Goal: Task Accomplishment & Management: Manage account settings

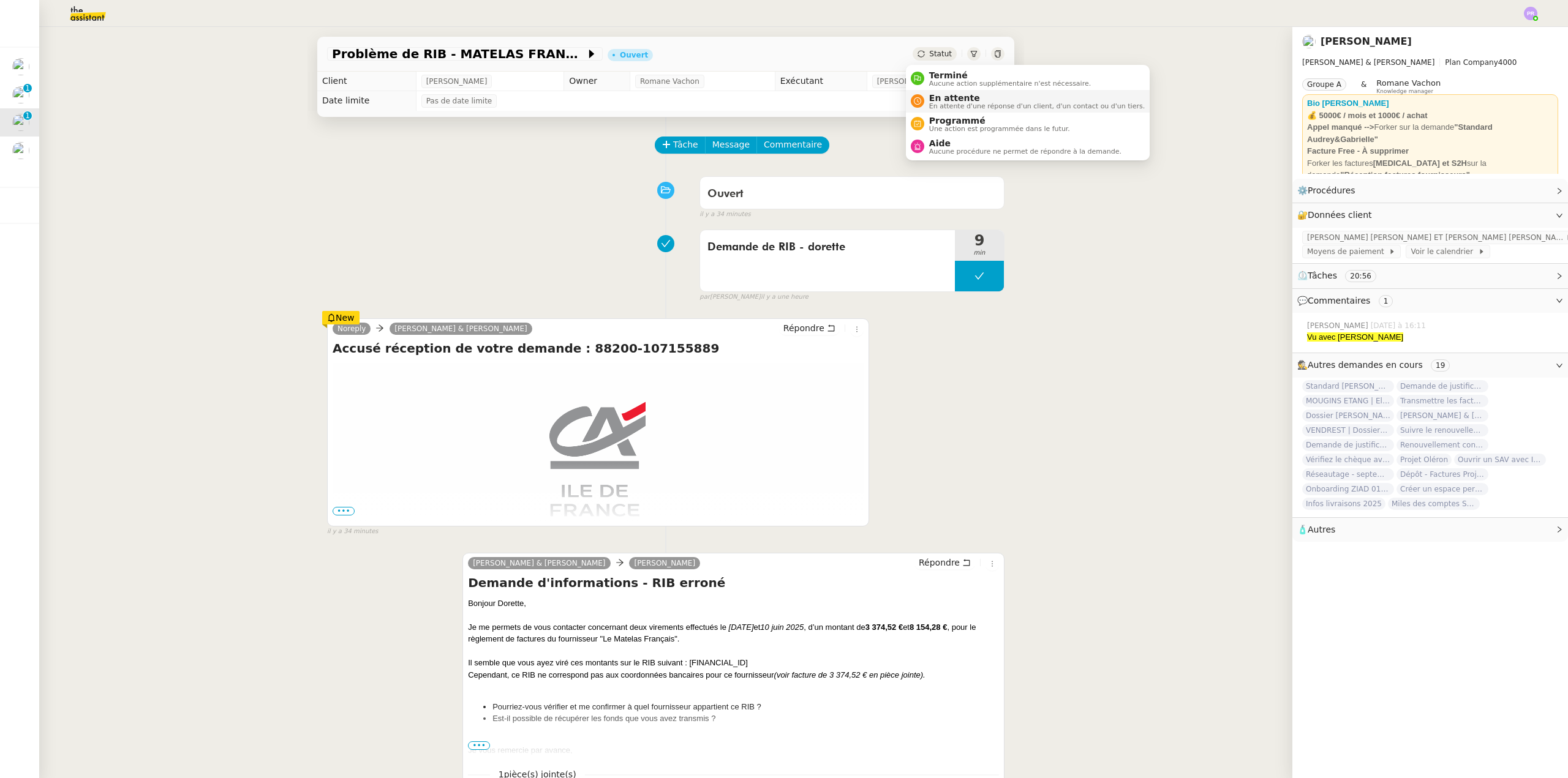
click at [958, 98] on span "En attente" at bounding box center [1036, 98] width 215 height 10
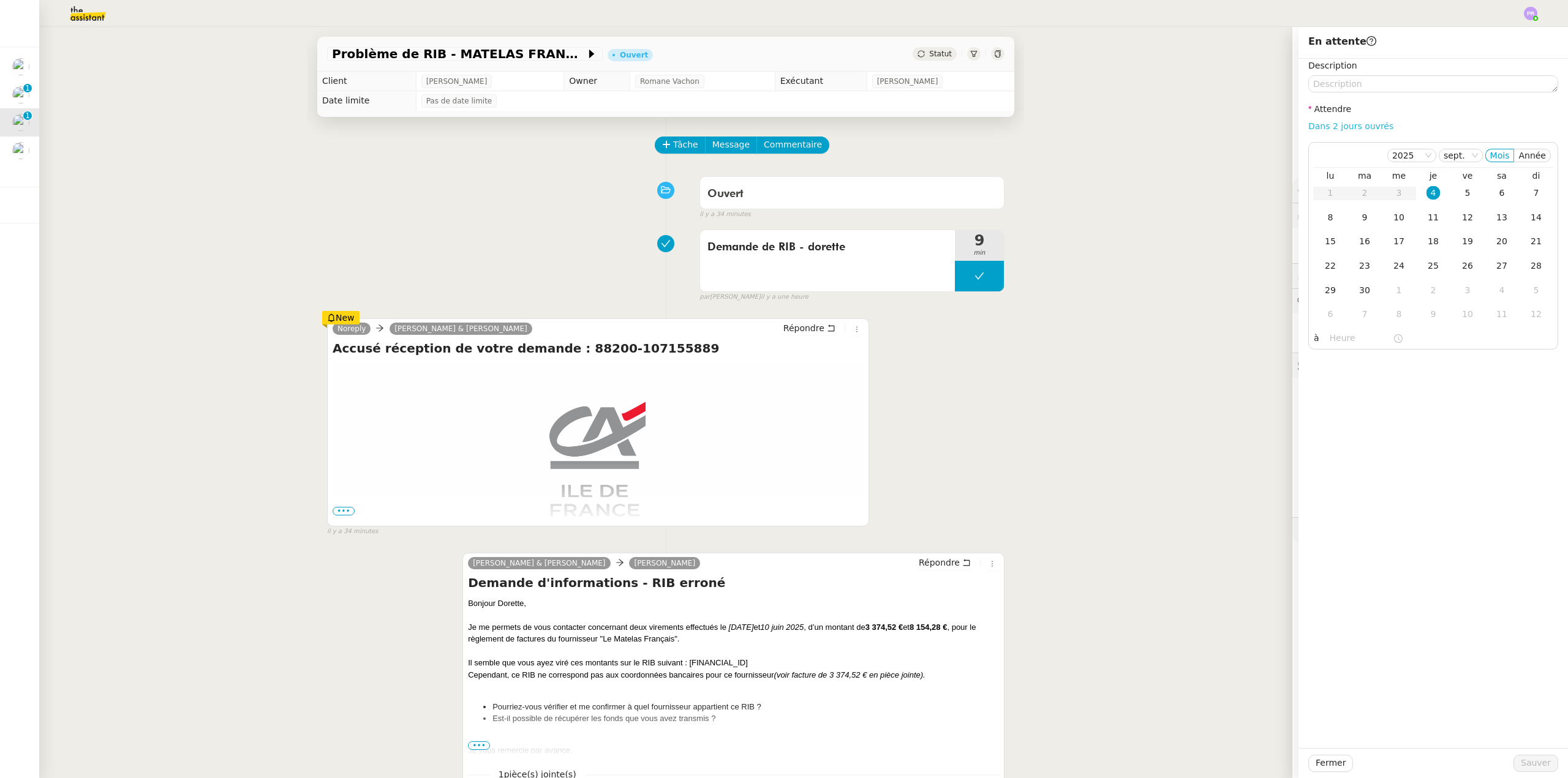
click at [1351, 128] on link "Dans 2 jours ouvrés" at bounding box center [1351, 126] width 85 height 10
type input "07:00"
click at [1360, 217] on div "9" at bounding box center [1365, 217] width 14 height 14
click at [1522, 767] on span "Sauver" at bounding box center [1535, 763] width 30 height 14
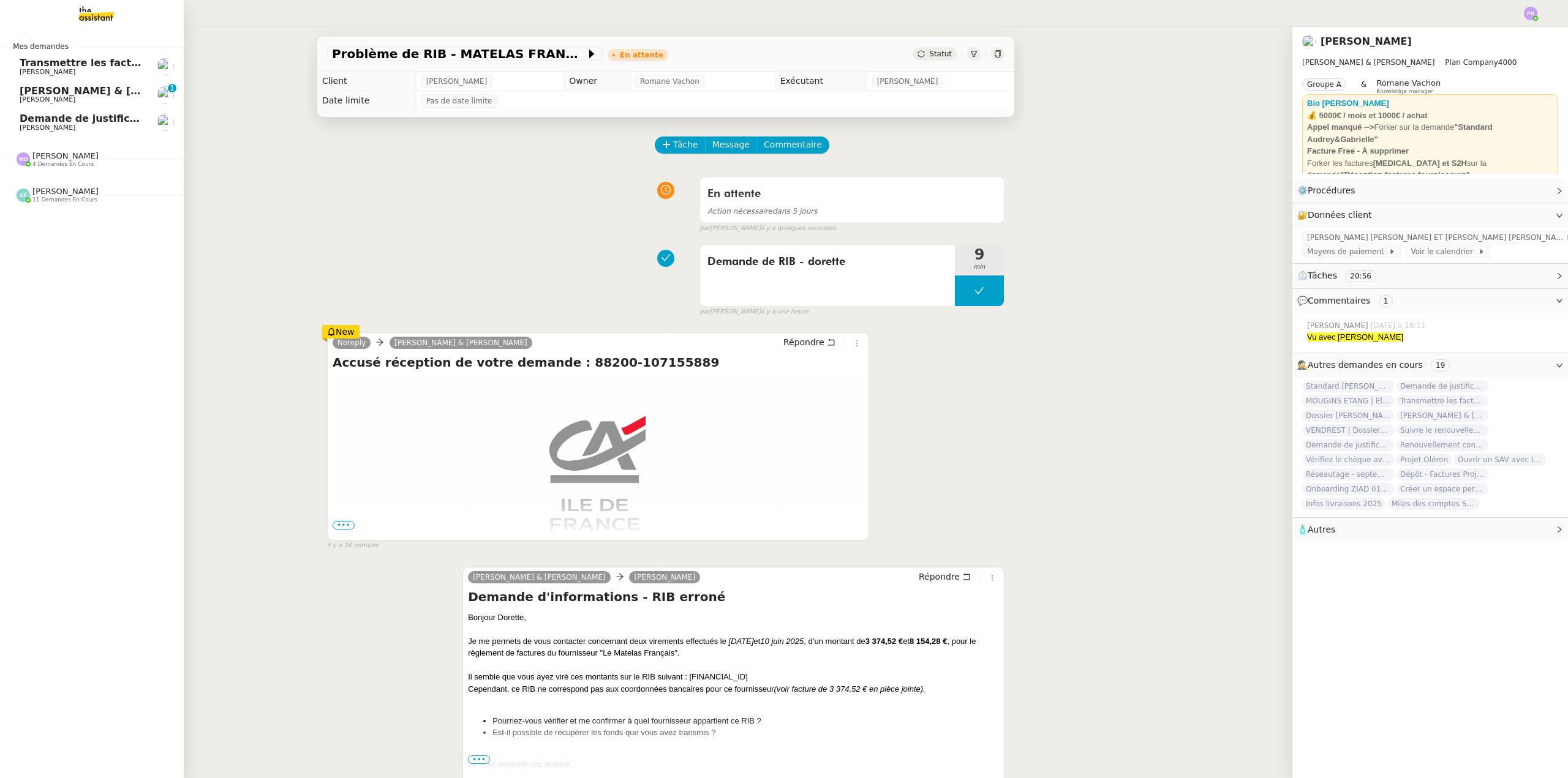
click at [84, 192] on span "Emelyne Foussier 11 demandes en cours" at bounding box center [58, 194] width 97 height 16
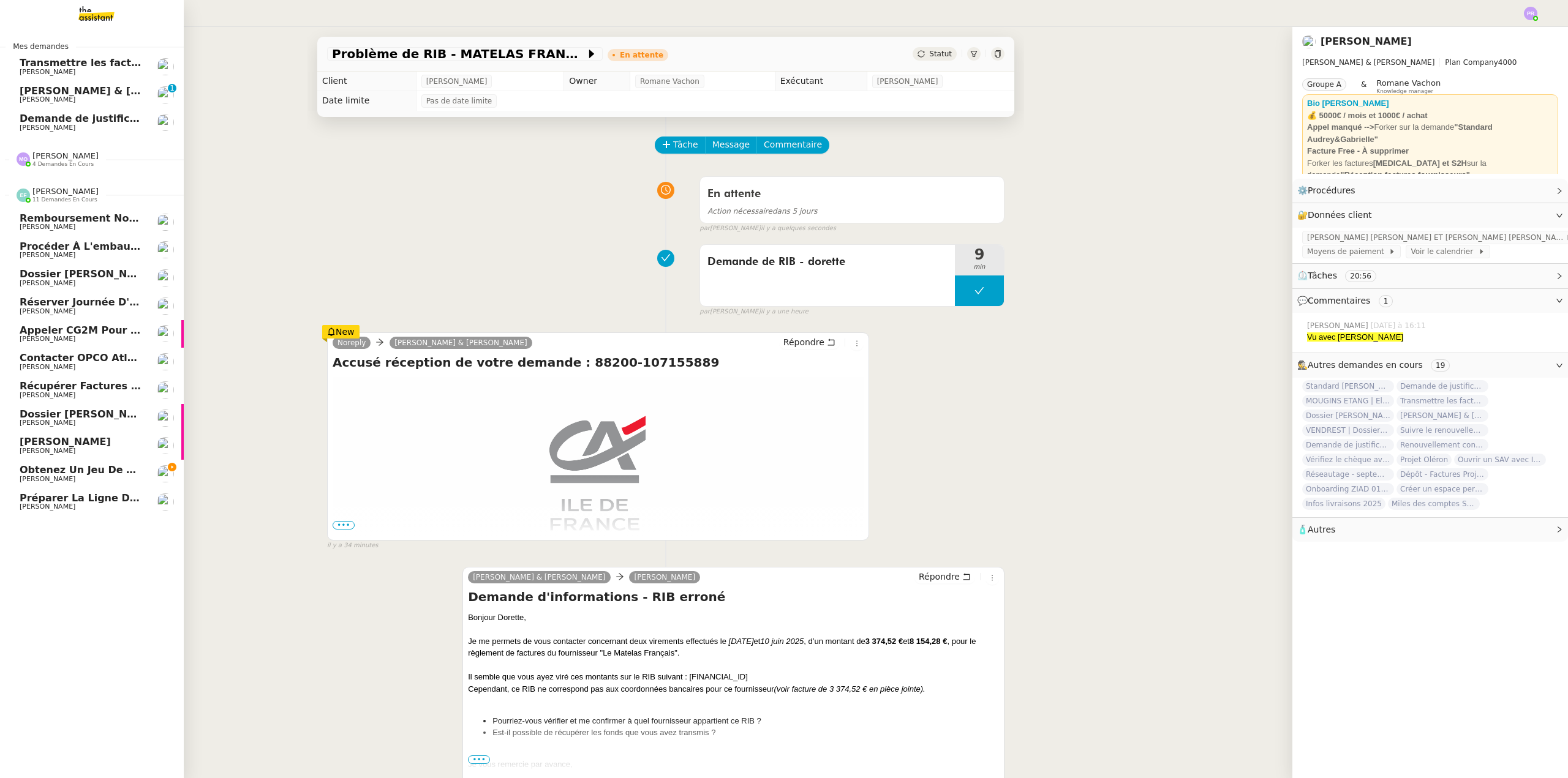
click at [110, 466] on span "Obtenez un jeu de clefs pour la cave" at bounding box center [124, 470] width 209 height 12
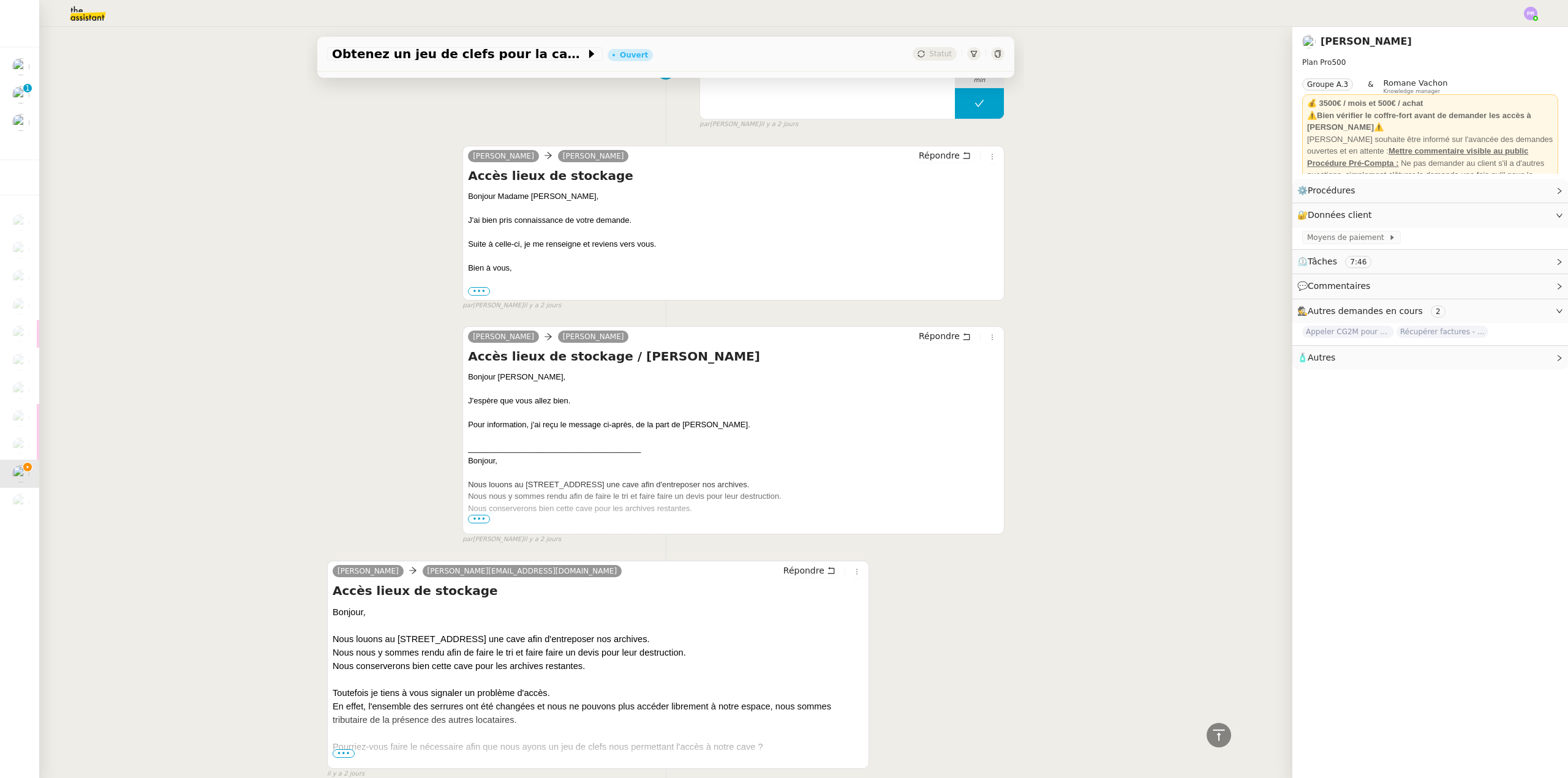
scroll to position [988, 0]
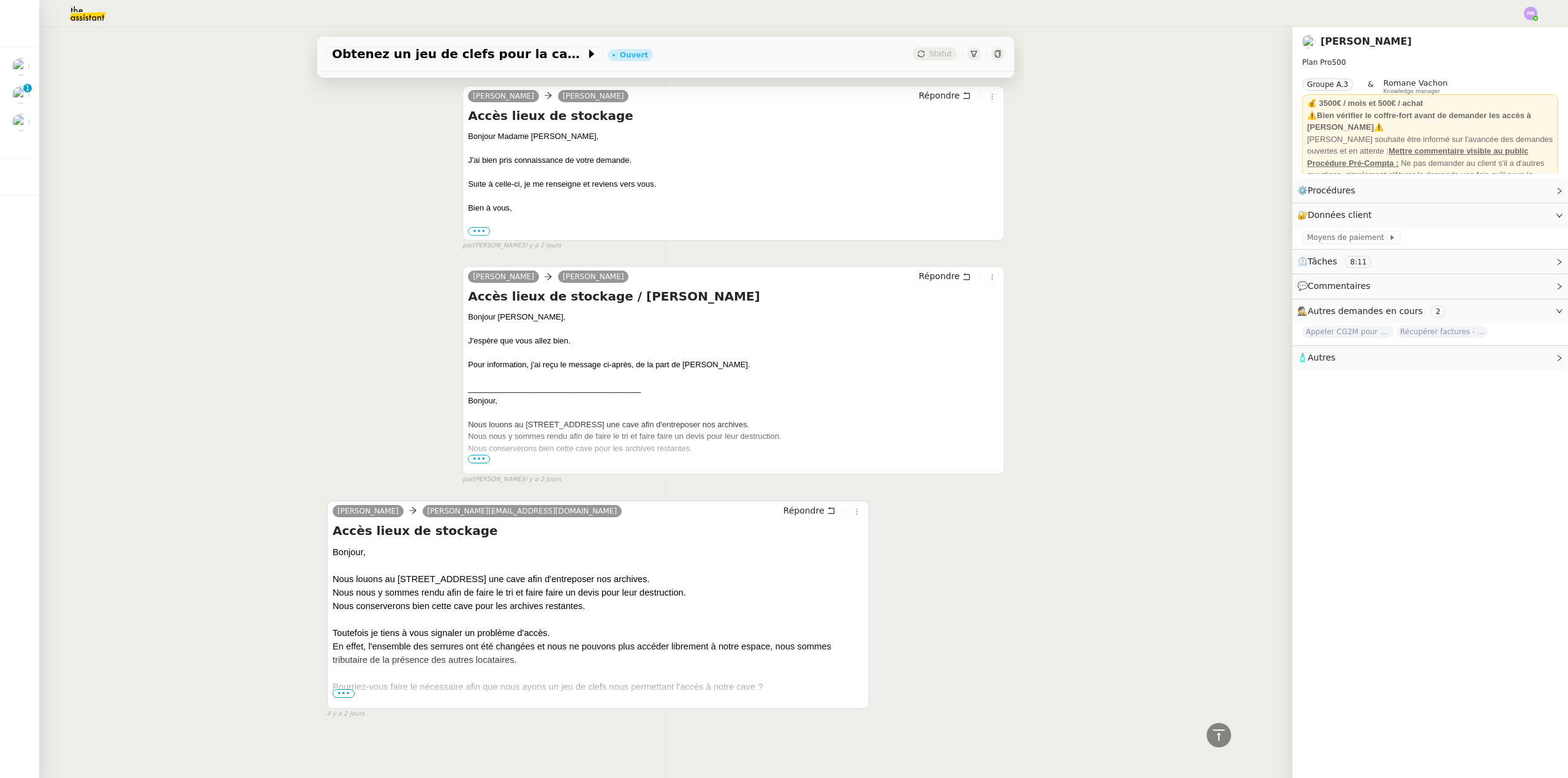
click at [336, 690] on span "•••" at bounding box center [343, 694] width 22 height 9
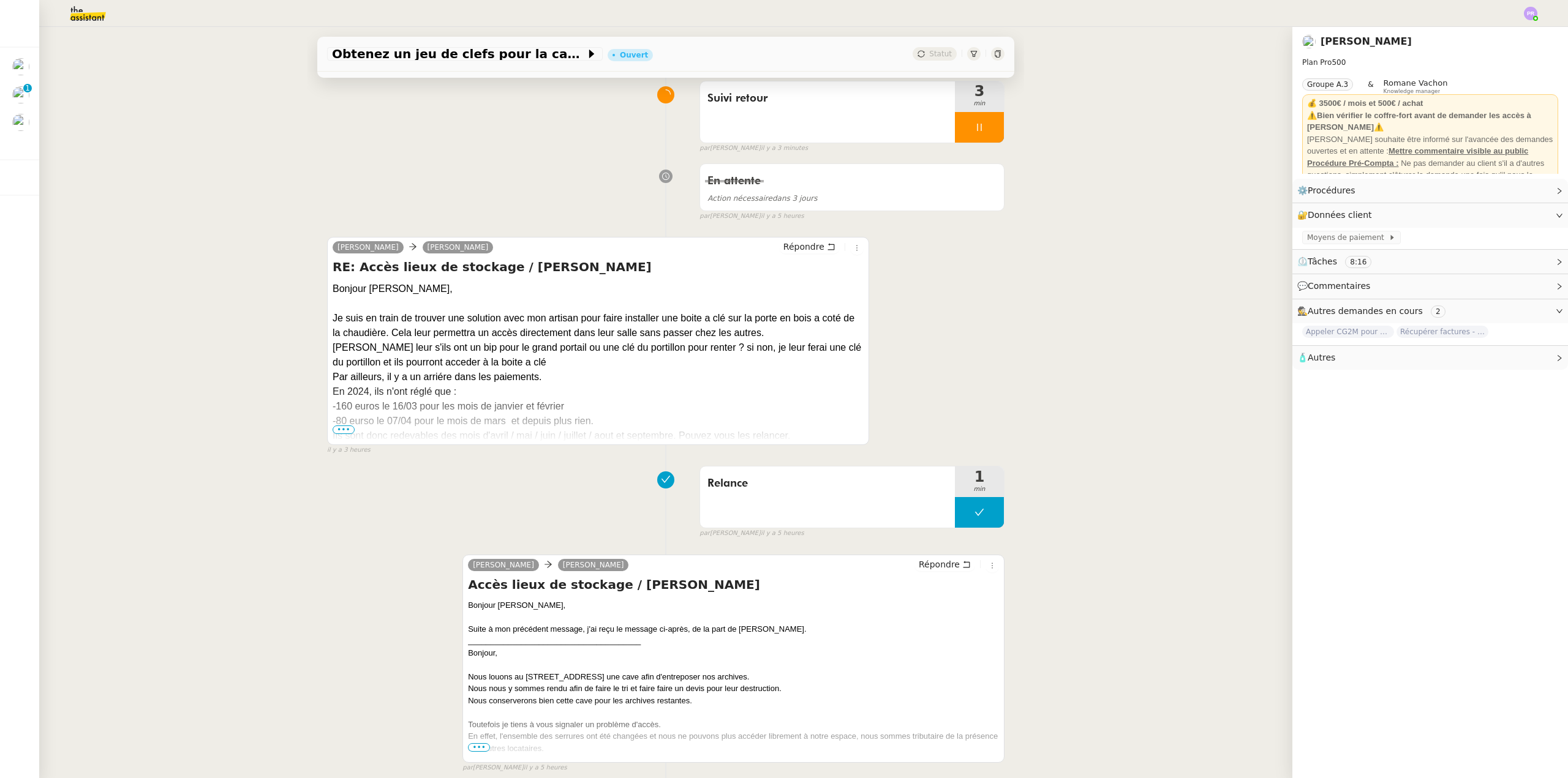
scroll to position [90, 0]
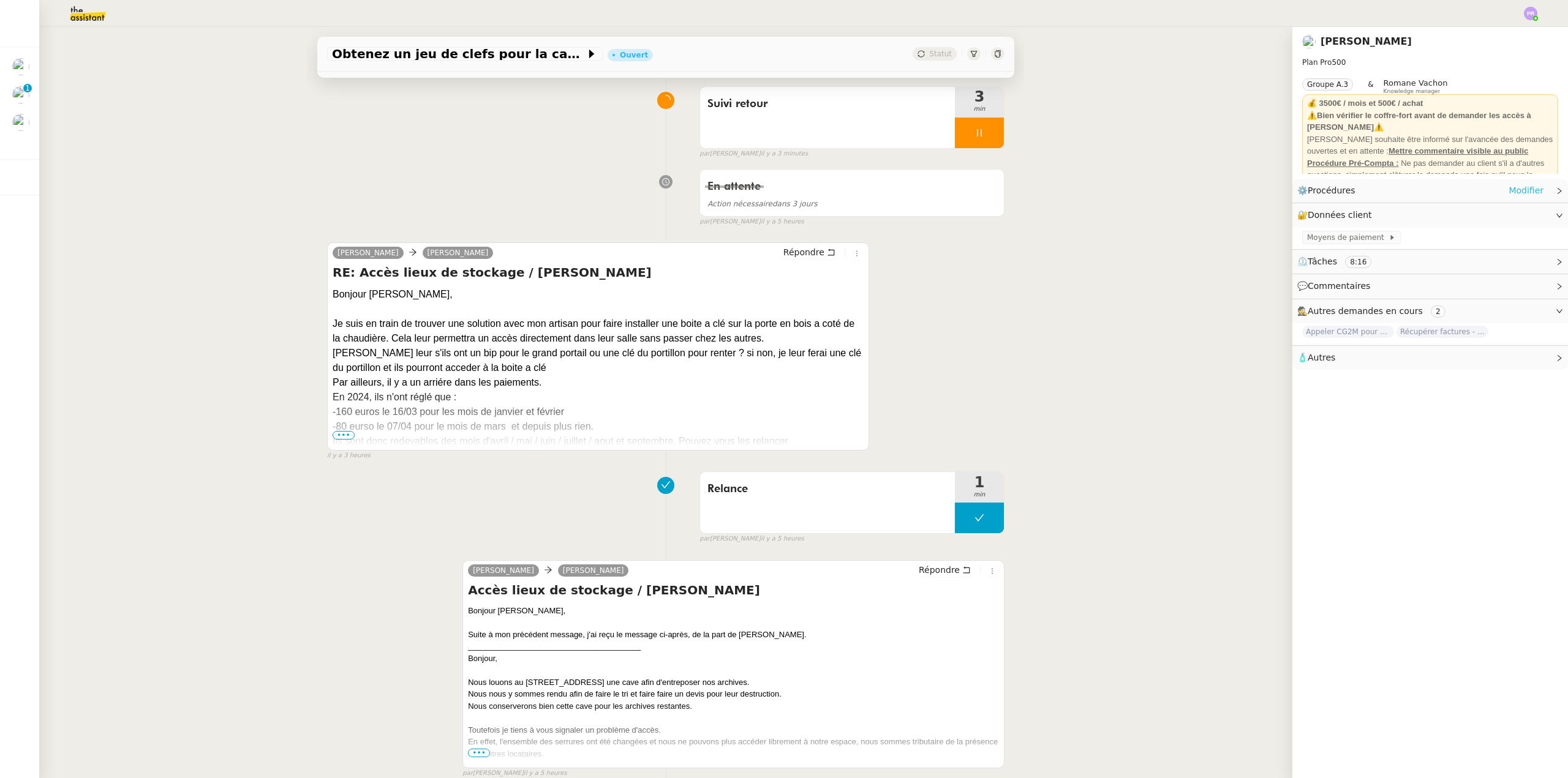
click at [1510, 189] on link "Modifier" at bounding box center [1525, 190] width 35 height 14
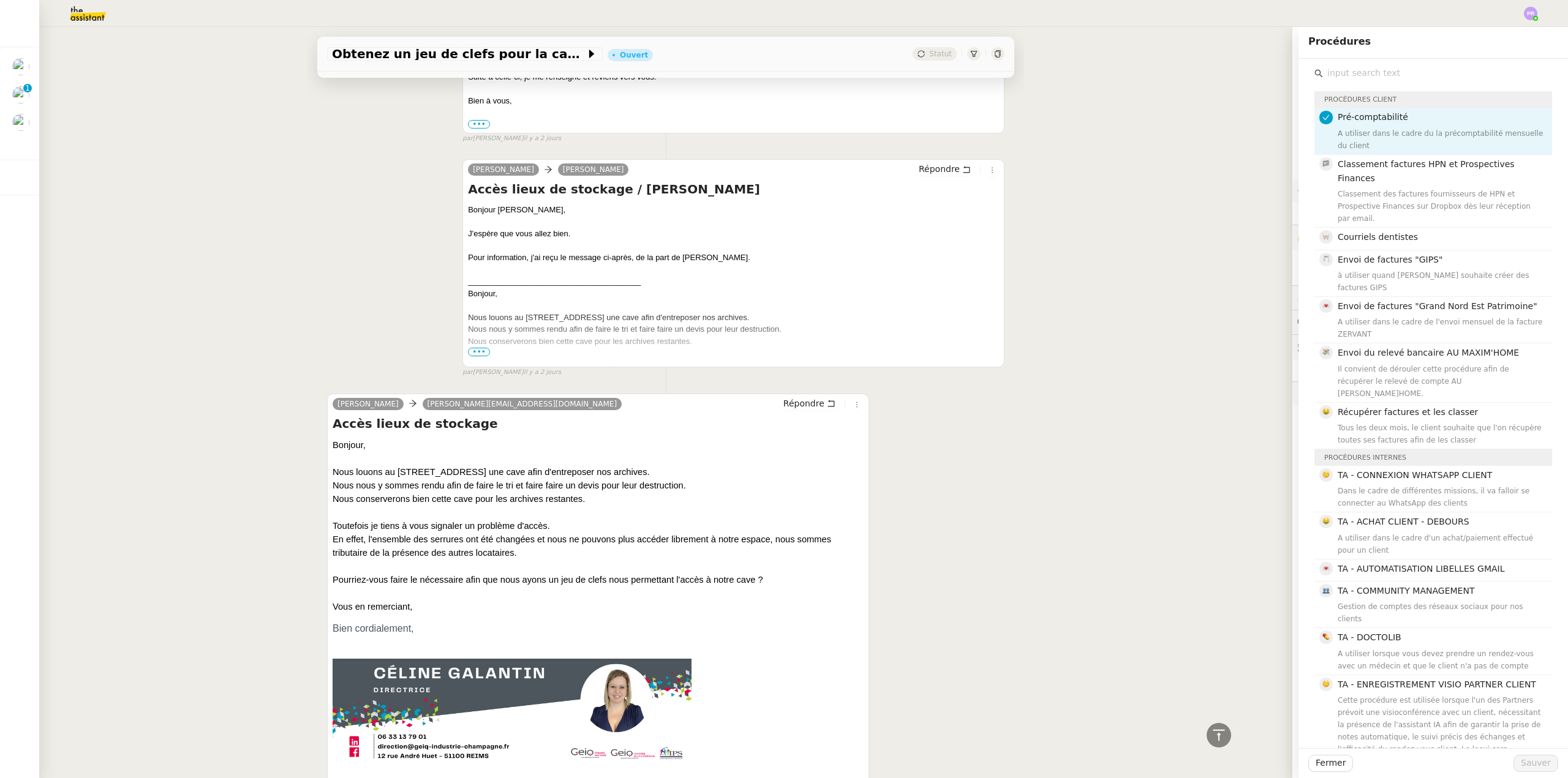
scroll to position [1069, 0]
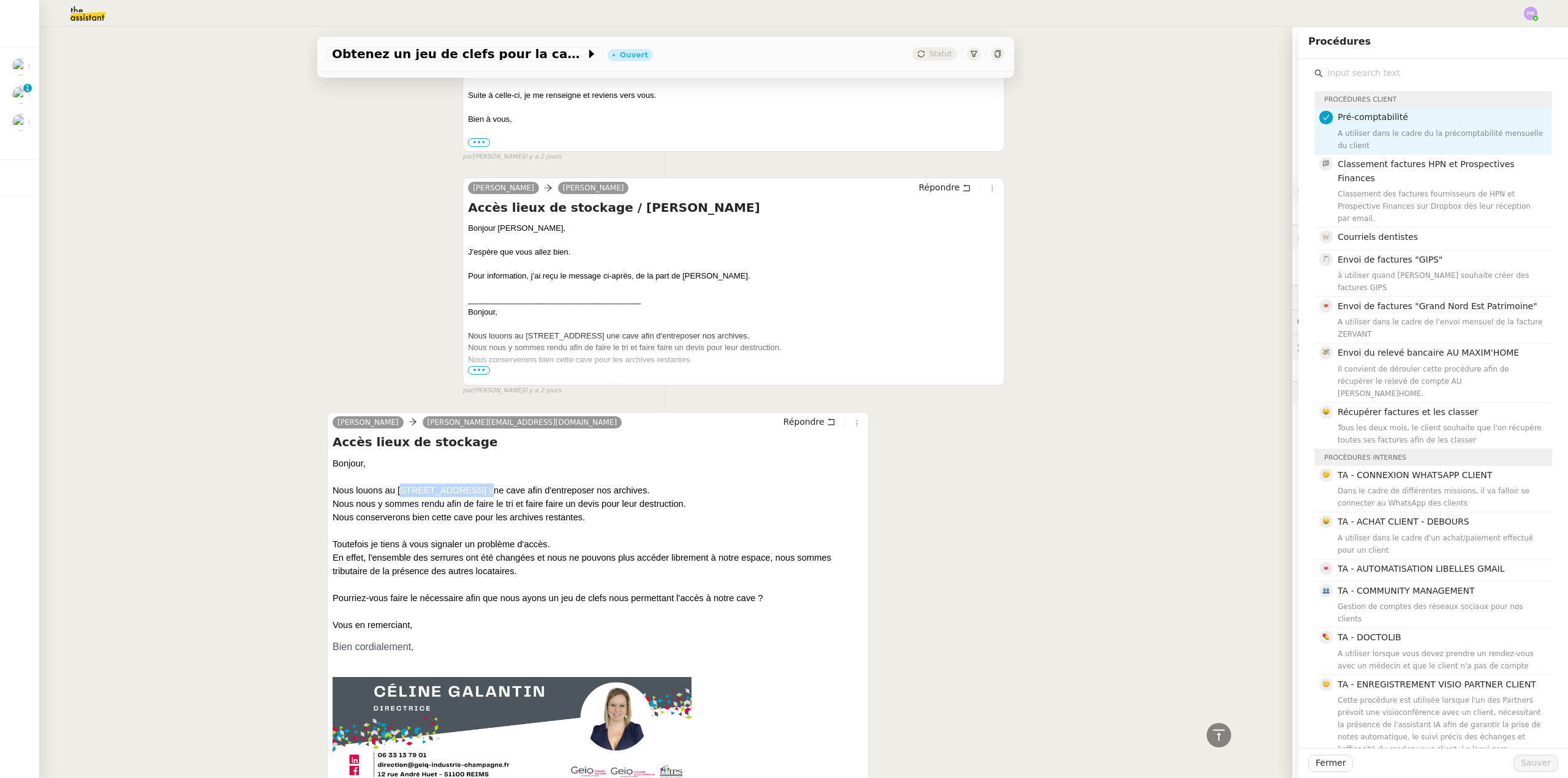
drag, startPoint x: 388, startPoint y: 491, endPoint x: 454, endPoint y: 490, distance: 66.0
click at [454, 490] on div "Nous louons au 35, rue de meneau une cave afin d'entreposer nos archives." at bounding box center [597, 491] width 531 height 14
copy div "35, rue de meneau"
click at [1331, 759] on span "Fermer" at bounding box center [1330, 763] width 30 height 14
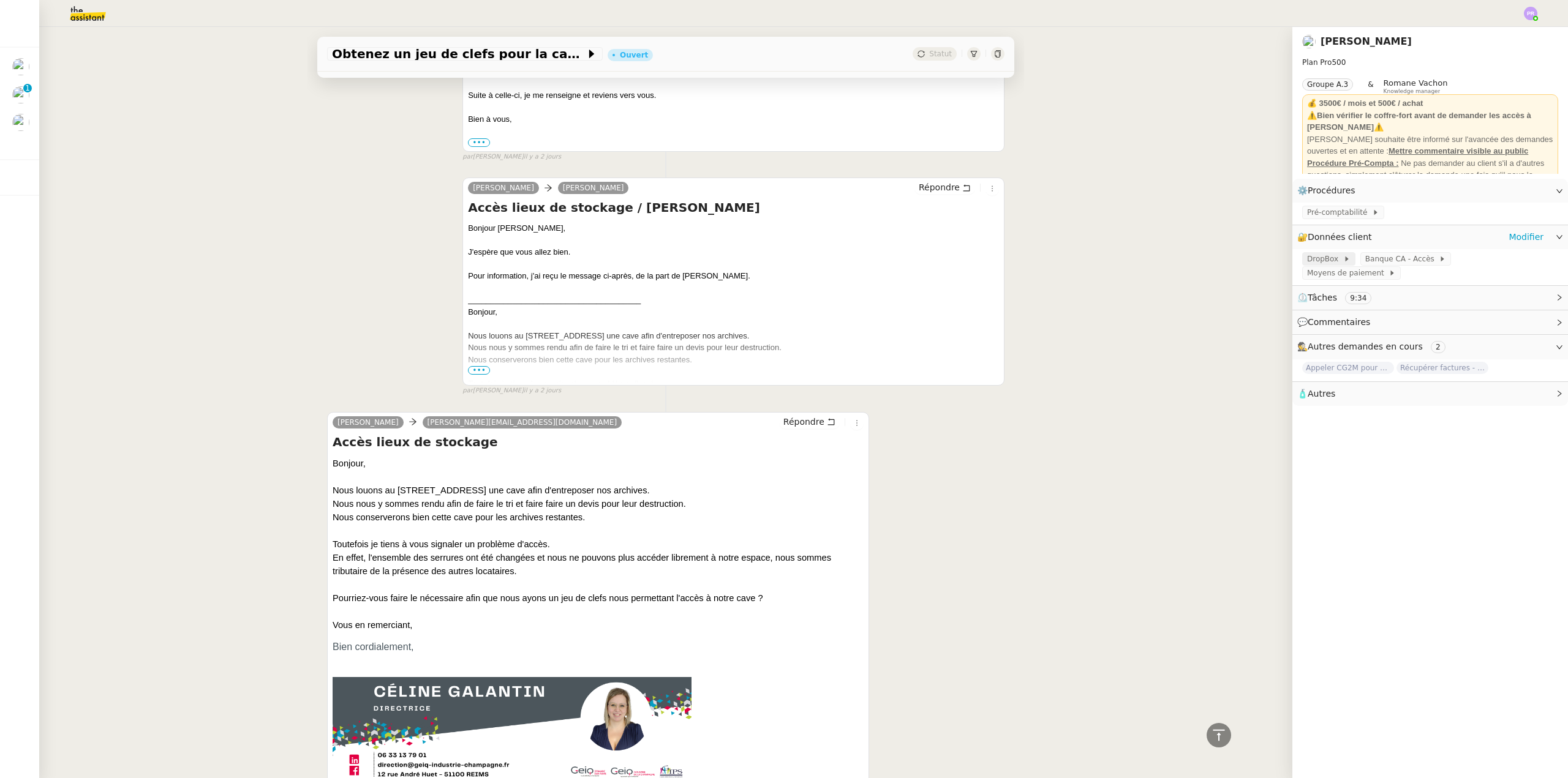
click at [1322, 264] on span "DropBox" at bounding box center [1325, 259] width 36 height 12
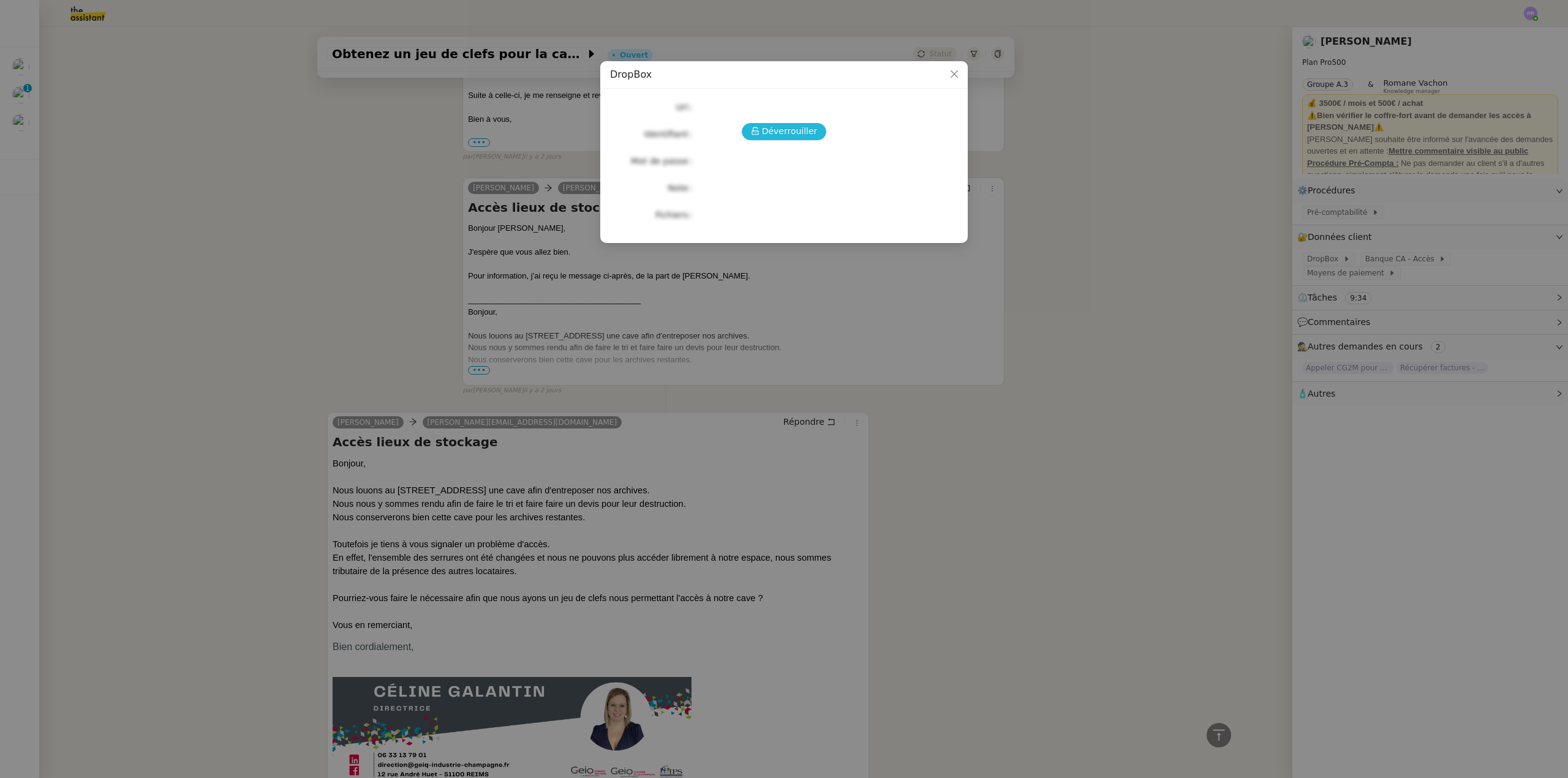
click at [780, 132] on span "Déverrouiller" at bounding box center [790, 131] width 56 height 14
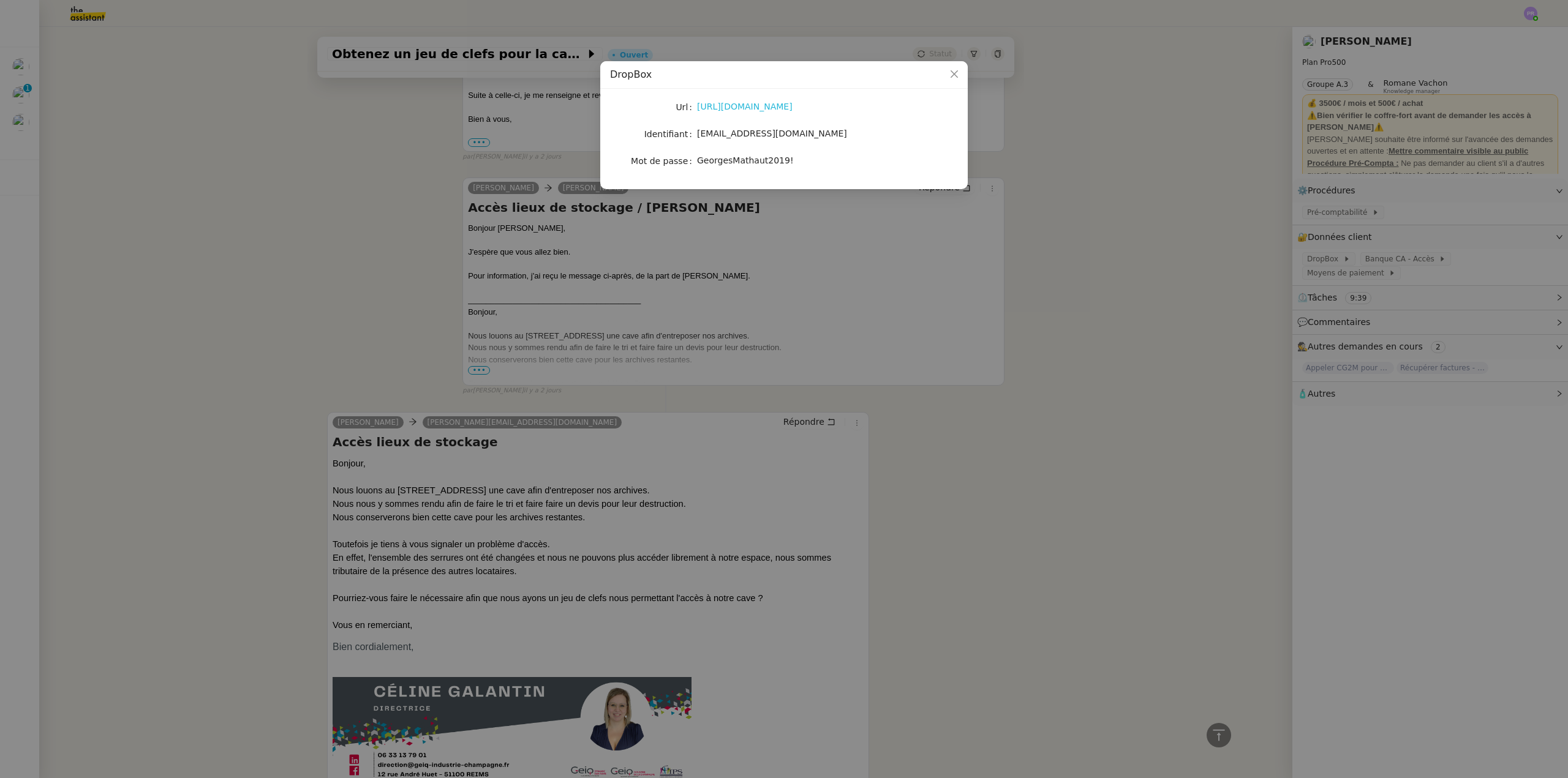
click at [777, 110] on link "https://www.dropbox.com/home" at bounding box center [744, 107] width 96 height 10
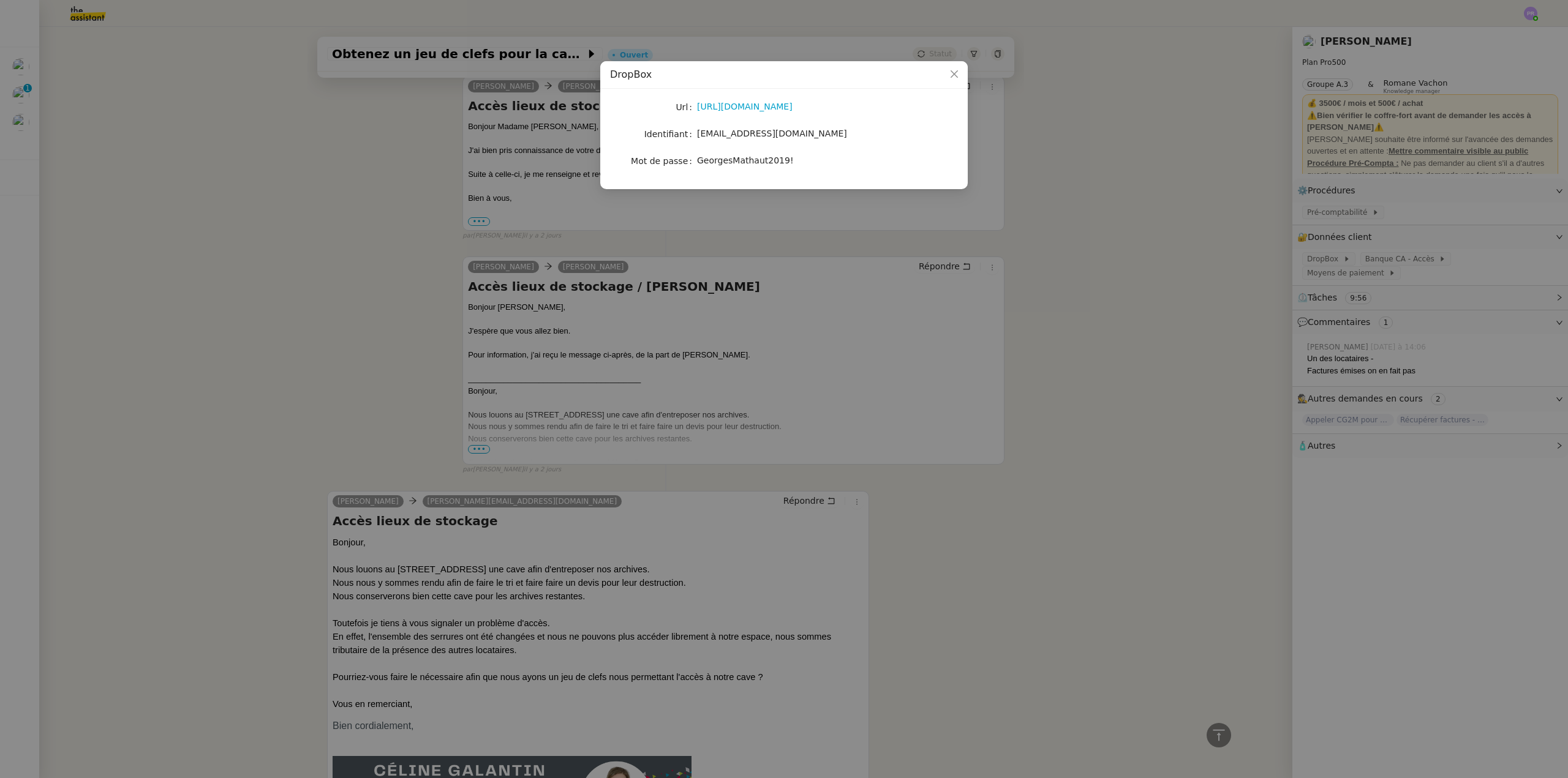
scroll to position [1148, 0]
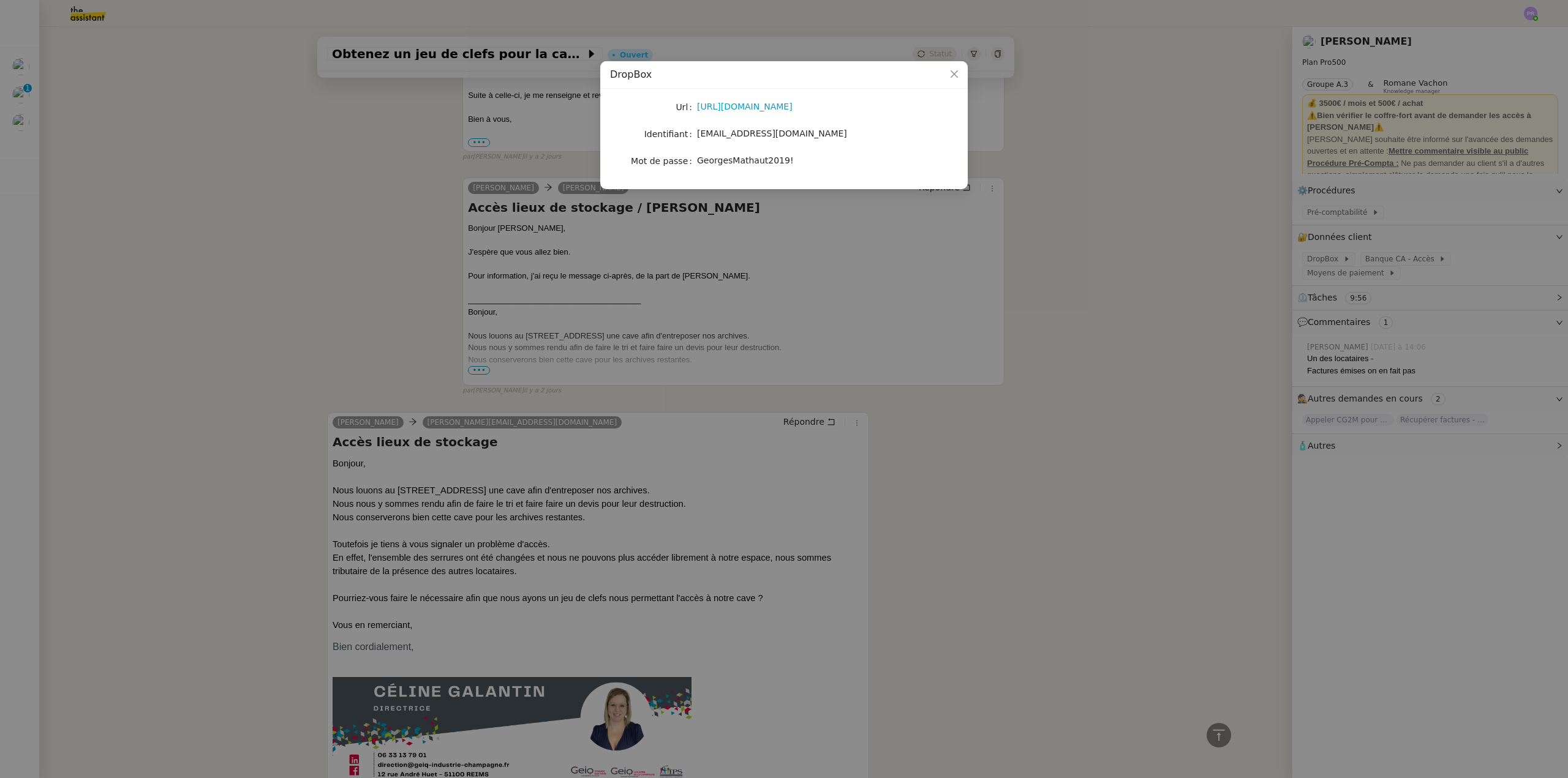
click at [357, 272] on nz-modal-container "DropBox Url https://www.dropbox.com/home Identifiant sci.dga.soissons@hotmail.c…" at bounding box center [784, 389] width 1568 height 778
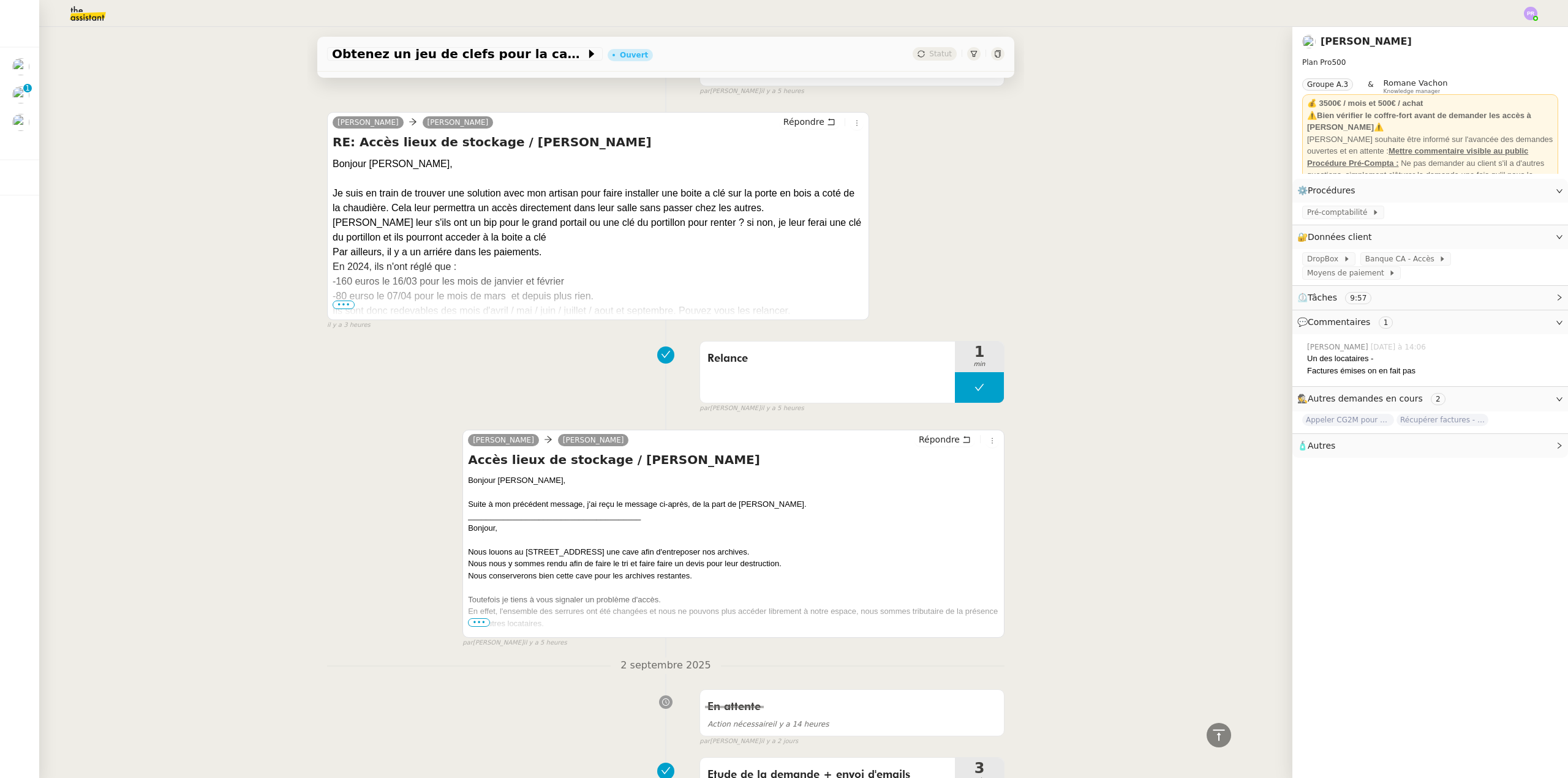
scroll to position [230, 0]
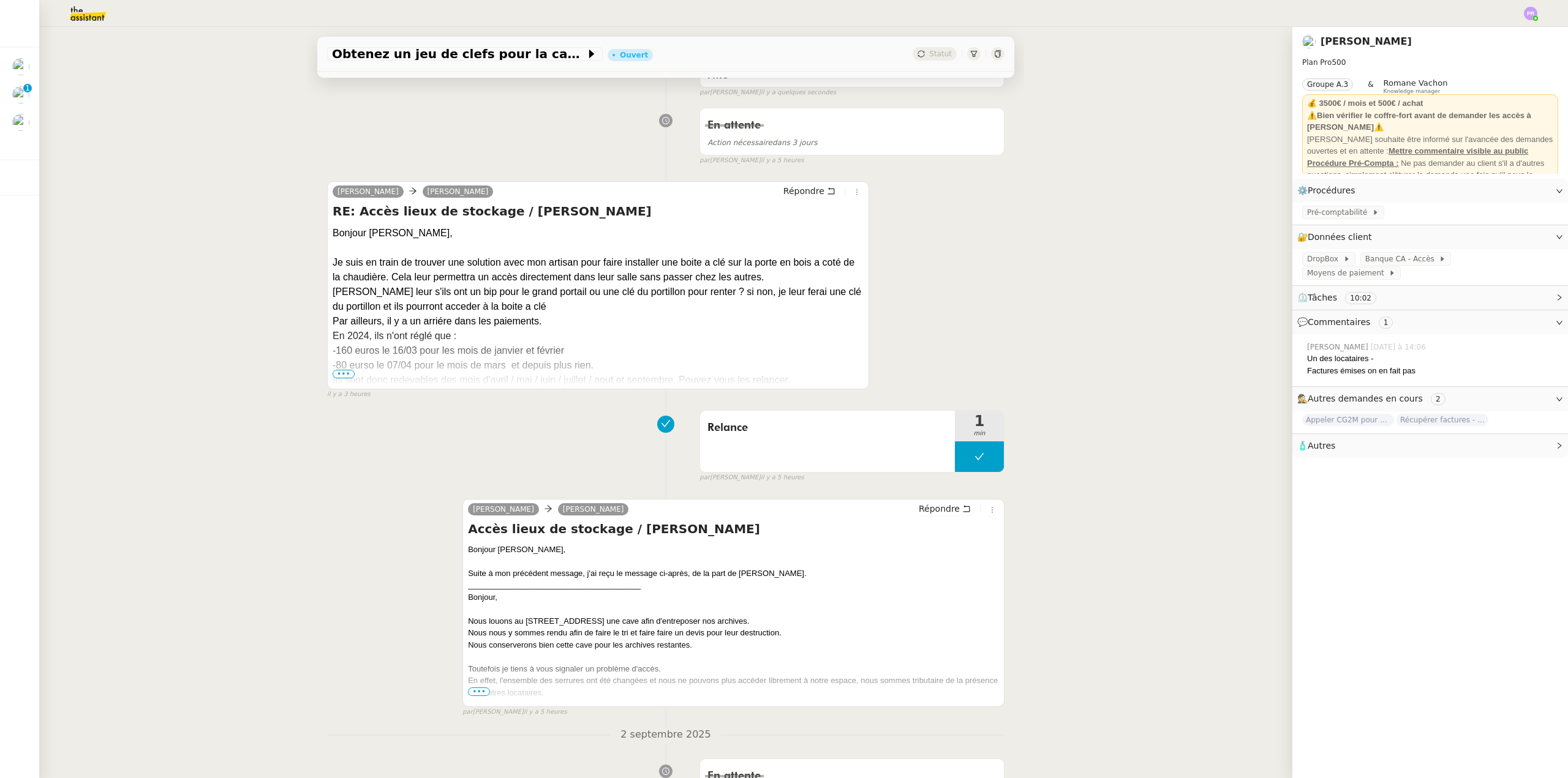
click at [337, 375] on span "•••" at bounding box center [343, 374] width 22 height 9
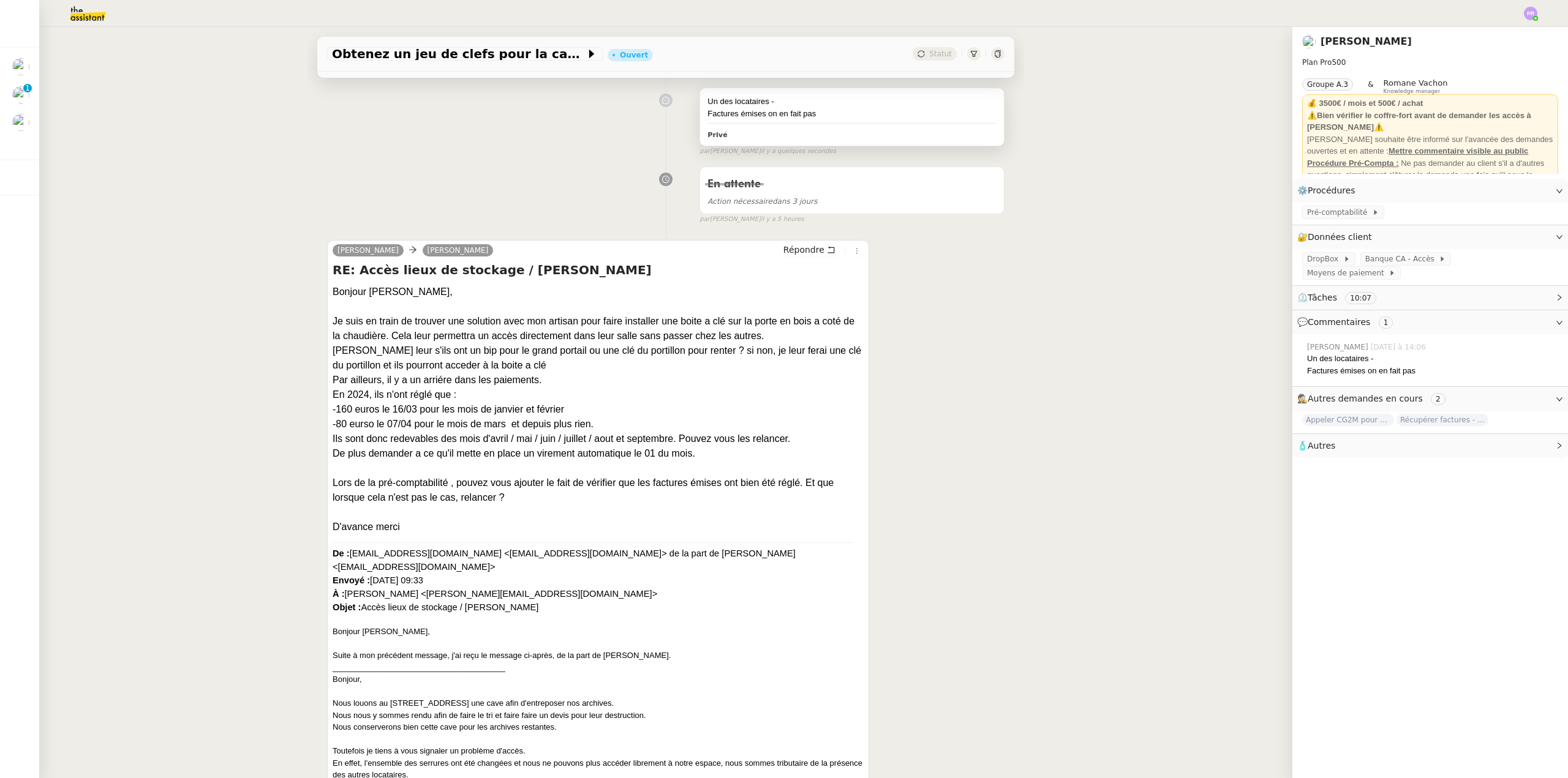
scroll to position [0, 0]
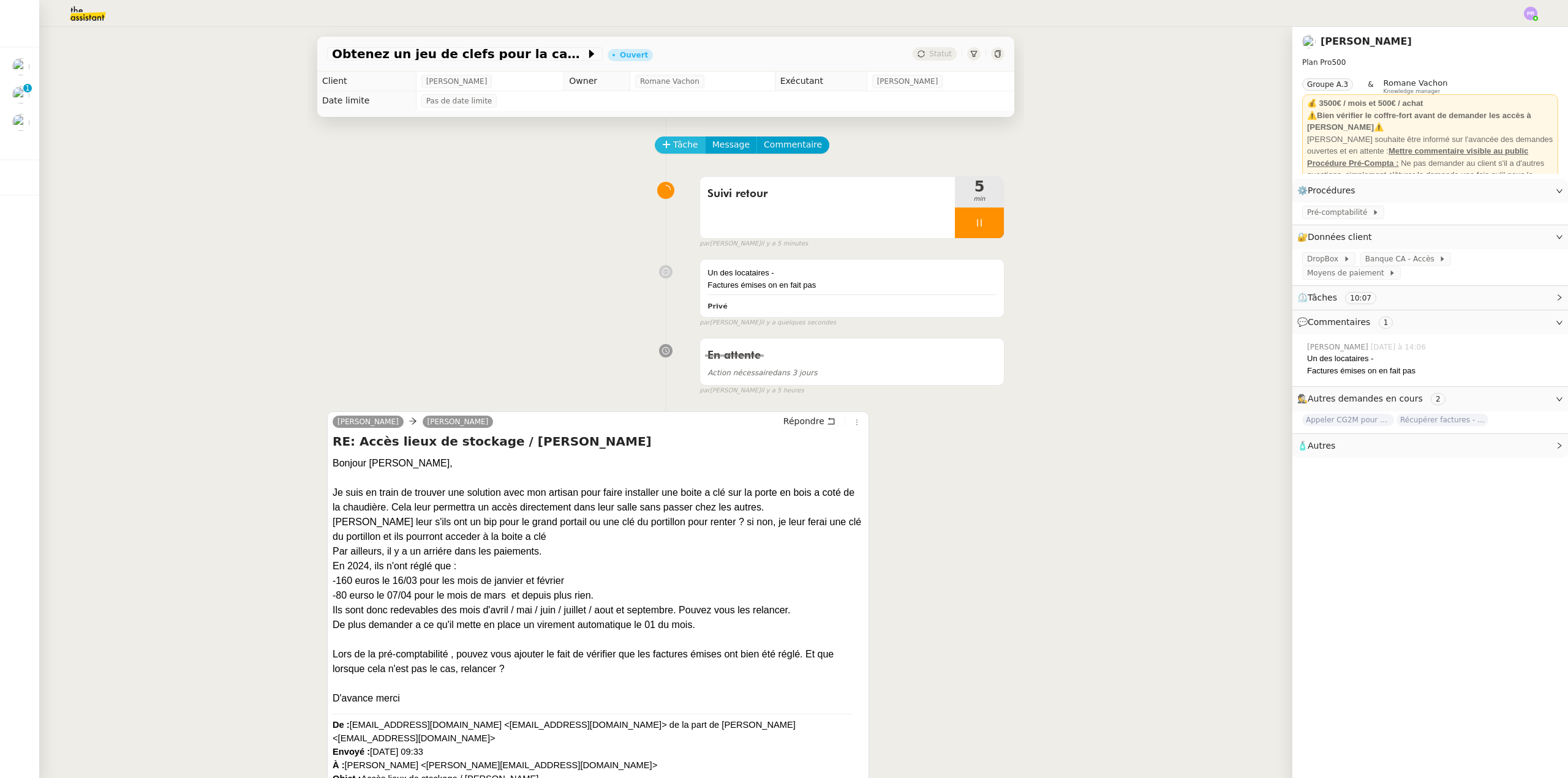
click at [684, 143] on span "Tâche" at bounding box center [685, 145] width 25 height 14
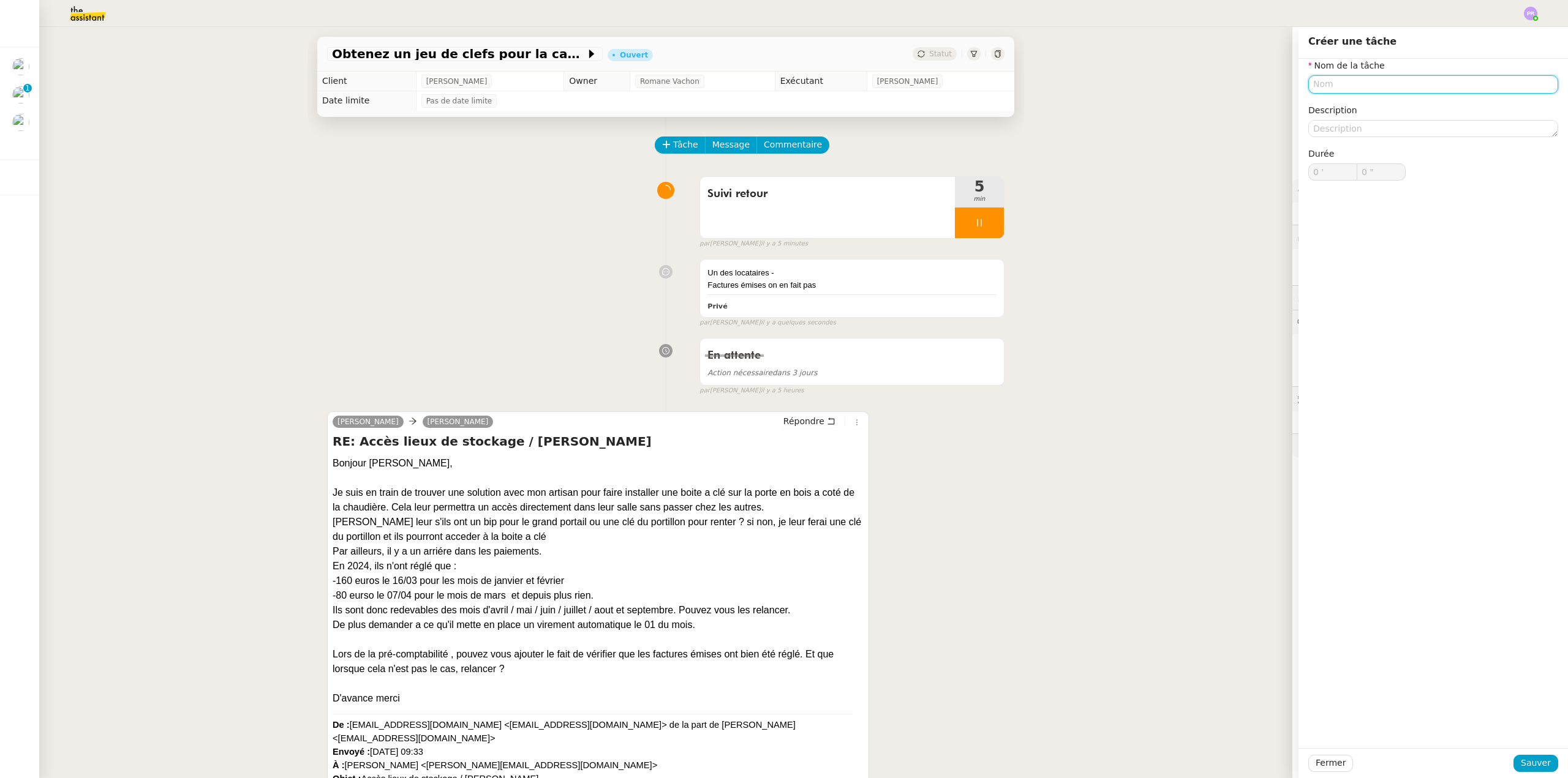
click at [1345, 82] on input "text" at bounding box center [1433, 84] width 250 height 18
click at [1341, 107] on div "Suivi" at bounding box center [1423, 107] width 240 height 11
type input "Suivi"
click at [1533, 756] on button "Sauver" at bounding box center [1536, 763] width 45 height 17
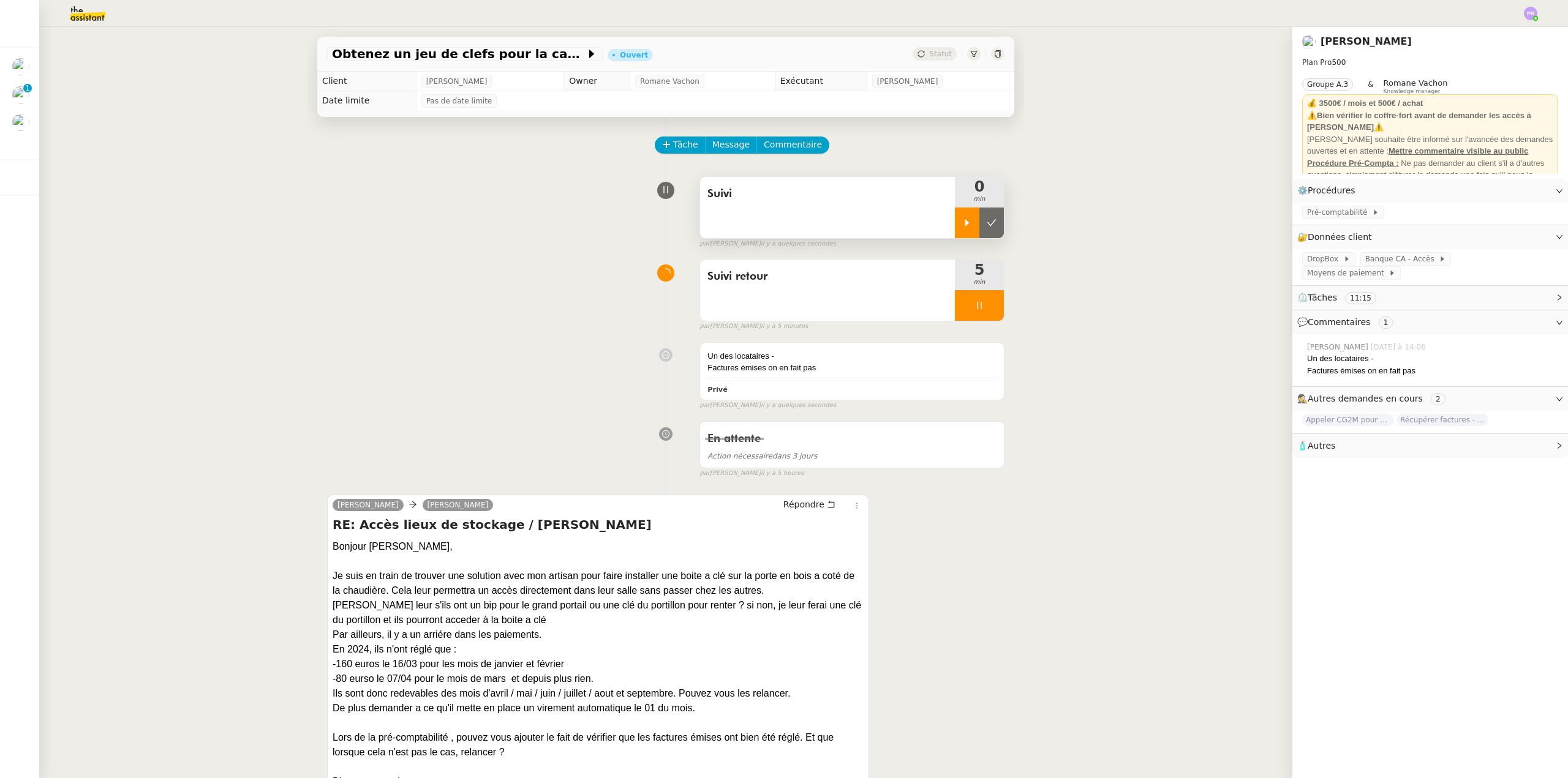
click at [965, 226] on icon at bounding box center [967, 223] width 4 height 7
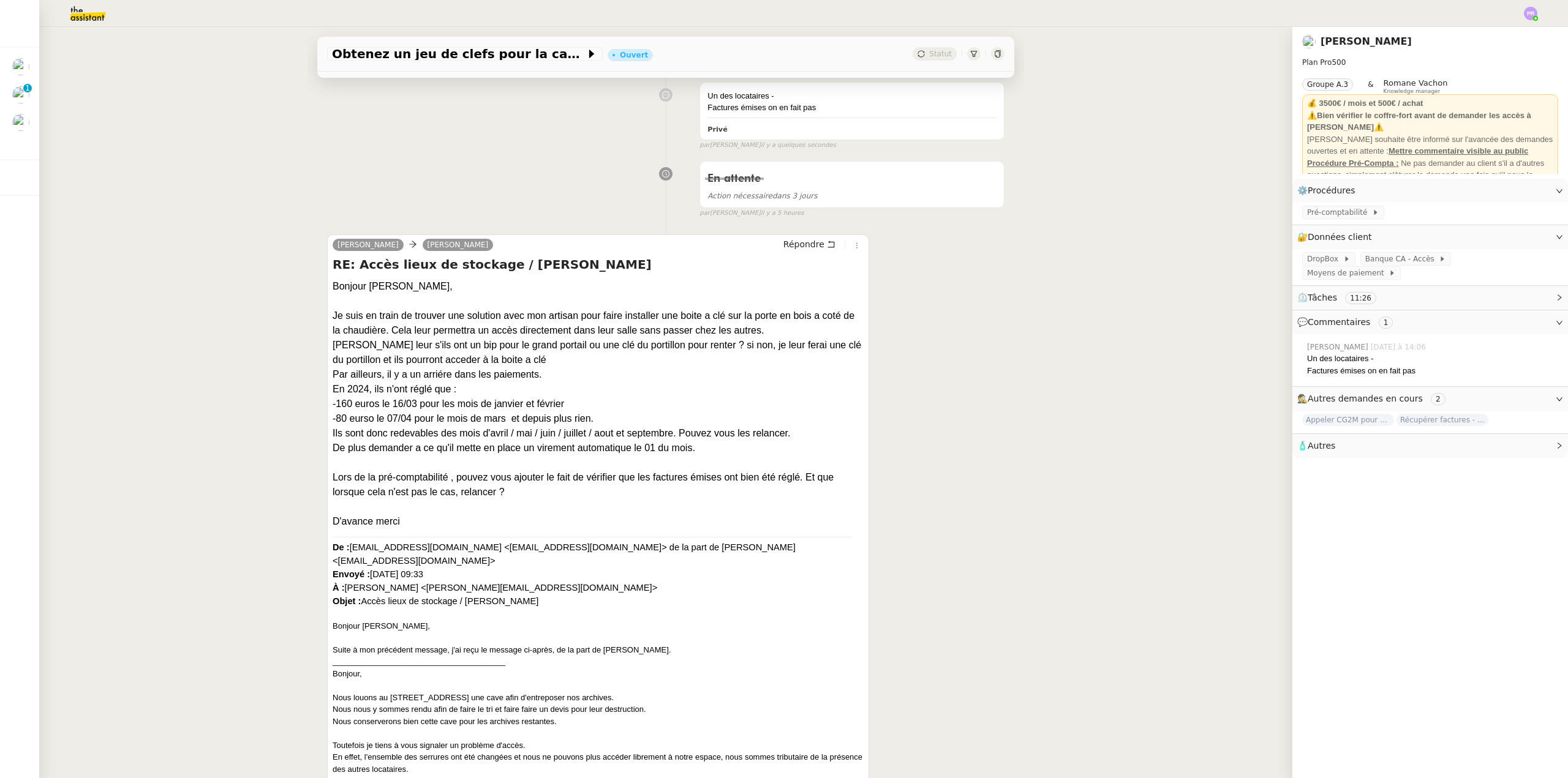
scroll to position [306, 0]
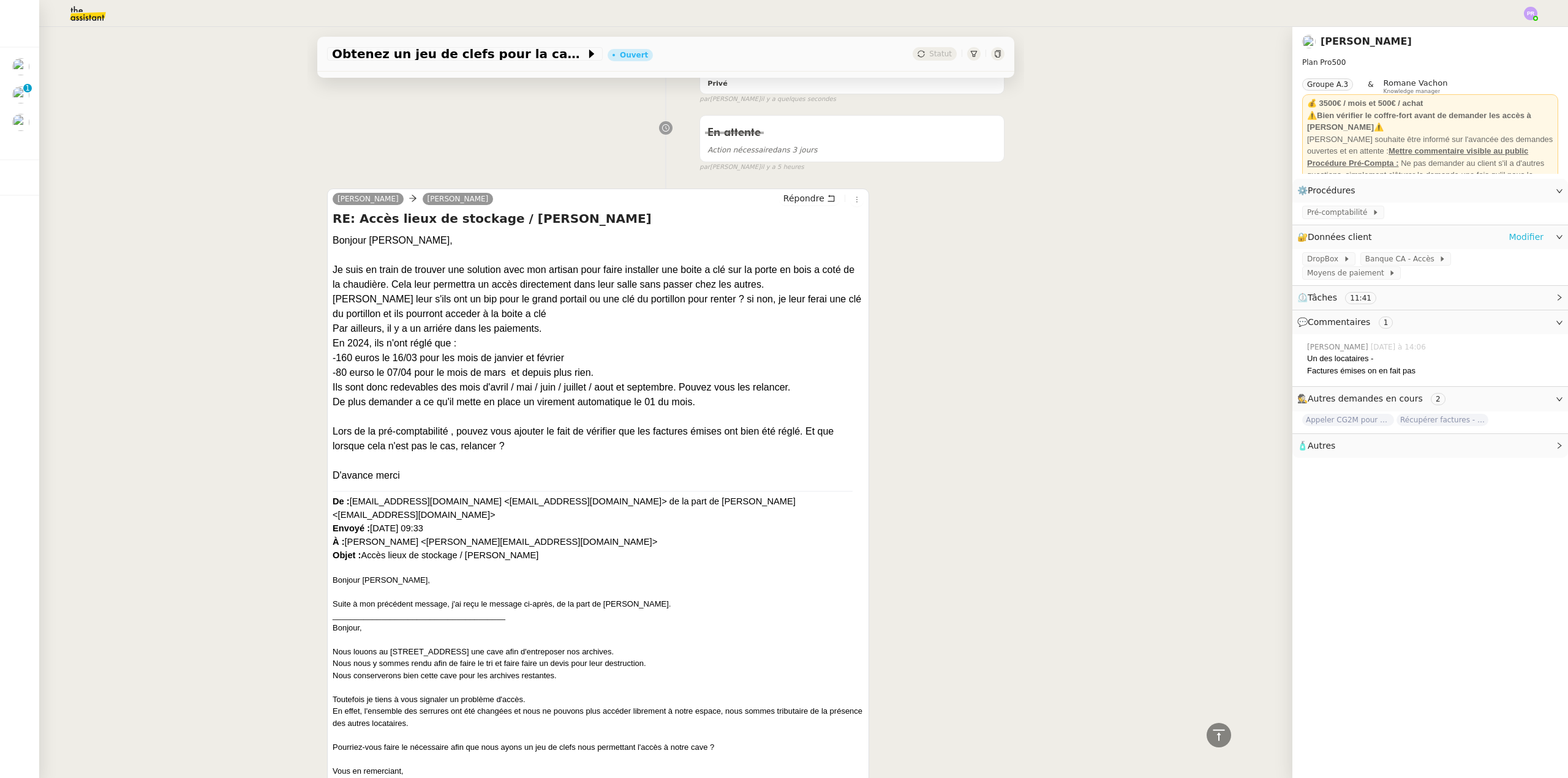
click at [1525, 236] on link "Modifier" at bounding box center [1525, 237] width 35 height 14
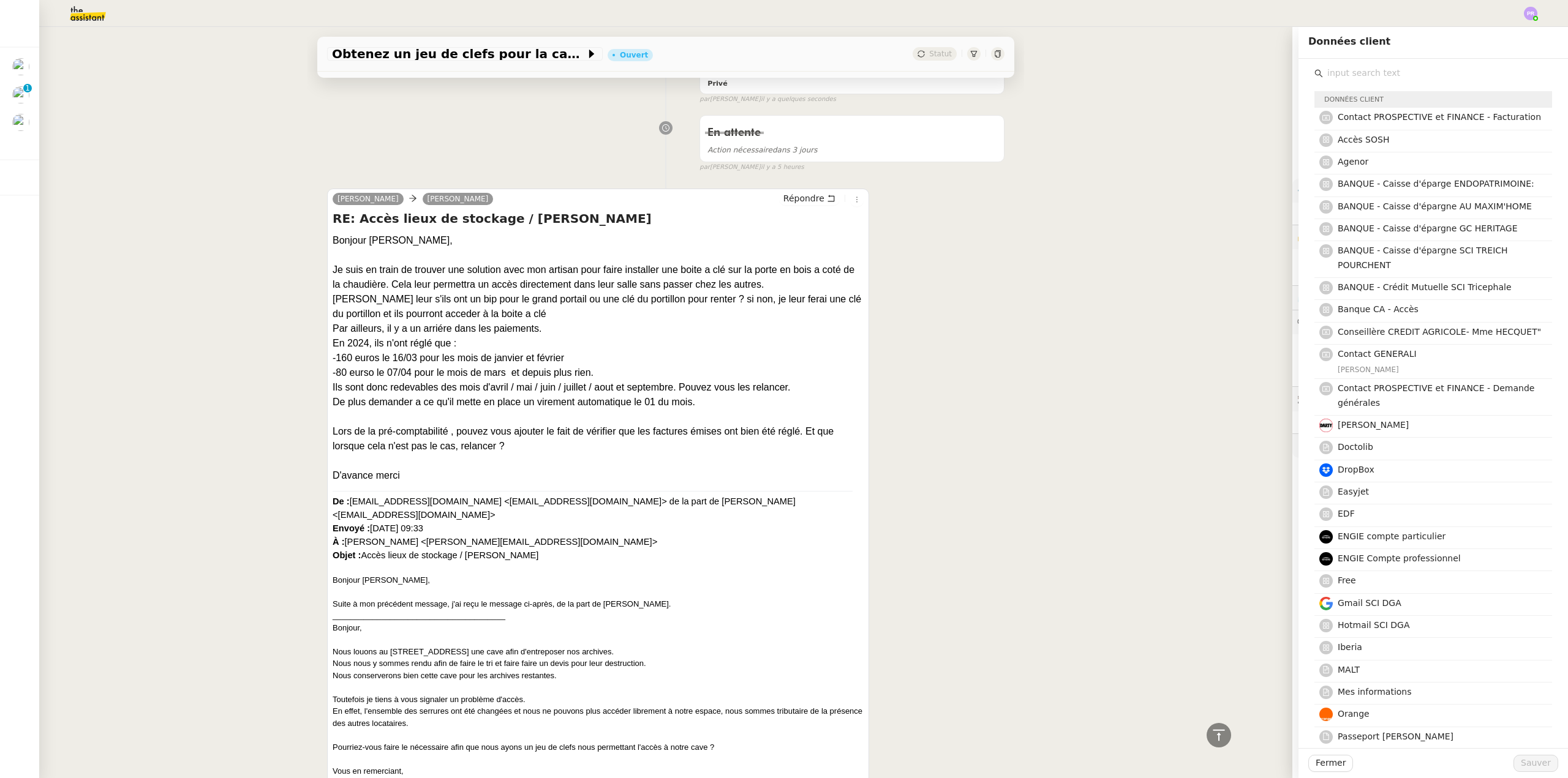
click at [1376, 77] on input "text" at bounding box center [1437, 73] width 229 height 16
click at [1327, 771] on span "Fermer" at bounding box center [1330, 763] width 30 height 14
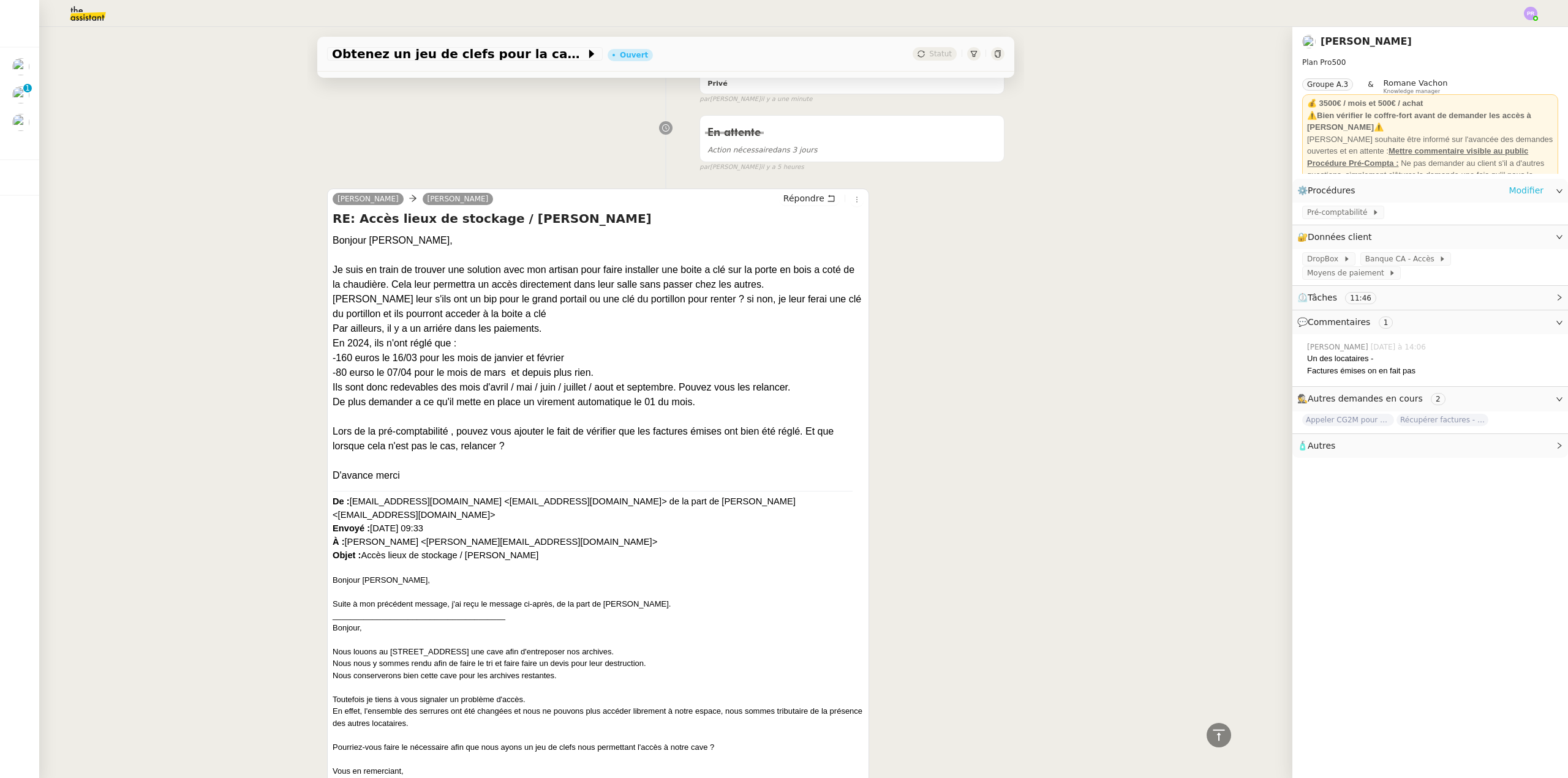
click at [1516, 189] on link "Modifier" at bounding box center [1525, 190] width 35 height 14
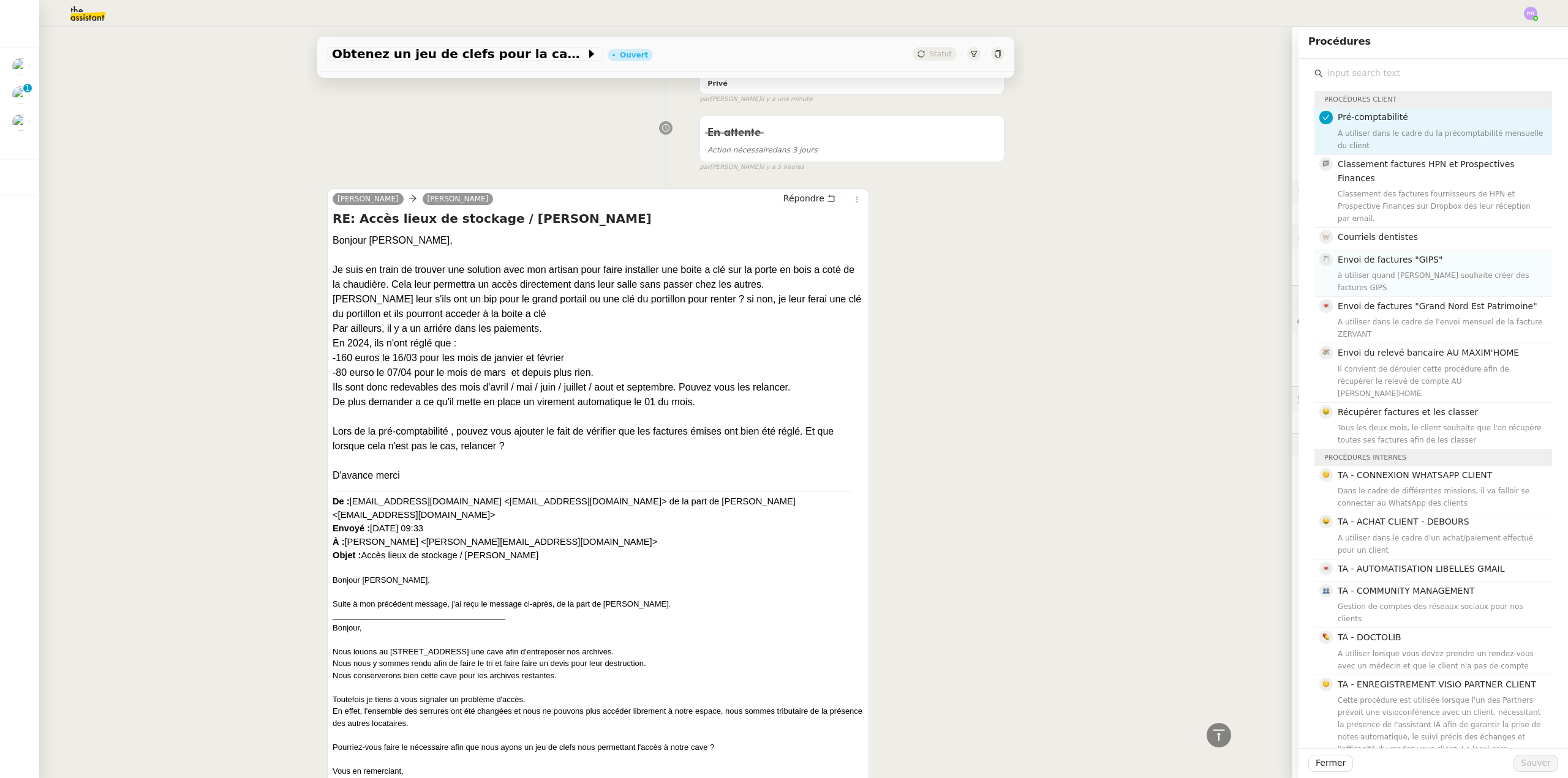
click at [1422, 269] on div "à utiliser quand Arthur souhaite créer des factures GIPS" at bounding box center [1441, 281] width 207 height 24
drag, startPoint x: 1526, startPoint y: 762, endPoint x: 1517, endPoint y: 758, distance: 9.8
click at [1526, 762] on span "Sauver" at bounding box center [1535, 763] width 30 height 14
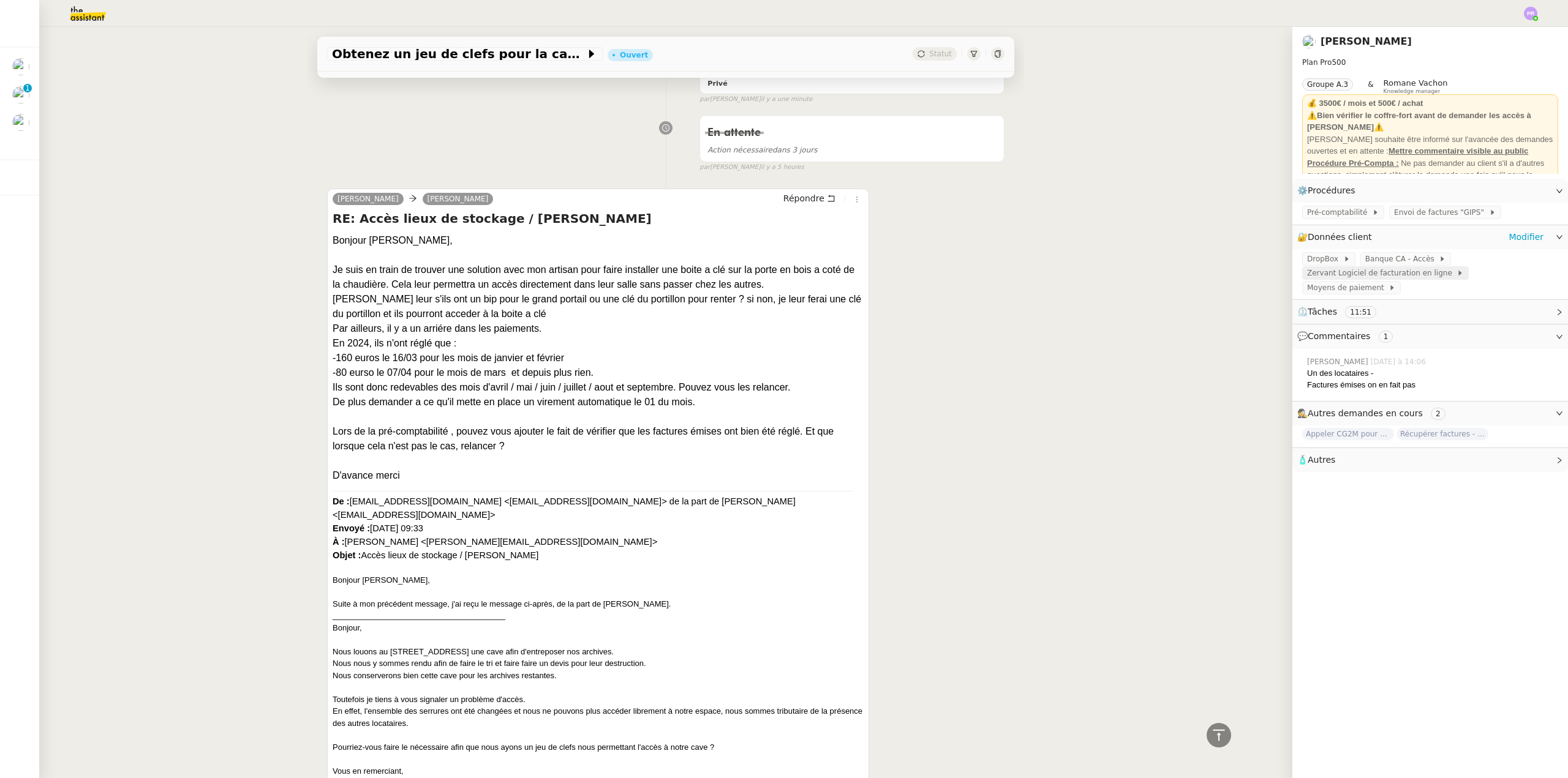
click at [1328, 276] on span "Zervant Logiciel de facturation en ligne" at bounding box center [1382, 273] width 150 height 12
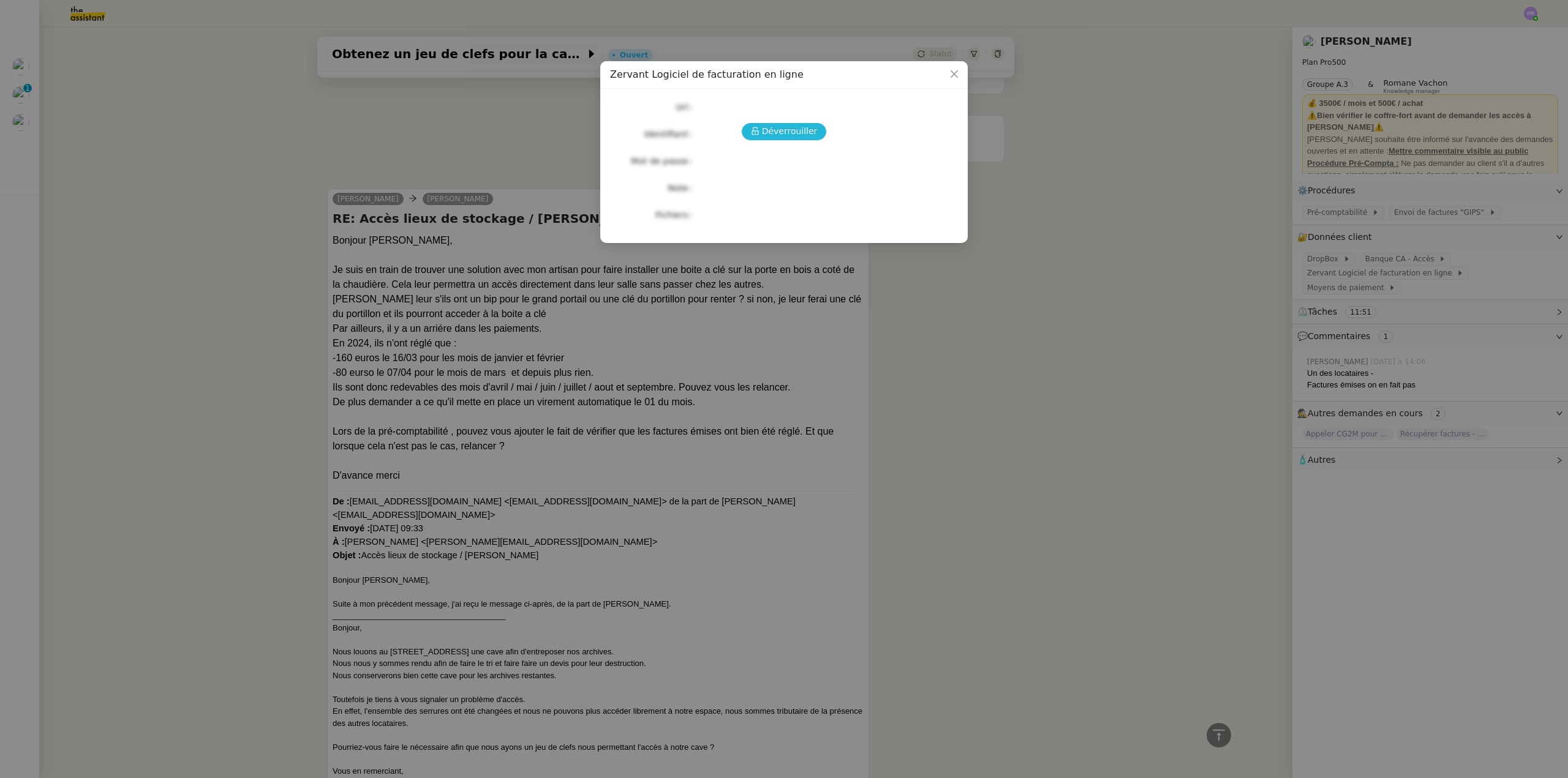
click at [805, 133] on span "Déverrouiller" at bounding box center [790, 131] width 56 height 14
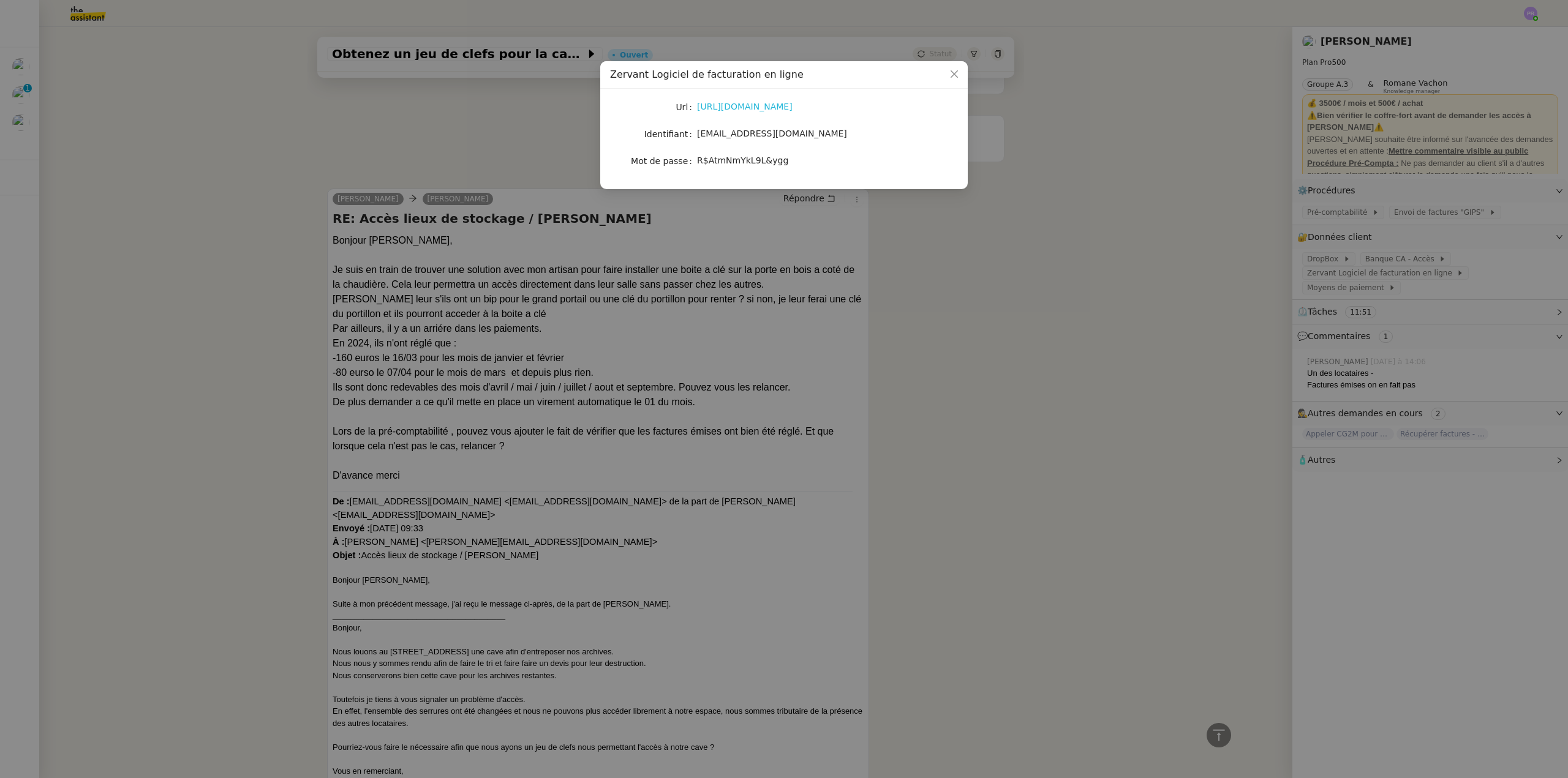
click at [756, 106] on link "https://secure.zervant.com/" at bounding box center [744, 107] width 96 height 10
copy span "sci.direction.stratosphere@gmail.com"
drag, startPoint x: 844, startPoint y: 135, endPoint x: 697, endPoint y: 139, distance: 147.1
click at [697, 139] on div "sci.direction.stratosphere@gmail.com" at bounding box center [798, 134] width 203 height 14
copy span "R$AtmNmYkL9L&ygg"
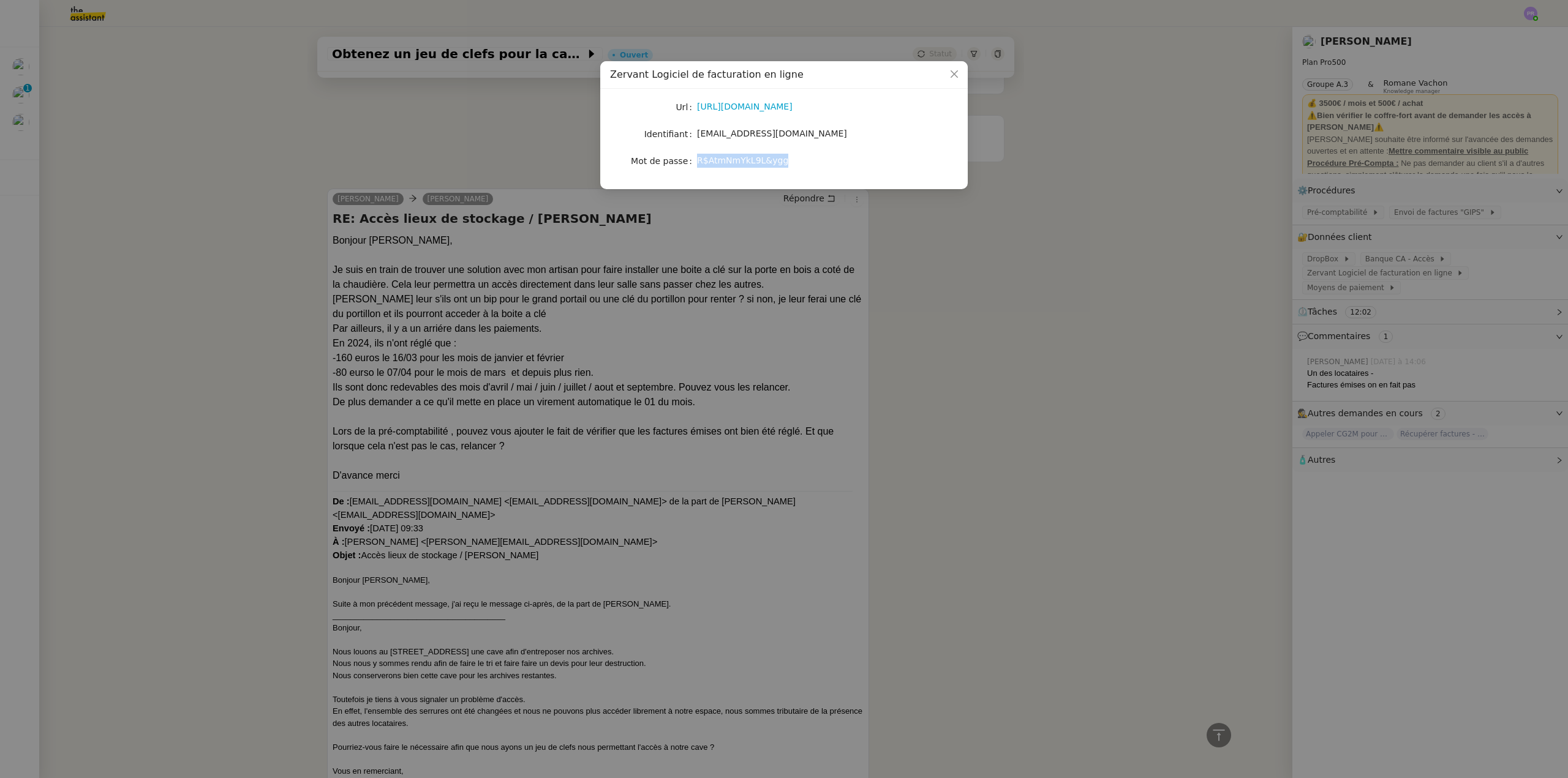
drag, startPoint x: 784, startPoint y: 160, endPoint x: 699, endPoint y: 160, distance: 85.0
click at [699, 160] on div "R$AtmNmYkL9L&ygg" at bounding box center [798, 160] width 203 height 14
drag, startPoint x: 181, startPoint y: 428, endPoint x: 513, endPoint y: 425, distance: 332.0
click at [182, 428] on nz-modal-container "Zervant Logiciel de facturation en ligne Url https://secure.zervant.com/ Identi…" at bounding box center [784, 389] width 1568 height 778
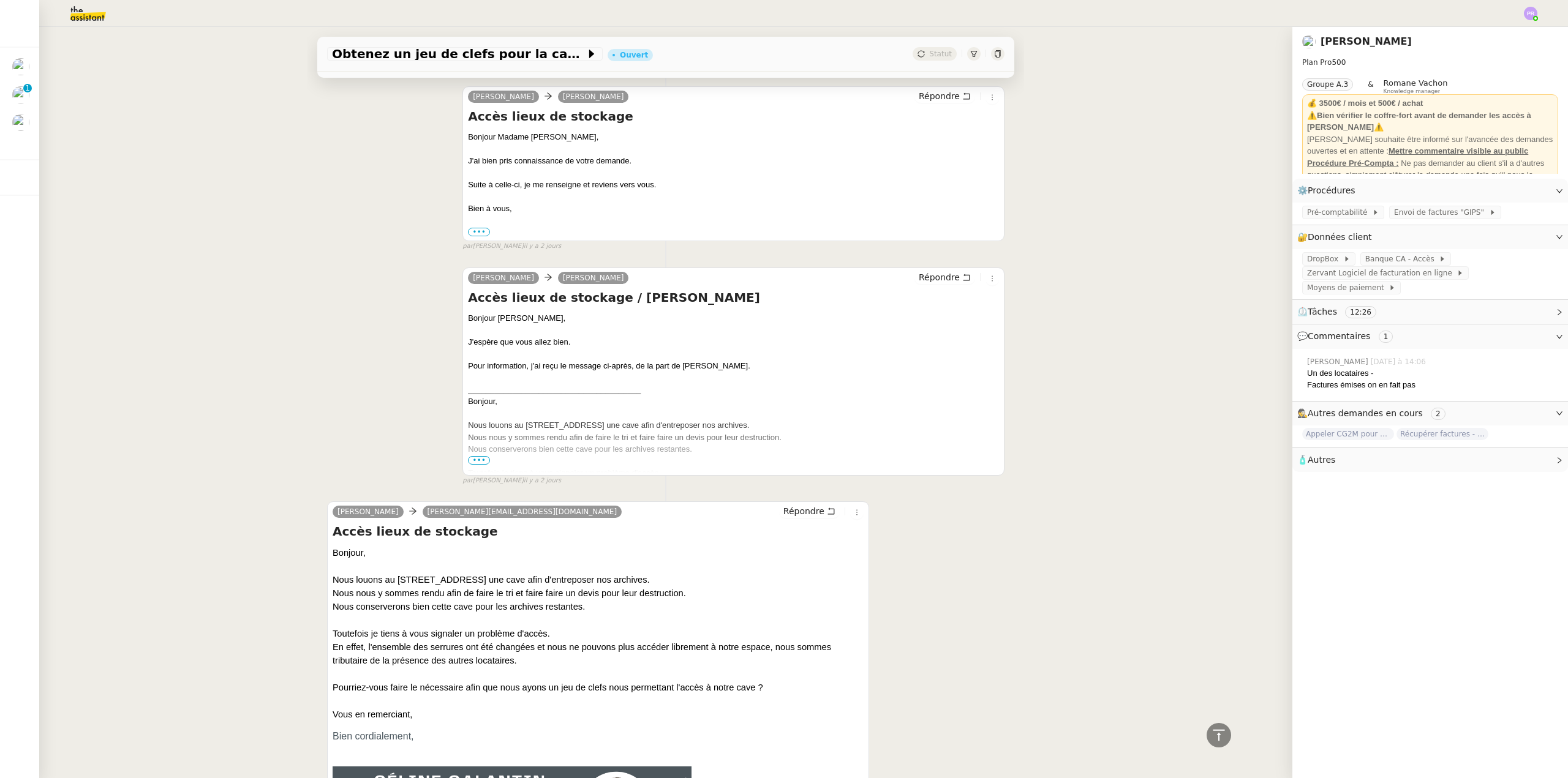
scroll to position [2341, 0]
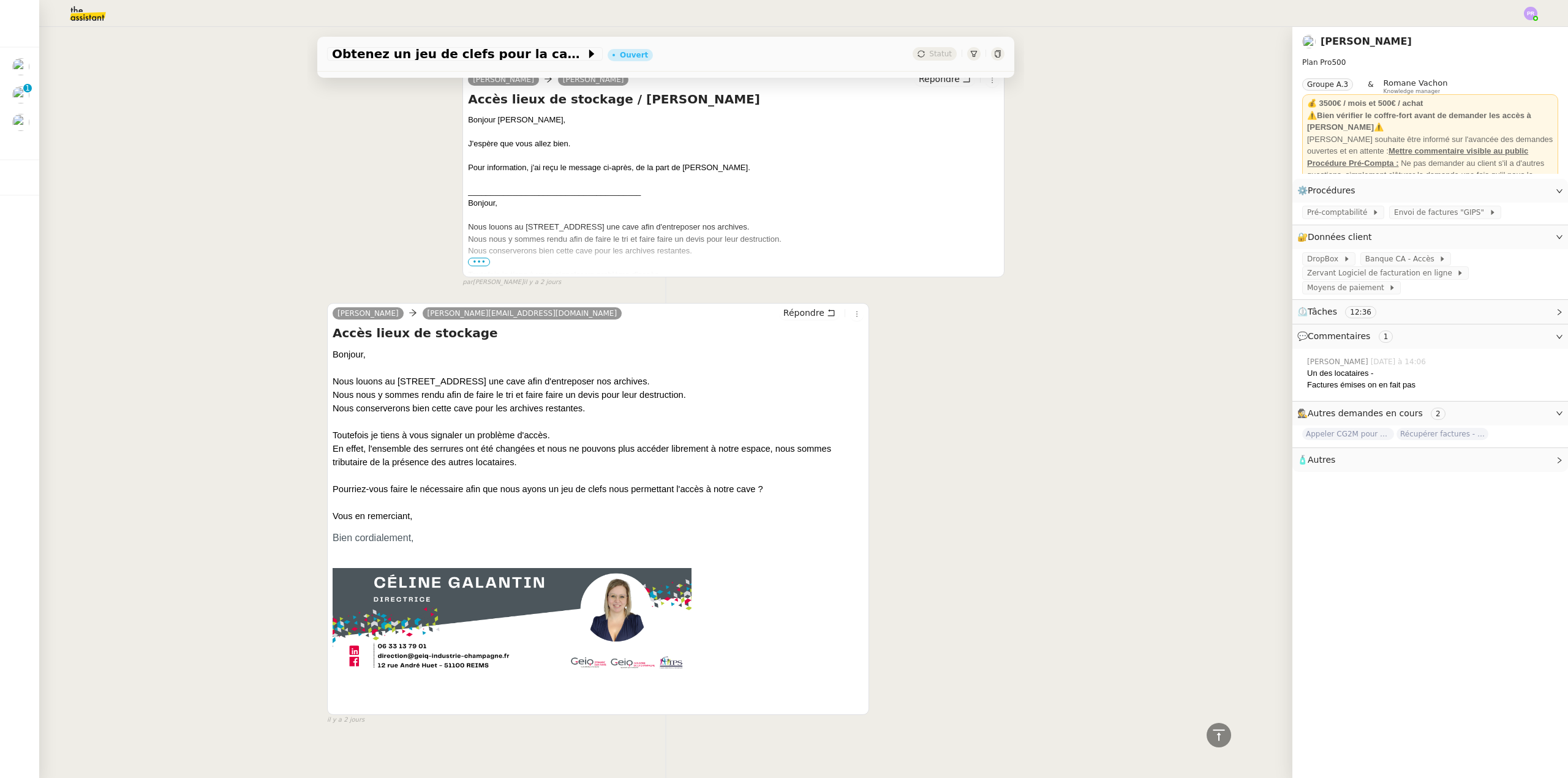
click at [1021, 563] on div "Obtenez un jeu de clefs pour la cave Ouvert Statut Client Arthur MATHAUT Owner …" at bounding box center [666, 403] width 1253 height 752
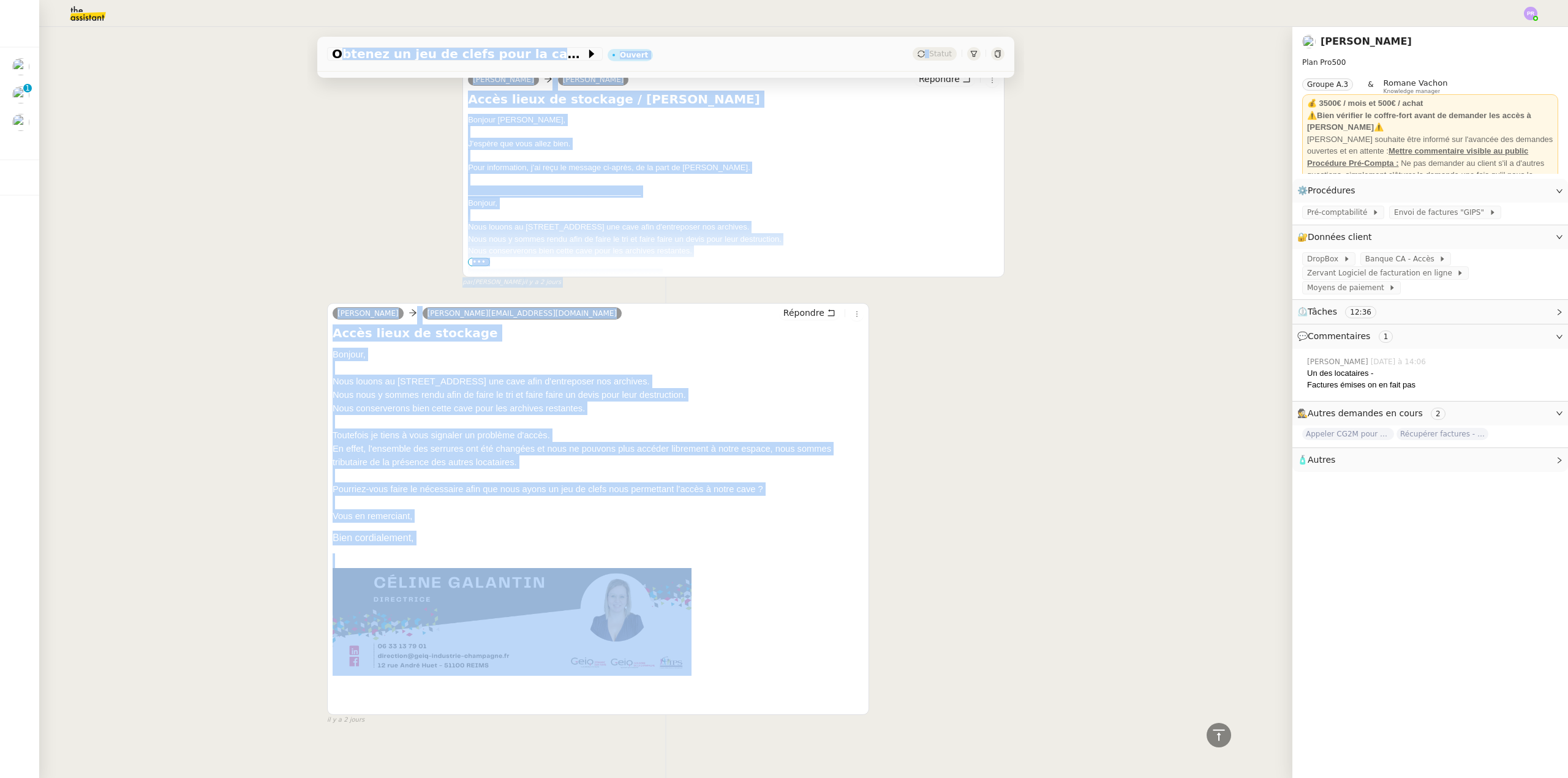
drag, startPoint x: 993, startPoint y: 591, endPoint x: 1004, endPoint y: 597, distance: 12.5
click at [994, 592] on div "Céline GALANTIN hubert.uks@theassistant.com Répondre Accès lieux de stockage Bo…" at bounding box center [665, 508] width 678 height 433
drag, startPoint x: 841, startPoint y: 521, endPoint x: 834, endPoint y: 516, distance: 8.6
click at [841, 531] on p "Bien cordialement," at bounding box center [597, 538] width 531 height 15
click at [508, 325] on h4 "Accès lieux de stockage" at bounding box center [597, 333] width 531 height 17
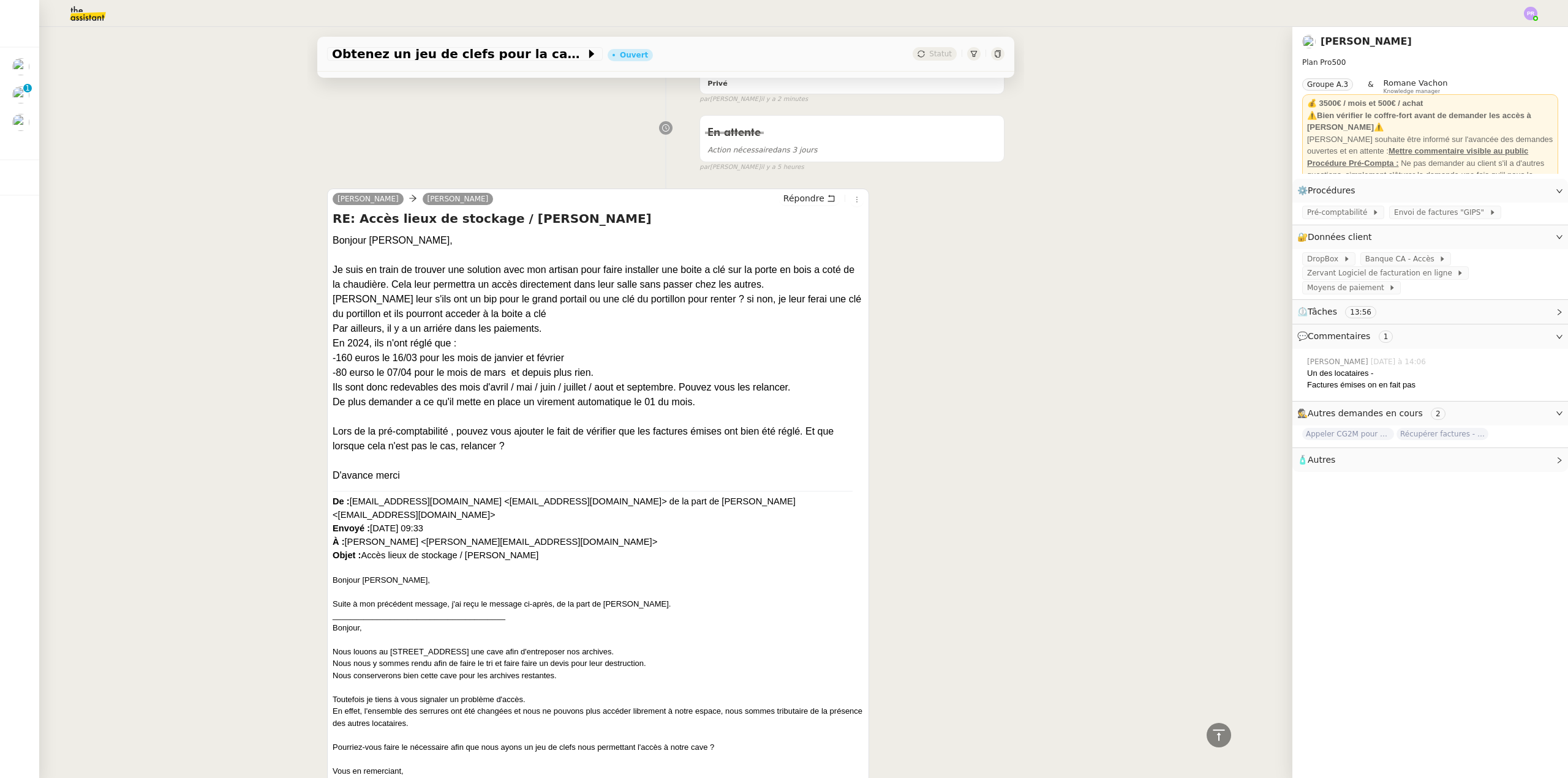
scroll to position [409, 0]
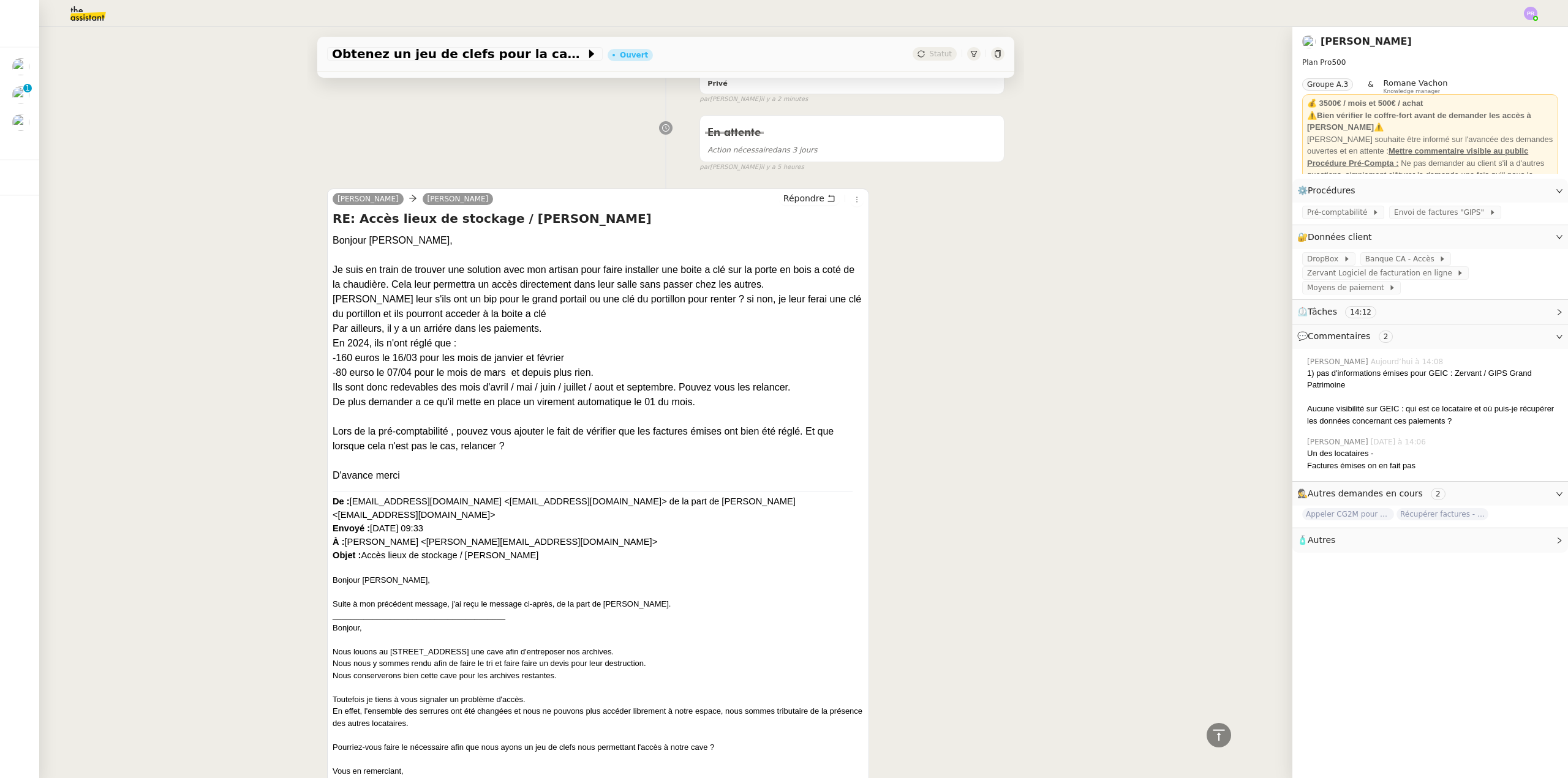
click at [443, 448] on div "Lors de la pré-comptabilité , pouvez vous ajouter le fait de vérifier que les f…" at bounding box center [597, 438] width 531 height 29
drag, startPoint x: 439, startPoint y: 447, endPoint x: 319, endPoint y: 424, distance: 122.2
click at [424, 443] on div "Lors de la pré-comptabilité , pouvez vous ajouter le fait de vérifier que les f…" at bounding box center [597, 438] width 531 height 29
drag, startPoint x: 440, startPoint y: 446, endPoint x: 292, endPoint y: 440, distance: 148.1
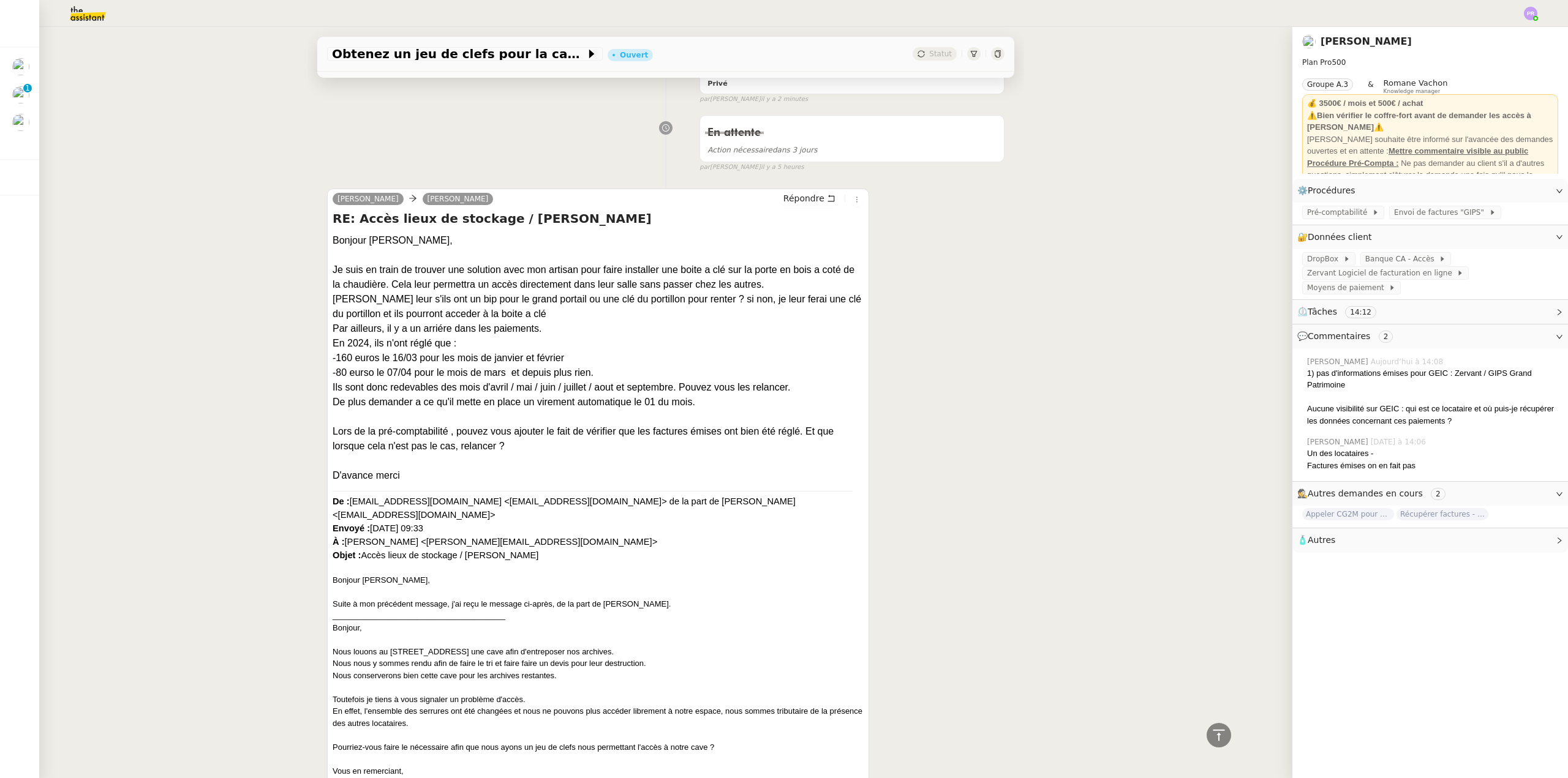
click at [292, 440] on div "Obtenez un jeu de clefs pour la cave Ouvert Statut Client Arthur MATHAUT Owner …" at bounding box center [666, 403] width 1253 height 752
click at [337, 434] on div "Lors de la pré-comptabilité , pouvez vous ajouter le fait de vérifier que les f…" at bounding box center [597, 438] width 531 height 29
drag, startPoint x: 328, startPoint y: 431, endPoint x: 434, endPoint y: 447, distance: 107.2
click at [436, 448] on div "Lors de la pré-comptabilité , pouvez vous ajouter le fait de vérifier que les f…" at bounding box center [597, 438] width 531 height 29
click at [631, 391] on div "Ils sont donc redevables des mois d'avril / mai / juin / juillet / aout et sept…" at bounding box center [597, 388] width 531 height 15
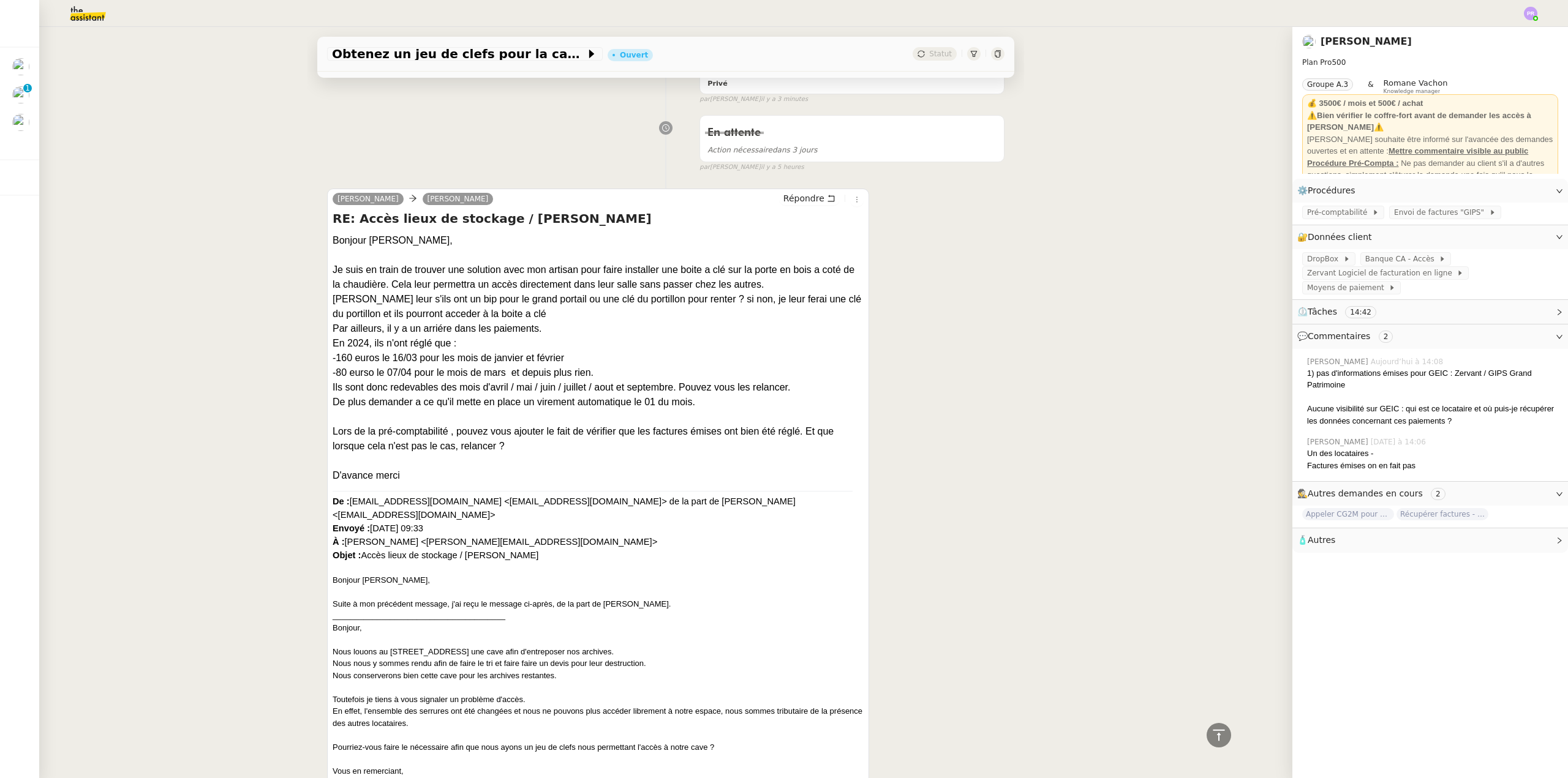
drag, startPoint x: 613, startPoint y: 406, endPoint x: 324, endPoint y: 274, distance: 317.7
click at [327, 274] on div "Arthur MATHAUT Hubert Répondre RE: Accès lieux de stockage / Céline Galantin GE…" at bounding box center [597, 793] width 542 height 1209
click at [338, 239] on div "Bonjour Hubert," at bounding box center [597, 241] width 531 height 15
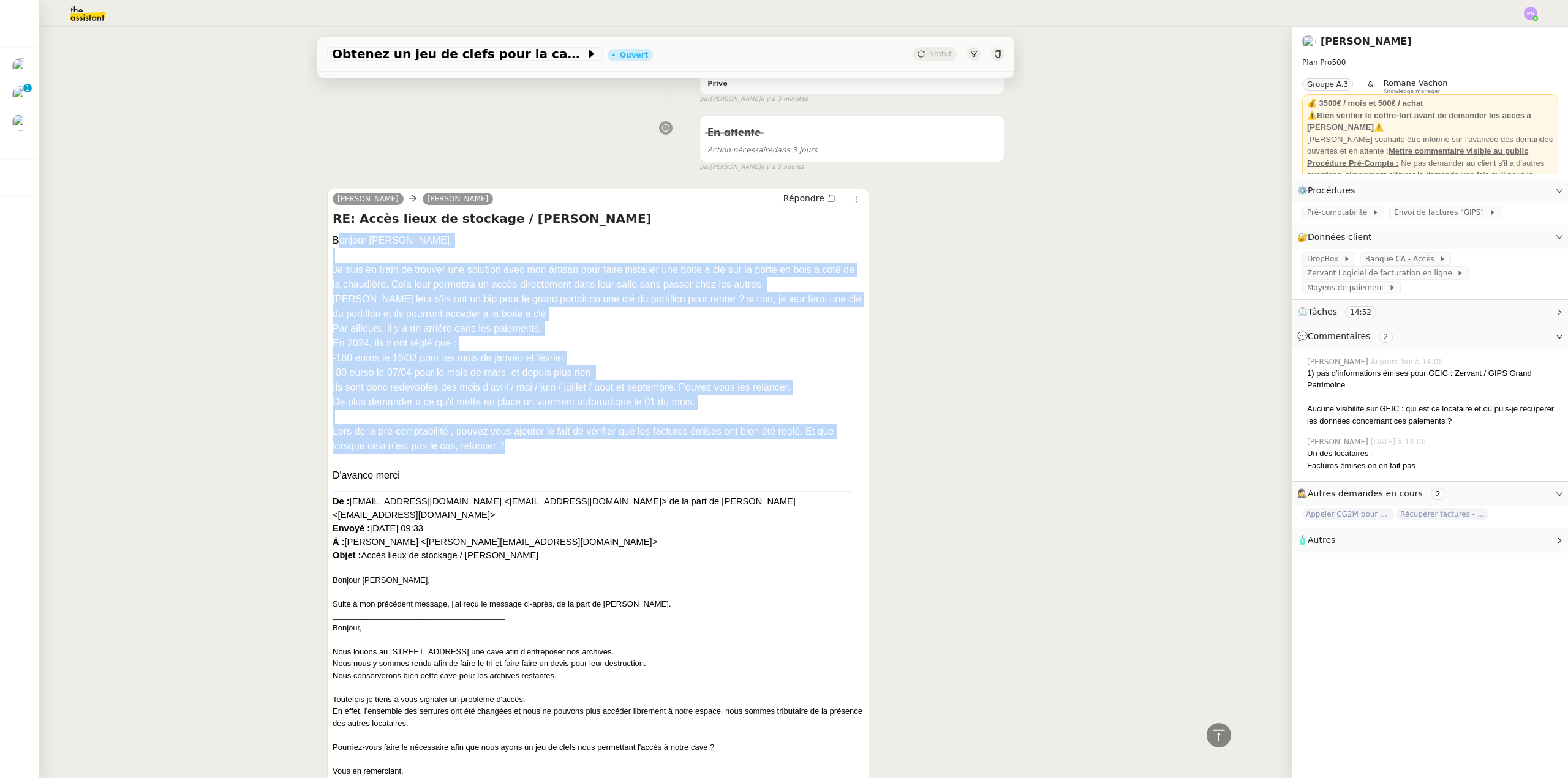
drag, startPoint x: 330, startPoint y: 240, endPoint x: 568, endPoint y: 461, distance: 324.8
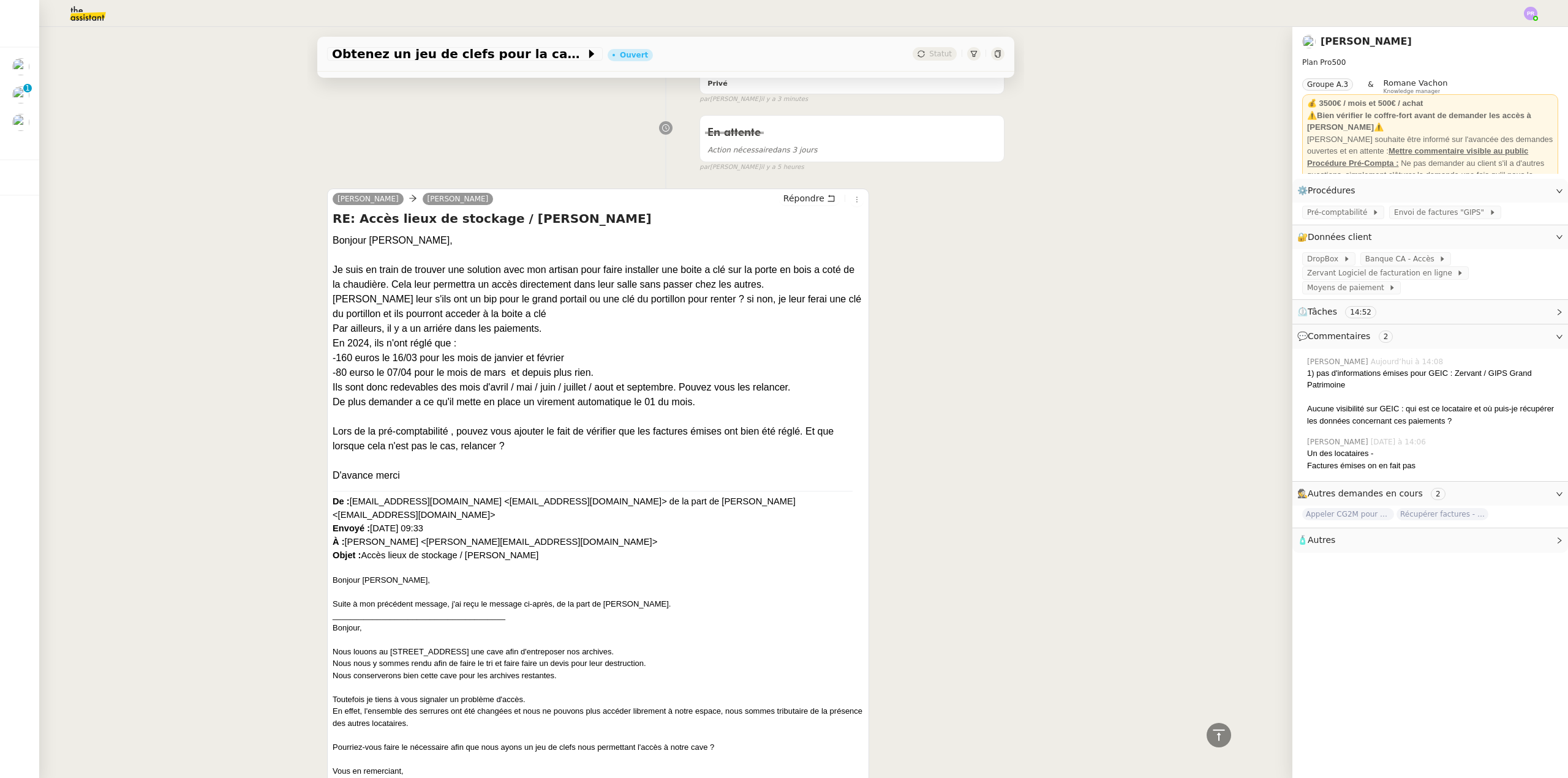
click at [402, 476] on div "D'avance merci" at bounding box center [597, 476] width 531 height 15
drag, startPoint x: 394, startPoint y: 476, endPoint x: 323, endPoint y: 436, distance: 81.5
click at [327, 436] on div "Arthur MATHAUT Hubert Répondre RE: Accès lieux de stockage / Céline Galantin GE…" at bounding box center [597, 793] width 542 height 1209
click at [534, 440] on div "Lors de la pré-comptabilité , pouvez vous ajouter le fait de vérifier que les f…" at bounding box center [597, 438] width 531 height 29
click at [534, 433] on div "Lors de la pré-comptabilité , pouvez vous ajouter le fait de vérifier que les f…" at bounding box center [597, 438] width 531 height 29
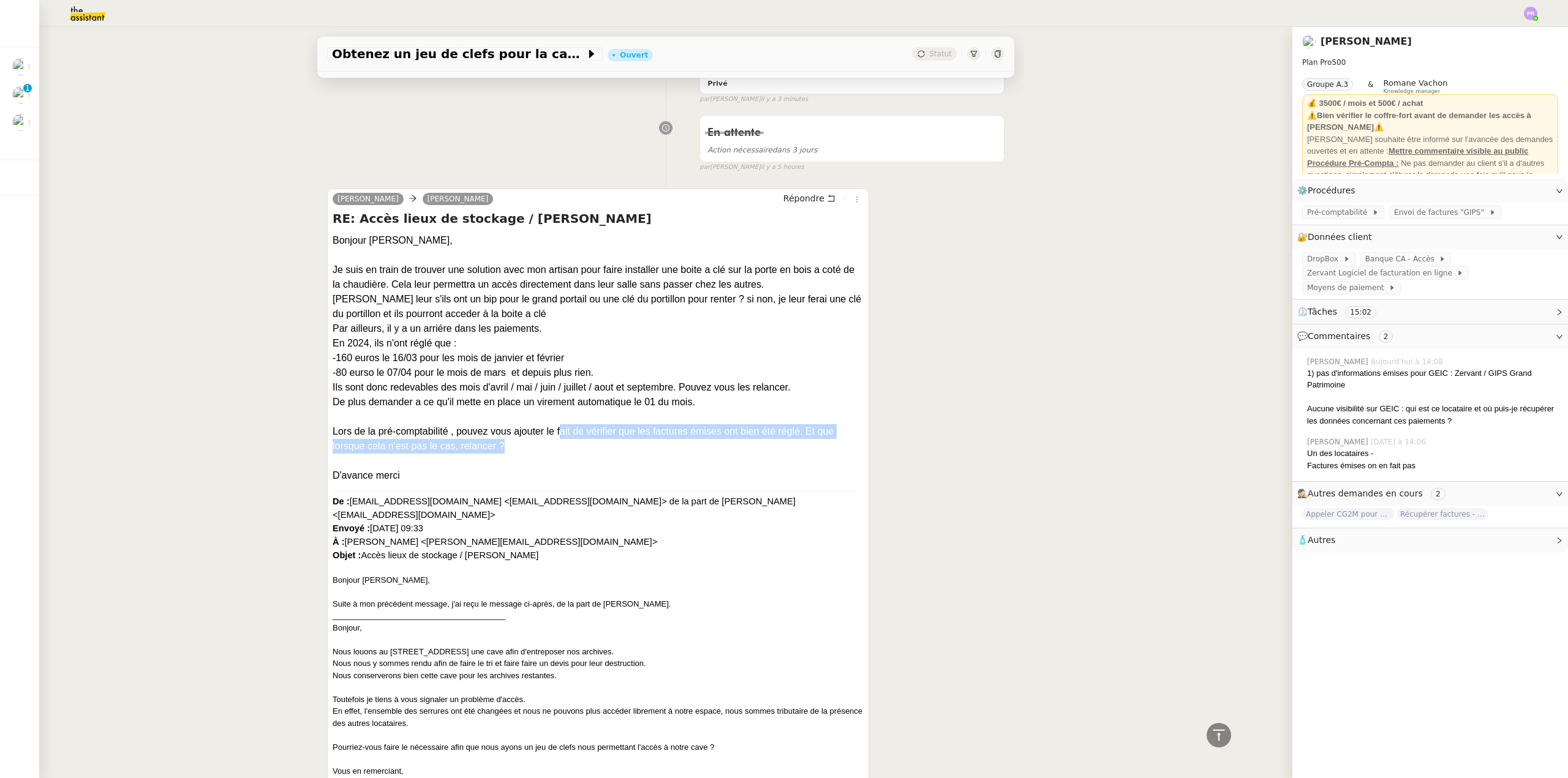
drag, startPoint x: 534, startPoint y: 431, endPoint x: 650, endPoint y: 454, distance: 118.3
click at [650, 454] on div "Lors de la pré-comptabilité , pouvez vous ajouter le fait de vérifier que les f…" at bounding box center [597, 438] width 531 height 29
click at [635, 447] on div "Lors de la pré-comptabilité , pouvez vous ajouter le fait de vérifier que les f…" at bounding box center [597, 438] width 531 height 29
click at [604, 429] on div "Lors de la pré-comptabilité , pouvez vous ajouter le fait de vérifier que les f…" at bounding box center [597, 438] width 531 height 29
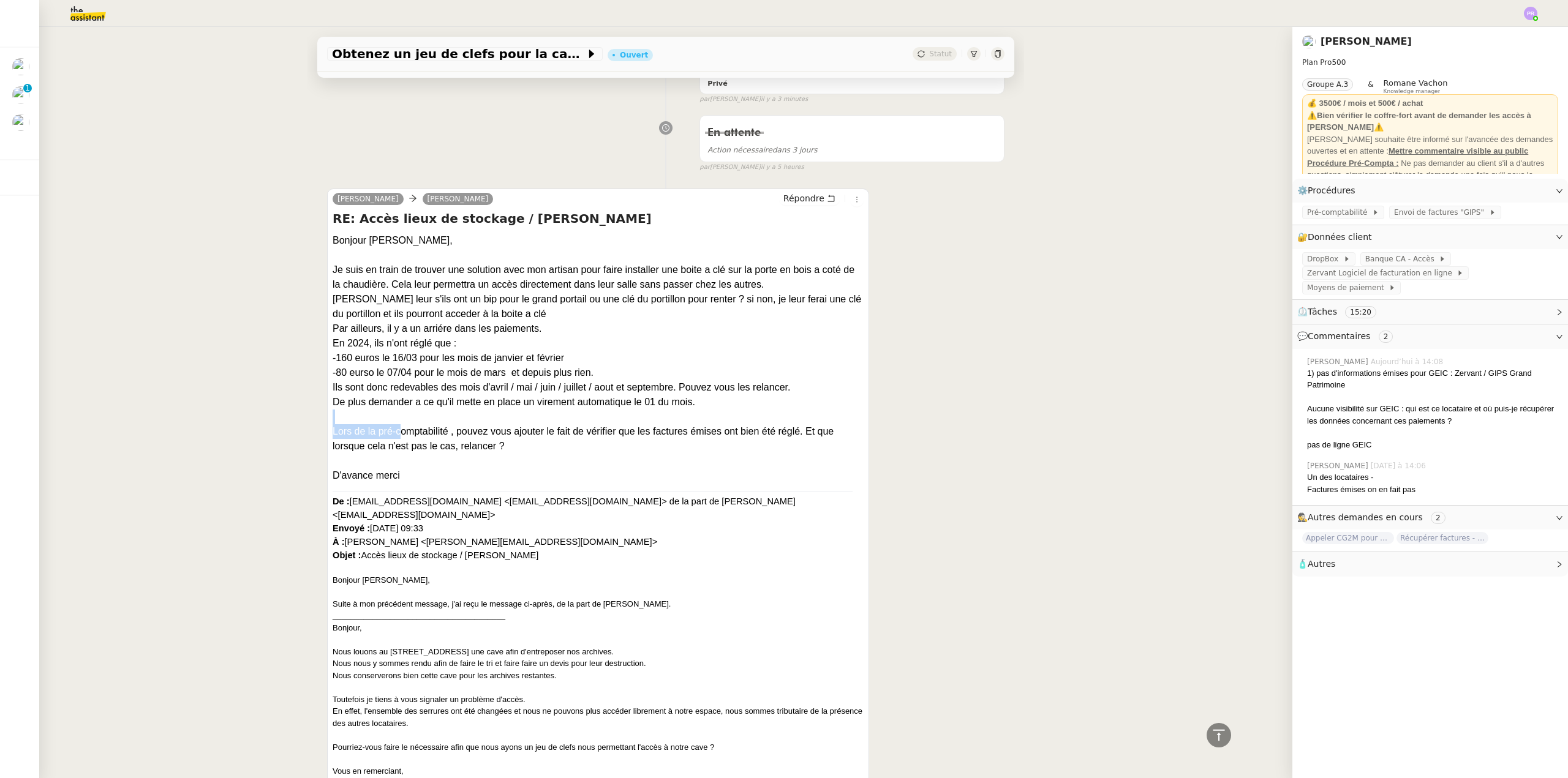
drag, startPoint x: 334, startPoint y: 424, endPoint x: 385, endPoint y: 429, distance: 51.2
click at [449, 447] on div "Lors de la pré-comptabilité , pouvez vous ajouter le fait de vérifier que les f…" at bounding box center [597, 438] width 531 height 29
drag, startPoint x: 428, startPoint y: 447, endPoint x: 381, endPoint y: 443, distance: 47.2
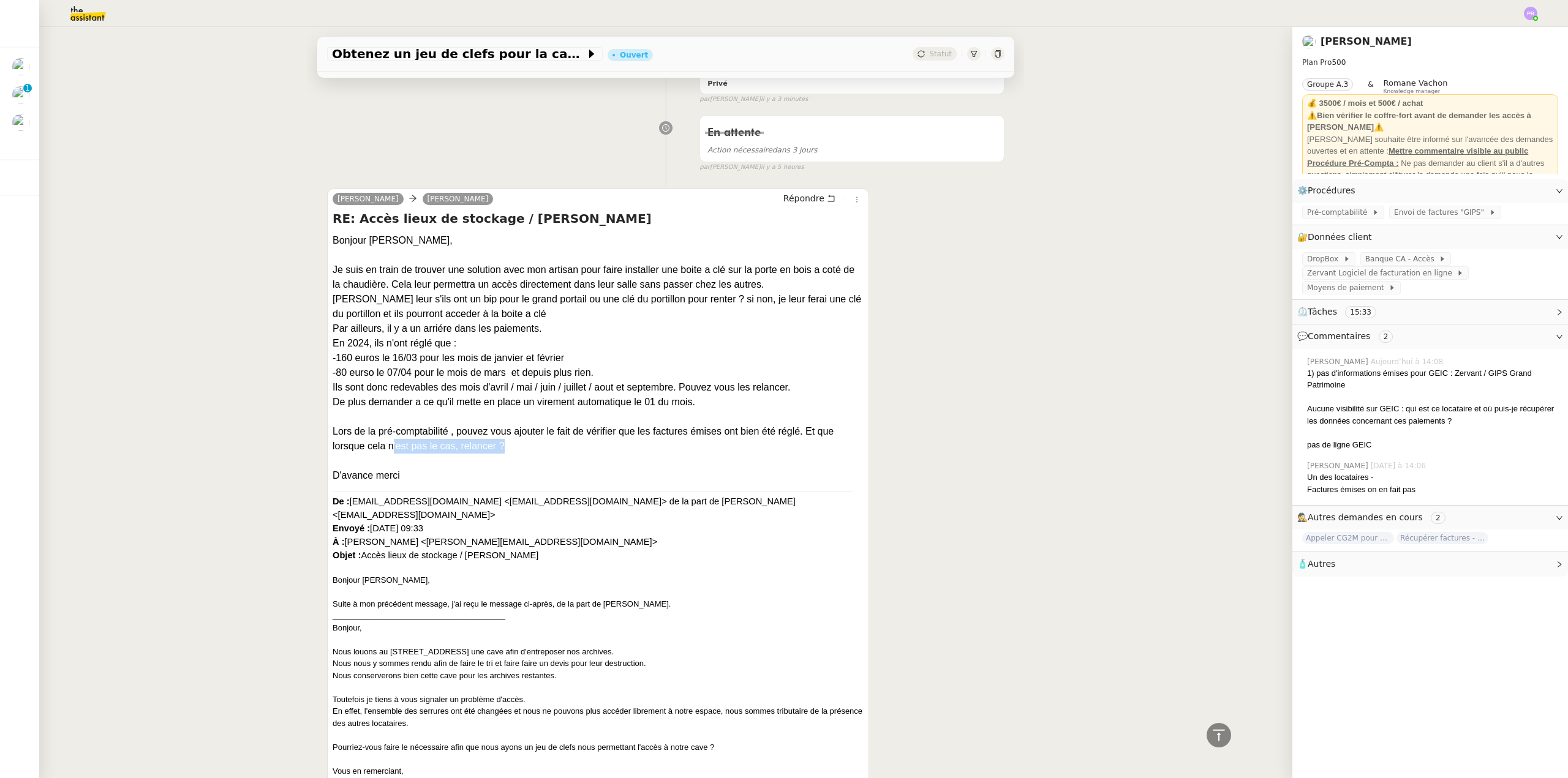
drag, startPoint x: 440, startPoint y: 442, endPoint x: 322, endPoint y: 438, distance: 118.1
click at [327, 438] on div "Arthur MATHAUT Hubert Répondre RE: Accès lieux de stockage / Céline Galantin GE…" at bounding box center [597, 793] width 542 height 1209
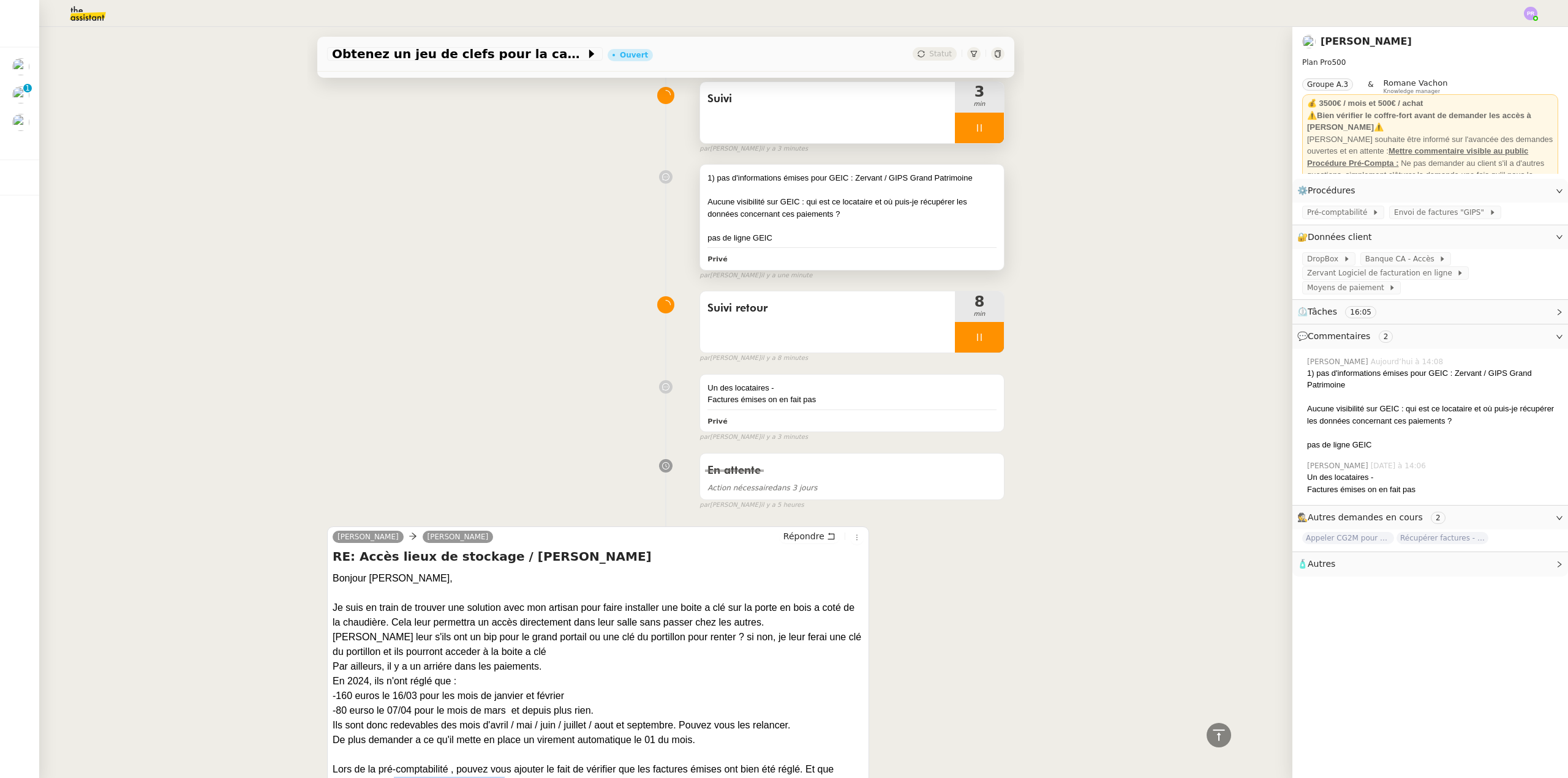
scroll to position [0, 0]
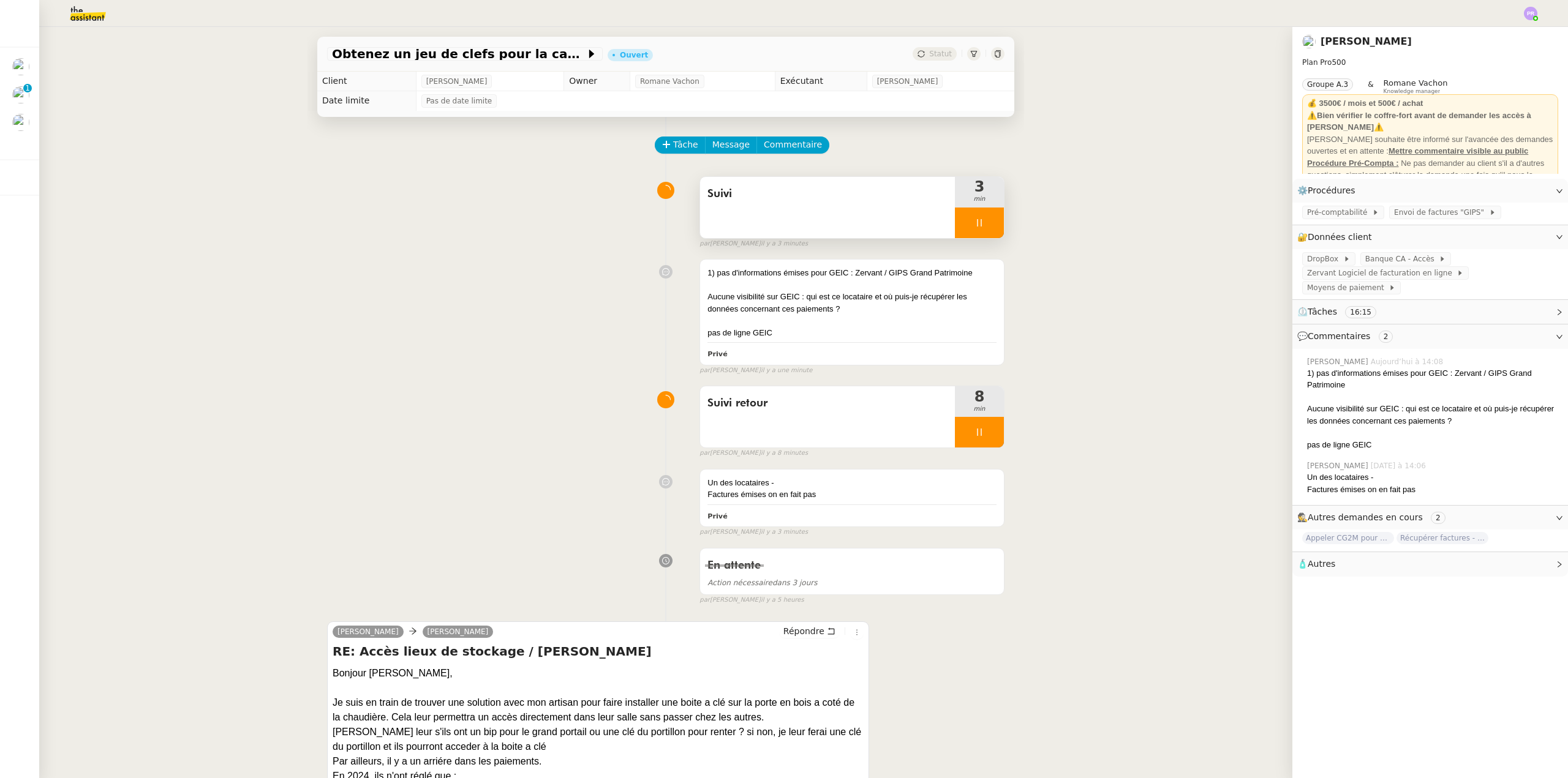
click at [842, 274] on div "1) pas d'informations émises pour GEIC : Zervant / GIPS Grand Patrimoine" at bounding box center [852, 273] width 289 height 12
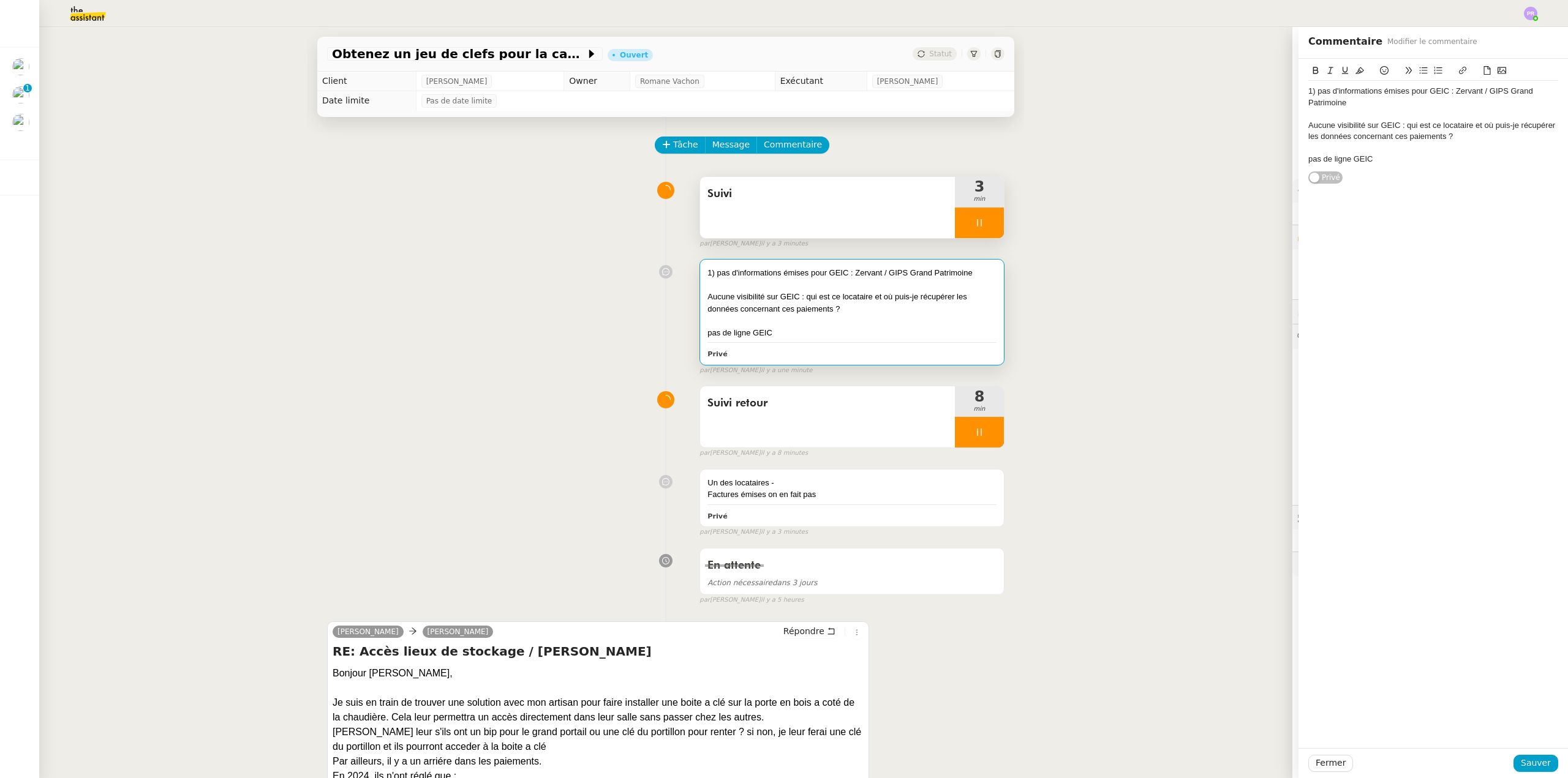
click at [1439, 88] on div "1) pas d'informations émises pour GEIC : Zervant / GIPS Grand Patrimoine" at bounding box center [1433, 96] width 250 height 22
click at [1391, 122] on div "Aucune visibilité sur GEIC : qui est ce locataire et où puis-je récupérer les d…" at bounding box center [1433, 131] width 250 height 22
click at [1541, 764] on span "Sauver" at bounding box center [1535, 763] width 30 height 14
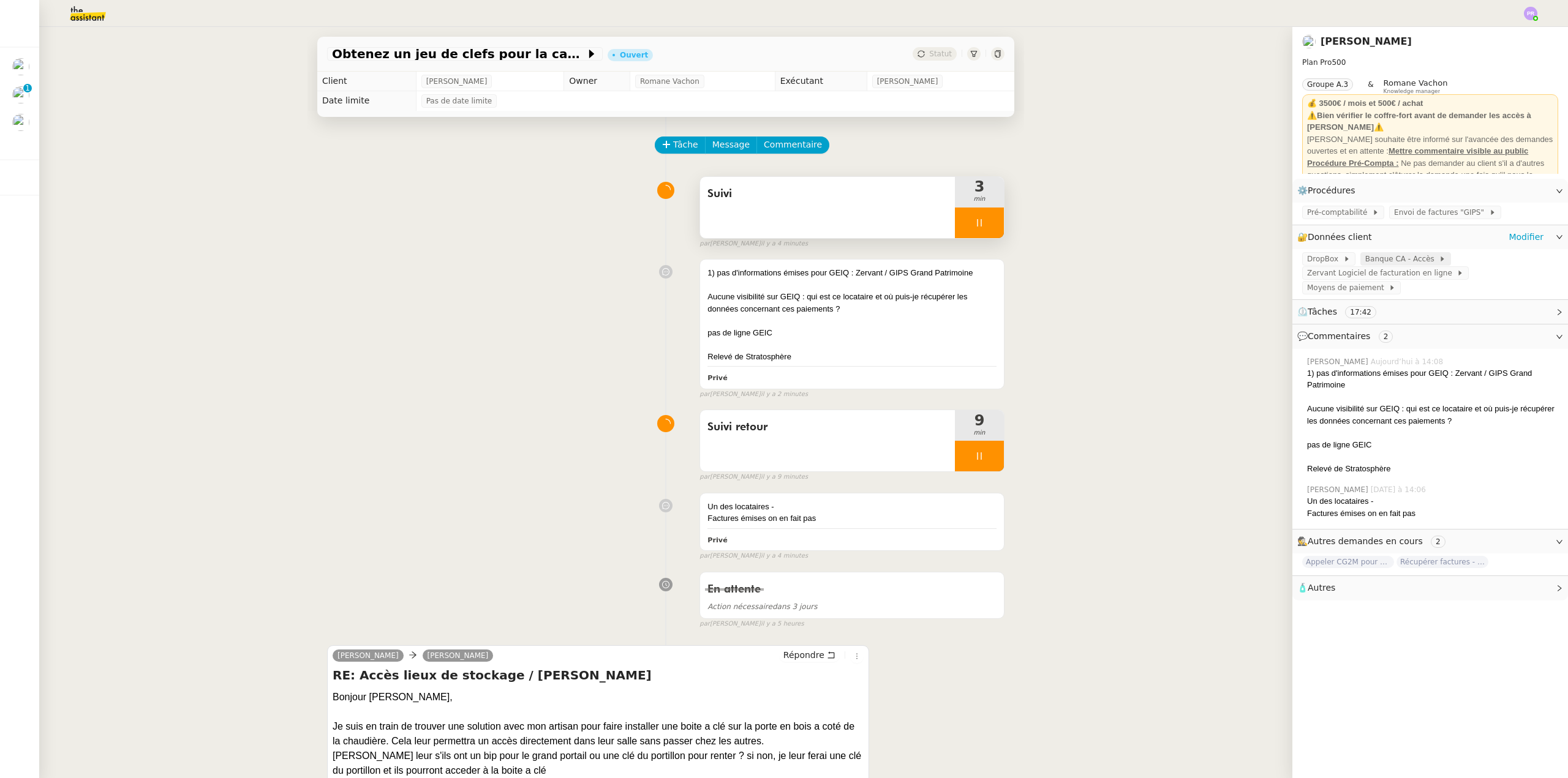
click at [1396, 256] on span "Banque CA - Accès" at bounding box center [1401, 259] width 74 height 12
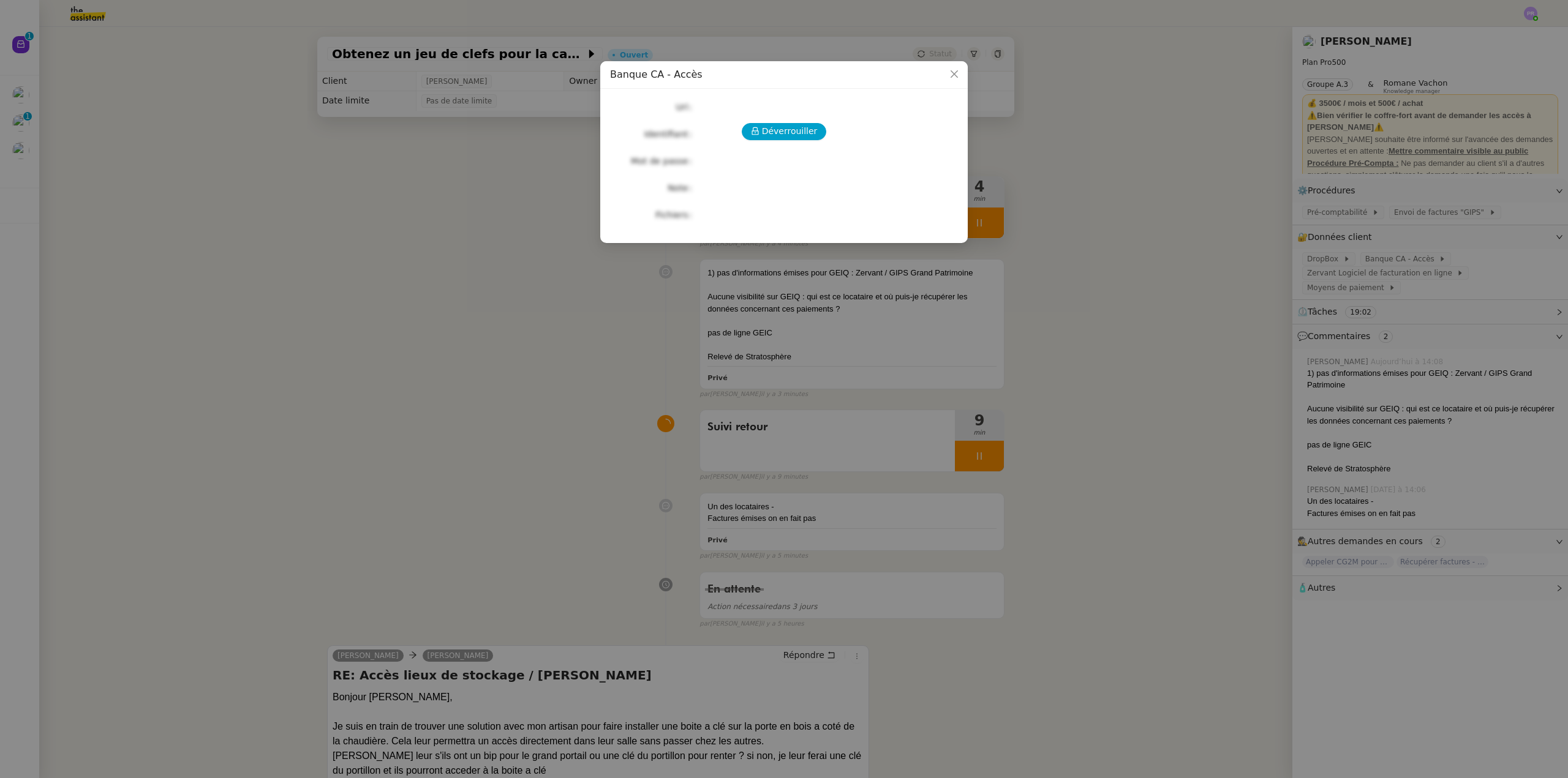
click at [1333, 212] on nz-modal-container "Banque CA - Accès Déverrouiller Url Identifiant Mot de passe Note Fichiers Uplo…" at bounding box center [784, 389] width 1568 height 778
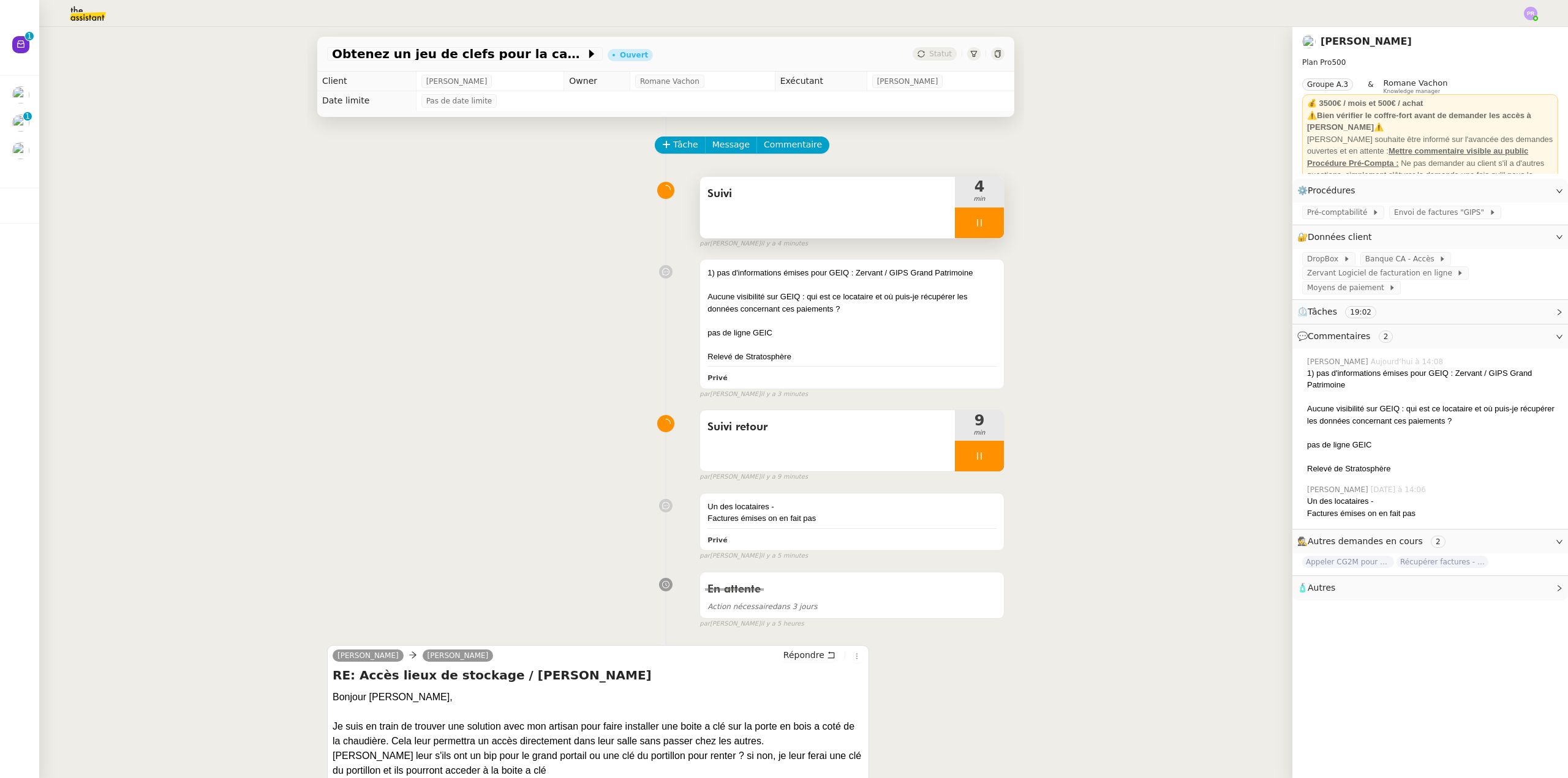
click at [1334, 214] on span "Pré-comptabilité" at bounding box center [1340, 213] width 65 height 12
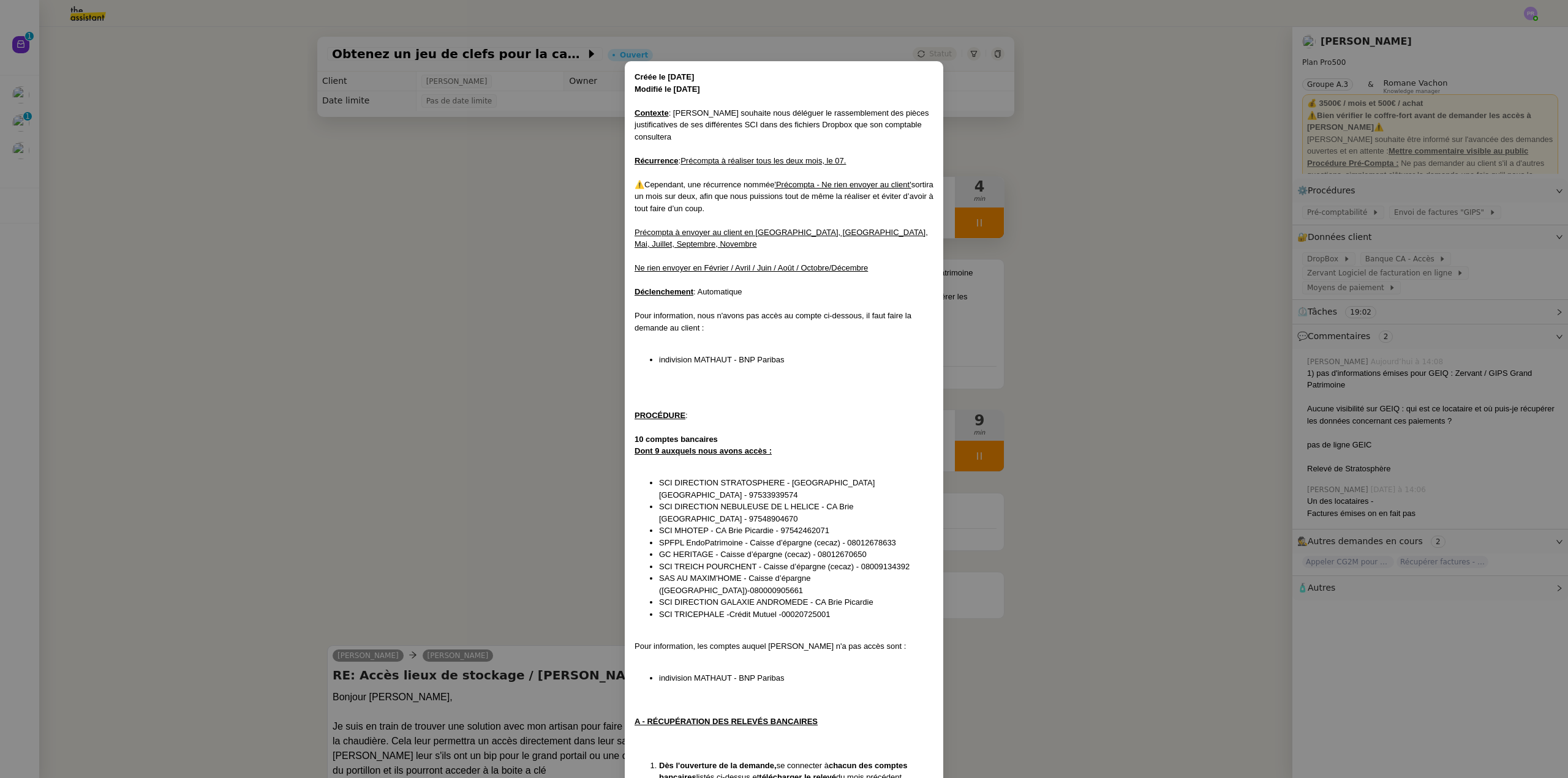
scroll to position [356, 0]
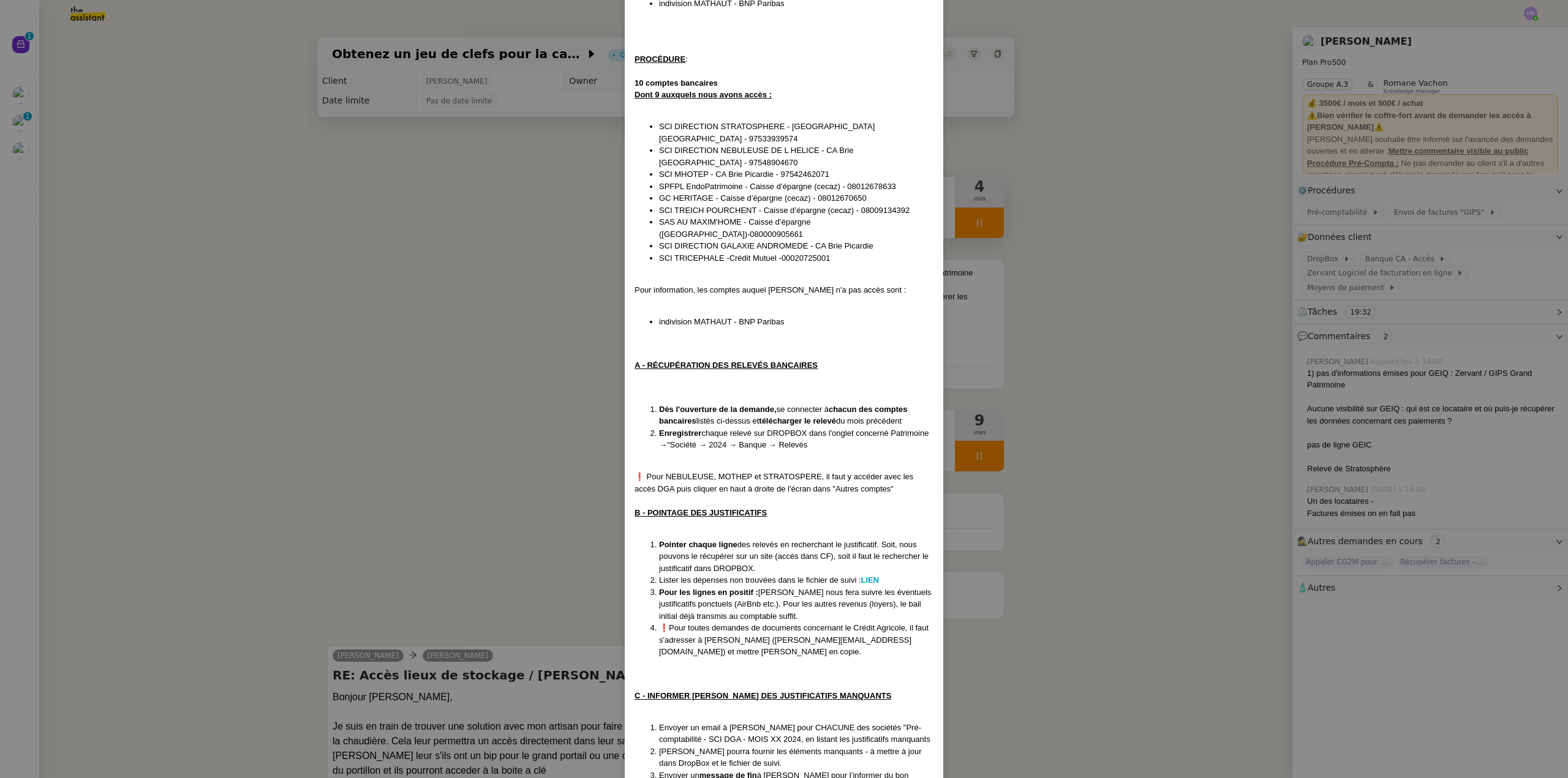
click at [502, 349] on nz-modal-container "Créée le 27/06/2024 Modifié le 06/03/25 Contexte : Arthur souhaite nous délégue…" at bounding box center [784, 389] width 1568 height 778
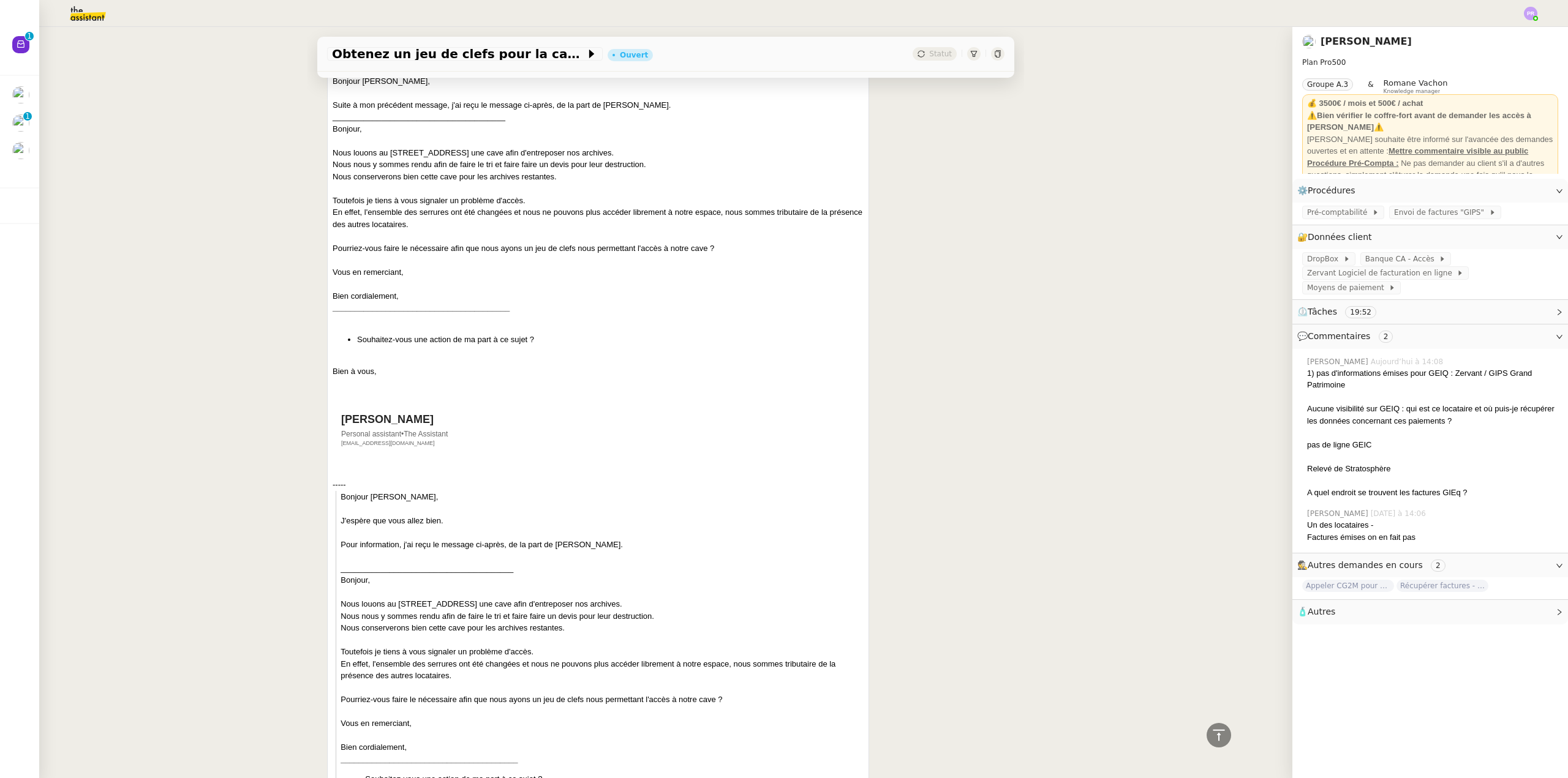
scroll to position [1004, 0]
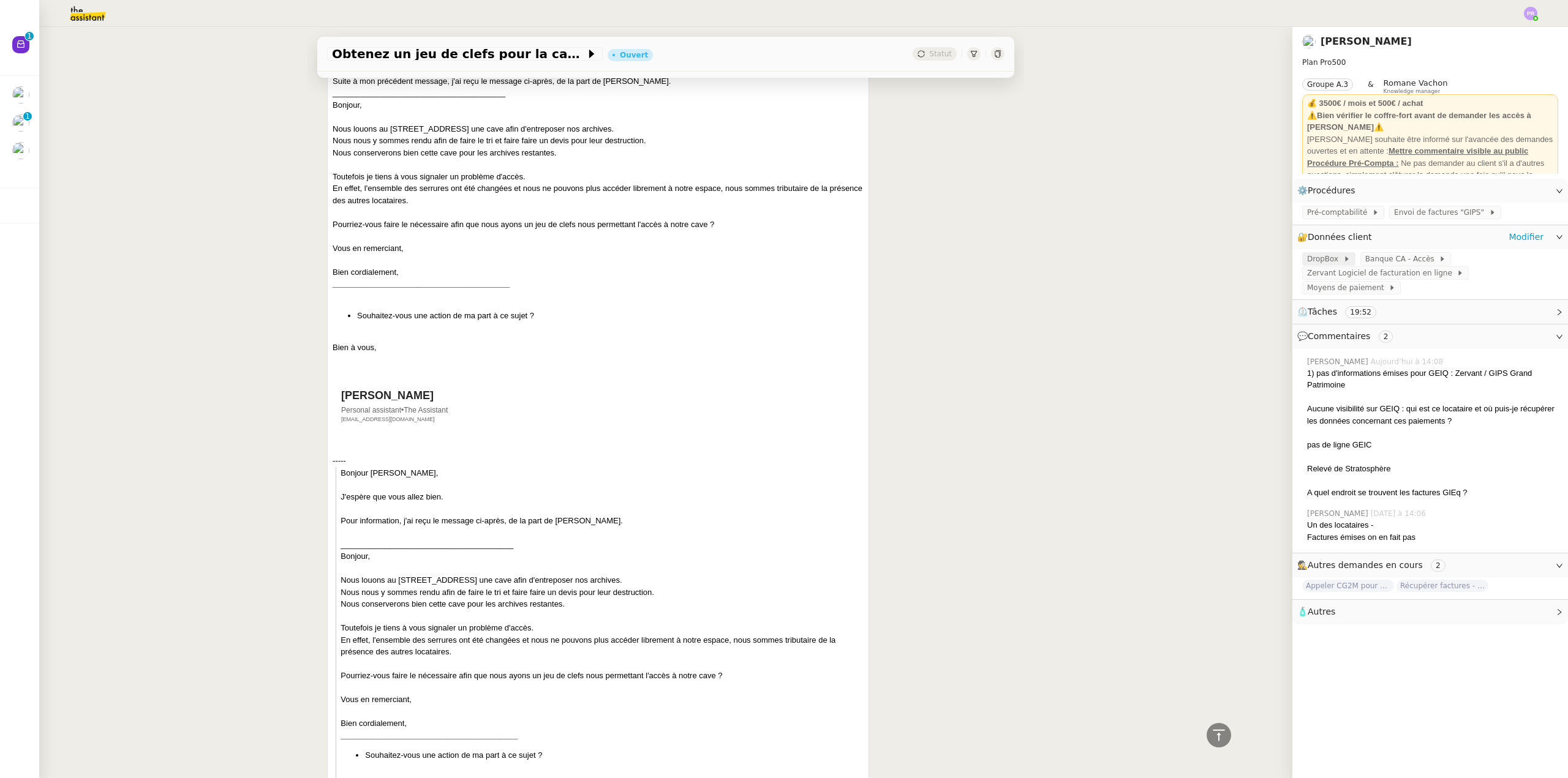
click at [1315, 258] on span "DropBox" at bounding box center [1325, 259] width 36 height 12
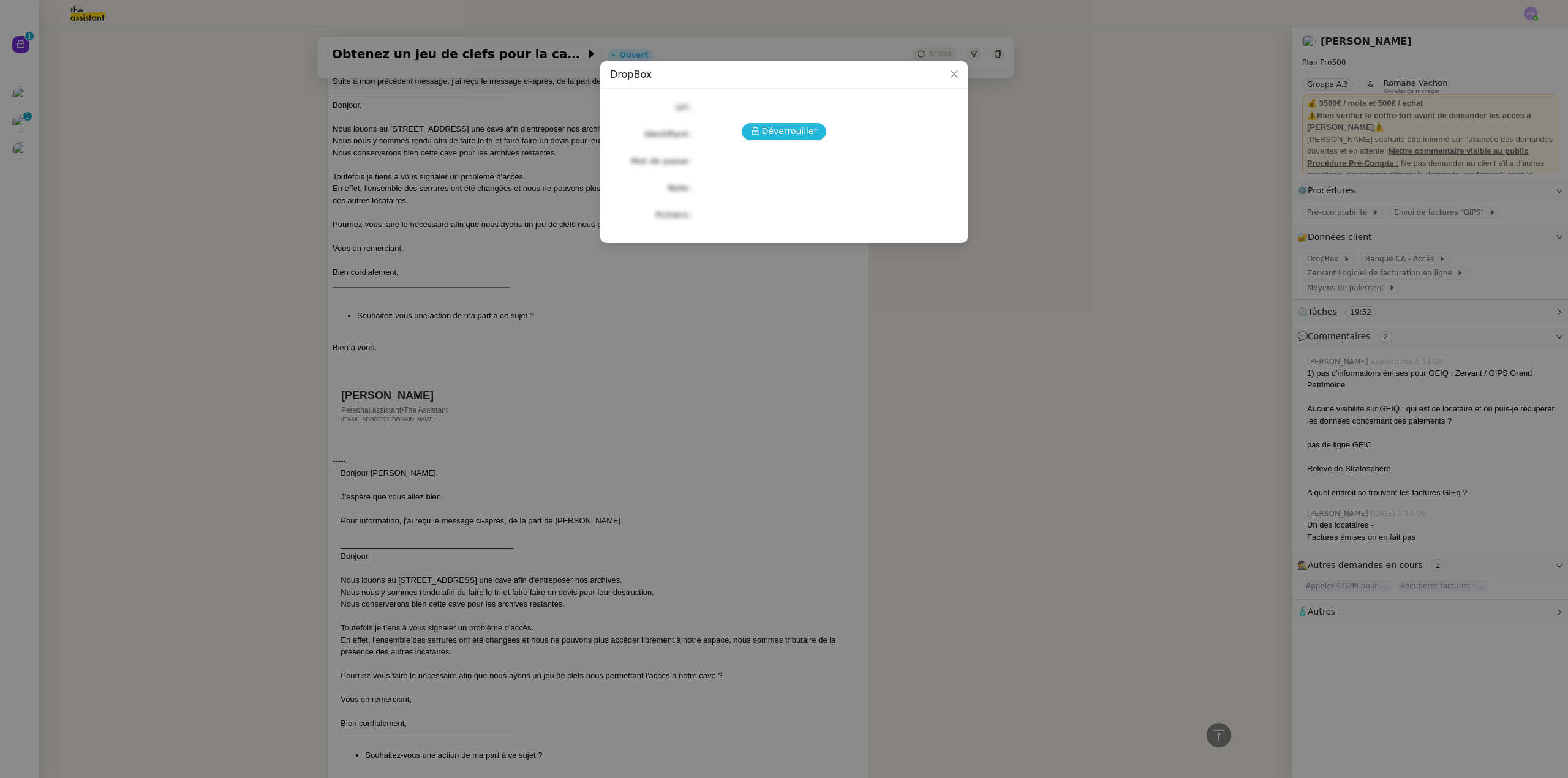
click at [797, 132] on span "Déverrouiller" at bounding box center [790, 131] width 56 height 14
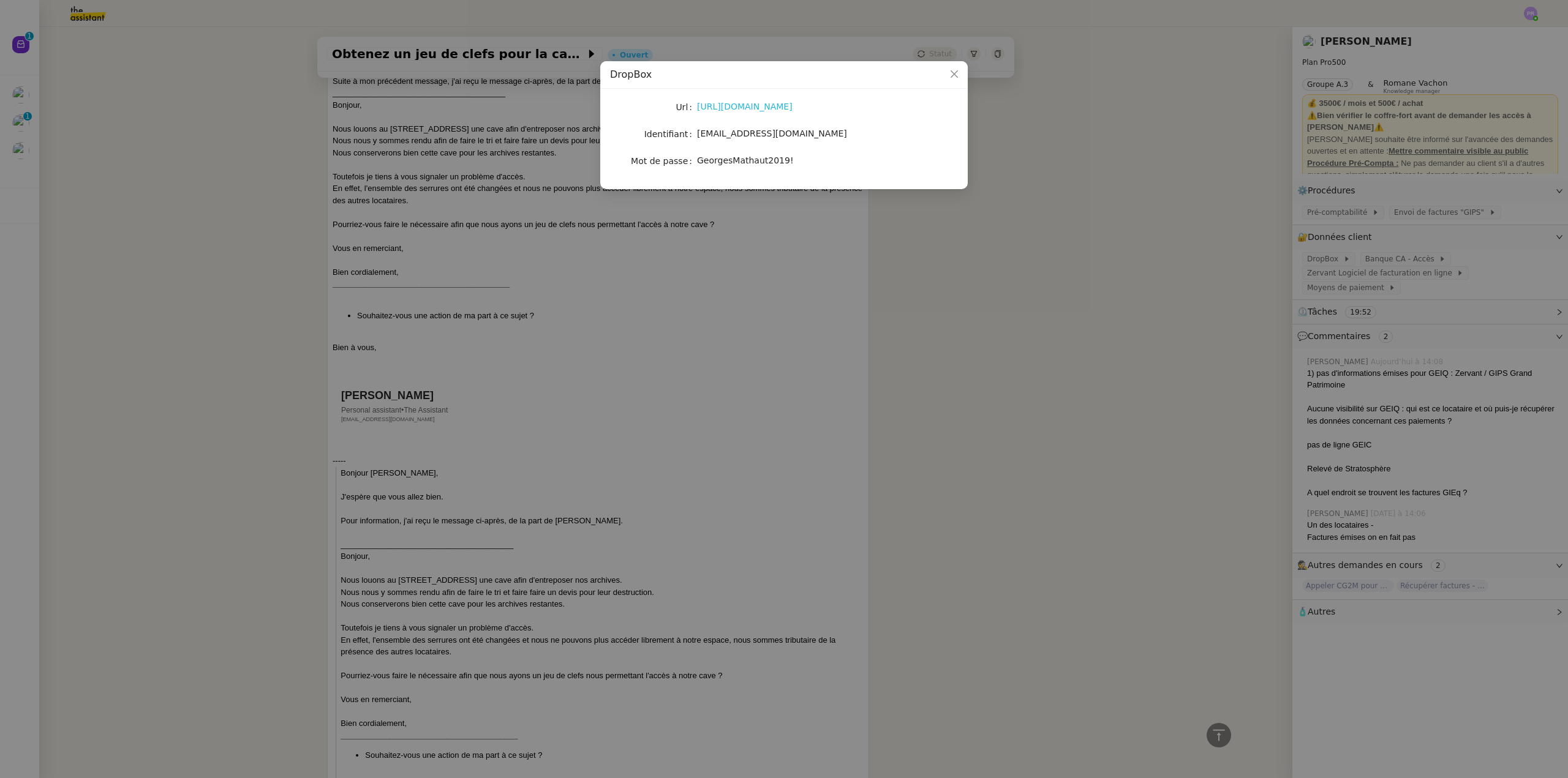
click at [747, 108] on link "https://www.dropbox.com/home" at bounding box center [744, 107] width 96 height 10
click at [683, 262] on nz-modal-container "DropBox Url https://www.dropbox.com/home Identifiant sci.dga.soissons@hotmail.c…" at bounding box center [784, 389] width 1568 height 778
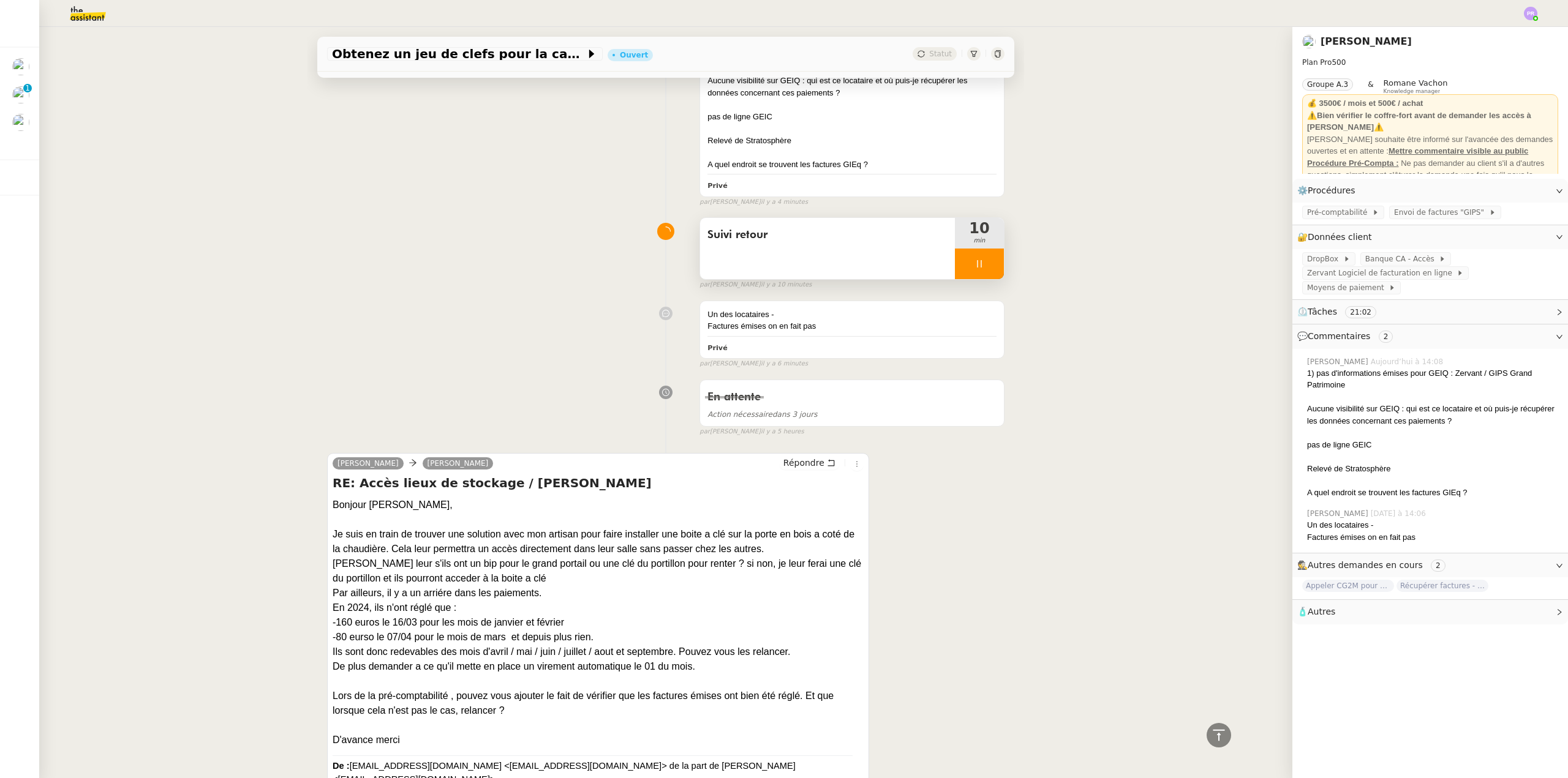
scroll to position [0, 0]
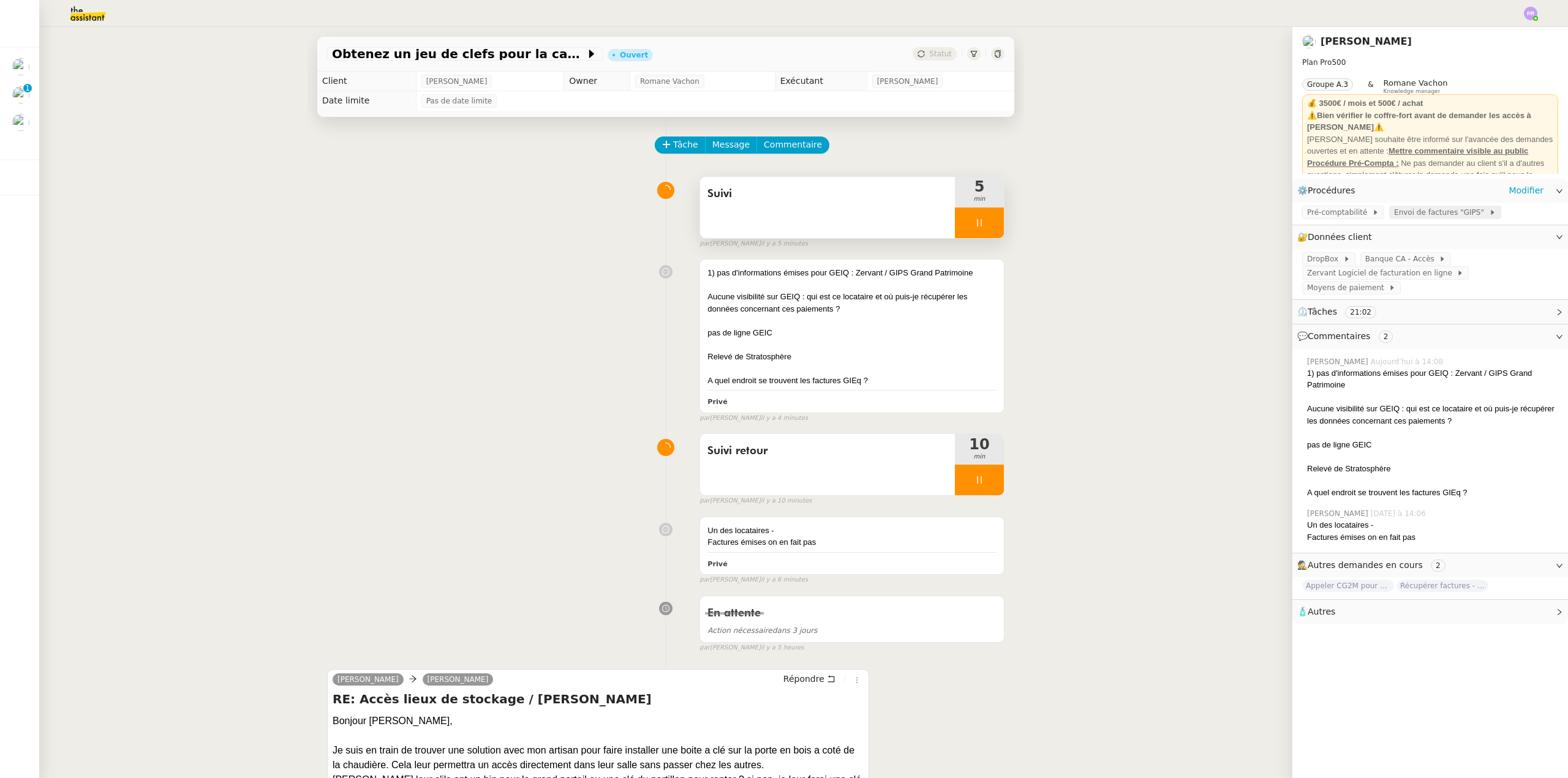
click at [1429, 213] on span "Envoi de factures "GIPS"" at bounding box center [1442, 213] width 95 height 12
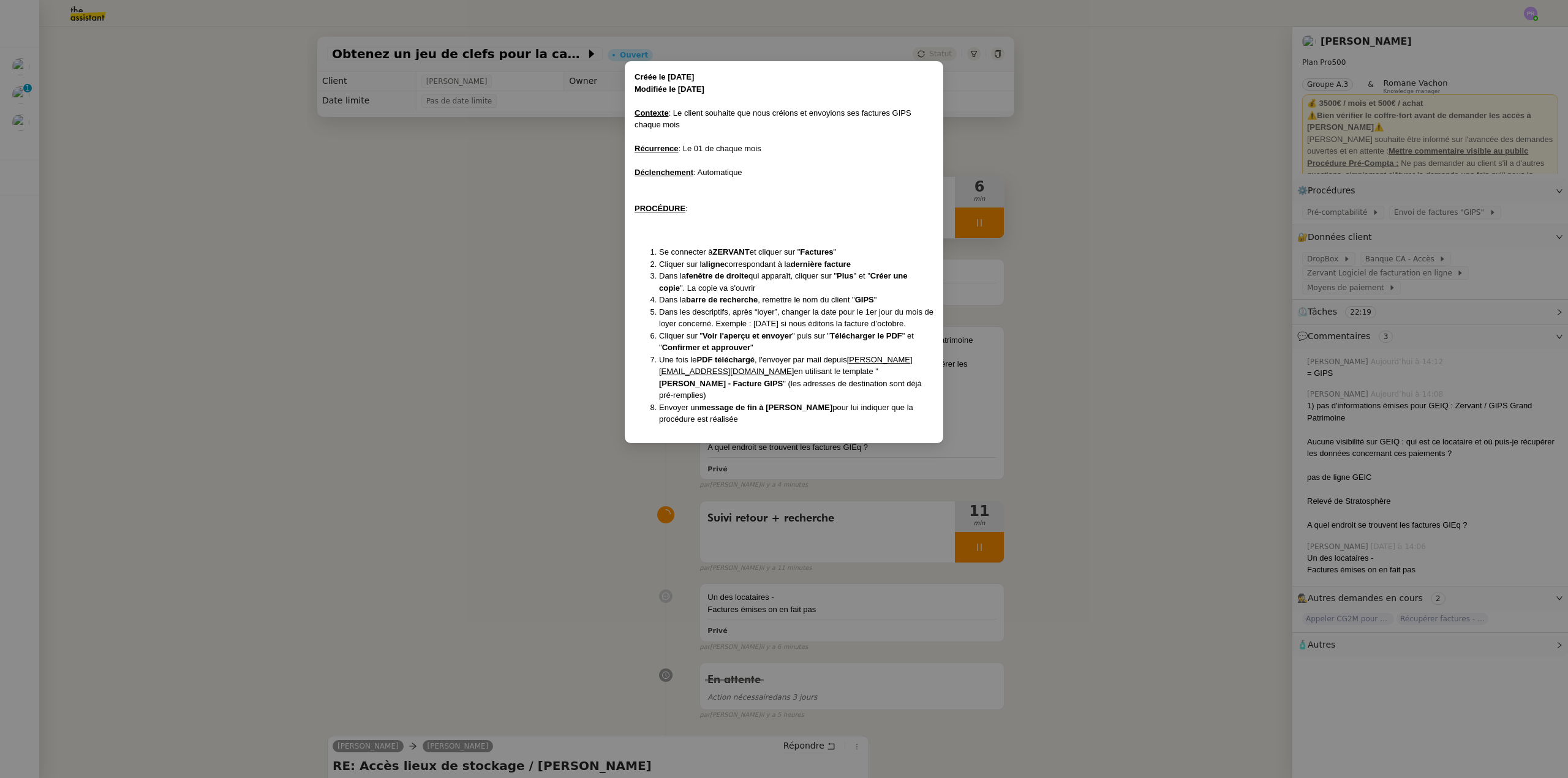
click at [469, 233] on nz-modal-container "Créée le 04/11/2024 Modifiée le 02/12/2024 Contexte : Le client souhaite que no…" at bounding box center [784, 389] width 1568 height 778
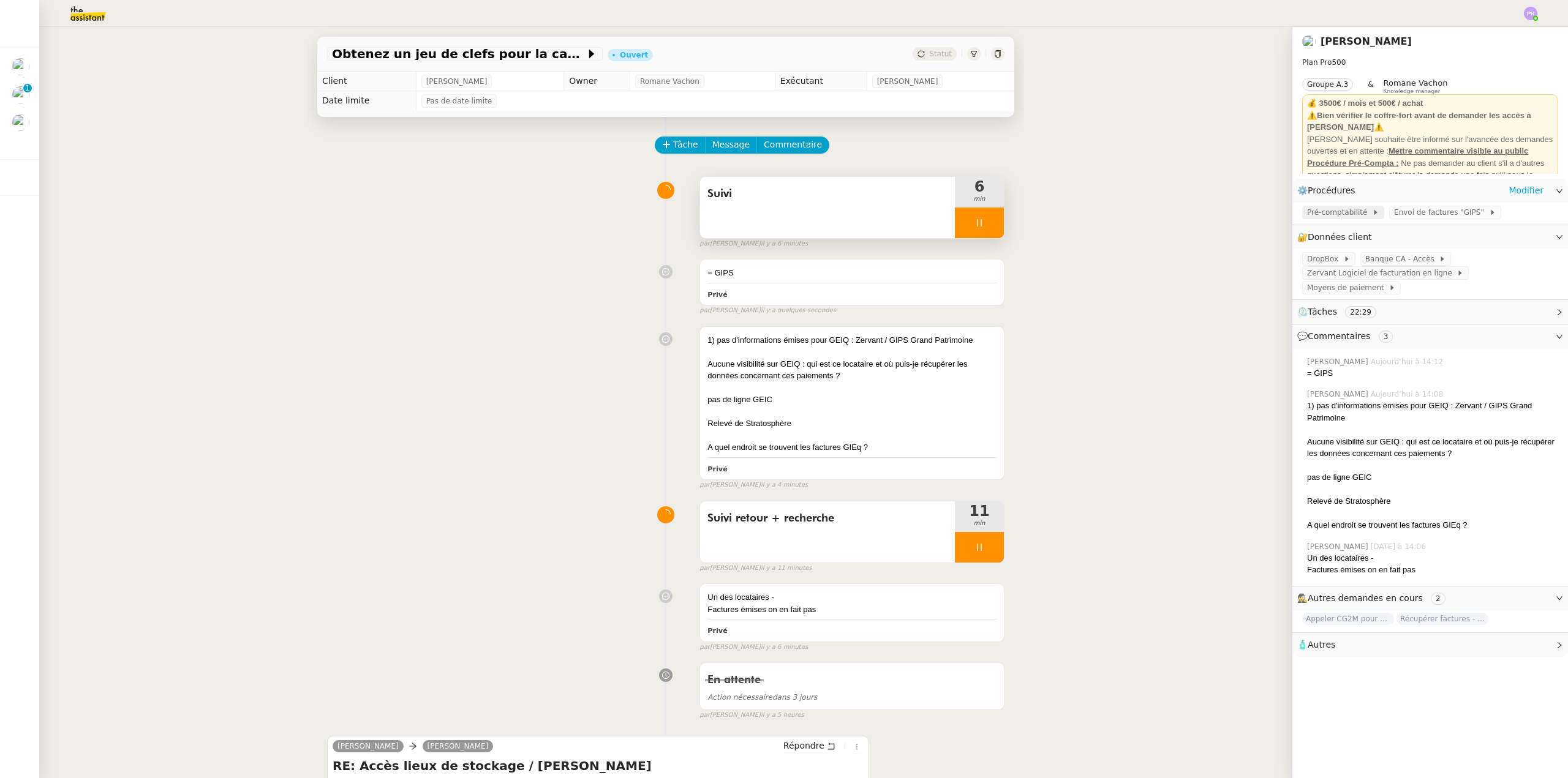
click at [1328, 211] on span "Pré-comptabilité" at bounding box center [1340, 213] width 65 height 12
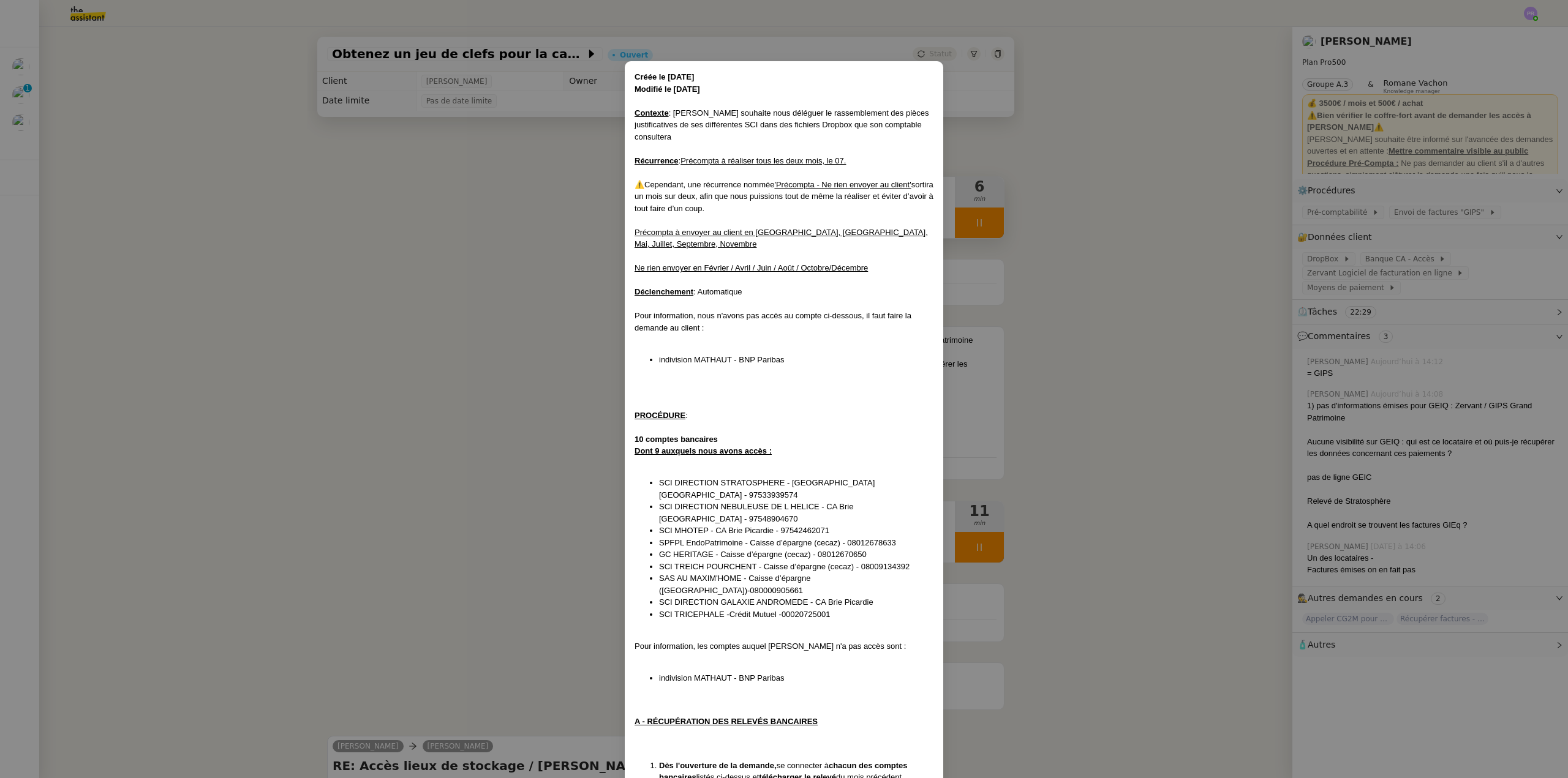
scroll to position [356, 0]
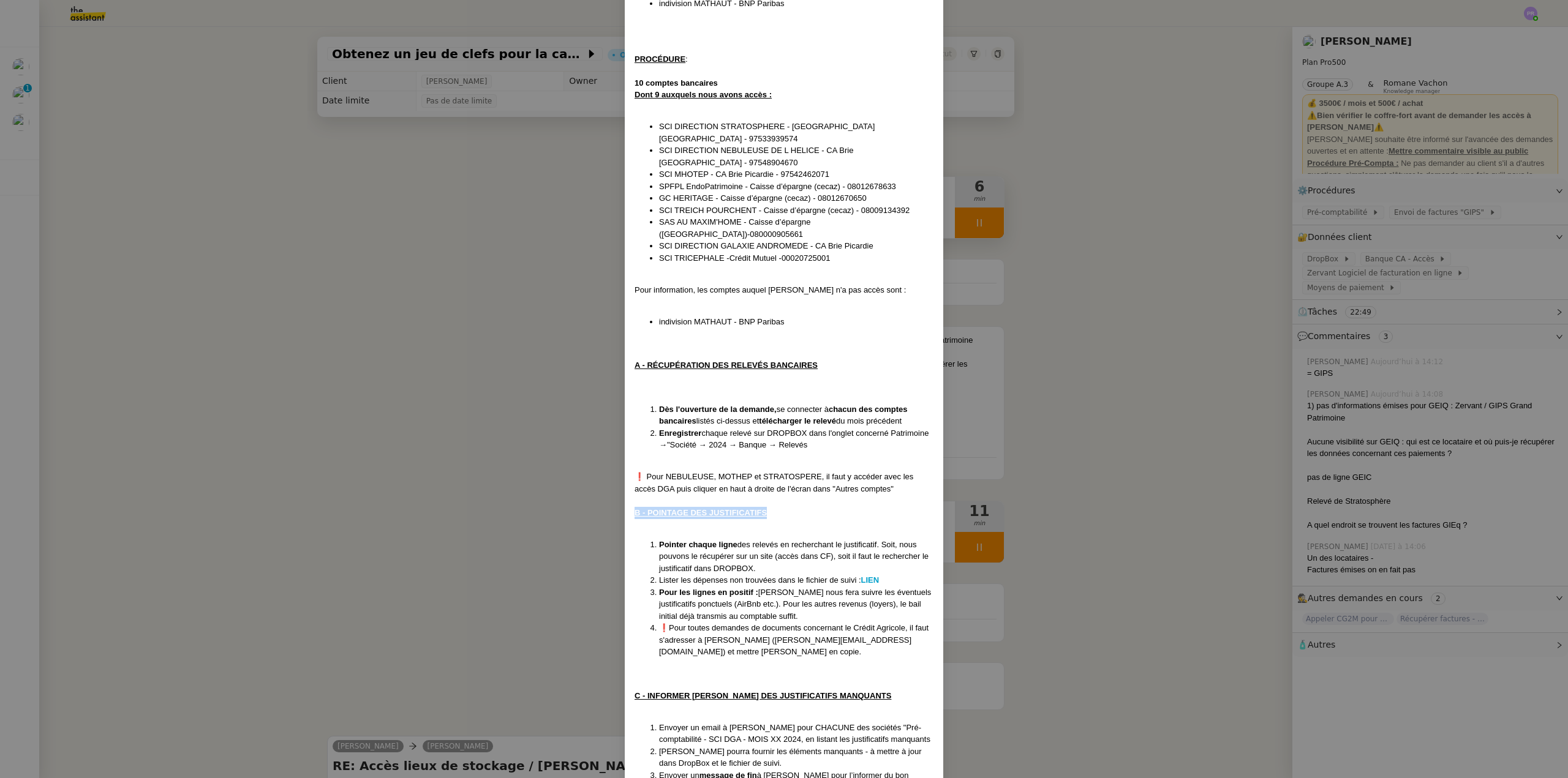
drag, startPoint x: 691, startPoint y: 467, endPoint x: 619, endPoint y: 471, distance: 72.1
click at [628, 467] on div "Créée le 27/06/2024 Modifié le 06/03/25 Contexte : Arthur souhaite nous délégue…" at bounding box center [784, 258] width 319 height 1106
click at [750, 622] on li "❗Pour toutes demandes de documents concernant le Crédit Agricole, il faut s'adr…" at bounding box center [797, 639] width 275 height 36
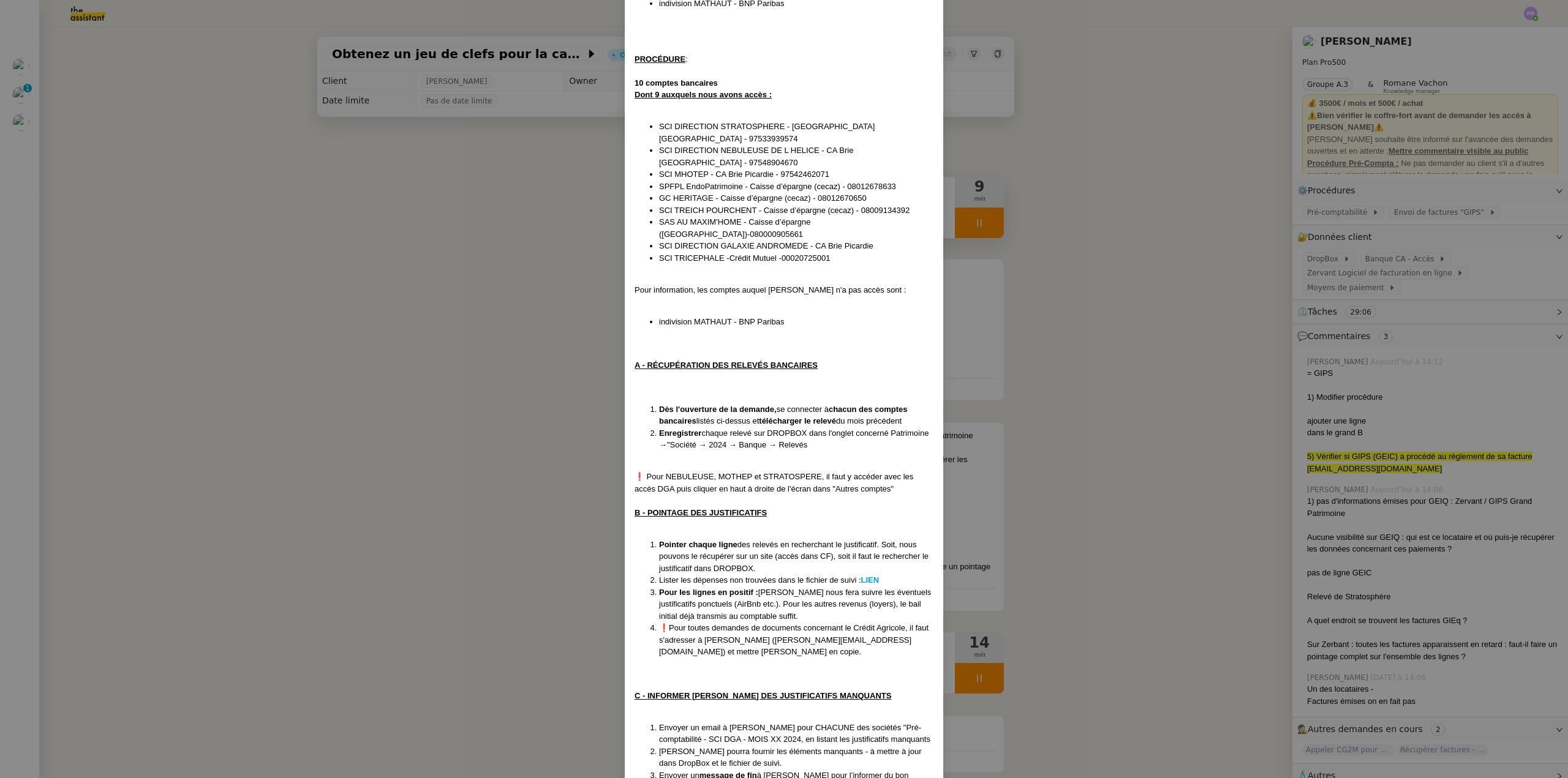
click at [404, 306] on nz-modal-container "Créée le 27/06/2024 Modifié le 06/03/25 Contexte : Arthur souhaite nous délégue…" at bounding box center [784, 389] width 1568 height 778
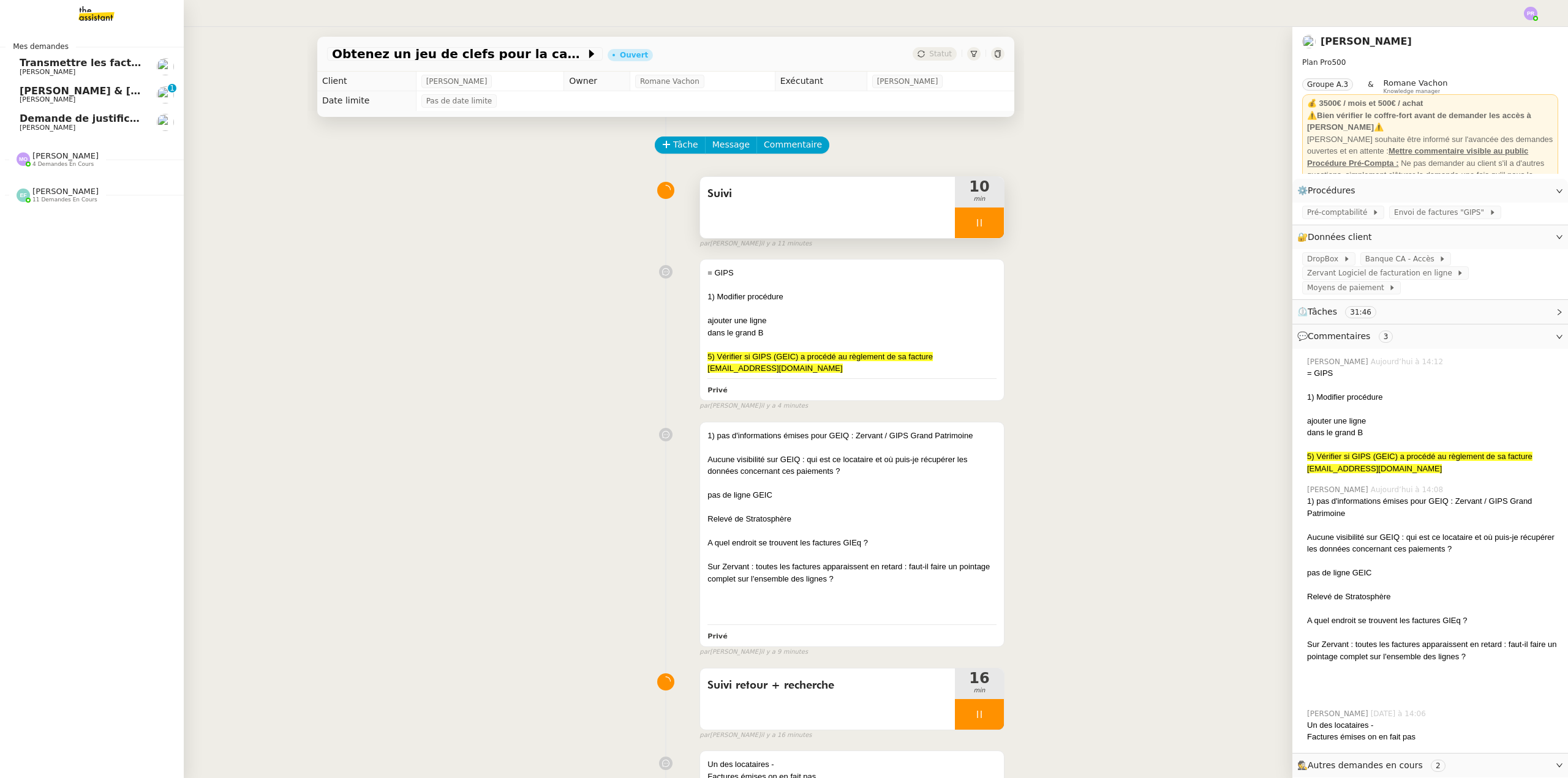
click at [99, 91] on span "[PERSON_NAME] & [PERSON_NAME] : Tenue comptable - Documents et justificatifs à …" at bounding box center [273, 90] width 507 height 12
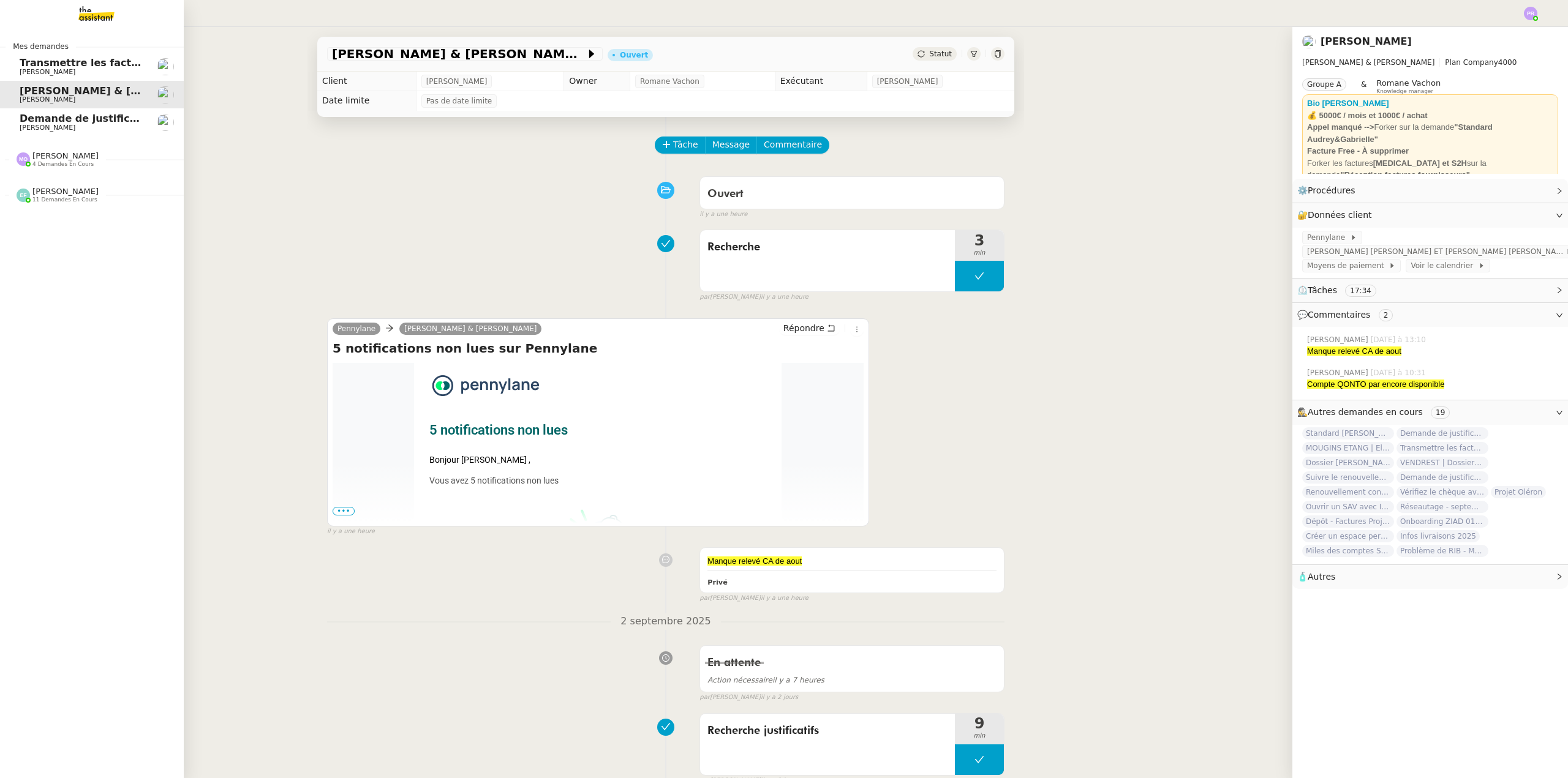
click at [82, 197] on span "11 demandes en cours" at bounding box center [65, 200] width 65 height 7
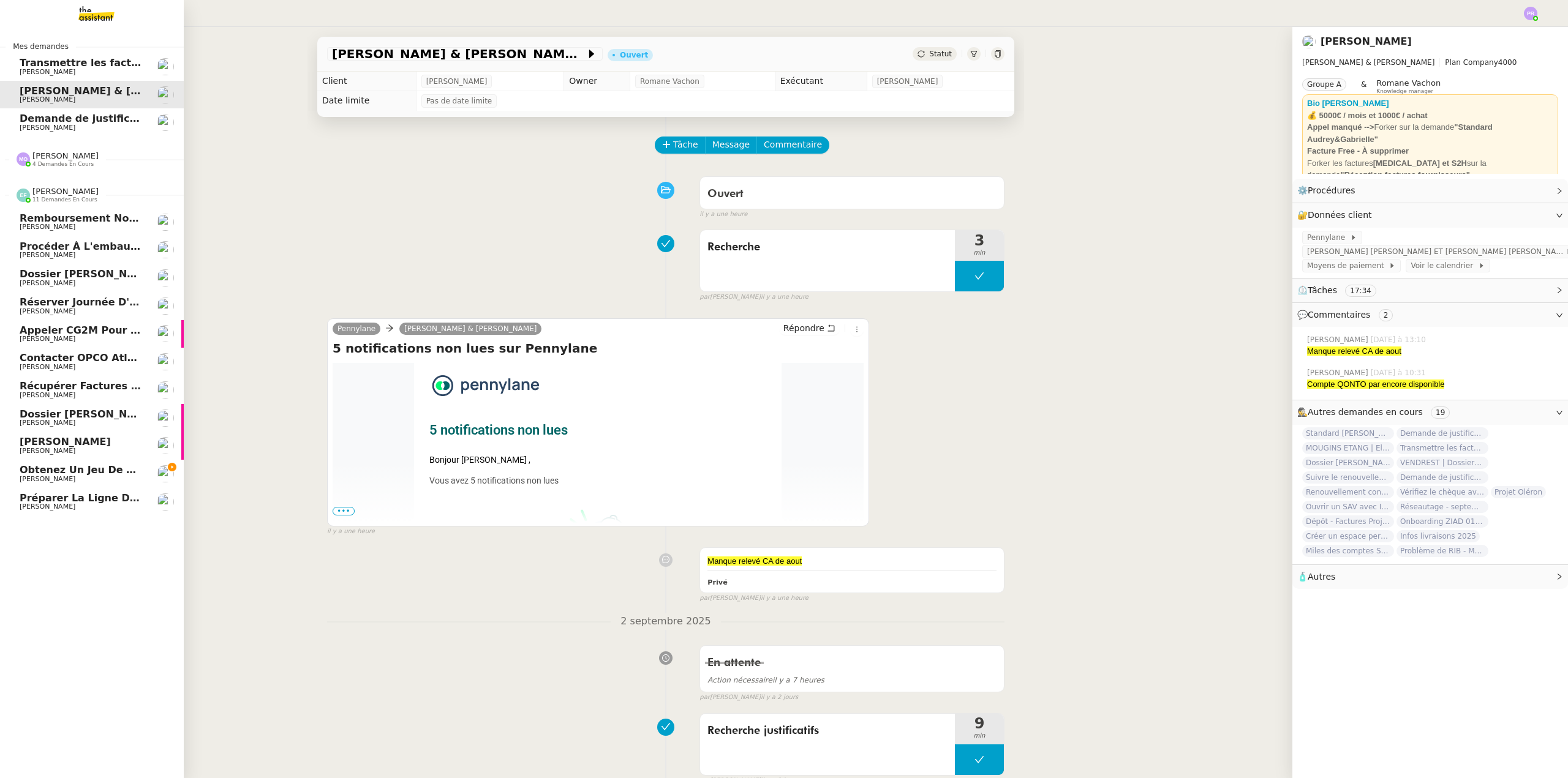
click at [113, 467] on span "Obtenez un jeu de clefs pour la cave" at bounding box center [124, 470] width 209 height 12
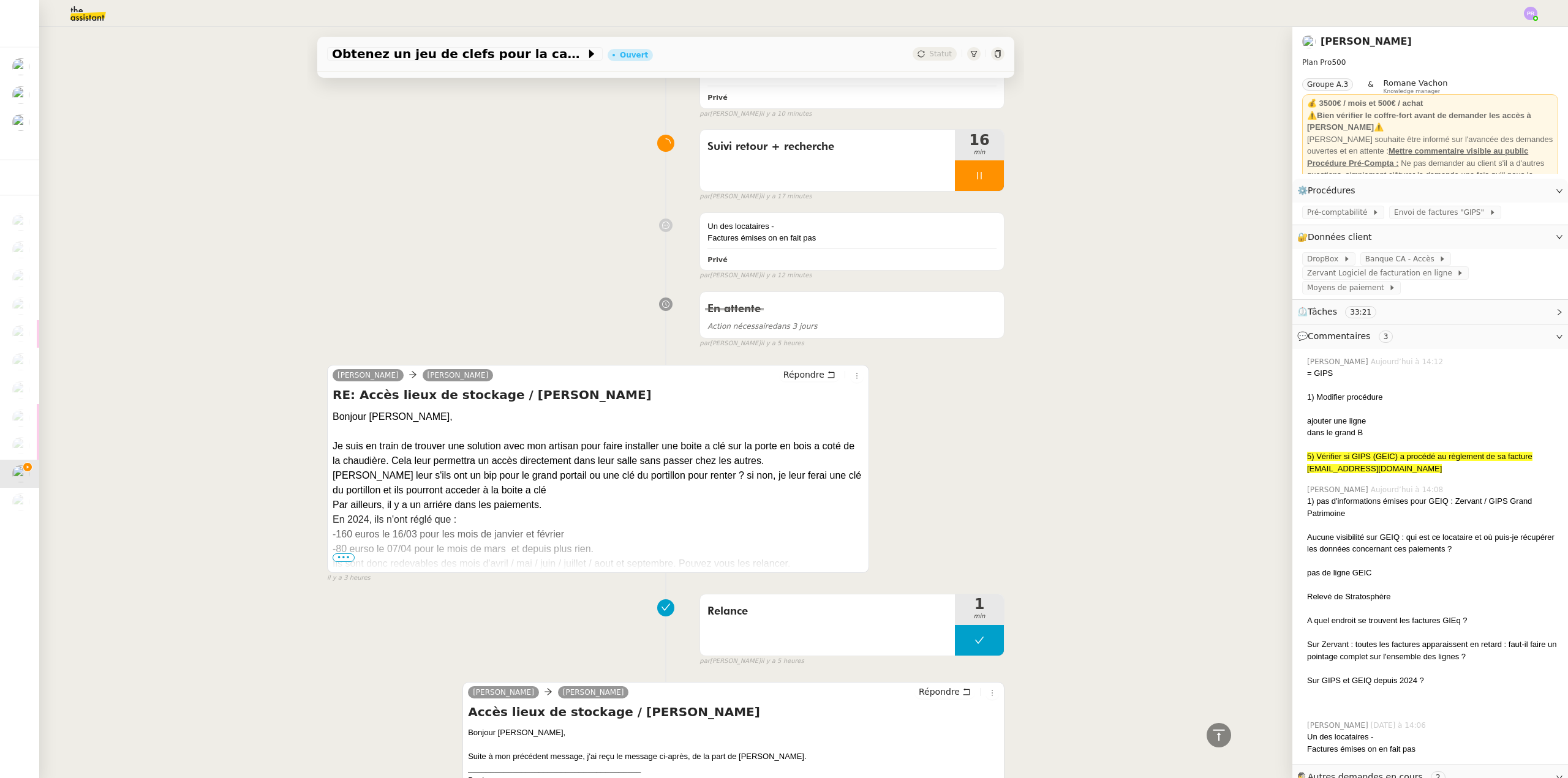
scroll to position [551, 0]
click at [269, 550] on div "Obtenez un jeu de clefs pour la cave Ouvert Statut Client Arthur MATHAUT Owner …" at bounding box center [666, 403] width 1253 height 752
click at [337, 558] on span "•••" at bounding box center [343, 557] width 22 height 9
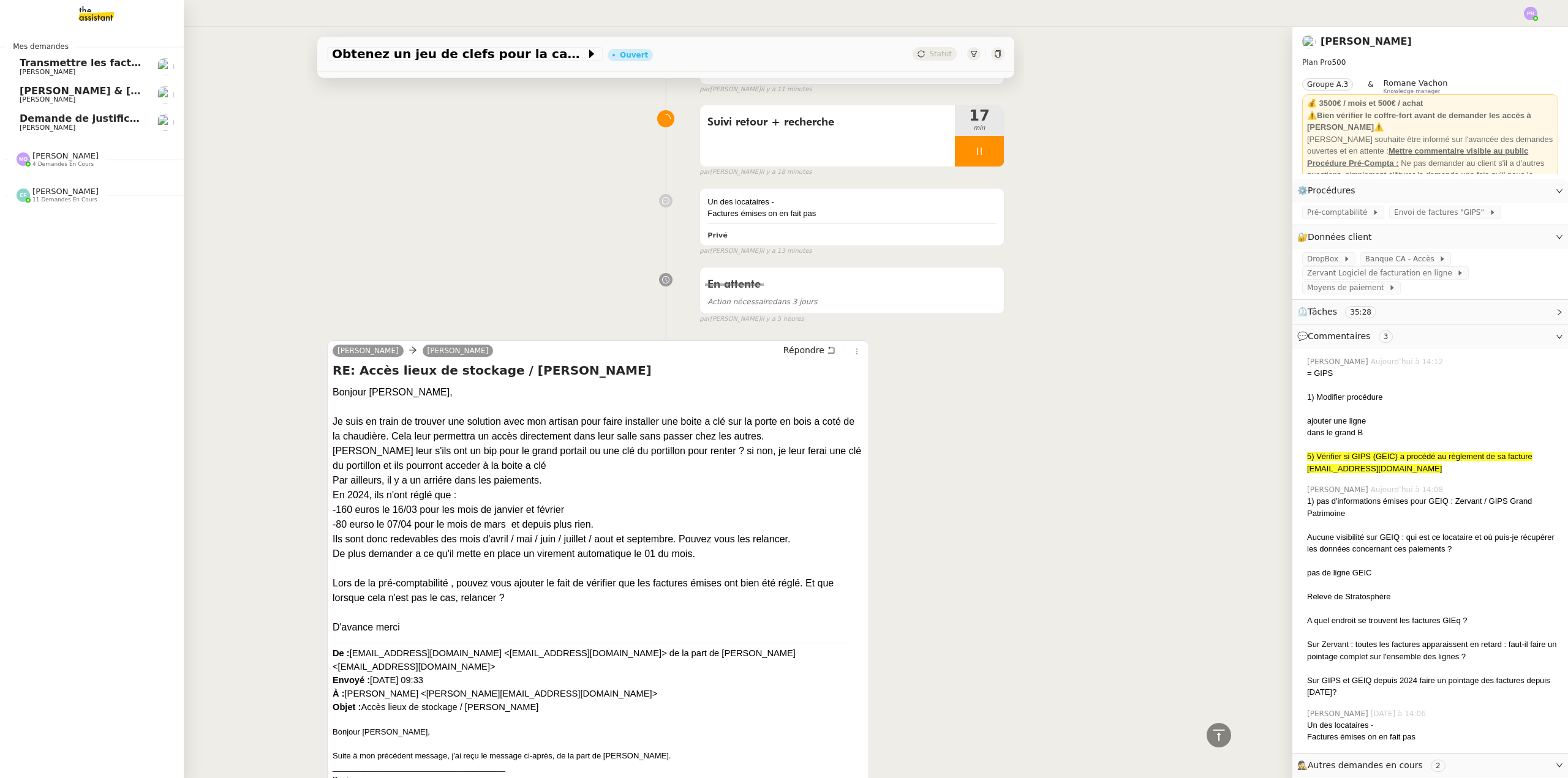
click at [75, 124] on span "[PERSON_NAME]" at bounding box center [82, 128] width 124 height 7
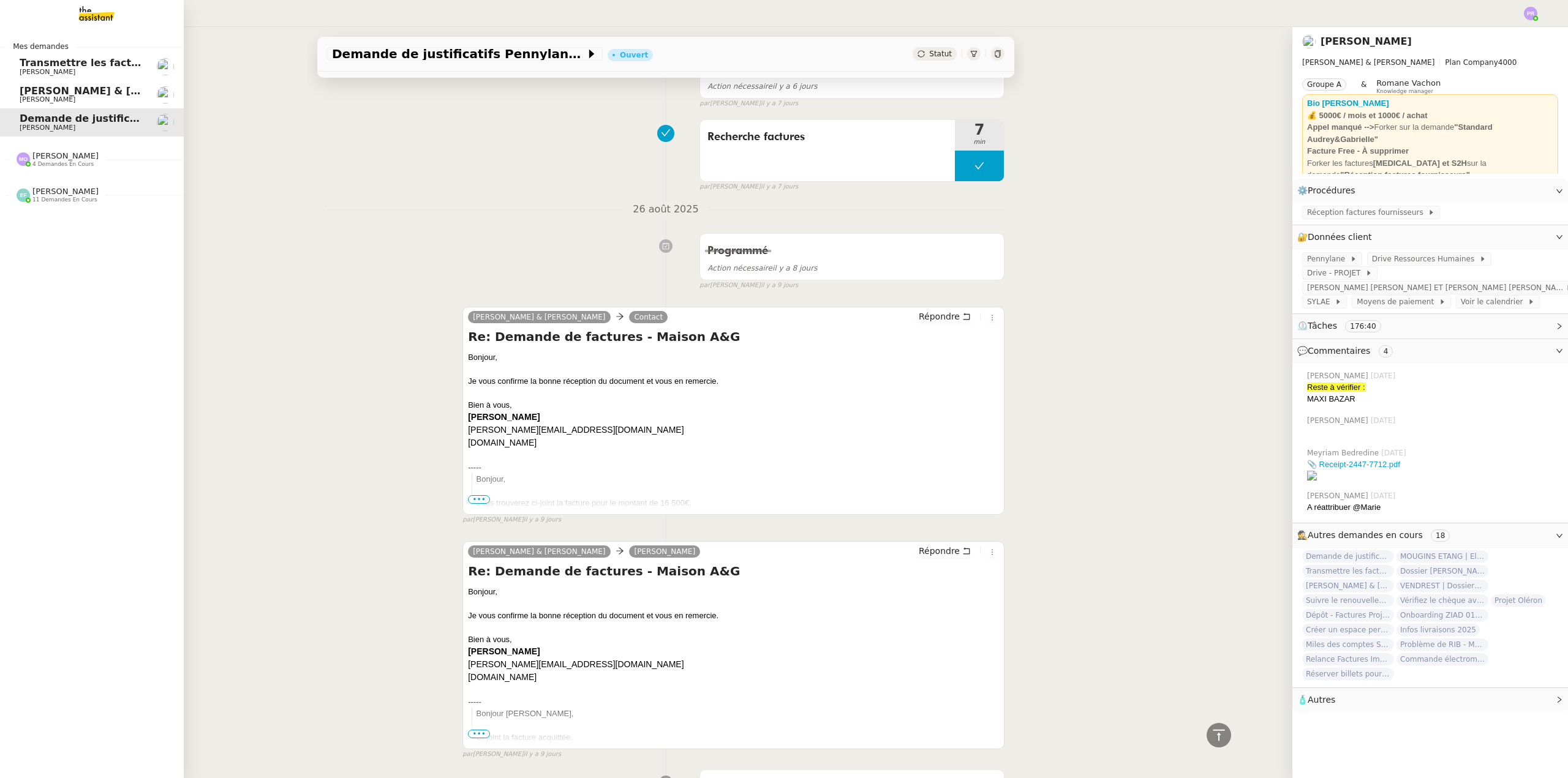
scroll to position [3747, 0]
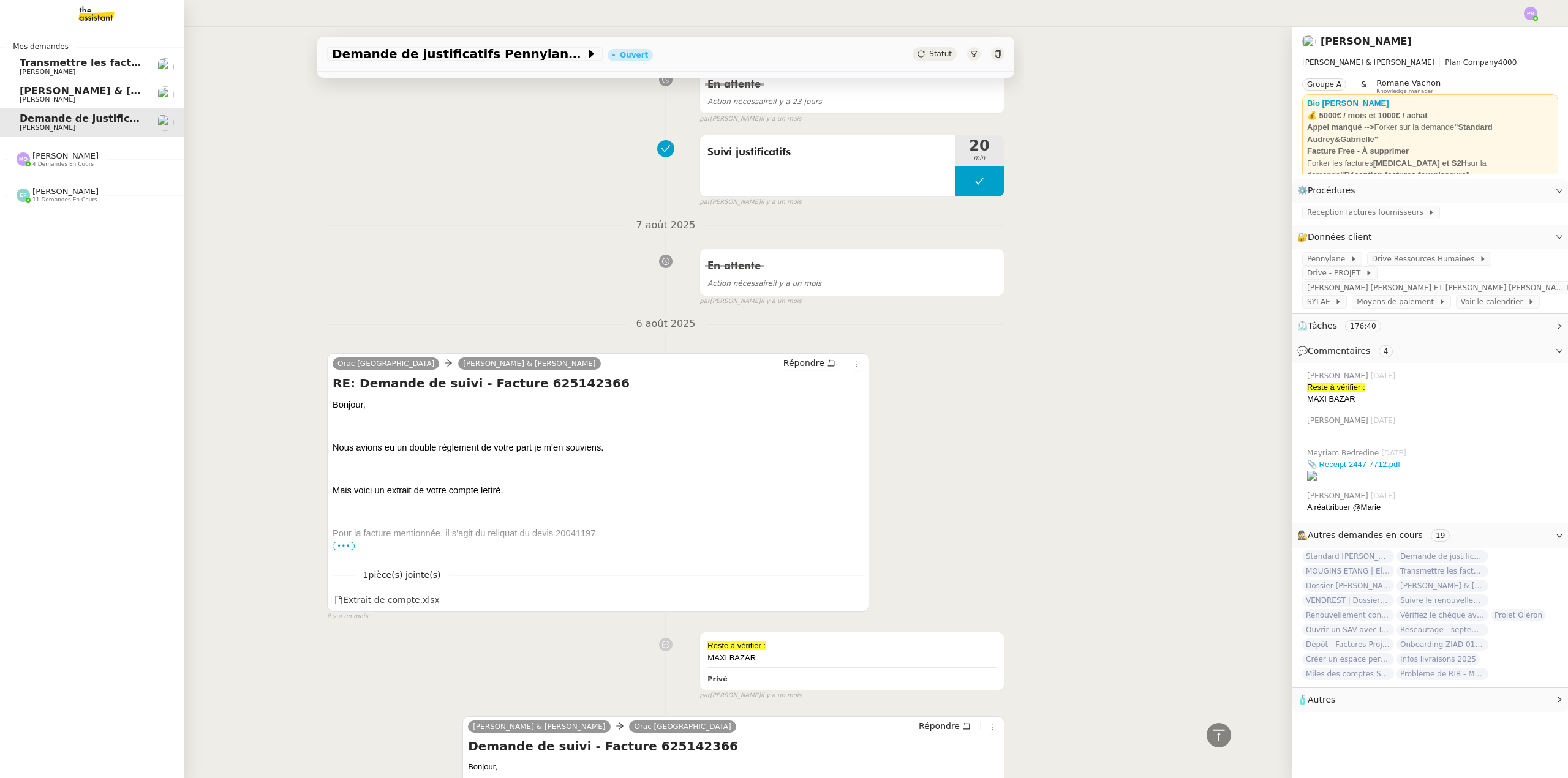
drag, startPoint x: 67, startPoint y: 195, endPoint x: 65, endPoint y: 205, distance: 10.2
click at [67, 195] on span "[PERSON_NAME]" at bounding box center [65, 192] width 66 height 10
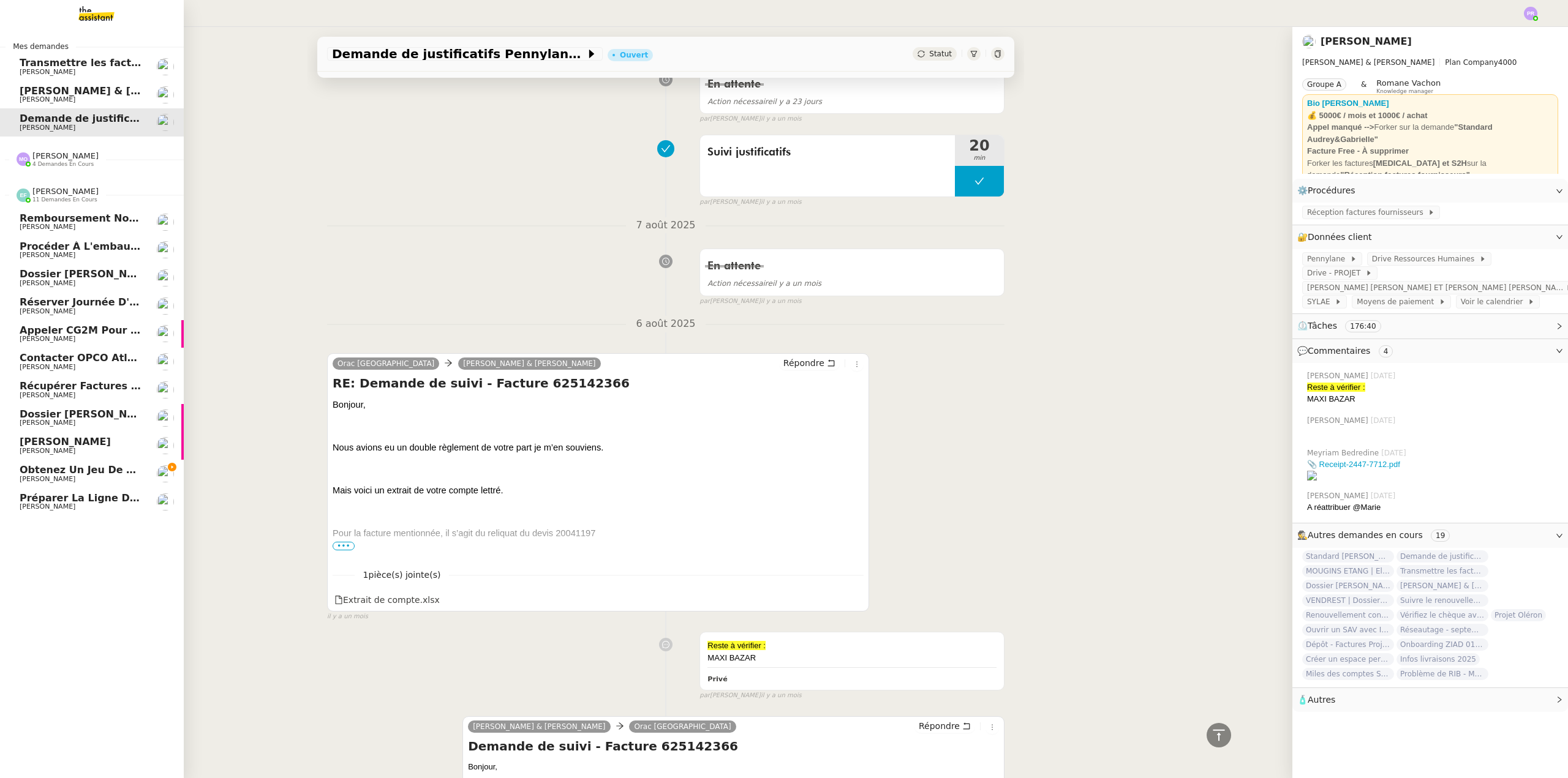
click at [109, 466] on span "Obtenez un jeu de clefs pour la cave" at bounding box center [124, 470] width 209 height 12
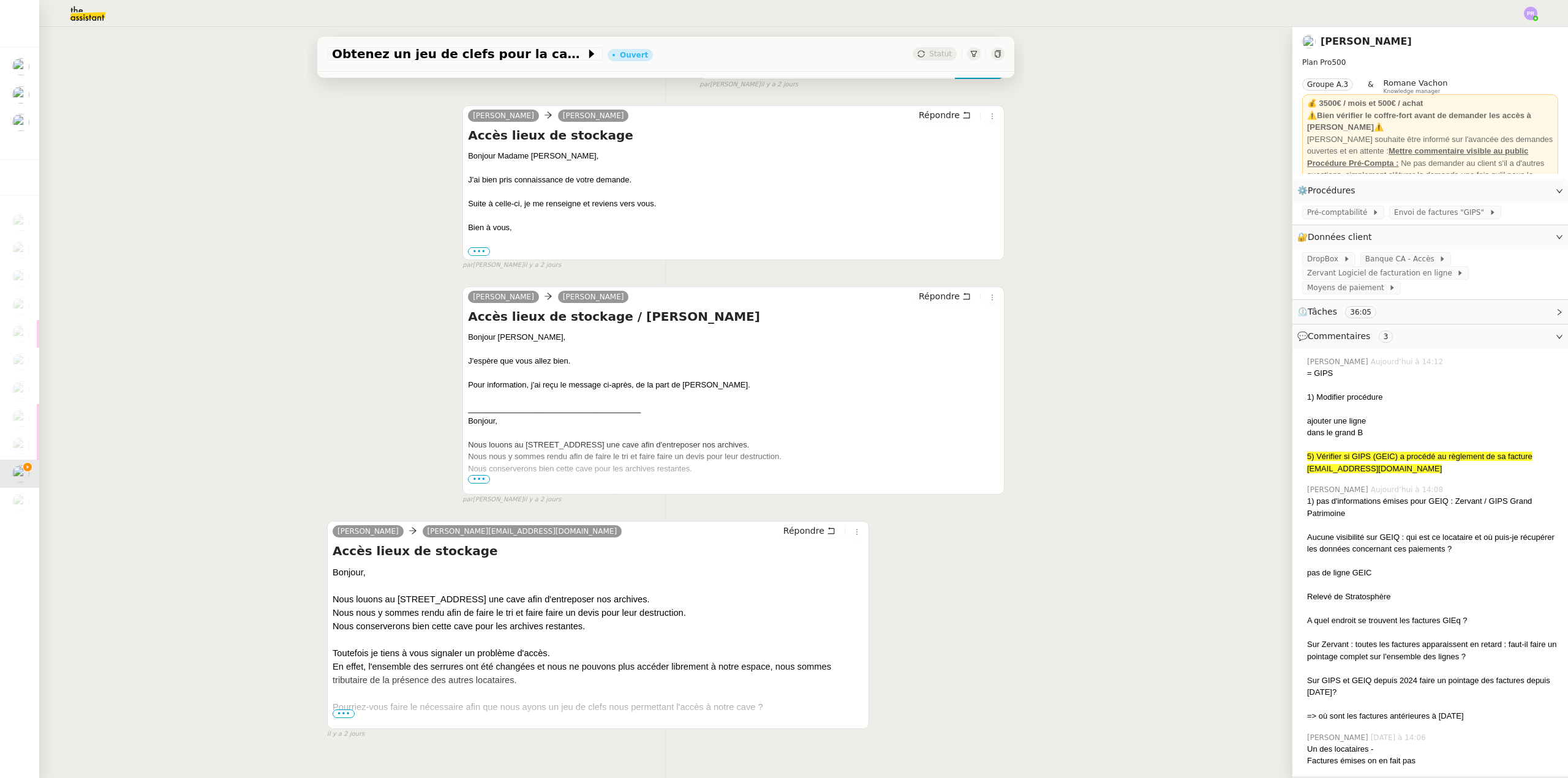
scroll to position [1582, 0]
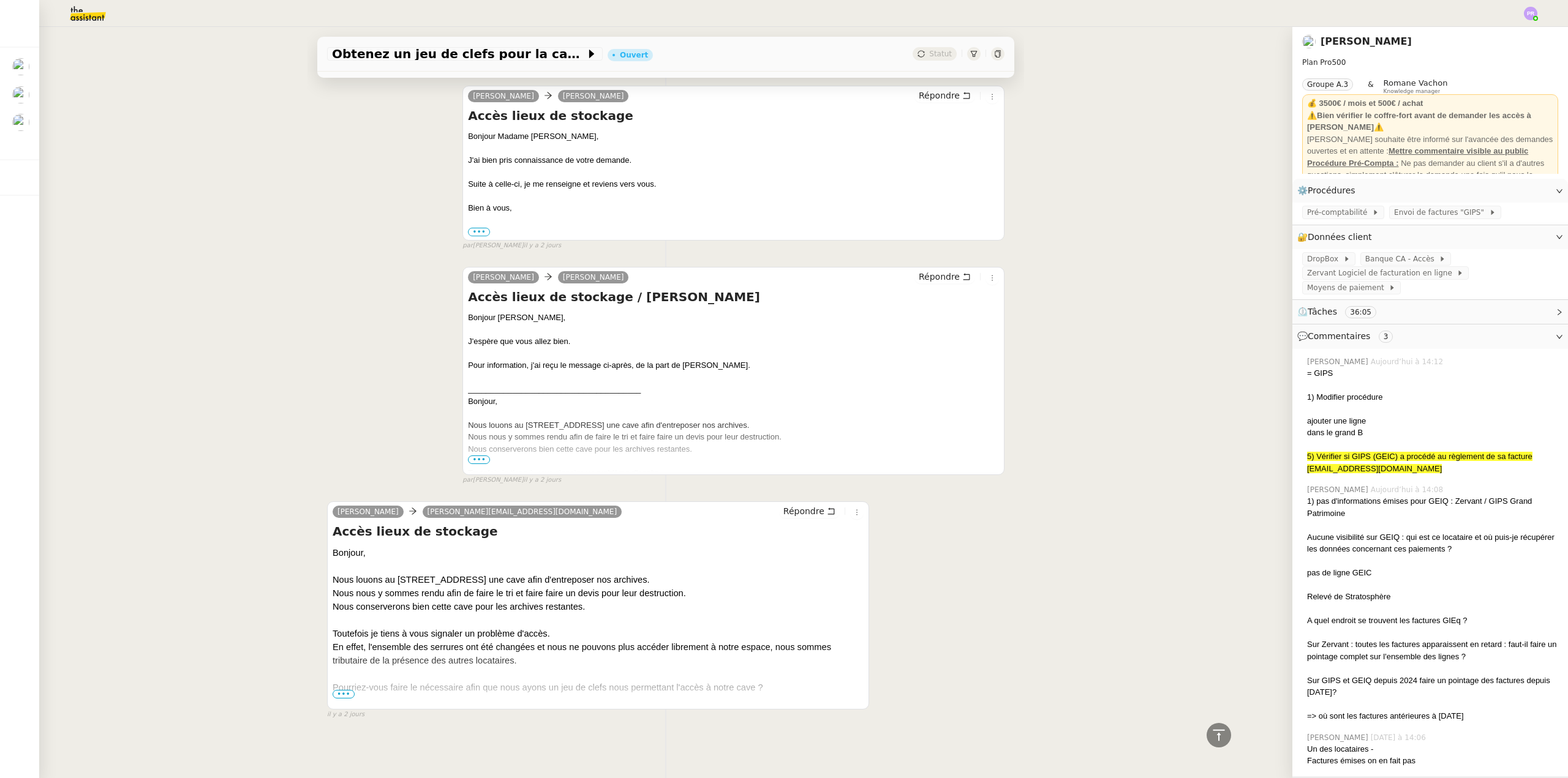
click at [343, 690] on span "•••" at bounding box center [343, 694] width 22 height 9
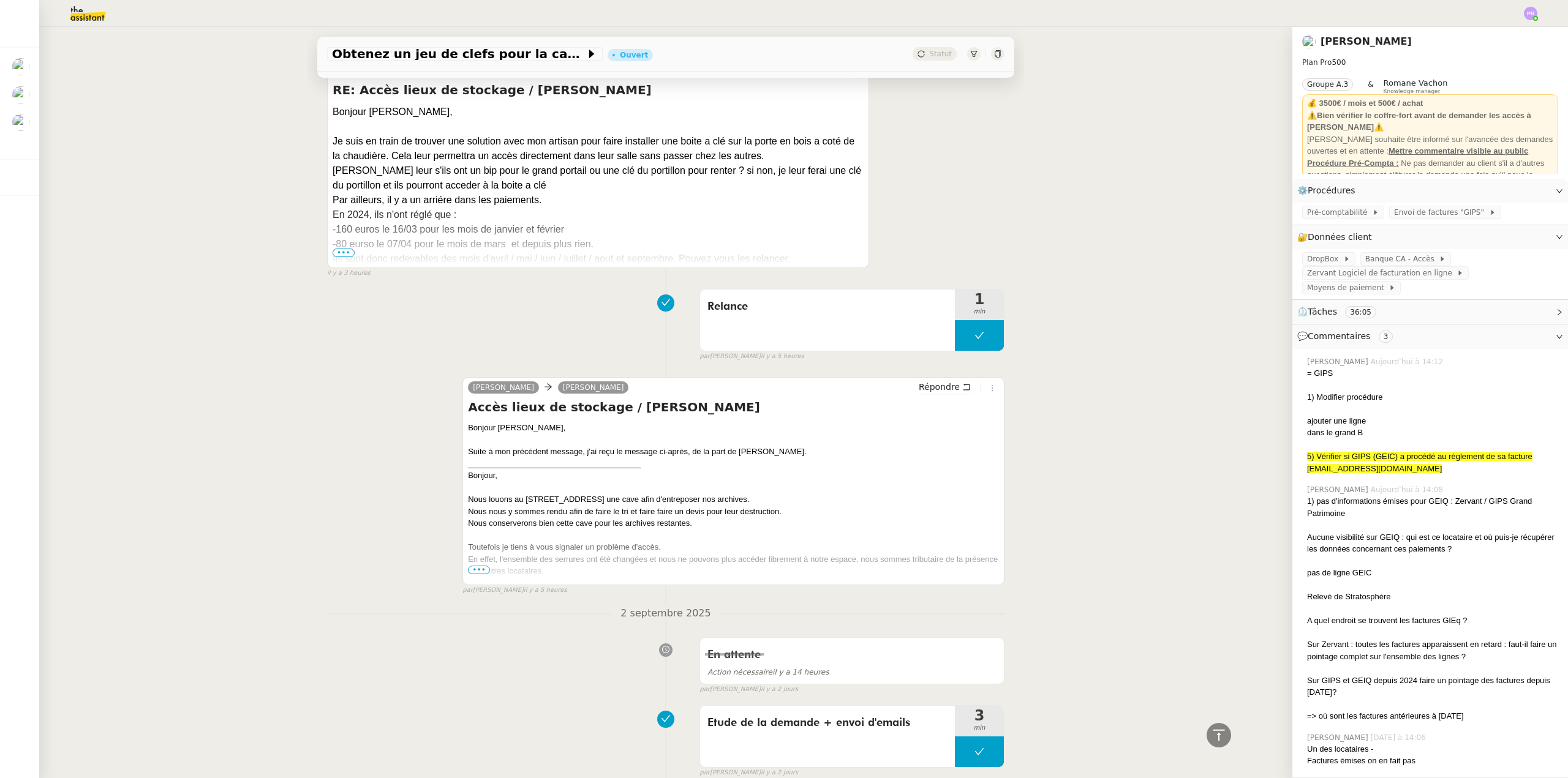
scroll to position [848, 0]
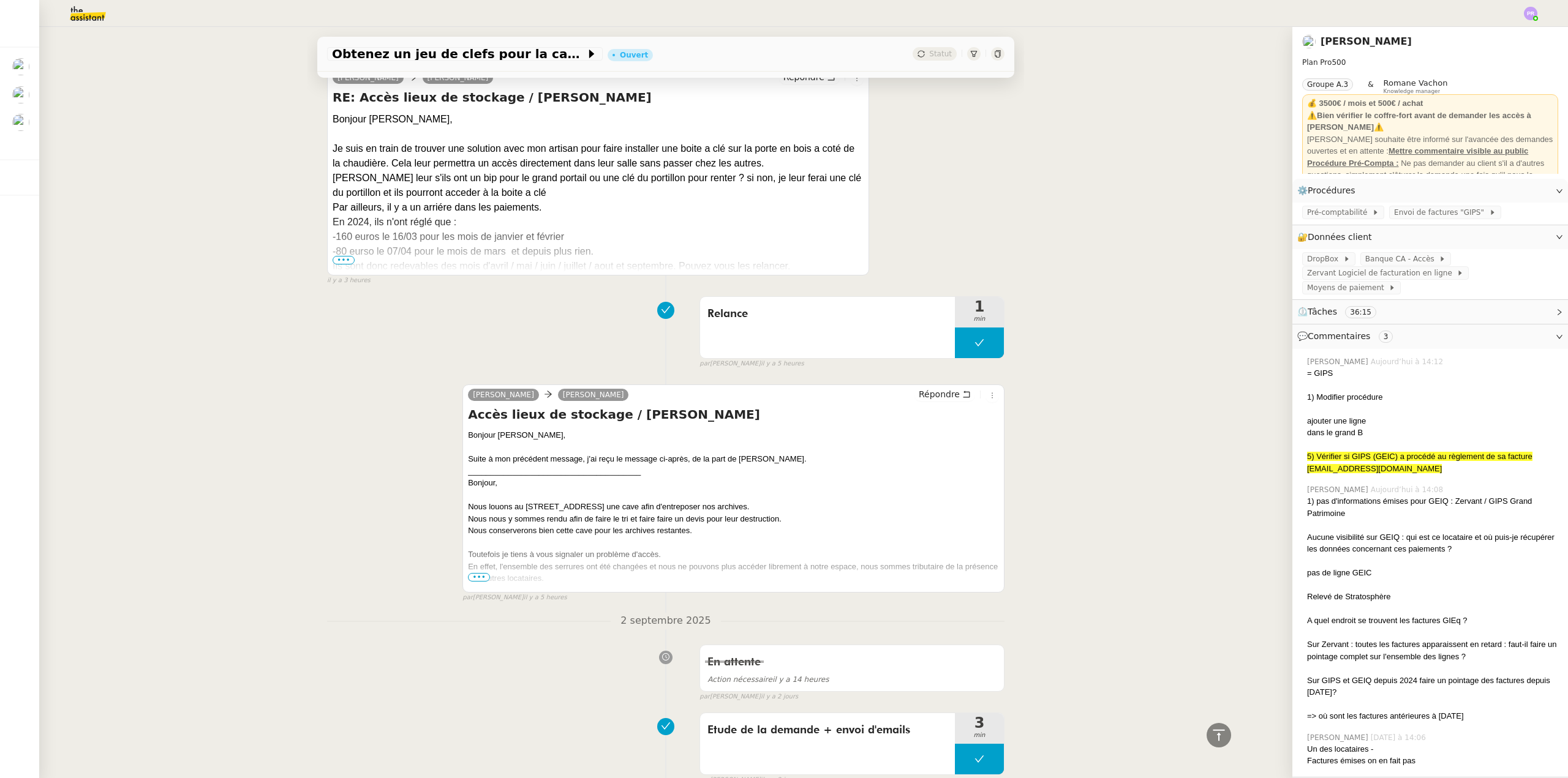
click at [473, 582] on span "•••" at bounding box center [478, 577] width 22 height 9
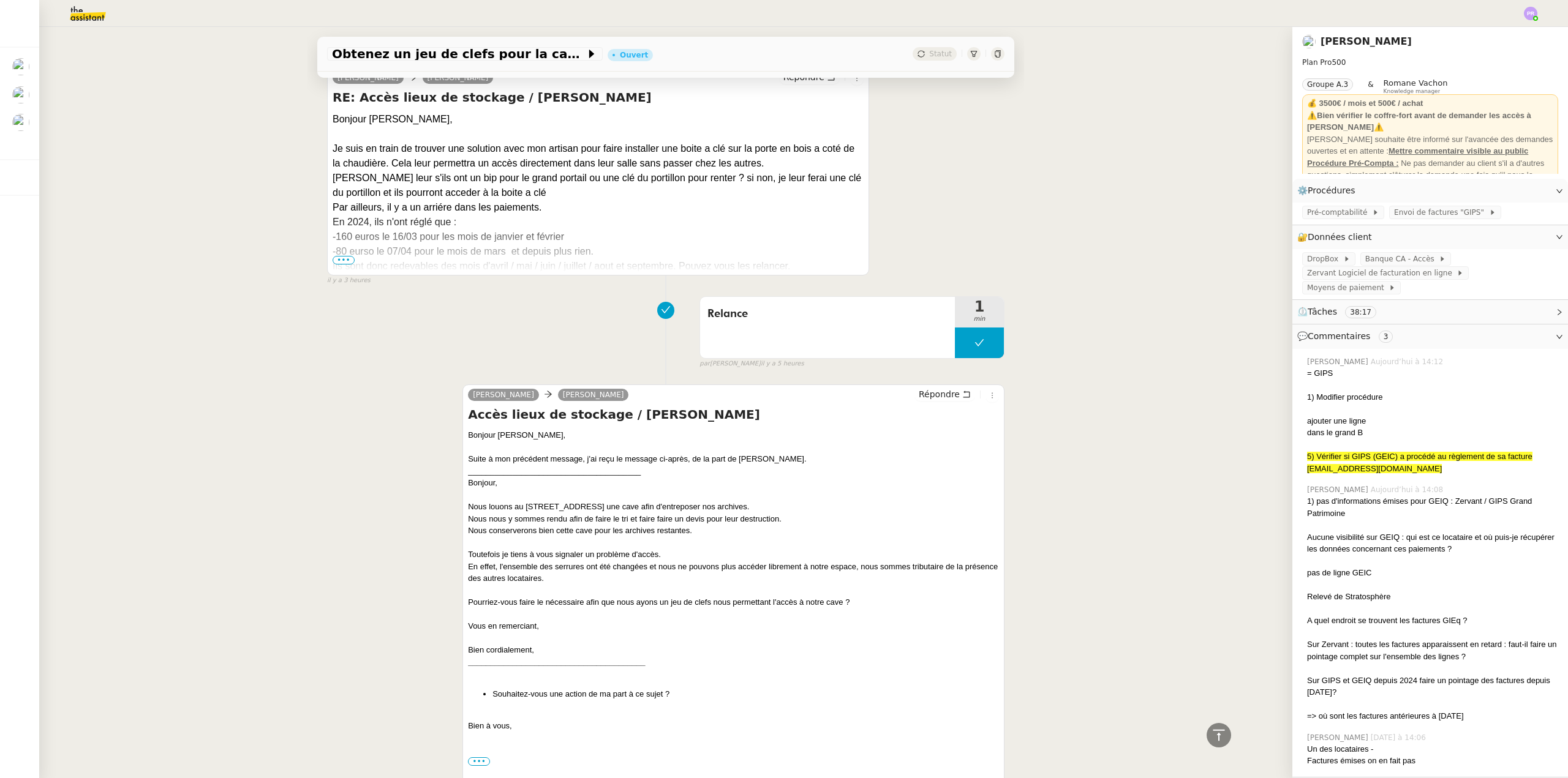
click at [338, 264] on span "•••" at bounding box center [343, 260] width 22 height 9
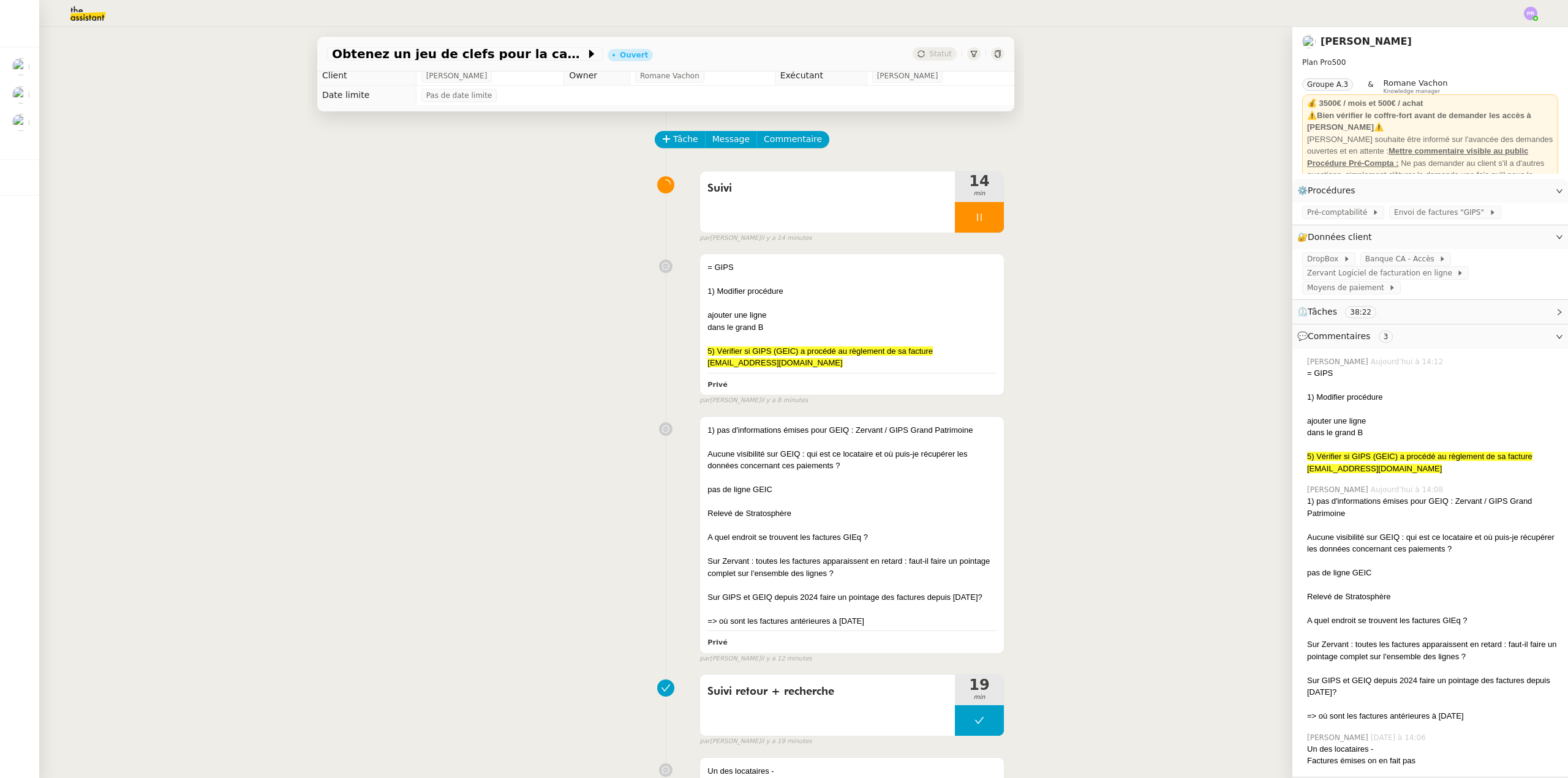
scroll to position [0, 0]
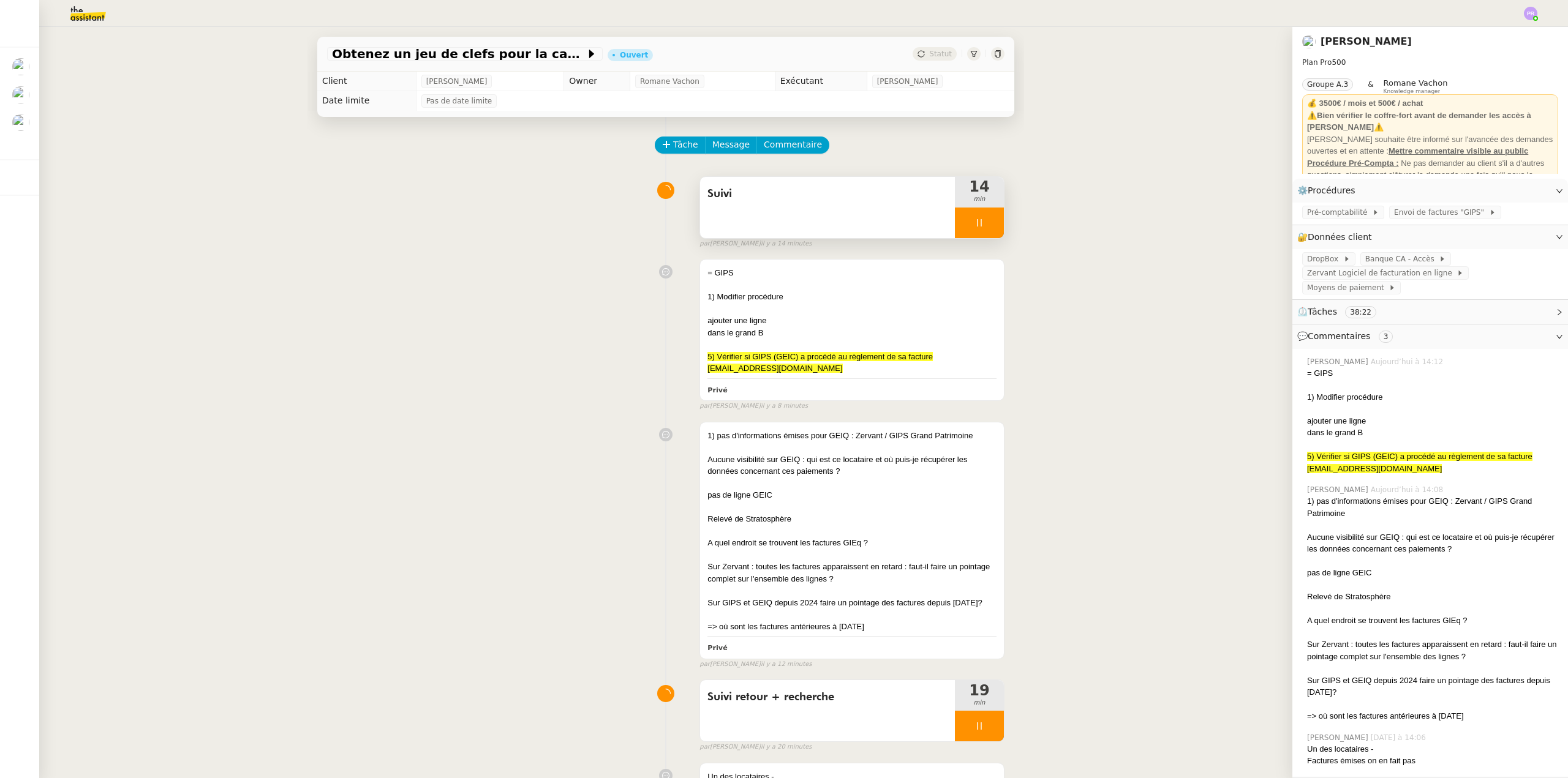
click at [980, 226] on div at bounding box center [979, 222] width 49 height 31
click at [987, 226] on icon at bounding box center [992, 223] width 10 height 10
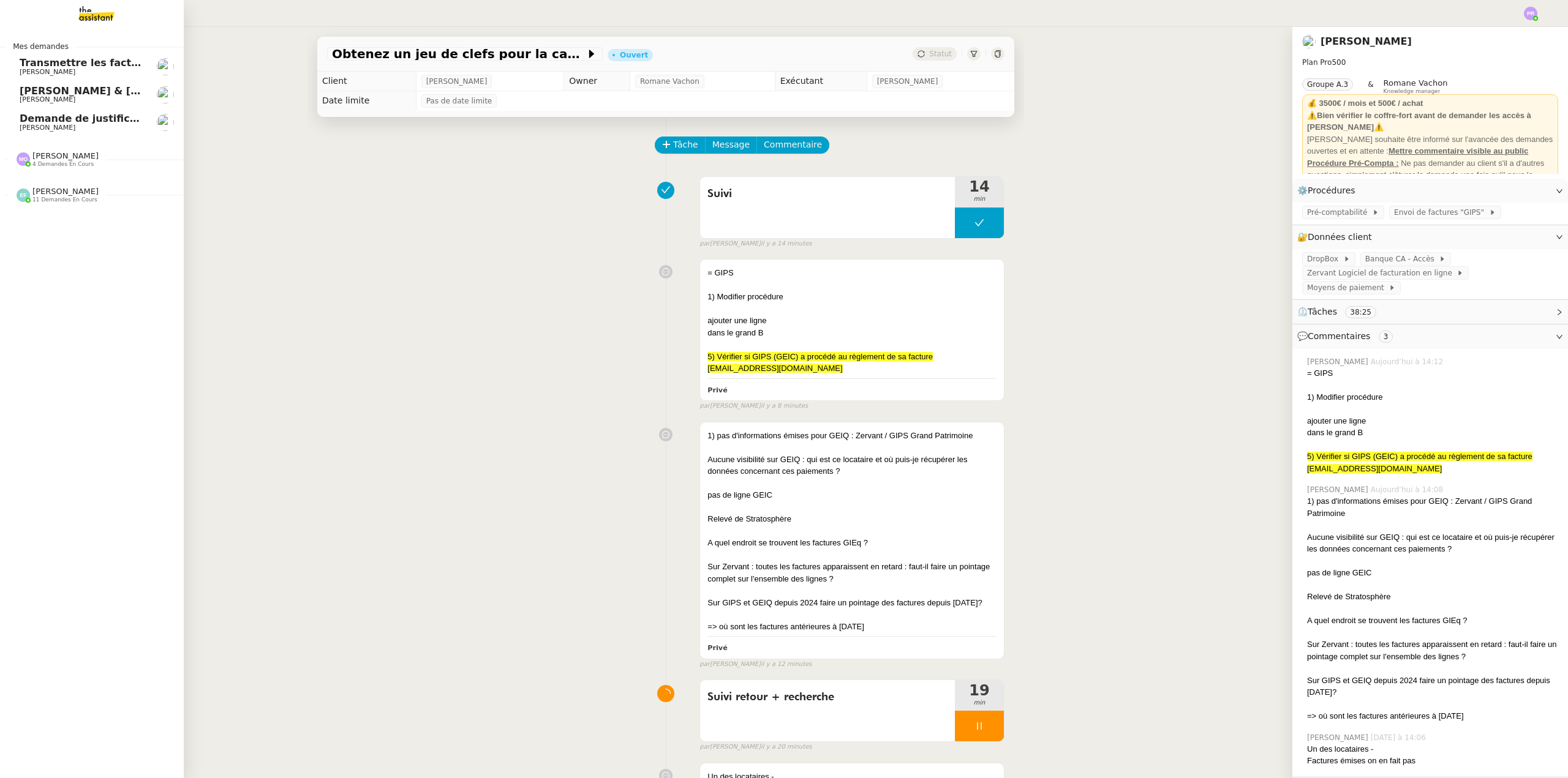
click at [69, 114] on span "Demande de justificatifs Pennylane - août 2025" at bounding box center [151, 118] width 263 height 12
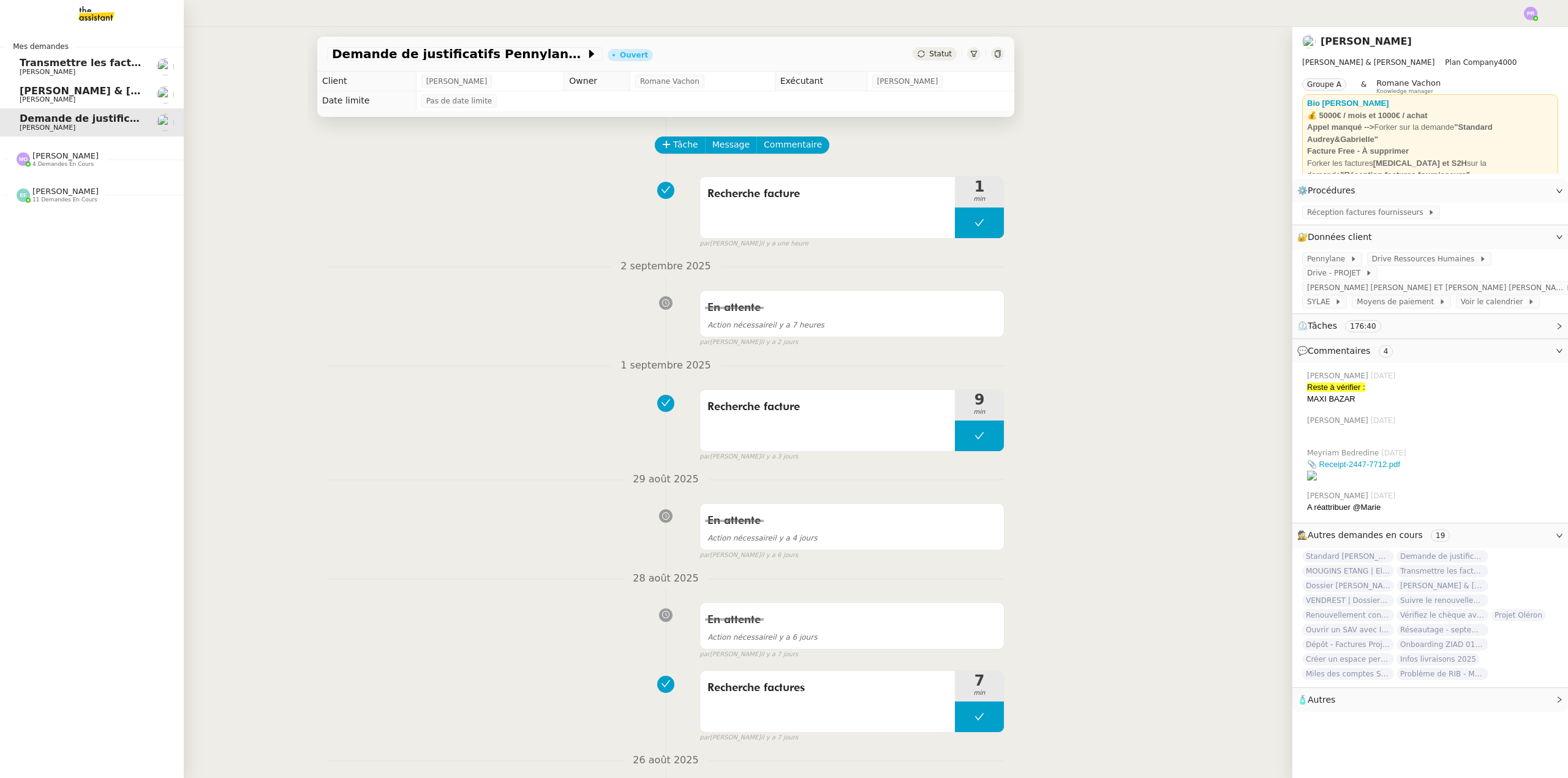
click at [83, 153] on span "Marie Orsoni 4 demandes en cours" at bounding box center [58, 159] width 97 height 16
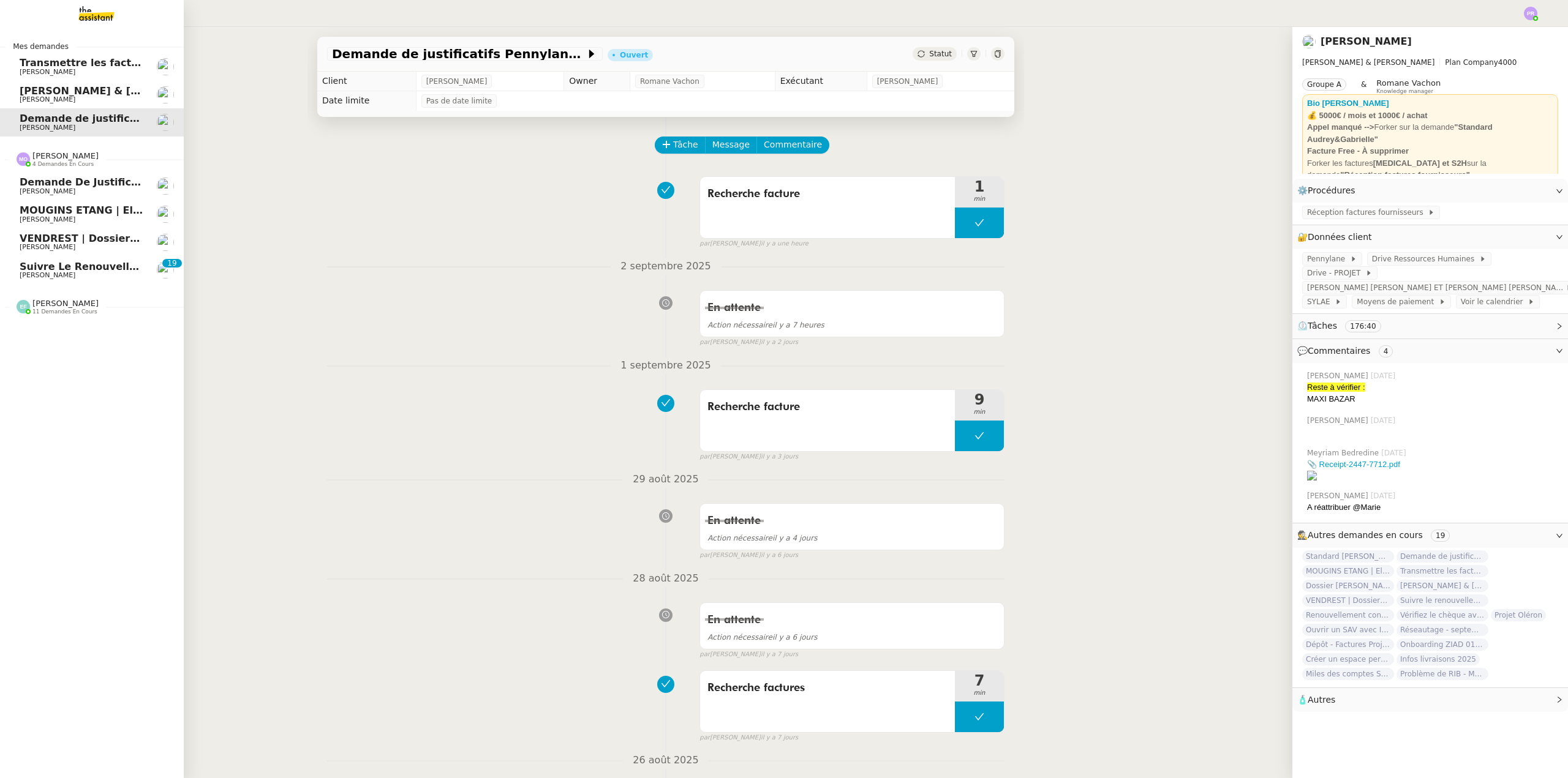
click at [104, 264] on span "Suivre le renouvellement produit Trimble" at bounding box center [136, 266] width 233 height 12
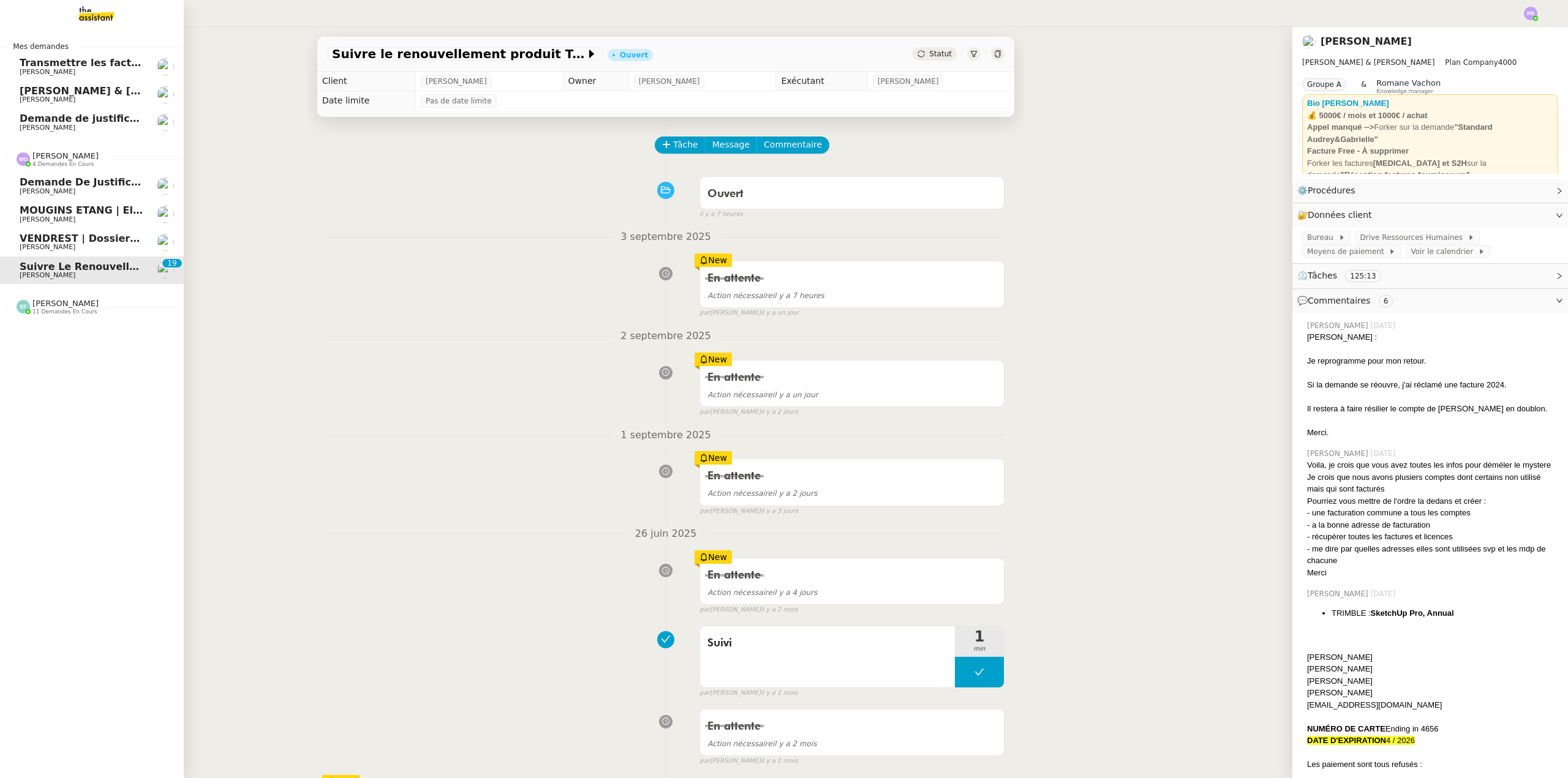
click at [108, 245] on span "[PERSON_NAME]" at bounding box center [82, 247] width 124 height 7
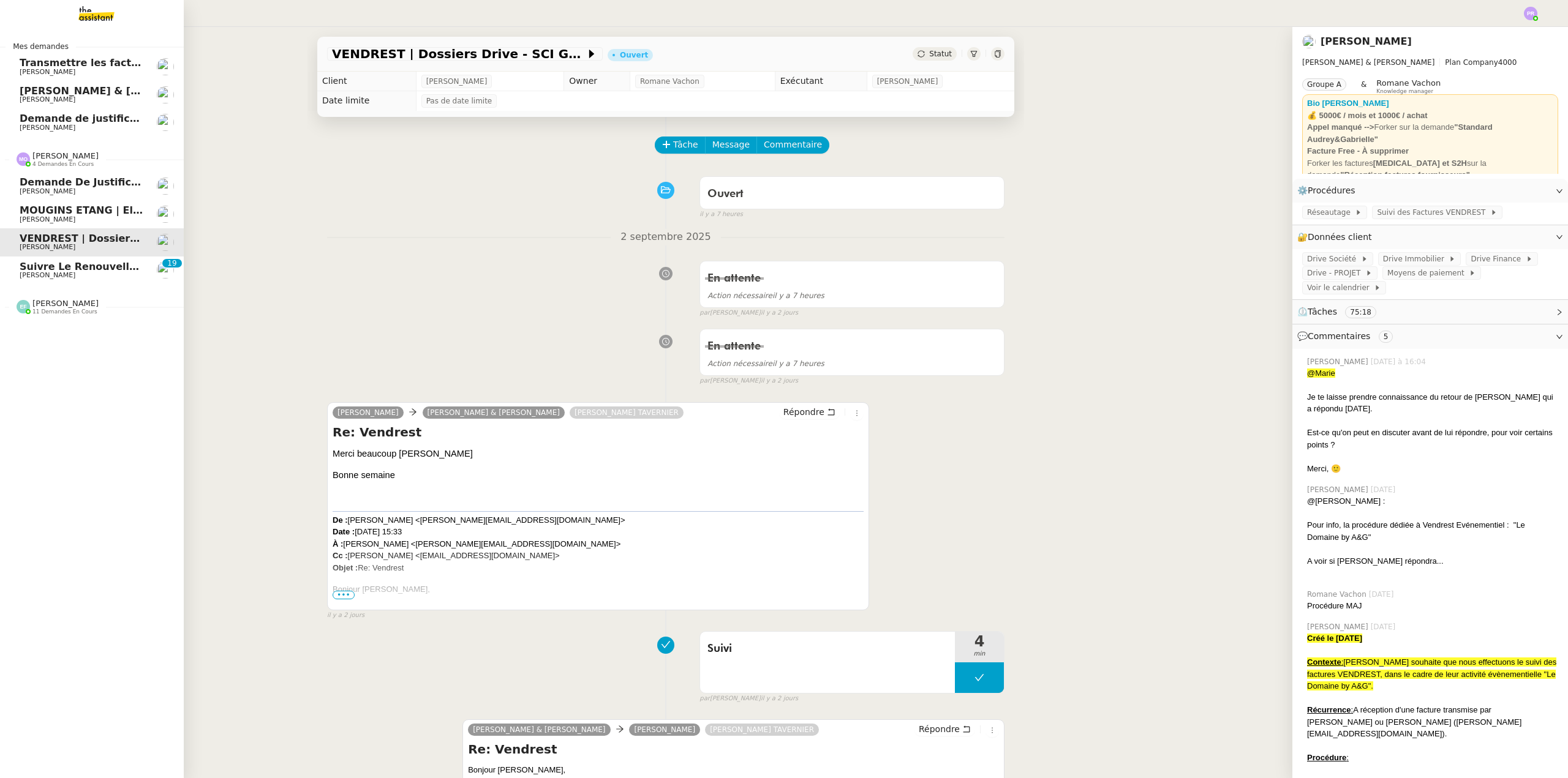
click at [116, 199] on link "Demande de justificatifs Pennylane - septembre 2025 Gabrielle Tavernier" at bounding box center [92, 185] width 184 height 28
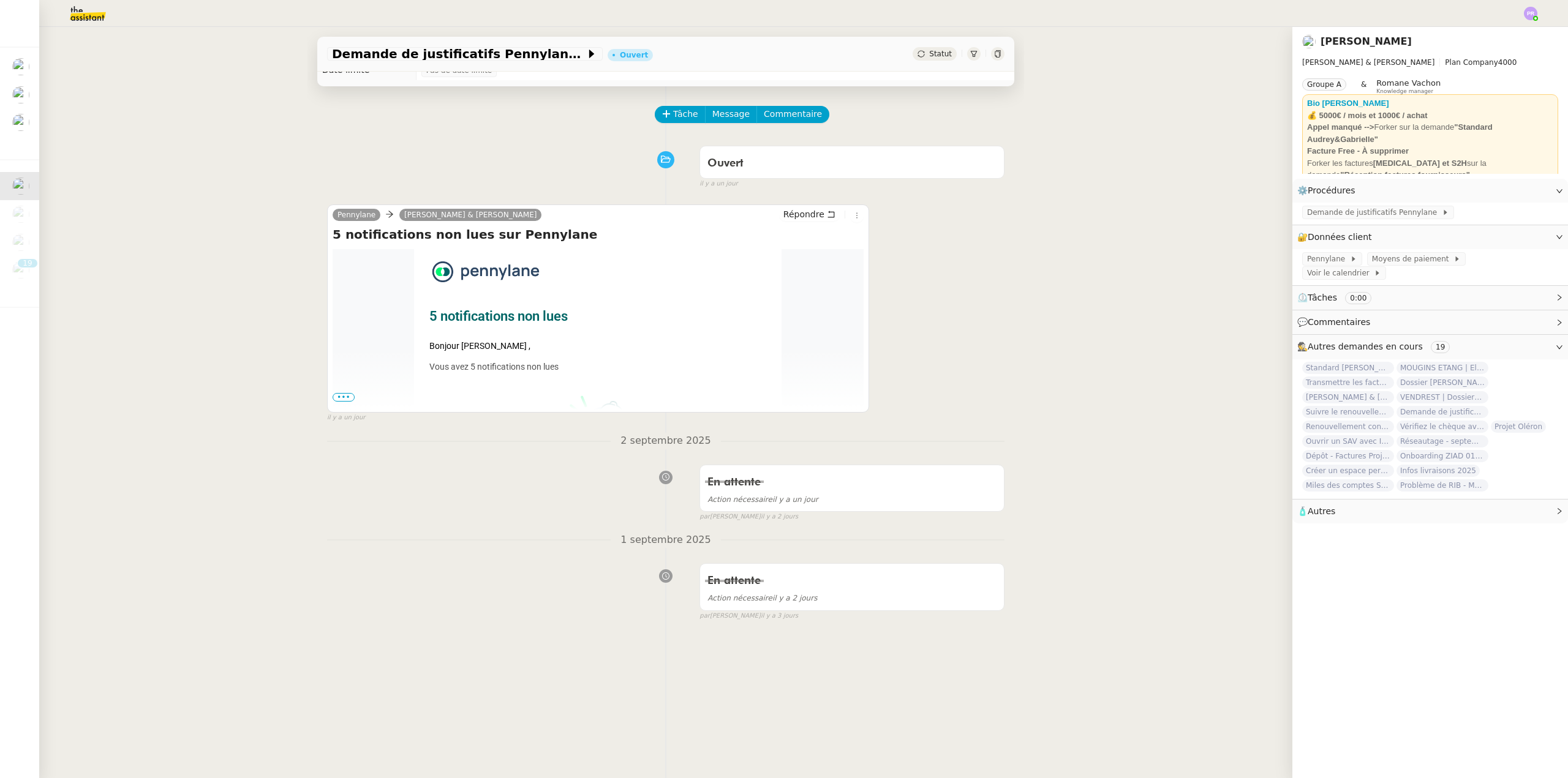
scroll to position [164, 0]
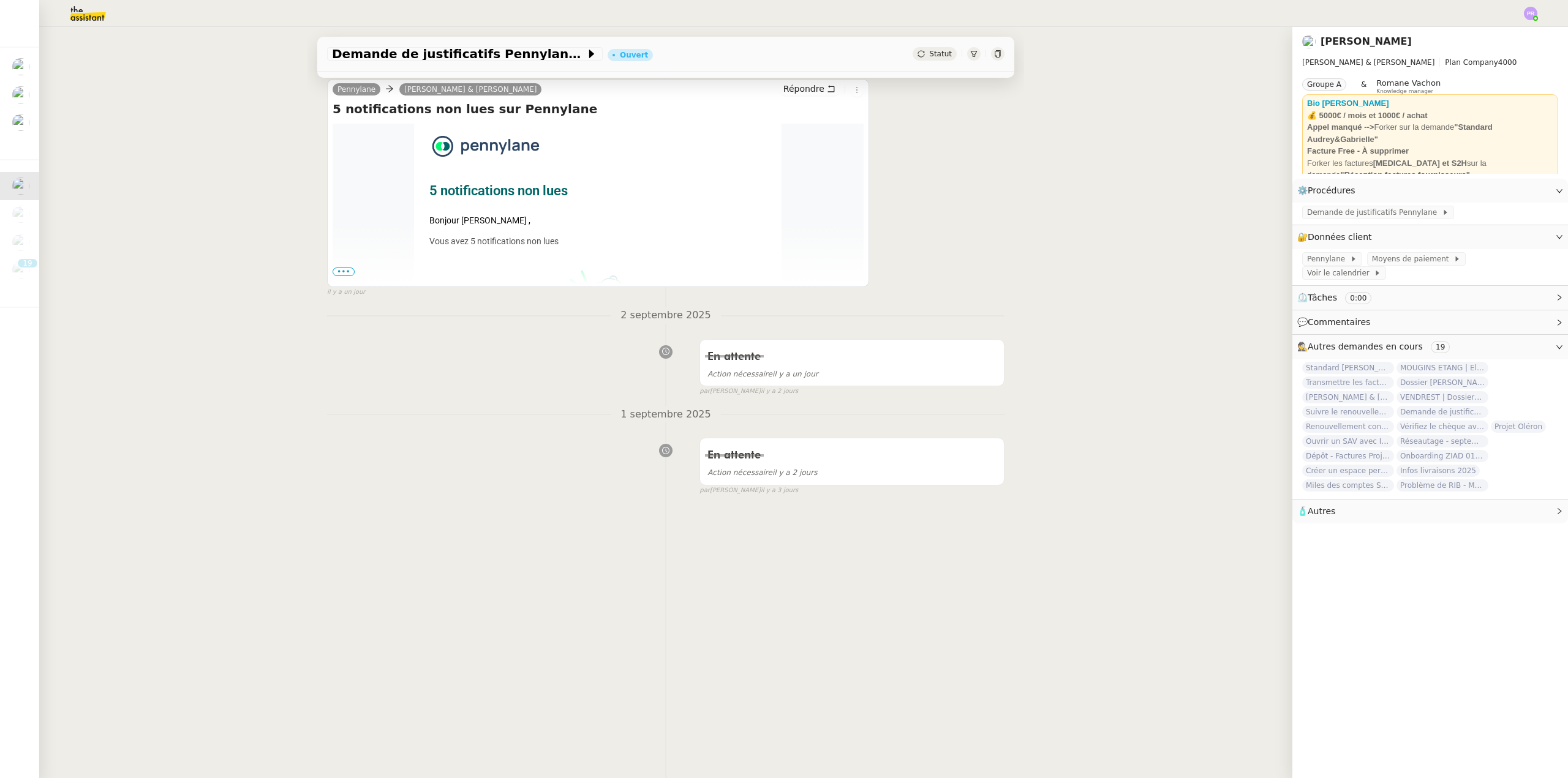
click at [338, 268] on span "•••" at bounding box center [343, 272] width 22 height 9
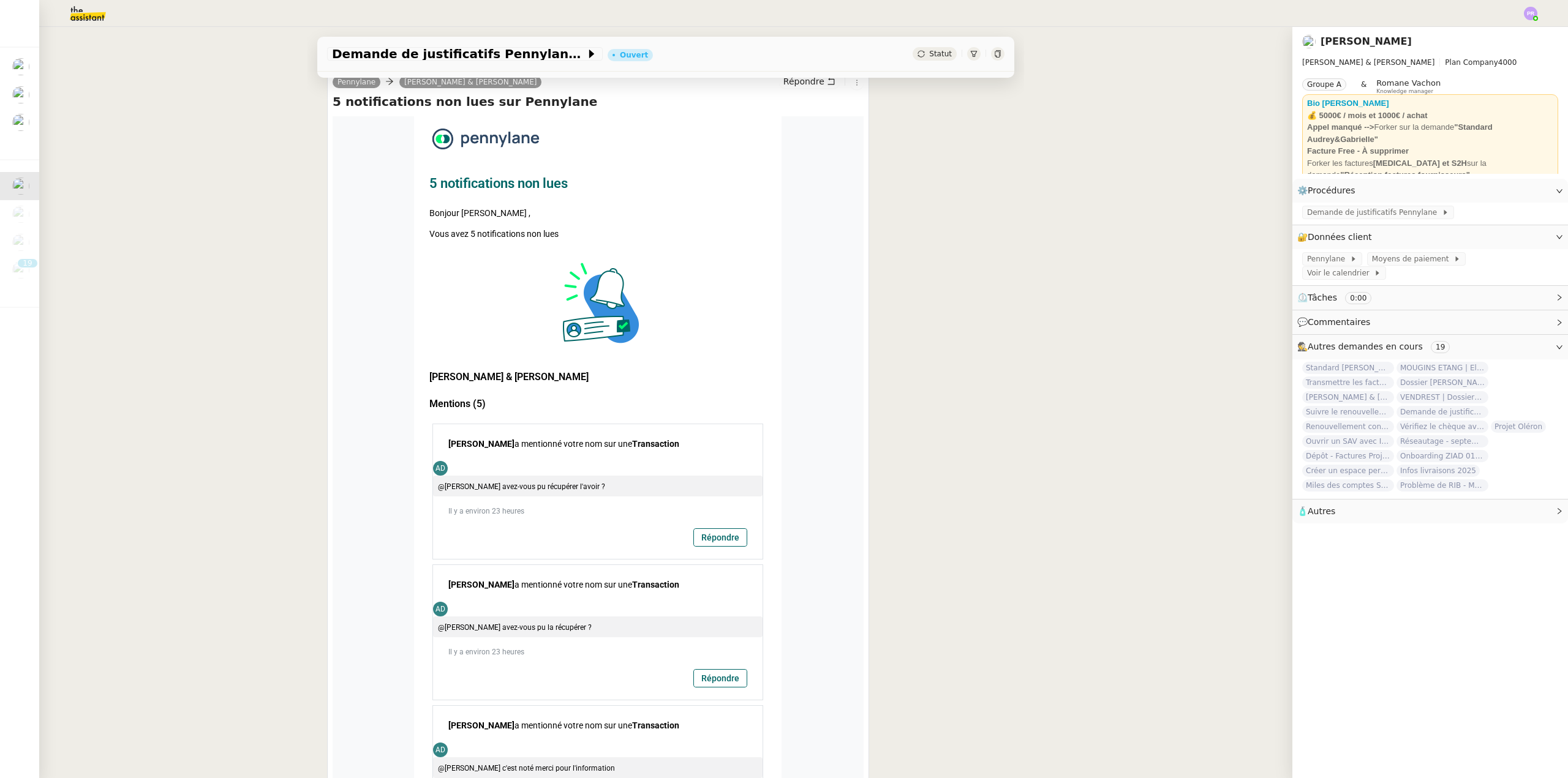
click at [734, 542] on link "Répondre" at bounding box center [720, 537] width 52 height 17
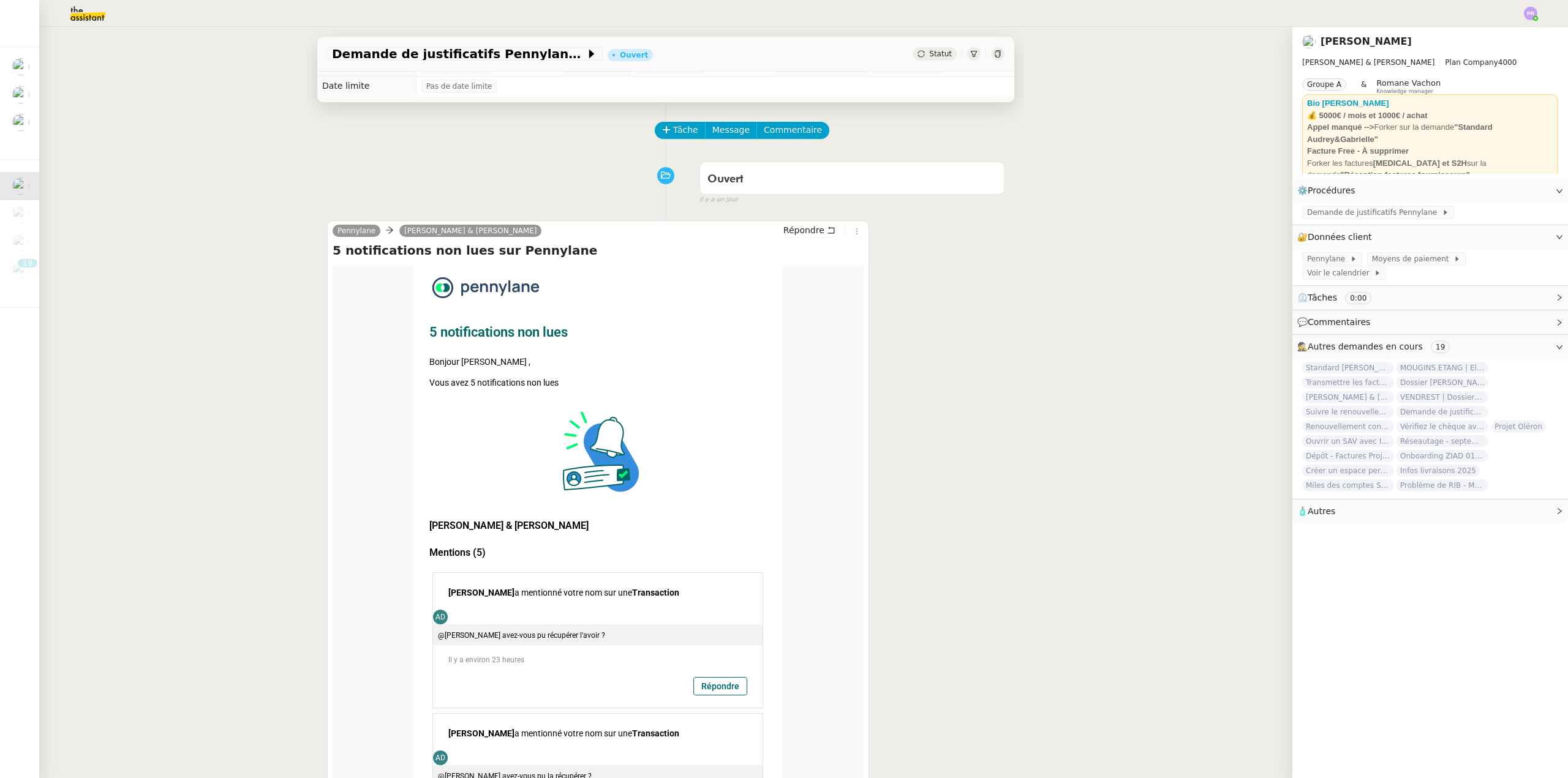
scroll to position [0, 0]
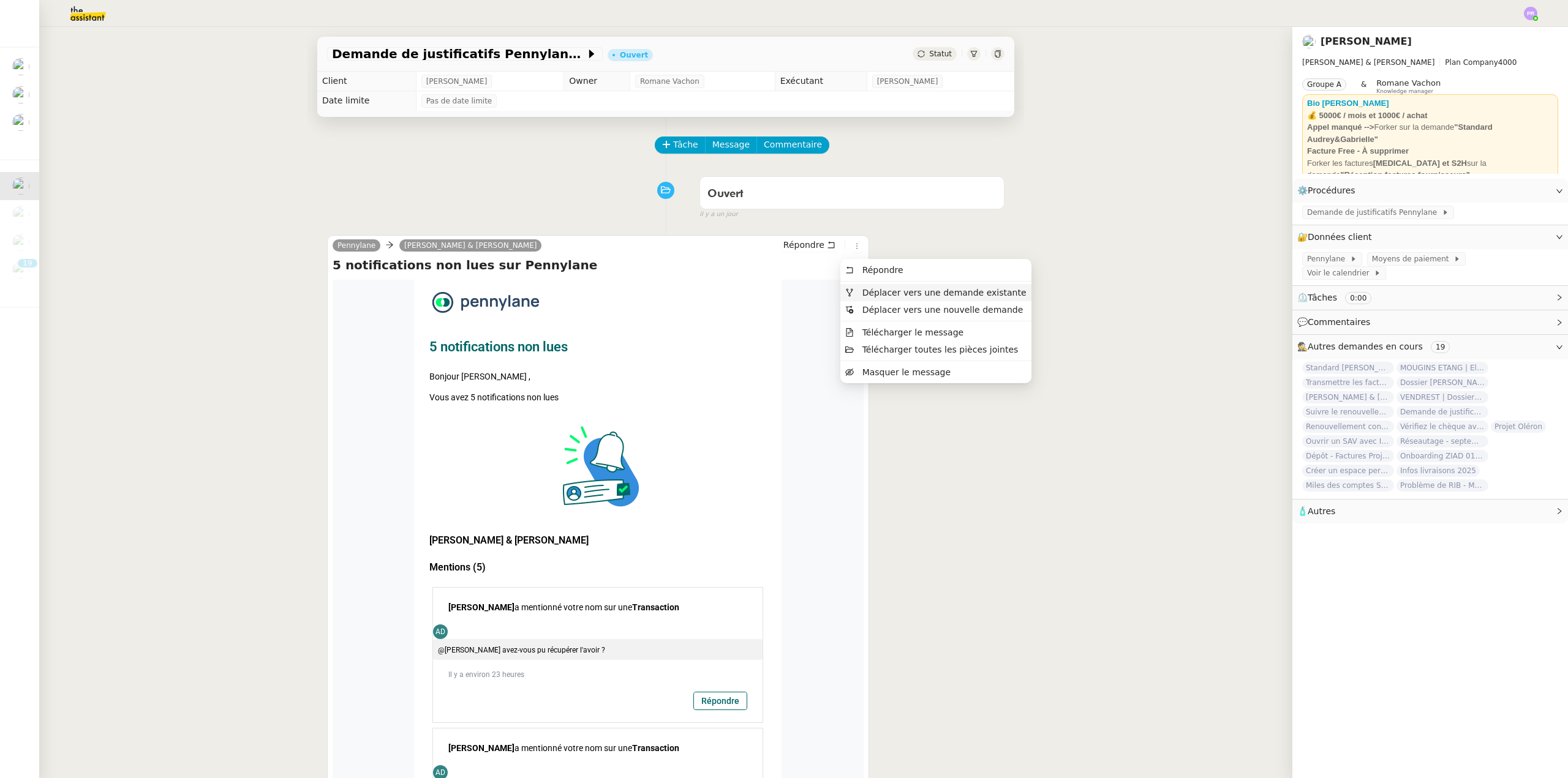
click at [889, 296] on span "Déplacer vers une demande existante" at bounding box center [944, 293] width 164 height 10
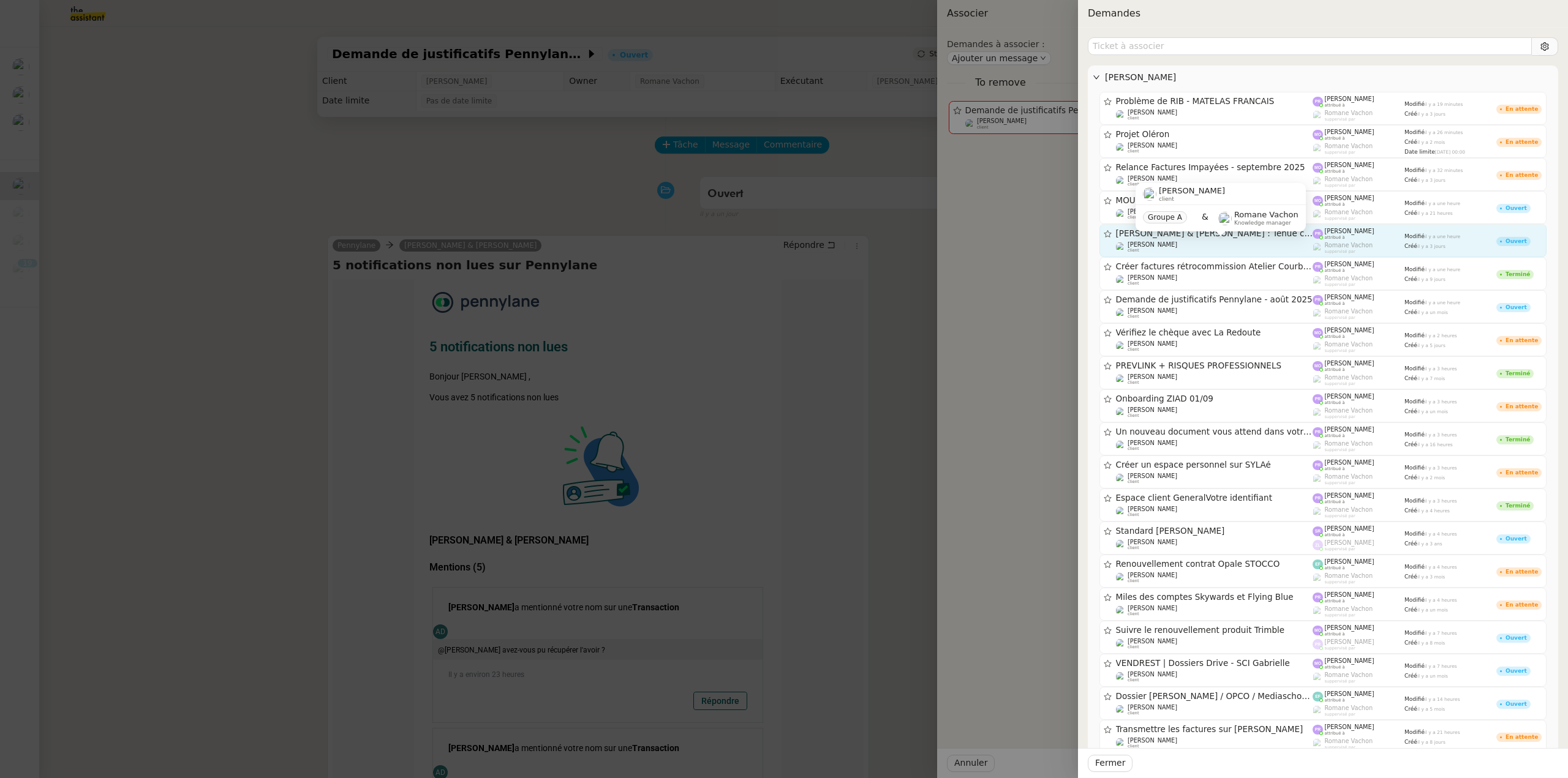
click at [1221, 247] on div "[PERSON_NAME] client" at bounding box center [1215, 247] width 197 height 12
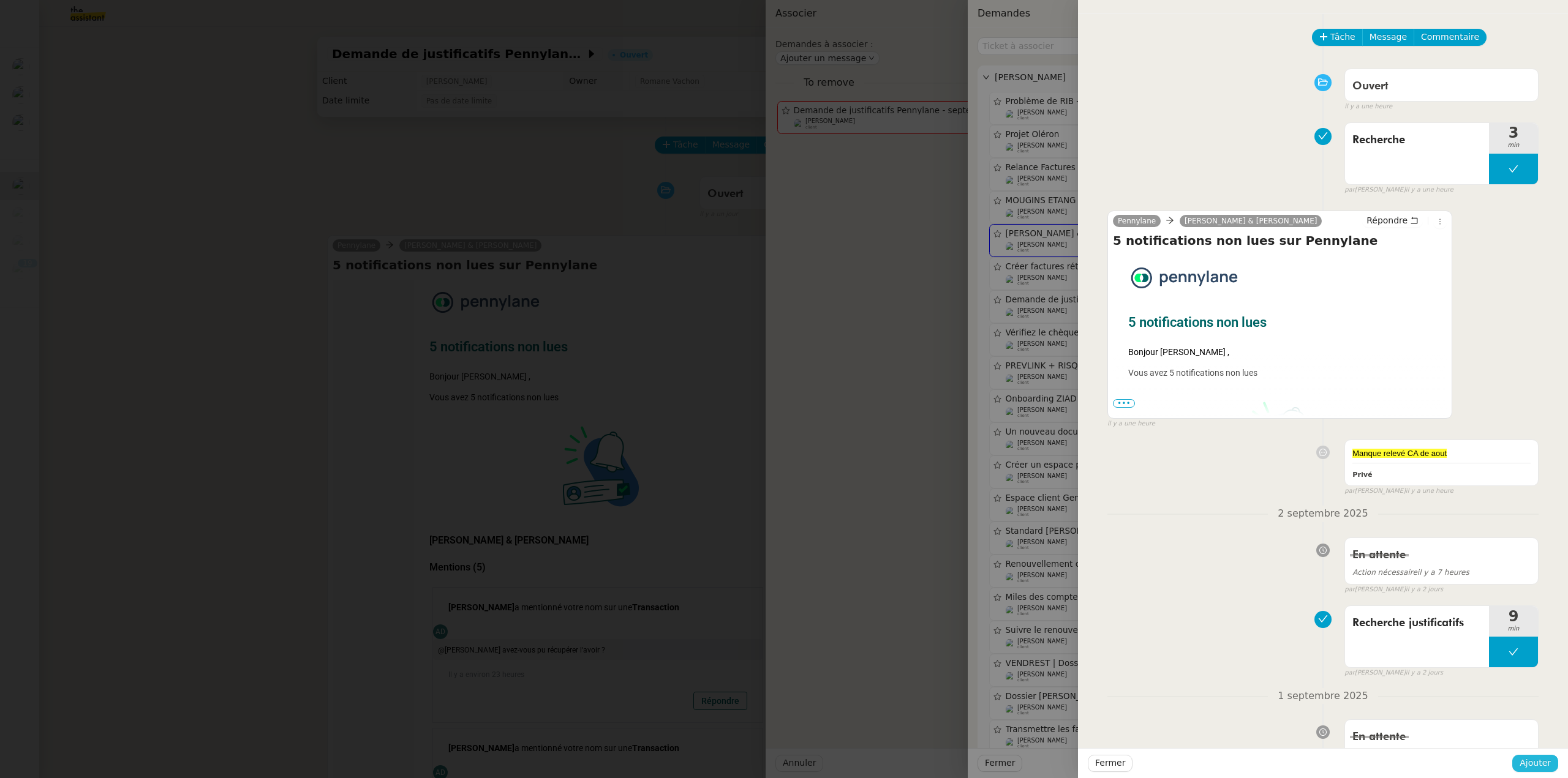
click at [1531, 767] on span "Ajouter" at bounding box center [1535, 763] width 31 height 14
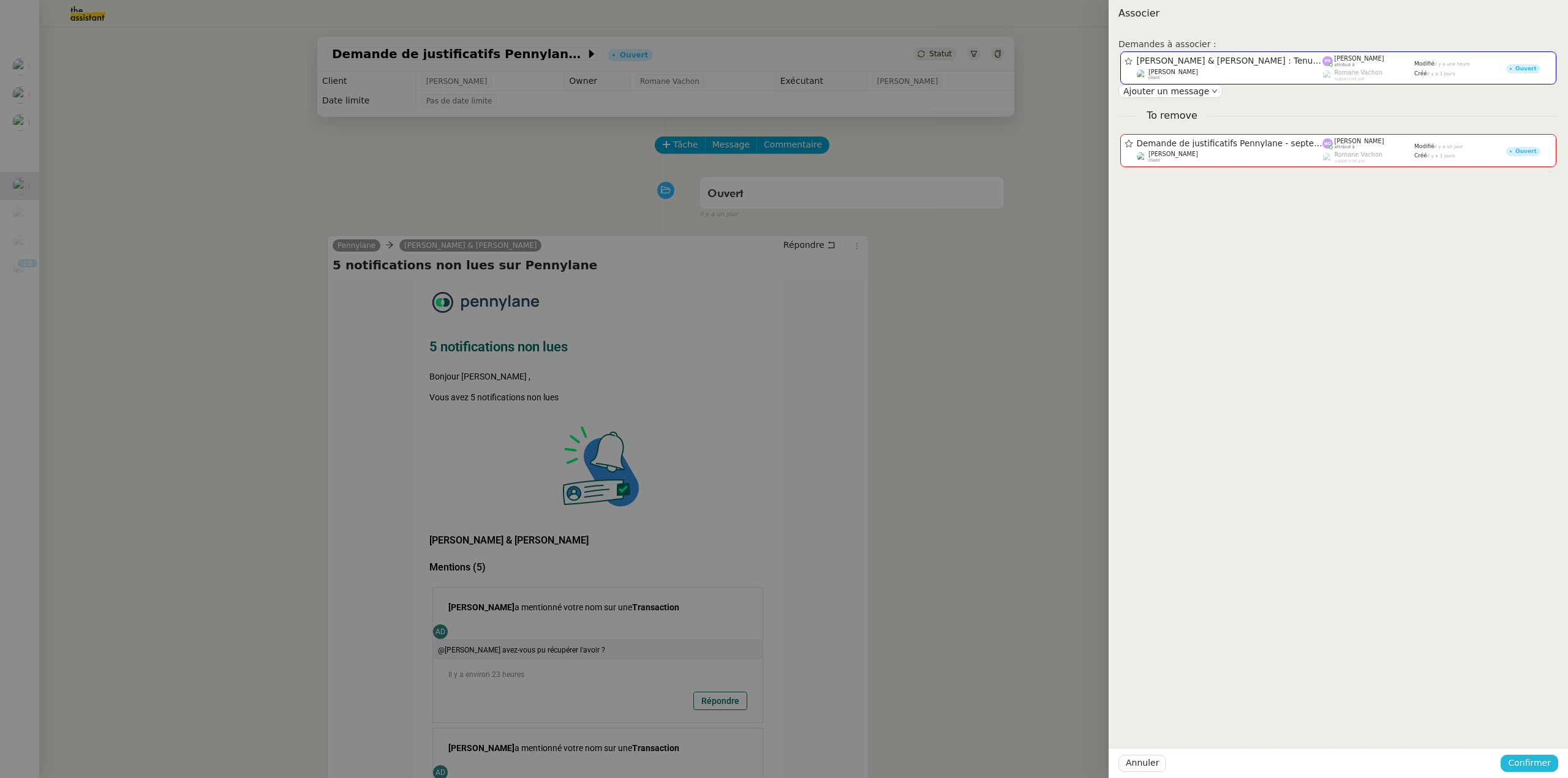
click at [1531, 767] on span "Confirmer" at bounding box center [1529, 763] width 43 height 14
click at [1537, 733] on span "Ajouter" at bounding box center [1530, 730] width 31 height 12
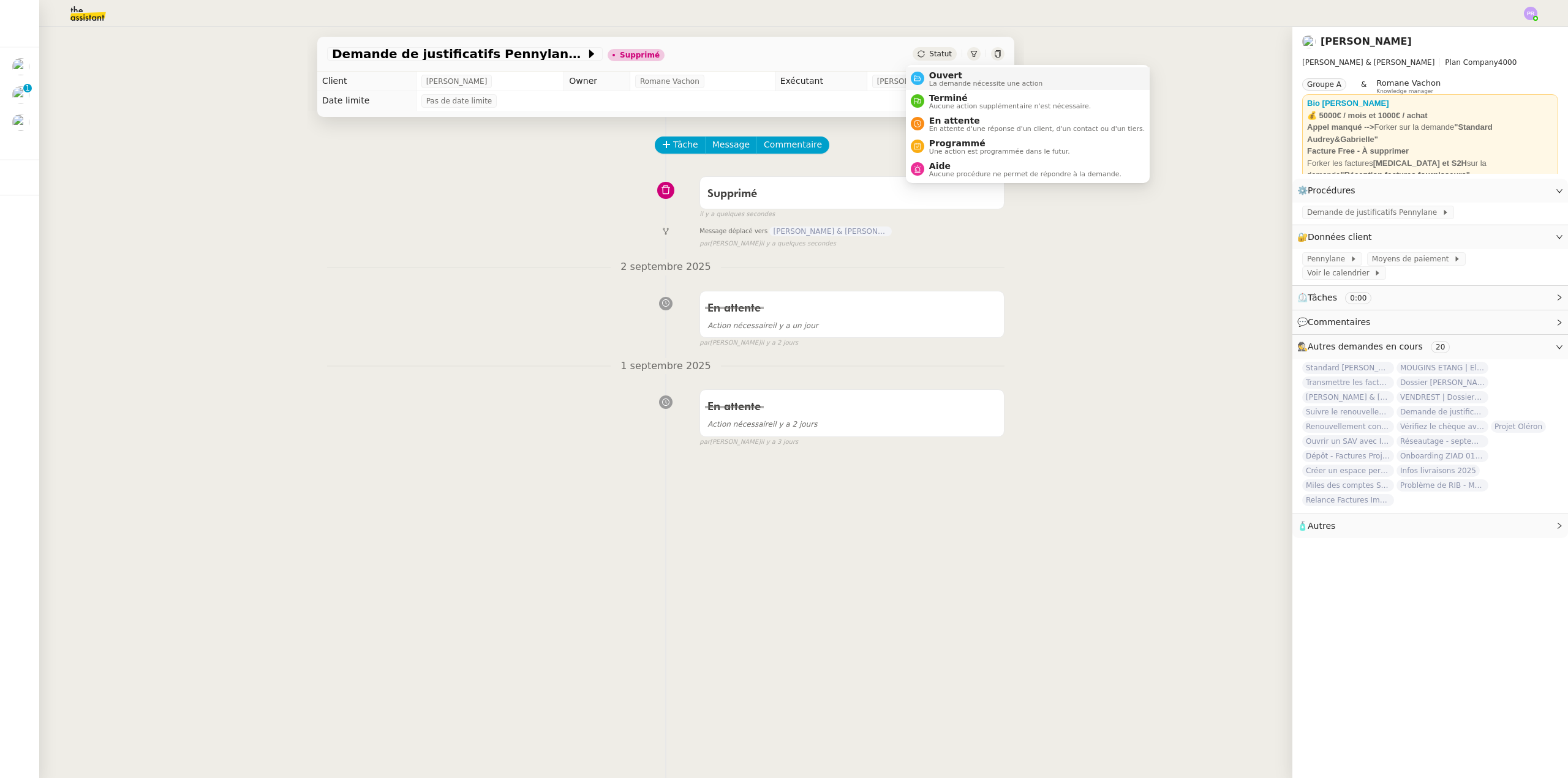
click at [954, 74] on span "Ouvert" at bounding box center [986, 75] width 114 height 10
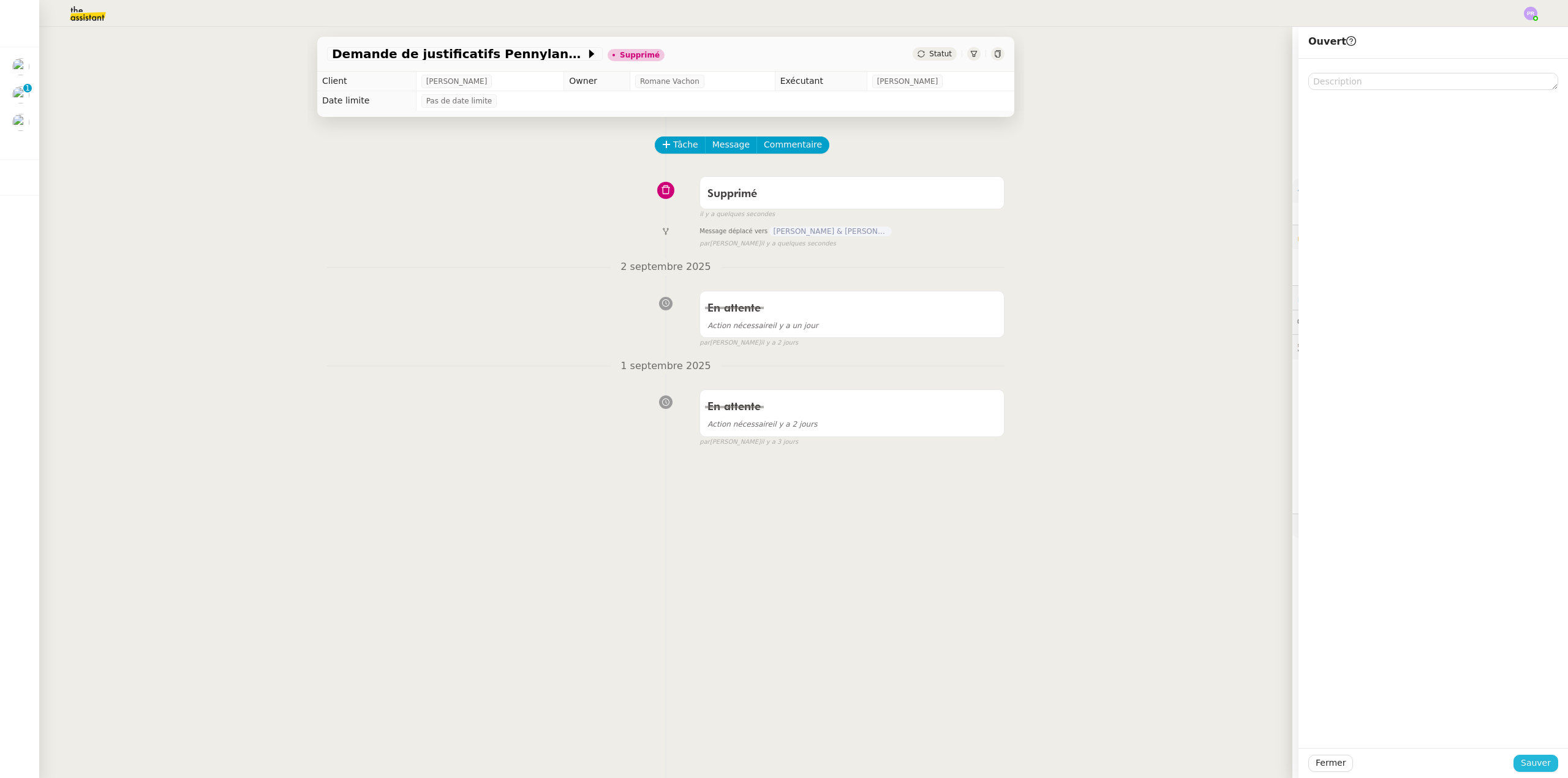
click at [1532, 754] on div "Fermer Sauver" at bounding box center [1433, 763] width 269 height 30
click at [1538, 762] on span "Sauver" at bounding box center [1535, 763] width 30 height 14
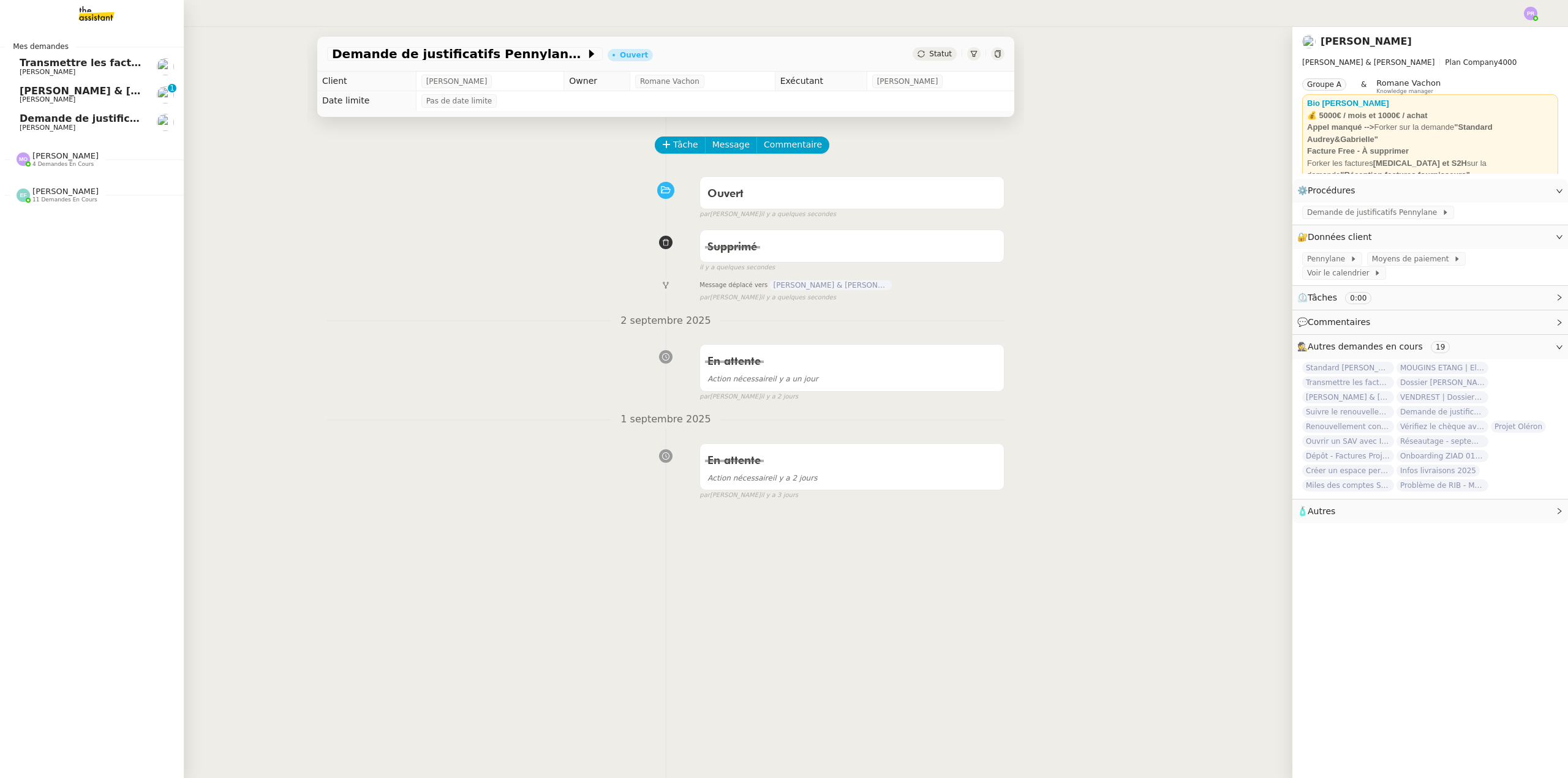
click at [101, 88] on span "[PERSON_NAME] & [PERSON_NAME] : Tenue comptable - Documents et justificatifs à …" at bounding box center [273, 90] width 507 height 12
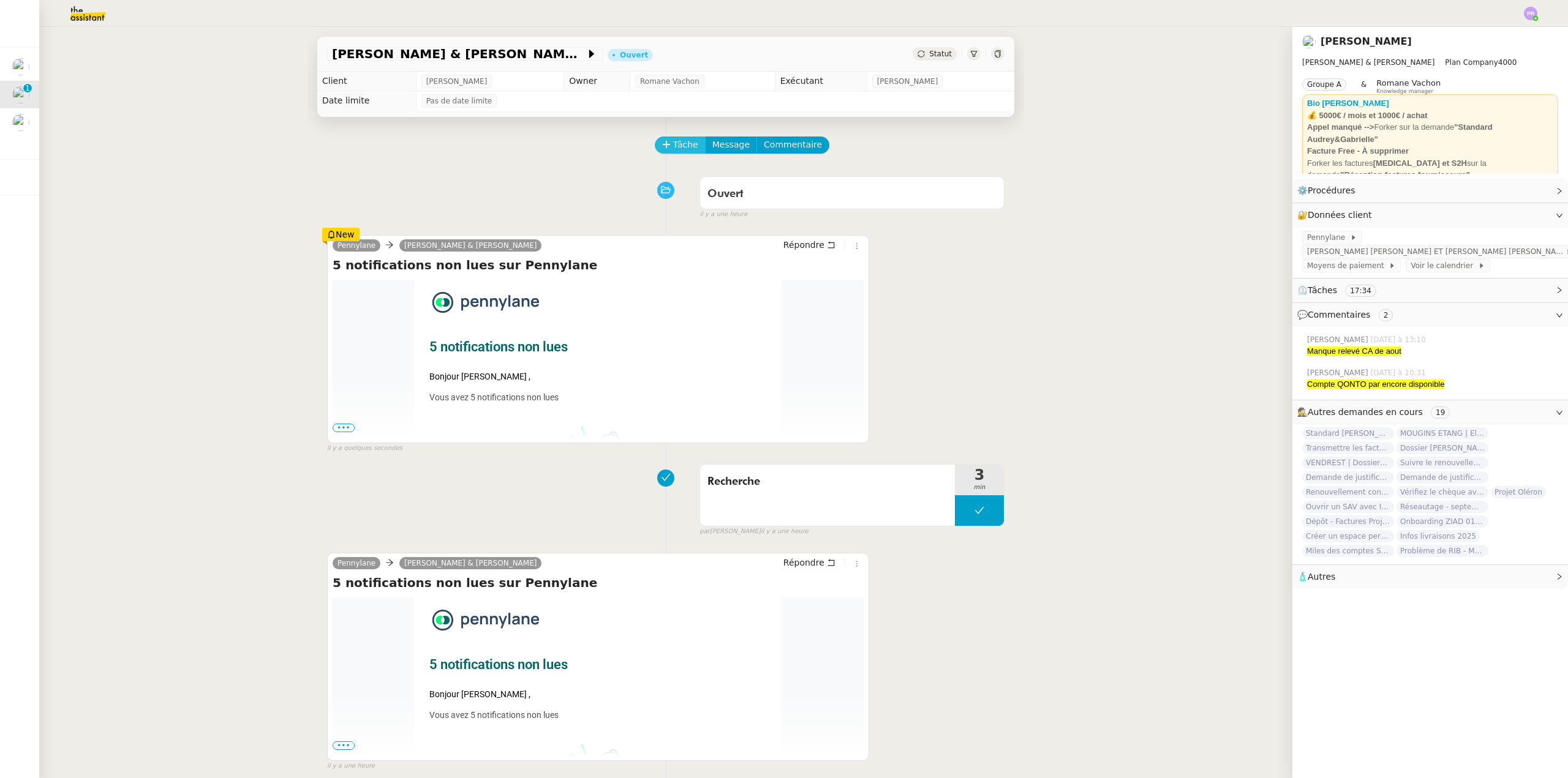
click at [673, 148] on span "Tâche" at bounding box center [685, 145] width 25 height 14
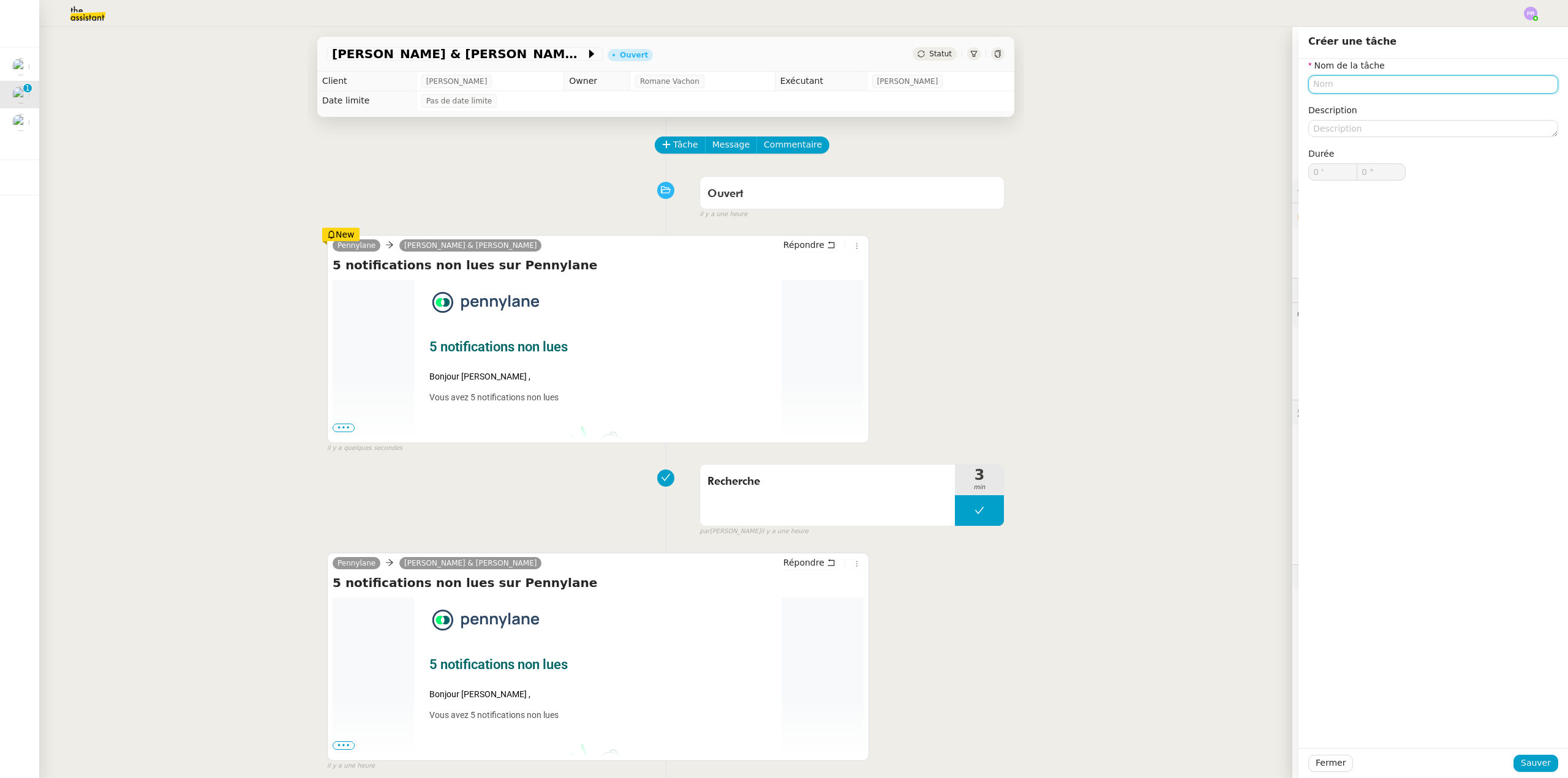
click at [1321, 79] on input "text" at bounding box center [1433, 84] width 250 height 18
drag, startPoint x: 1314, startPoint y: 86, endPoint x: 1412, endPoint y: 94, distance: 98.3
click at [1404, 95] on body "Voir Activer les remboursements Capital Koala Remboursements Koala activés 7 Bé…" at bounding box center [784, 389] width 1568 height 778
click at [1326, 101] on nz-auto-option "Pointage" at bounding box center [1424, 107] width 250 height 17
type input "Pointage"
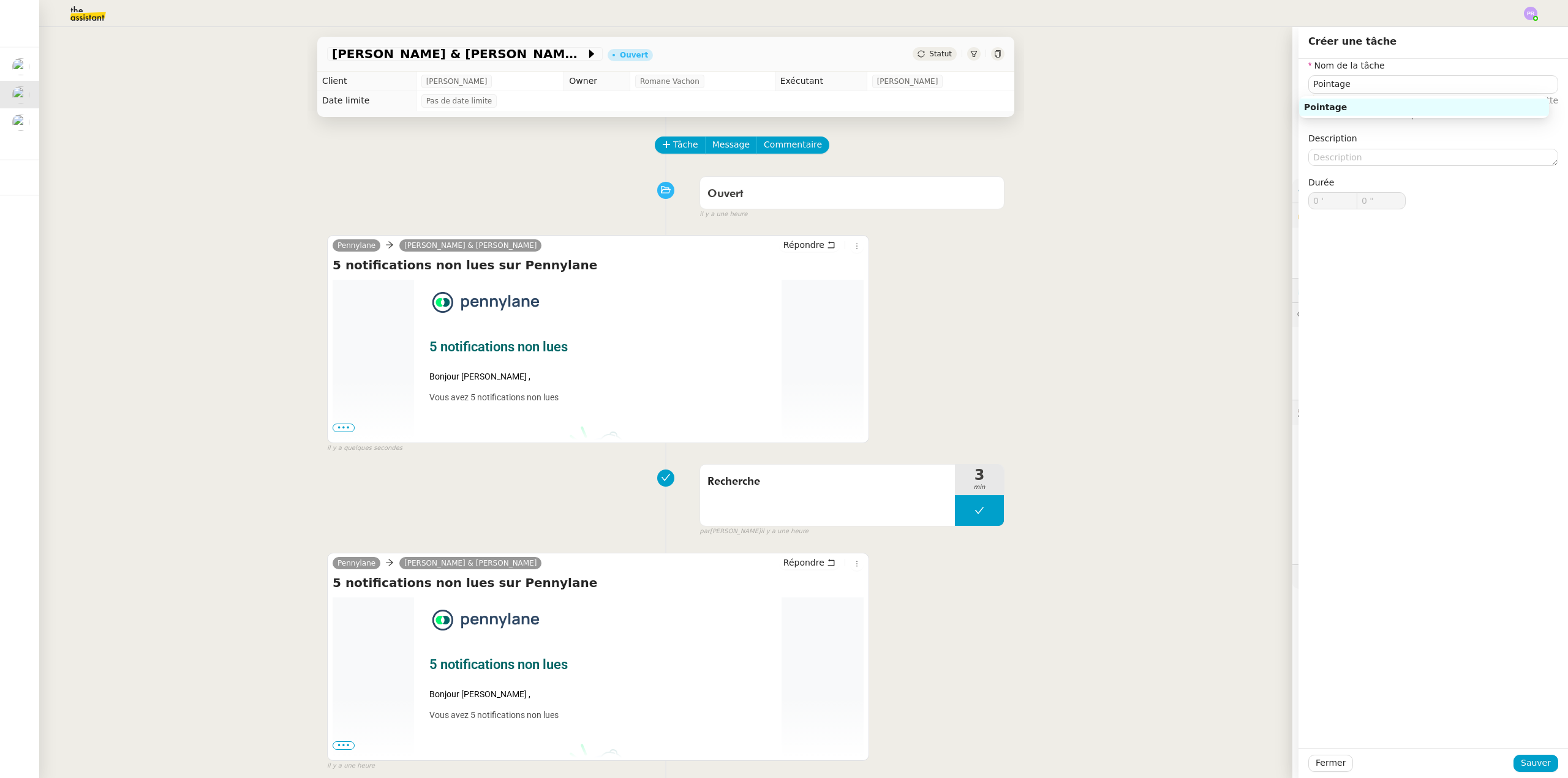
click at [1334, 107] on div "⚠️ Privilégiez un titre clair et explicite. Le client voit cette information da…" at bounding box center [1433, 108] width 250 height 29
click at [1531, 771] on span "Sauver" at bounding box center [1535, 763] width 30 height 14
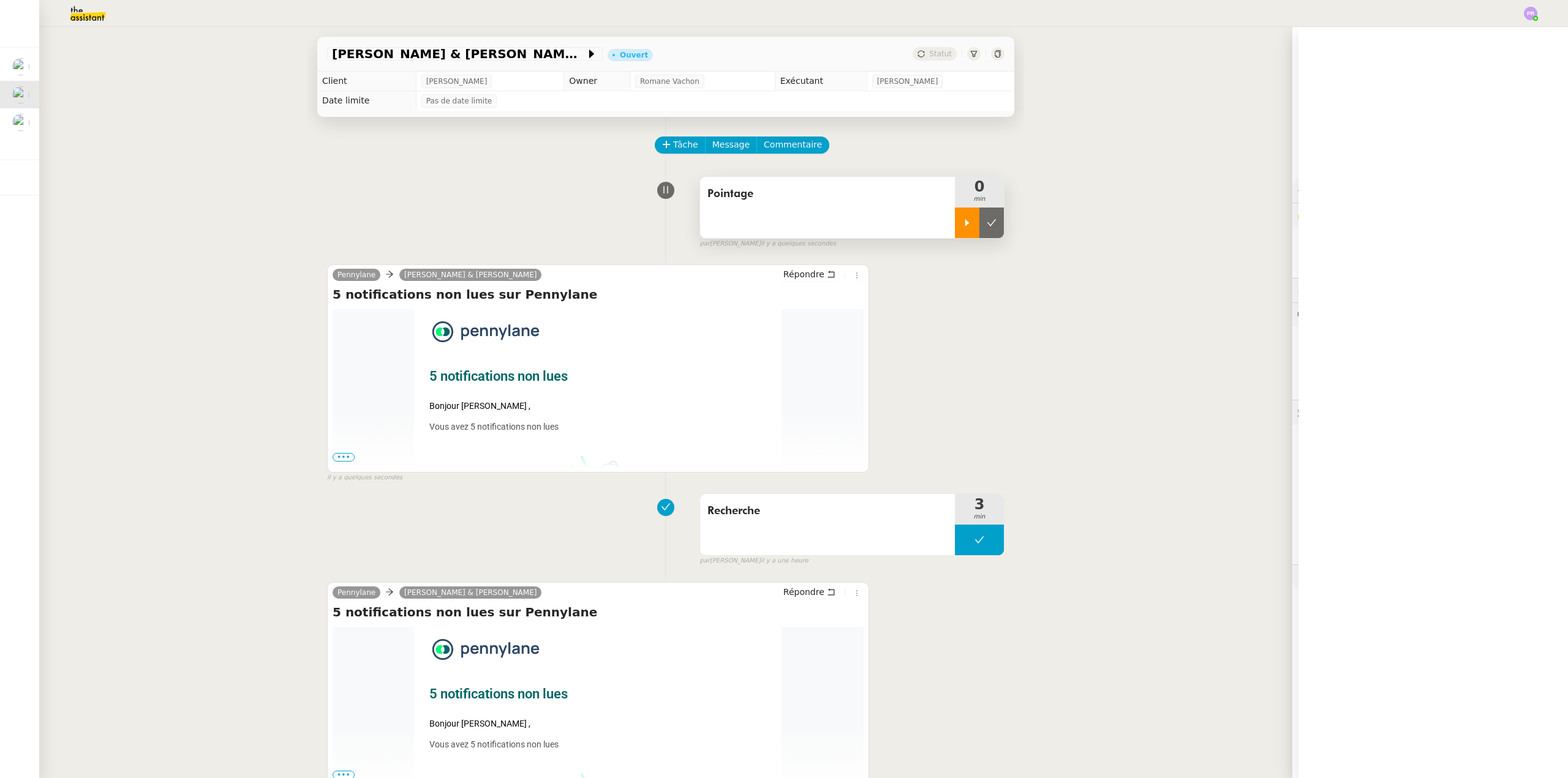
click at [955, 229] on div at bounding box center [967, 222] width 24 height 31
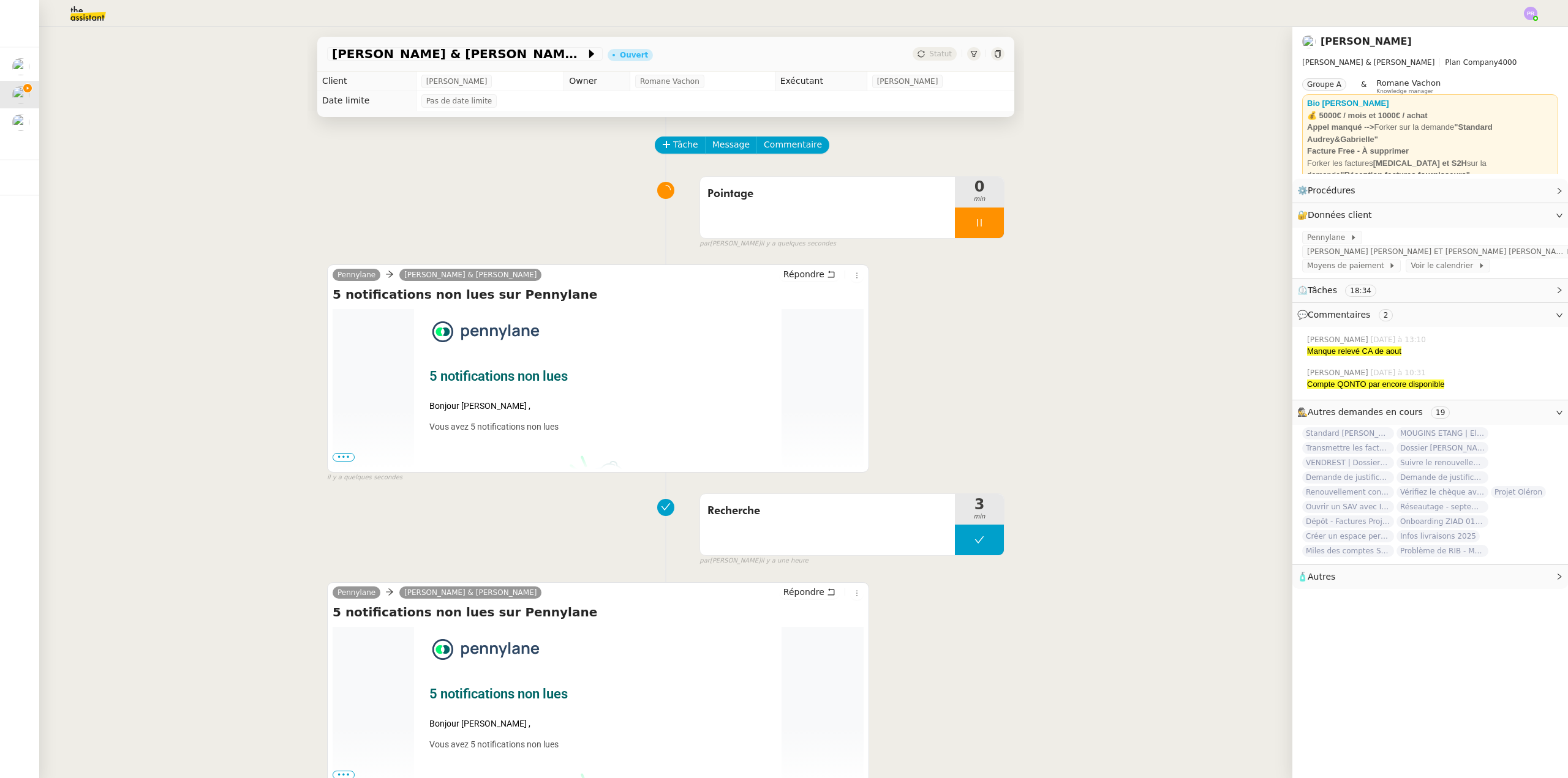
drag, startPoint x: 337, startPoint y: 459, endPoint x: 347, endPoint y: 453, distance: 11.7
click at [337, 459] on span "•••" at bounding box center [343, 457] width 22 height 9
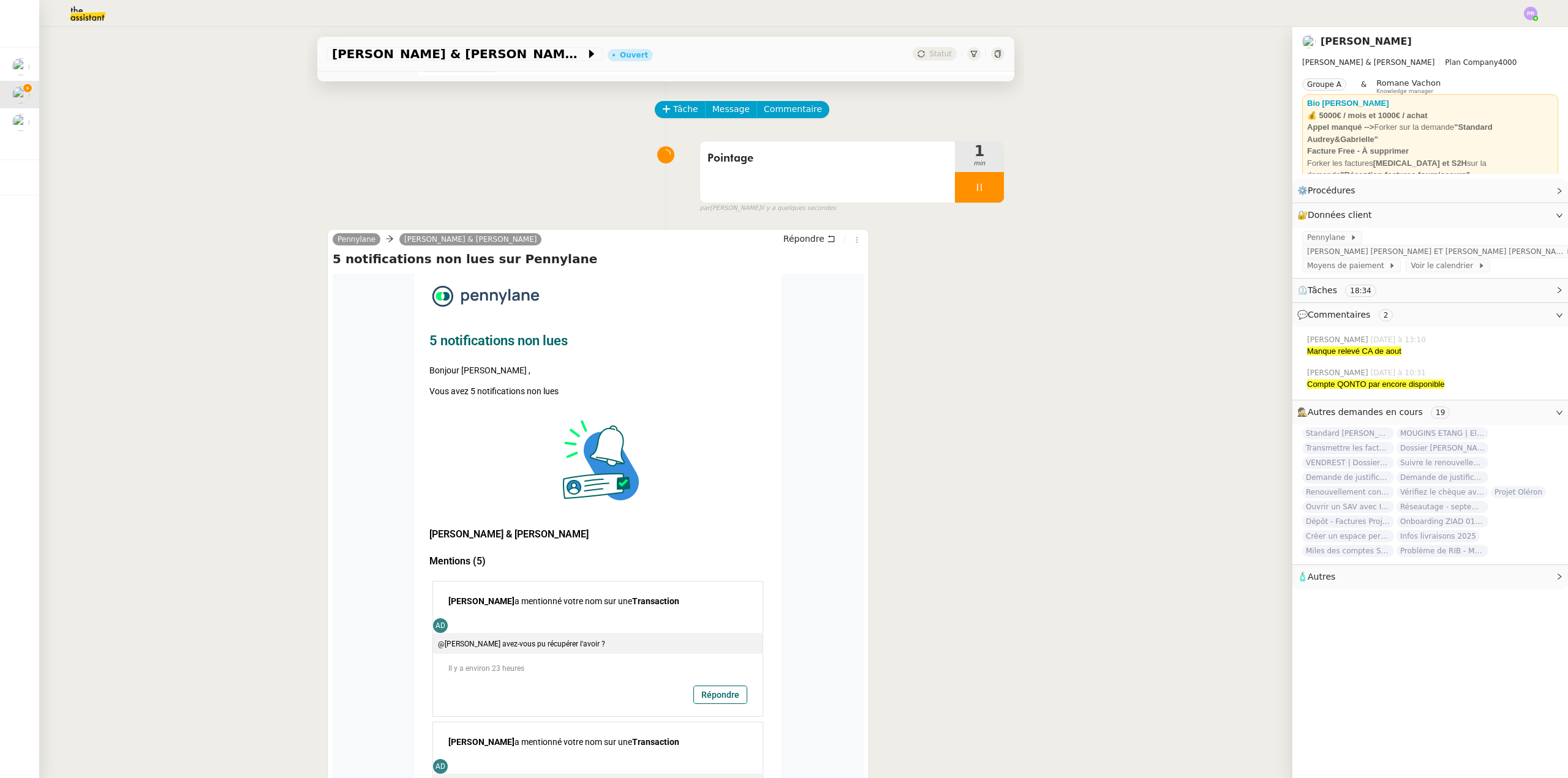
scroll to position [183, 0]
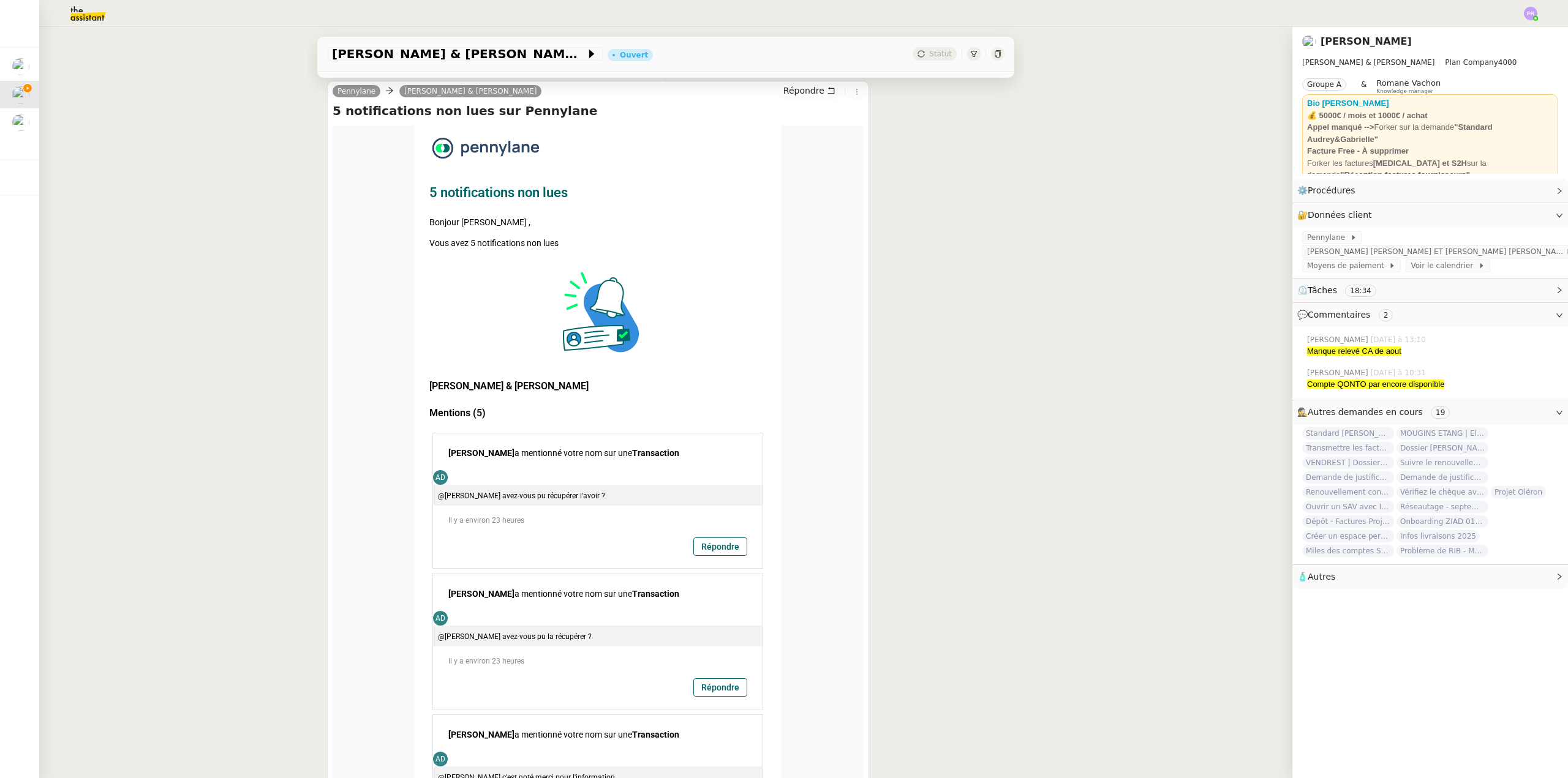
click at [686, 546] on td "Répondre" at bounding box center [597, 546] width 330 height 31
click at [703, 548] on link "Répondre" at bounding box center [720, 546] width 52 height 17
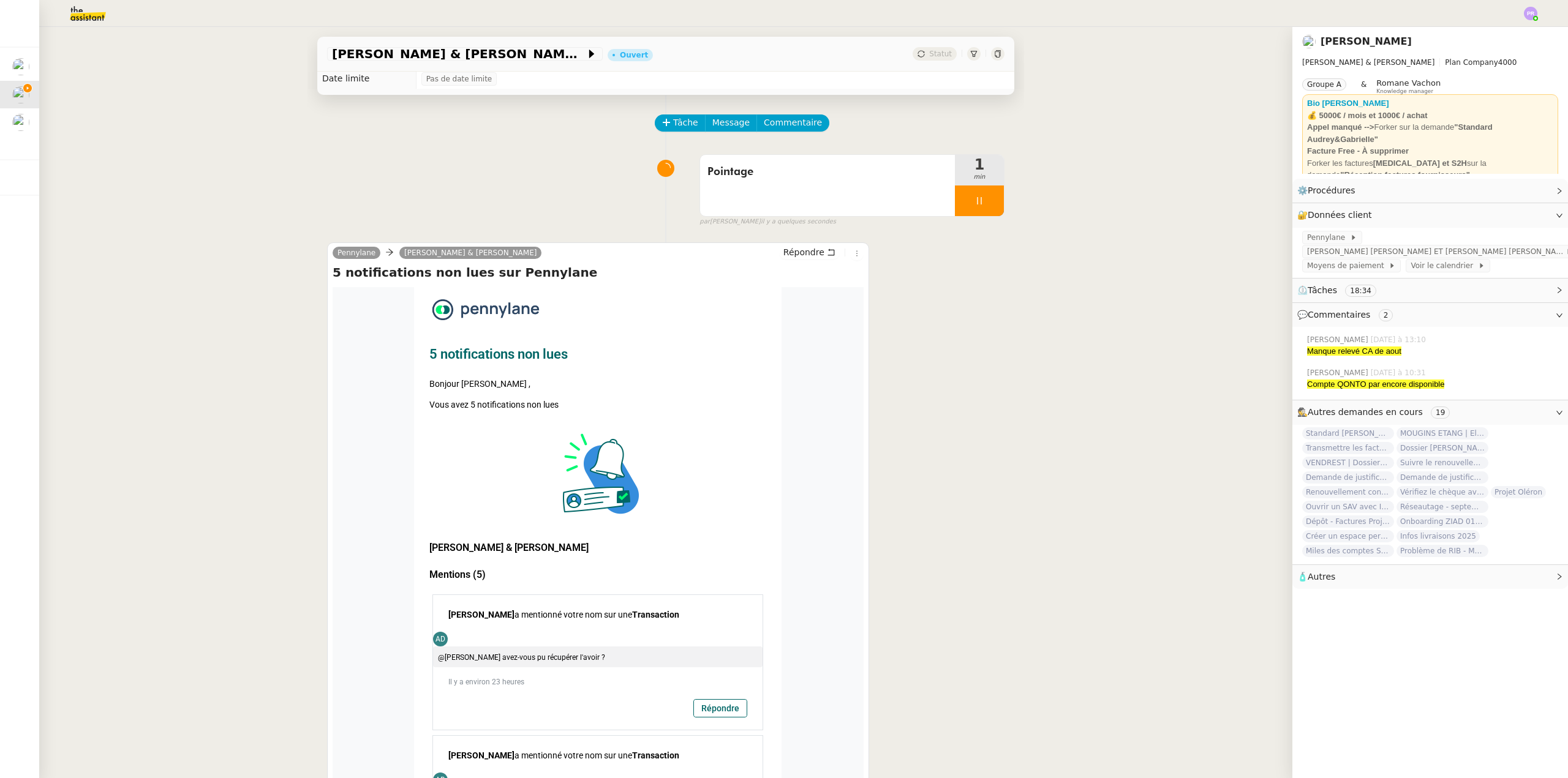
scroll to position [0, 0]
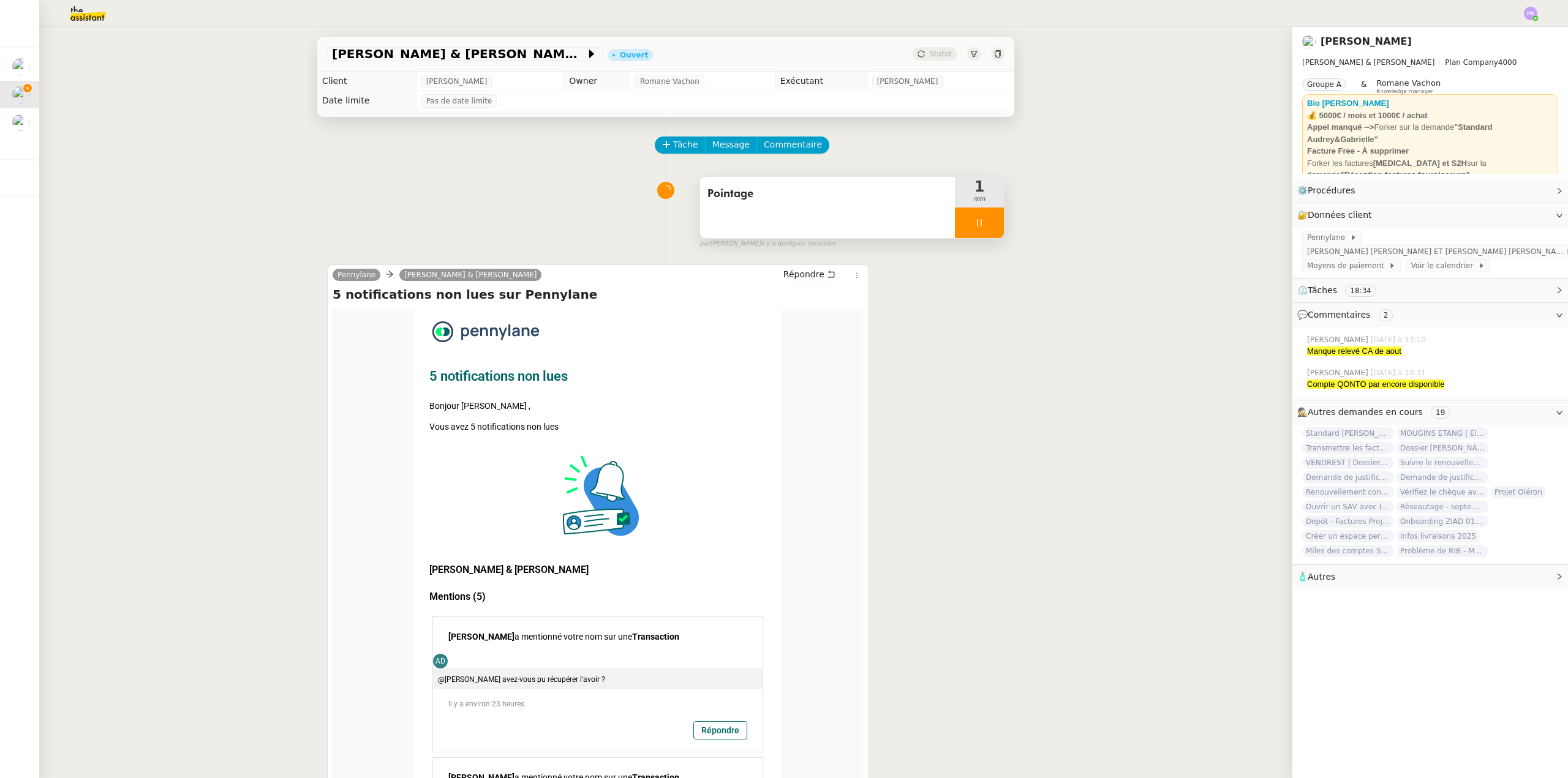
click at [987, 220] on div at bounding box center [979, 222] width 49 height 31
click at [987, 220] on button at bounding box center [992, 222] width 24 height 31
click at [955, 221] on button at bounding box center [979, 222] width 49 height 31
click at [962, 220] on icon at bounding box center [967, 223] width 10 height 10
click at [1518, 213] on link "Modifier" at bounding box center [1525, 215] width 35 height 14
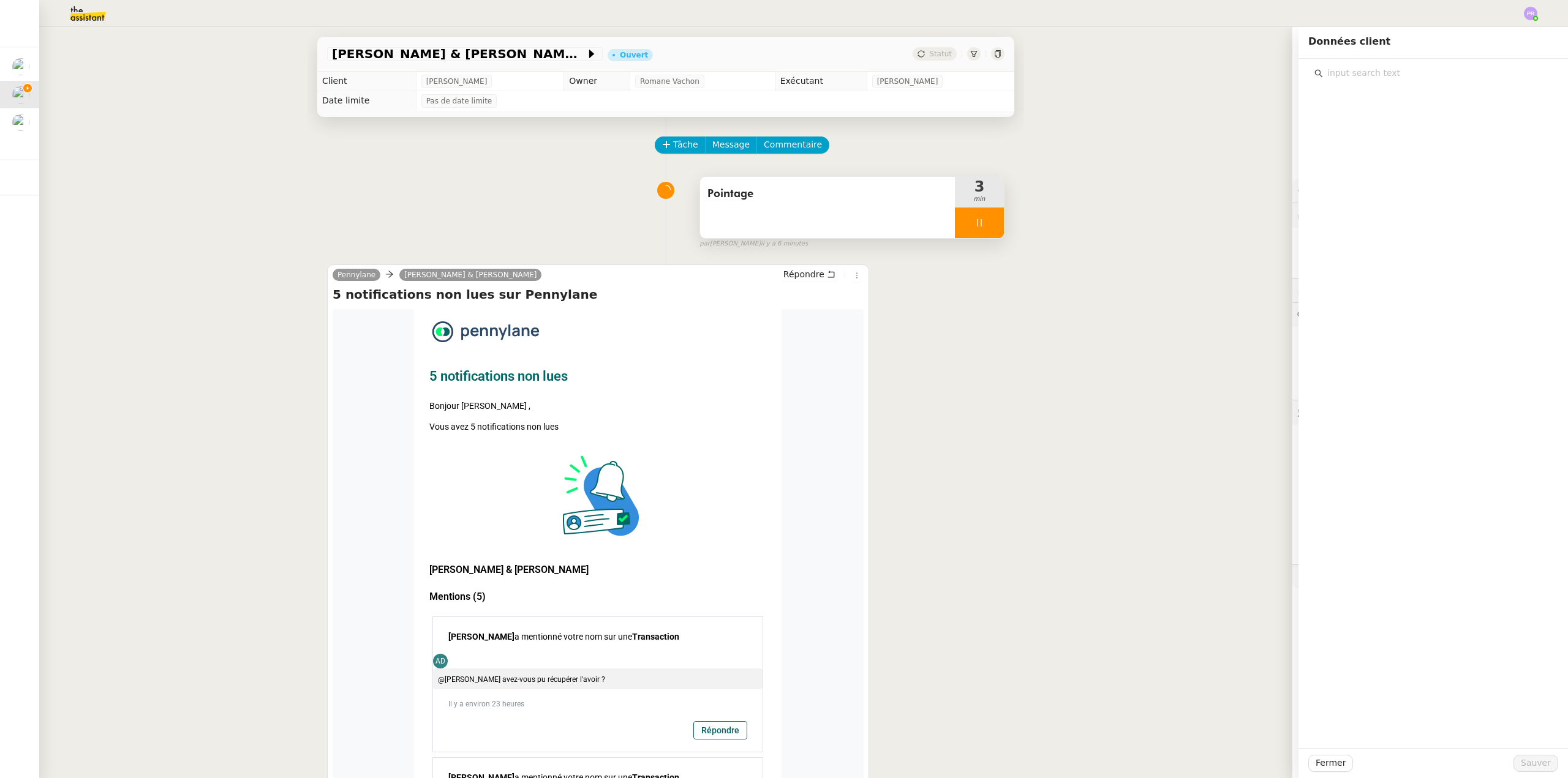
click at [1357, 77] on input "text" at bounding box center [1437, 73] width 229 height 16
type input "darty"
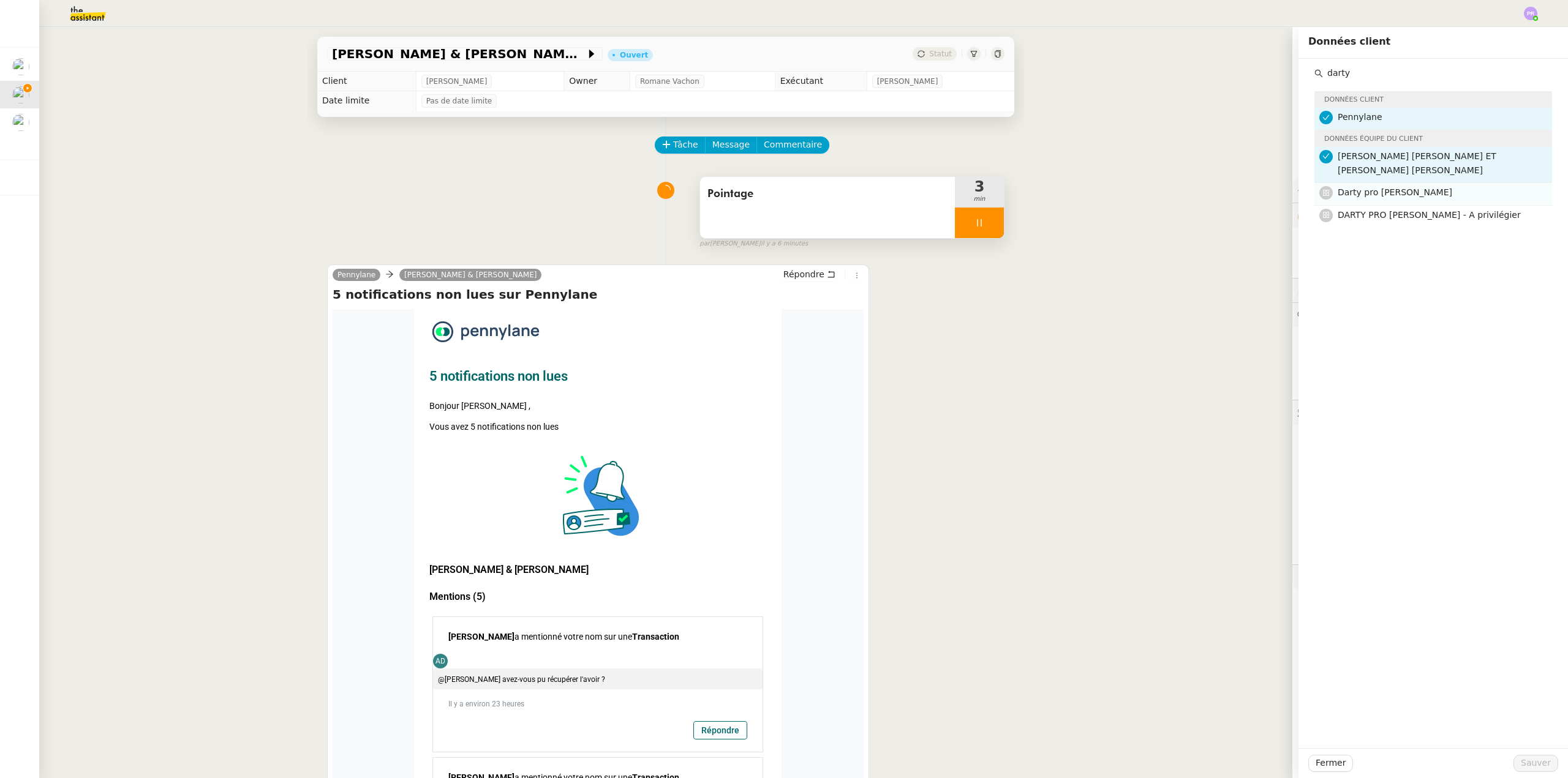
click at [1392, 189] on span "Darty pro Camille" at bounding box center [1395, 192] width 114 height 10
click at [1520, 764] on span "Sauver" at bounding box center [1535, 763] width 30 height 14
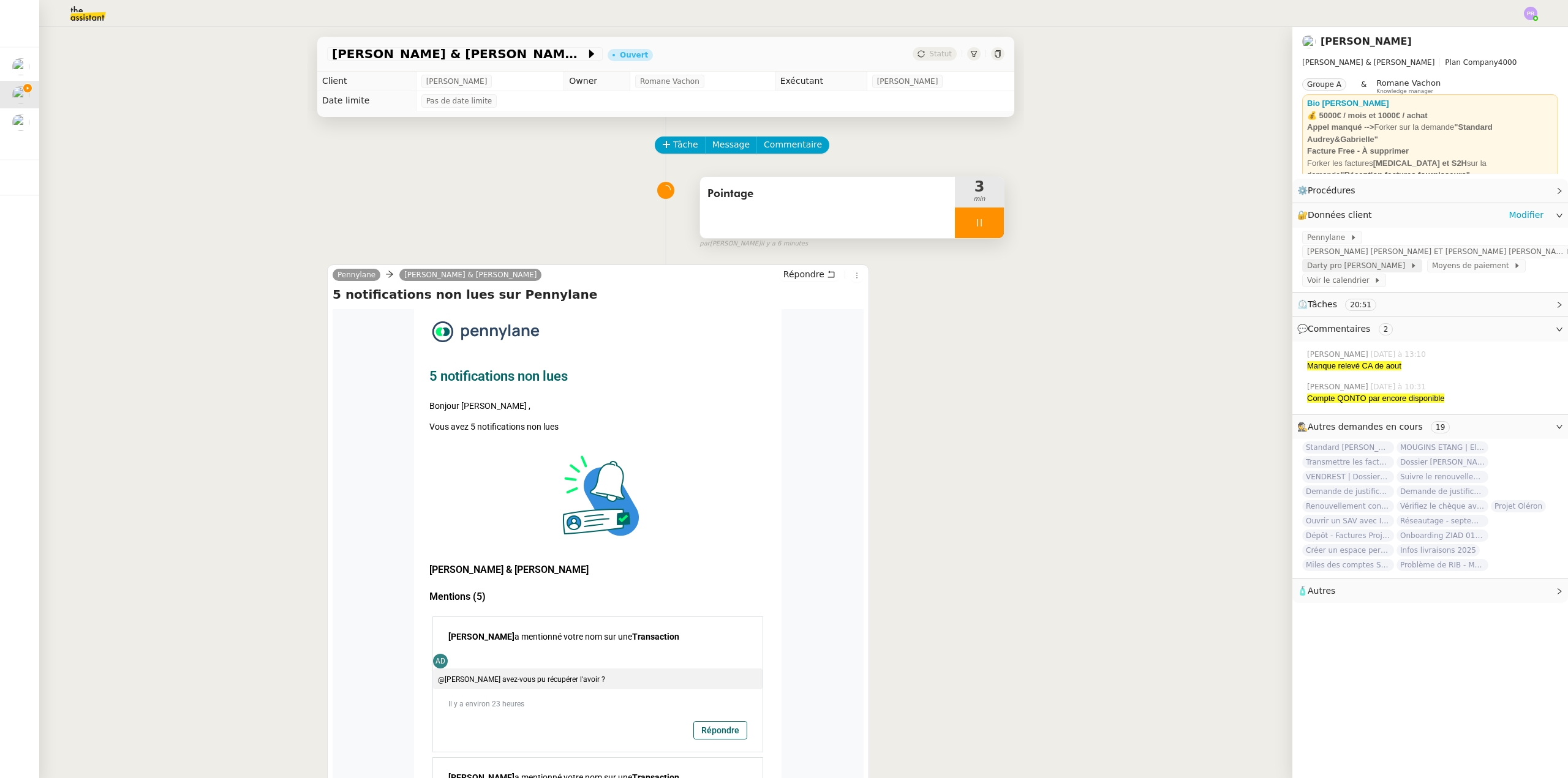
click at [1329, 272] on span "Darty pro Camille" at bounding box center [1358, 266] width 103 height 12
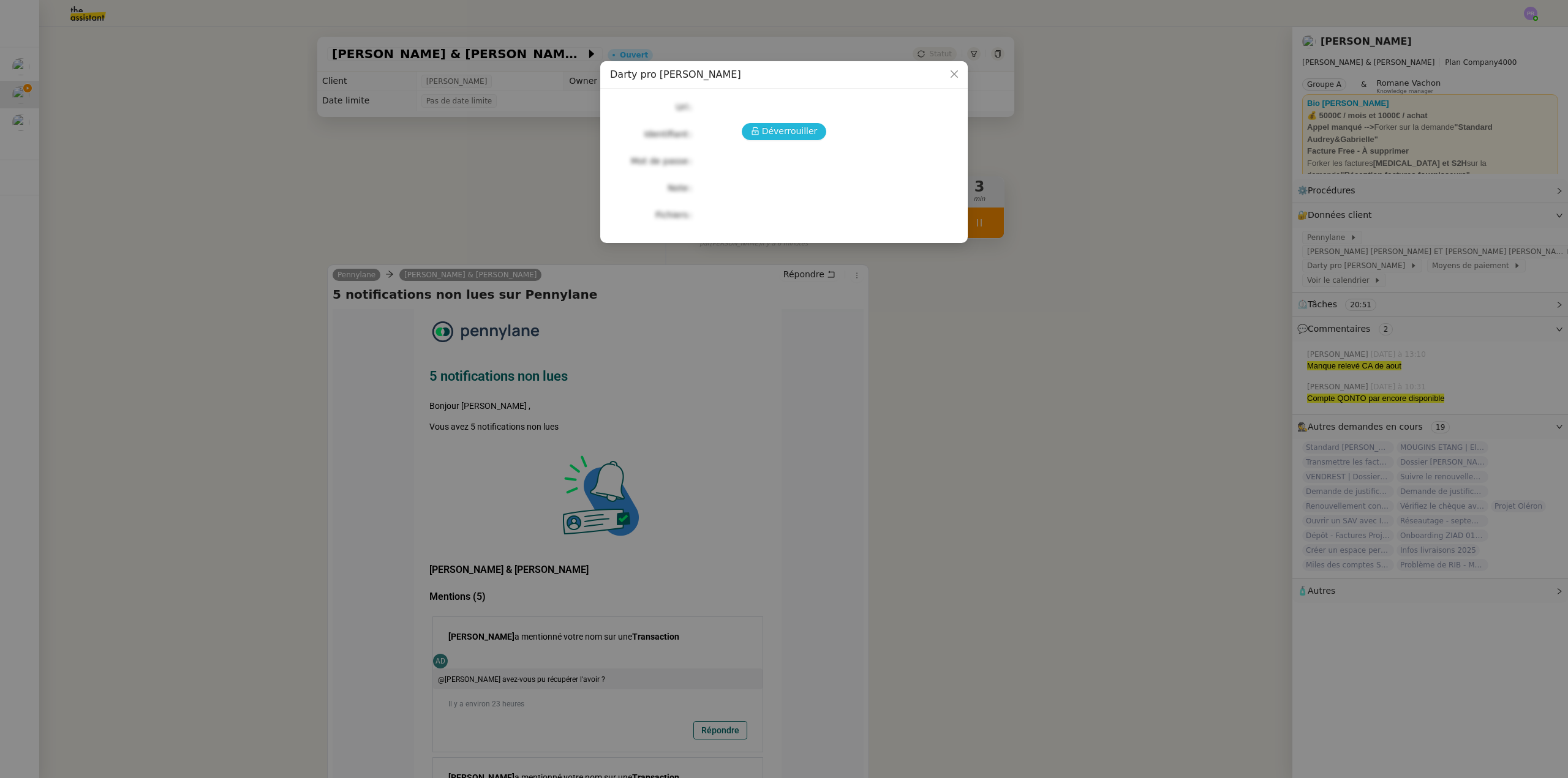
click at [782, 128] on span "Déverrouiller" at bounding box center [790, 131] width 56 height 14
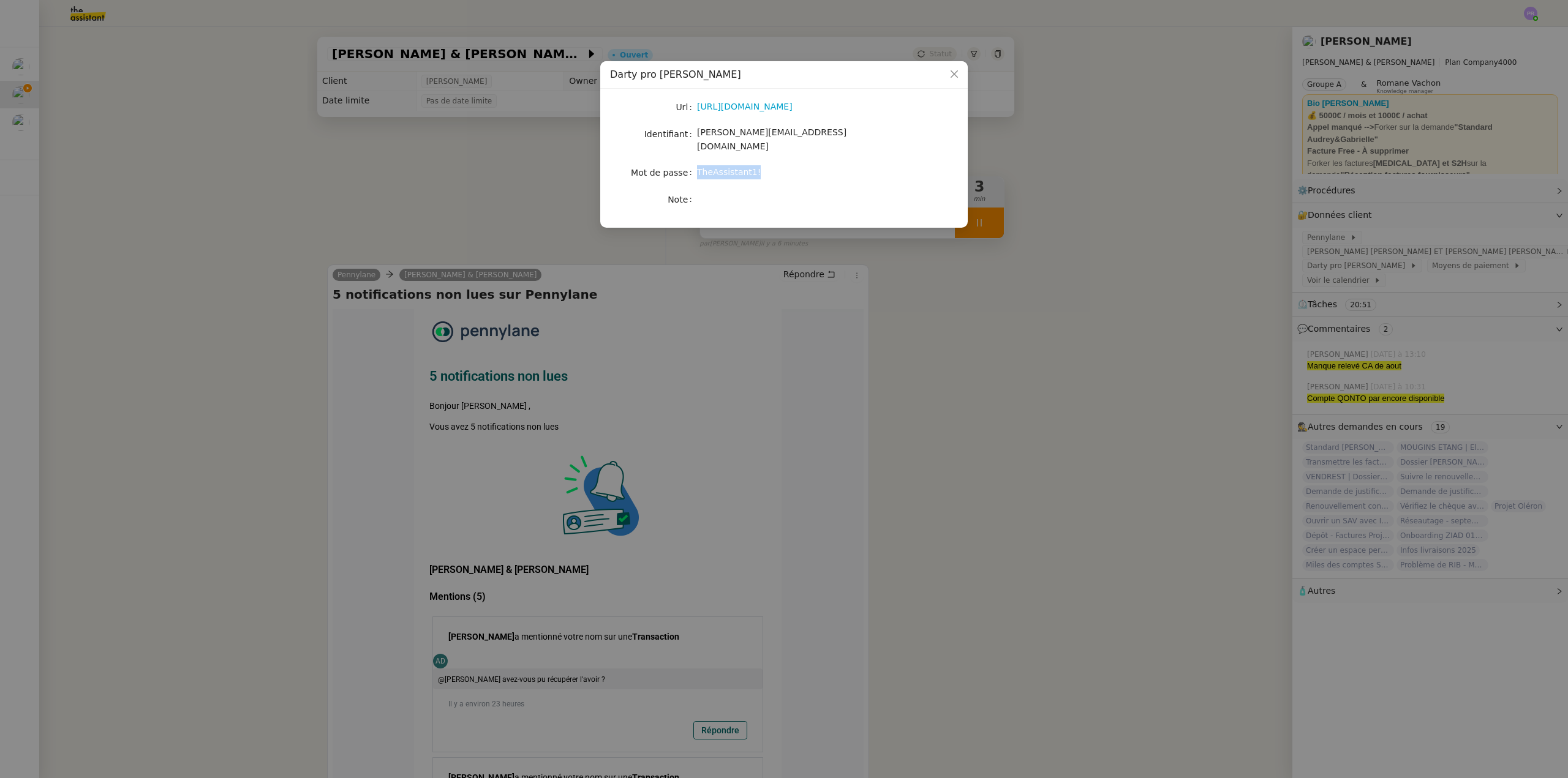
copy nz-form-item "TheAssistant1!"
drag, startPoint x: 765, startPoint y: 156, endPoint x: 697, endPoint y: 158, distance: 68.0
click at [697, 164] on nz-form-item "Mot de passe TheAssistant1!" at bounding box center [784, 172] width 348 height 17
drag, startPoint x: 778, startPoint y: 152, endPoint x: 753, endPoint y: 164, distance: 27.7
click at [777, 152] on div "Url https://www.darty.com/ Identifiant camille@audreyetgabrielle.com Mot de pas…" at bounding box center [784, 153] width 348 height 109
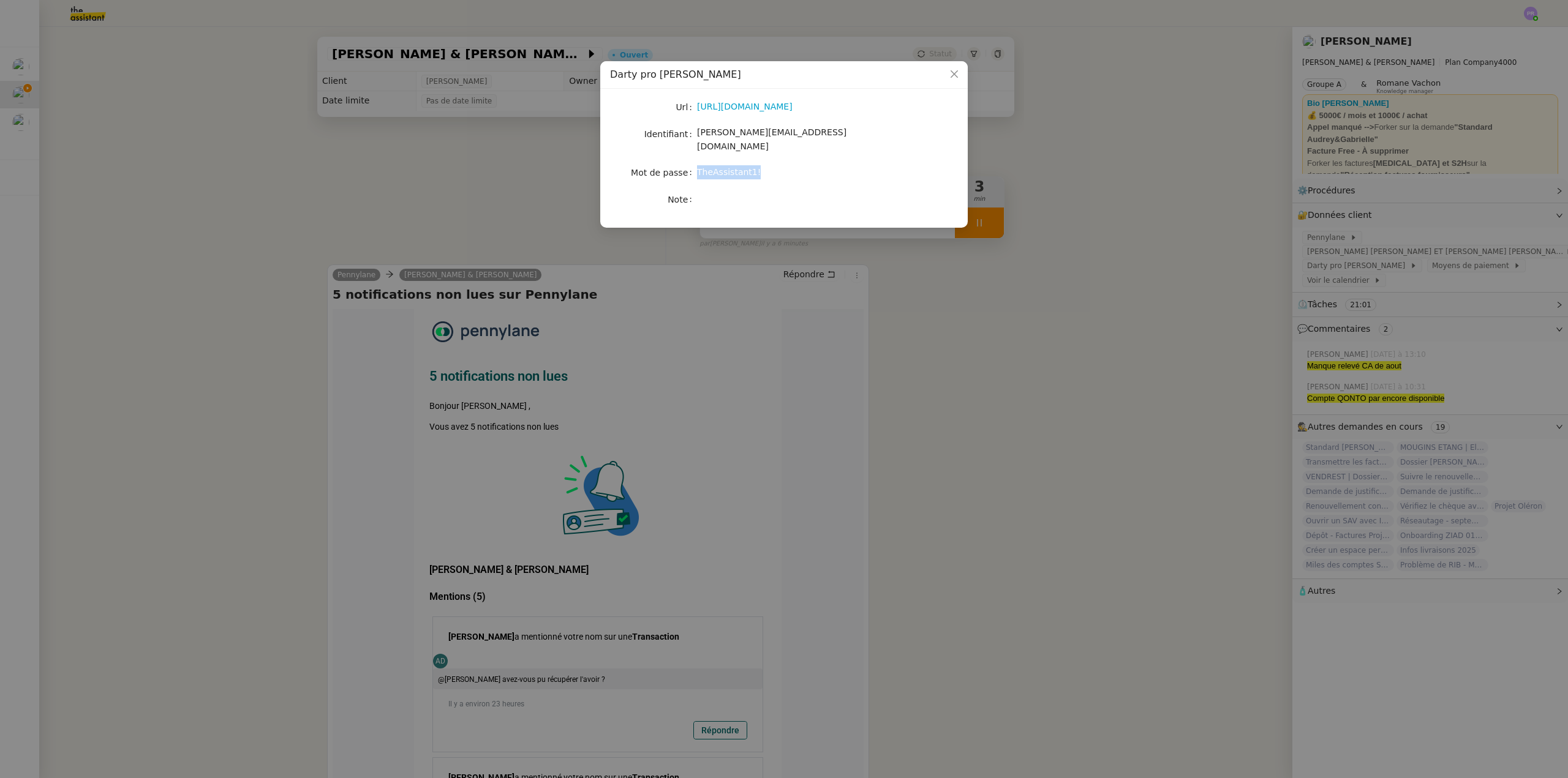
click at [751, 165] on div "TheAssistant1!" at bounding box center [798, 172] width 203 height 14
click at [752, 165] on div "TheAssistant1!" at bounding box center [798, 172] width 203 height 14
copy nz-form-item "TheAssistant1!"
drag, startPoint x: 752, startPoint y: 160, endPoint x: 697, endPoint y: 160, distance: 55.0
click at [697, 164] on nz-form-item "Mot de passe TheAssistant1!" at bounding box center [784, 172] width 348 height 17
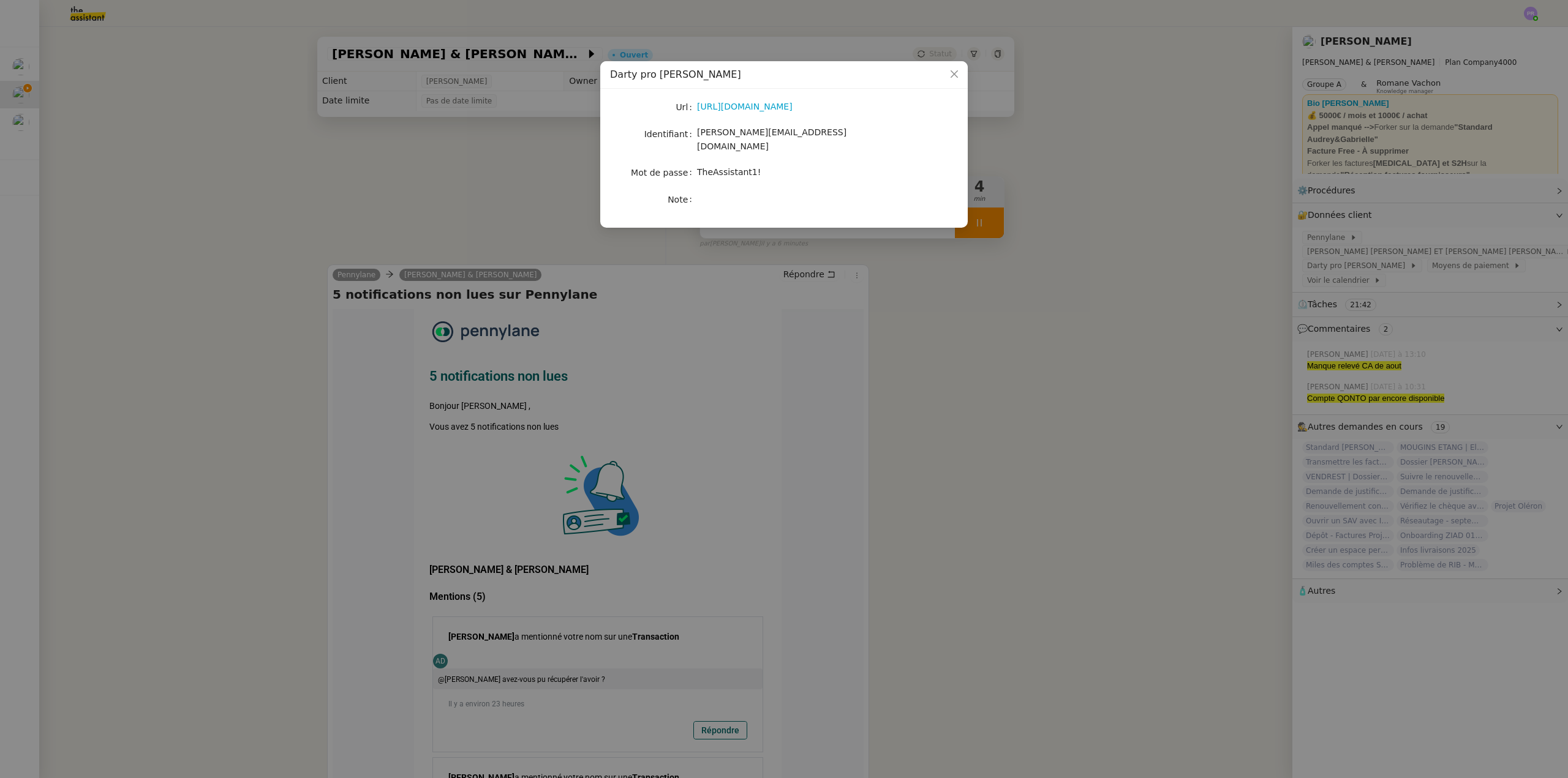
click at [1202, 183] on nz-modal-container "Darty pro Camille Url https://www.darty.com/ Identifiant camille@audreyetgabrie…" at bounding box center [784, 389] width 1568 height 778
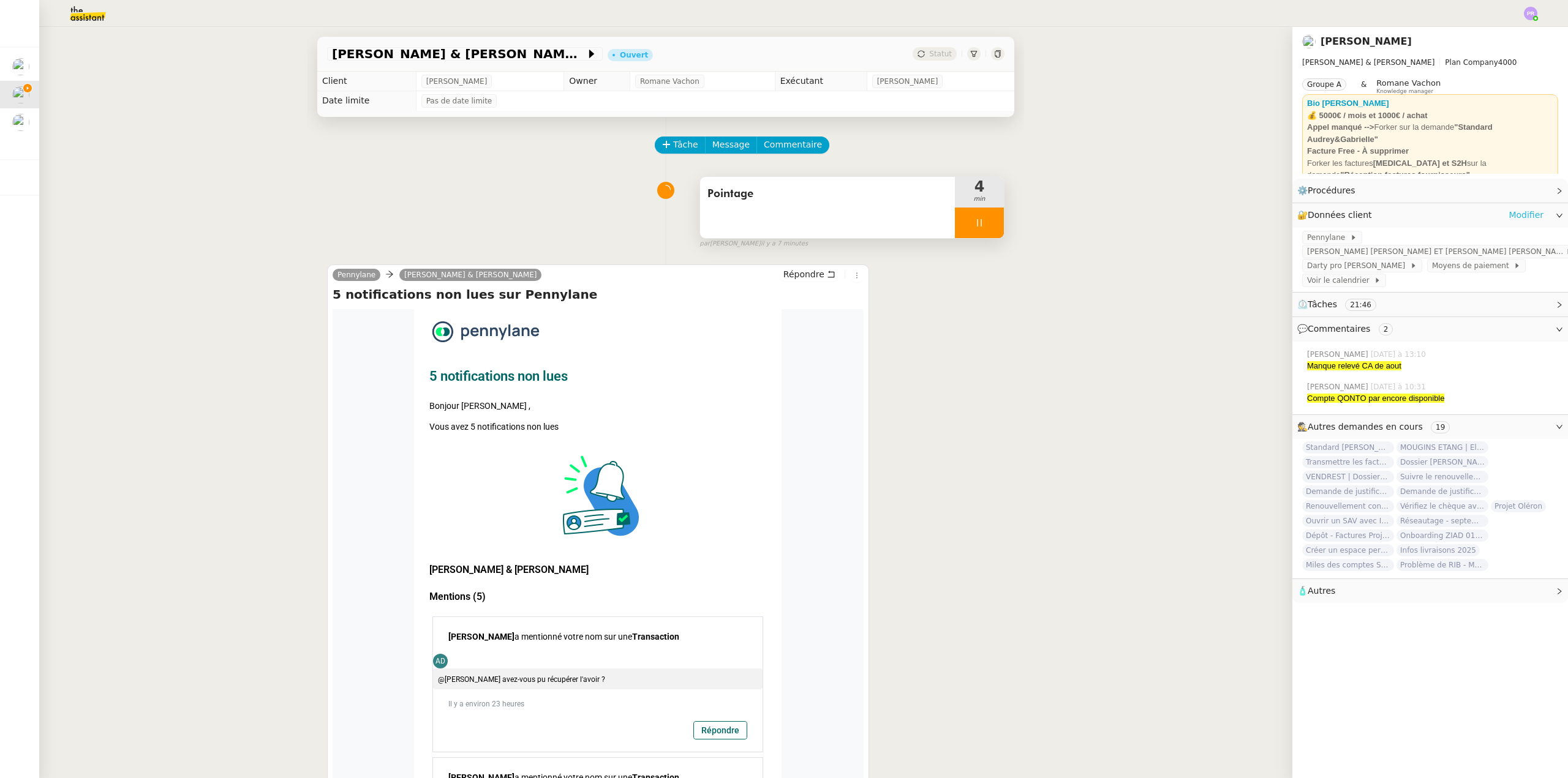
click at [1513, 219] on link "Modifier" at bounding box center [1525, 215] width 35 height 14
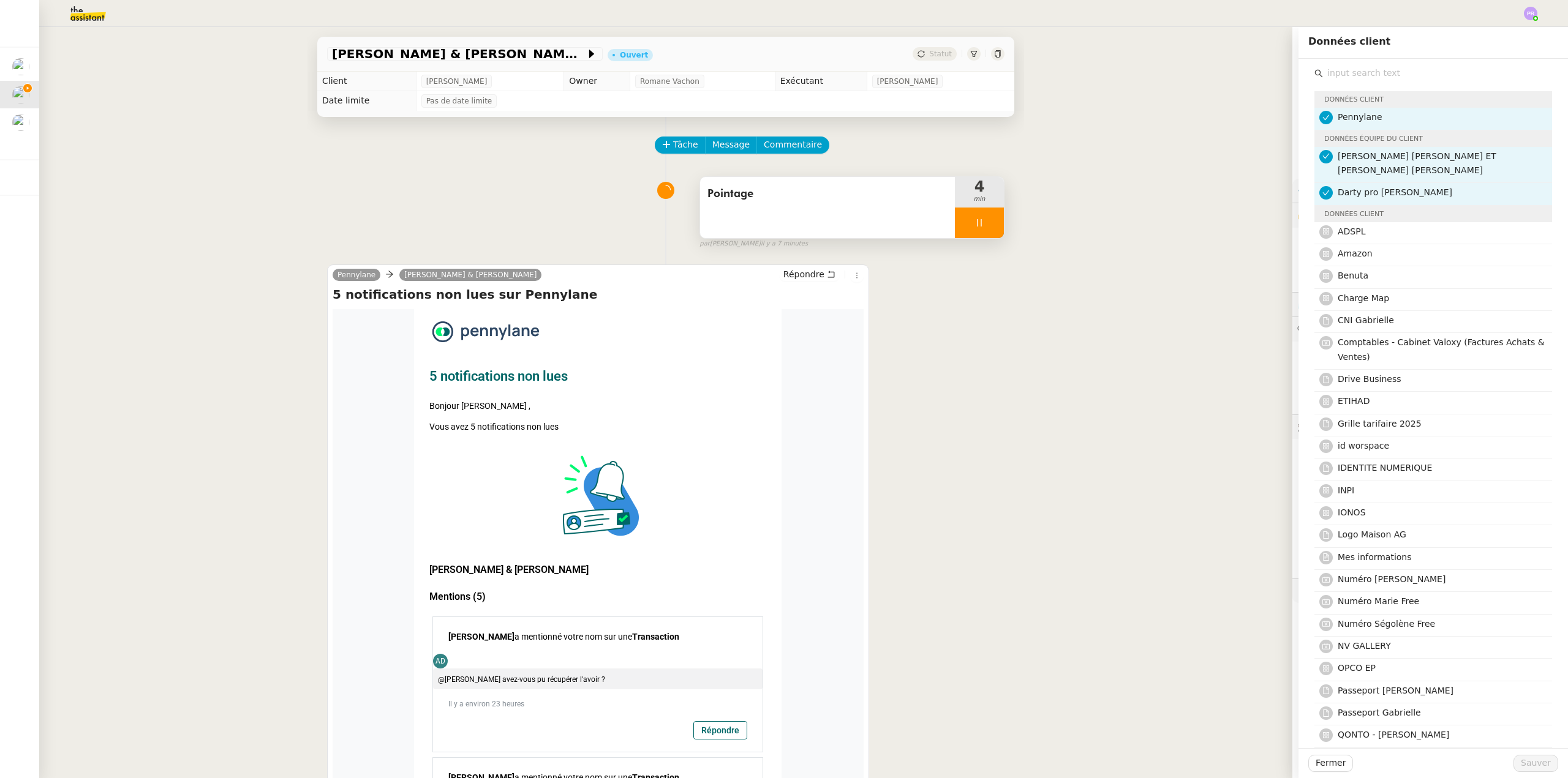
click at [1375, 72] on input "text" at bounding box center [1437, 73] width 229 height 16
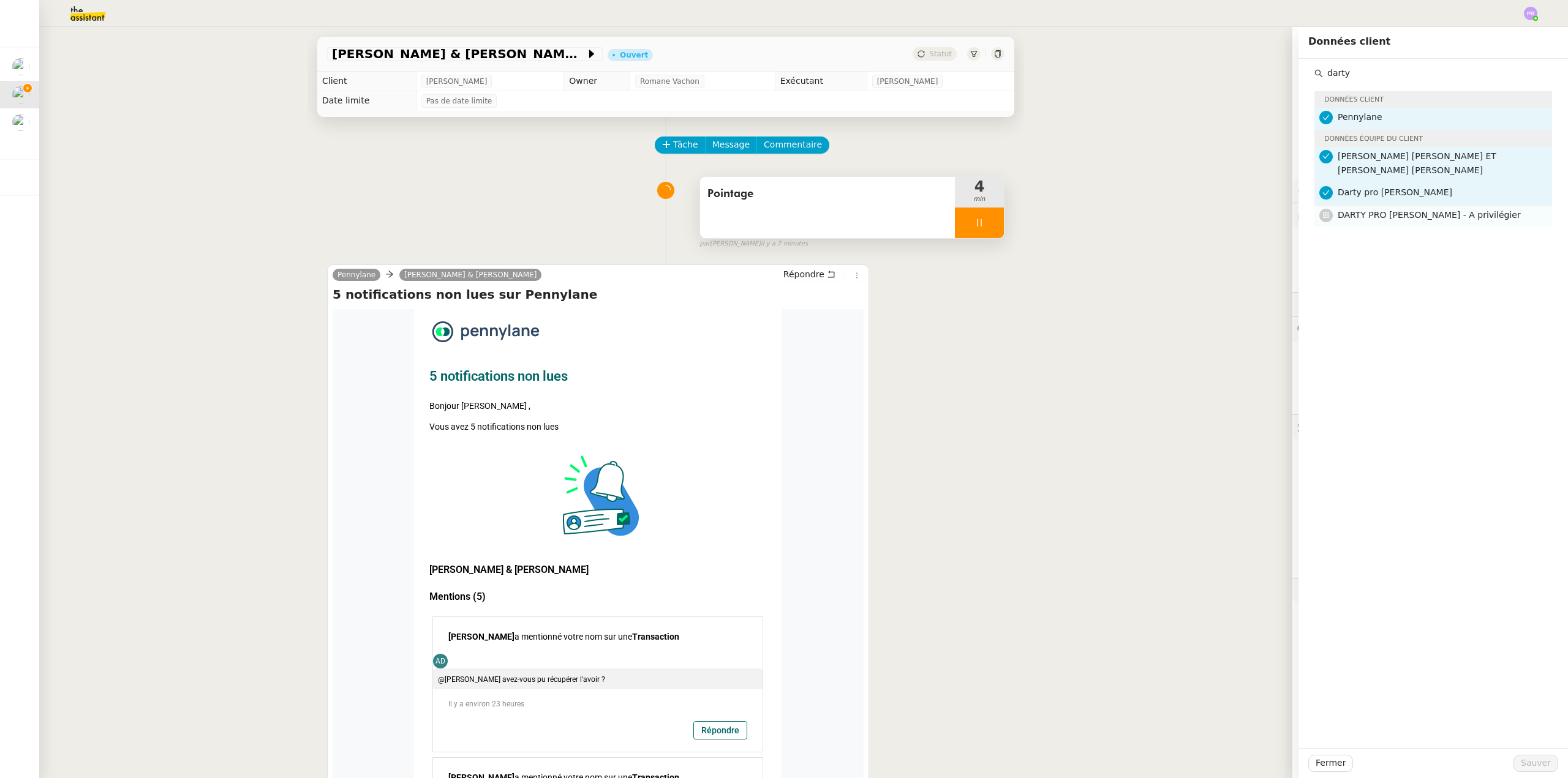
type input "darty"
click at [1408, 219] on span "DARTY PRO Gabrielle - A privilégier" at bounding box center [1429, 215] width 183 height 10
click at [1526, 761] on span "Sauver" at bounding box center [1535, 763] width 30 height 14
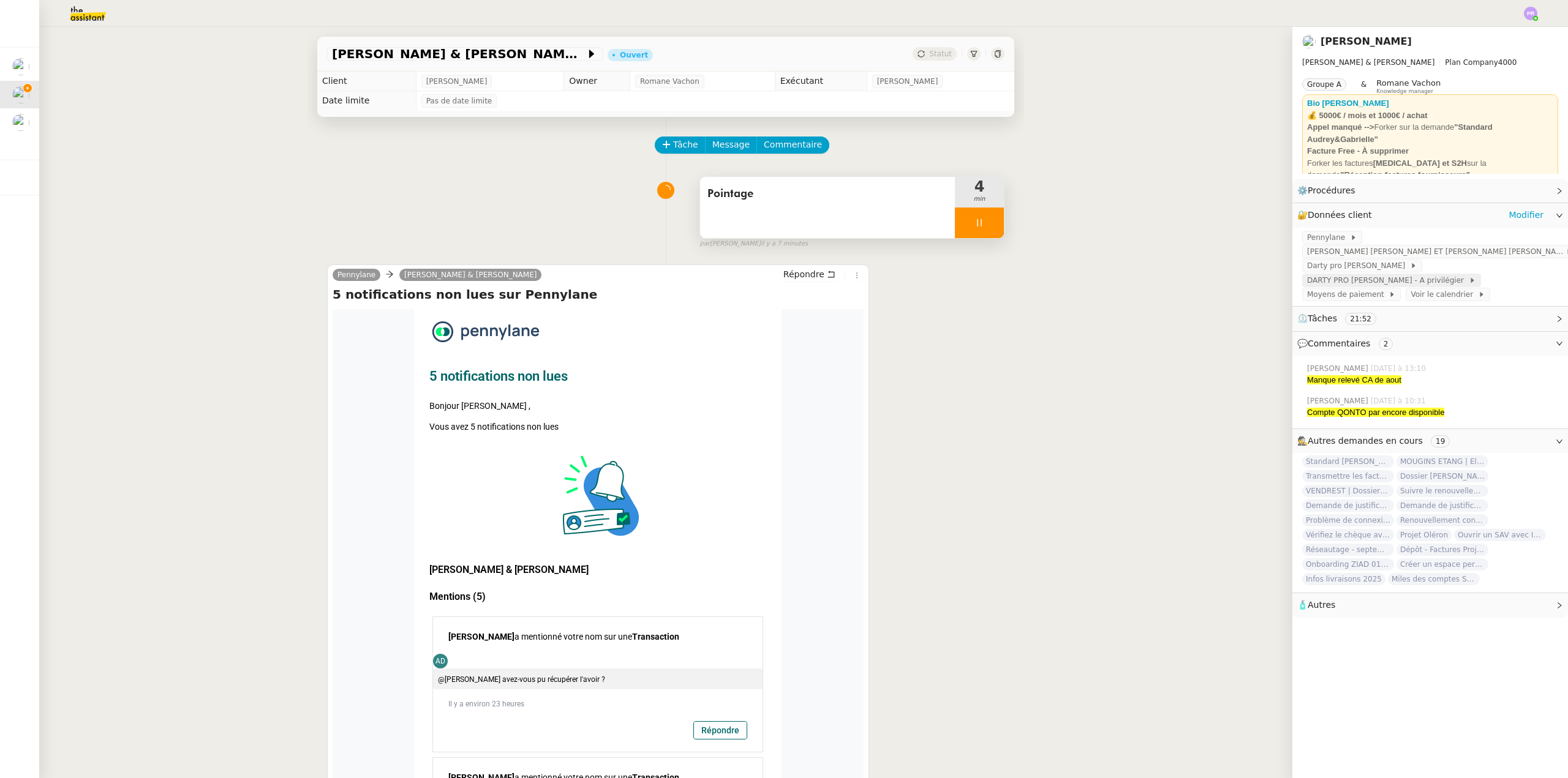
click at [1440, 275] on span "DARTY PRO Gabrielle - A privilégier" at bounding box center [1388, 281] width 162 height 12
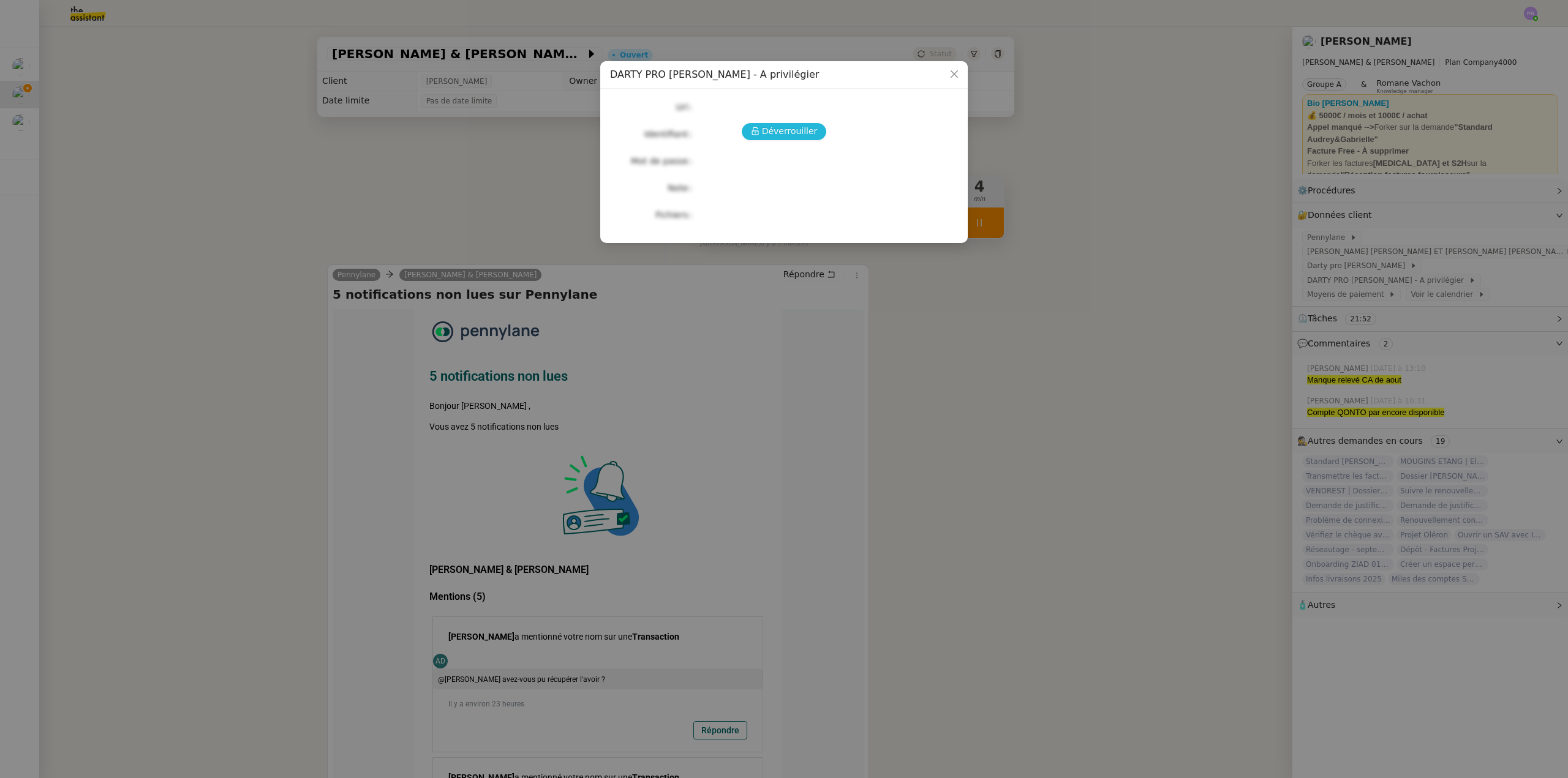
click at [807, 132] on span "Déverrouiller" at bounding box center [790, 131] width 56 height 14
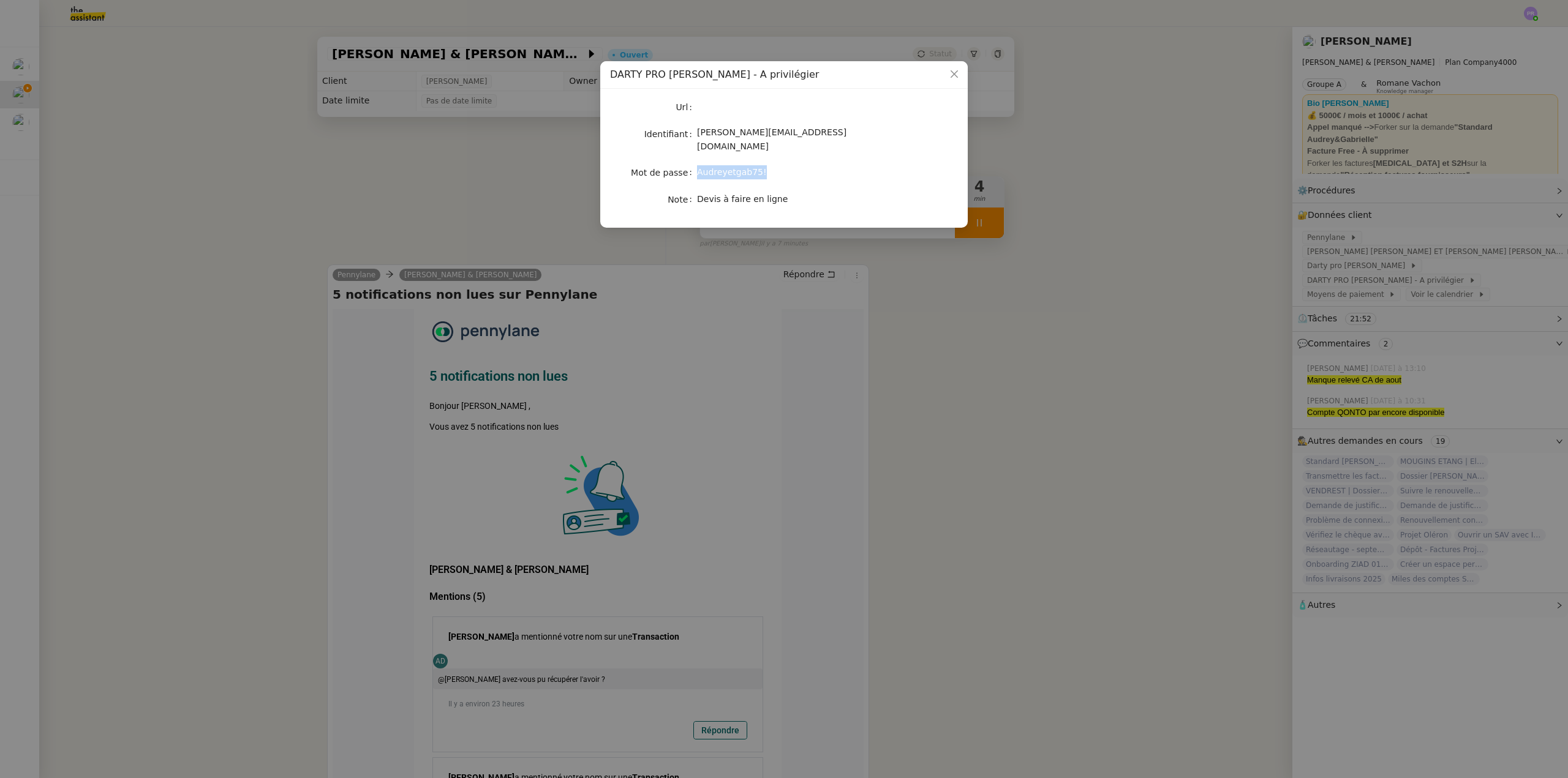
copy nz-form-item "Audreyetgab75!"
drag, startPoint x: 766, startPoint y: 162, endPoint x: 697, endPoint y: 162, distance: 69.0
click at [697, 164] on nz-form-item "Mot de passe Audreyetgab75!" at bounding box center [784, 172] width 348 height 17
copy span "gabrielle@audreyetgabrielle.com"
drag, startPoint x: 825, startPoint y: 134, endPoint x: 699, endPoint y: 135, distance: 126.0
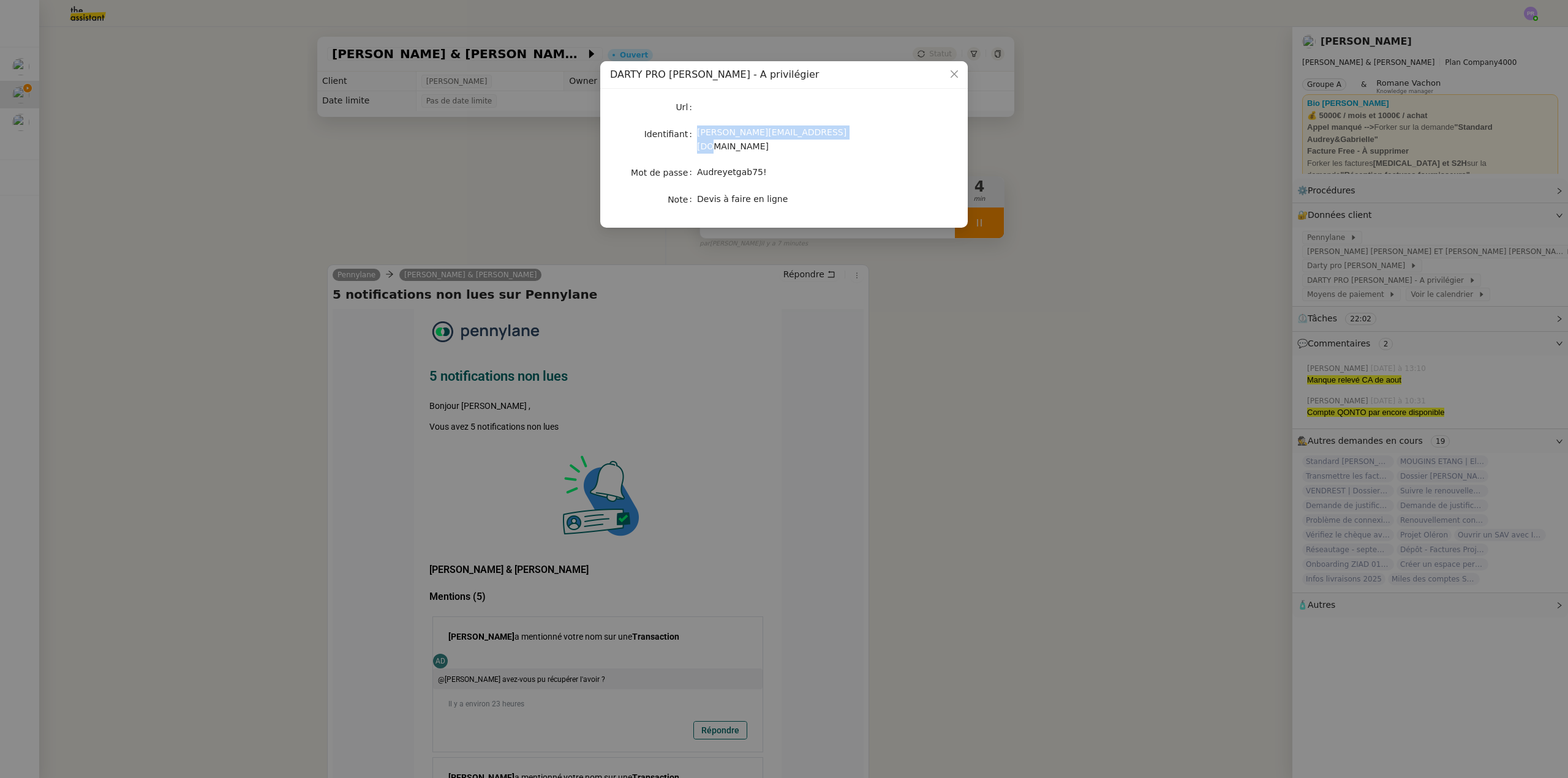
click at [699, 135] on div "gabrielle@audreyetgabrielle.com" at bounding box center [798, 140] width 203 height 29
copy span "Audreyetgab75!"
drag, startPoint x: 759, startPoint y: 162, endPoint x: 699, endPoint y: 158, distance: 60.1
click at [699, 165] on div "Audreyetgab75!" at bounding box center [798, 172] width 203 height 14
click at [370, 224] on nz-modal-container "DARTY PRO Gabrielle - A privilégier Url Identifiant gabrielle@audreyetgabrielle…" at bounding box center [784, 389] width 1568 height 778
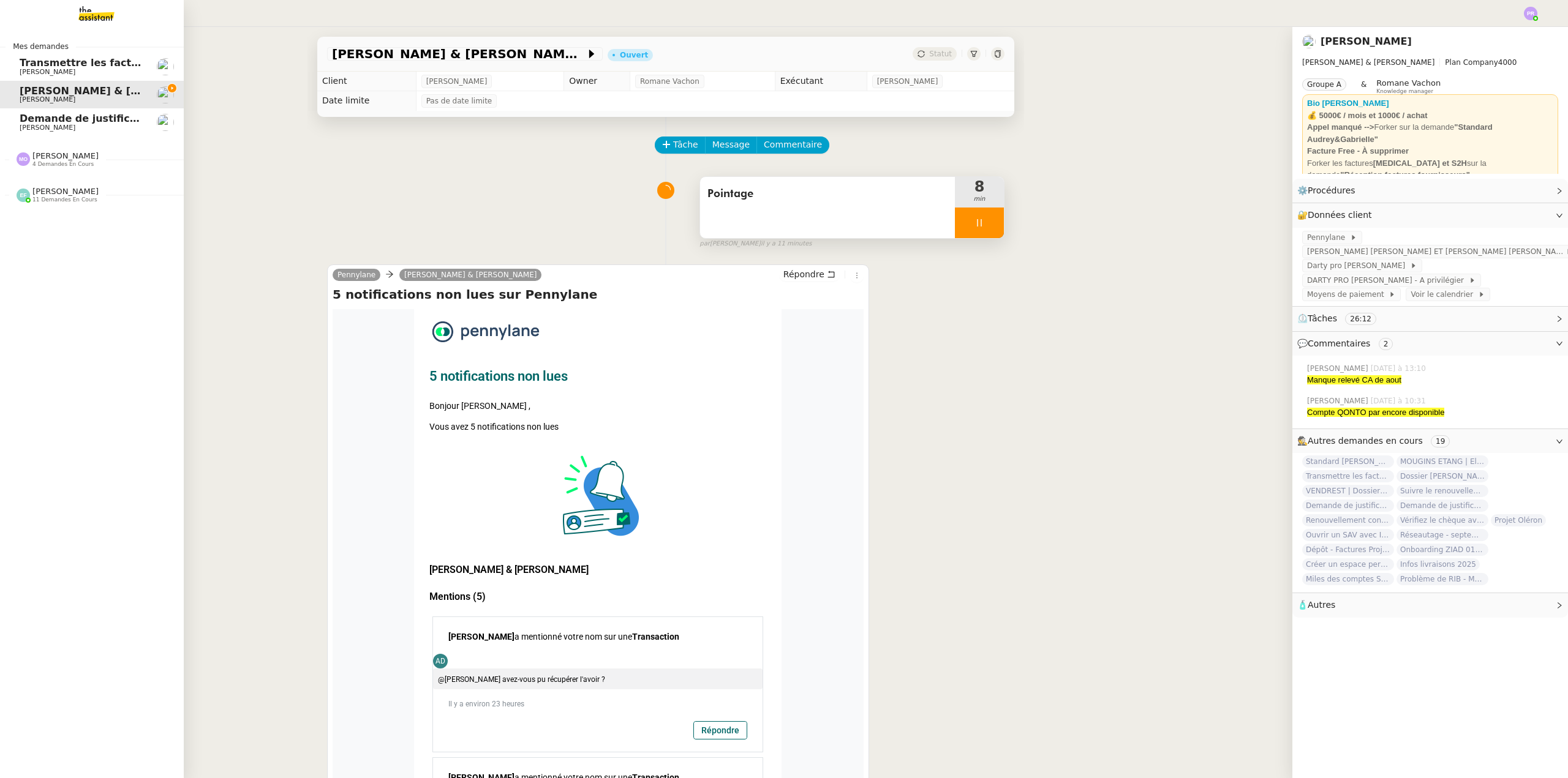
click at [105, 65] on span "Transmettre les factures sur Pennylane" at bounding box center [145, 63] width 251 height 12
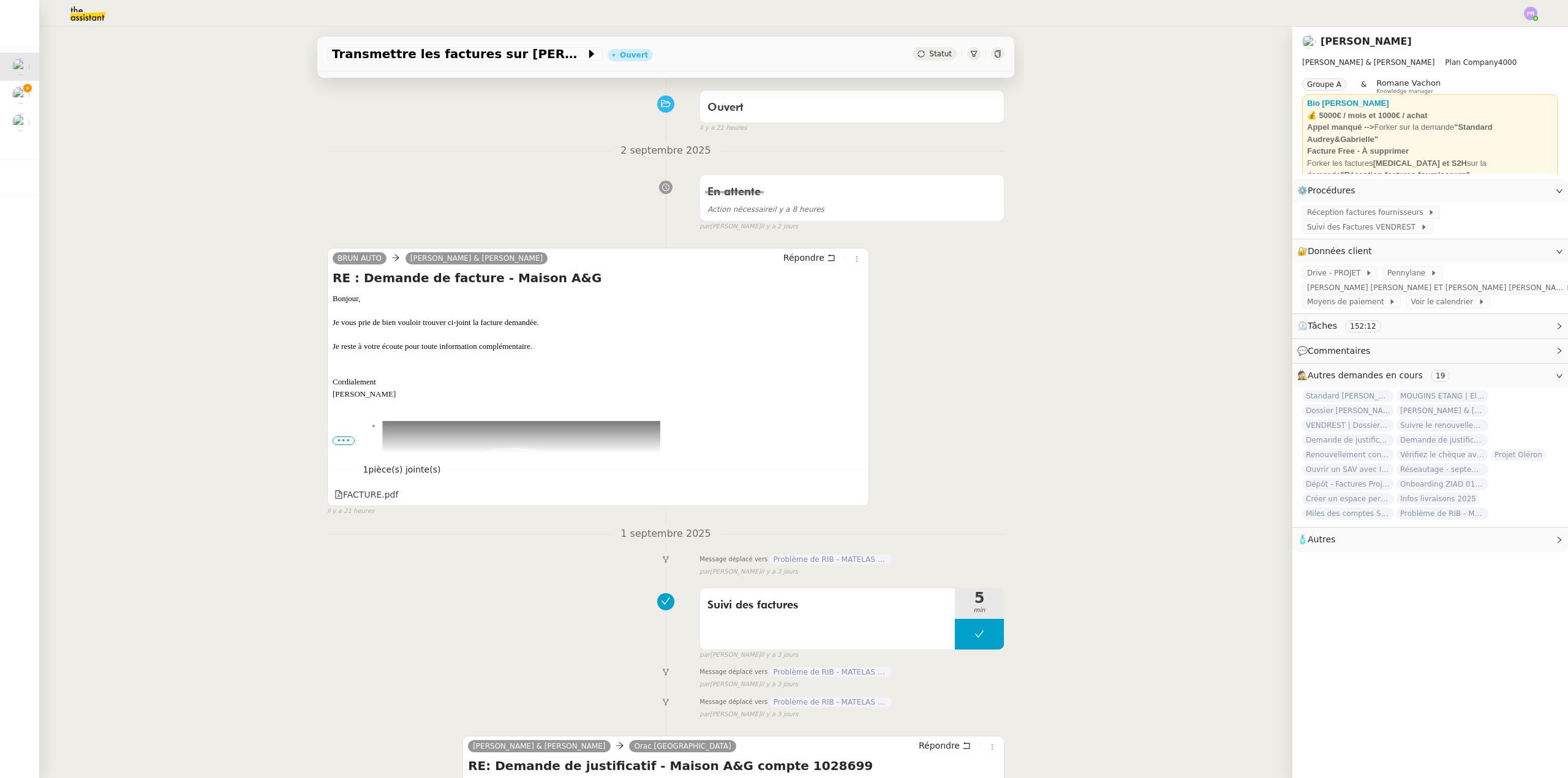
scroll to position [122, 0]
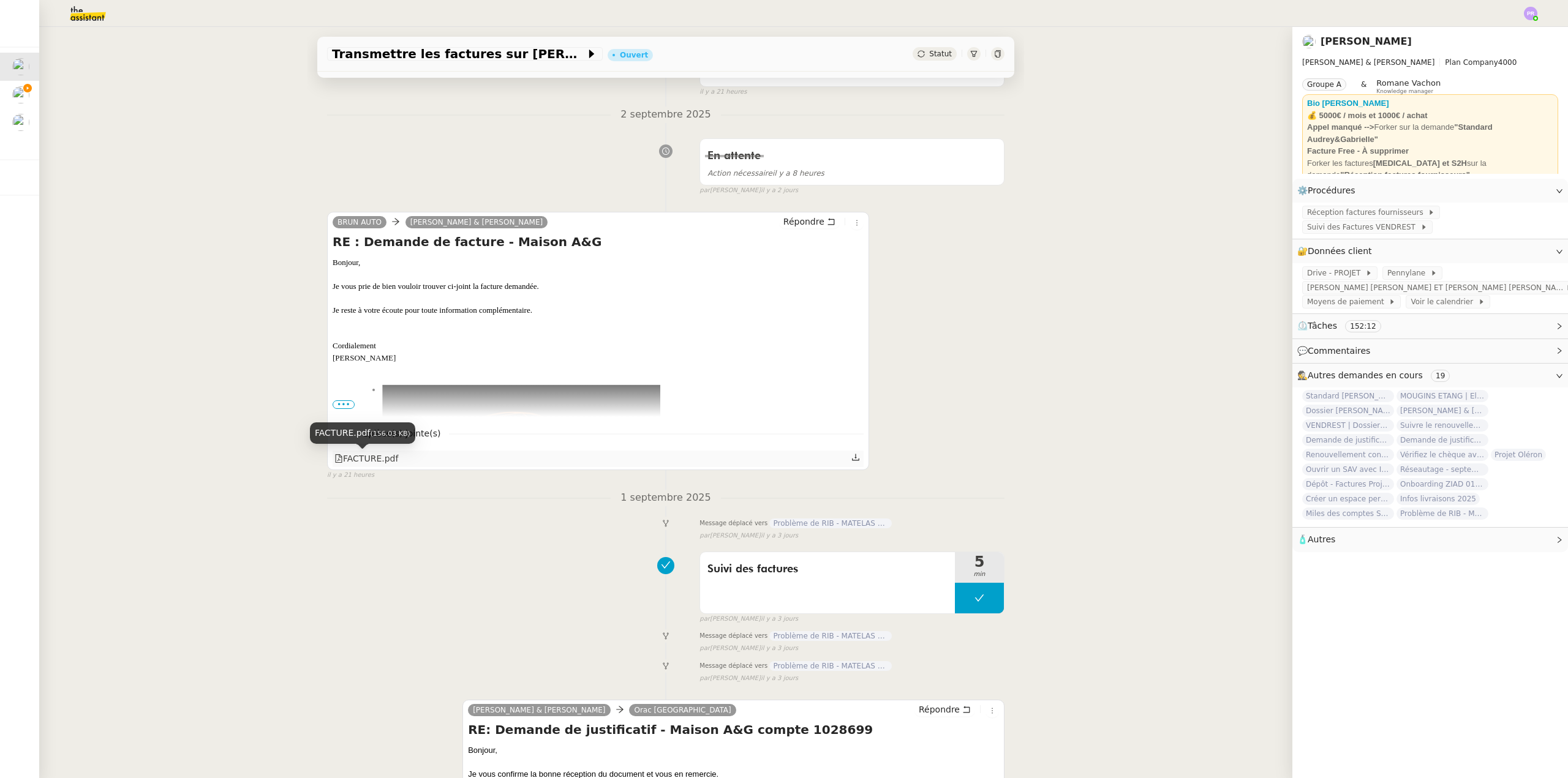
click at [365, 457] on div "FACTURE.pdf" at bounding box center [366, 459] width 64 height 14
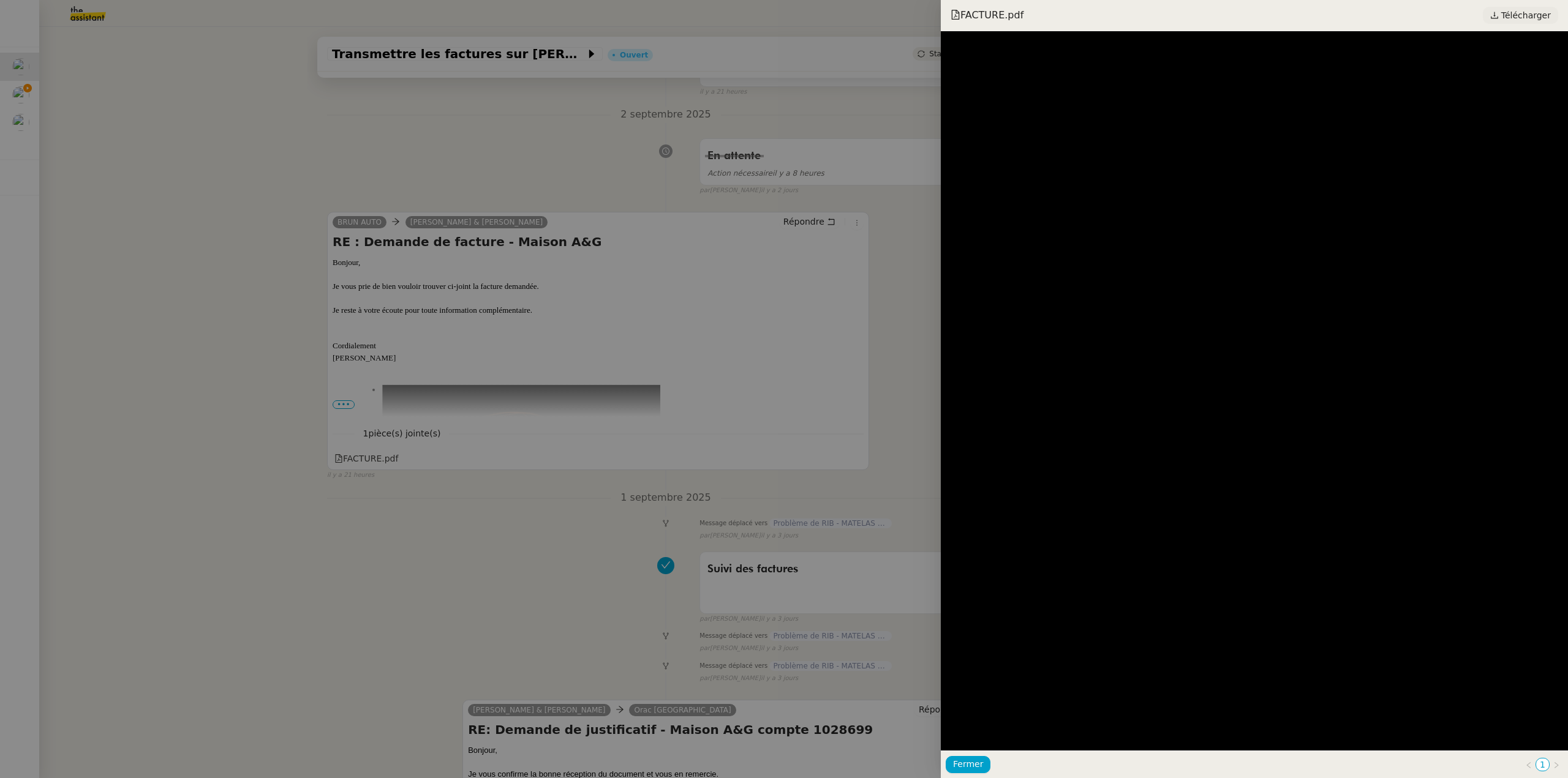
click at [1512, 17] on span "Télécharger" at bounding box center [1526, 15] width 50 height 16
click at [244, 255] on div at bounding box center [784, 389] width 1568 height 778
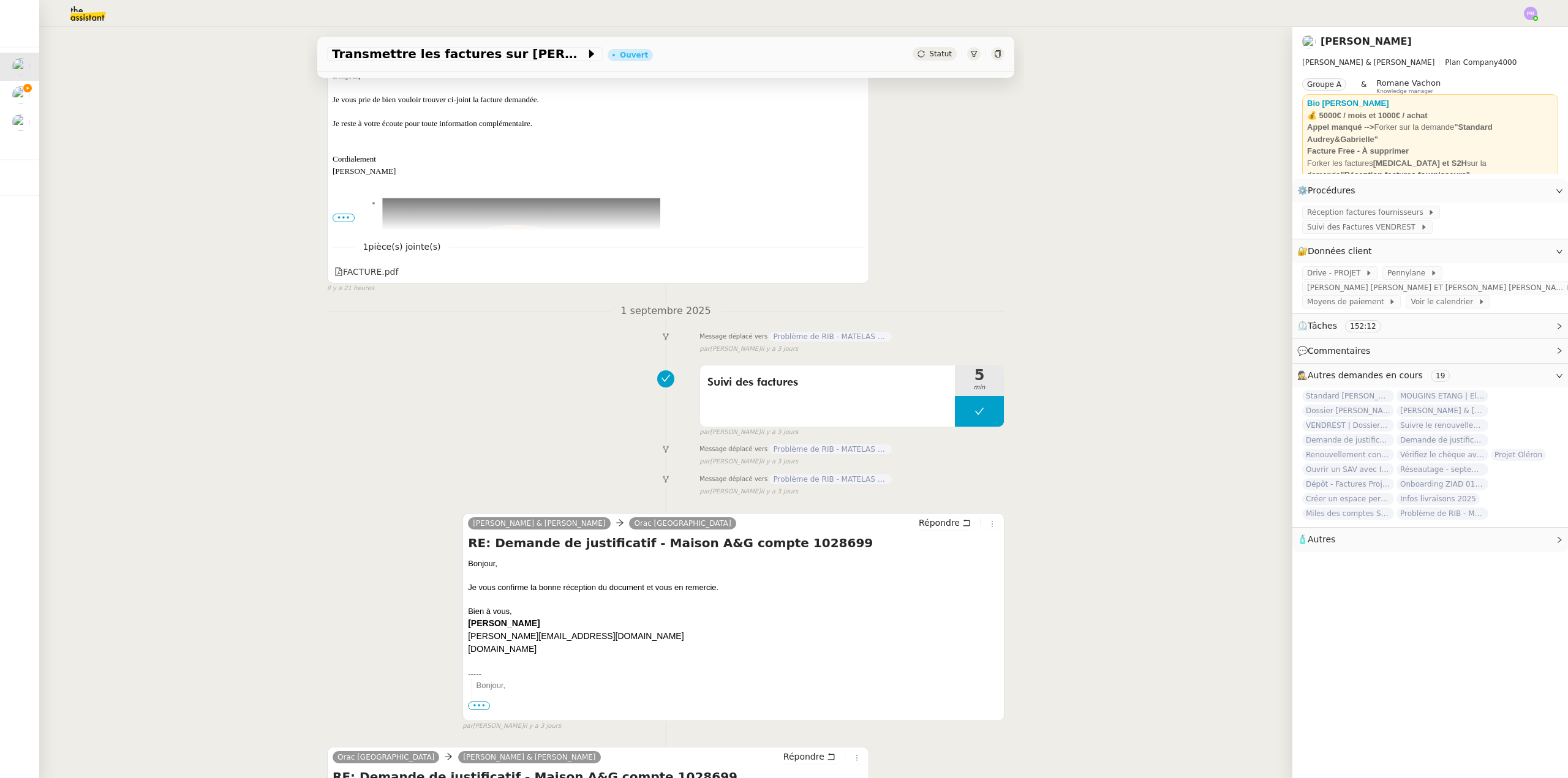
scroll to position [368, 0]
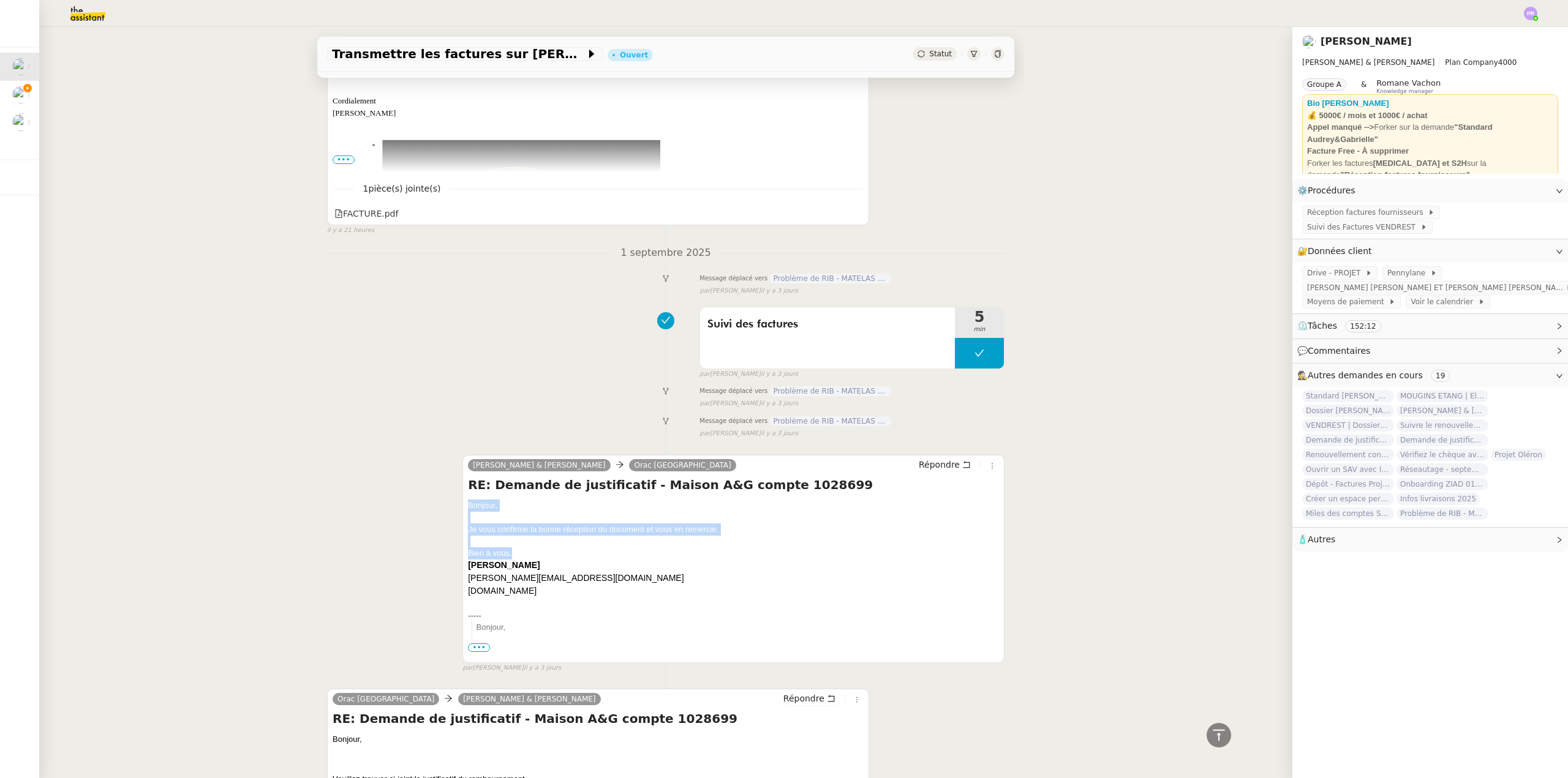
copy div "Bonjour, Je vous confirme la bonne réception du document et vous en remercie. B…"
drag, startPoint x: 515, startPoint y: 554, endPoint x: 435, endPoint y: 486, distance: 105.0
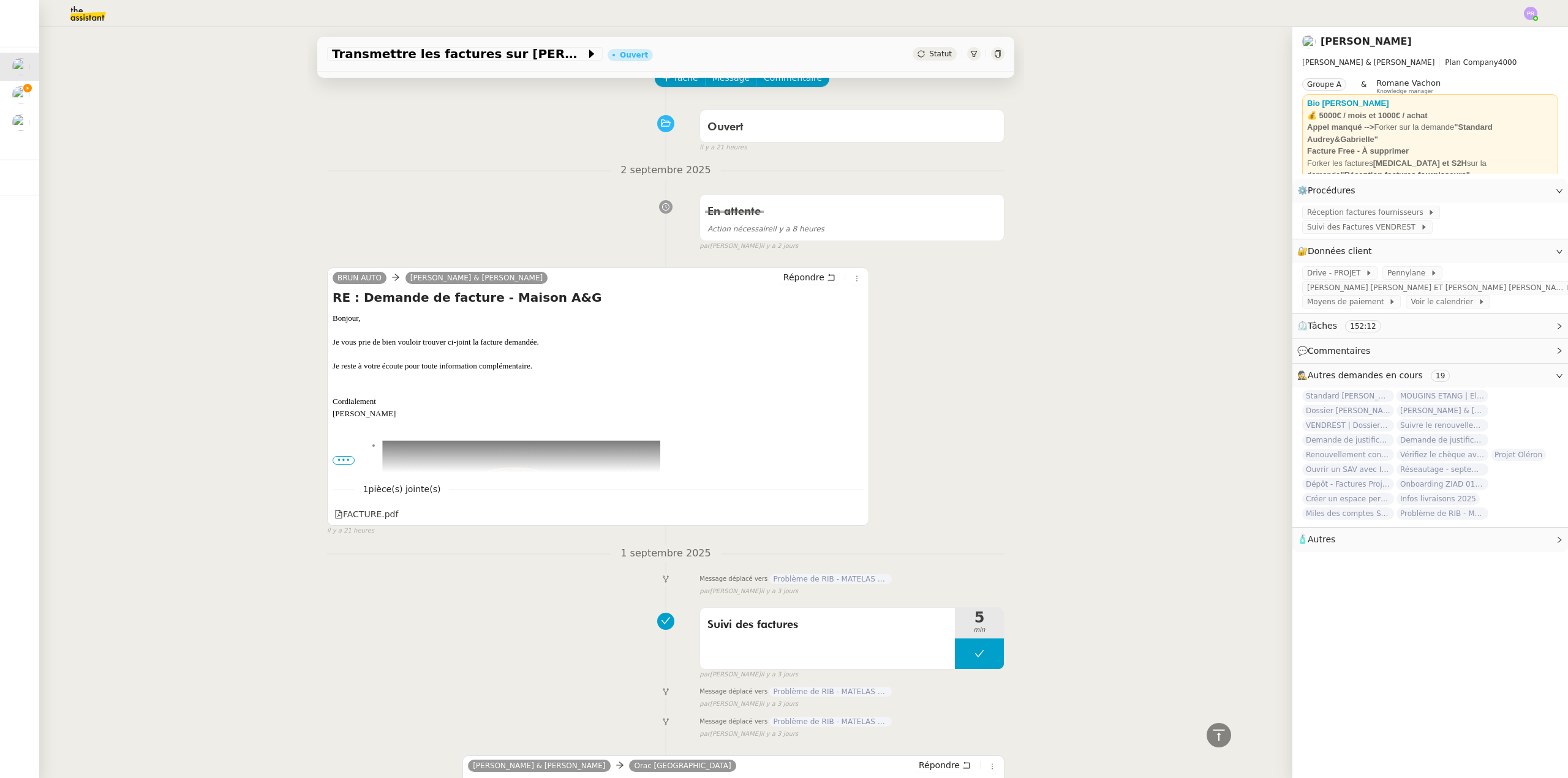
scroll to position [61, 0]
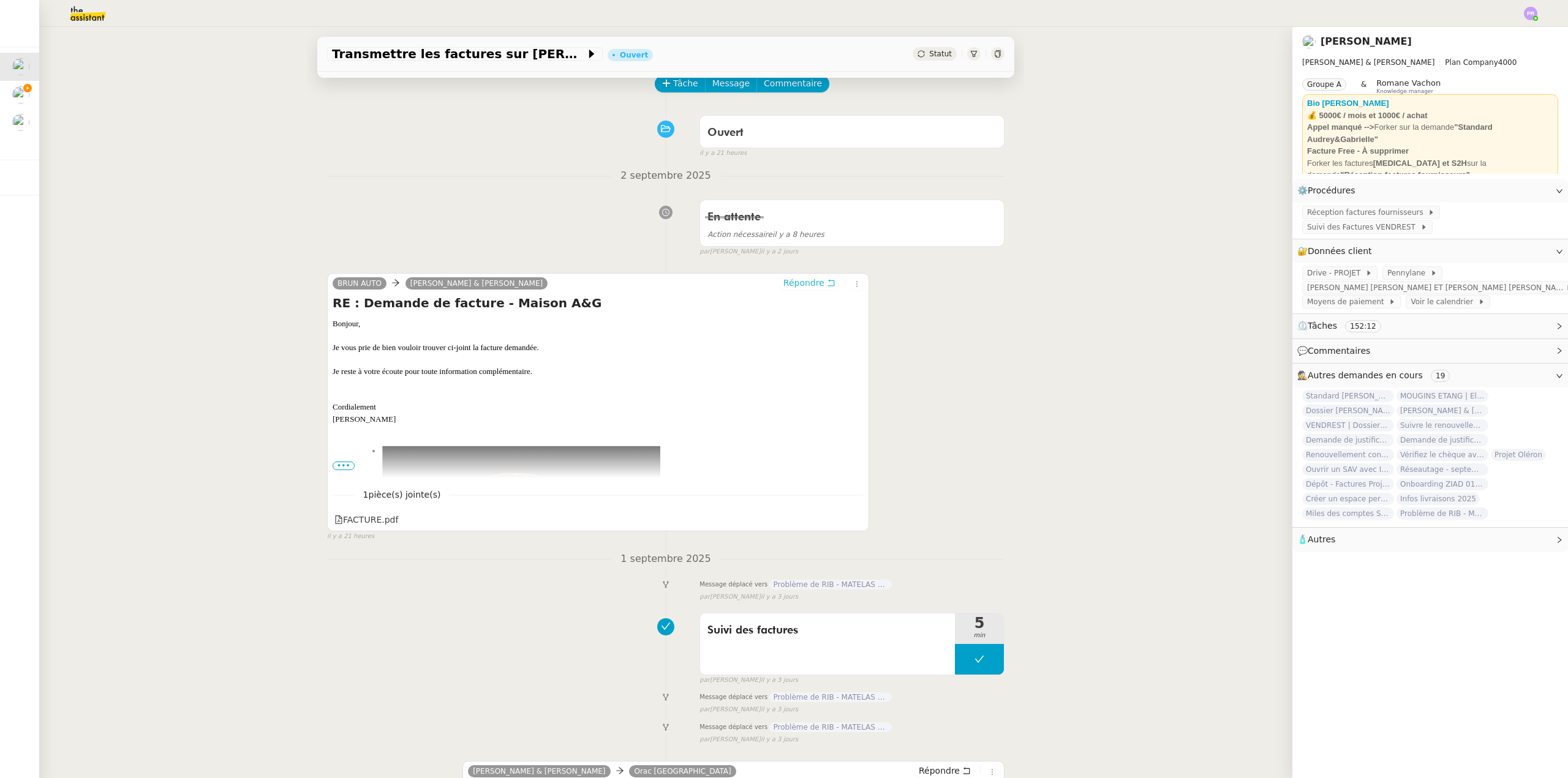
click at [801, 284] on span "Répondre" at bounding box center [803, 283] width 41 height 12
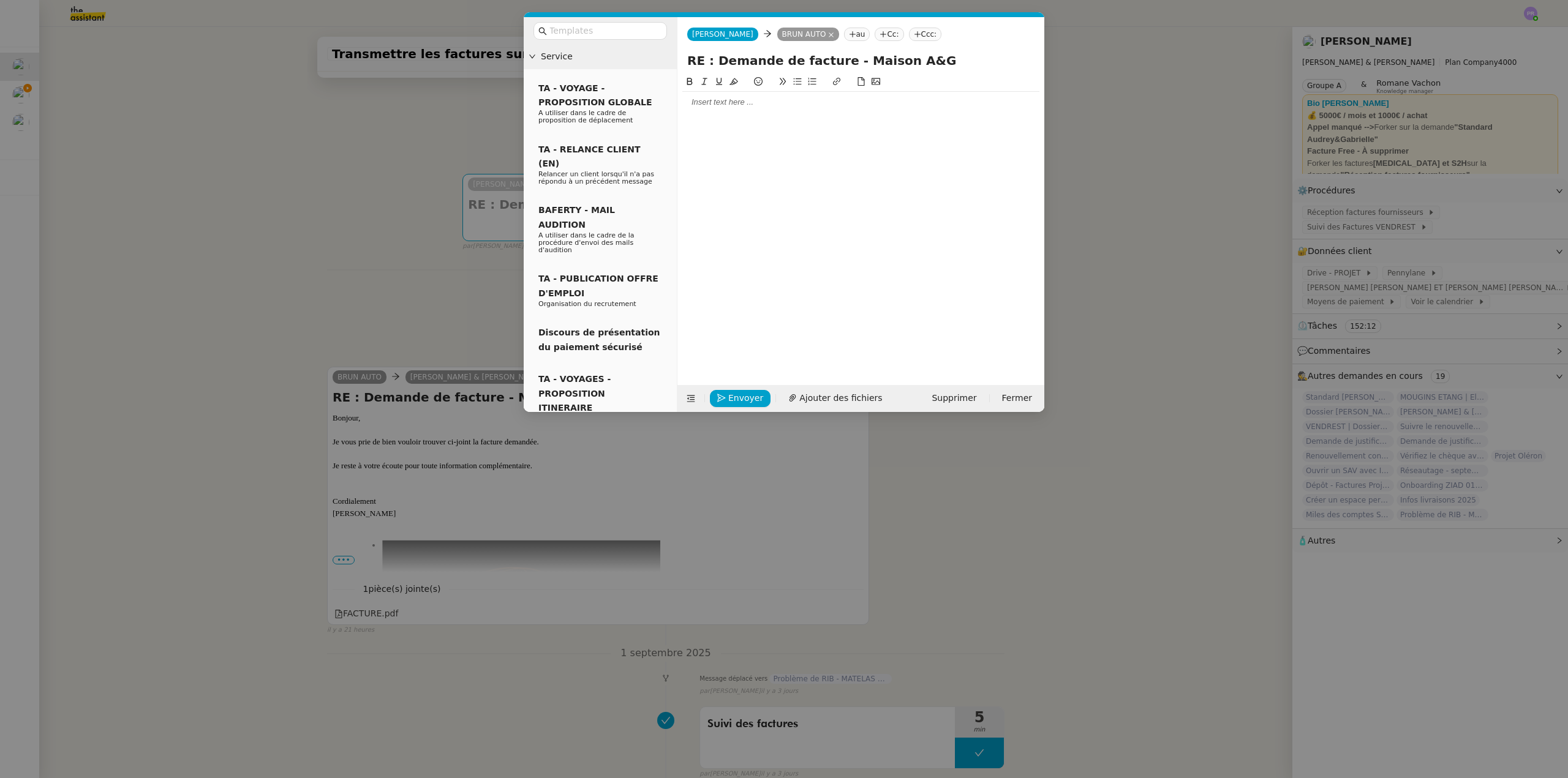
click at [736, 93] on div at bounding box center [860, 102] width 357 height 21
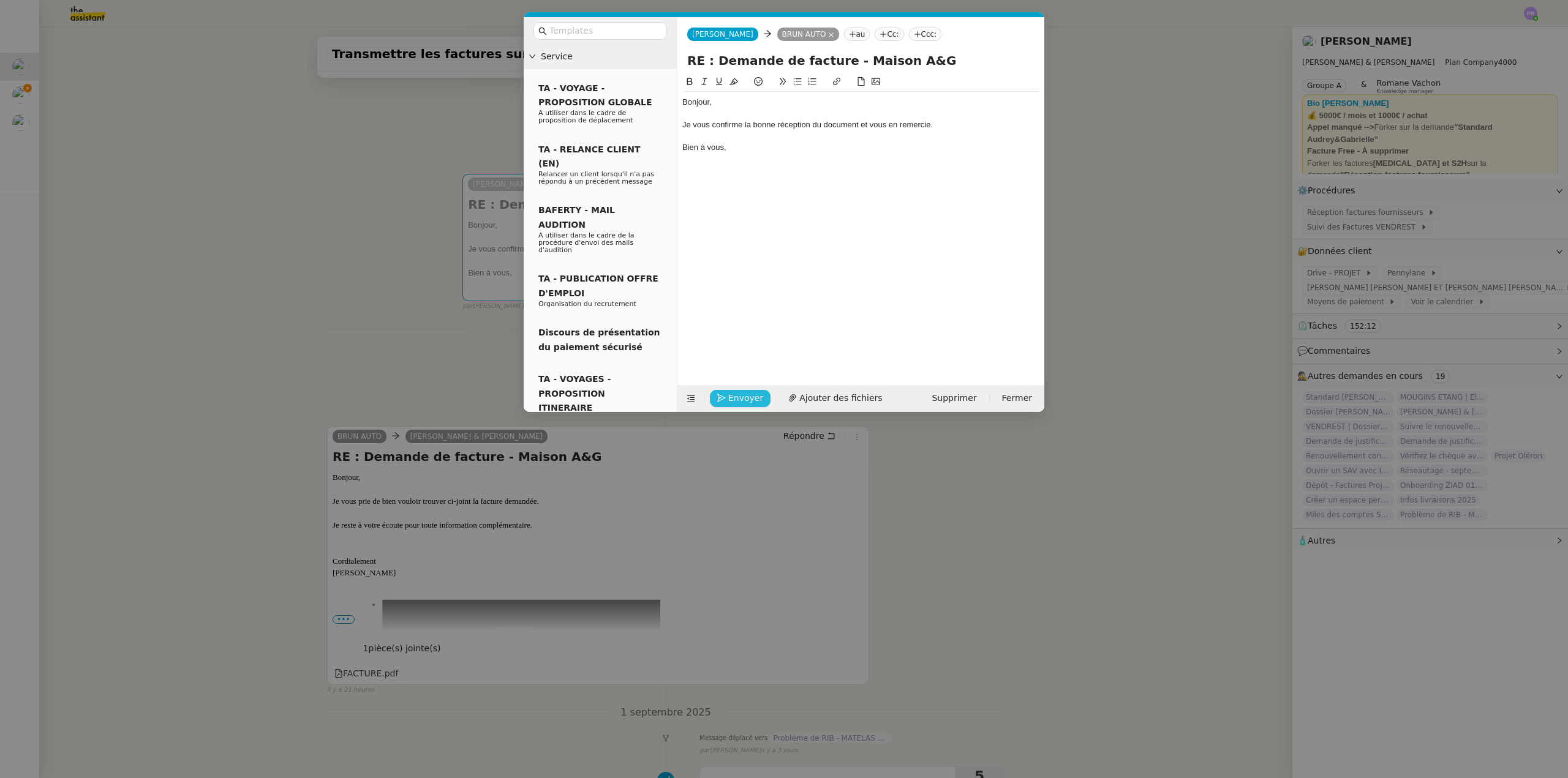
click at [740, 404] on span "Envoyer" at bounding box center [745, 398] width 35 height 14
click at [740, 388] on span "Confirmer l'envoi" at bounding box center [765, 381] width 73 height 14
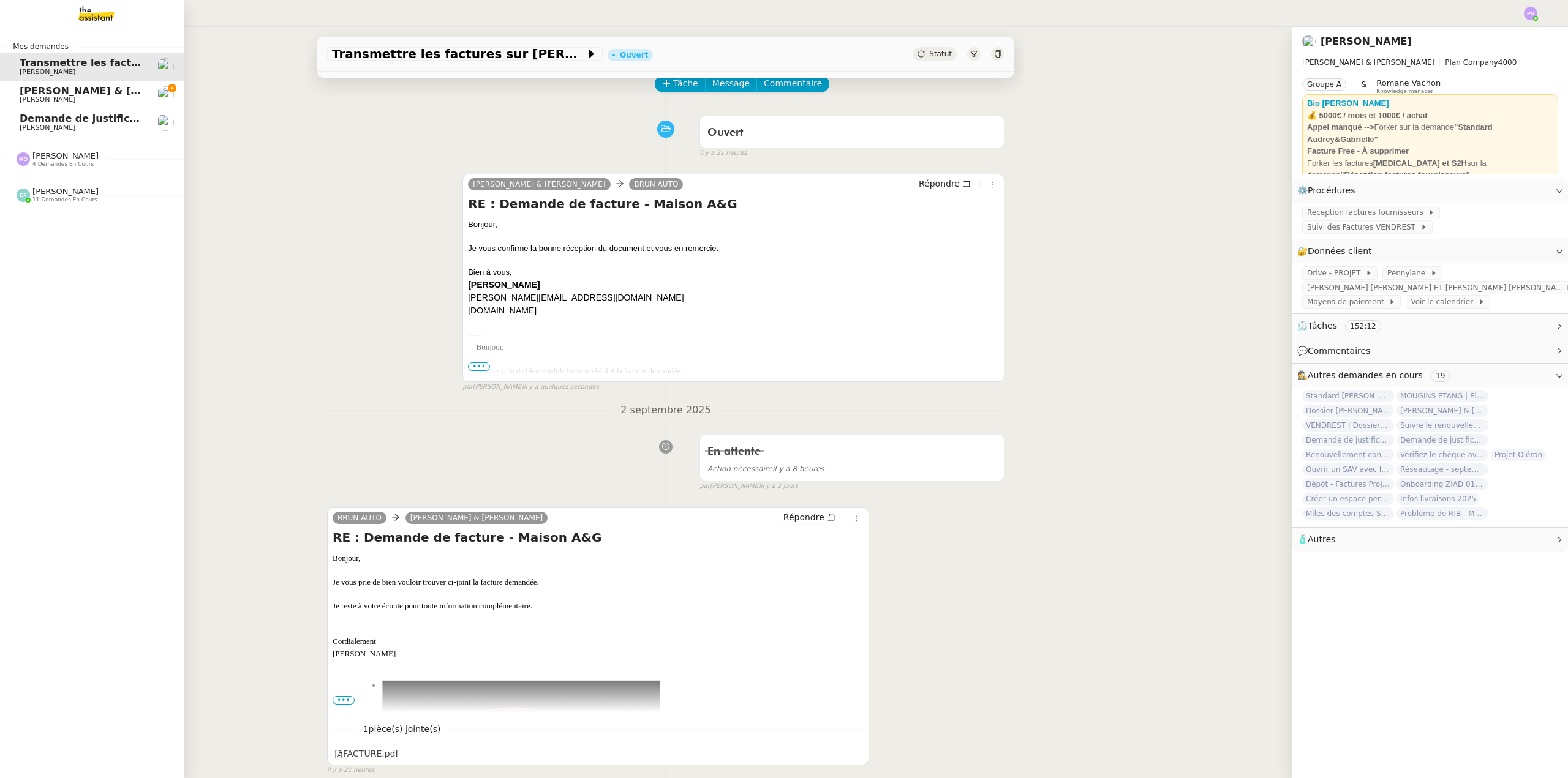
click at [99, 94] on span "[PERSON_NAME] & [PERSON_NAME] : Tenue comptable - Documents et justificatifs à …" at bounding box center [273, 90] width 507 height 12
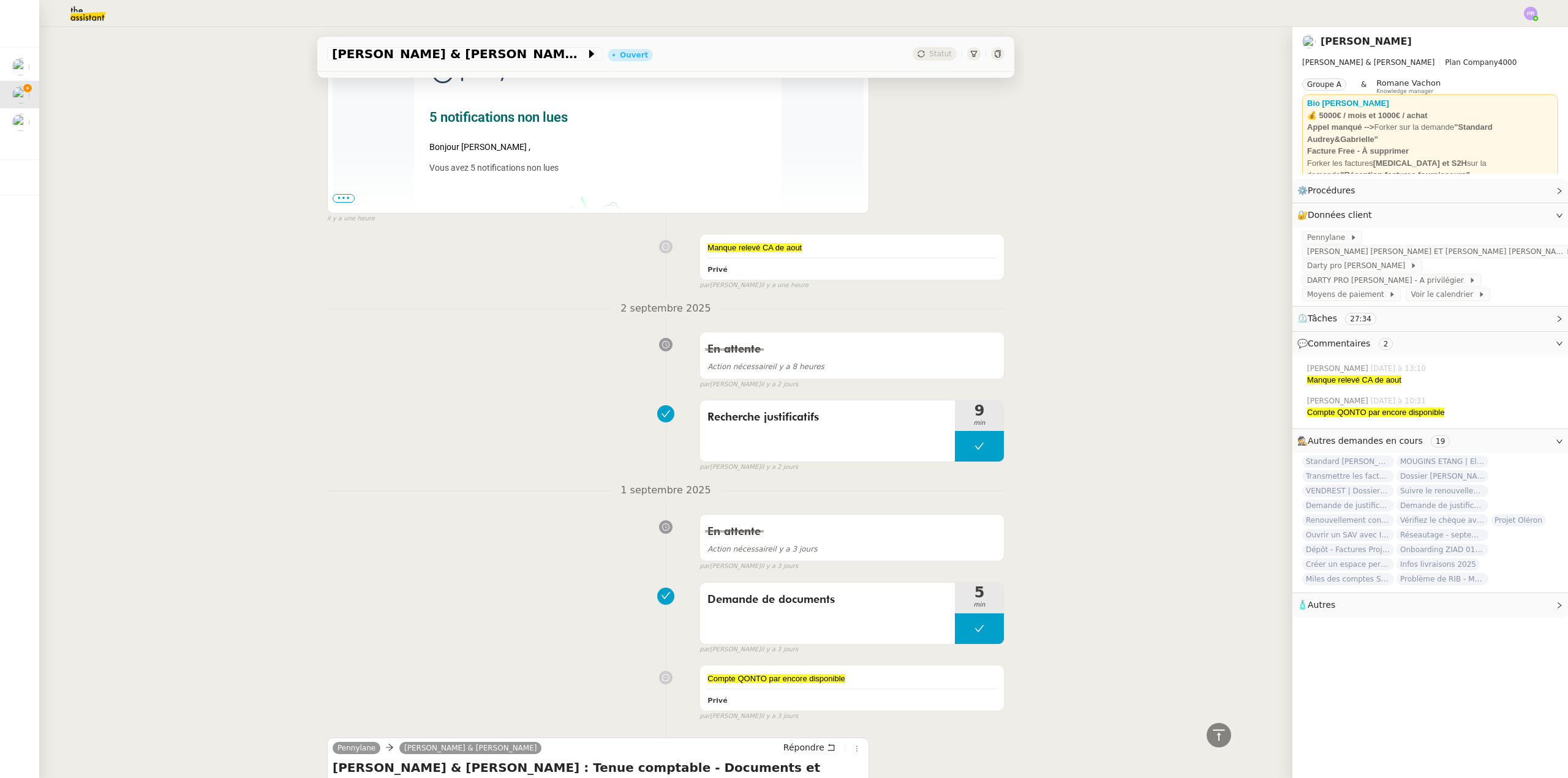
scroll to position [429, 0]
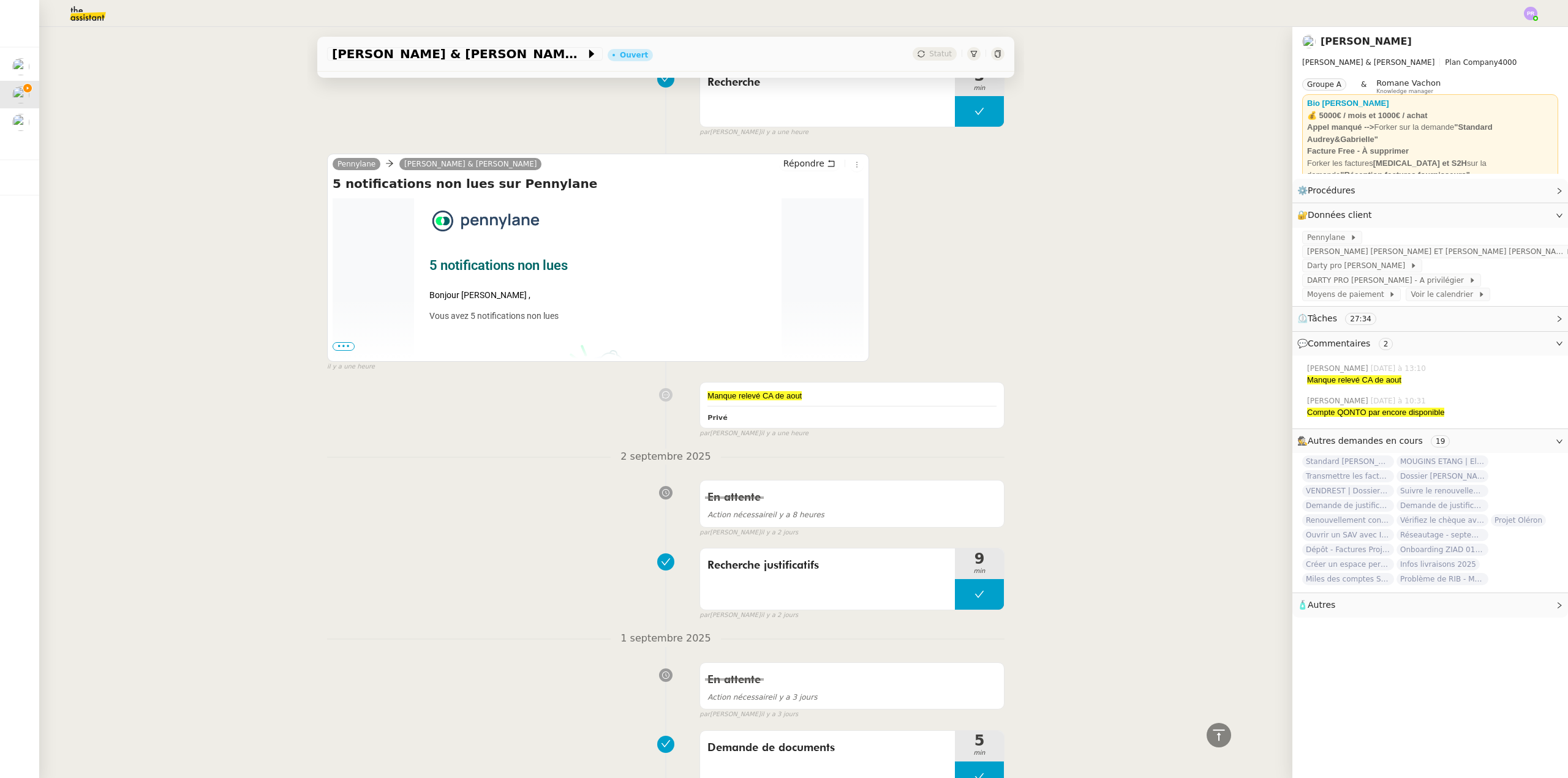
click at [339, 349] on span "•••" at bounding box center [343, 347] width 22 height 9
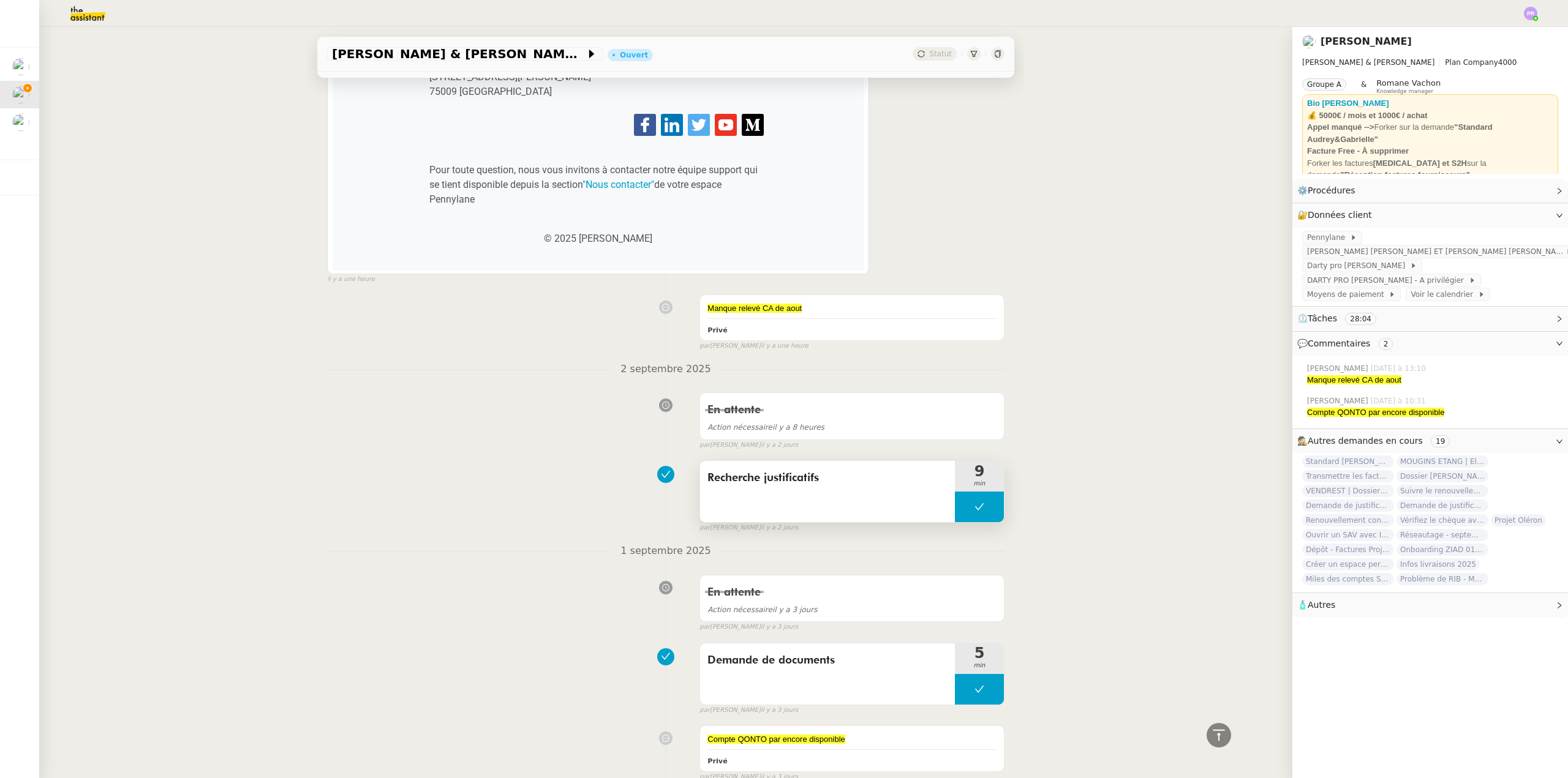
scroll to position [1774, 0]
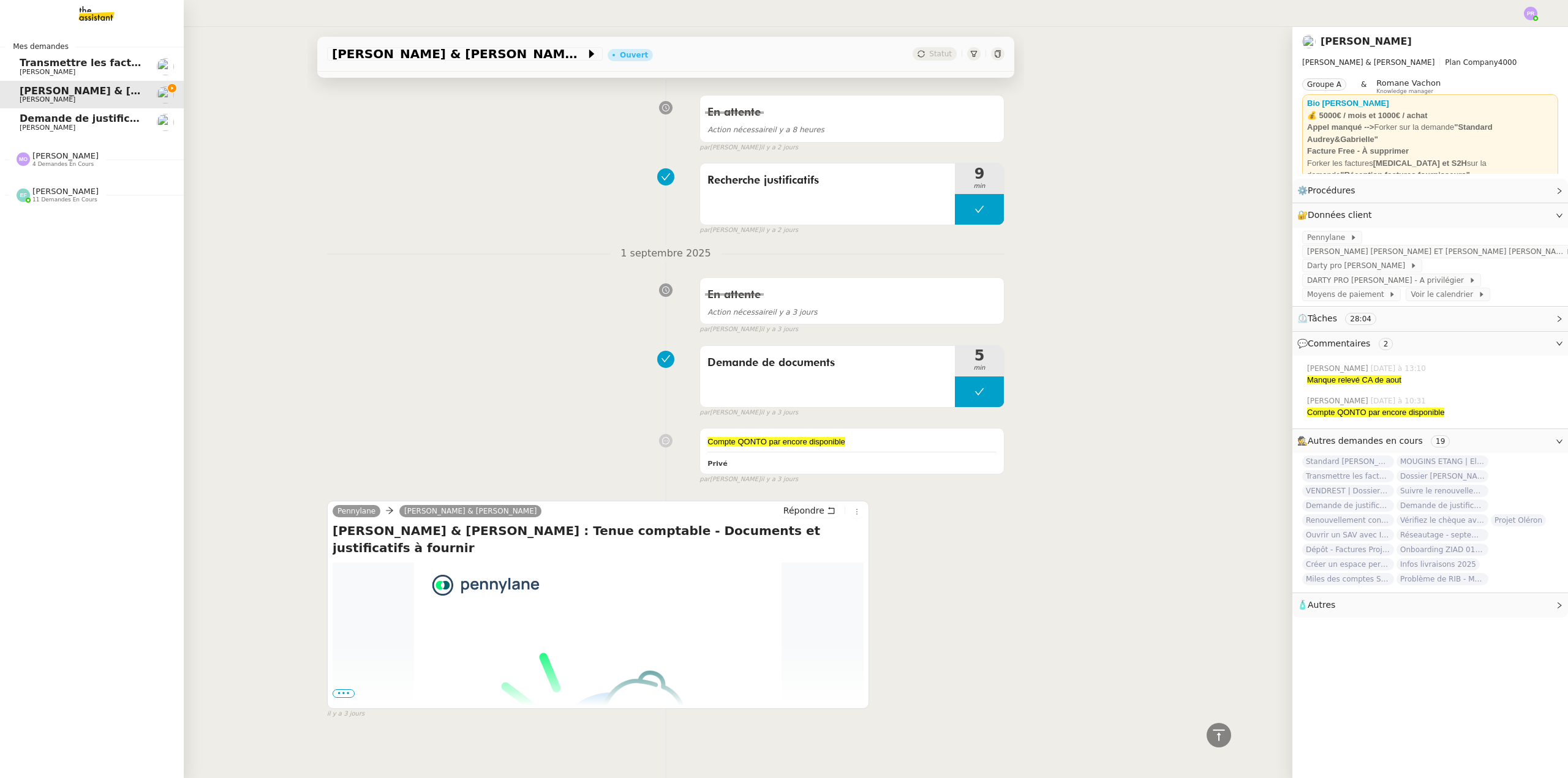
click at [84, 64] on span "Transmettre les factures sur Pennylane" at bounding box center [145, 63] width 251 height 12
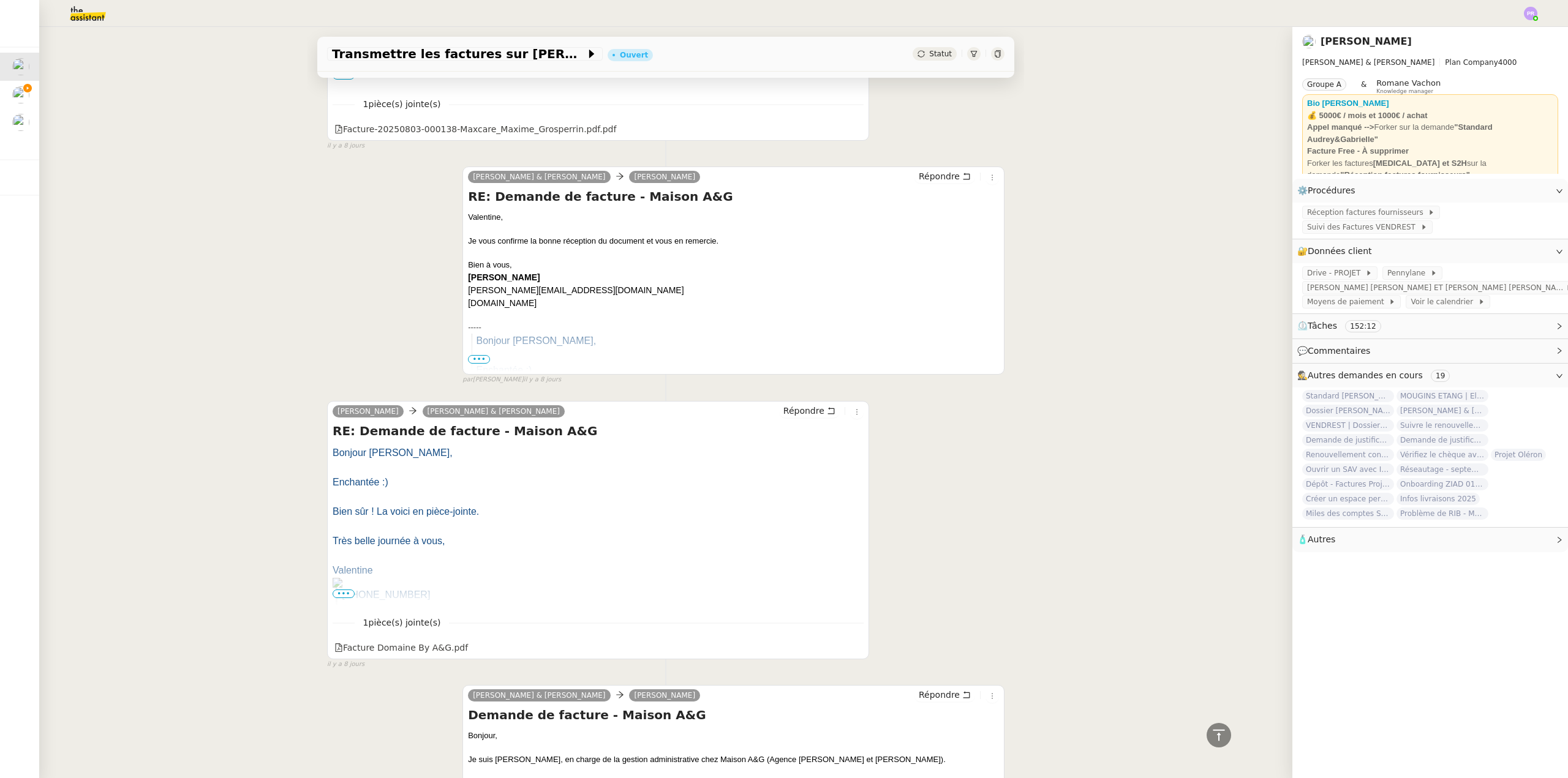
scroll to position [12047, 0]
click at [931, 455] on div "Valentine GENG Camille Audrey & Gabrielle Répondre RE: Demande de facture - Mai…" at bounding box center [665, 527] width 678 height 279
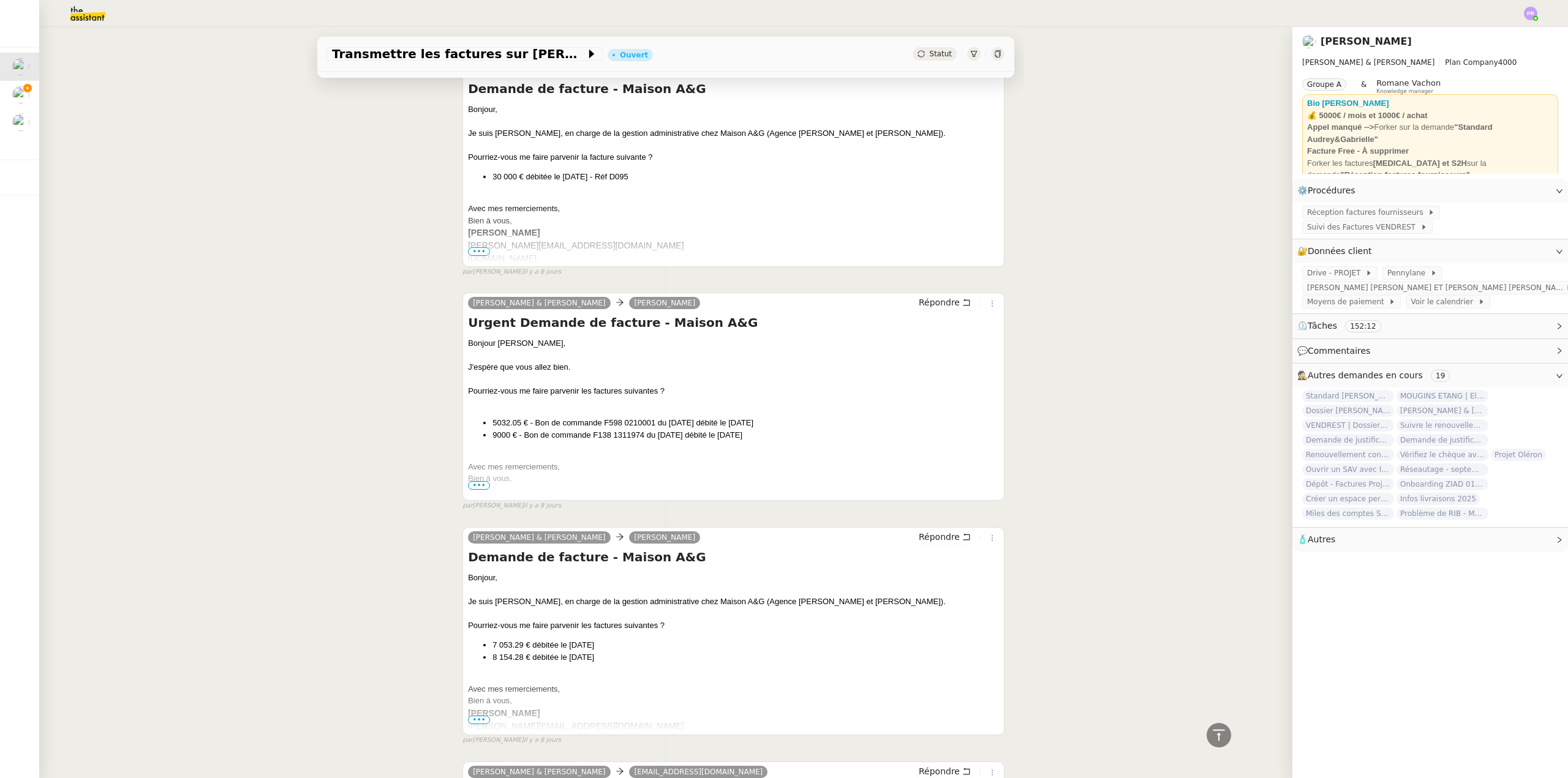
scroll to position [13099, 0]
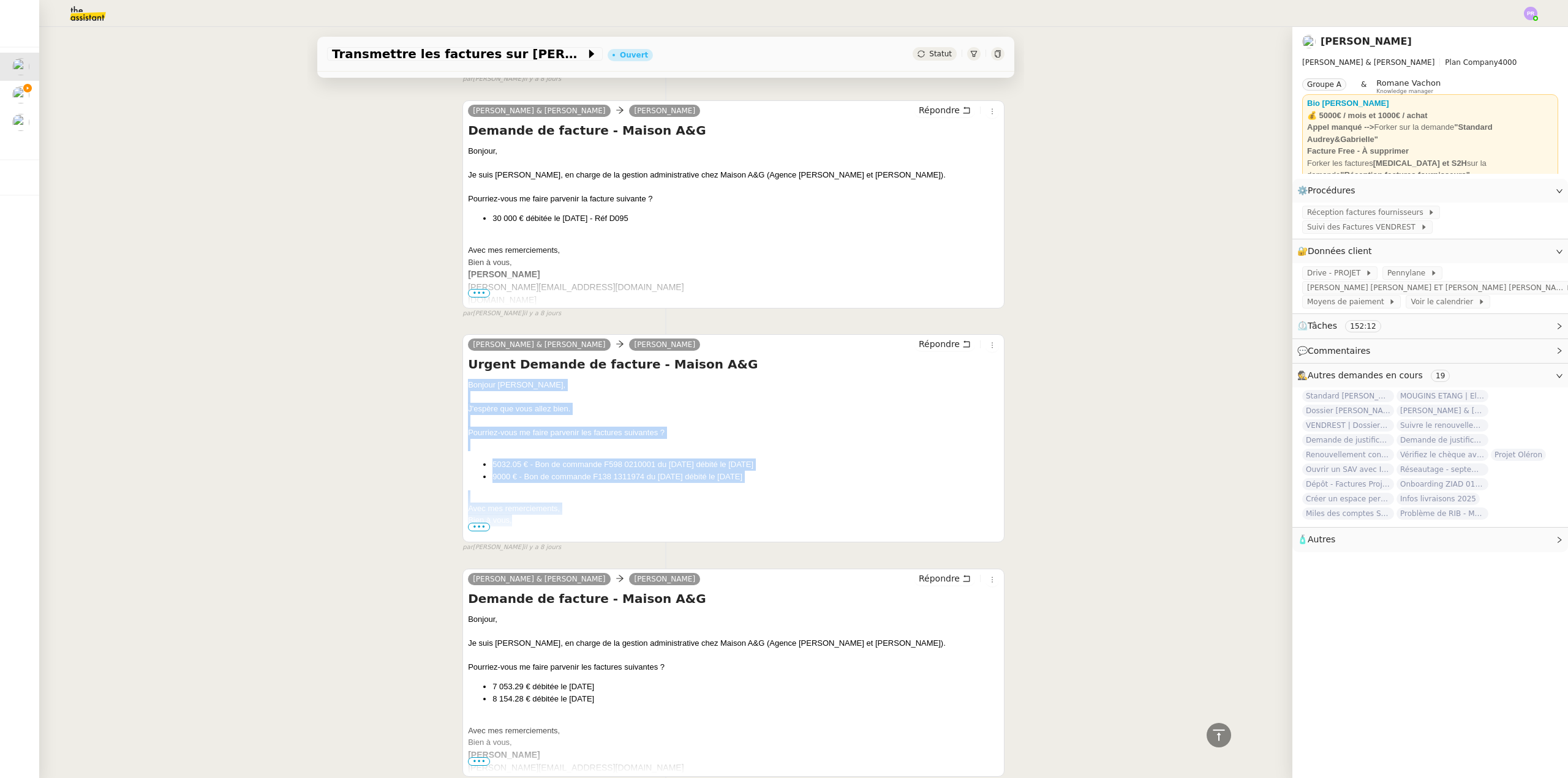
copy div "Bonjour Morgan, J'espère que vous allez bien. Pourriez-vous me faire parvenir l…"
drag, startPoint x: 517, startPoint y: 507, endPoint x: 451, endPoint y: 374, distance: 148.5
click at [451, 374] on div "Camille Audrey & Gabrielle Morgan DETRIE Répondre Urgent Demande de facture - M…" at bounding box center [665, 438] width 678 height 230
click at [949, 337] on button "Répondre" at bounding box center [944, 344] width 60 height 14
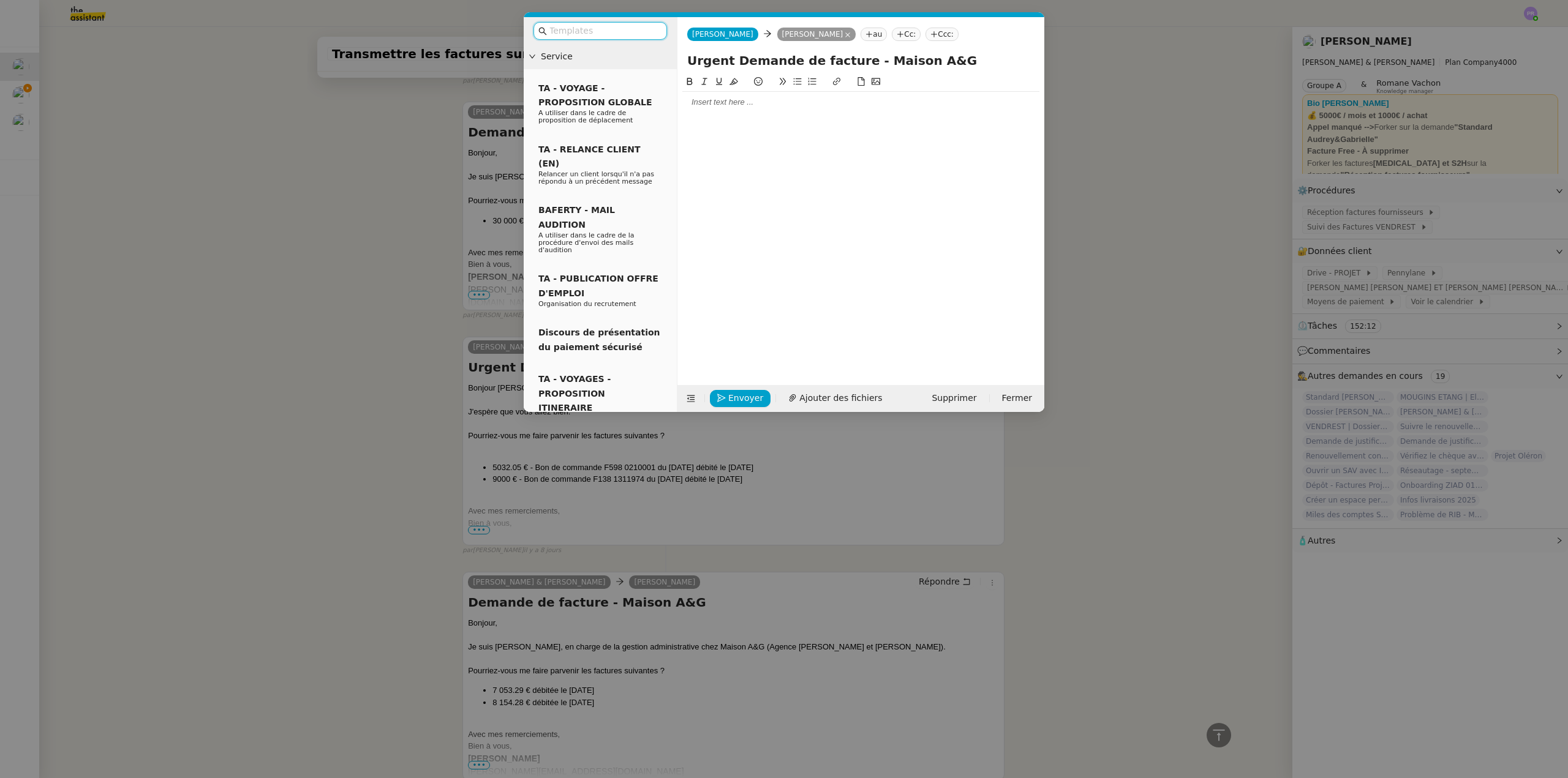
click at [732, 104] on div at bounding box center [860, 102] width 357 height 11
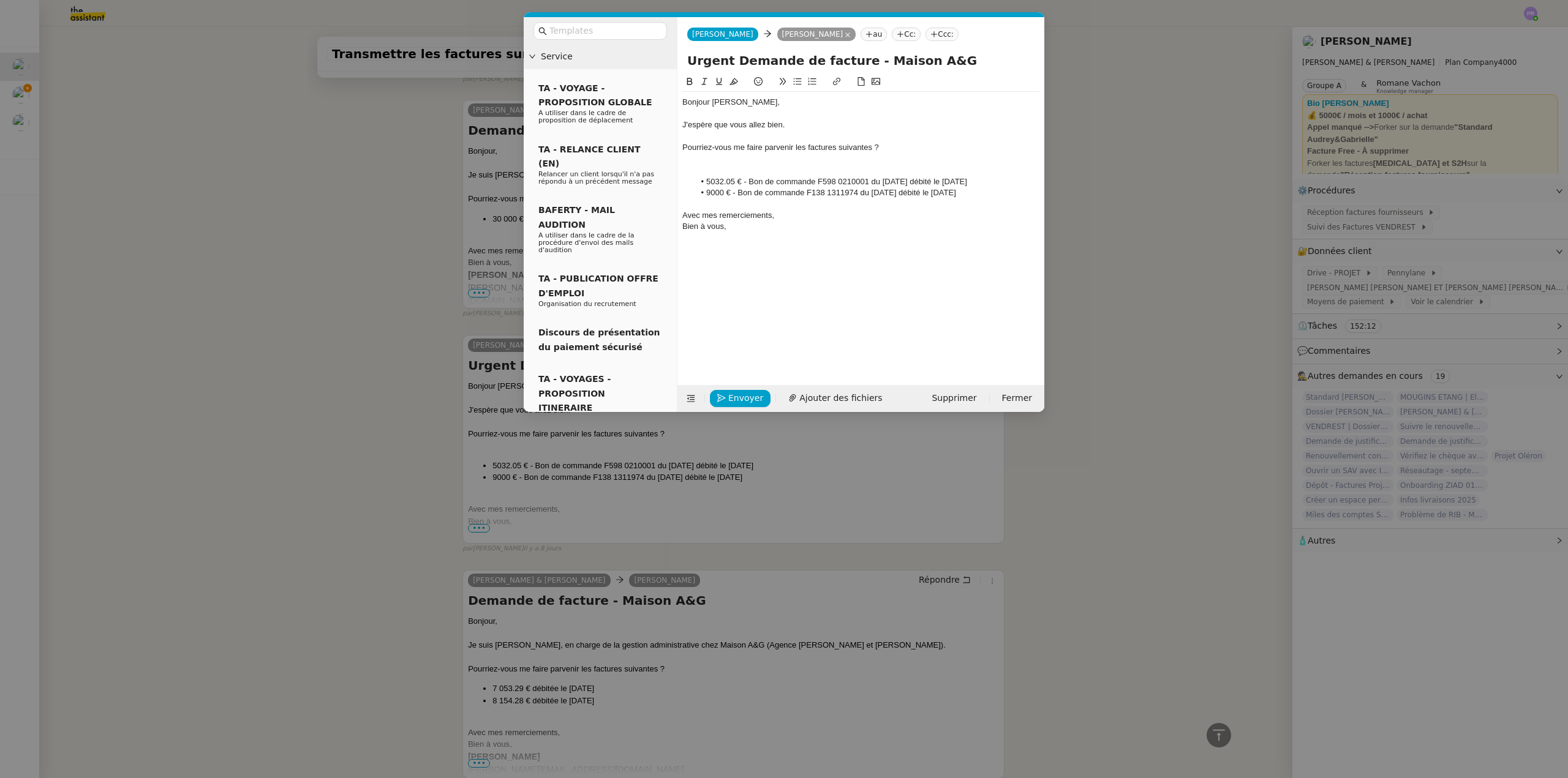
click at [773, 107] on div "Bonjour [PERSON_NAME]," at bounding box center [860, 102] width 357 height 11
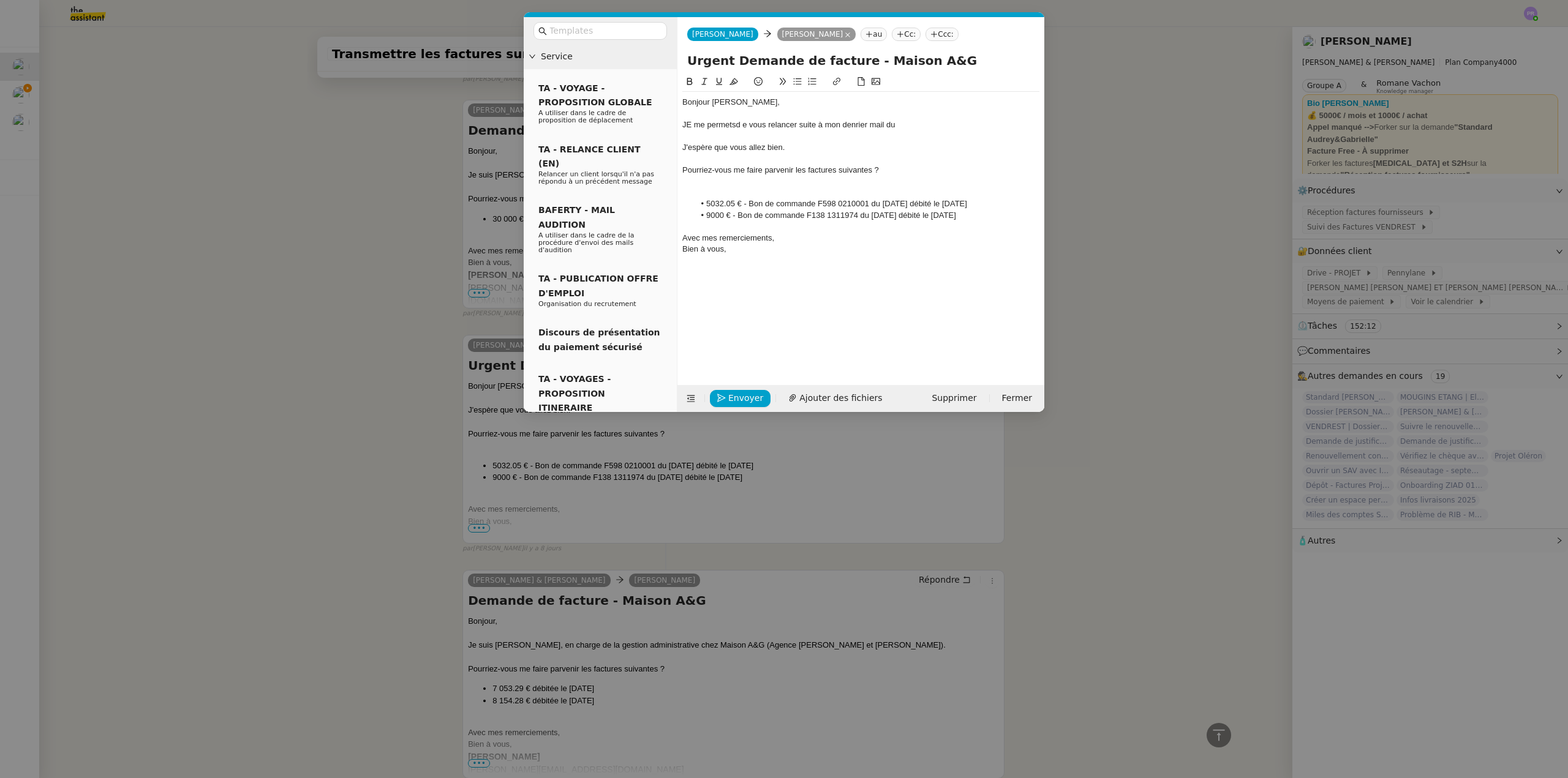
scroll to position [13383, 0]
click at [408, 449] on nz-modal-container "Service TA - VOYAGE - PROPOSITION GLOBALE A utiliser dans le cadre de propositi…" at bounding box center [784, 389] width 1568 height 778
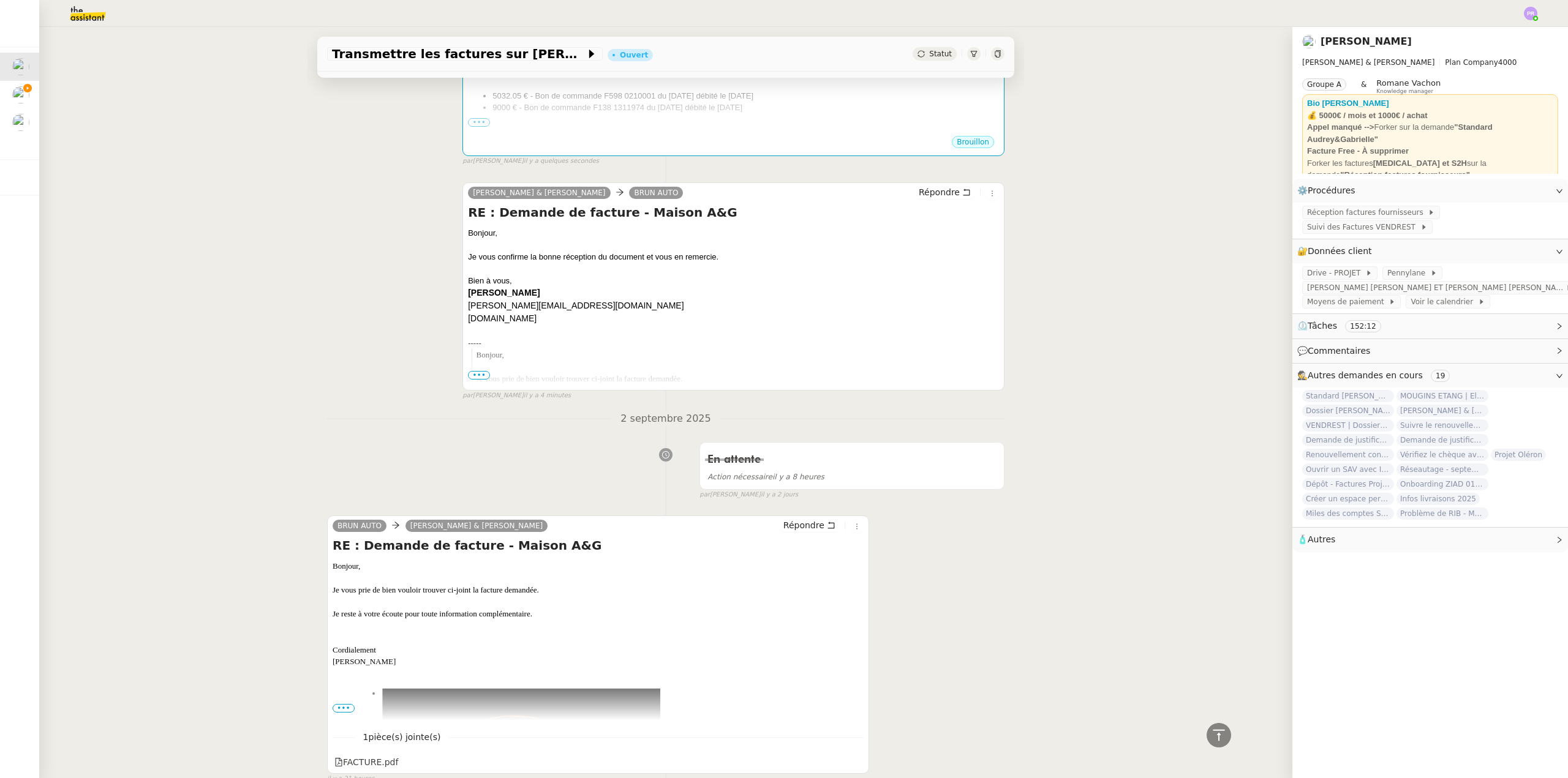
scroll to position [0, 0]
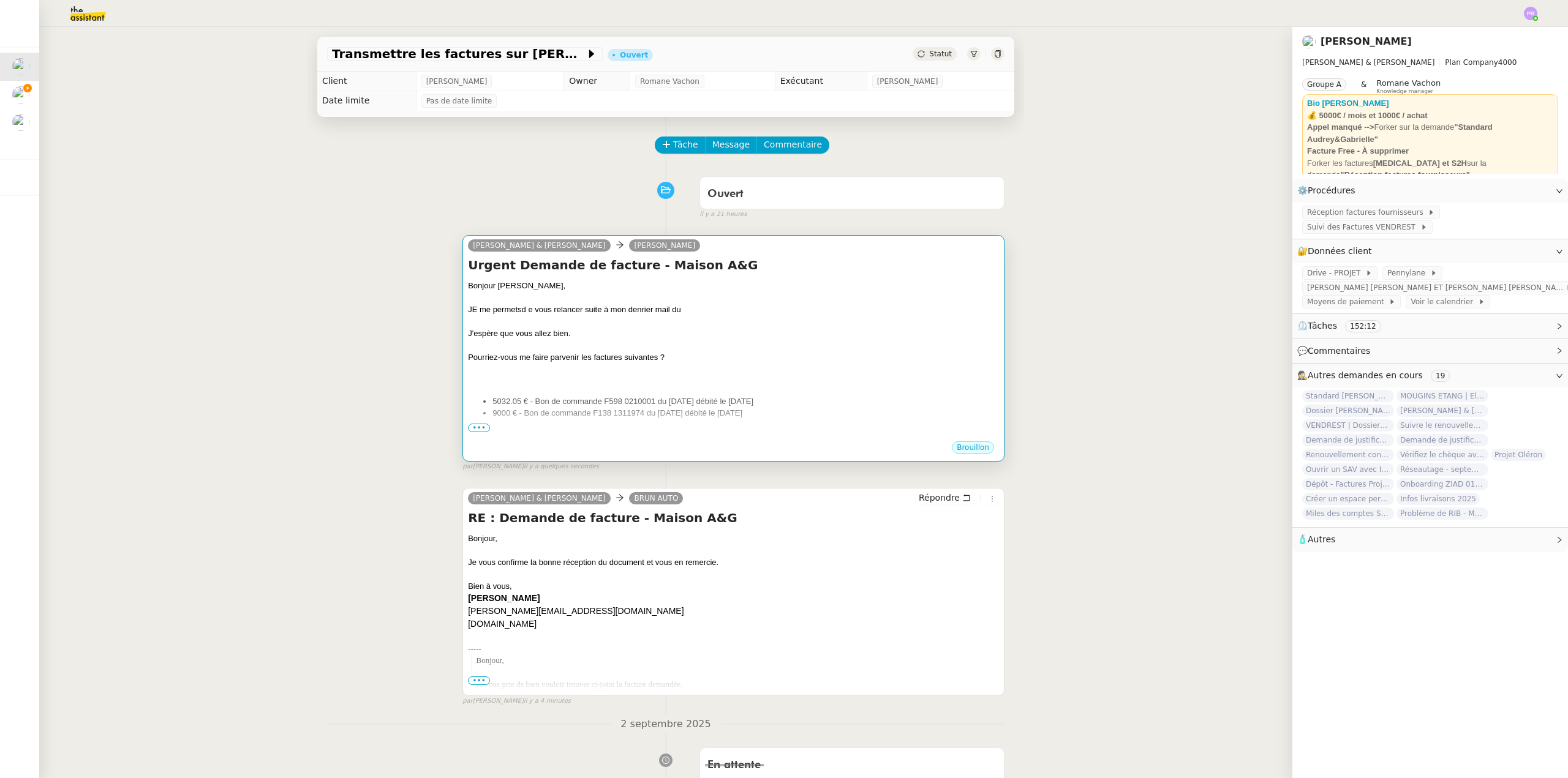
click at [850, 278] on div "Urgent Demande de facture - Maison A&G Bonjour Morgan, JE me permetsd e vous re…" at bounding box center [733, 349] width 531 height 183
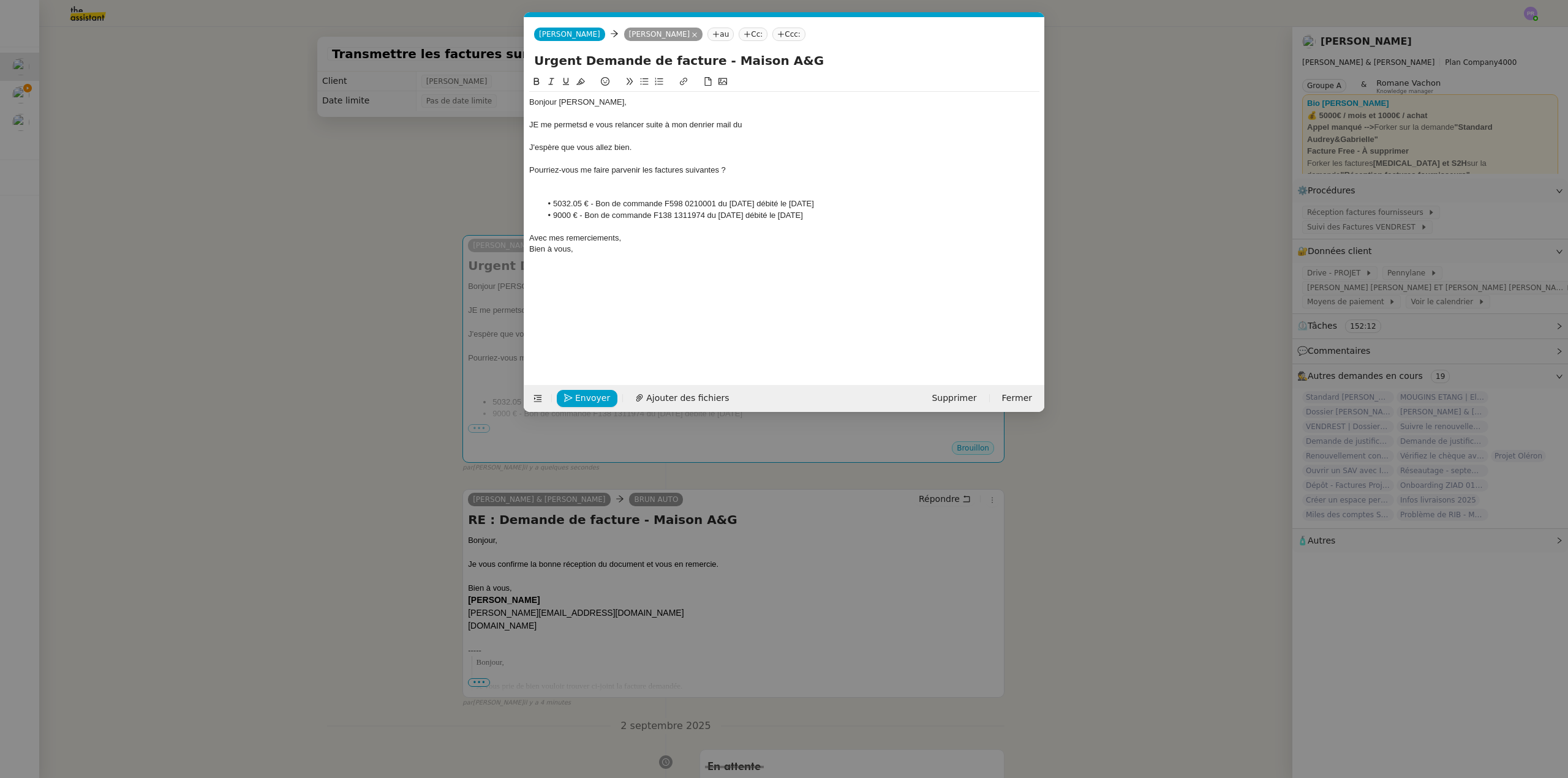
scroll to position [0, 26]
click at [763, 129] on div "JE me permetsd e vous relancer suite à mon denrier mail du" at bounding box center [784, 125] width 510 height 11
click at [542, 122] on div "JE me permetsd e vous relancer suite à mon denrier mail du 27/08" at bounding box center [784, 125] width 510 height 11
click at [582, 123] on div "Je me permetsd e vous relancer suite à mon denrier mail du 27/08" at bounding box center [784, 125] width 510 height 11
click at [591, 124] on div "Je me permets d e vous relancer suite à mon denrier mail du 27/08" at bounding box center [784, 125] width 510 height 11
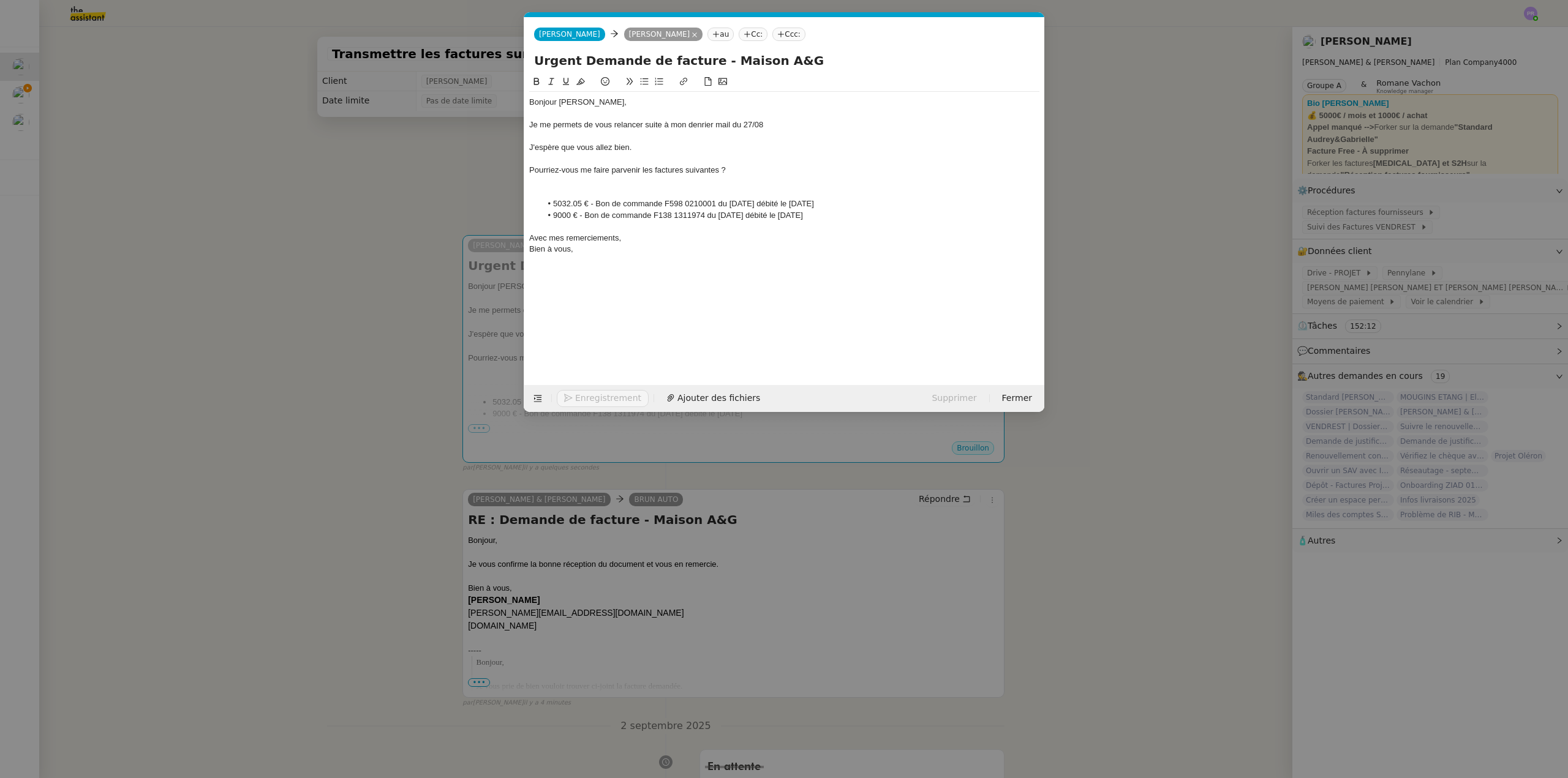
click at [629, 122] on div "Je me permets de vous relancer suite à mon denrier mail du 27/08" at bounding box center [784, 125] width 510 height 11
click at [0, 0] on lt-span "relance z" at bounding box center [0, 0] width 0 height 0
click at [644, 215] on li "9000 € - Bon de commande F138 1311974 du 30.05.2025 débité le 30/05/2025" at bounding box center [790, 215] width 498 height 11
click at [703, 124] on div "Je me permets de vous relancer suite à mon denrier mail du 27/08" at bounding box center [784, 125] width 510 height 11
click at [699, 127] on div "Je me permets de vous relancer suite à mon denrier mail du 27/08" at bounding box center [784, 125] width 510 height 11
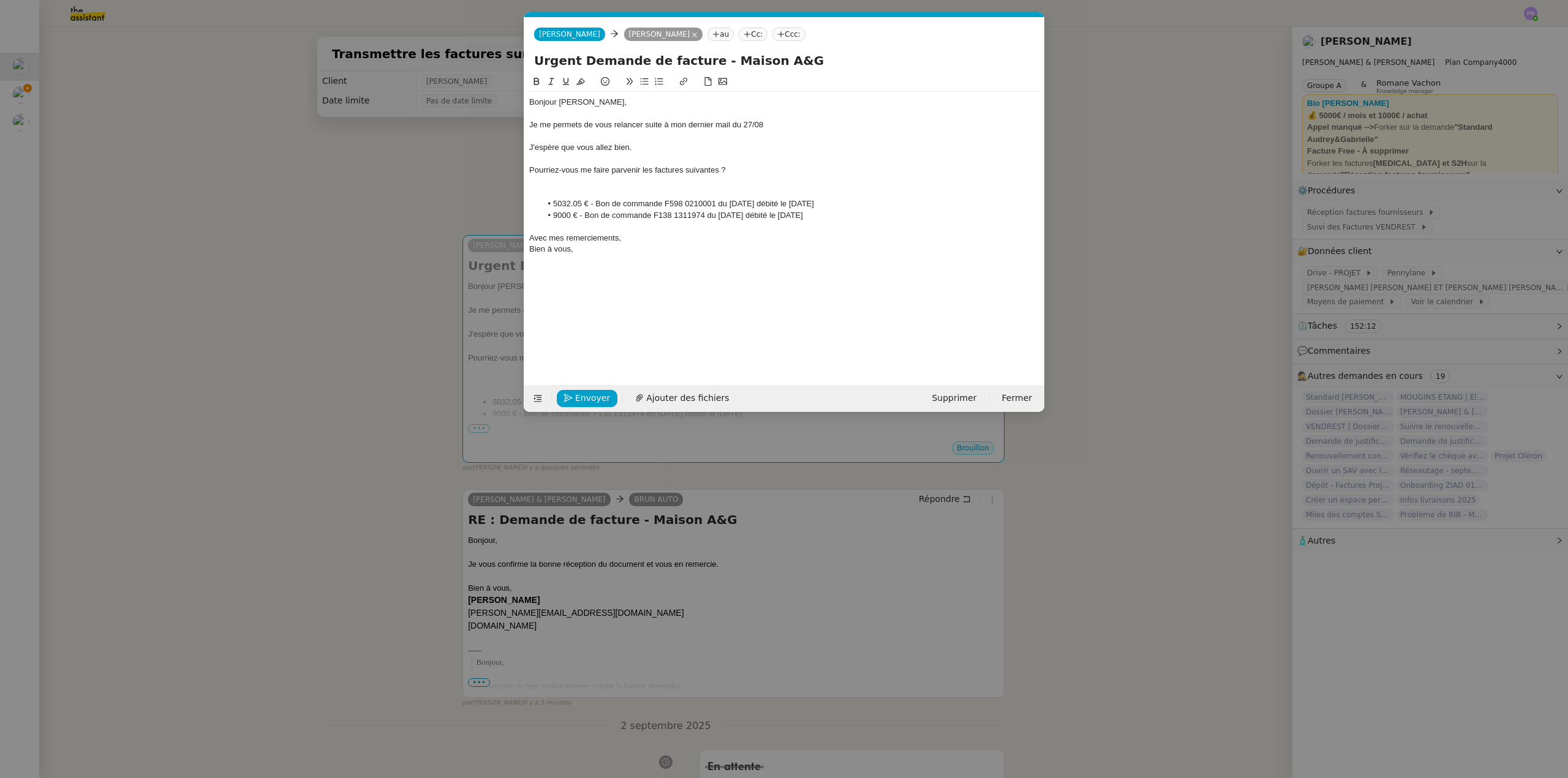
click at [777, 121] on div "Je me permets de vous relancer suite à mon dernier mail du 27/08" at bounding box center [784, 125] width 510 height 11
drag, startPoint x: 652, startPoint y: 148, endPoint x: 510, endPoint y: 146, distance: 142.0
click at [510, 146] on nz-modal-container "Service TA - VOYAGE - PROPOSITION GLOBALE A utiliser dans le cadre de propositi…" at bounding box center [784, 389] width 1568 height 778
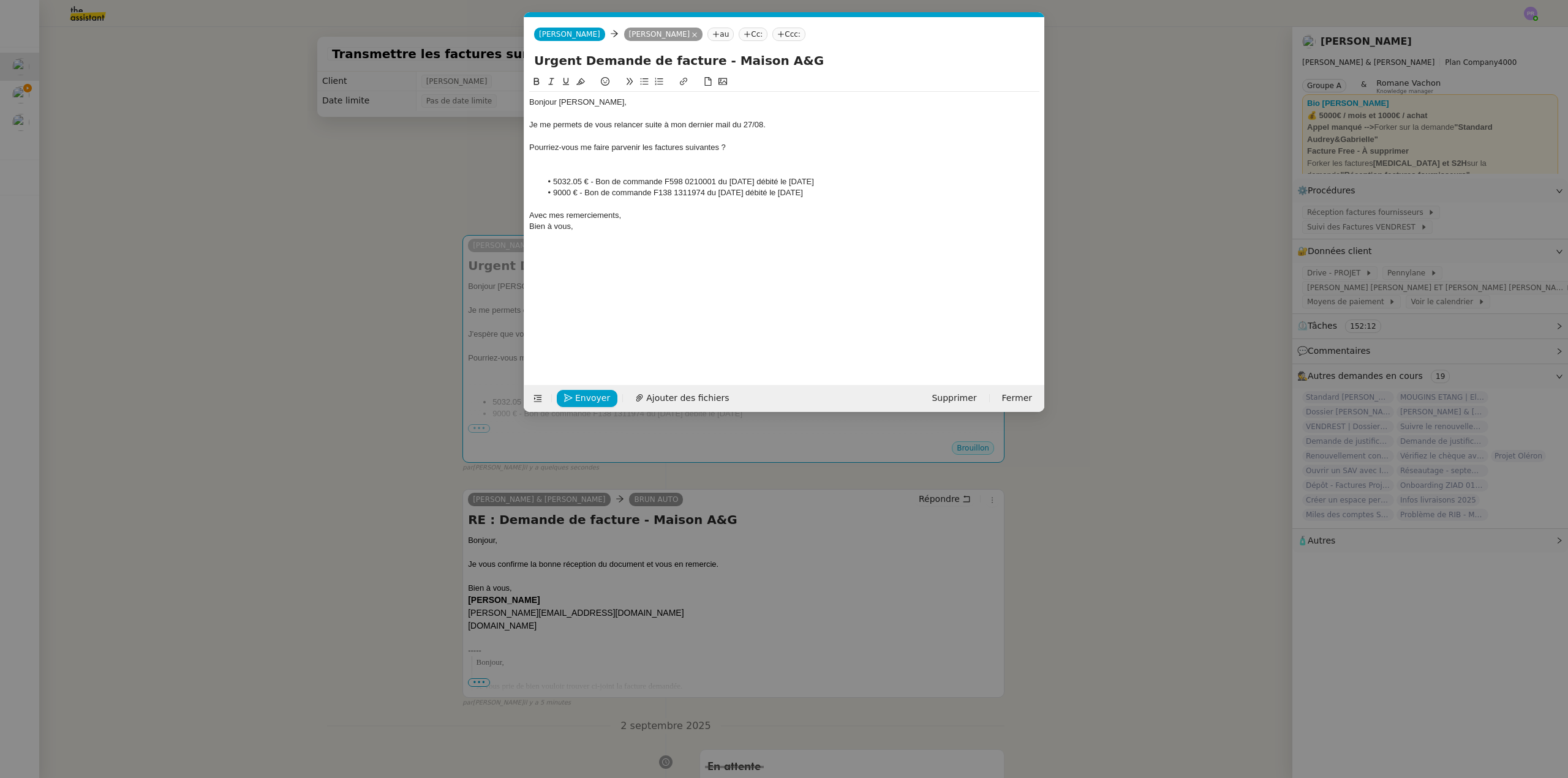
click at [560, 160] on div at bounding box center [784, 159] width 510 height 11
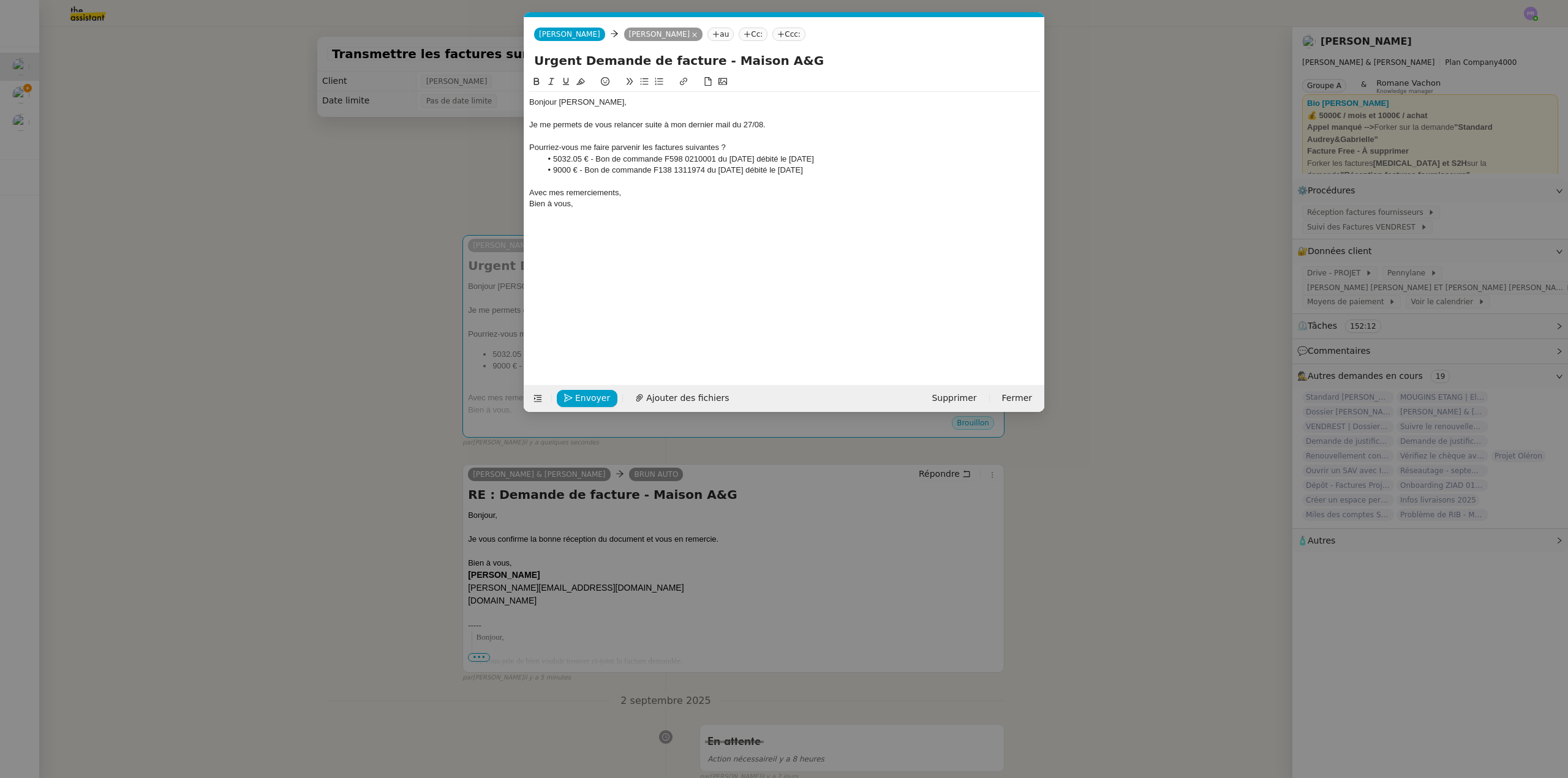
click at [657, 190] on div "Avec mes remerciements," at bounding box center [784, 193] width 510 height 11
click at [591, 395] on span "Envoyer" at bounding box center [592, 398] width 35 height 14
click at [591, 395] on span "Confirmer l'envoi" at bounding box center [612, 398] width 73 height 14
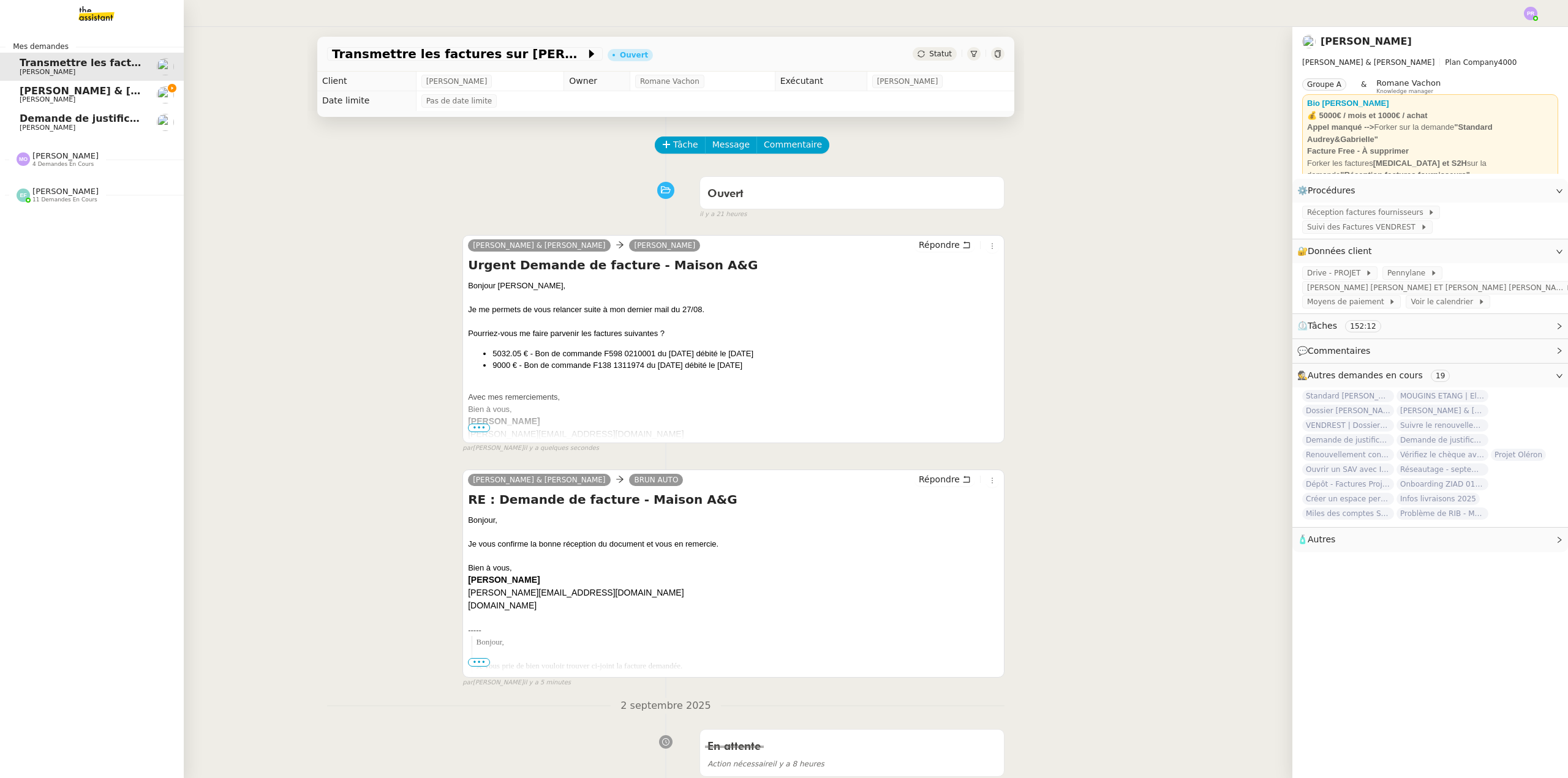
click at [81, 94] on span "[PERSON_NAME] & [PERSON_NAME] : Tenue comptable - Documents et justificatifs à …" at bounding box center [273, 90] width 507 height 12
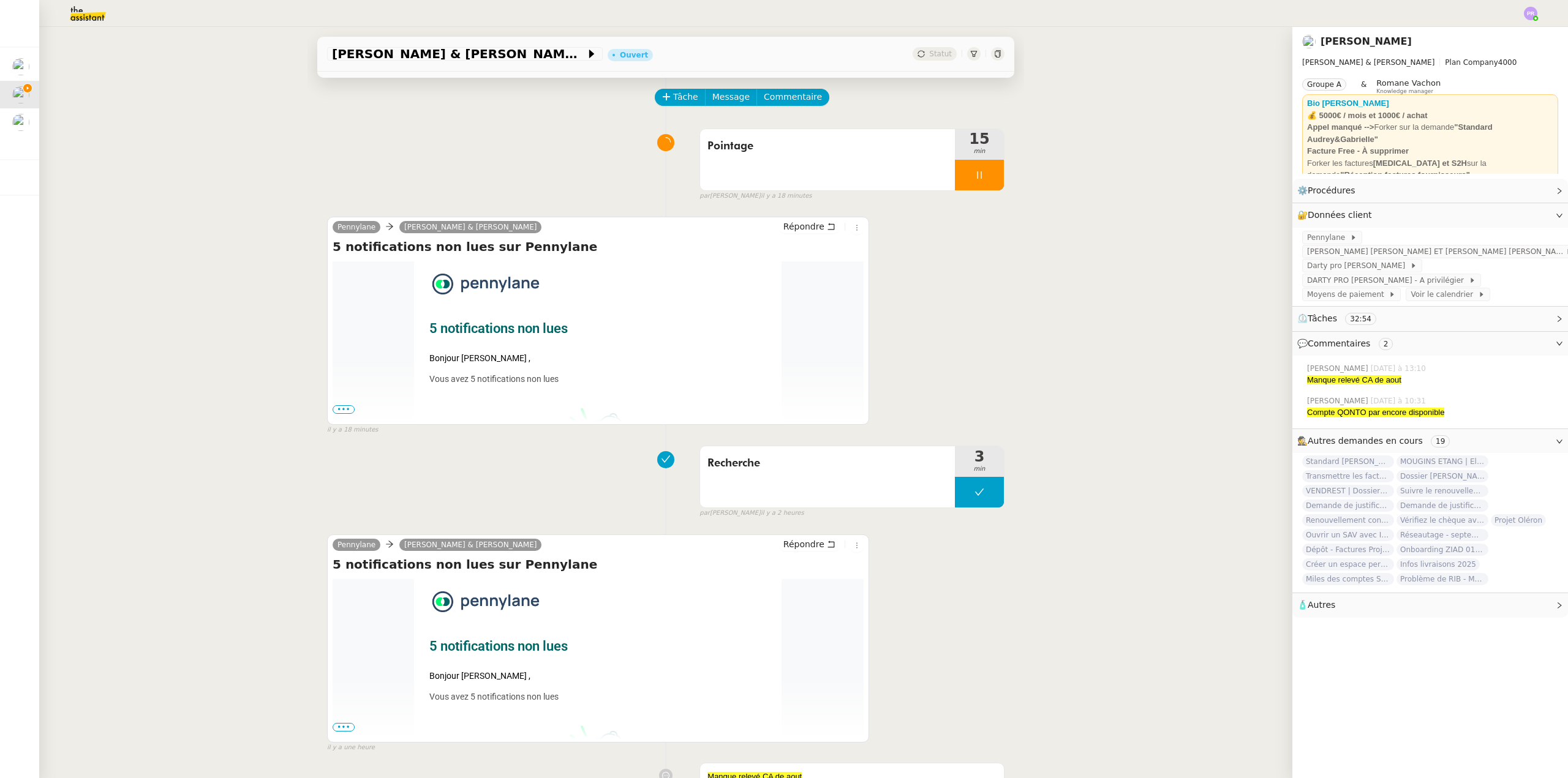
scroll to position [245, 0]
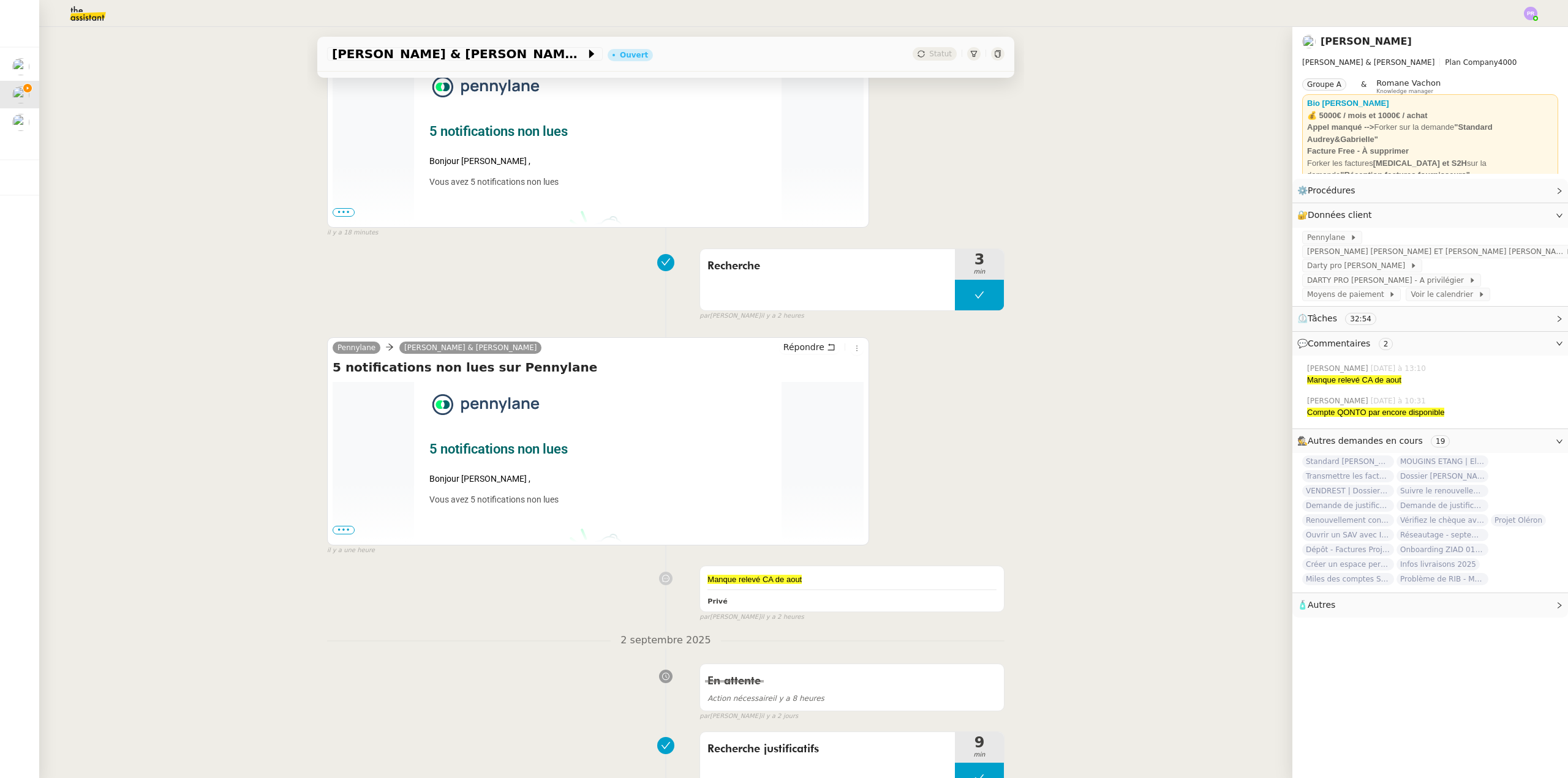
click at [335, 535] on span "•••" at bounding box center [343, 530] width 22 height 9
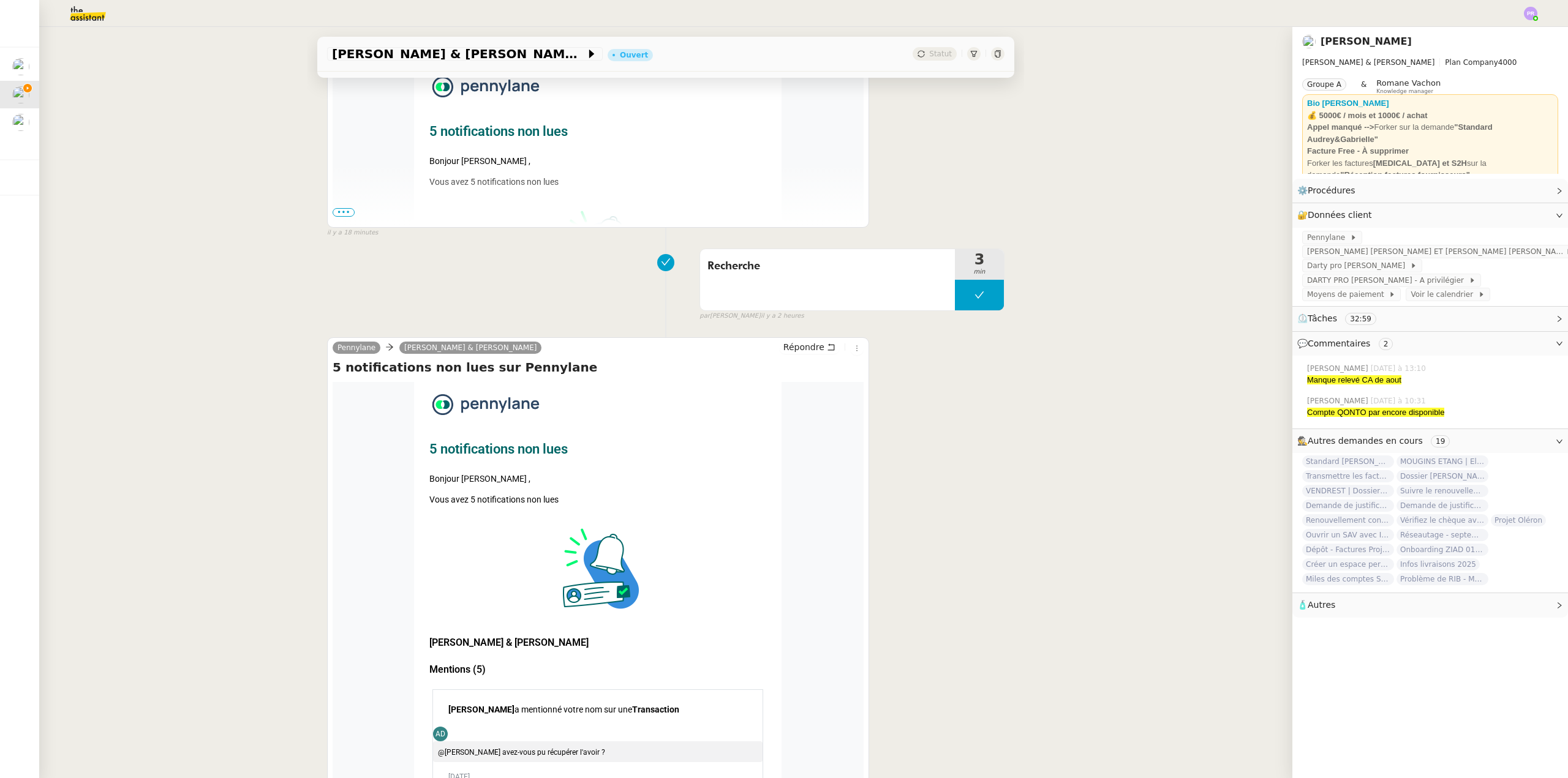
click at [337, 213] on span "•••" at bounding box center [343, 212] width 22 height 9
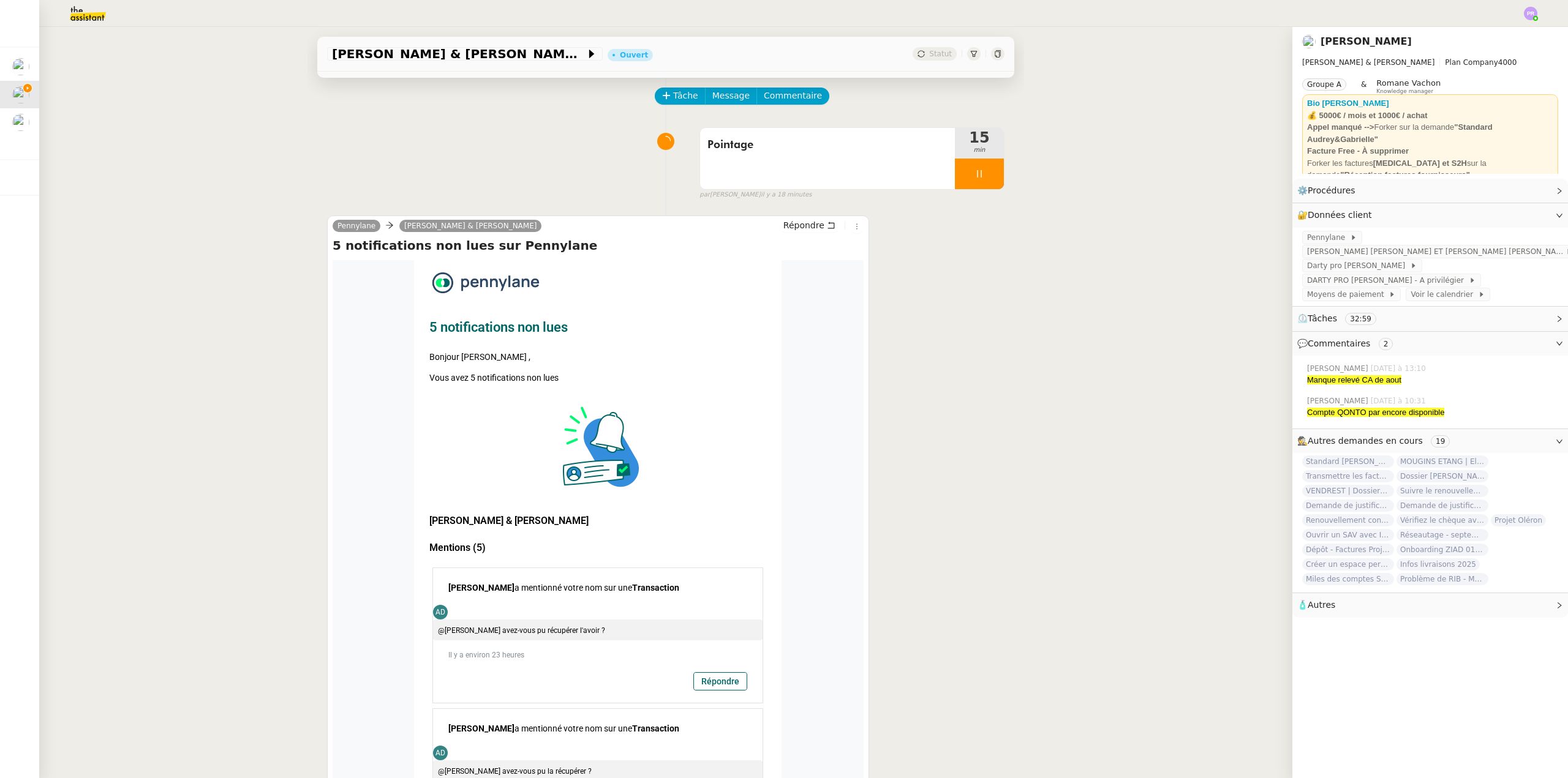
scroll to position [0, 0]
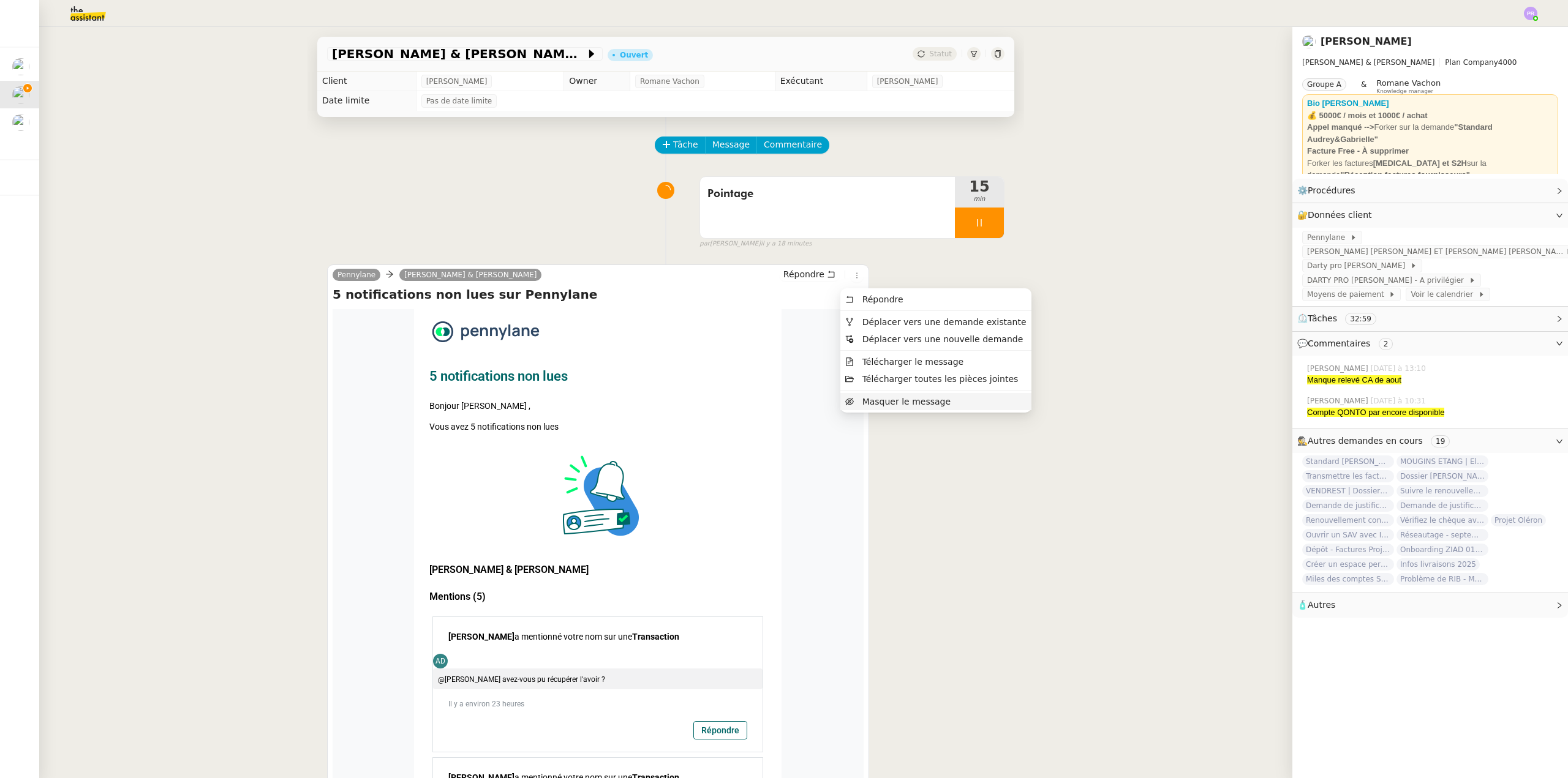
click at [884, 403] on span "Masquer le message" at bounding box center [907, 402] width 88 height 10
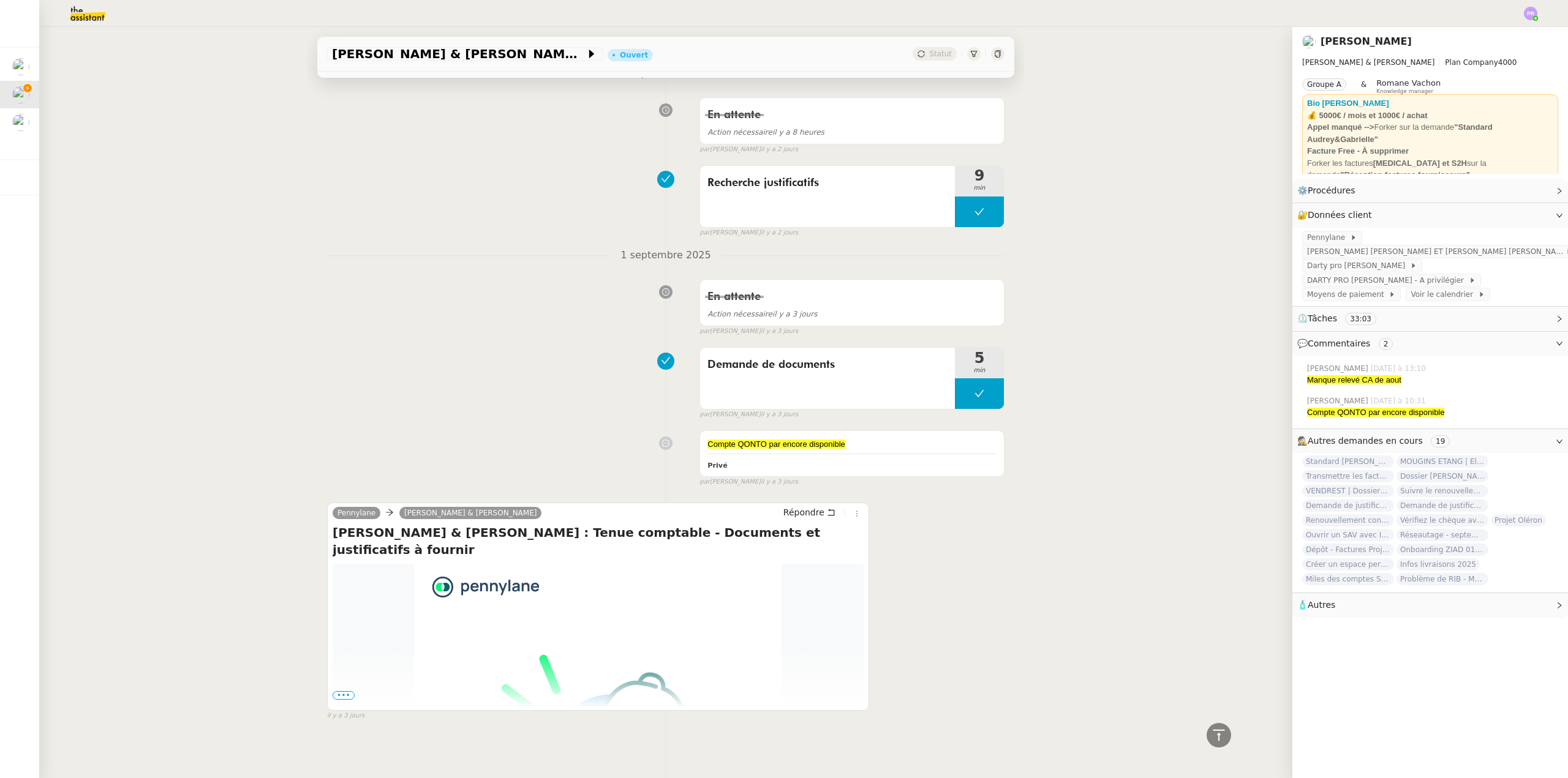
scroll to position [1540, 0]
click at [344, 690] on span "•••" at bounding box center [343, 694] width 22 height 9
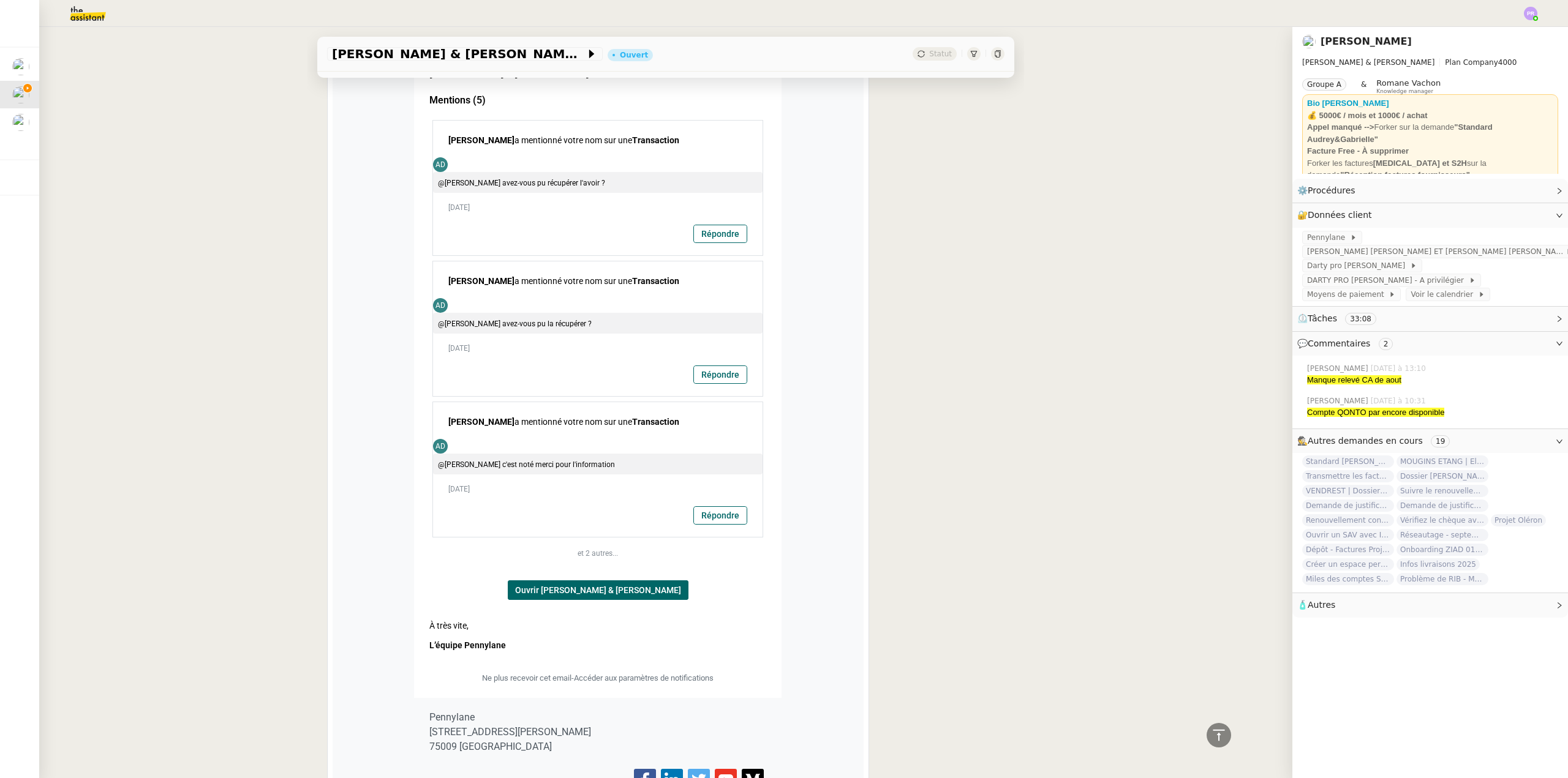
scroll to position [560, 0]
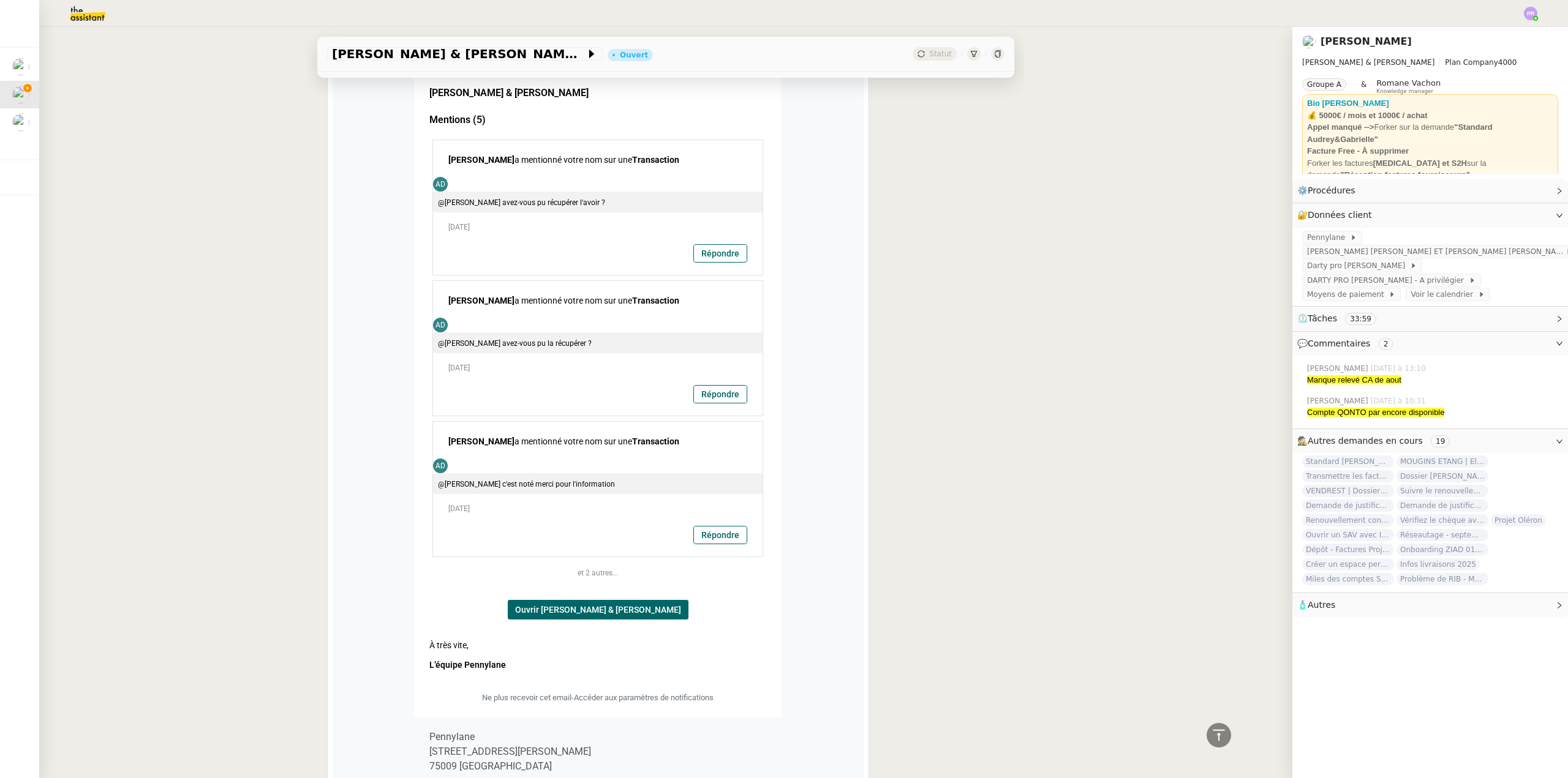
click at [157, 190] on div "AUDREY & GABRIELLE : Tenue comptable - Documents et justificatifs à fournir Ouv…" at bounding box center [666, 403] width 1253 height 752
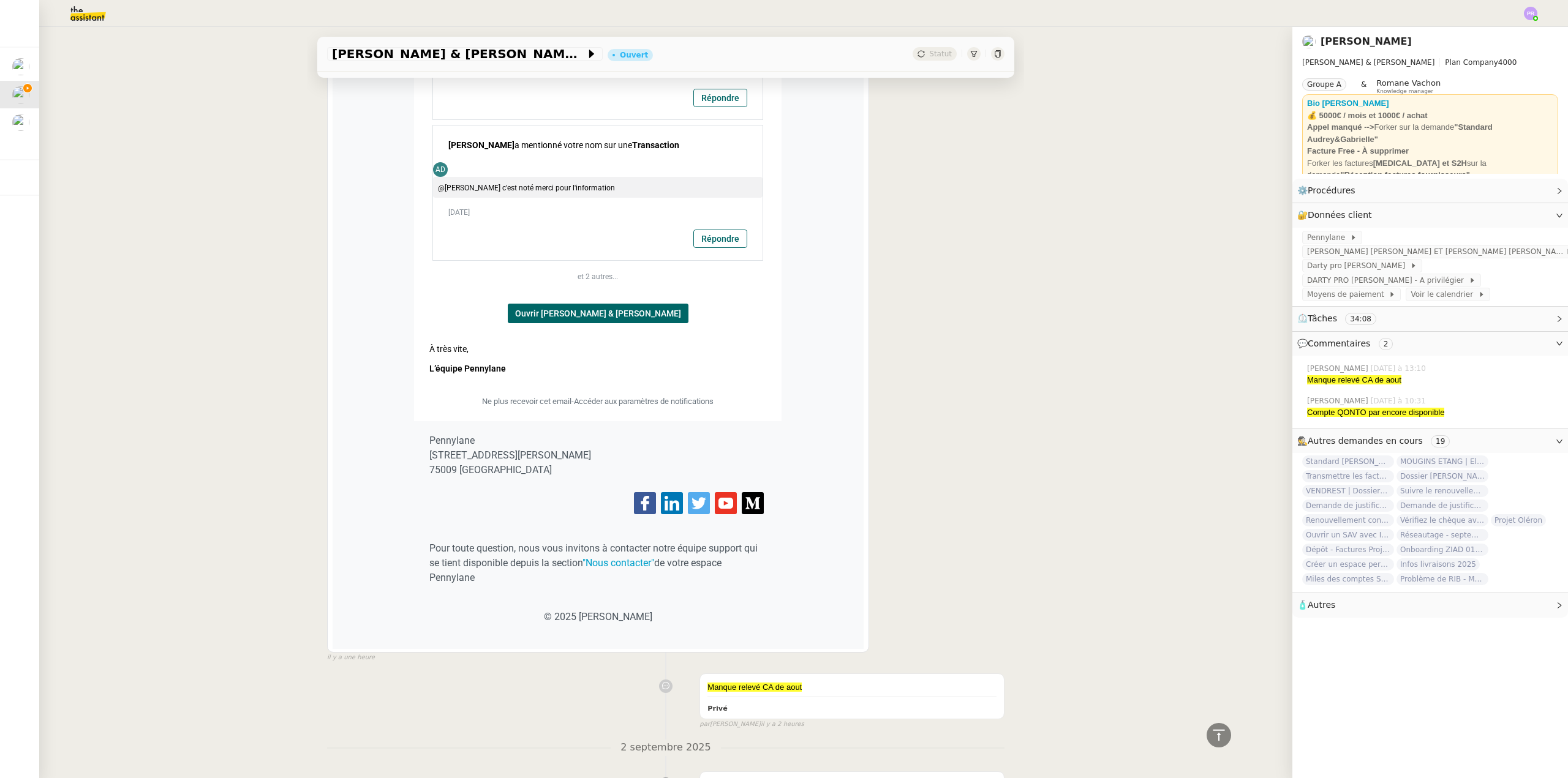
scroll to position [857, 0]
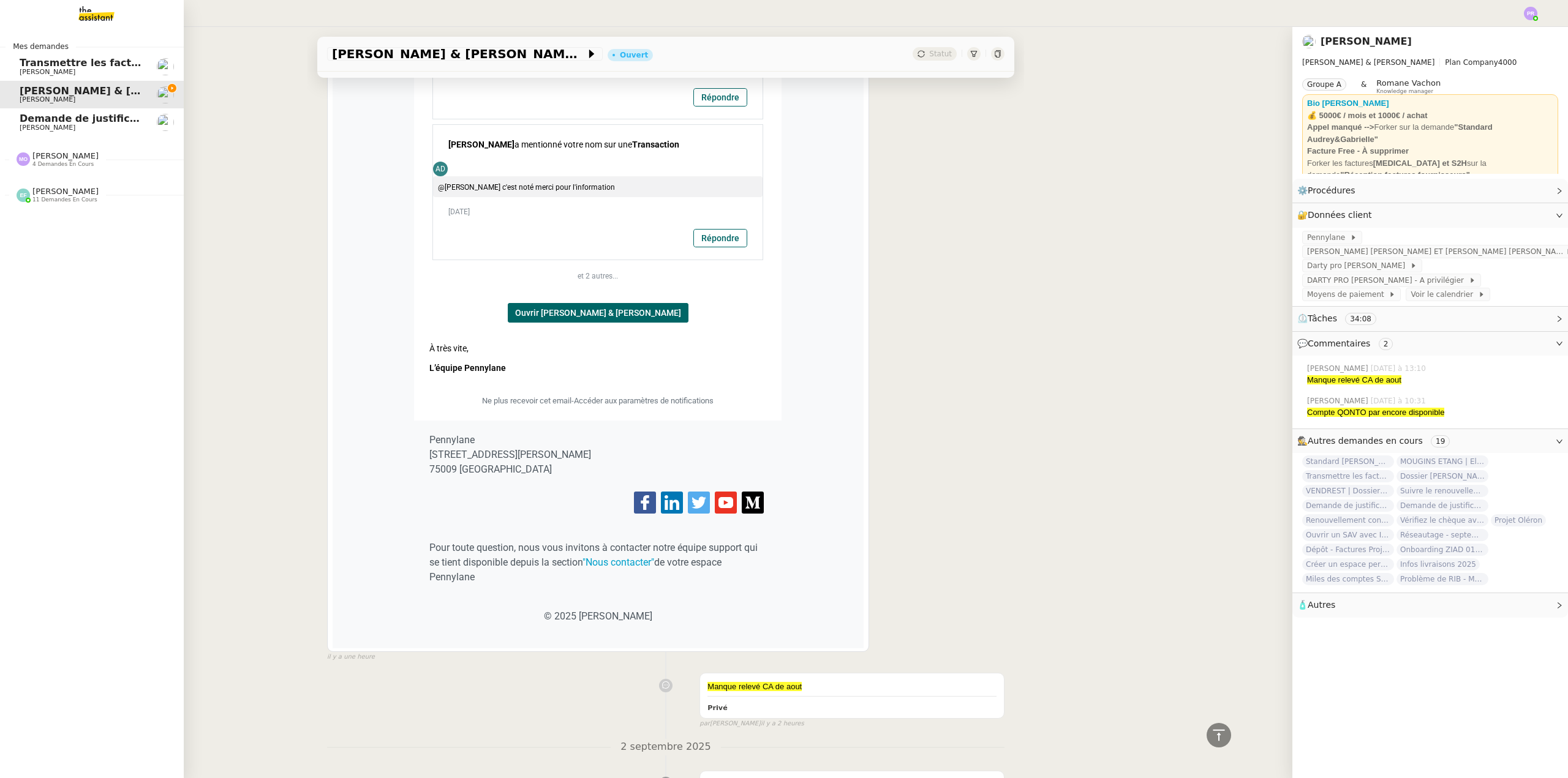
click at [87, 118] on span "Demande de justificatifs Pennylane - août 2025" at bounding box center [151, 118] width 263 height 12
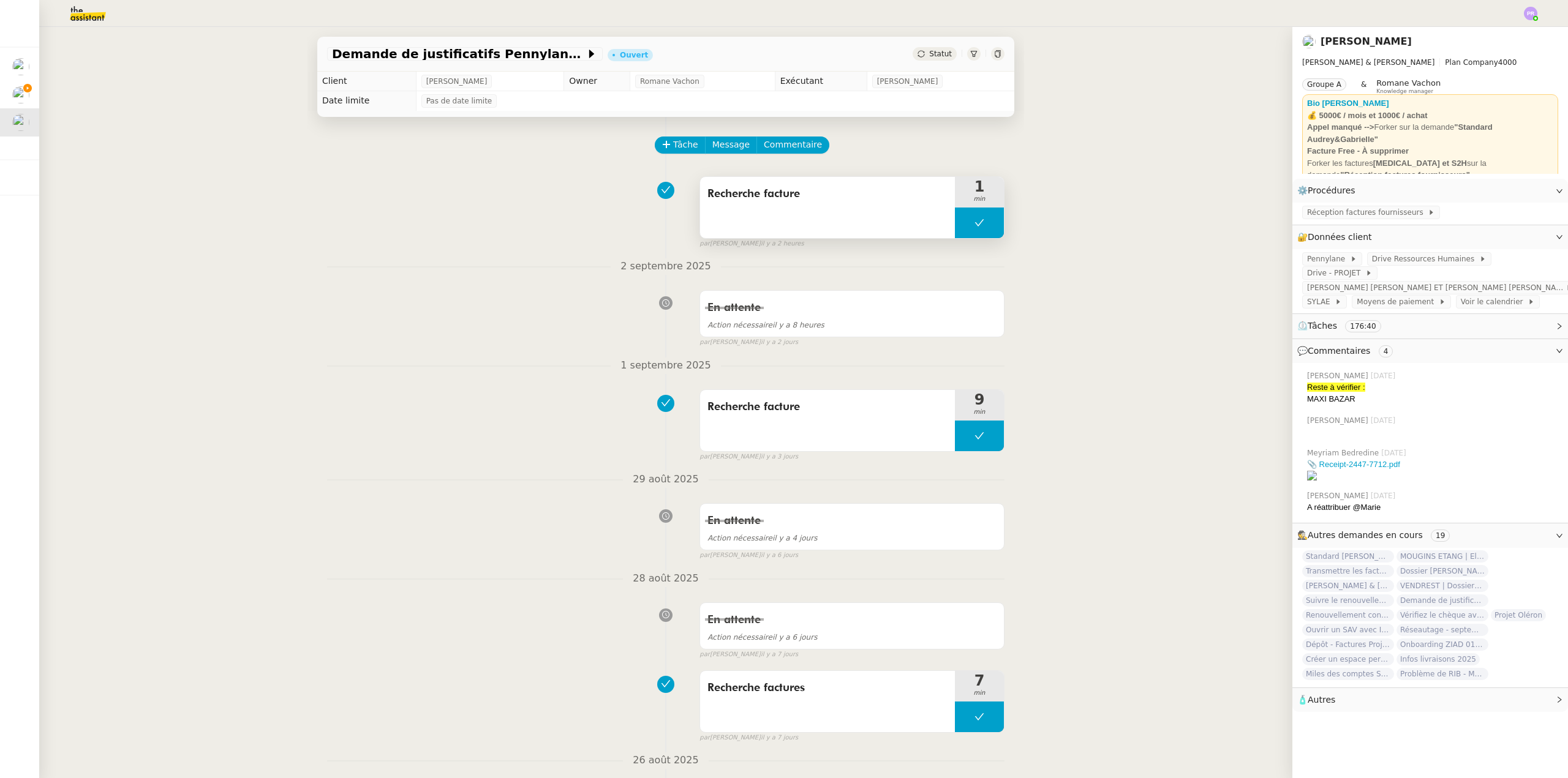
click at [850, 195] on span "Recherche facture" at bounding box center [827, 194] width 240 height 18
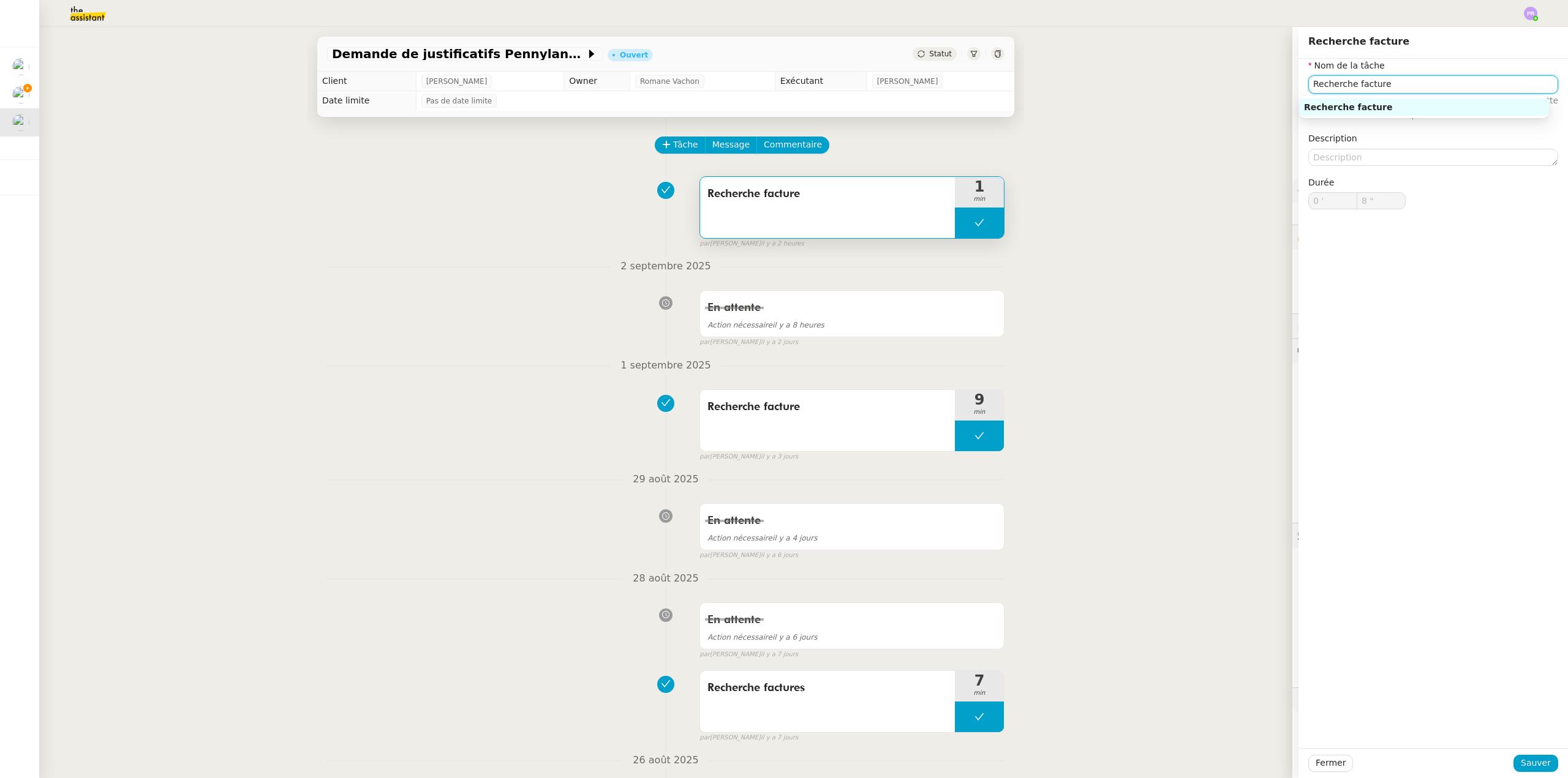
drag, startPoint x: 1399, startPoint y: 78, endPoint x: 1204, endPoint y: 74, distance: 195.0
click at [1204, 75] on app-ticket "Demande de justificatifs Pennylane - août 2025 Ouvert Statut Client Gabrielle T…" at bounding box center [803, 403] width 1529 height 752
click at [1319, 106] on div "Suivi facture aout" at bounding box center [1423, 107] width 240 height 11
click at [1526, 764] on span "Sauver" at bounding box center [1535, 763] width 30 height 14
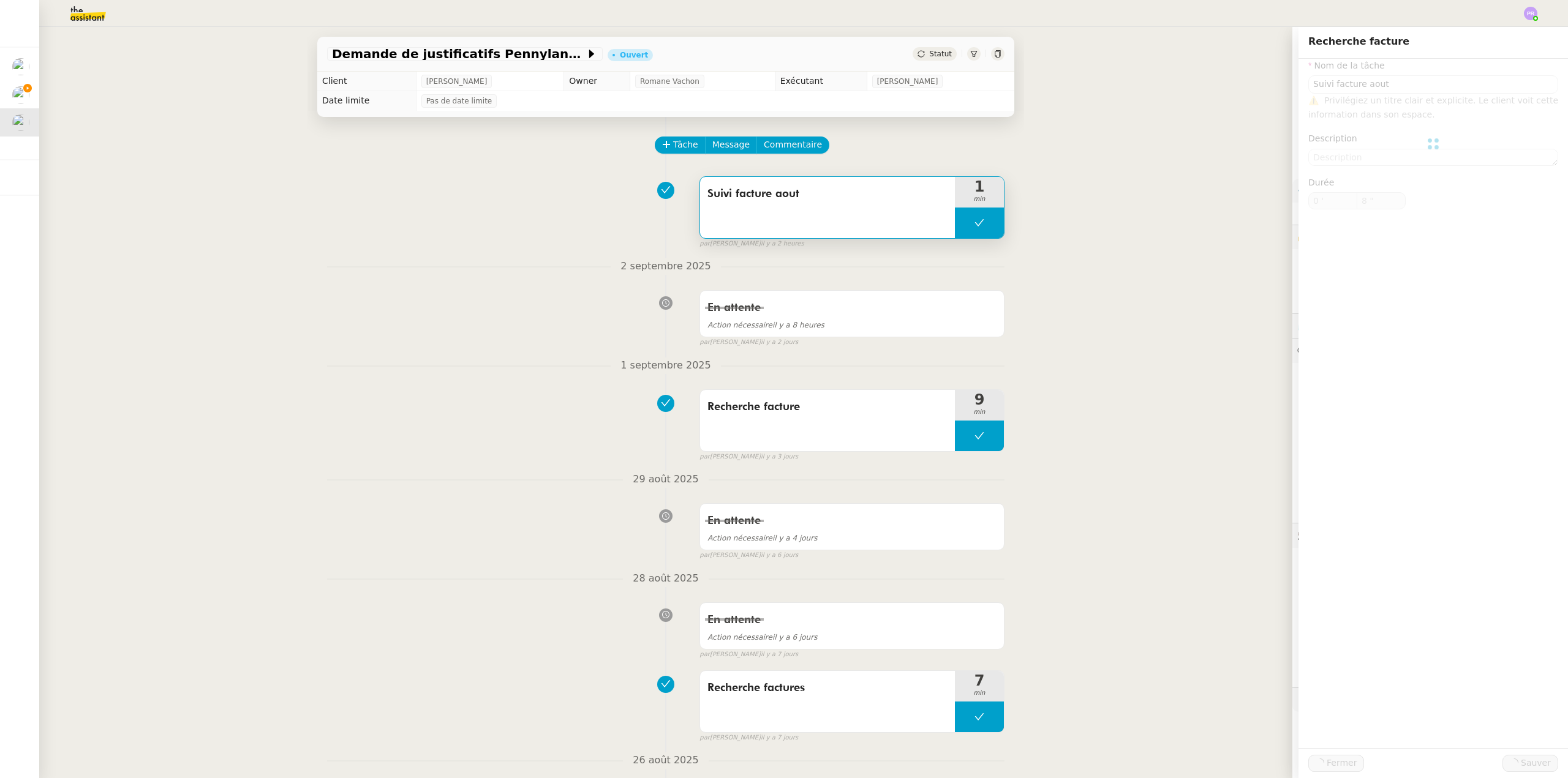
type input "Suivi facture aout"
type input "0 '"
type input "8 ""
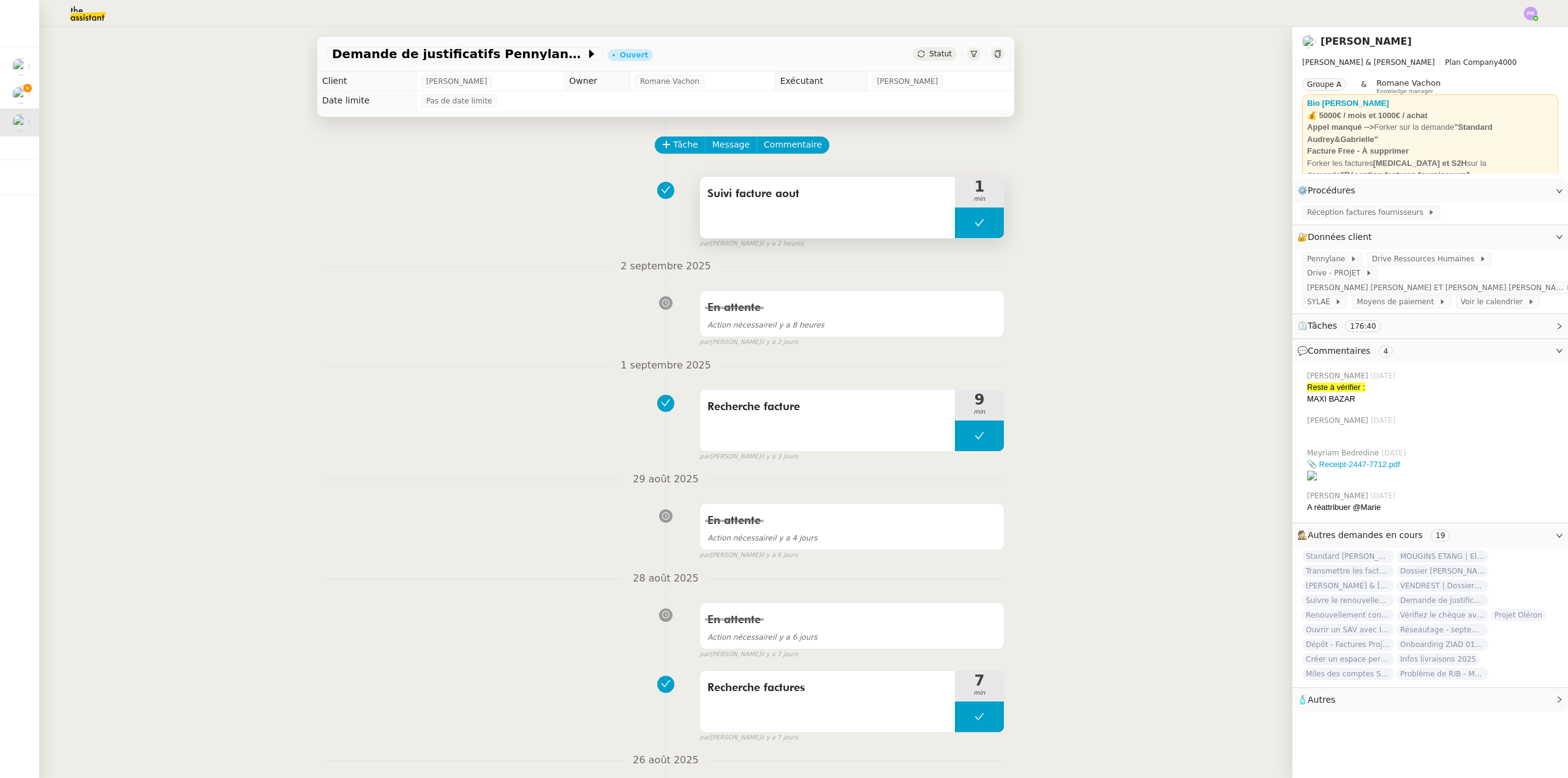
click at [962, 232] on button at bounding box center [979, 222] width 49 height 31
click at [962, 232] on div at bounding box center [967, 222] width 24 height 31
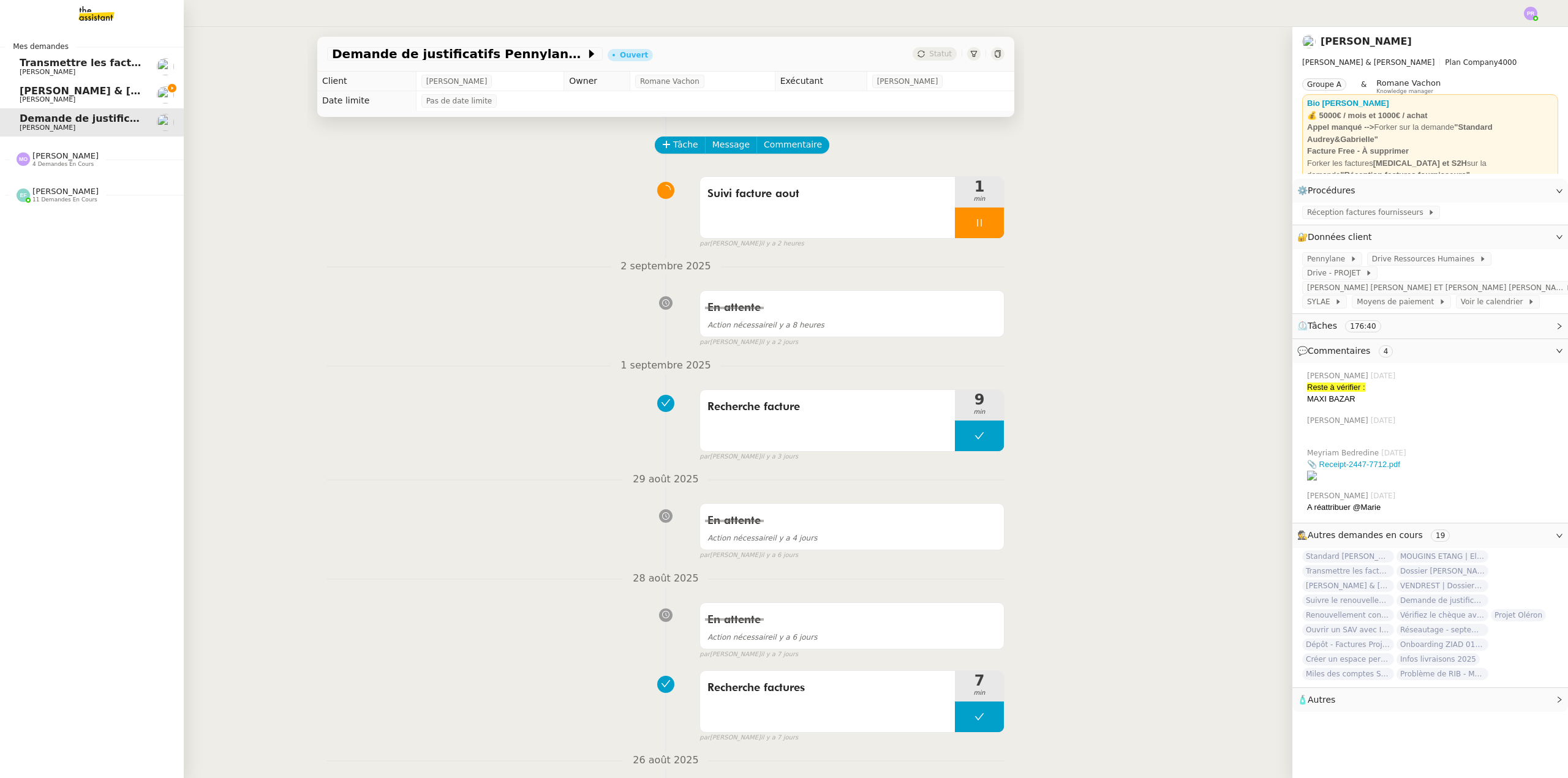
click at [76, 86] on span "[PERSON_NAME] & [PERSON_NAME] : Tenue comptable - Documents et justificatifs à …" at bounding box center [273, 90] width 507 height 12
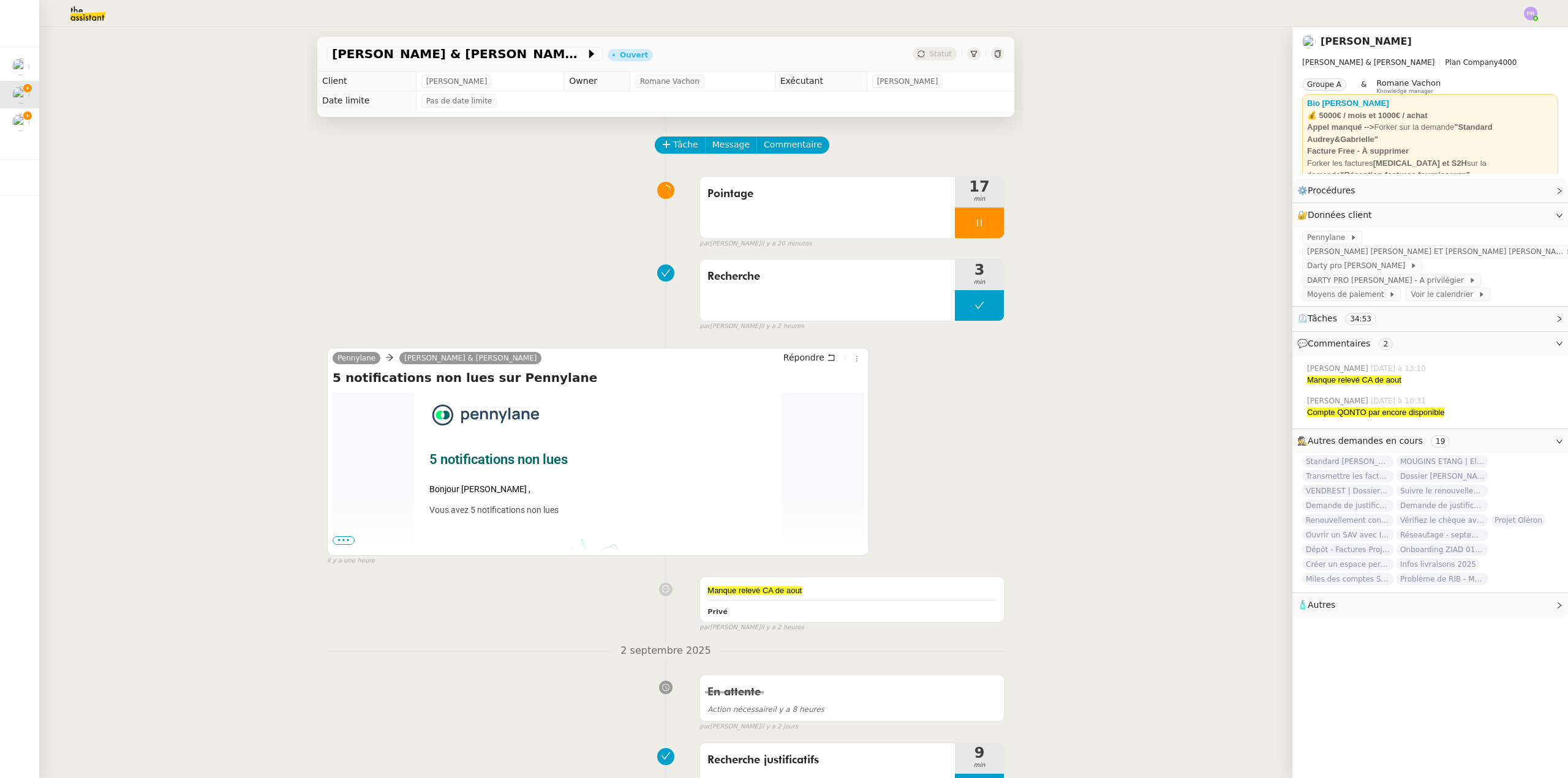
drag, startPoint x: 405, startPoint y: 270, endPoint x: 415, endPoint y: 268, distance: 10.2
click at [406, 270] on div "Recherche 3 min false par Pauline R. il y a 2 heures" at bounding box center [665, 292] width 678 height 78
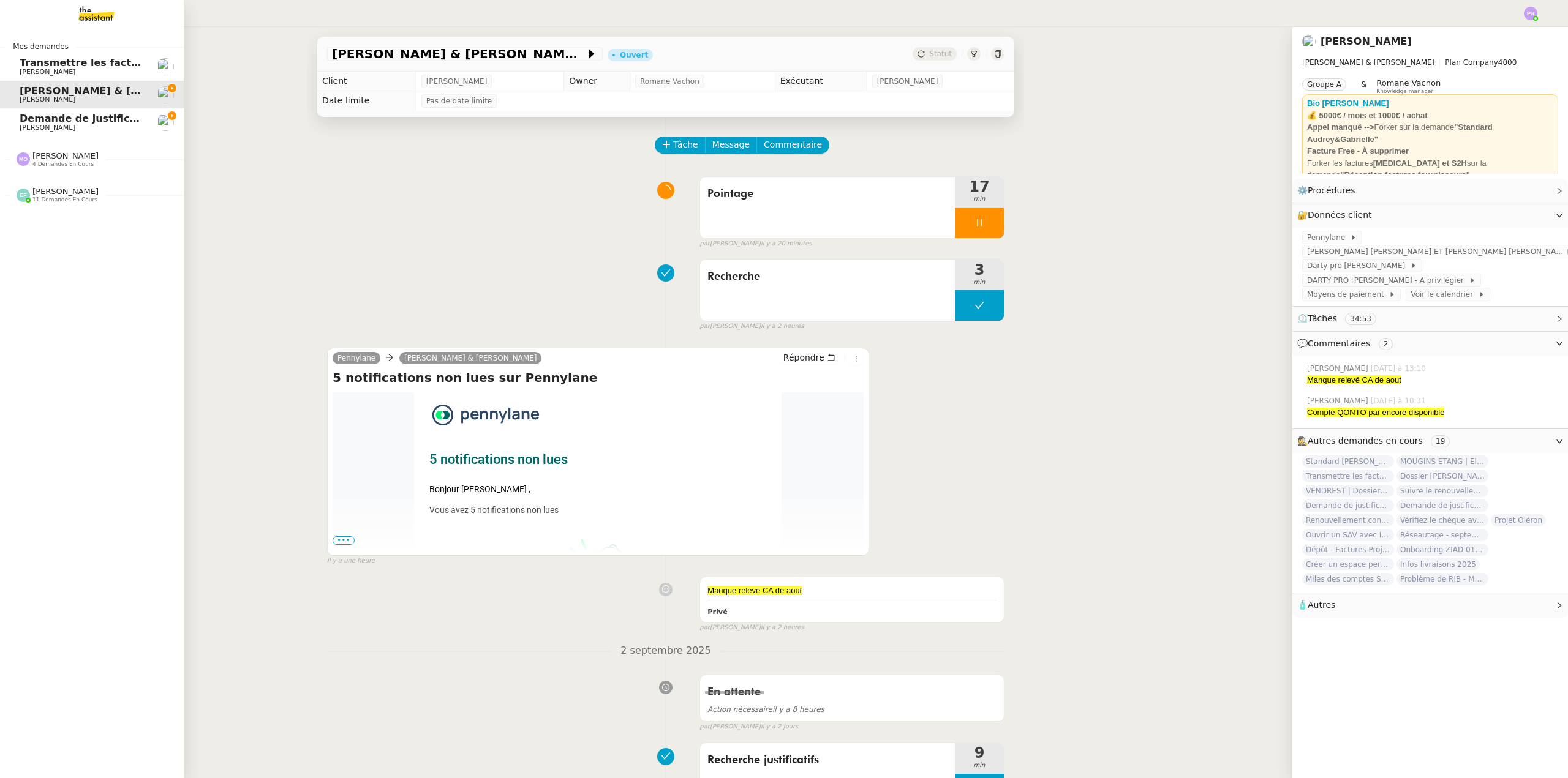
click at [71, 118] on span "Demande de justificatifs Pennylane - août 2025" at bounding box center [151, 118] width 263 height 12
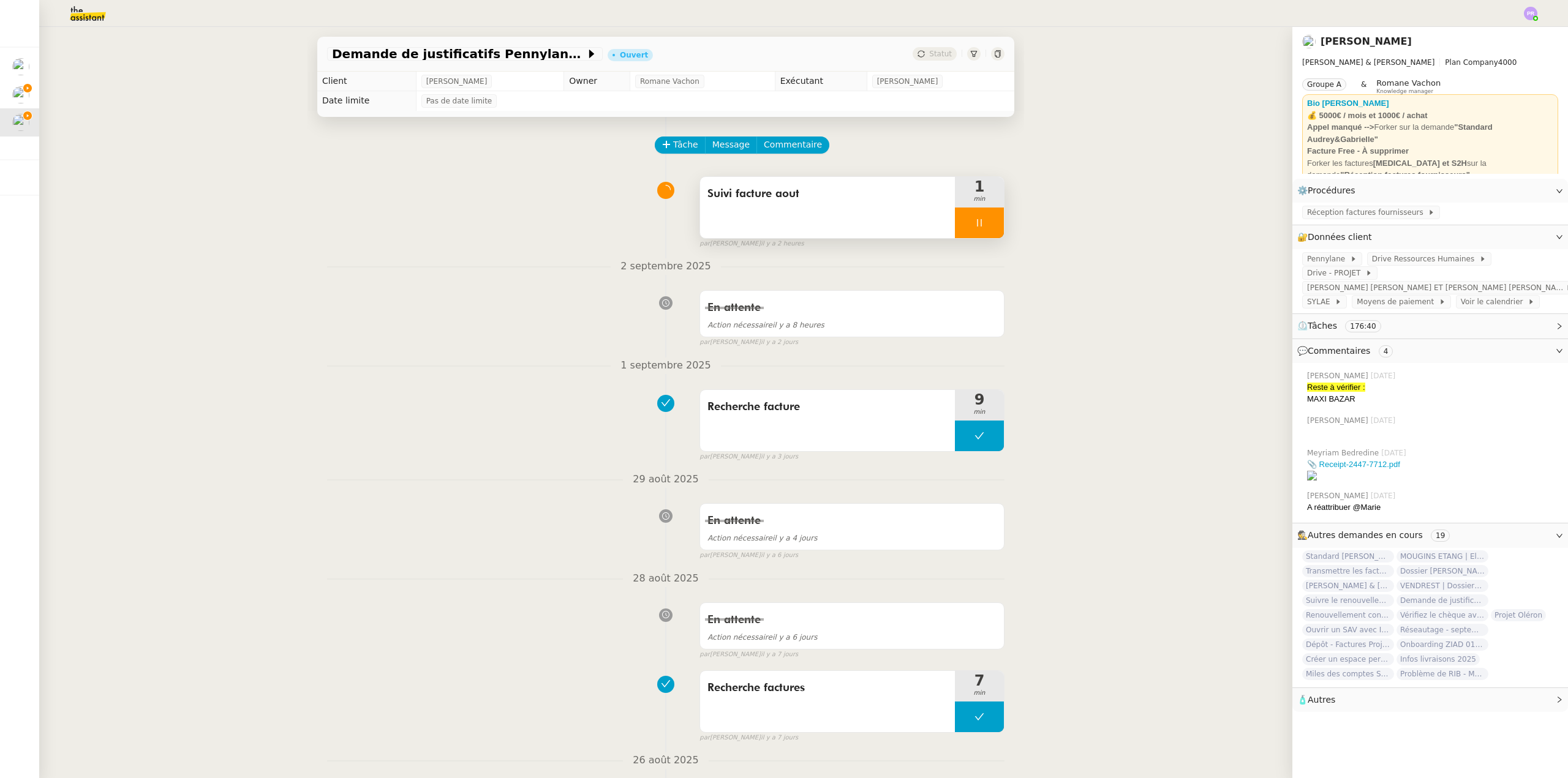
click at [975, 225] on div at bounding box center [979, 222] width 49 height 31
click at [988, 226] on icon at bounding box center [992, 223] width 10 height 7
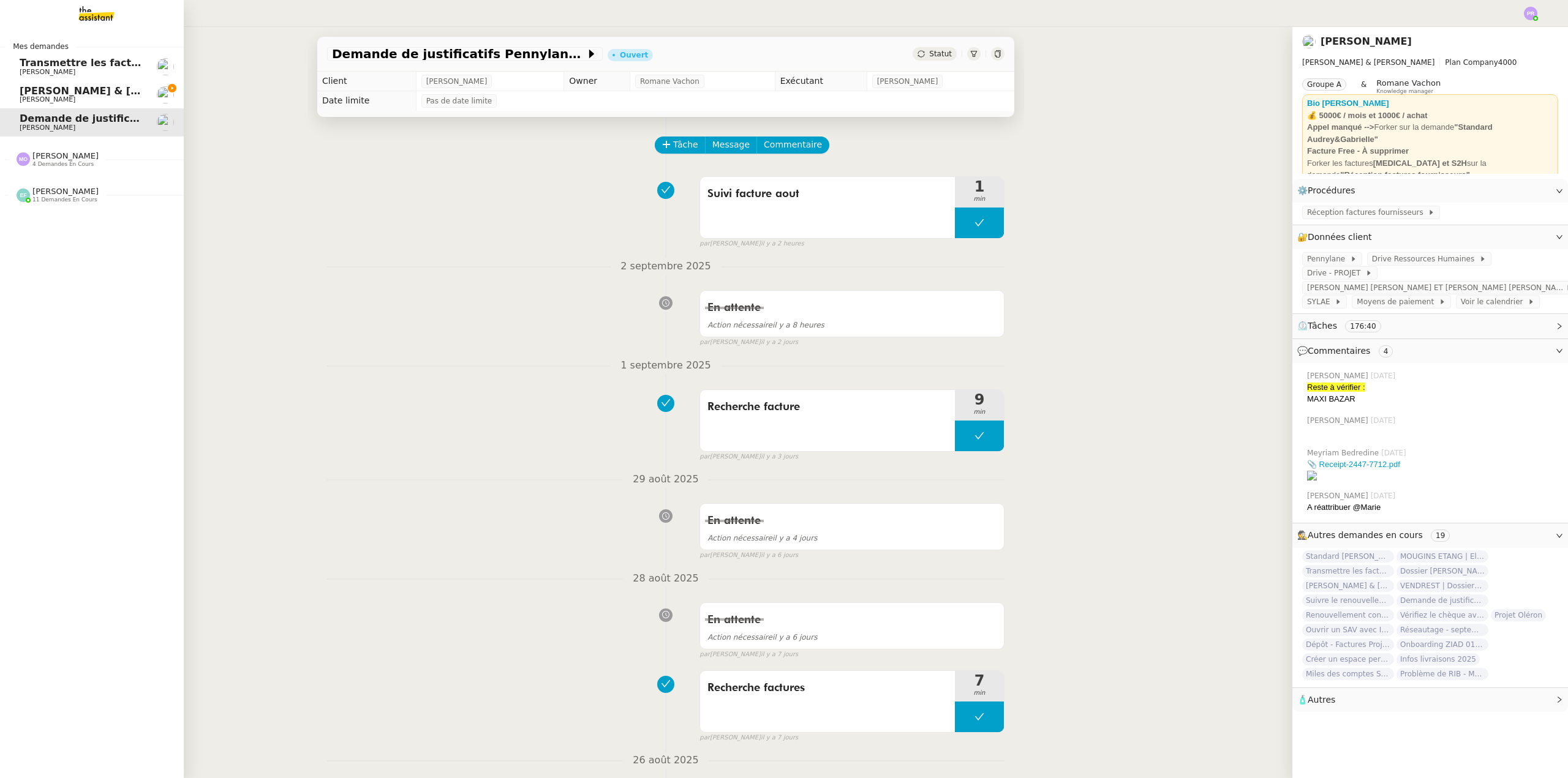
click at [65, 96] on span "[PERSON_NAME]" at bounding box center [48, 100] width 56 height 8
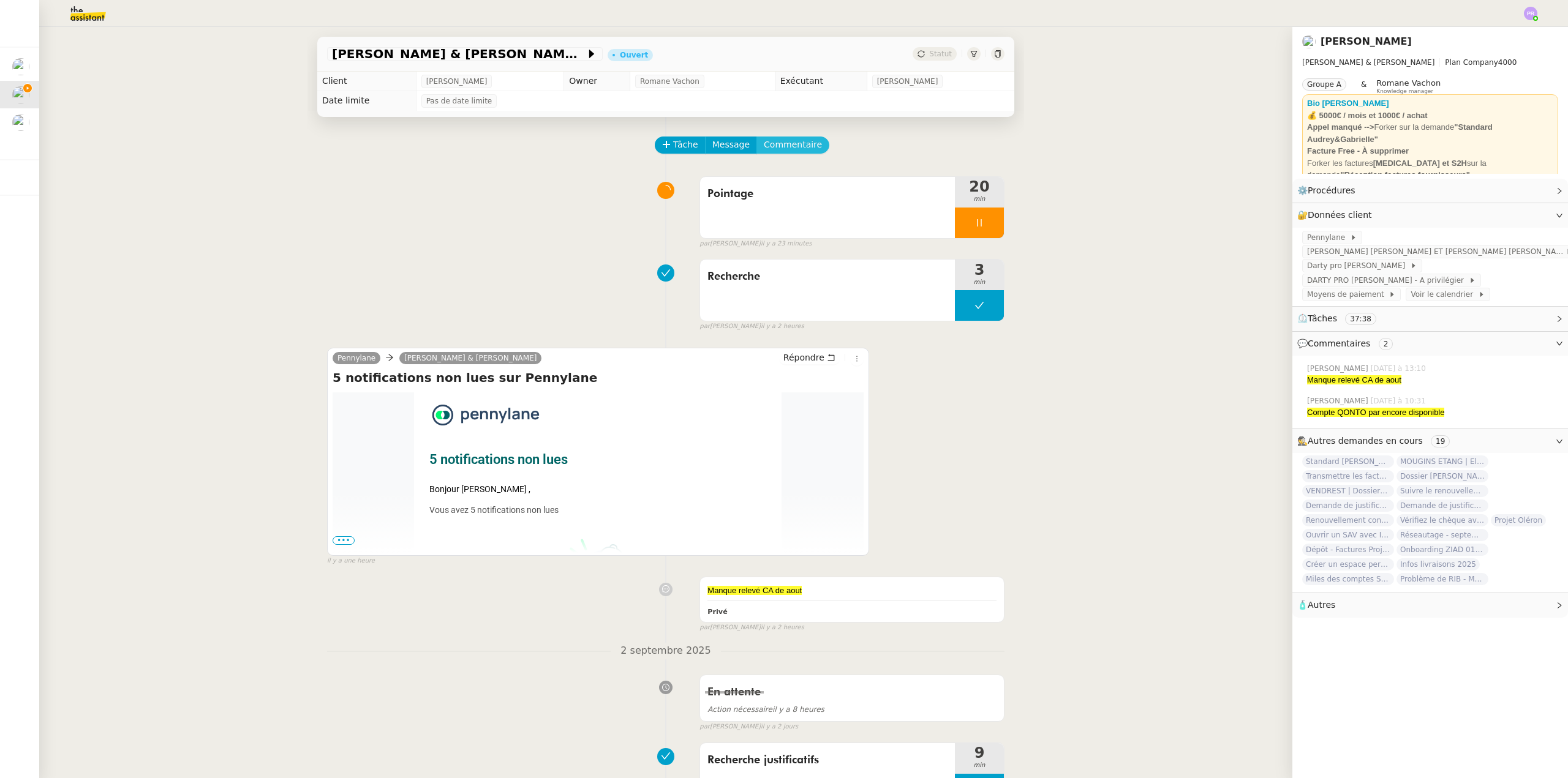
click at [786, 142] on span "Commentaire" at bounding box center [793, 145] width 58 height 14
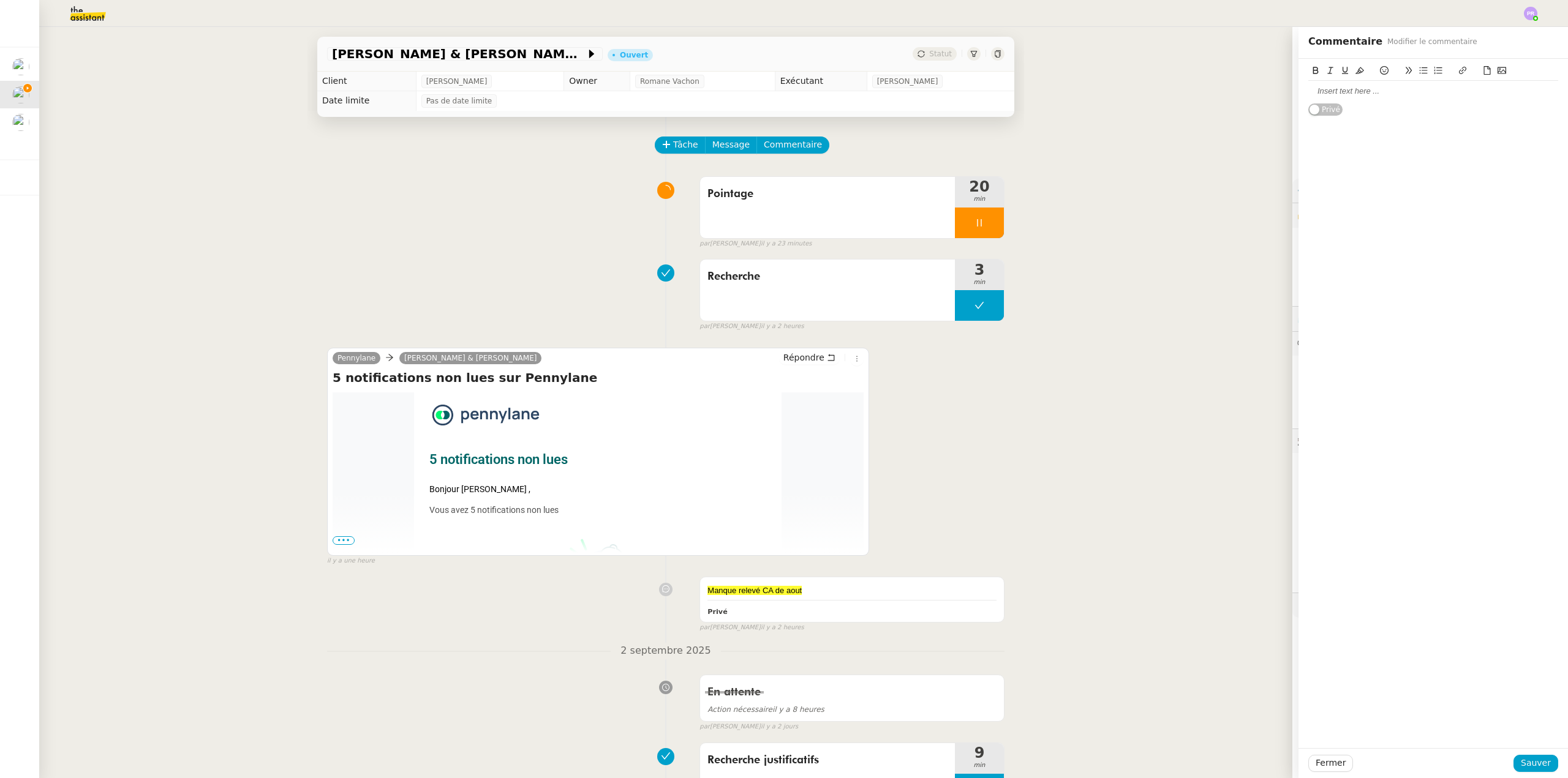
click at [1331, 90] on div at bounding box center [1433, 91] width 250 height 11
click at [1330, 88] on div at bounding box center [1433, 91] width 250 height 11
drag, startPoint x: 436, startPoint y: 289, endPoint x: 548, endPoint y: 270, distance: 113.6
click at [437, 289] on div "Recherche 3 min false par Pauline R. il y a 2 heures" at bounding box center [665, 292] width 678 height 78
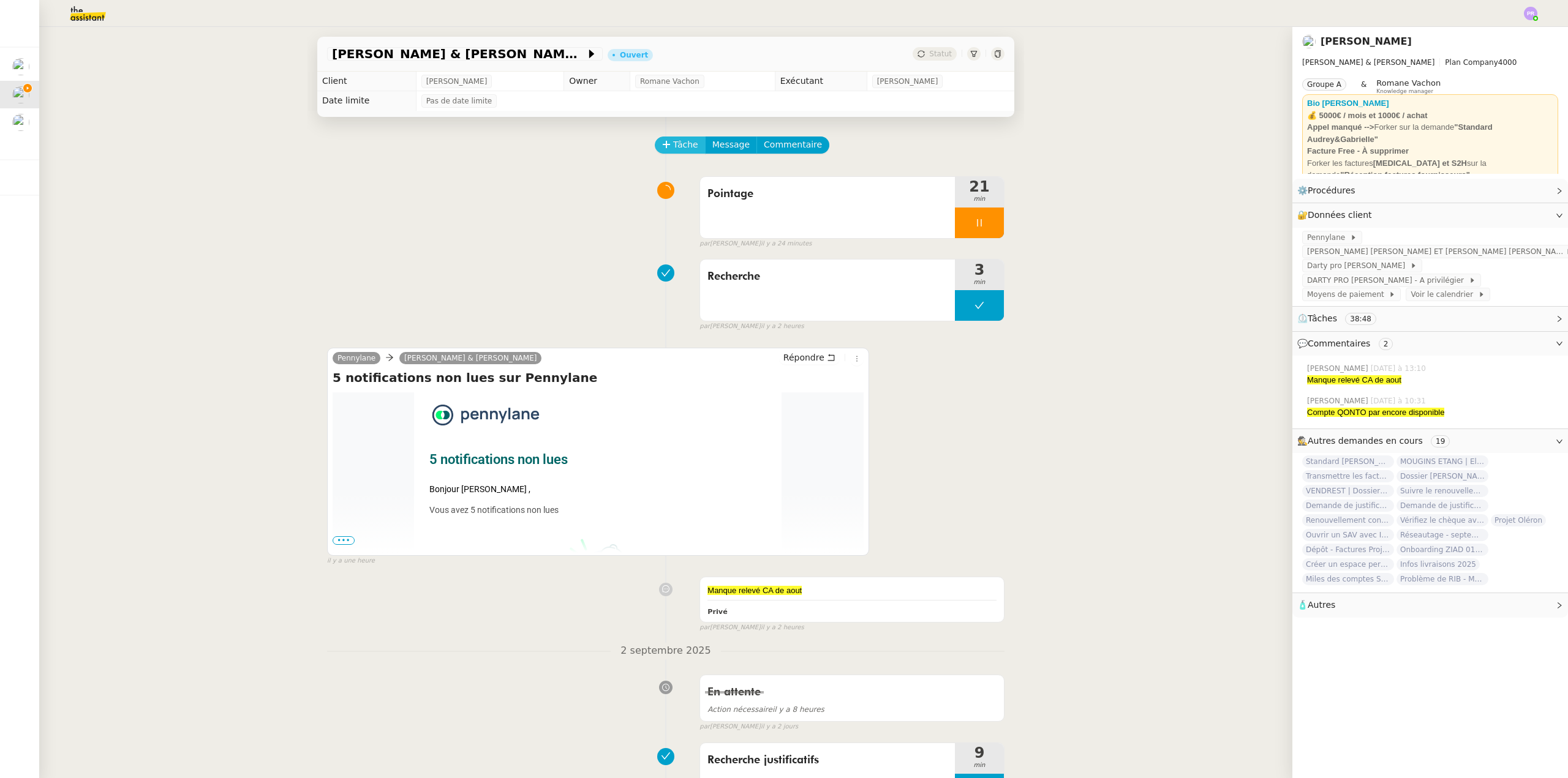
click at [680, 143] on span "Tâche" at bounding box center [685, 145] width 25 height 14
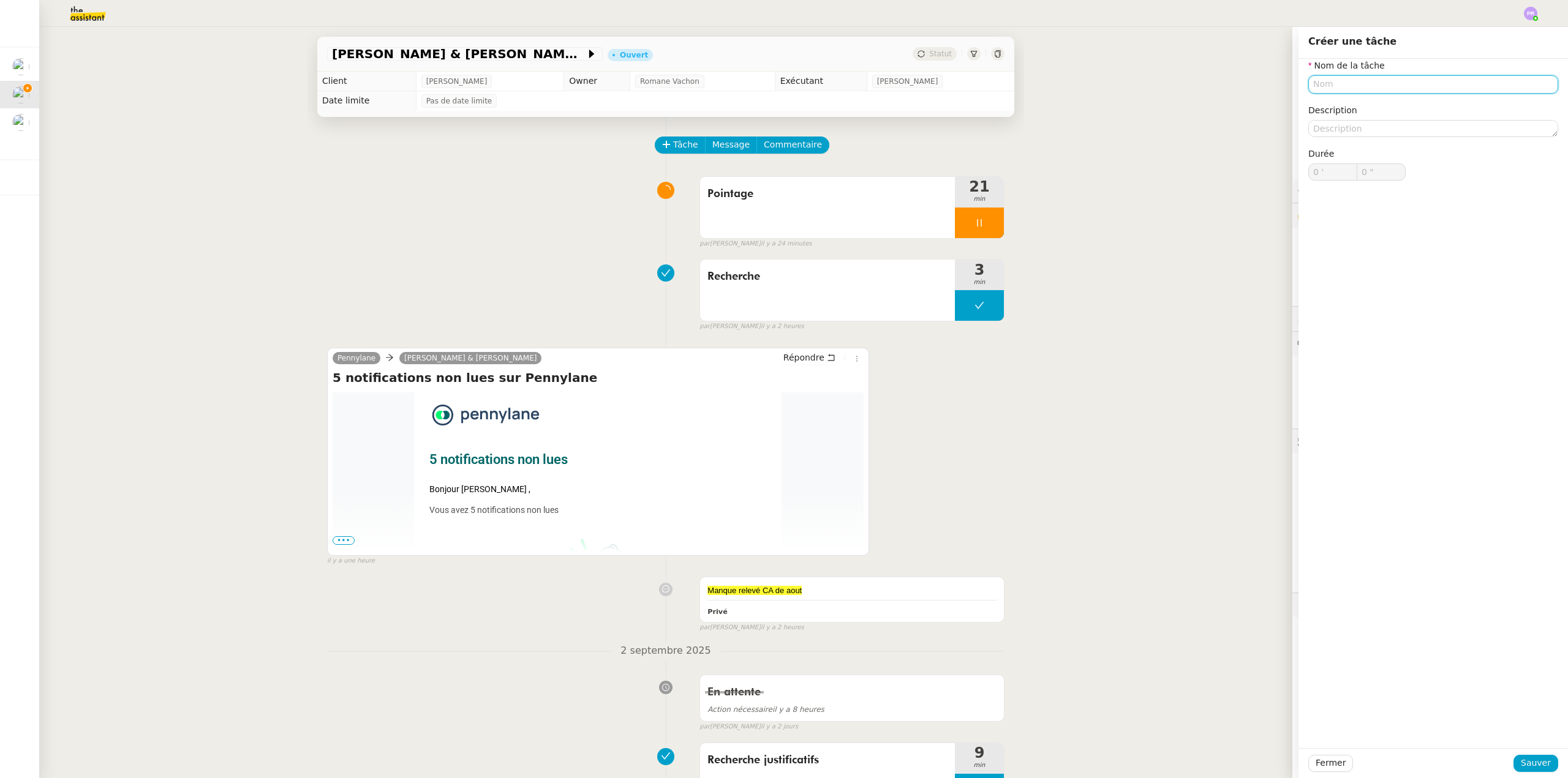
click at [1367, 86] on input "text" at bounding box center [1433, 84] width 250 height 18
click at [1346, 88] on input "Appel DARRTY" at bounding box center [1433, 84] width 250 height 18
click at [1357, 102] on div "Appel DARTY" at bounding box center [1423, 107] width 240 height 11
type input "Appel DARTY"
click at [1525, 758] on span "Sauver" at bounding box center [1535, 763] width 30 height 14
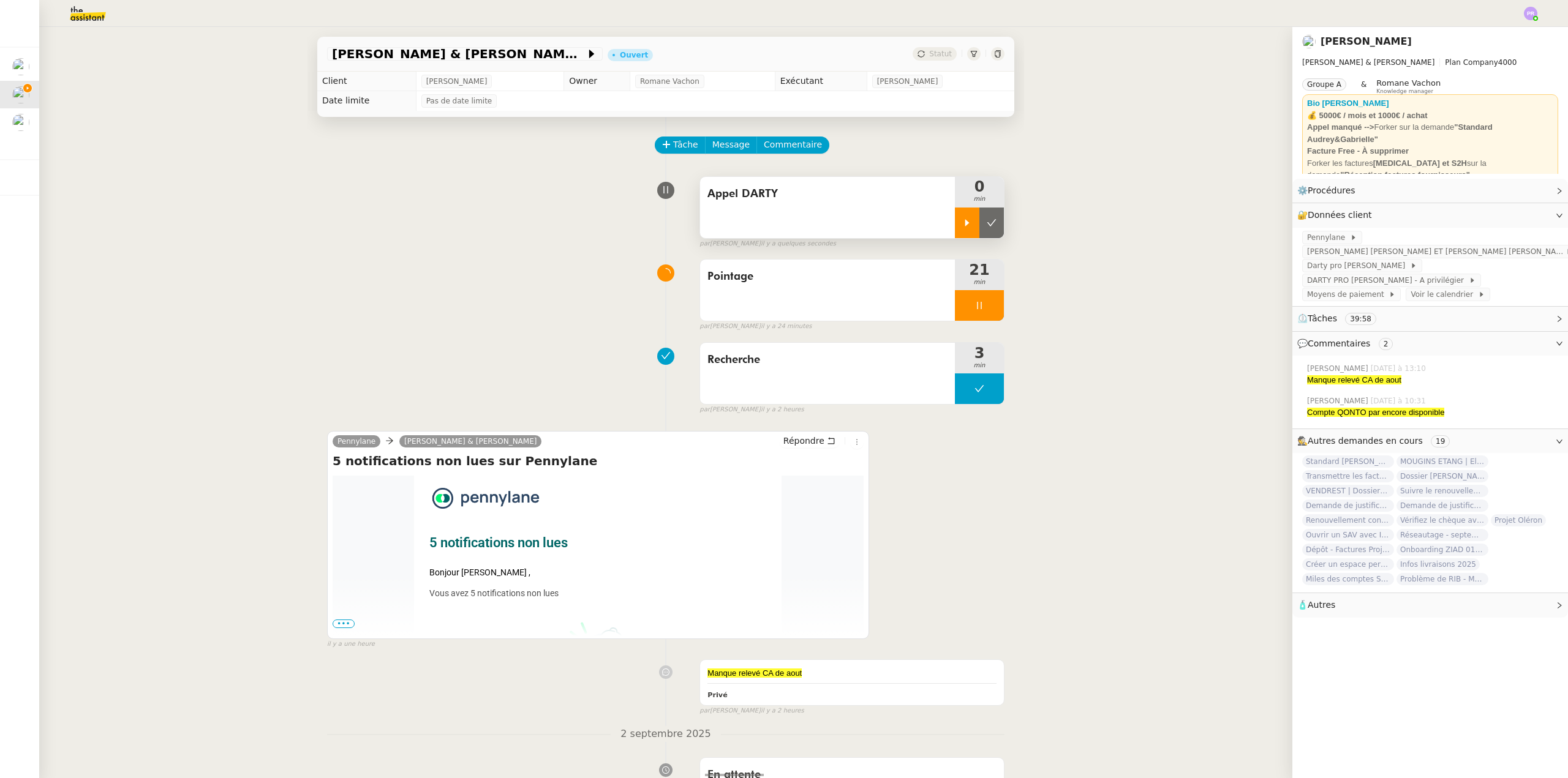
click at [955, 226] on div at bounding box center [967, 222] width 24 height 31
click at [987, 302] on div at bounding box center [979, 305] width 49 height 31
click at [988, 308] on button at bounding box center [992, 305] width 24 height 31
click at [838, 215] on div "Appel DARTY" at bounding box center [827, 207] width 255 height 61
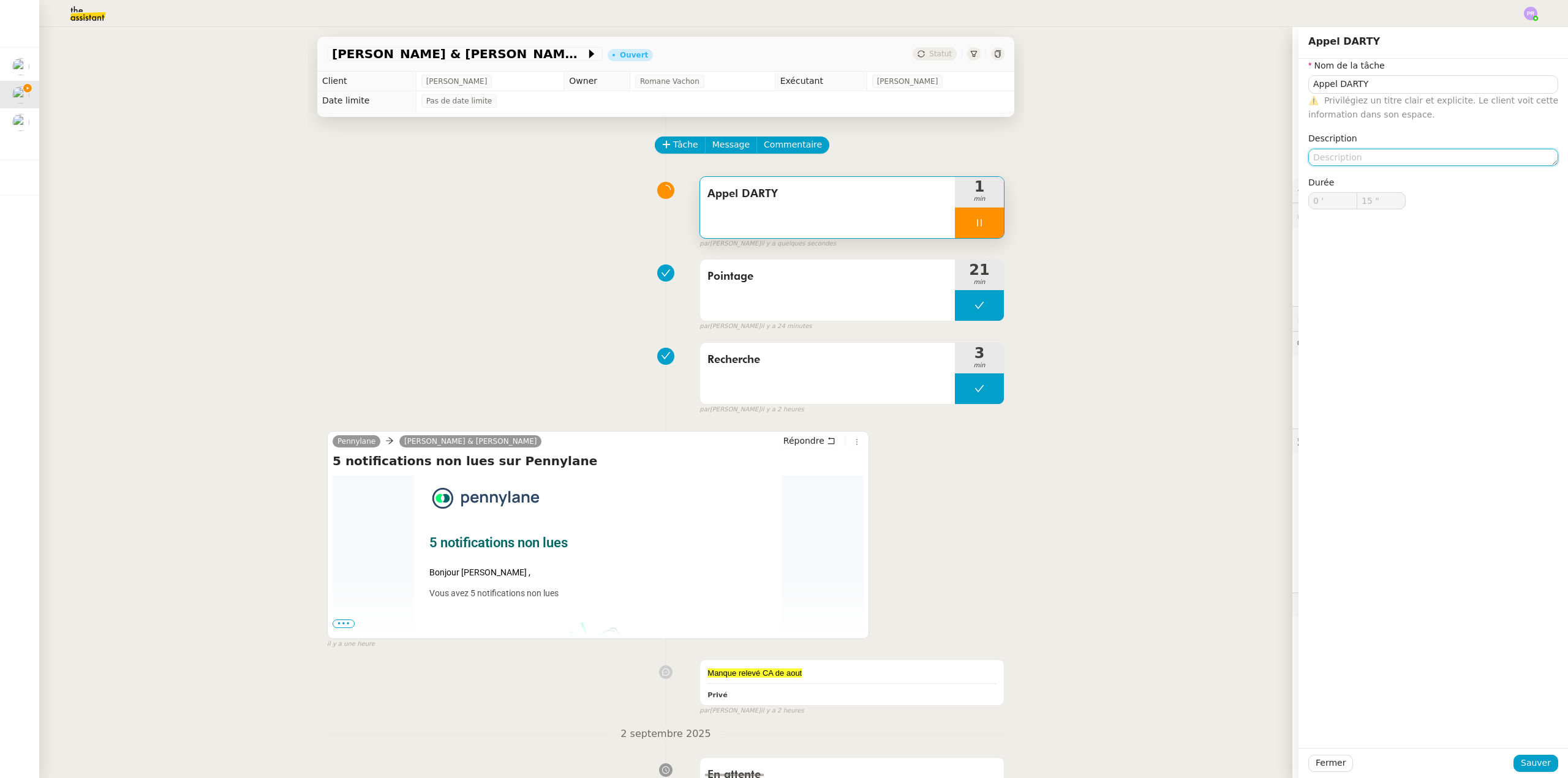
click at [1339, 155] on textarea at bounding box center [1433, 157] width 250 height 17
type input "16 ""
type textarea "09"
type input "19 ""
type textarea "09727"
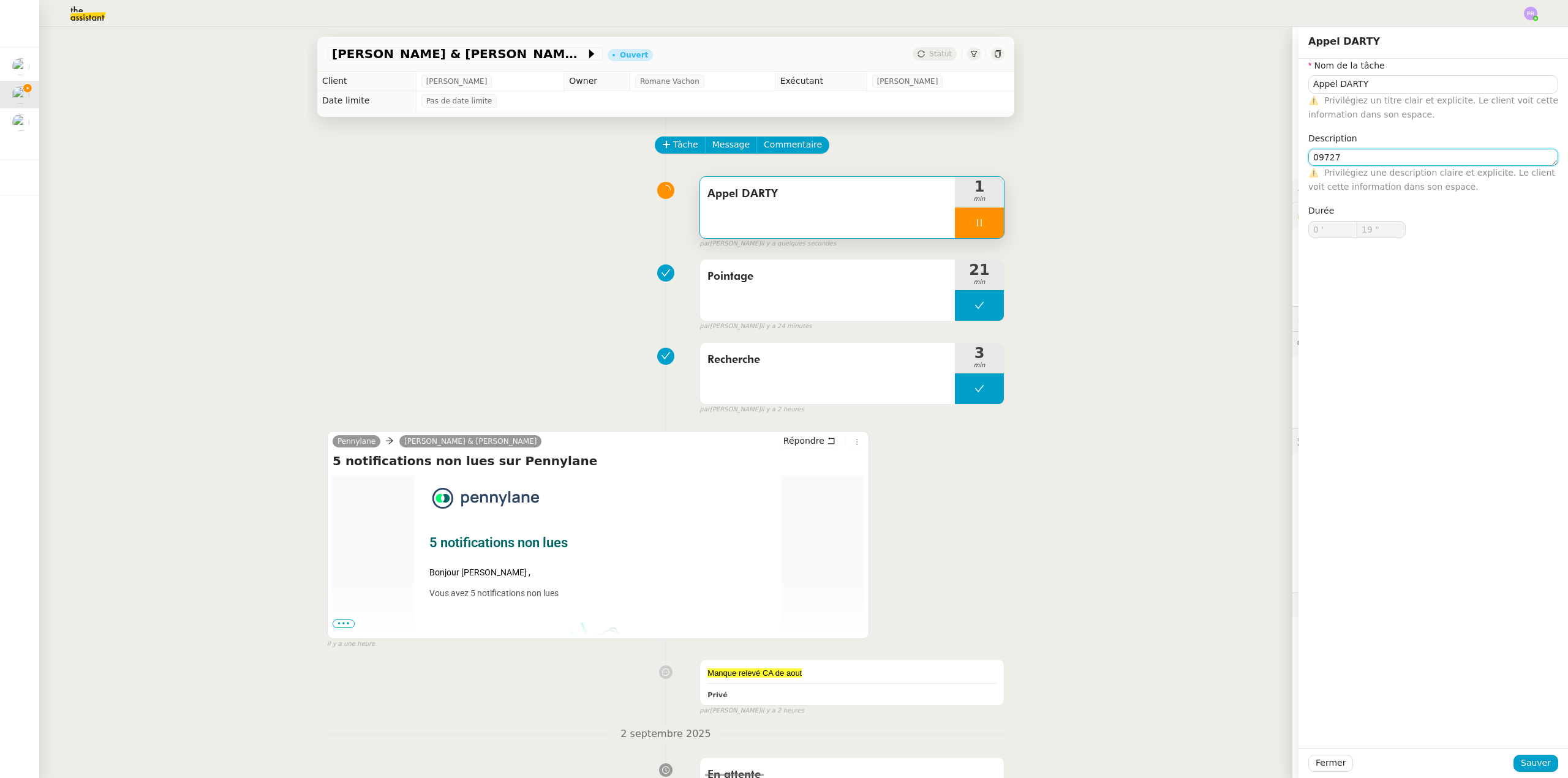
type input "20 ""
type textarea "097272"
type input "21 ""
type textarea "09727201"
type input "23 ""
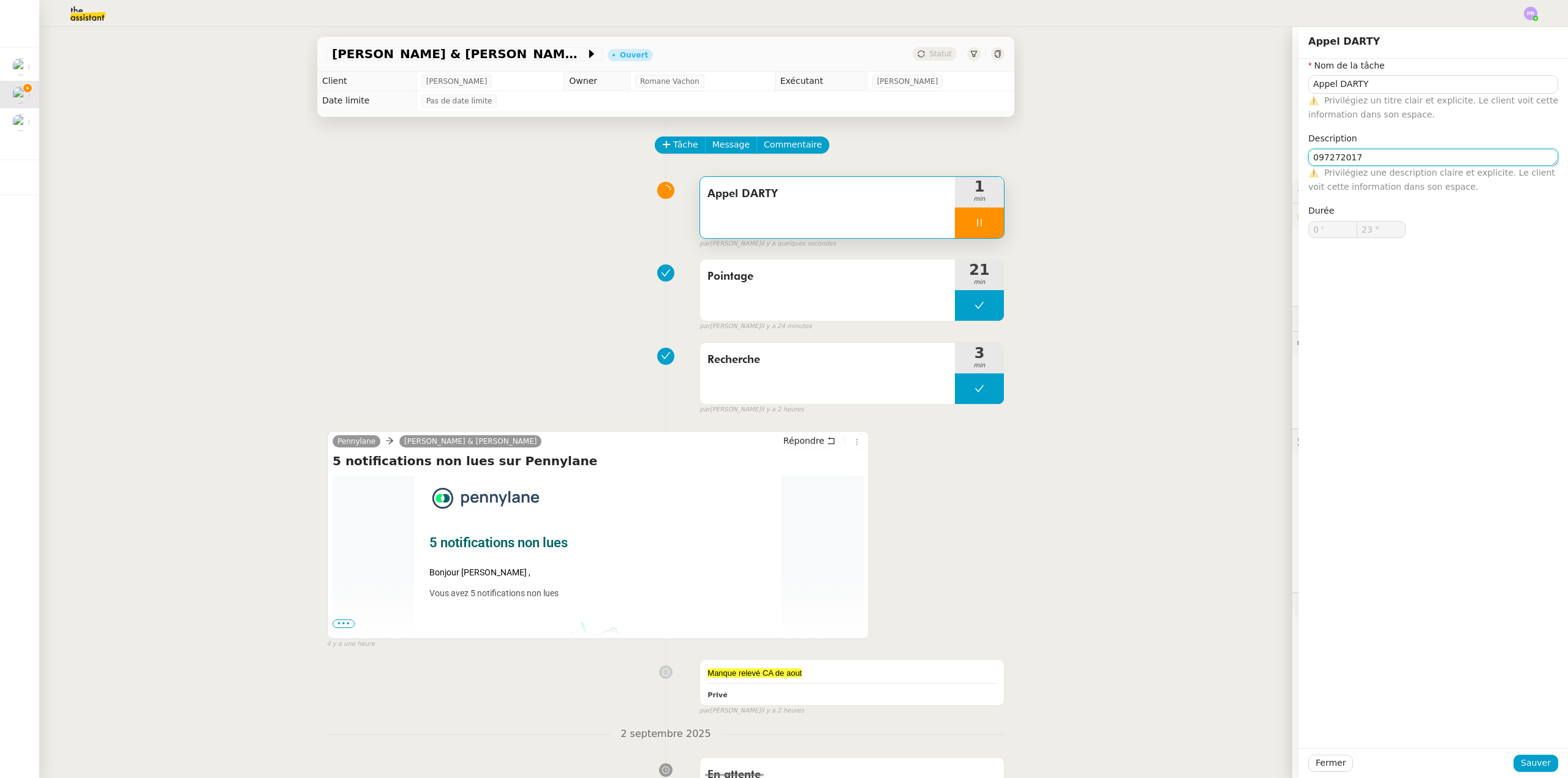
type textarea "0972720170"
drag, startPoint x: 1365, startPoint y: 154, endPoint x: 1253, endPoint y: 158, distance: 112.1
click at [1253, 158] on app-ticket "AUDREY & GABRIELLE : Tenue comptable - Documents et justificatifs à fournir Ouv…" at bounding box center [803, 403] width 1529 height 752
type input "27 ""
type textarea "0972720170"
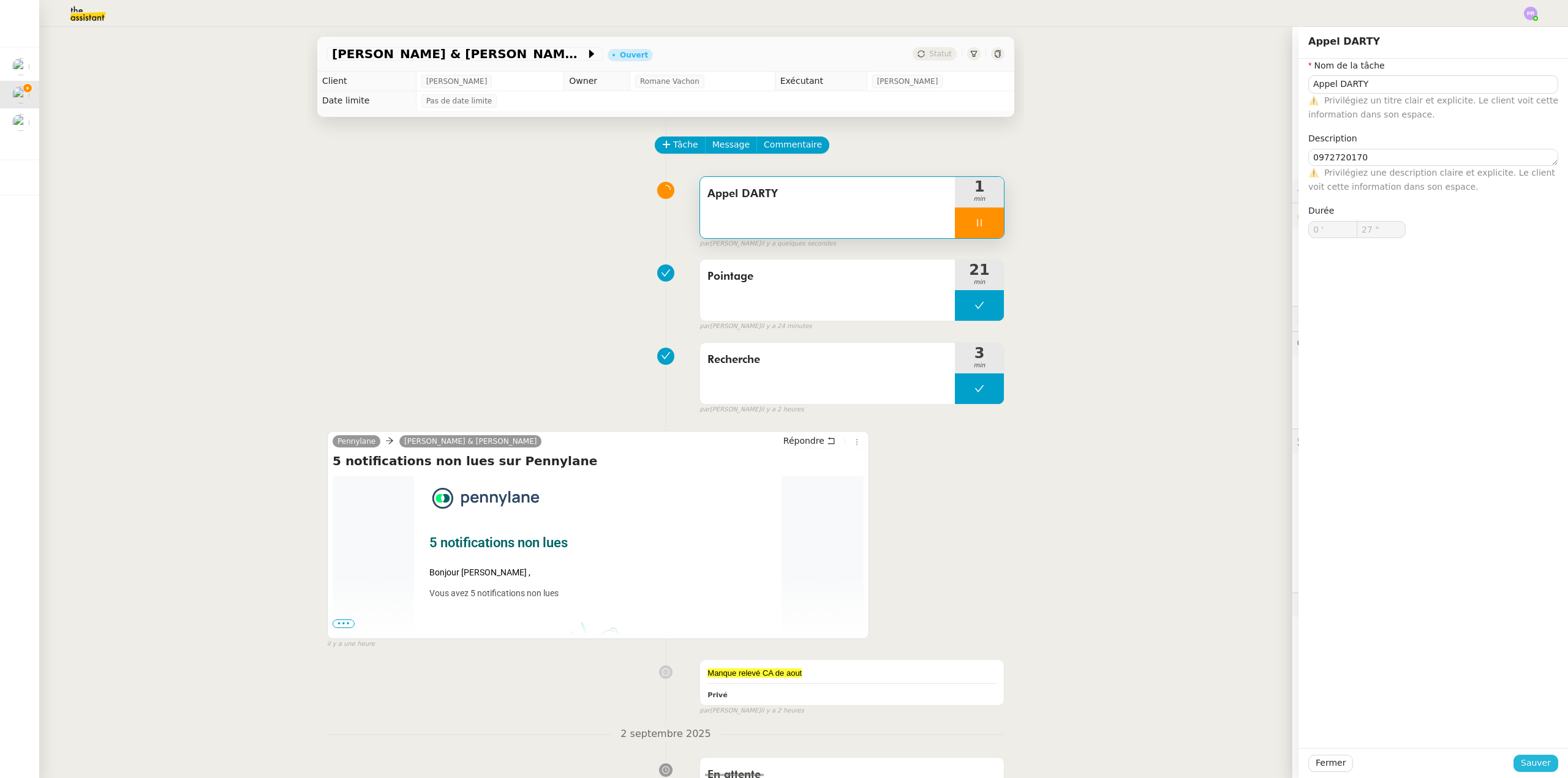
click at [1524, 766] on span "Sauver" at bounding box center [1535, 763] width 30 height 14
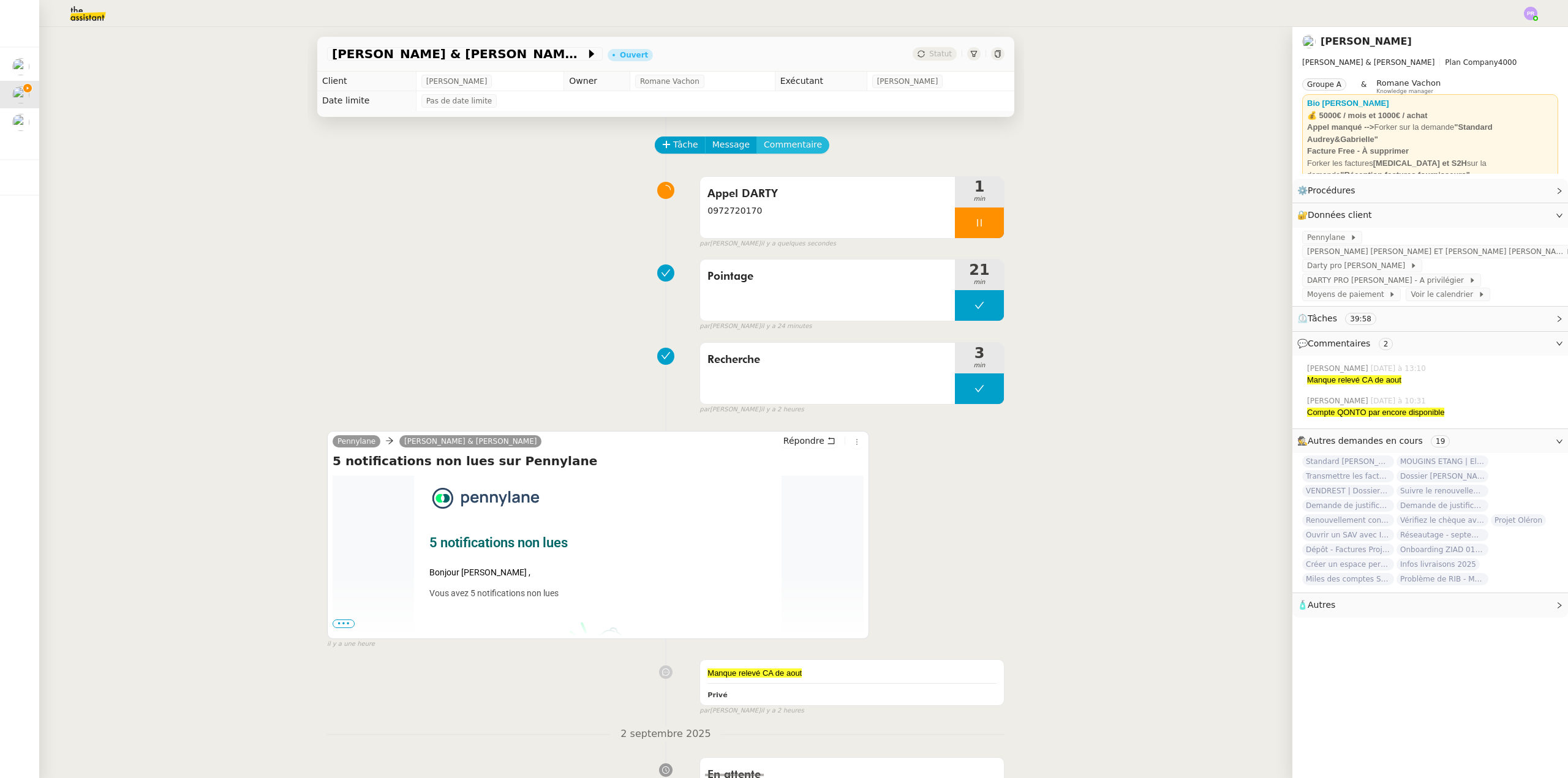
click at [771, 145] on span "Commentaire" at bounding box center [793, 145] width 58 height 14
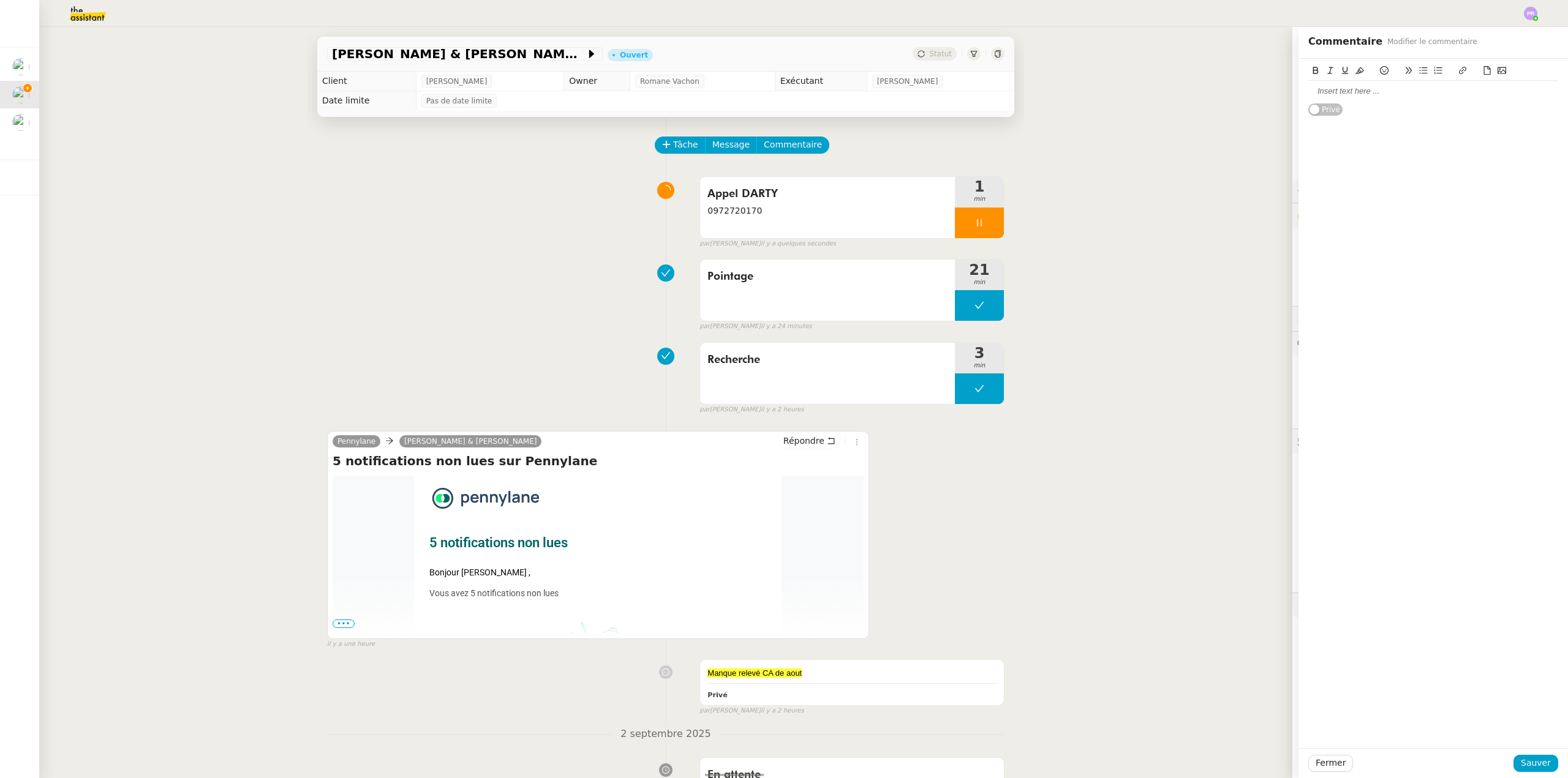
click at [1340, 84] on div at bounding box center [1433, 91] width 250 height 21
click at [1397, 91] on div "0972720170" at bounding box center [1433, 91] width 250 height 11
click at [1380, 99] on div at bounding box center [1433, 103] width 250 height 11
click at [1414, 118] on div "contactpro@fnacdarty.com" at bounding box center [1433, 113] width 250 height 11
click at [1421, 111] on div "contactpro@fnacdarty.com" at bounding box center [1433, 113] width 250 height 11
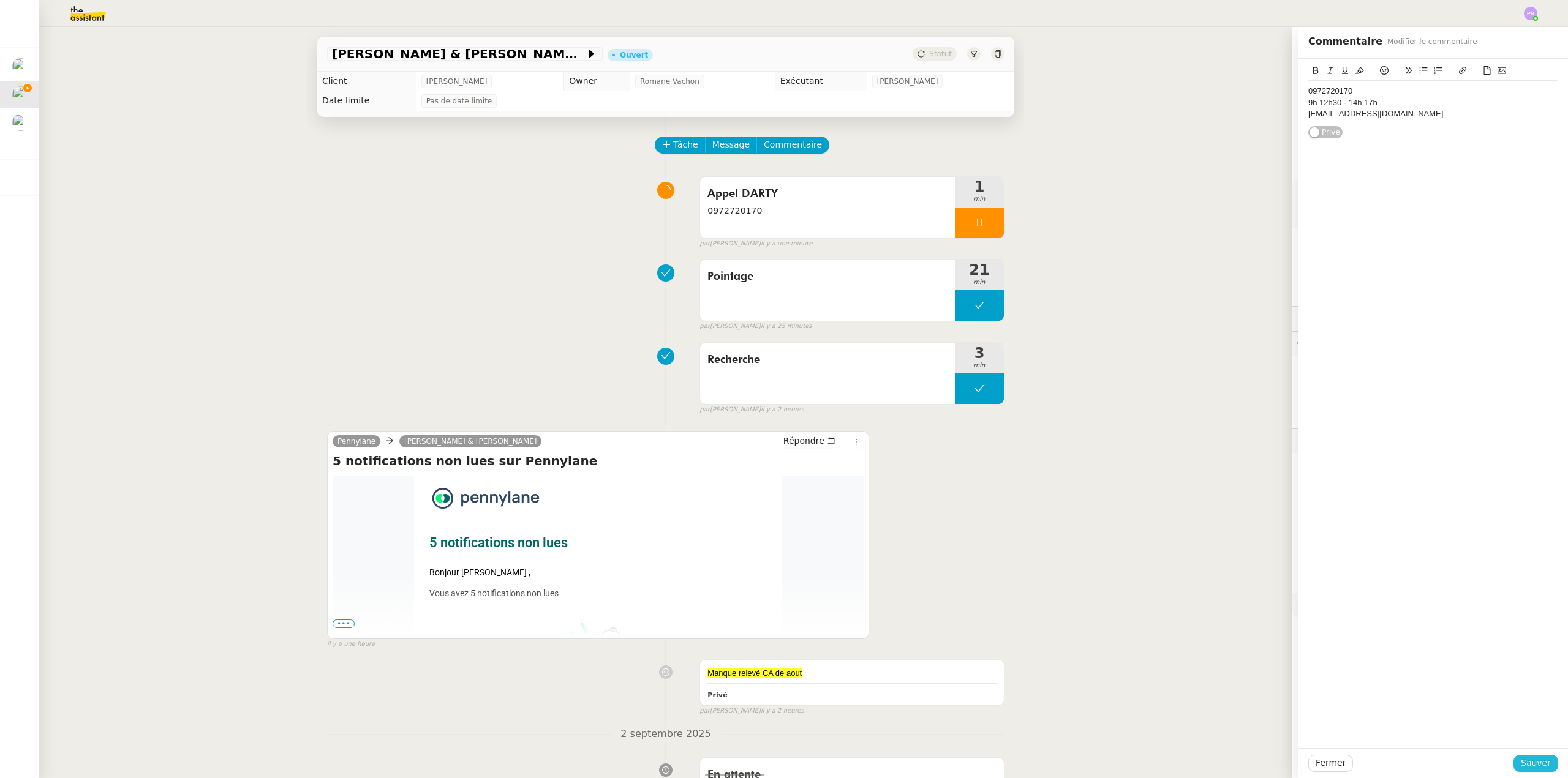
click at [1536, 766] on span "Sauver" at bounding box center [1535, 763] width 30 height 14
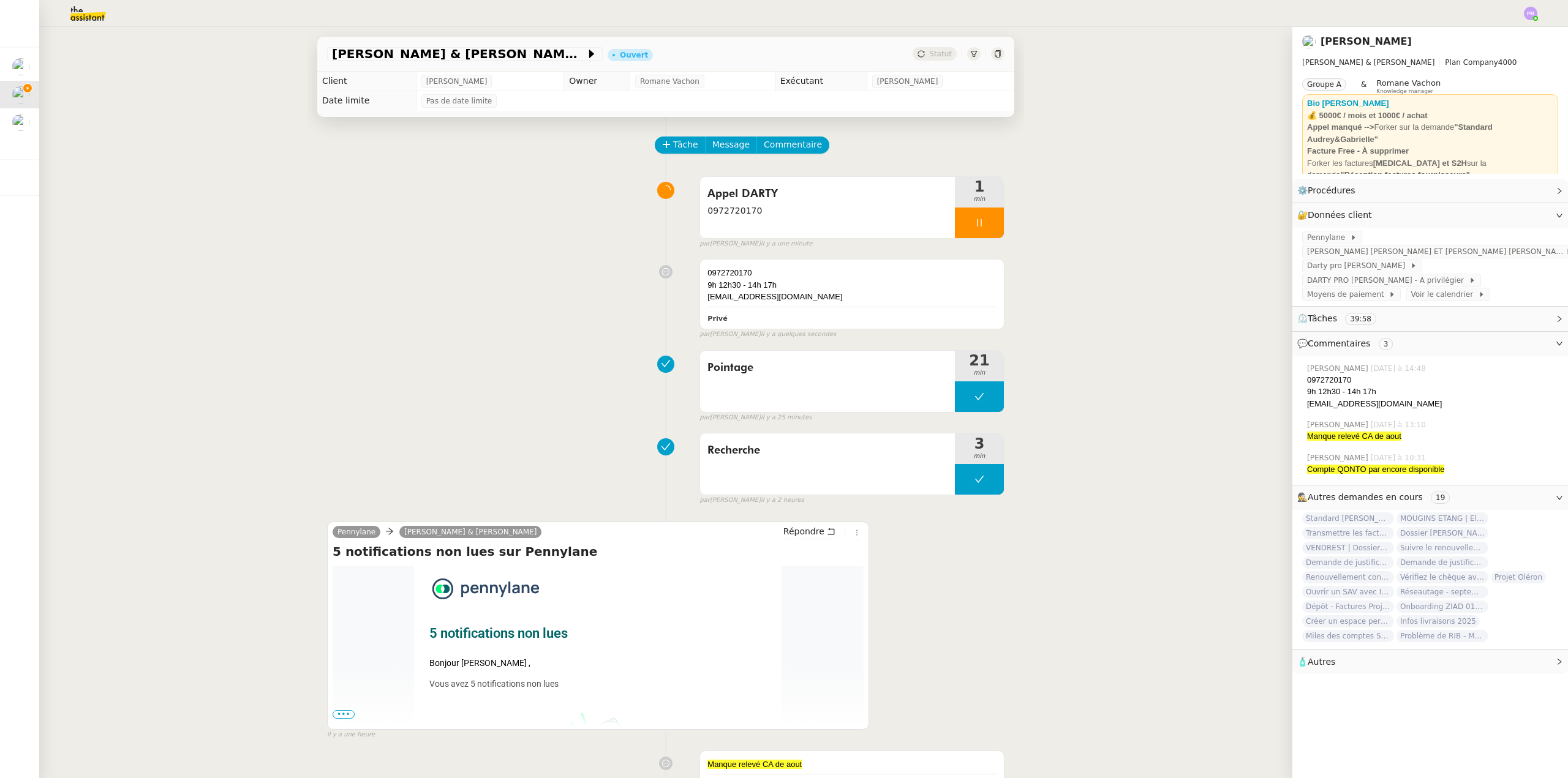
click at [1405, 398] on div "contactpro@fnacdarty.com" at bounding box center [1432, 404] width 251 height 12
drag, startPoint x: 1378, startPoint y: 393, endPoint x: 1298, endPoint y: 397, distance: 80.1
click at [1307, 398] on div "contactpro@fnacdarty.com" at bounding box center [1432, 404] width 251 height 12
click at [719, 149] on span "Message" at bounding box center [731, 145] width 37 height 14
click at [742, 173] on link "Nouvelle conversation" at bounding box center [777, 181] width 153 height 24
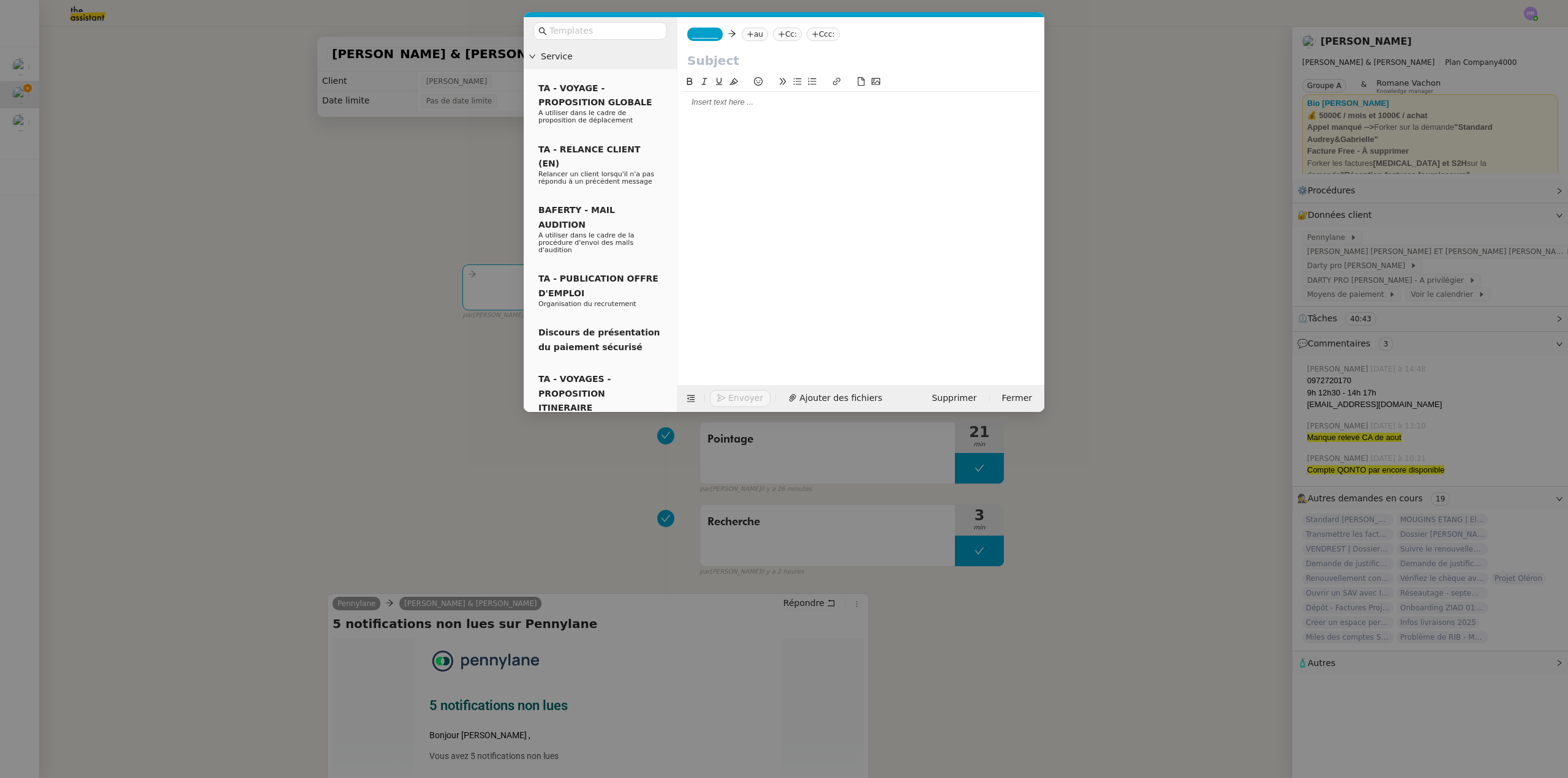
drag, startPoint x: 343, startPoint y: 236, endPoint x: 400, endPoint y: 228, distance: 57.6
click at [343, 235] on nz-modal-container "Service TA - VOYAGE - PROPOSITION GLOBALE A utiliser dans le cadre de propositi…" at bounding box center [784, 389] width 1568 height 778
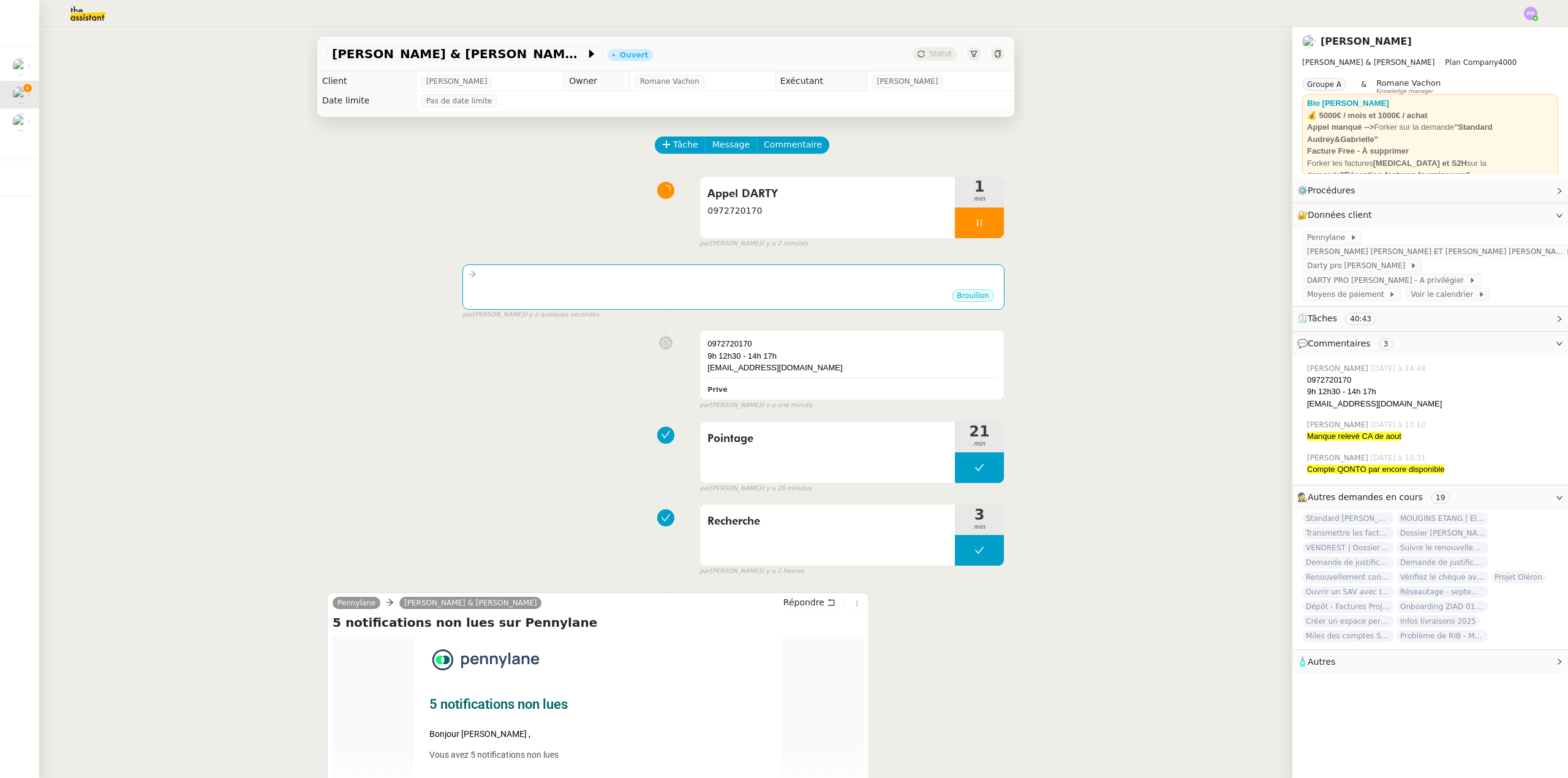
click at [77, 24] on img at bounding box center [78, 14] width 95 height 27
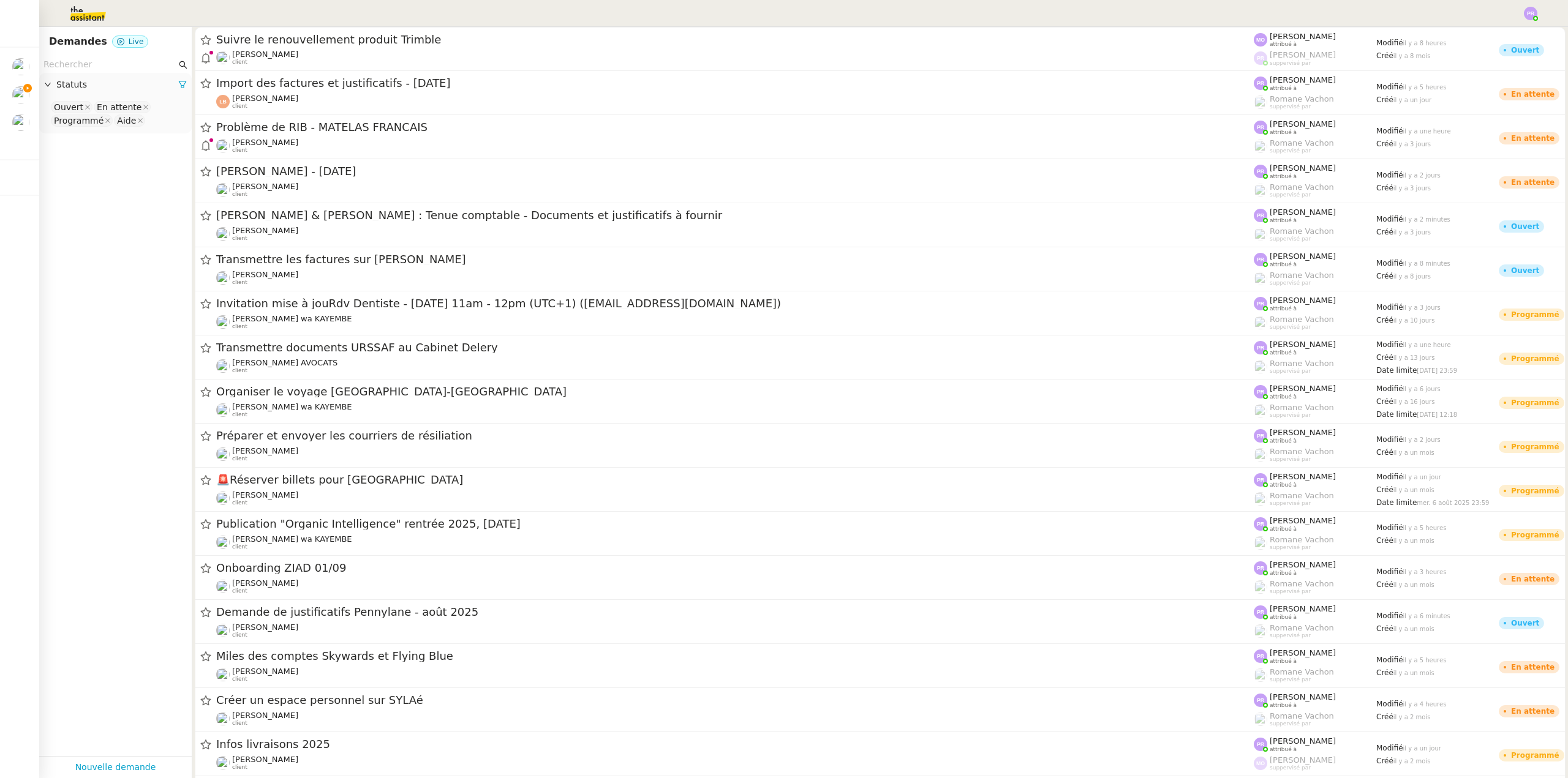
click at [84, 68] on input "text" at bounding box center [110, 65] width 133 height 14
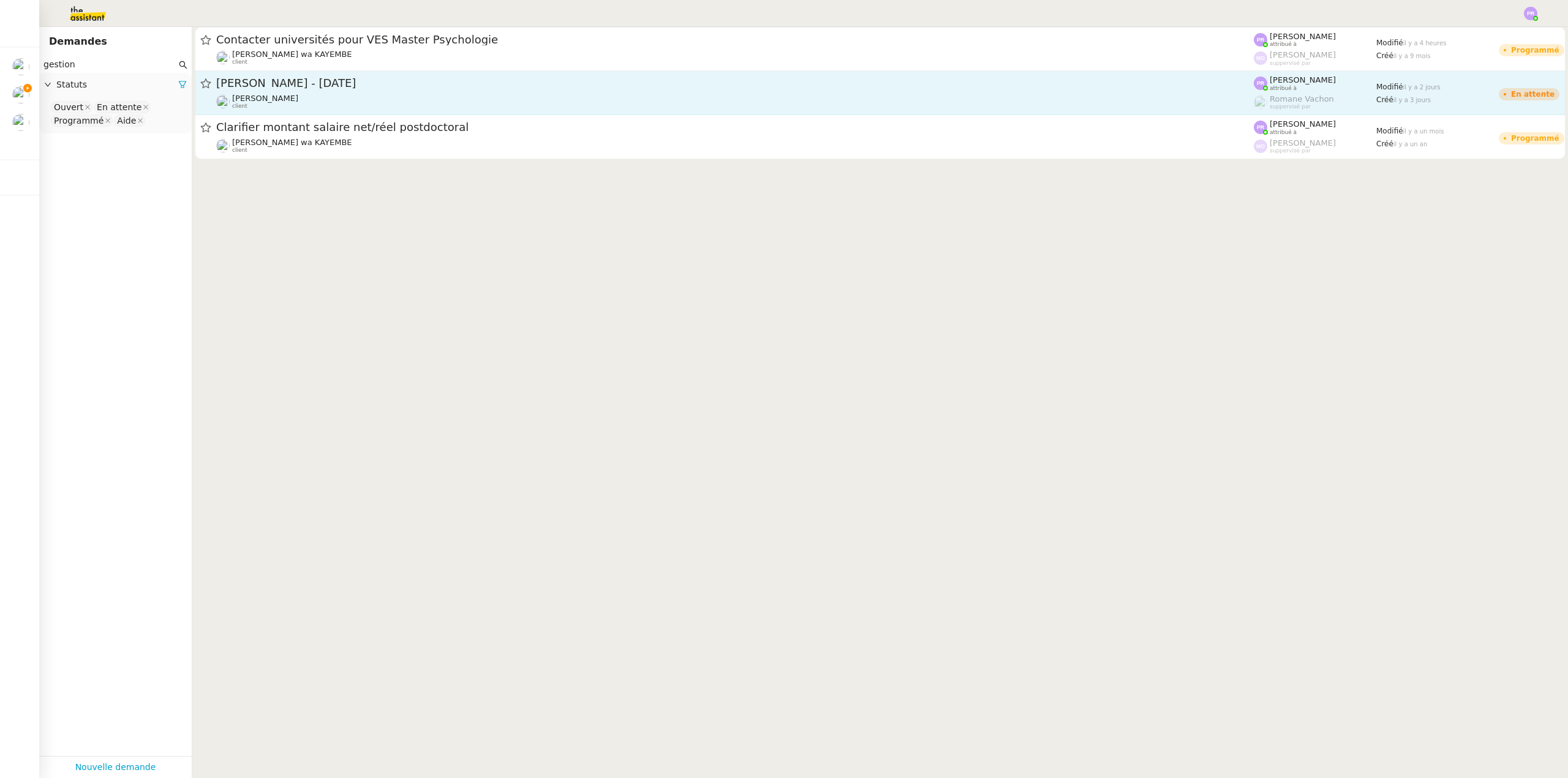
type input "gestion"
click at [350, 97] on div "[PERSON_NAME] client" at bounding box center [735, 101] width 1037 height 16
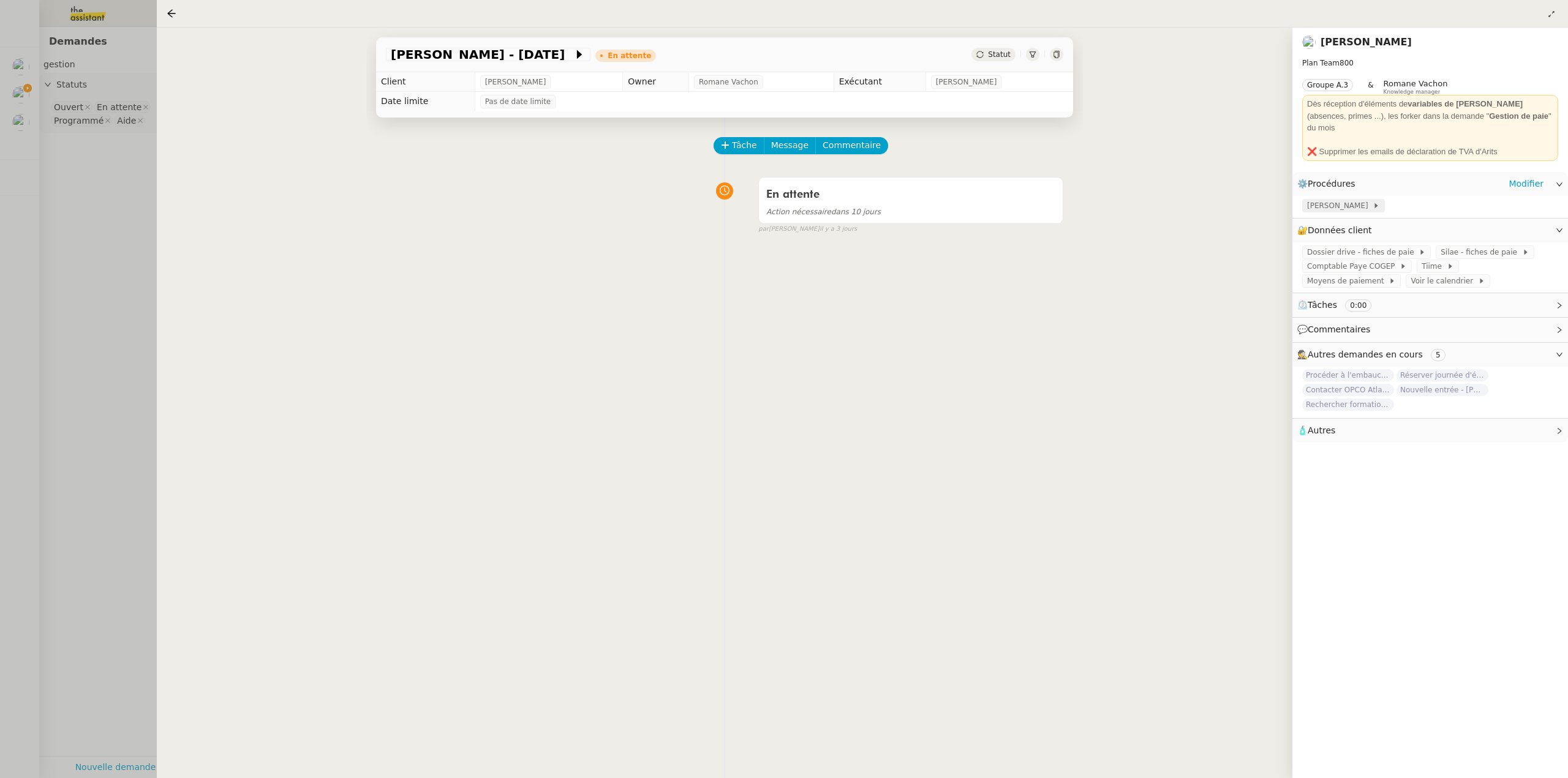
click at [1325, 200] on span "[PERSON_NAME]" at bounding box center [1340, 206] width 65 height 12
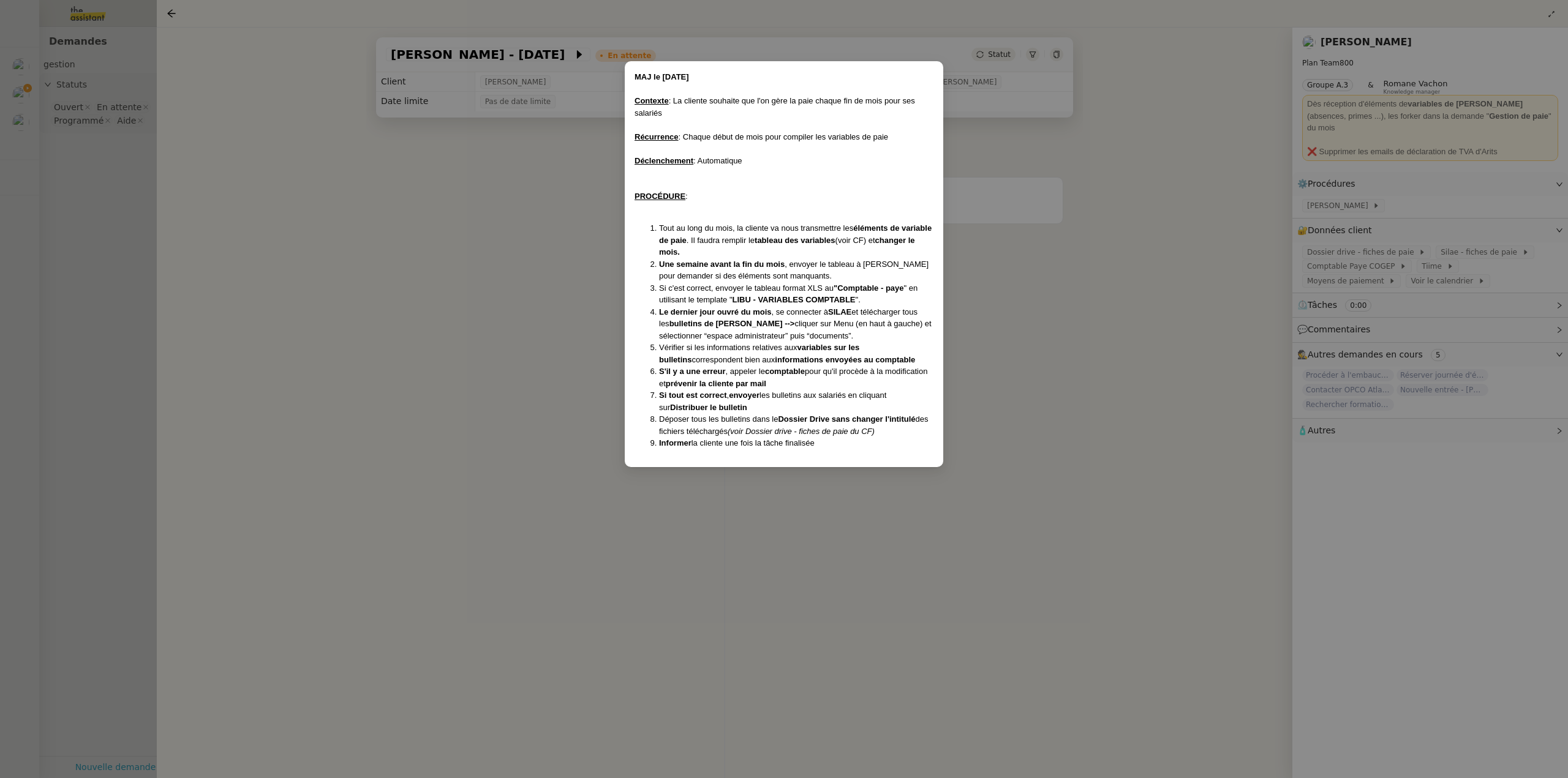
click at [1246, 251] on nz-modal-container "MAJ le 30/05/25 Contexte : La cliente souhaite que l'on gère la paie chaque fin…" at bounding box center [784, 389] width 1568 height 778
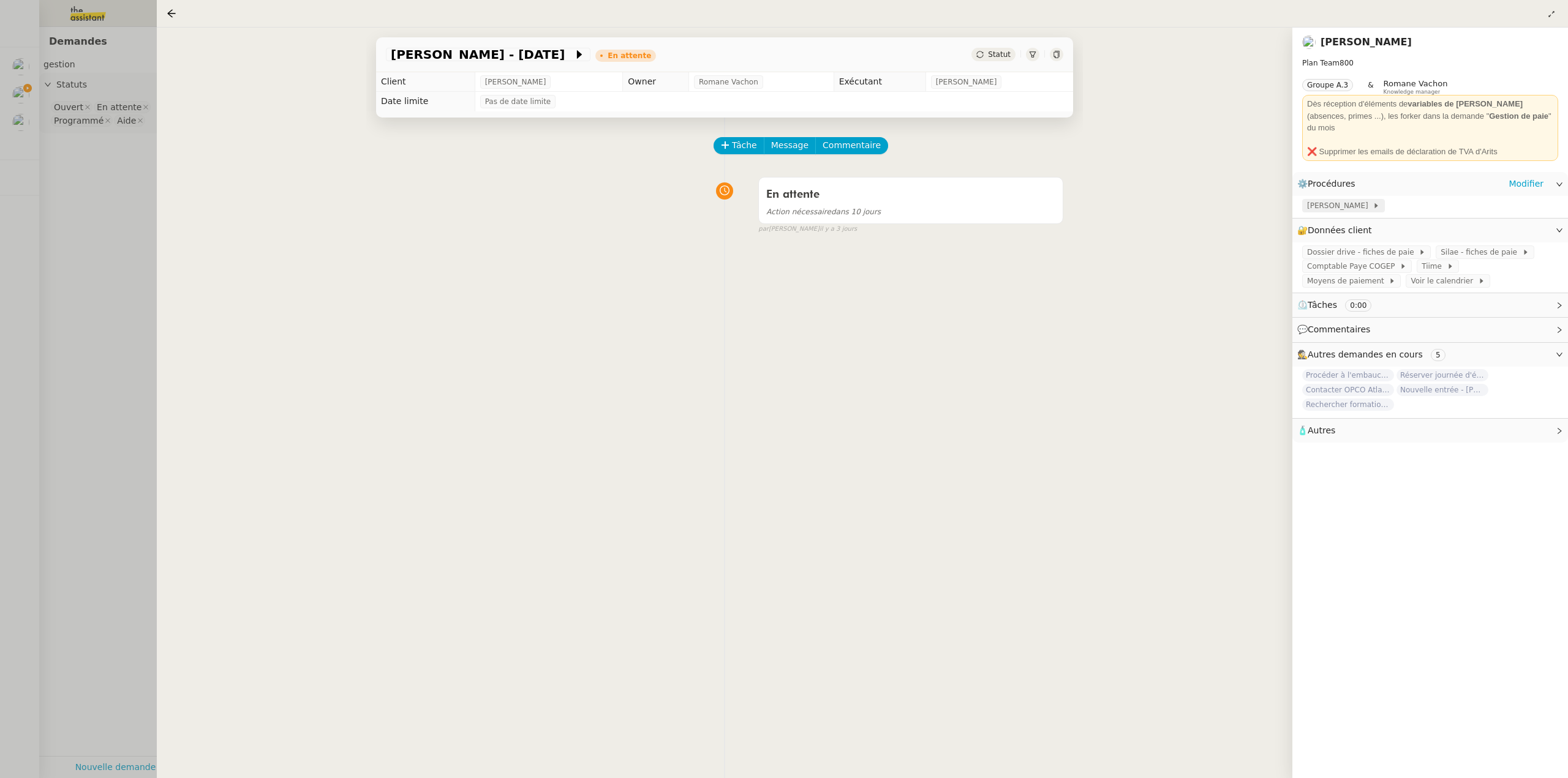
click at [1327, 200] on span "[PERSON_NAME]" at bounding box center [1340, 206] width 65 height 12
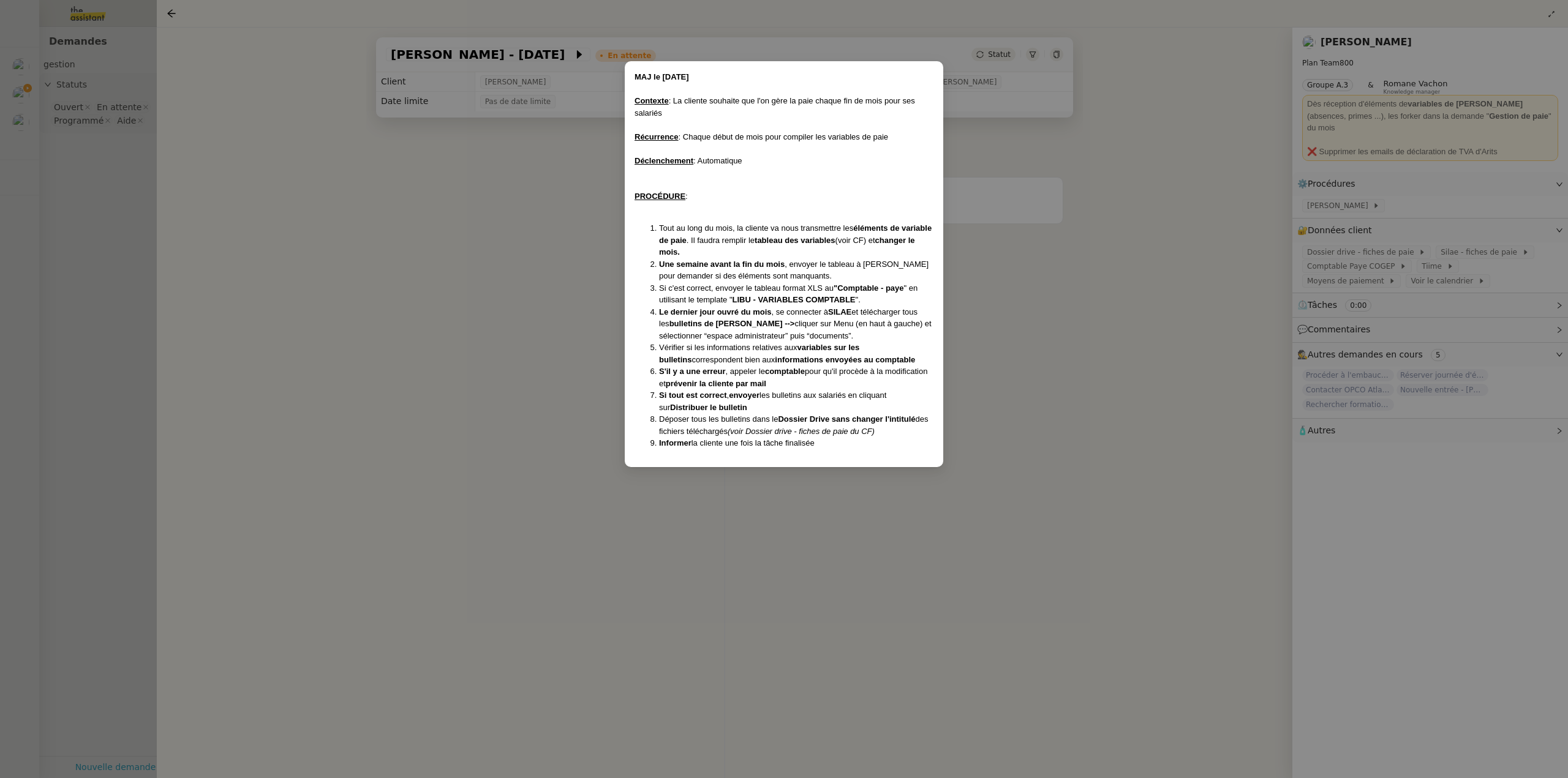
click at [1257, 227] on nz-modal-container "MAJ le 30/05/25 Contexte : La cliente souhaite que l'on gère la paie chaque fin…" at bounding box center [784, 389] width 1568 height 778
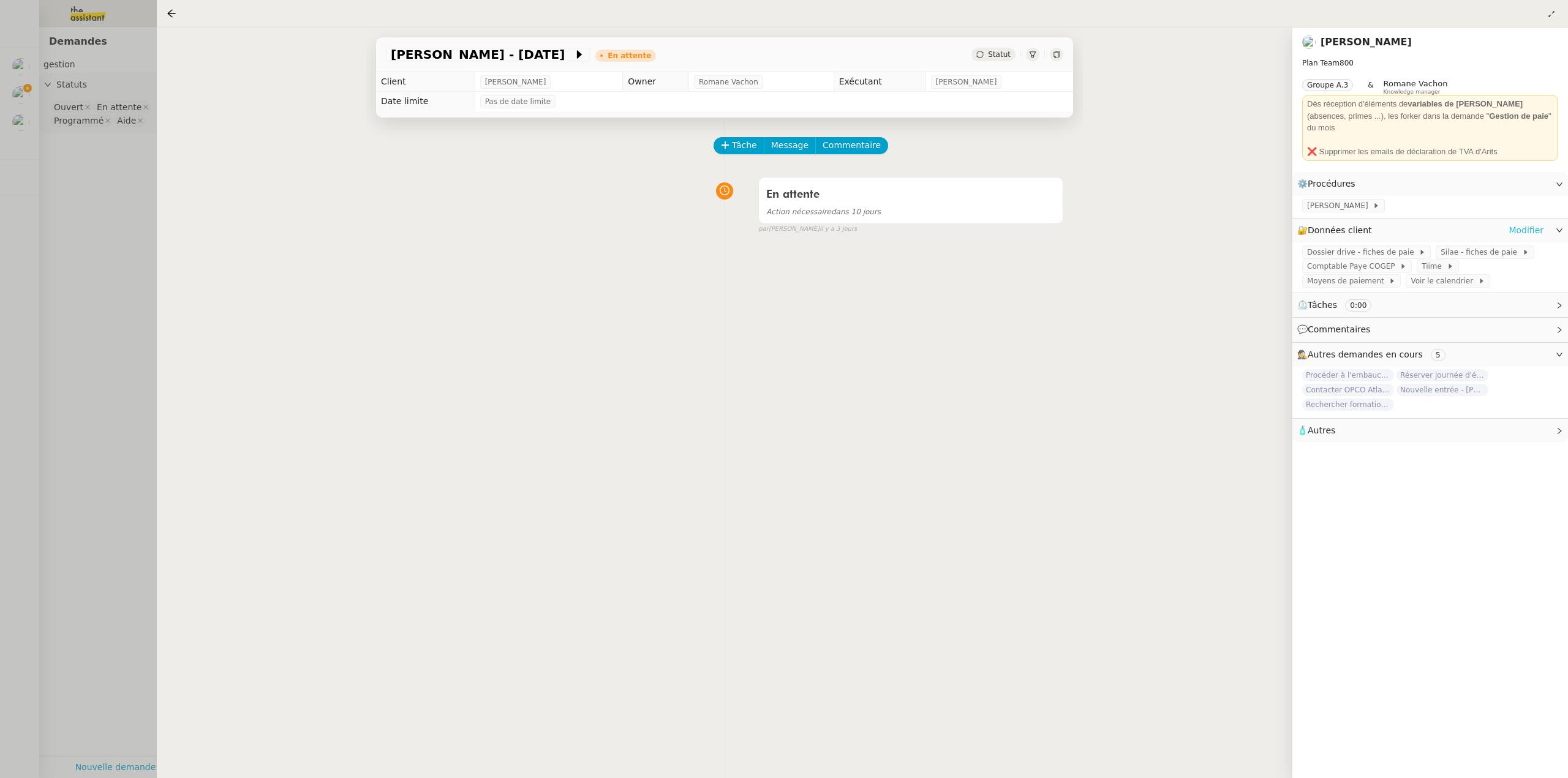
click at [1529, 224] on link "Modifier" at bounding box center [1525, 230] width 35 height 14
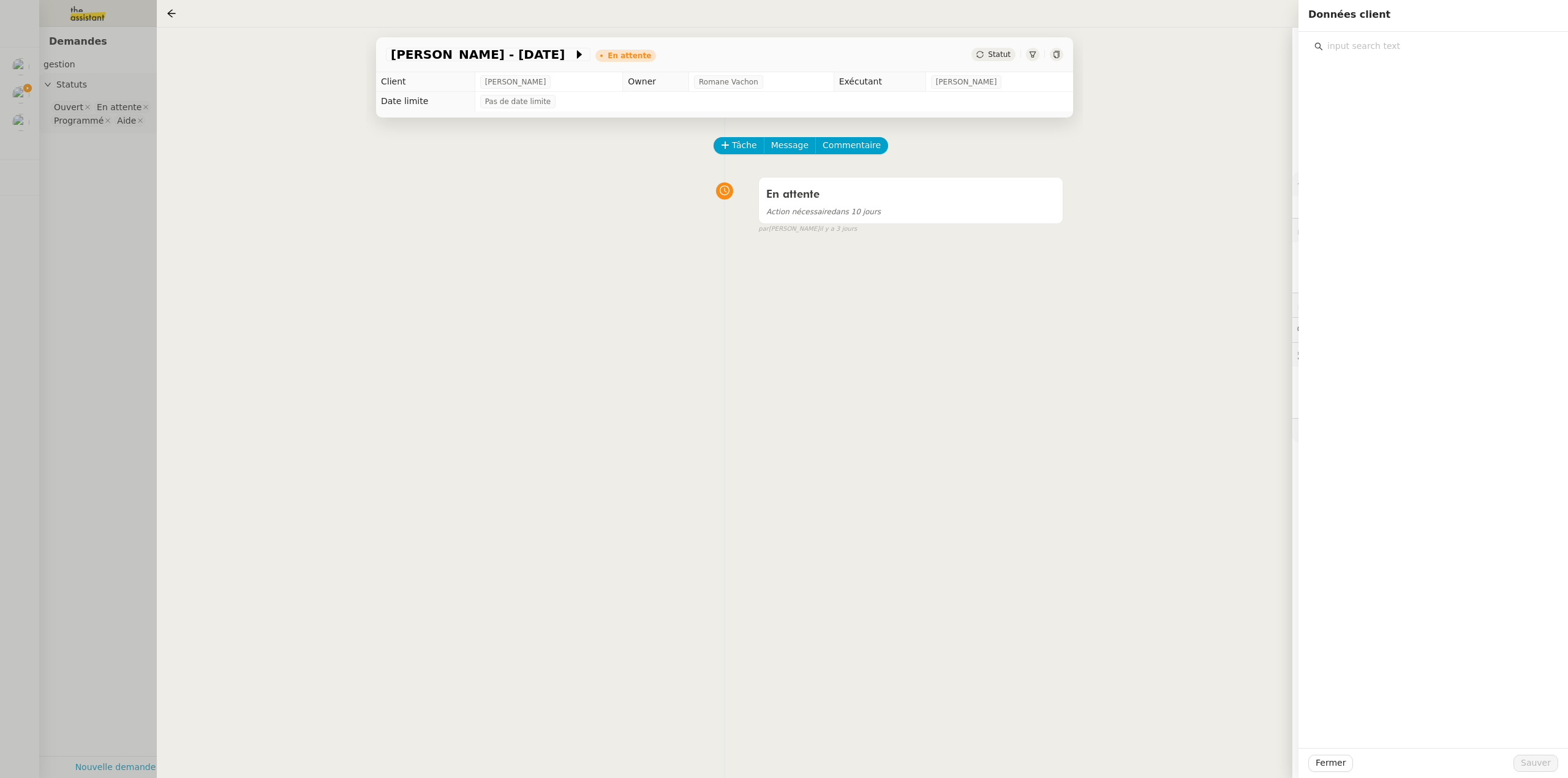
click at [1372, 46] on input "text" at bounding box center [1437, 46] width 229 height 16
type input "tableau"
click at [1406, 120] on div "Tableau de variable" at bounding box center [1441, 114] width 207 height 16
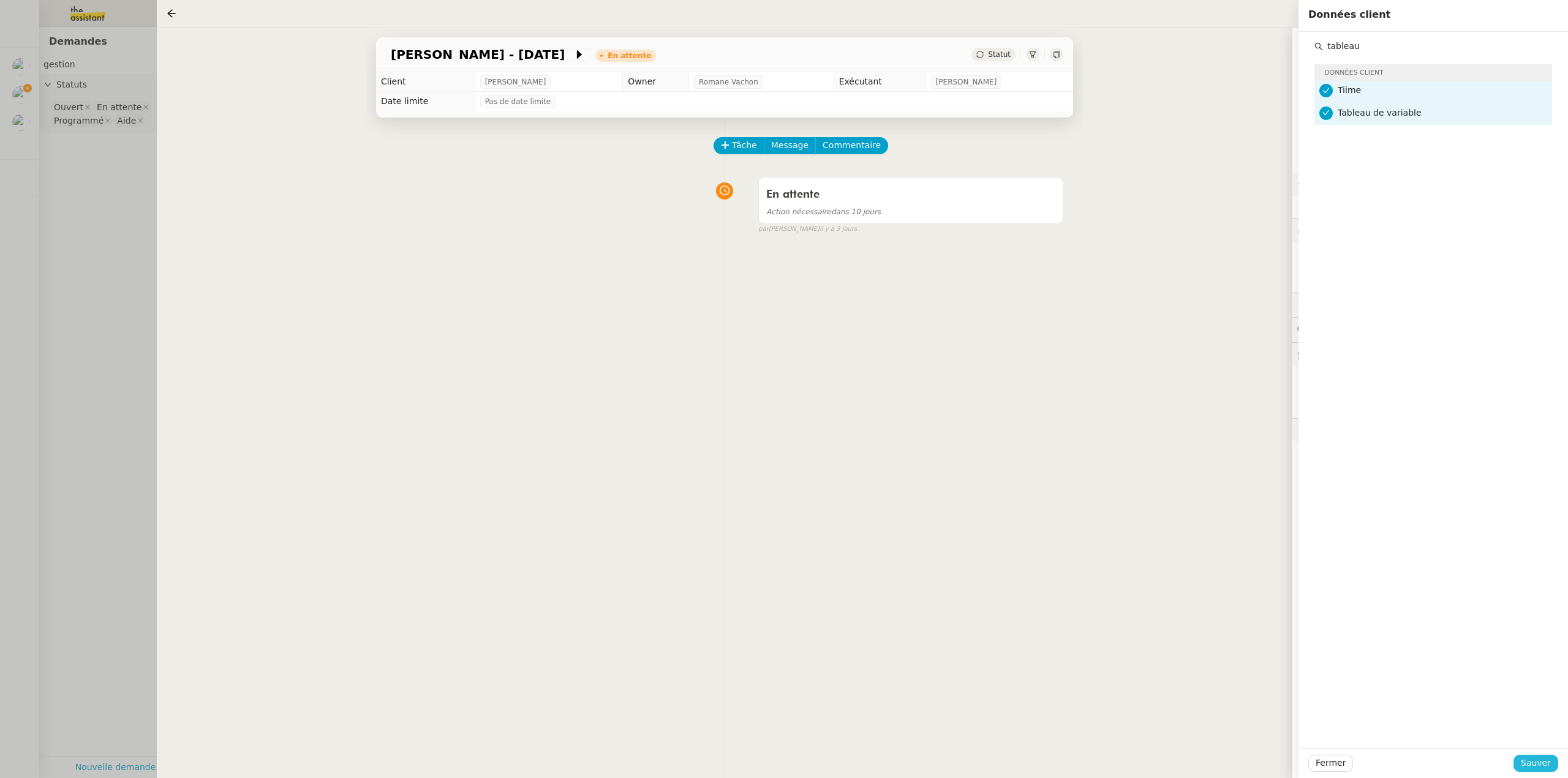
drag, startPoint x: 1537, startPoint y: 763, endPoint x: 1529, endPoint y: 759, distance: 8.9
click at [1538, 764] on span "Sauver" at bounding box center [1535, 763] width 30 height 14
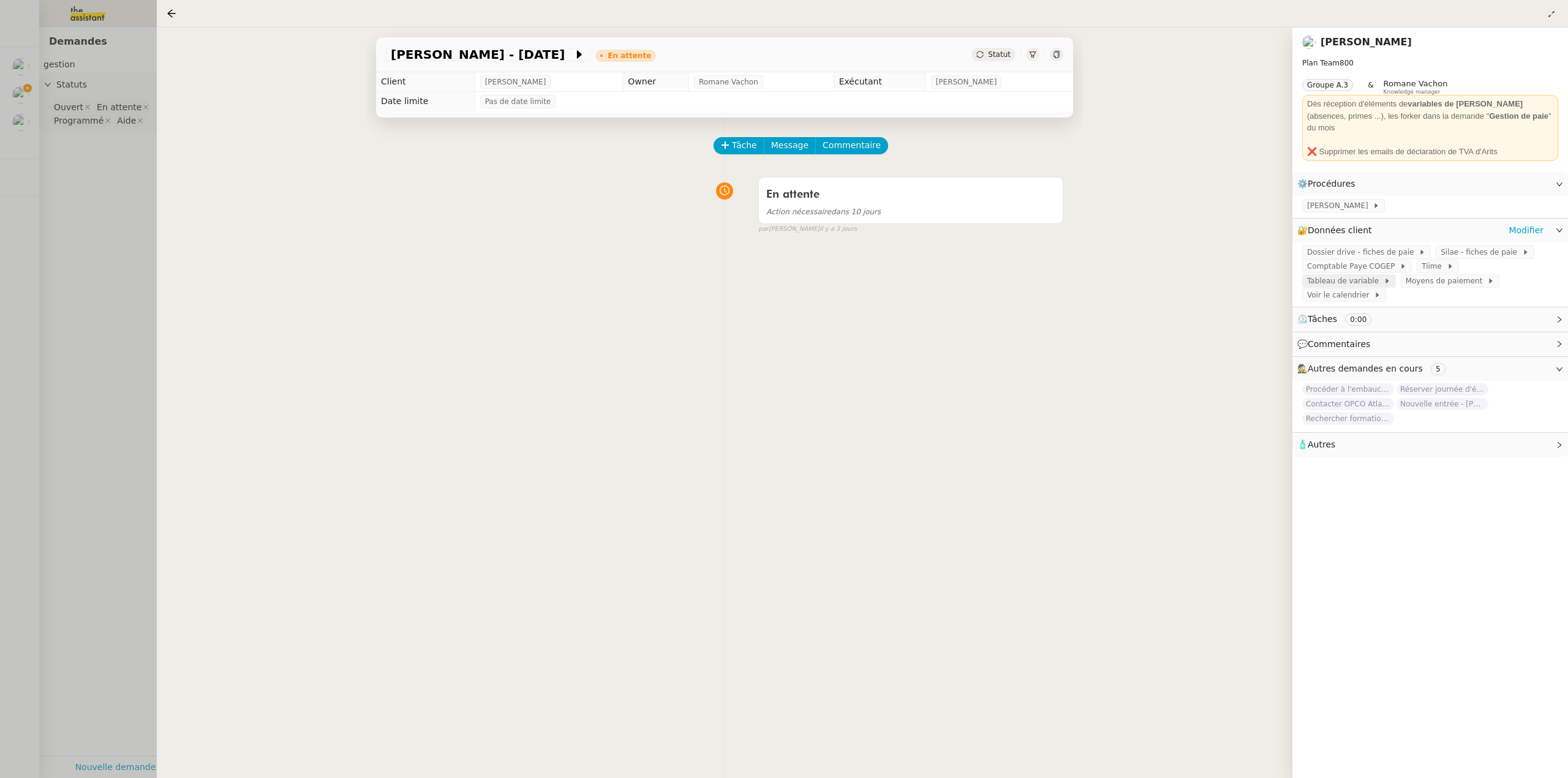
click at [1384, 275] on span "Tableau de variable" at bounding box center [1345, 281] width 77 height 12
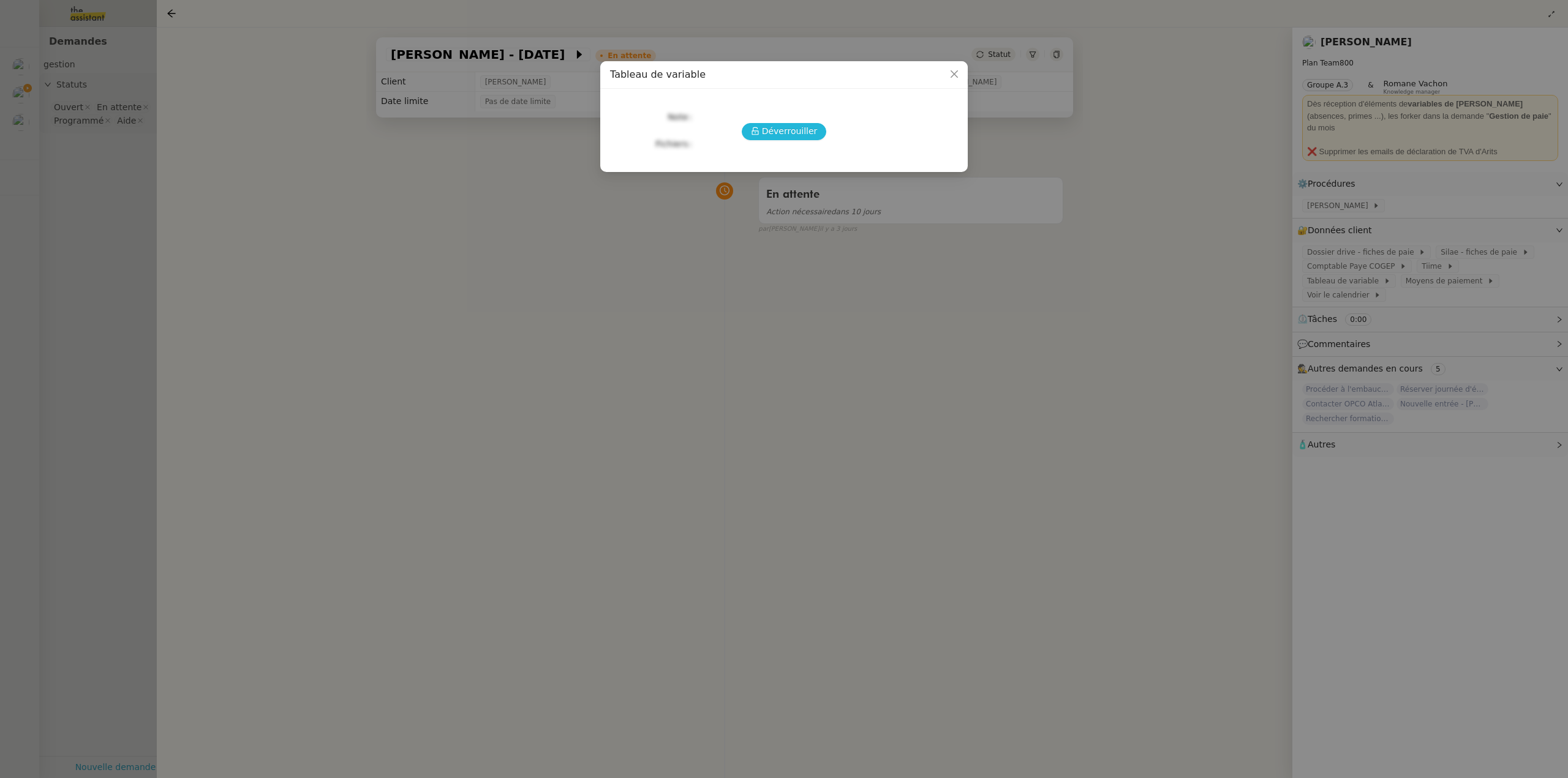
click at [792, 138] on span "Déverrouiller" at bounding box center [790, 131] width 56 height 14
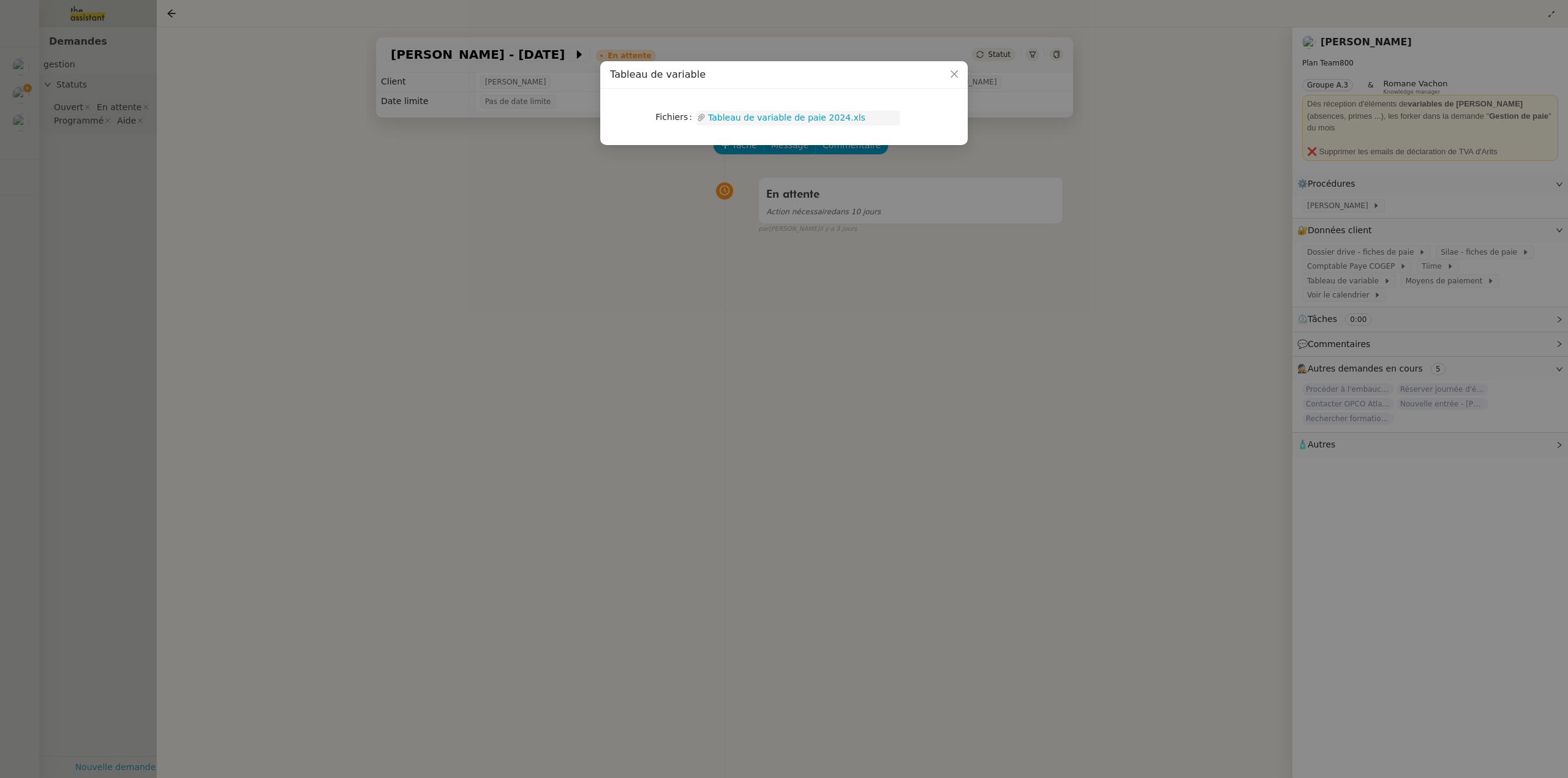
click at [783, 113] on link "Tableau de variable de paie 2024.xls" at bounding box center [803, 118] width 194 height 14
click at [381, 175] on nz-modal-container "Tableau de variable Fichiers Upload Tableau de variable de paie 2024.xls" at bounding box center [784, 389] width 1568 height 778
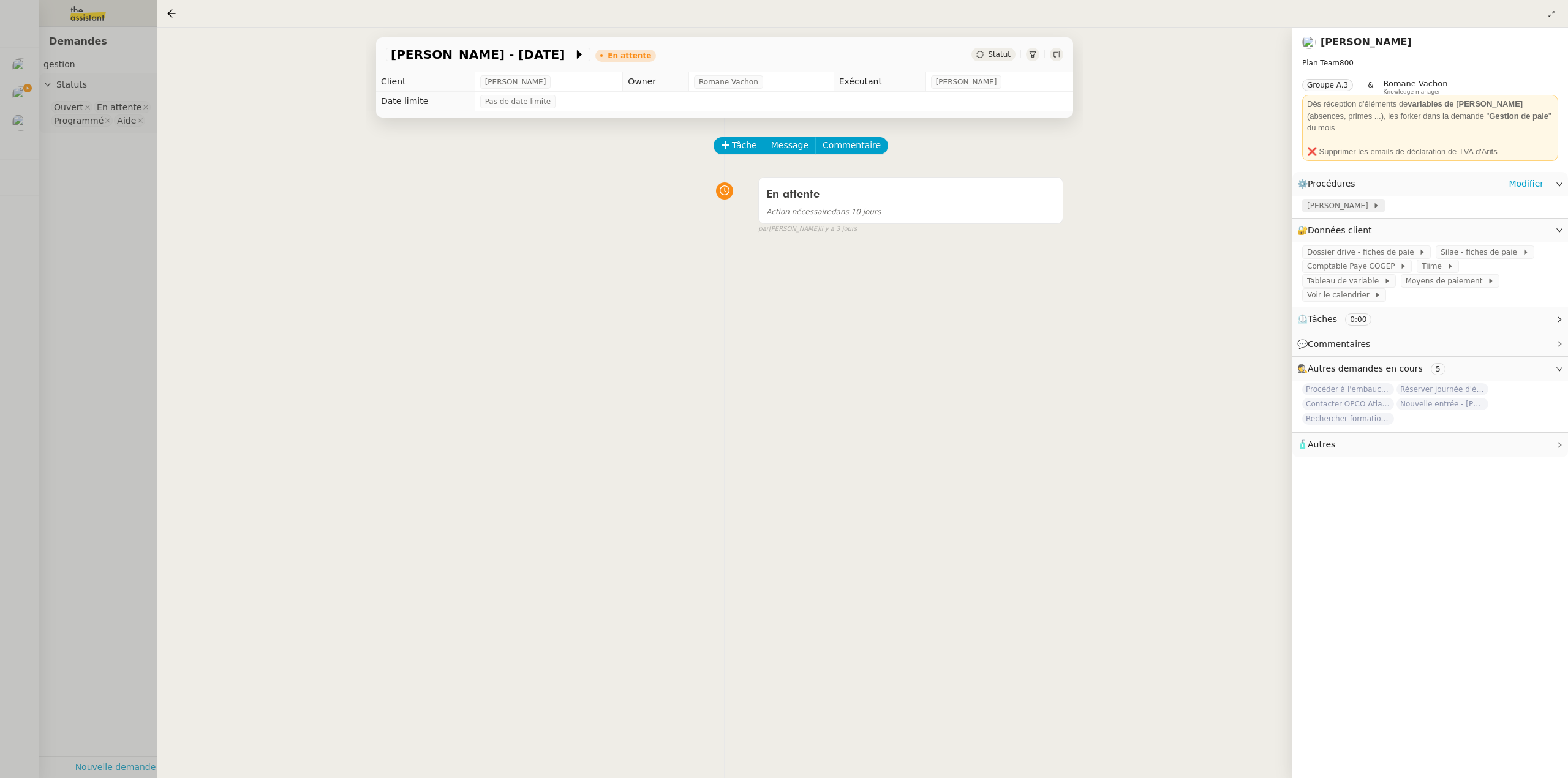
click at [1335, 200] on span "[PERSON_NAME]" at bounding box center [1340, 206] width 65 height 12
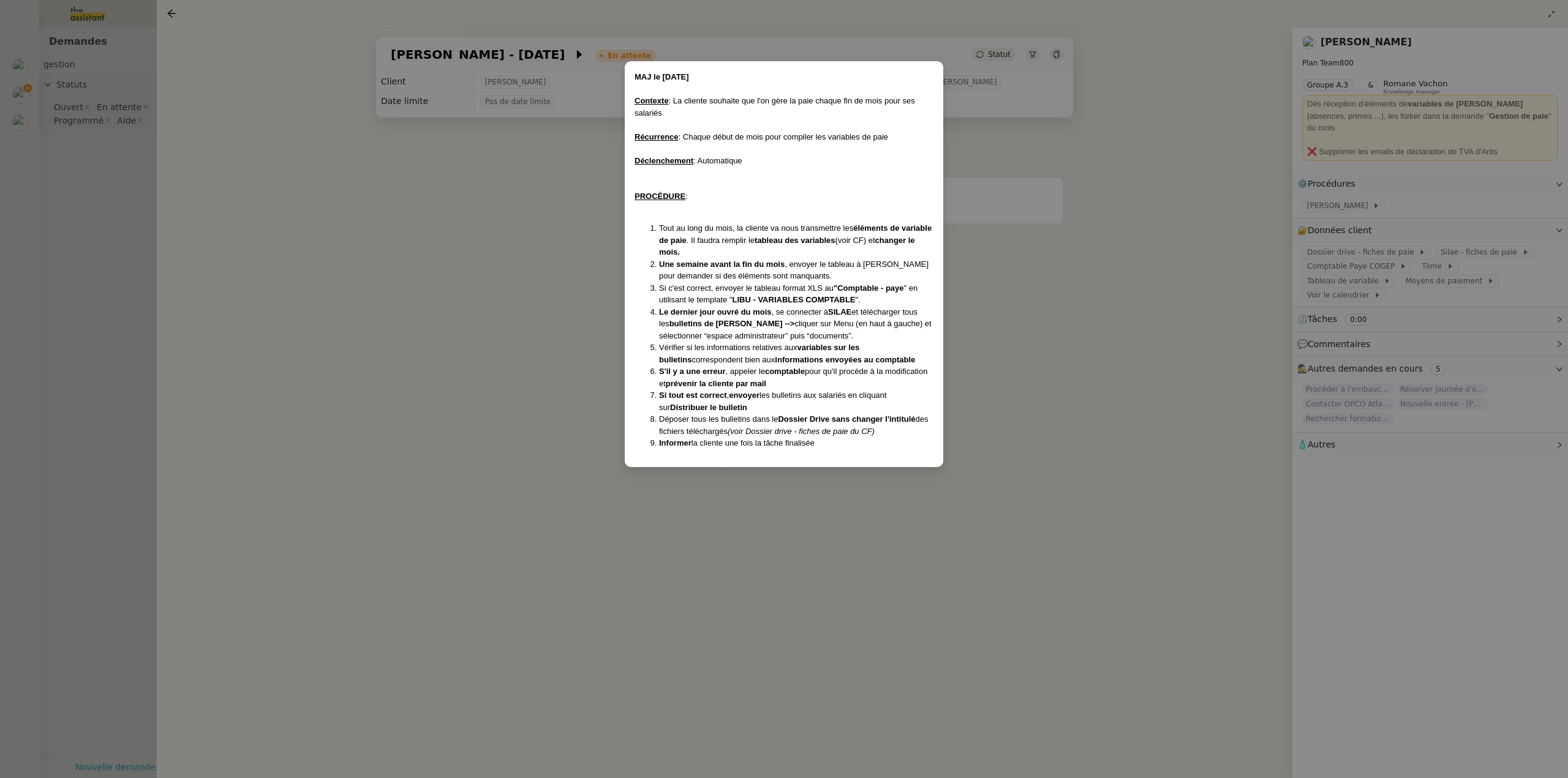
click at [1491, 255] on nz-modal-container "MAJ le 30/05/25 Contexte : La cliente souhaite que l'on gère la paie chaque fin…" at bounding box center [784, 389] width 1568 height 778
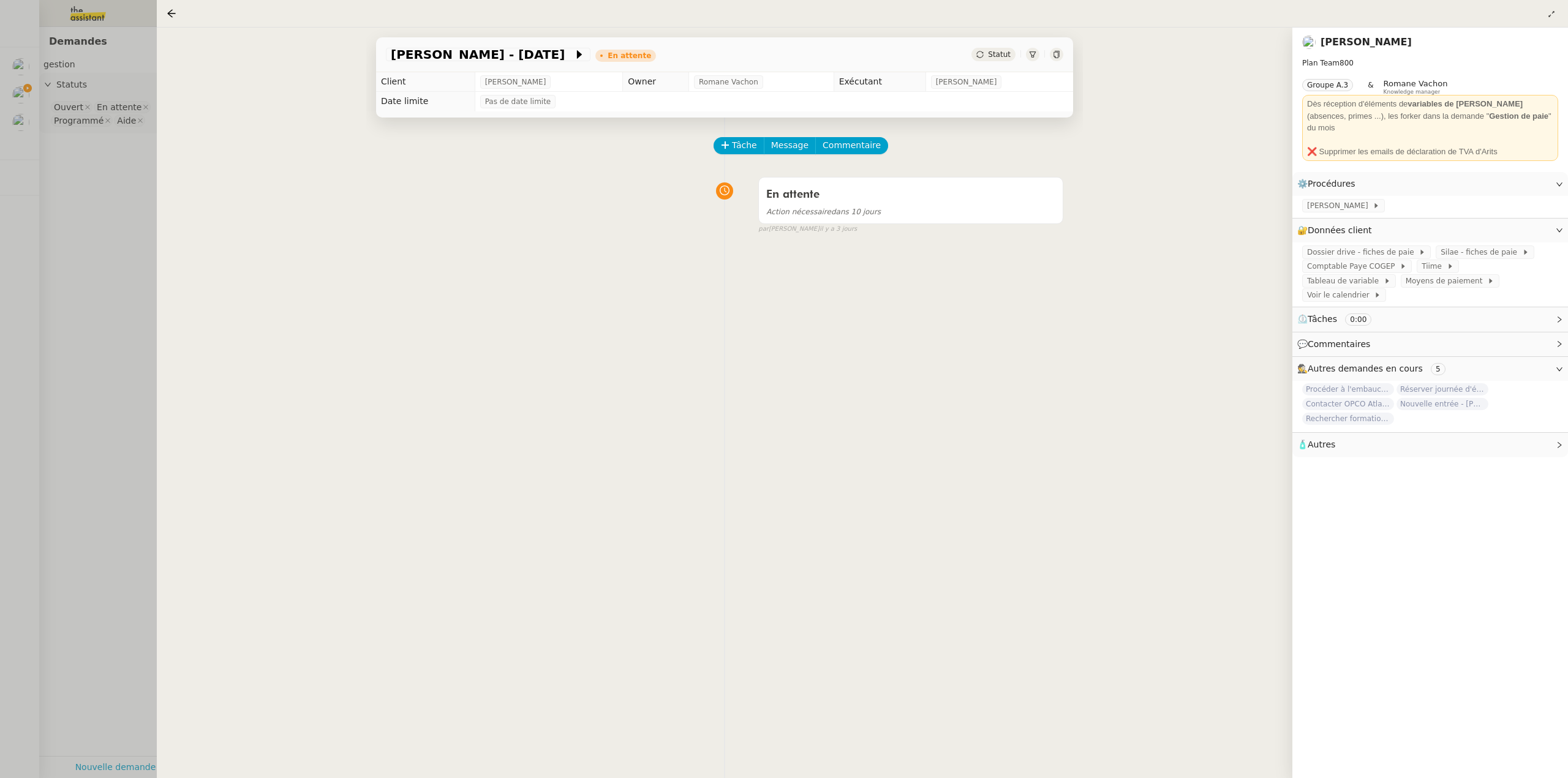
click at [90, 168] on div at bounding box center [784, 389] width 1568 height 778
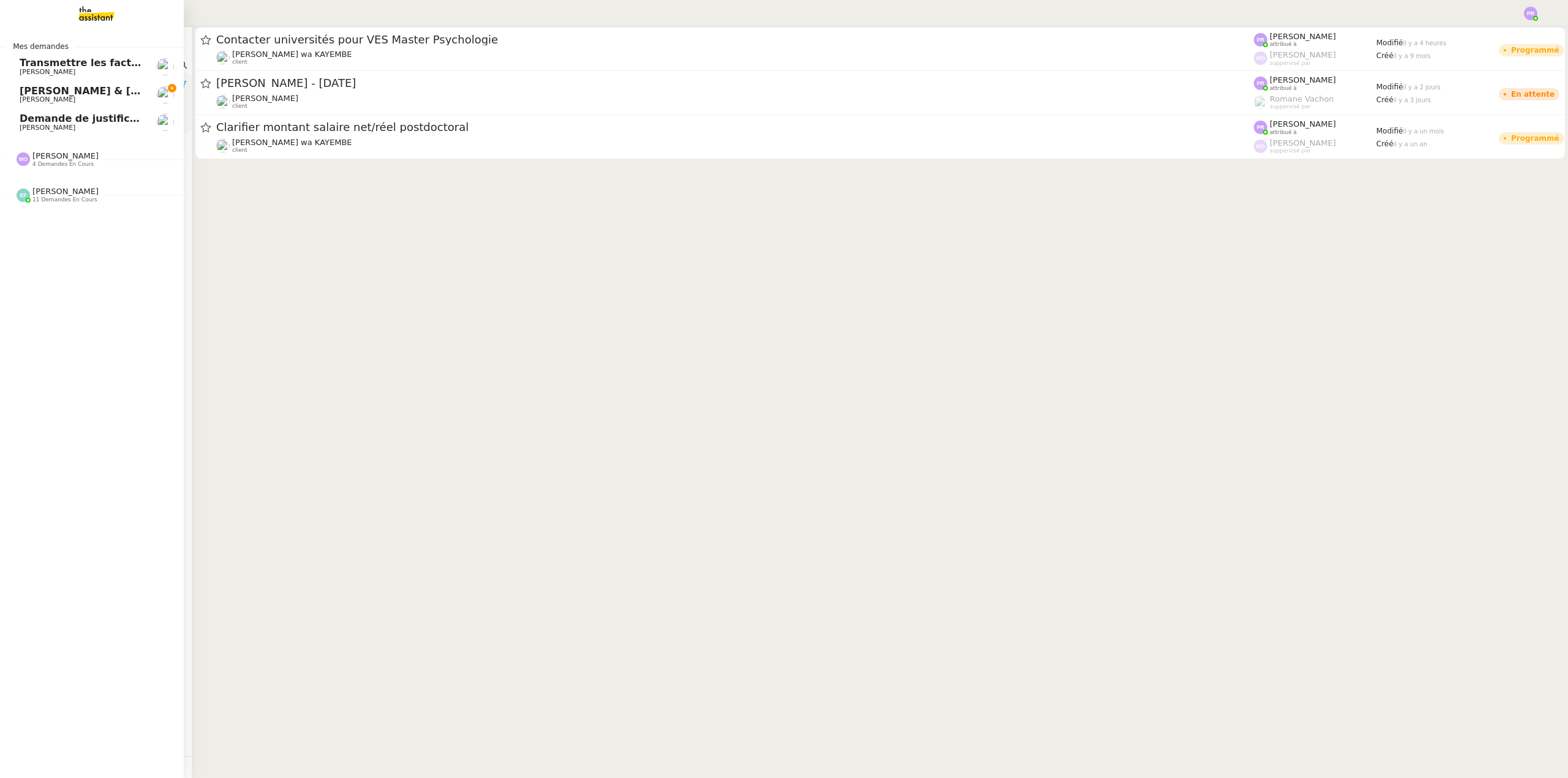
click at [65, 91] on span "[PERSON_NAME] & [PERSON_NAME] : Tenue comptable - Documents et justificatifs à …" at bounding box center [273, 90] width 507 height 12
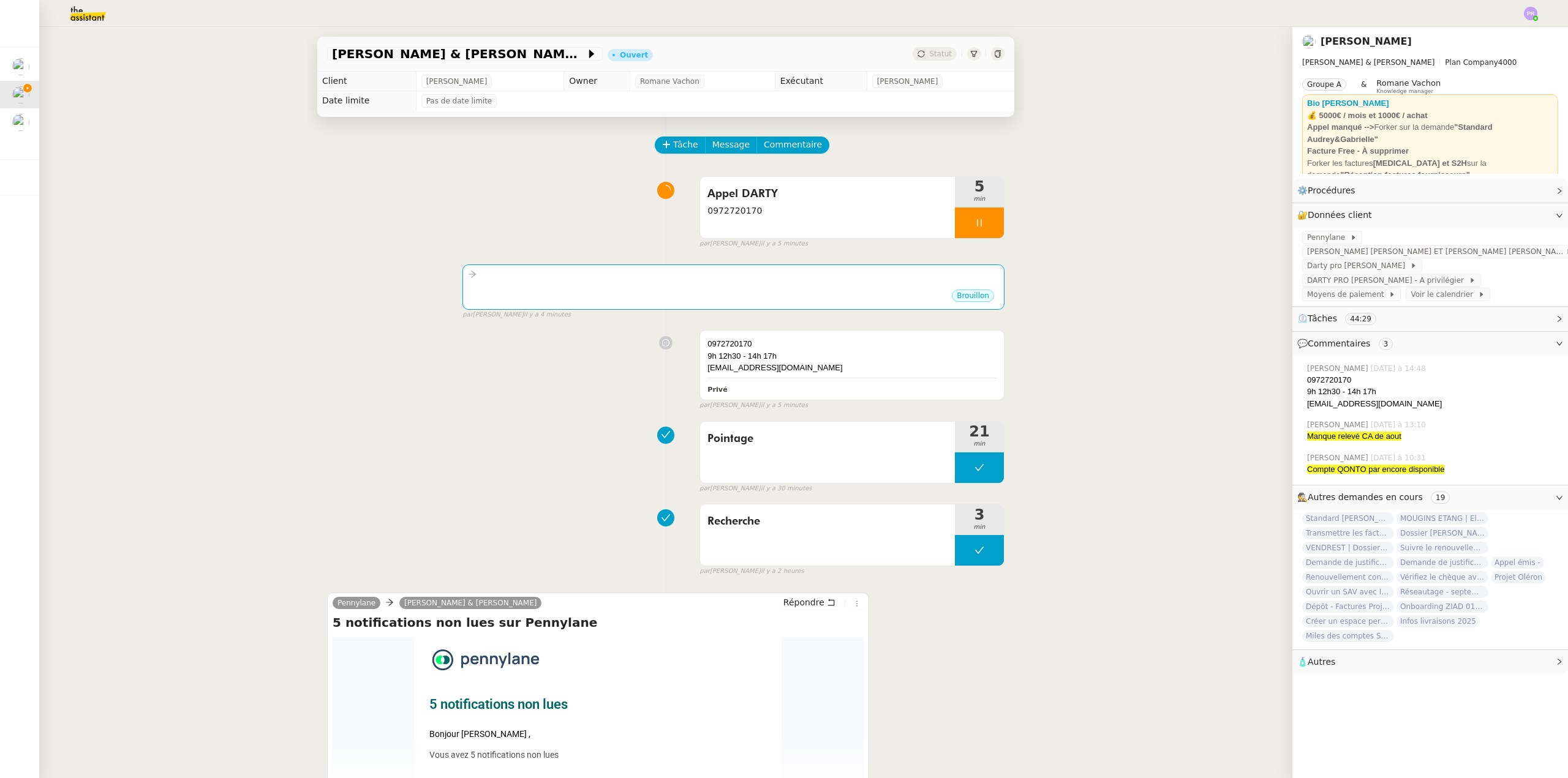
click at [77, 8] on img at bounding box center [78, 14] width 95 height 27
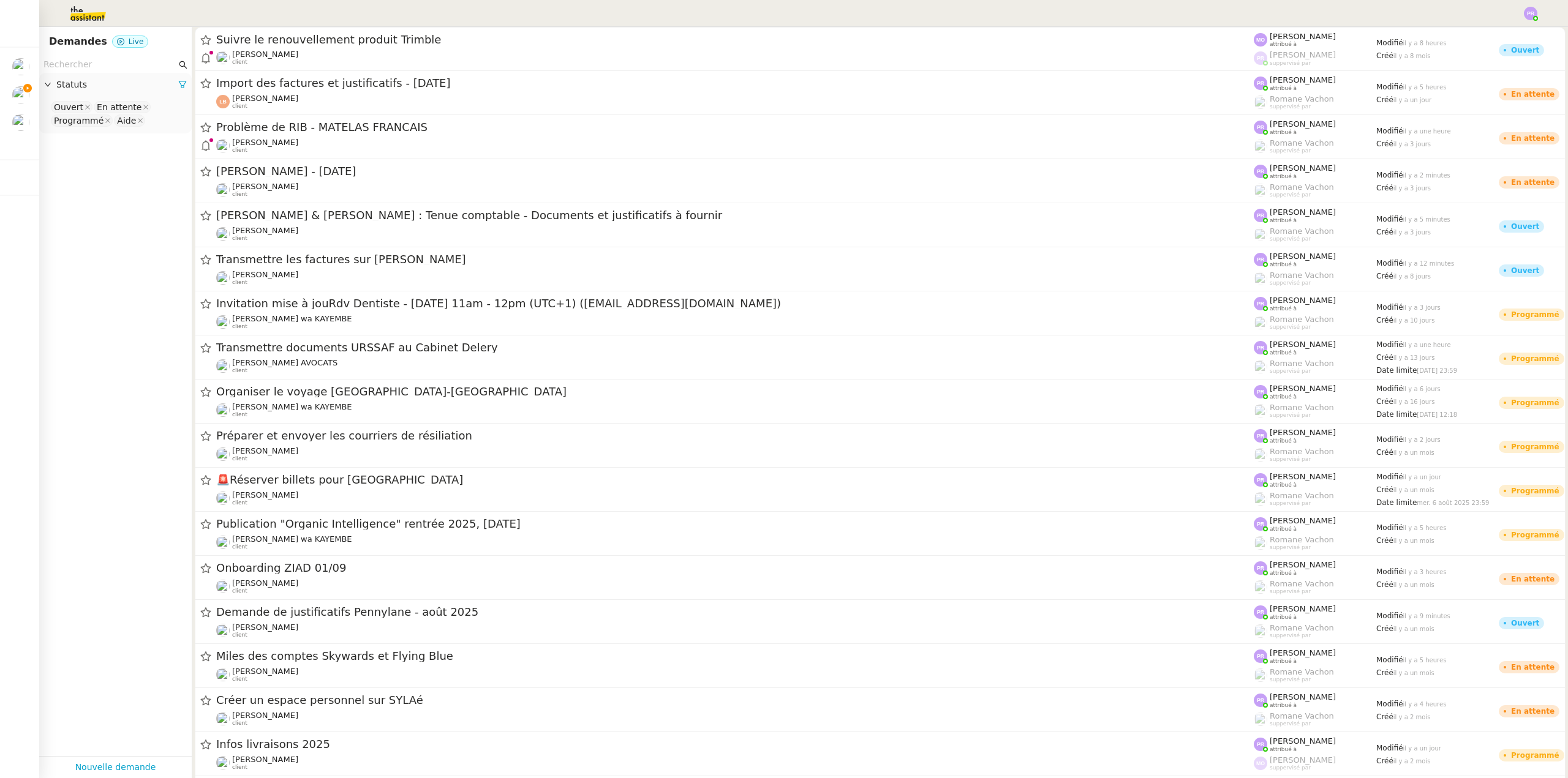
click at [97, 61] on input "text" at bounding box center [110, 65] width 133 height 14
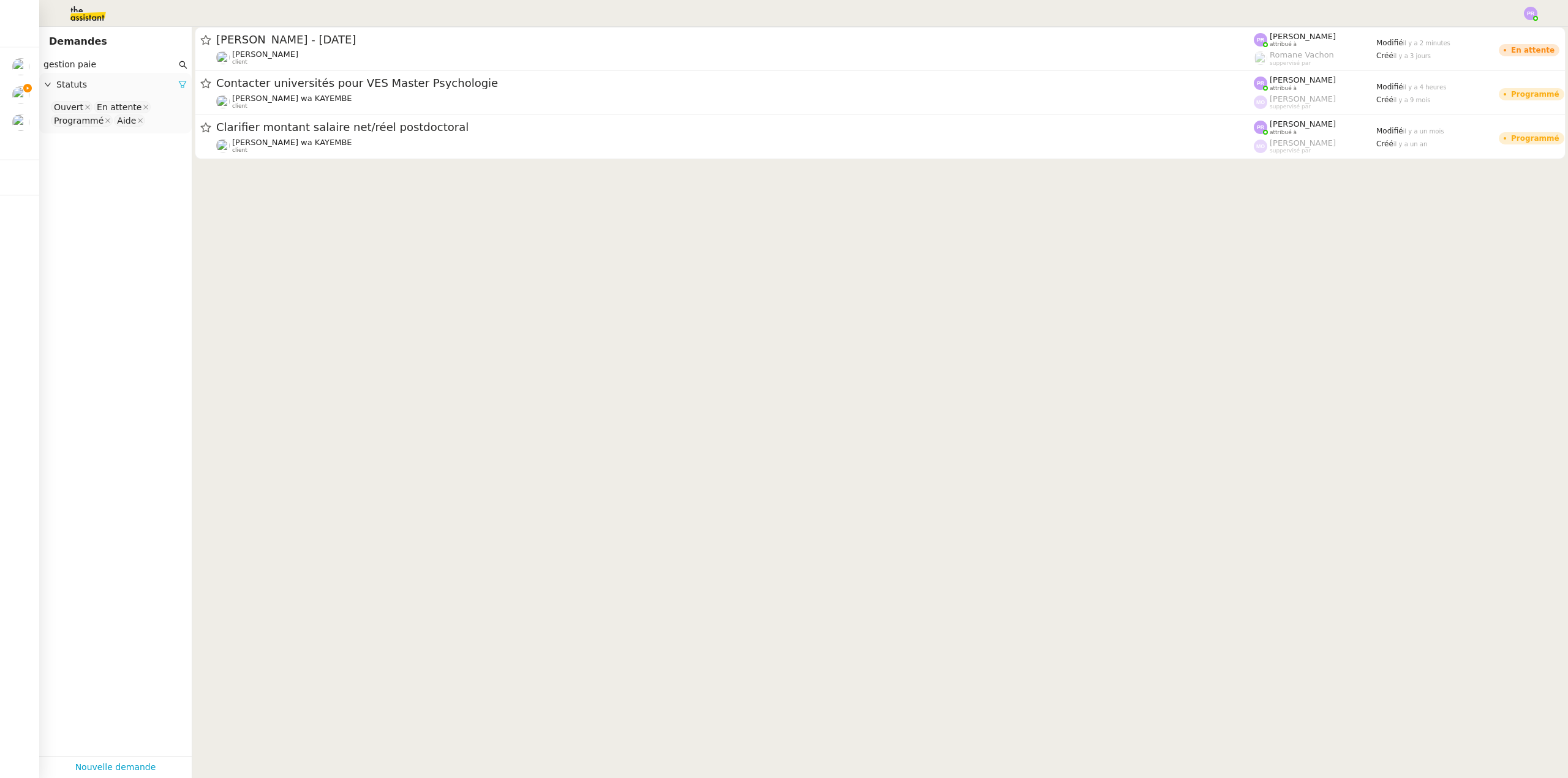
type input "gestion paie"
click at [178, 84] on icon at bounding box center [182, 84] width 9 height 9
click at [172, 84] on span "Statuts" at bounding box center [122, 84] width 130 height 14
click at [102, 109] on nz-select-top-control "Please select" at bounding box center [116, 107] width 133 height 16
click at [87, 232] on div "Terminé" at bounding box center [111, 231] width 114 height 11
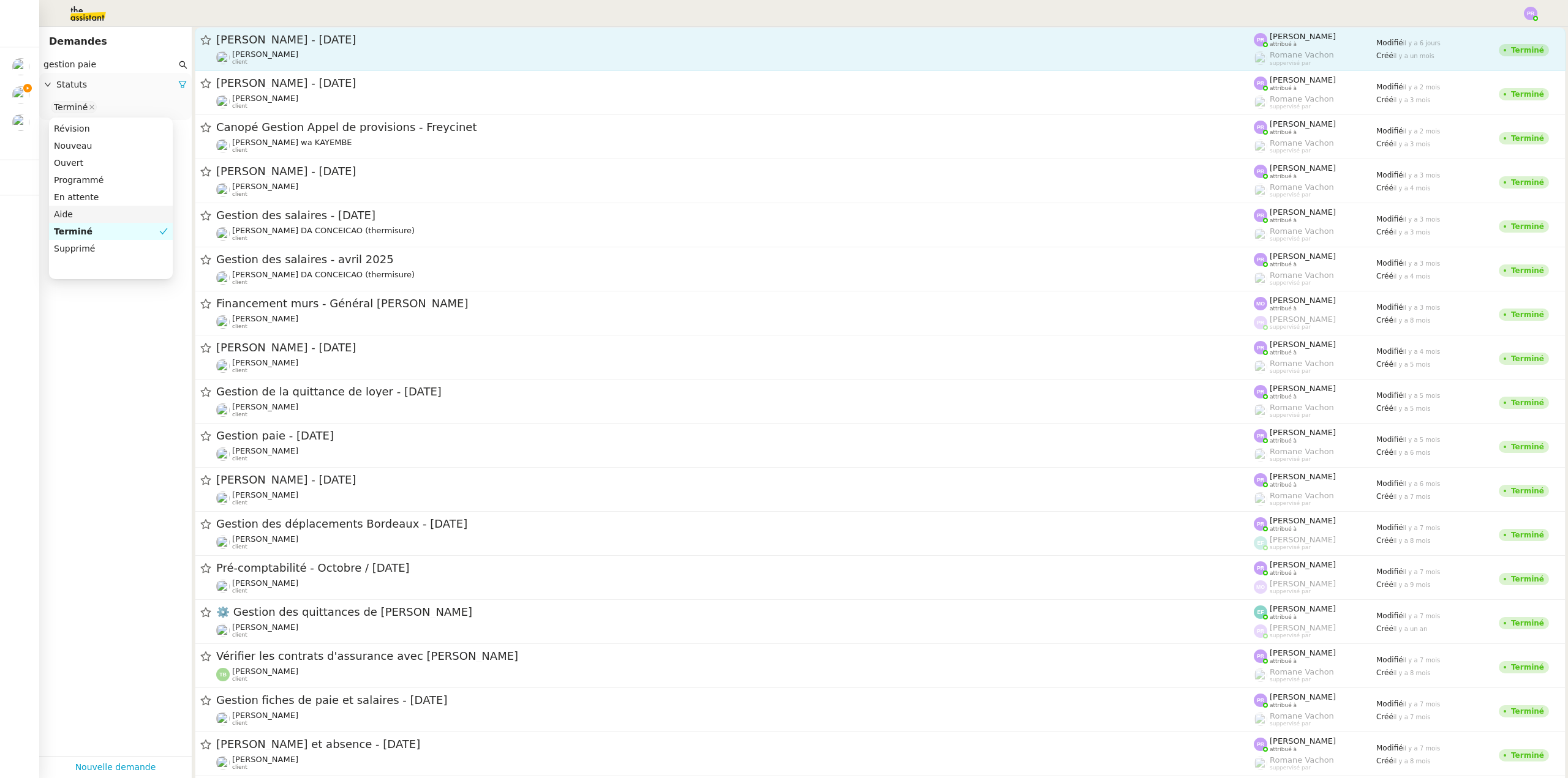
click at [346, 39] on span "Gestion paie - août 2025" at bounding box center [735, 39] width 1037 height 11
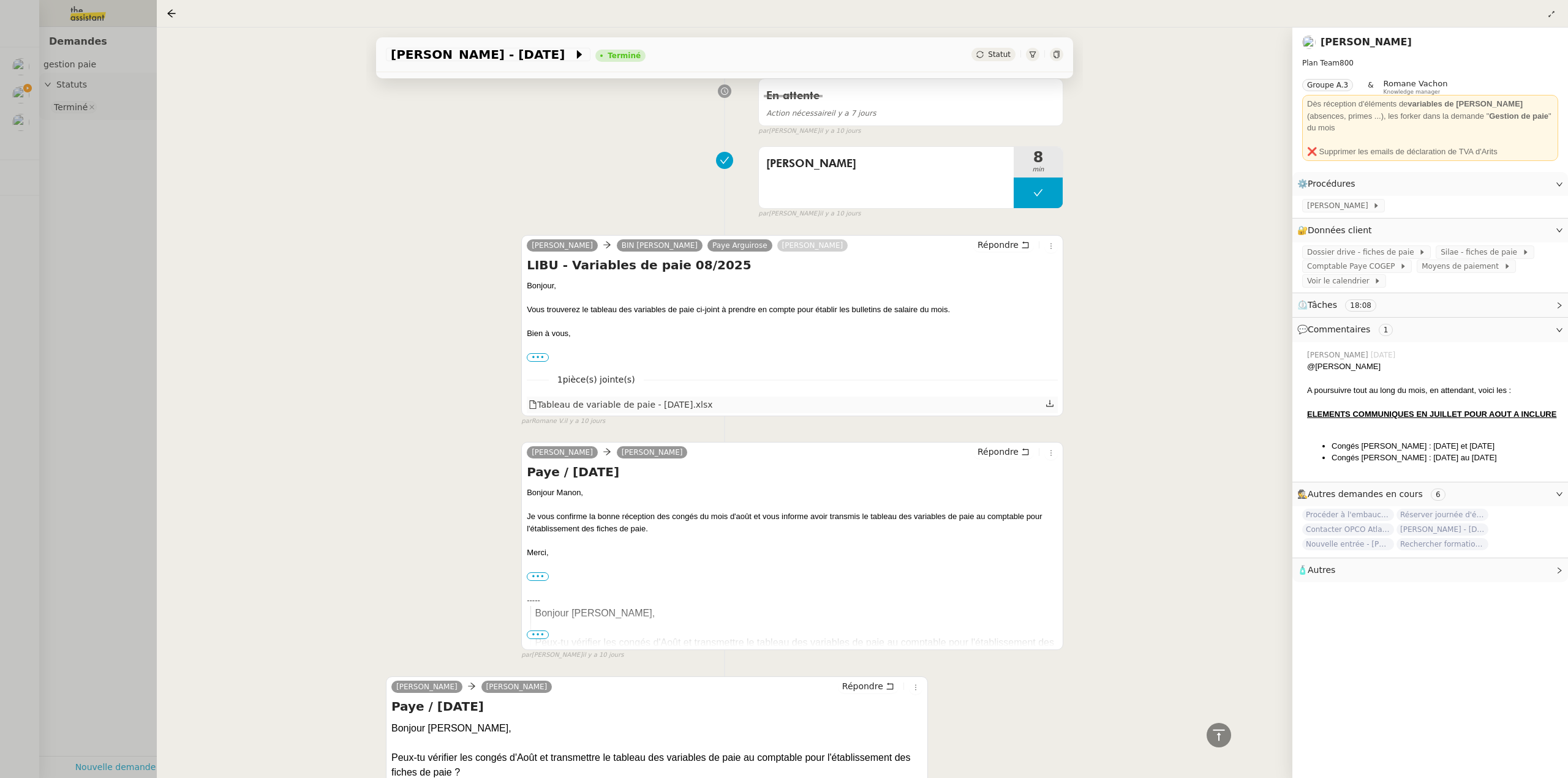
scroll to position [1102, 0]
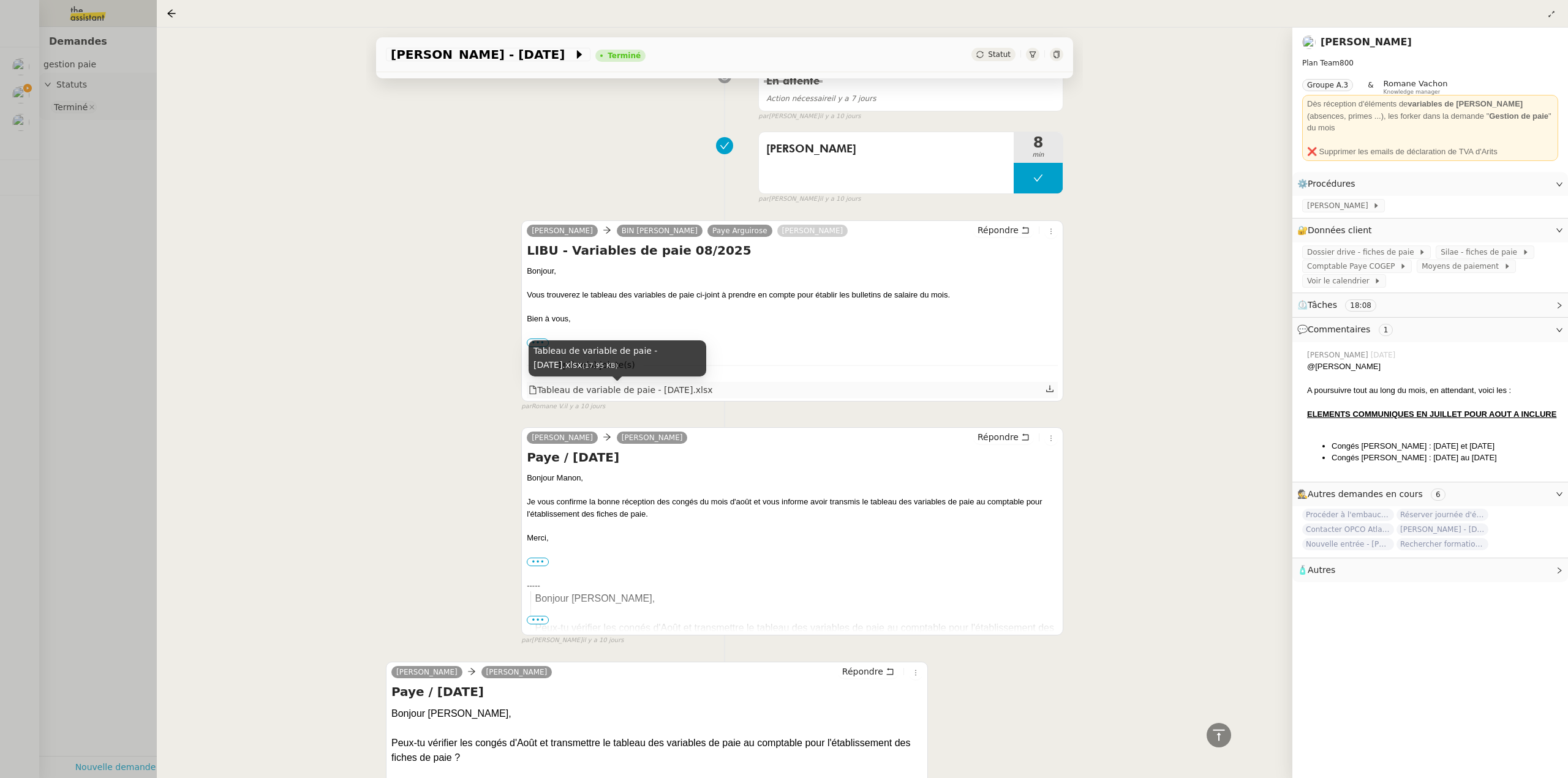
click at [641, 391] on div "Tableau de variable de paie - AOUT 2025.xlsx" at bounding box center [621, 390] width 184 height 14
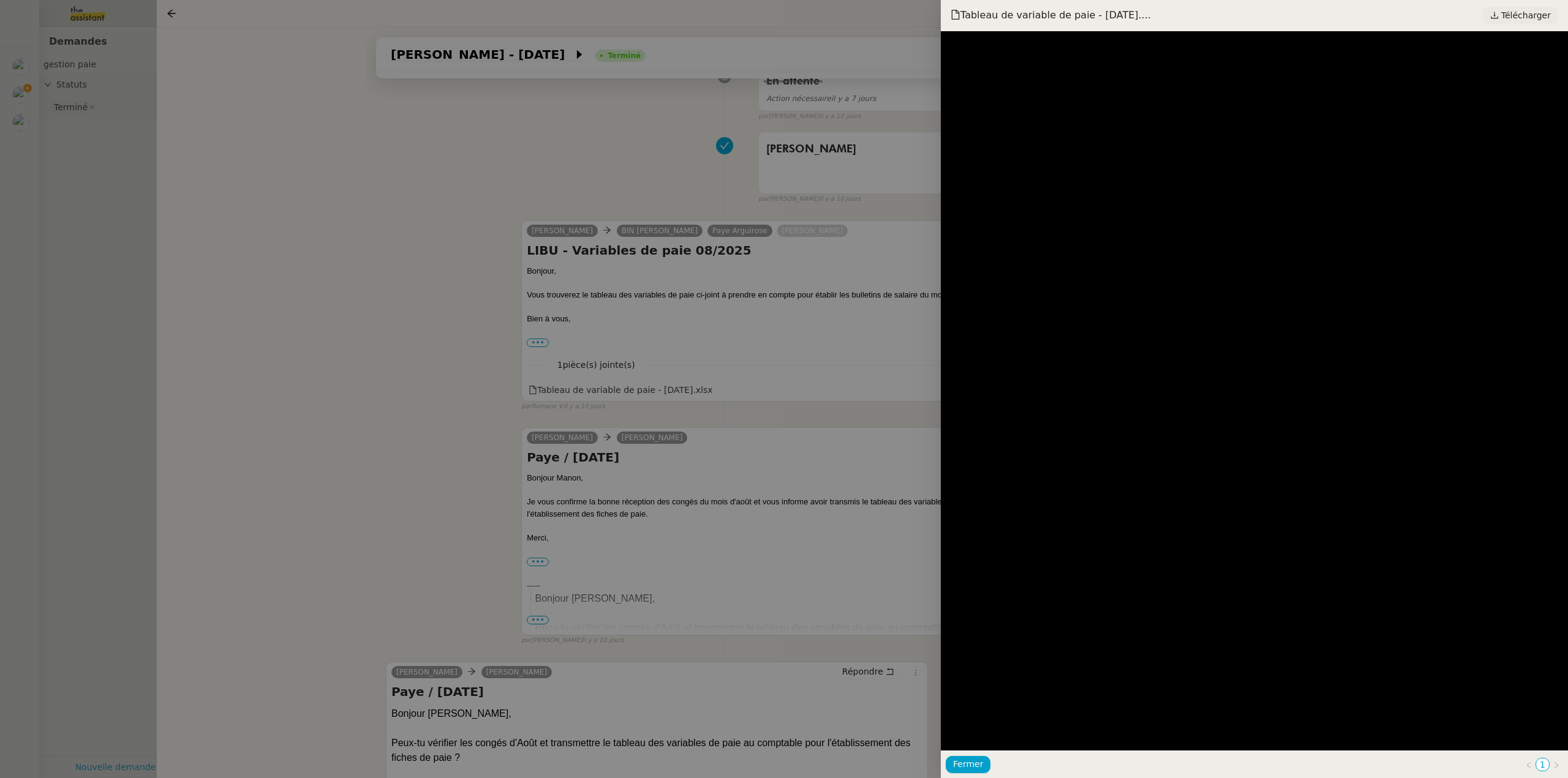
click at [1504, 22] on link "Télécharger" at bounding box center [1520, 15] width 75 height 17
drag, startPoint x: 97, startPoint y: 122, endPoint x: 0, endPoint y: 93, distance: 101.2
click at [85, 122] on div at bounding box center [784, 389] width 1568 height 778
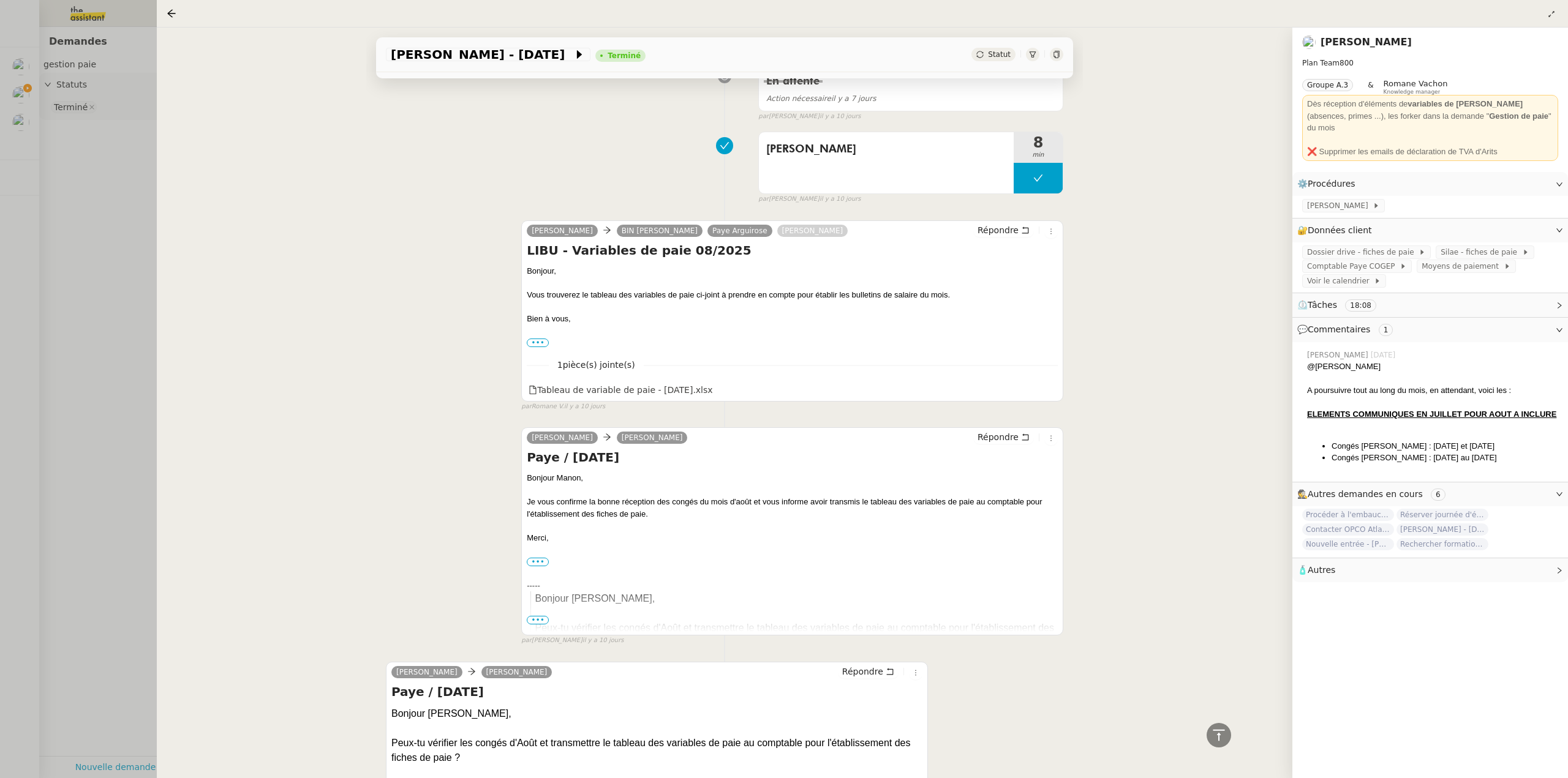
click at [9, 92] on div at bounding box center [784, 389] width 1568 height 778
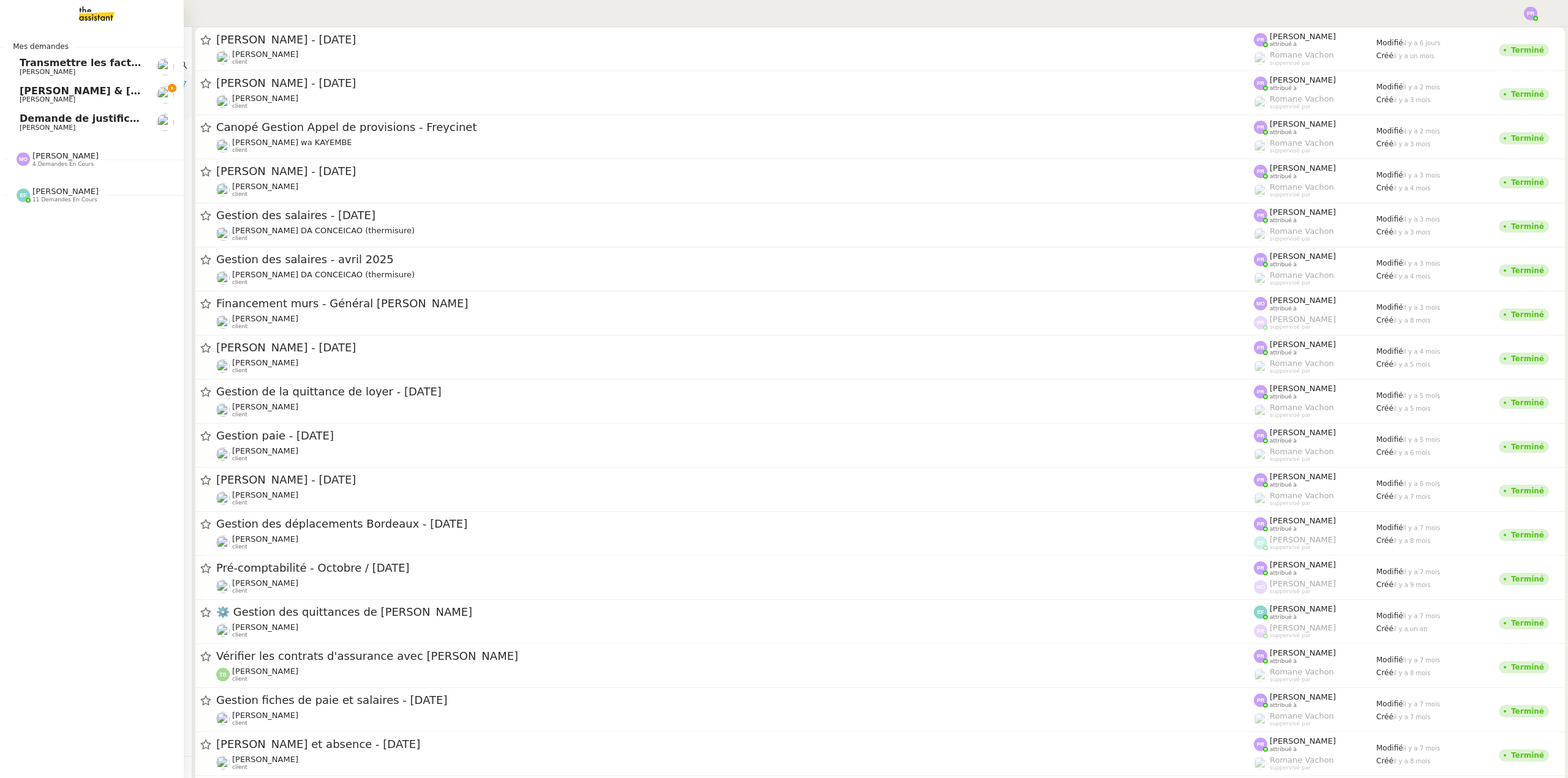
click at [20, 90] on span "[PERSON_NAME] & [PERSON_NAME] : Tenue comptable - Documents et justificatifs à …" at bounding box center [273, 90] width 507 height 12
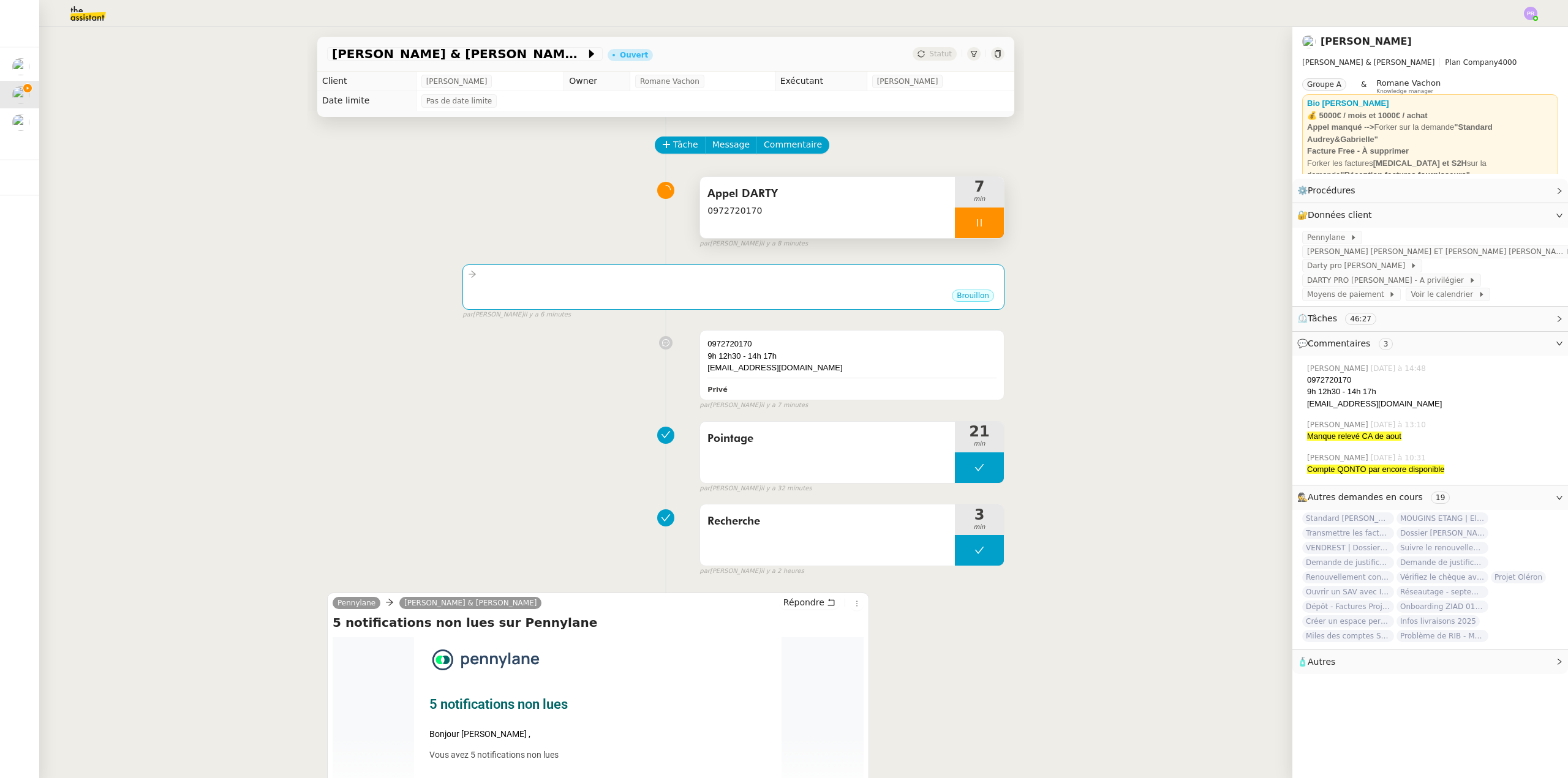
click at [979, 215] on div at bounding box center [979, 222] width 49 height 31
click at [987, 223] on icon at bounding box center [992, 223] width 10 height 10
click at [967, 474] on button at bounding box center [979, 467] width 49 height 31
click at [966, 473] on icon at bounding box center [967, 467] width 10 height 10
click at [742, 291] on div "Brouillon" at bounding box center [733, 297] width 531 height 18
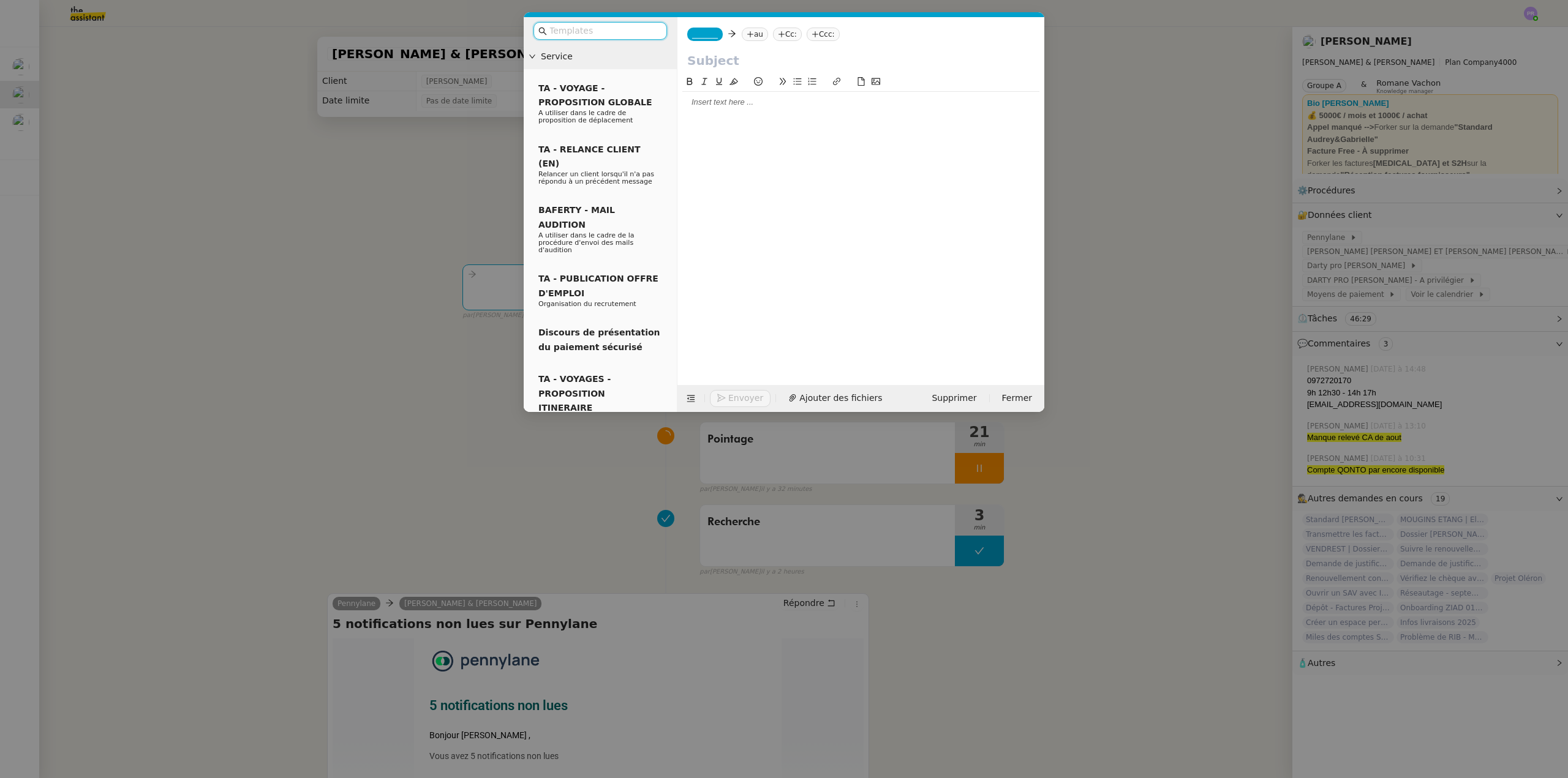
click at [727, 99] on div at bounding box center [860, 102] width 357 height 11
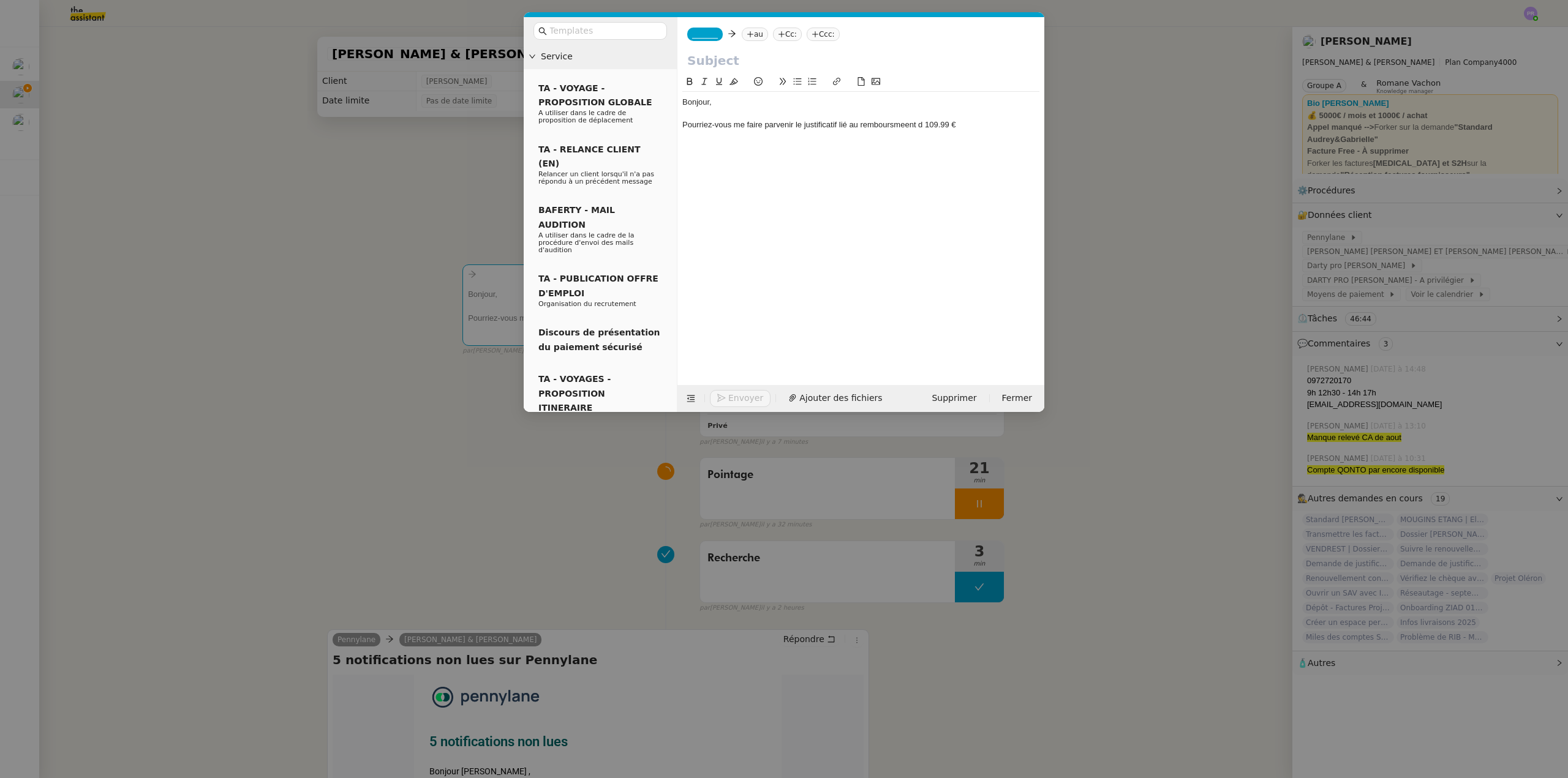
click at [895, 122] on div "Pourriez-vous me faire parvenir le justificatif lié au remboursmeent d 109.99 €" at bounding box center [860, 125] width 357 height 11
click at [0, 0] on lt-span "rembours em ent" at bounding box center [0, 0] width 0 height 0
click at [921, 127] on div "Pourriez-vous me faire parvenir le justificatif lié au remboursement d 109.99 €" at bounding box center [860, 125] width 357 height 11
click at [773, 122] on div "Pourriez-vous me faire parvenir le justificatif lié au remboursement de 109.99 €" at bounding box center [860, 125] width 357 height 11
click at [792, 84] on button at bounding box center [797, 82] width 15 height 14
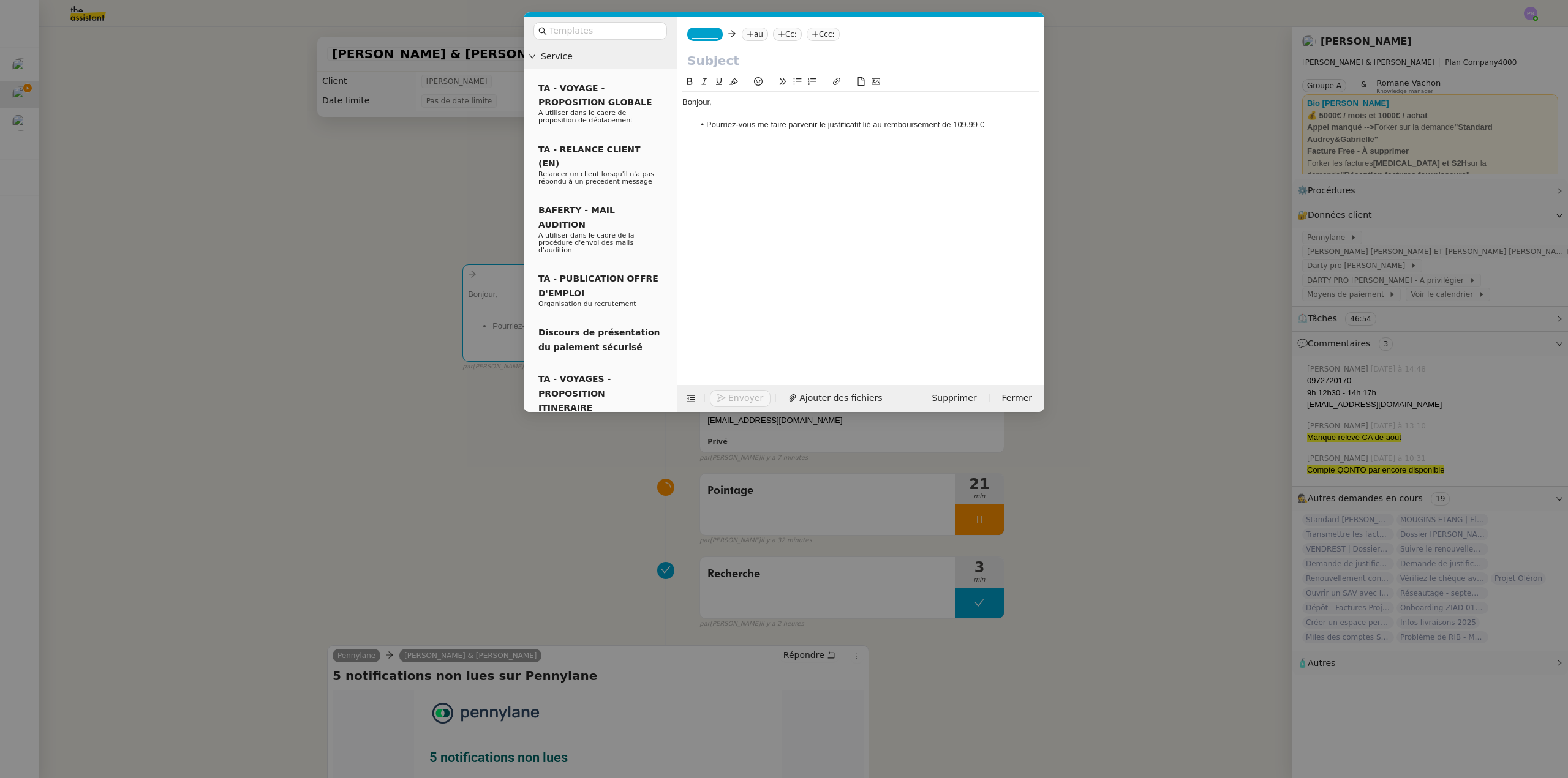
click at [994, 122] on li "Pourriez-vous me faire parvenir le justificatif lié au remboursement de 109.99 €" at bounding box center [867, 125] width 345 height 11
click at [923, 139] on li "Pourriez-vous me faire parvenir le justificatif lié au remboursement de 109.99 …" at bounding box center [867, 130] width 345 height 22
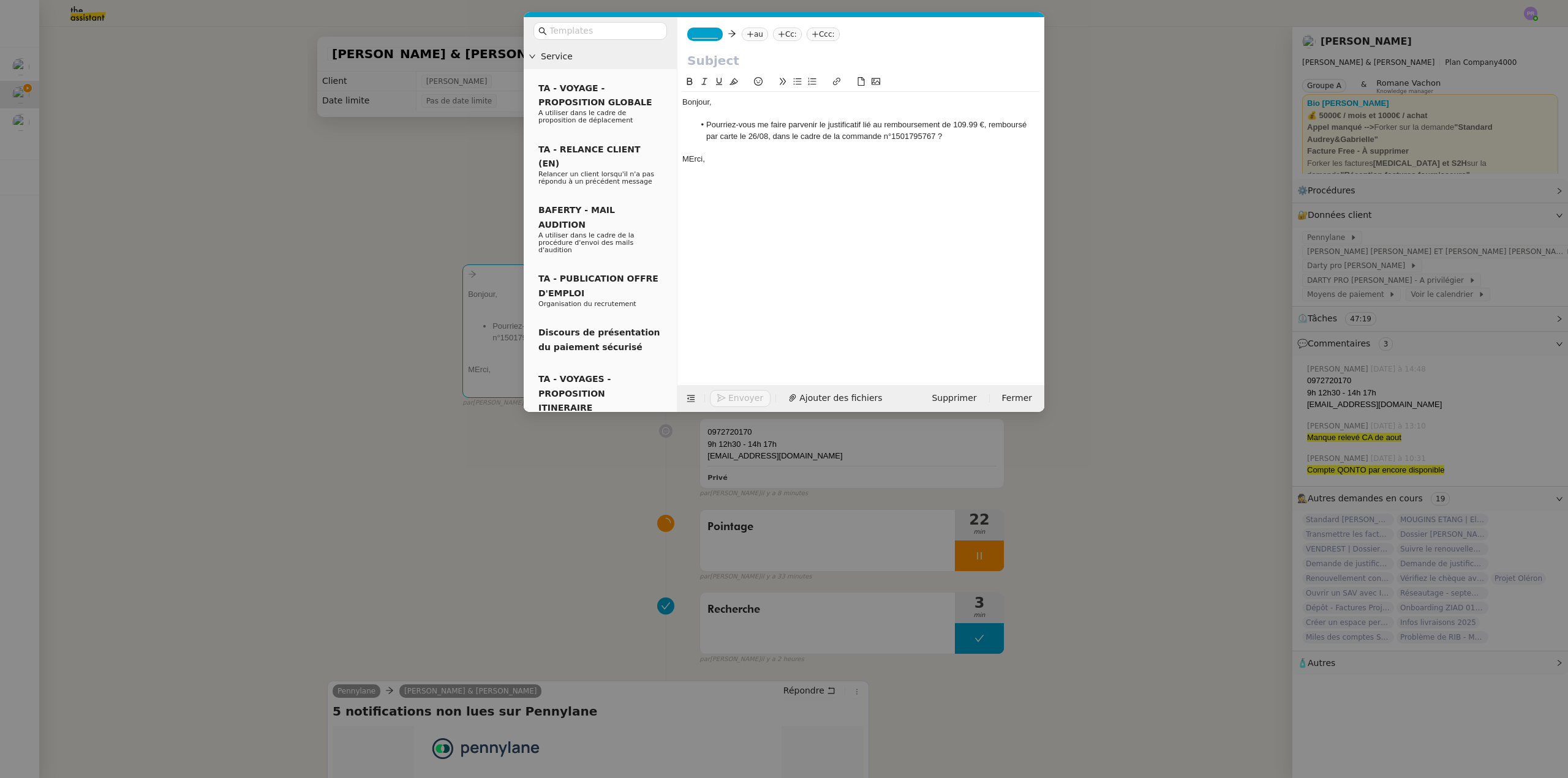
click at [695, 157] on div "MErci," at bounding box center [860, 159] width 357 height 11
click at [748, 167] on div "Bonjour, Pourriez-vous me faire parvenir le justificatif lié au remboursement d…" at bounding box center [860, 130] width 357 height 77
click at [712, 59] on input "text" at bounding box center [860, 60] width 347 height 18
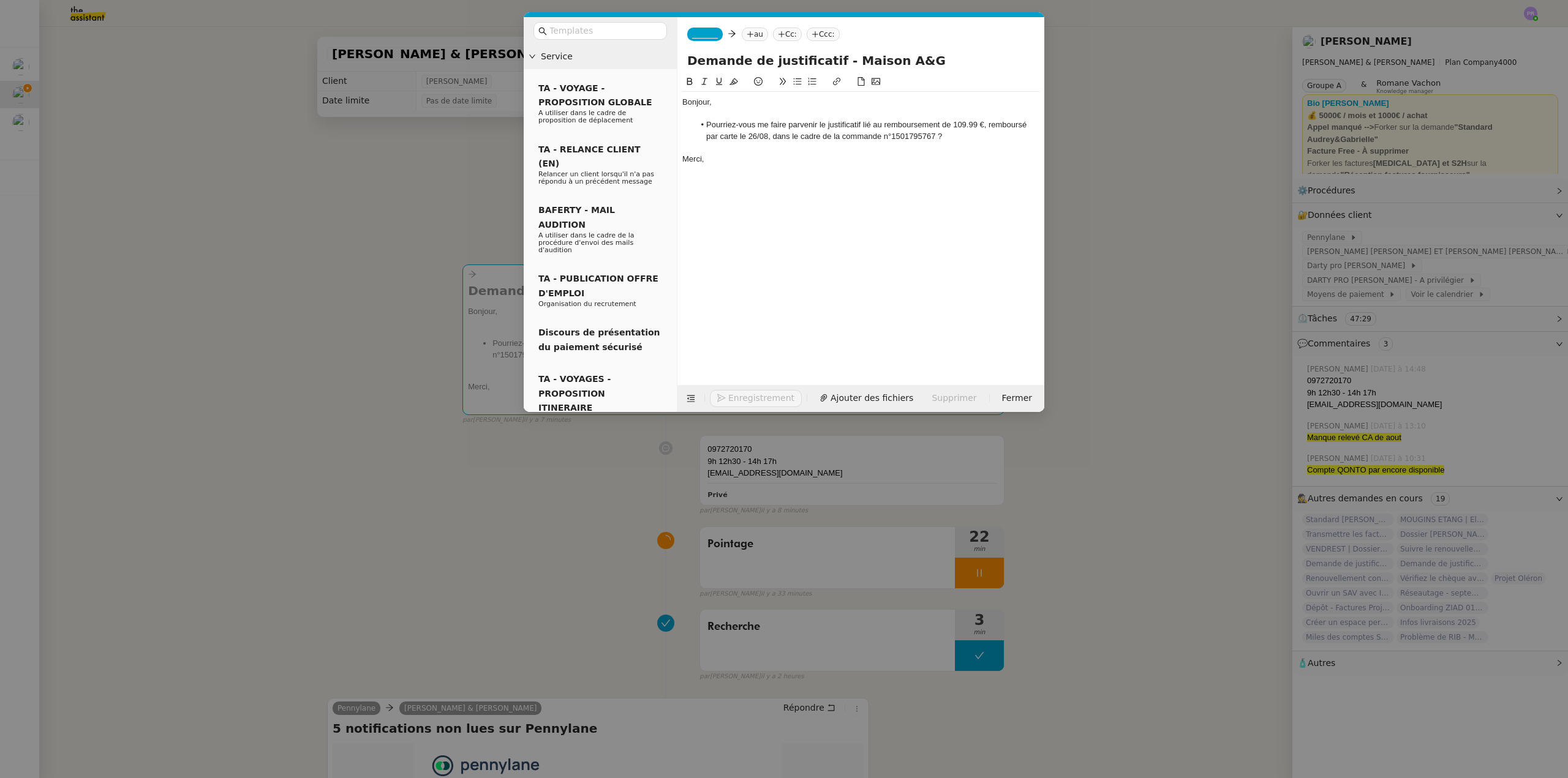
type input "Demande de justificatif - Maison A&G"
click at [700, 29] on nz-tag "_______" at bounding box center [705, 35] width 35 height 14
click at [726, 51] on span "[PERSON_NAME]" at bounding box center [779, 54] width 174 height 10
click at [572, 509] on nz-modal-container "Service TA - VOYAGE - PROPOSITION GLOBALE A utiliser dans le cadre de propositi…" at bounding box center [784, 389] width 1568 height 778
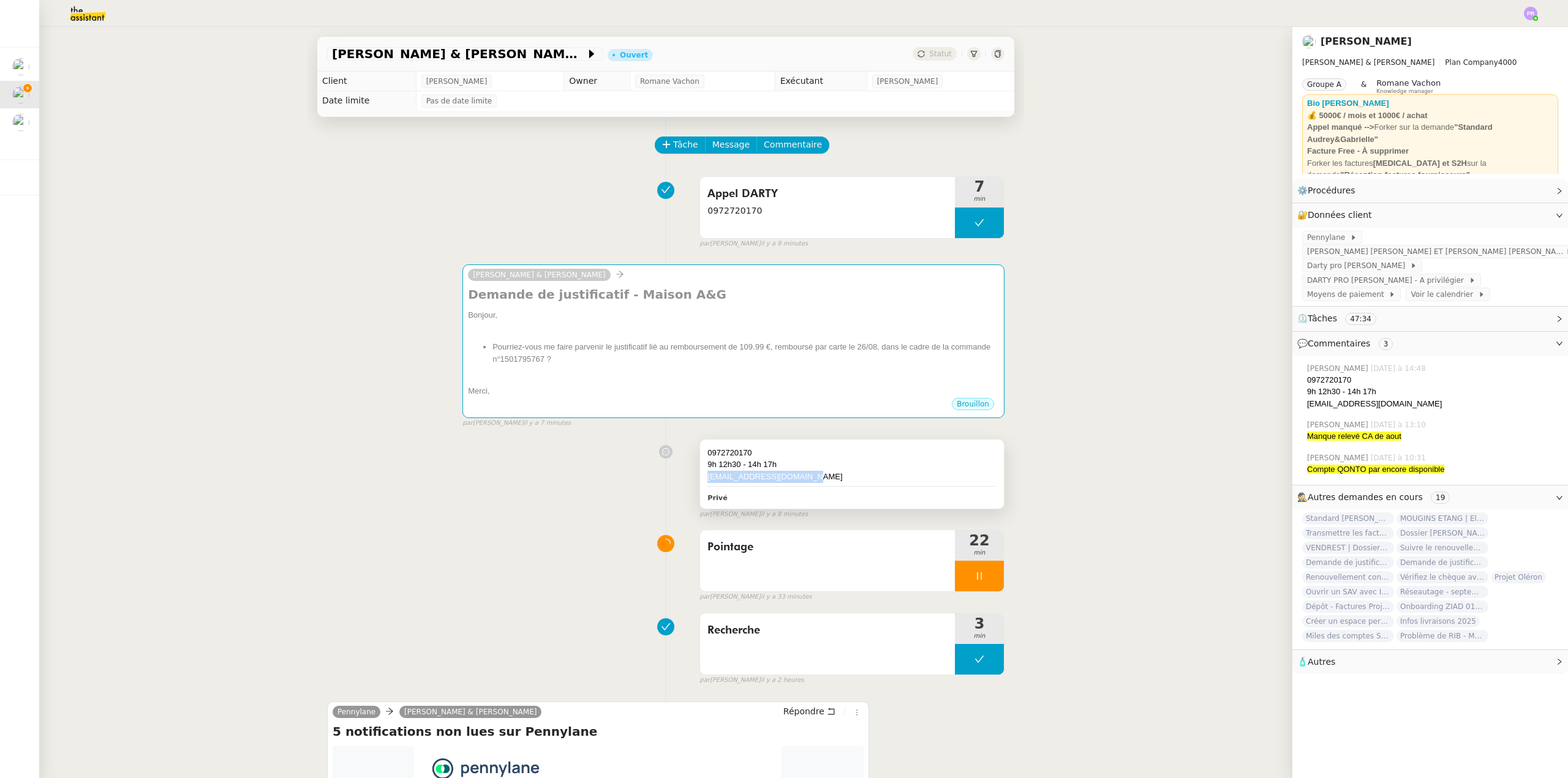
drag, startPoint x: 801, startPoint y: 480, endPoint x: 703, endPoint y: 482, distance: 98.0
click at [708, 482] on div "contactpro@fnacdarty.com" at bounding box center [852, 477] width 289 height 12
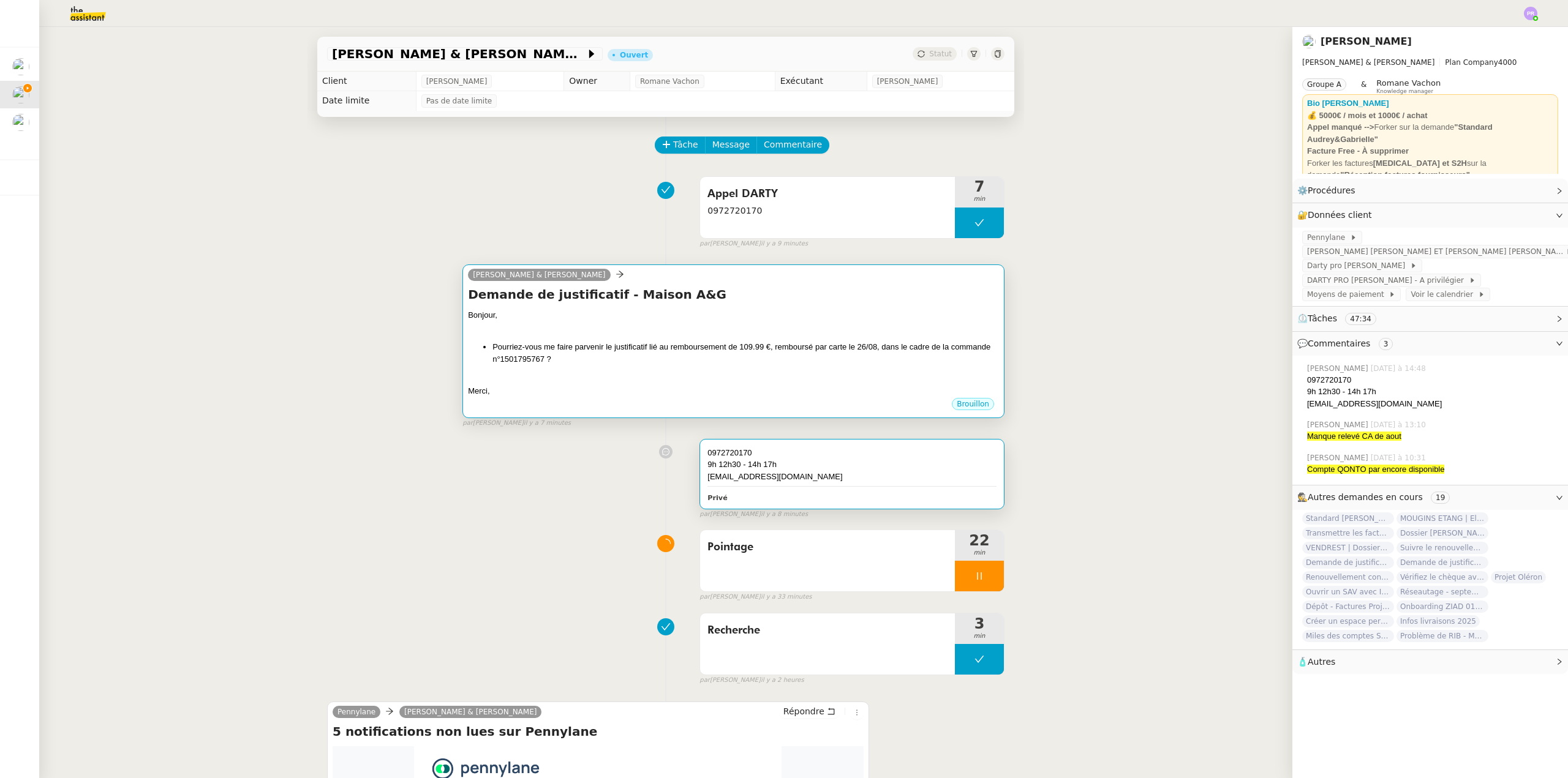
click at [709, 355] on li "Pourriez-vous me faire parvenir le justificatif lié au remboursement de 109.99 …" at bounding box center [745, 353] width 506 height 24
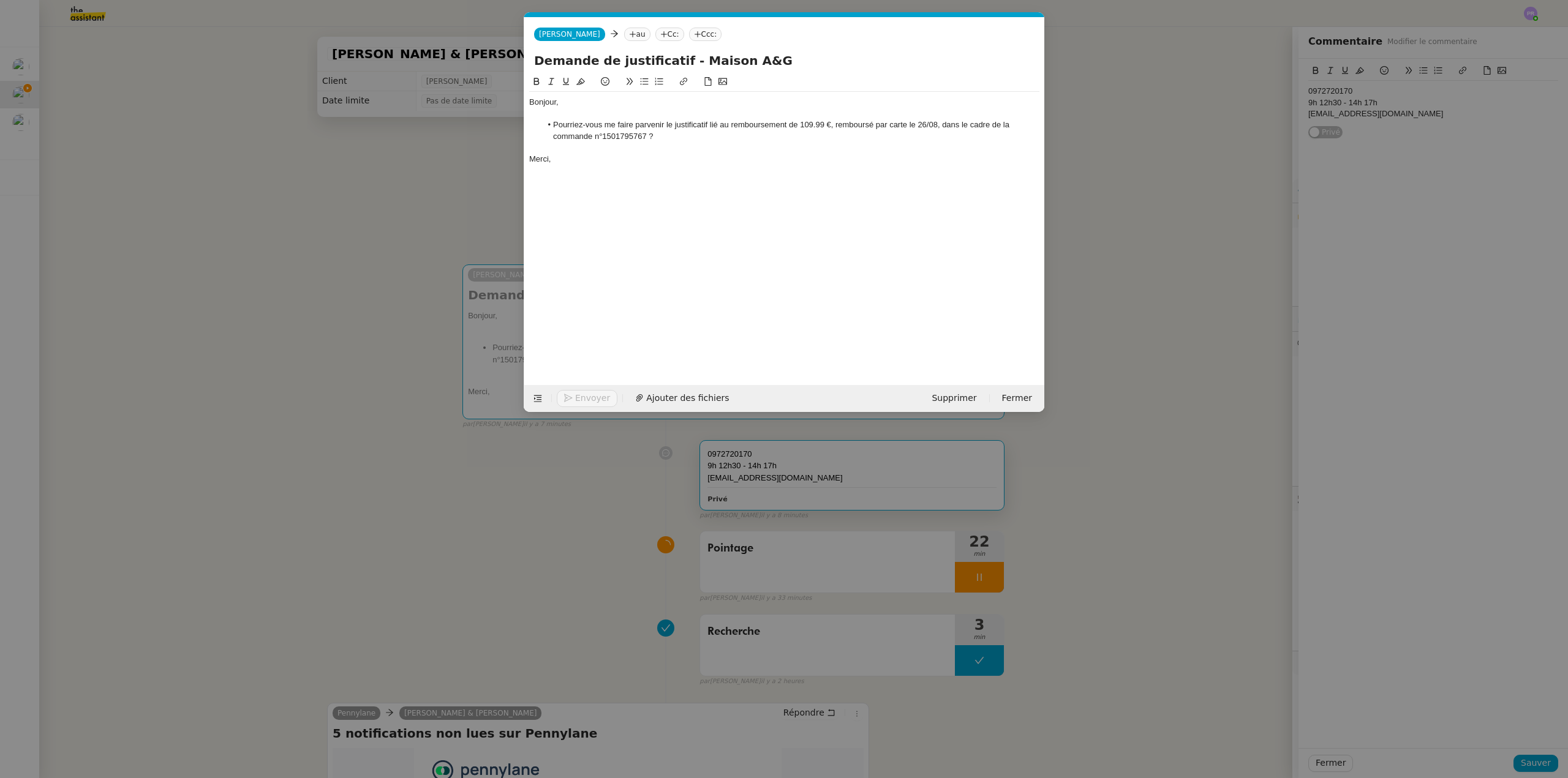
scroll to position [0, 26]
click at [624, 35] on nz-tag "au" at bounding box center [637, 35] width 27 height 14
paste input "contactpro@fnacdarty.com"
type input "contactpro@fnacdarty.com"
click at [641, 56] on span "L'équipe B2B" at bounding box center [655, 54] width 118 height 10
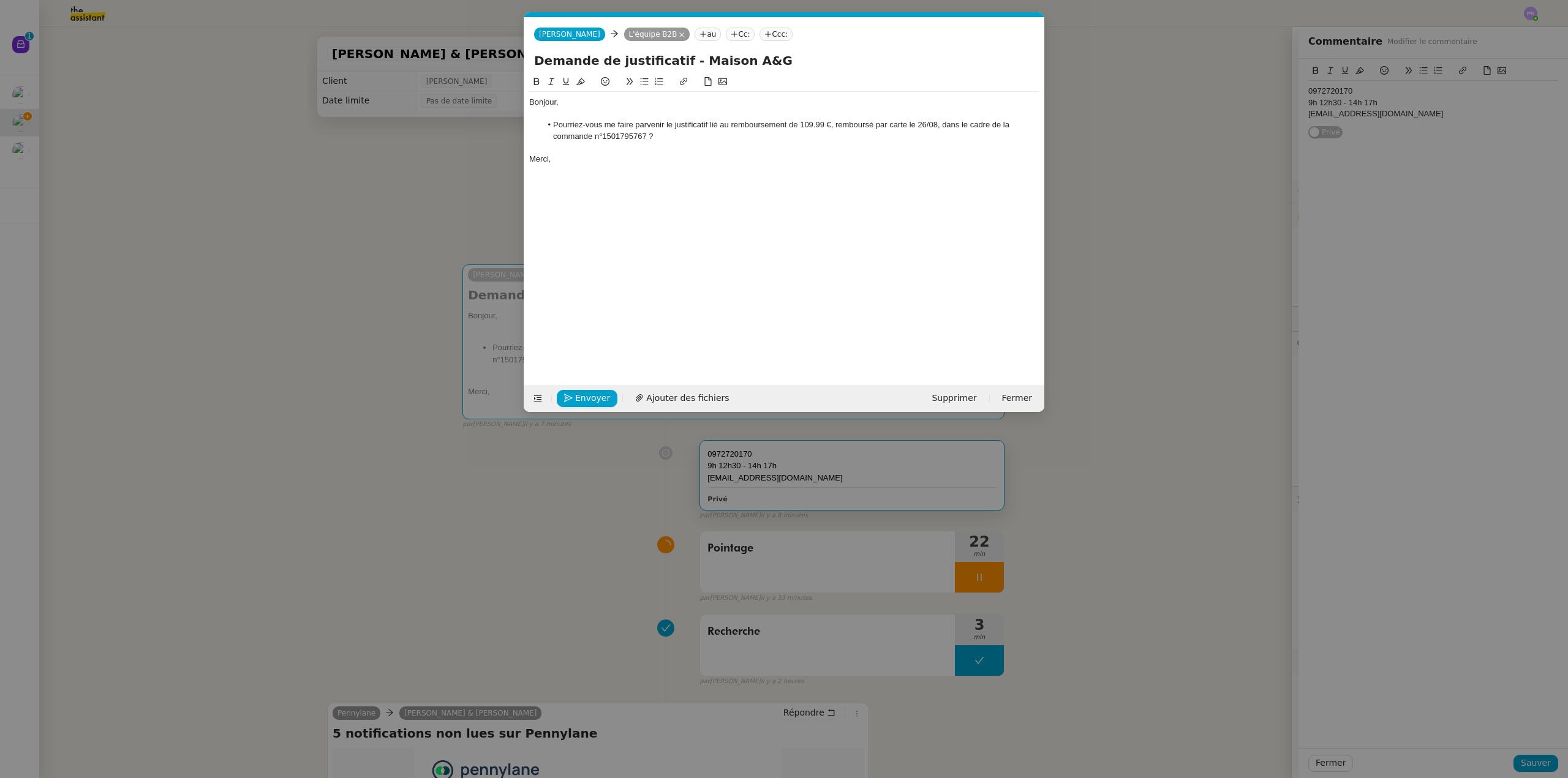
click at [659, 135] on li "Pourriez-vous me faire parvenir le justificatif lié au remboursement de 109.99 …" at bounding box center [790, 130] width 498 height 22
drag, startPoint x: 472, startPoint y: 242, endPoint x: 472, endPoint y: 232, distance: 10.0
click at [474, 241] on nz-modal-container "Service TA - VOYAGE - PROPOSITION GLOBALE A utiliser dans le cadre de propositi…" at bounding box center [784, 389] width 1568 height 778
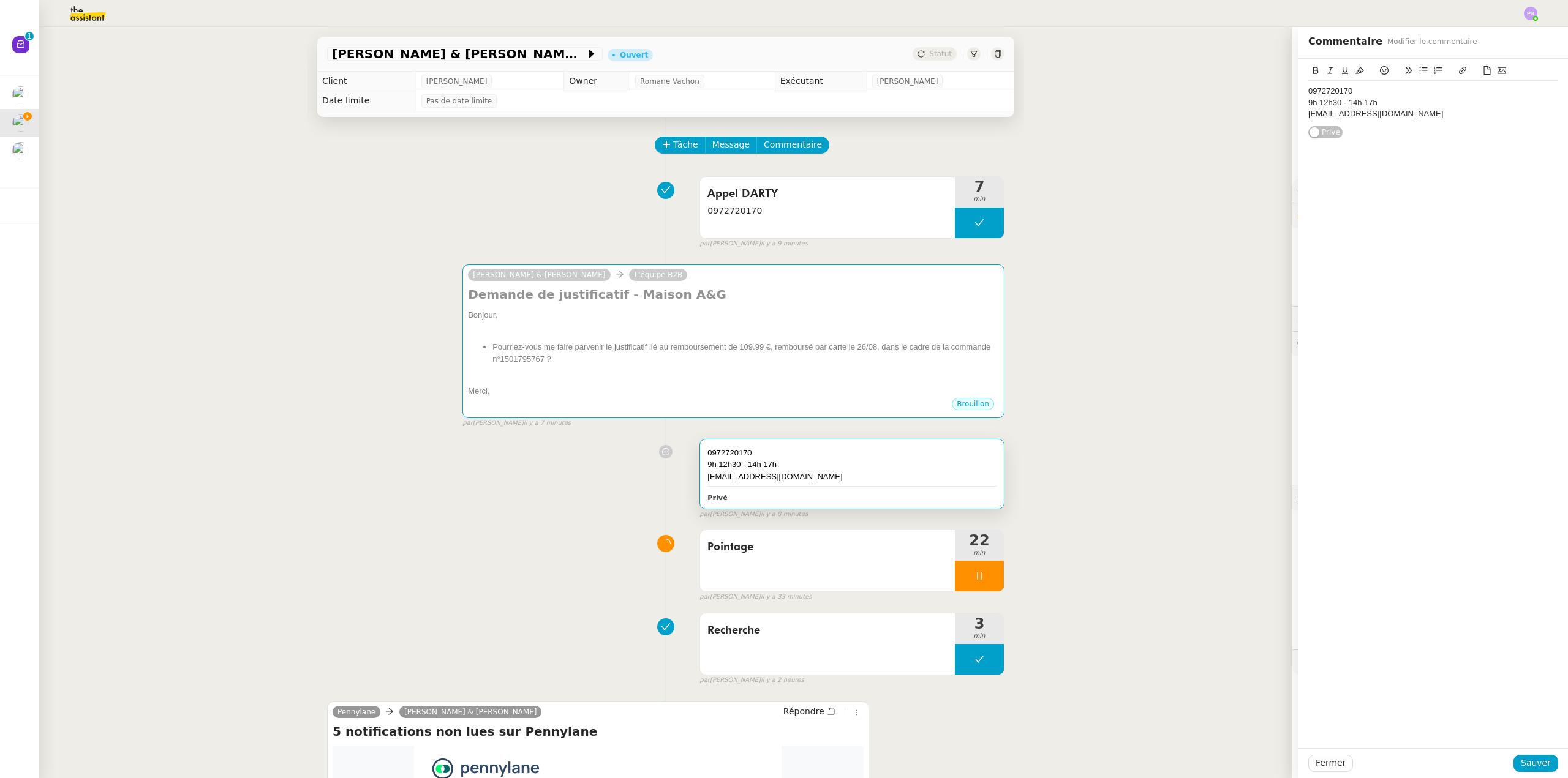
click at [89, 14] on img at bounding box center [78, 14] width 95 height 27
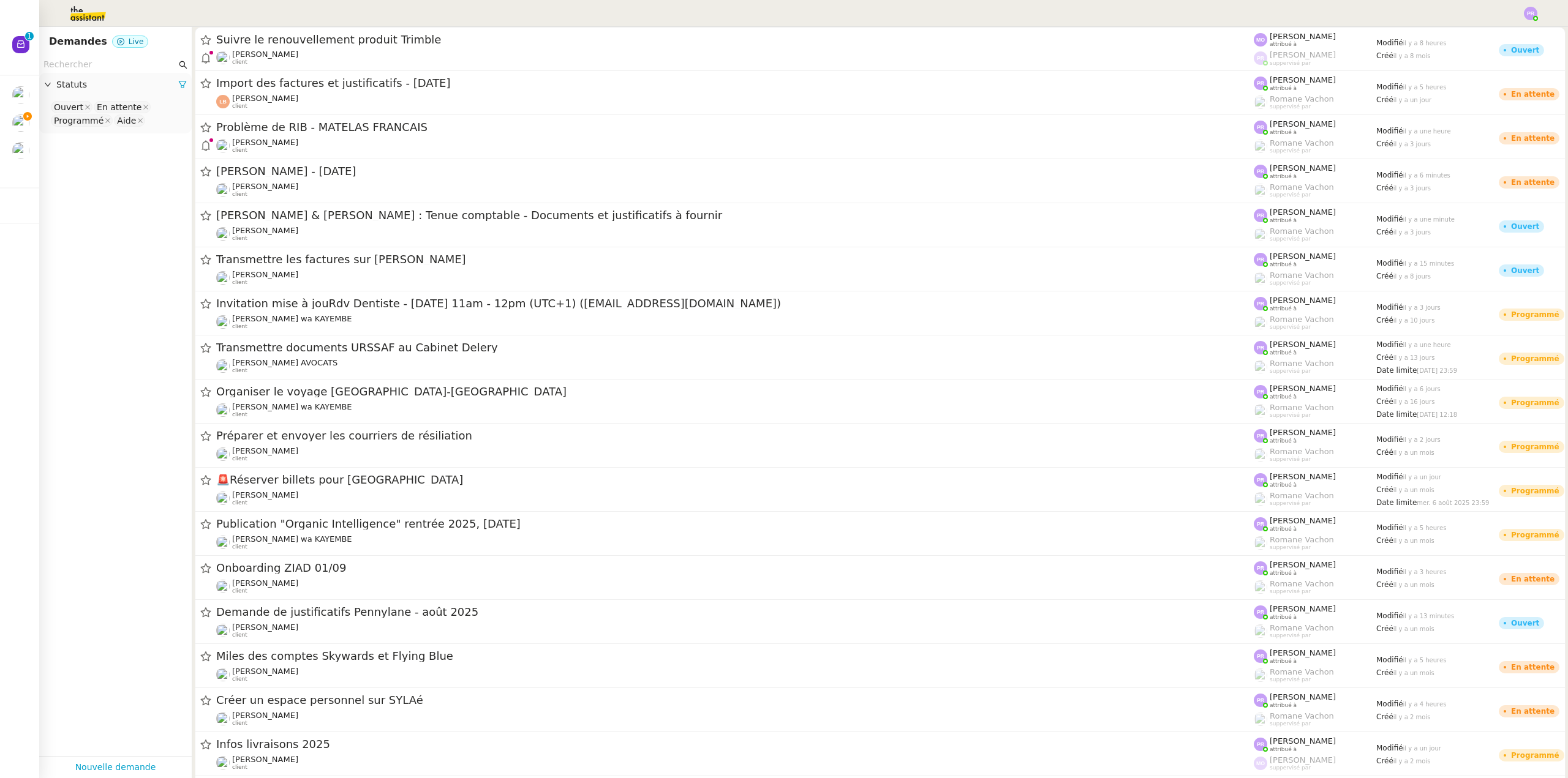
click at [109, 63] on input "text" at bounding box center [110, 65] width 133 height 14
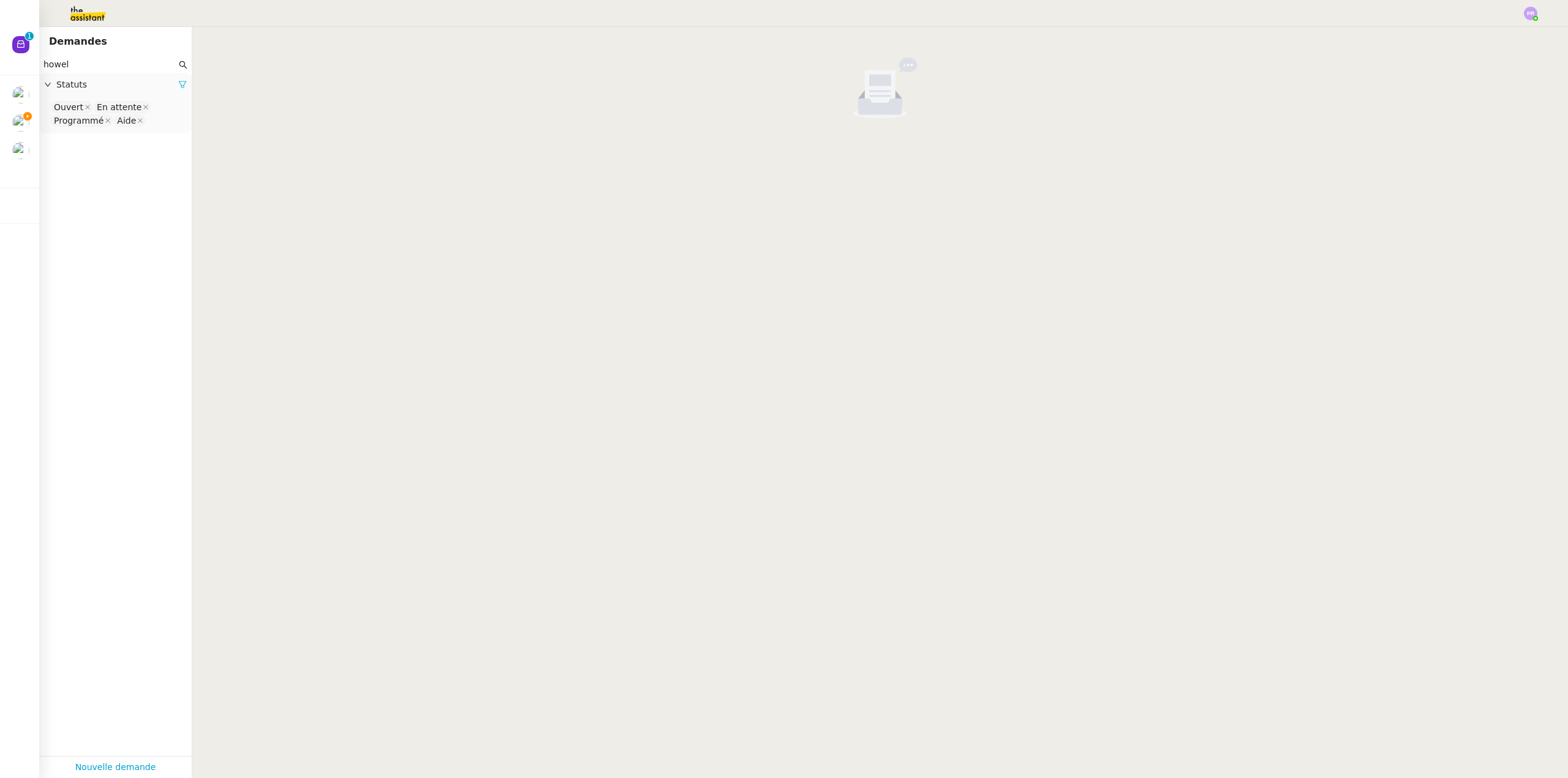
type input "howel"
click at [178, 88] on icon at bounding box center [182, 84] width 9 height 9
drag, startPoint x: 177, startPoint y: 88, endPoint x: 169, endPoint y: 90, distance: 8.2
click at [176, 88] on span "Statuts" at bounding box center [122, 84] width 130 height 14
click at [94, 110] on nz-select-top-control "Please select" at bounding box center [116, 107] width 133 height 16
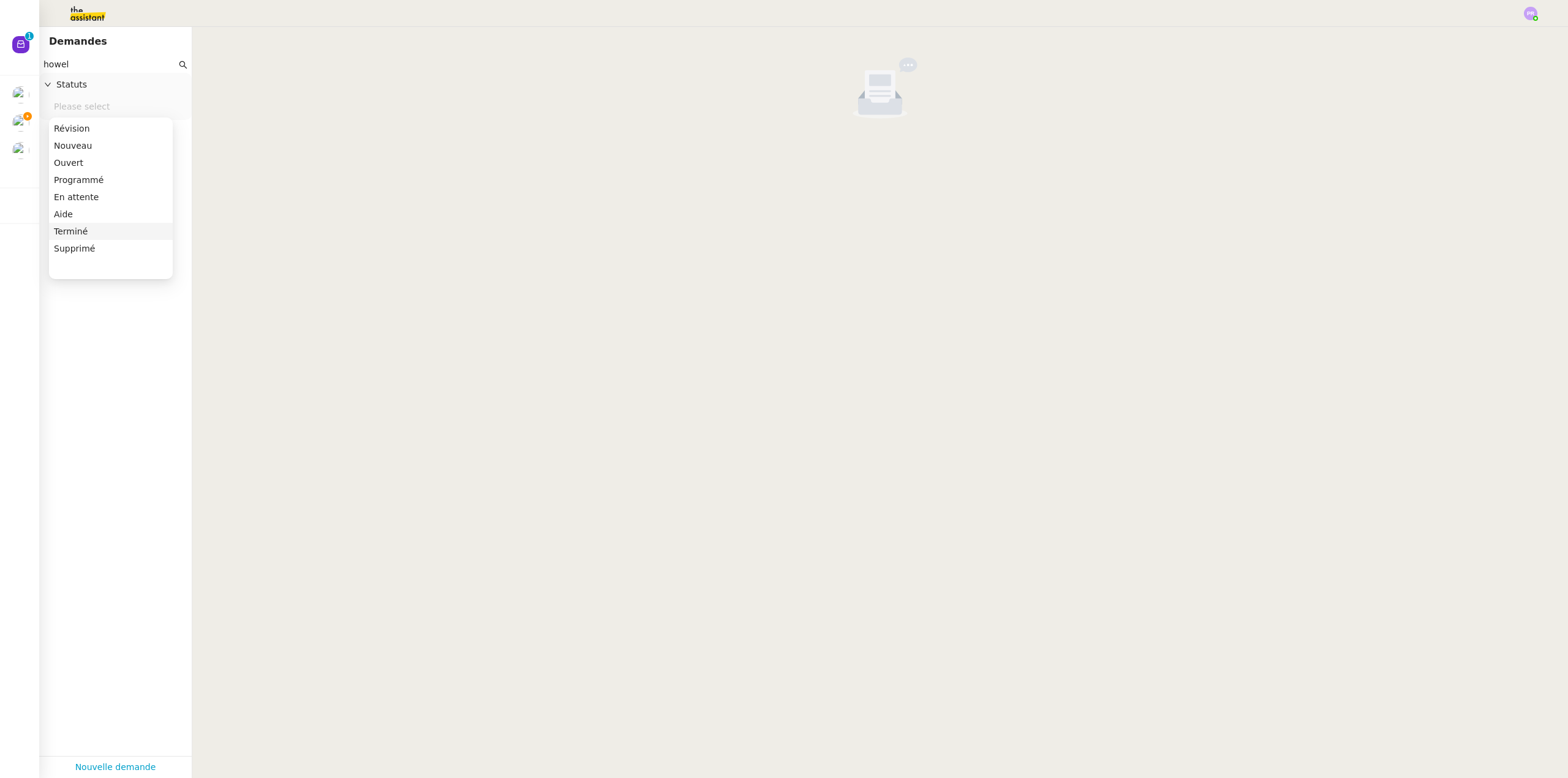
click at [96, 226] on div "Terminé" at bounding box center [111, 231] width 114 height 11
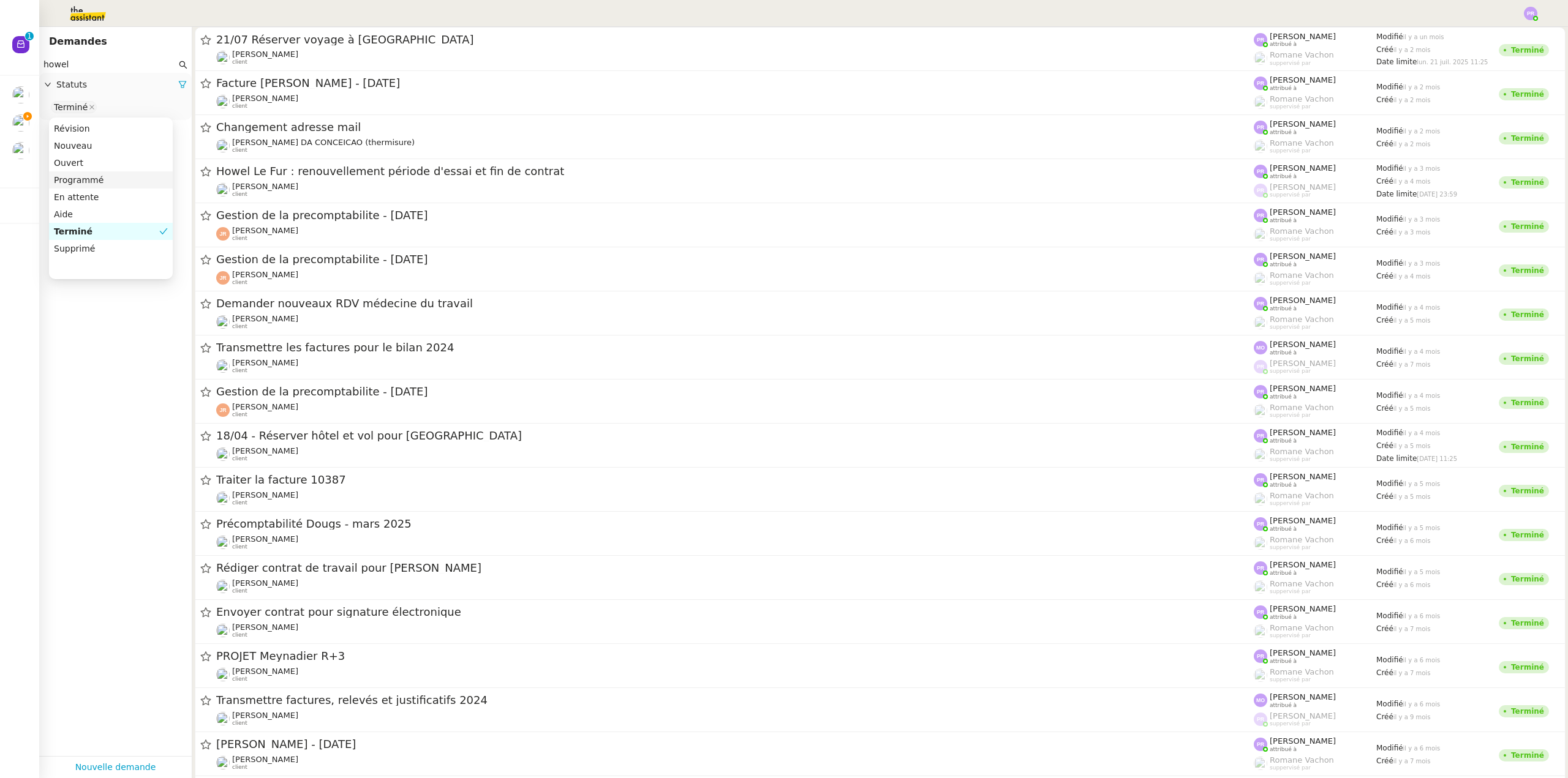
click at [99, 64] on input "howel" at bounding box center [110, 65] width 133 height 14
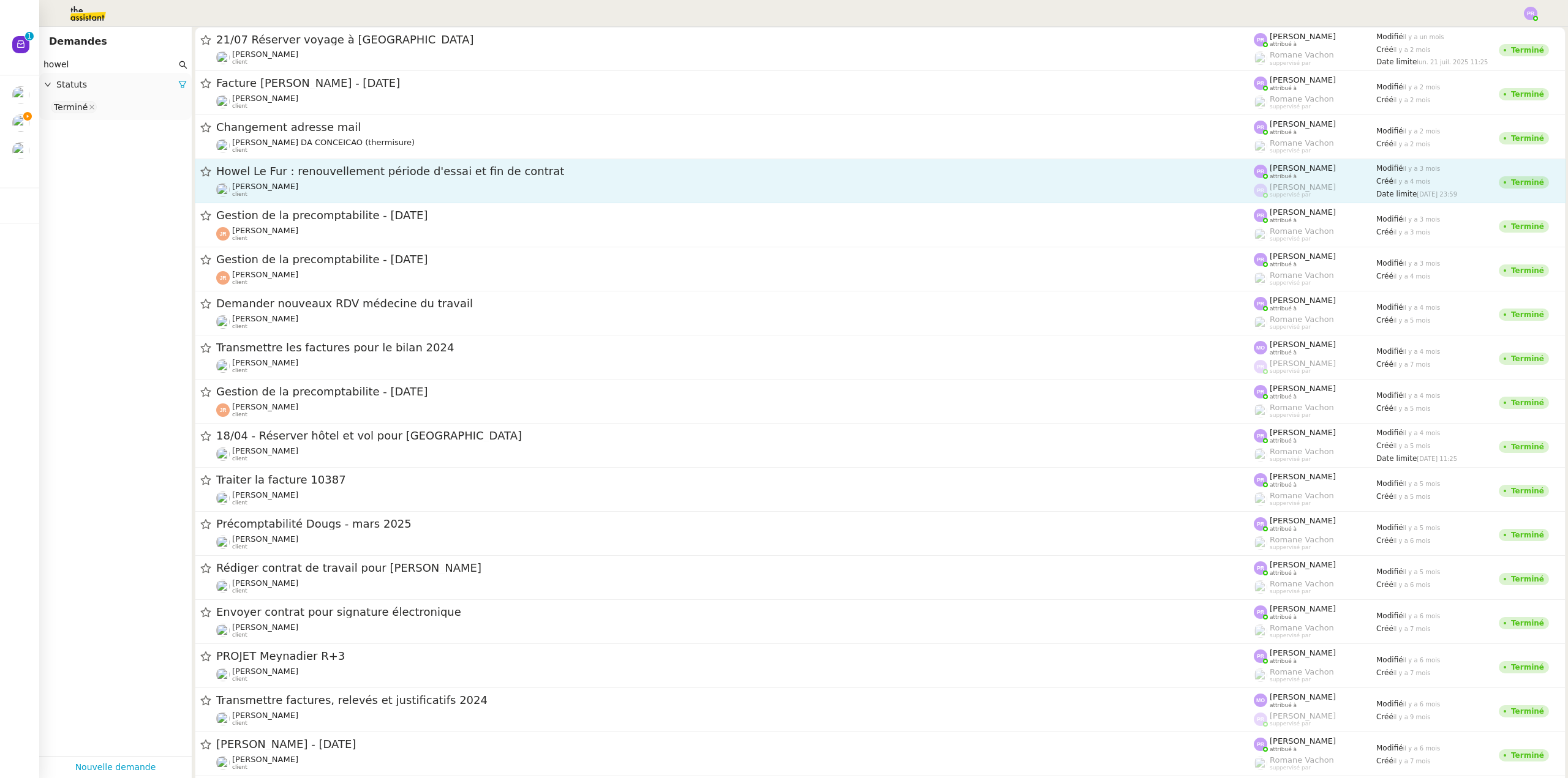
click at [506, 182] on div "[PERSON_NAME] client" at bounding box center [735, 190] width 1037 height 16
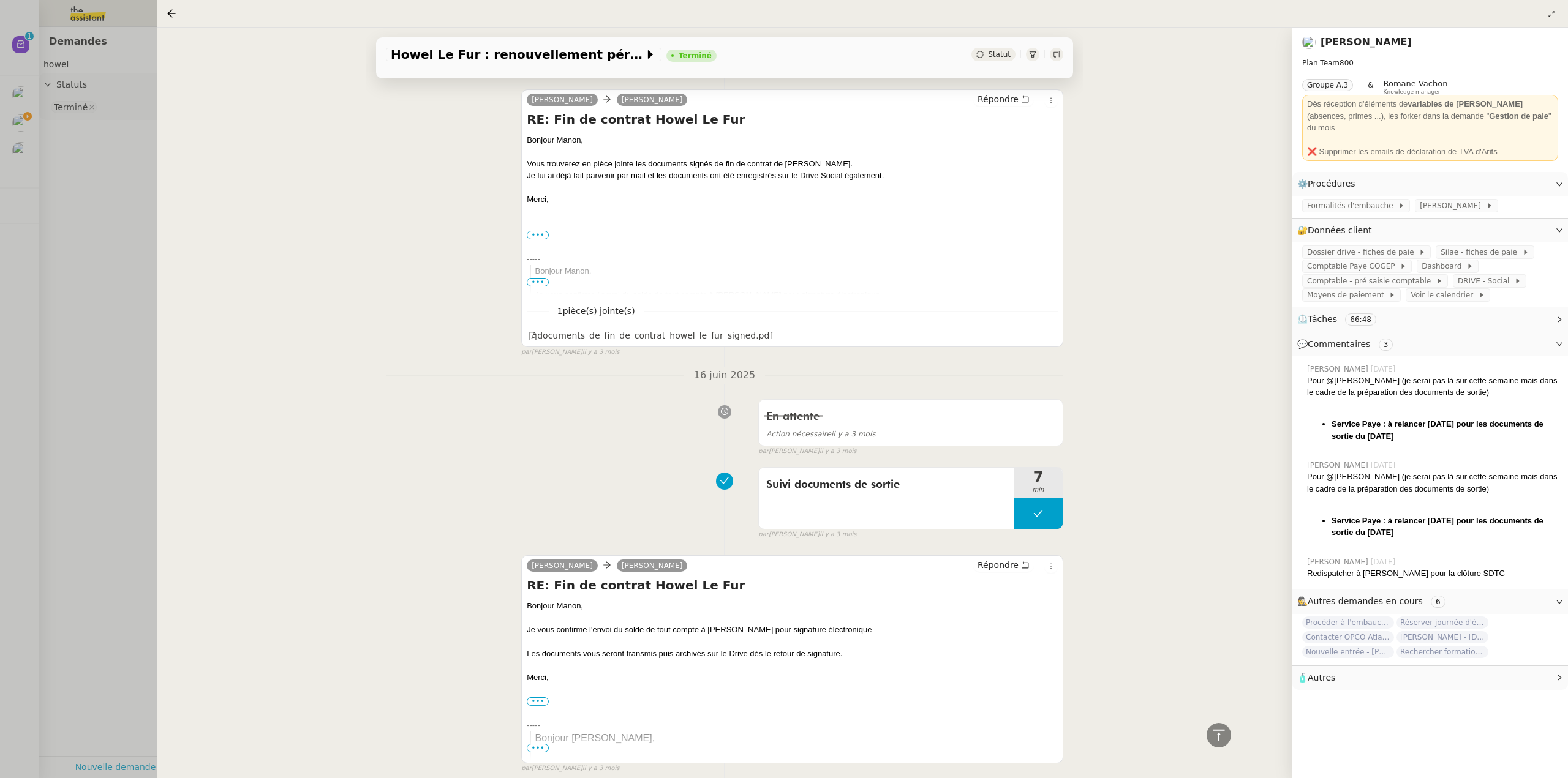
scroll to position [612, 0]
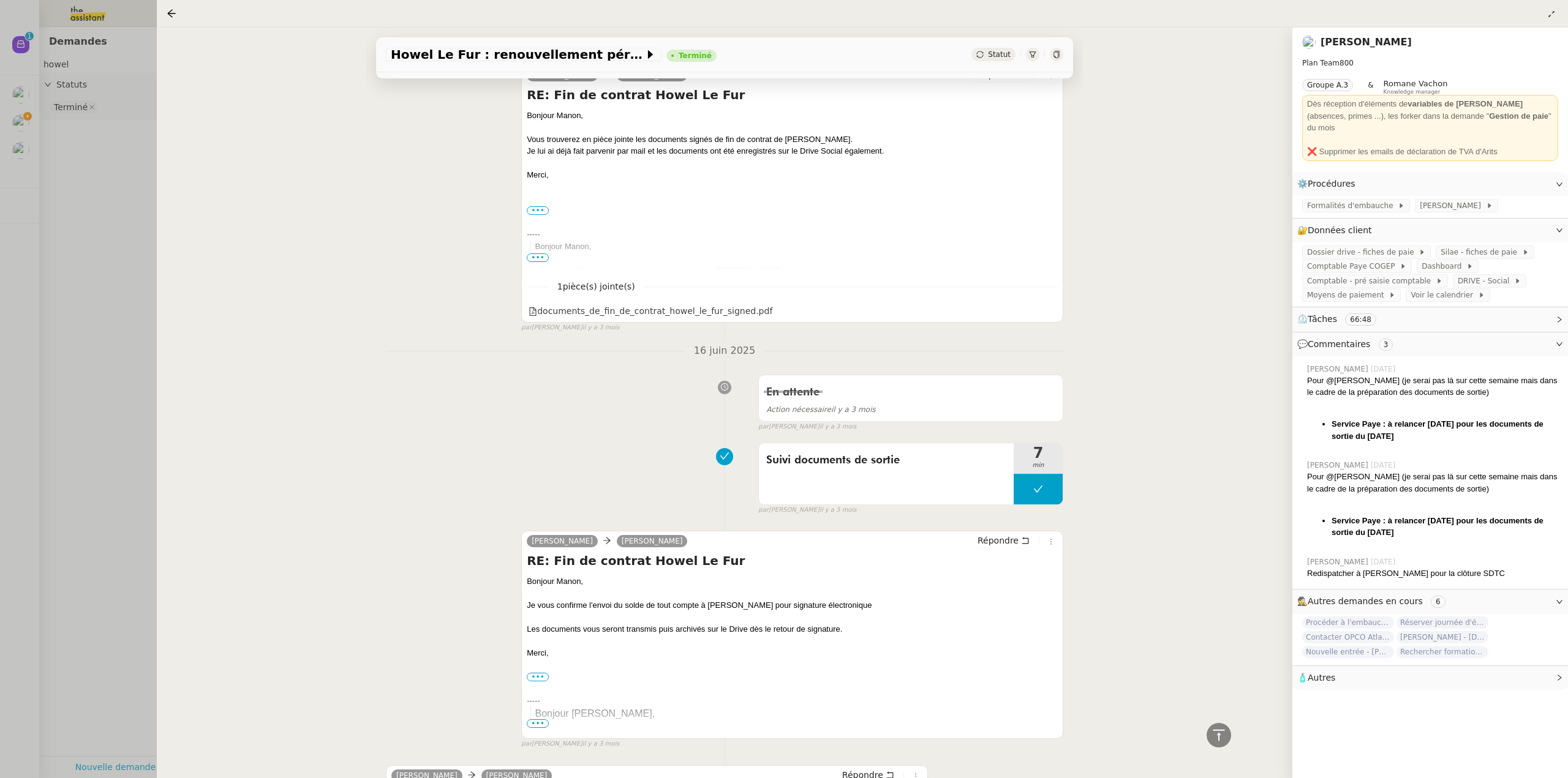
click at [102, 210] on div at bounding box center [784, 389] width 1568 height 778
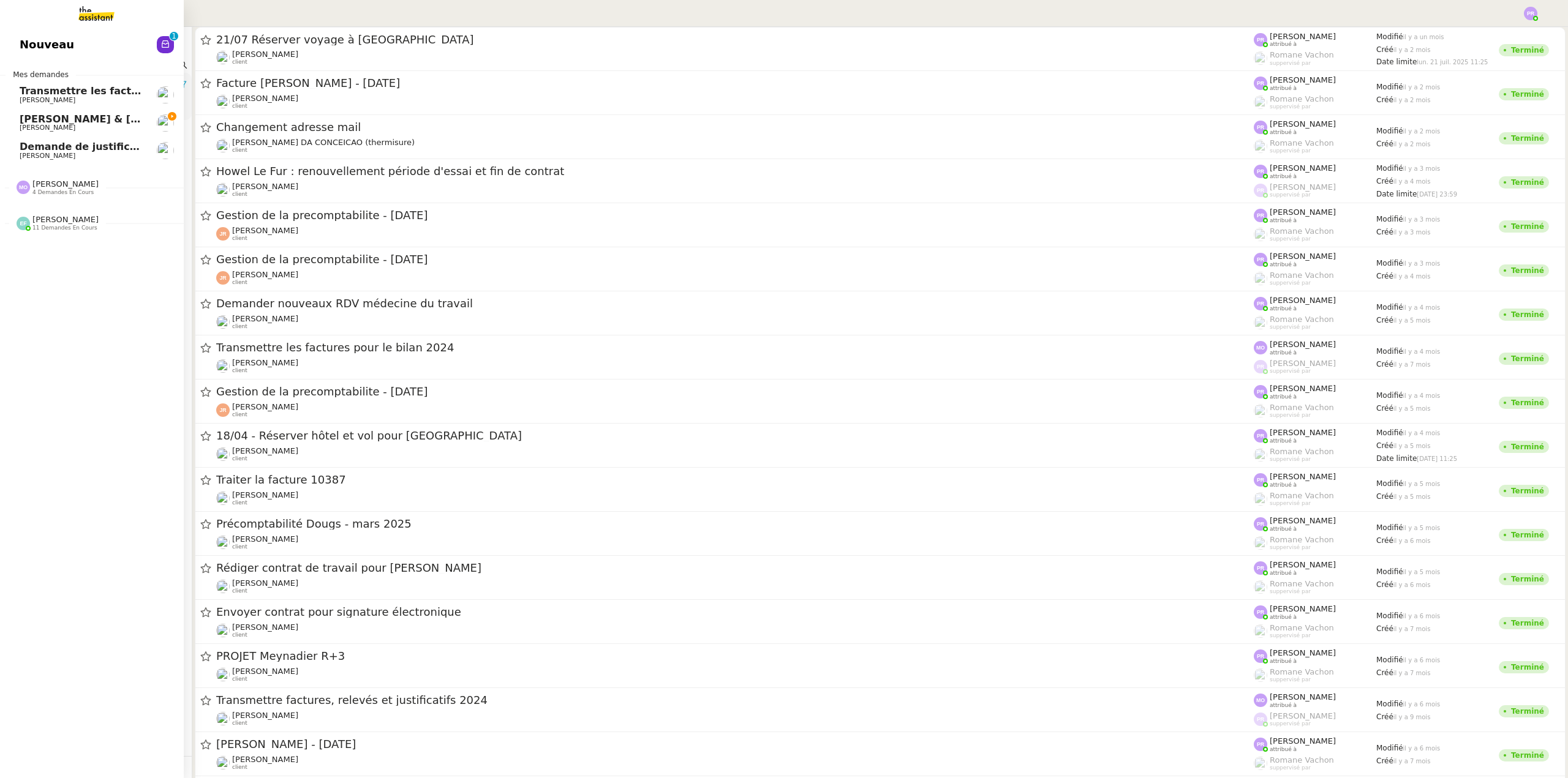
click at [71, 124] on span "[PERSON_NAME]" at bounding box center [82, 128] width 124 height 7
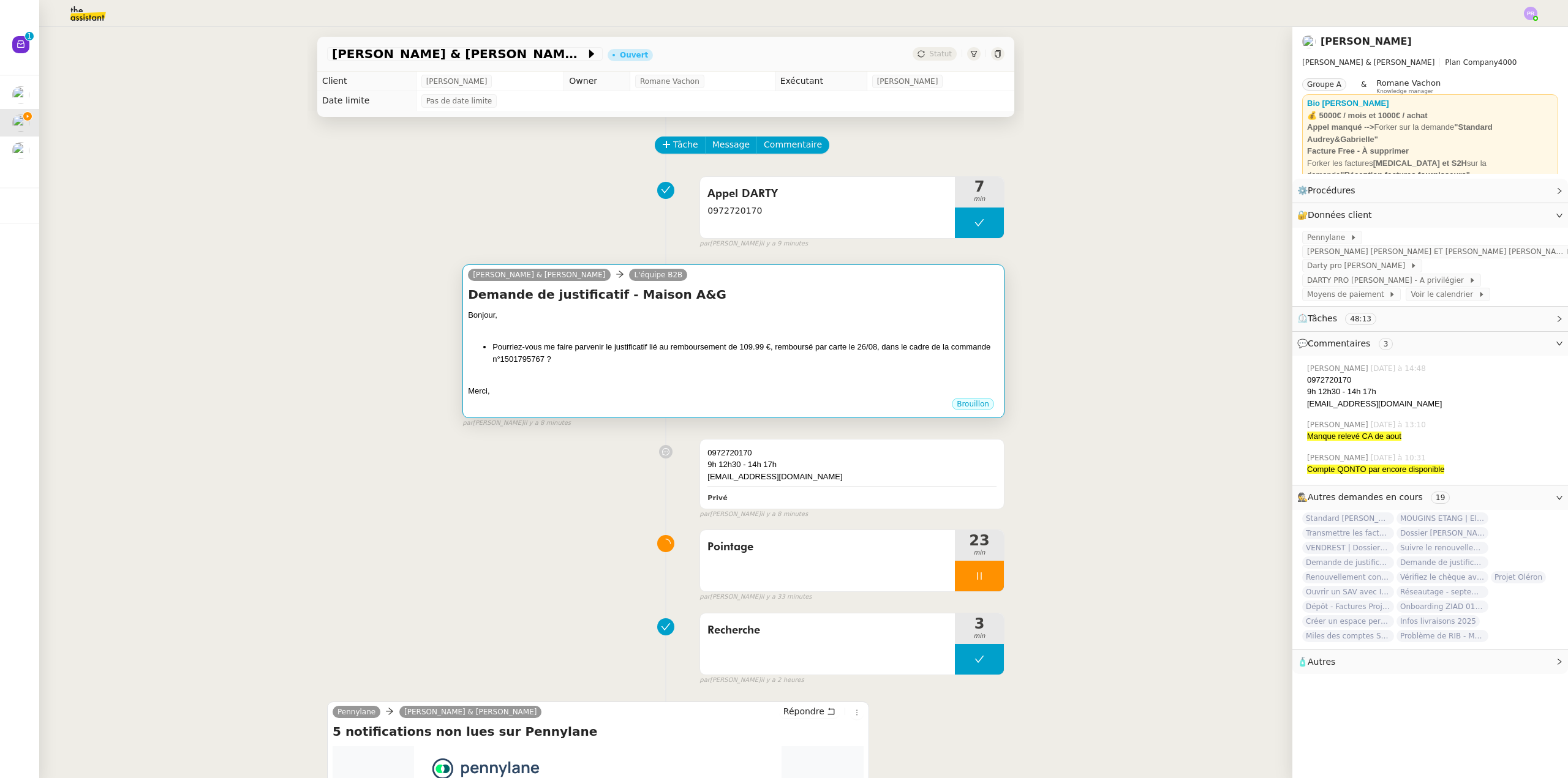
click at [710, 347] on li "Pourriez-vous me faire parvenir le justificatif lié au remboursement de 109.99 …" at bounding box center [745, 353] width 506 height 24
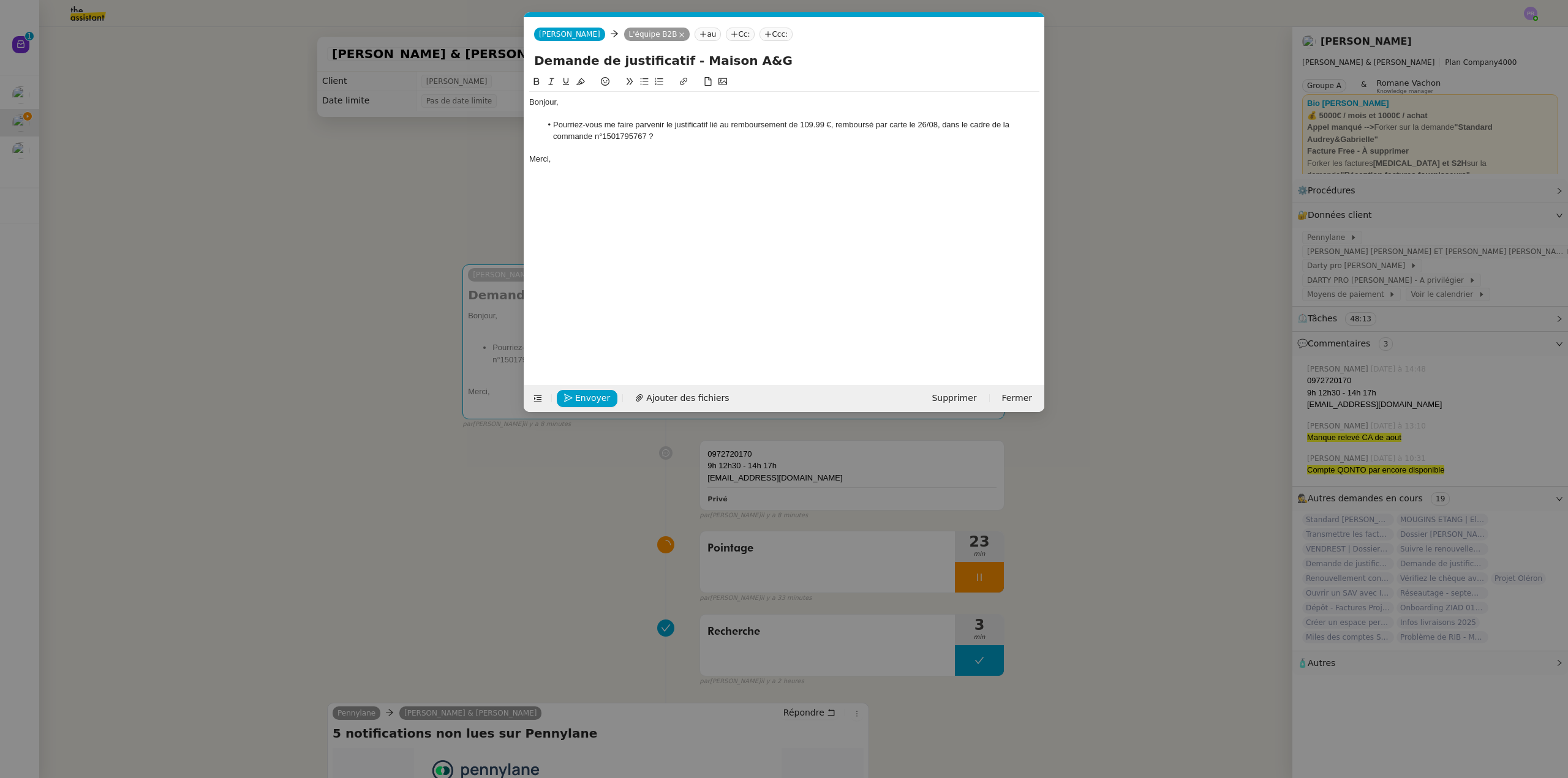
scroll to position [0, 26]
click at [591, 400] on span "Envoyer" at bounding box center [592, 398] width 35 height 14
click at [591, 400] on span "Confirmer l'envoi" at bounding box center [612, 398] width 73 height 14
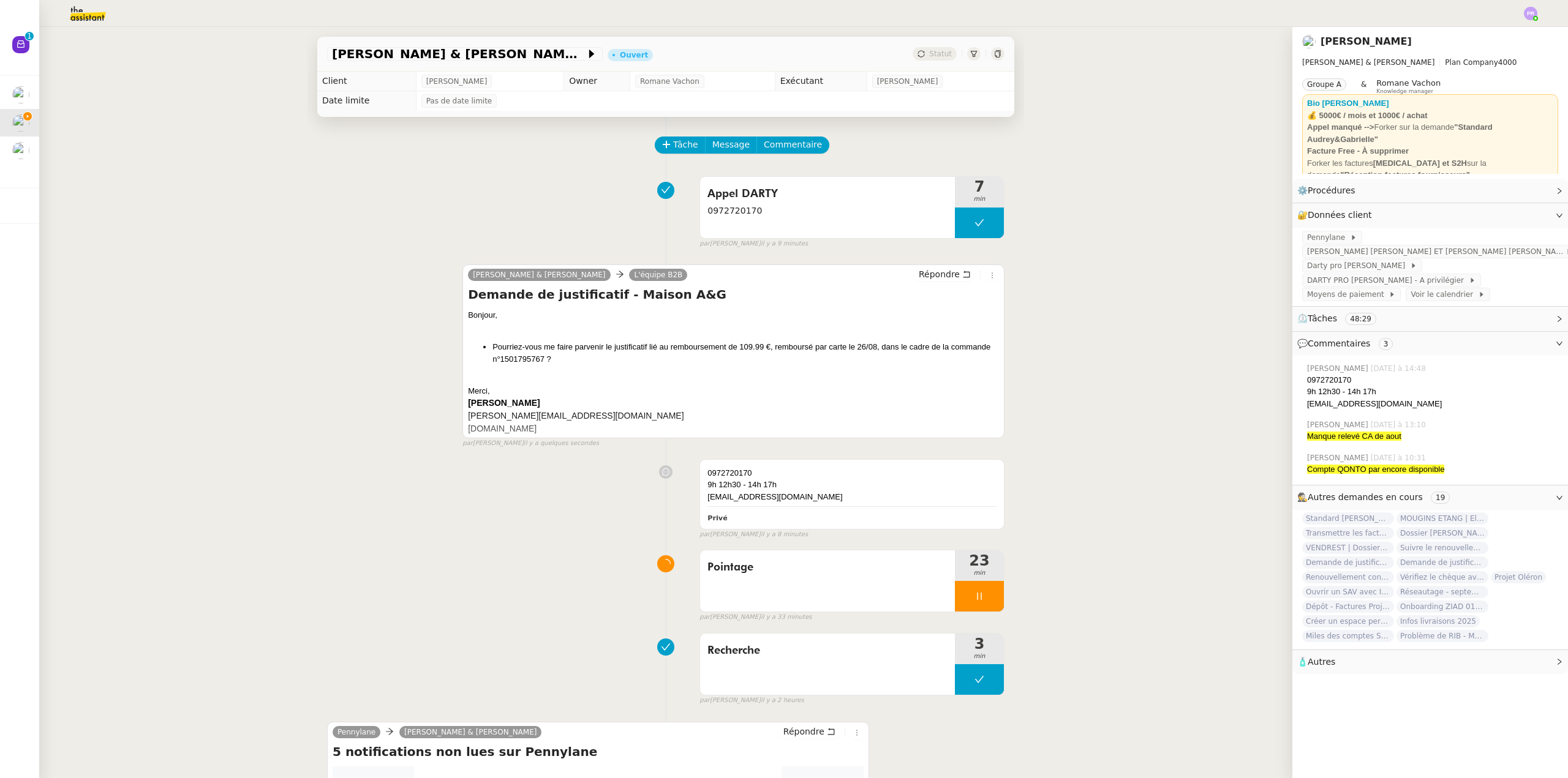
click at [86, 18] on img at bounding box center [78, 14] width 95 height 27
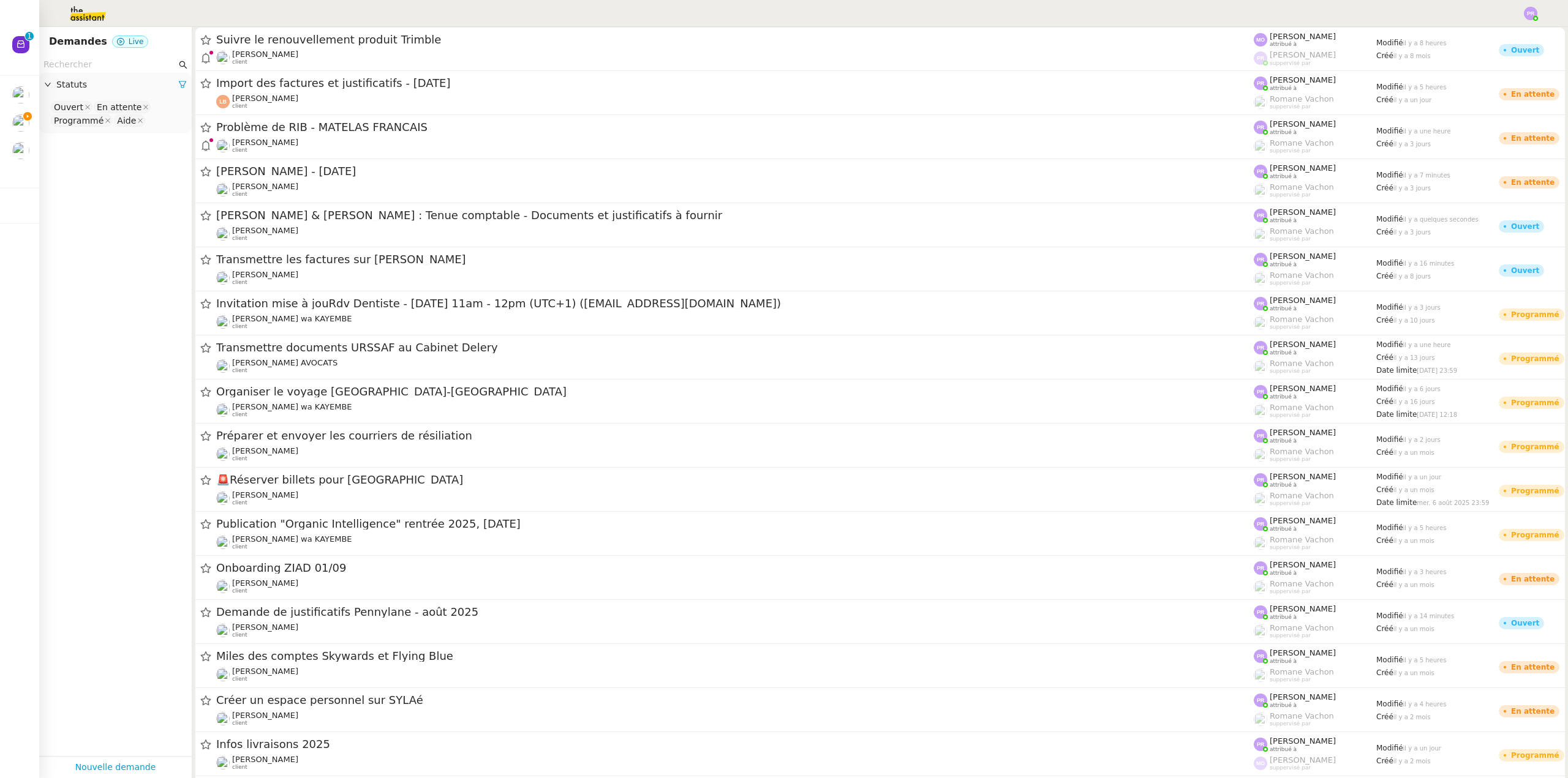
click at [97, 65] on input "text" at bounding box center [110, 65] width 133 height 14
click at [89, 63] on input "text" at bounding box center [110, 65] width 133 height 14
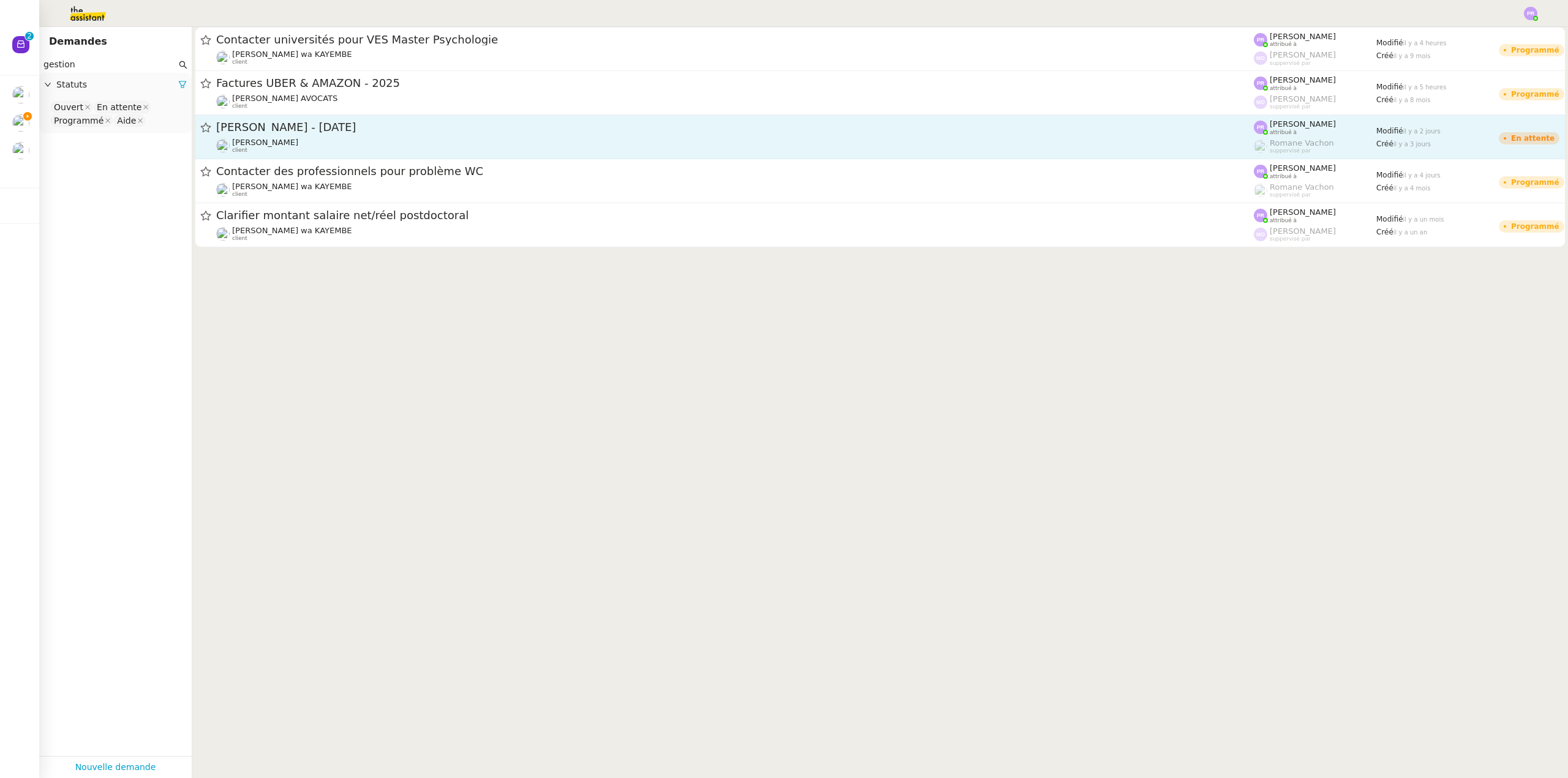
type input "gestion"
click at [378, 149] on div "[PERSON_NAME] client" at bounding box center [735, 145] width 1037 height 16
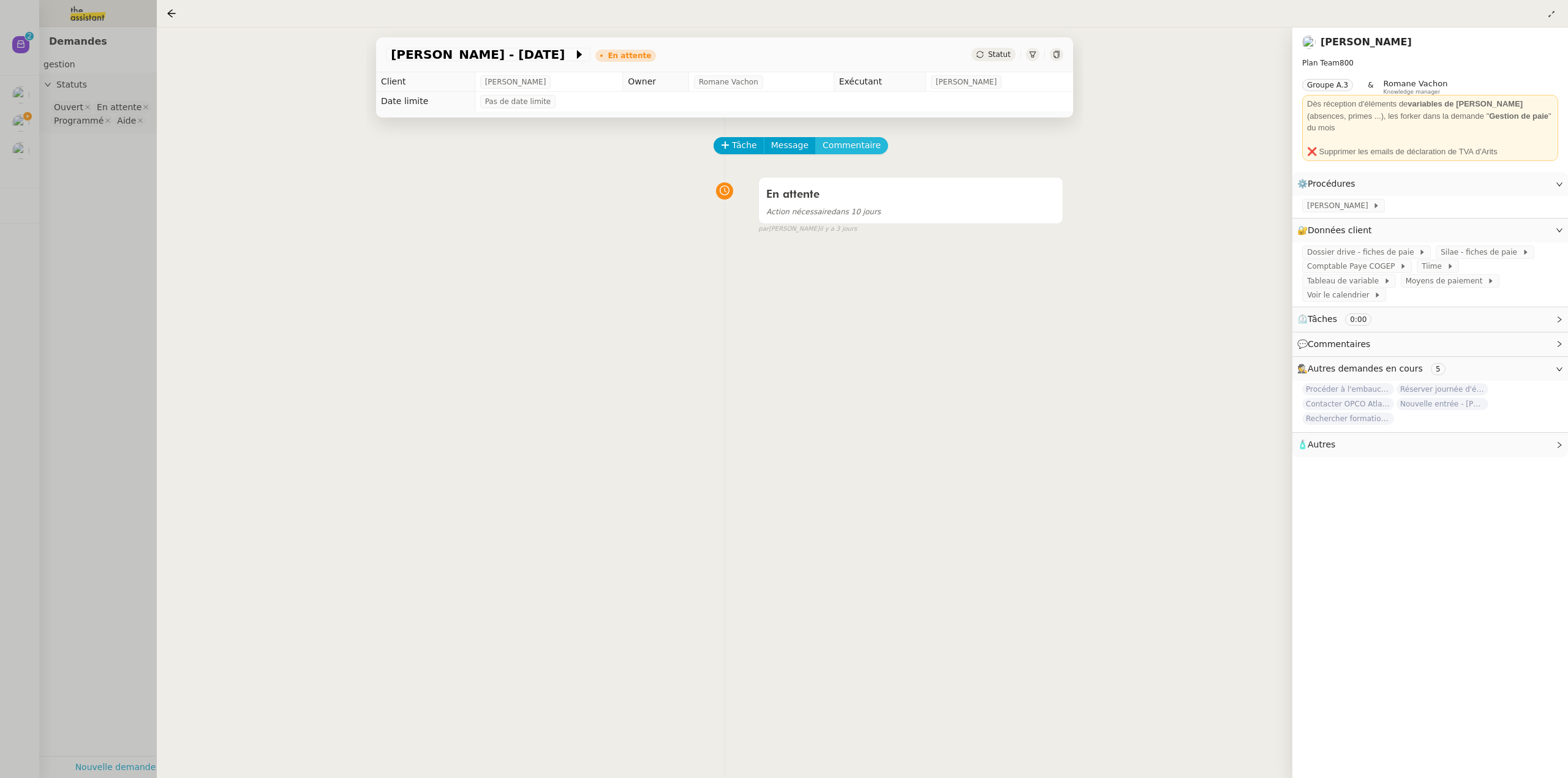
click at [857, 150] on span "Commentaire" at bounding box center [852, 145] width 58 height 14
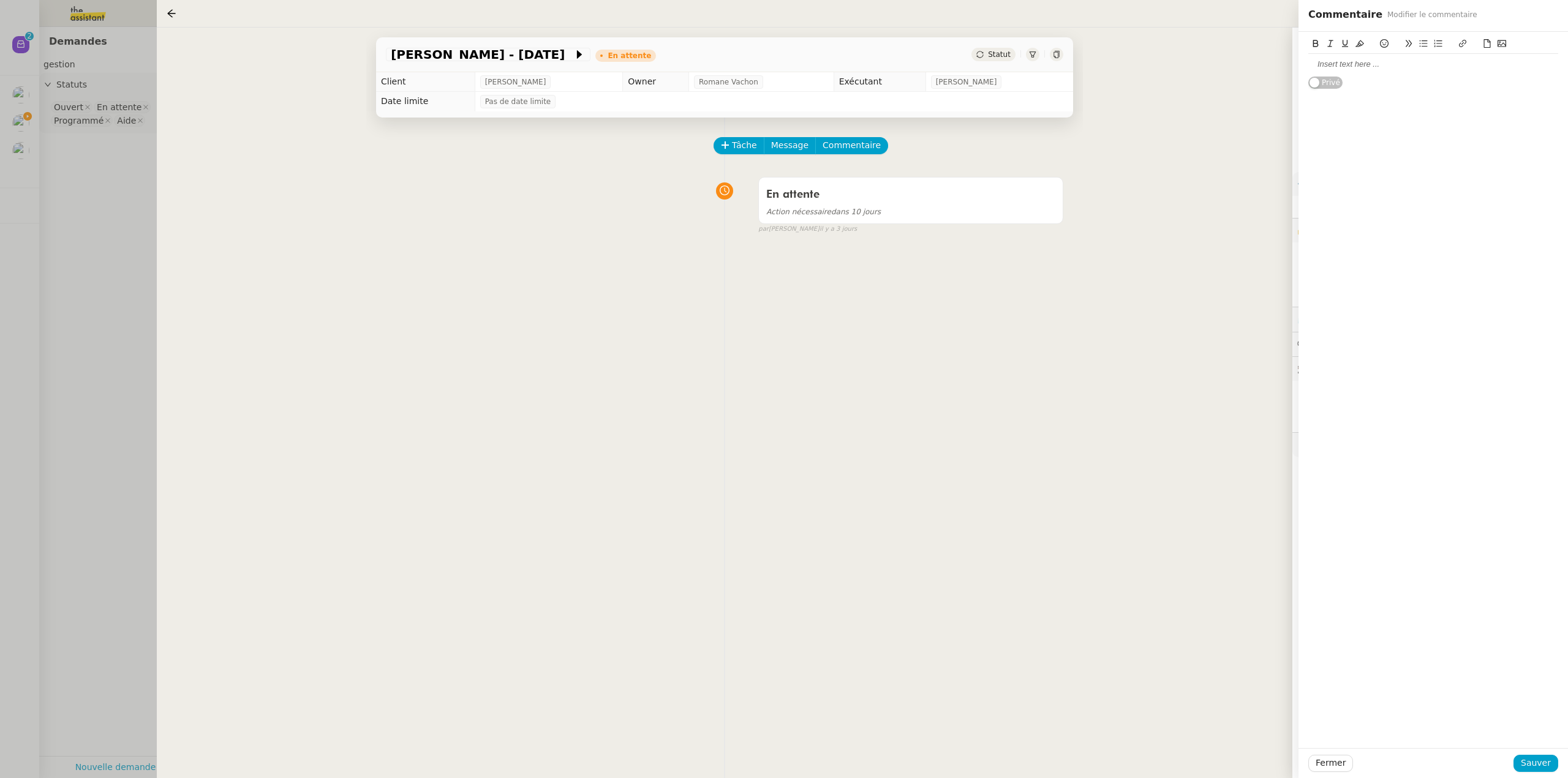
click at [1338, 68] on div at bounding box center [1433, 65] width 250 height 11
click at [1534, 763] on span "Sauver" at bounding box center [1535, 763] width 30 height 14
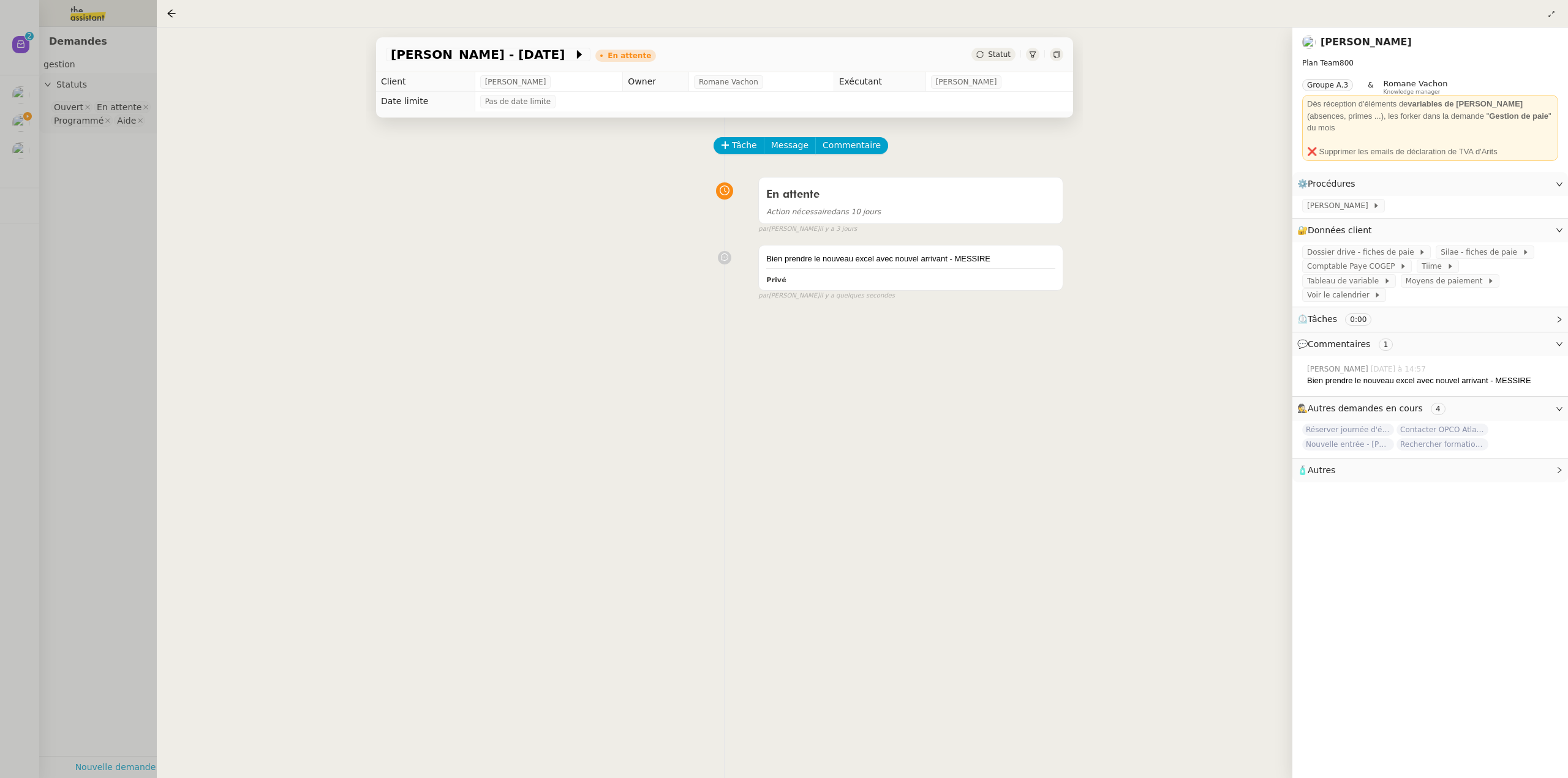
click at [93, 158] on div at bounding box center [784, 389] width 1568 height 778
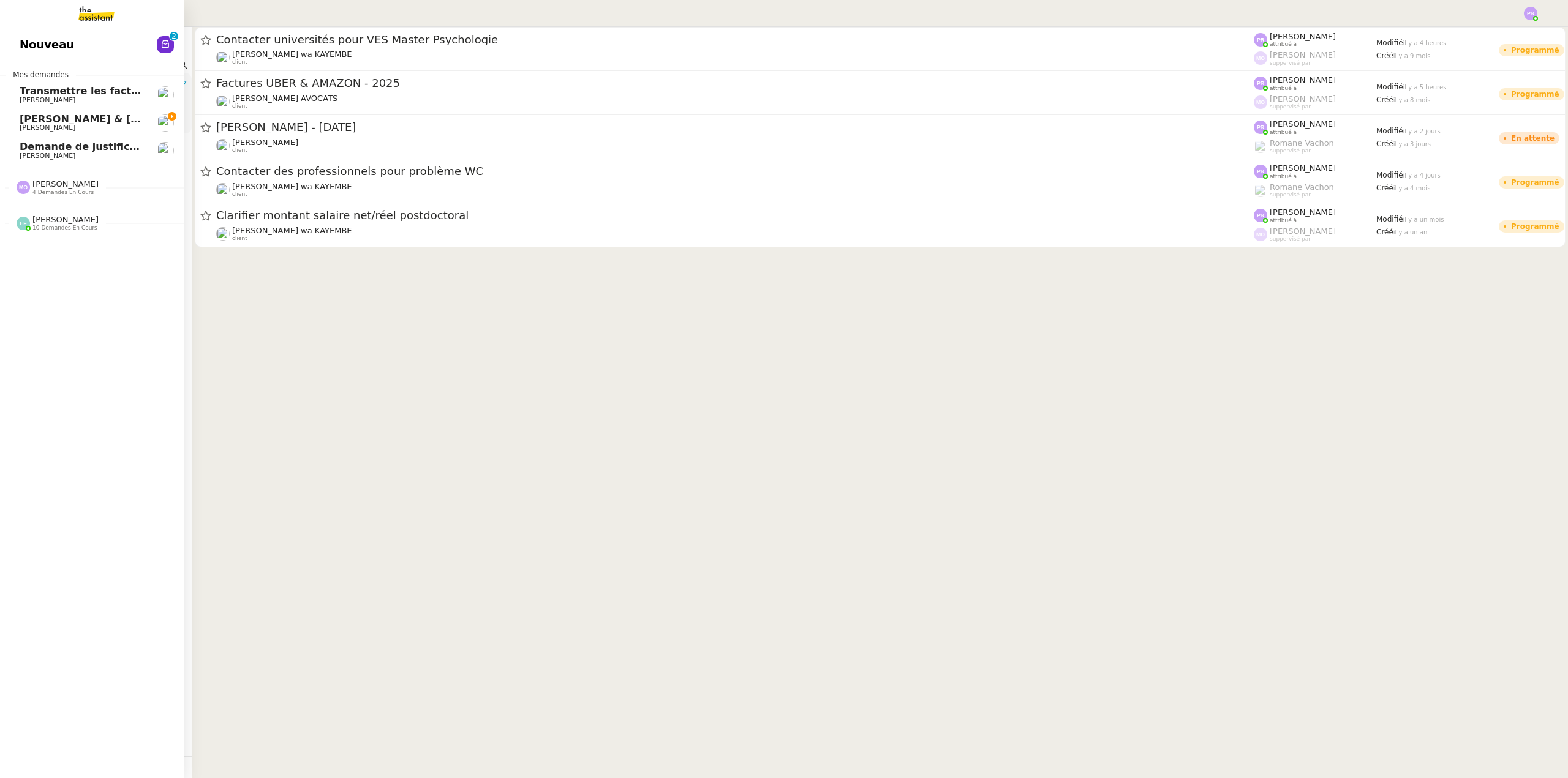
click at [86, 116] on span "[PERSON_NAME] & [PERSON_NAME] : Tenue comptable - Documents et justificatifs à …" at bounding box center [273, 119] width 507 height 12
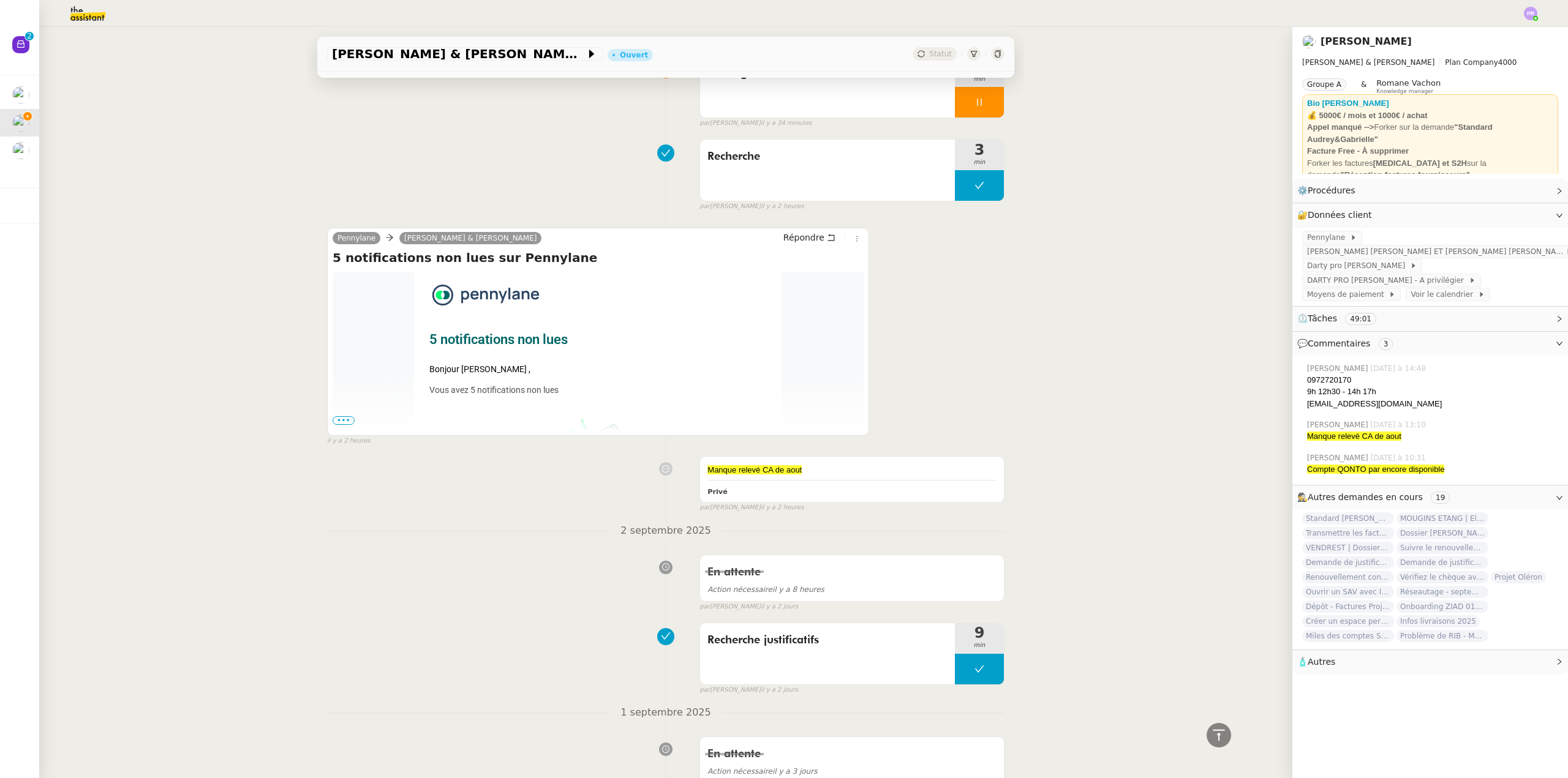
scroll to position [551, 0]
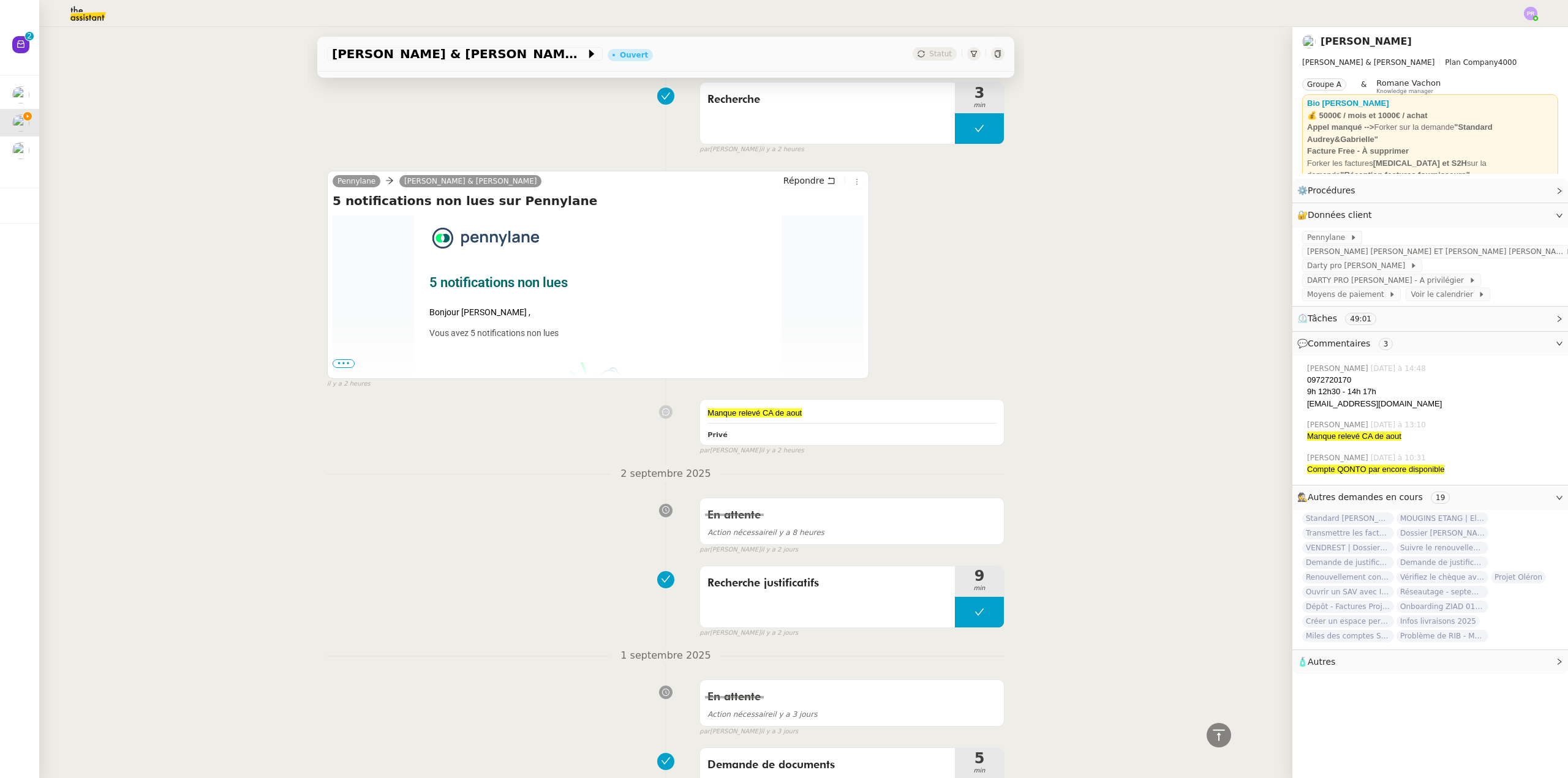
click at [338, 364] on span "•••" at bounding box center [343, 364] width 22 height 9
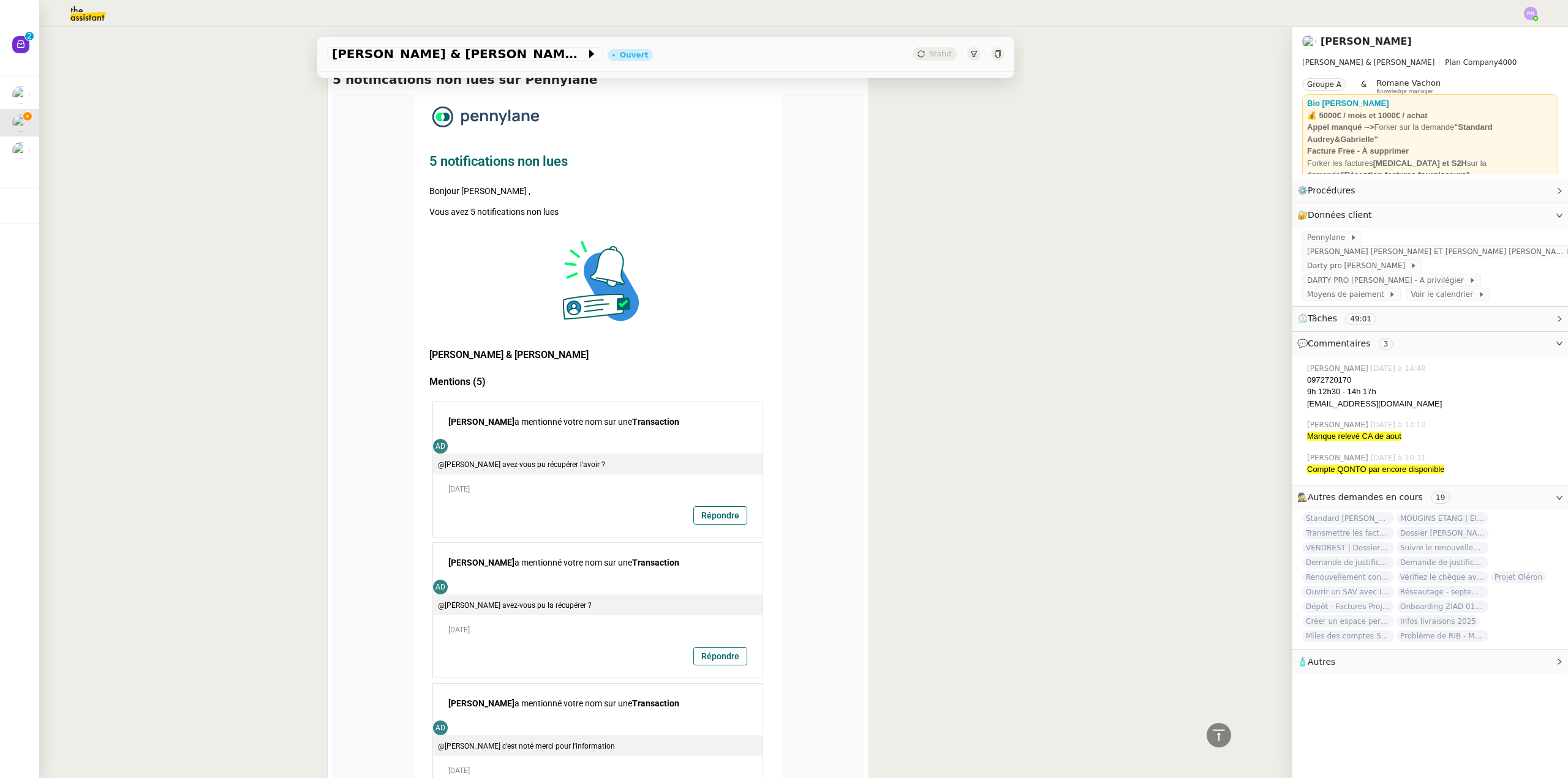
scroll to position [735, 0]
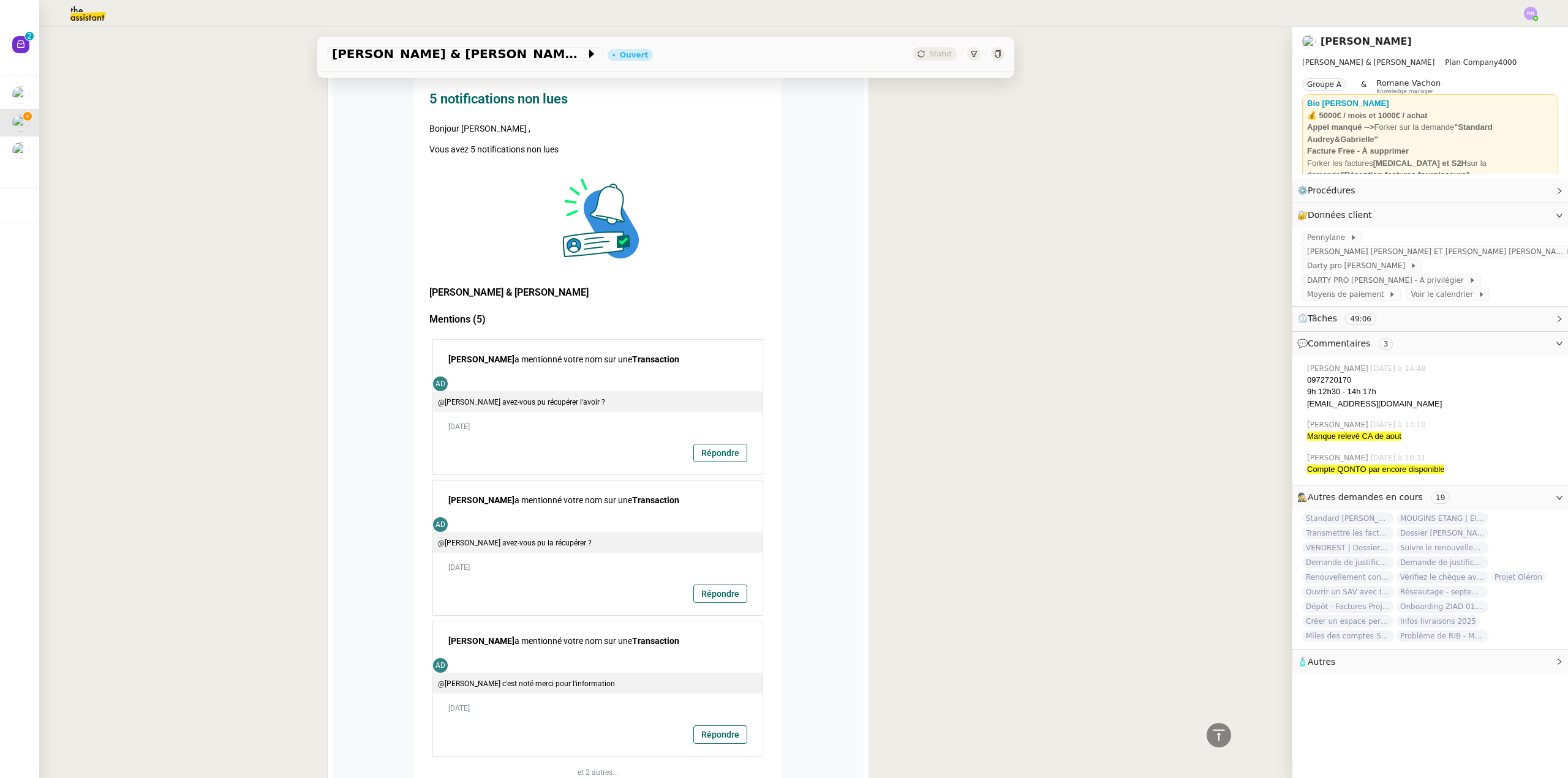
click at [724, 453] on link "Répondre" at bounding box center [720, 453] width 52 height 17
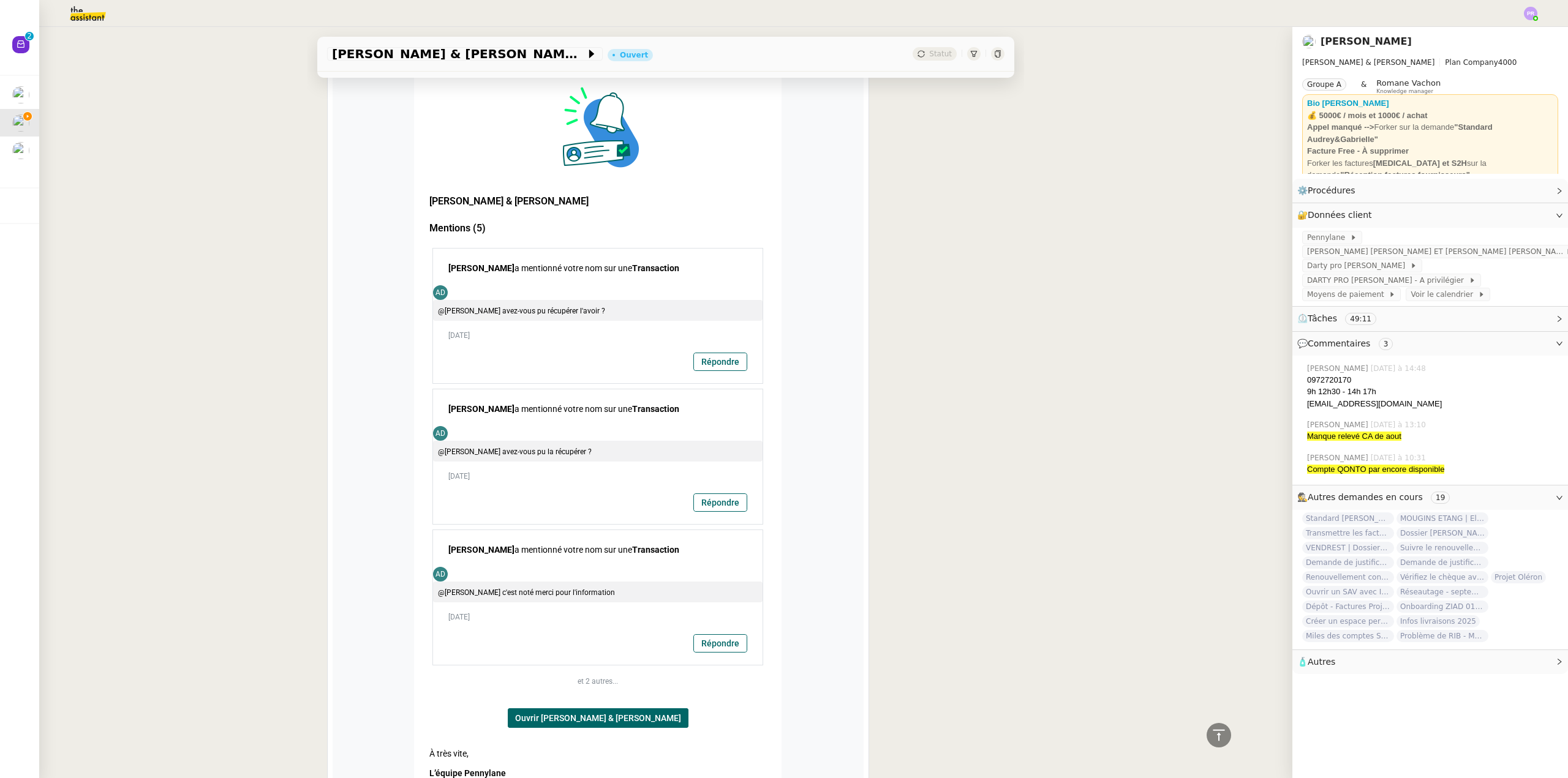
scroll to position [857, 0]
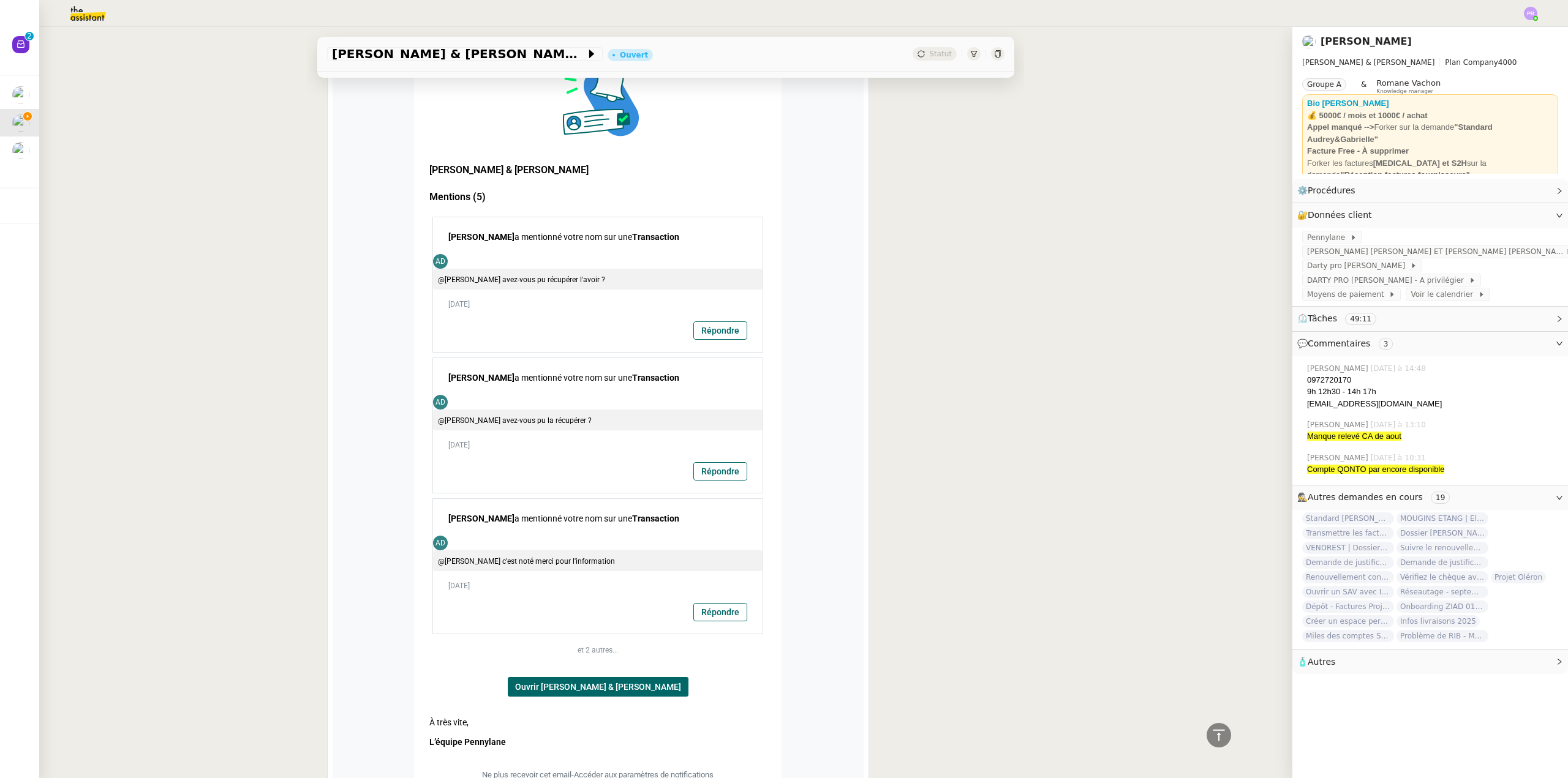
click at [711, 471] on link "Répondre" at bounding box center [720, 471] width 52 height 17
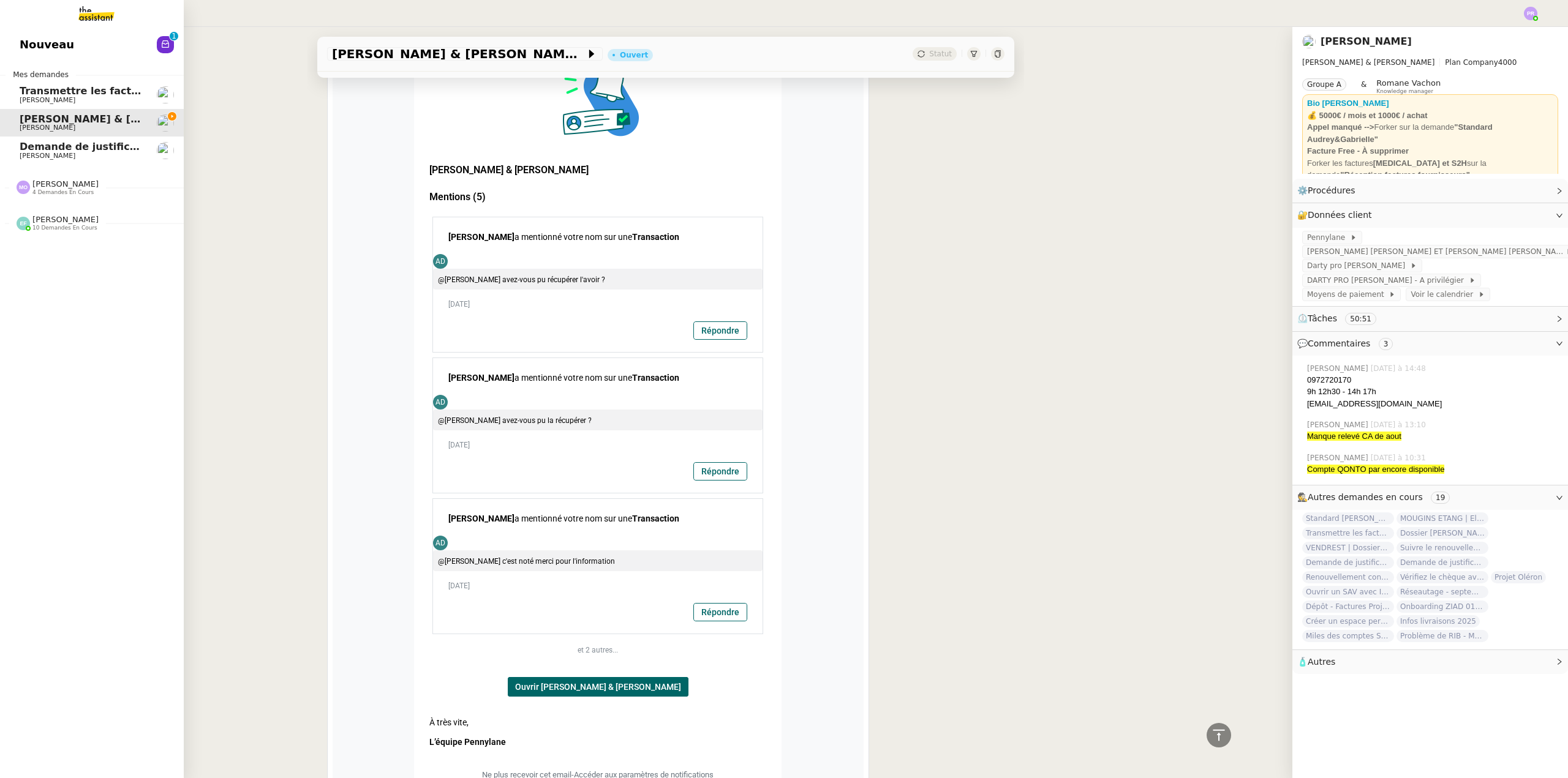
click at [59, 92] on span "Transmettre les factures sur Pennylane" at bounding box center [145, 90] width 251 height 12
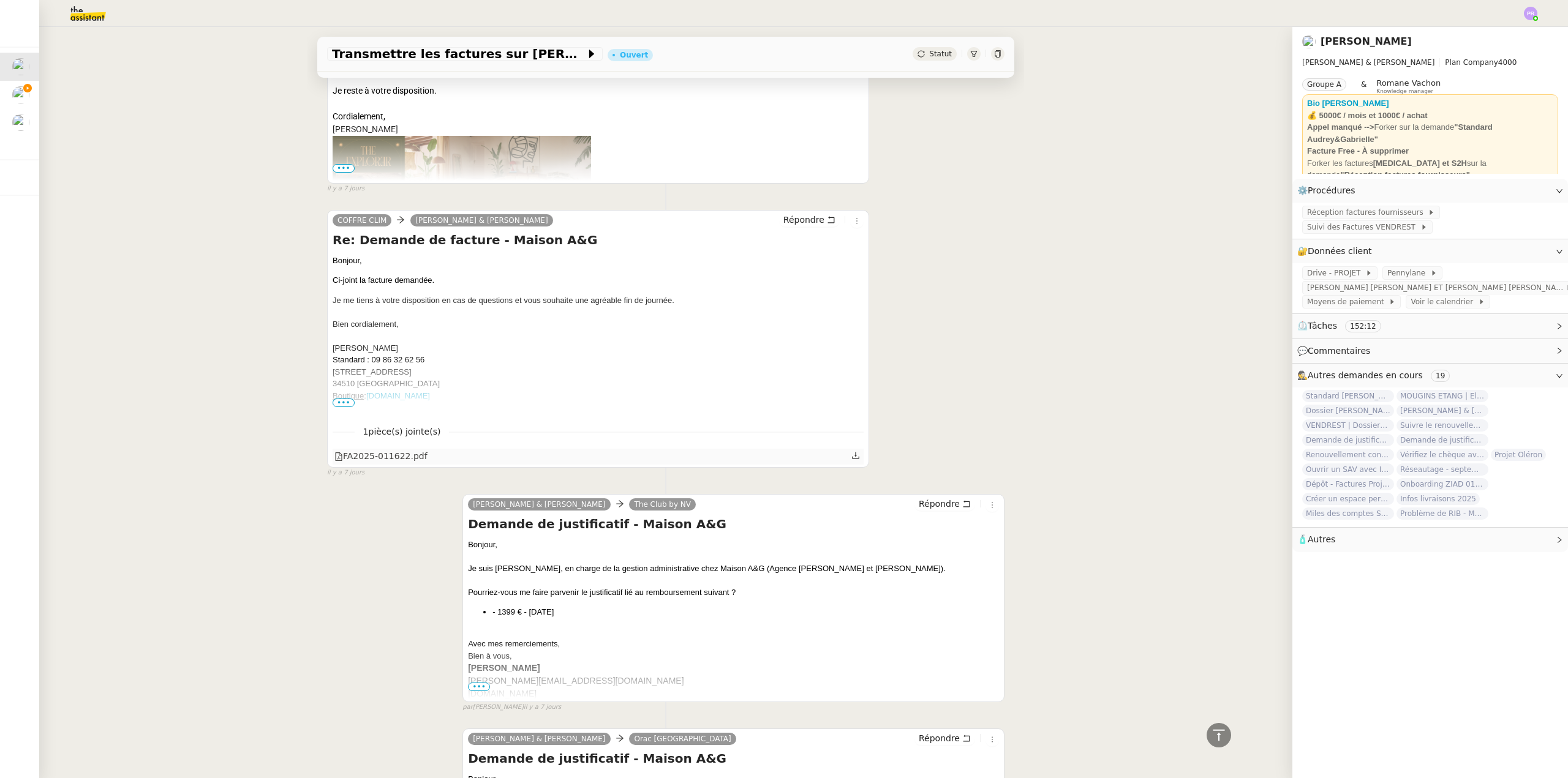
scroll to position [7088, 0]
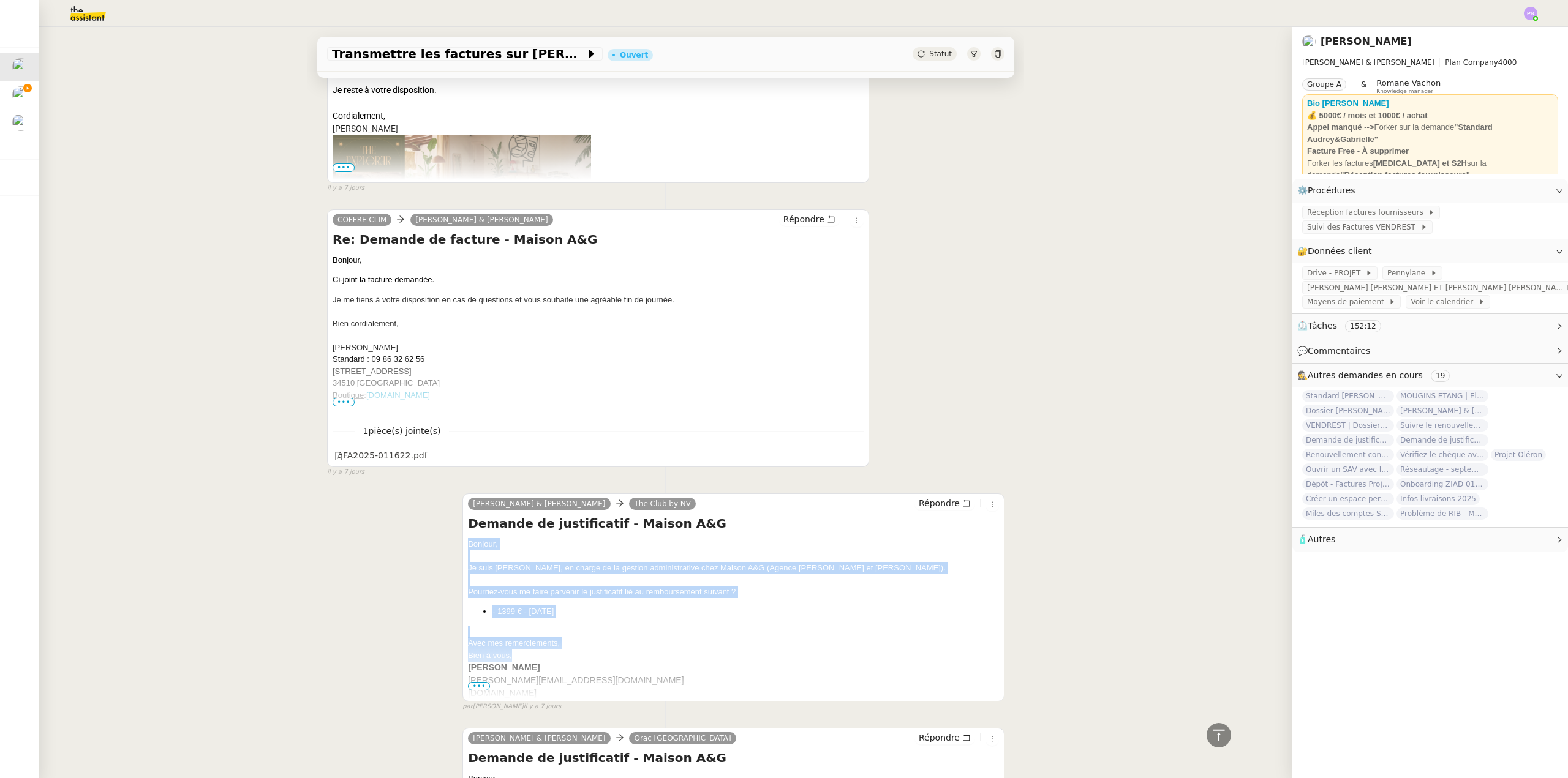
drag, startPoint x: 506, startPoint y: 641, endPoint x: 456, endPoint y: 527, distance: 124.5
click at [462, 527] on div "Camille Audrey & Gabrielle The Club by NV Répondre Demande de justificatif - Ma…" at bounding box center [733, 597] width 542 height 208
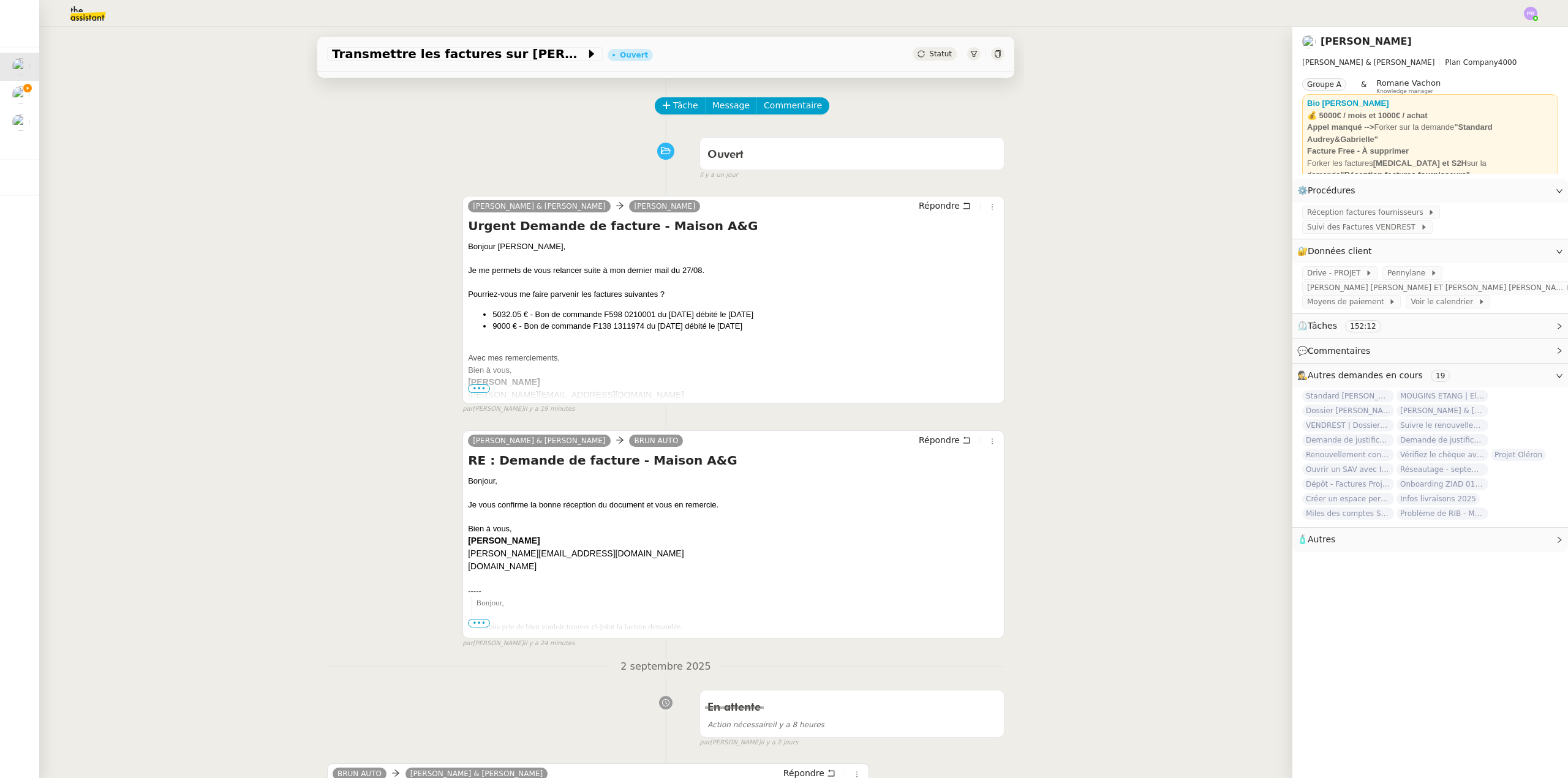
scroll to position [0, 0]
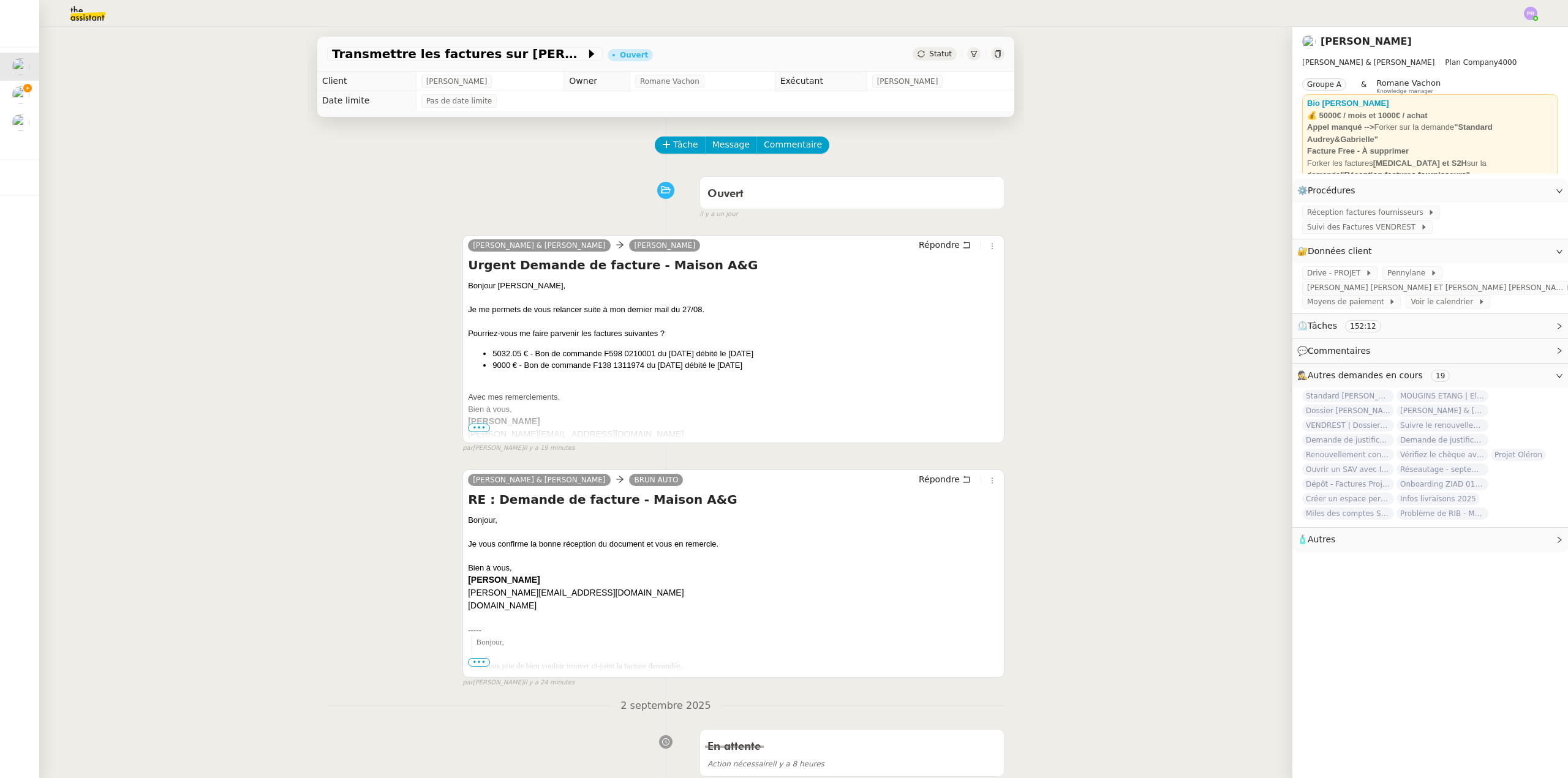
drag, startPoint x: 725, startPoint y: 143, endPoint x: 727, endPoint y: 153, distance: 10.2
click at [724, 143] on span "Message" at bounding box center [731, 145] width 37 height 14
click at [737, 181] on span "Nouvelle conversation" at bounding box center [774, 181] width 108 height 10
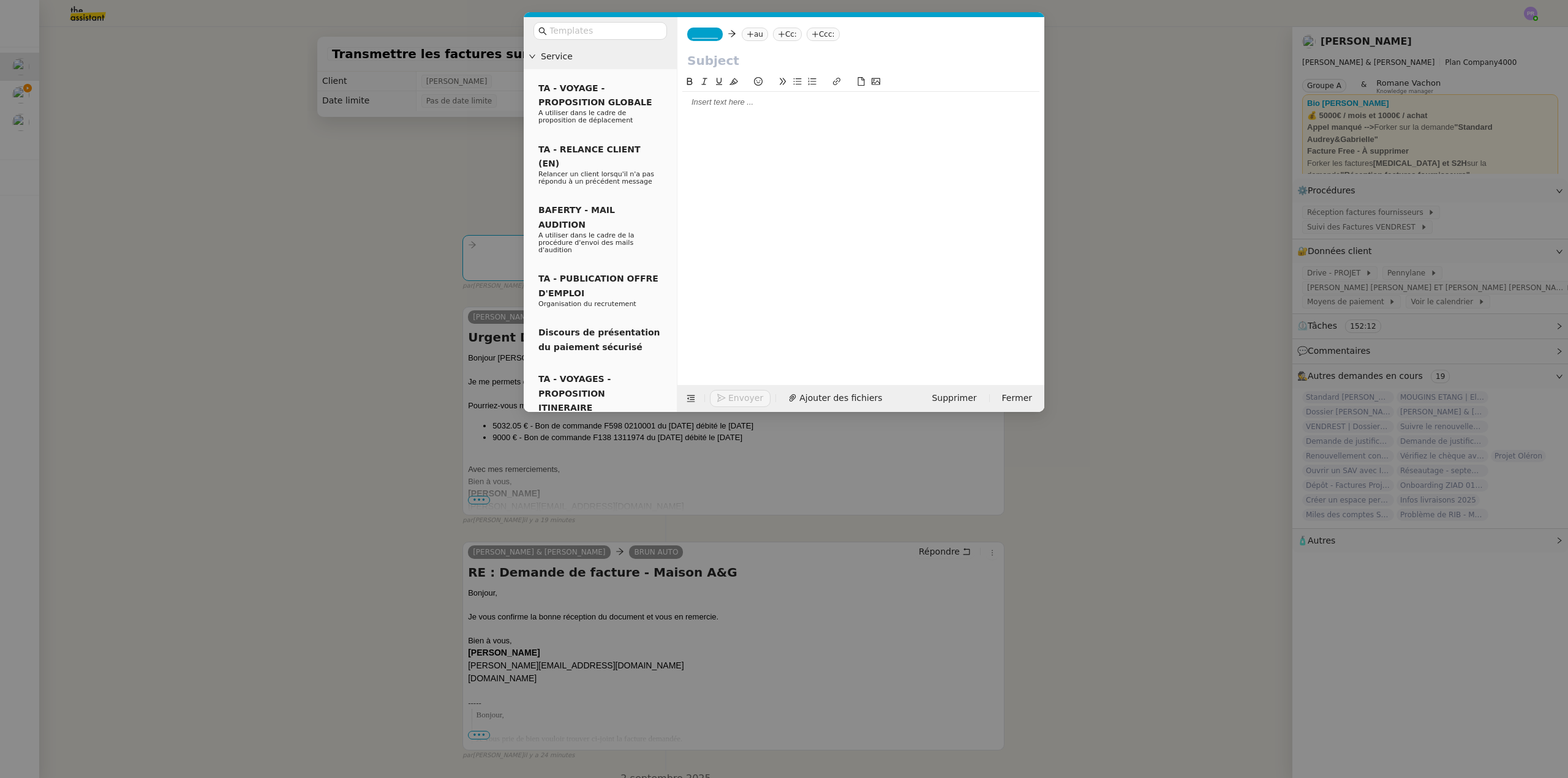
click at [708, 108] on div at bounding box center [860, 102] width 357 height 11
click at [224, 225] on nz-modal-container "Service TA - VOYAGE - PROPOSITION GLOBALE A utiliser dans le cadre de propositi…" at bounding box center [784, 389] width 1568 height 778
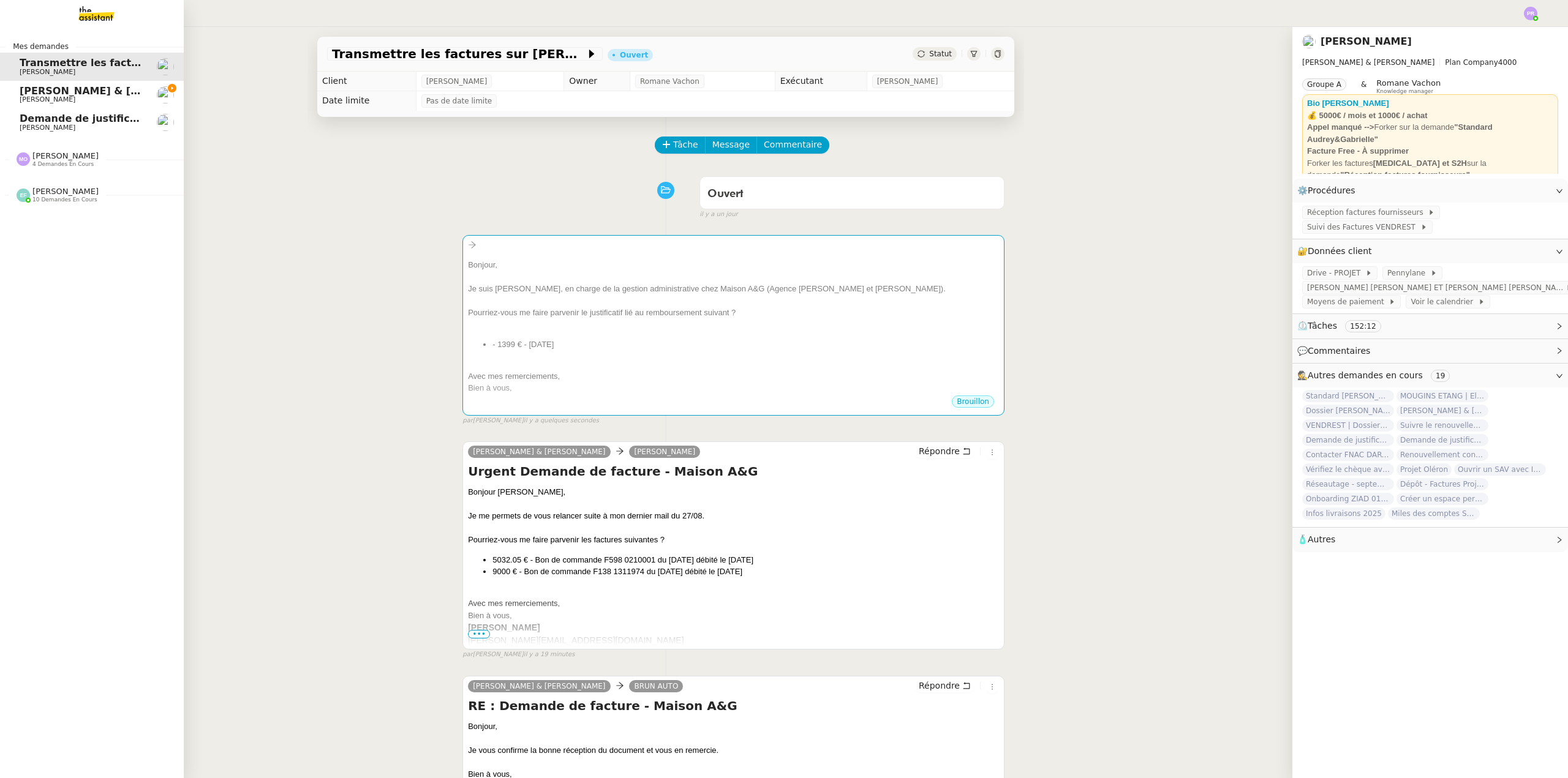
click at [99, 116] on span "Demande de justificatifs Pennylane - août 2025" at bounding box center [151, 118] width 263 height 12
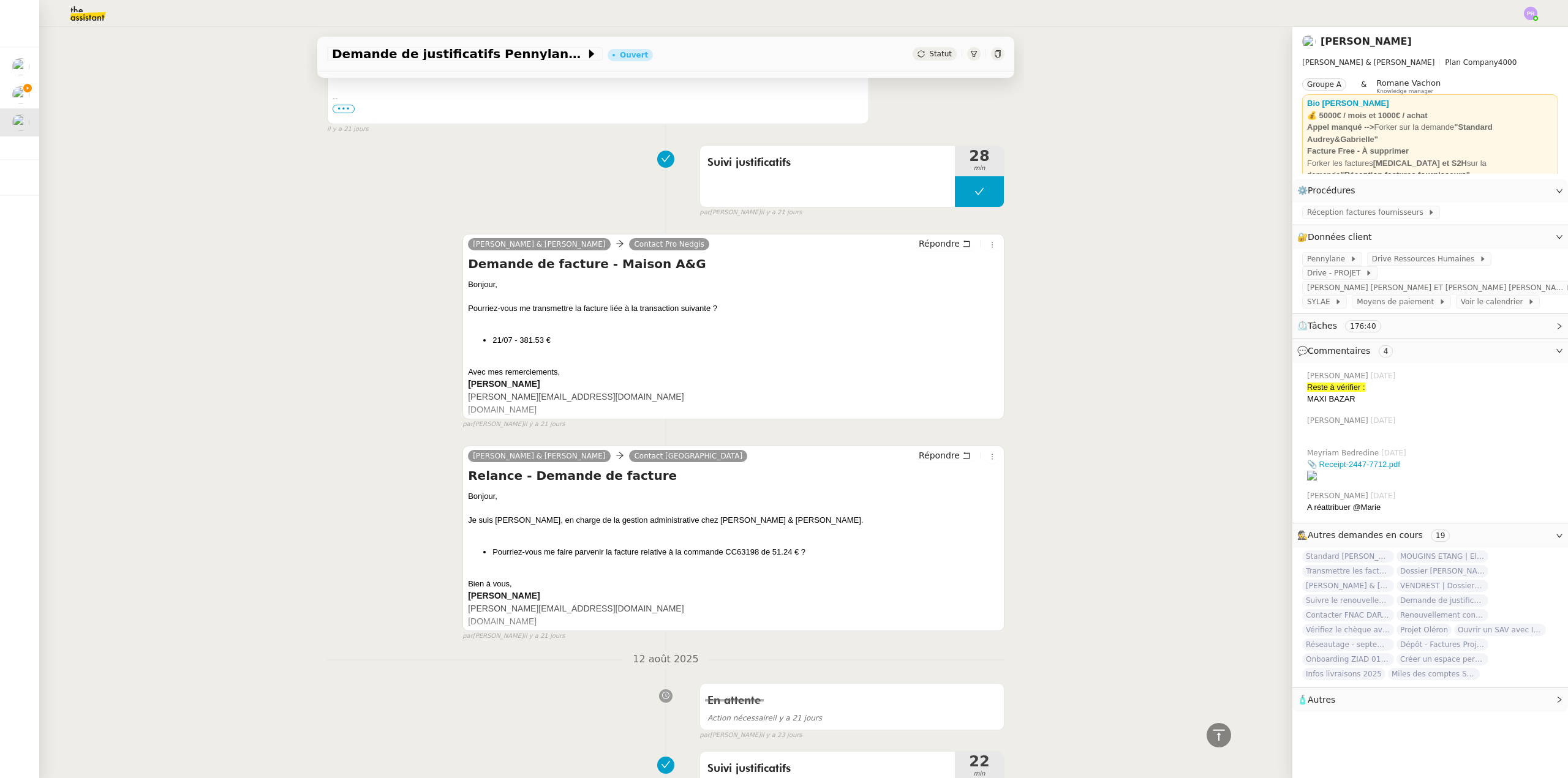
scroll to position [2755, 0]
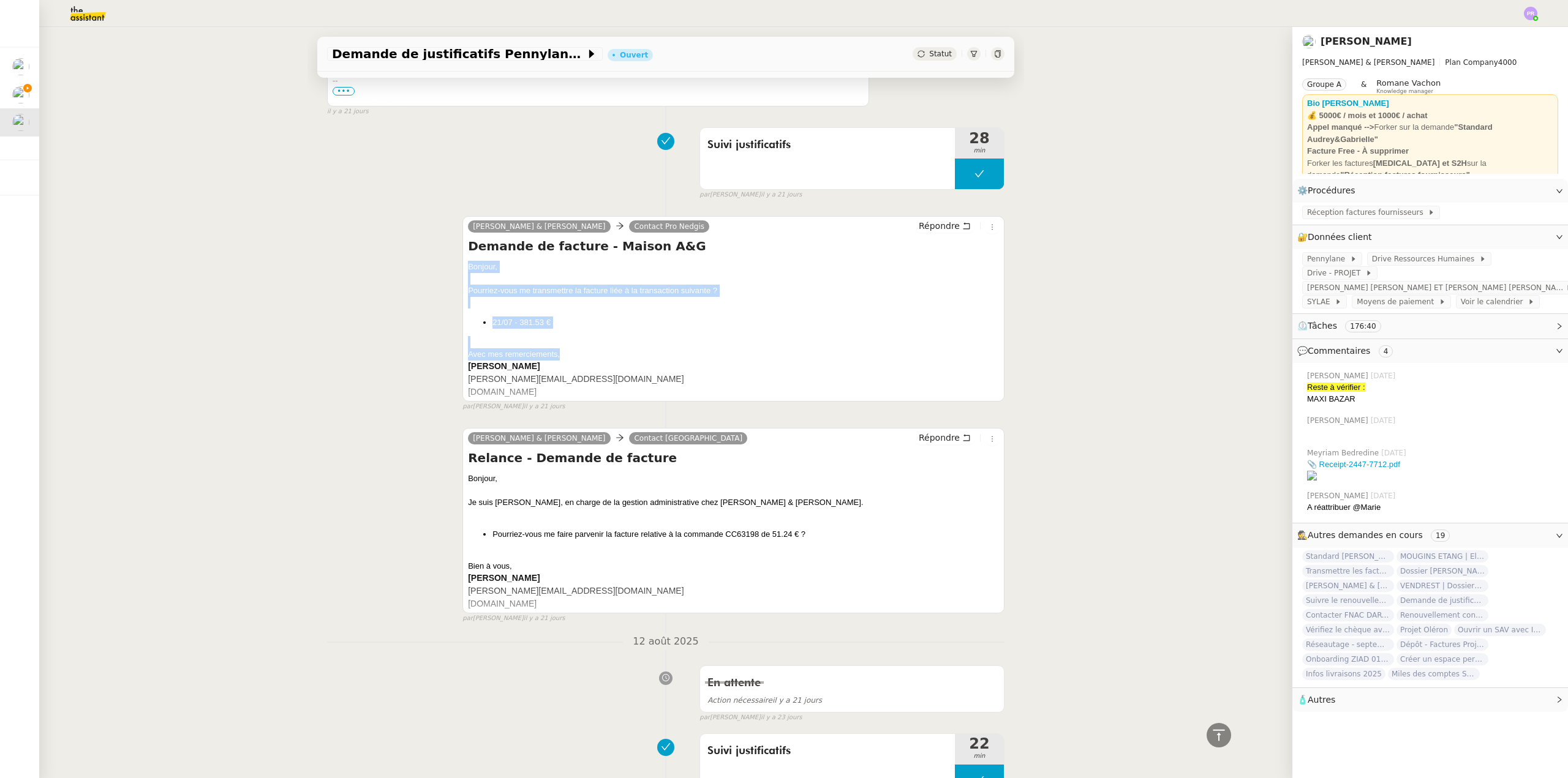
drag, startPoint x: 583, startPoint y: 359, endPoint x: 455, endPoint y: 269, distance: 156.5
click at [455, 269] on div "Camille Audrey & Gabrielle Contact Pro Nedgis Répondre Demande de facture - Mai…" at bounding box center [665, 308] width 678 height 207
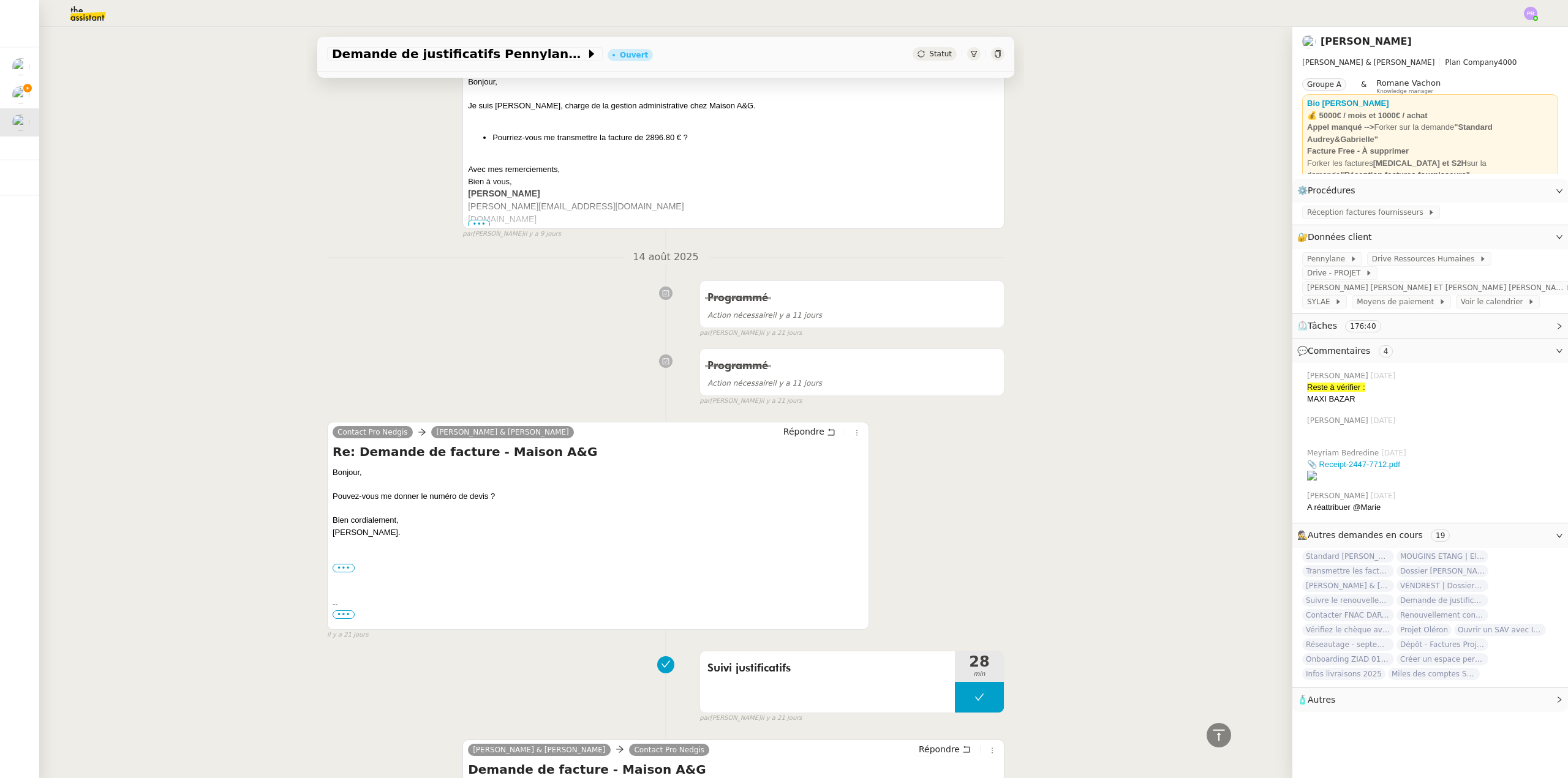
scroll to position [2265, 0]
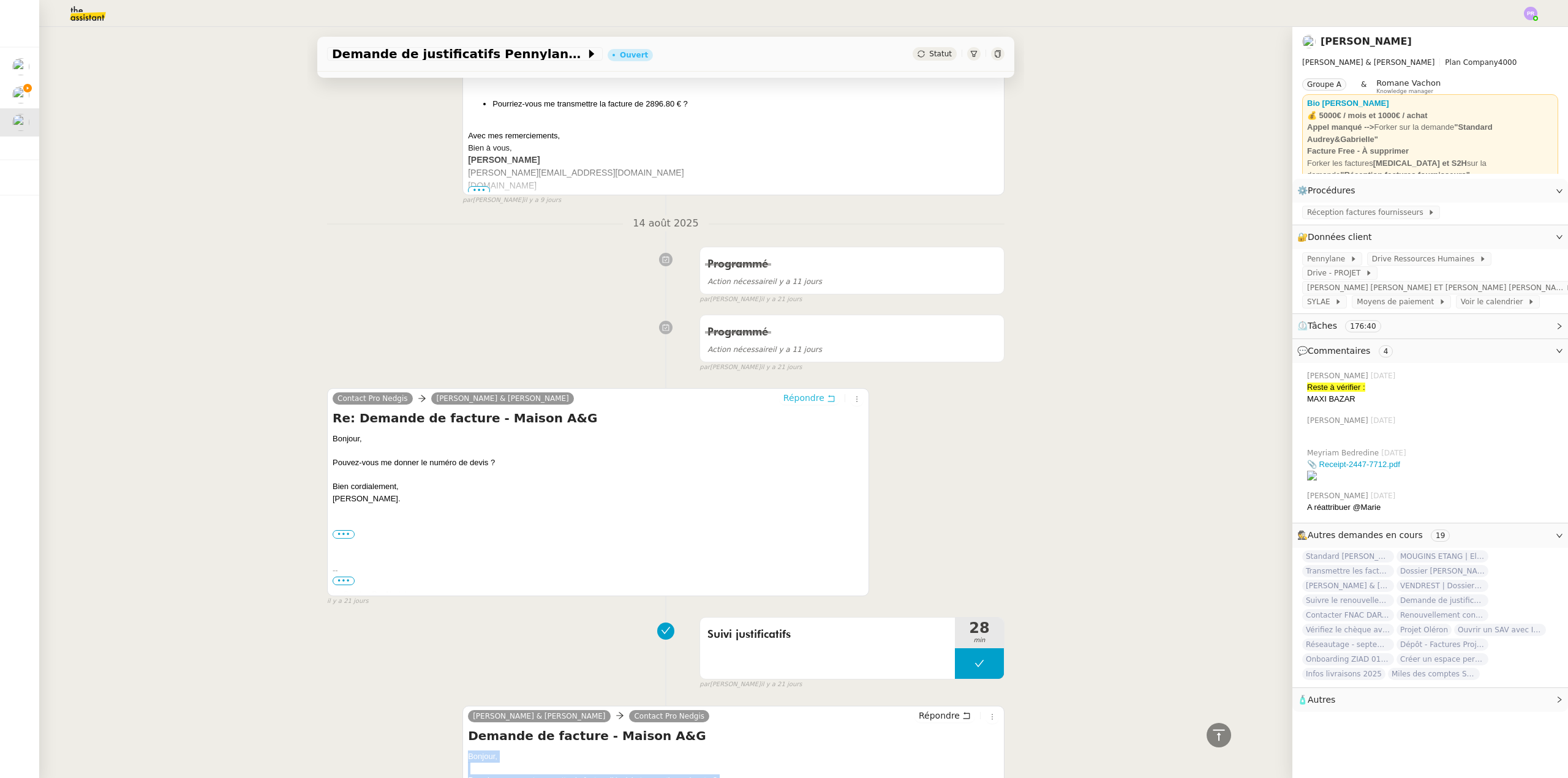
click at [800, 396] on span "Répondre" at bounding box center [803, 398] width 41 height 12
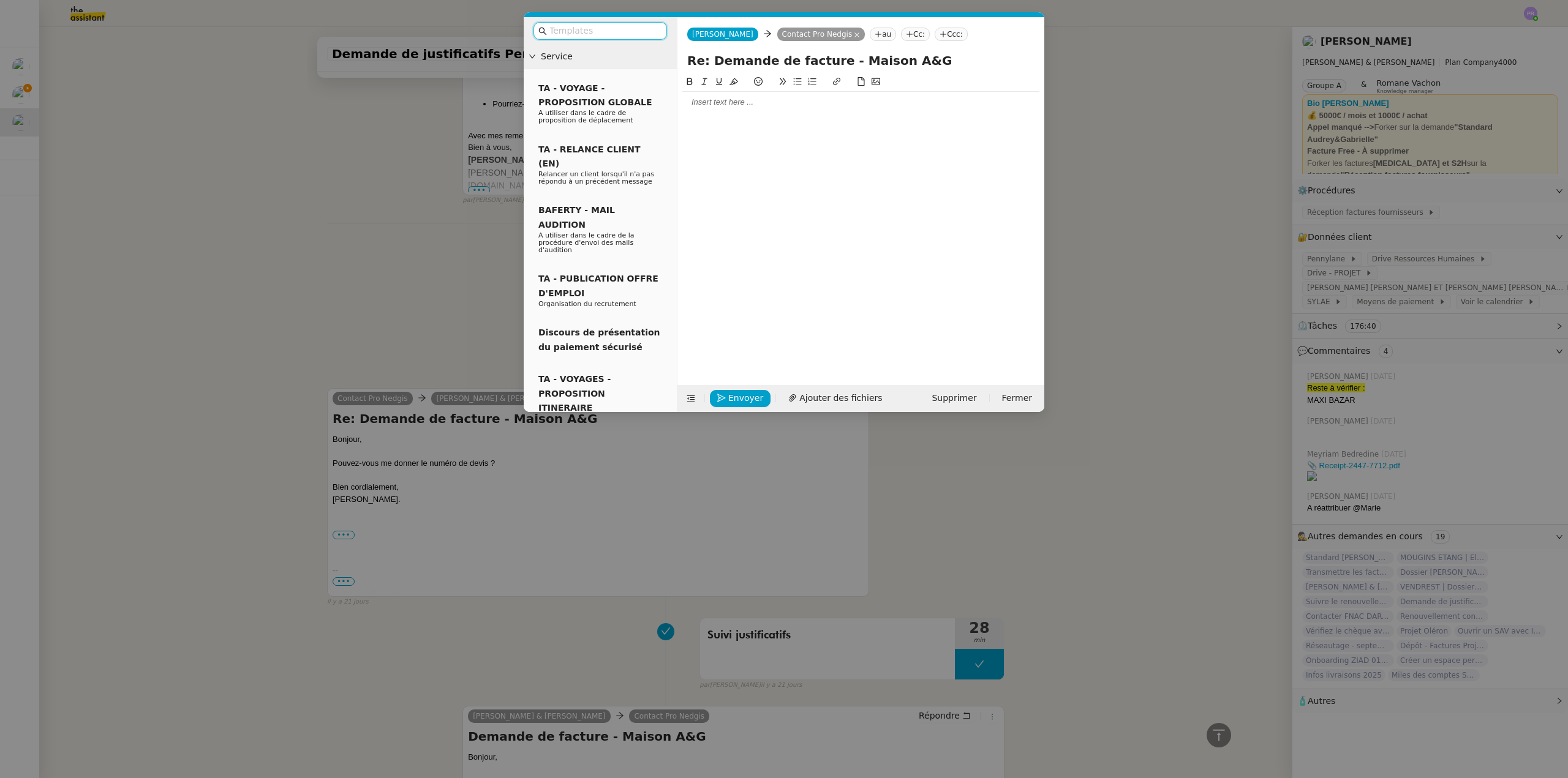
scroll to position [2363, 0]
click at [727, 108] on div at bounding box center [860, 102] width 357 height 11
click at [695, 123] on div "JE suis navrée mais je ne dispose pas du nuémro de devsi correpsondant." at bounding box center [860, 125] width 357 height 11
click at [748, 121] on div "Je suis navrée mais je ne dispose pas du nuémro de devsi correpsondant." at bounding box center [860, 125] width 357 height 11
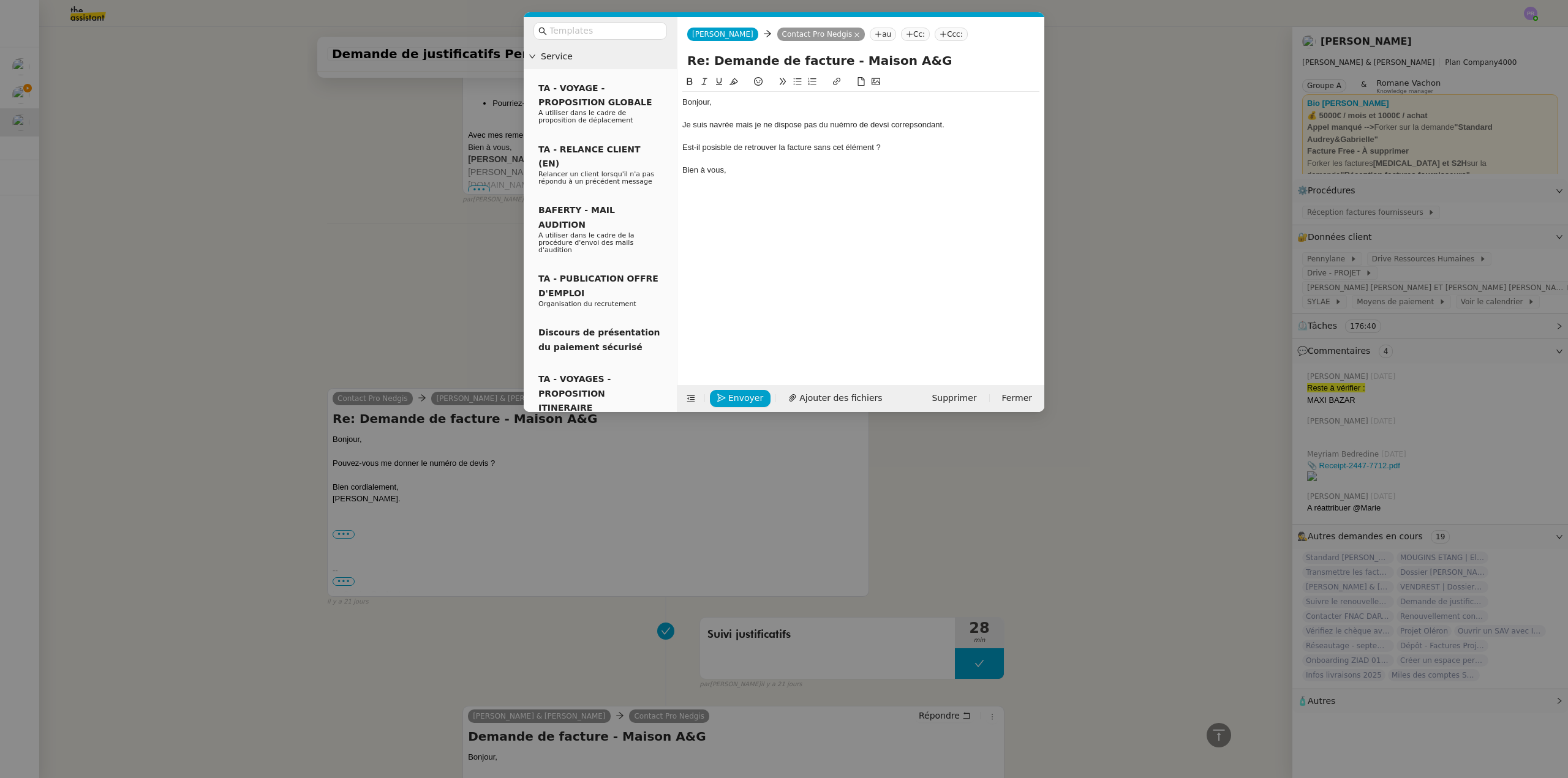
click at [0, 0] on lt-span ", mais" at bounding box center [0, 0] width 0 height 0
click at [845, 123] on div "Je suis navrée, mais je ne dispose pas du nuémro de devsi correpsondant." at bounding box center [860, 125] width 357 height 11
click at [0, 0] on lt-strong "mé" at bounding box center [0, 0] width 0 height 0
click at [881, 121] on div "Je suis navrée, mais je ne dispose pas du numéro de devsi correpsondant." at bounding box center [860, 125] width 357 height 11
click at [0, 0] on lt-span "dev is" at bounding box center [0, 0] width 0 height 0
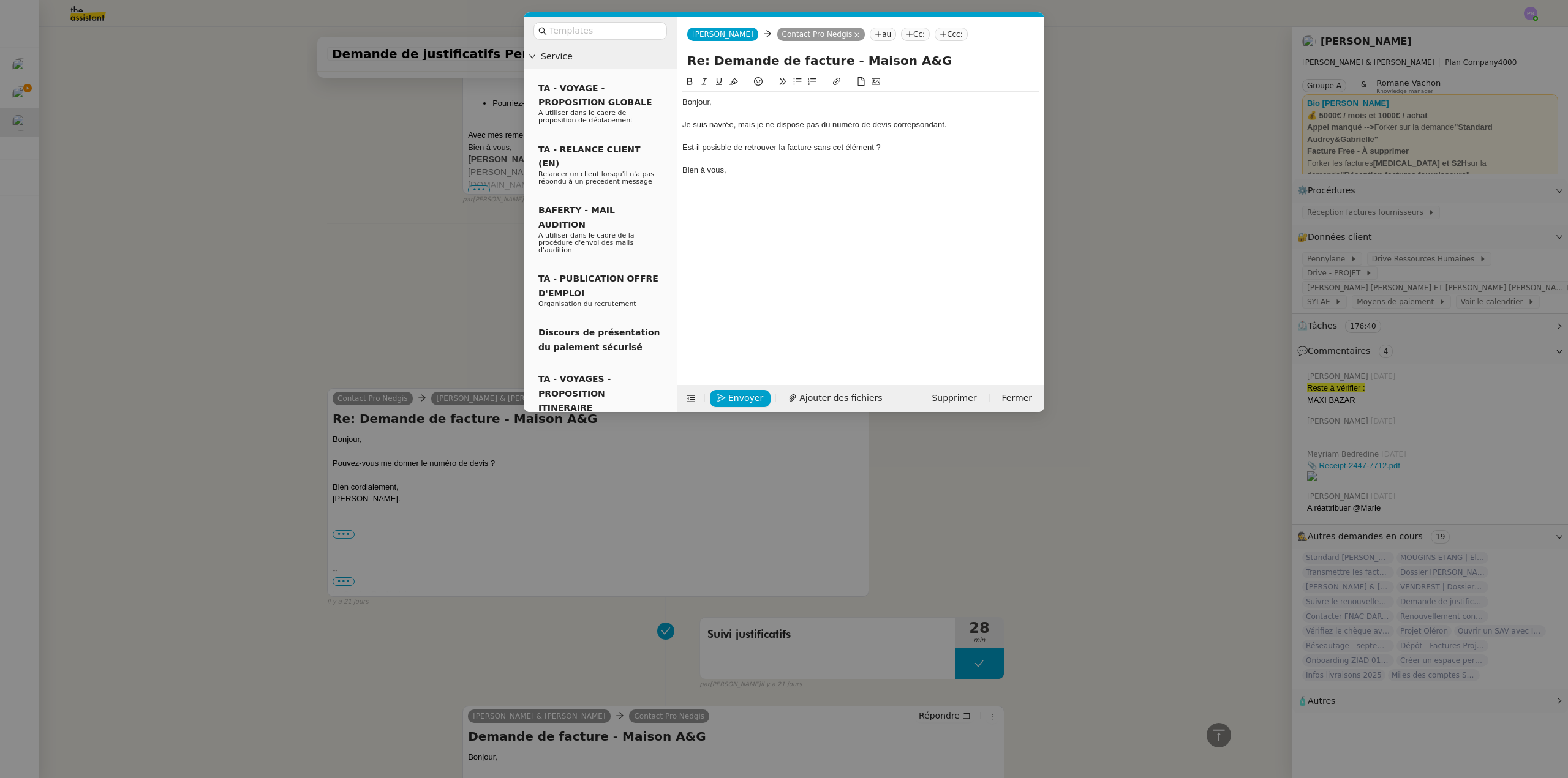
click at [912, 130] on div "Je suis navrée, mais je ne dispose pas du numéro de devis correpsondant." at bounding box center [860, 125] width 357 height 11
click at [914, 123] on div "Je suis navrée, mais je ne dispose pas du numéro de devis correpsondant." at bounding box center [860, 125] width 357 height 11
click at [0, 0] on lt-strong "sp" at bounding box center [0, 0] width 0 height 0
click at [715, 146] on div "Est-il posisble de retrouver la facture sans cet élément ?" at bounding box center [860, 147] width 357 height 11
click at [0, 0] on lt-span "pos si ble" at bounding box center [0, 0] width 0 height 0
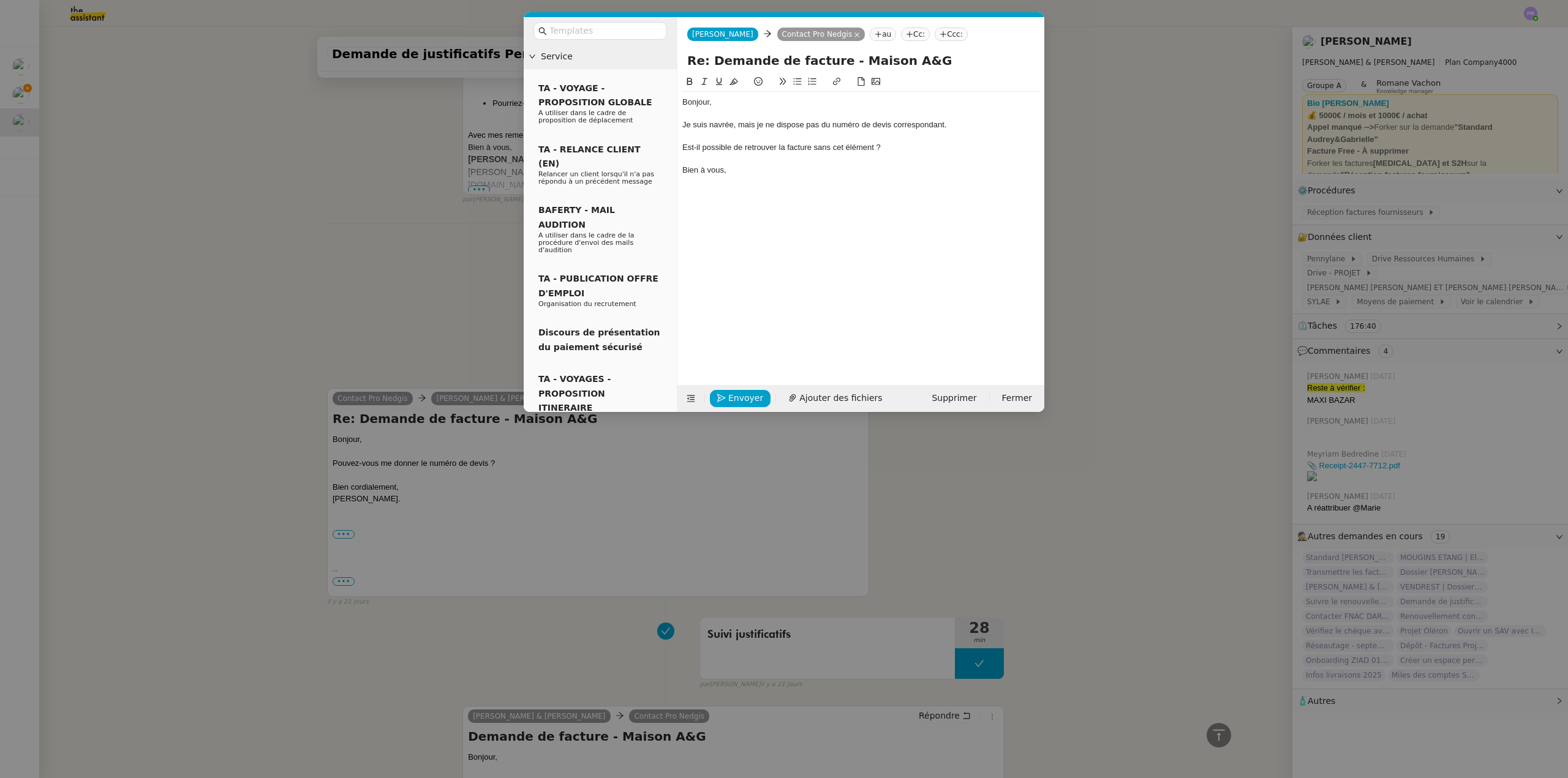
click at [777, 146] on div "Est-il possible de retrouver la facture sans cet élément ?" at bounding box center [860, 147] width 357 height 11
click at [799, 84] on icon at bounding box center [798, 82] width 8 height 7
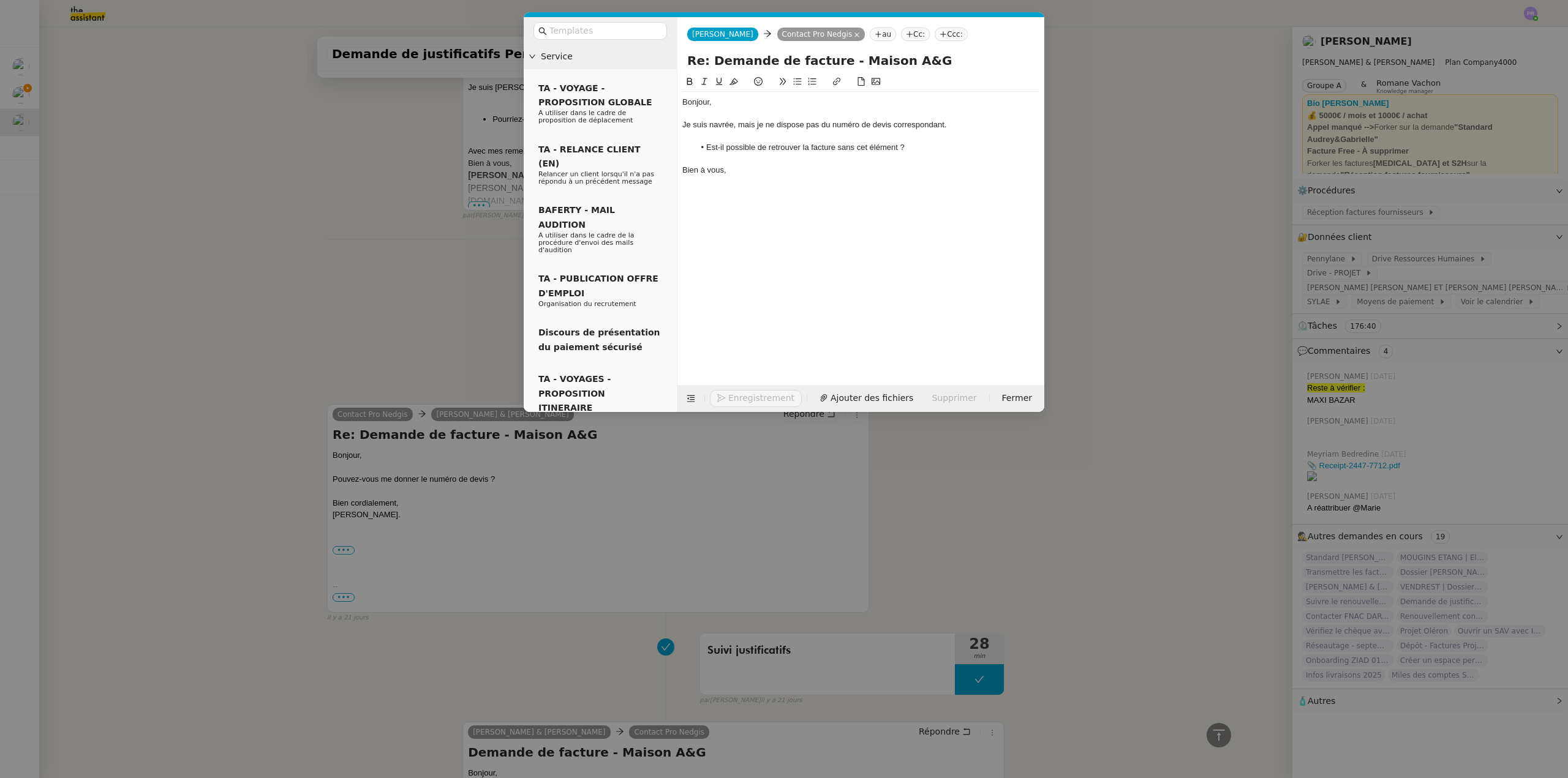
scroll to position [2462, 0]
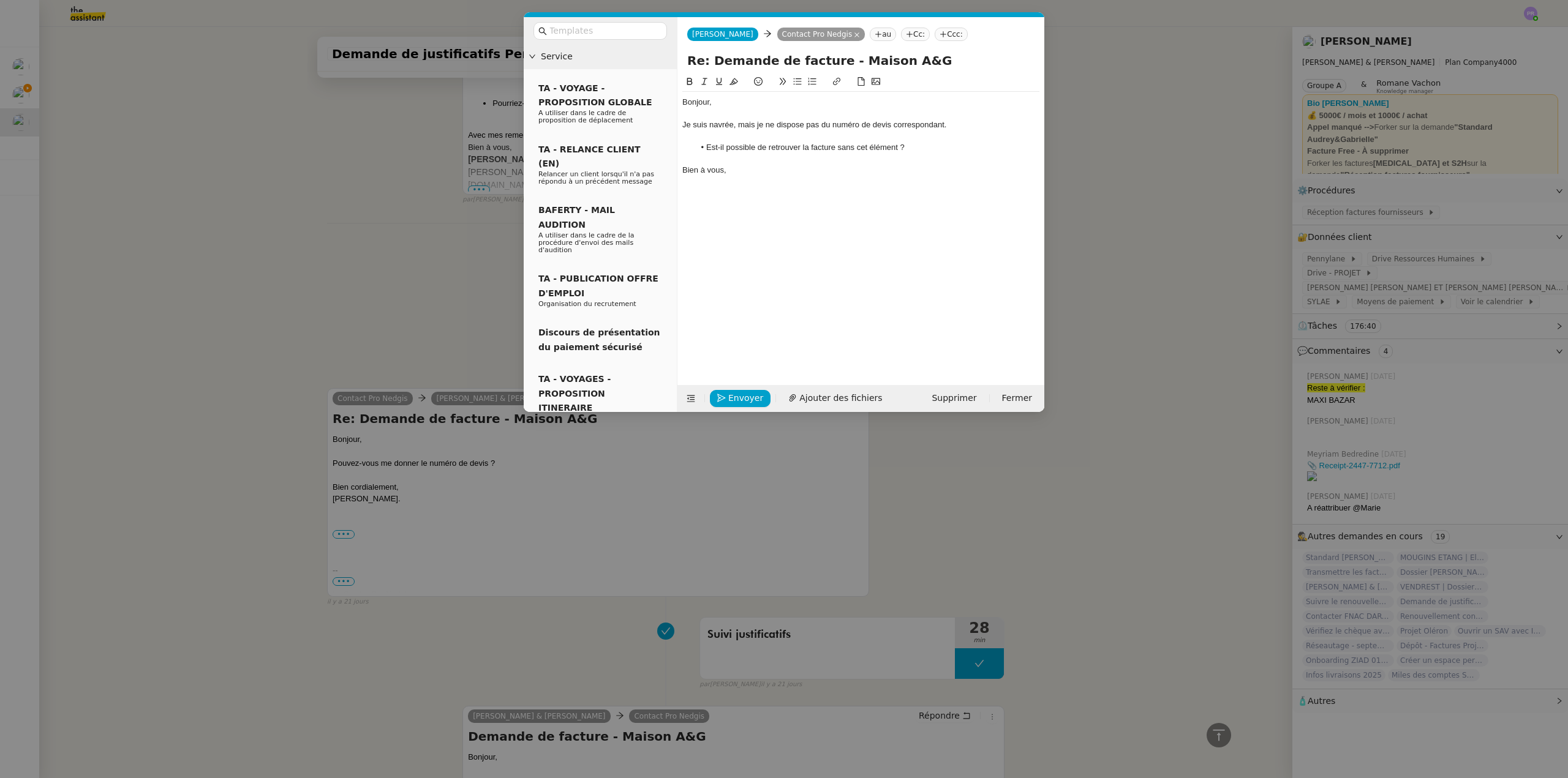
click at [759, 169] on div "Bien à vous," at bounding box center [860, 170] width 357 height 11
click at [735, 397] on span "Envoyer" at bounding box center [745, 398] width 35 height 14
click at [735, 388] on span "Confirmer l'envoi" at bounding box center [765, 381] width 73 height 14
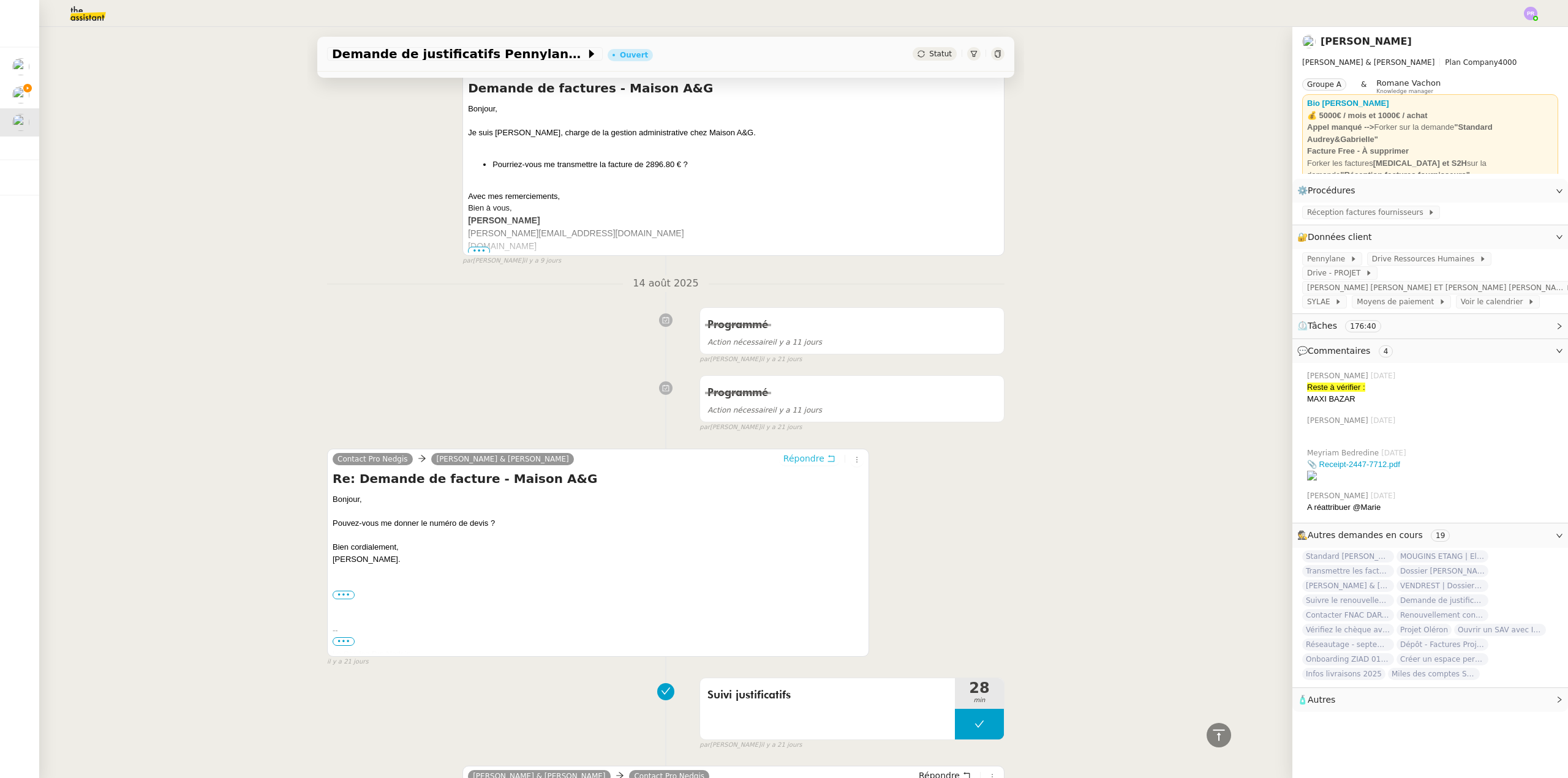
scroll to position [2500, 0]
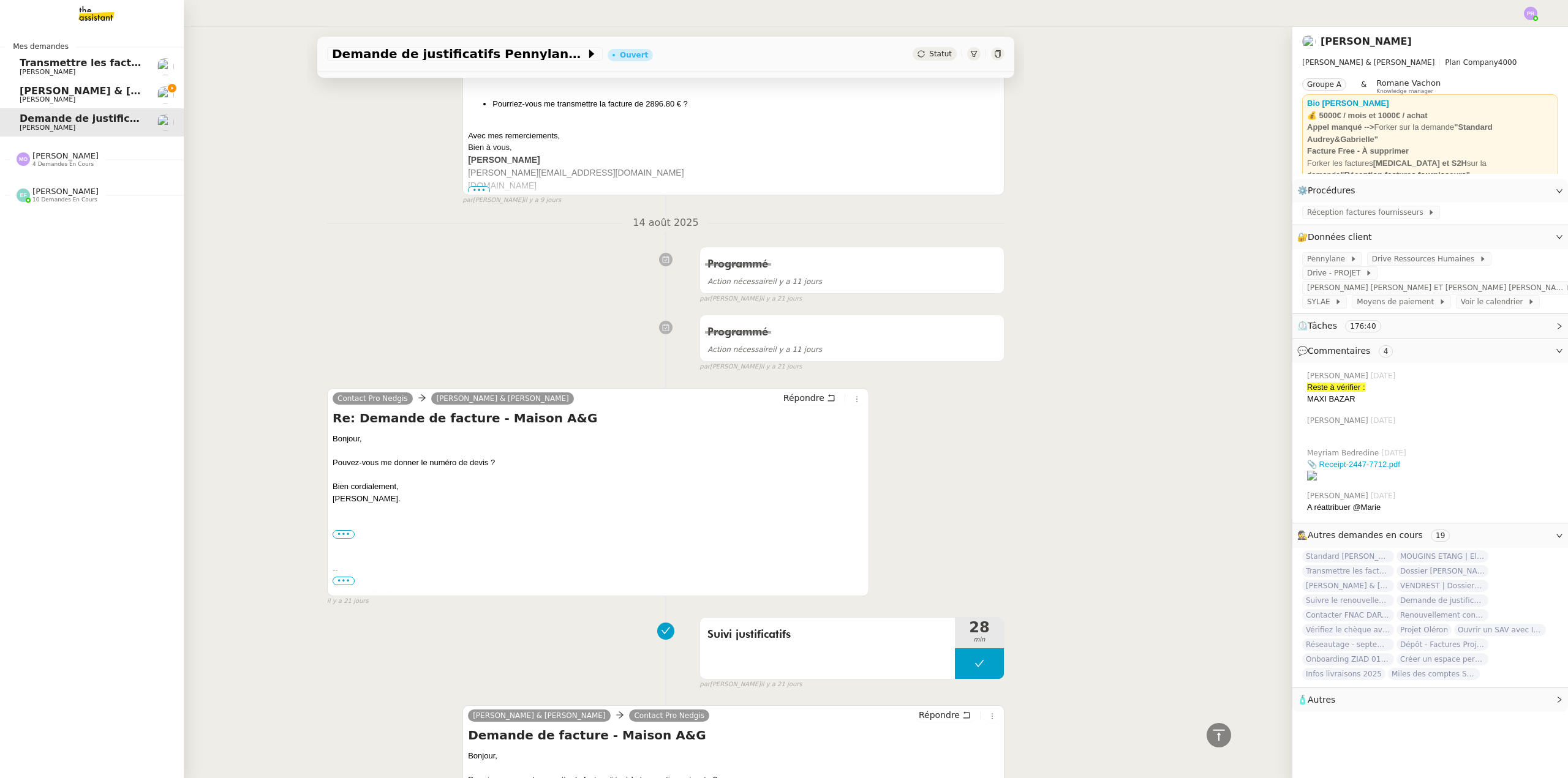
click at [116, 98] on span "[PERSON_NAME]" at bounding box center [82, 99] width 124 height 7
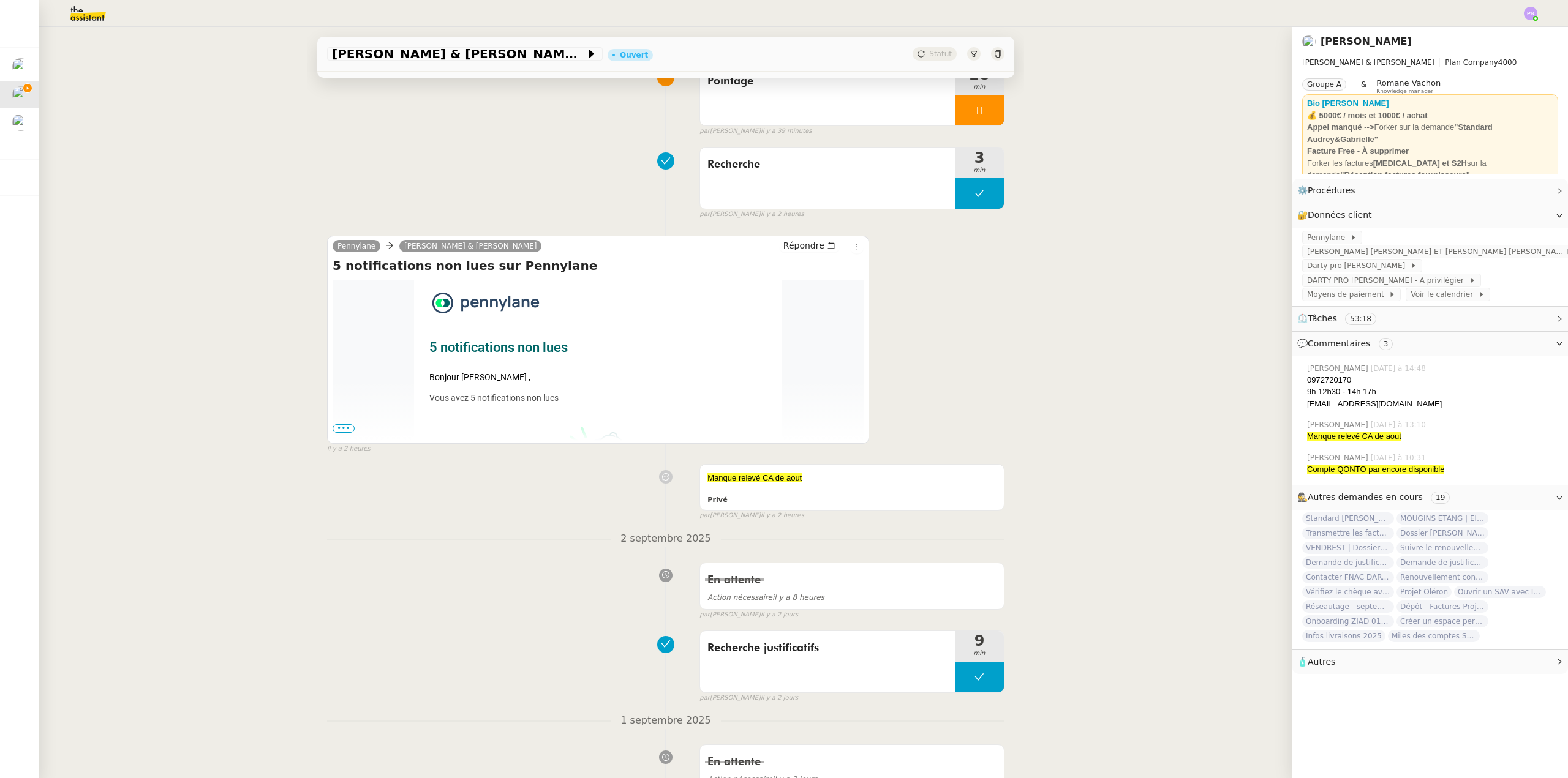
scroll to position [490, 0]
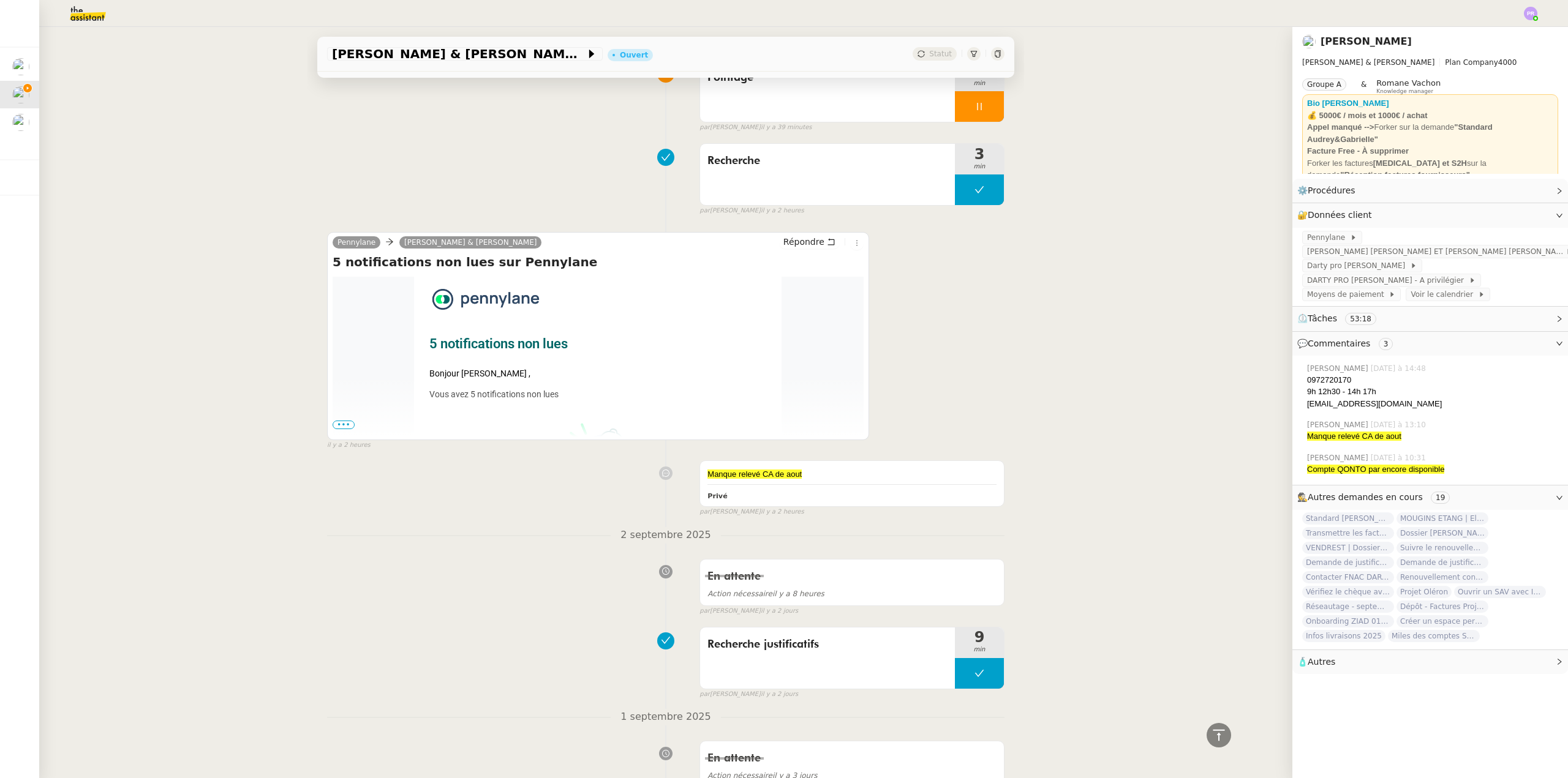
click at [338, 429] on span "•••" at bounding box center [343, 425] width 22 height 9
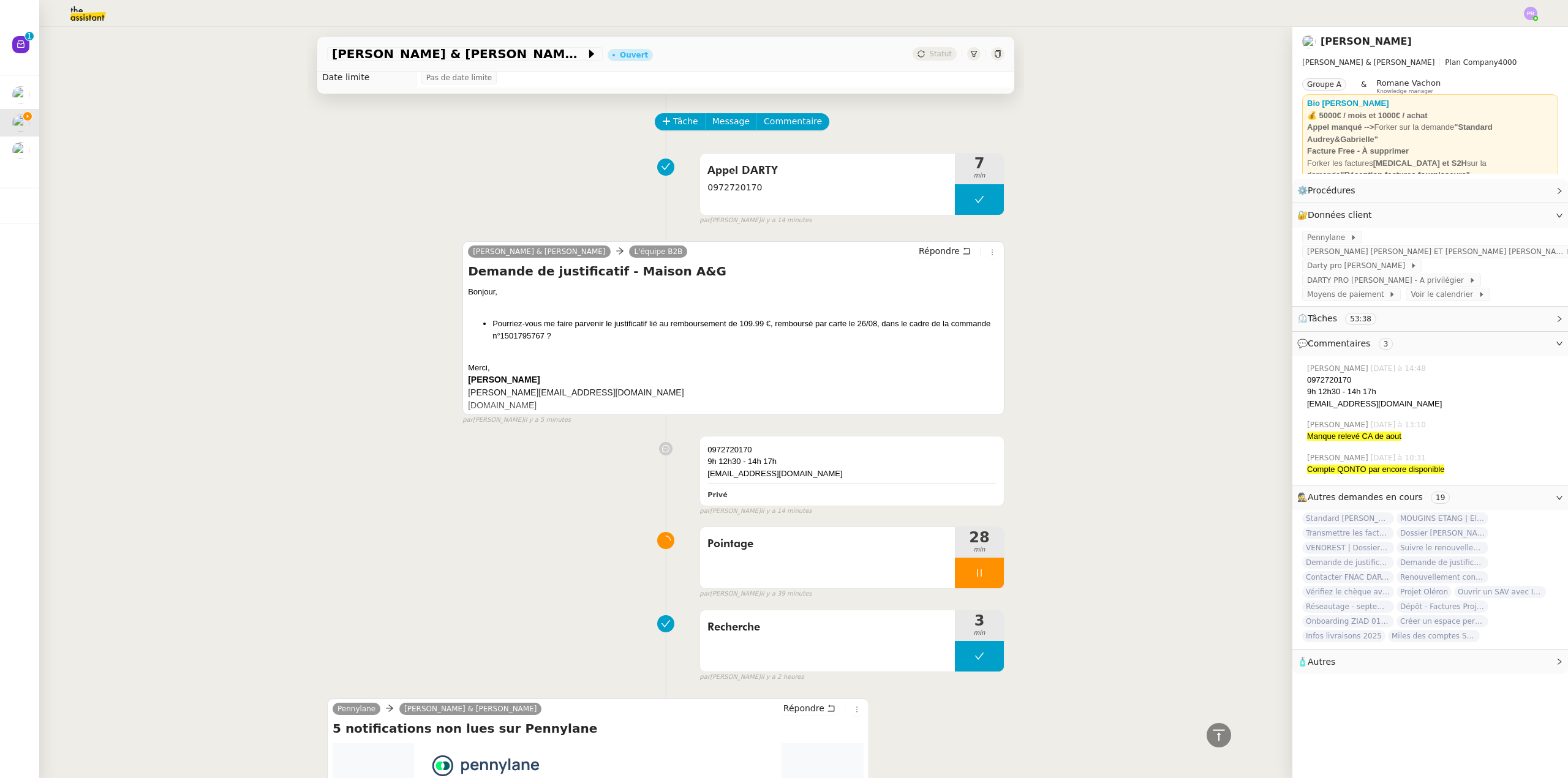
scroll to position [0, 0]
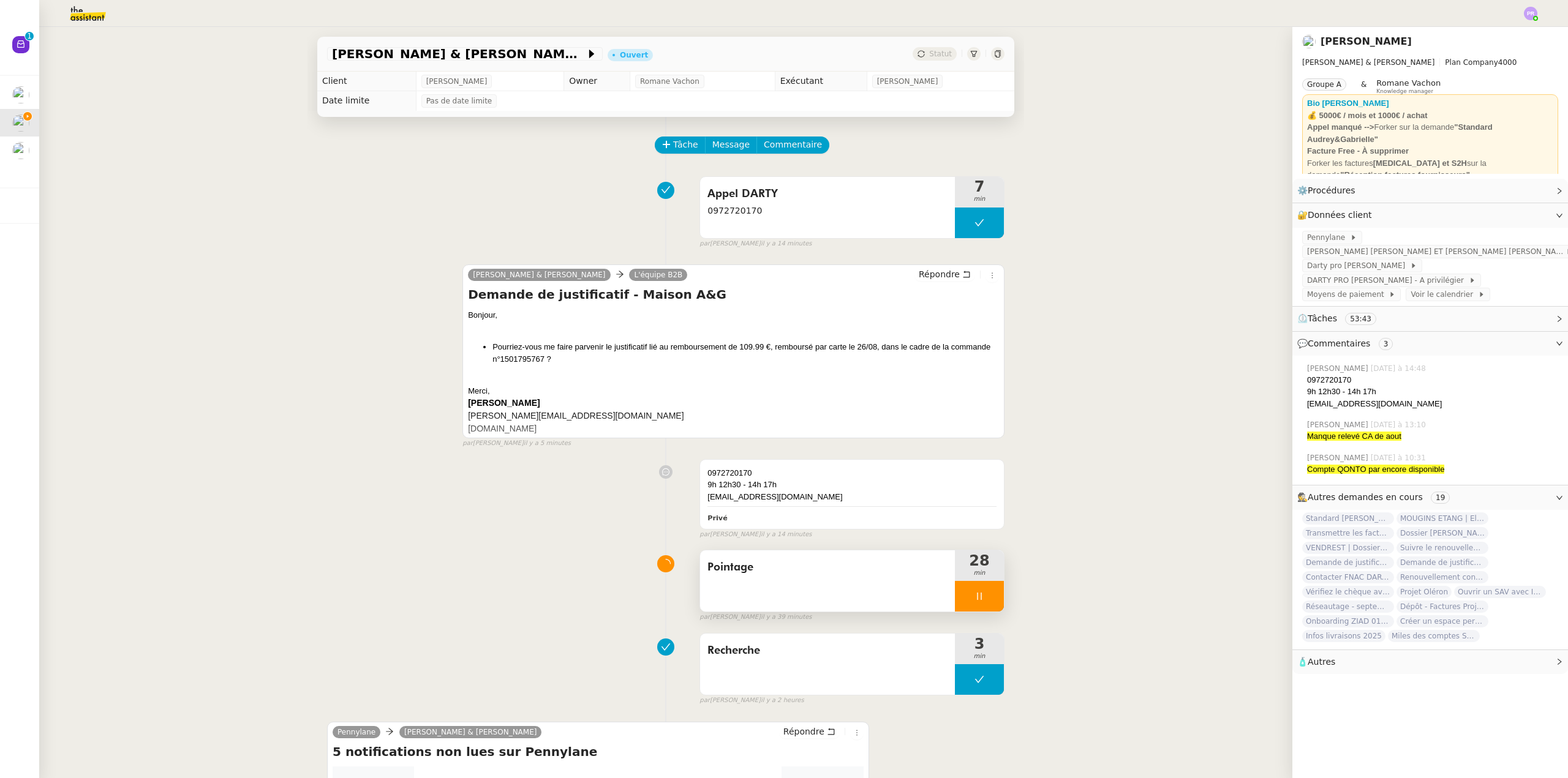
click at [981, 598] on div at bounding box center [979, 596] width 49 height 31
click at [987, 600] on icon at bounding box center [992, 596] width 10 height 10
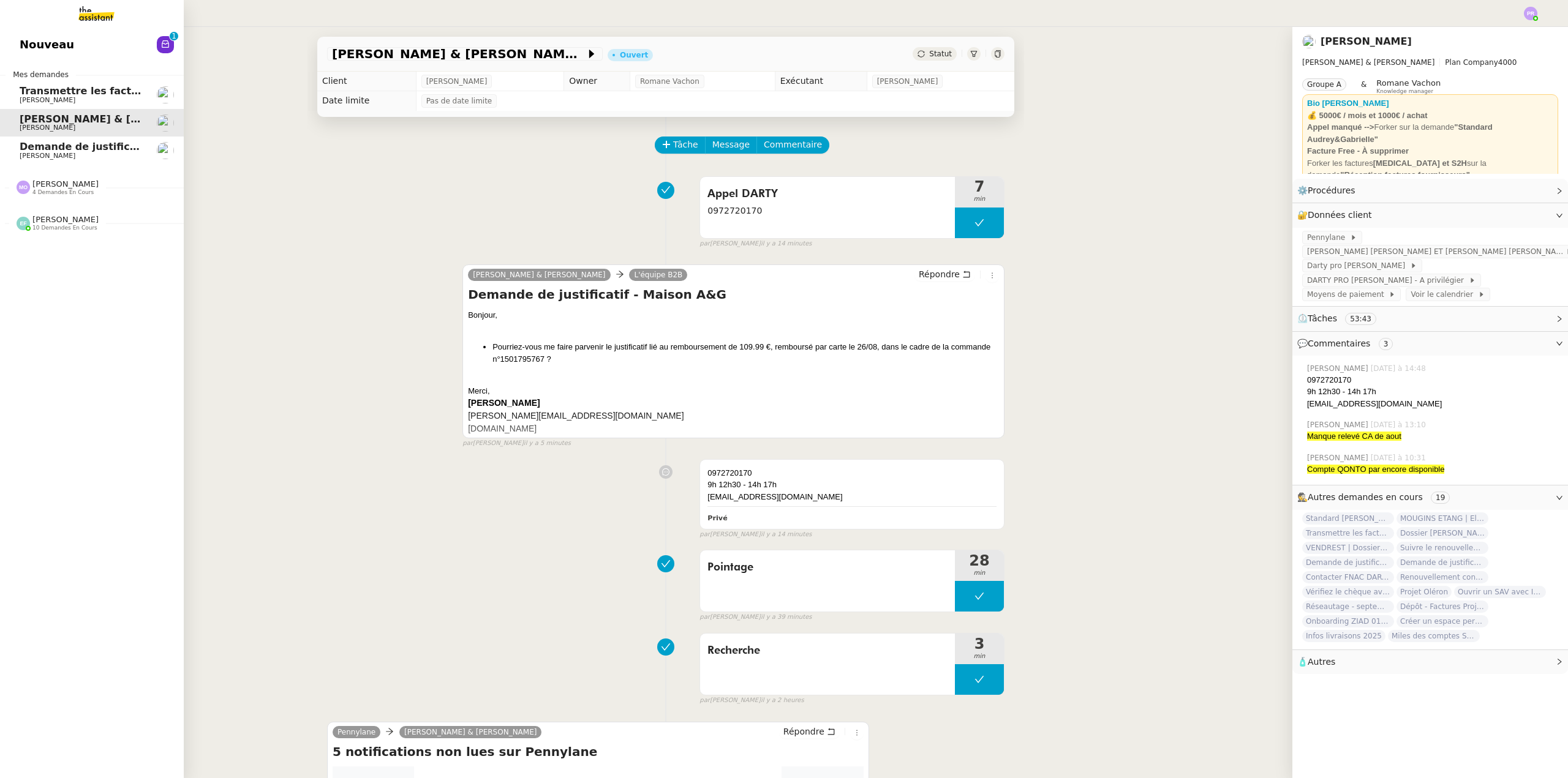
click at [50, 150] on span "Demande de justificatifs Pennylane - août 2025" at bounding box center [151, 146] width 263 height 12
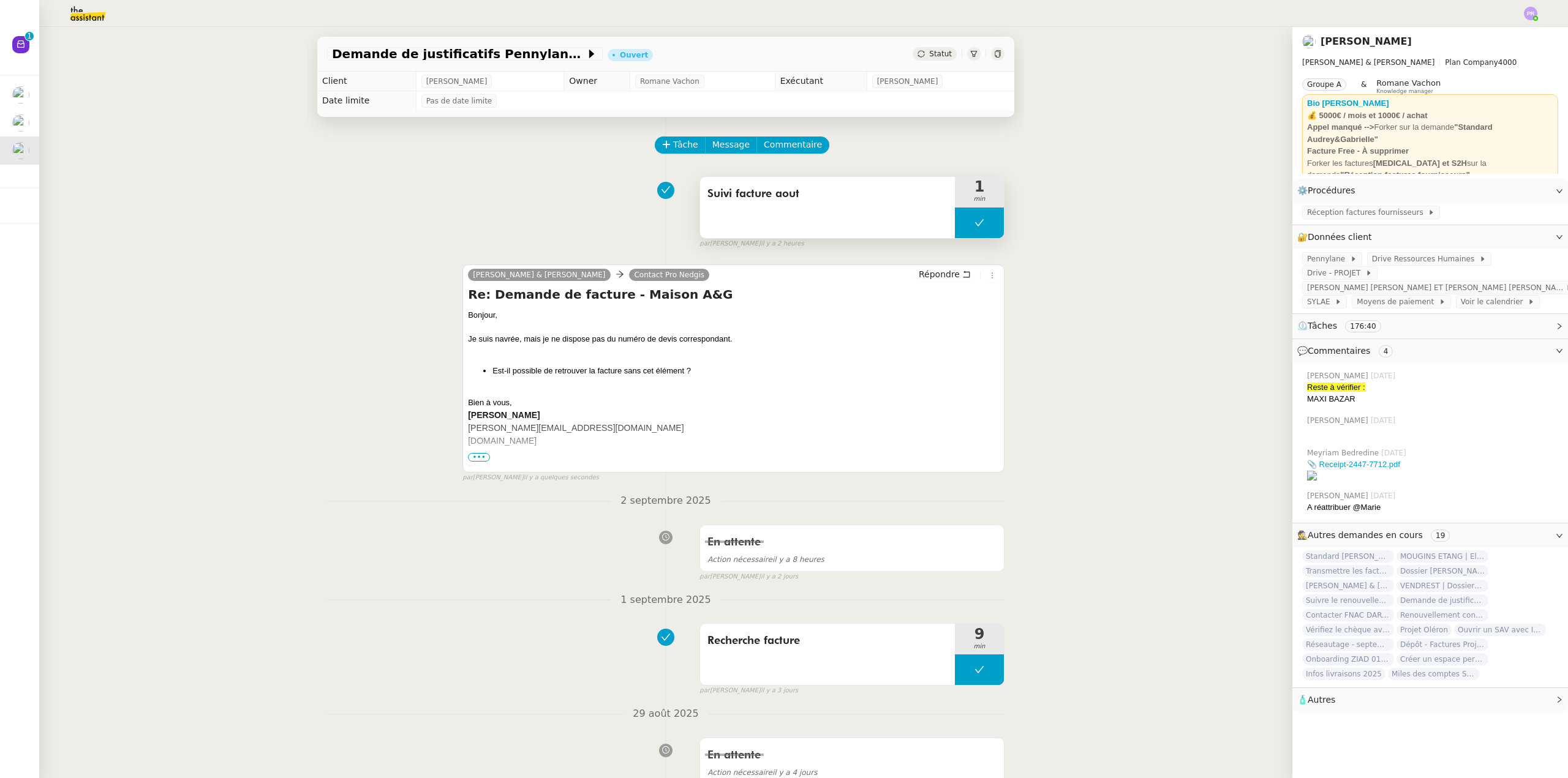
click at [975, 224] on icon at bounding box center [979, 223] width 10 height 10
click at [962, 224] on div at bounding box center [967, 222] width 24 height 31
click at [727, 149] on span "Message" at bounding box center [731, 145] width 37 height 14
click at [759, 184] on span "Nouvelle conversation" at bounding box center [774, 181] width 108 height 10
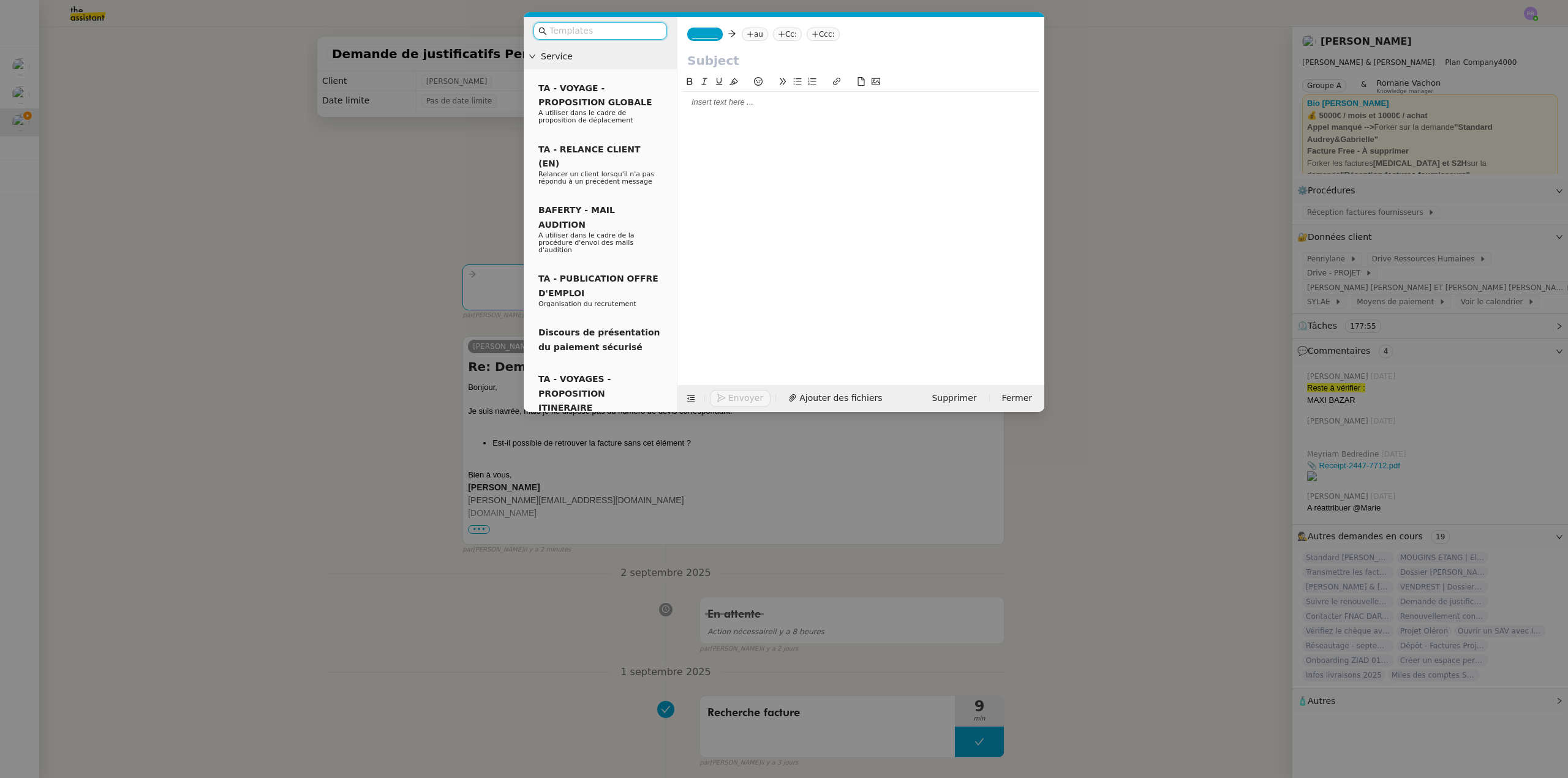
click at [730, 105] on div at bounding box center [860, 102] width 357 height 11
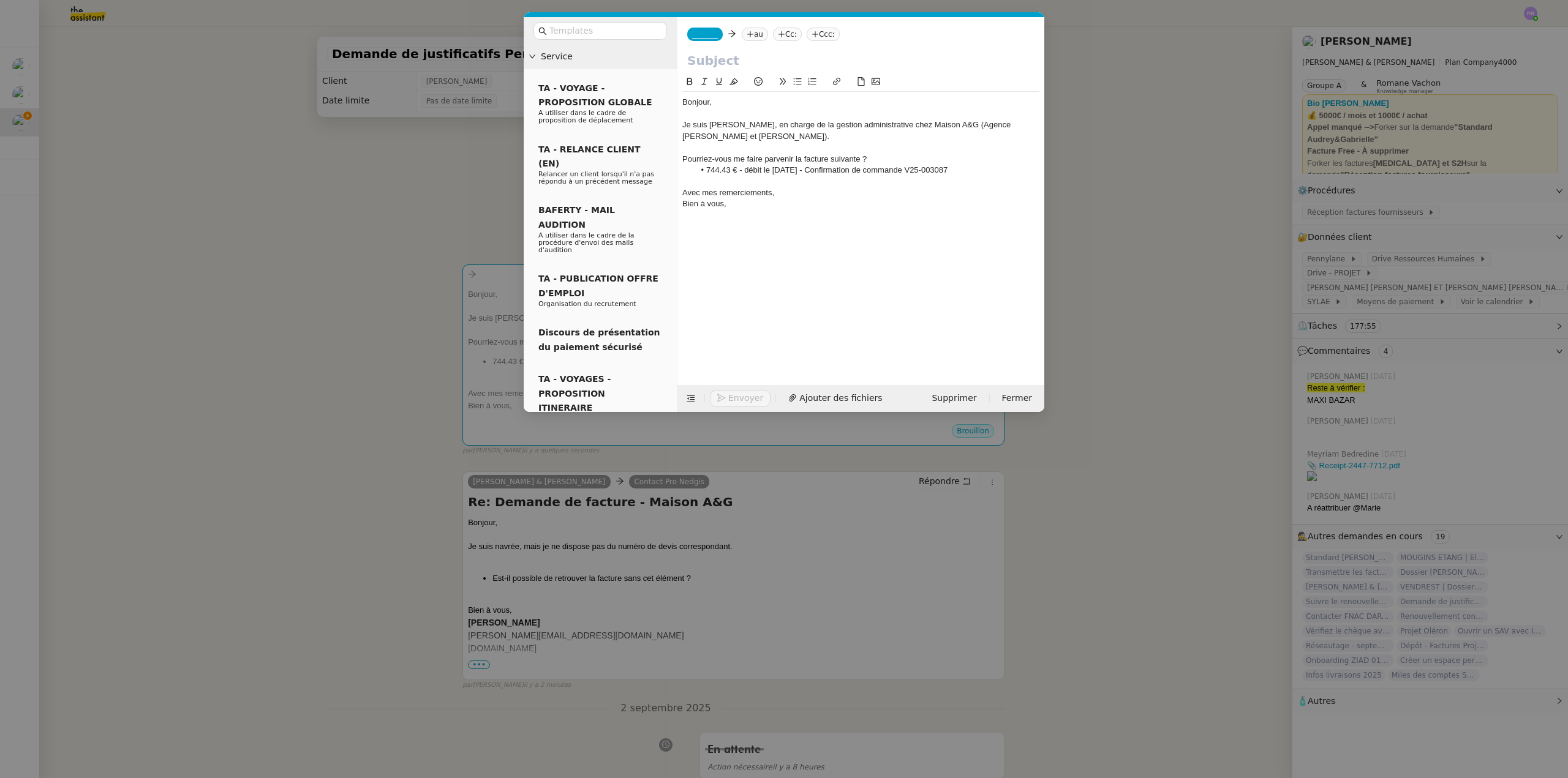
click at [731, 152] on div at bounding box center [860, 147] width 357 height 11
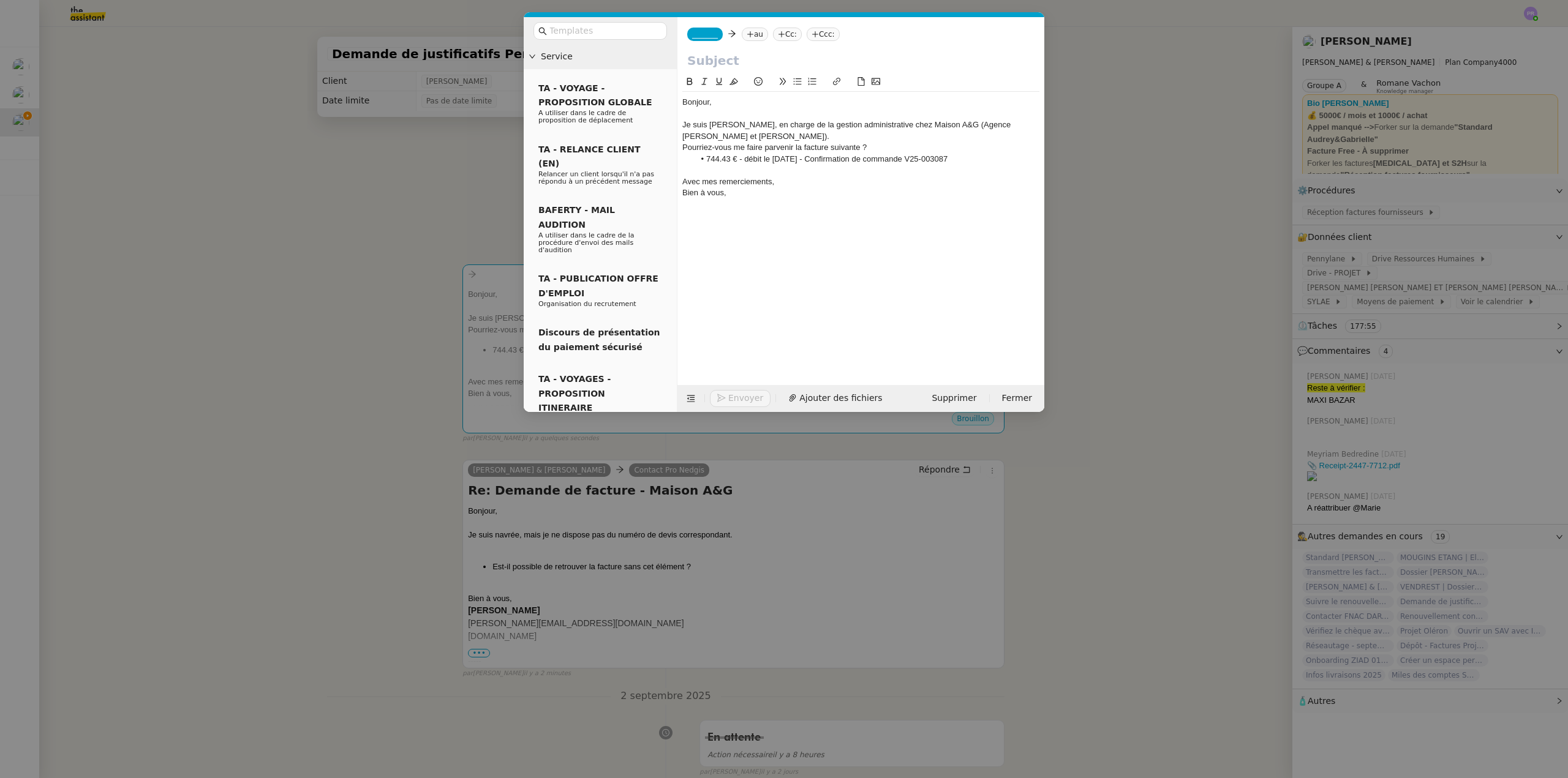
click at [774, 132] on div "Je suis Camille, en charge de la gestion administrative chez Maison A&G (Agence…" at bounding box center [860, 130] width 357 height 22
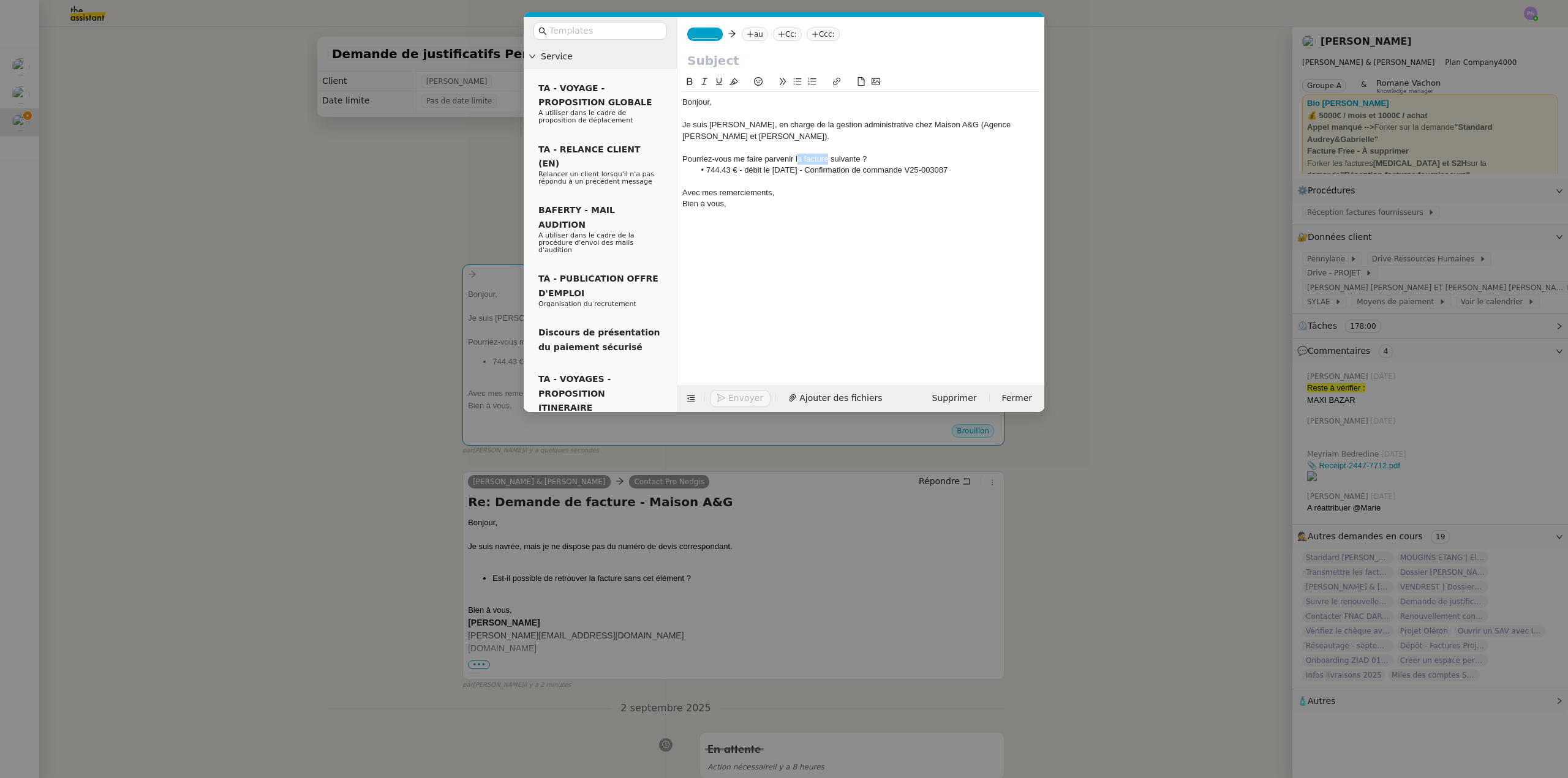
drag, startPoint x: 799, startPoint y: 158, endPoint x: 827, endPoint y: 158, distance: 28.0
click at [827, 158] on div "Pourriez-vous me faire parvenir la facture suivante ?" at bounding box center [860, 159] width 357 height 11
click at [976, 158] on div "Pourriez-vous me faire parvenir le justificatif concernant le remboursement sui…" at bounding box center [860, 159] width 357 height 11
click at [757, 60] on input "text" at bounding box center [860, 60] width 347 height 18
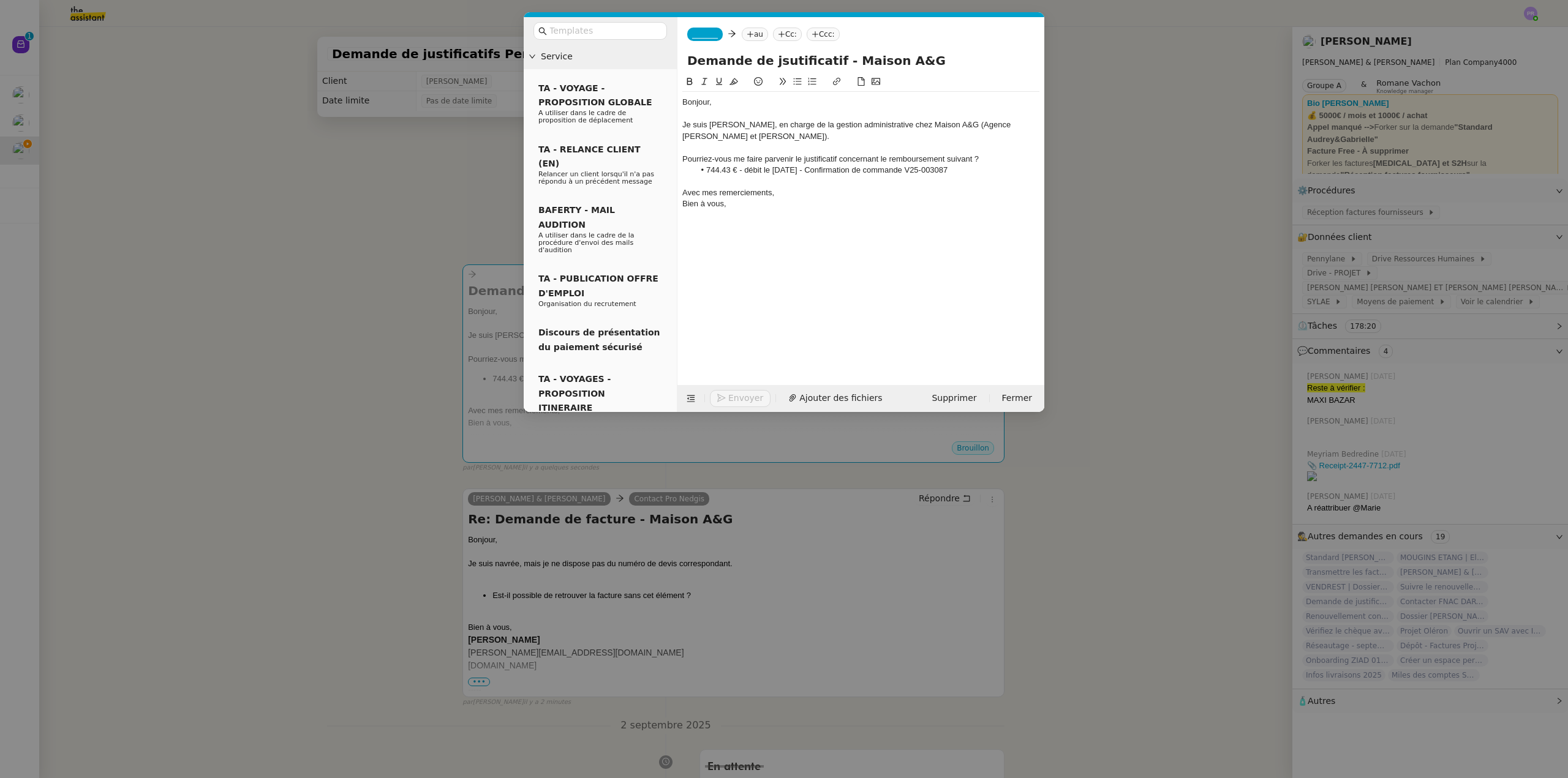
type input "Demande de jsutificatif - Maison A&G"
click at [708, 169] on li "744.43 € - débit le 15/07/2025 - Confirmation de commande V25-003087" at bounding box center [867, 170] width 345 height 11
drag, startPoint x: 777, startPoint y: 170, endPoint x: 752, endPoint y: 169, distance: 25.0
click at [752, 169] on li "+ 285.62 € - débit le 15/07/2025 - Confirmation de commande V25-003087" at bounding box center [867, 170] width 345 height 11
drag, startPoint x: 778, startPoint y: 168, endPoint x: 761, endPoint y: 168, distance: 17.0
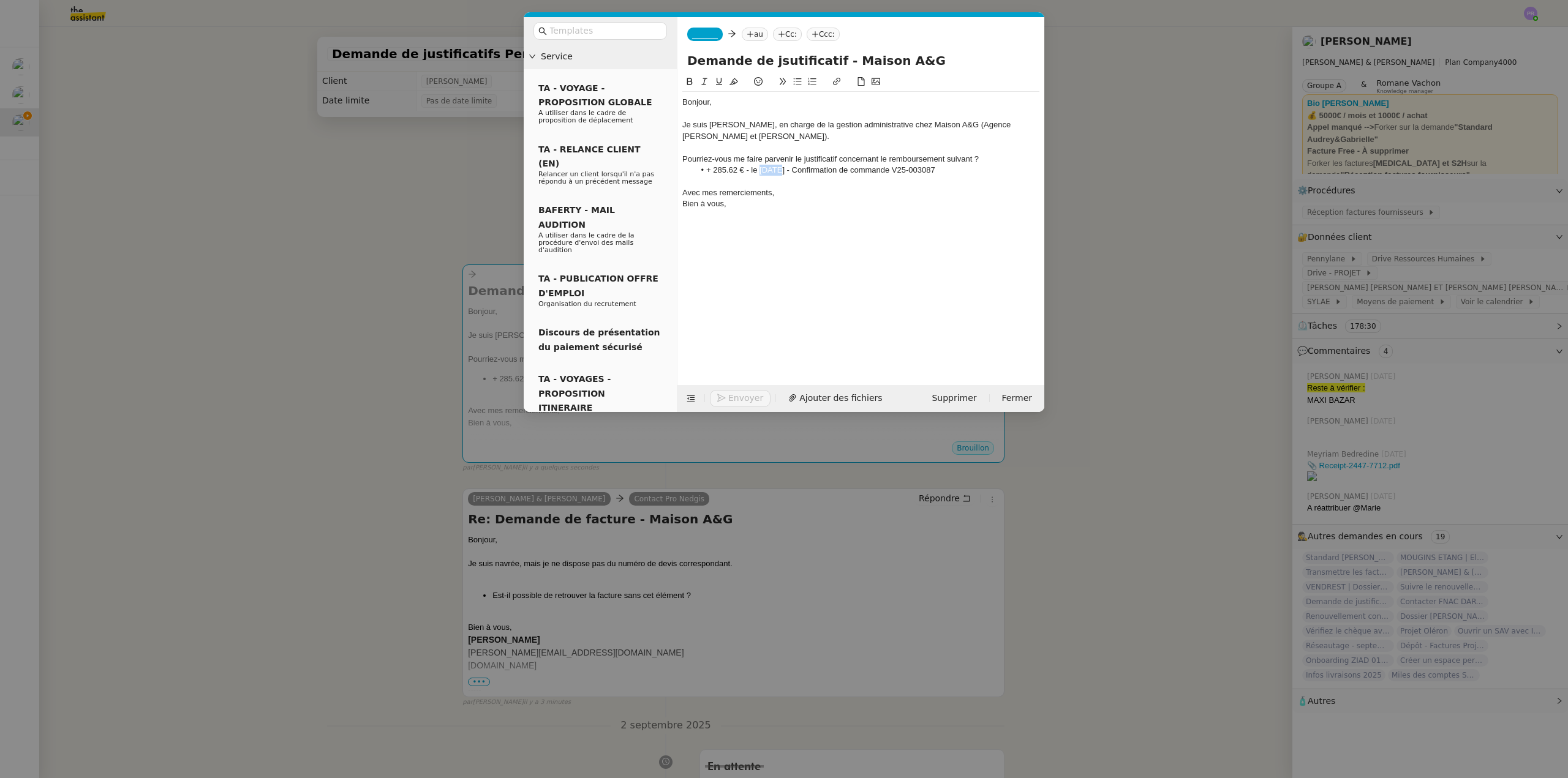
click at [761, 168] on li "+ 285.62 € - le 15/07/2025 - Confirmation de commande V25-003087" at bounding box center [867, 170] width 345 height 11
drag, startPoint x: 805, startPoint y: 170, endPoint x: 959, endPoint y: 171, distance: 154.0
click at [959, 171] on li "+ 285.62 € - le 27/08/2025 - Confirmation de commande V25-003087" at bounding box center [867, 170] width 345 height 11
drag, startPoint x: 907, startPoint y: 171, endPoint x: 660, endPoint y: 170, distance: 247.0
click at [660, 172] on nz-layout "Service TA - VOYAGE - PROPOSITION GLOBALE A utiliser dans le cadre de propositi…" at bounding box center [784, 214] width 521 height 395
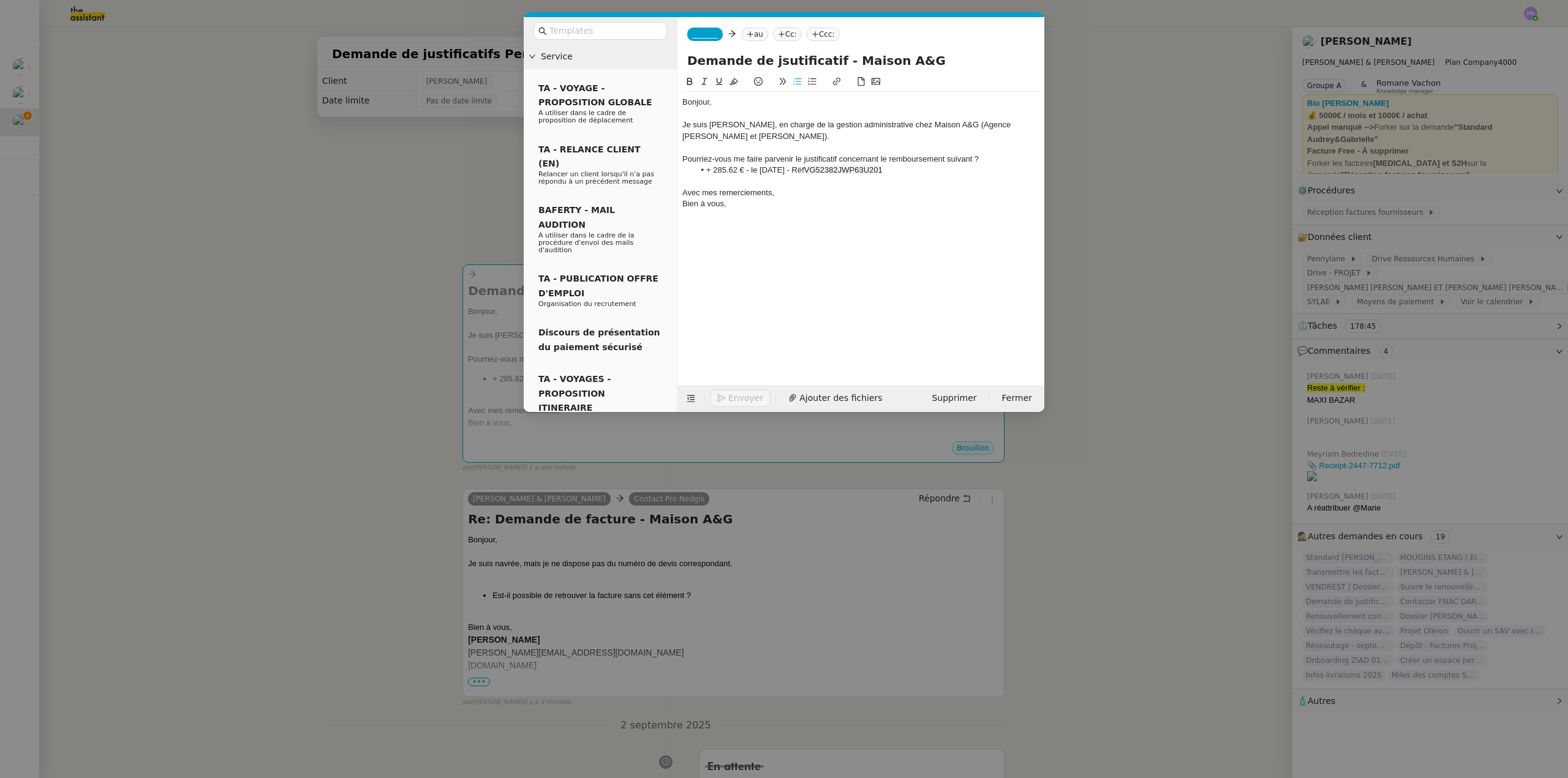
click at [731, 79] on icon at bounding box center [733, 82] width 9 height 9
click at [780, 124] on div "Je suis Camille, en charge de la gestion administrative chez Maison A&G (Agence…" at bounding box center [860, 130] width 357 height 22
drag, startPoint x: 901, startPoint y: 172, endPoint x: 681, endPoint y: 173, distance: 220.0
click at [681, 173] on nz-spin "Bonjour, Je suis Camille, en charge de la gestion administrative chez Maison A&…" at bounding box center [861, 223] width 367 height 296
click at [735, 82] on icon at bounding box center [733, 82] width 9 height 9
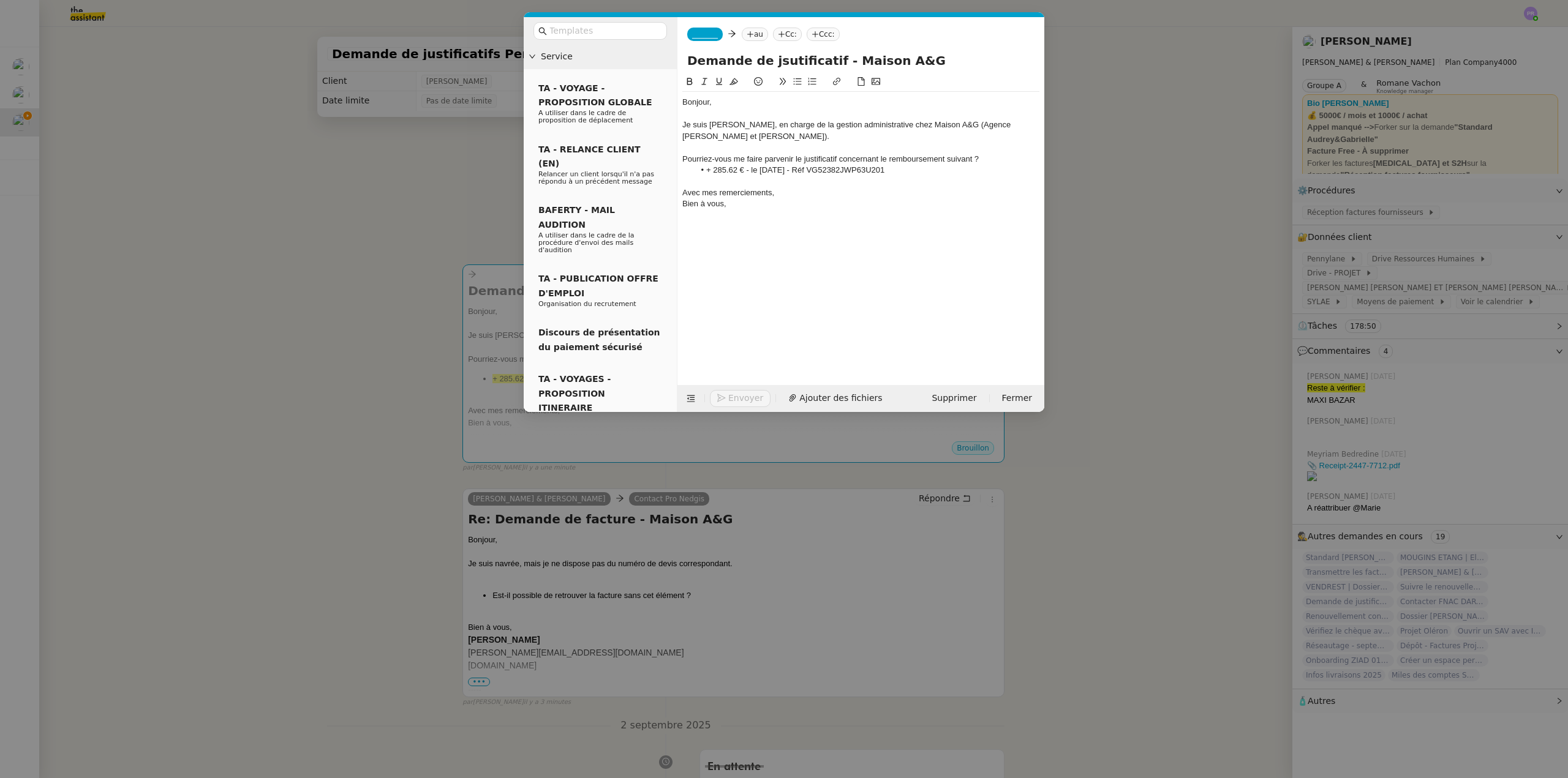
click at [703, 33] on span "_______" at bounding box center [705, 34] width 26 height 9
click at [744, 59] on span "[PERSON_NAME][EMAIL_ADDRESS][DOMAIN_NAME]" at bounding box center [779, 63] width 174 height 7
click at [777, 36] on nz-tag "au" at bounding box center [790, 35] width 27 height 14
type input "horus adv"
click at [780, 52] on span "ADV Horus" at bounding box center [807, 54] width 118 height 10
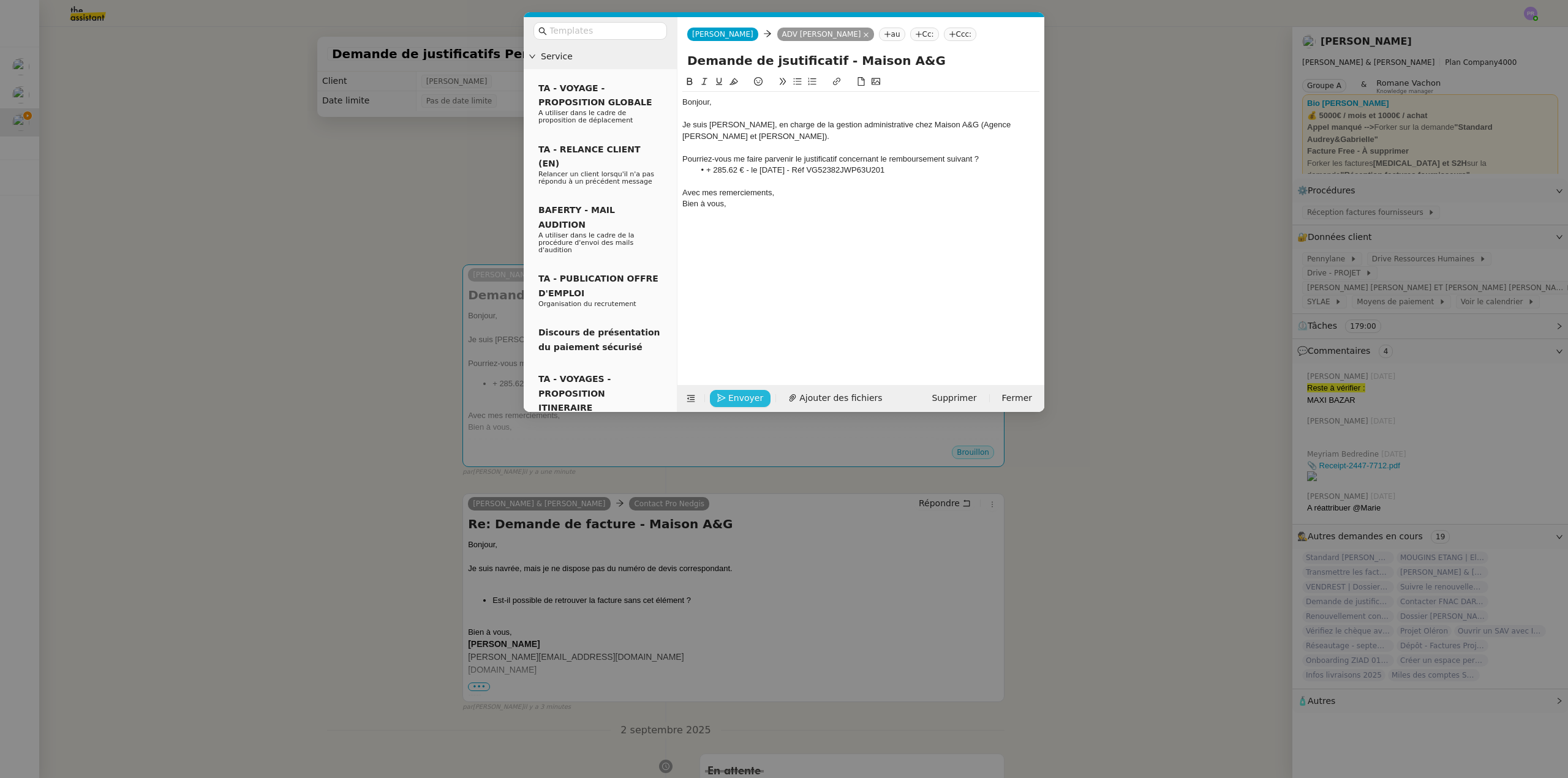
click at [739, 401] on span "Envoyer" at bounding box center [745, 398] width 35 height 14
click at [739, 388] on span "Confirmer l'envoi" at bounding box center [765, 381] width 73 height 14
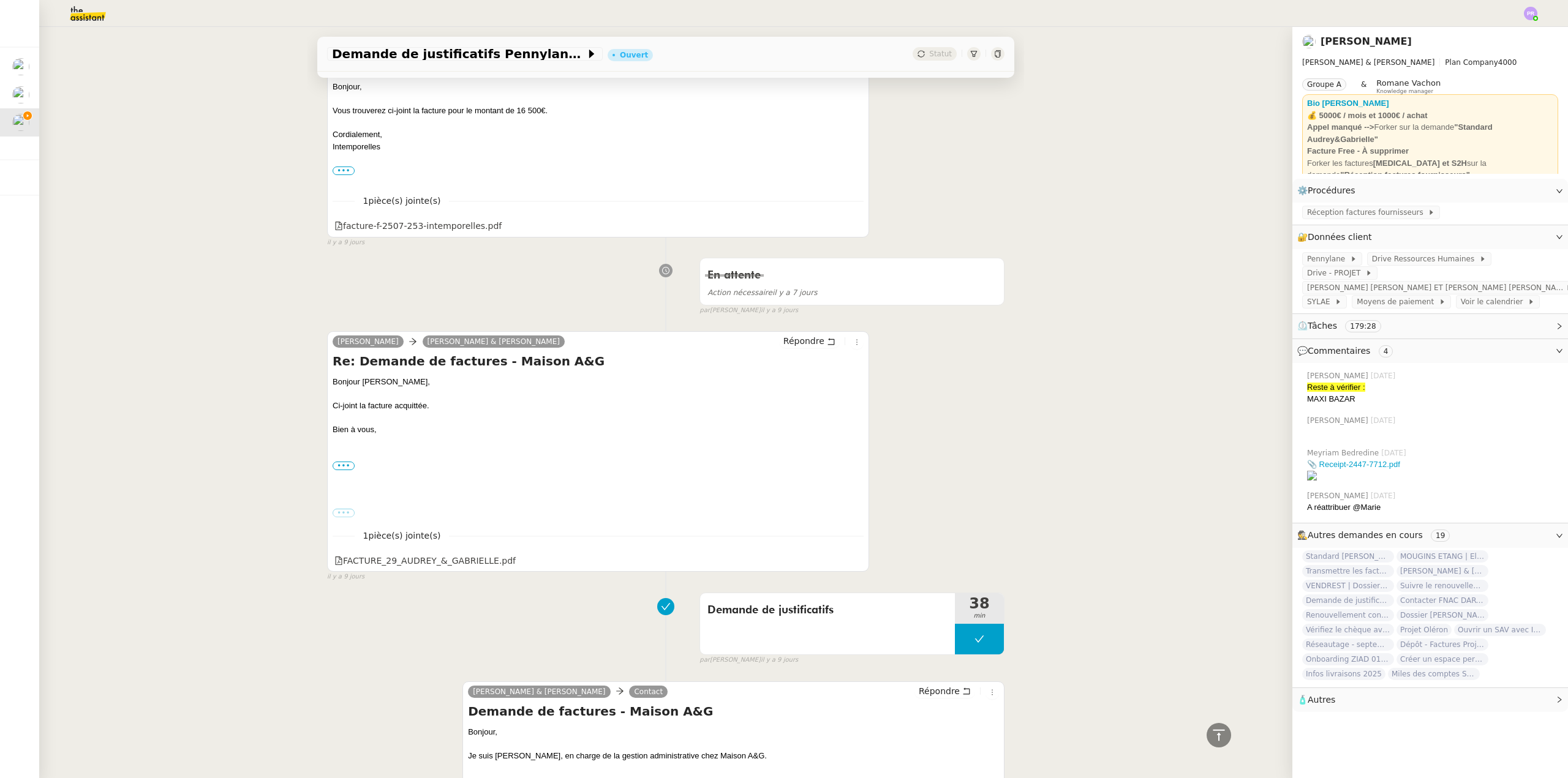
scroll to position [1837, 0]
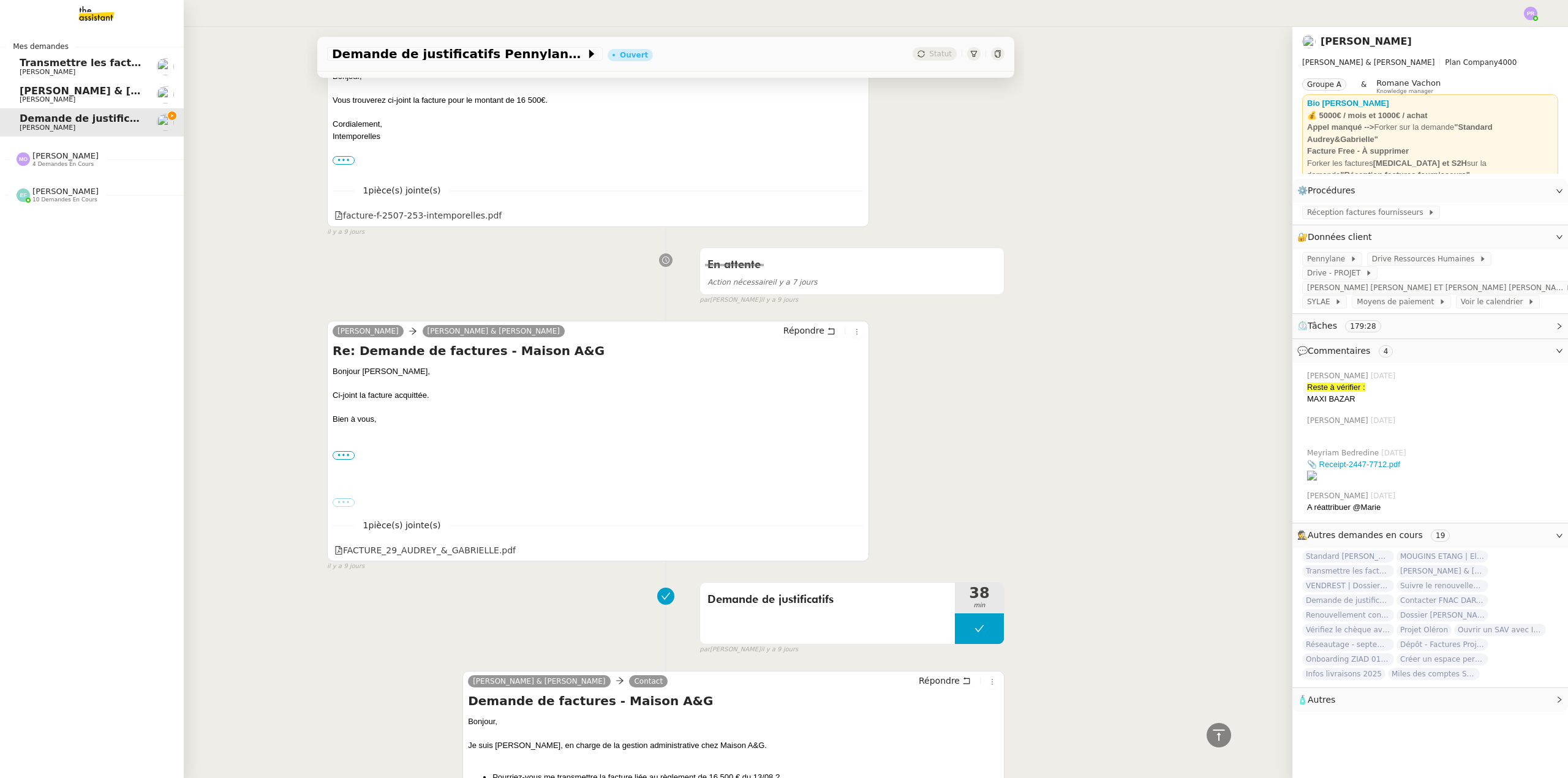
click at [82, 163] on span "Marie Orsoni 4 demandes en cours" at bounding box center [58, 159] width 97 height 16
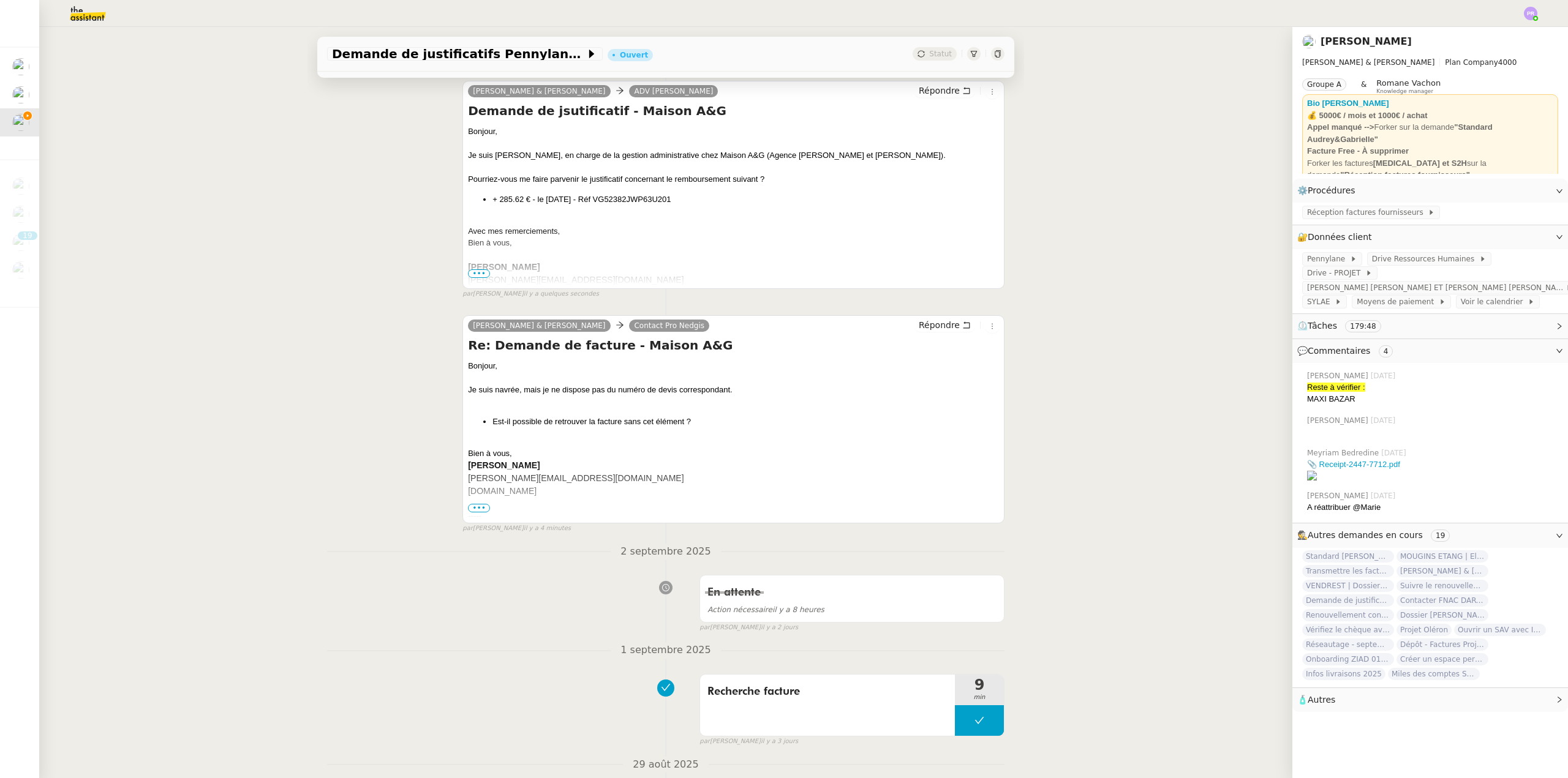
scroll to position [0, 0]
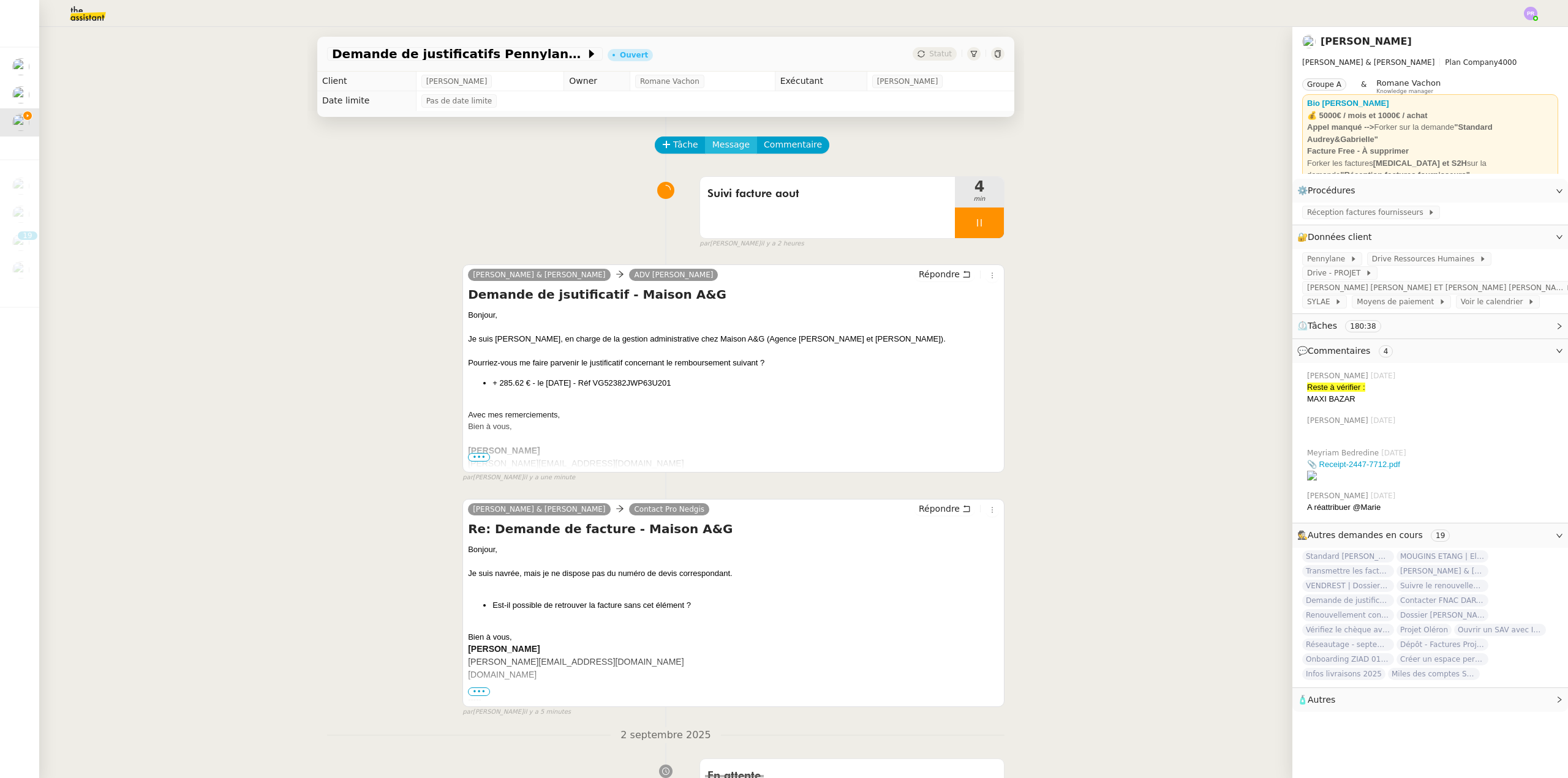
click at [731, 143] on span "Message" at bounding box center [731, 145] width 37 height 14
click at [751, 189] on link "Nouvelle conversation" at bounding box center [777, 181] width 153 height 24
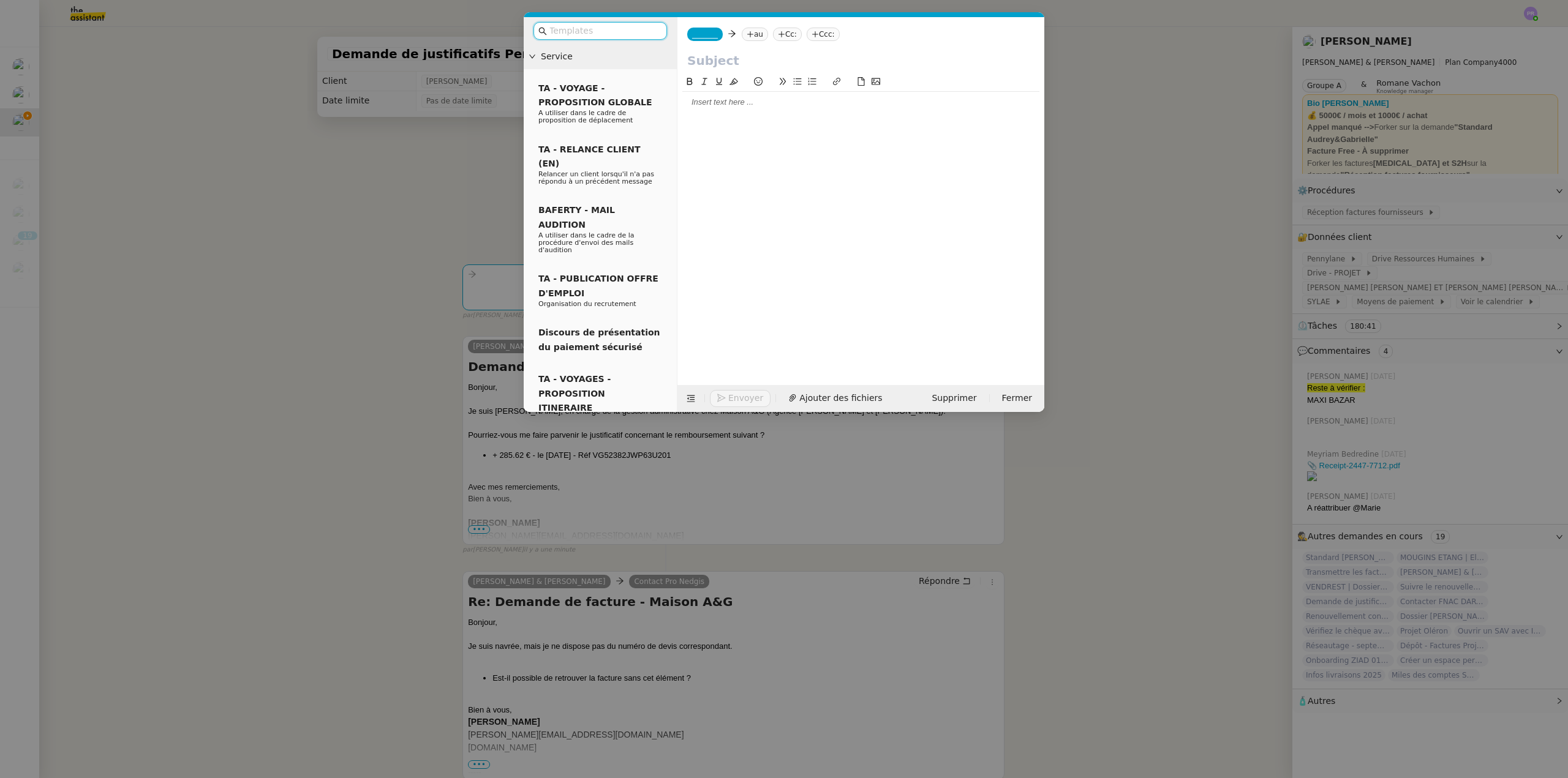
click at [708, 31] on span "_______" at bounding box center [705, 34] width 26 height 9
click at [753, 57] on span "[PERSON_NAME]" at bounding box center [779, 54] width 174 height 10
click at [777, 36] on nz-tag "au" at bounding box center [790, 35] width 27 height 14
paste input "eugenie.h@selency.com"
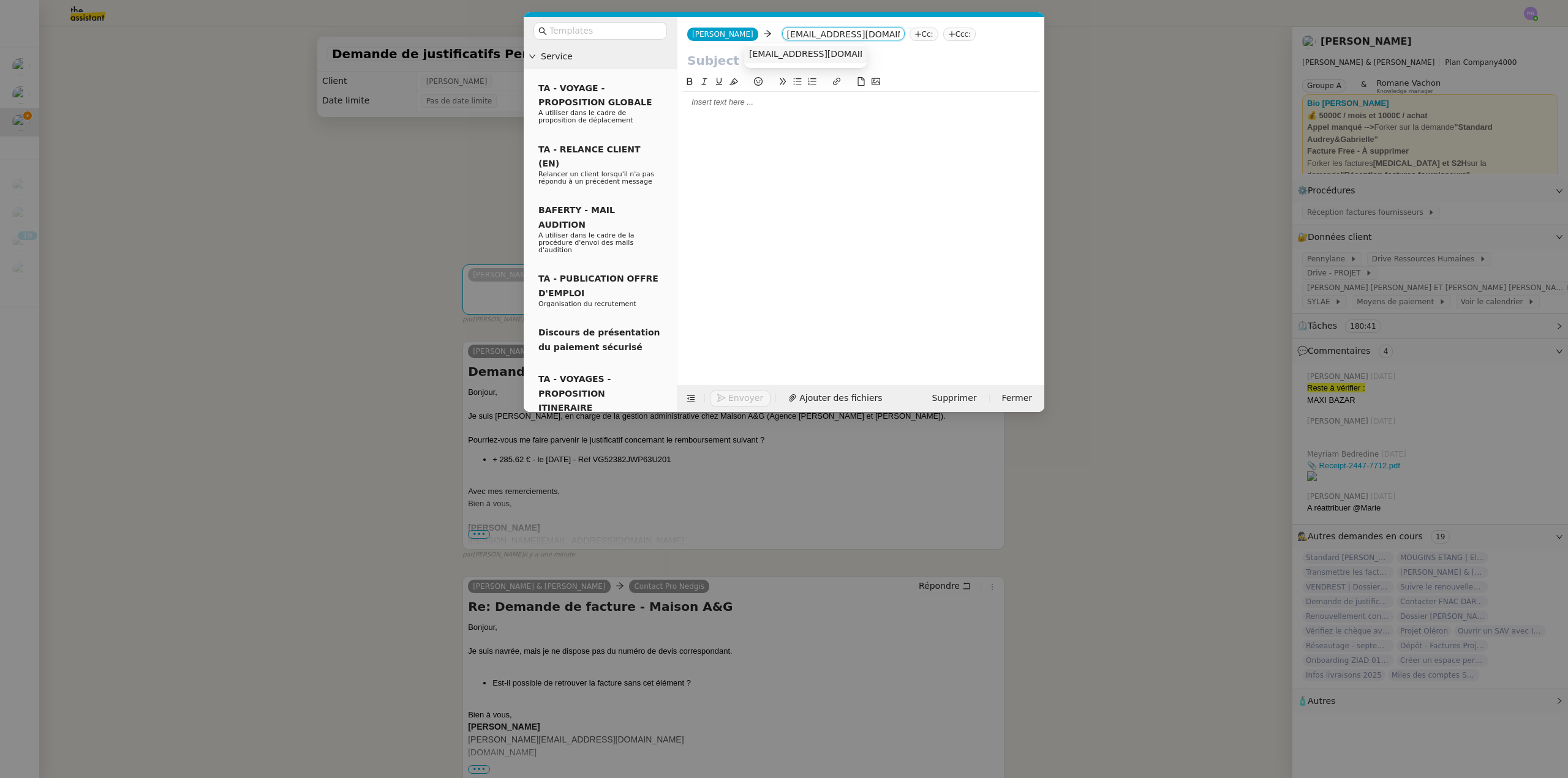
type input "eugenie.h@selency.com"
click at [799, 54] on span "eugenie.h@selency.com" at bounding box center [824, 54] width 150 height 10
click at [286, 348] on nz-modal-container "Service TA - VOYAGE - PROPOSITION GLOBALE A utiliser dans le cadre de propositi…" at bounding box center [784, 389] width 1568 height 778
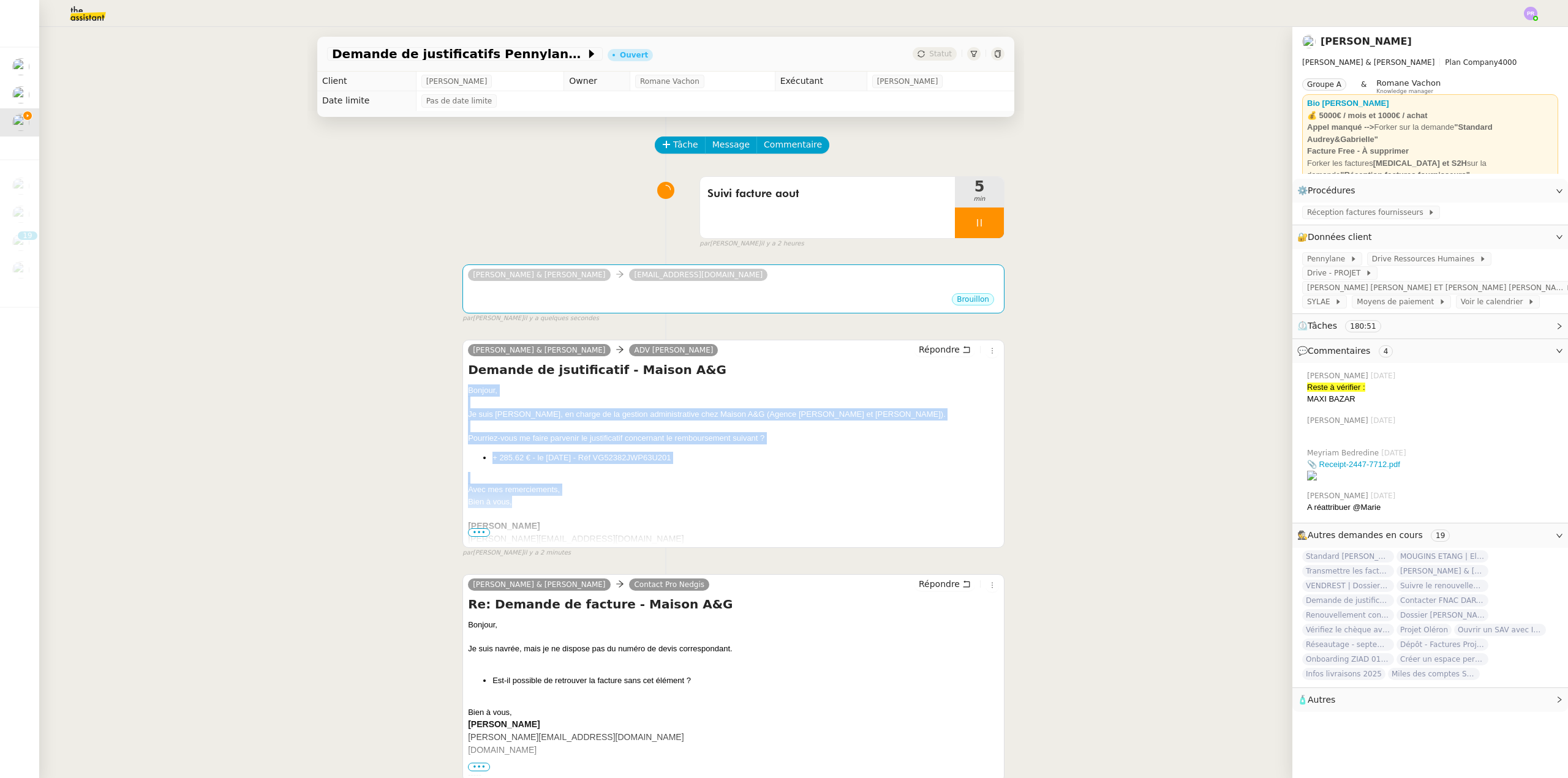
drag, startPoint x: 466, startPoint y: 393, endPoint x: 560, endPoint y: 504, distance: 145.5
click at [560, 504] on div "Bonjour, Je suis Camille, en charge de la gestion administrative chez Maison A&…" at bounding box center [733, 472] width 531 height 174
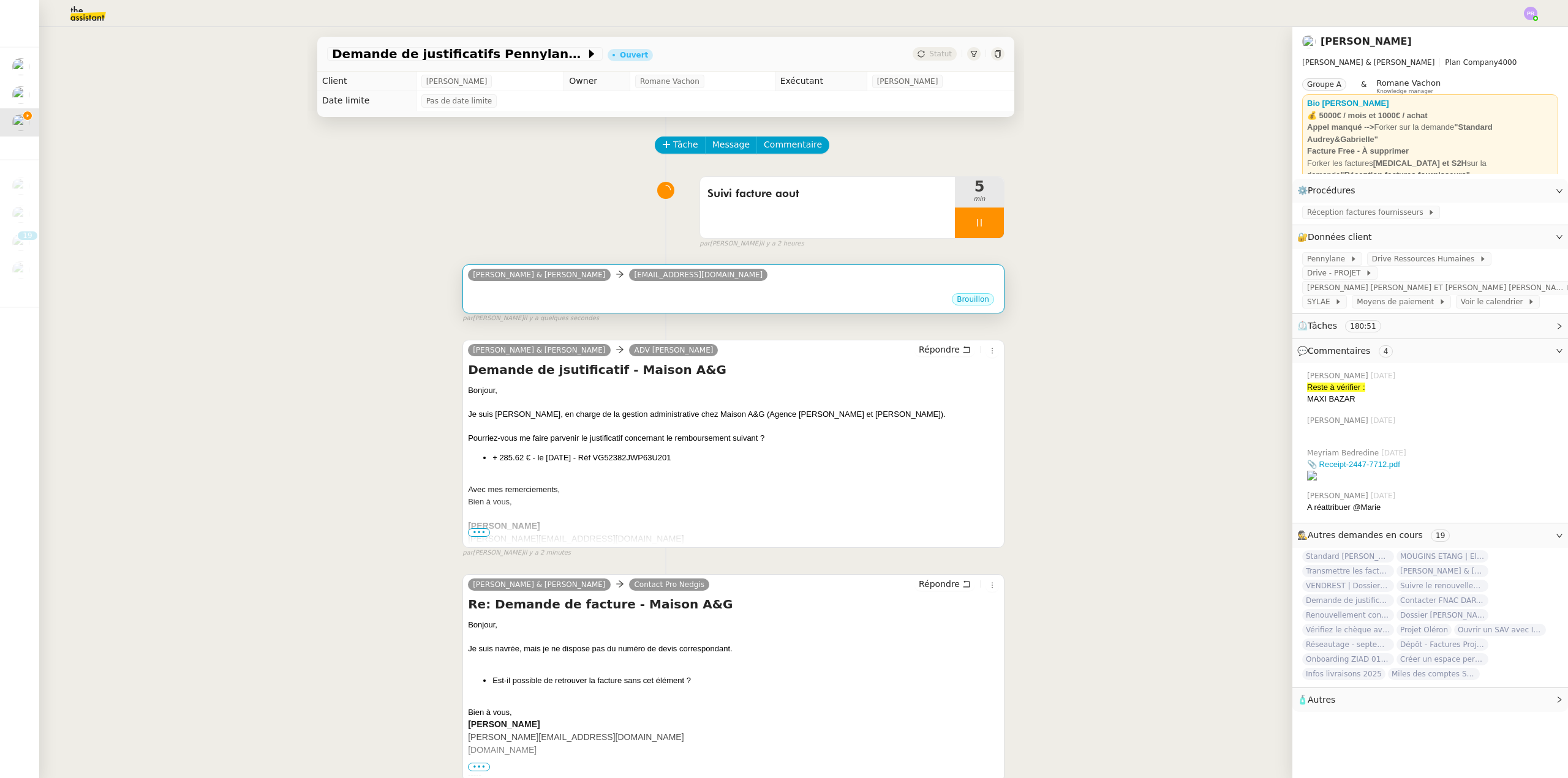
click at [619, 285] on div "Camille Audrey & Gabrielle eugenie.h@selency.com" at bounding box center [620, 277] width 304 height 18
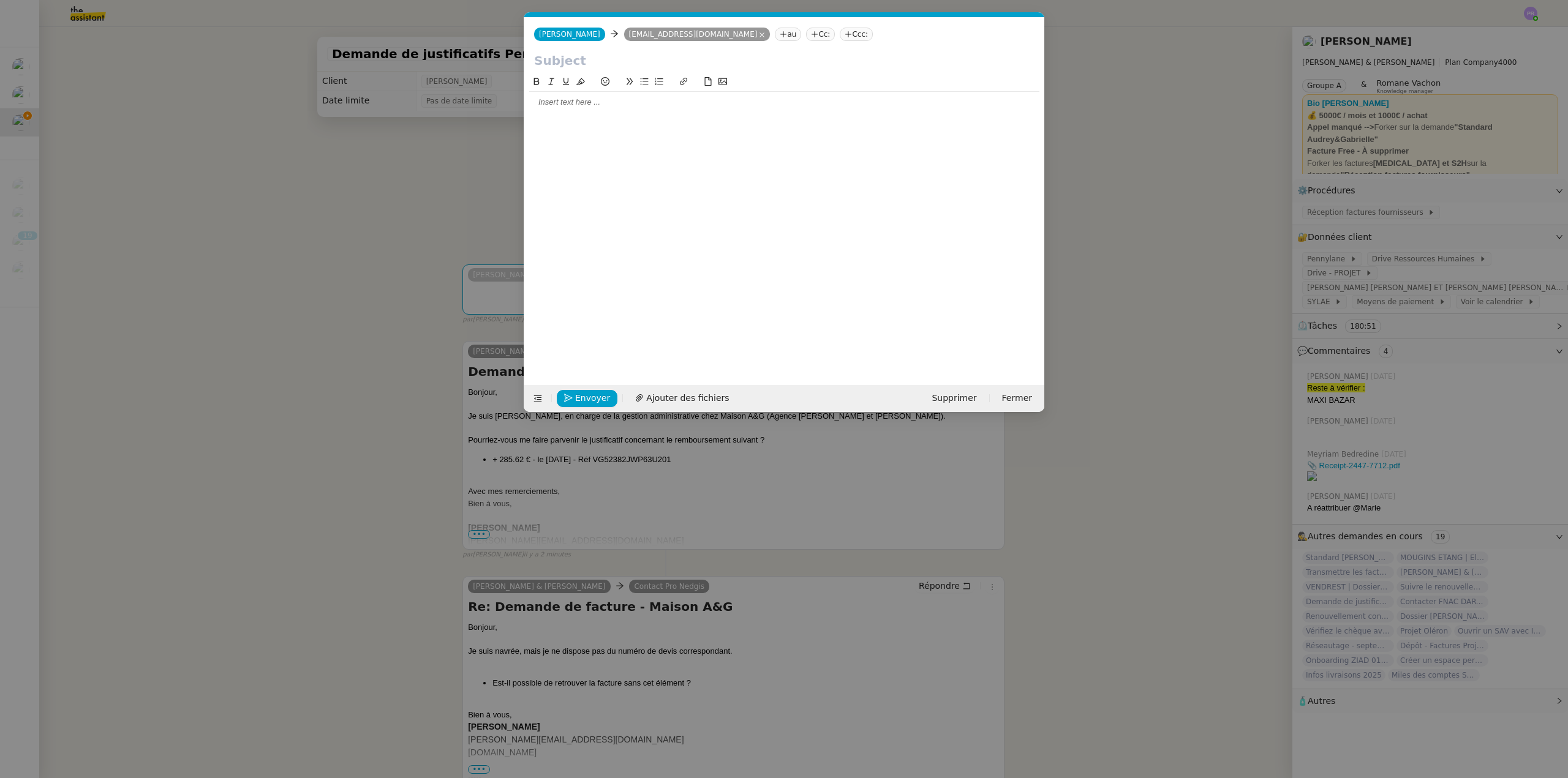
scroll to position [0, 26]
click at [591, 102] on div at bounding box center [784, 102] width 510 height 11
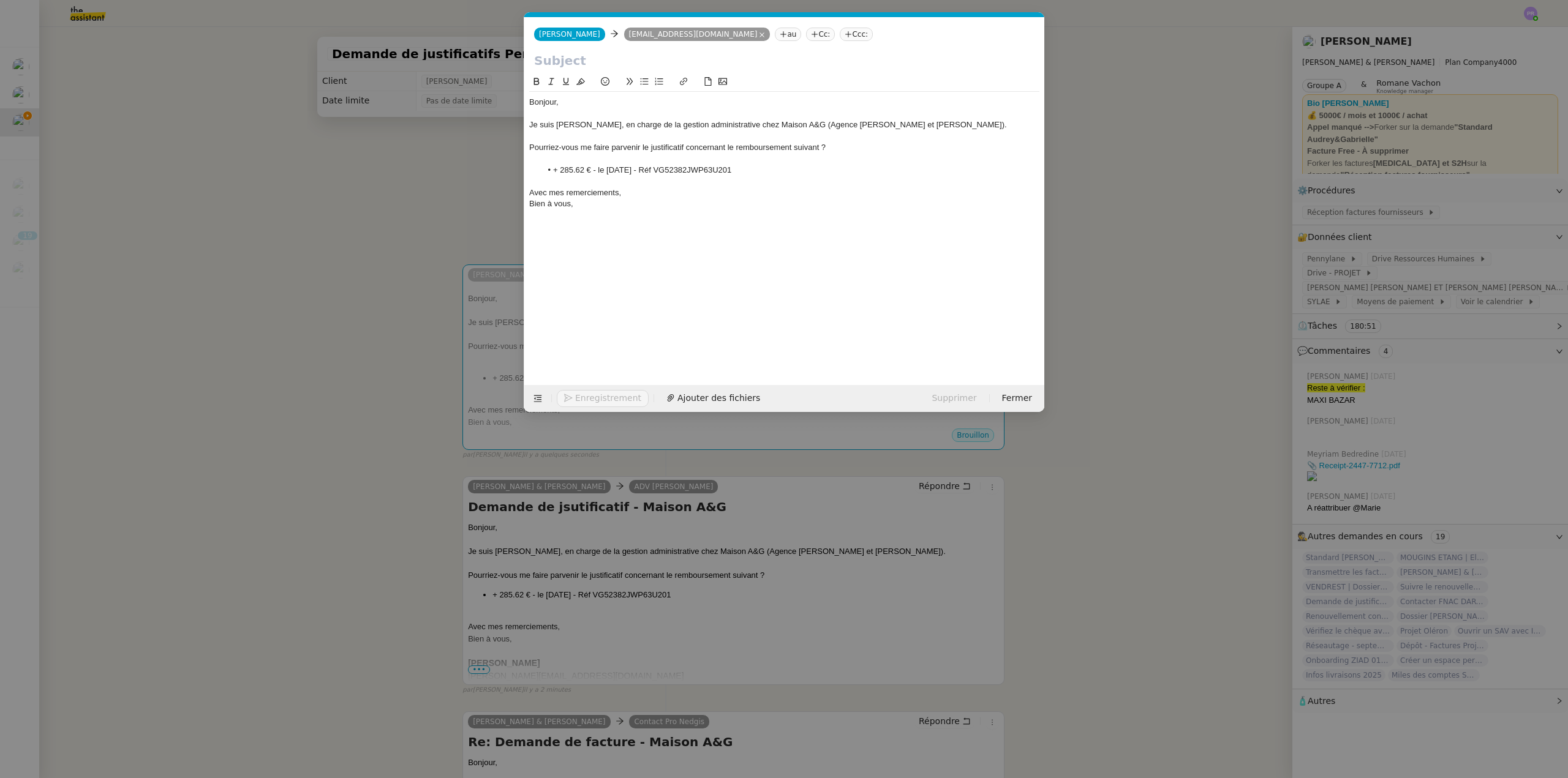
click at [504, 446] on nz-modal-container "Service TA - VOYAGE - PROPOSITION GLOBALE A utiliser dans le cadre de propositi…" at bounding box center [784, 389] width 1568 height 778
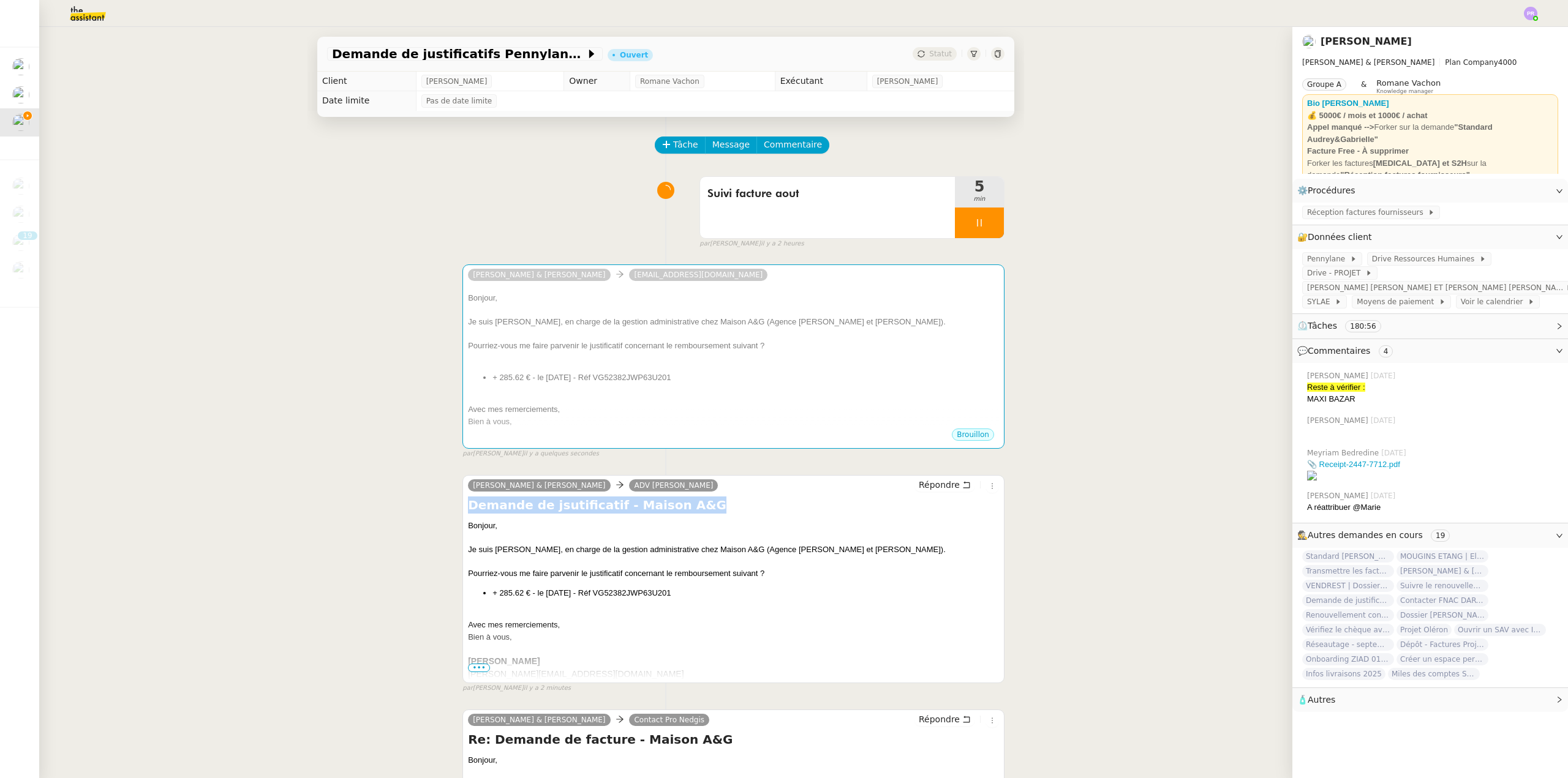
drag, startPoint x: 657, startPoint y: 510, endPoint x: 455, endPoint y: 512, distance: 202.0
click at [455, 512] on div "Camille Audrey & Gabrielle ADV Horus Répondre Demande de jsutificatif - Maison …" at bounding box center [665, 579] width 678 height 230
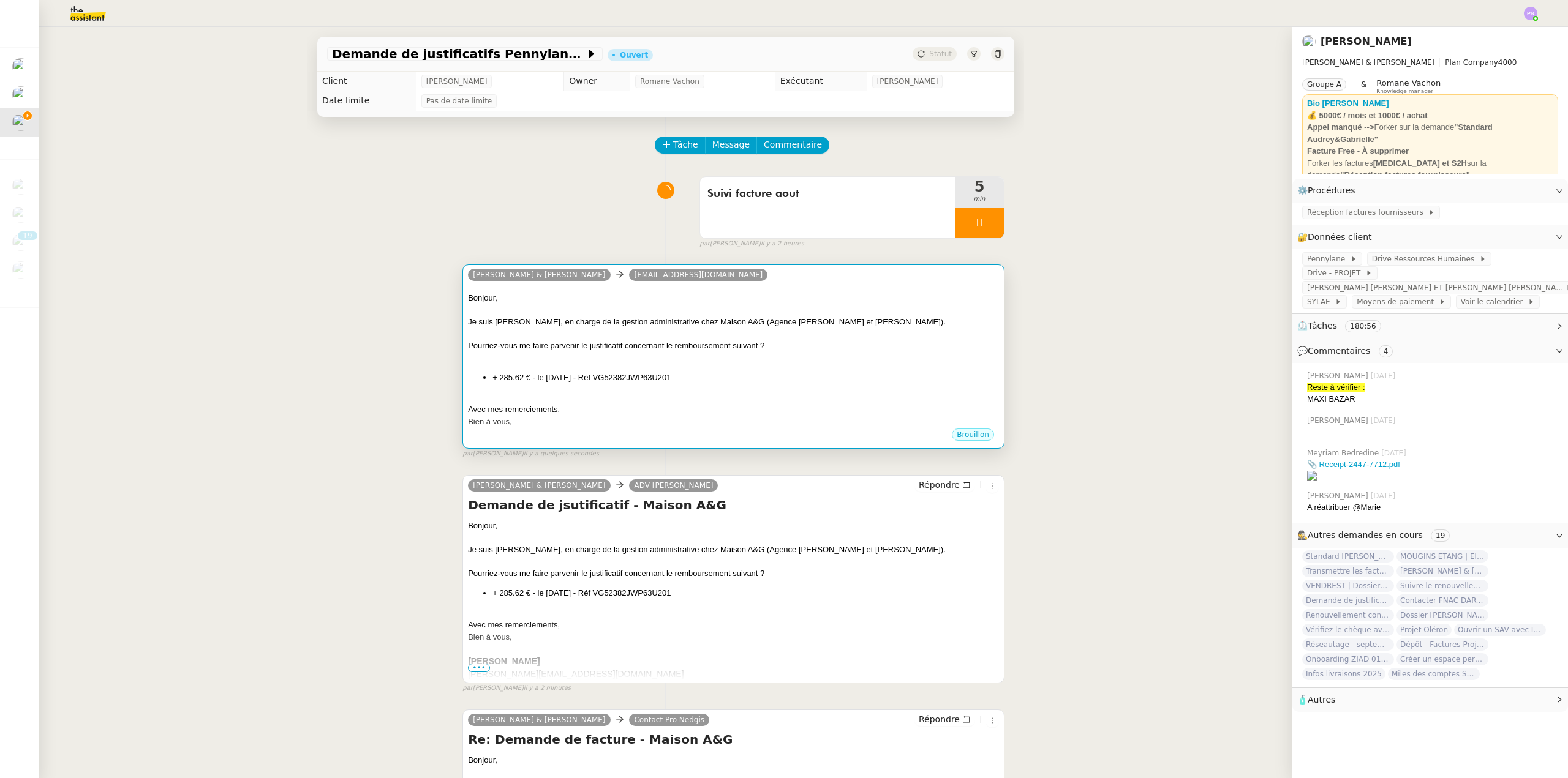
click at [544, 340] on div at bounding box center [733, 334] width 531 height 12
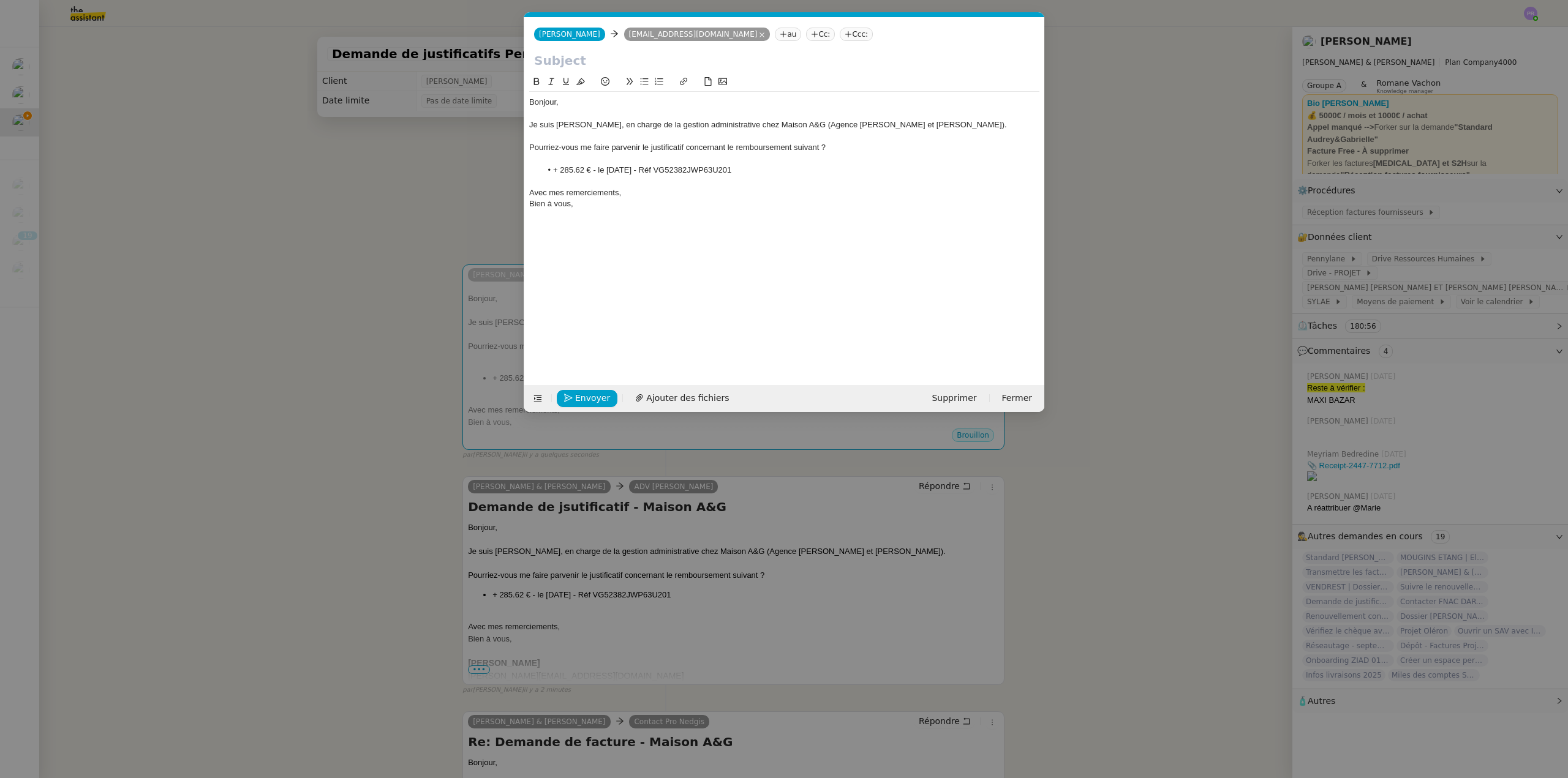
scroll to position [0, 26]
click at [572, 59] on input "text" at bounding box center [784, 60] width 500 height 18
paste input "Demande de jsutificatif - Maison A&G"
click at [632, 59] on input "Demande de jsutificatif - Maison A&G" at bounding box center [784, 60] width 500 height 18
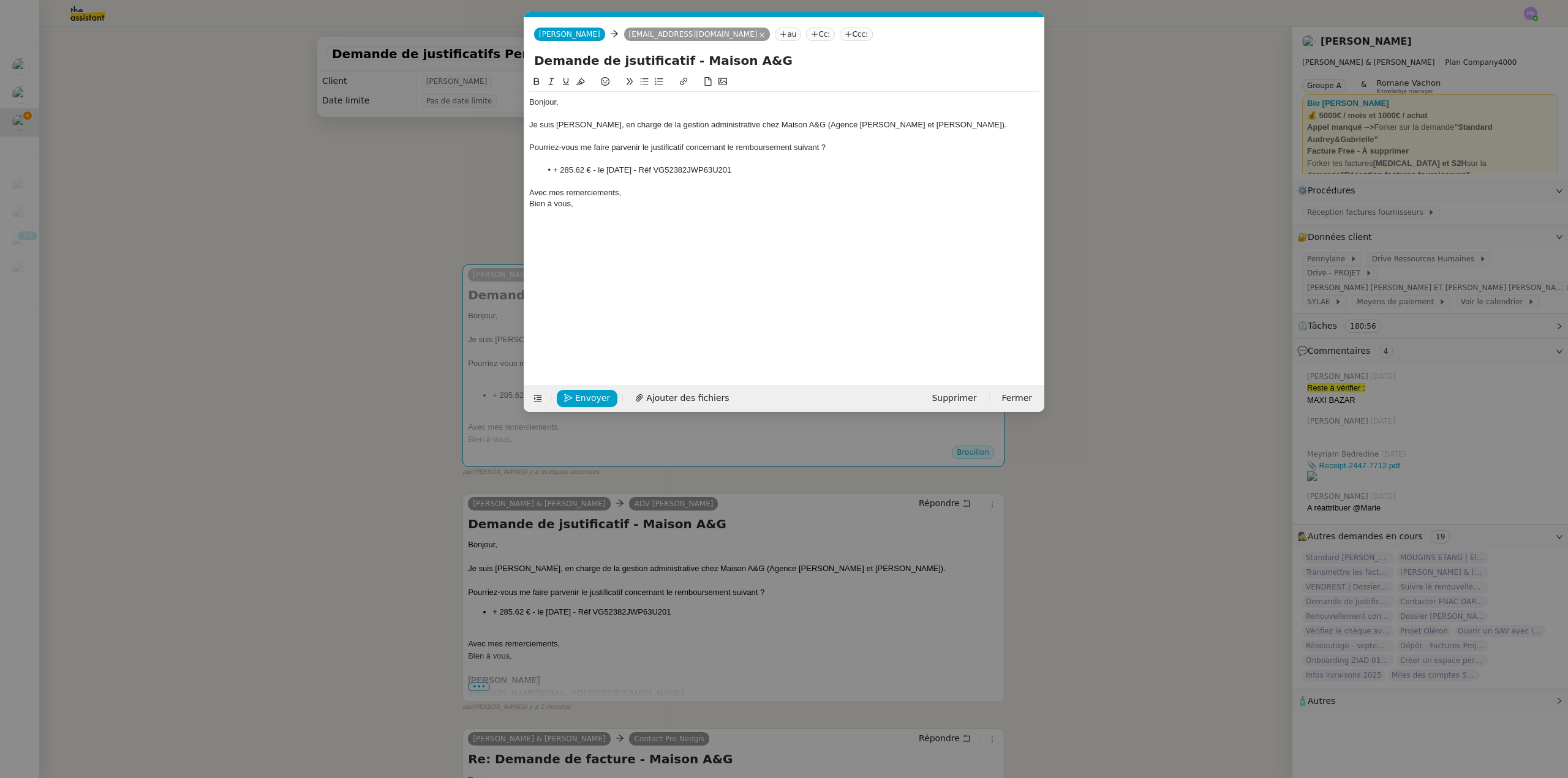
click at [631, 62] on input "Demande de jsutificatif - Maison A&G" at bounding box center [784, 60] width 500 height 18
click at [627, 66] on input "Demande de jsutificatif - Maison A&G" at bounding box center [784, 60] width 500 height 18
type input "Demande de justificatif - Maison A&G"
drag, startPoint x: 647, startPoint y: 147, endPoint x: 795, endPoint y: 153, distance: 148.1
click at [795, 153] on div "Pourriez-vous me faire parvenir le justificatif concernant le remboursement sui…" at bounding box center [784, 147] width 510 height 11
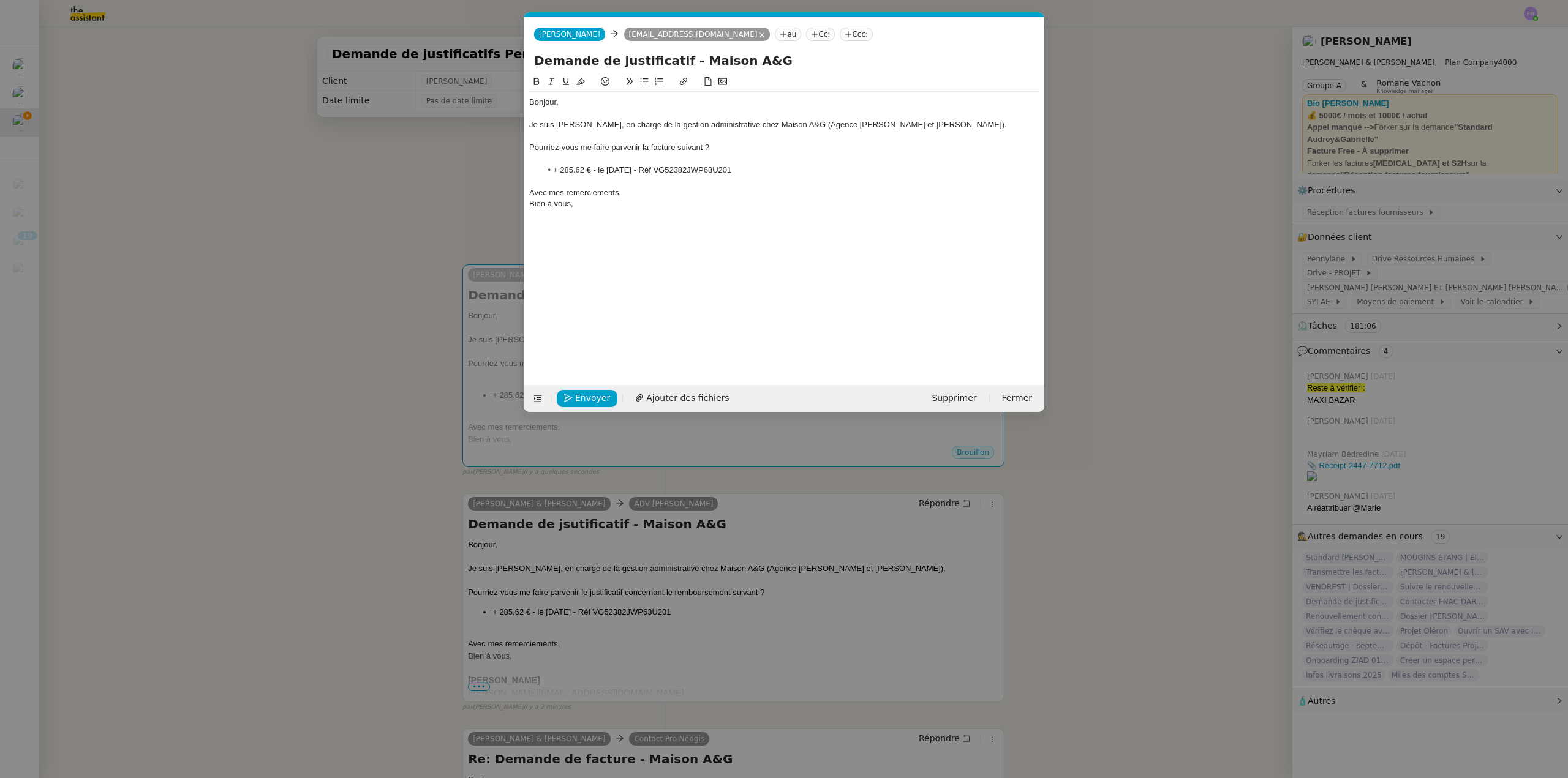
click at [703, 145] on div "Pourriez-vous me faire parvenir la facture suivant ?" at bounding box center [784, 147] width 510 height 11
drag, startPoint x: 585, startPoint y: 170, endPoint x: 554, endPoint y: 167, distance: 31.1
click at [554, 167] on li "+ 285.62 € - le 27/08/2025 - Réf VG52382JWP63U201" at bounding box center [790, 170] width 498 height 11
drag, startPoint x: 613, startPoint y: 168, endPoint x: 631, endPoint y: 145, distance: 29.2
click at [614, 168] on li "9 853.20 € - le 27/08/2025 - Réf VG52382JWP63U201" at bounding box center [790, 170] width 498 height 11
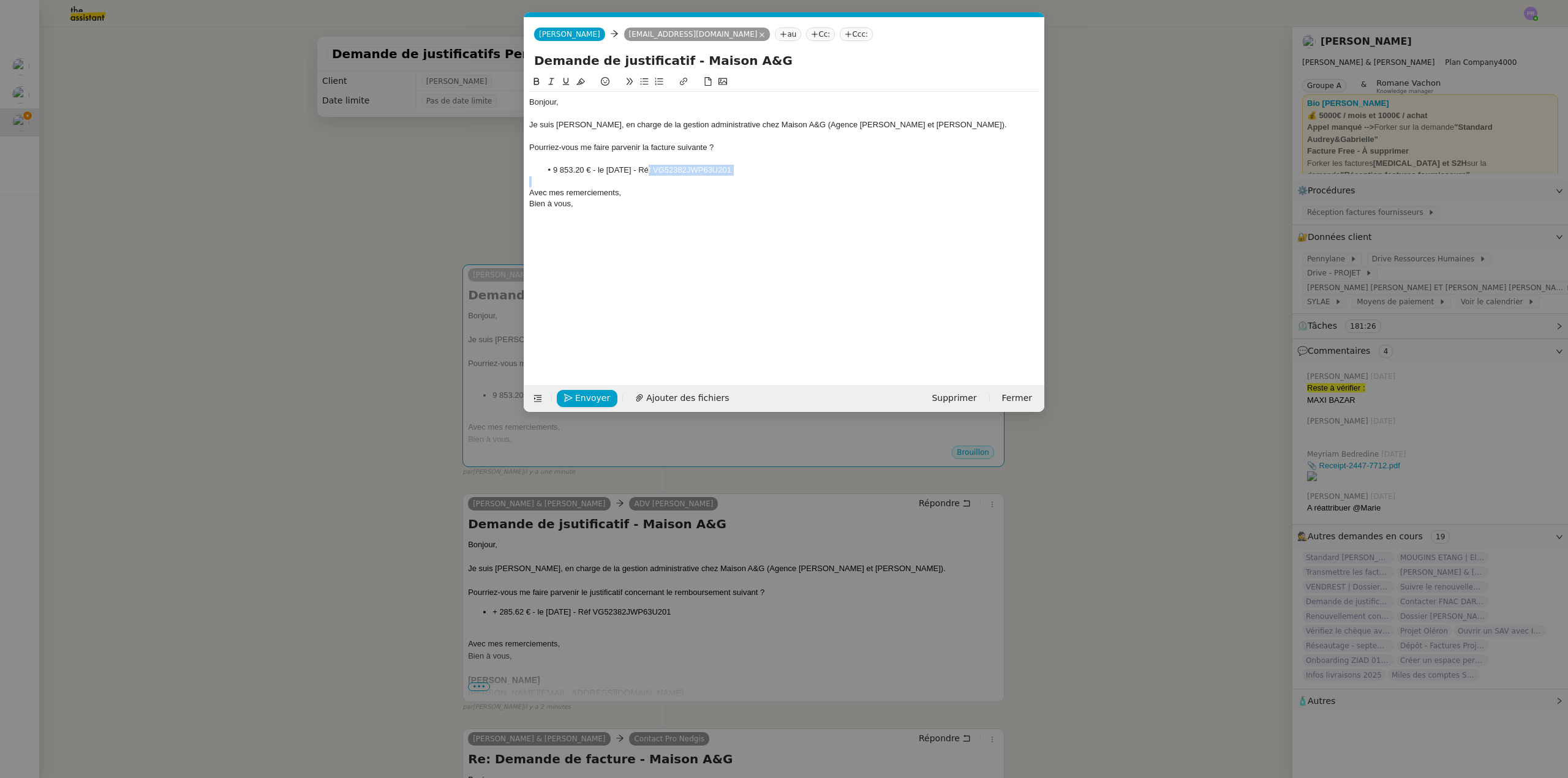
drag, startPoint x: 647, startPoint y: 170, endPoint x: 836, endPoint y: 180, distance: 189.3
click at [832, 180] on div "Bonjour, Je suis Camille, en charge de la gestion administrative chez Maison A&…" at bounding box center [784, 153] width 510 height 123
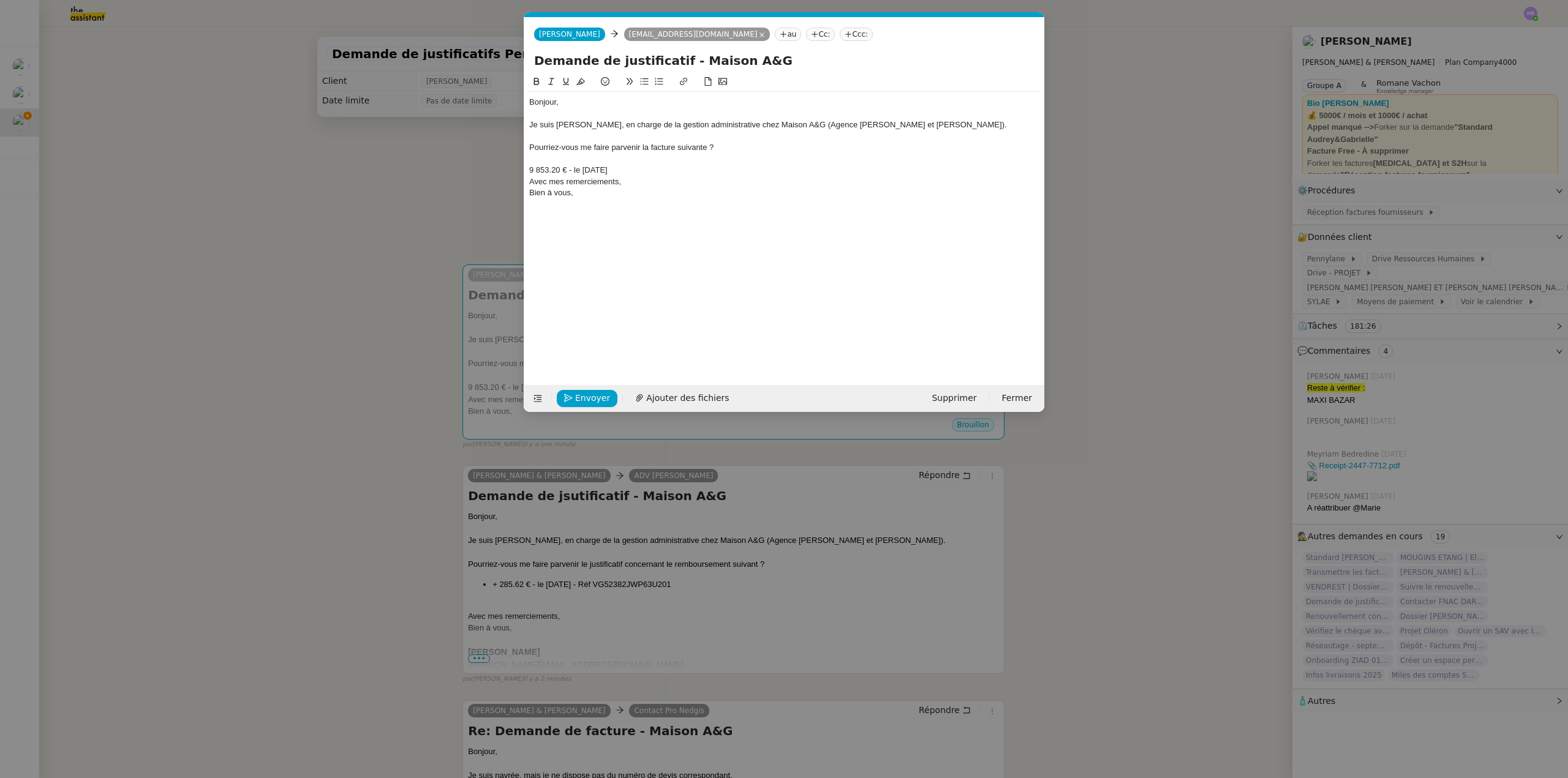
click at [577, 166] on div "9 853.20 € - le 25/08/2025" at bounding box center [784, 170] width 510 height 11
click at [643, 82] on icon at bounding box center [645, 82] width 8 height 7
click at [650, 158] on div at bounding box center [784, 159] width 510 height 11
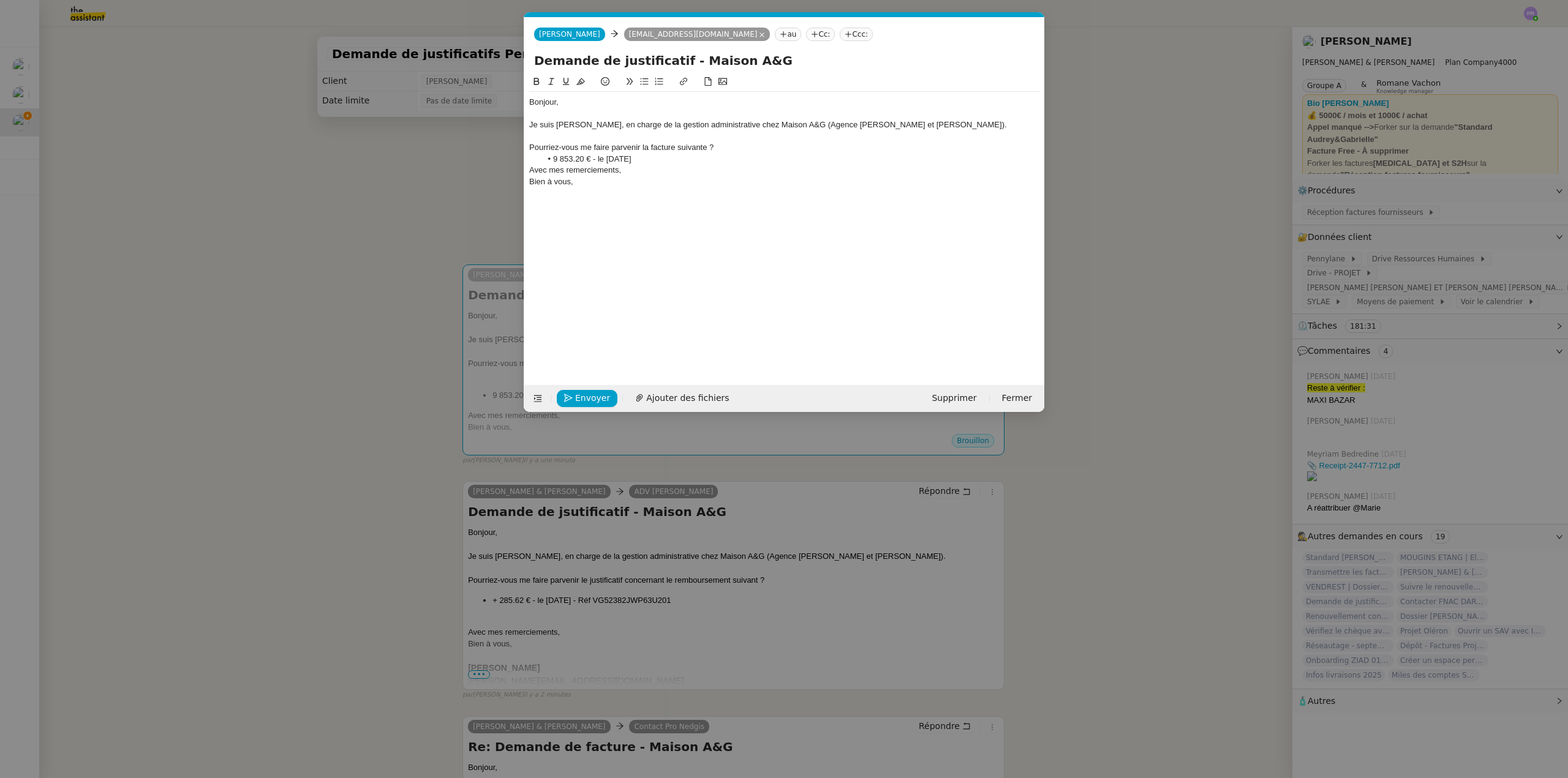
click at [667, 158] on li "9 853.20 € - le 25/08/2025" at bounding box center [790, 159] width 498 height 11
click at [581, 393] on span "Envoyer" at bounding box center [592, 398] width 35 height 14
click at [581, 393] on span "Confirmer l'envoi" at bounding box center [612, 398] width 73 height 14
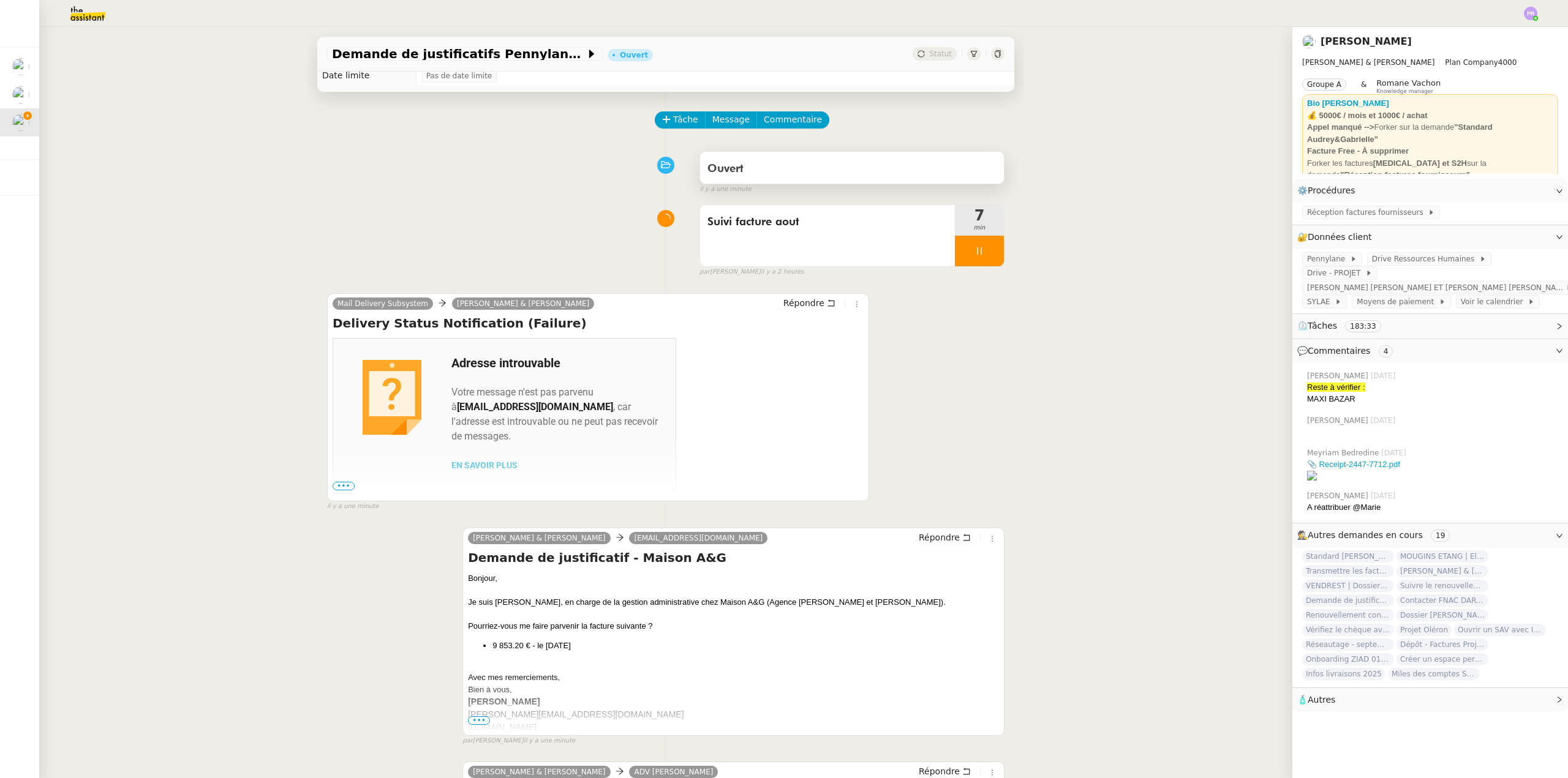
scroll to position [0, 0]
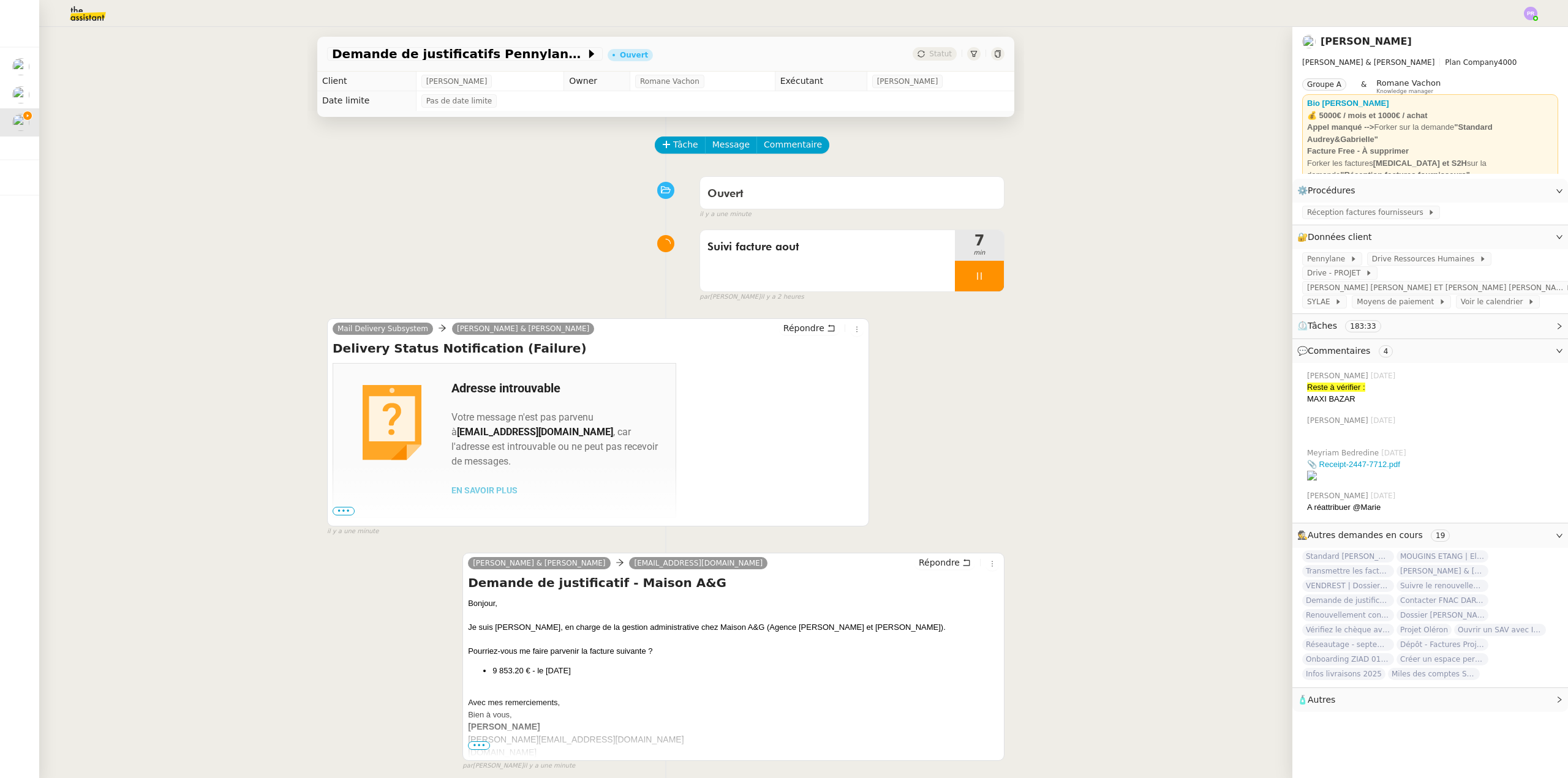
click at [715, 145] on span "Message" at bounding box center [731, 145] width 37 height 14
click at [733, 181] on span "Nouvelle conversation" at bounding box center [774, 181] width 108 height 10
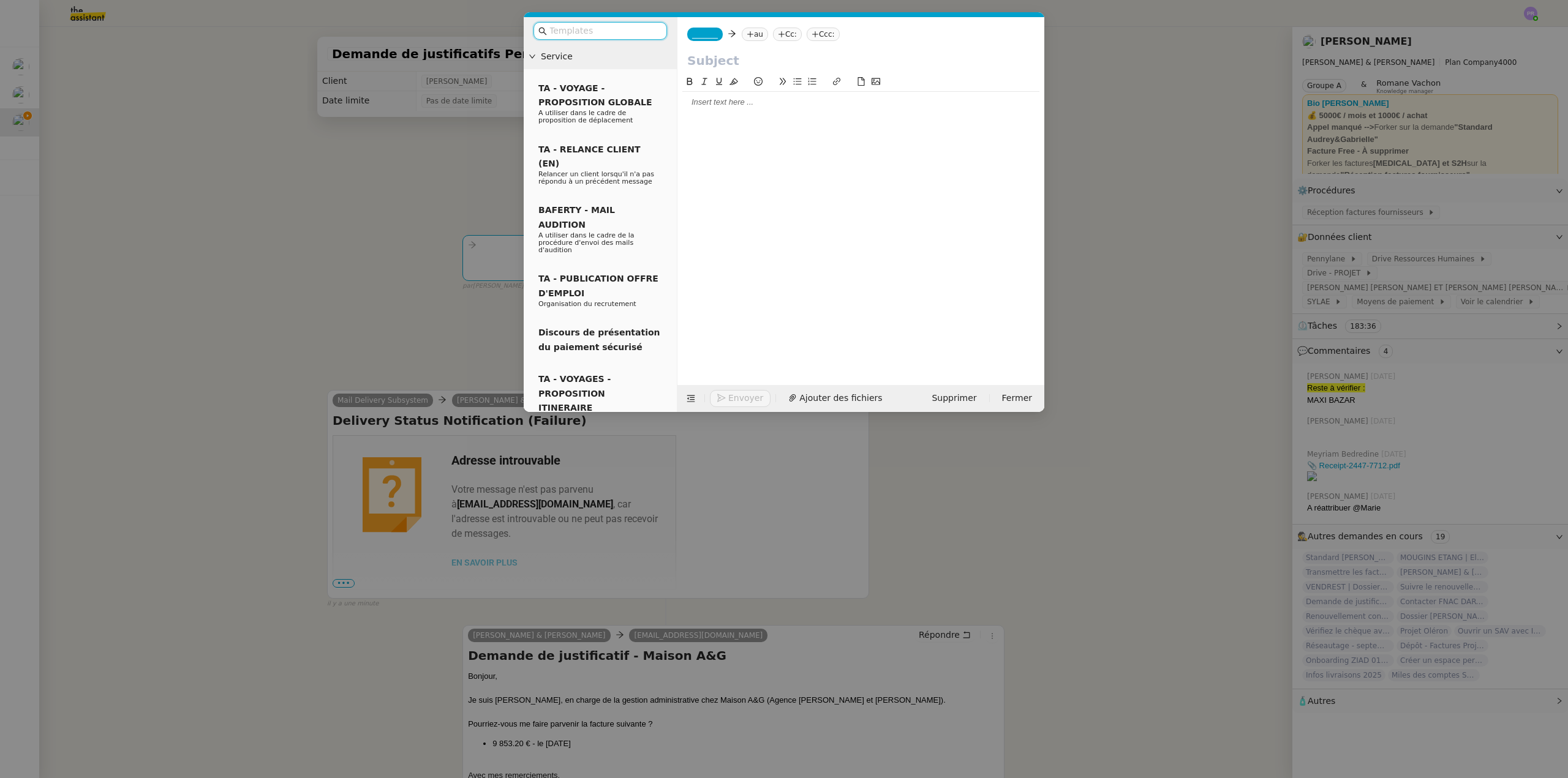
click at [746, 31] on icon at bounding box center [750, 34] width 7 height 7
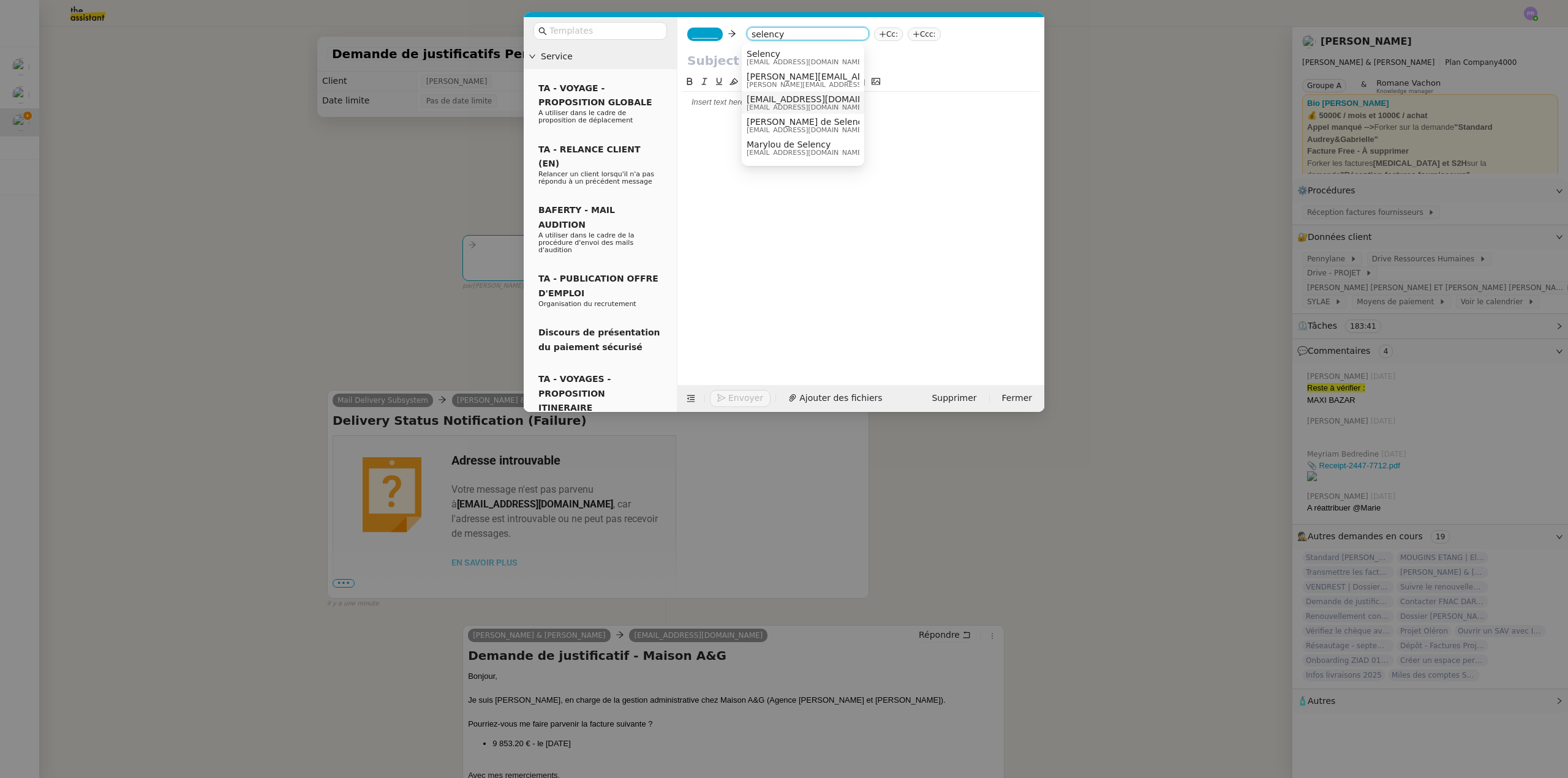
type input "selency"
click at [803, 106] on span "pro@selency.com" at bounding box center [821, 107] width 150 height 7
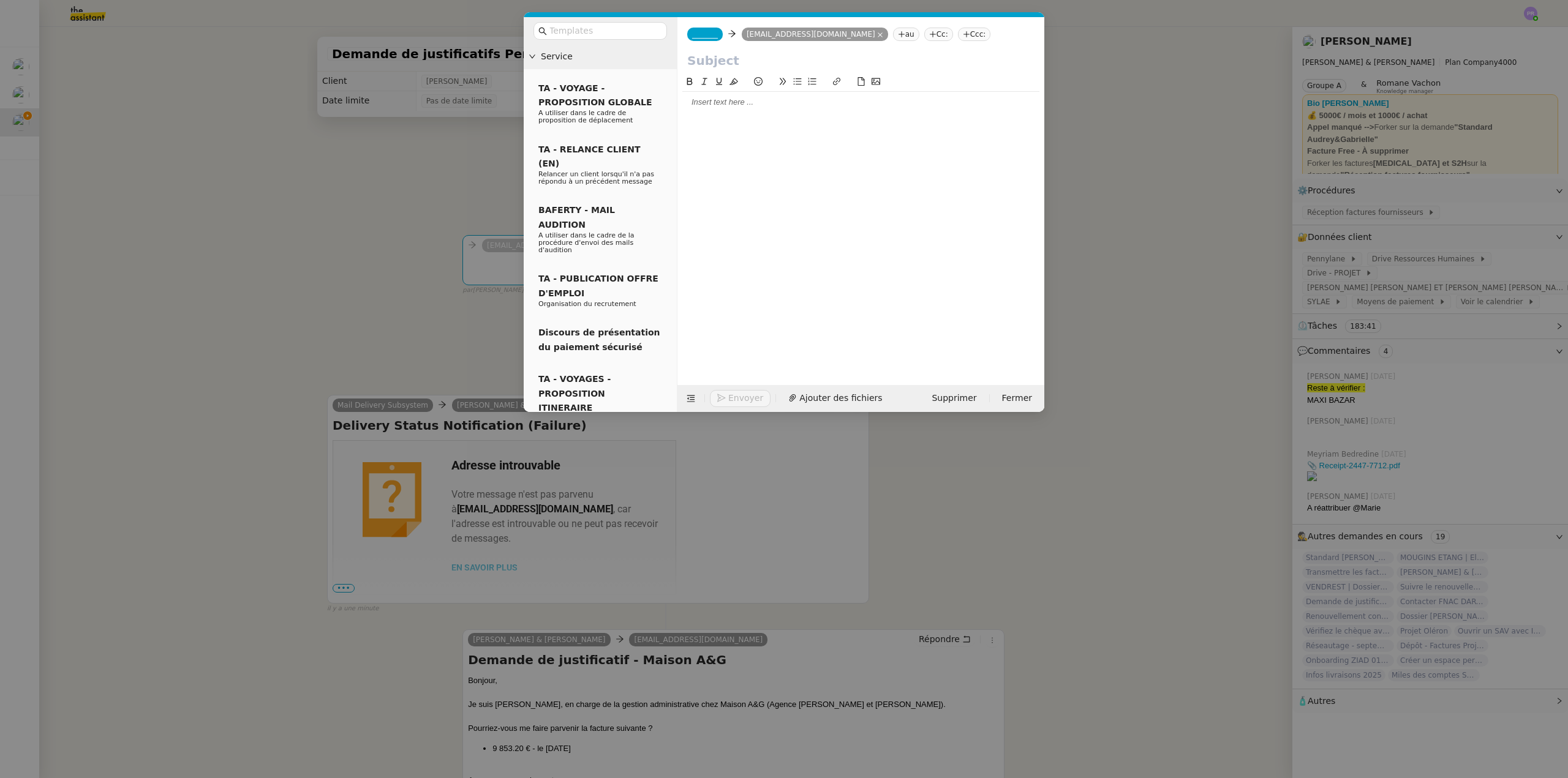
click at [657, 643] on nz-modal-container "Service TA - VOYAGE - PROPOSITION GLOBALE A utiliser dans le cadre de propositi…" at bounding box center [784, 389] width 1568 height 778
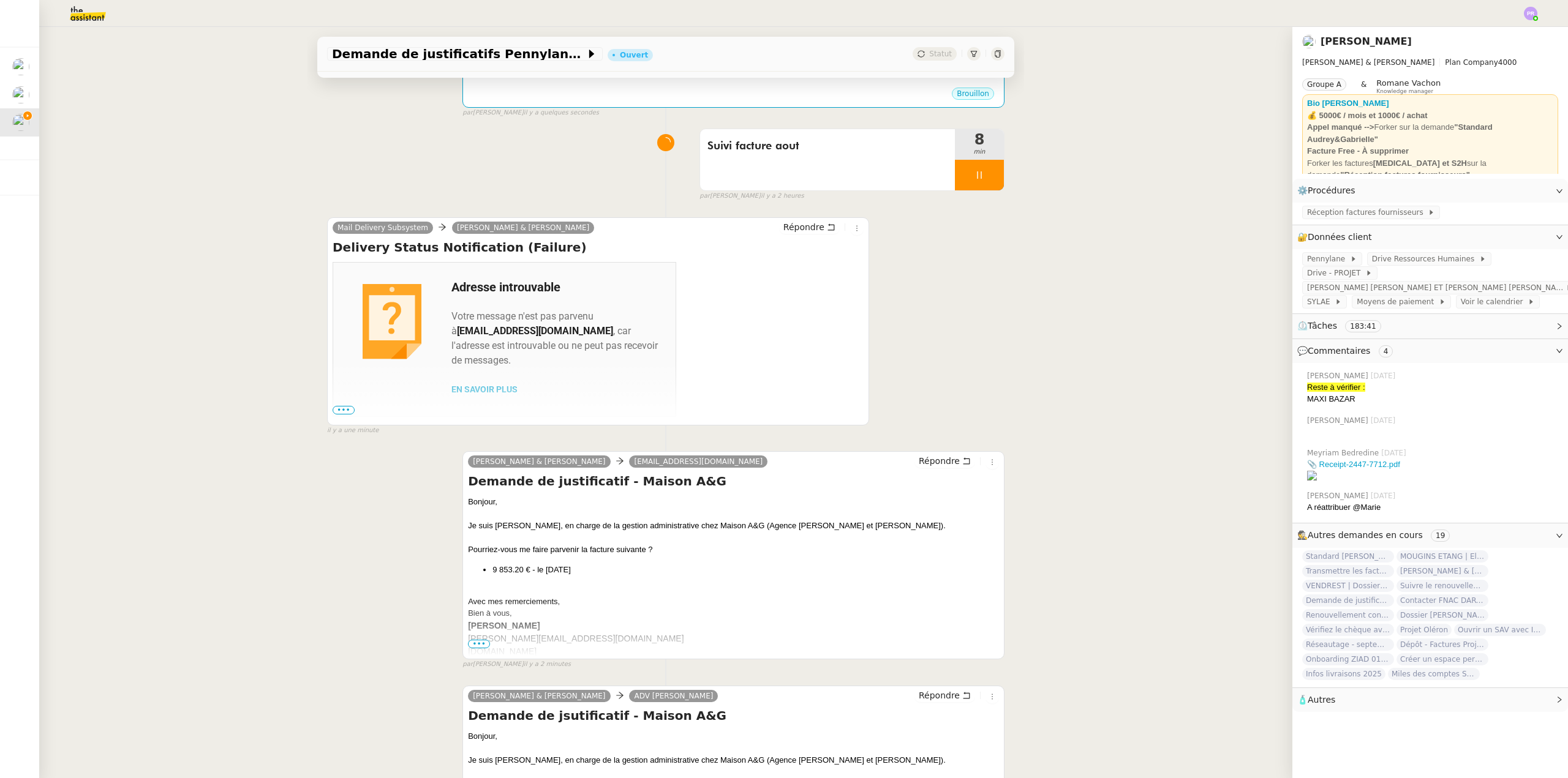
scroll to position [183, 0]
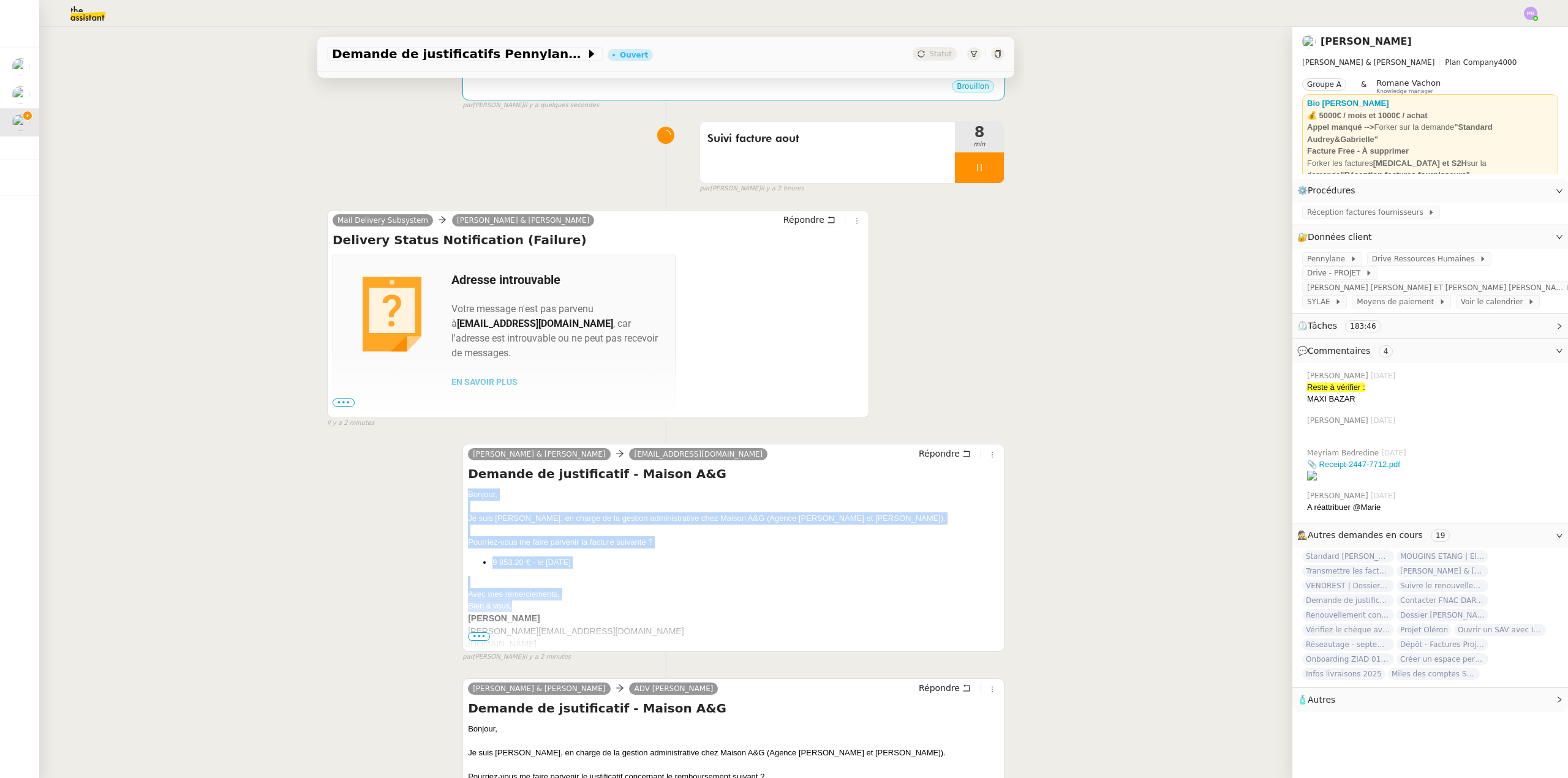
drag, startPoint x: 463, startPoint y: 494, endPoint x: 550, endPoint y: 604, distance: 140.2
click at [550, 604] on div "Bonjour, Je suis Camille, en charge de la gestion administrative chez Maison A&…" at bounding box center [733, 569] width 531 height 162
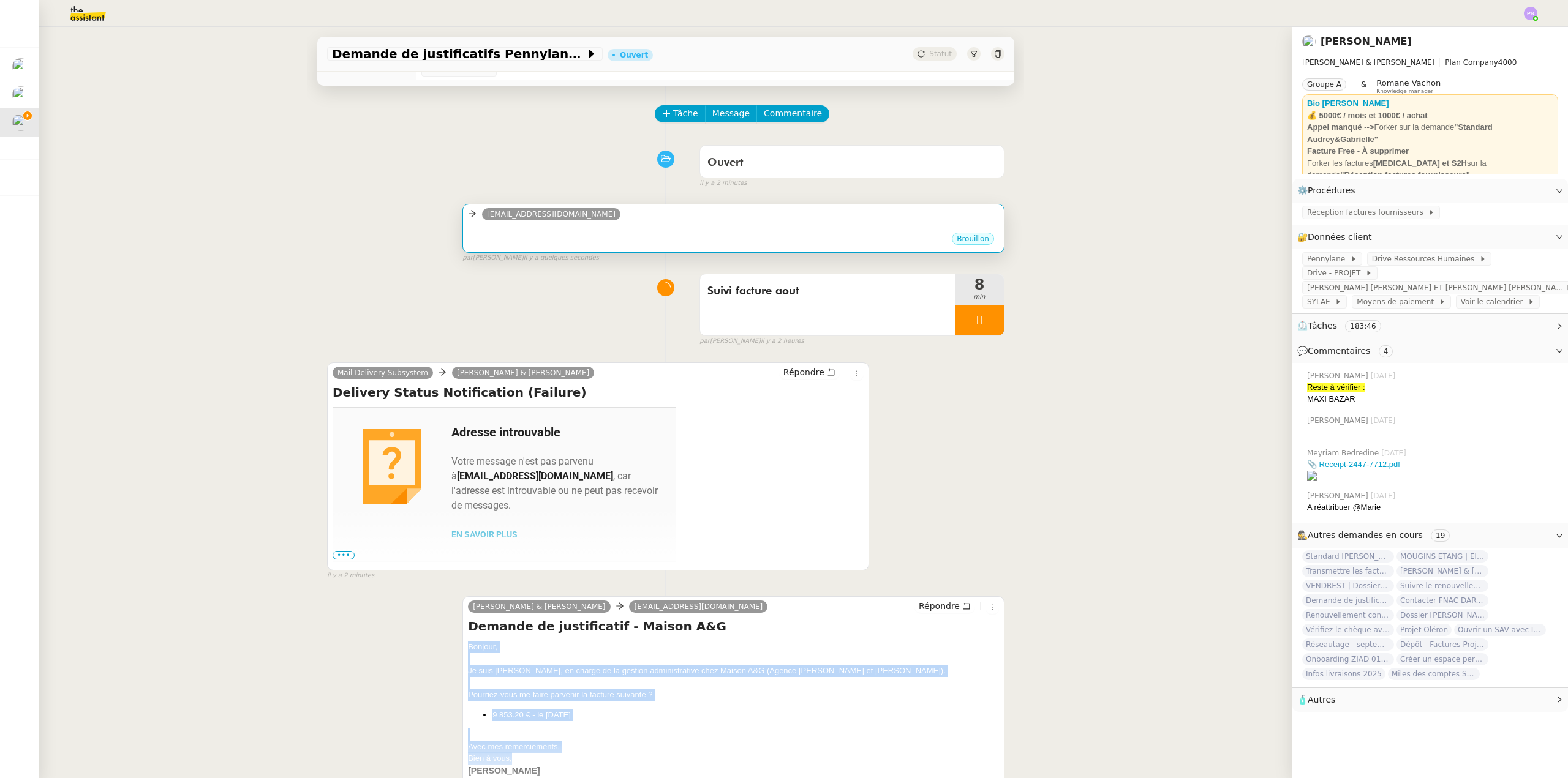
scroll to position [0, 0]
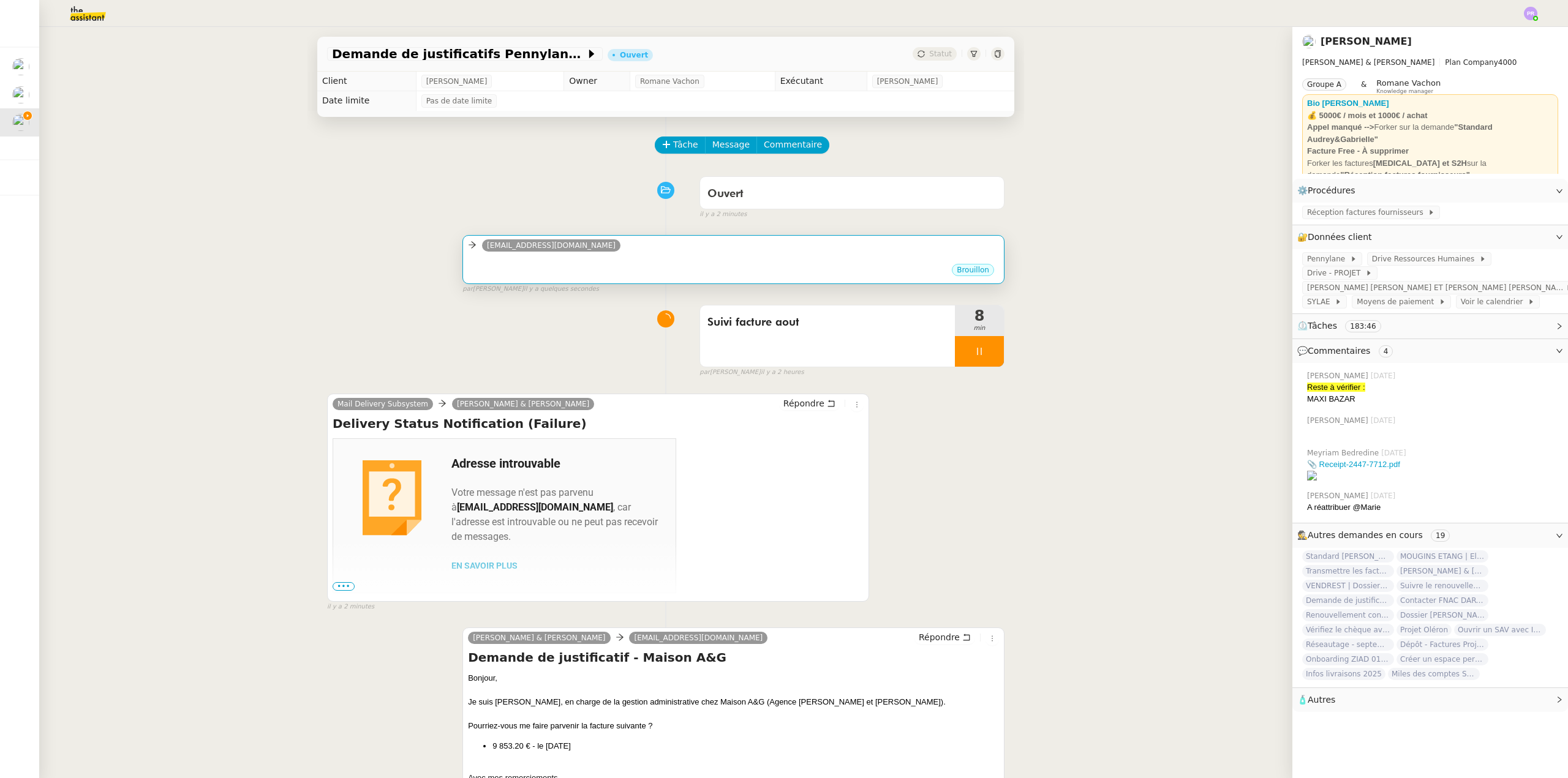
click at [611, 249] on div "berengere.d@selency.com" at bounding box center [733, 247] width 531 height 18
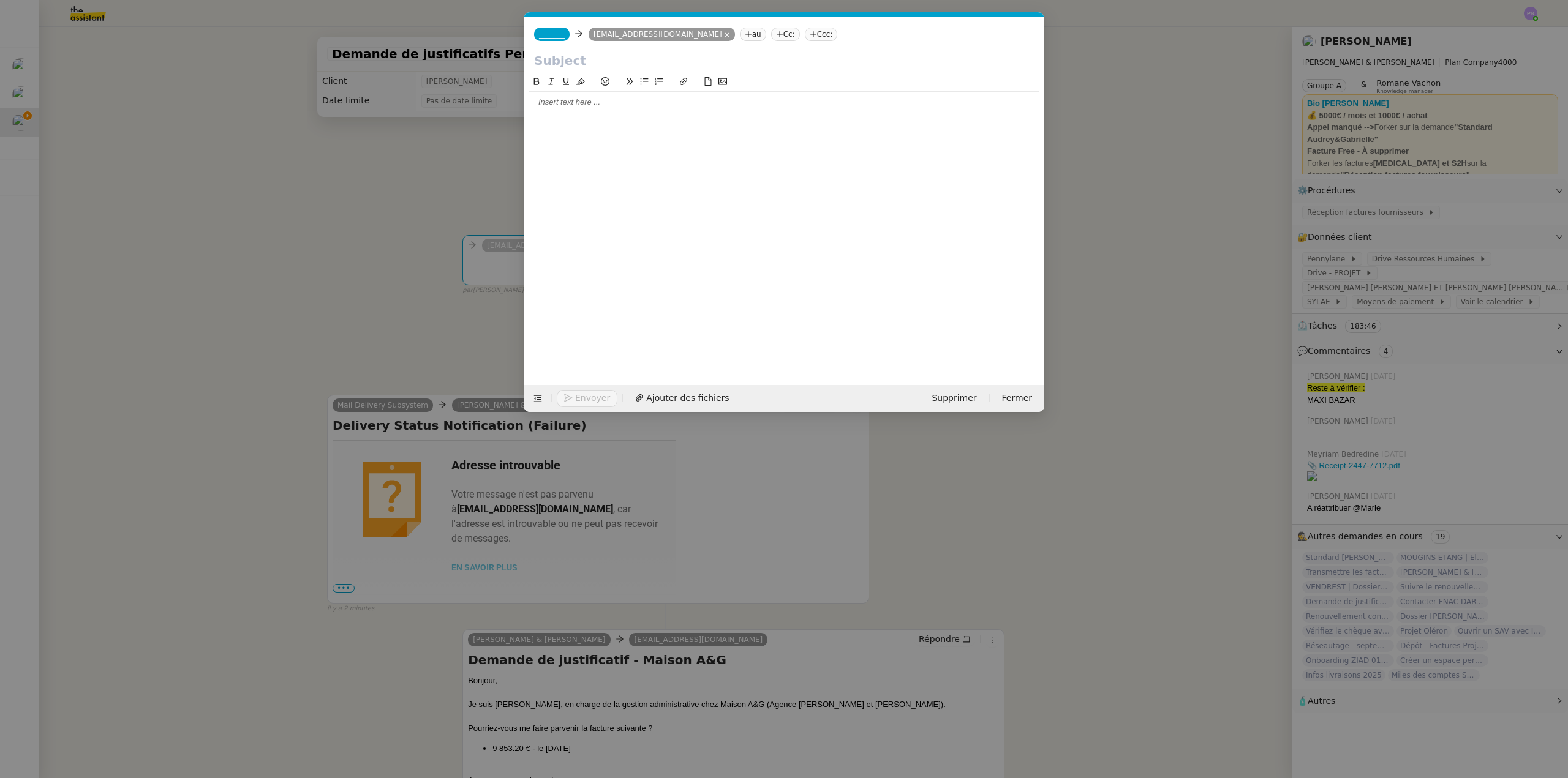
scroll to position [0, 26]
click at [616, 104] on div at bounding box center [784, 102] width 510 height 11
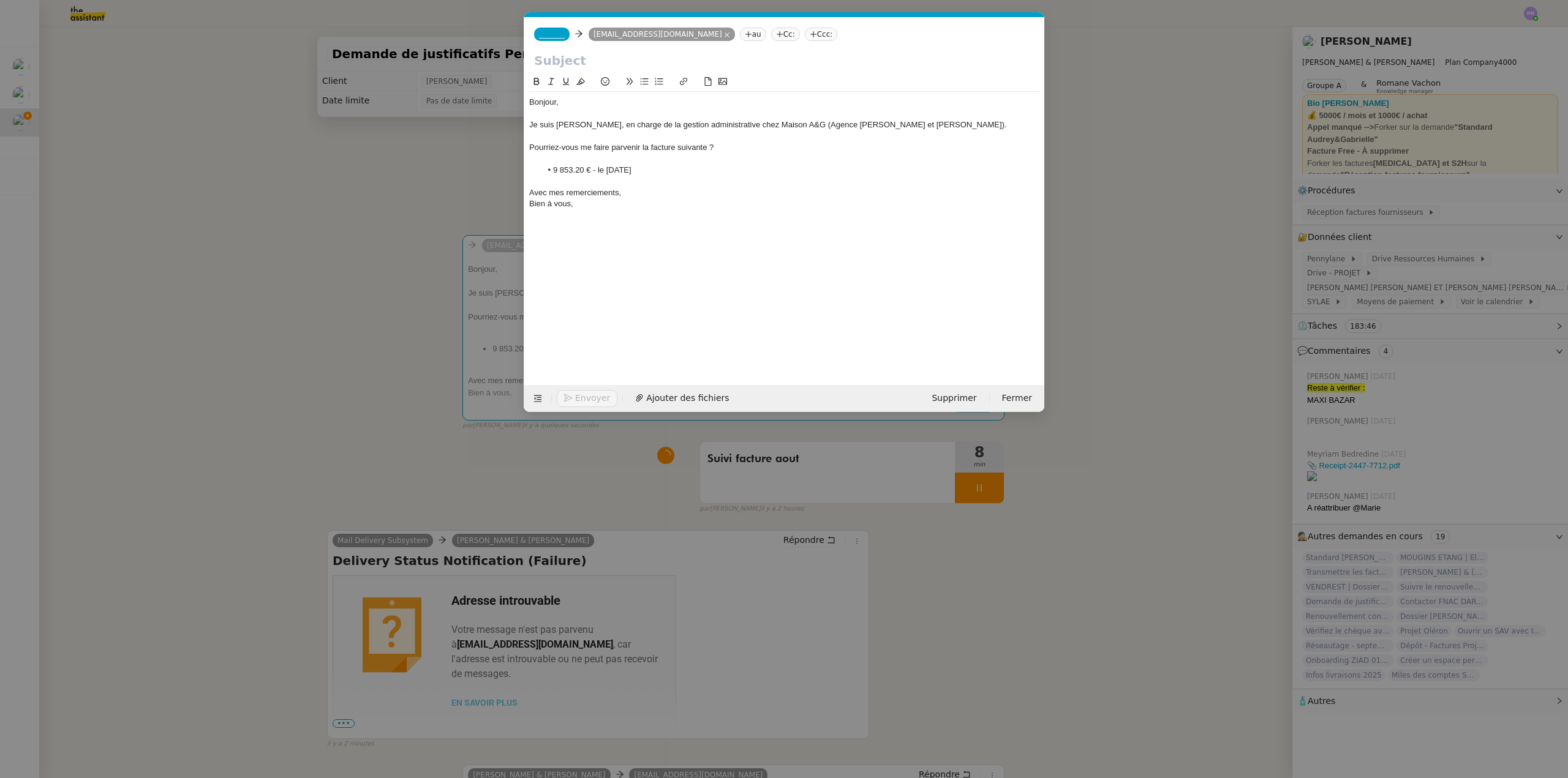
click at [612, 686] on nz-modal-container "Service TA - VOYAGE - PROPOSITION GLOBALE A utiliser dans le cadre de propositi…" at bounding box center [784, 389] width 1568 height 778
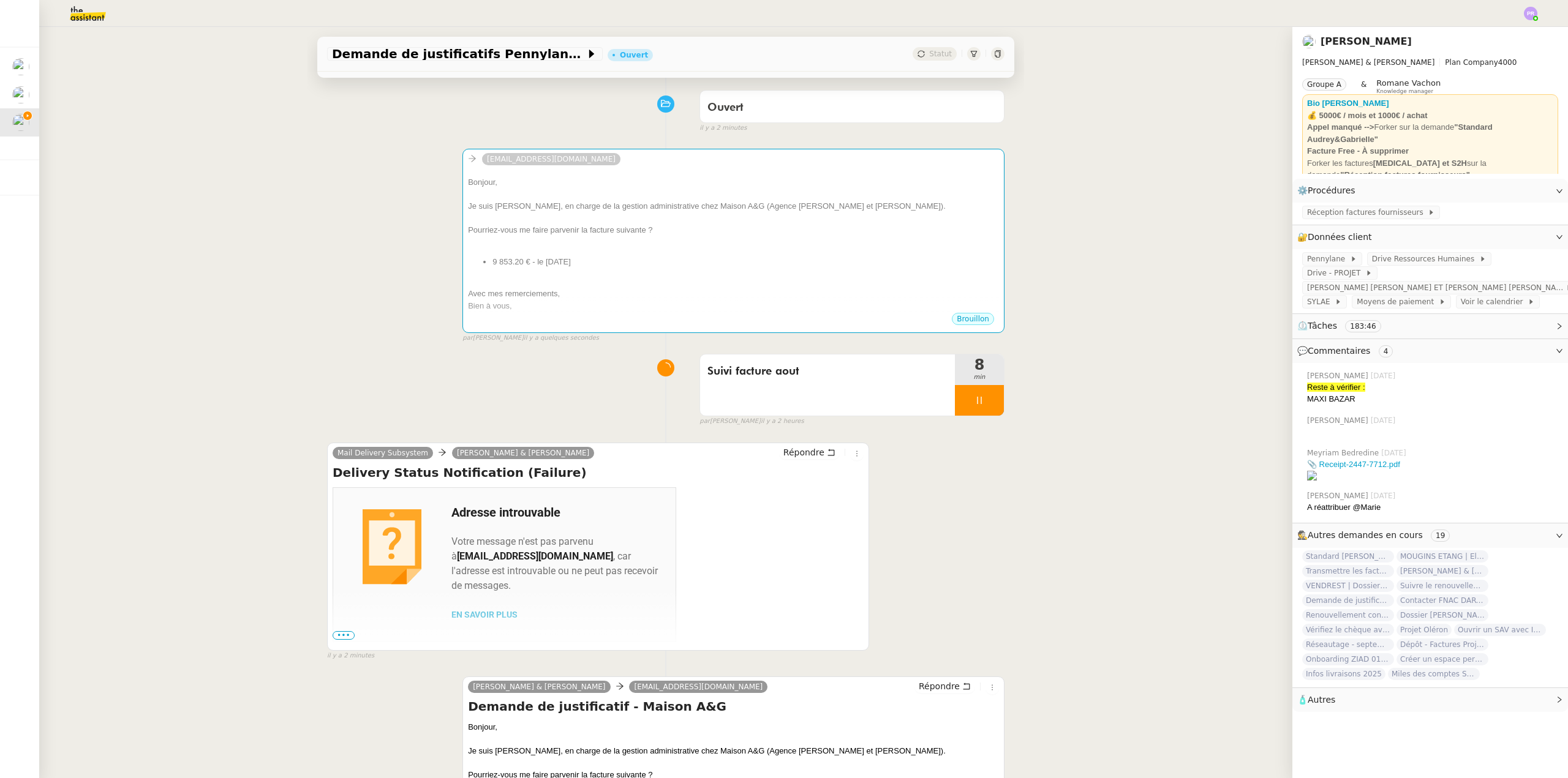
scroll to position [183, 0]
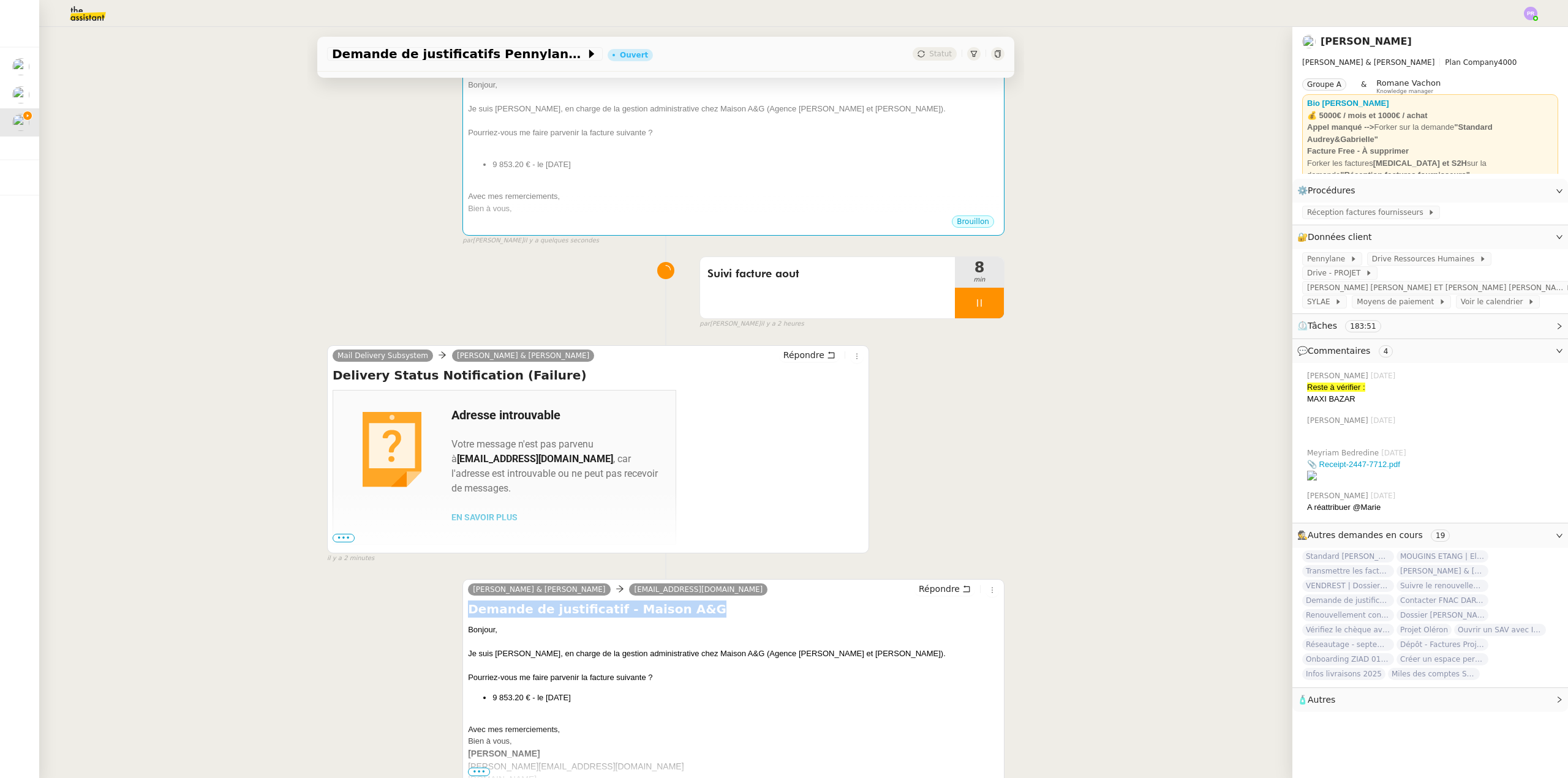
drag, startPoint x: 677, startPoint y: 616, endPoint x: 458, endPoint y: 618, distance: 219.0
click at [462, 618] on div "Camille Audrey & Gabrielle eugenie.h@selency.com Répondre Demande de justificat…" at bounding box center [733, 683] width 542 height 208
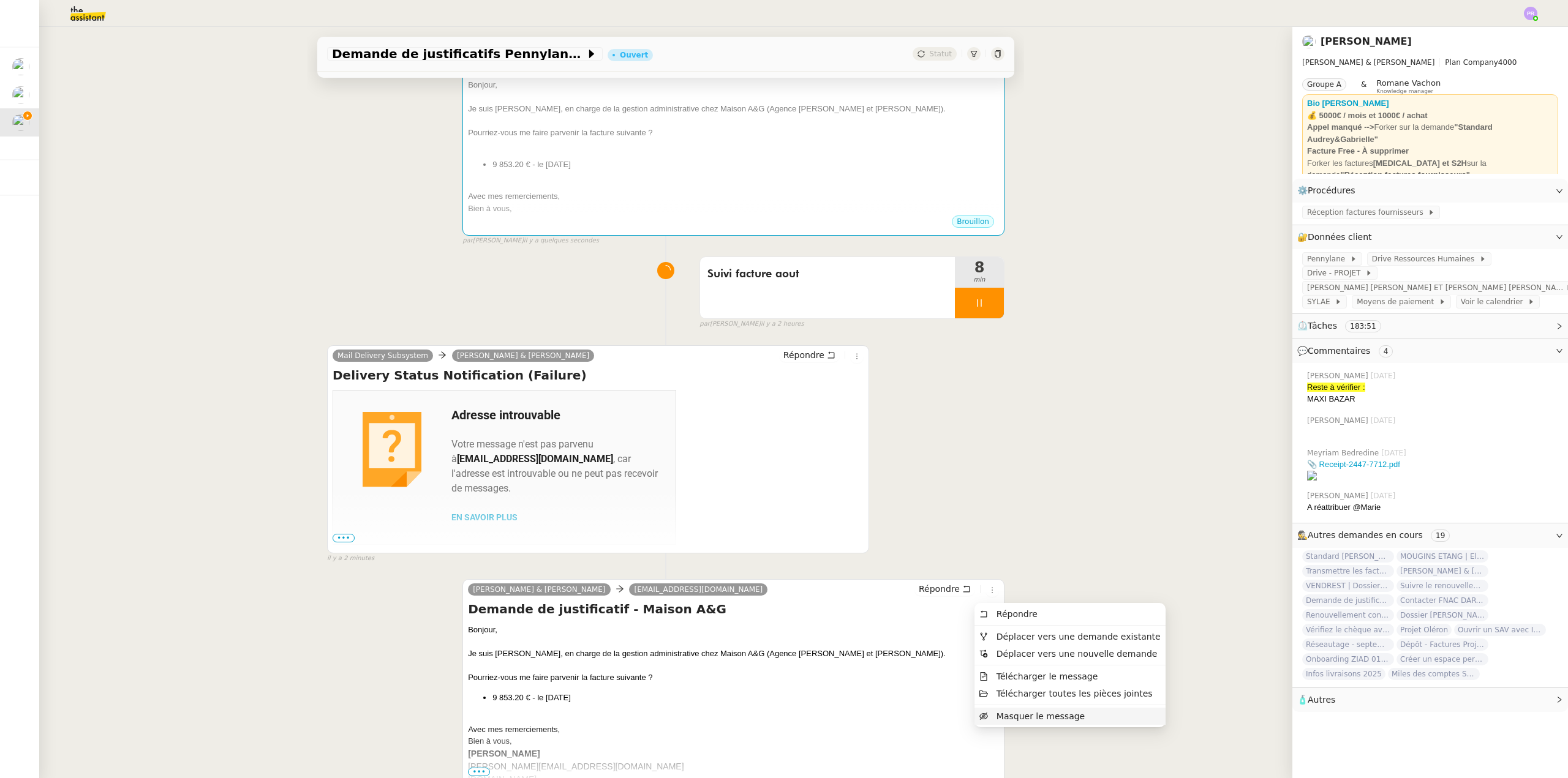
click at [1006, 720] on span "Masquer le message" at bounding box center [1041, 716] width 88 height 10
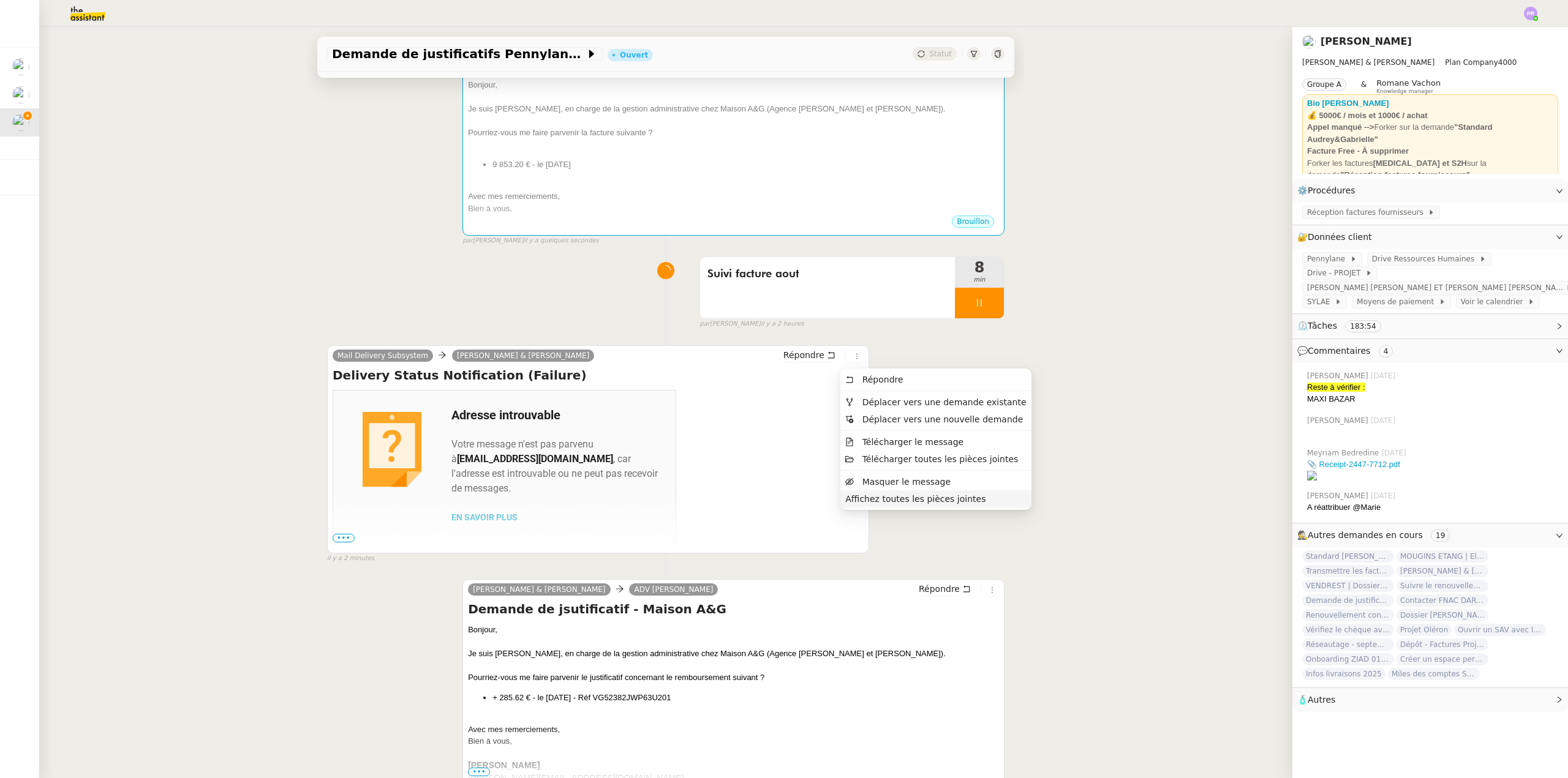
click at [879, 504] on span "Affichez toutes les pièces jointes" at bounding box center [915, 499] width 140 height 10
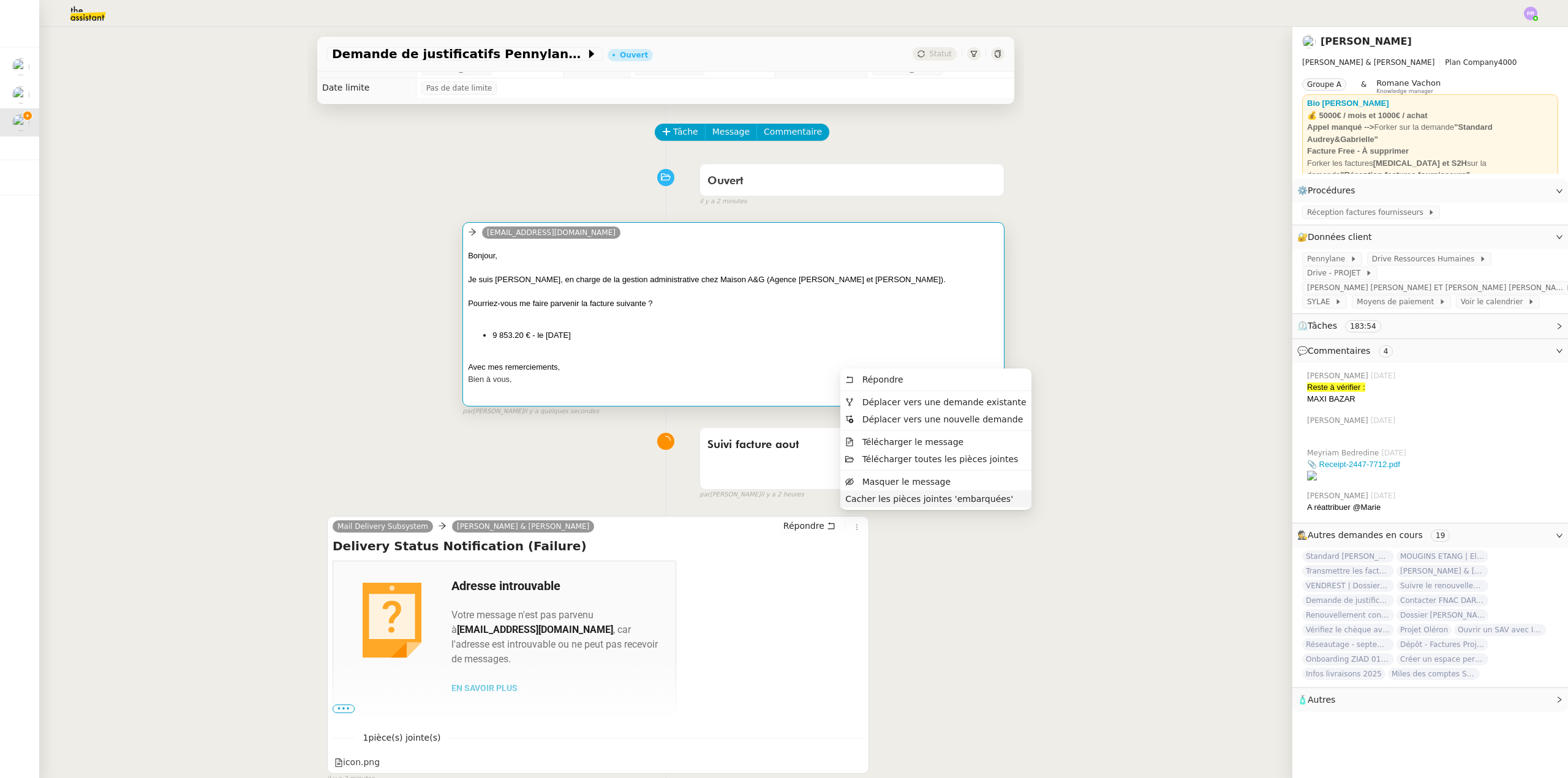
scroll to position [0, 0]
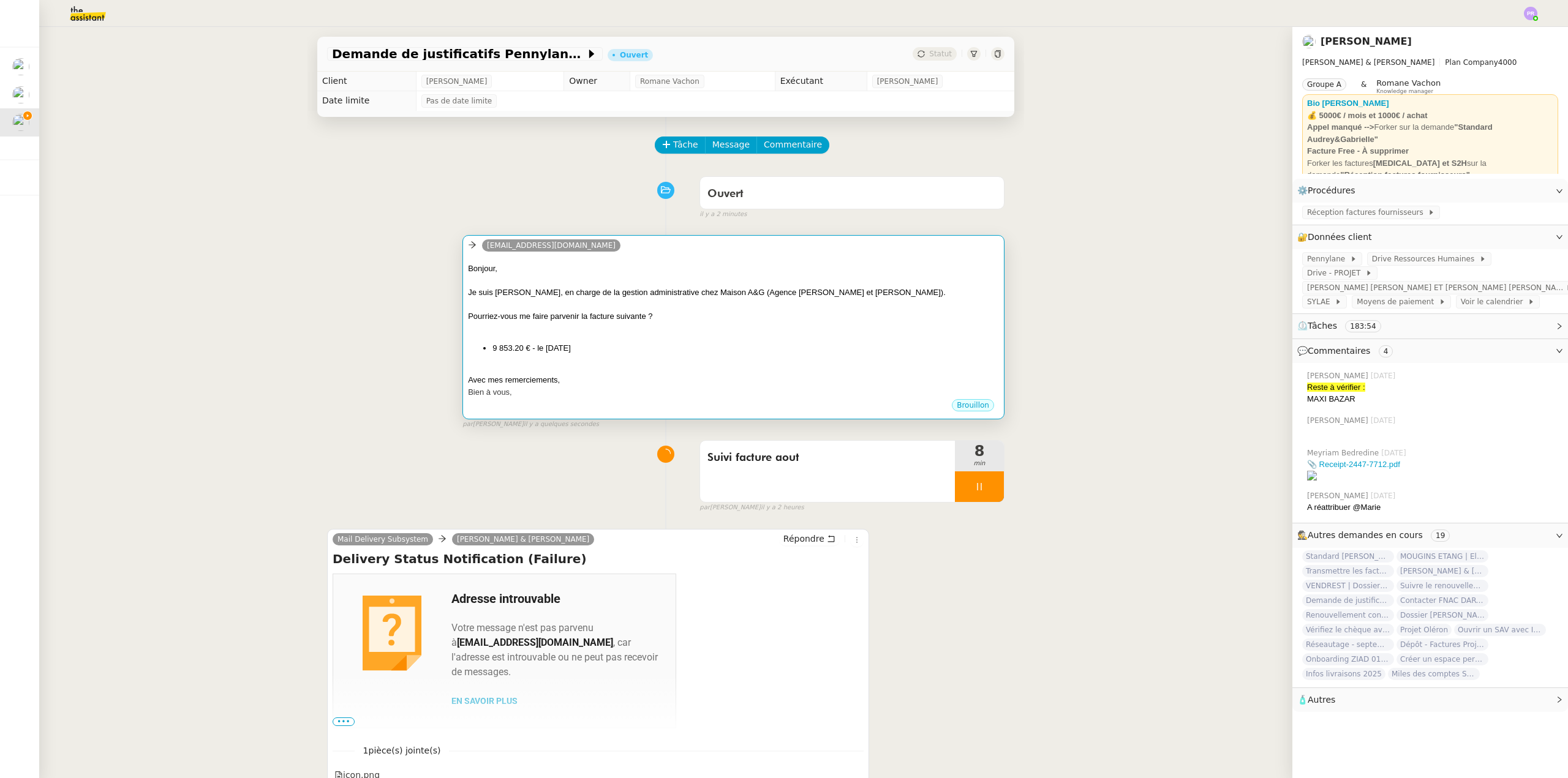
click at [572, 295] on div "Je suis Camille, en charge de la gestion administrative chez Maison A&G (Agence…" at bounding box center [733, 293] width 531 height 12
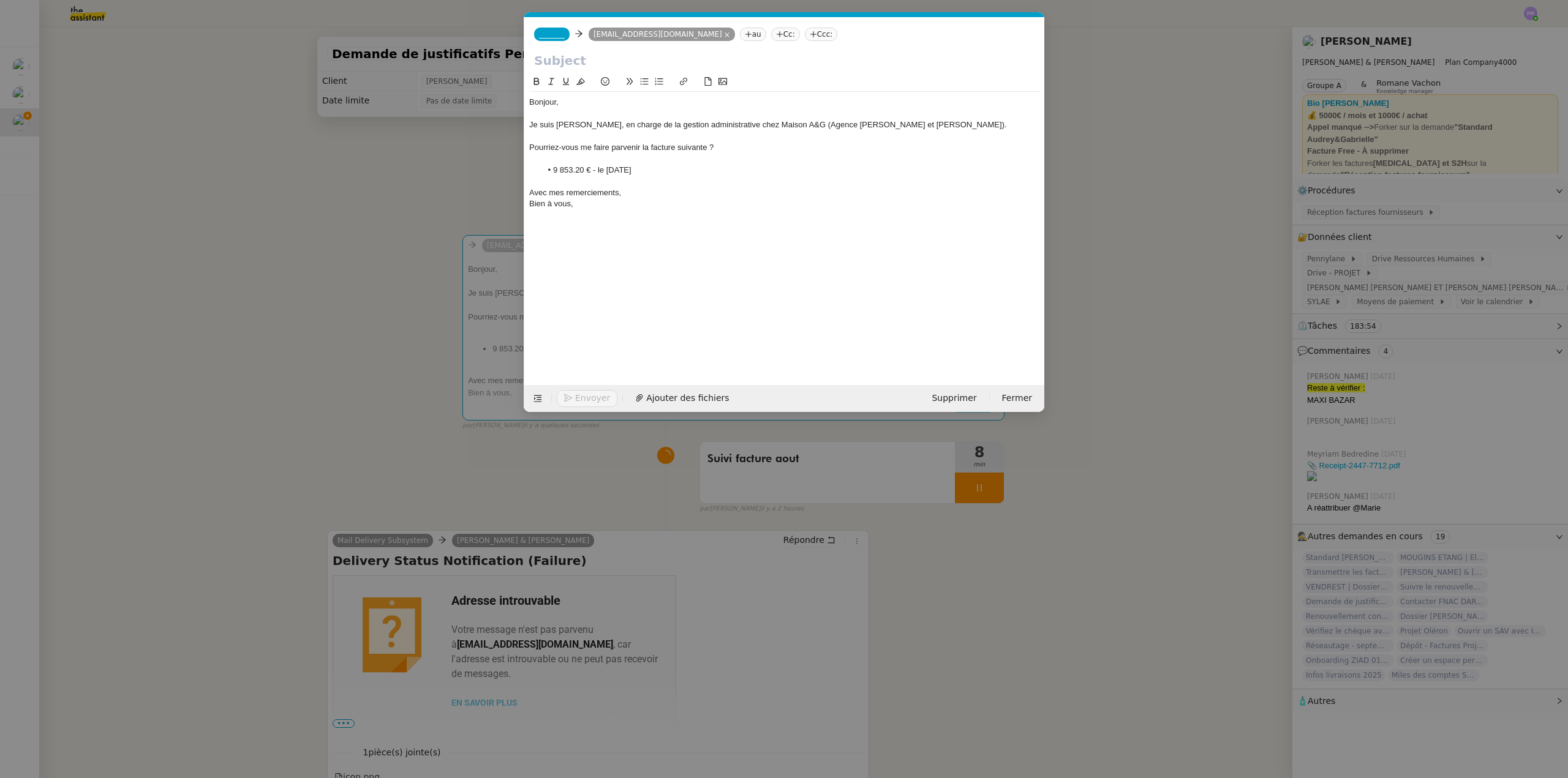
scroll to position [0, 26]
click at [561, 60] on input "text" at bounding box center [784, 60] width 500 height 18
paste input "Demande de justificatif - Maison A&G"
type input "Demande de justificatif - Maison A&G"
click at [552, 34] on span "_______" at bounding box center [552, 34] width 26 height 9
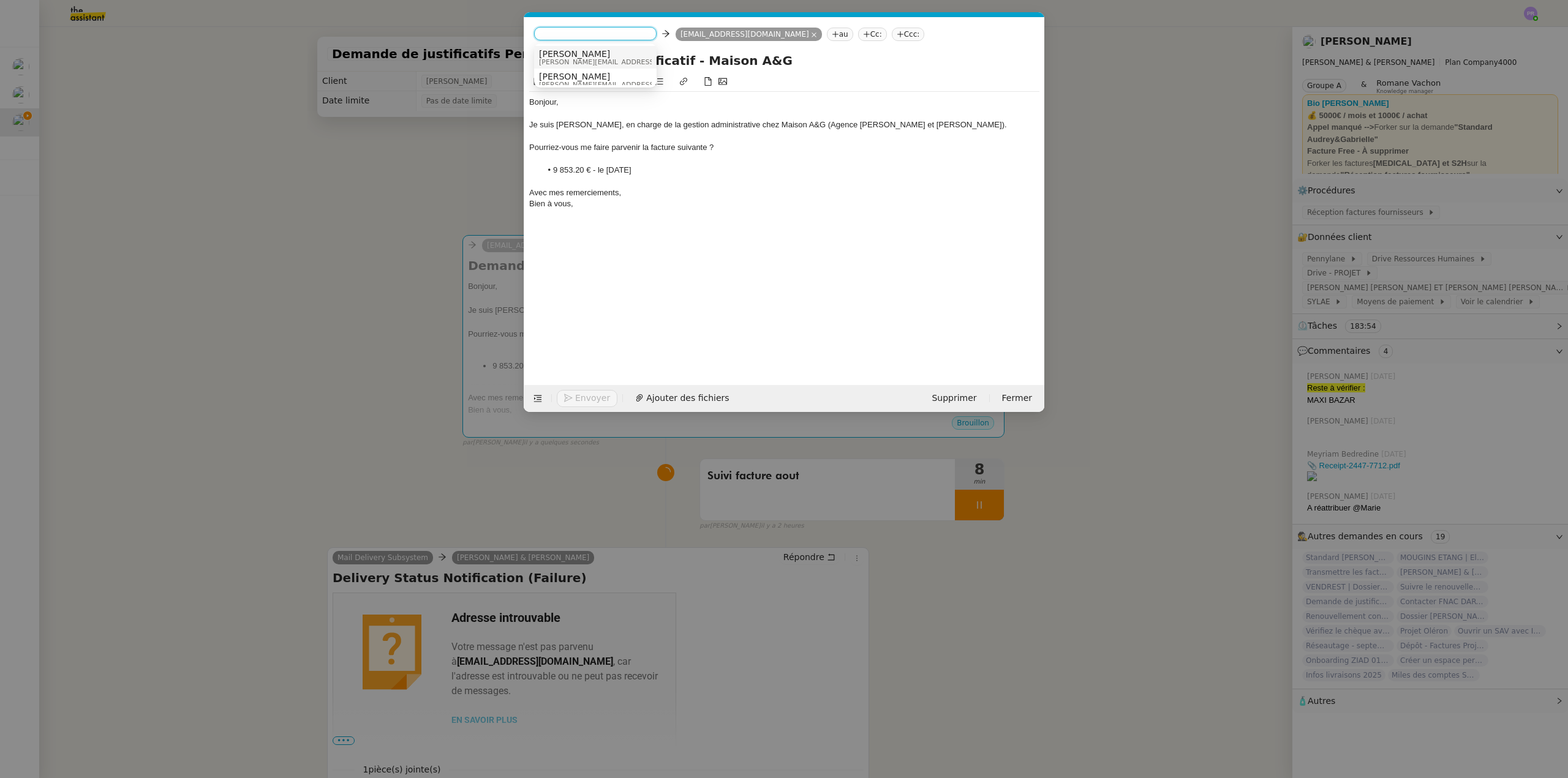
click at [585, 54] on span "[PERSON_NAME]" at bounding box center [626, 54] width 174 height 10
click at [591, 400] on span "Envoyer" at bounding box center [592, 398] width 35 height 14
click at [591, 400] on span "Confirmer l'envoi" at bounding box center [612, 398] width 73 height 14
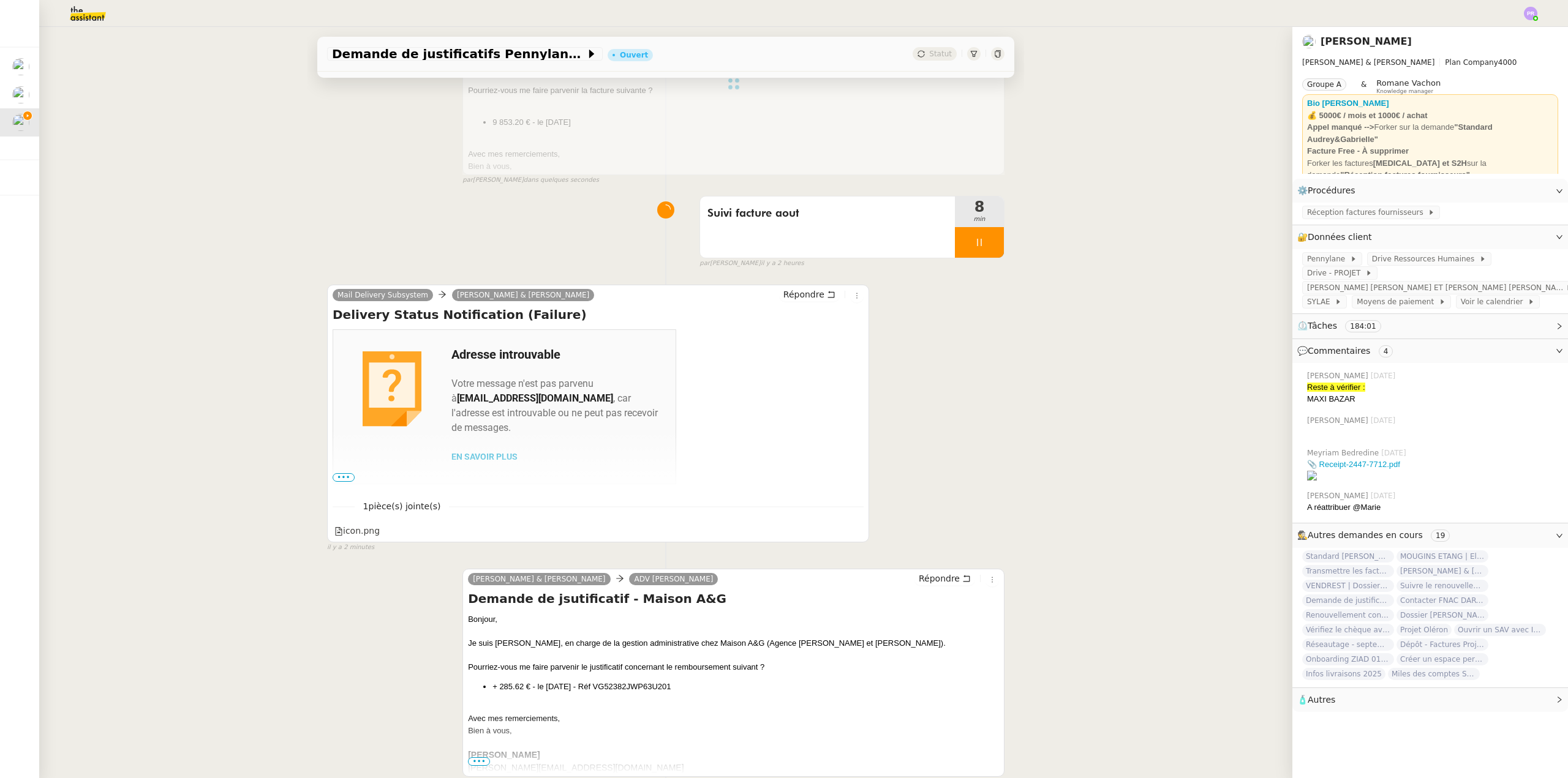
scroll to position [245, 0]
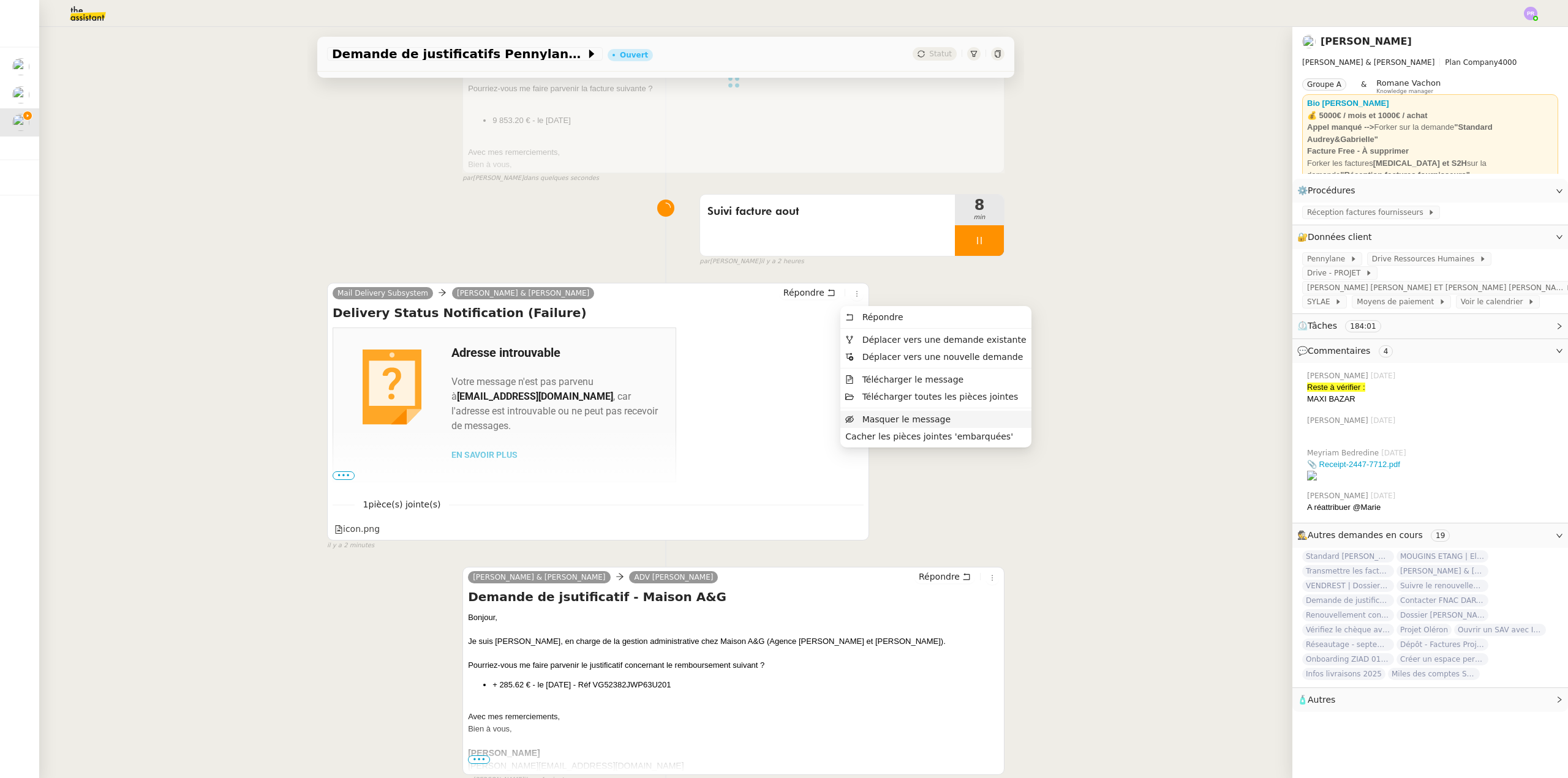
click at [872, 426] on li "Masquer le message" at bounding box center [935, 419] width 190 height 17
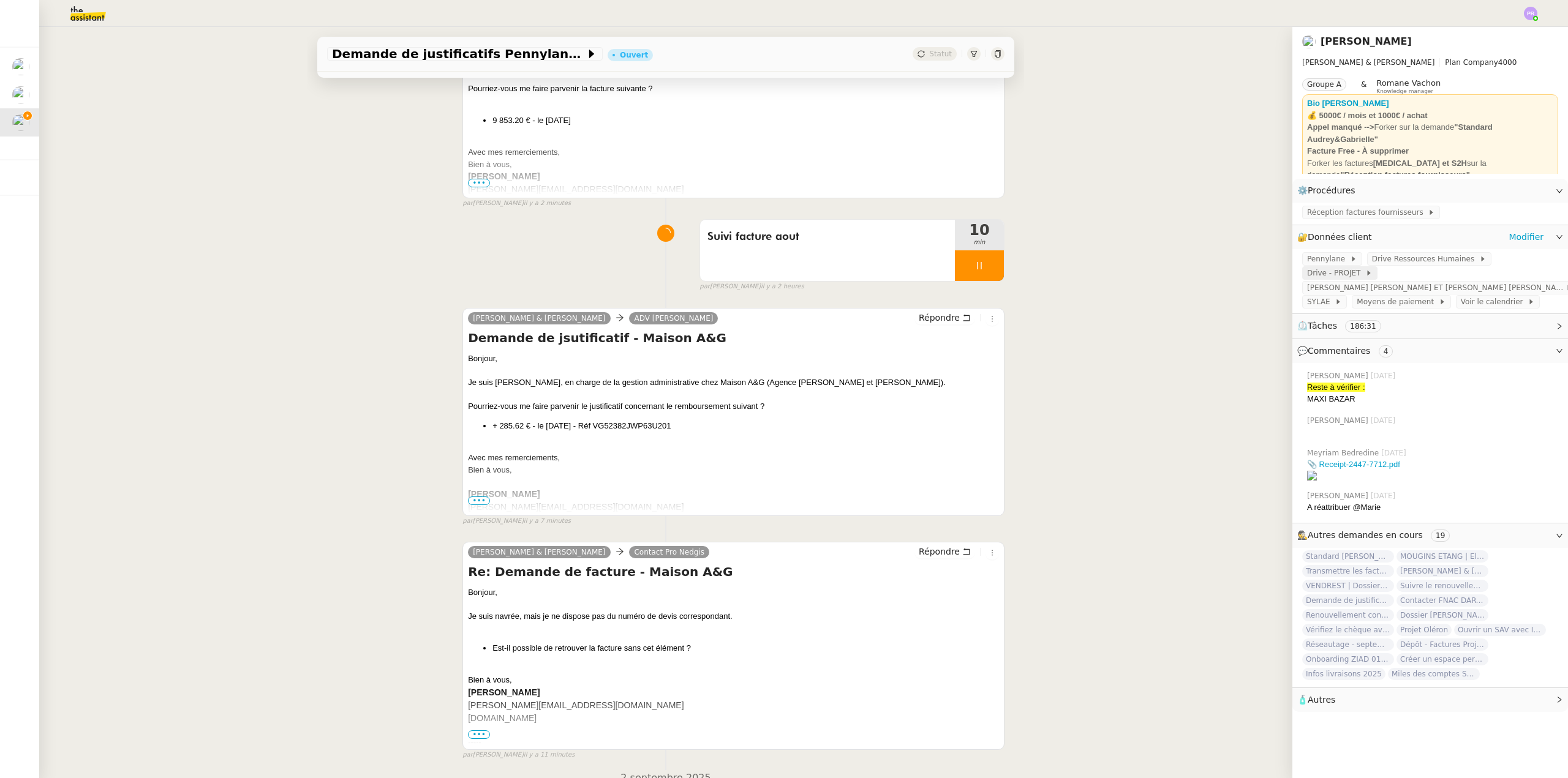
click at [1365, 267] on span "Drive - PROJET" at bounding box center [1336, 273] width 58 height 12
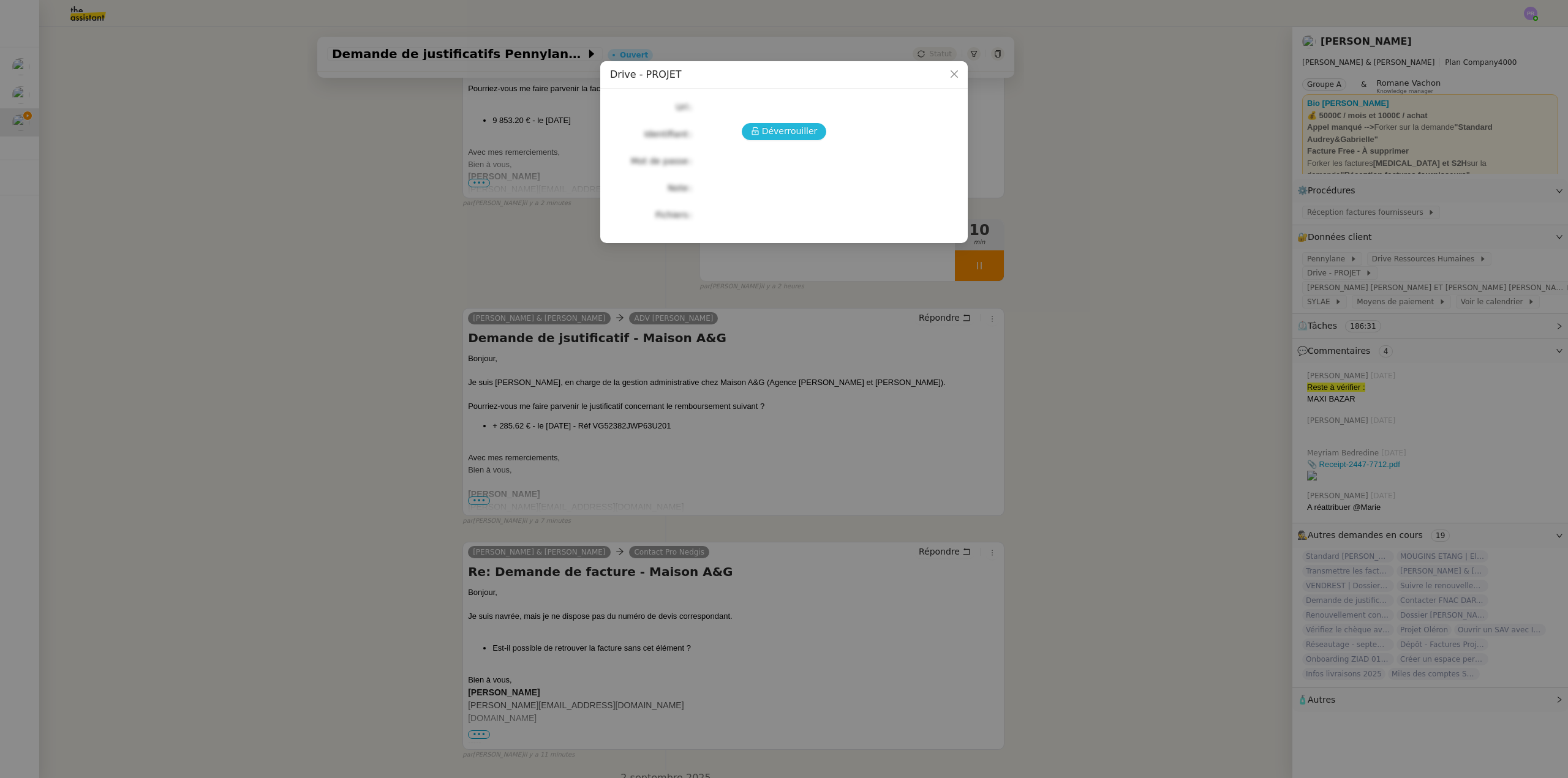
click at [811, 128] on span "Déverrouiller" at bounding box center [790, 131] width 56 height 14
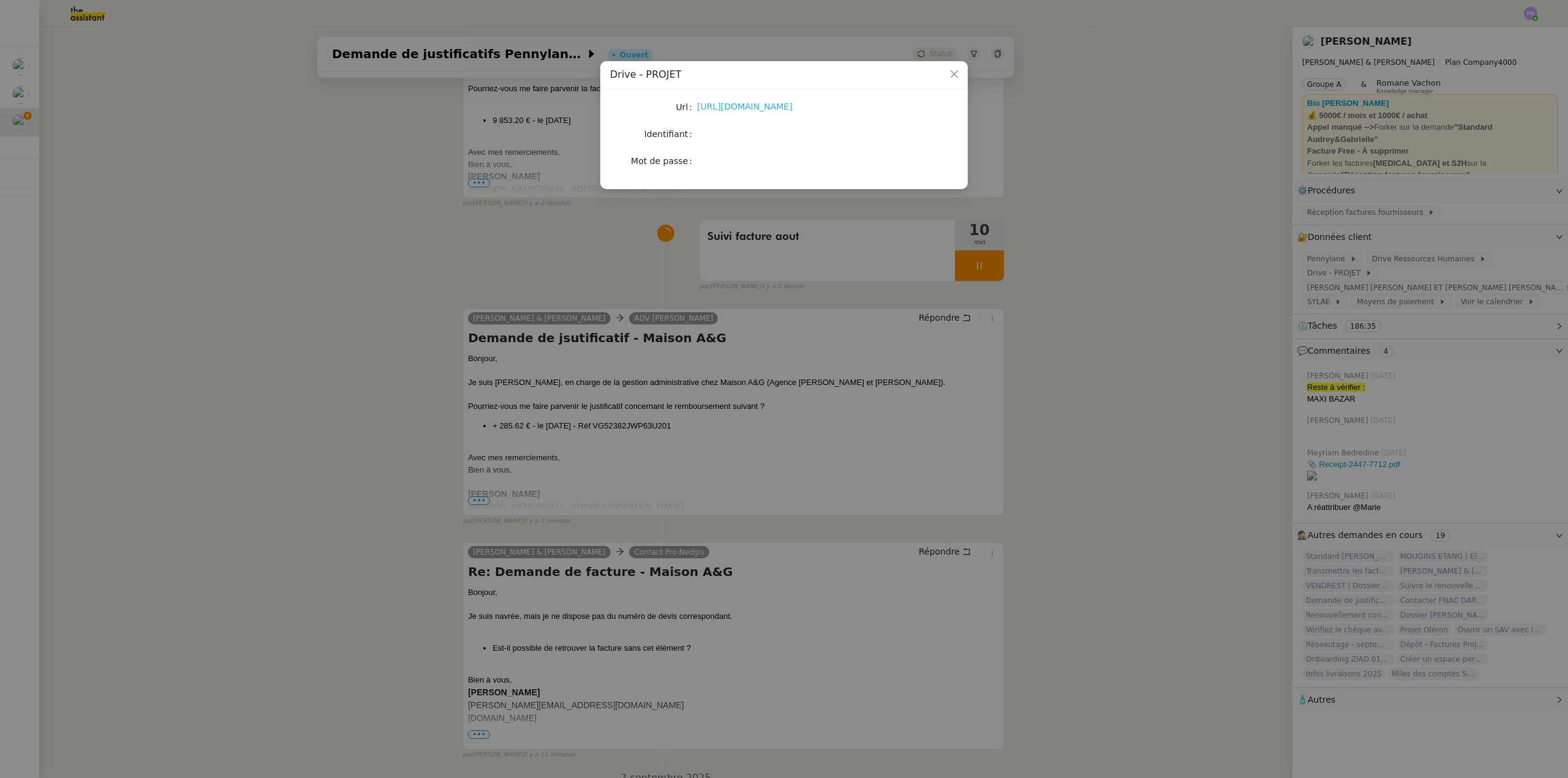
click at [756, 108] on link "https://drive.google.com/drive/u/1/folders/1fg2zHfQuy_qAE12eT2Bk62D1QQjSO5V1" at bounding box center [744, 107] width 96 height 10
click at [401, 253] on nz-modal-container "Drive - PROJET Url https://drive.google.com/drive/u/1/folders/1fg2zHfQuy_qAE12e…" at bounding box center [784, 389] width 1568 height 778
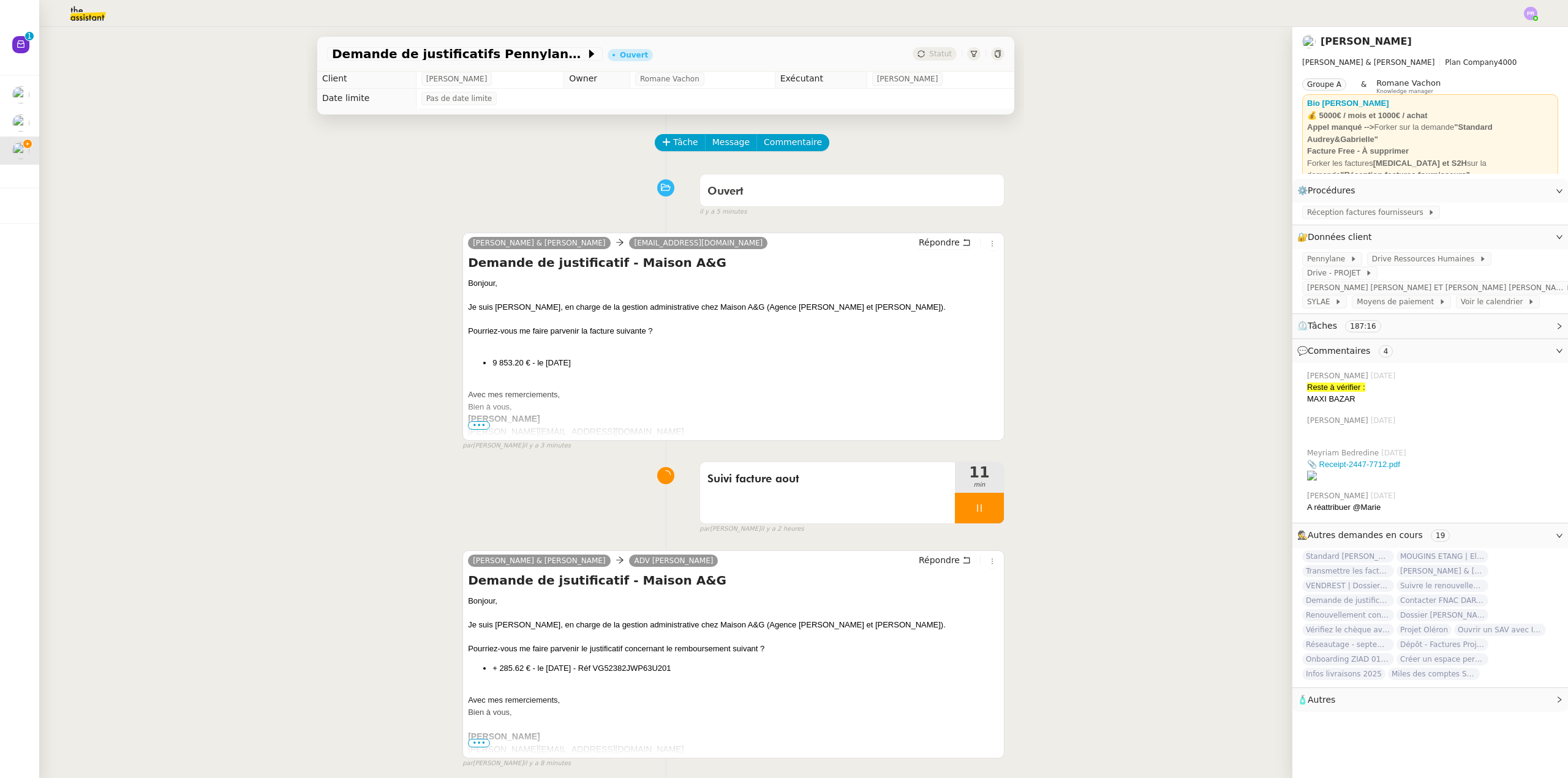
scroll to position [0, 0]
click at [720, 146] on span "Message" at bounding box center [731, 145] width 37 height 14
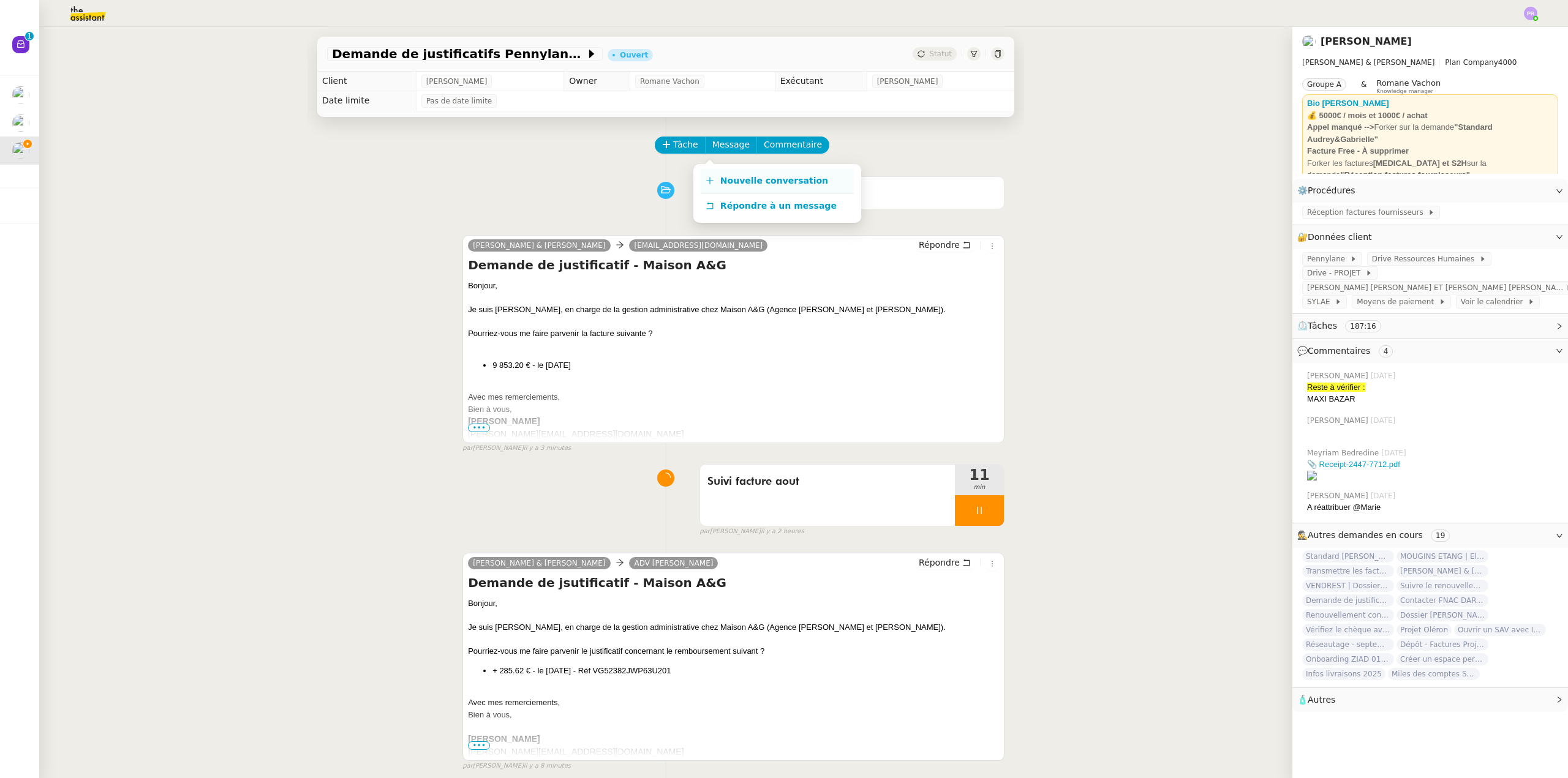
click at [747, 177] on span "Nouvelle conversation" at bounding box center [774, 181] width 108 height 10
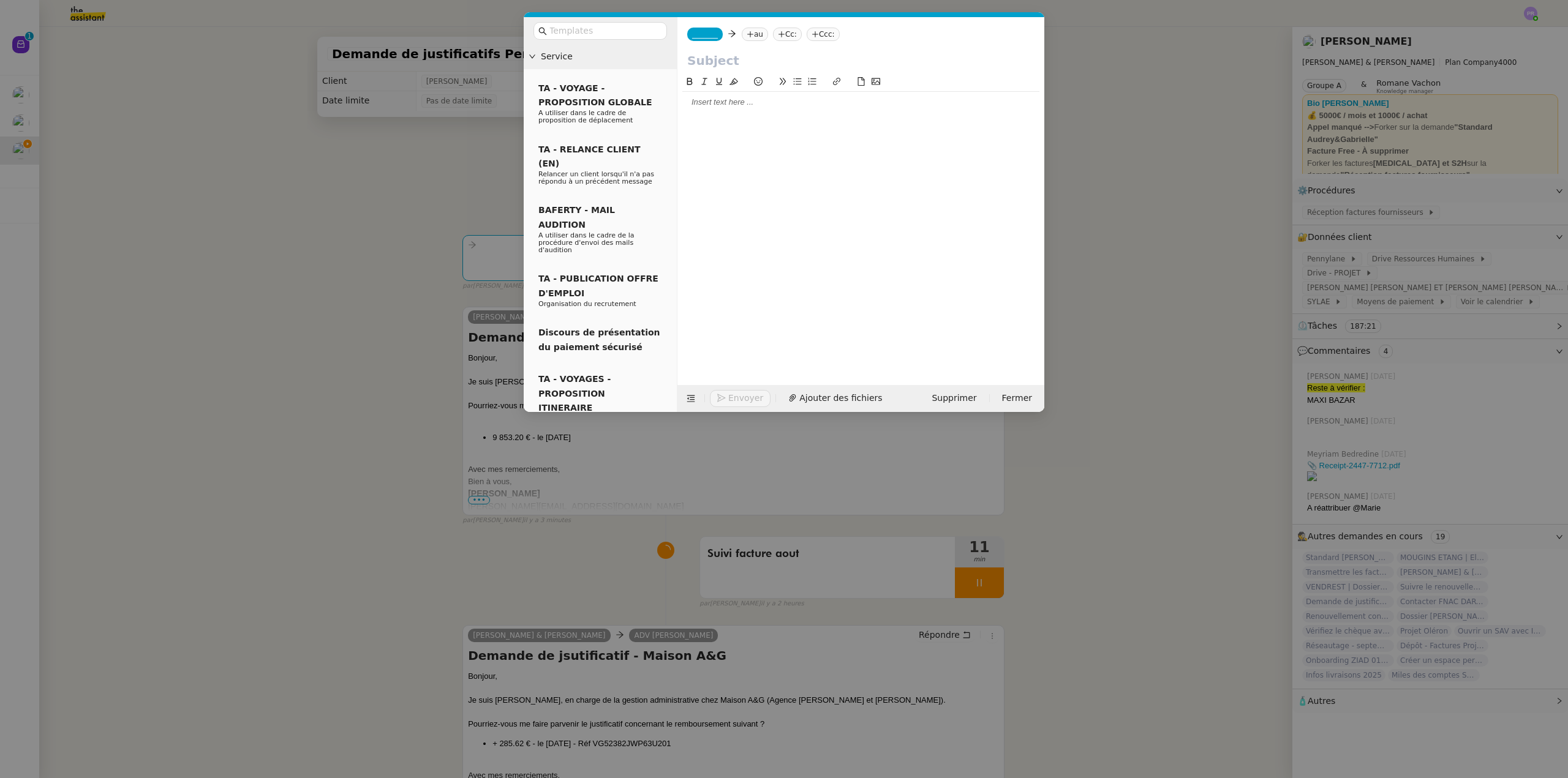
click at [716, 102] on div at bounding box center [860, 102] width 357 height 11
paste div
click at [707, 34] on span "_______" at bounding box center [705, 34] width 26 height 9
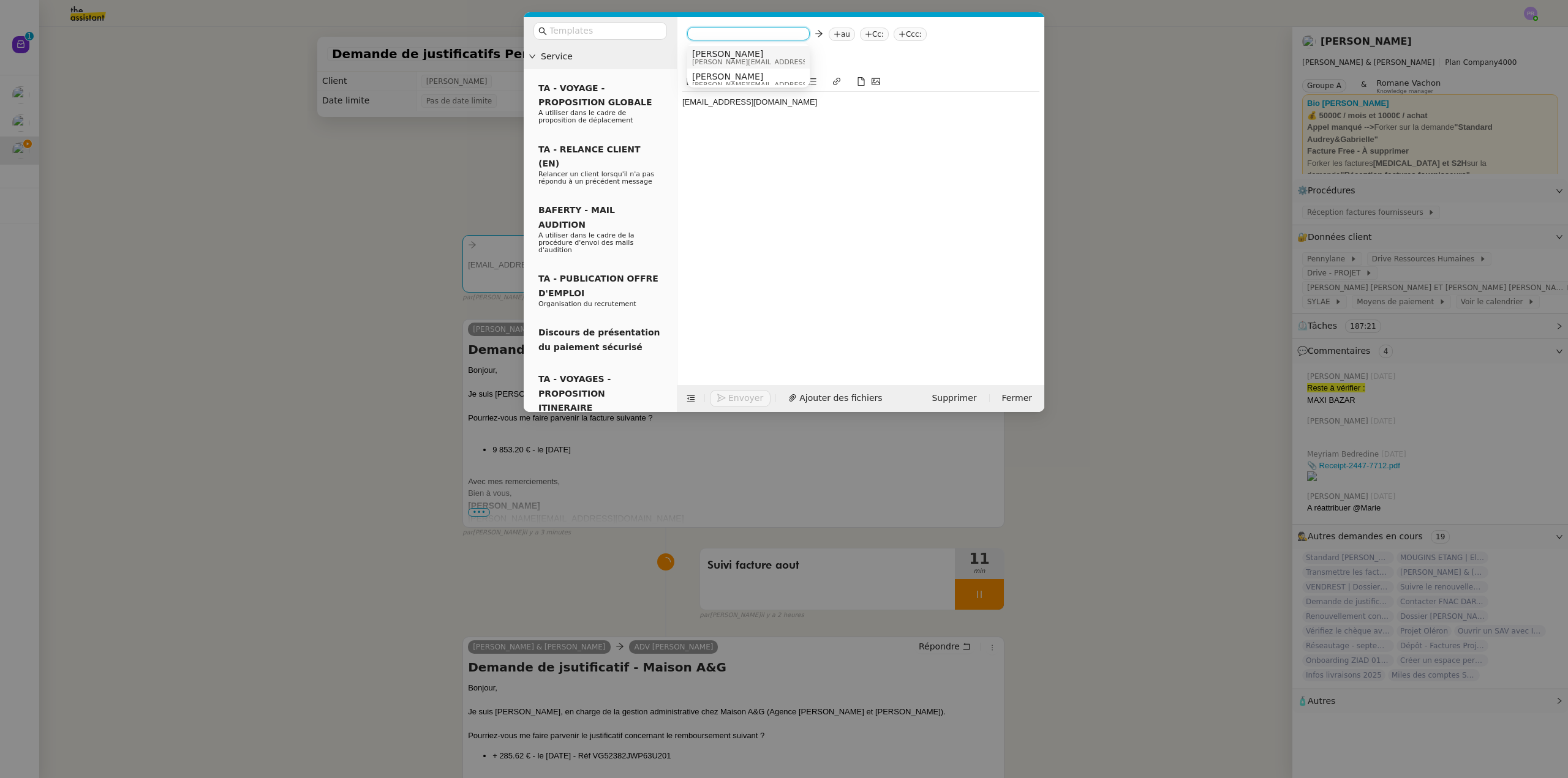
drag, startPoint x: 735, startPoint y: 59, endPoint x: 746, endPoint y: 52, distance: 13.0
click at [735, 59] on span "[PERSON_NAME][EMAIL_ADDRESS][DOMAIN_NAME]" at bounding box center [779, 63] width 174 height 7
click at [777, 34] on nz-tag "au" at bounding box center [790, 35] width 27 height 14
paste input "karoluxe.bat@gmail.com"
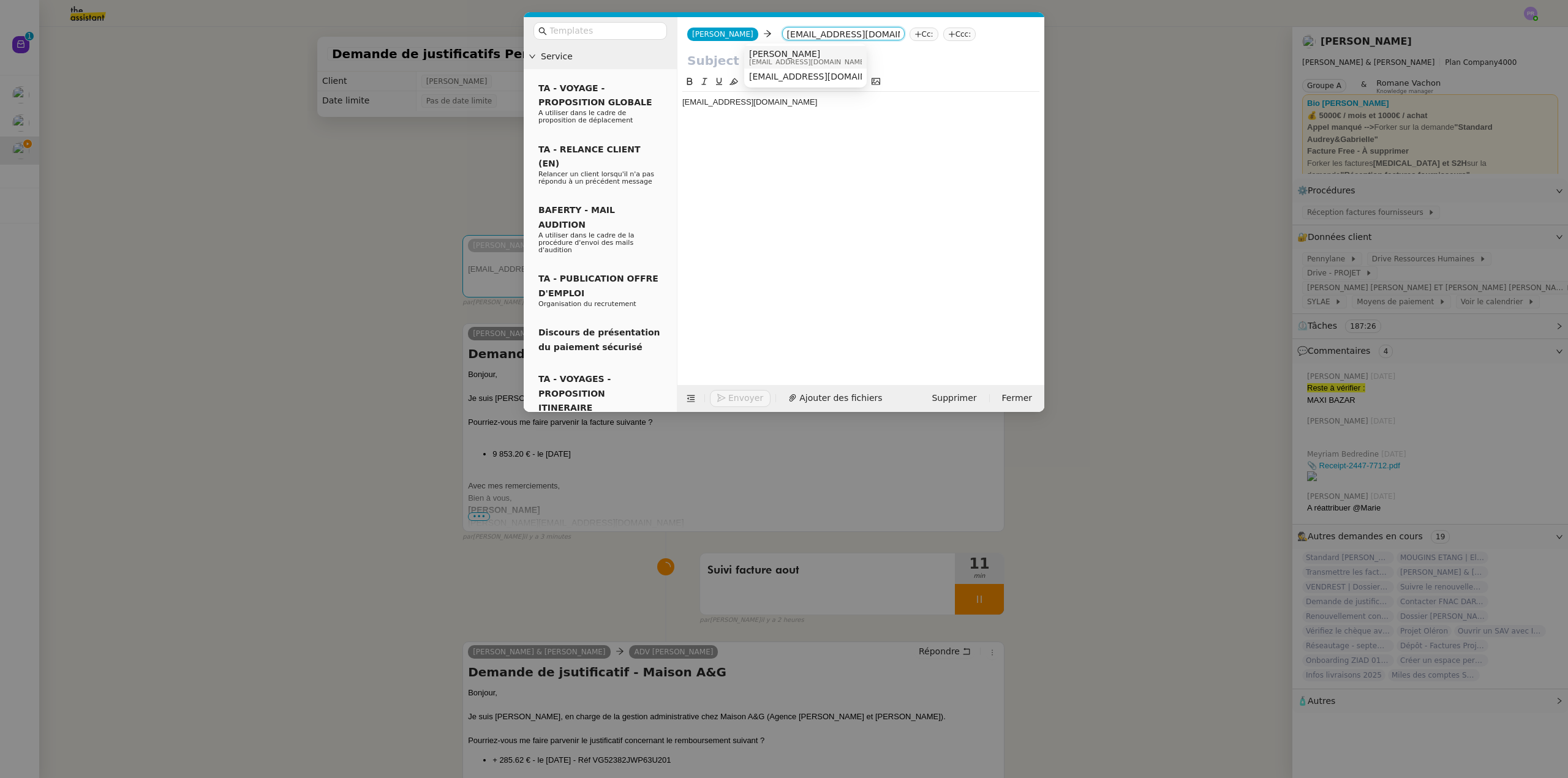
type input "karoluxe.bat@gmail.com"
click at [796, 57] on span "Karol Mocko" at bounding box center [807, 54] width 118 height 10
click at [315, 209] on nz-modal-container "Service TA - VOYAGE - PROPOSITION GLOBALE A utiliser dans le cadre de propositi…" at bounding box center [784, 389] width 1568 height 778
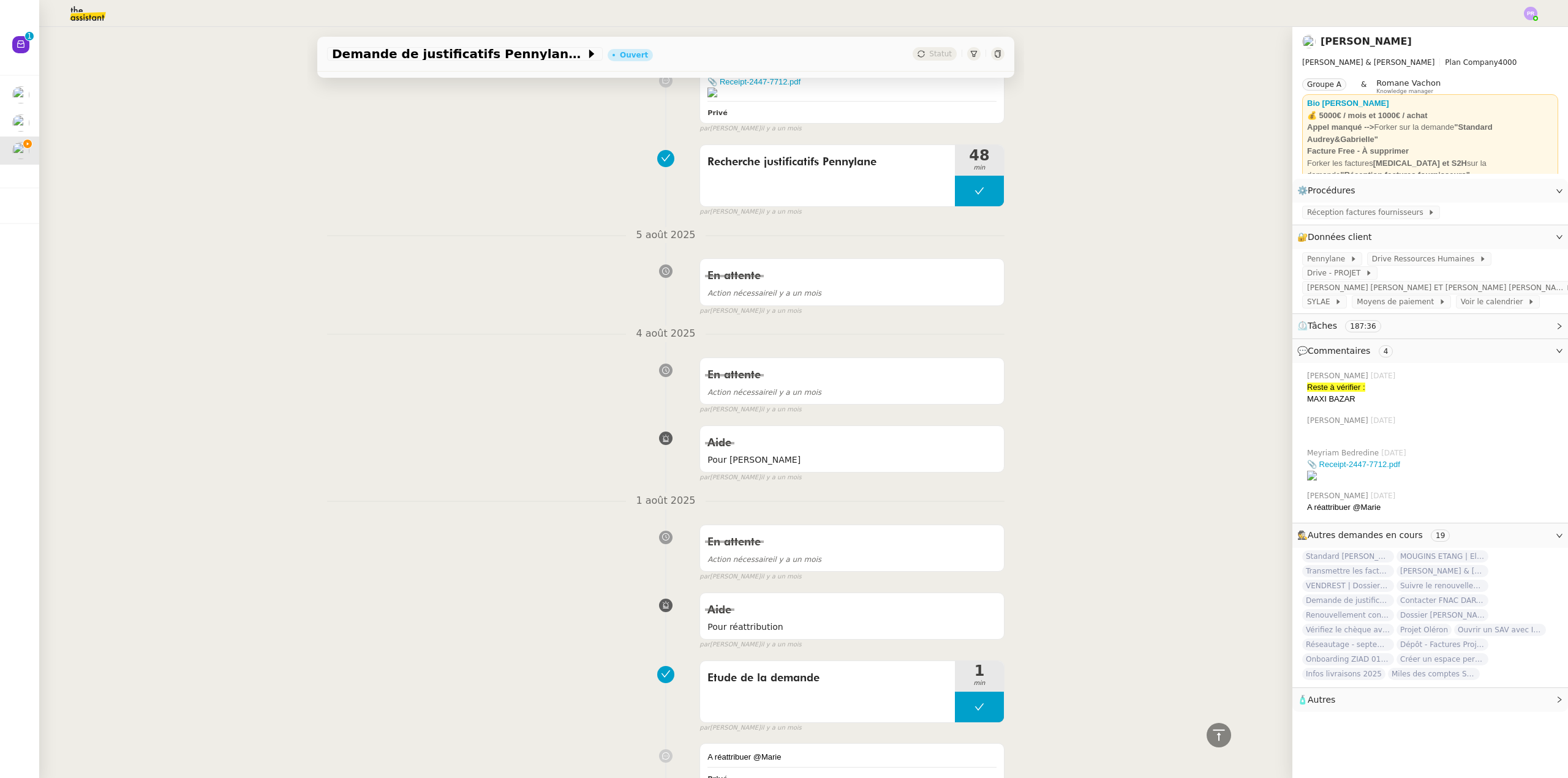
scroll to position [5966, 0]
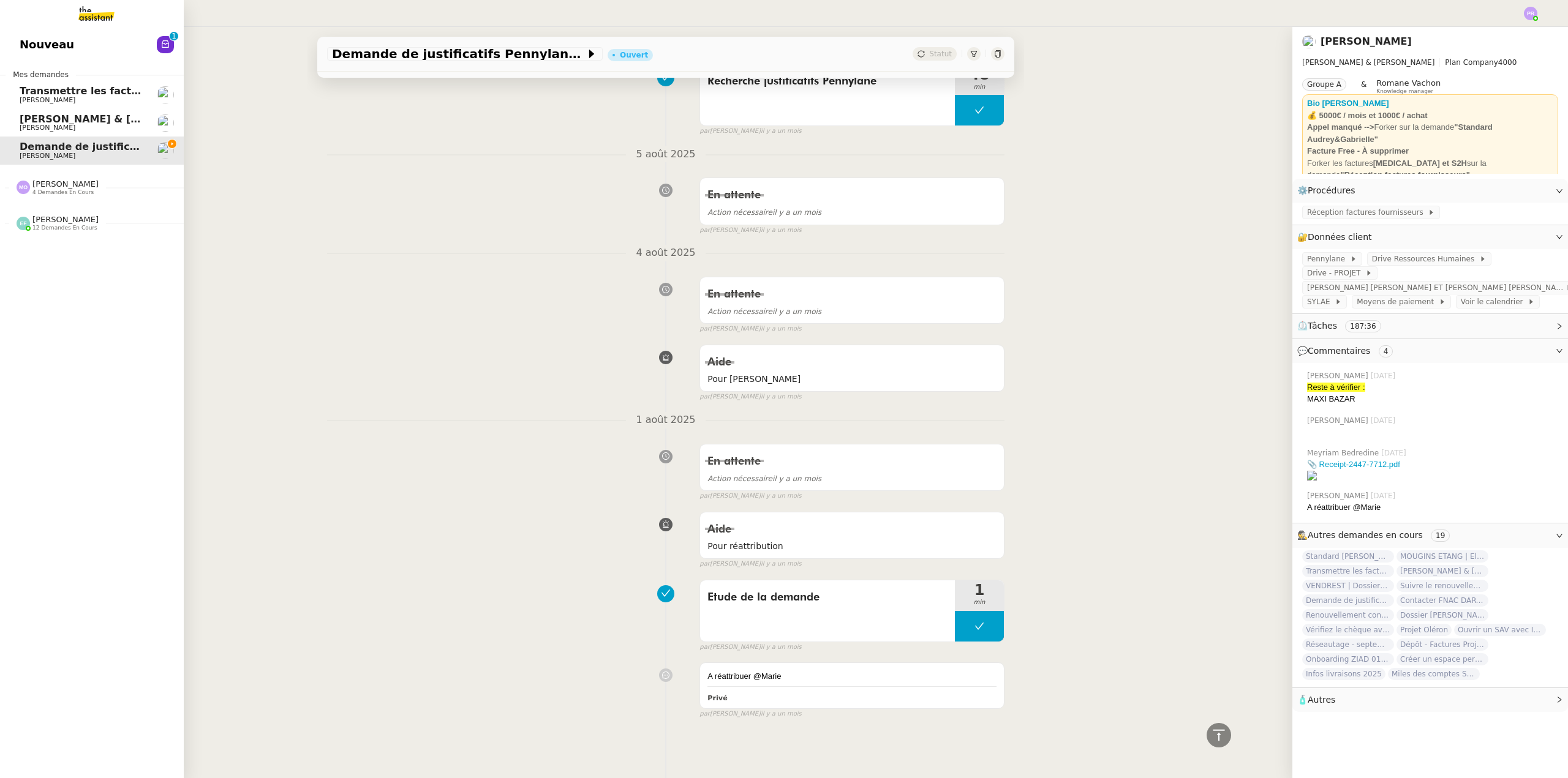
click at [82, 118] on span "[PERSON_NAME] & [PERSON_NAME] : Tenue comptable - Documents et justificatifs à …" at bounding box center [273, 119] width 507 height 12
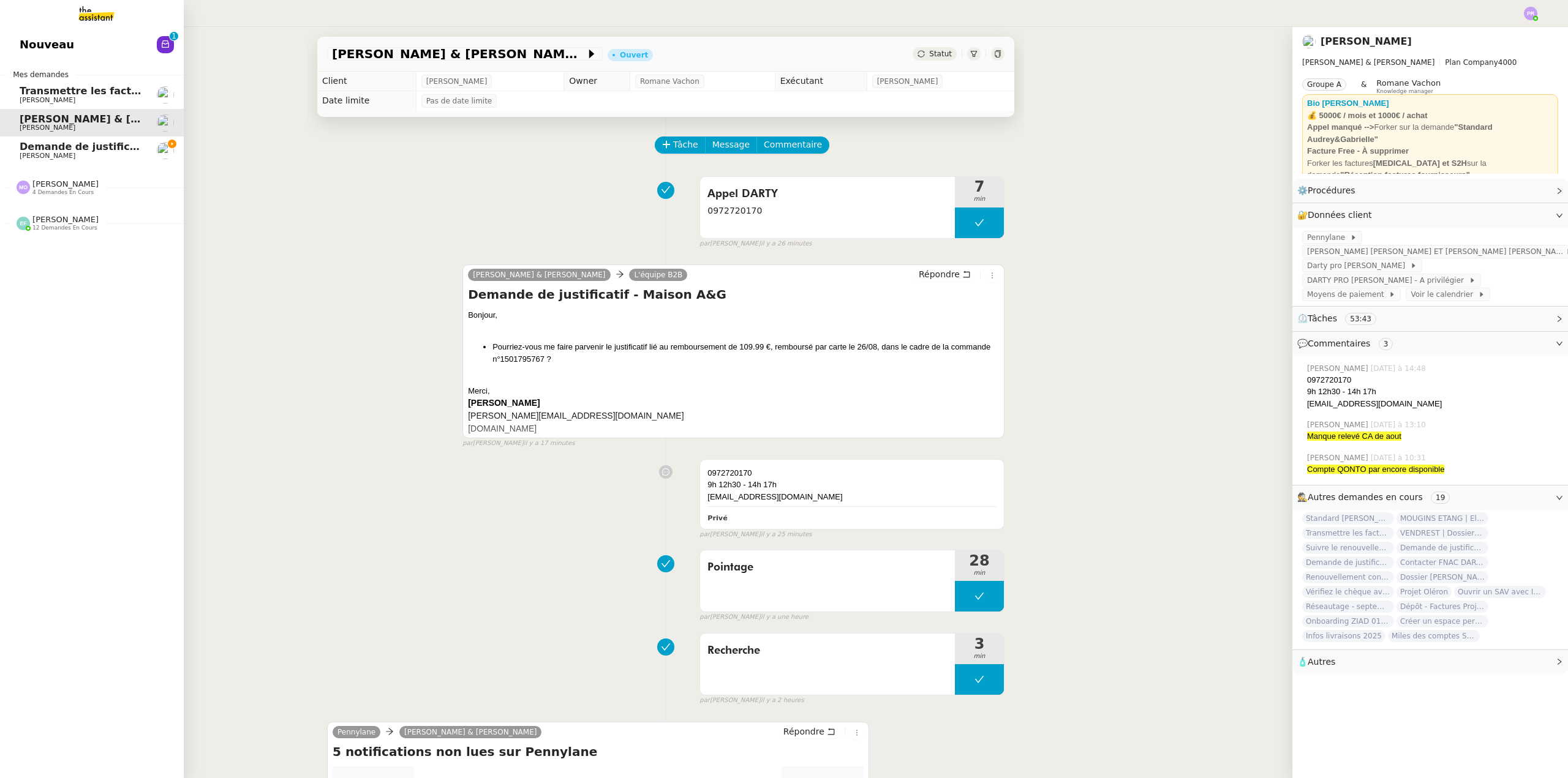
click at [97, 95] on span "Transmettre les factures sur Pennylane" at bounding box center [145, 90] width 251 height 12
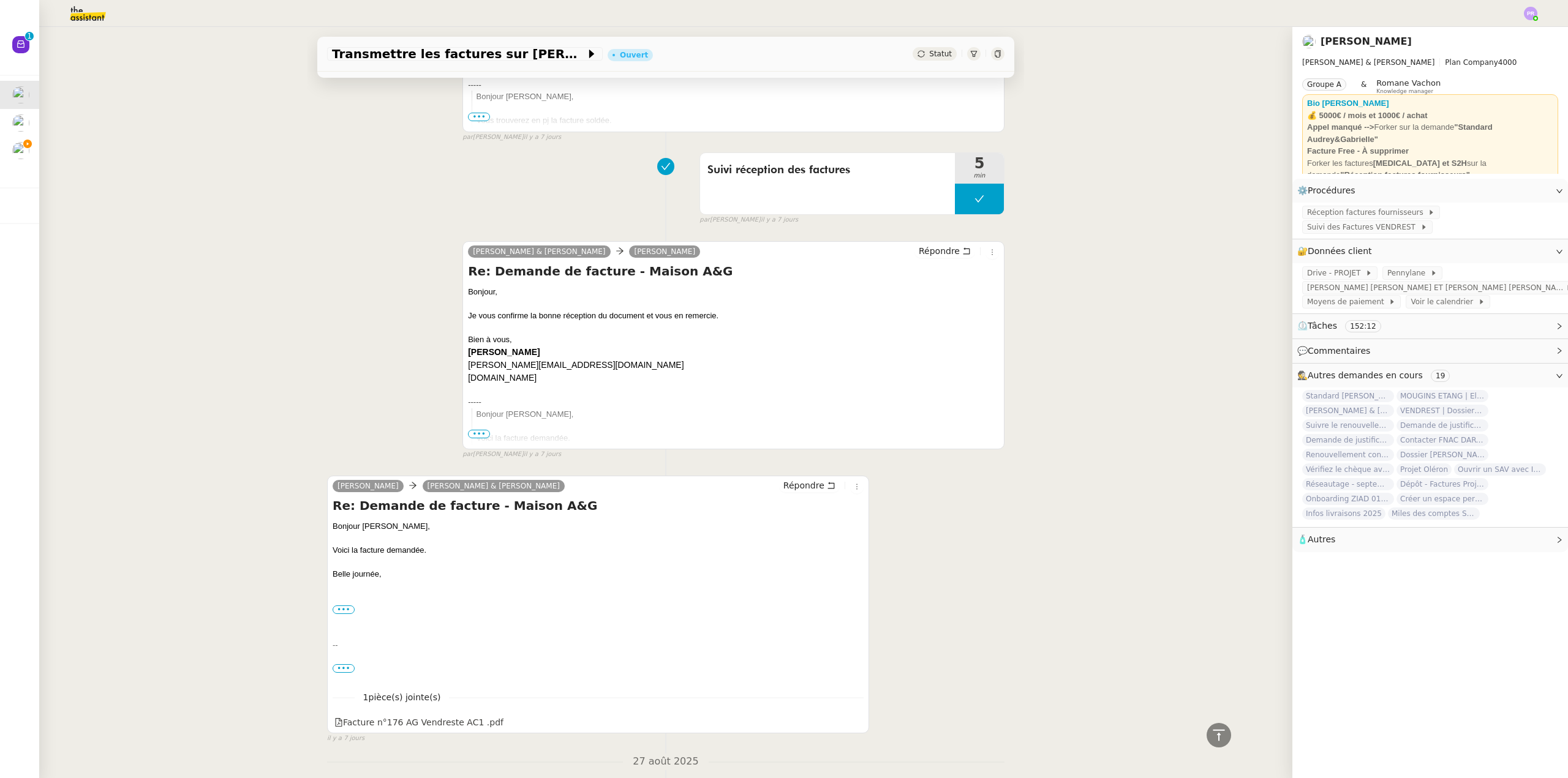
scroll to position [11510, 0]
click at [408, 715] on div "Facture n°176 AG Vendreste AC1 .pdf" at bounding box center [419, 722] width 169 height 14
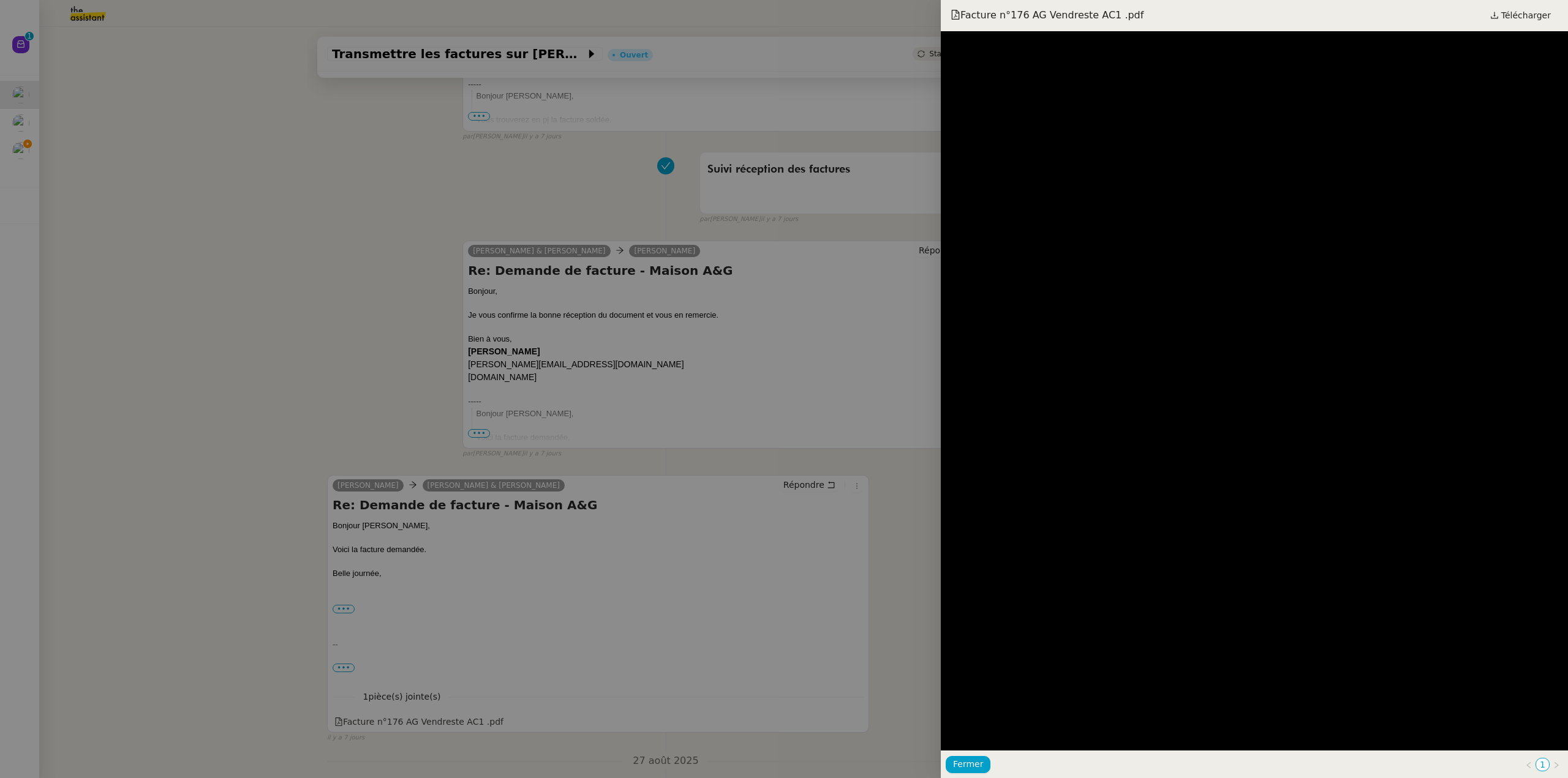
click at [203, 195] on div at bounding box center [784, 389] width 1568 height 778
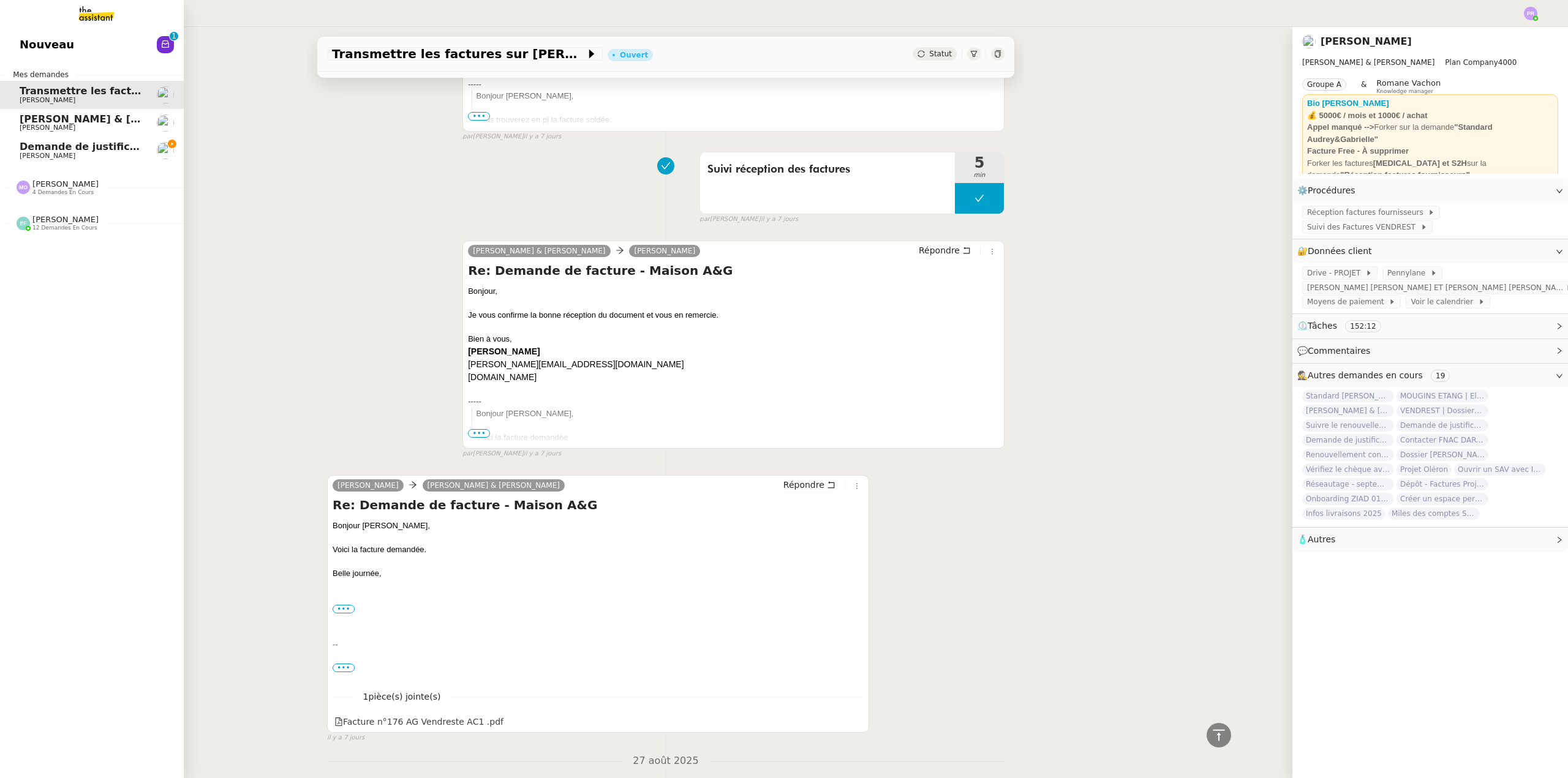
click at [33, 145] on span "Demande de justificatifs Pennylane - août 2025" at bounding box center [151, 146] width 263 height 12
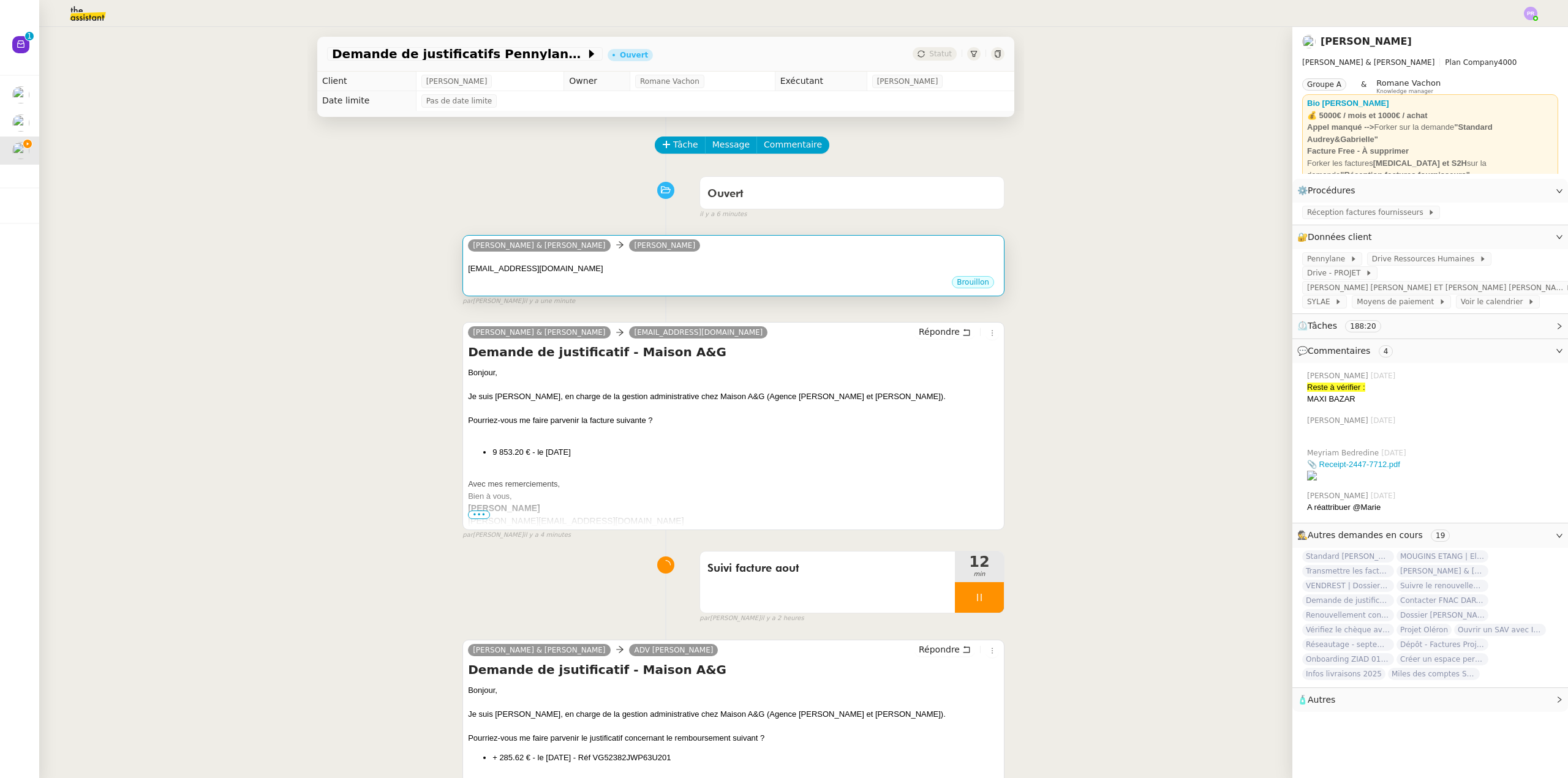
click at [606, 270] on div "karoluxe.bat@gmail.com" at bounding box center [733, 269] width 531 height 12
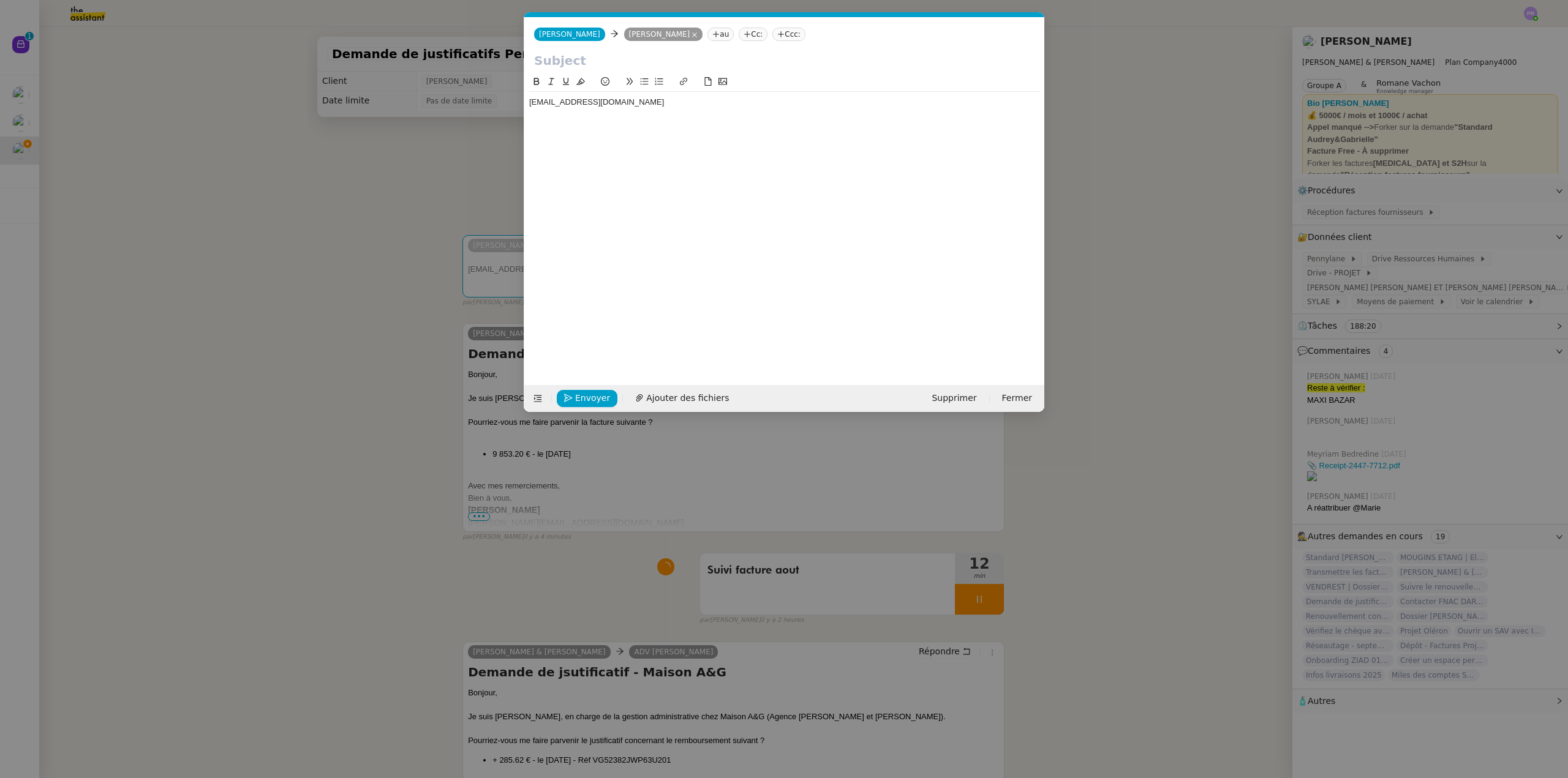
scroll to position [0, 26]
drag, startPoint x: 630, startPoint y: 104, endPoint x: 471, endPoint y: 92, distance: 159.5
click at [478, 102] on nz-modal-container "Service TA - VOYAGE - PROPOSITION GLOBALE A utiliser dans le cadre de propositi…" at bounding box center [784, 389] width 1568 height 778
click at [505, 446] on nz-modal-container "Service TA - VOYAGE - PROPOSITION GLOBALE A utiliser dans le cadre de propositi…" at bounding box center [784, 389] width 1568 height 778
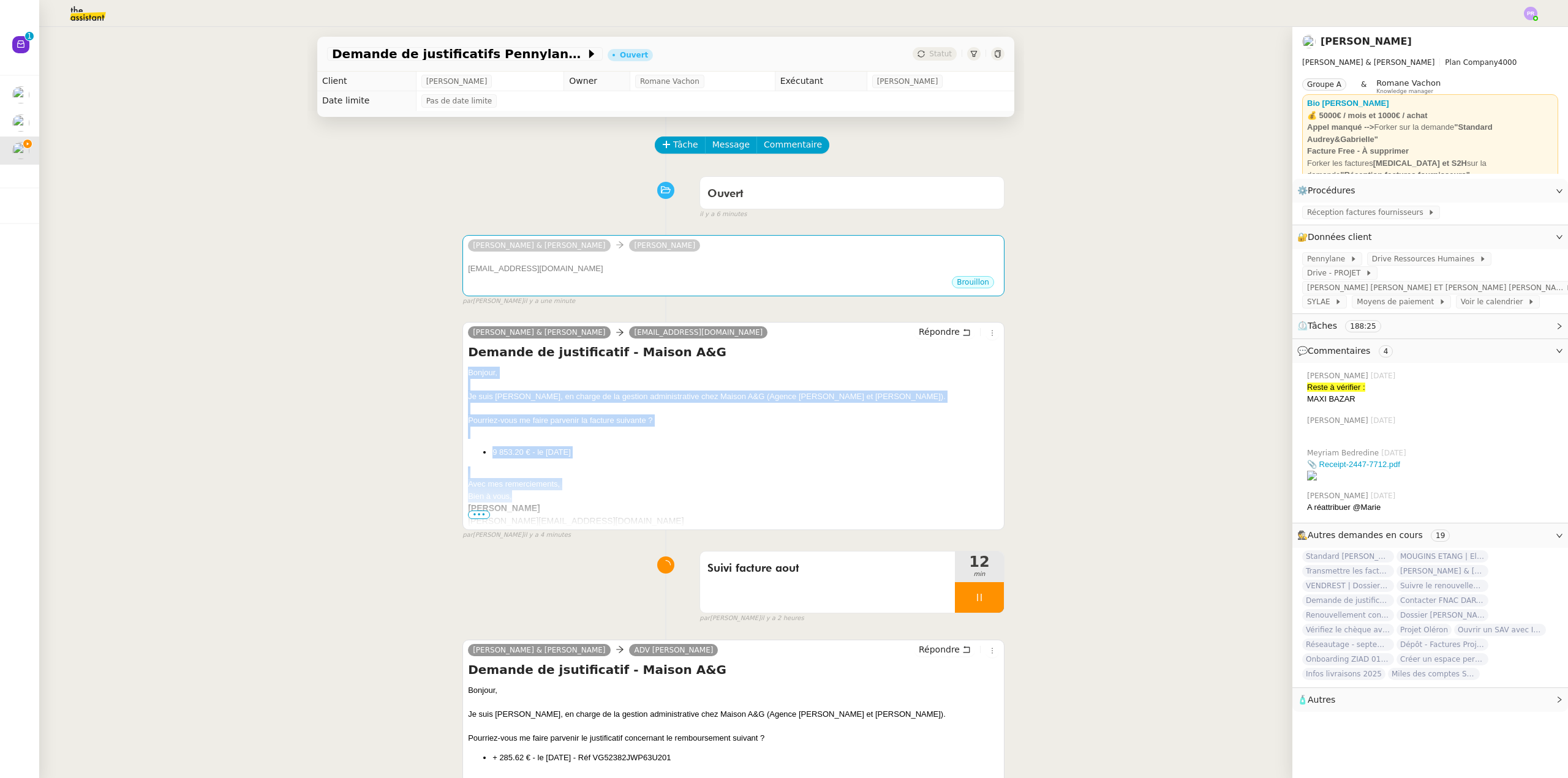
copy div "Bonjour, Je suis Camille, en charge de la gestion administrative chez Maison A&…"
drag, startPoint x: 508, startPoint y: 495, endPoint x: 467, endPoint y: 351, distance: 149.7
click at [468, 378] on div "Bonjour, Je suis Camille, en charge de la gestion administrative chez Maison A&…" at bounding box center [733, 454] width 531 height 174
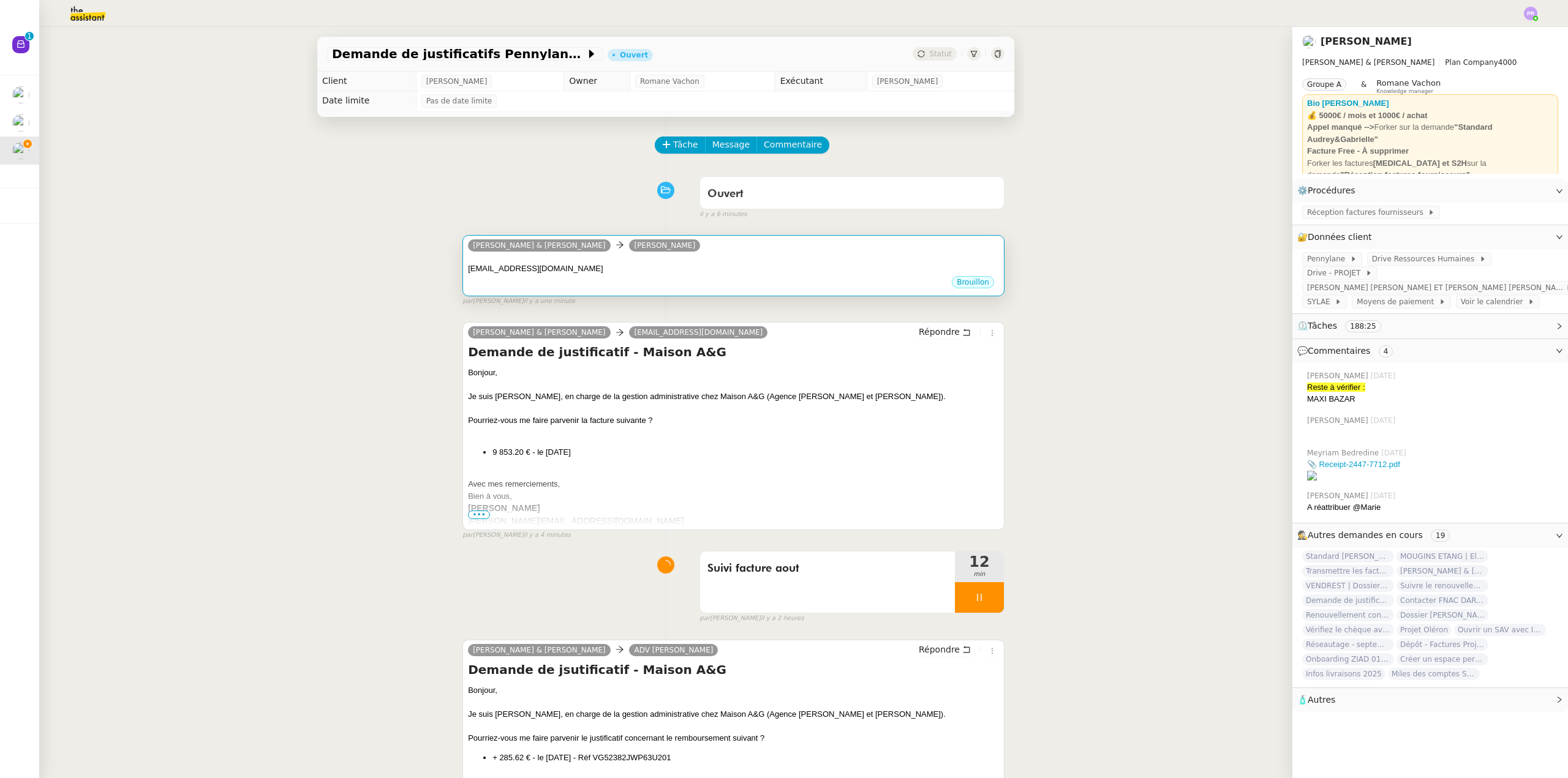
click at [541, 266] on div "karoluxe.bat@gmail.com" at bounding box center [733, 269] width 531 height 12
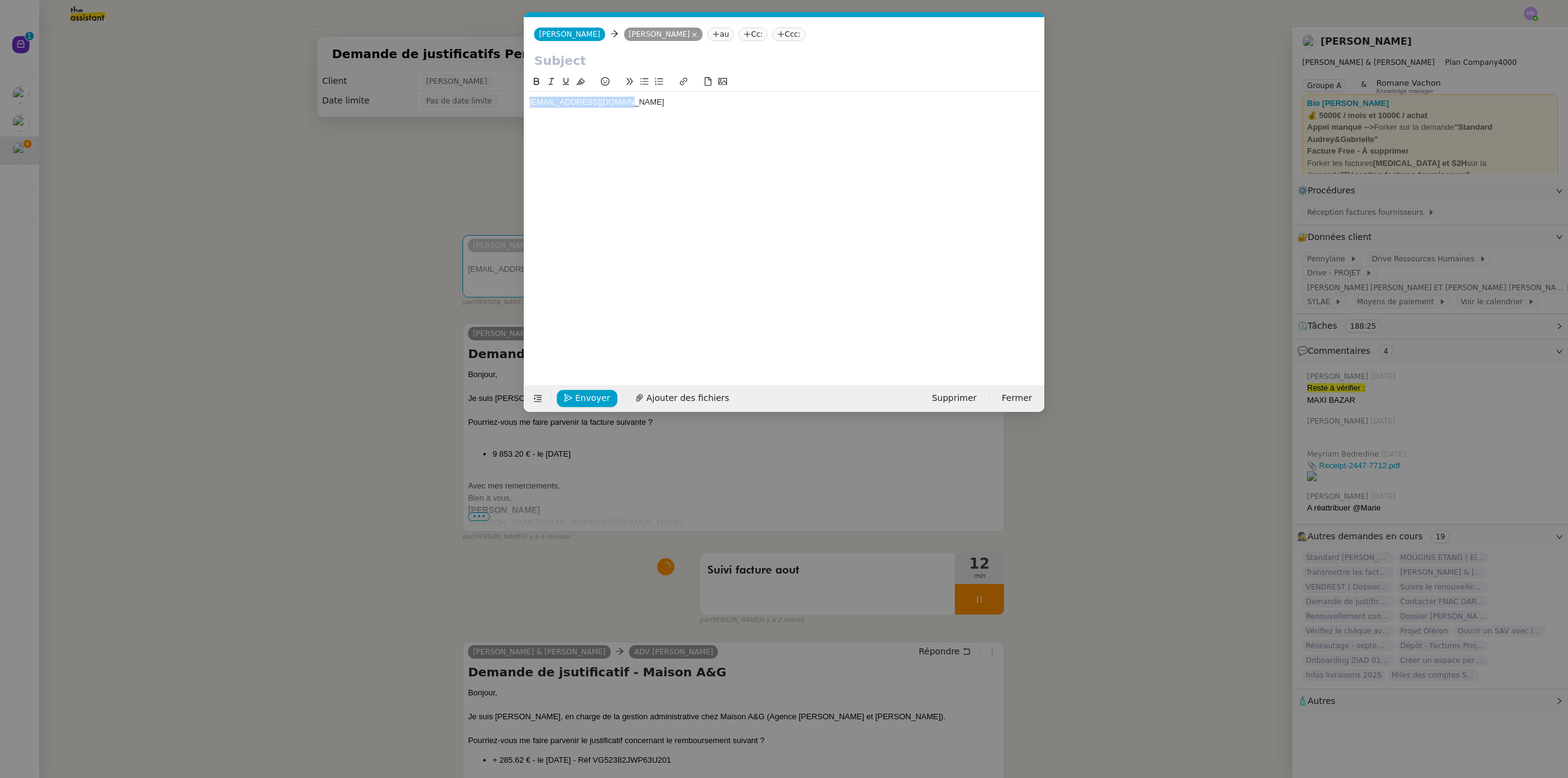
drag, startPoint x: 633, startPoint y: 103, endPoint x: 500, endPoint y: 106, distance: 133.0
click at [502, 105] on nz-modal-container "Service TA - VOYAGE - PROPOSITION GLOBALE A utiliser dans le cadre de propositi…" at bounding box center [784, 389] width 1568 height 778
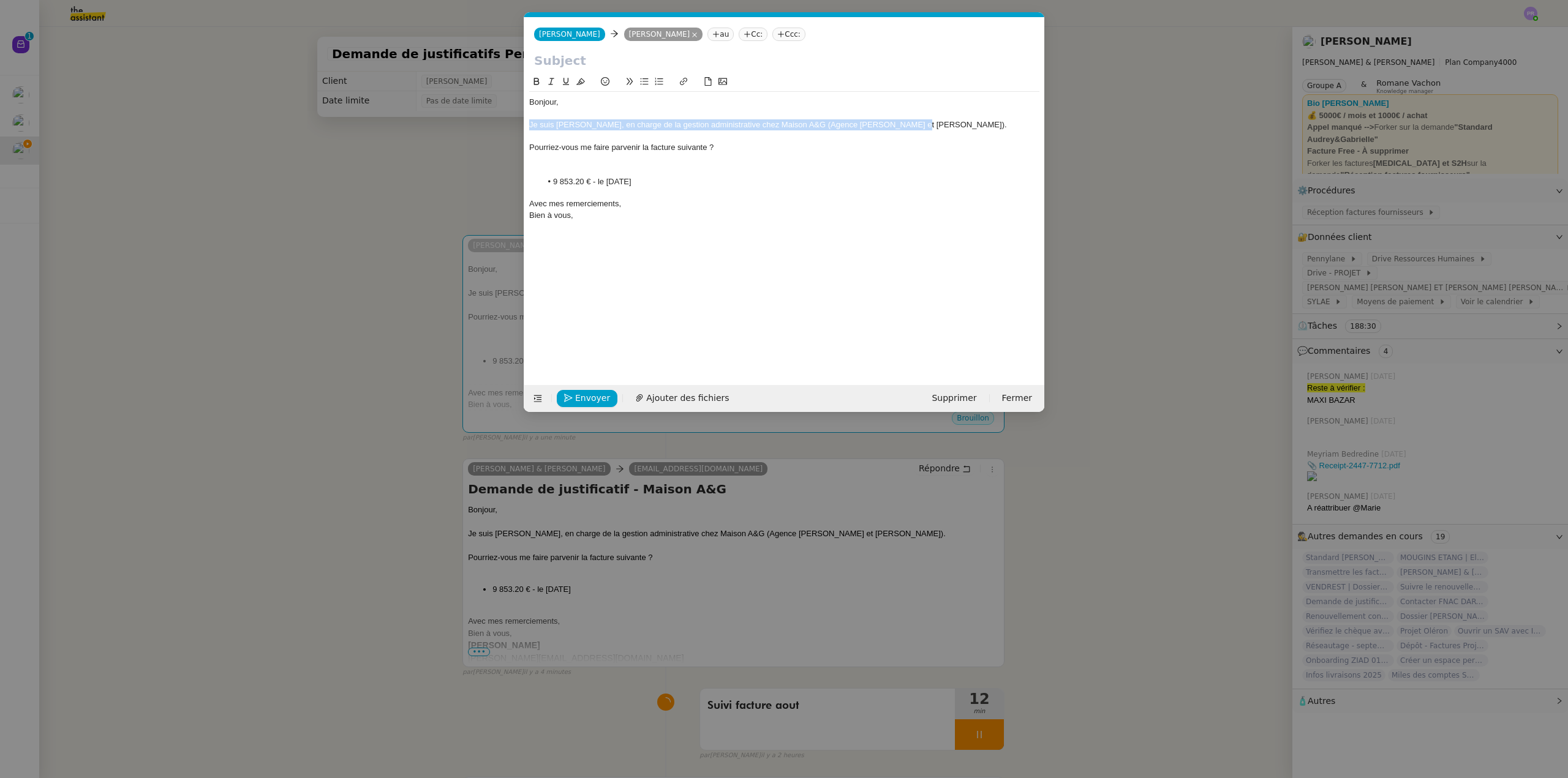
drag, startPoint x: 851, startPoint y: 128, endPoint x: 501, endPoint y: 126, distance: 350.0
click at [501, 126] on nz-modal-container "Service TA - VOYAGE - PROPOSITION GLOBALE A utiliser dans le cadre de propositi…" at bounding box center [784, 389] width 1568 height 778
click at [545, 139] on div at bounding box center [784, 137] width 510 height 11
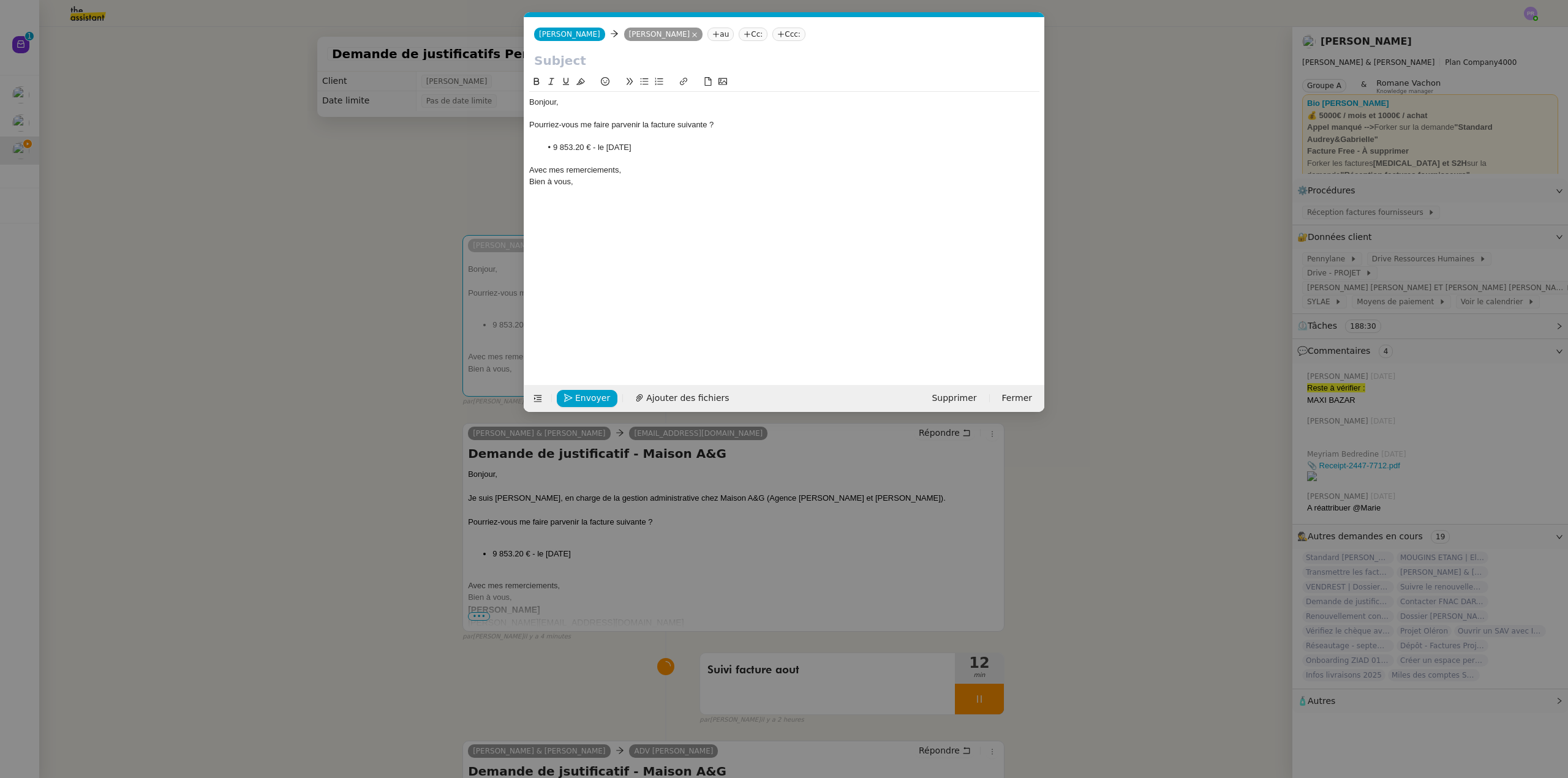
click at [614, 471] on nz-modal-container "Service TA - VOYAGE - PROPOSITION GLOBALE A utiliser dans le cadre de propositi…" at bounding box center [784, 389] width 1568 height 778
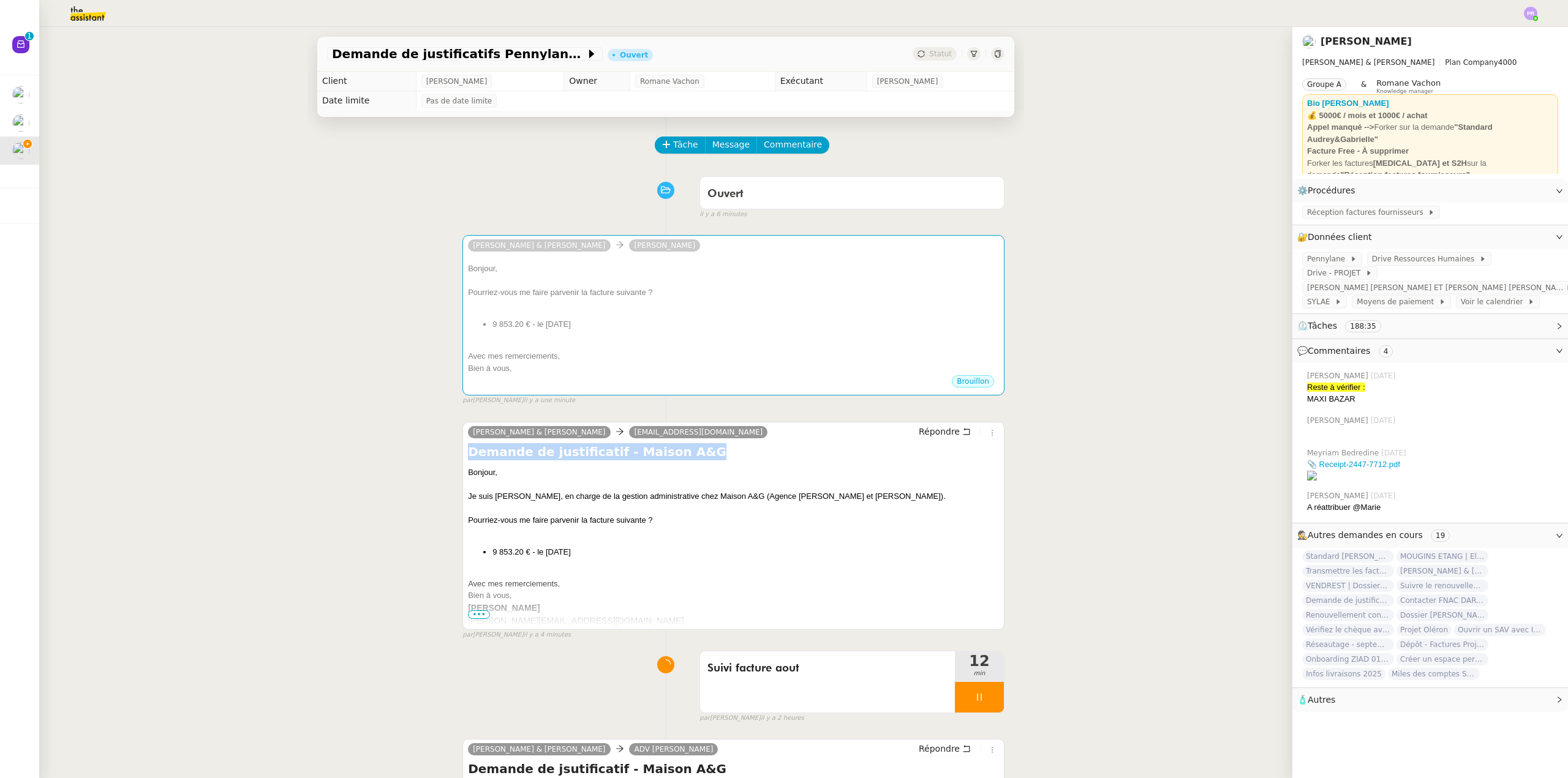
copy h4 "Demande de justificatif - Maison A&G"
drag, startPoint x: 620, startPoint y: 455, endPoint x: 462, endPoint y: 453, distance: 158.0
click at [468, 453] on h4 "Demande de justificatif - Maison A&G" at bounding box center [733, 451] width 531 height 17
click at [532, 321] on li "9 853.20 € - le 25/08/2025" at bounding box center [745, 325] width 506 height 12
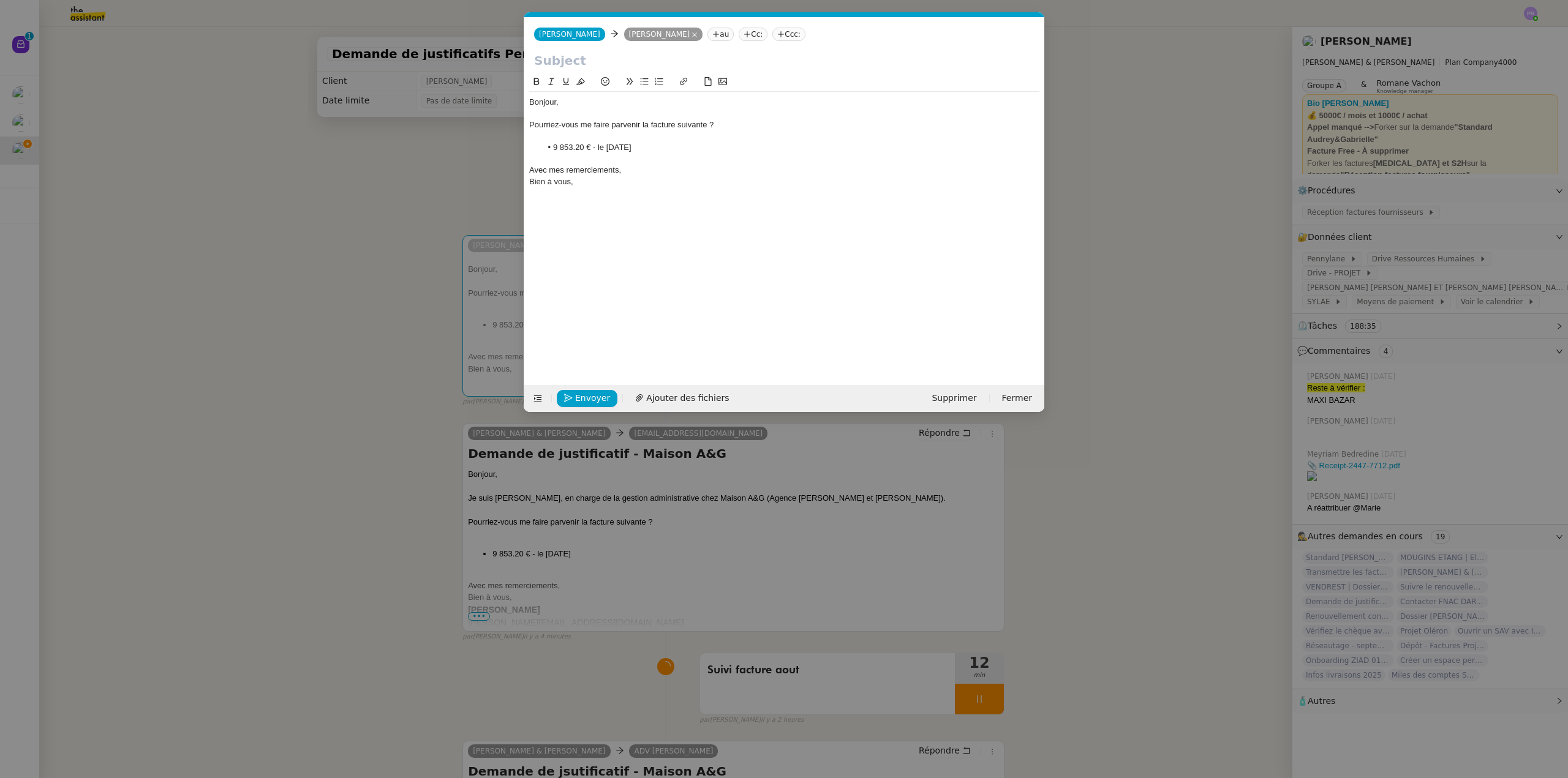
scroll to position [0, 26]
click at [563, 65] on input "text" at bounding box center [784, 60] width 500 height 18
paste input "Demande de justificatif - Maison A&G"
type input "Demande de justificatif - Maison A&G"
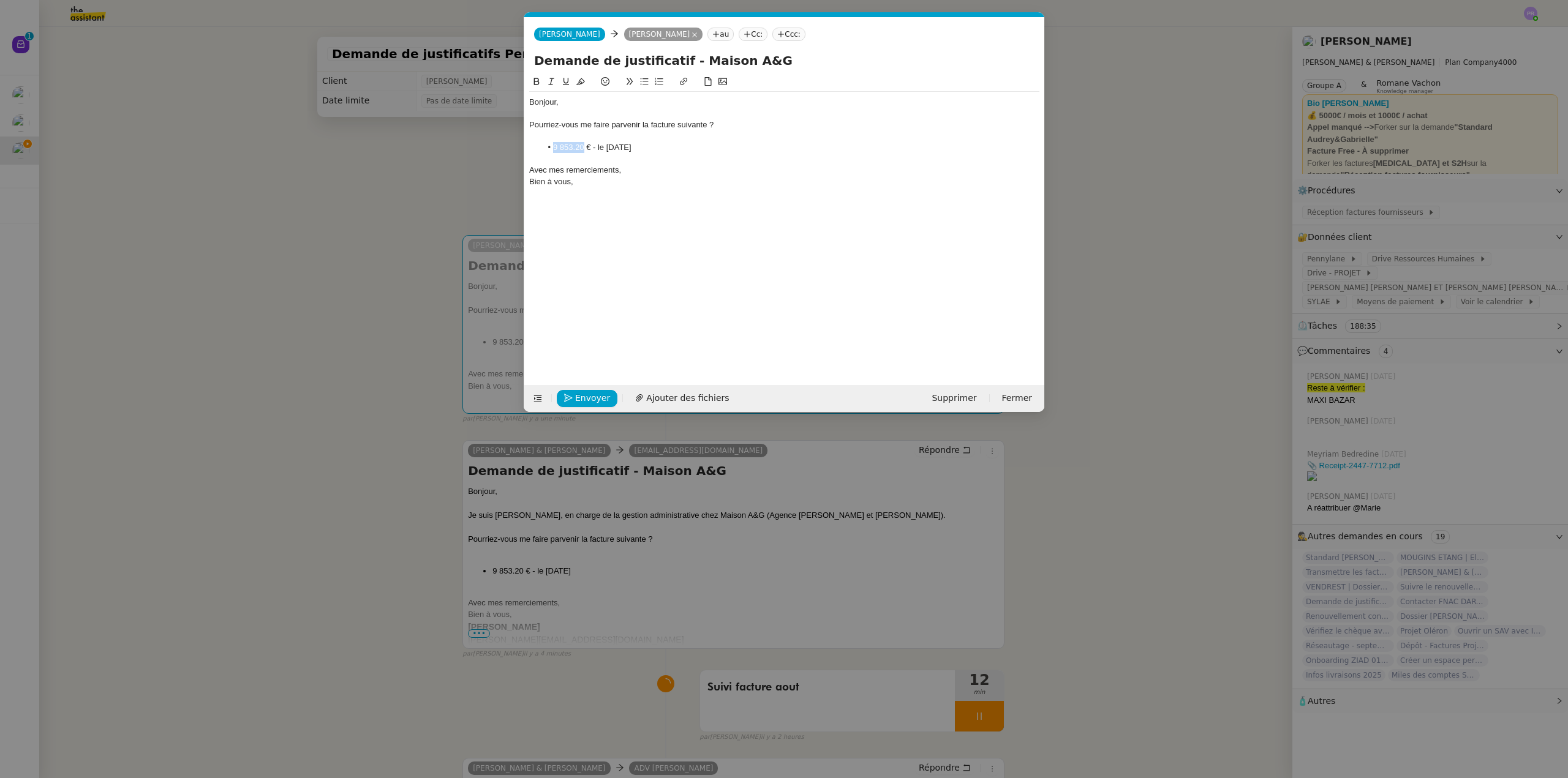
drag, startPoint x: 582, startPoint y: 149, endPoint x: 553, endPoint y: 149, distance: 29.0
click at [553, 149] on li "9 853.20 € - le 25/08/2025" at bounding box center [790, 147] width 498 height 11
click at [602, 146] on li "25 000 € - le 25/08/2025" at bounding box center [790, 147] width 498 height 11
click at [652, 143] on li "25 000 € - le 30/08/2025" at bounding box center [790, 147] width 498 height 11
click at [576, 397] on span "Envoyer" at bounding box center [592, 398] width 35 height 14
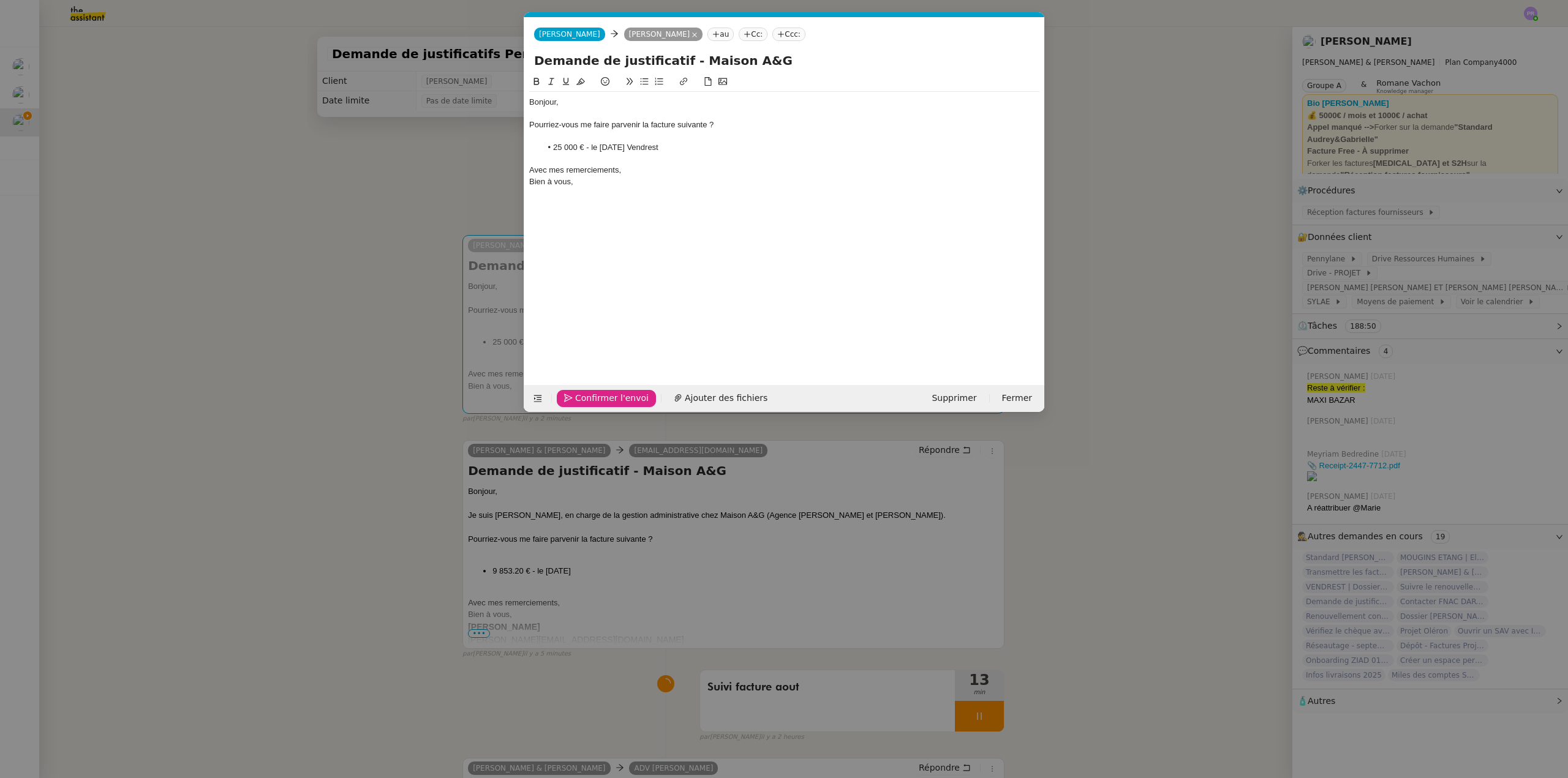
click at [577, 397] on span "Confirmer l'envoi" at bounding box center [612, 398] width 73 height 14
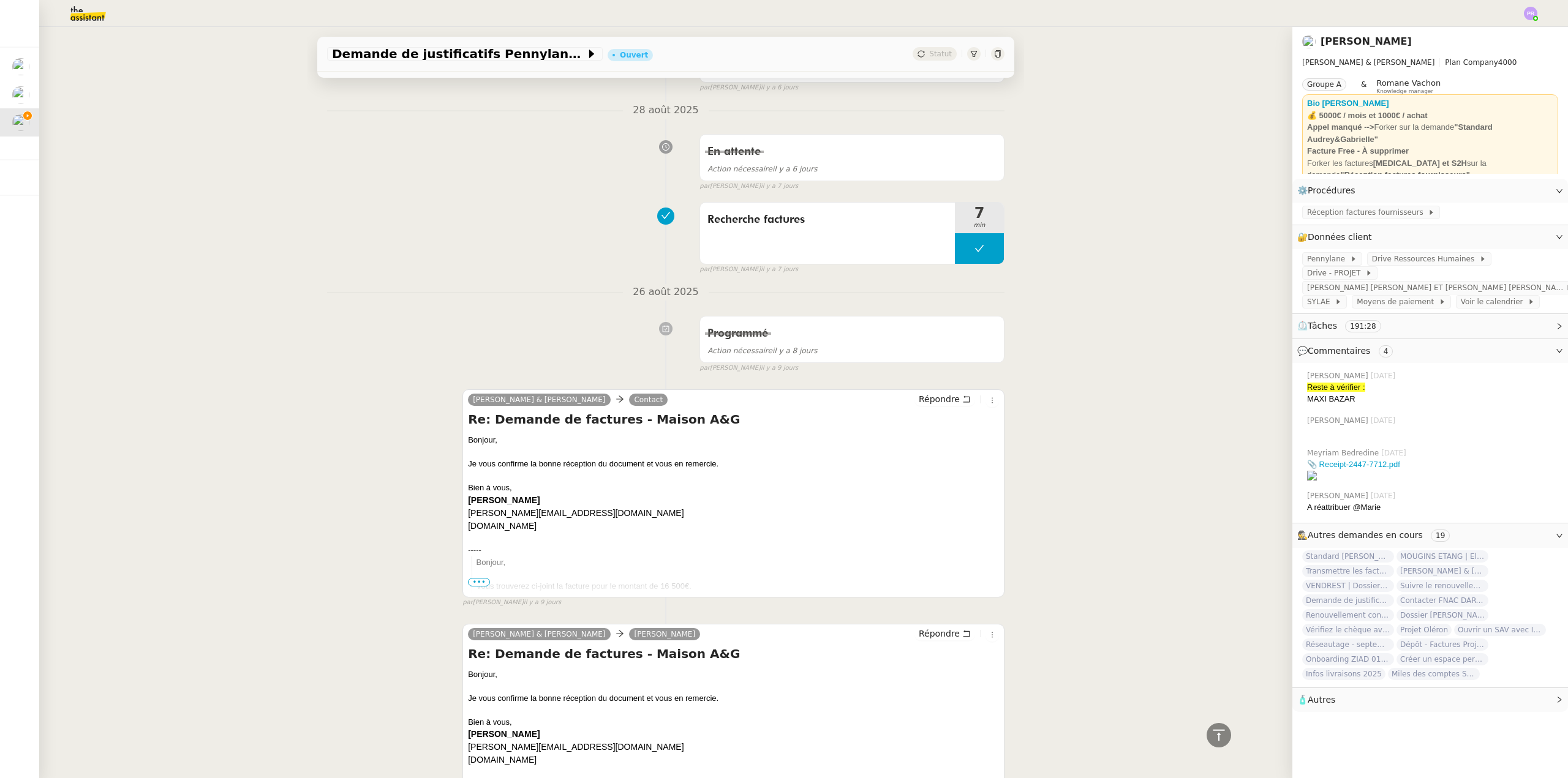
scroll to position [1653, 0]
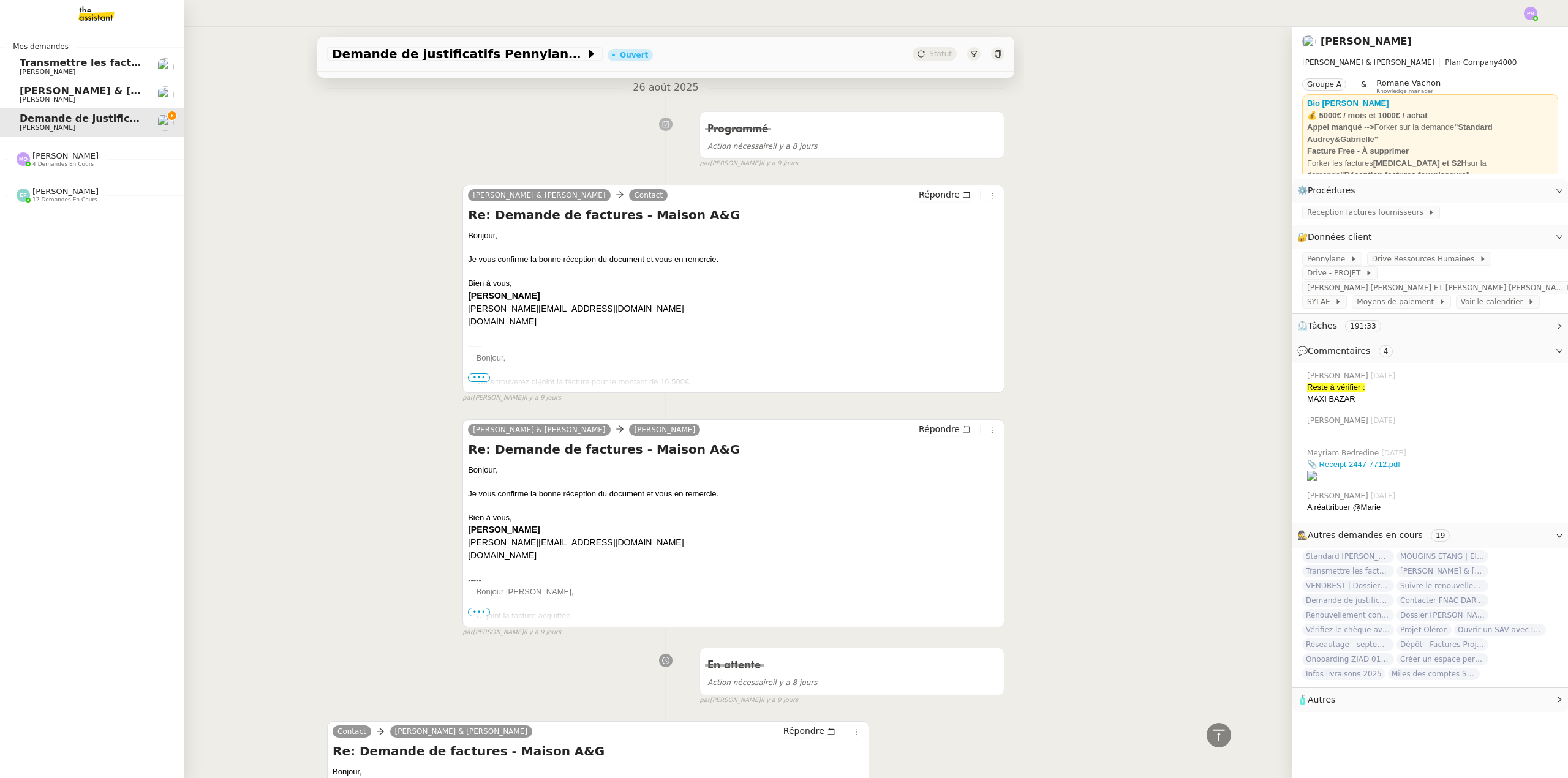
click at [88, 63] on span "Transmettre les factures sur Pennylane" at bounding box center [145, 63] width 251 height 12
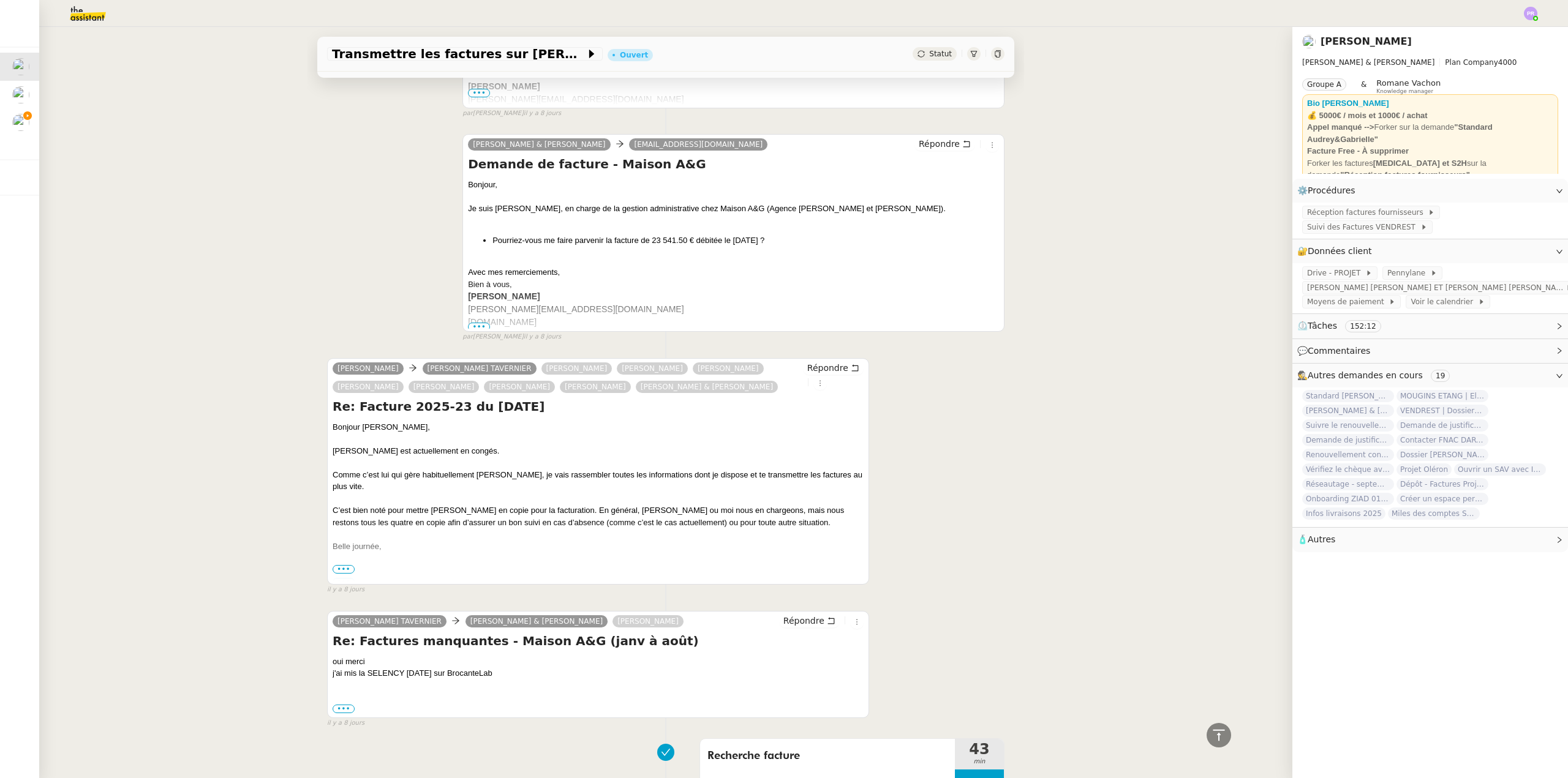
scroll to position [14388, 0]
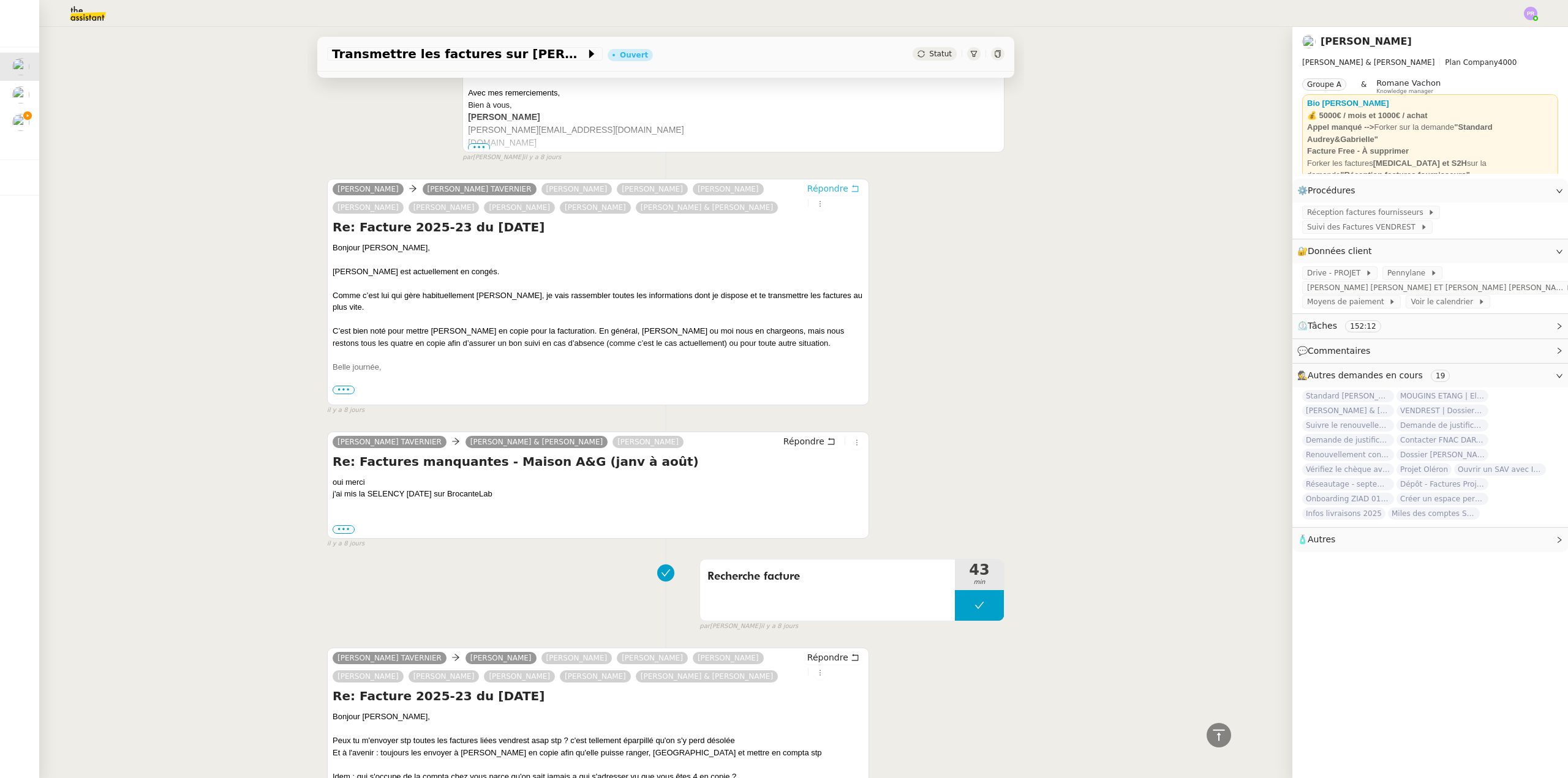
click at [821, 183] on span "Répondre" at bounding box center [828, 189] width 41 height 12
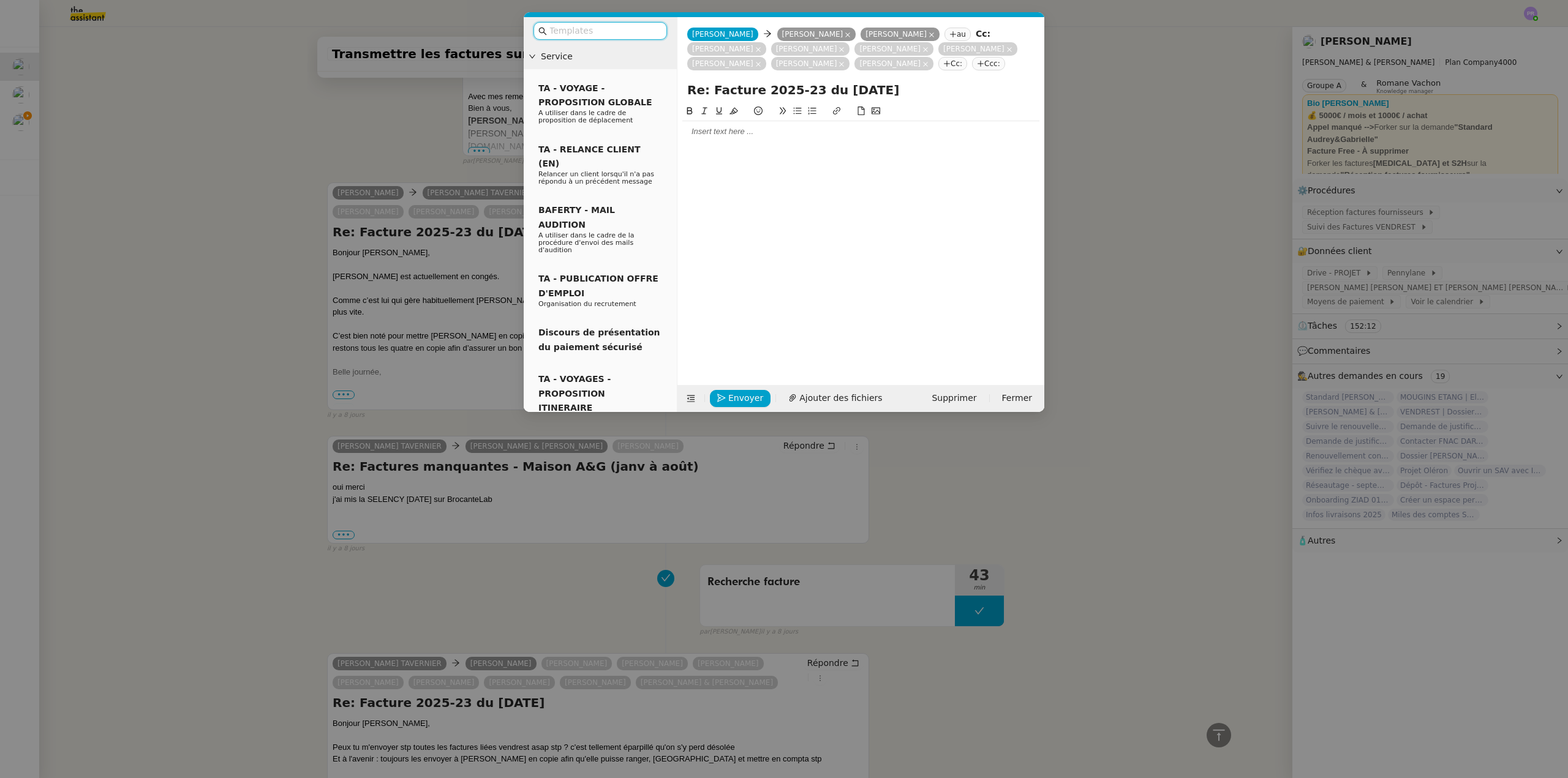
scroll to position [14534, 0]
click at [720, 135] on div at bounding box center [860, 132] width 357 height 11
click at [370, 400] on nz-modal-container "Service TA - VOYAGE - PROPOSITION GLOBALE A utiliser dans le cadre de propositi…" at bounding box center [784, 389] width 1568 height 778
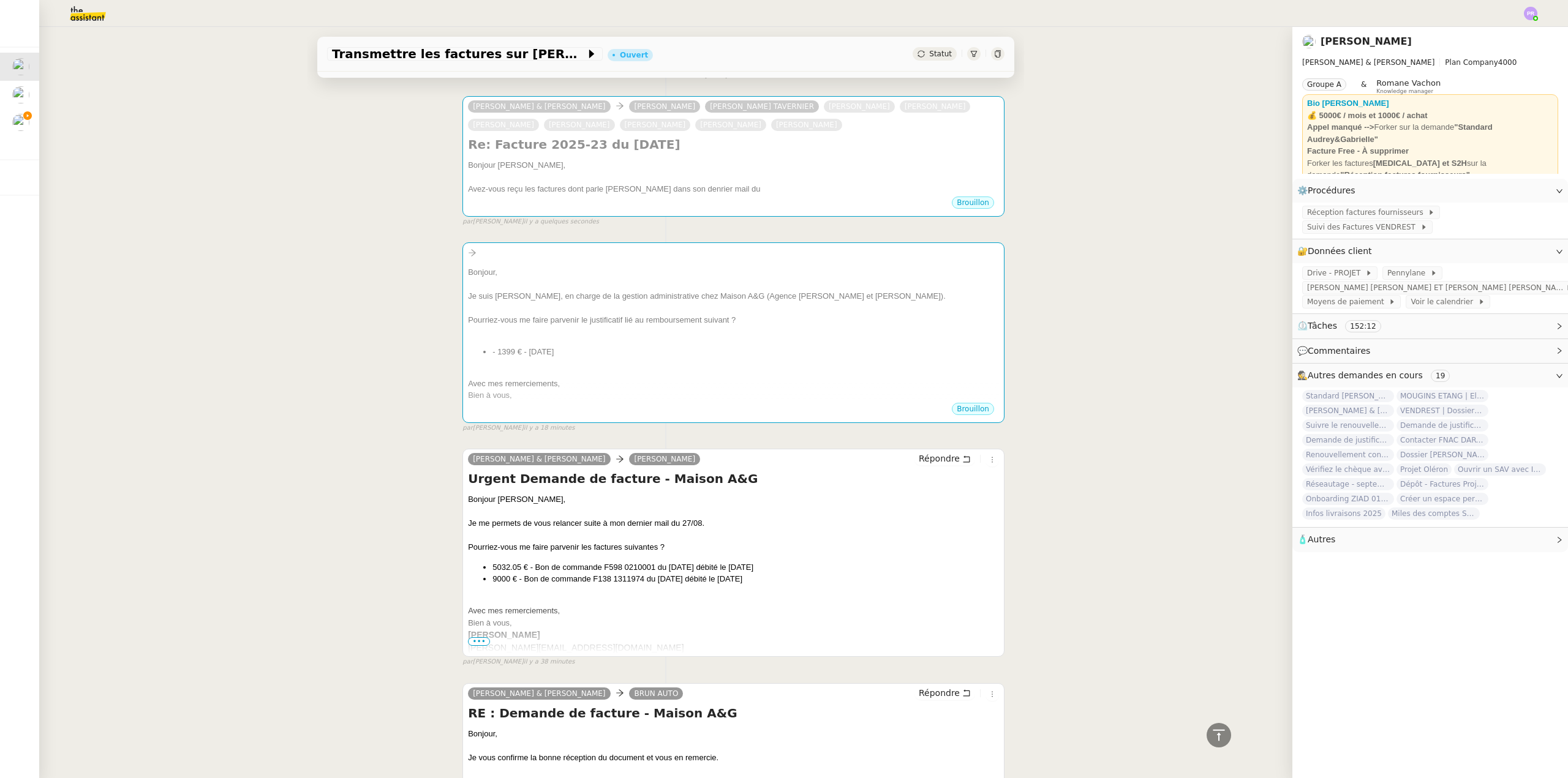
scroll to position [0, 0]
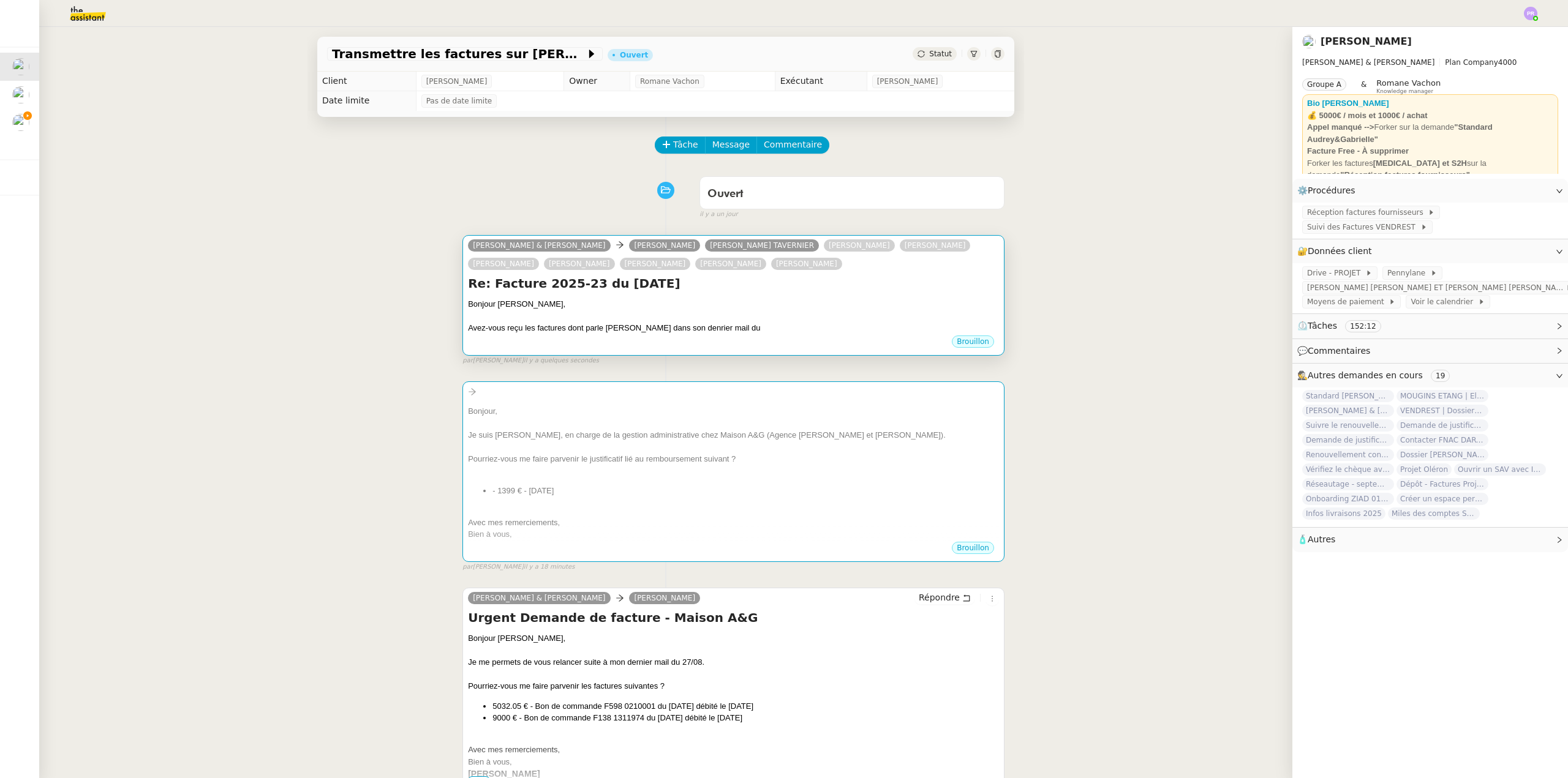
click at [849, 291] on h4 "Re: Facture 2025-23 du 07/07/2025" at bounding box center [733, 283] width 531 height 17
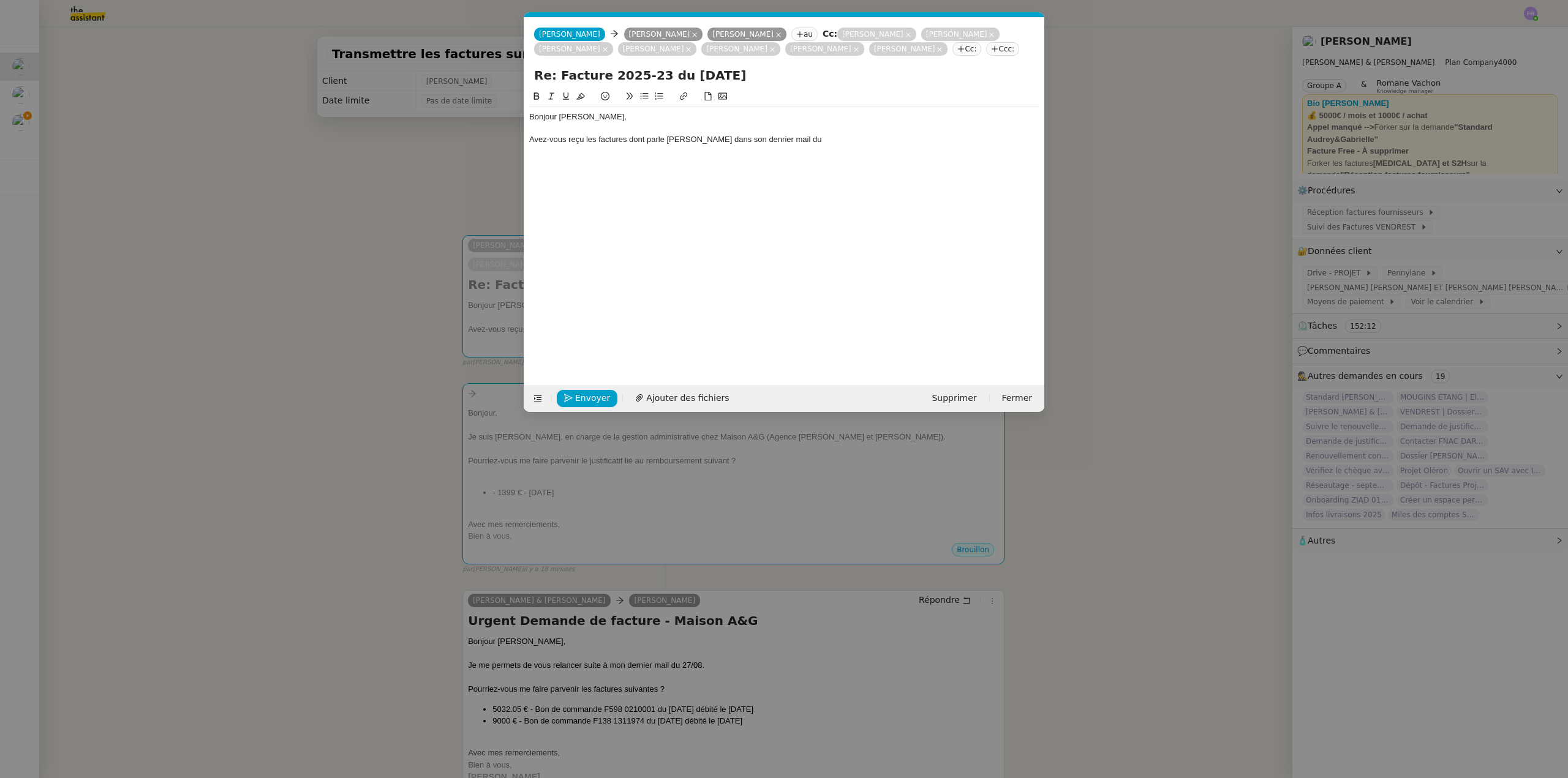
scroll to position [0, 26]
click at [851, 130] on div at bounding box center [784, 128] width 510 height 11
click at [852, 145] on div "Avez-vous reçu les factures dont parle Madame Coeva dans son denrier mail du" at bounding box center [784, 139] width 510 height 11
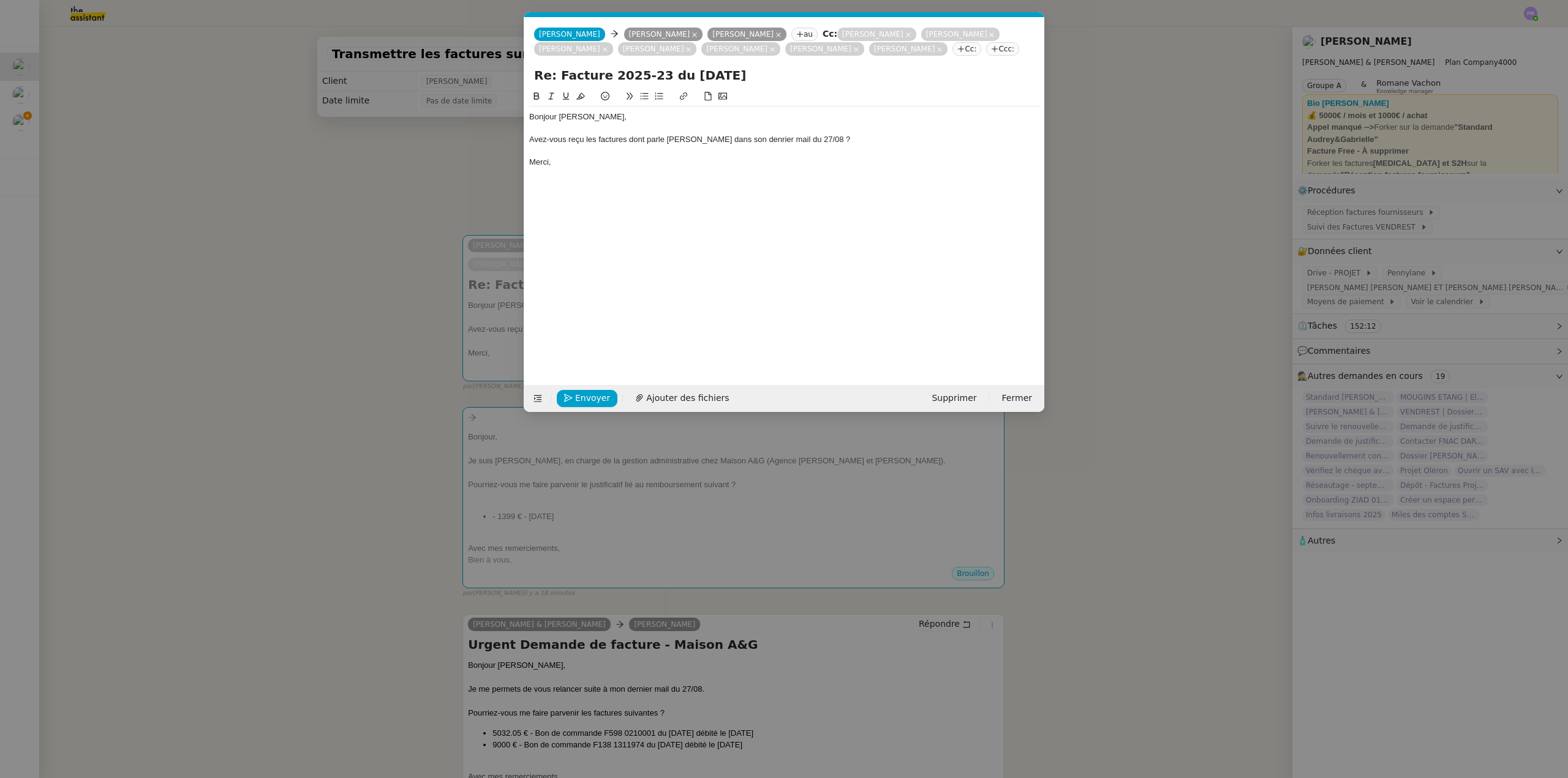
click at [651, 137] on div "Avez-vous reçu les factures dont parle Madame Coeva dans son denrier mail du 27…" at bounding box center [784, 139] width 510 height 11
click at [646, 94] on icon at bounding box center [645, 96] width 8 height 7
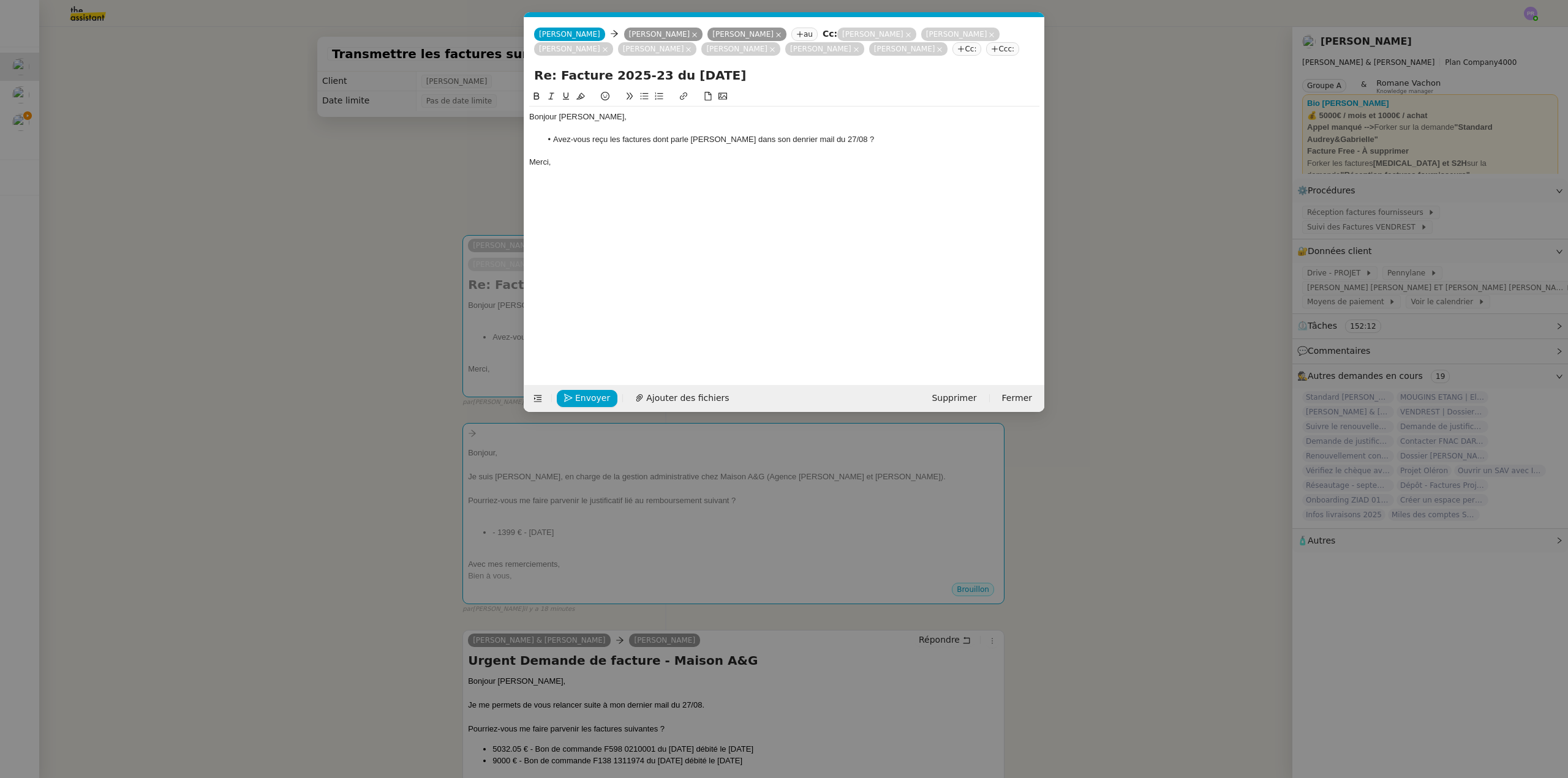
click at [795, 137] on li "Avez-vous reçu les factures dont parle Madame Coeva dans son denrier mail du 27…" at bounding box center [790, 139] width 498 height 11
click at [779, 152] on div at bounding box center [784, 151] width 510 height 11
click at [795, 139] on li "Avez-vous reçu les factures dont parle Madame Coeva dans son denrier mail du 27…" at bounding box center [790, 139] width 498 height 11
click at [659, 35] on div "audrey@maison-aetg.com" at bounding box center [665, 20] width 177 height 45
click at [652, 35] on div "audrey@maison-aetg.com" at bounding box center [665, 20] width 177 height 45
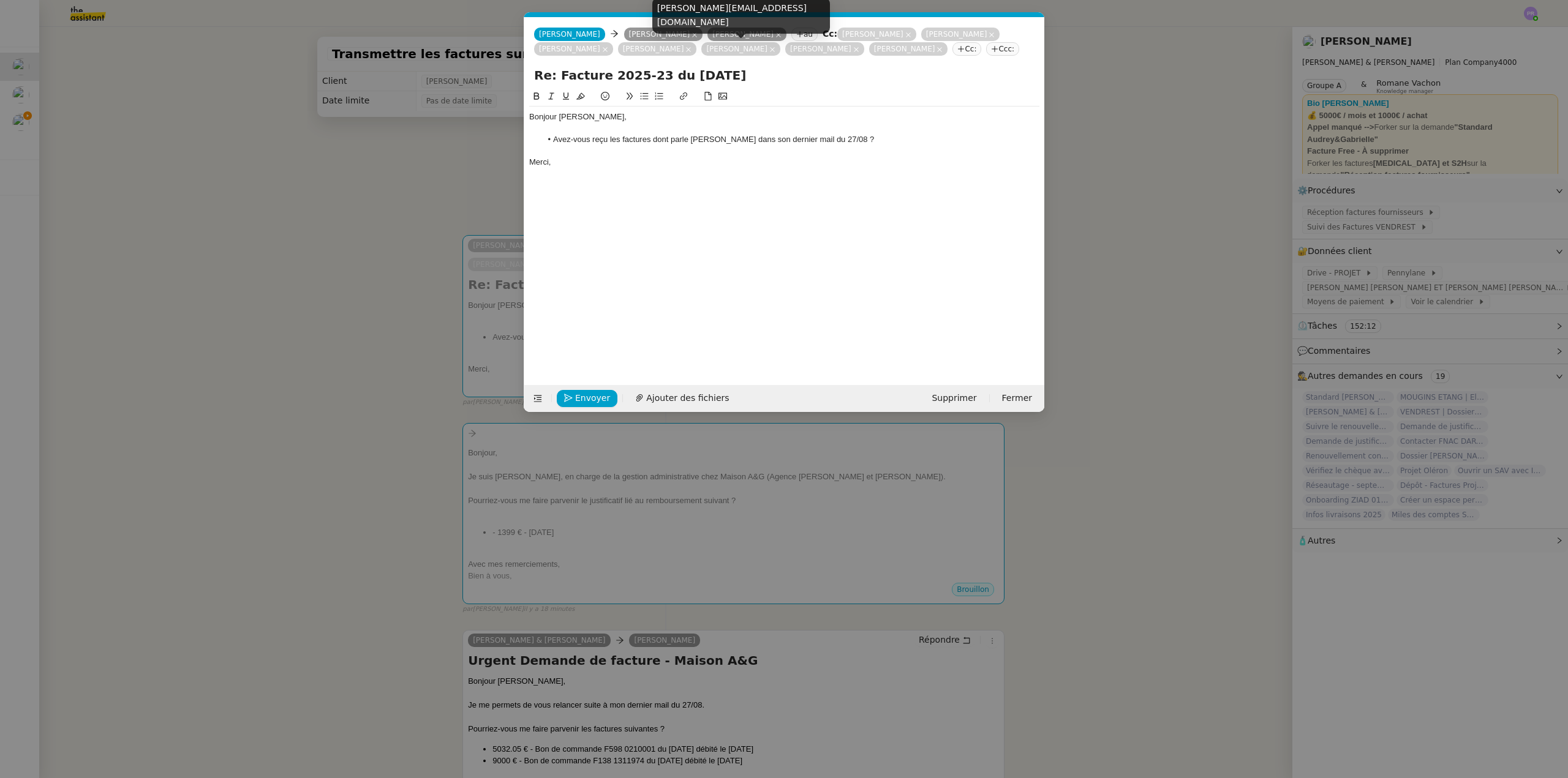
click at [653, 31] on div "xavier.joinau@gmail.com" at bounding box center [741, 15] width 177 height 36
click at [624, 31] on nz-tag "Nelly Coeva" at bounding box center [663, 35] width 79 height 14
click at [692, 34] on icon at bounding box center [694, 35] width 5 height 5
click at [821, 37] on icon at bounding box center [824, 35] width 6 height 6
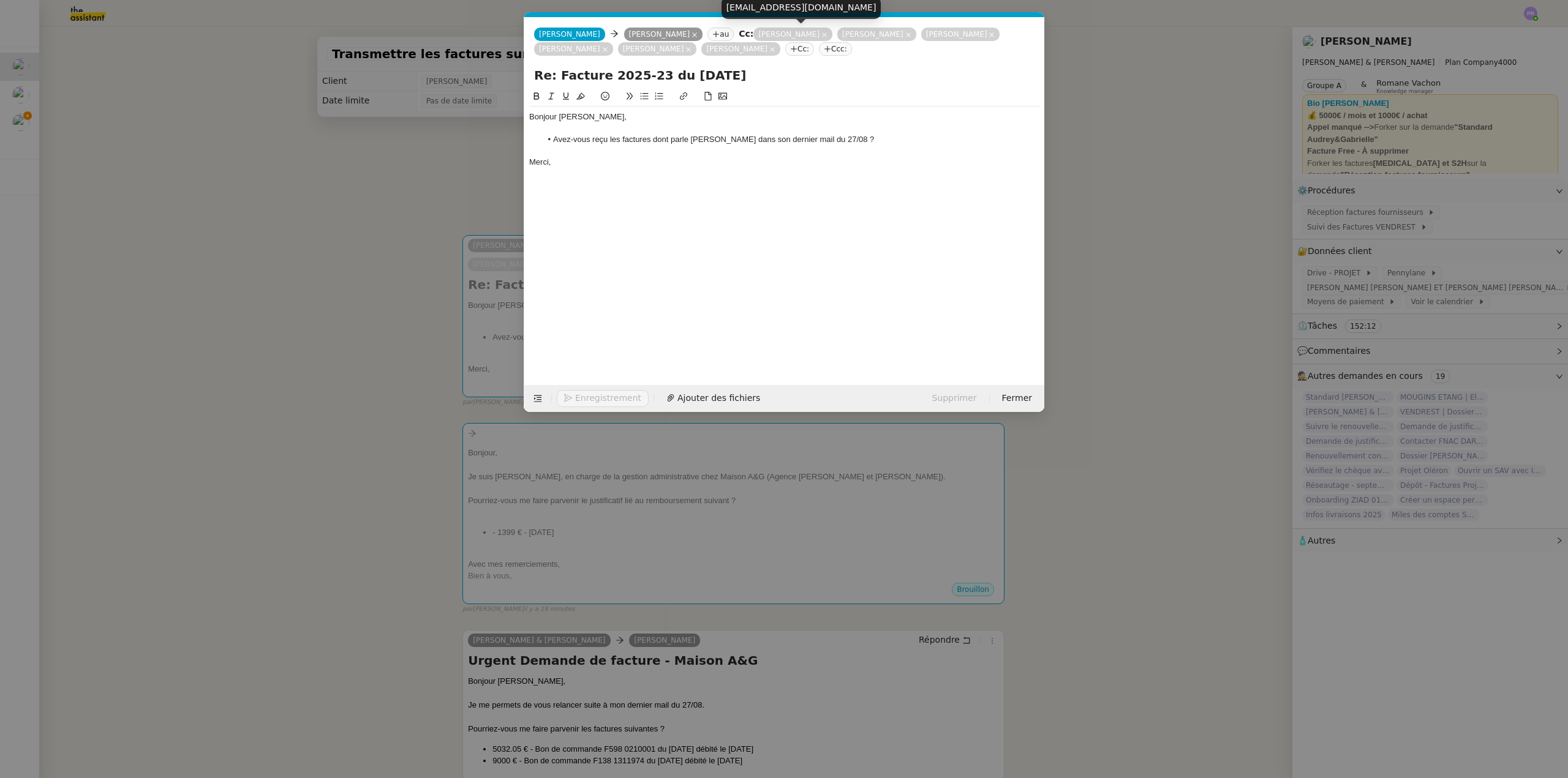
click at [825, 34] on icon at bounding box center [824, 35] width 6 height 6
click at [798, 33] on nz-tag "Vioto Goeh" at bounding box center [792, 35] width 79 height 14
click at [822, 34] on icon at bounding box center [824, 35] width 5 height 5
click at [905, 37] on icon at bounding box center [908, 35] width 6 height 6
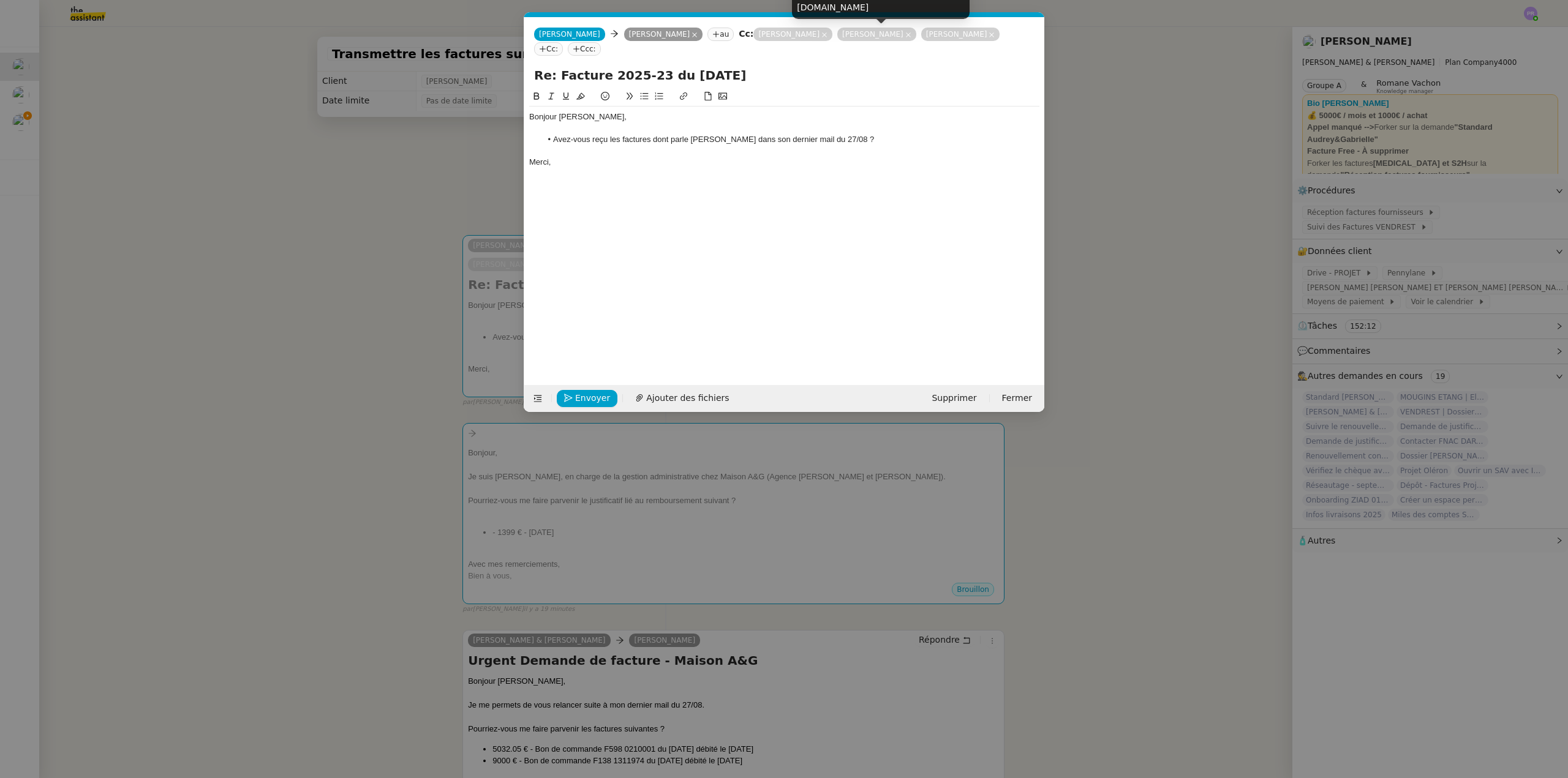
click at [905, 34] on icon at bounding box center [908, 35] width 6 height 6
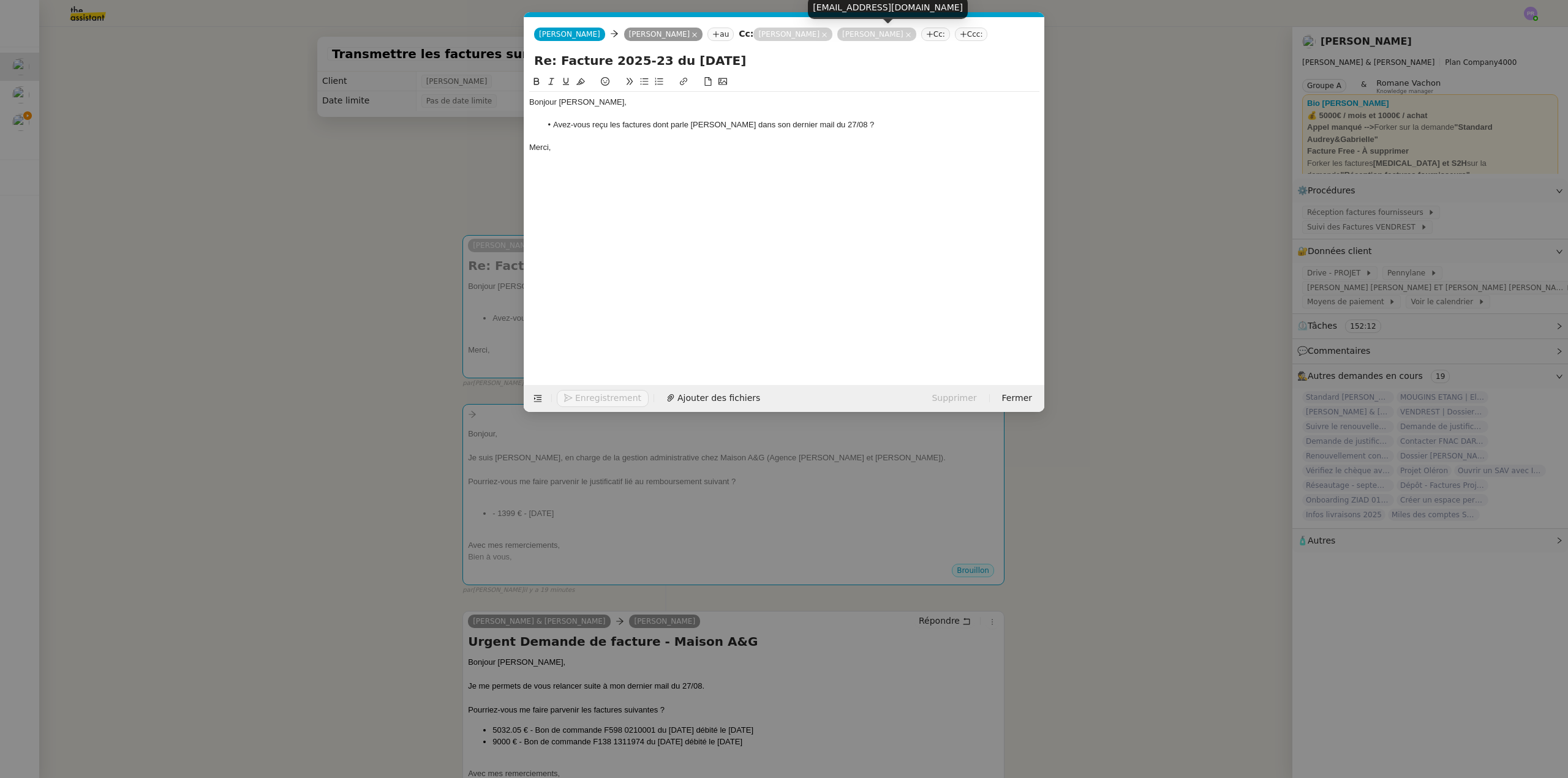
click at [905, 34] on icon at bounding box center [908, 35] width 6 height 6
click at [607, 139] on div at bounding box center [784, 137] width 510 height 11
click at [586, 395] on span "Envoyer" at bounding box center [592, 398] width 35 height 14
click at [586, 395] on span "Confirmer l'envoi" at bounding box center [612, 398] width 73 height 14
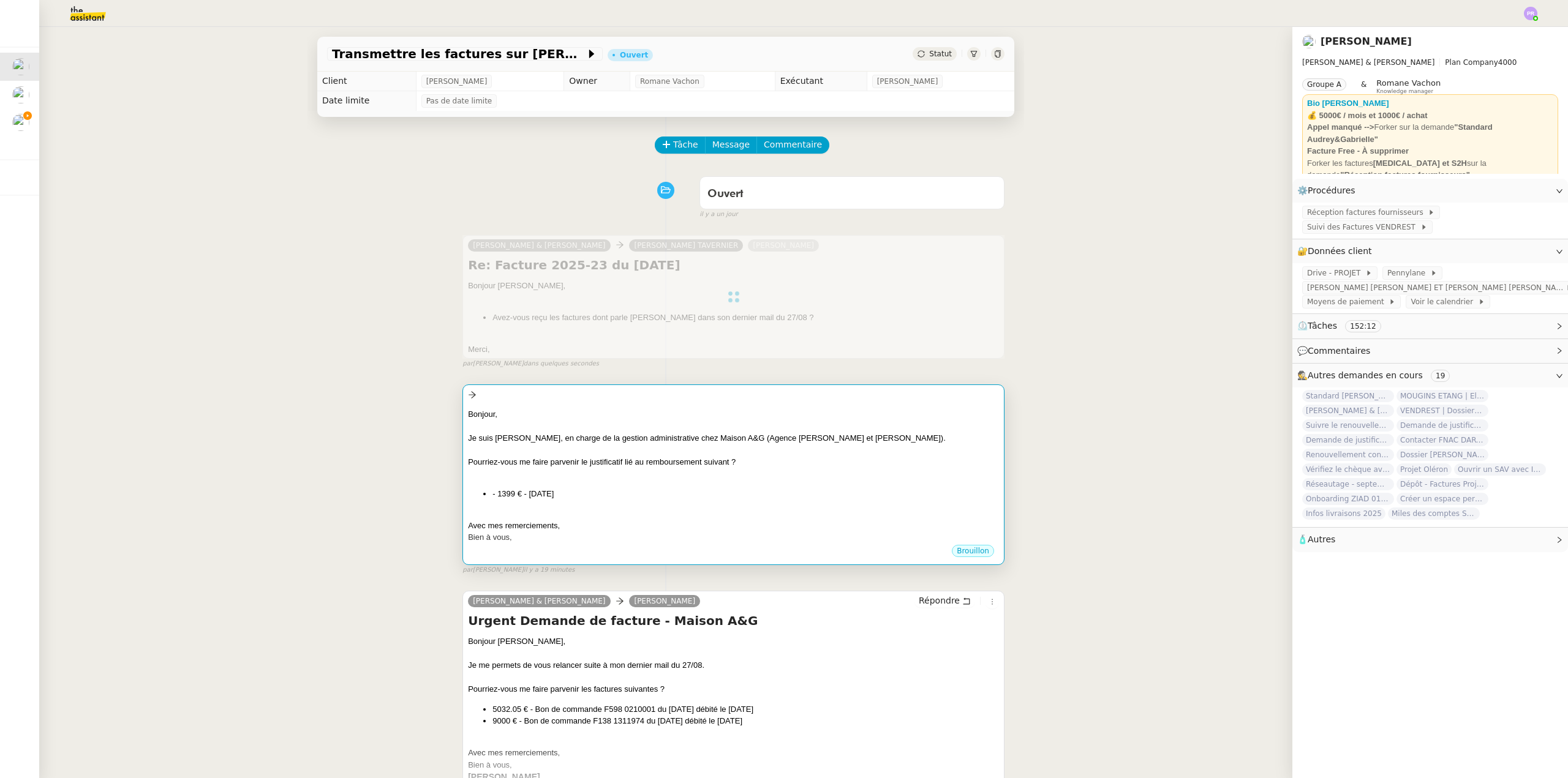
click at [803, 465] on div "Pourriez-vous me faire parvenir le justificatif lié au remboursement suivant ?" at bounding box center [733, 462] width 531 height 12
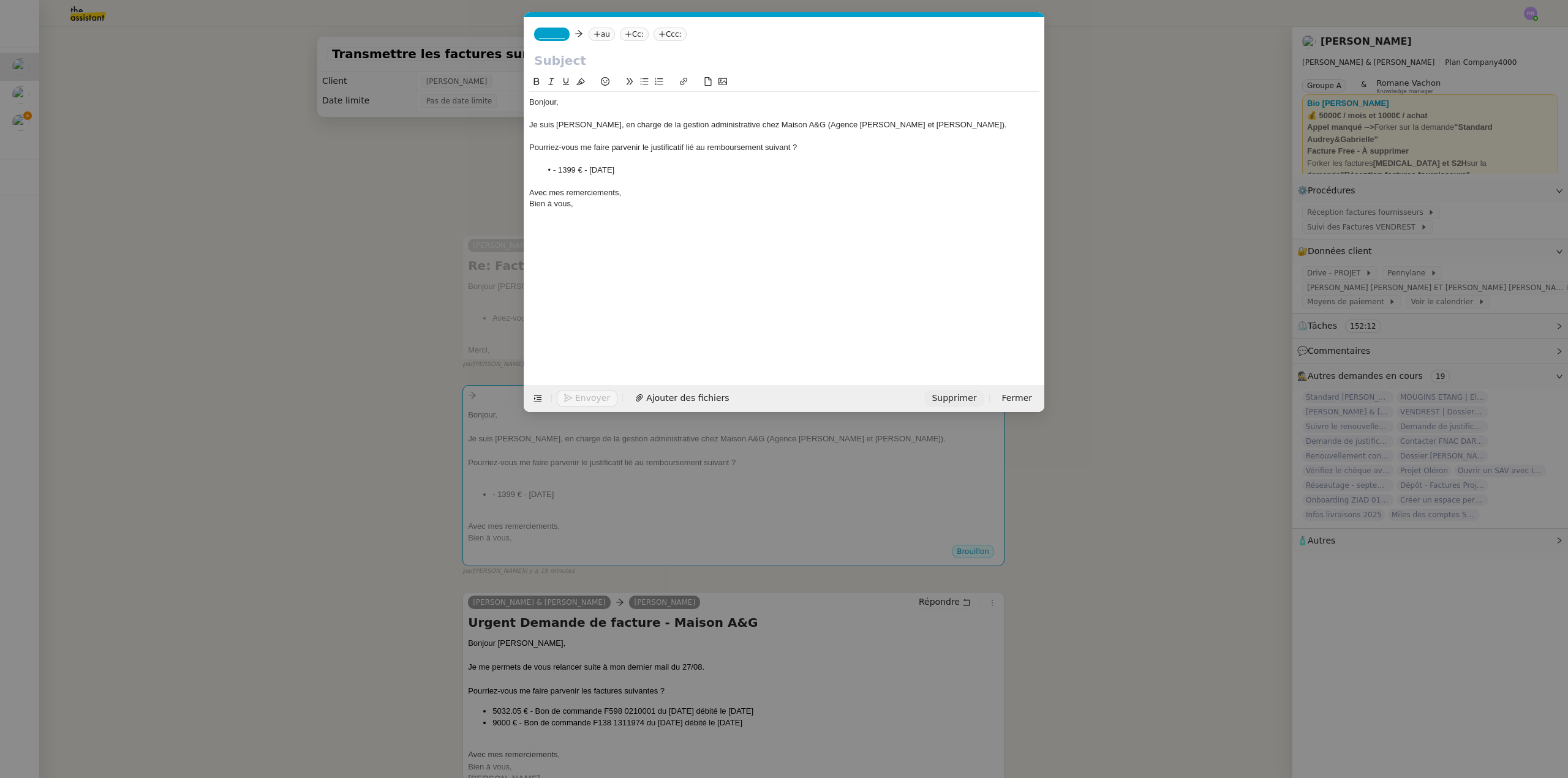
click at [962, 397] on span "Supprimer" at bounding box center [954, 398] width 45 height 14
click at [1064, 364] on button "OK" at bounding box center [1075, 366] width 22 height 14
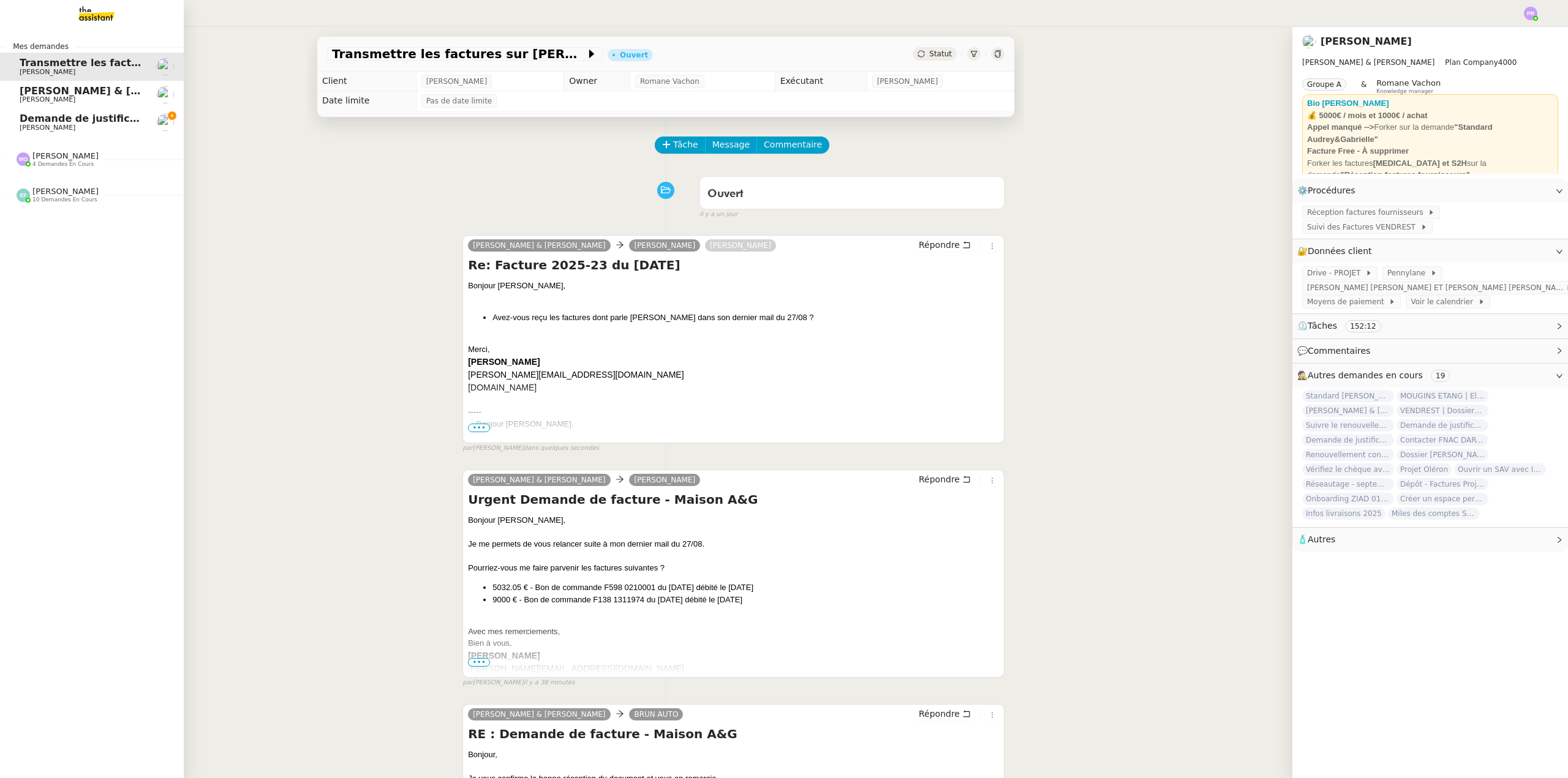
click at [99, 118] on span "Demande de justificatifs Pennylane - août 2025" at bounding box center [151, 118] width 263 height 12
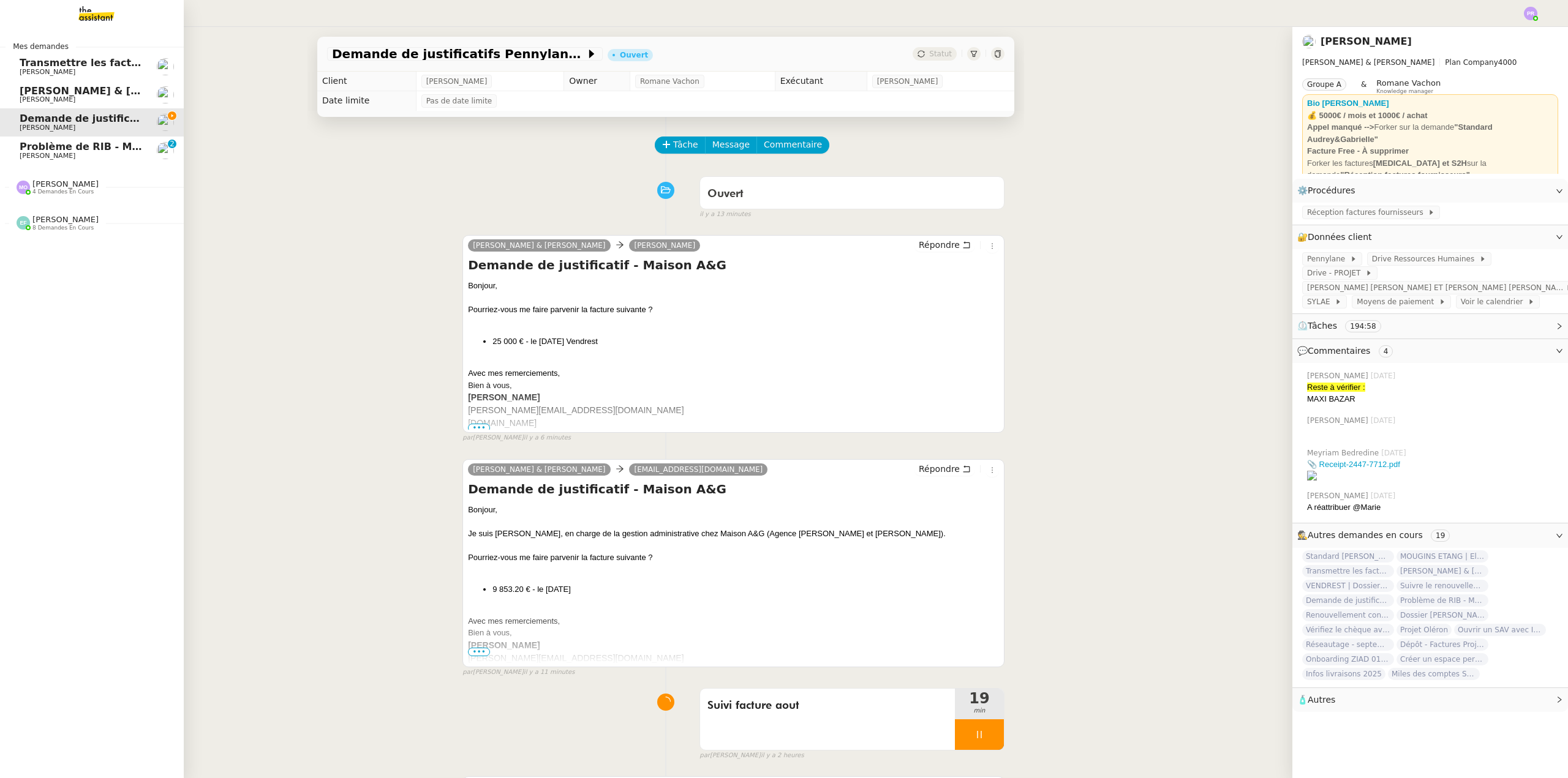
click at [63, 146] on span "Problème de RIB - MATELAS FRANCAIS" at bounding box center [126, 146] width 213 height 12
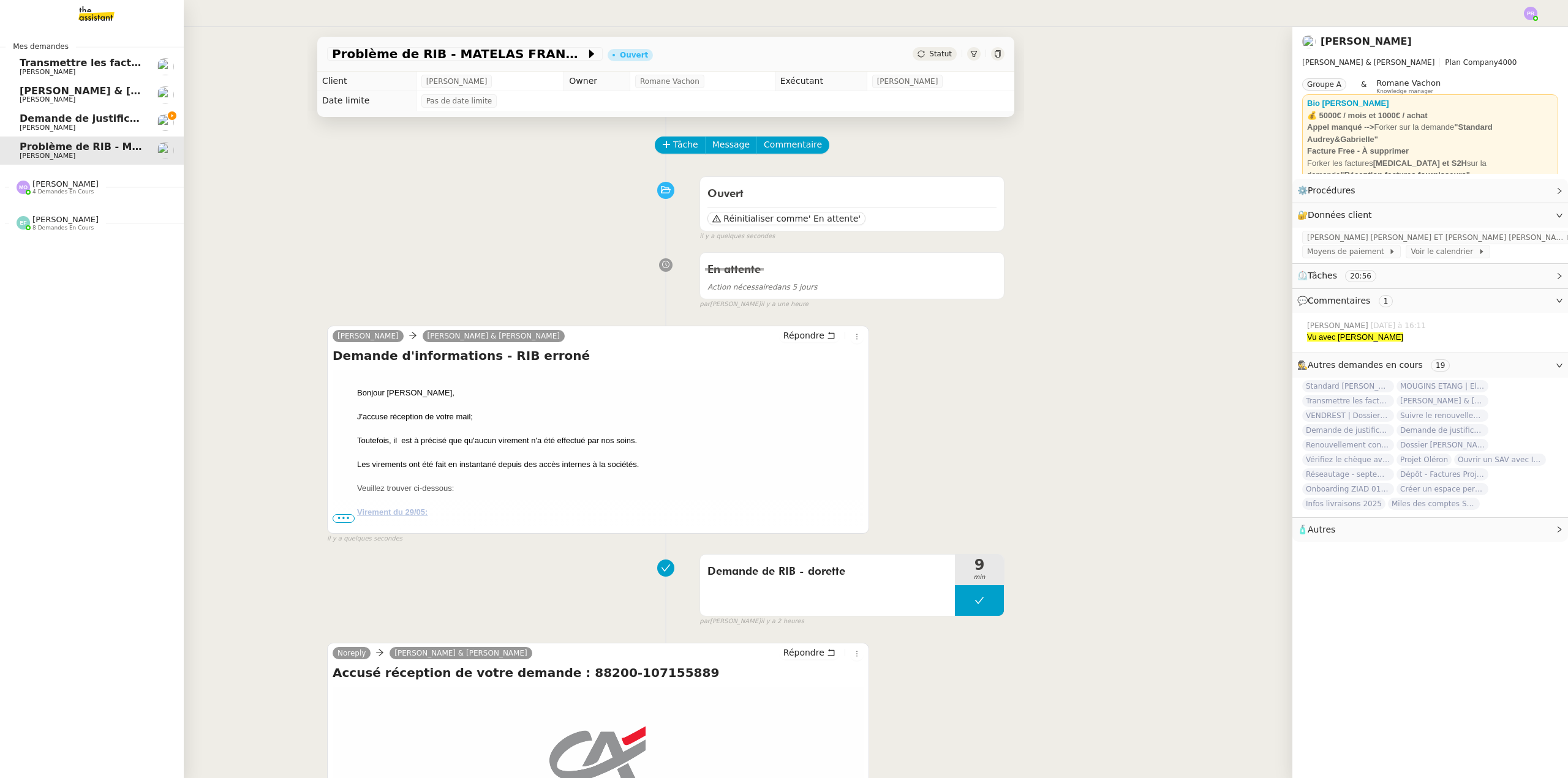
click at [111, 121] on span "Demande de justificatifs Pennylane - août 2025" at bounding box center [151, 118] width 263 height 12
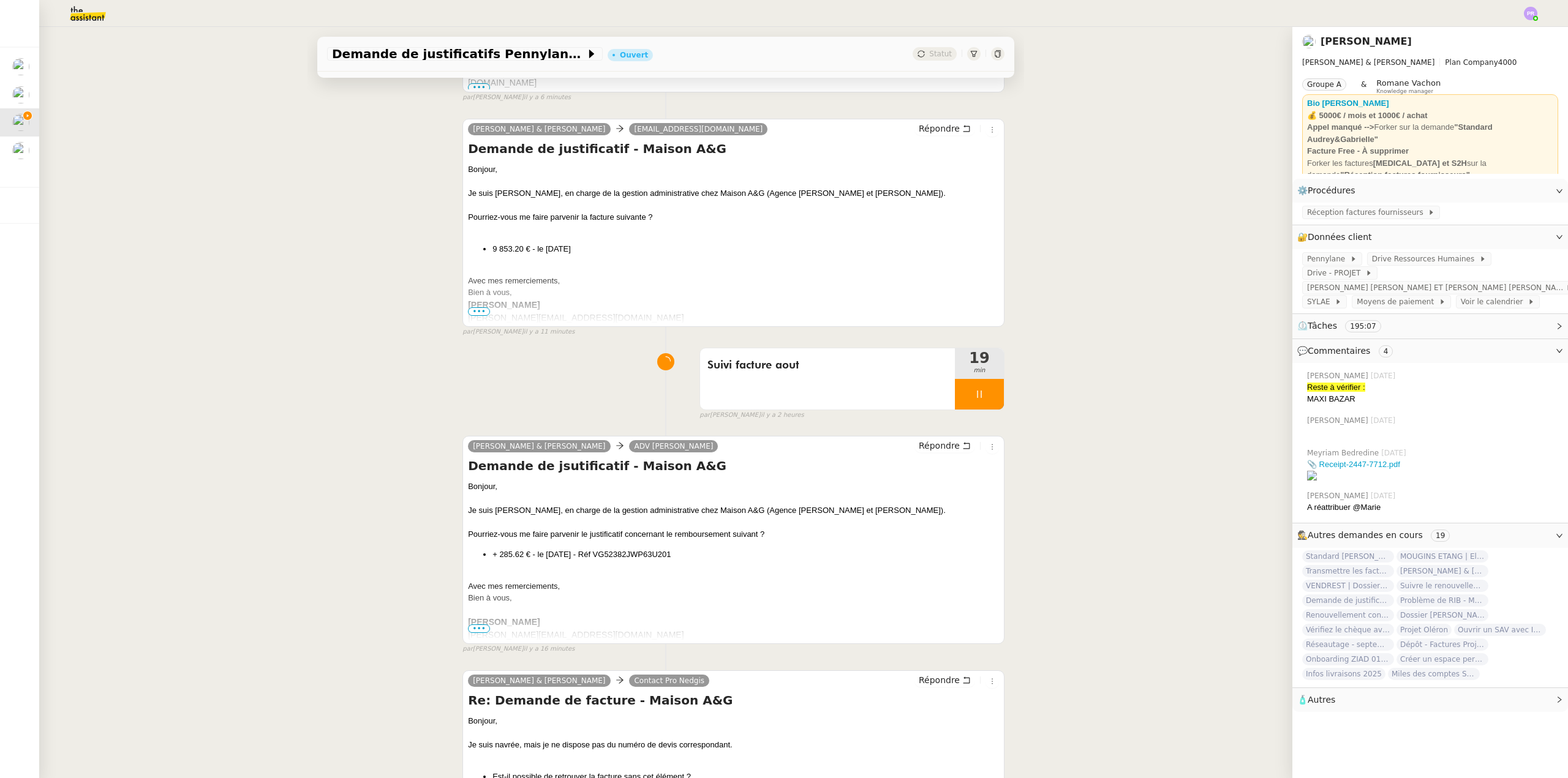
scroll to position [368, 0]
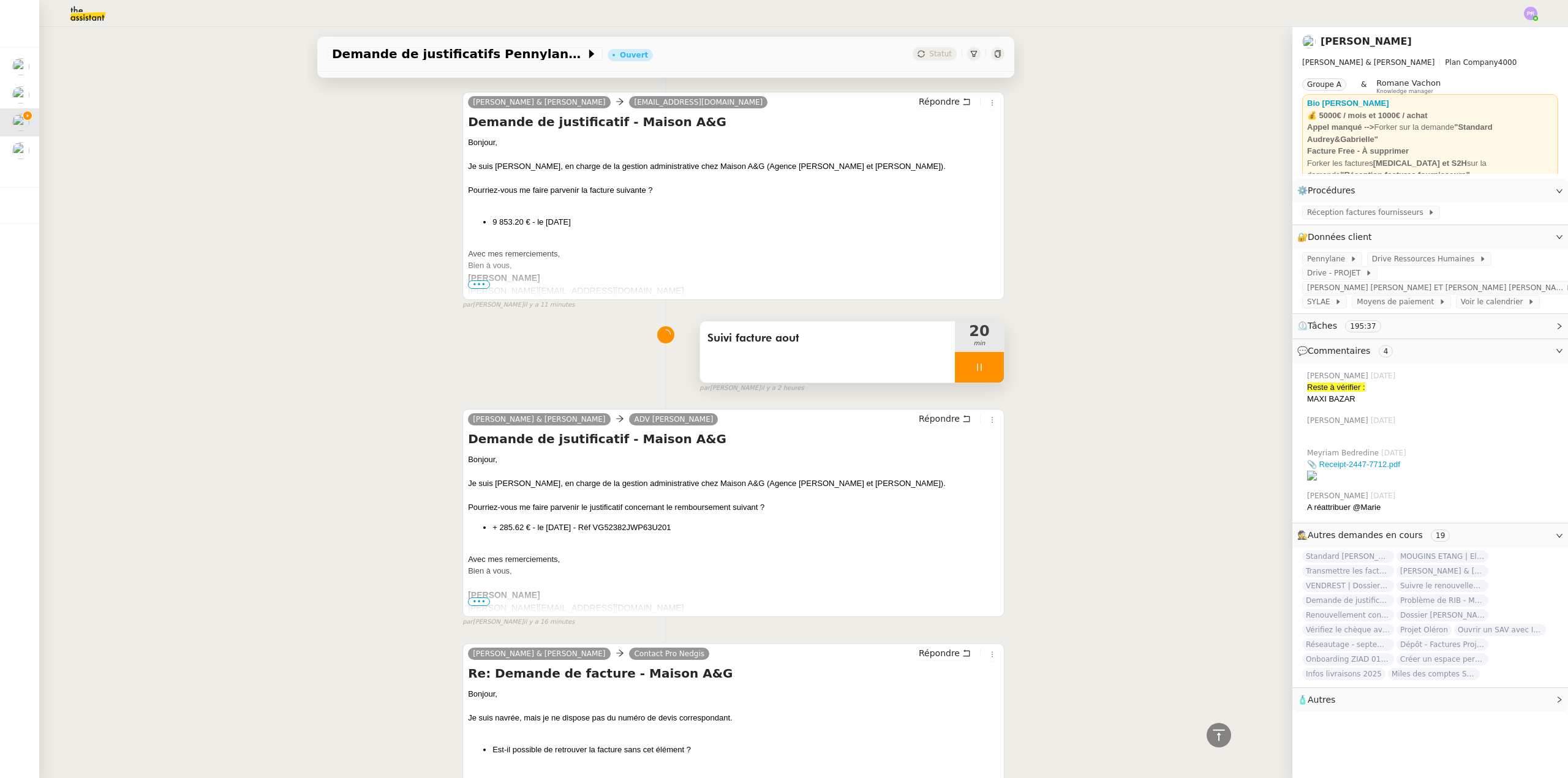
click at [981, 365] on div at bounding box center [979, 367] width 49 height 31
click at [987, 366] on icon at bounding box center [992, 367] width 10 height 10
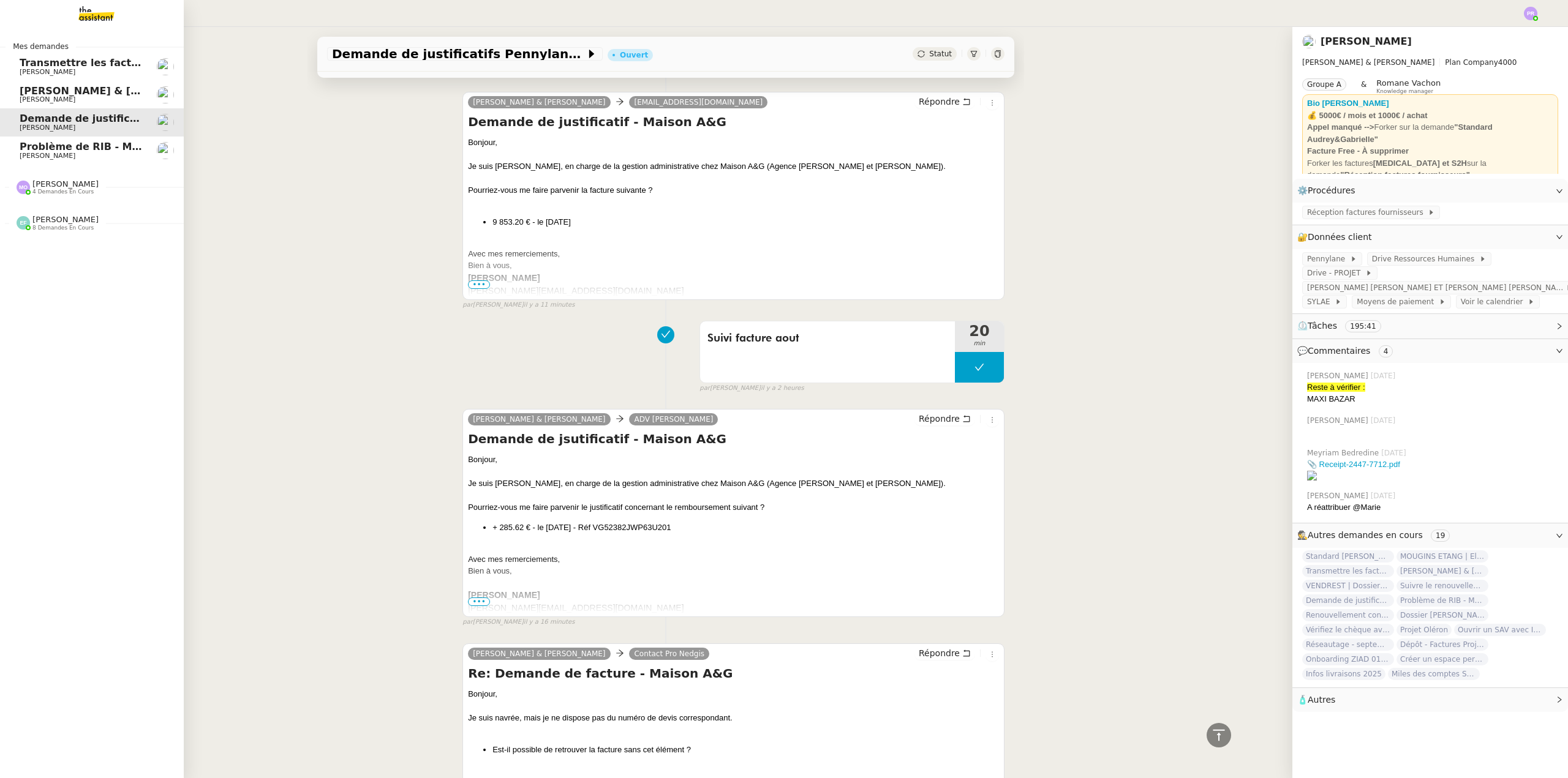
click at [73, 143] on span "Problème de RIB - MATELAS FRANCAIS" at bounding box center [126, 146] width 213 height 12
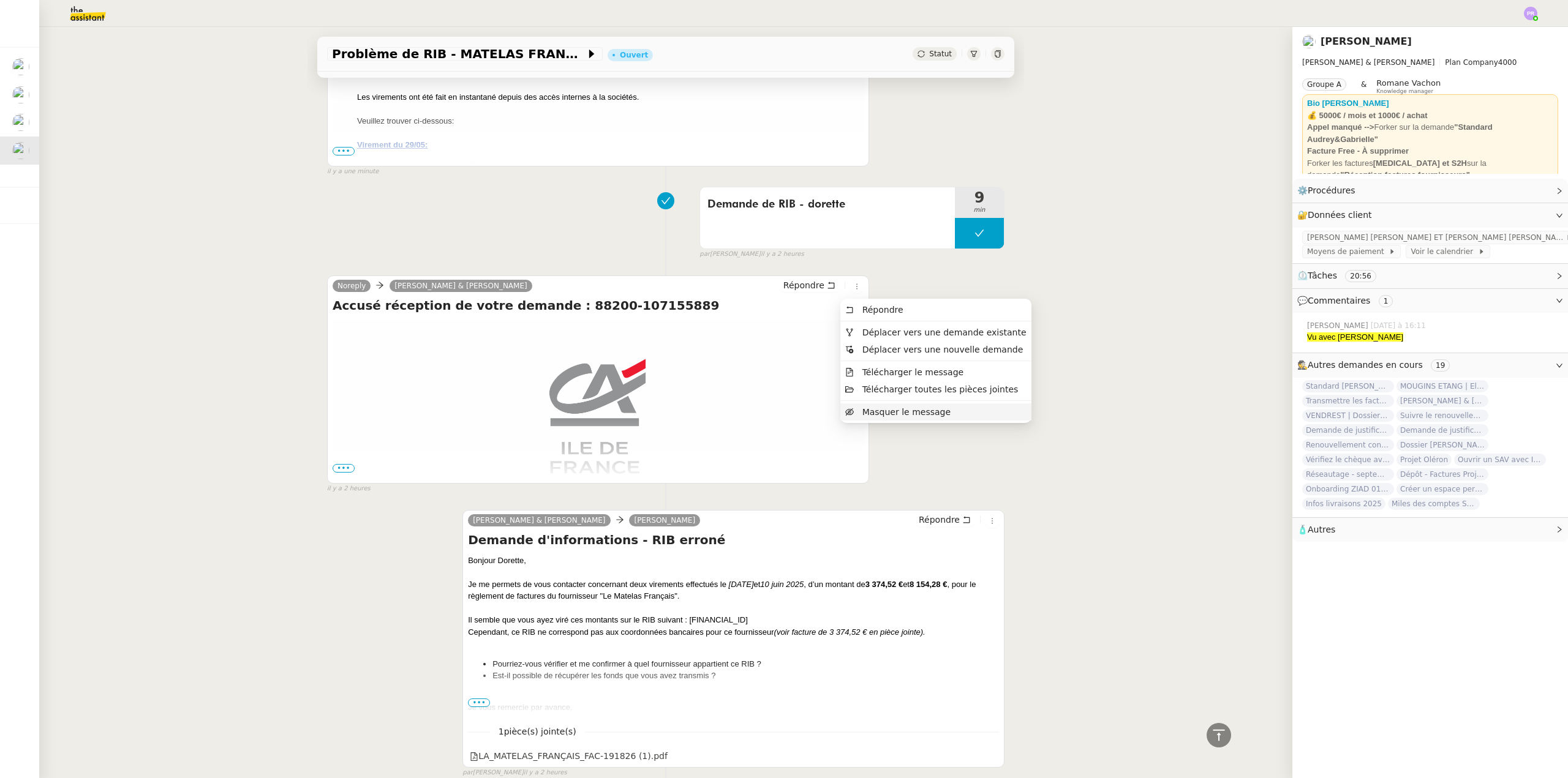
click at [886, 411] on span "Masquer le message" at bounding box center [907, 412] width 88 height 10
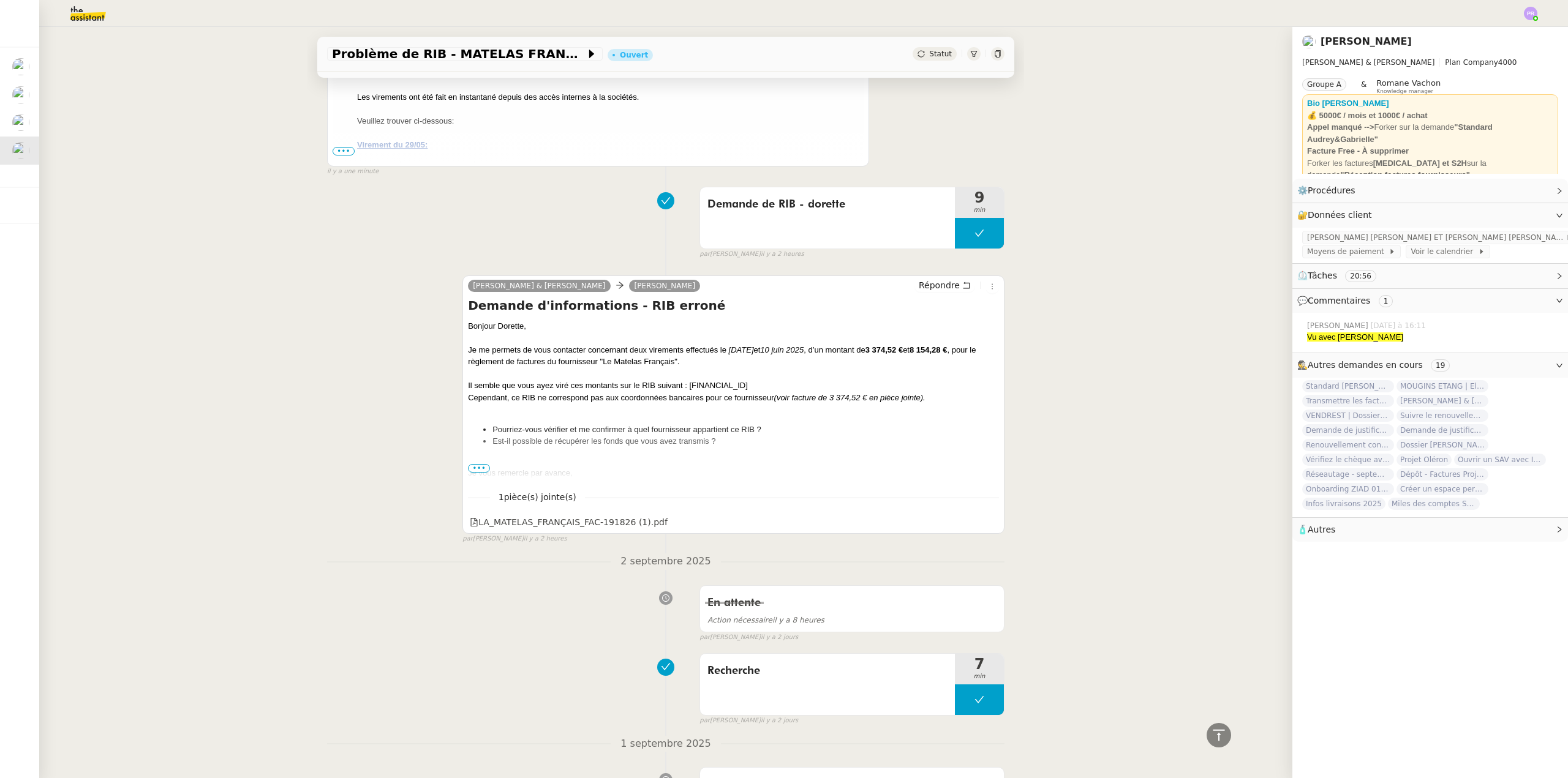
scroll to position [183, 0]
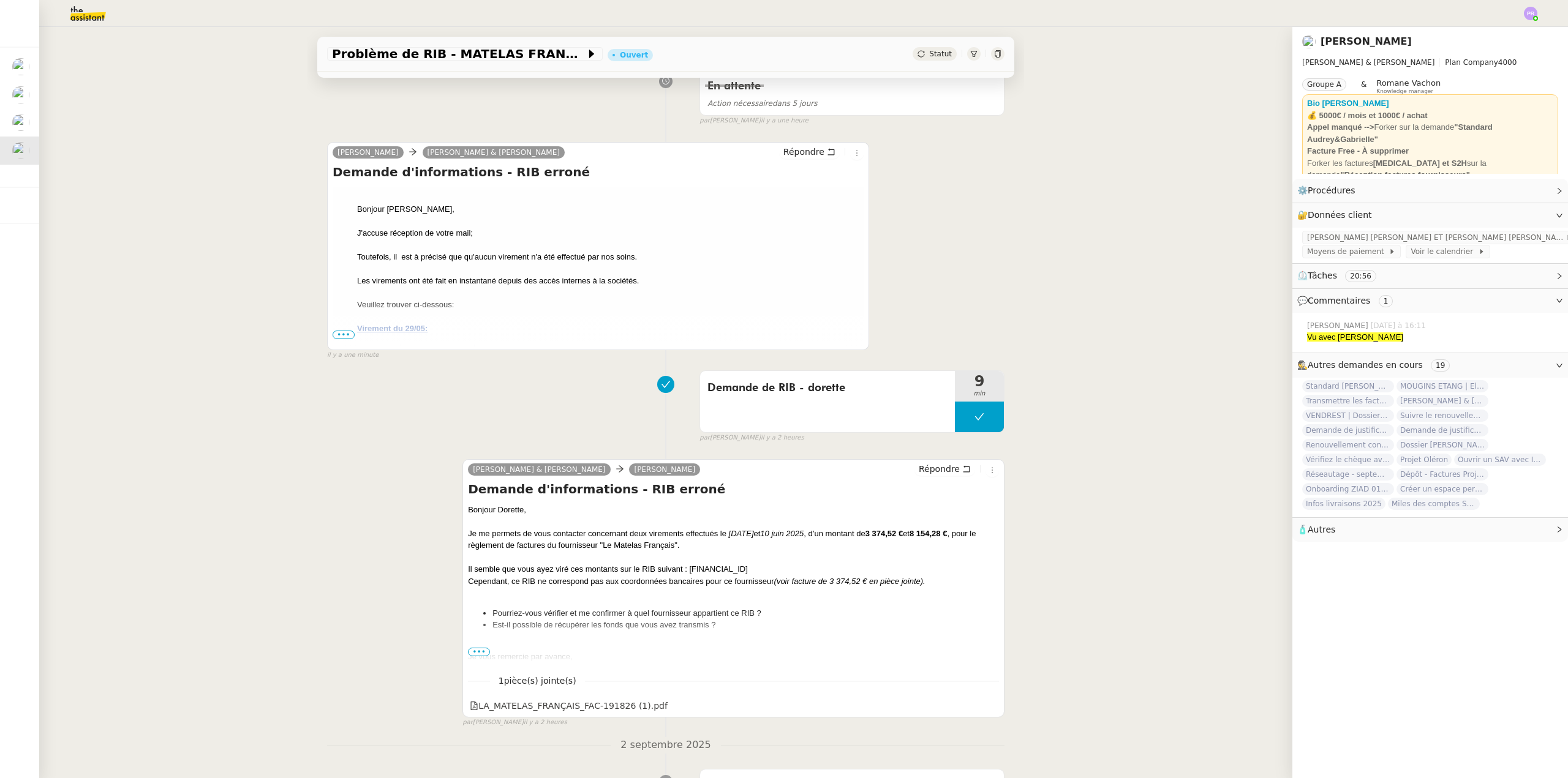
click at [333, 336] on span "•••" at bounding box center [343, 335] width 22 height 9
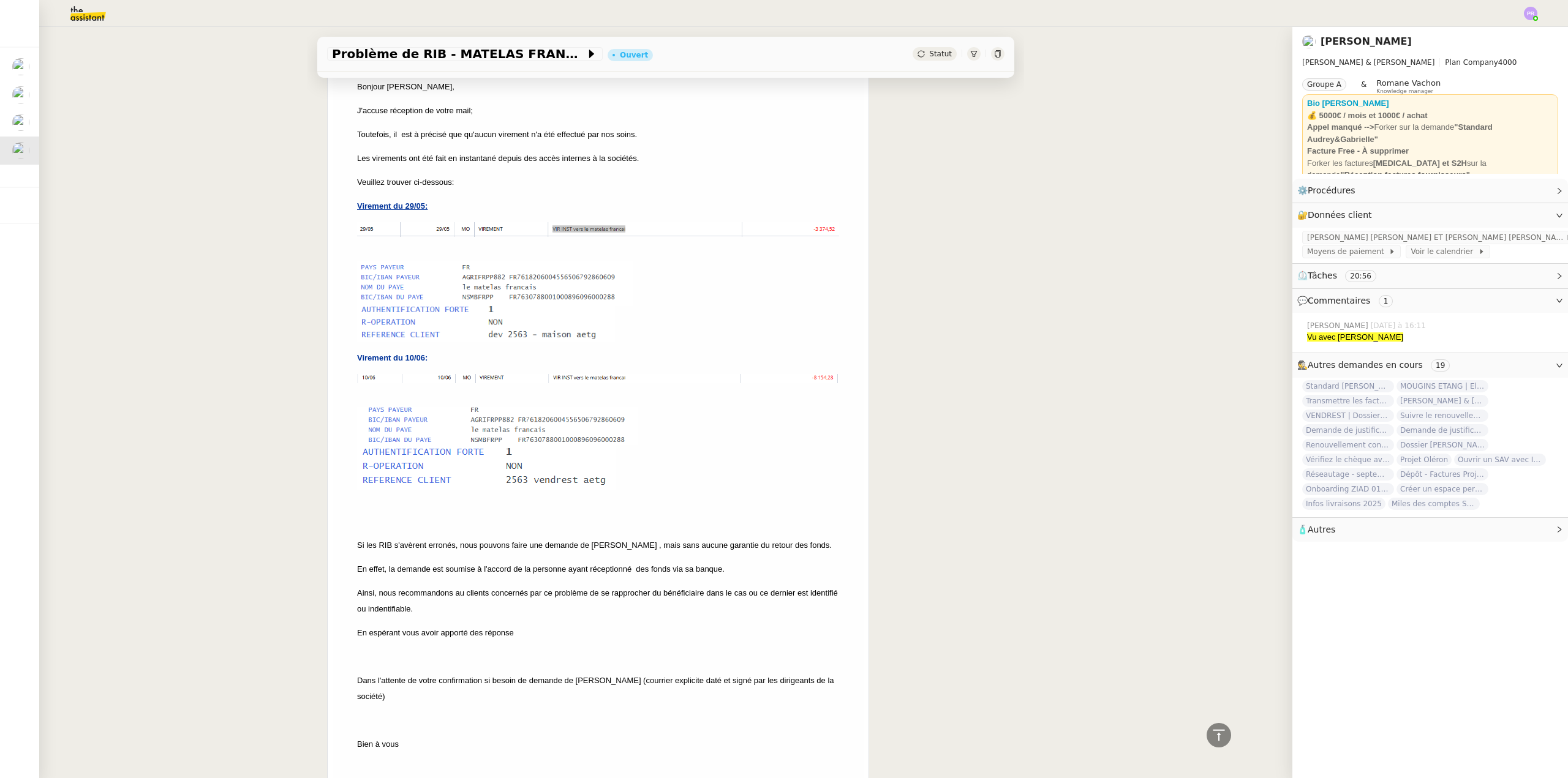
scroll to position [0, 0]
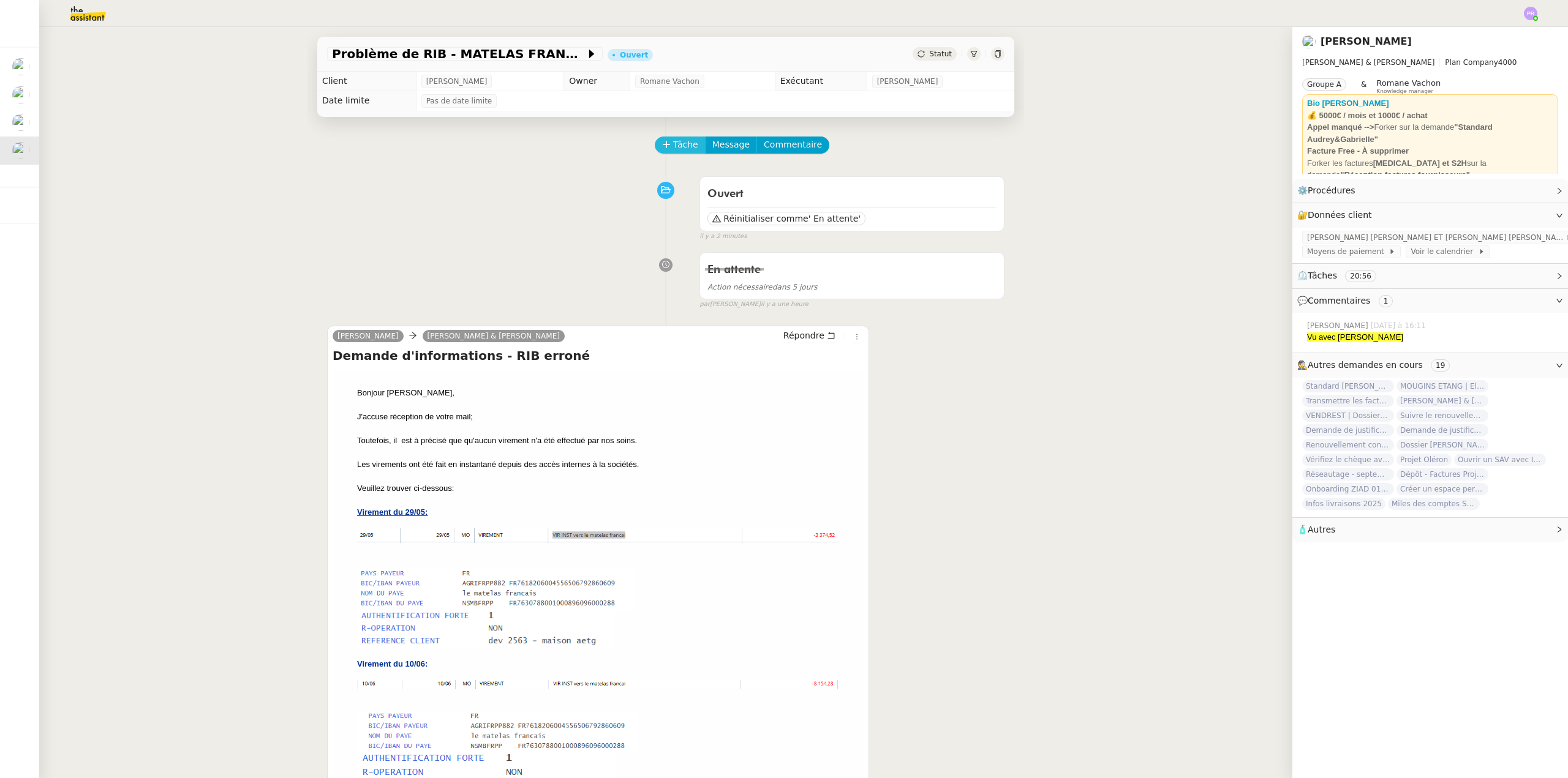
click at [679, 143] on span "Tâche" at bounding box center [685, 145] width 25 height 14
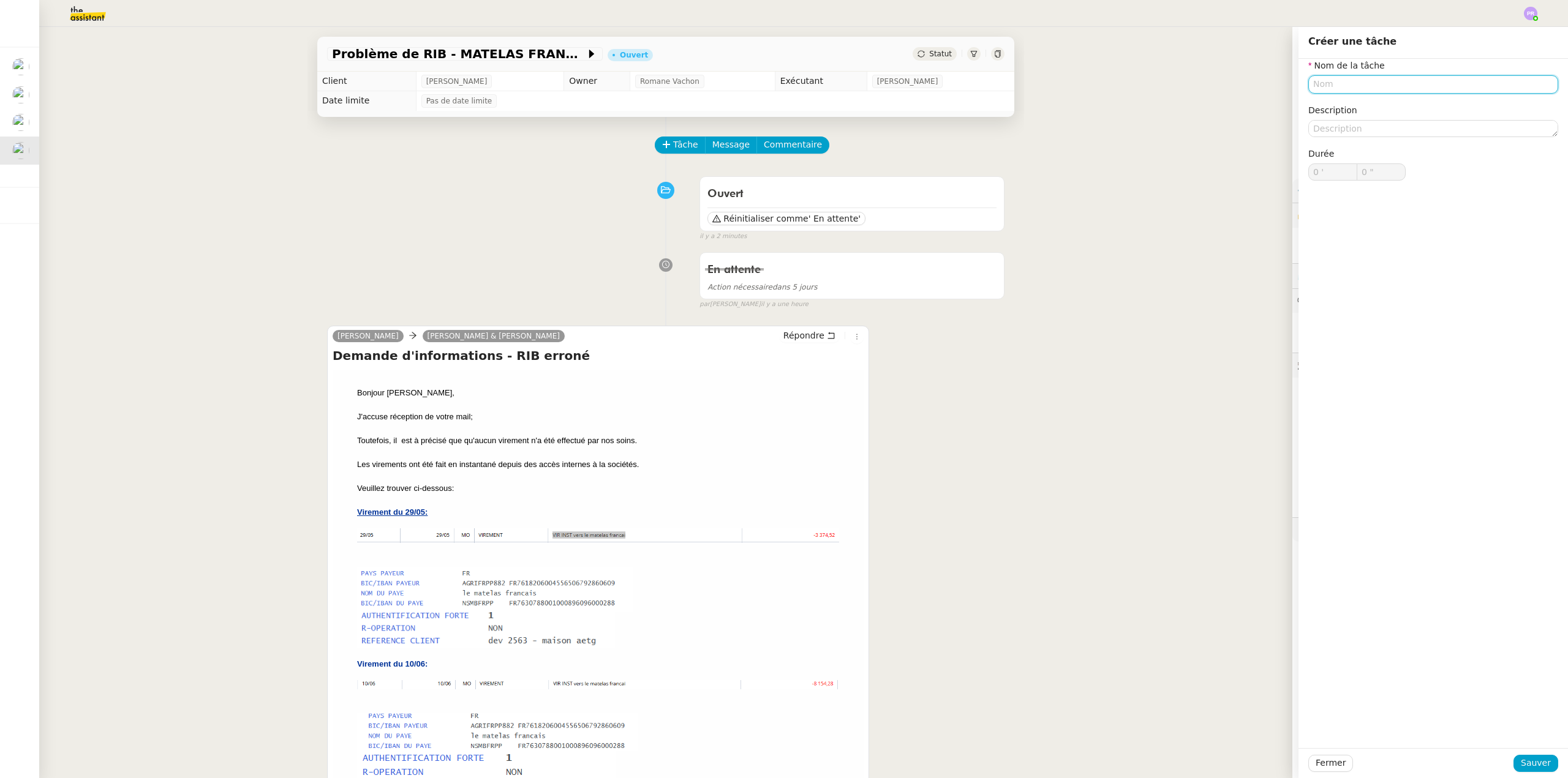
click at [1350, 89] on input "text" at bounding box center [1433, 84] width 250 height 18
click at [1353, 107] on div "Suivi retour Dorette" at bounding box center [1423, 107] width 240 height 11
type input "Suivi retour Dorette"
click at [1529, 761] on span "Sauver" at bounding box center [1535, 763] width 30 height 14
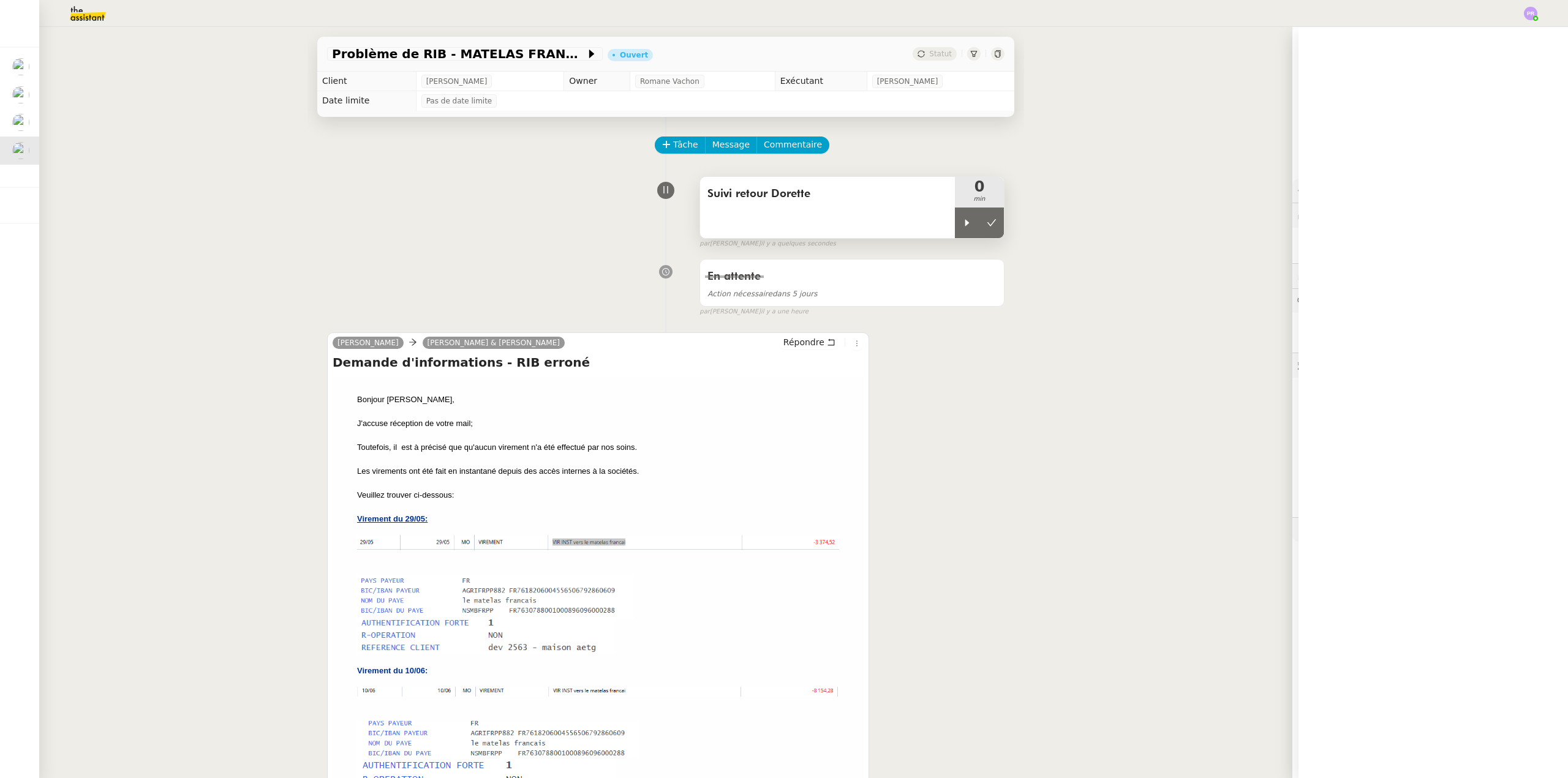
drag, startPoint x: 960, startPoint y: 226, endPoint x: 924, endPoint y: 213, distance: 38.3
click at [962, 225] on icon at bounding box center [967, 223] width 10 height 10
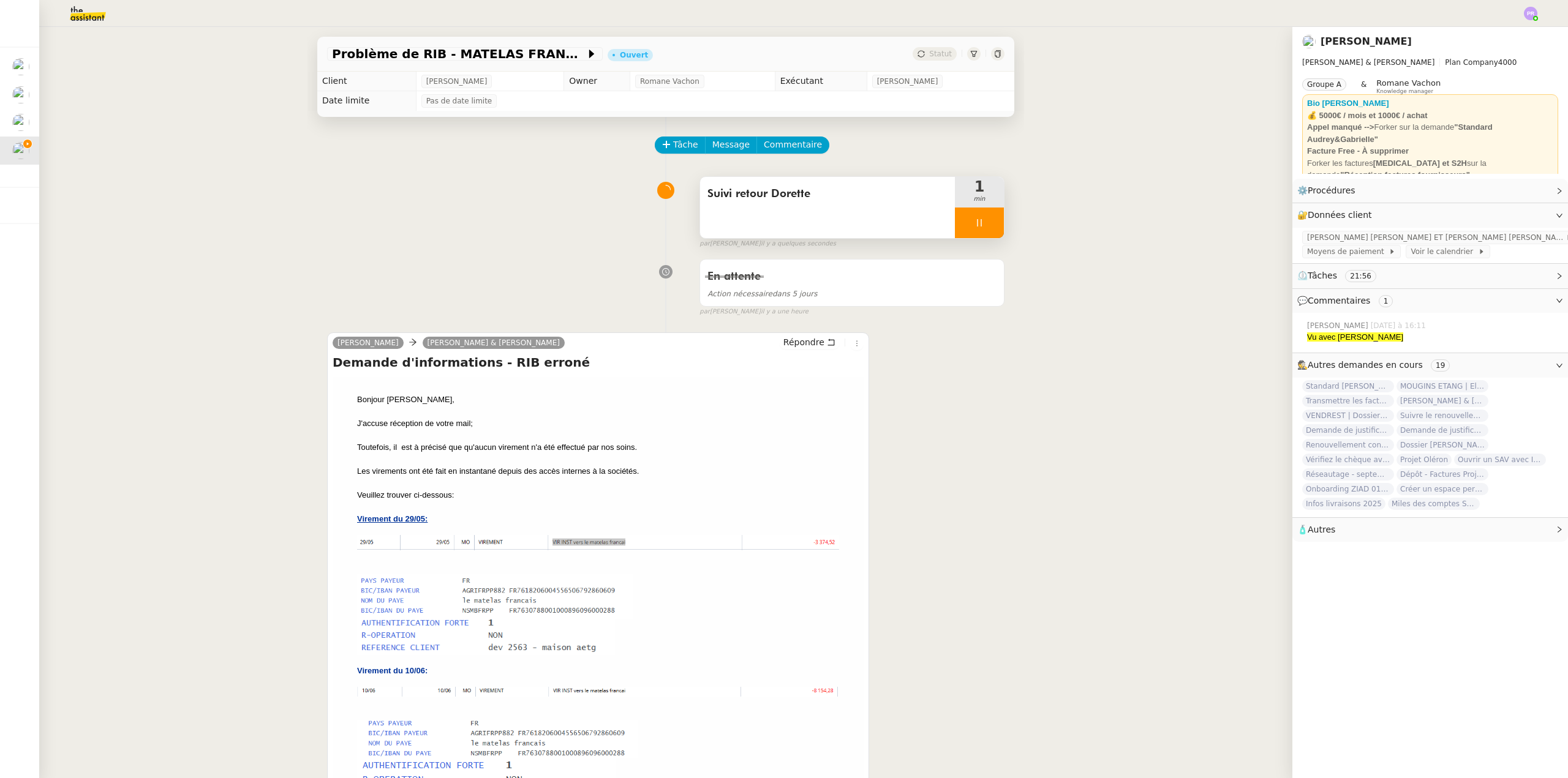
click at [981, 219] on div at bounding box center [979, 222] width 49 height 31
click at [987, 219] on icon at bounding box center [992, 223] width 10 height 10
click at [201, 185] on div "Problème de RIB - MATELAS FRANCAIS Ouvert Statut Client Gabrielle Tavernier Own…" at bounding box center [666, 403] width 1253 height 752
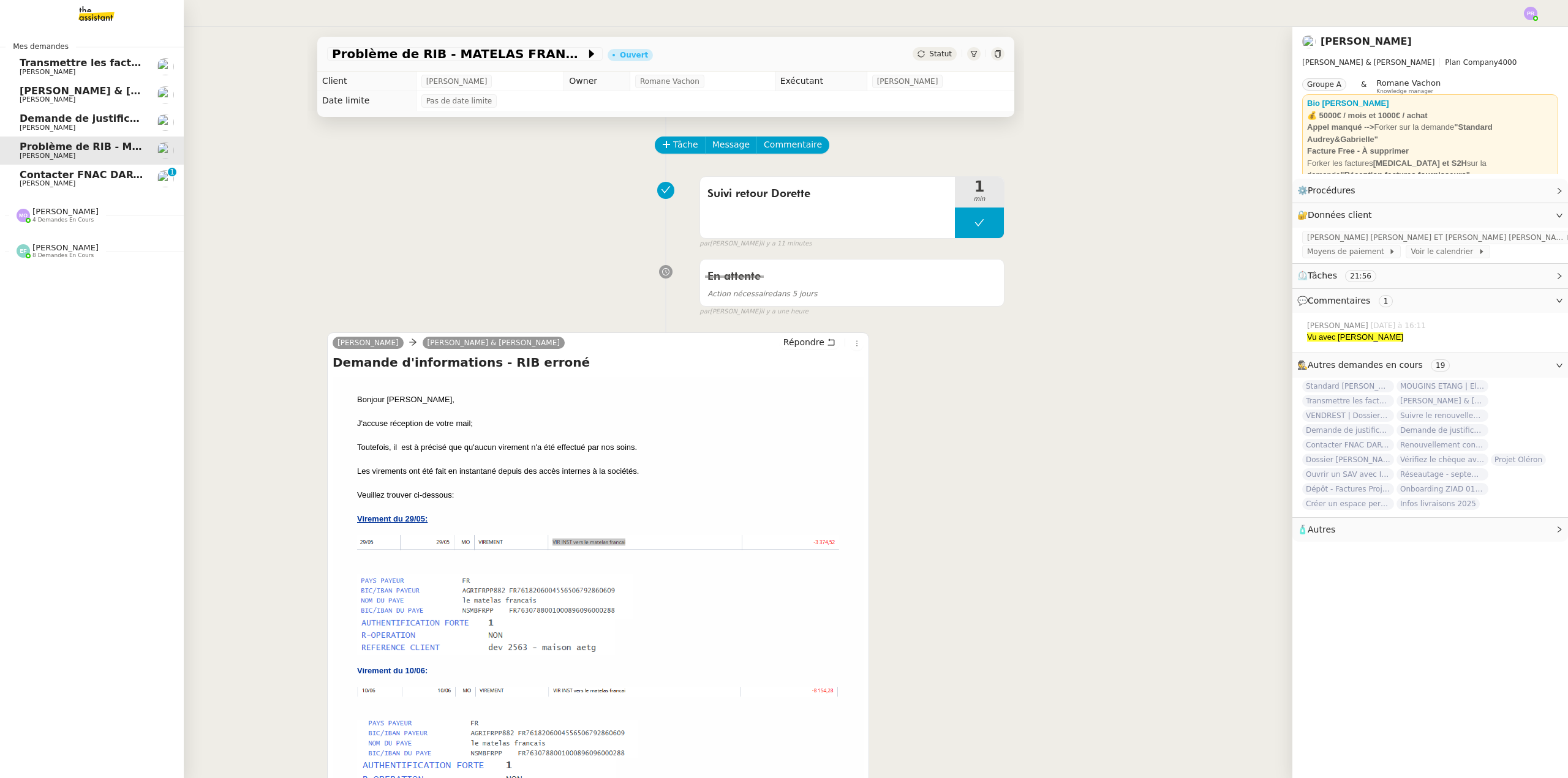
click at [76, 183] on span "[PERSON_NAME]" at bounding box center [82, 183] width 124 height 7
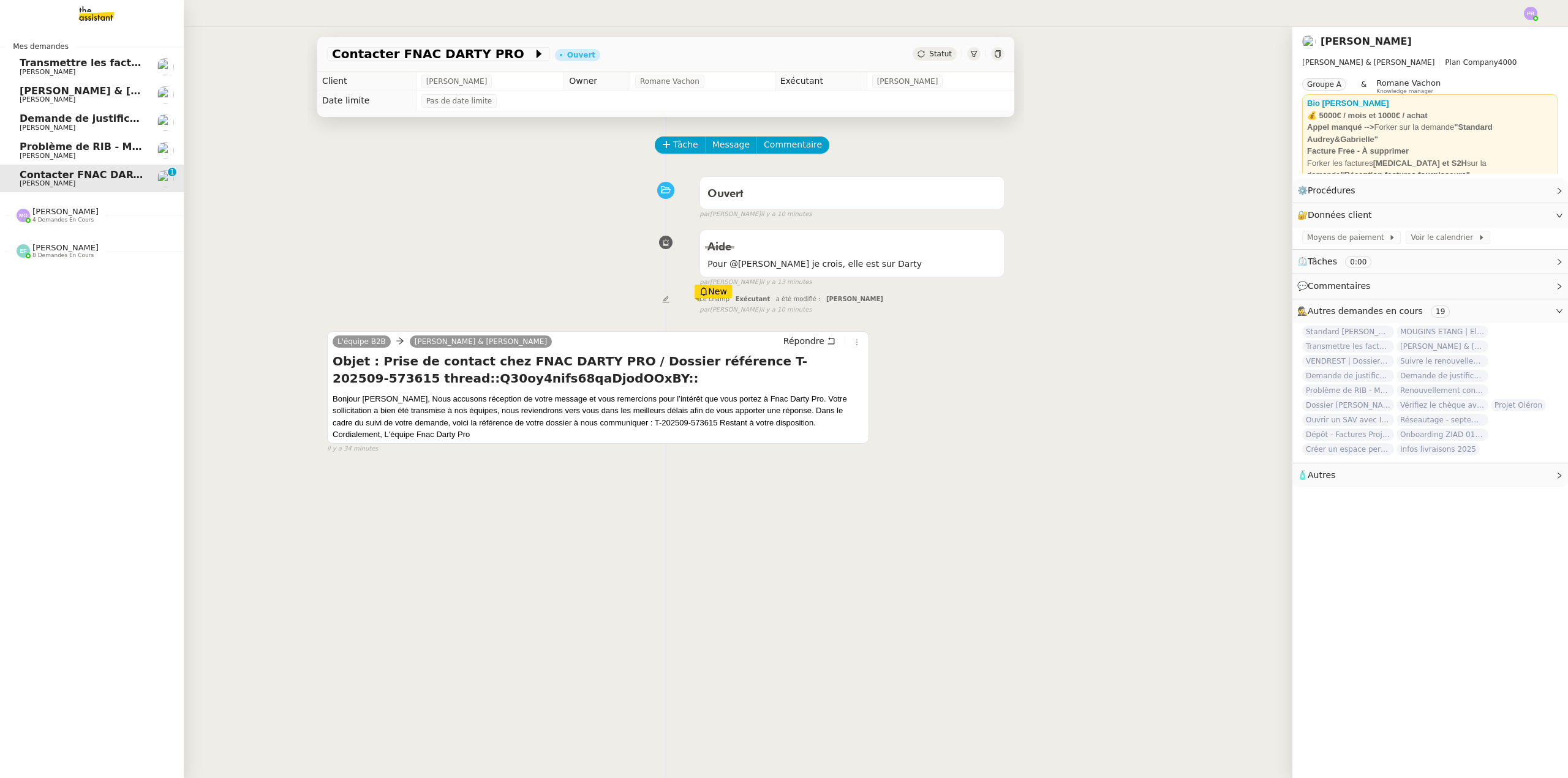
click at [58, 146] on span "Problème de RIB - MATELAS FRANCAIS" at bounding box center [126, 146] width 213 height 12
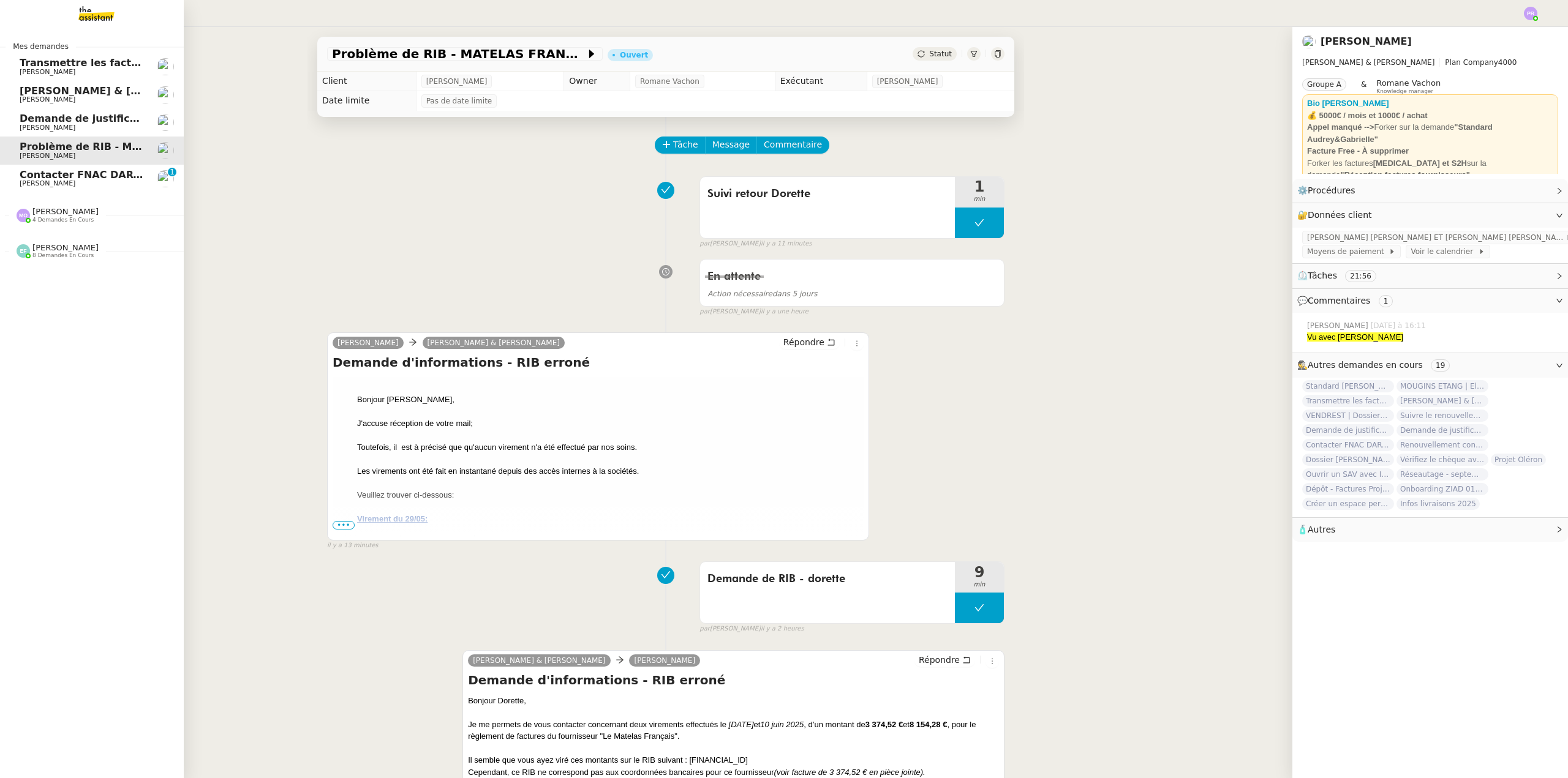
click at [67, 172] on span "Contacter FNAC DARTY PRO" at bounding box center [97, 175] width 154 height 12
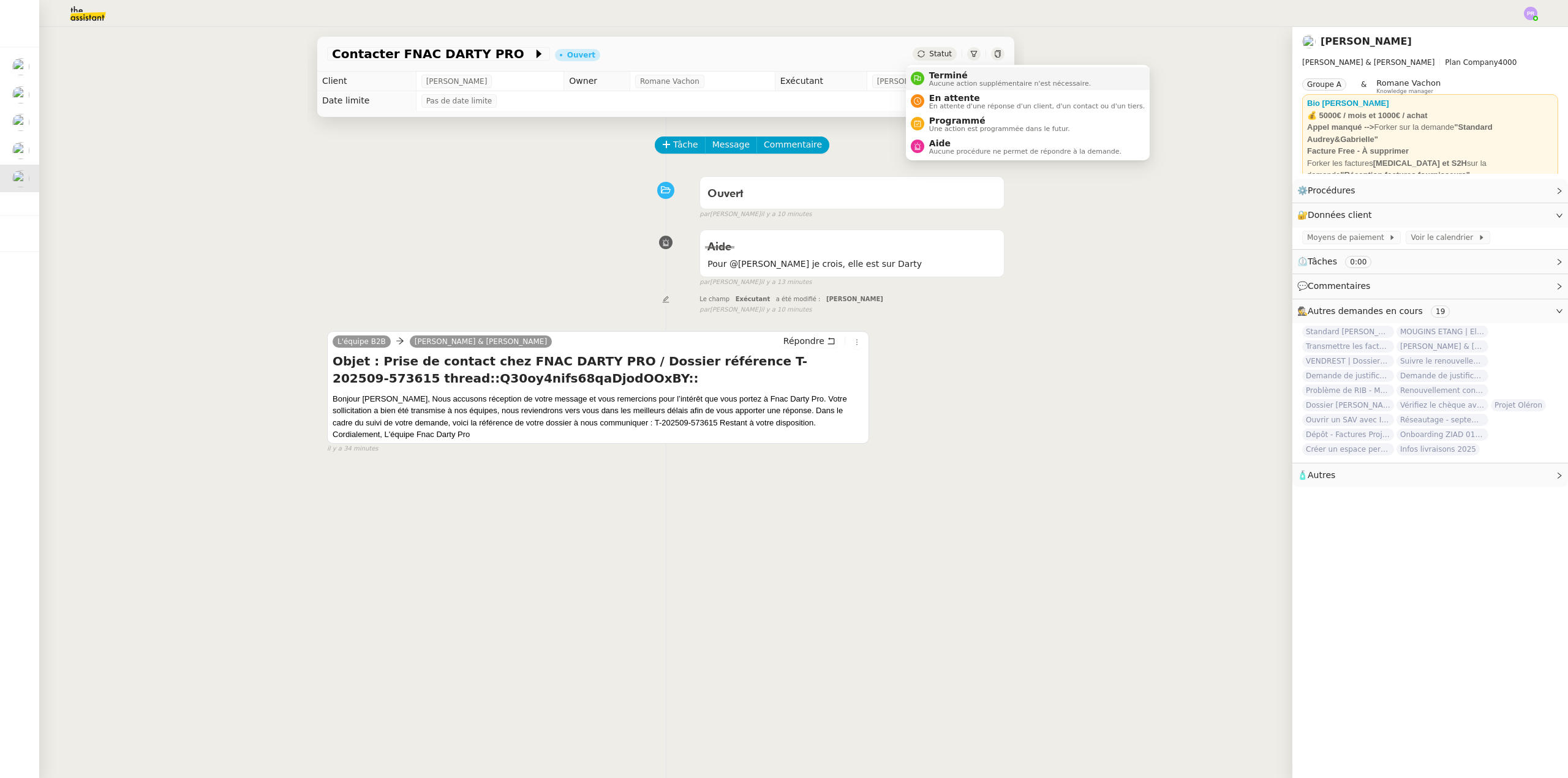
click at [956, 74] on span "Terminé" at bounding box center [1010, 75] width 162 height 10
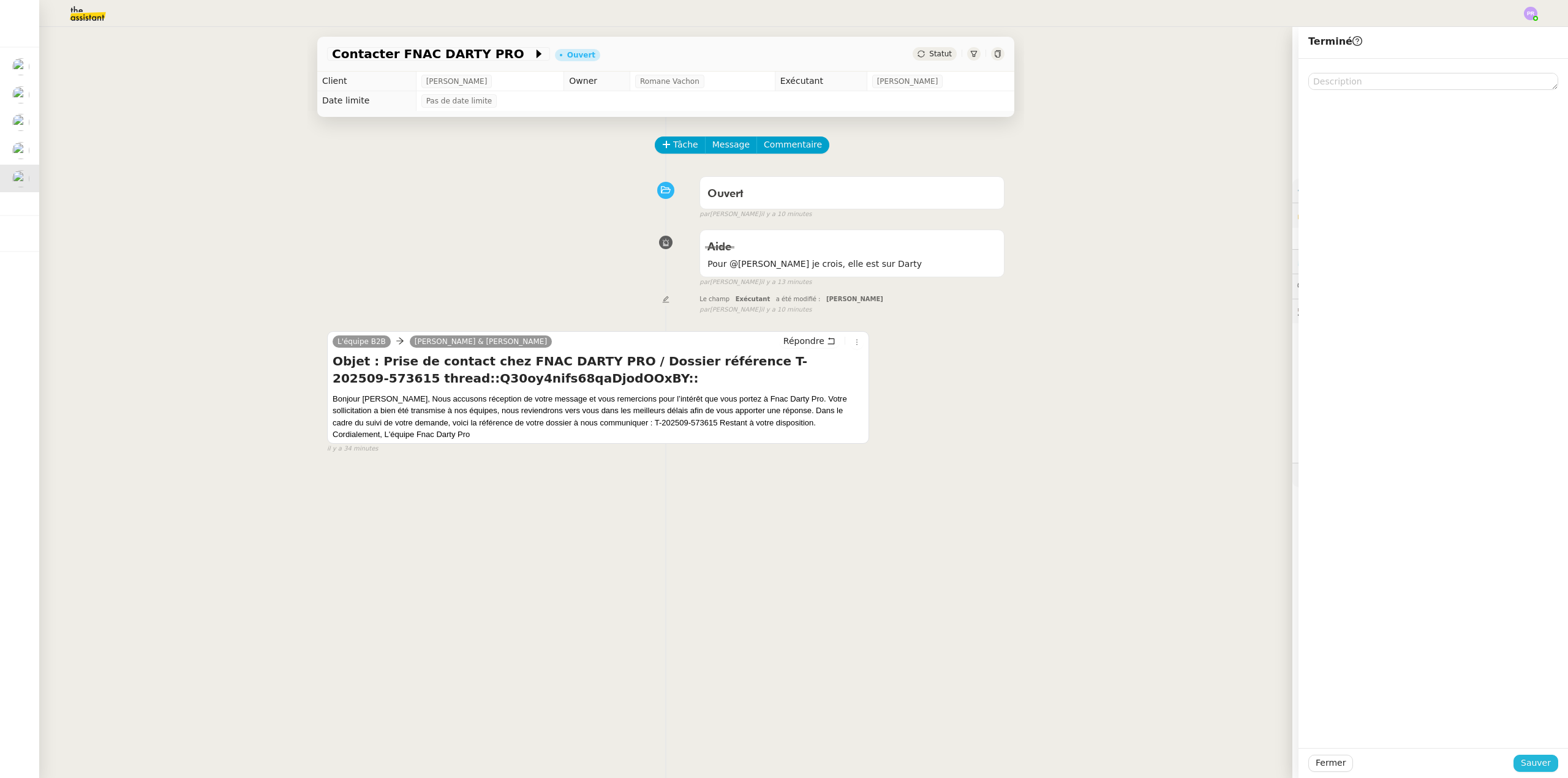
click at [1541, 767] on button "Sauver" at bounding box center [1536, 763] width 45 height 17
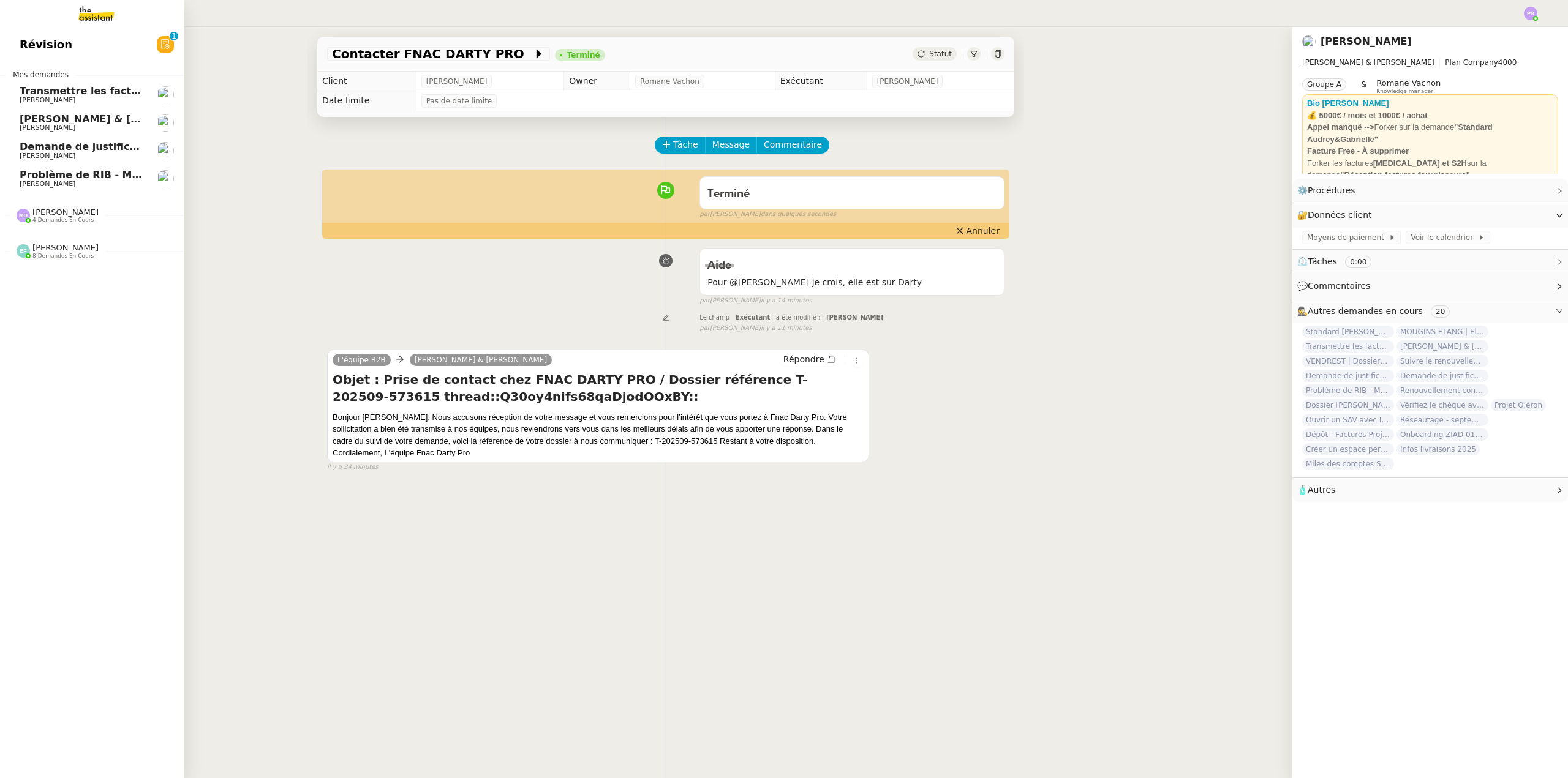
click at [98, 177] on span "Problème de RIB - MATELAS FRANCAIS" at bounding box center [126, 175] width 213 height 12
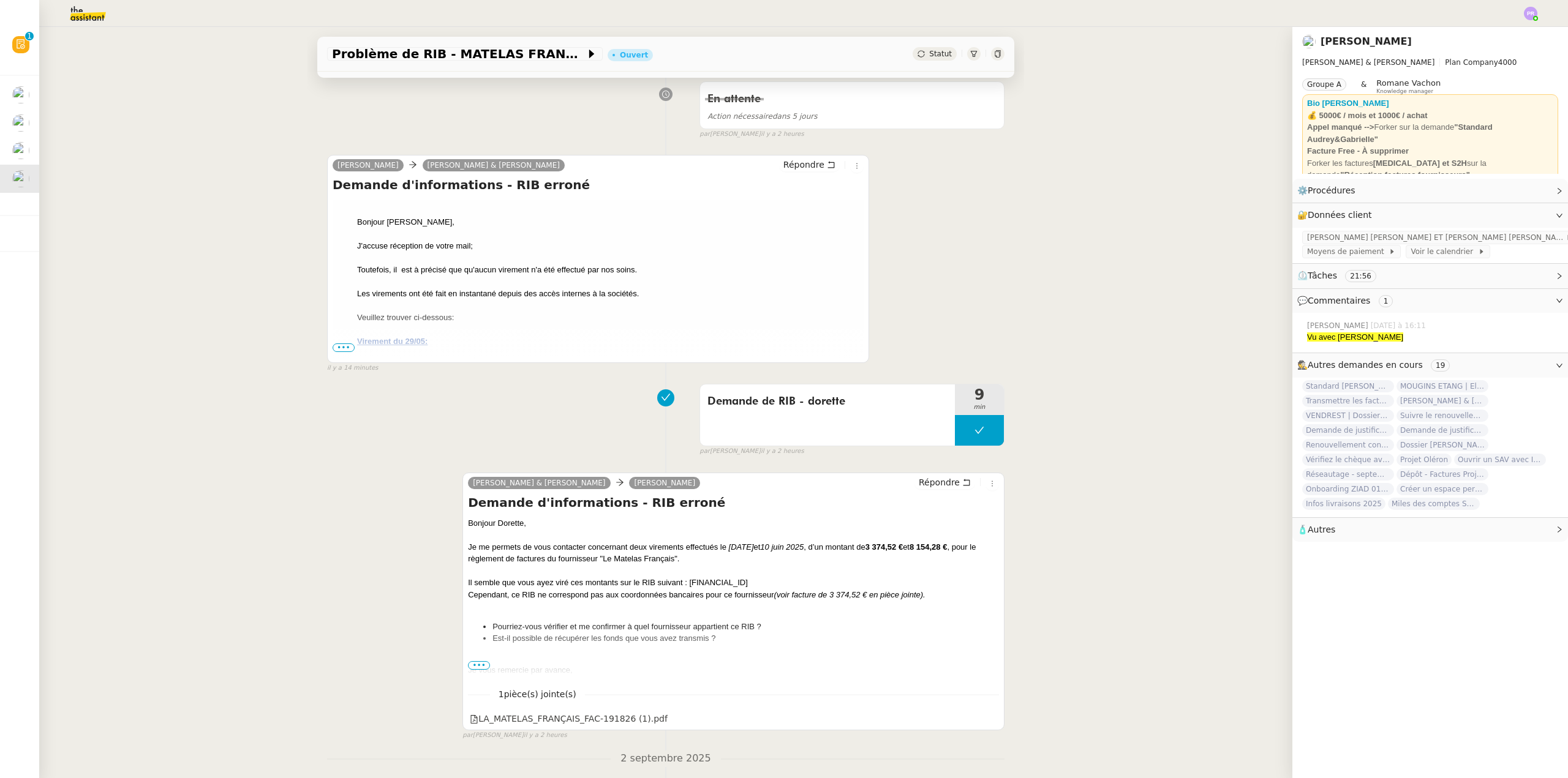
scroll to position [183, 0]
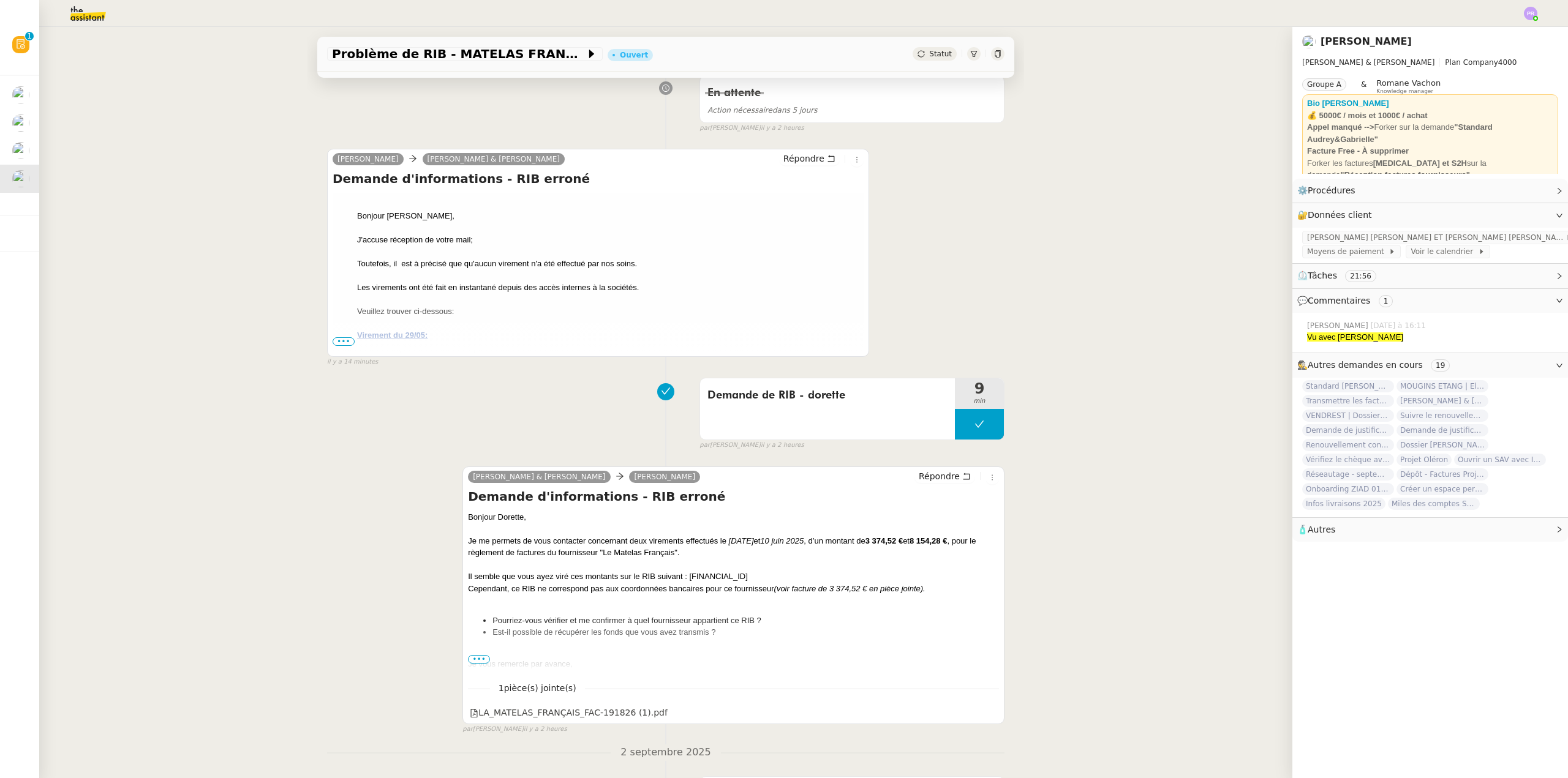
click at [334, 340] on span "•••" at bounding box center [343, 341] width 22 height 9
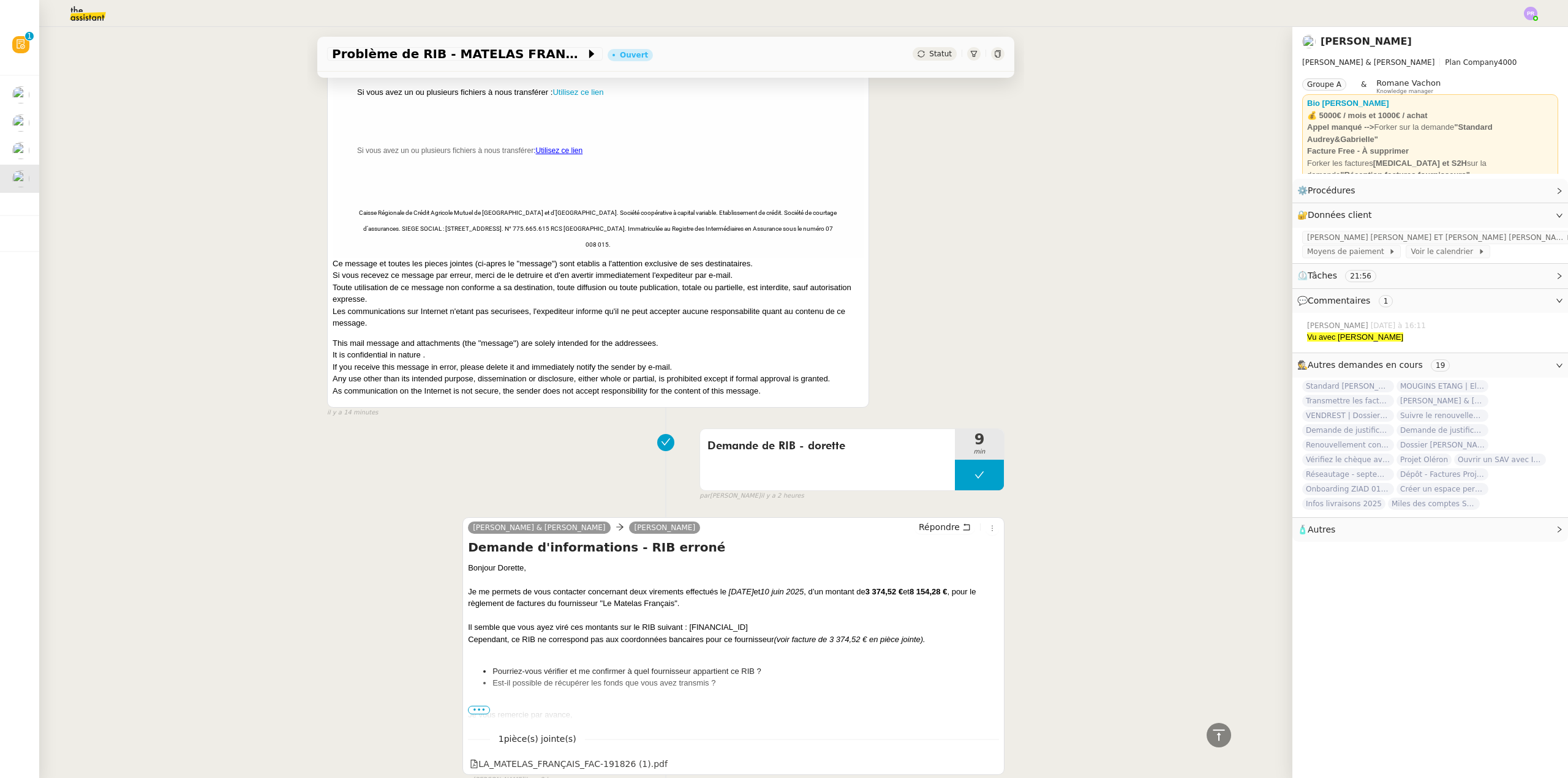
scroll to position [1286, 0]
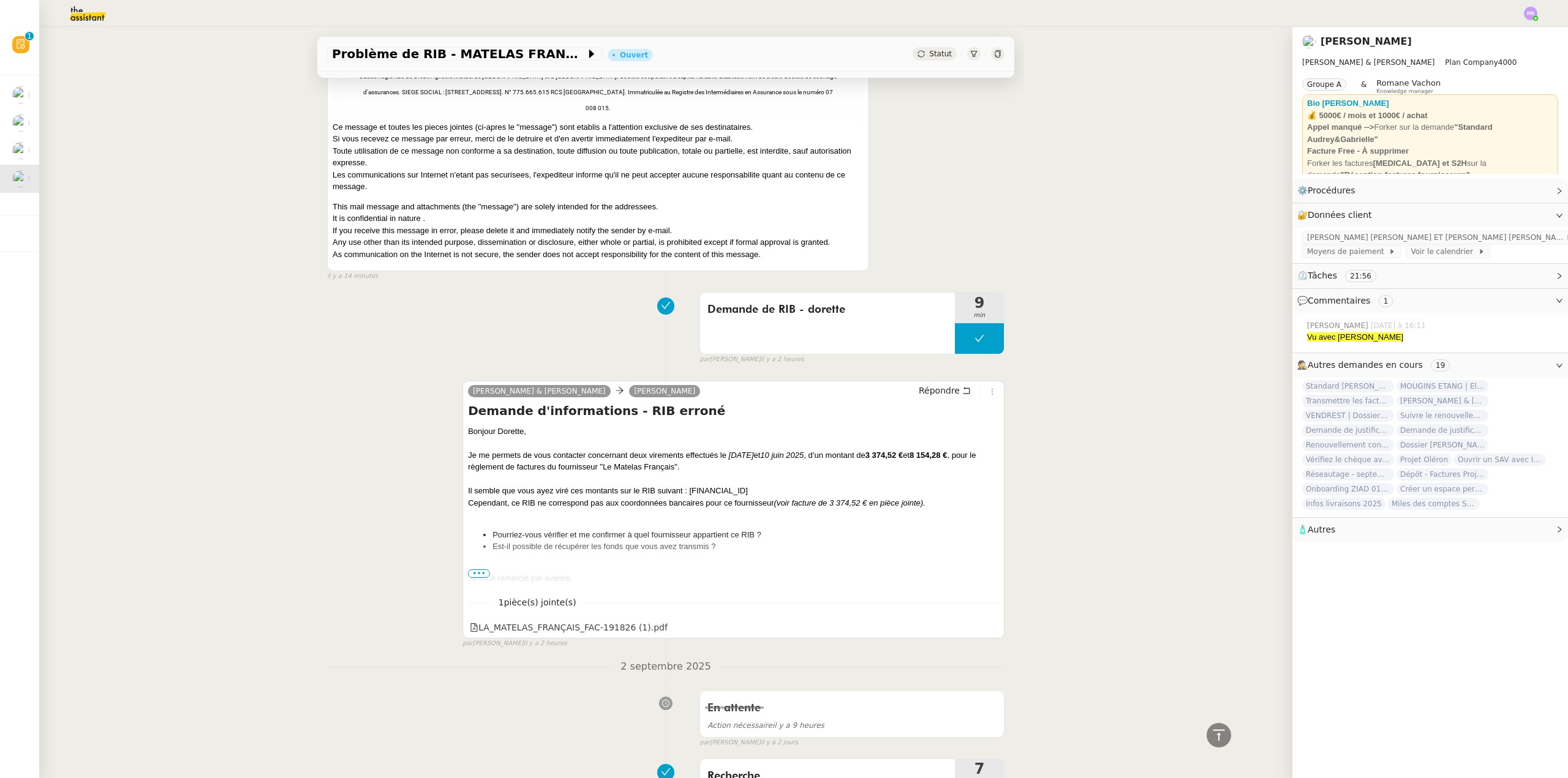
click at [472, 569] on span "•••" at bounding box center [478, 573] width 22 height 9
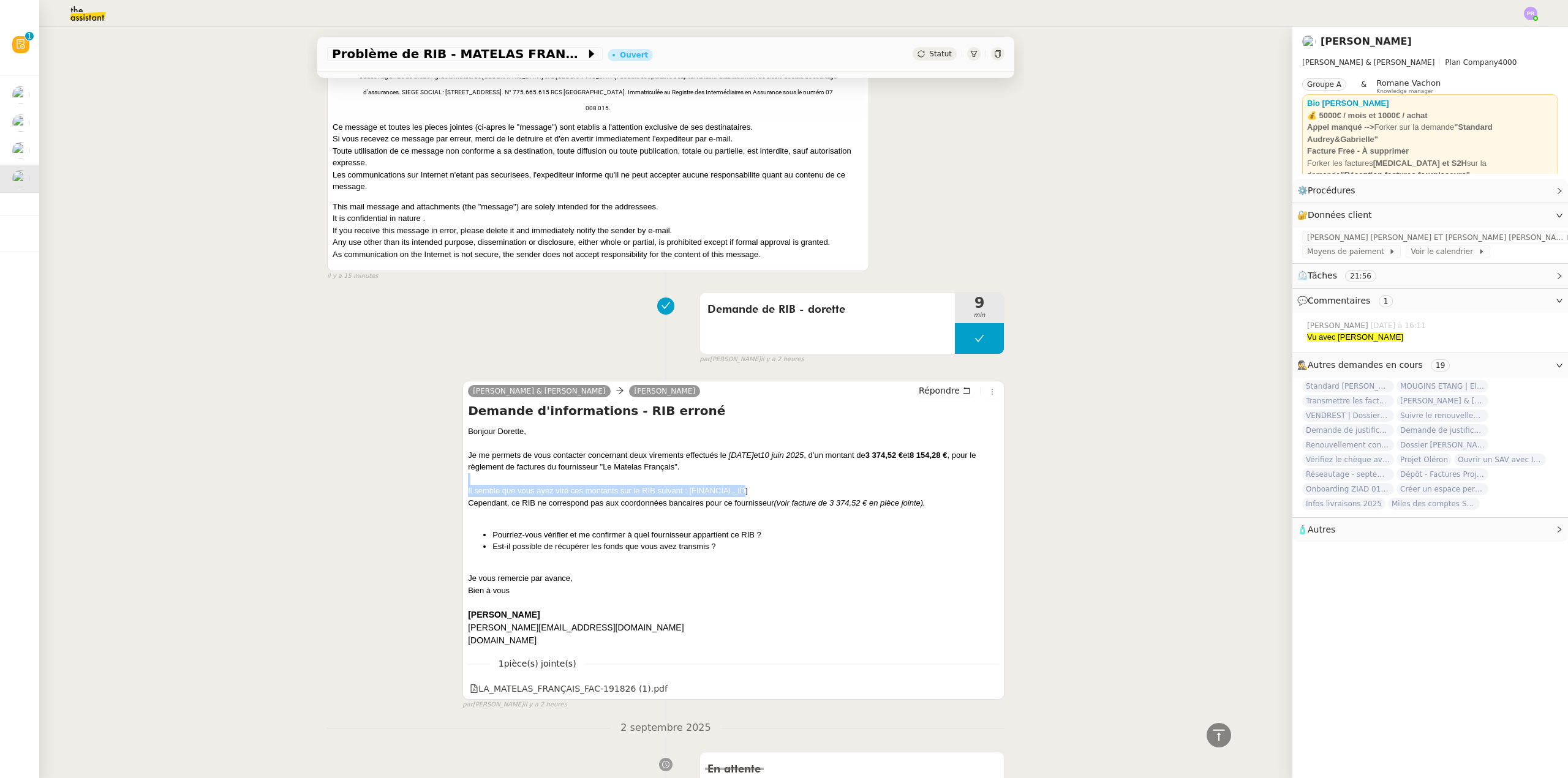
drag, startPoint x: 748, startPoint y: 461, endPoint x: 731, endPoint y: 463, distance: 17.1
click at [740, 462] on div "Bonjour Dorette, Je me permets de vous contacter concernant deux virements effe…" at bounding box center [733, 536] width 531 height 222
click at [788, 498] on em "(voir facture de 3 374,52 € en pièce jointe)." at bounding box center [850, 503] width 152 height 10
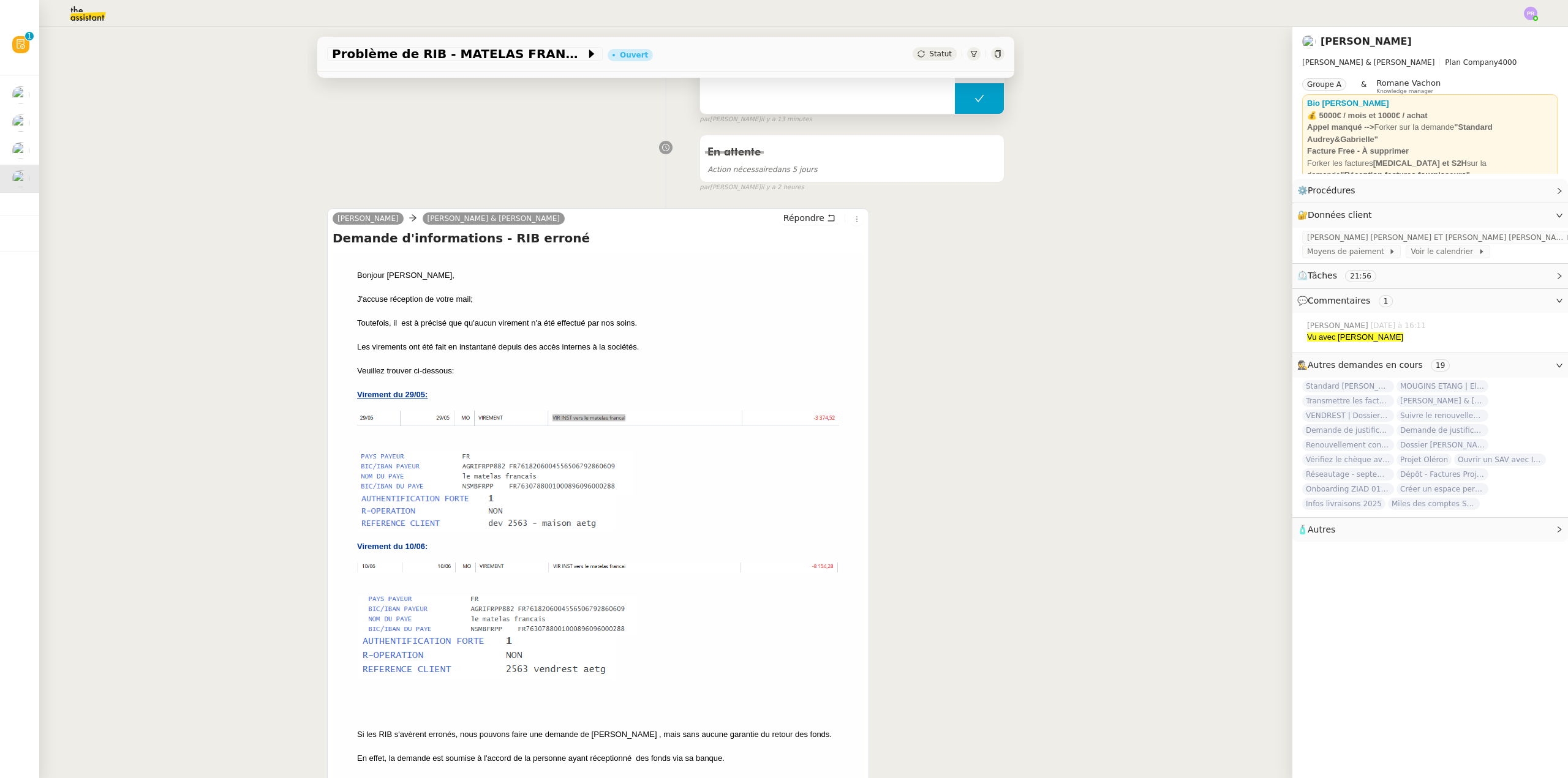
scroll to position [61, 0]
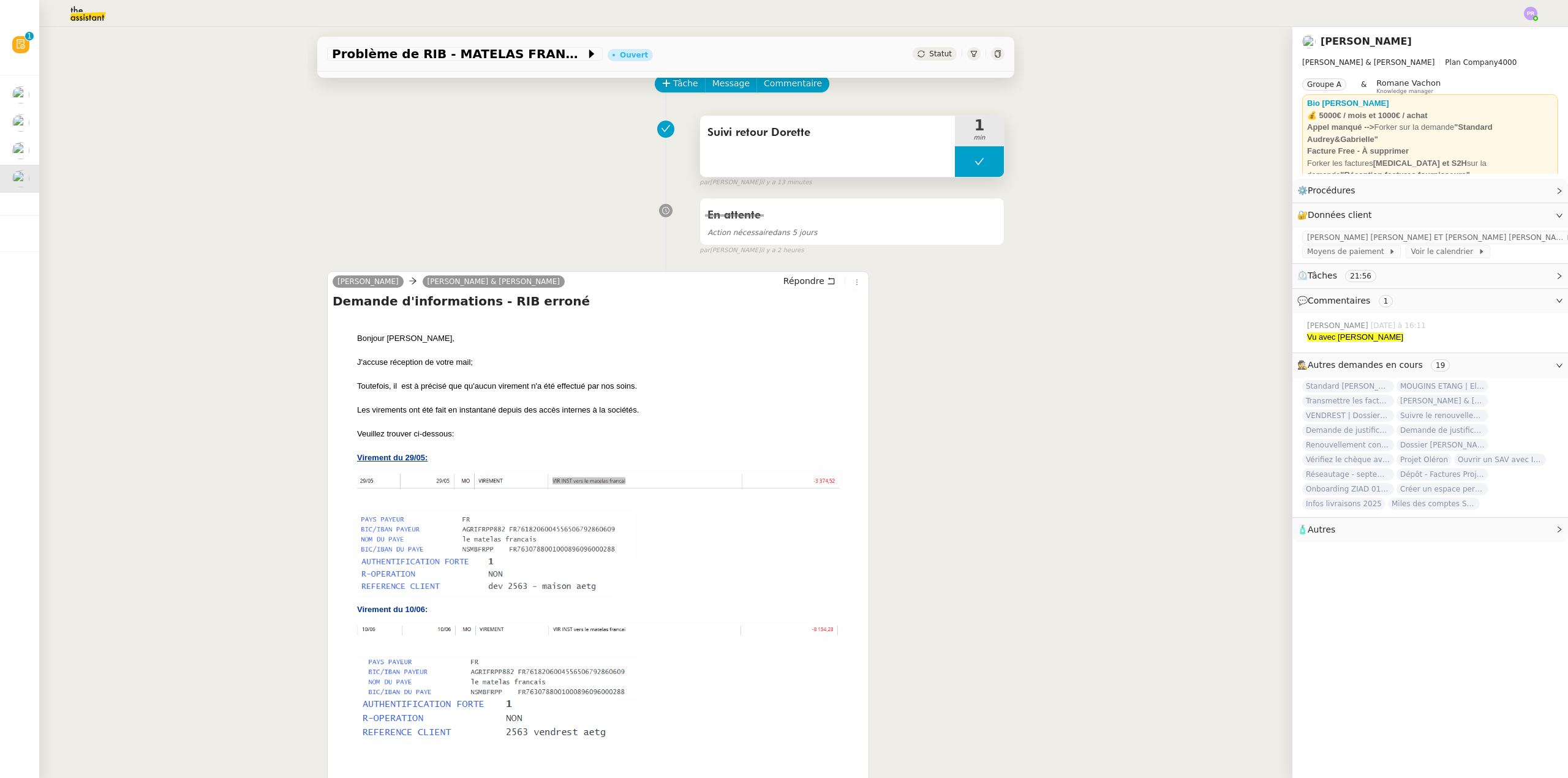
click at [955, 156] on button at bounding box center [979, 161] width 49 height 31
click at [955, 157] on div at bounding box center [967, 161] width 24 height 31
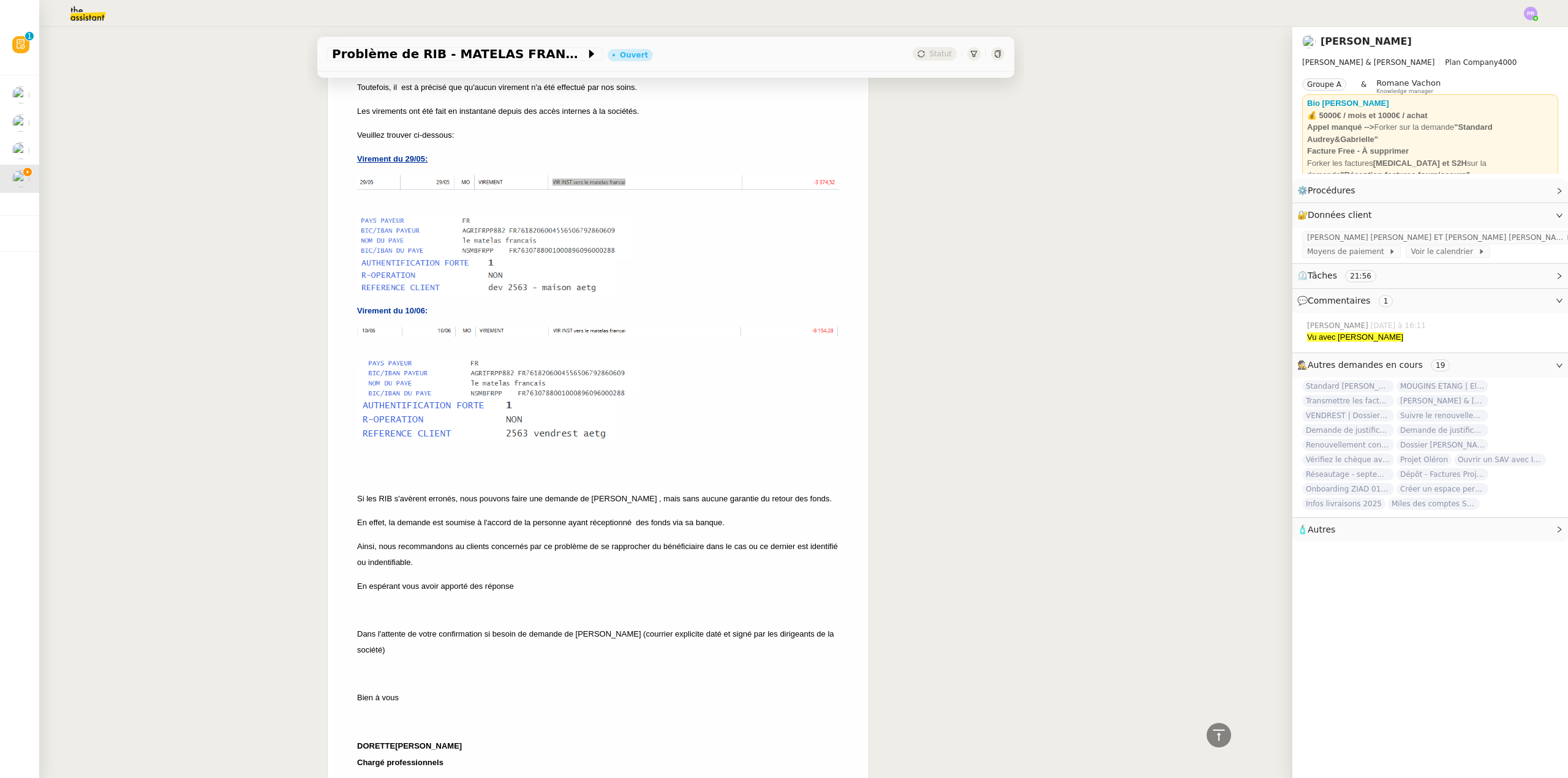
scroll to position [368, 0]
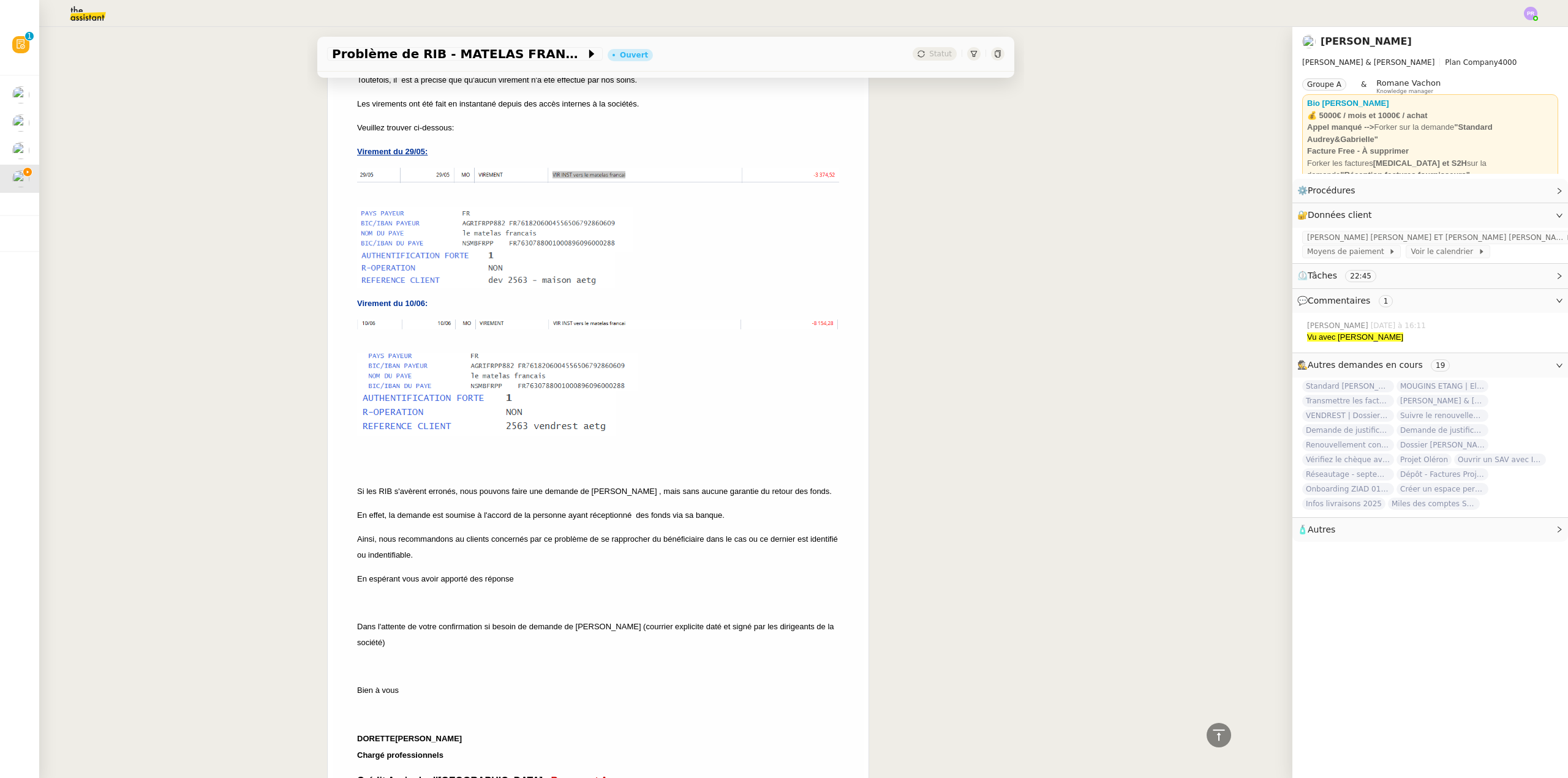
click at [92, 10] on img at bounding box center [78, 14] width 95 height 27
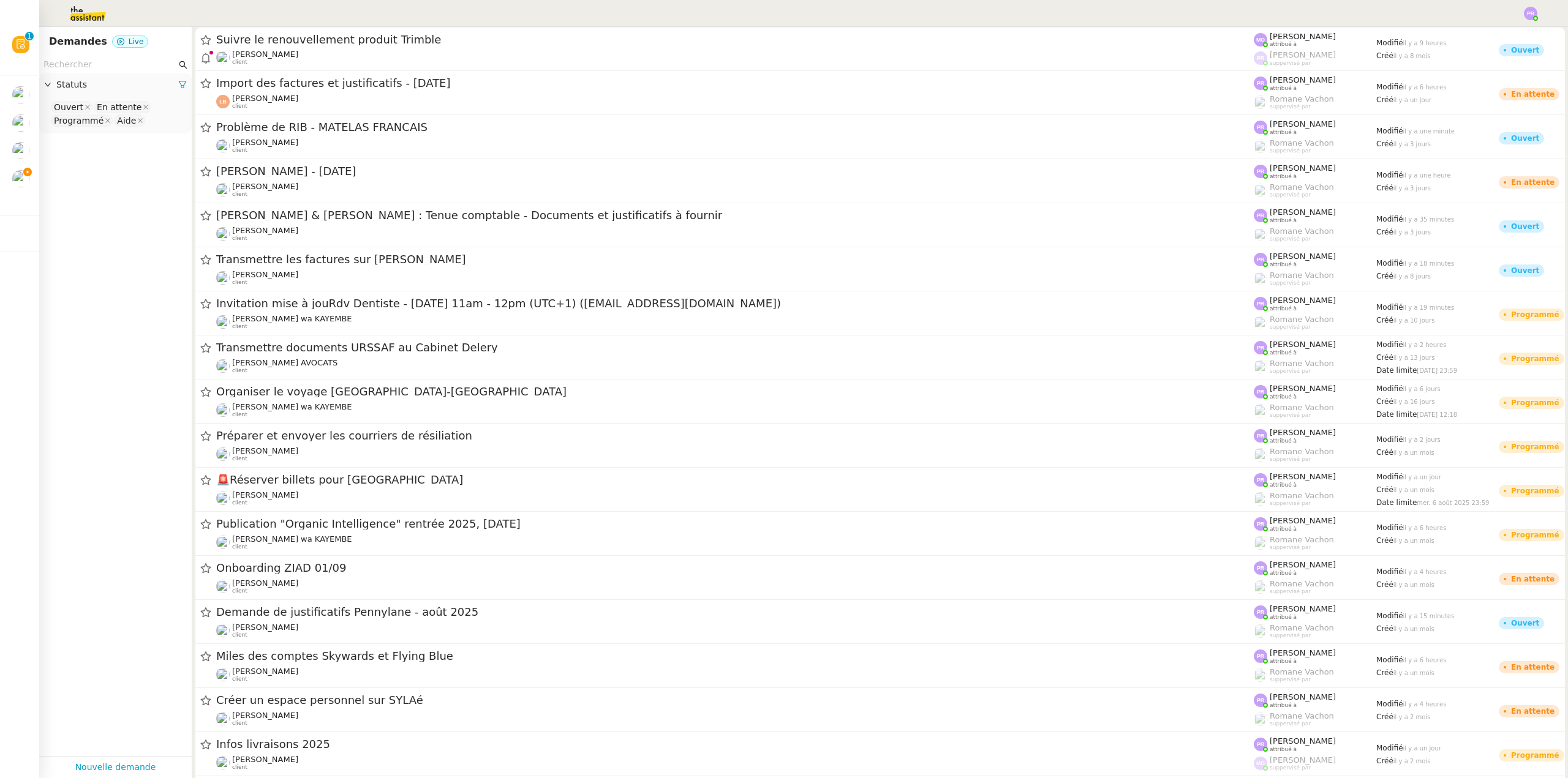
click at [91, 63] on input "text" at bounding box center [110, 65] width 133 height 14
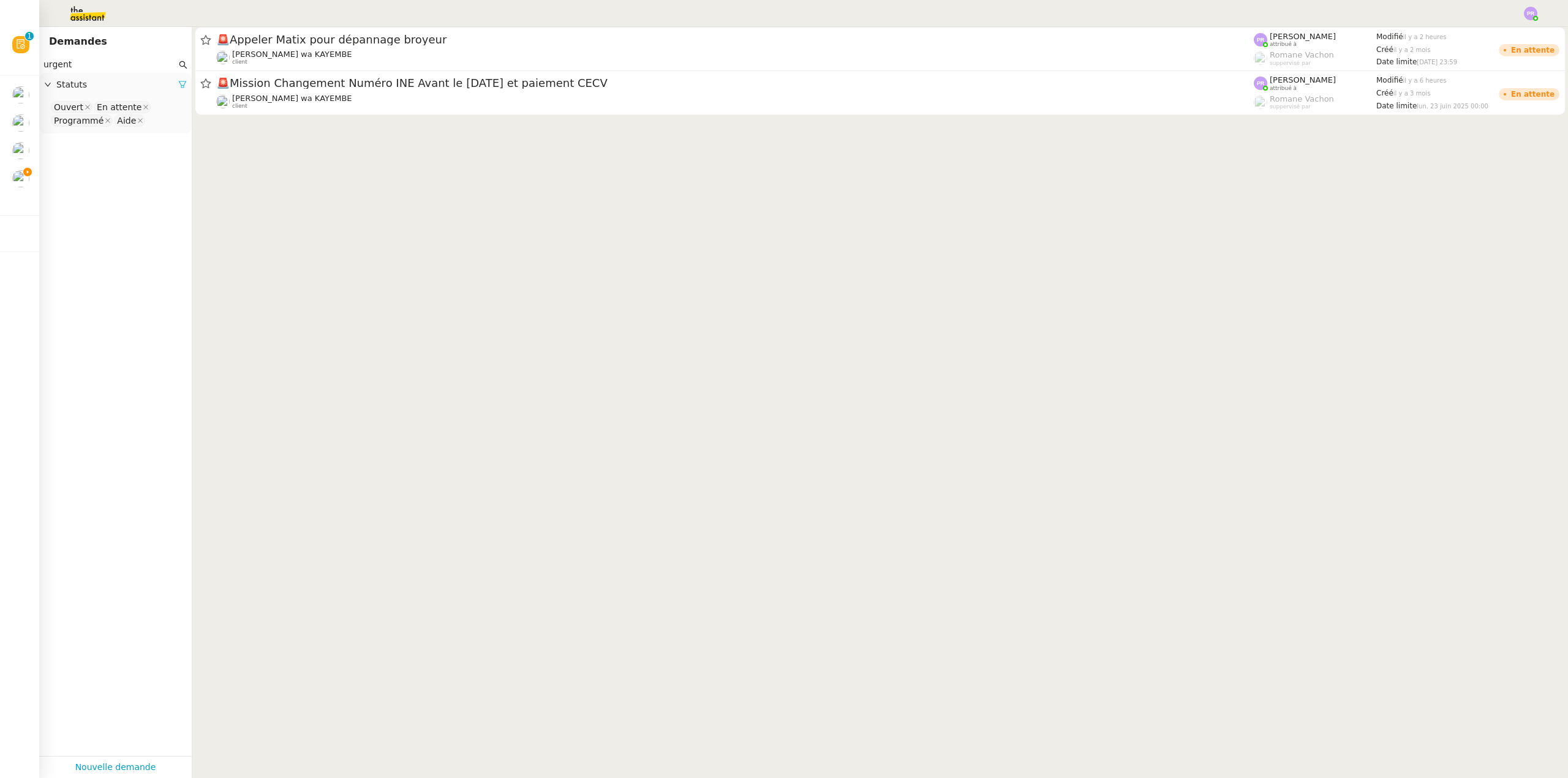
click at [179, 88] on icon at bounding box center [182, 85] width 7 height 7
click at [172, 89] on span "Statuts" at bounding box center [122, 84] width 130 height 14
click at [121, 110] on nz-select-top-control "Please select" at bounding box center [116, 107] width 133 height 16
click at [96, 232] on div "Terminé" at bounding box center [111, 231] width 114 height 11
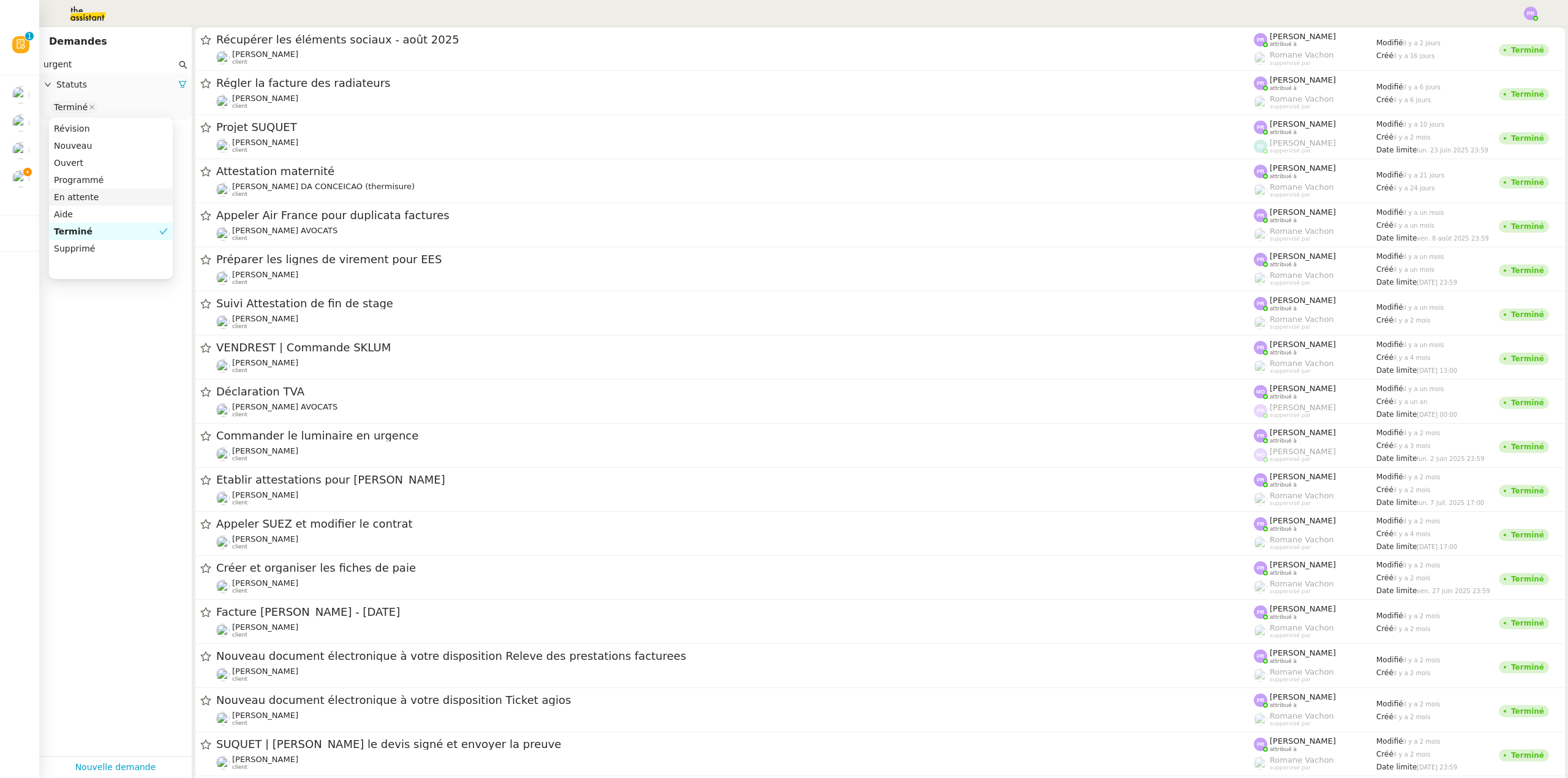
click at [121, 63] on input "urgent" at bounding box center [110, 65] width 133 height 14
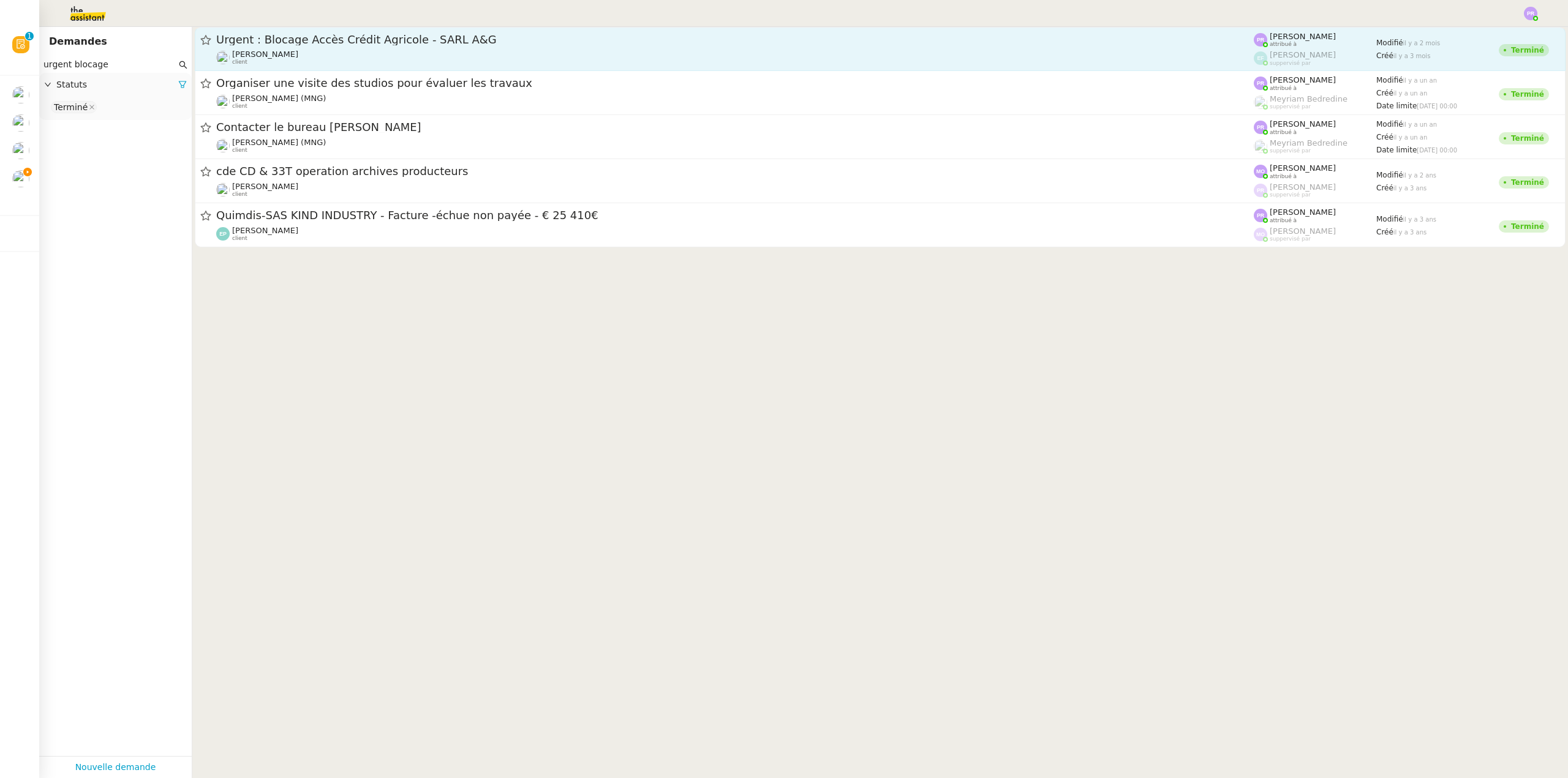
type input "urgent blocage"
click at [449, 39] on span "Urgent : Blocage Accès Crédit Agricole - SARL A&G" at bounding box center [735, 39] width 1037 height 11
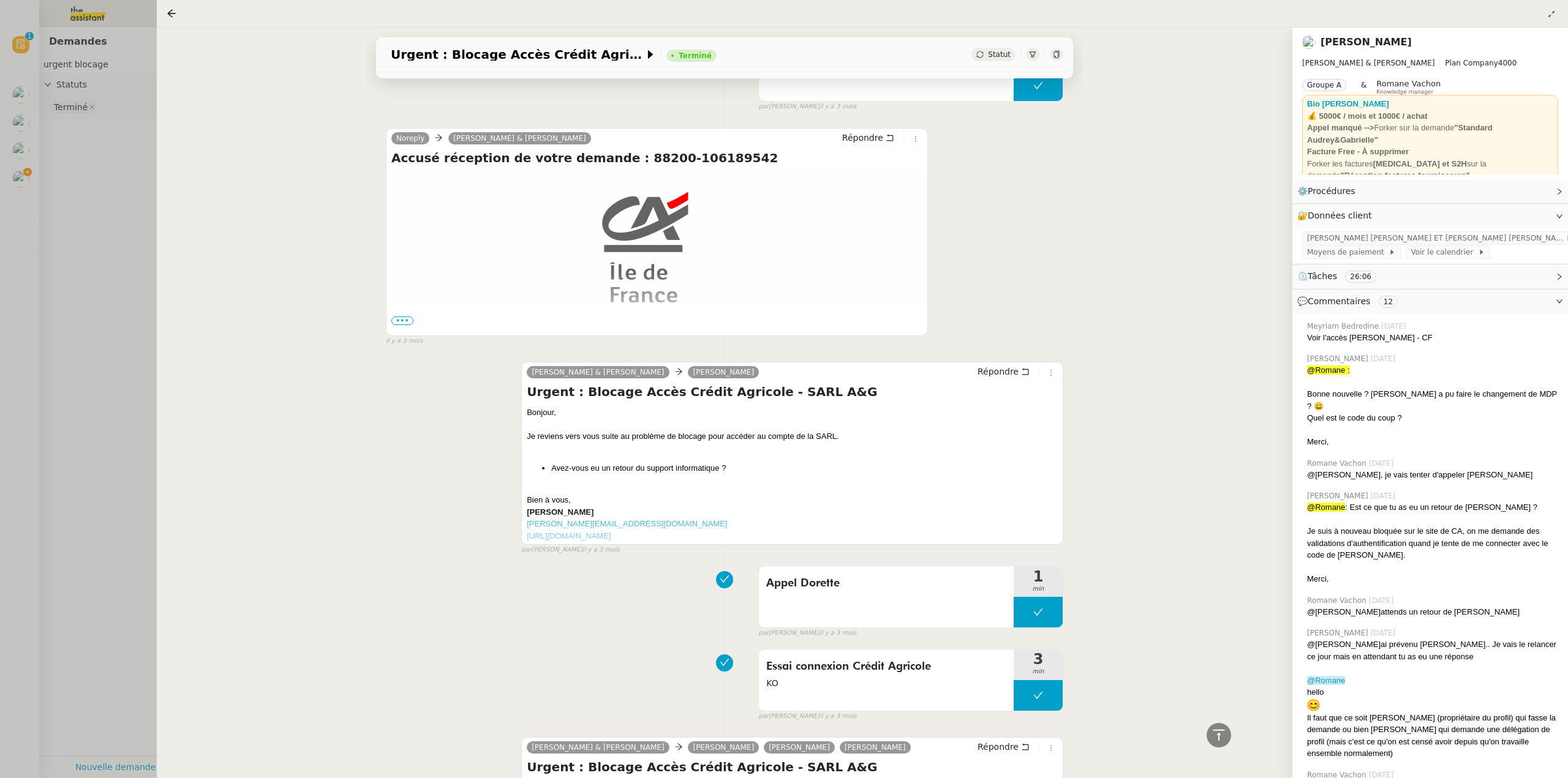
scroll to position [9013, 0]
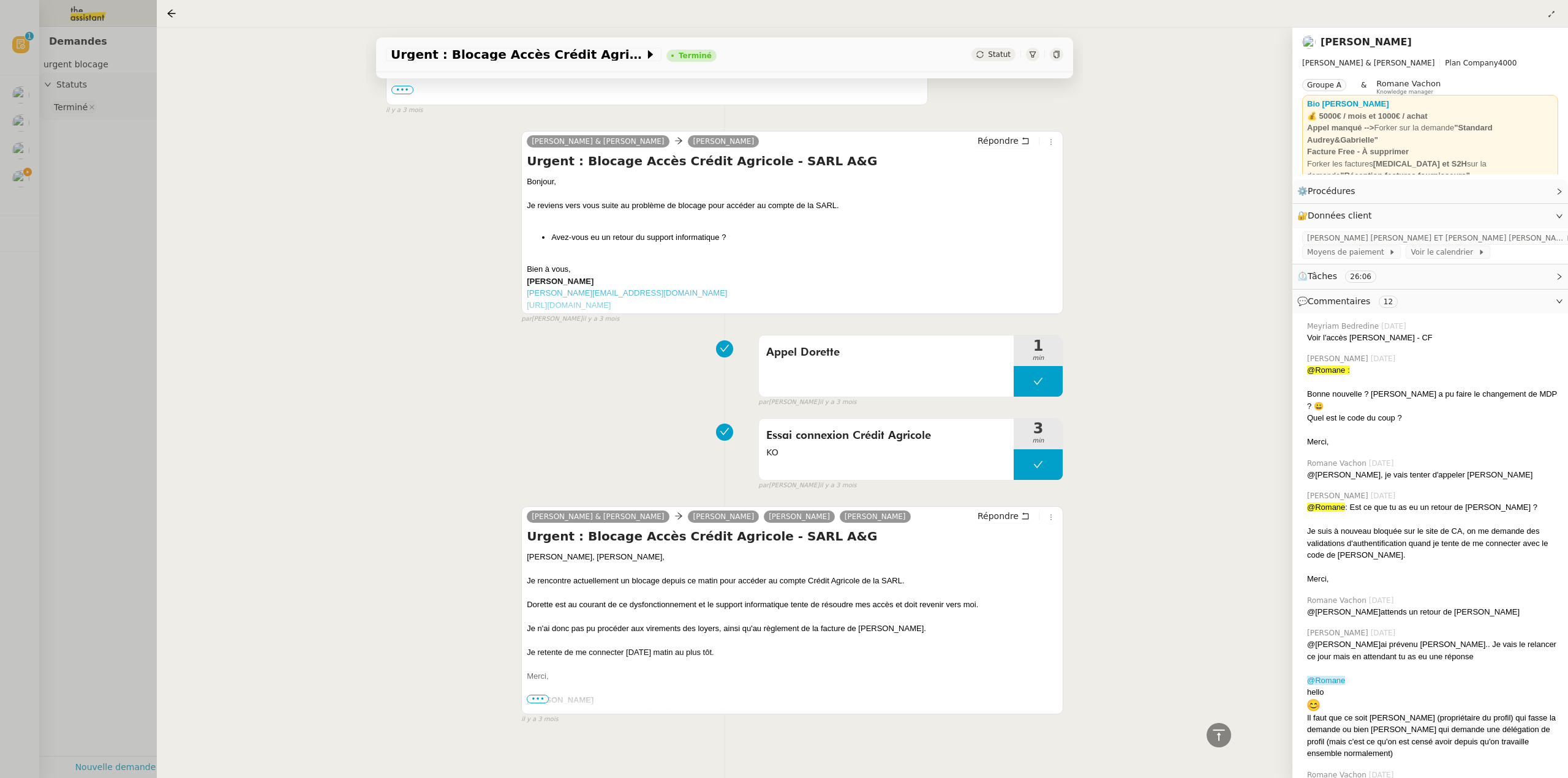
drag, startPoint x: 84, startPoint y: 198, endPoint x: 64, endPoint y: 189, distance: 21.9
click at [84, 196] on div at bounding box center [784, 389] width 1568 height 778
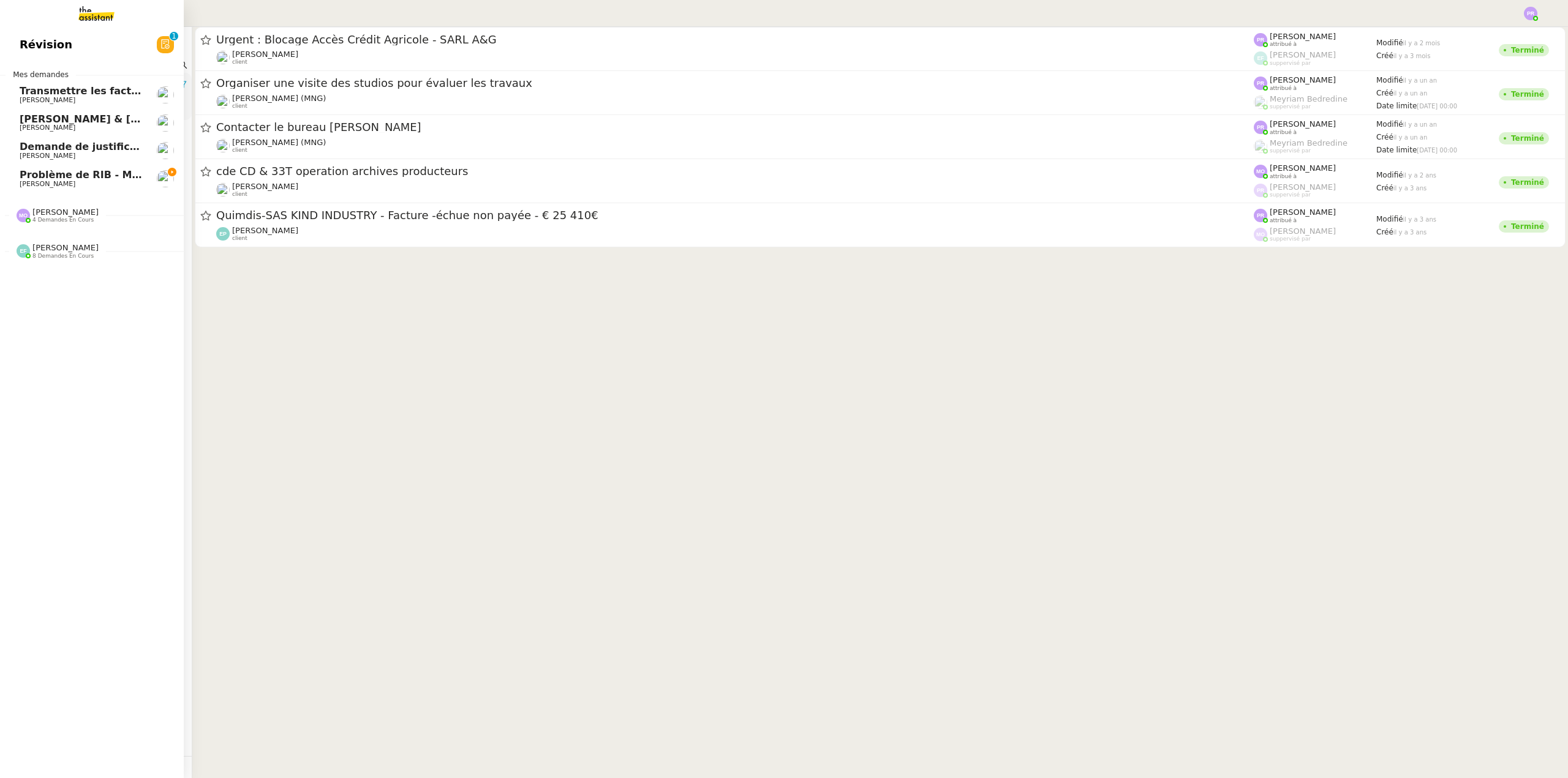
click at [29, 175] on span "Problème de RIB - MATELAS FRANCAIS" at bounding box center [126, 175] width 213 height 12
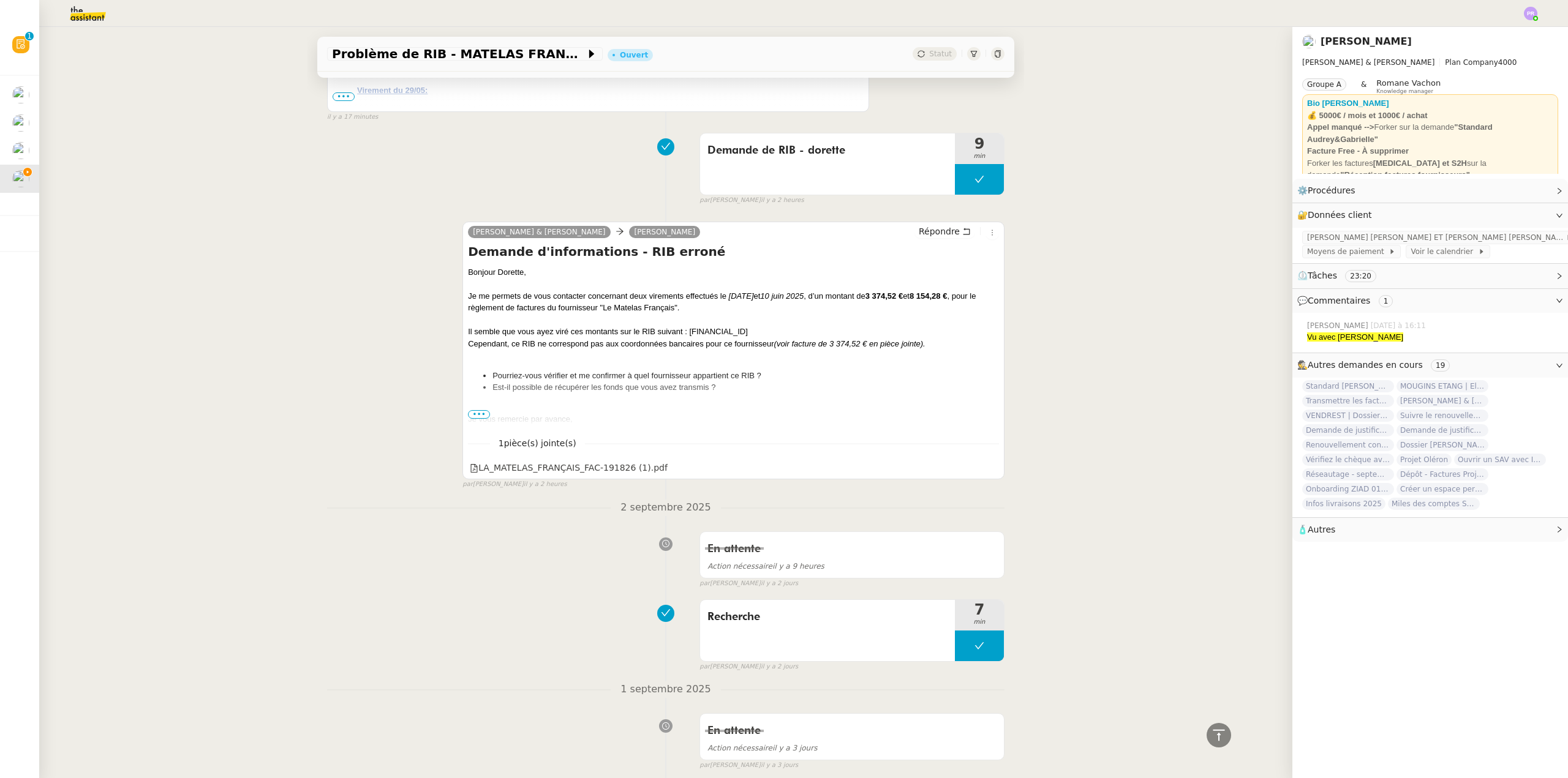
scroll to position [183, 0]
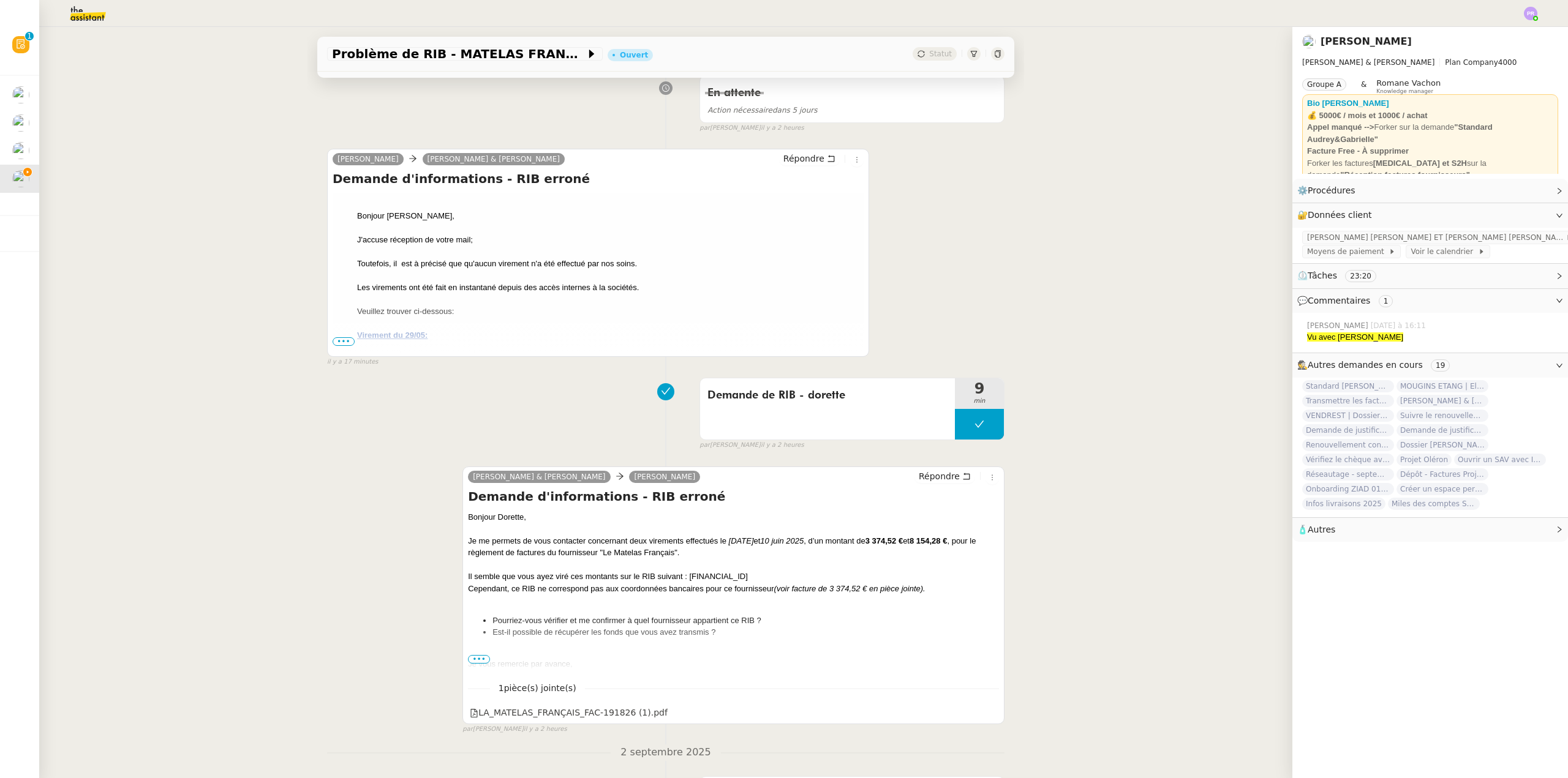
click at [337, 342] on span "•••" at bounding box center [343, 341] width 22 height 9
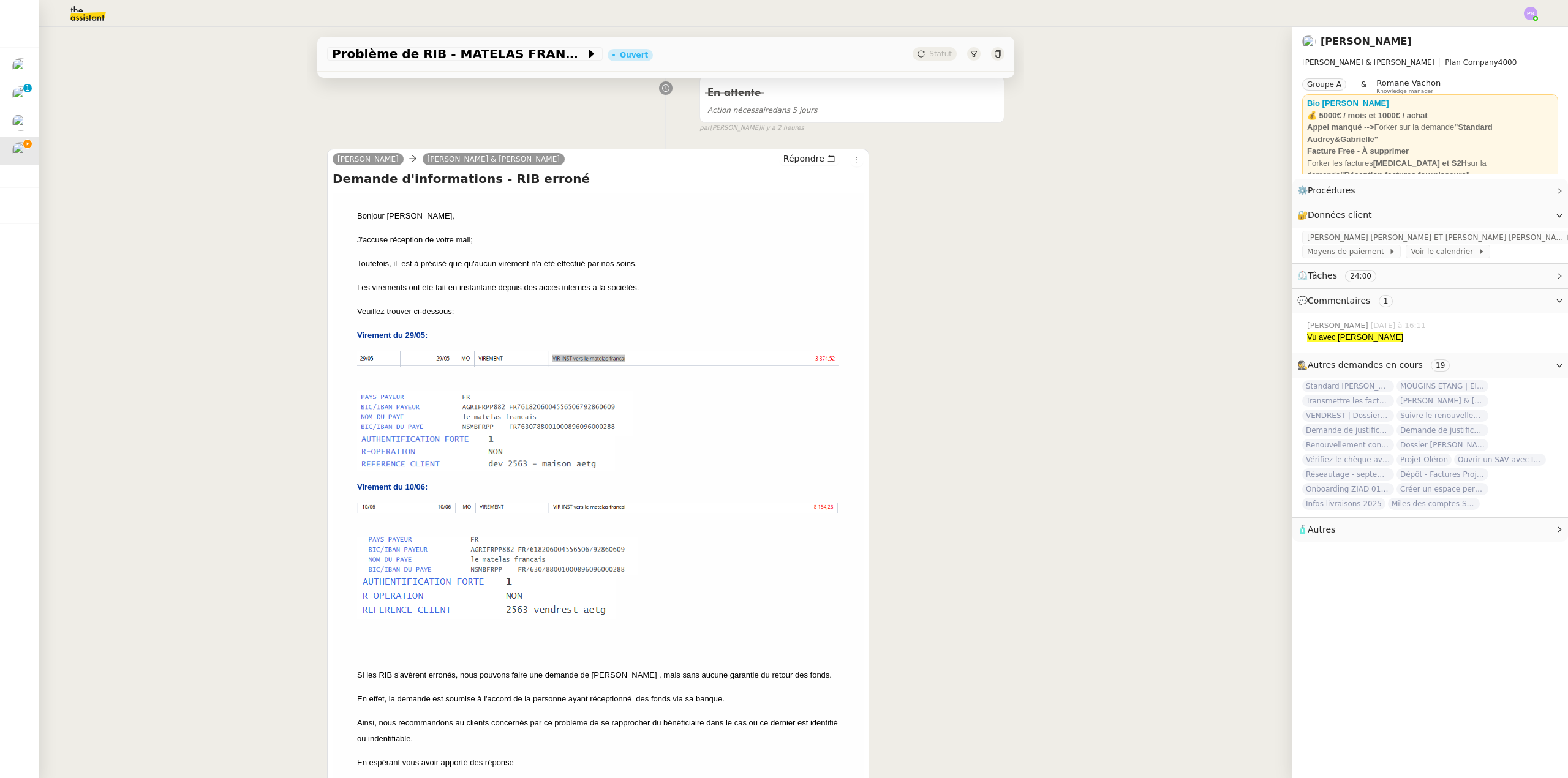
click at [86, 16] on img at bounding box center [78, 14] width 95 height 27
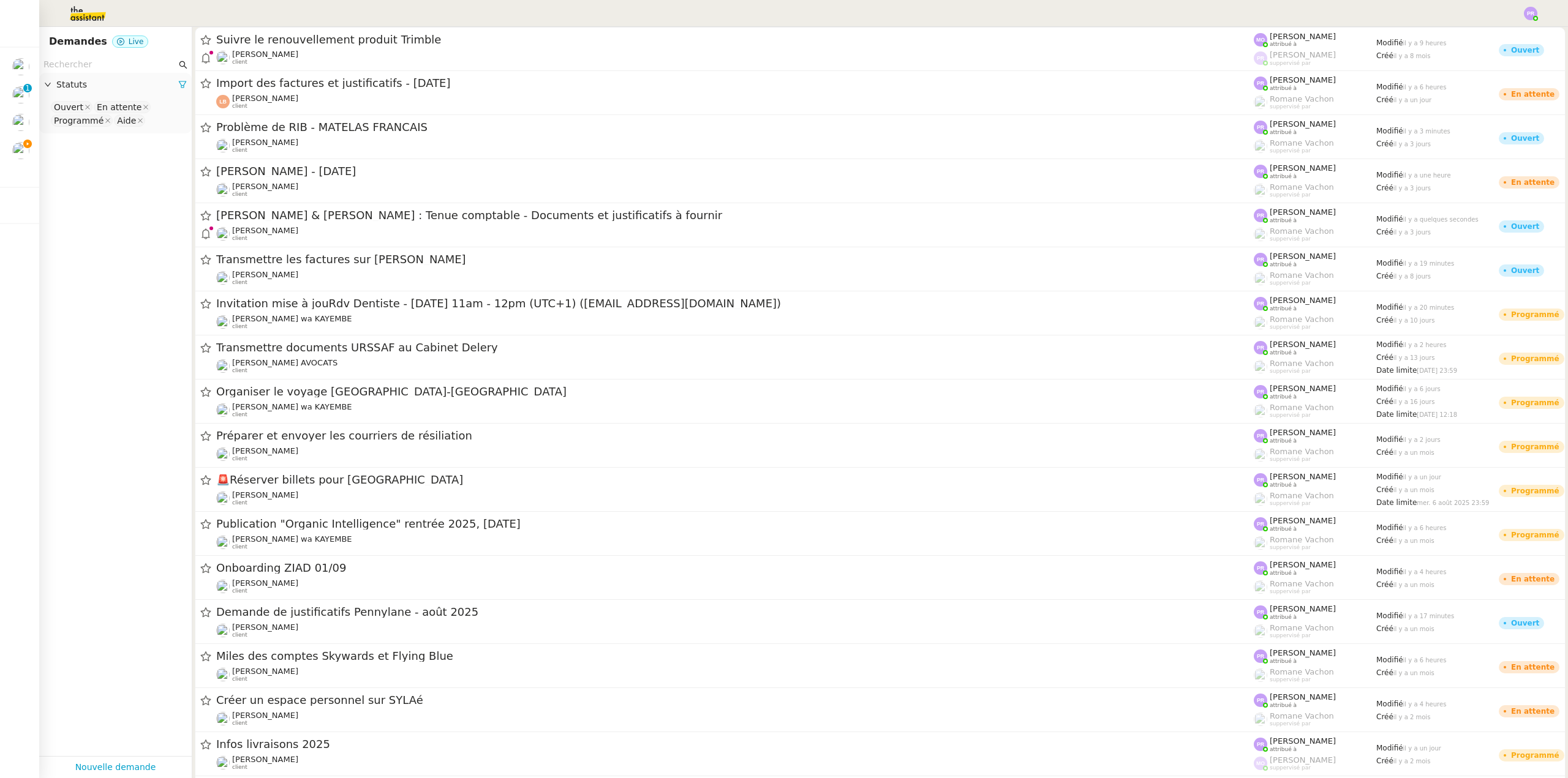
click at [99, 65] on input "text" at bounding box center [110, 65] width 133 height 14
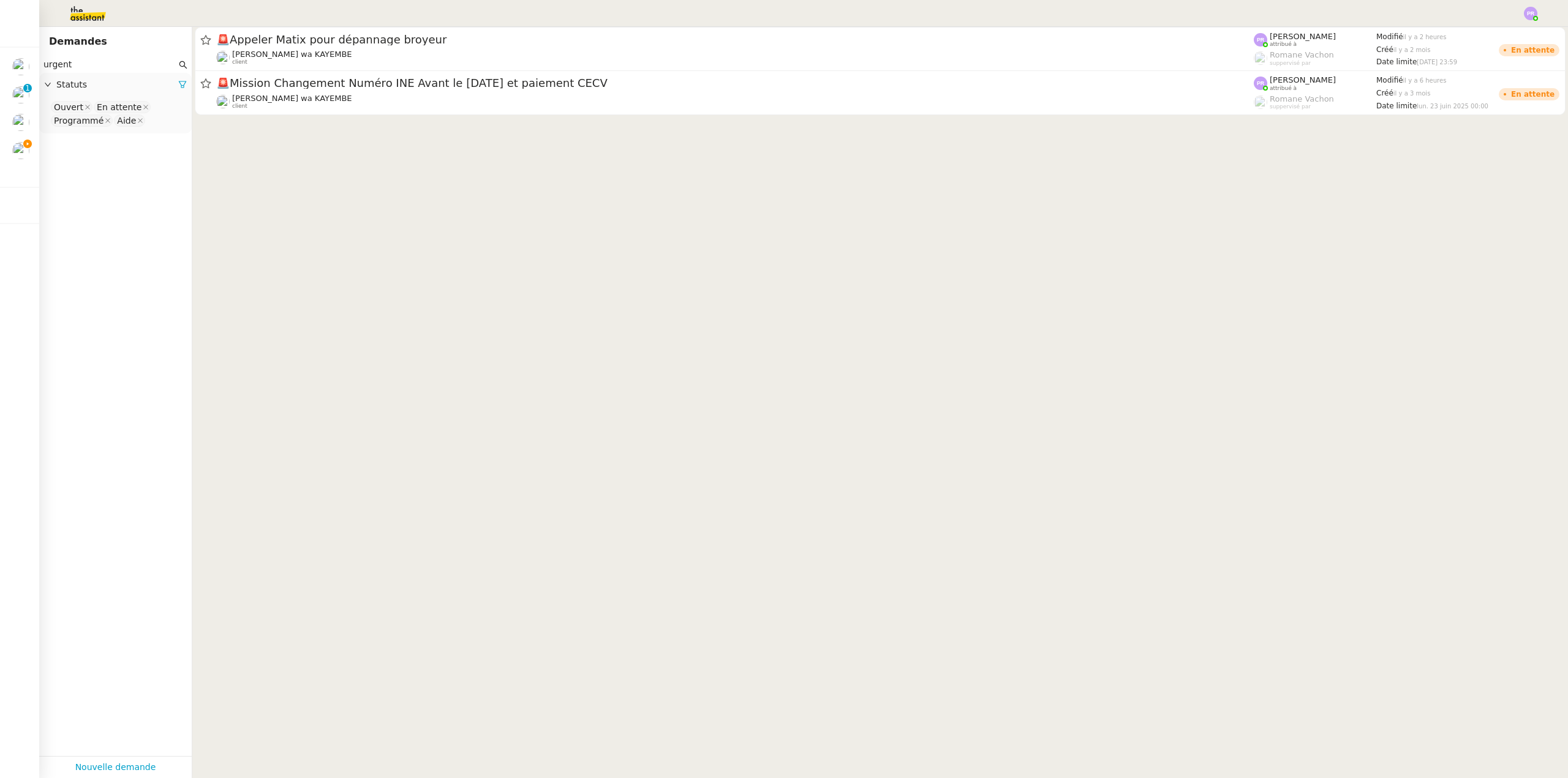
click at [179, 86] on icon at bounding box center [182, 85] width 7 height 7
click at [173, 86] on span "Statuts" at bounding box center [122, 84] width 130 height 14
click at [96, 105] on nz-select-top-control "Please select" at bounding box center [116, 107] width 133 height 16
click at [100, 236] on div "Terminé" at bounding box center [111, 231] width 114 height 11
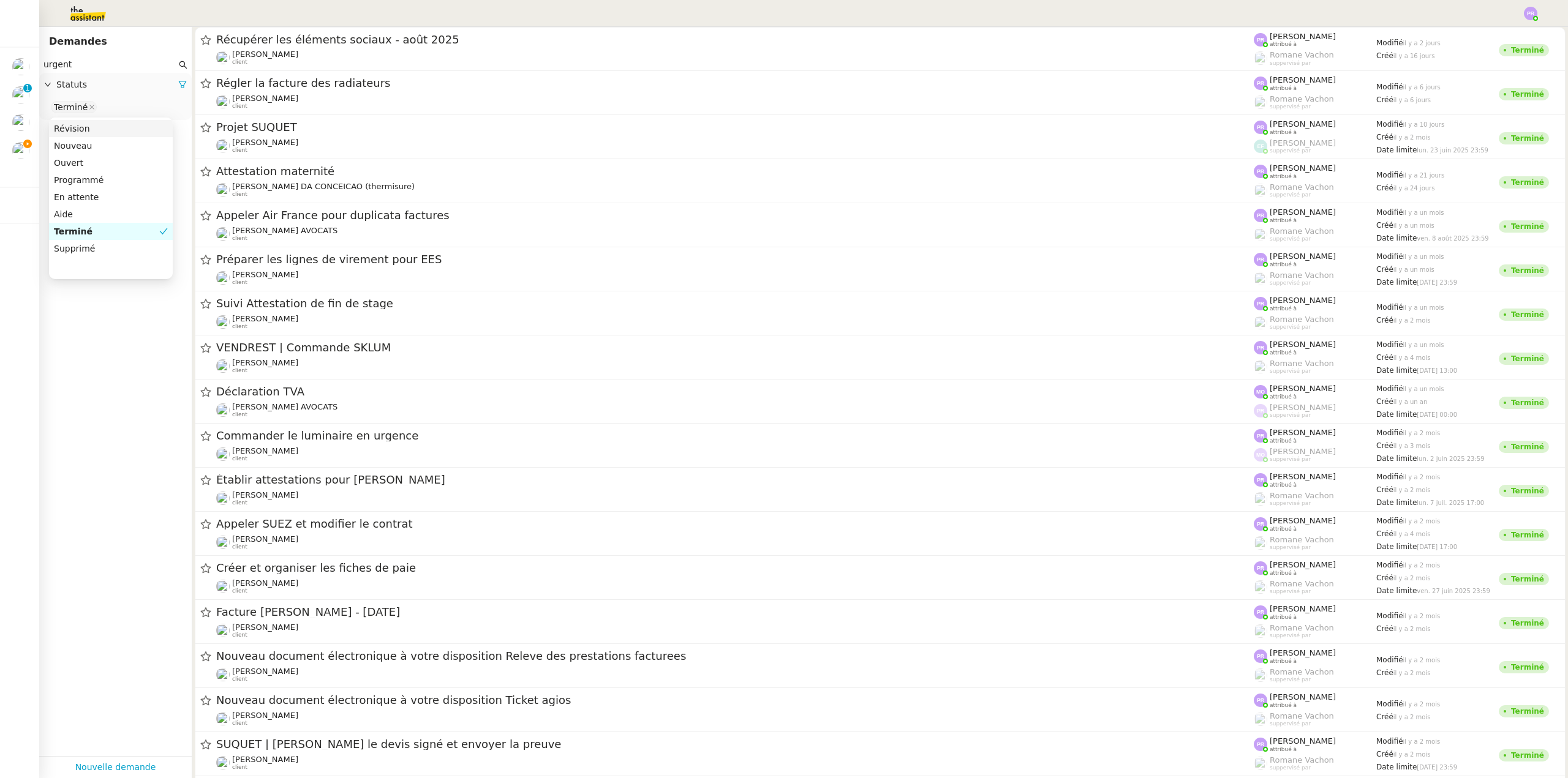
click at [101, 60] on input "urgent" at bounding box center [110, 65] width 133 height 14
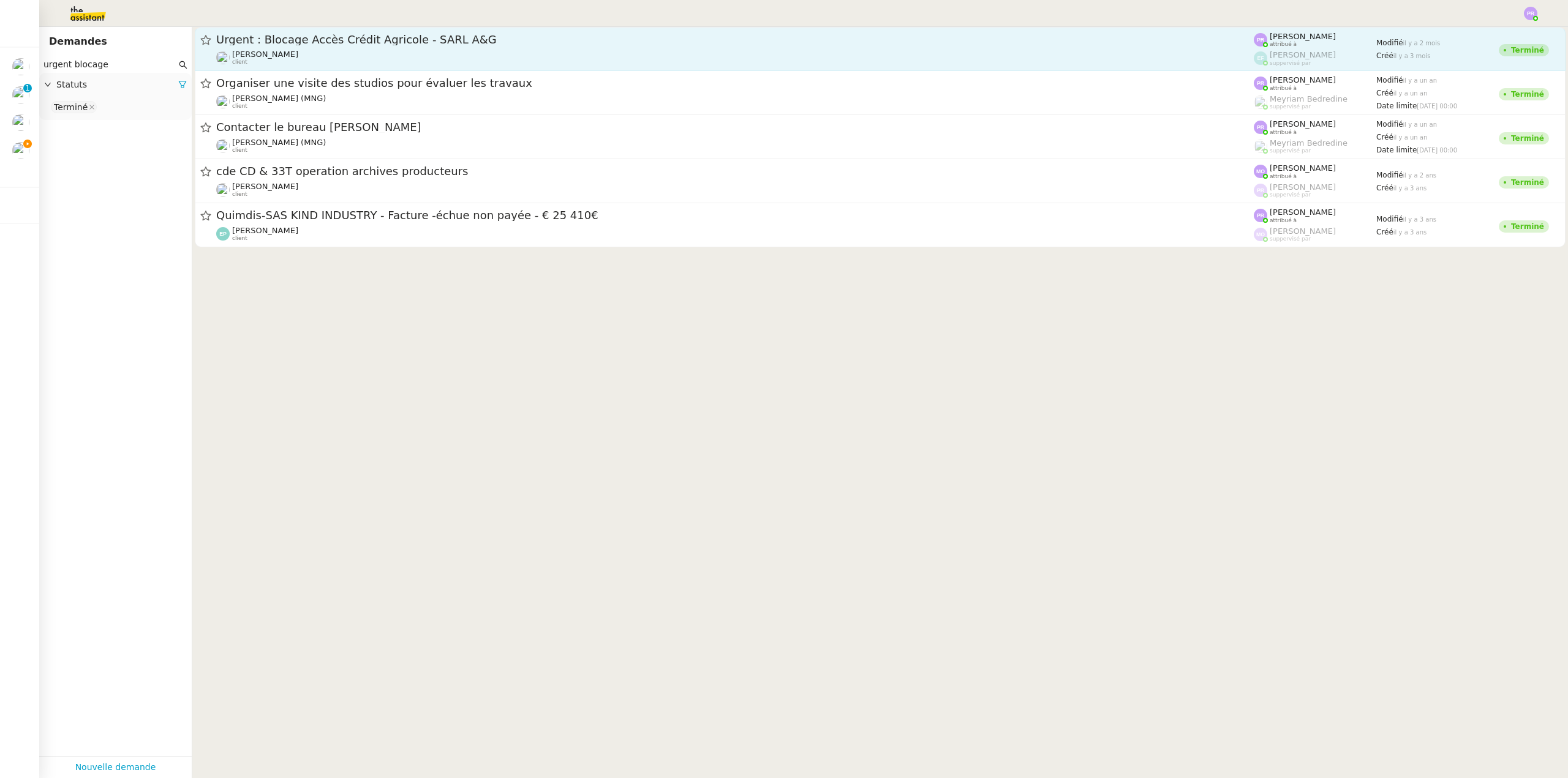
type input "urgent blocage"
click at [374, 40] on span "Urgent : Blocage Accès Crédit Agricole - SARL A&G" at bounding box center [735, 39] width 1037 height 11
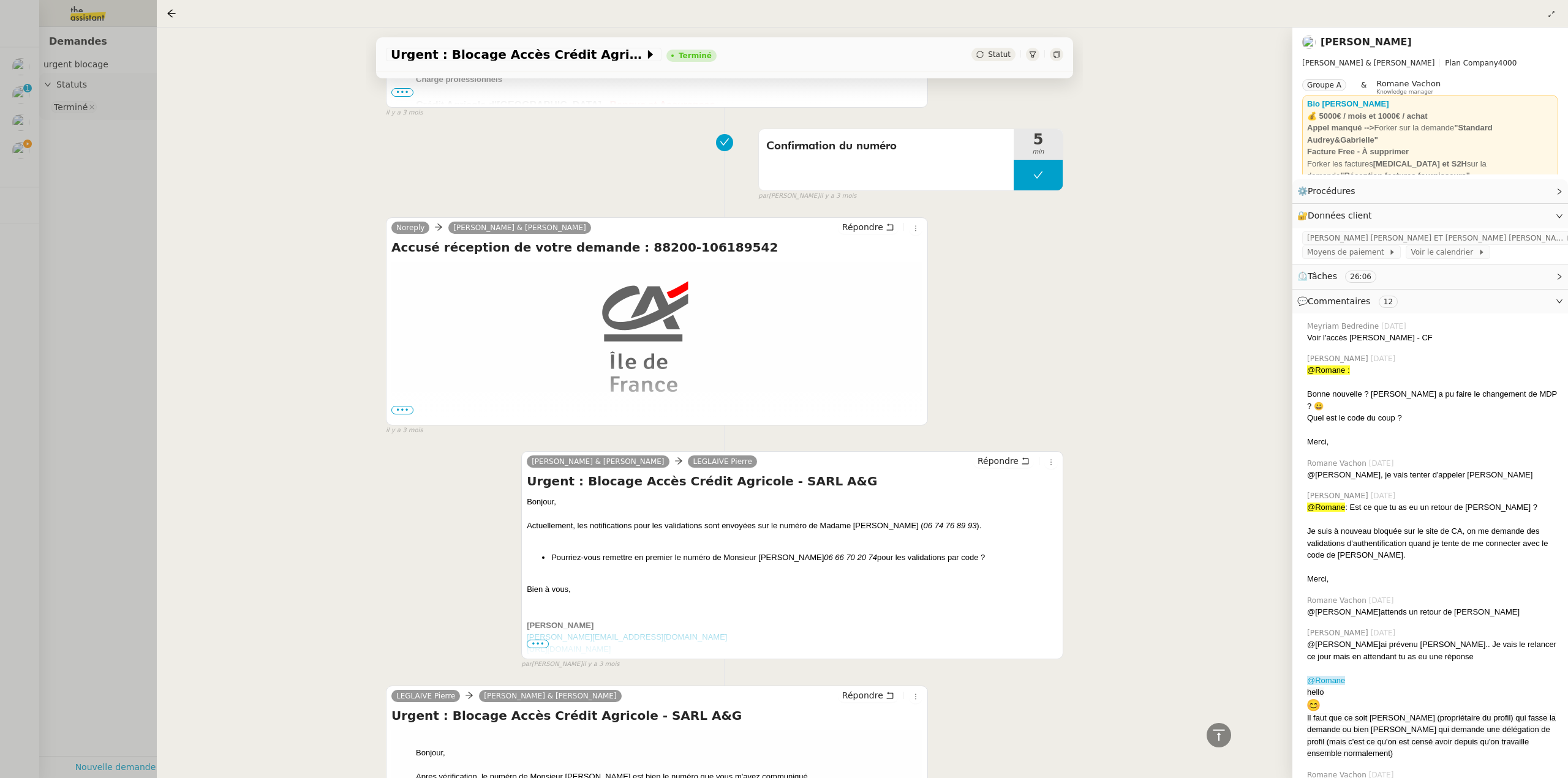
scroll to position [4972, 0]
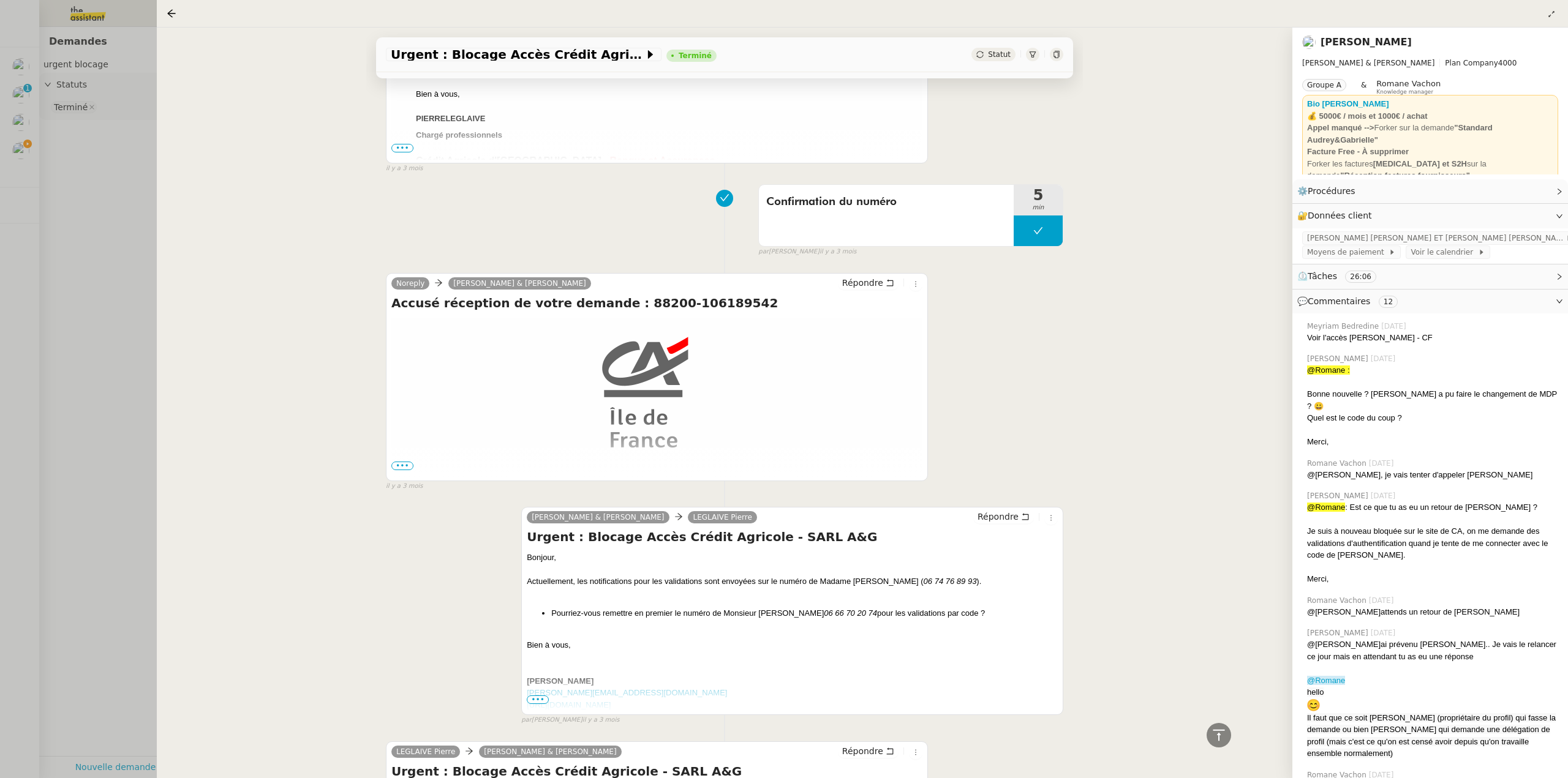
click at [31, 141] on div at bounding box center [784, 389] width 1568 height 778
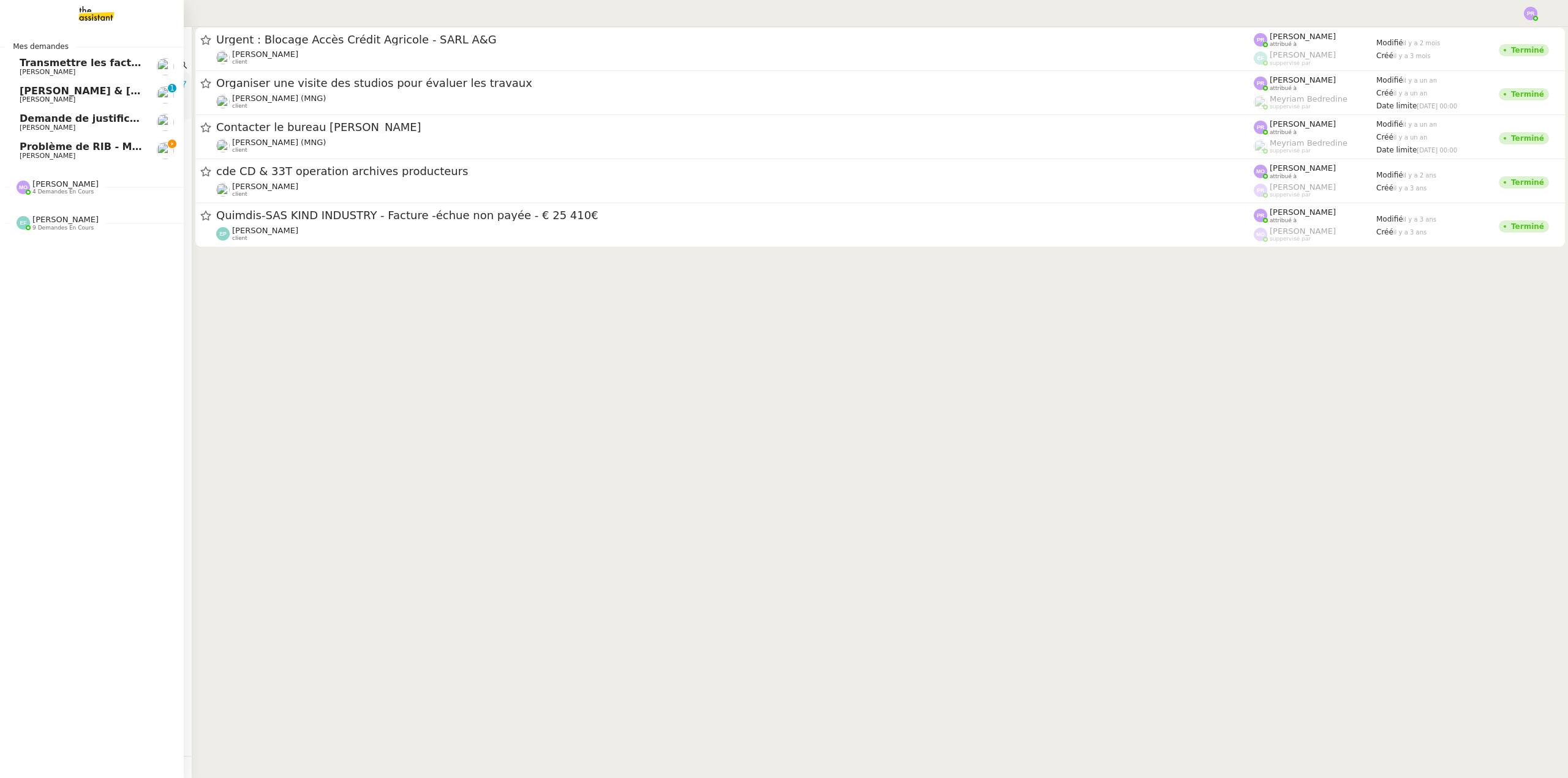
click at [27, 150] on span "Problème de RIB - MATELAS FRANCAIS" at bounding box center [126, 146] width 213 height 12
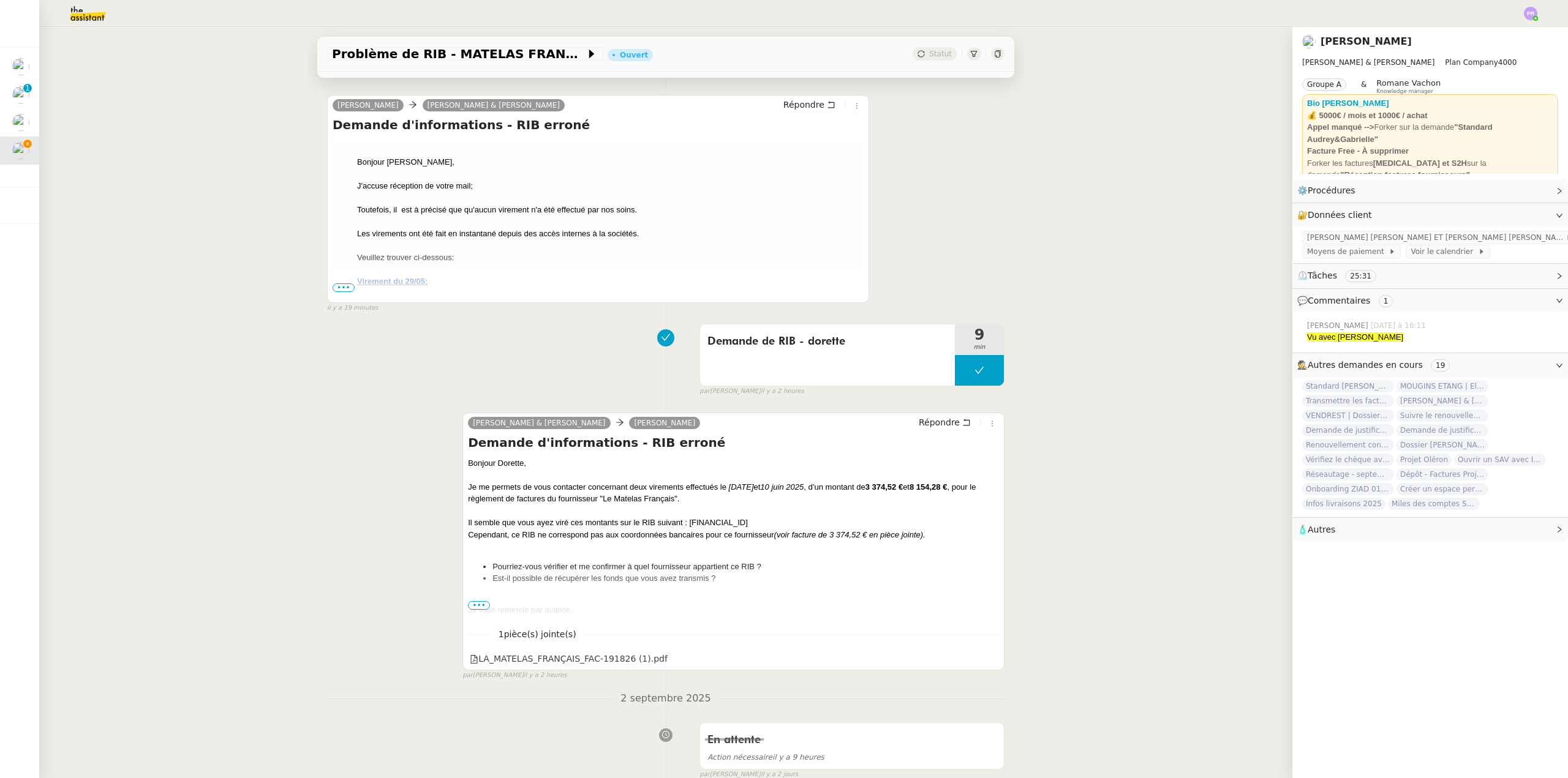
scroll to position [245, 0]
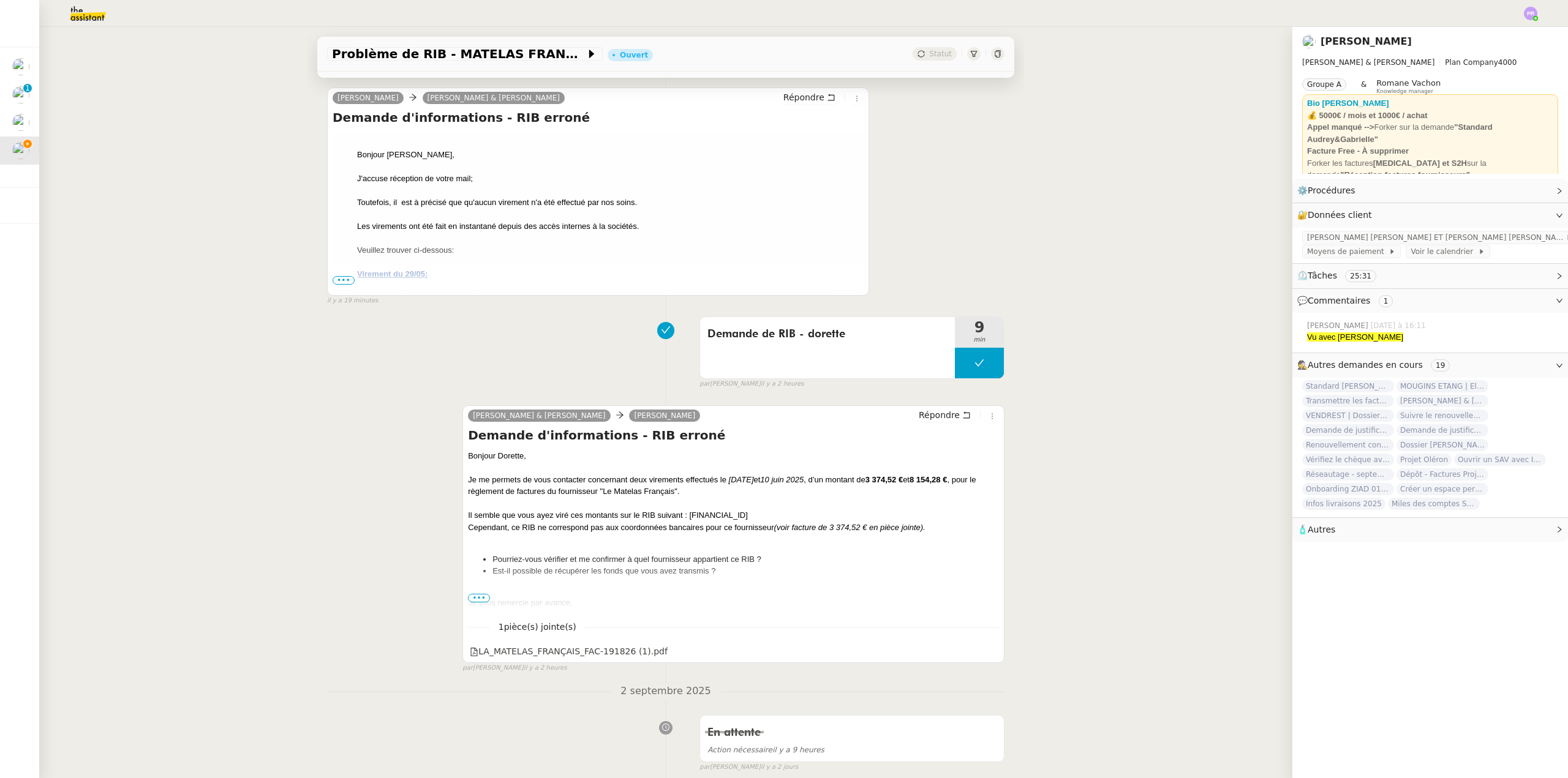
click at [334, 283] on span "•••" at bounding box center [343, 280] width 22 height 9
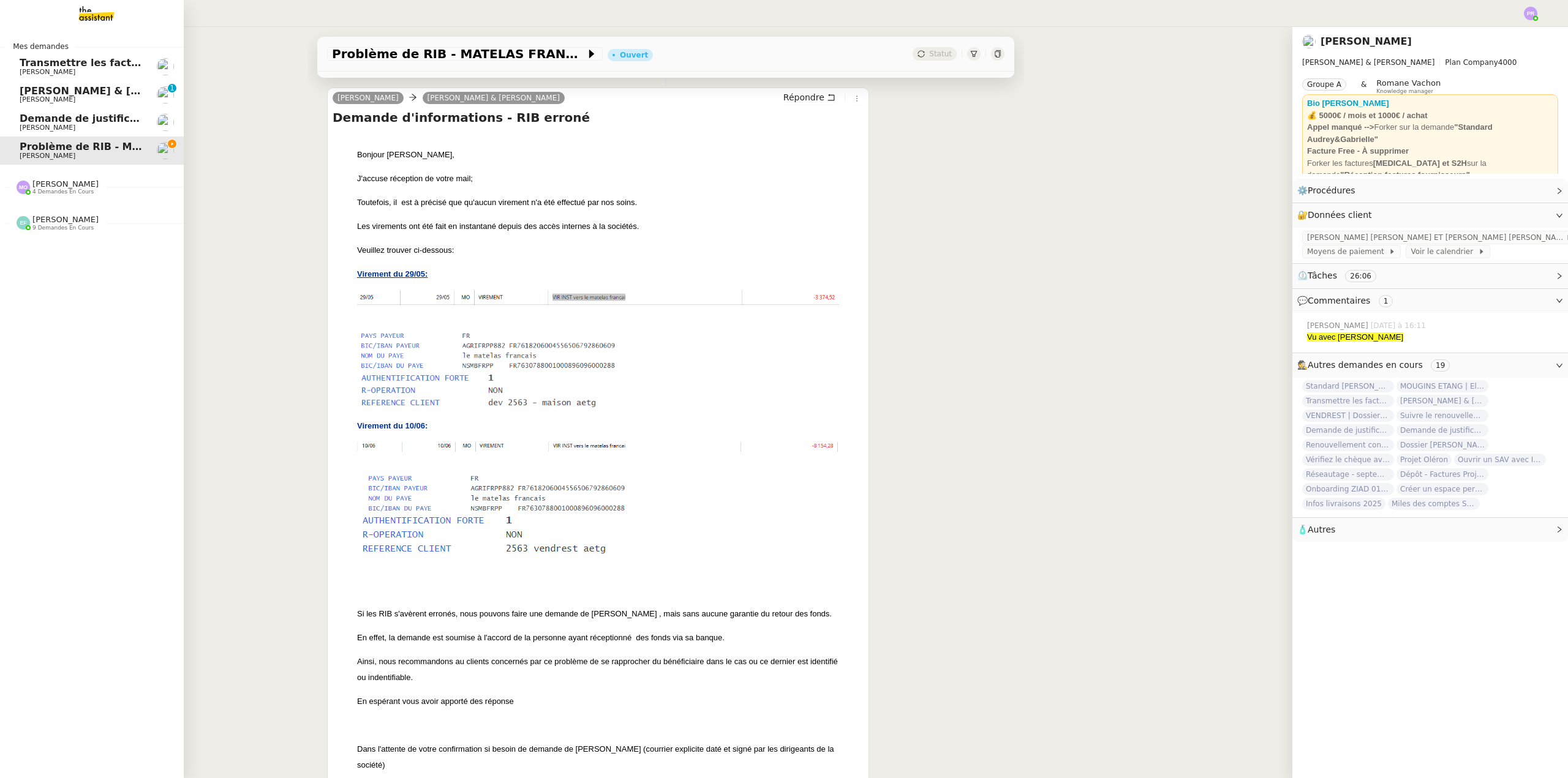
click at [95, 91] on span "[PERSON_NAME] & [PERSON_NAME] : Tenue comptable - Documents et justificatifs à …" at bounding box center [273, 90] width 507 height 12
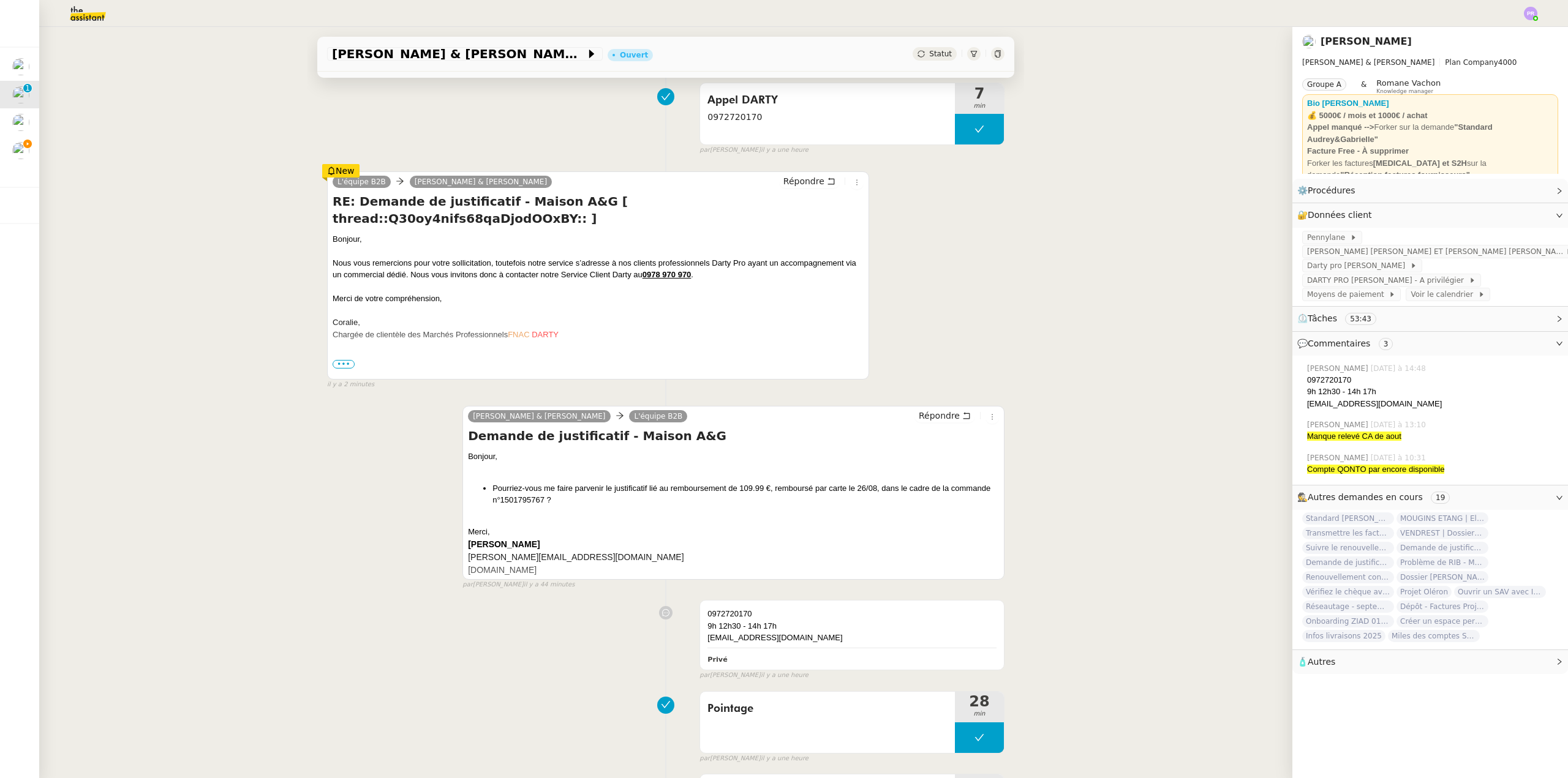
scroll to position [245, 0]
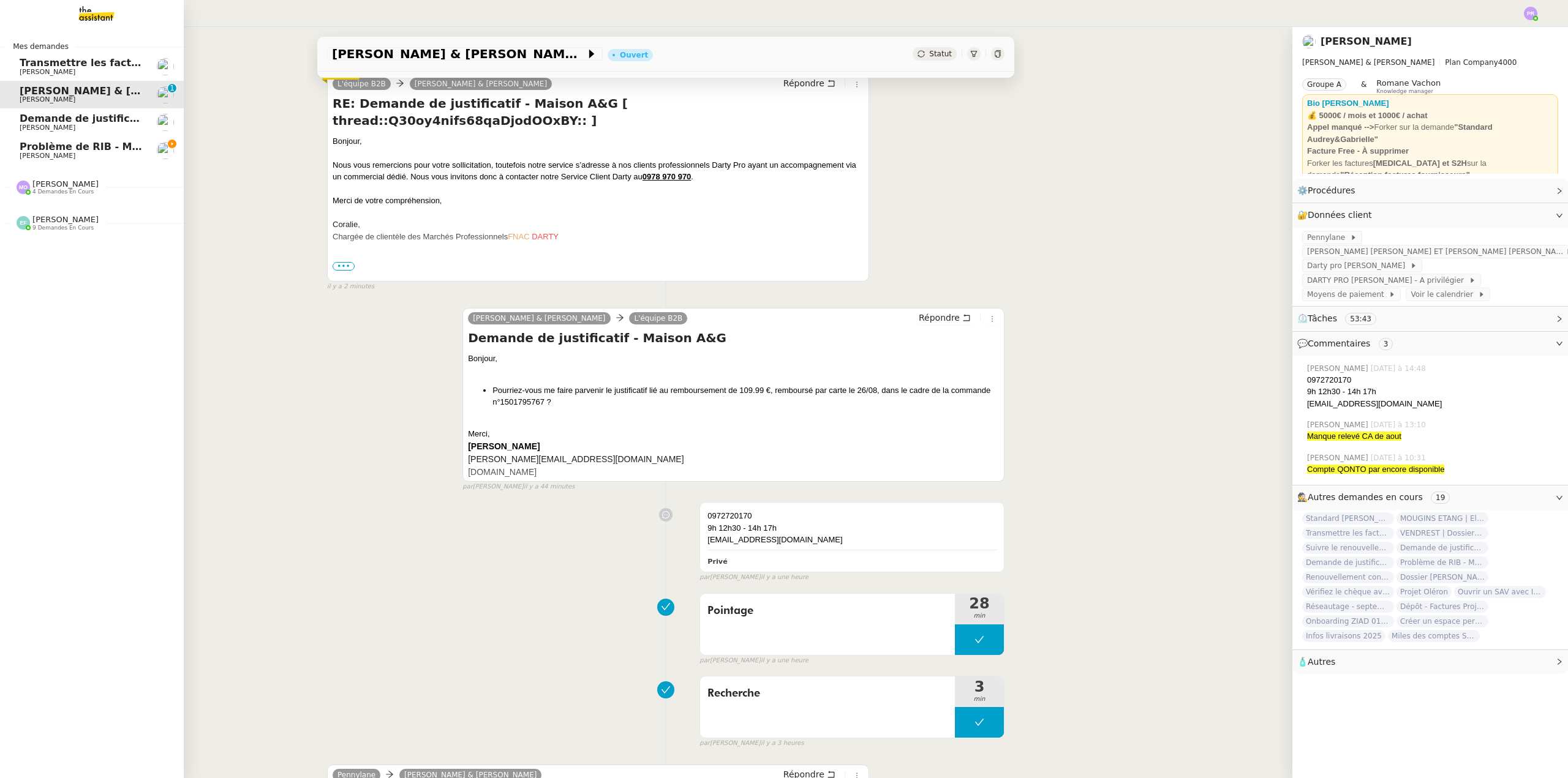
click at [58, 151] on span "Problème de RIB - MATELAS FRANCAIS" at bounding box center [126, 146] width 213 height 12
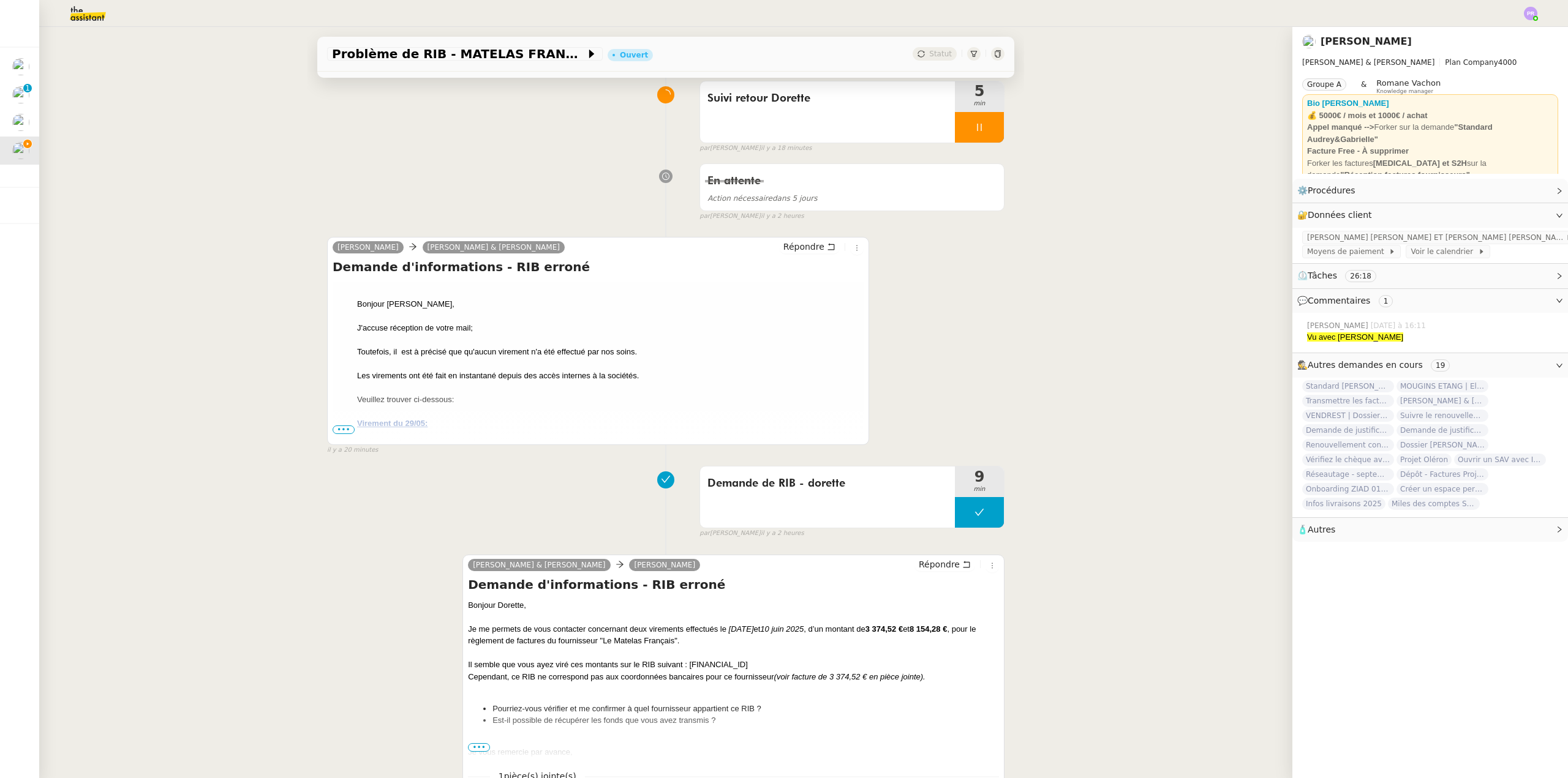
scroll to position [122, 0]
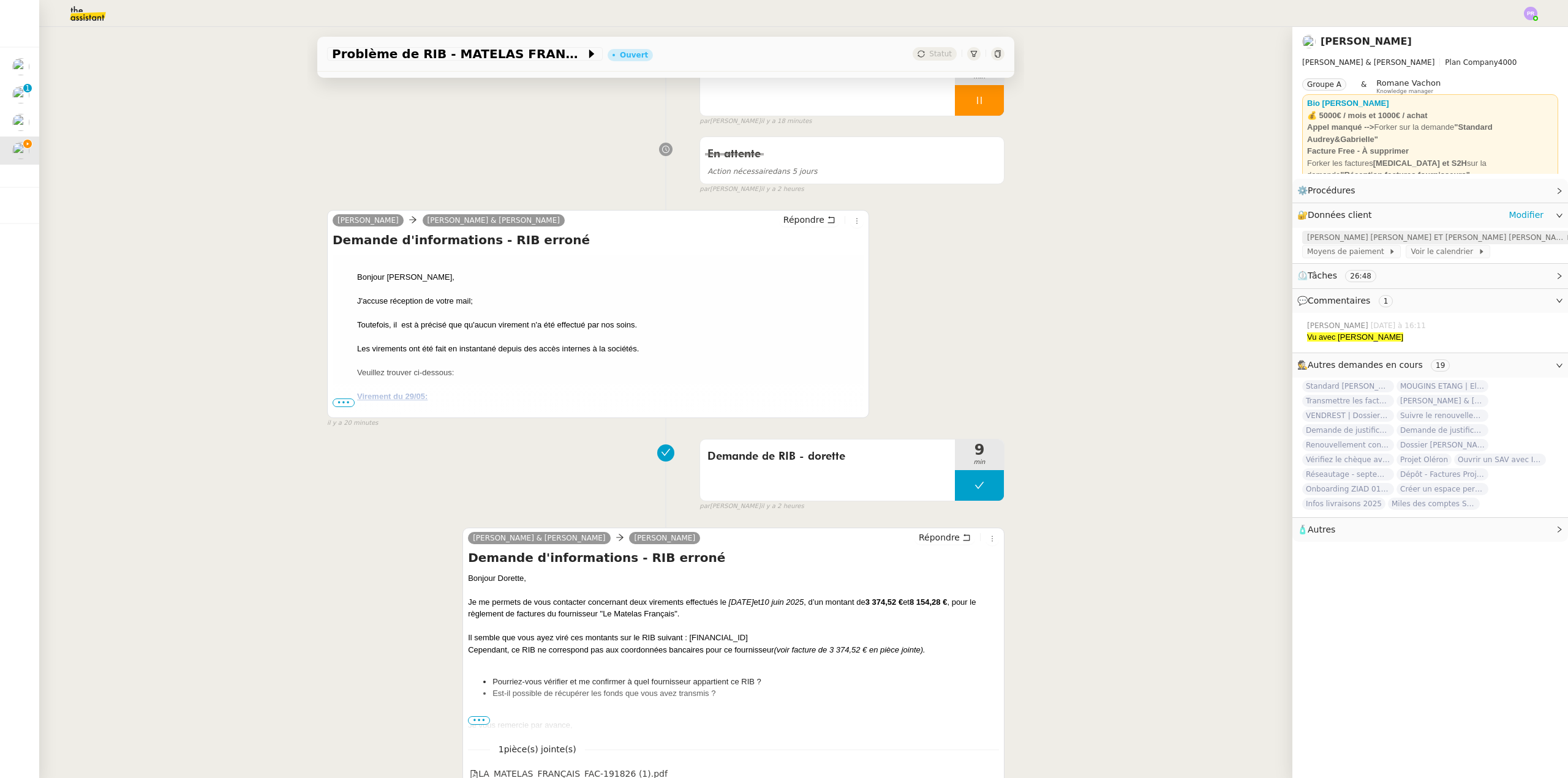
click at [1378, 235] on span "Crédit Agricole - SARL AUDREY ET GABRIELLE - Accès Camille" at bounding box center [1436, 238] width 258 height 12
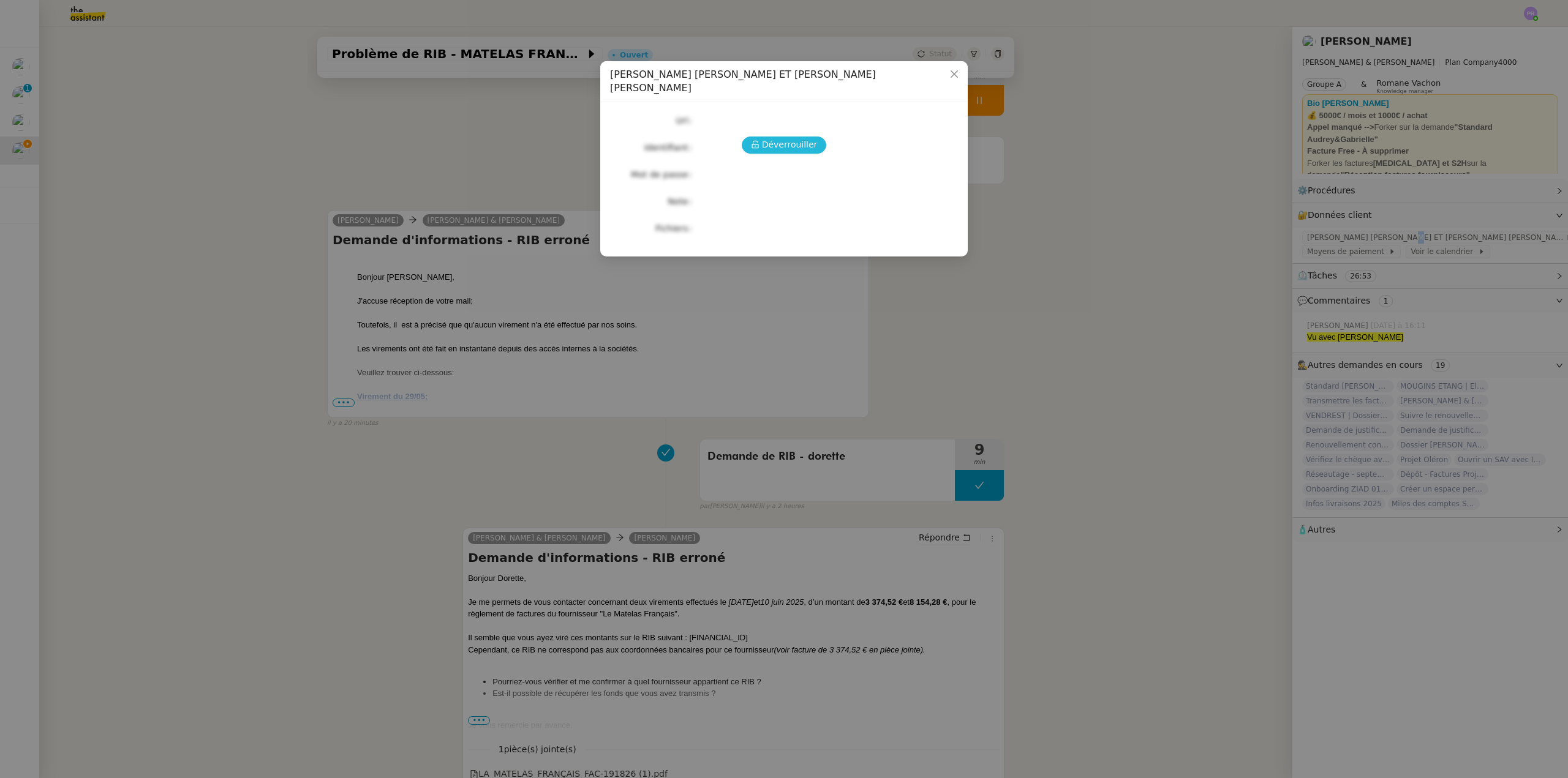
click at [791, 138] on span "Déverrouiller" at bounding box center [790, 145] width 56 height 14
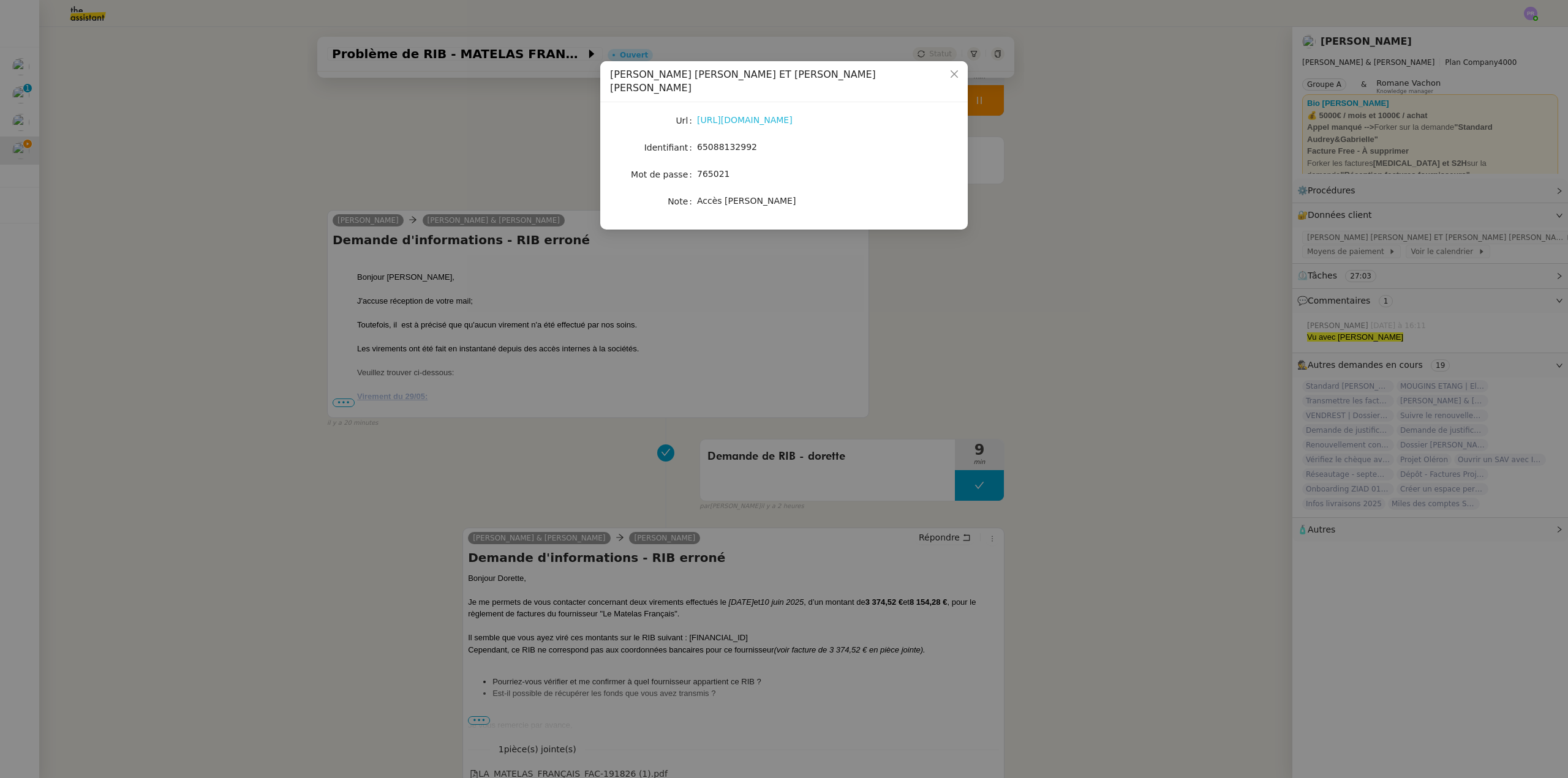
click at [765, 115] on link "https://www.credit-agricole.fr/ca-paris/professionnel/accueil.html" at bounding box center [744, 120] width 96 height 10
click at [680, 342] on nz-modal-container "Crédit Agricole - SARL AUDREY ET GABRIELLE - Accès Camille Url https://www.cred…" at bounding box center [784, 389] width 1568 height 778
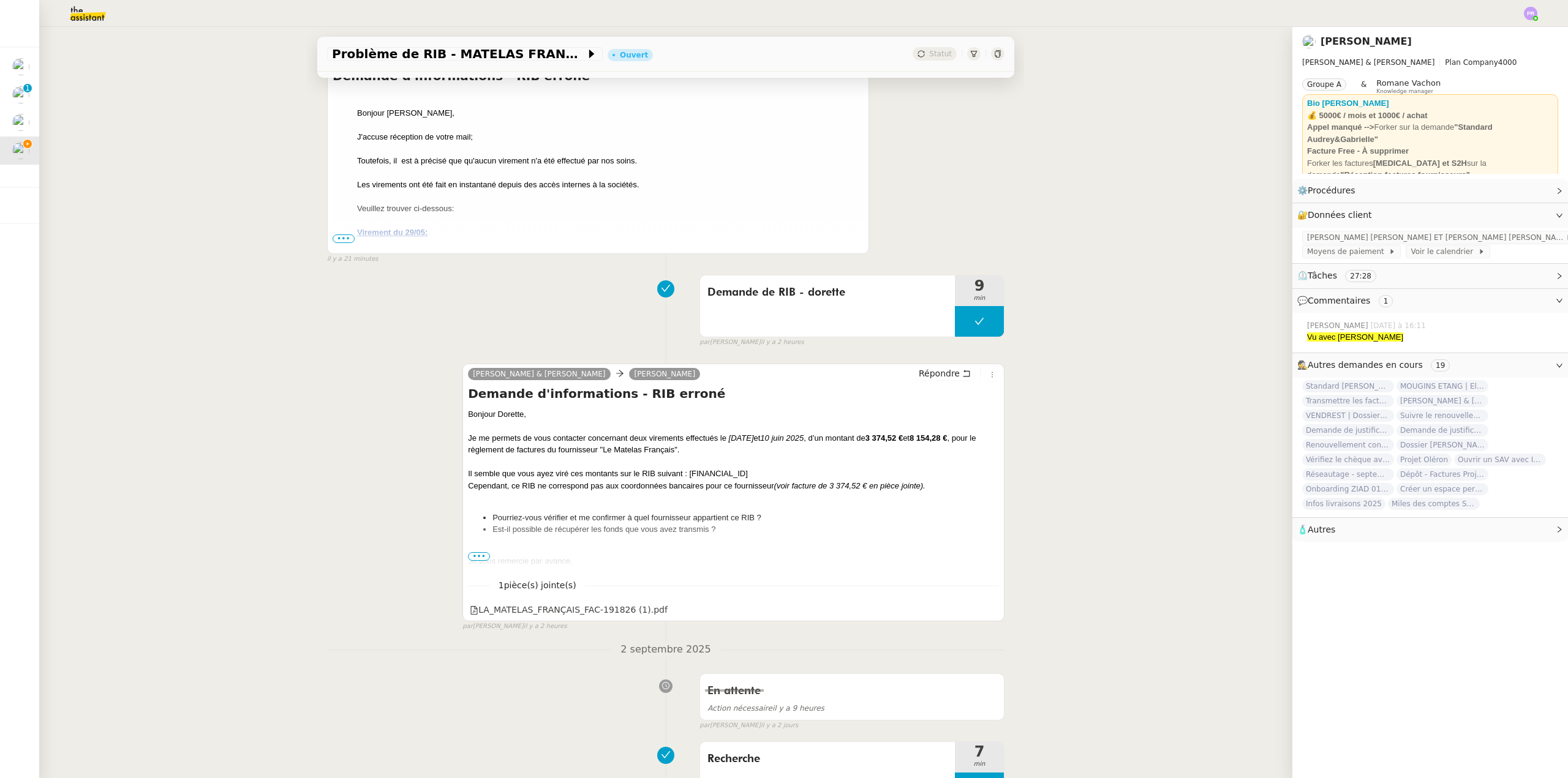
scroll to position [306, 0]
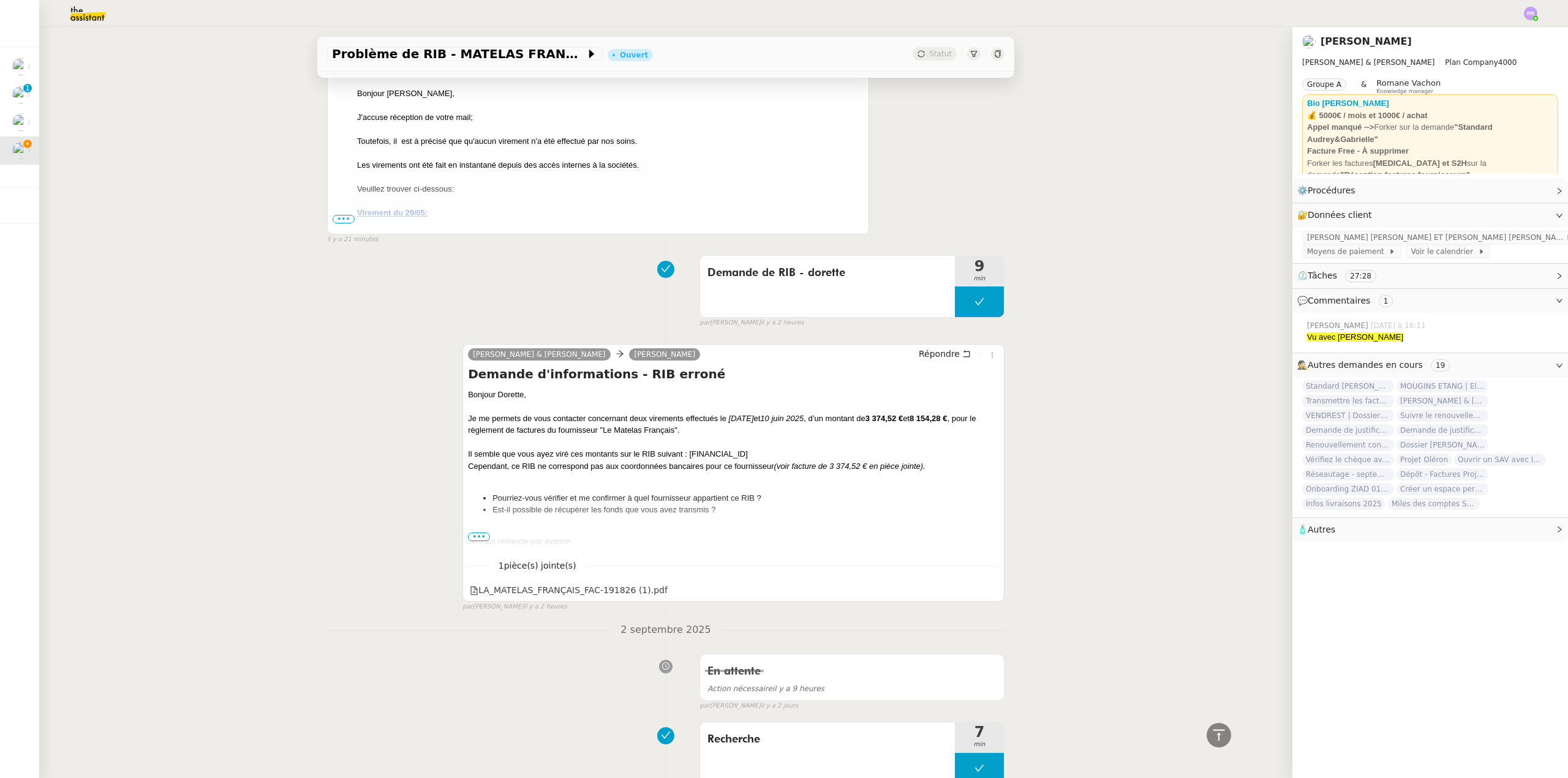
copy div "FR76 3078 8001 0008 9609 6000 288"
drag, startPoint x: 822, startPoint y: 453, endPoint x: 684, endPoint y: 456, distance: 138.0
click at [684, 456] on div "Il semble que vous ayez viré ces montants sur le RIB suivant : FR76 3078 8001 0…" at bounding box center [733, 455] width 531 height 12
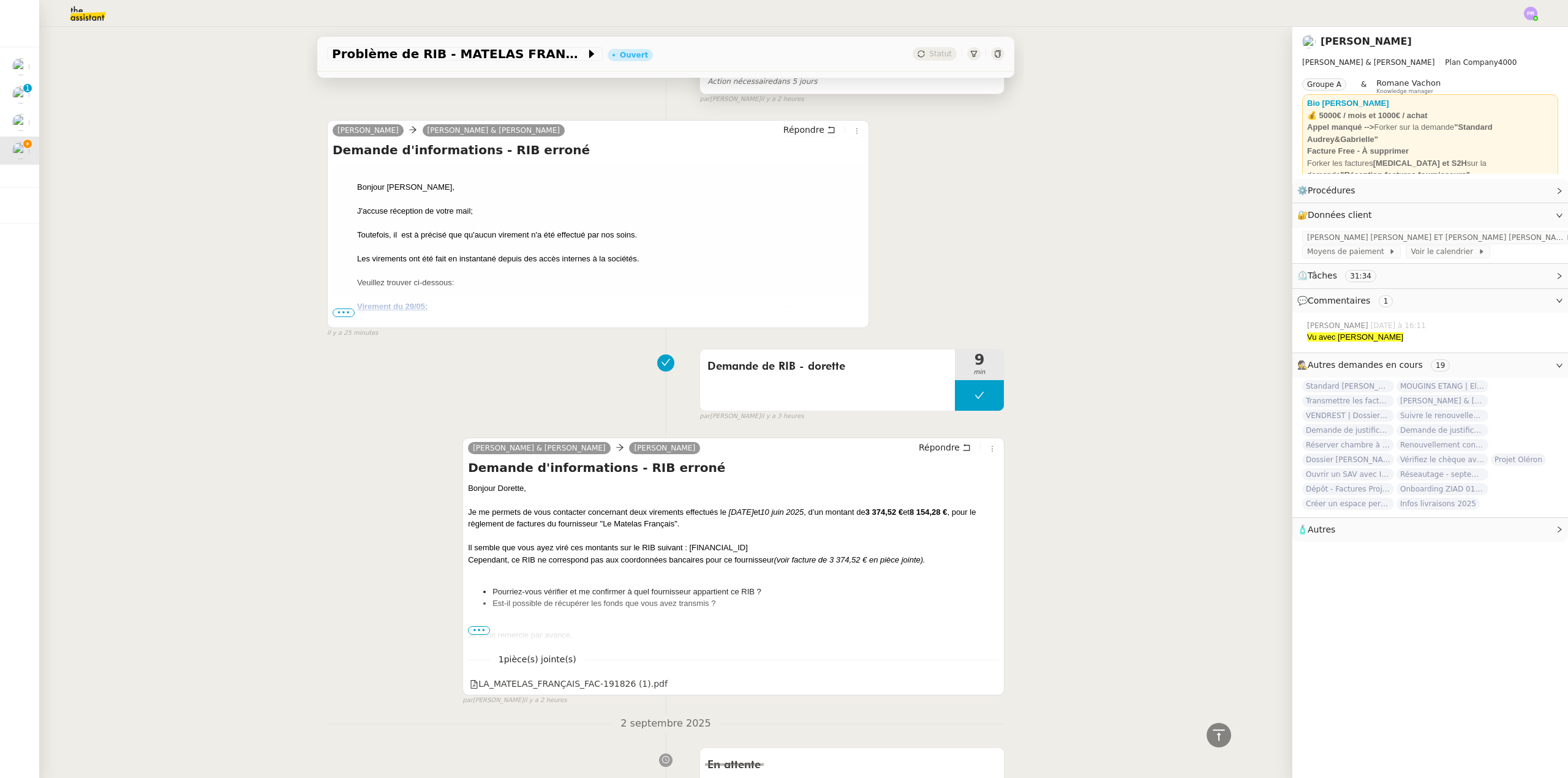
scroll to position [0, 0]
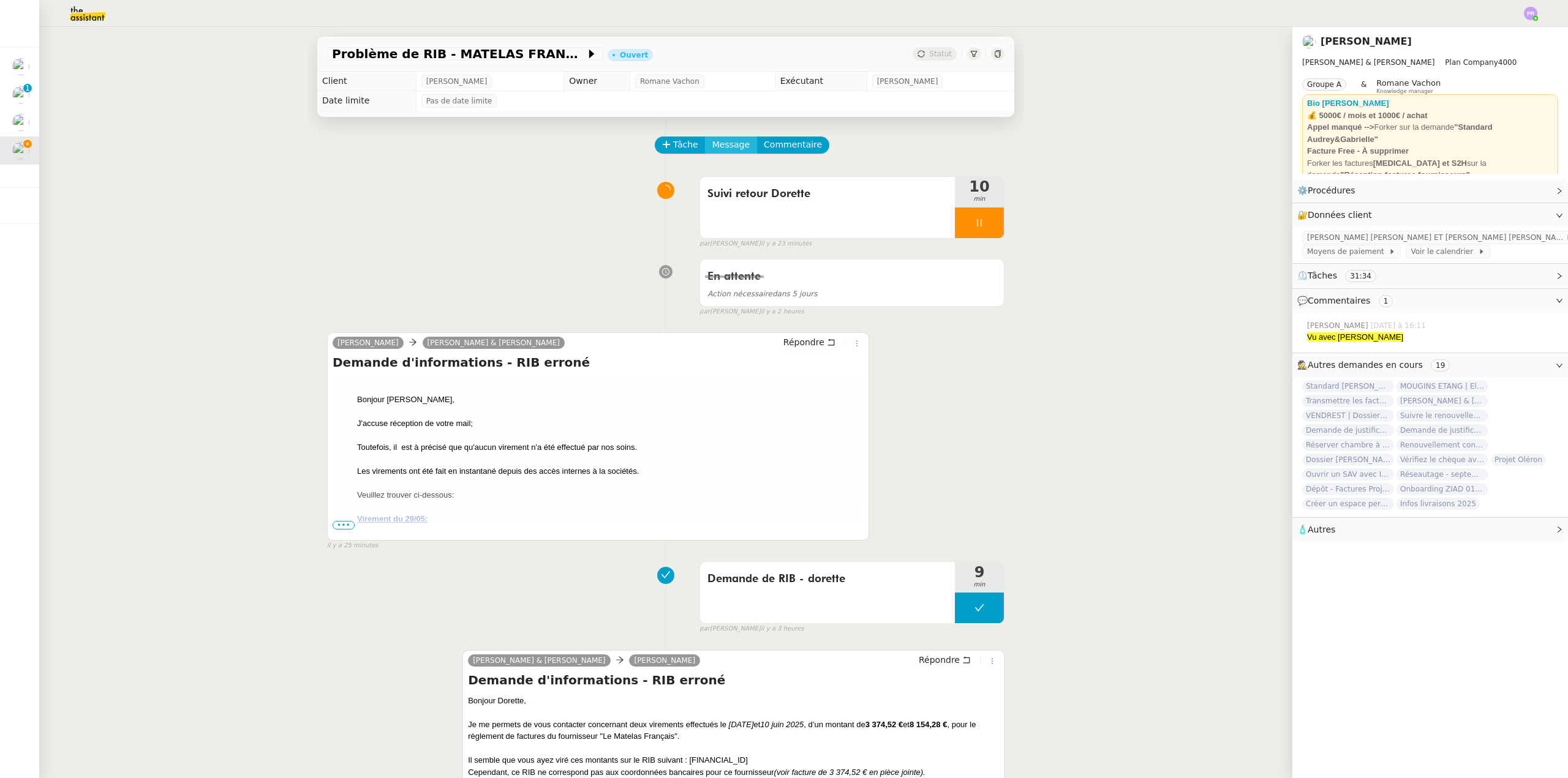
click at [733, 145] on span "Message" at bounding box center [731, 145] width 37 height 14
click at [750, 177] on span "Nouvelle conversation" at bounding box center [774, 181] width 108 height 10
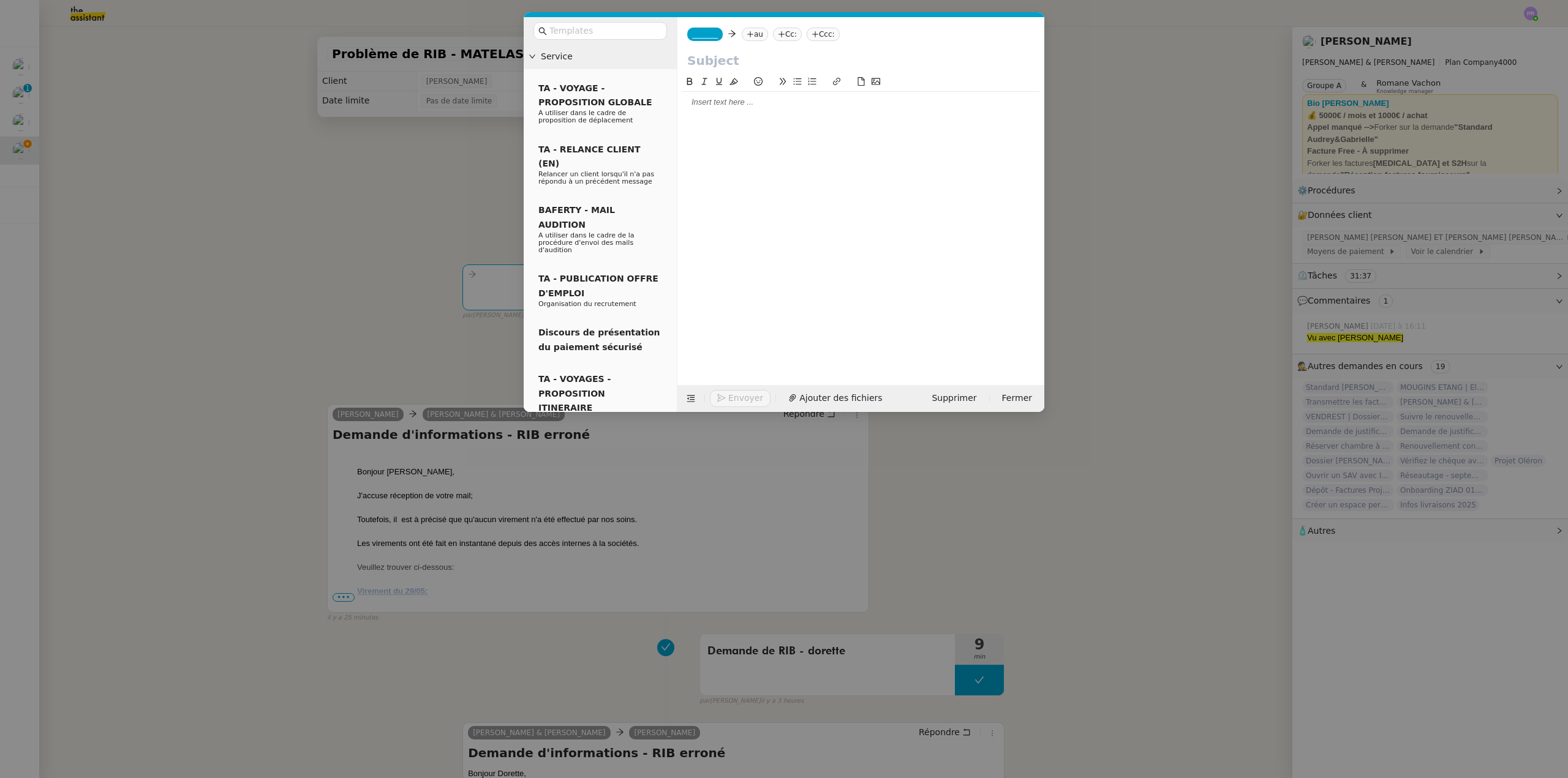
click at [712, 37] on span "_______" at bounding box center [705, 34] width 26 height 9
click at [744, 56] on span "[PERSON_NAME]" at bounding box center [779, 54] width 174 height 10
click at [777, 35] on nz-tag "au" at bounding box center [790, 35] width 27 height 14
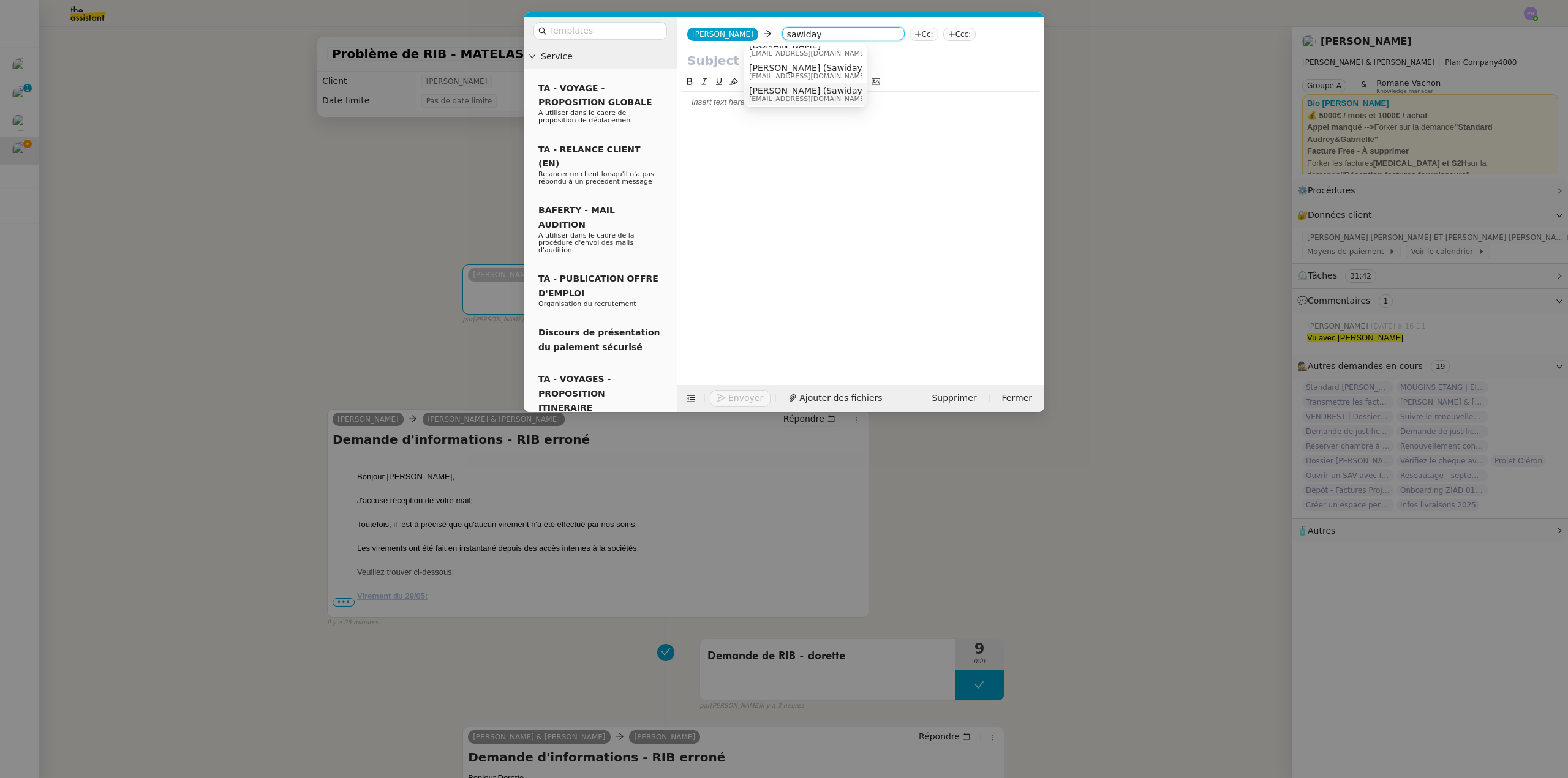
scroll to position [10, 0]
type input "sawiday"
click at [805, 96] on span "business@sawiday.fr" at bounding box center [827, 99] width 157 height 7
click at [277, 284] on nz-modal-container "Service TA - VOYAGE - PROPOSITION GLOBALE A utiliser dans le cadre de propositi…" at bounding box center [784, 389] width 1568 height 778
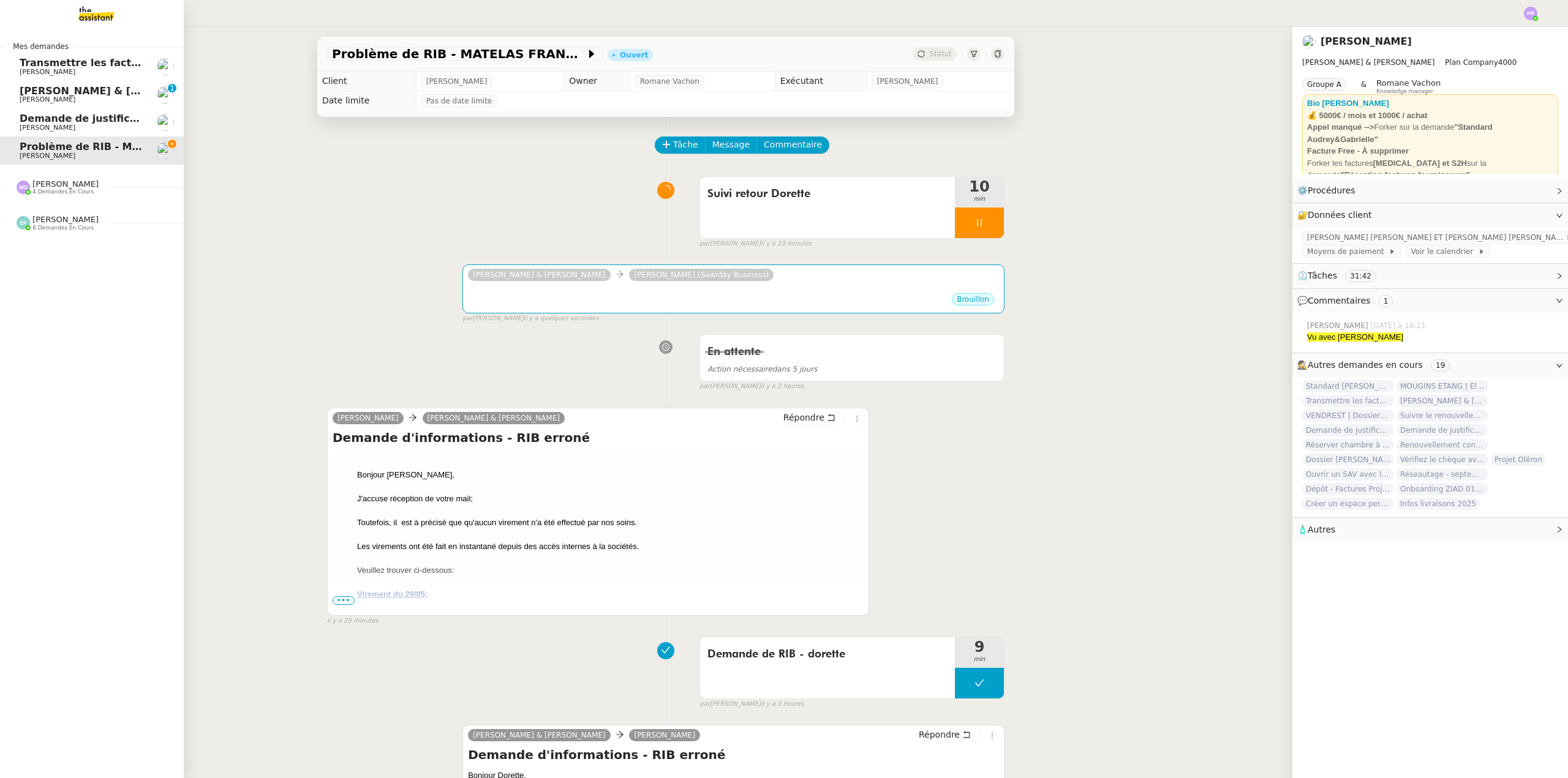
click at [80, 94] on span "[PERSON_NAME] & [PERSON_NAME] : Tenue comptable - Documents et justificatifs à …" at bounding box center [273, 90] width 507 height 12
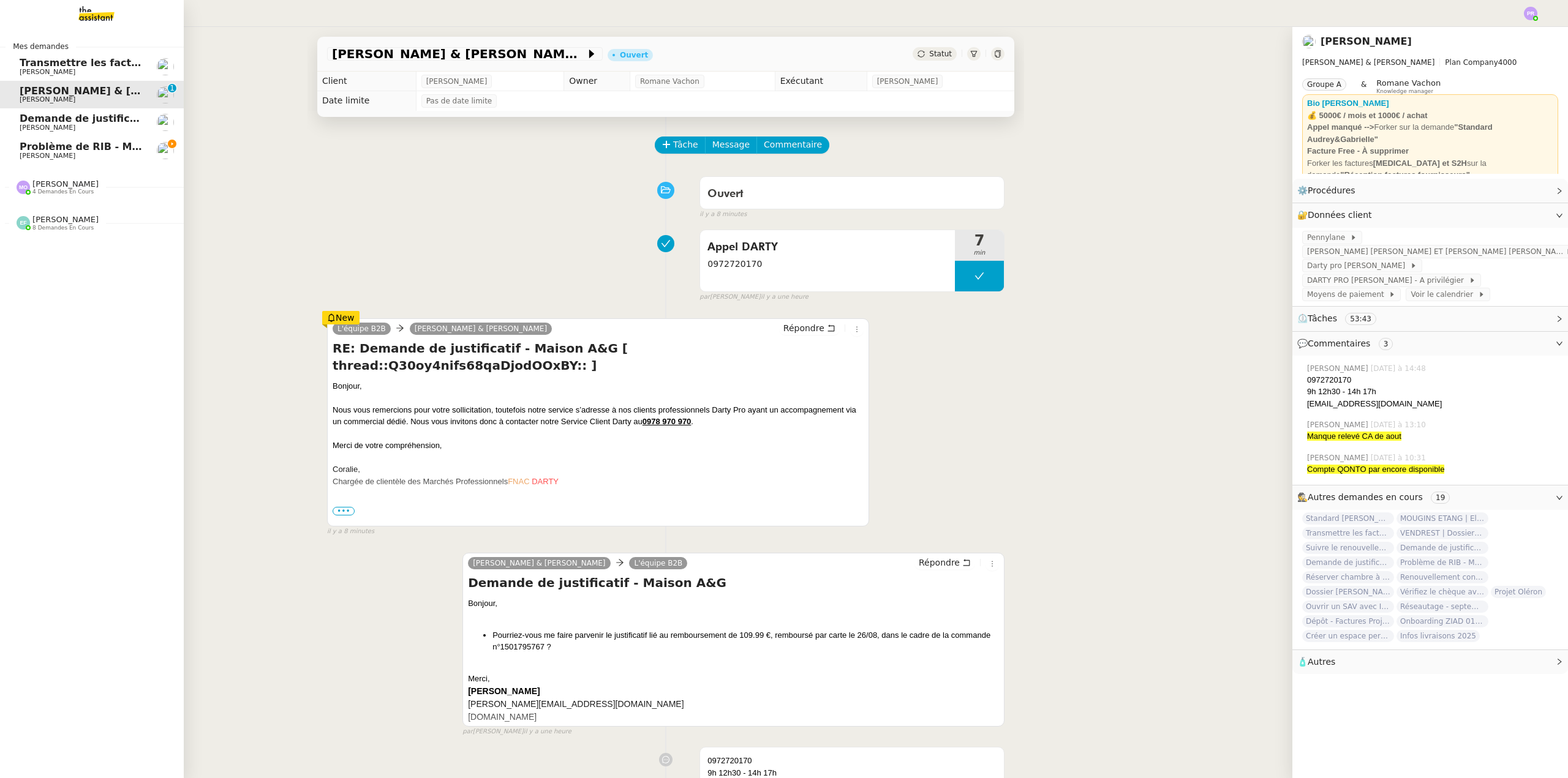
click at [100, 121] on span "Demande de justificatifs Pennylane - août 2025" at bounding box center [151, 118] width 263 height 12
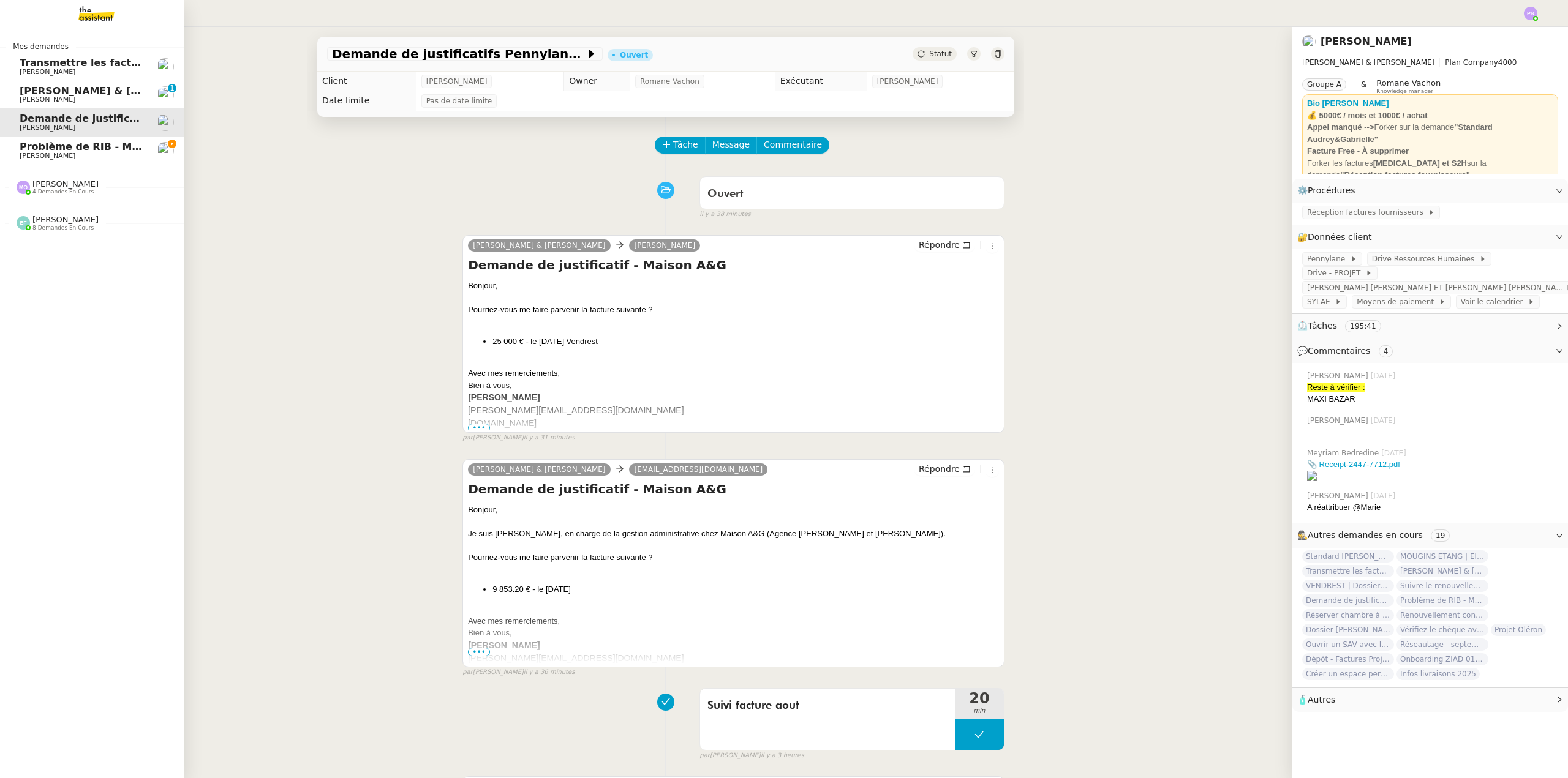
drag, startPoint x: 94, startPoint y: 100, endPoint x: 94, endPoint y: 82, distance: 18.0
click at [94, 99] on span "[PERSON_NAME]" at bounding box center [82, 99] width 124 height 7
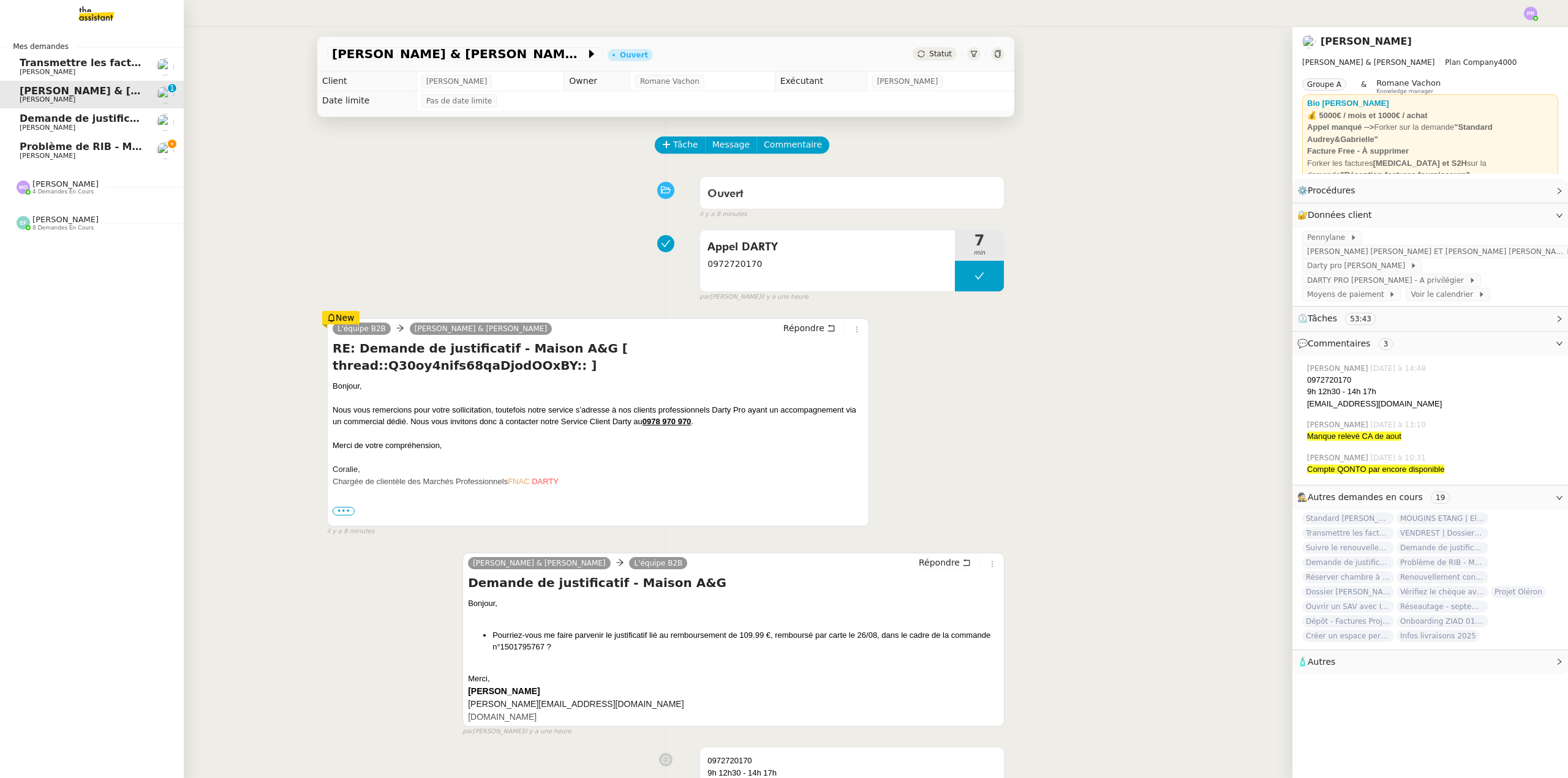
click at [96, 69] on span "[PERSON_NAME]" at bounding box center [82, 72] width 124 height 7
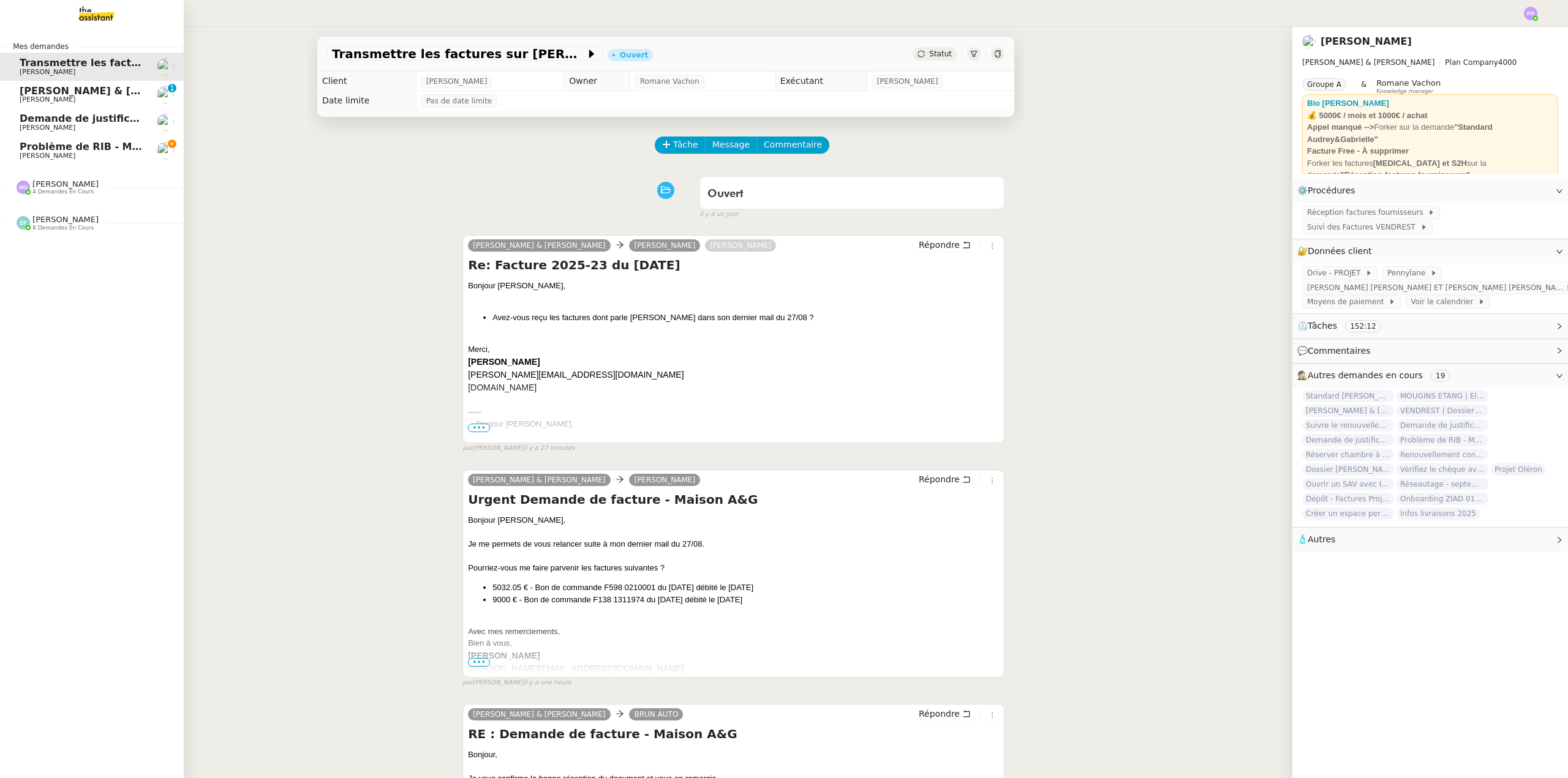
click at [74, 191] on span "4 demandes en cours" at bounding box center [63, 192] width 61 height 7
click at [106, 149] on span "Problème de RIB - MATELAS FRANCAIS" at bounding box center [126, 146] width 213 height 12
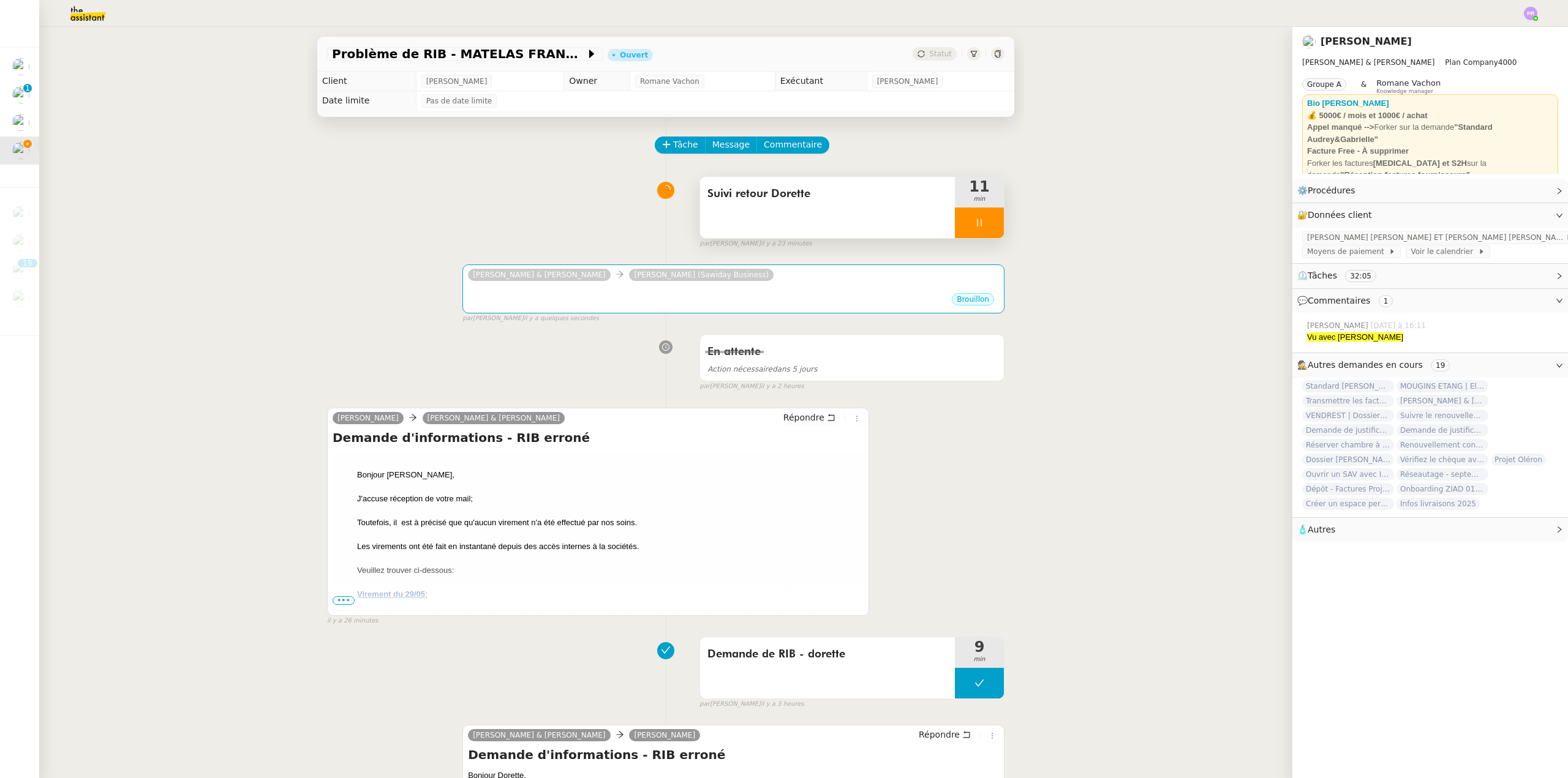
click at [873, 213] on div "Suivi retour Dorette" at bounding box center [827, 207] width 255 height 61
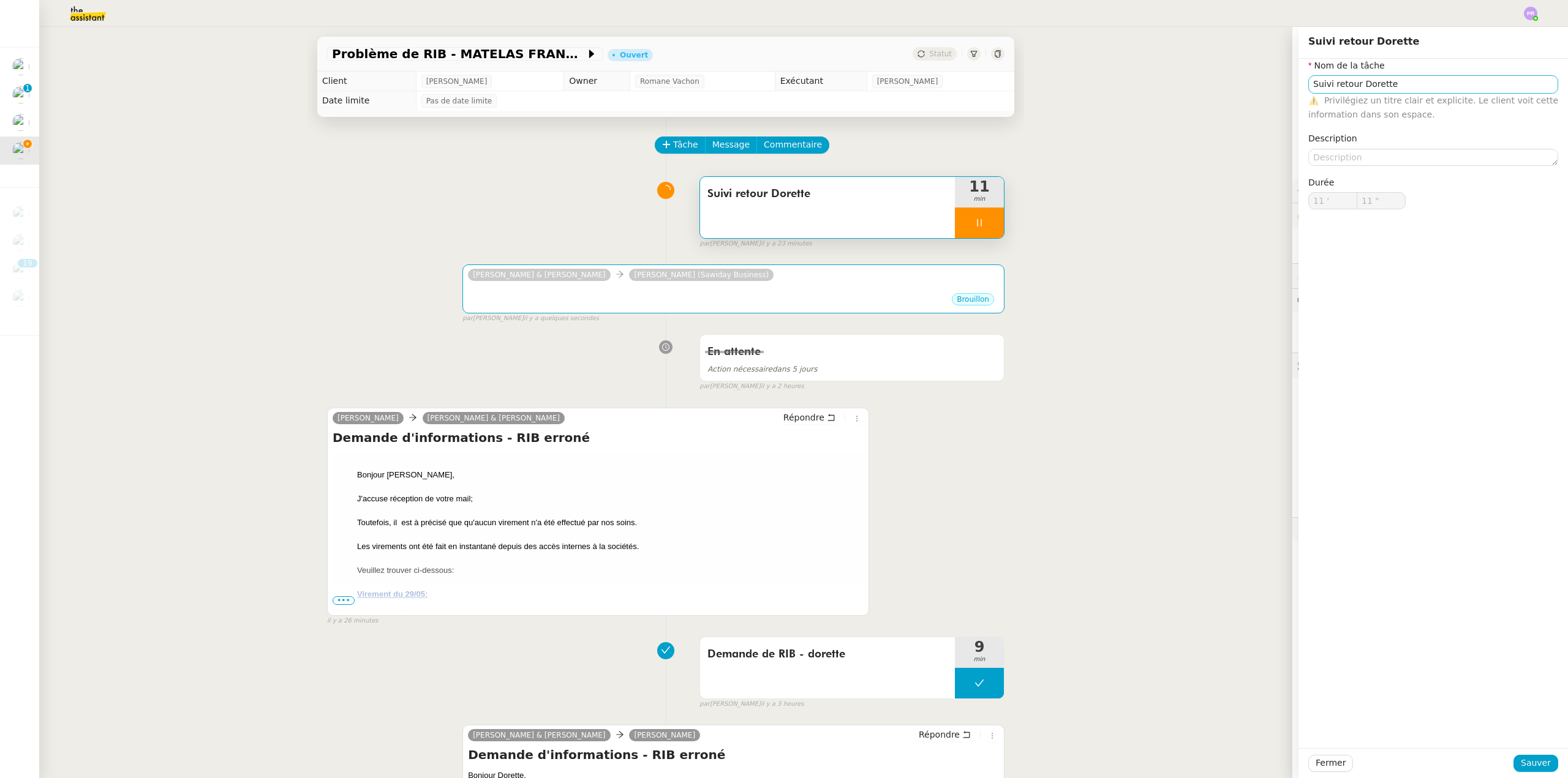
type input "12 ""
drag, startPoint x: 1351, startPoint y: 86, endPoint x: 1398, endPoint y: 88, distance: 47.0
click at [1398, 88] on input "Suivi retour Dorette" at bounding box center [1433, 84] width 250 height 18
type input "Suivi retour p"
type input "13 ""
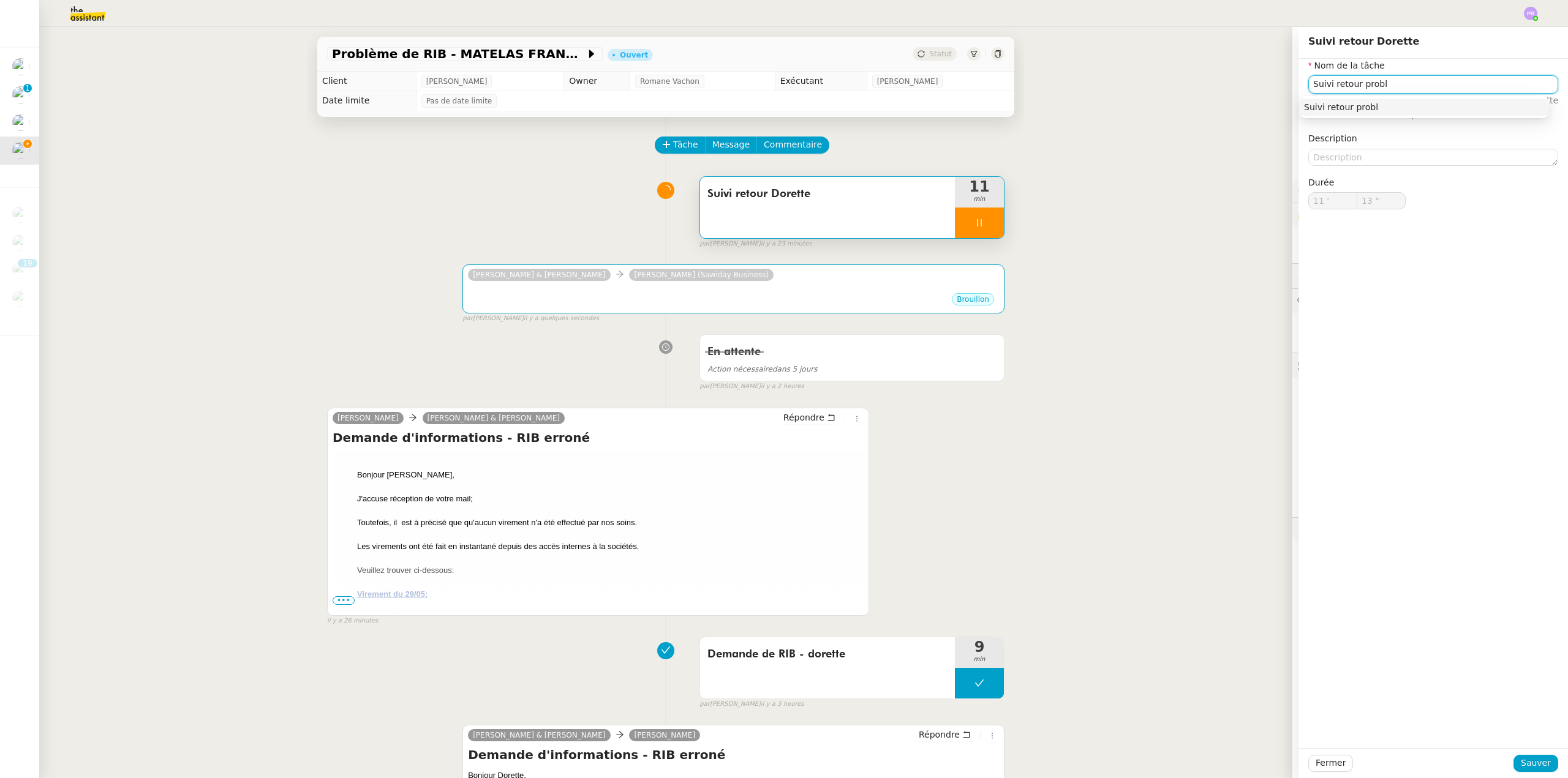
type input "Suivi retour problè"
type input "14 ""
type input "Suivi retour problème R"
type input "15 ""
type input "Suivi retour problème RIB"
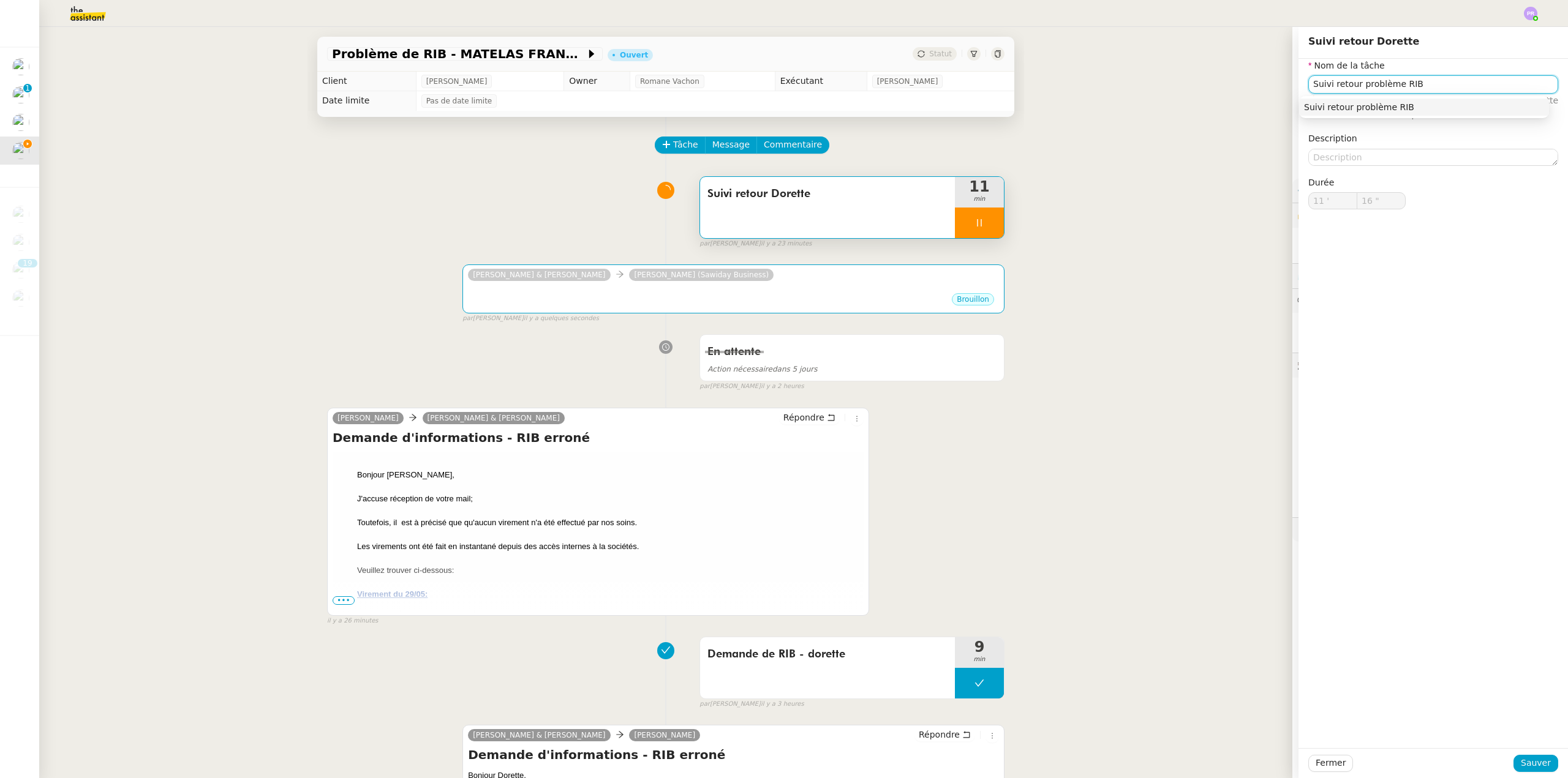
click at [1365, 107] on div "Suivi retour problème RIB" at bounding box center [1423, 107] width 240 height 11
type input "18 ""
drag, startPoint x: 1350, startPoint y: 85, endPoint x: 1323, endPoint y: 84, distance: 27.0
click at [1323, 84] on input "Suivi retour problème RIB" at bounding box center [1433, 84] width 250 height 18
type input "Suivi problème RIB"
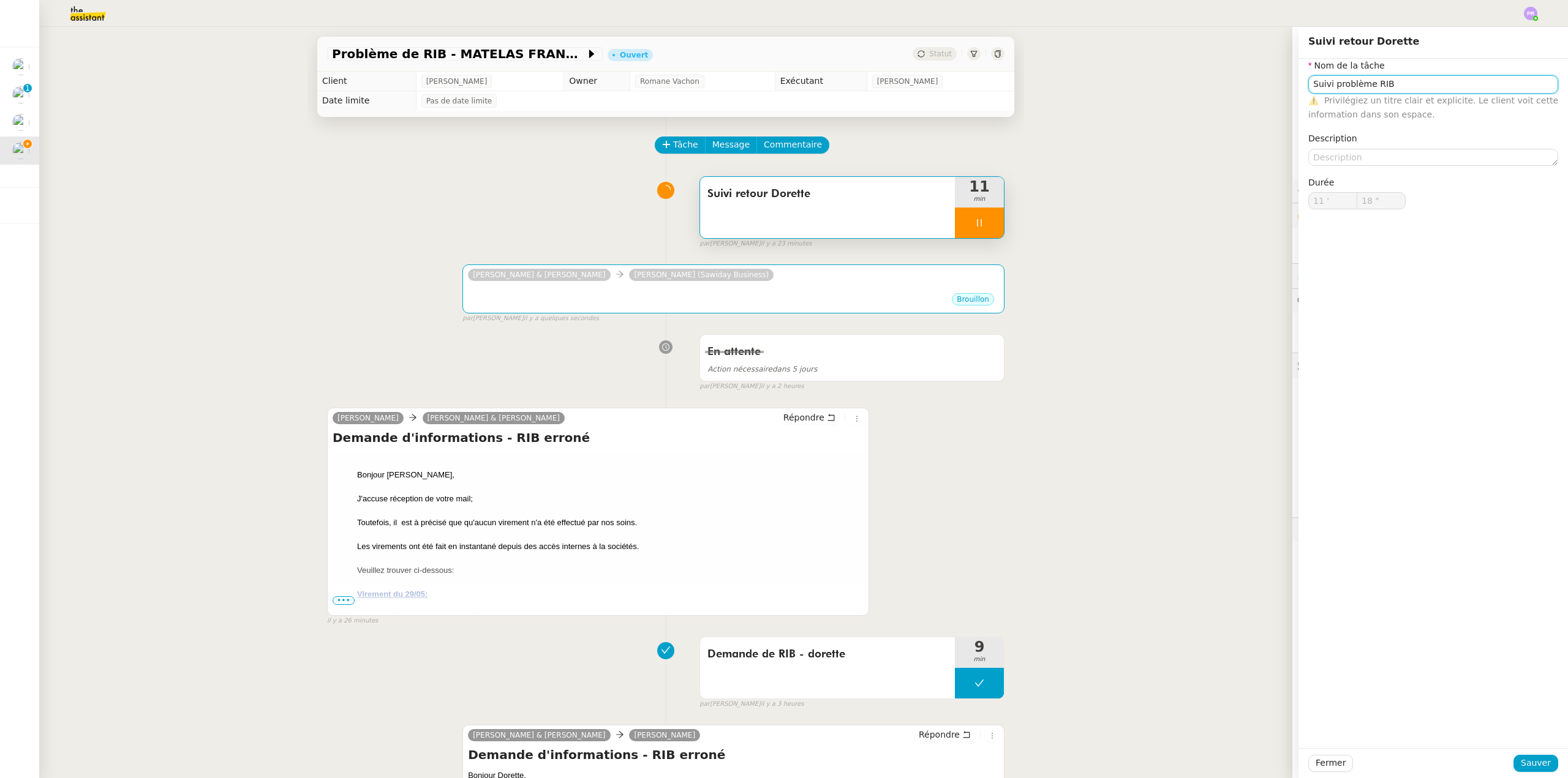
type input "19 ""
click at [1408, 83] on input "Suivi problème RIB" at bounding box center [1433, 84] width 250 height 18
type input "Suivi problème RIB +"
type input "20 ""
type input "Suivi problème RIB + recher"
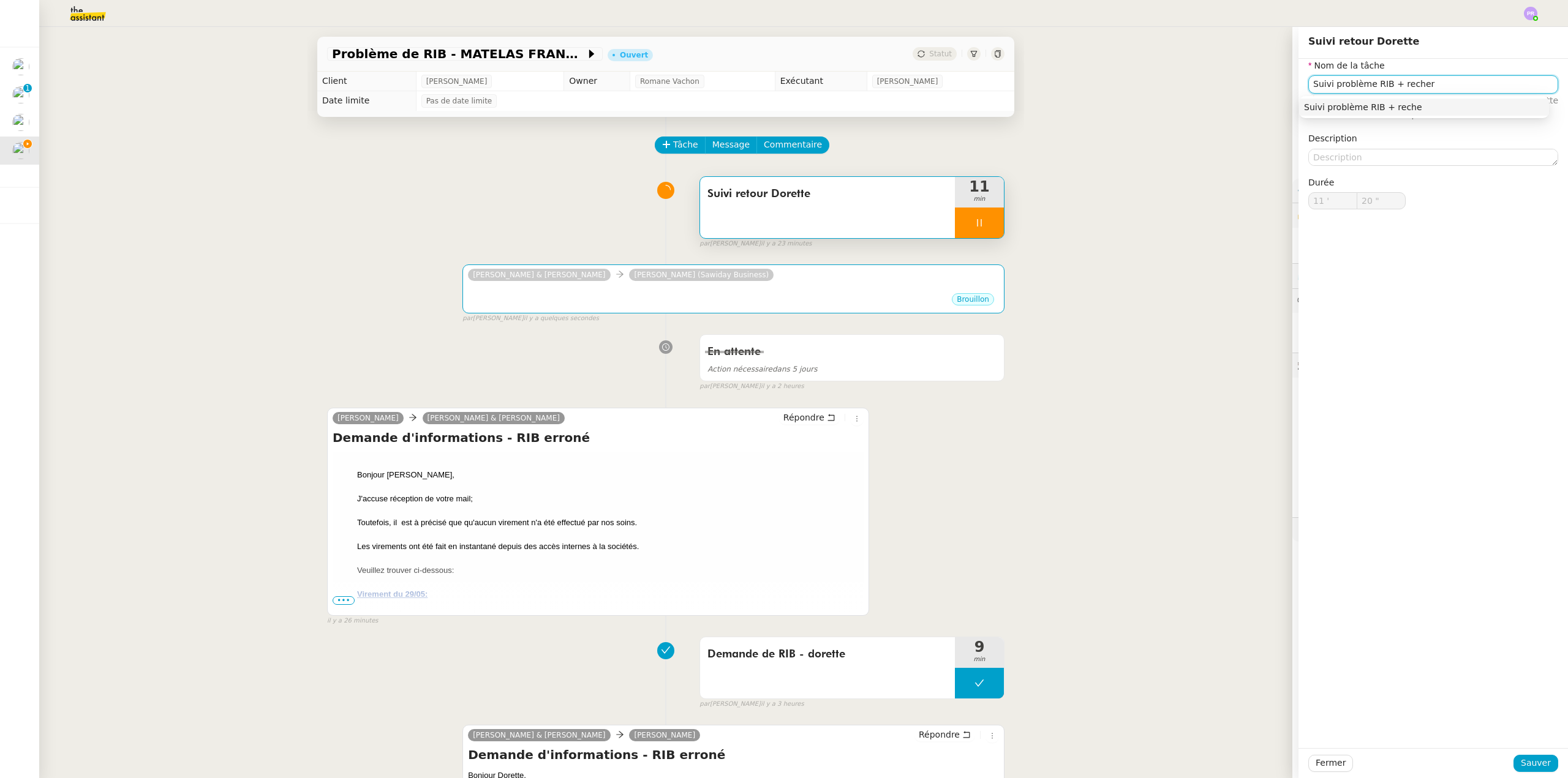
type input "21 ""
type input "Suivi problème RIB + recher"
type input "22 ""
type input "Suivi problème RIB + recherche"
type input "23 ""
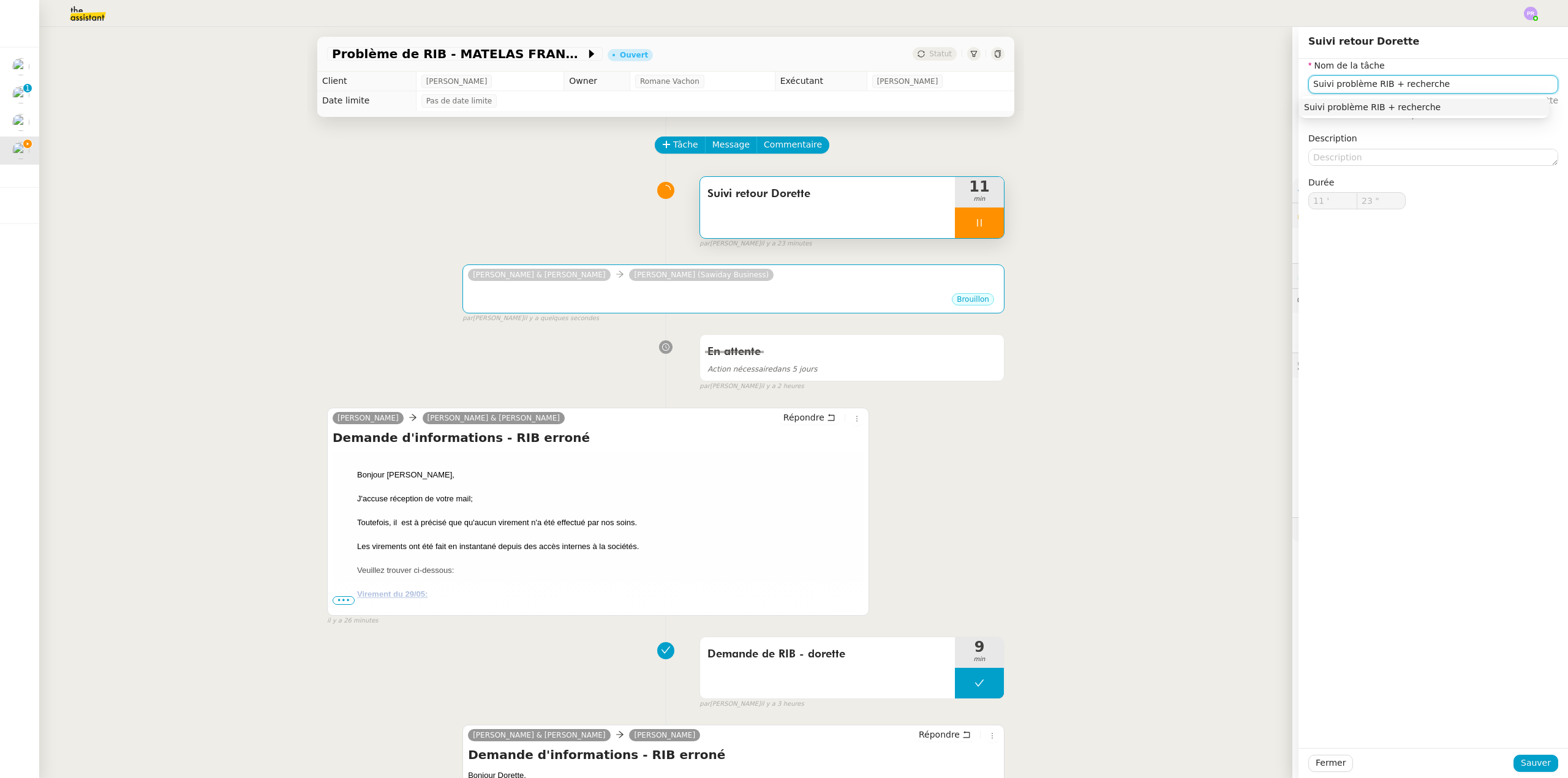
click at [1383, 109] on div "Suivi problème RIB + recherche" at bounding box center [1423, 107] width 240 height 11
type input "Suivi problème RIB + recherche"
type input "24 ""
click at [1537, 763] on span "Sauver" at bounding box center [1535, 763] width 30 height 14
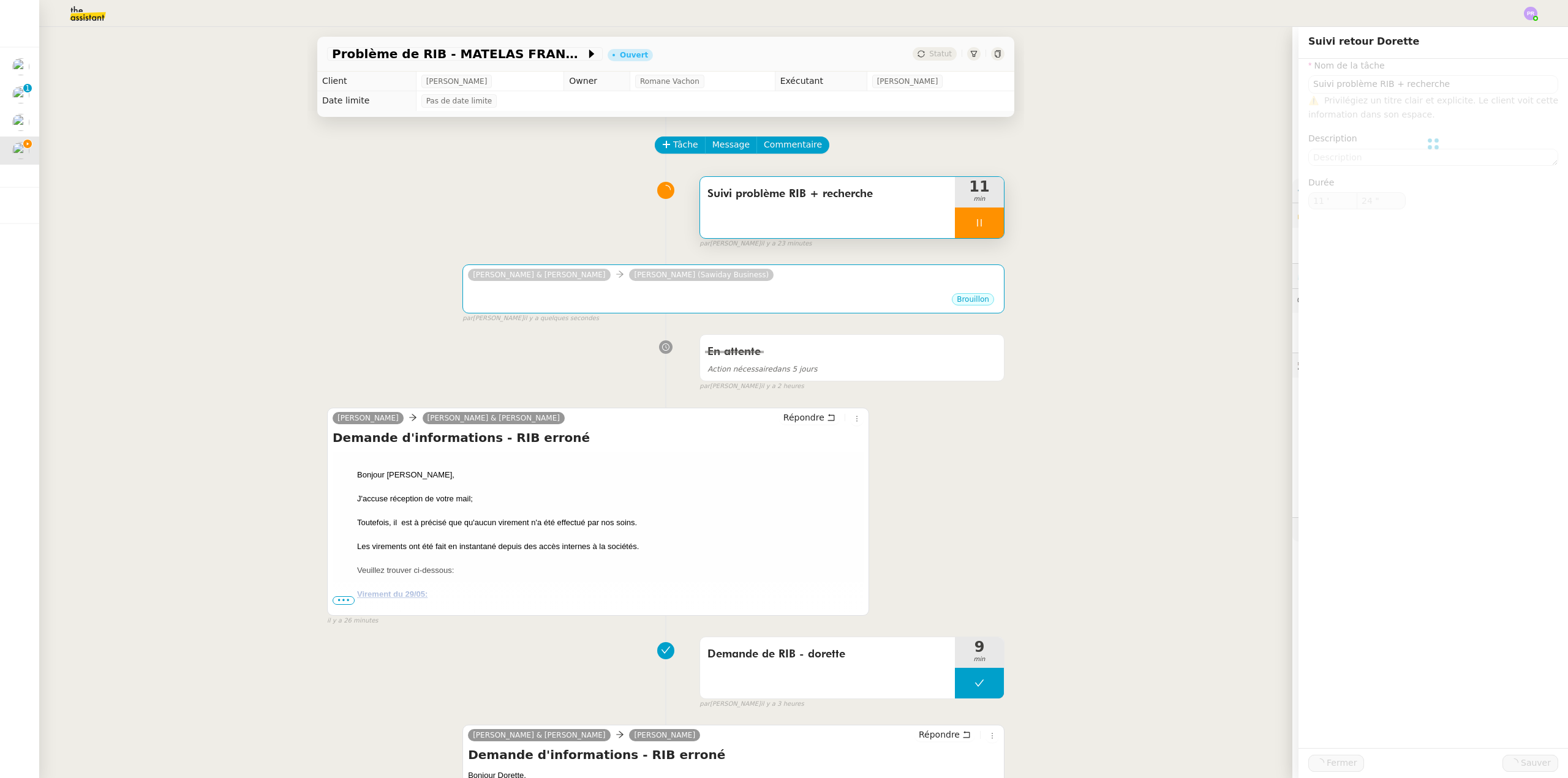
type input "Suivi problème RIB + recherche"
type input "11 '"
type input "24 ""
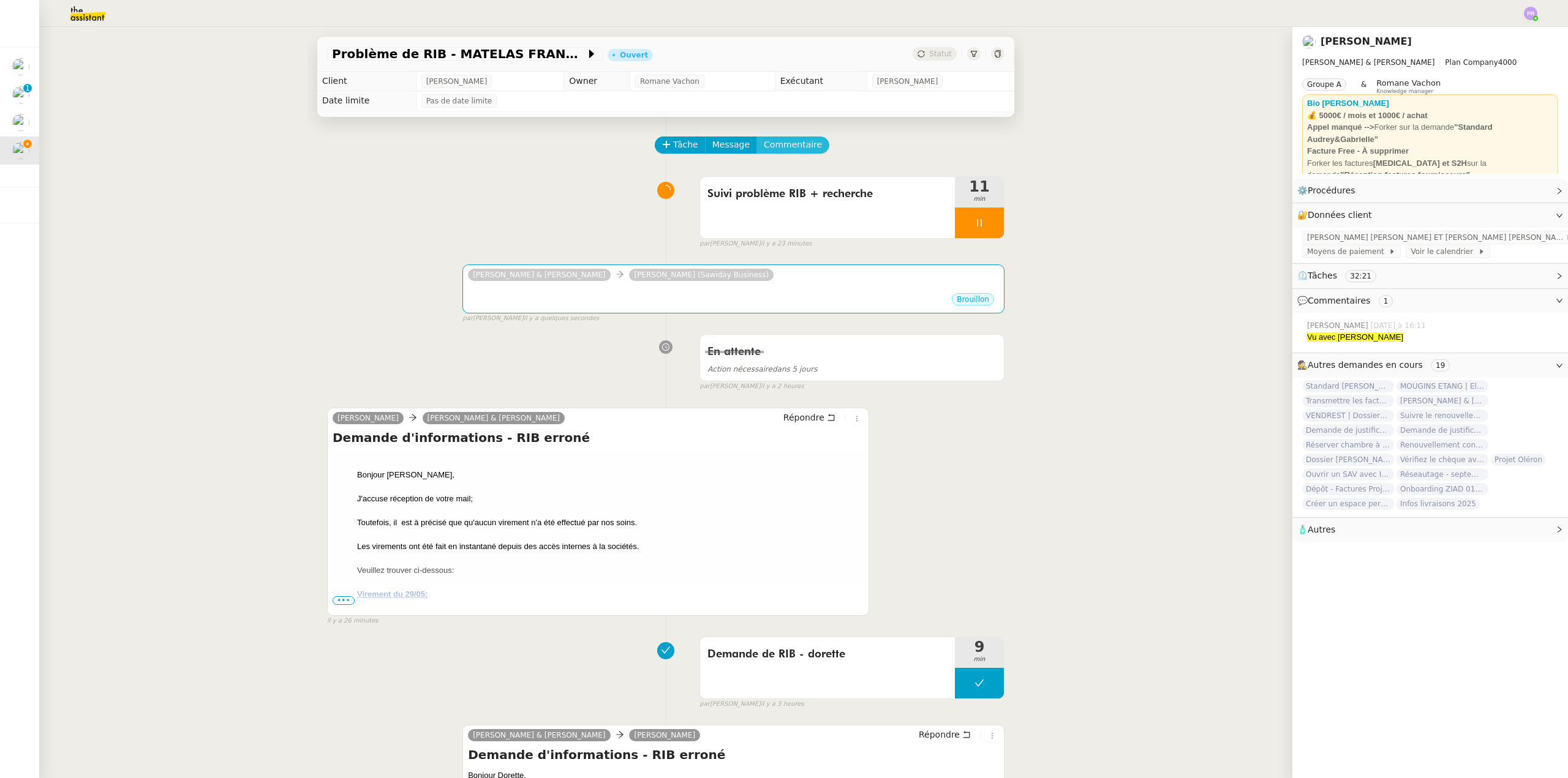
click at [775, 141] on span "Commentaire" at bounding box center [793, 145] width 58 height 14
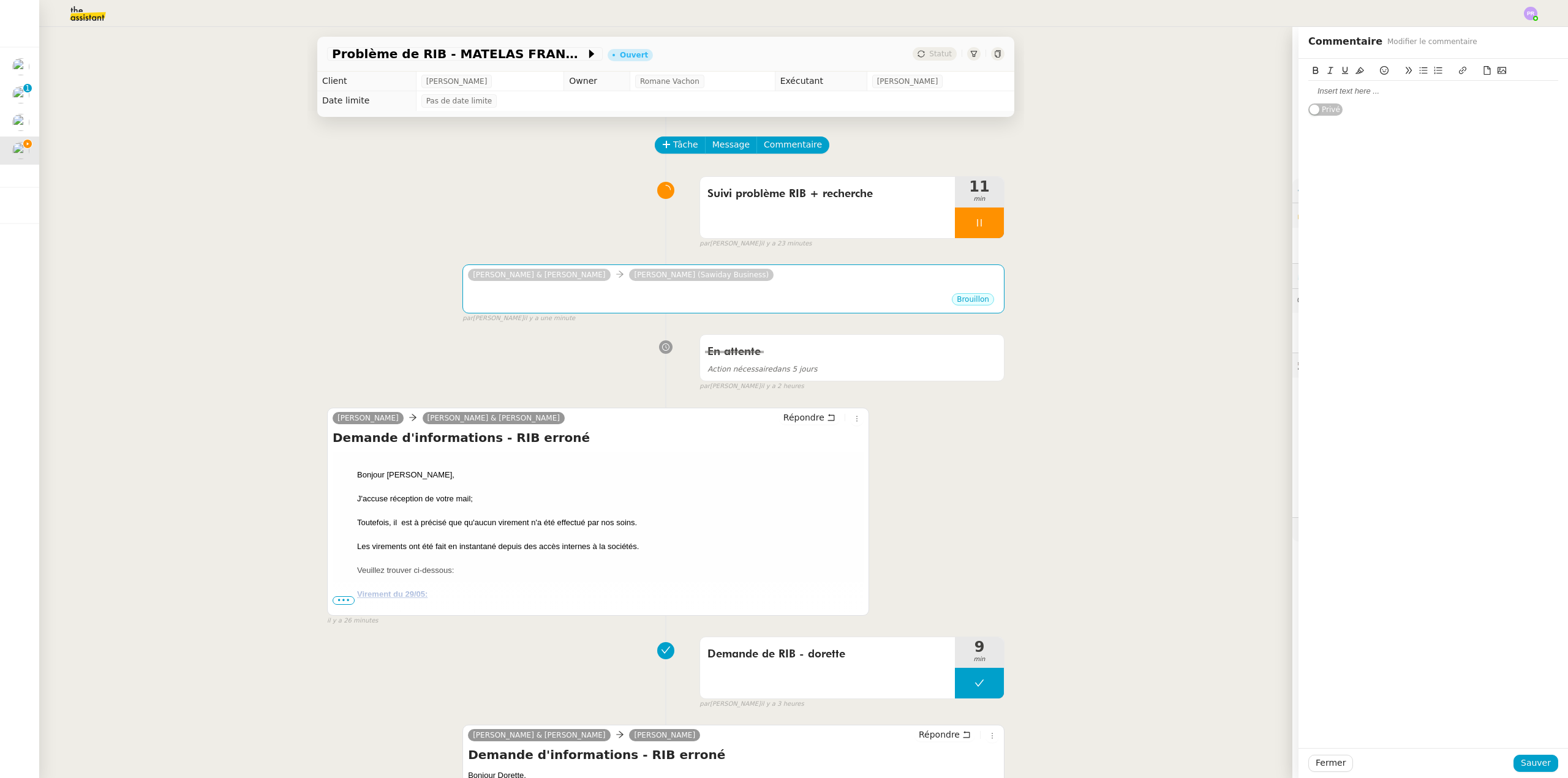
drag, startPoint x: 1346, startPoint y: 93, endPoint x: 1335, endPoint y: 99, distance: 12.5
click at [1346, 92] on div at bounding box center [1433, 91] width 250 height 11
drag, startPoint x: 1396, startPoint y: 92, endPoint x: 1310, endPoint y: 79, distance: 87.0
click at [1281, 91] on app-ticket "Problème de RIB - MATELAS FRANCAIS Ouvert Statut Client Gabrielle Tavernier Own…" at bounding box center [803, 403] width 1529 height 752
click at [1355, 70] on icon at bounding box center [1359, 71] width 9 height 7
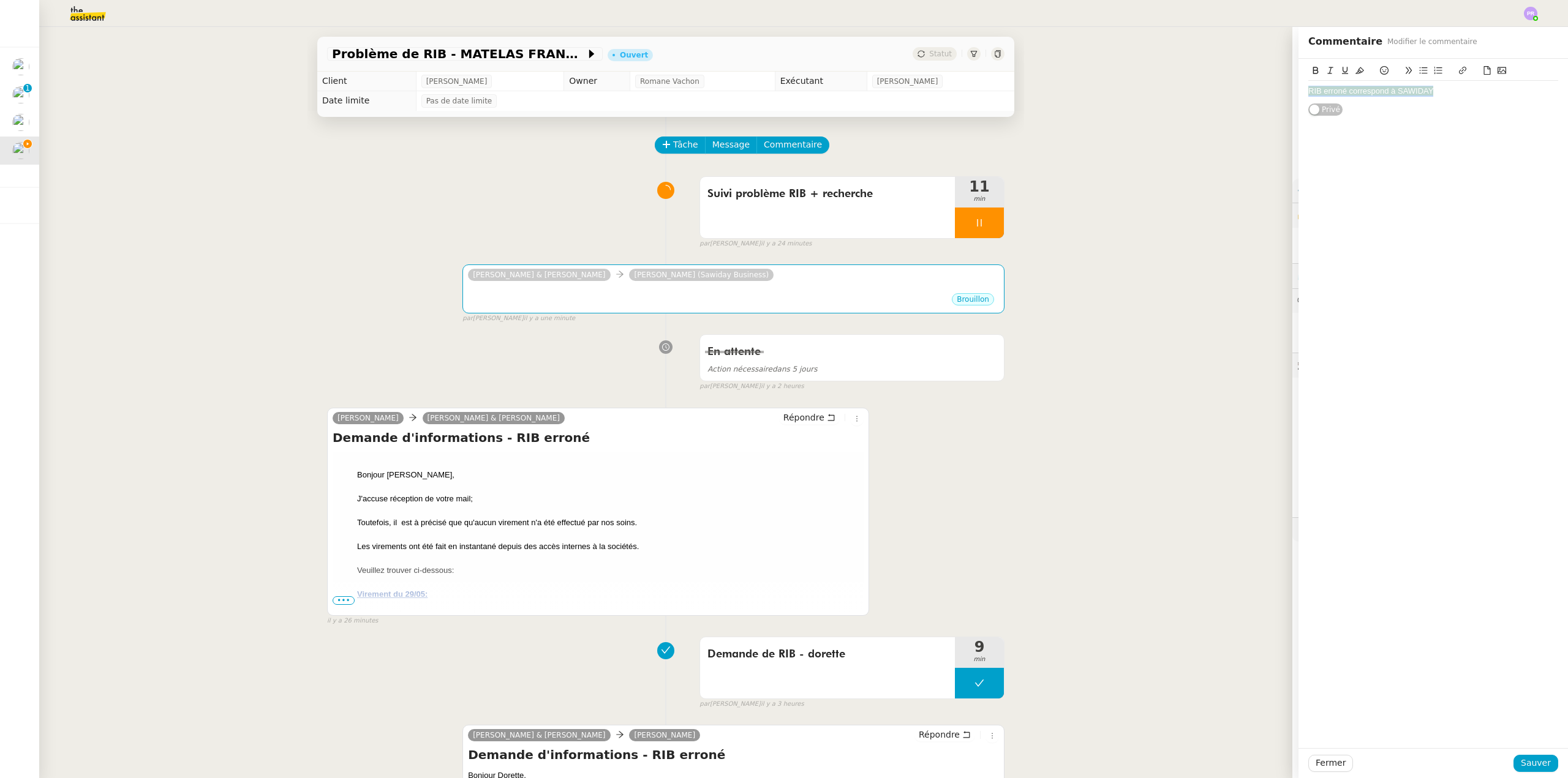
click at [1446, 90] on div "RIB erroné correspond à SAWIDAY" at bounding box center [1433, 91] width 250 height 11
click at [1534, 764] on span "Sauver" at bounding box center [1535, 763] width 30 height 14
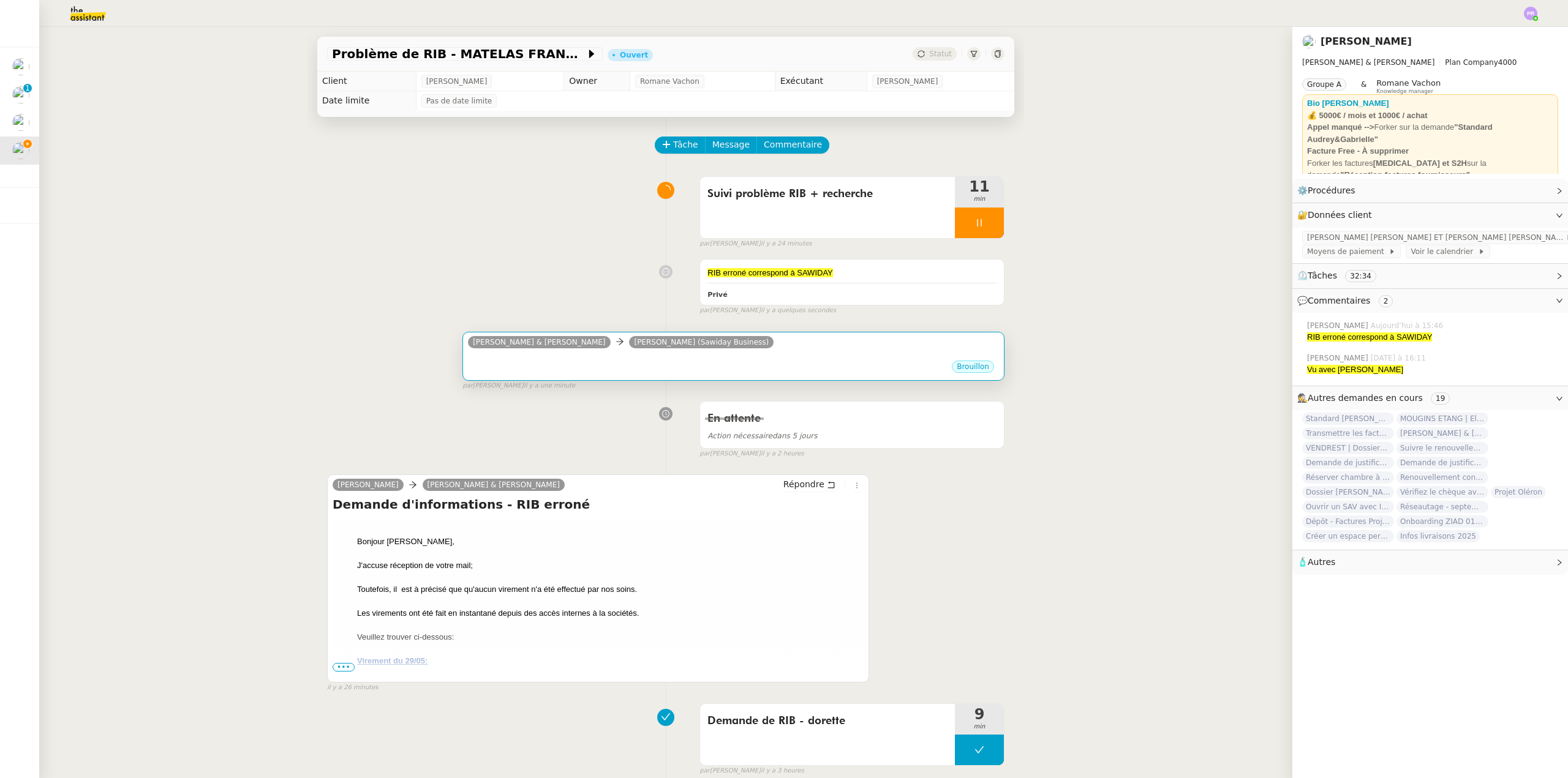
click at [681, 359] on div "•••" at bounding box center [733, 356] width 531 height 6
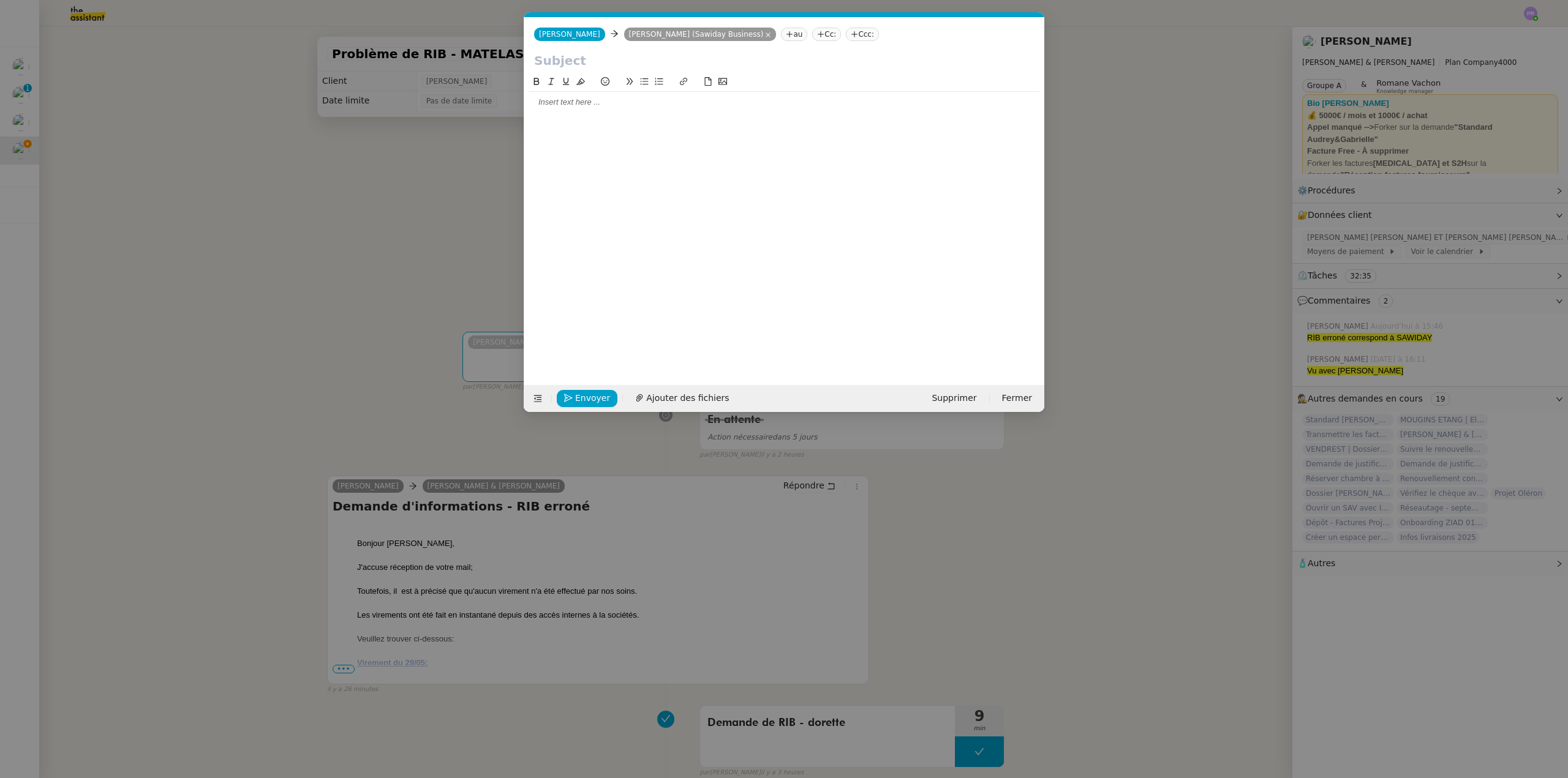
scroll to position [0, 26]
click at [582, 96] on div at bounding box center [784, 102] width 510 height 11
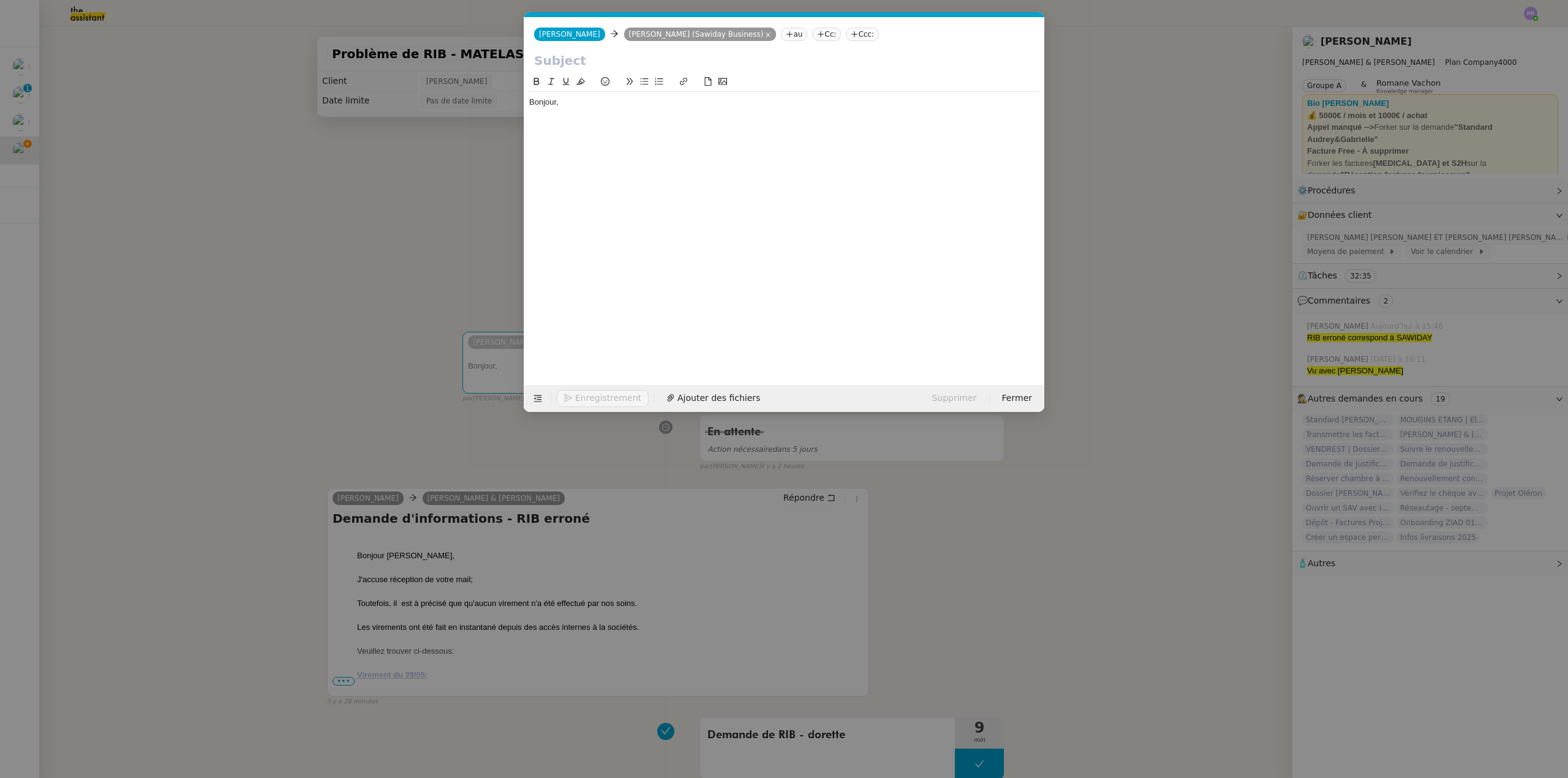
click at [348, 167] on nz-modal-container "Service TA - VOYAGE - PROPOSITION GLOBALE A utiliser dans le cadre de propositi…" at bounding box center [784, 389] width 1568 height 778
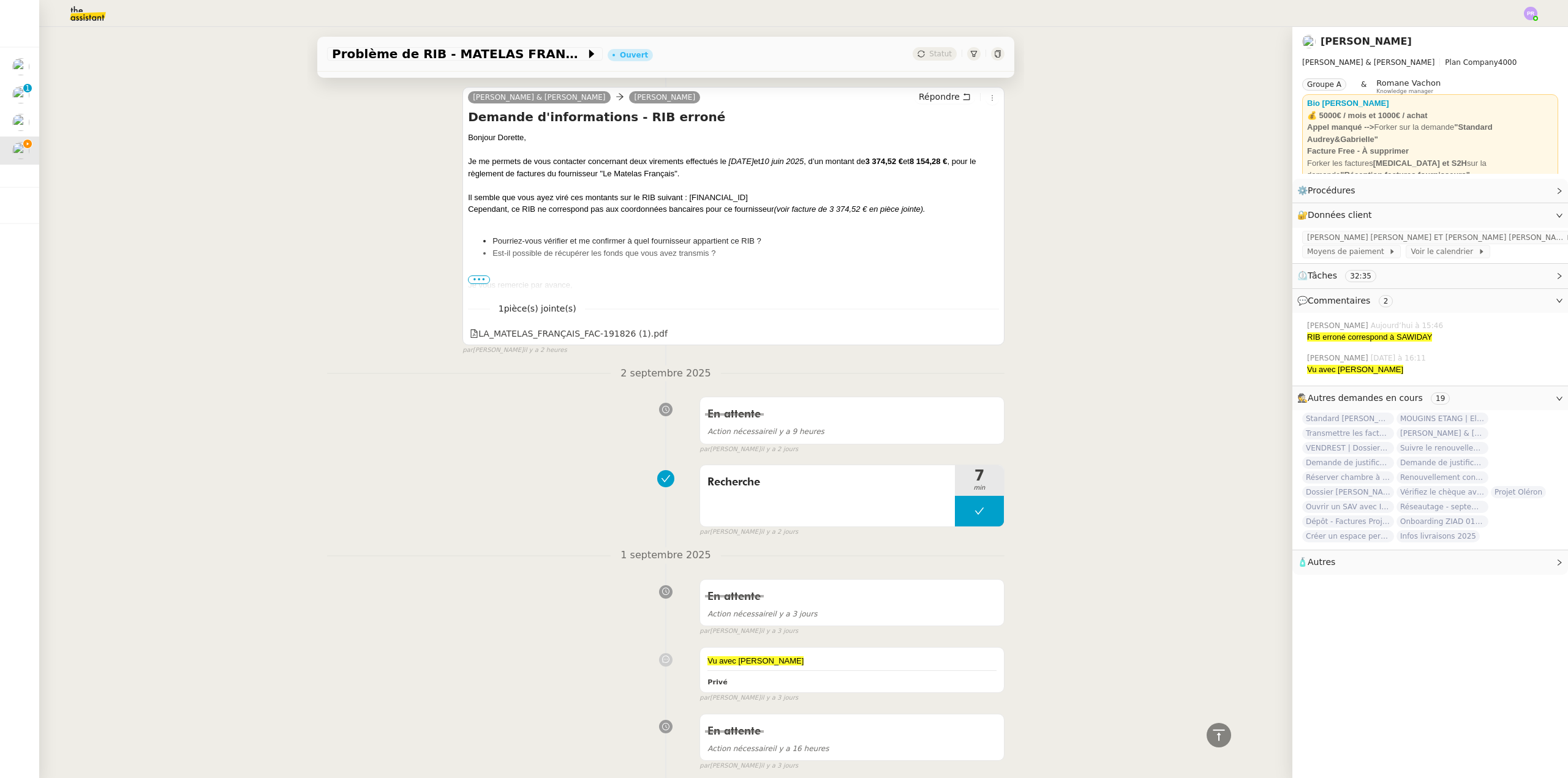
scroll to position [735, 0]
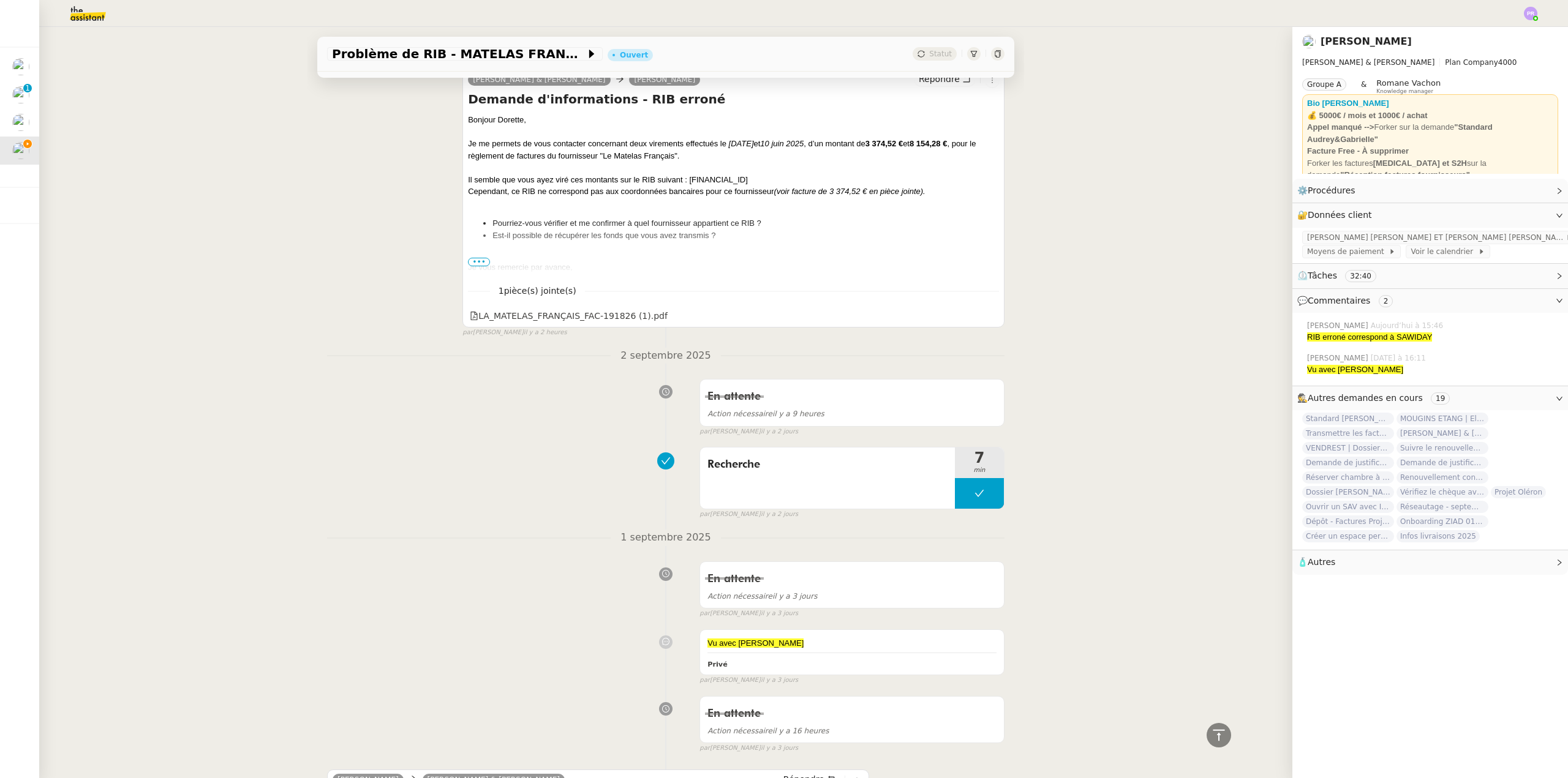
click at [476, 260] on span "•••" at bounding box center [478, 262] width 22 height 9
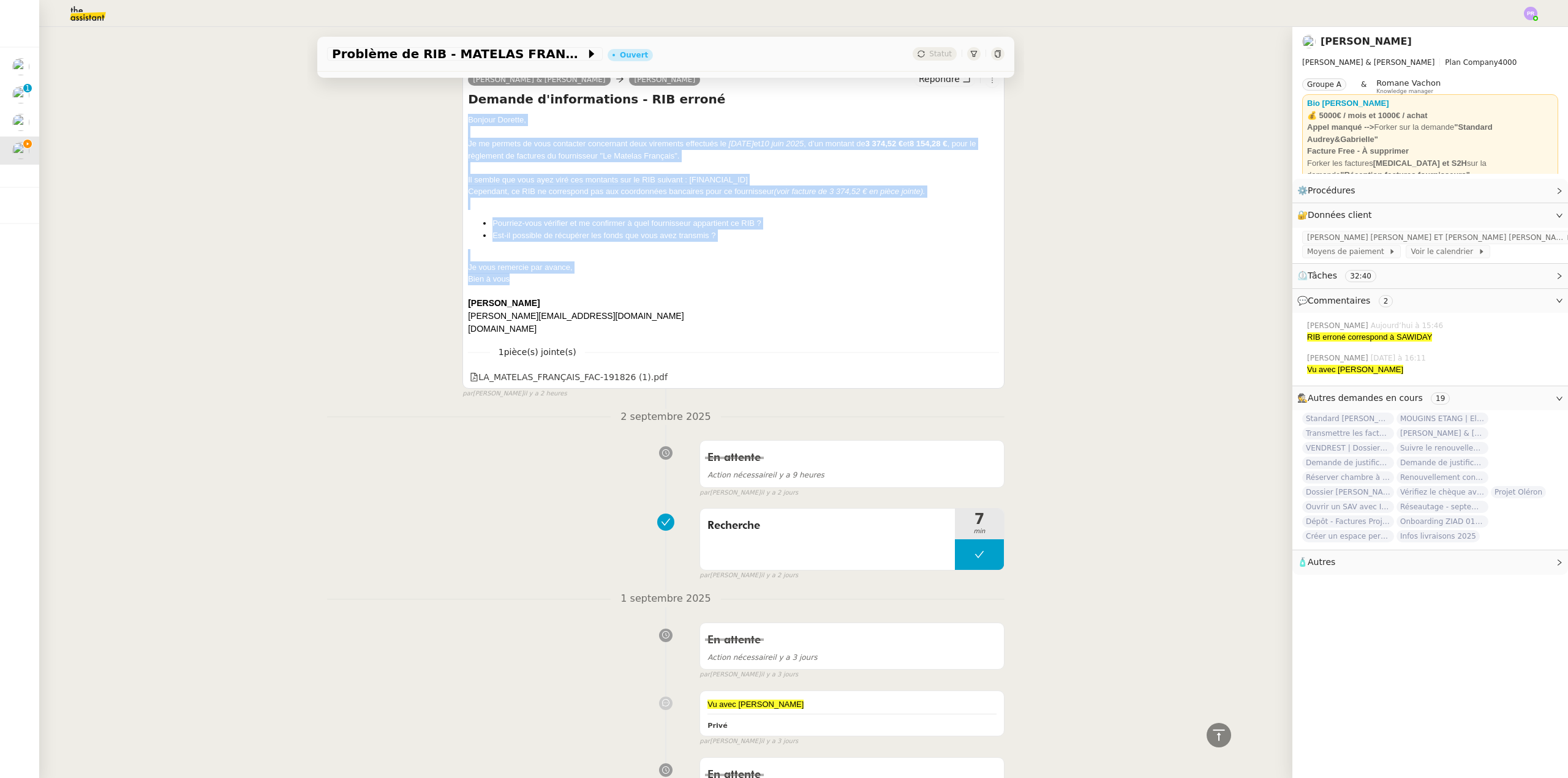
copy div "Bonjour Dorette, Je me permets de vous contacter concernant deux virements effe…"
drag, startPoint x: 464, startPoint y: 120, endPoint x: 572, endPoint y: 276, distance: 189.7
click at [572, 276] on div "Bonjour Dorette, Je me permets de vous contacter concernant deux virements effe…" at bounding box center [733, 225] width 531 height 222
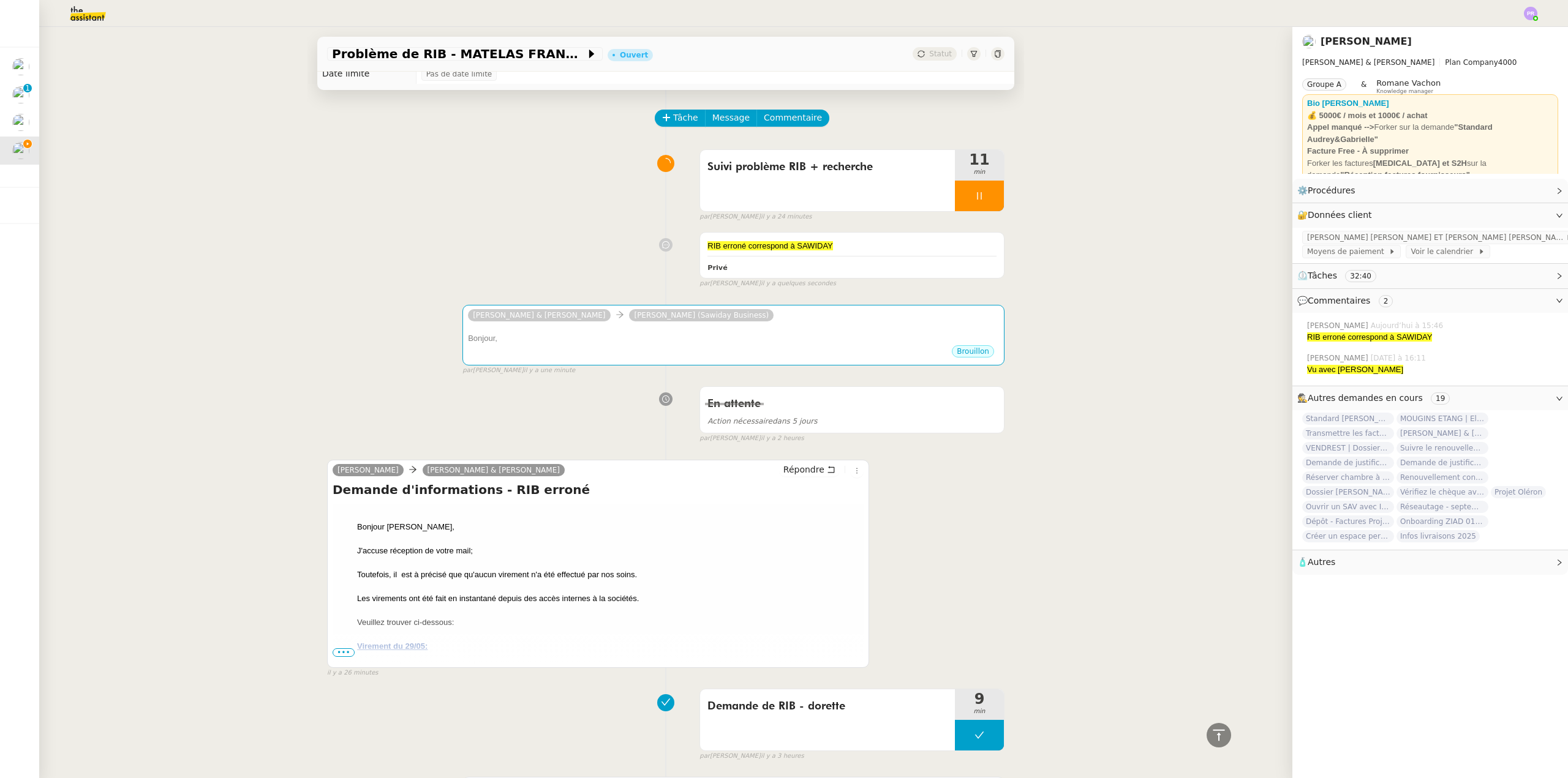
scroll to position [0, 0]
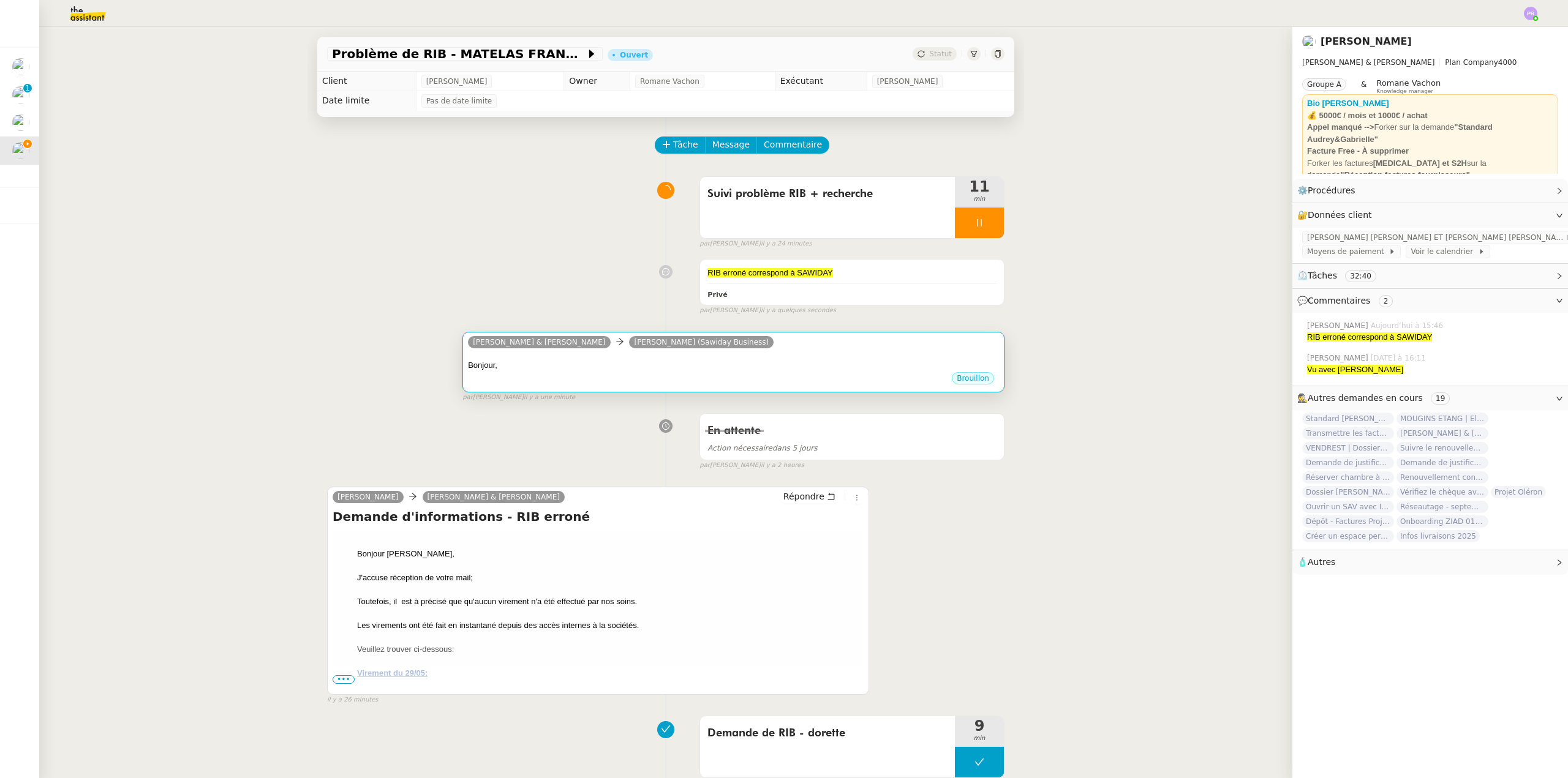
click at [612, 362] on div "Bonjour," at bounding box center [733, 366] width 531 height 12
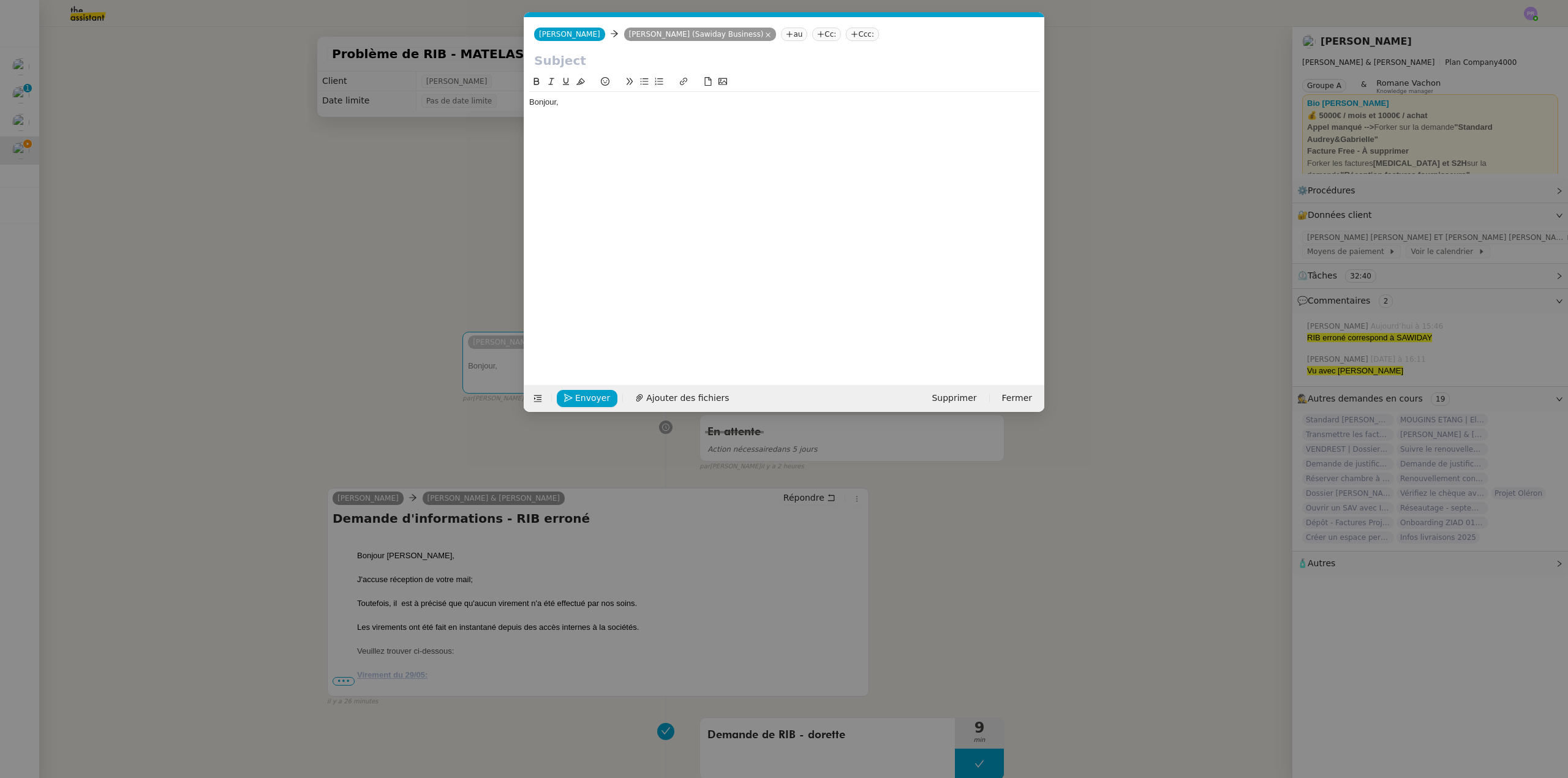
scroll to position [0, 26]
click at [579, 105] on div "Bonjour," at bounding box center [784, 102] width 510 height 11
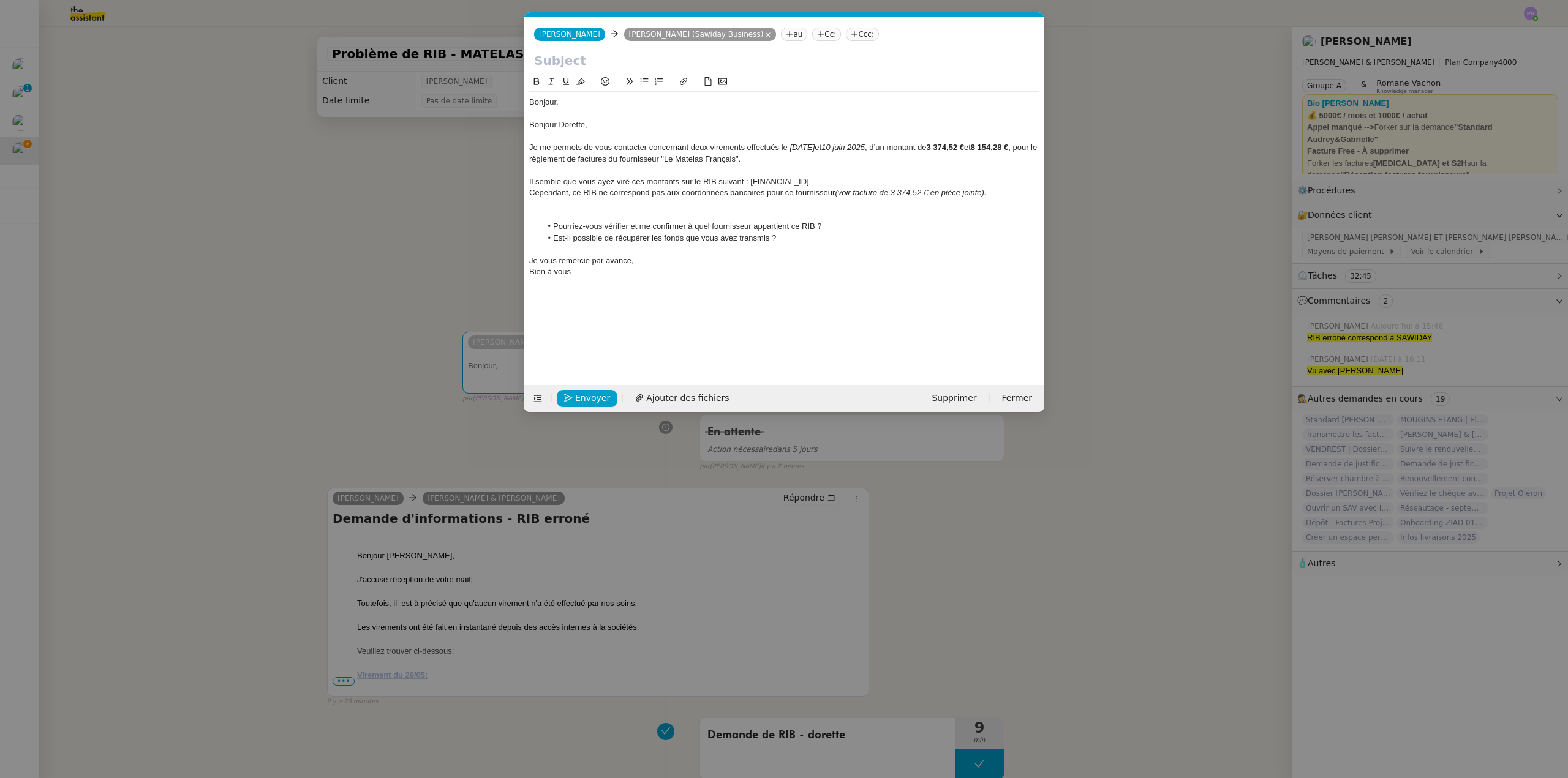
scroll to position [0, 0]
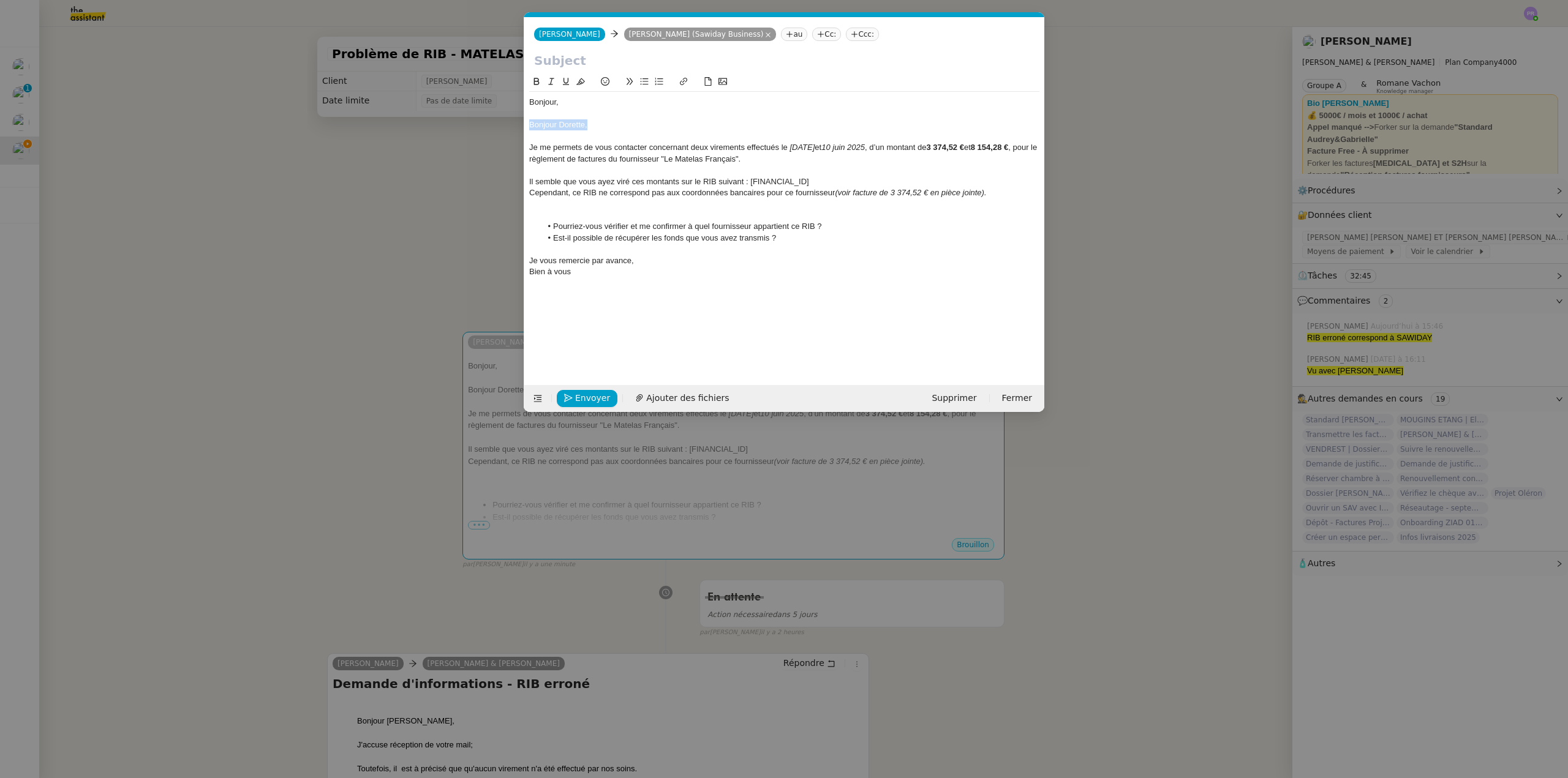
drag, startPoint x: 604, startPoint y: 125, endPoint x: 522, endPoint y: 122, distance: 82.1
click at [522, 122] on nz-modal-container "Service TA - VOYAGE - PROPOSITION GLOBALE A utiliser dans le cadre de propositi…" at bounding box center [784, 389] width 1568 height 778
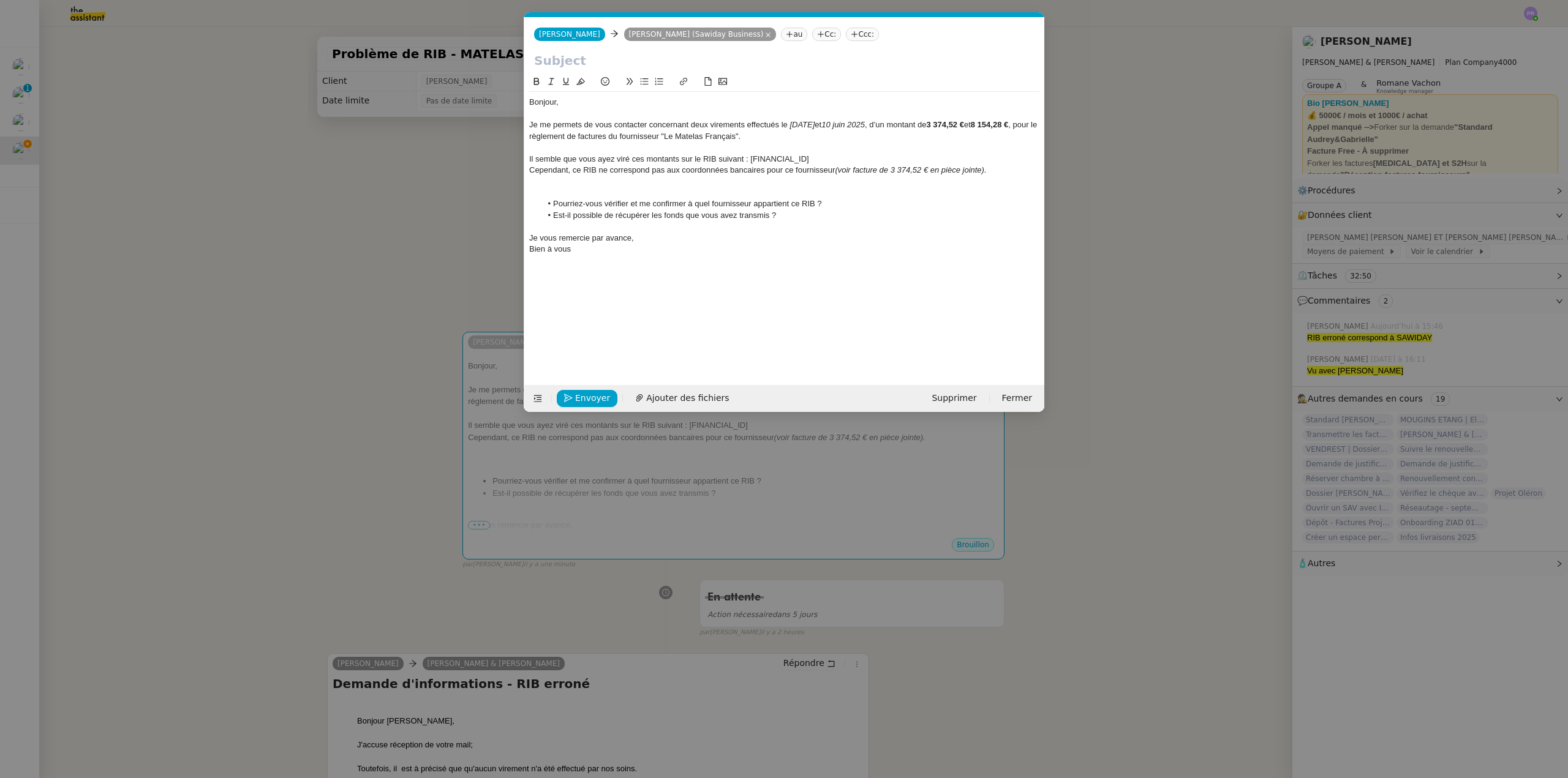
drag, startPoint x: 746, startPoint y: 124, endPoint x: 760, endPoint y: 118, distance: 15.2
click at [746, 123] on div "Je me permets de vous contacter concernant deux virements effectués le 29 mai e…" at bounding box center [784, 130] width 510 height 22
click at [692, 122] on div "Je me permets de vous contacter concernant deux virements effectués le 29 mai e…" at bounding box center [784, 130] width 510 height 22
click at [760, 124] on div "Je me permets de vous contacter concernant les deux virements effectués le 29 m…" at bounding box center [784, 130] width 510 height 22
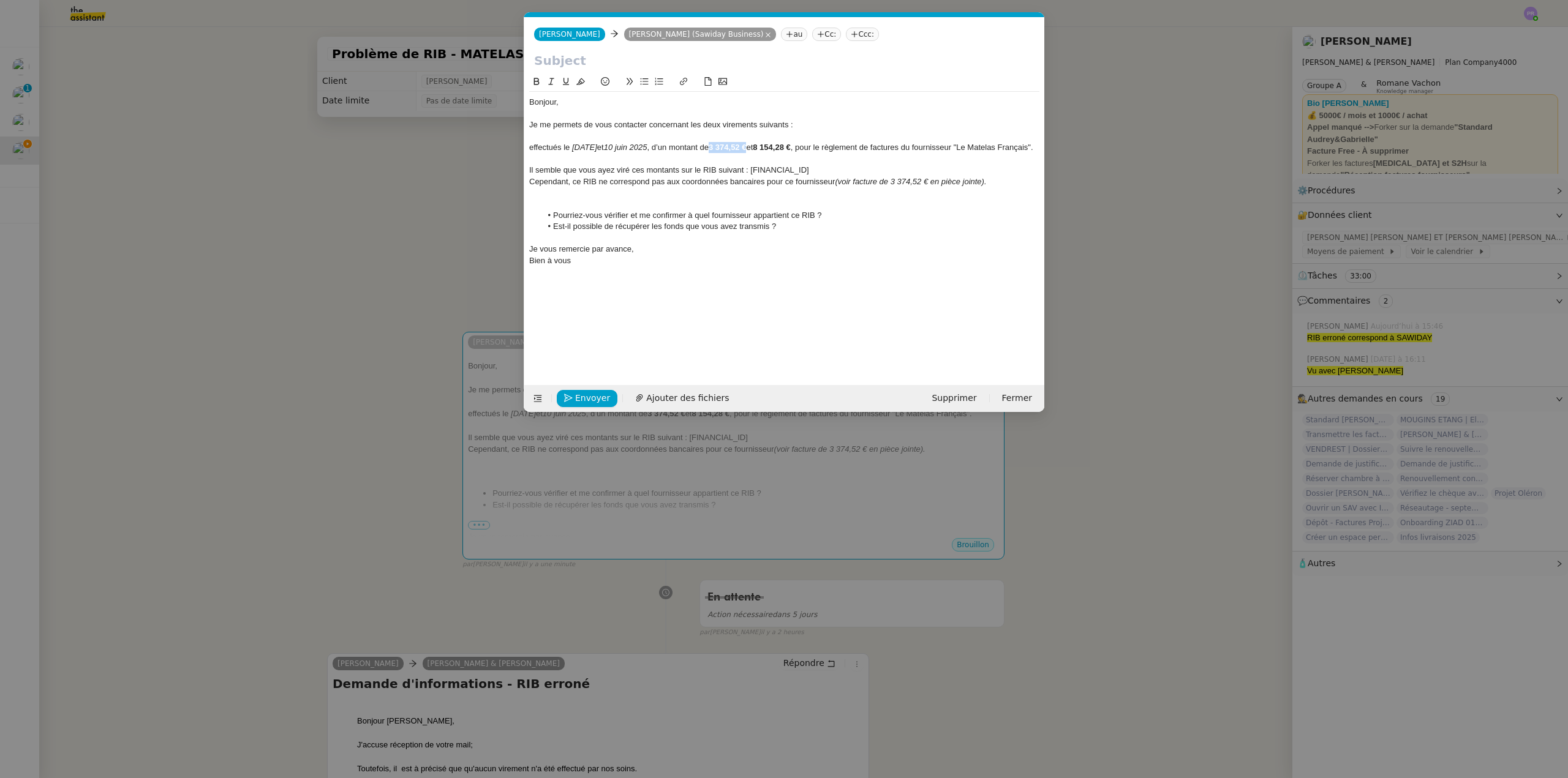
copy strong "3 374,52 €"
drag, startPoint x: 752, startPoint y: 145, endPoint x: 714, endPoint y: 147, distance: 38.1
click at [714, 147] on div "effectués le 29 mai et 10 juin 2025 , d’un montant de 3 374,52 € et 8 154,28 € …" at bounding box center [784, 147] width 510 height 11
click at [598, 145] on div "effectués le 29 mai et 10 juin 2025 , d’un montant de 3 374,52 € et 8 154,28 € …" at bounding box center [784, 147] width 510 height 11
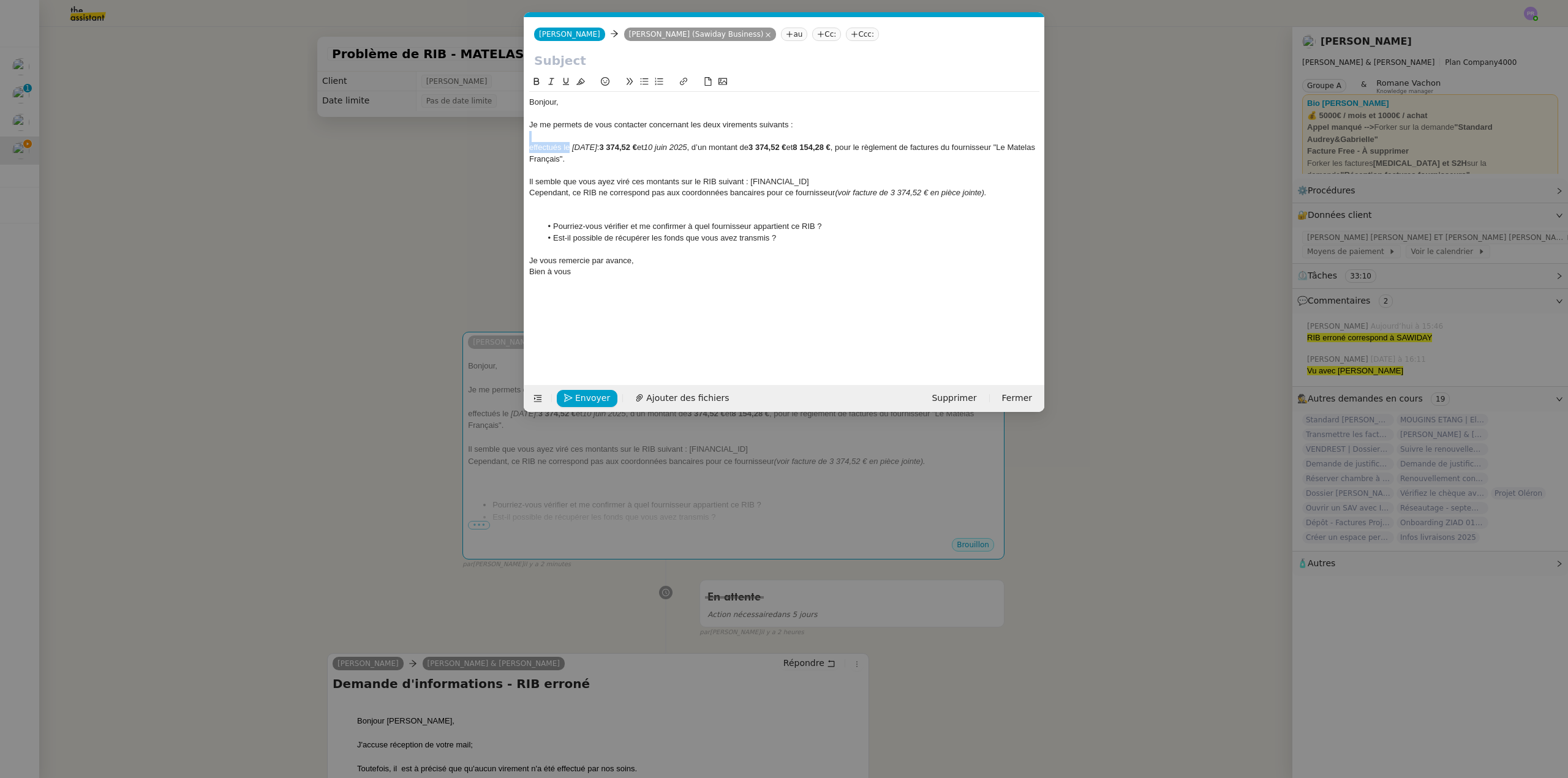
drag, startPoint x: 571, startPoint y: 146, endPoint x: 514, endPoint y: 137, distance: 57.7
click at [514, 137] on nz-modal-container "Service TA - VOYAGE - PROPOSITION GLOBALE A utiliser dans le cadre de propositi…" at bounding box center [784, 389] width 1568 height 778
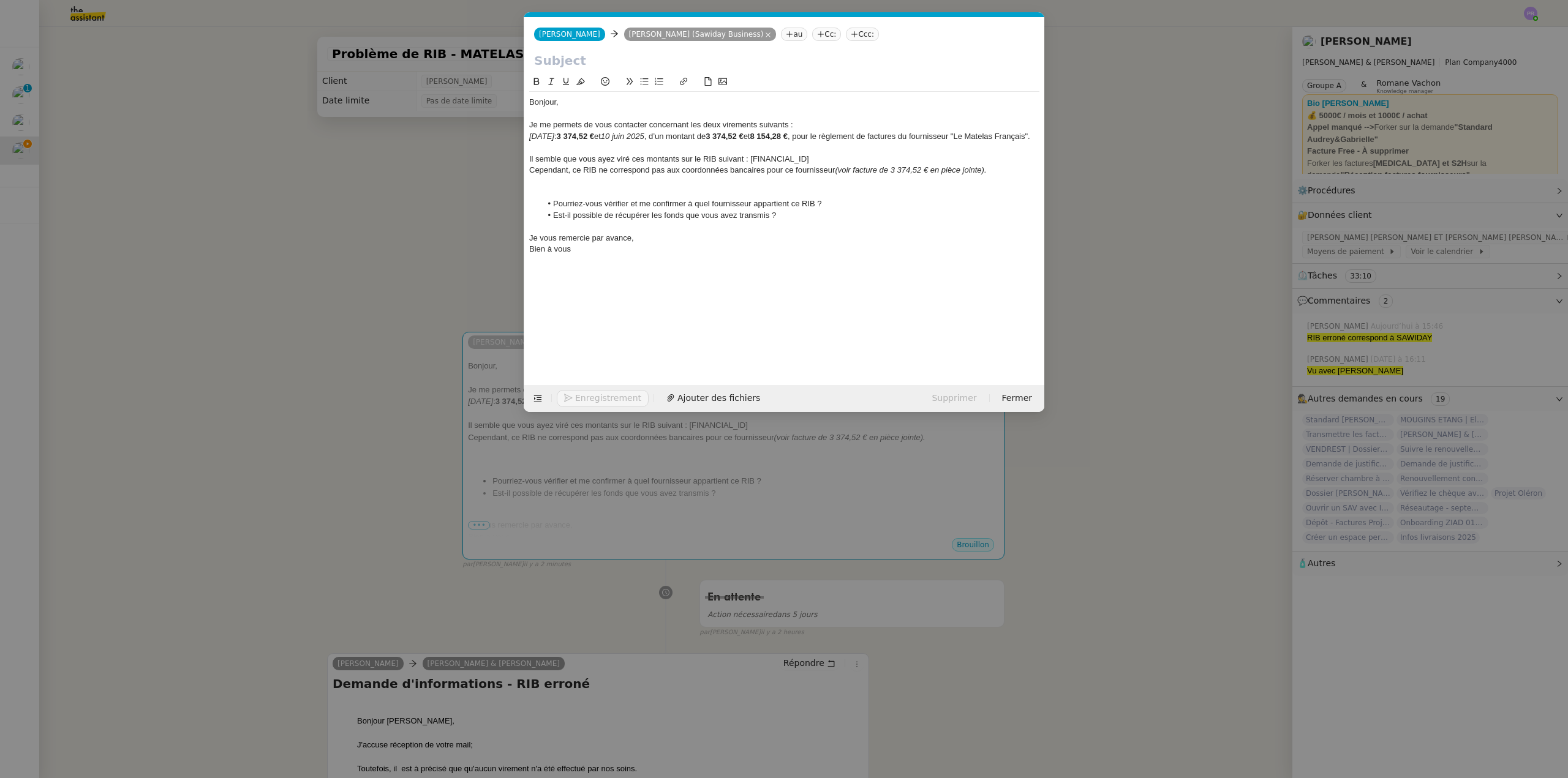
click at [646, 82] on icon at bounding box center [644, 82] width 9 height 9
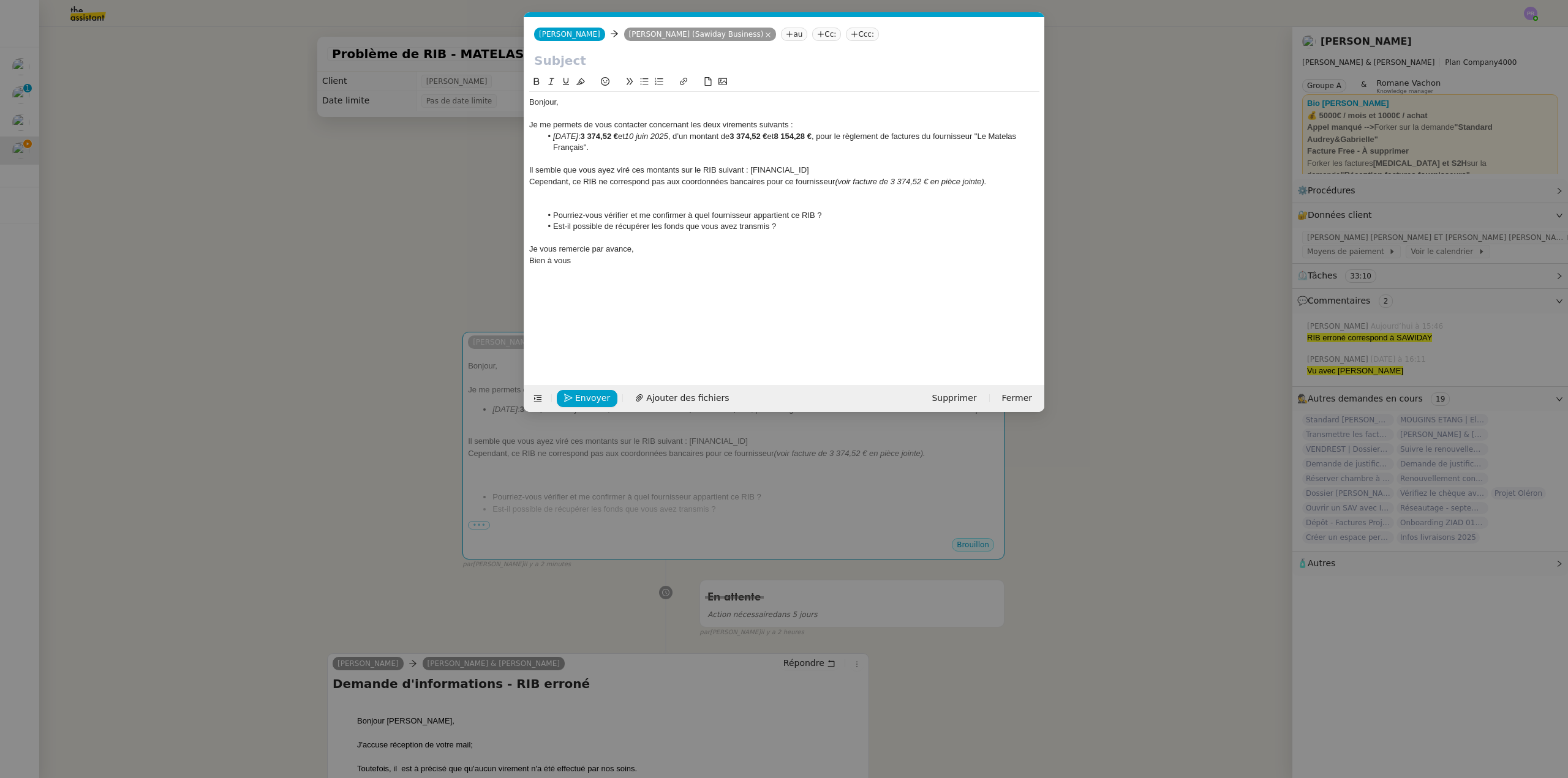
click at [622, 135] on li "29 mai : 3 374,52 € et 10 juin 2025 , d’un montant de 3 374,52 € et 8 154,28 € …" at bounding box center [790, 142] width 498 height 22
drag, startPoint x: 563, startPoint y: 147, endPoint x: 554, endPoint y: 146, distance: 9.1
click at [554, 146] on li "﻿ et 10 juin 2025 , d’un montant de 3 374,52 € et 8 154,28 € , pour le règlemen…" at bounding box center [790, 147] width 498 height 11
drag, startPoint x: 706, startPoint y: 145, endPoint x: 598, endPoint y: 147, distance: 108.0
click at [598, 147] on li "﻿ 10 juin 2025 , d’un montant de 3 374,52 € et 8 154,28 € , pour le règlement d…" at bounding box center [790, 147] width 498 height 11
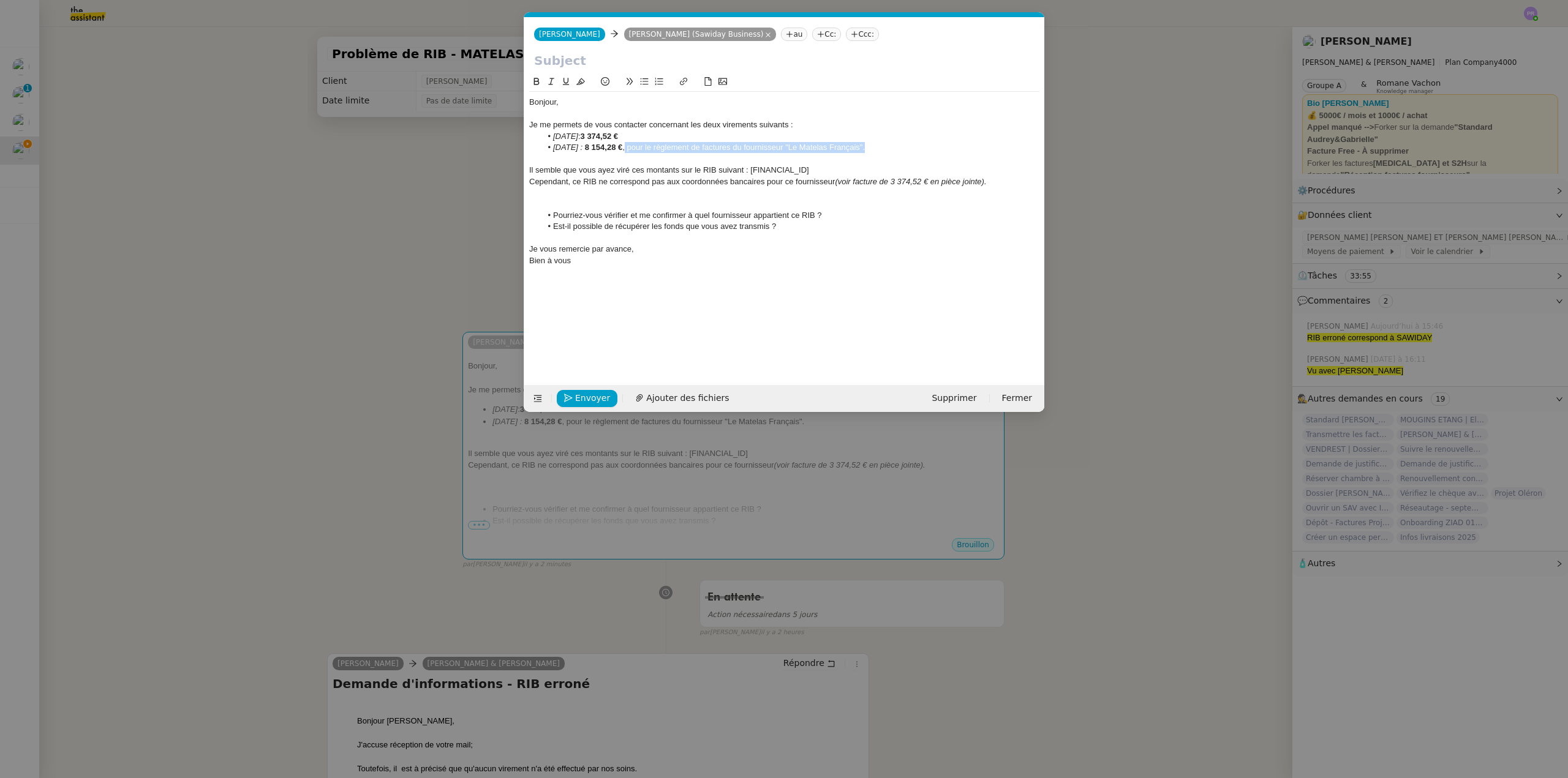
drag, startPoint x: 903, startPoint y: 148, endPoint x: 643, endPoint y: 145, distance: 260.0
click at [642, 148] on li "10 juin 2025 : 8 154,28 € , pour le règlement de factures du fournisseur "Le Ma…" at bounding box center [790, 147] width 498 height 11
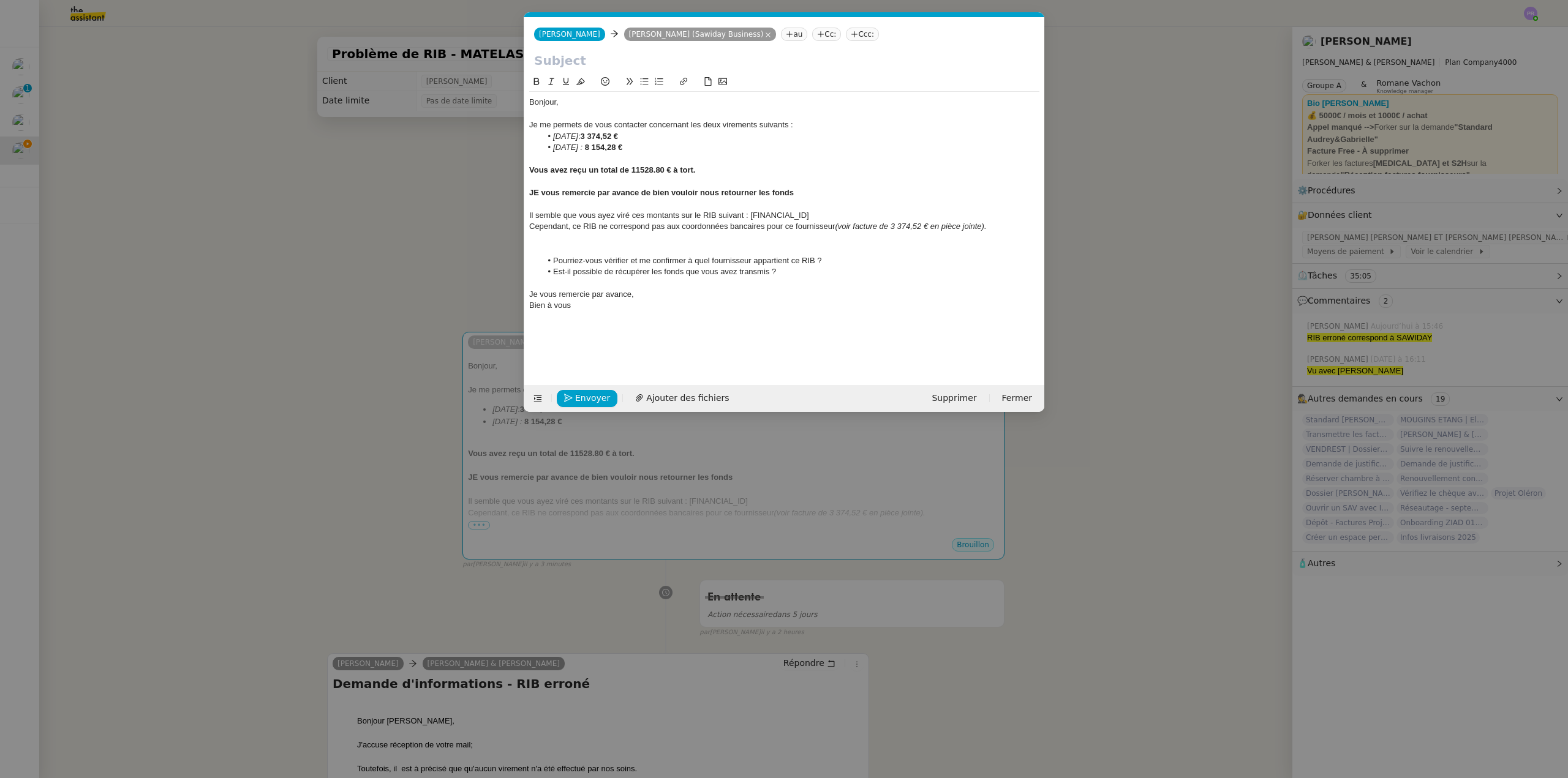
click at [580, 63] on input "text" at bounding box center [784, 60] width 500 height 18
paste input "Paiement reçu par erreur – Demande de remboursement"
type input "Paiement reçu par erreur – Demande de remboursement - Maison A&G"
click at [577, 97] on div "Bonjour," at bounding box center [784, 102] width 510 height 11
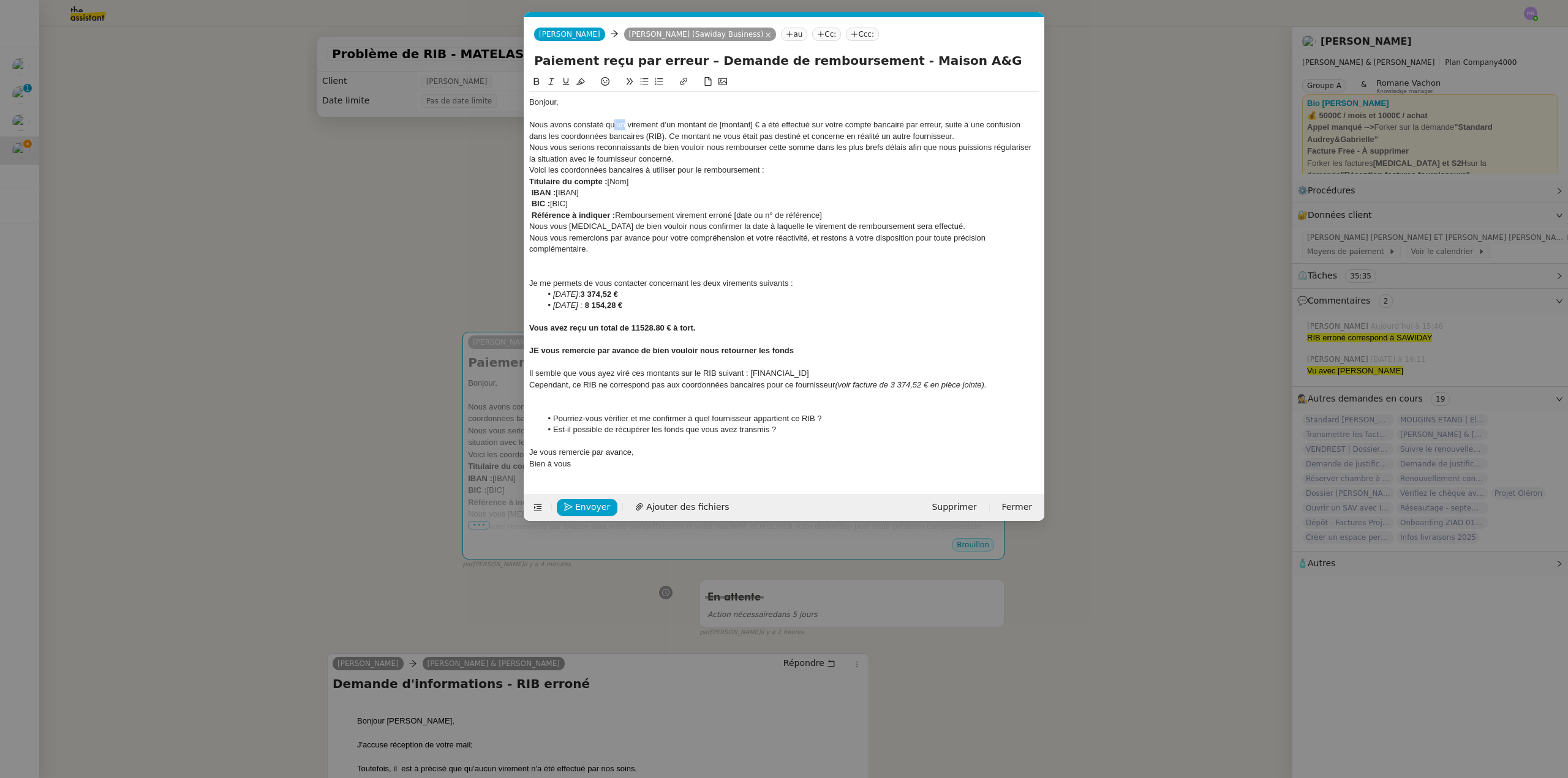
drag, startPoint x: 626, startPoint y: 122, endPoint x: 614, endPoint y: 121, distance: 12.0
click at [614, 121] on div "Nous avons constaté qu’un virement d’un montant de [montant] € a été effectué s…" at bounding box center [784, 130] width 510 height 22
click at [672, 124] on div "Nous avons constaté que deux virement d’un montant de [montant] € a été effectu…" at bounding box center [784, 130] width 510 height 22
click at [622, 122] on div "Nous avons constaté que deux virements d’un montant de [montant] € a été effect…" at bounding box center [784, 130] width 510 height 22
click at [690, 122] on div "Nous avons constaté que les deux virements d’un montant de [montant] € a été ef…" at bounding box center [784, 130] width 510 height 22
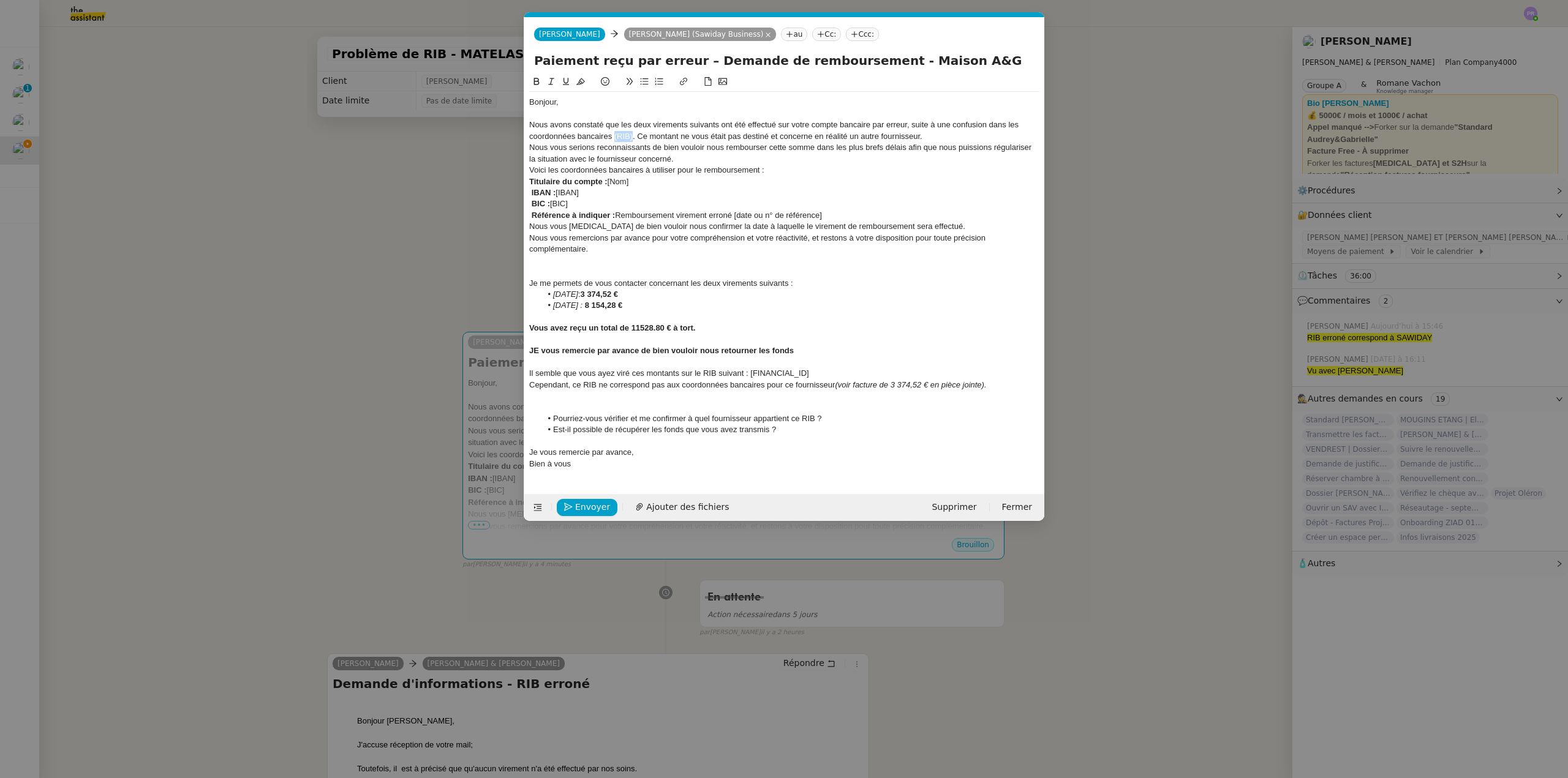
drag, startPoint x: 613, startPoint y: 136, endPoint x: 632, endPoint y: 134, distance: 19.1
click at [632, 134] on div "Nous avons constaté que les deux virements suivants ont été effectué sur votre …" at bounding box center [784, 130] width 510 height 22
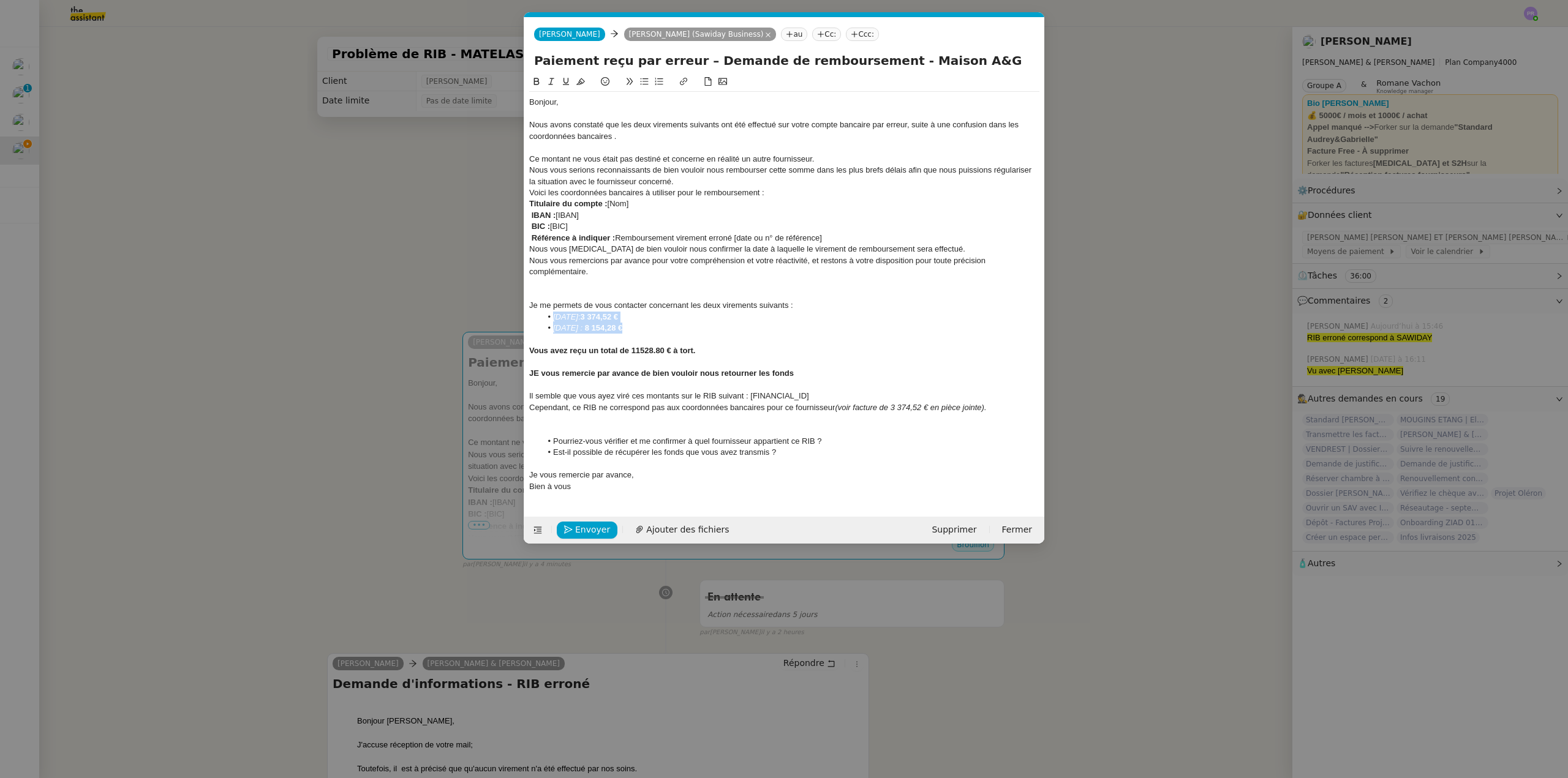
drag, startPoint x: 642, startPoint y: 327, endPoint x: 536, endPoint y: 318, distance: 106.4
click at [536, 318] on ul "29 mai : 3 374,52 € 10 juin 2025 : 8 154,28 €" at bounding box center [784, 323] width 510 height 22
copy ul "29 mai : 3 374,52 € 10 juin 2025 : 8 154,28 €"
click at [574, 144] on div at bounding box center [784, 147] width 510 height 11
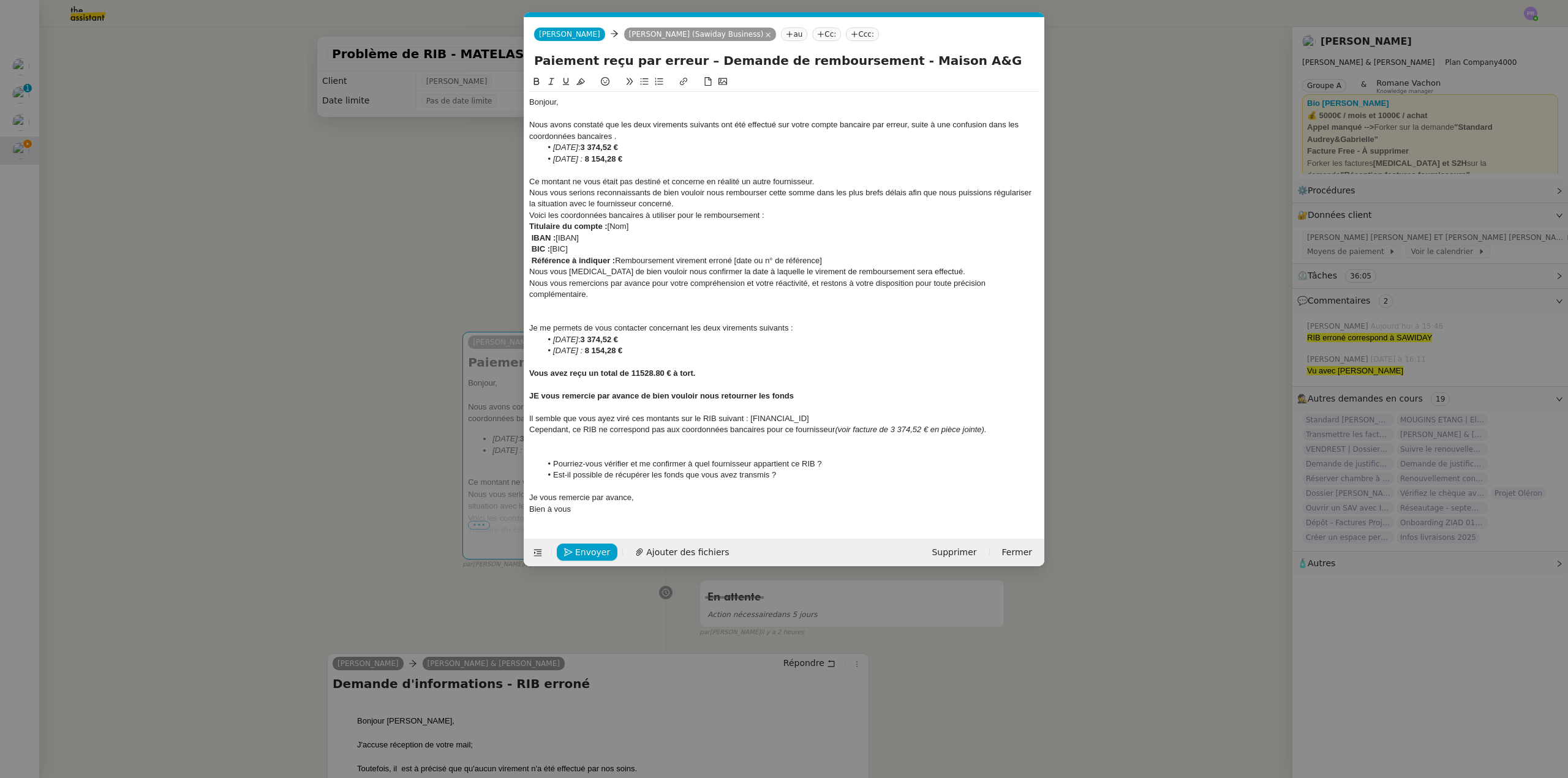
drag, startPoint x: 599, startPoint y: 158, endPoint x: 538, endPoint y: 150, distance: 61.5
click at [538, 150] on ul "29 mai : 3 374,52 € 10 juin 2025 : 8 154,28 €" at bounding box center [784, 153] width 510 height 22
drag, startPoint x: 654, startPoint y: 159, endPoint x: 540, endPoint y: 150, distance: 114.4
click at [540, 150] on ul "29 mai : 3 374,52 € 10 juin 2025 : 8 154,28 €" at bounding box center [784, 153] width 510 height 22
click at [553, 79] on icon at bounding box center [551, 82] width 9 height 9
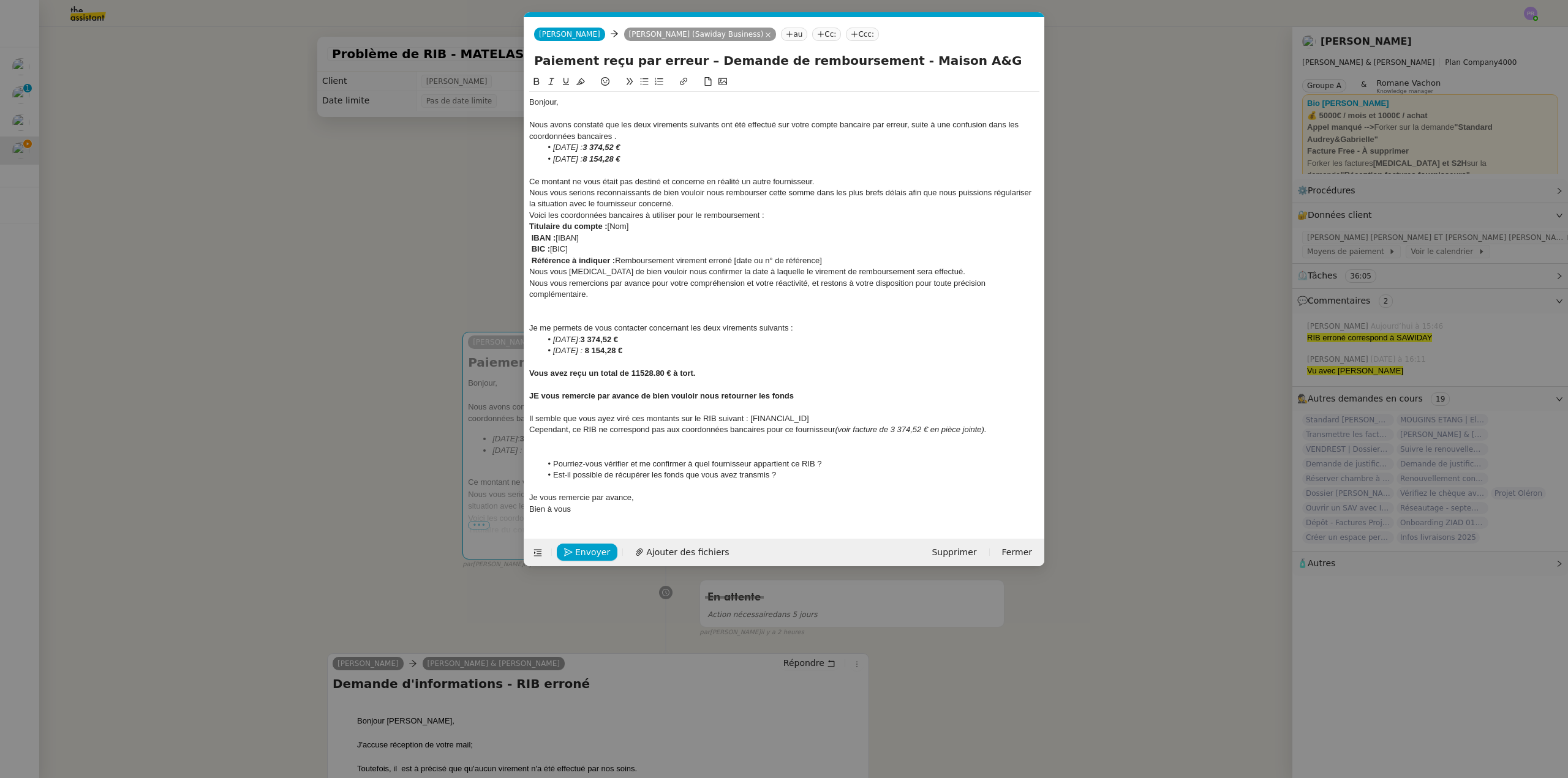
click at [644, 134] on div "Nous avons constaté que les deux virements suivants ont été effectué sur votre …" at bounding box center [784, 130] width 510 height 22
drag, startPoint x: 588, startPoint y: 155, endPoint x: 543, endPoint y: 102, distance: 69.5
click at [540, 148] on ul "29 mai : 3 374,52 € 10 juin 2025 : 8 154,28 €" at bounding box center [784, 153] width 510 height 22
drag, startPoint x: 534, startPoint y: 77, endPoint x: 545, endPoint y: 84, distance: 13.0
click at [534, 76] on button at bounding box center [537, 82] width 15 height 14
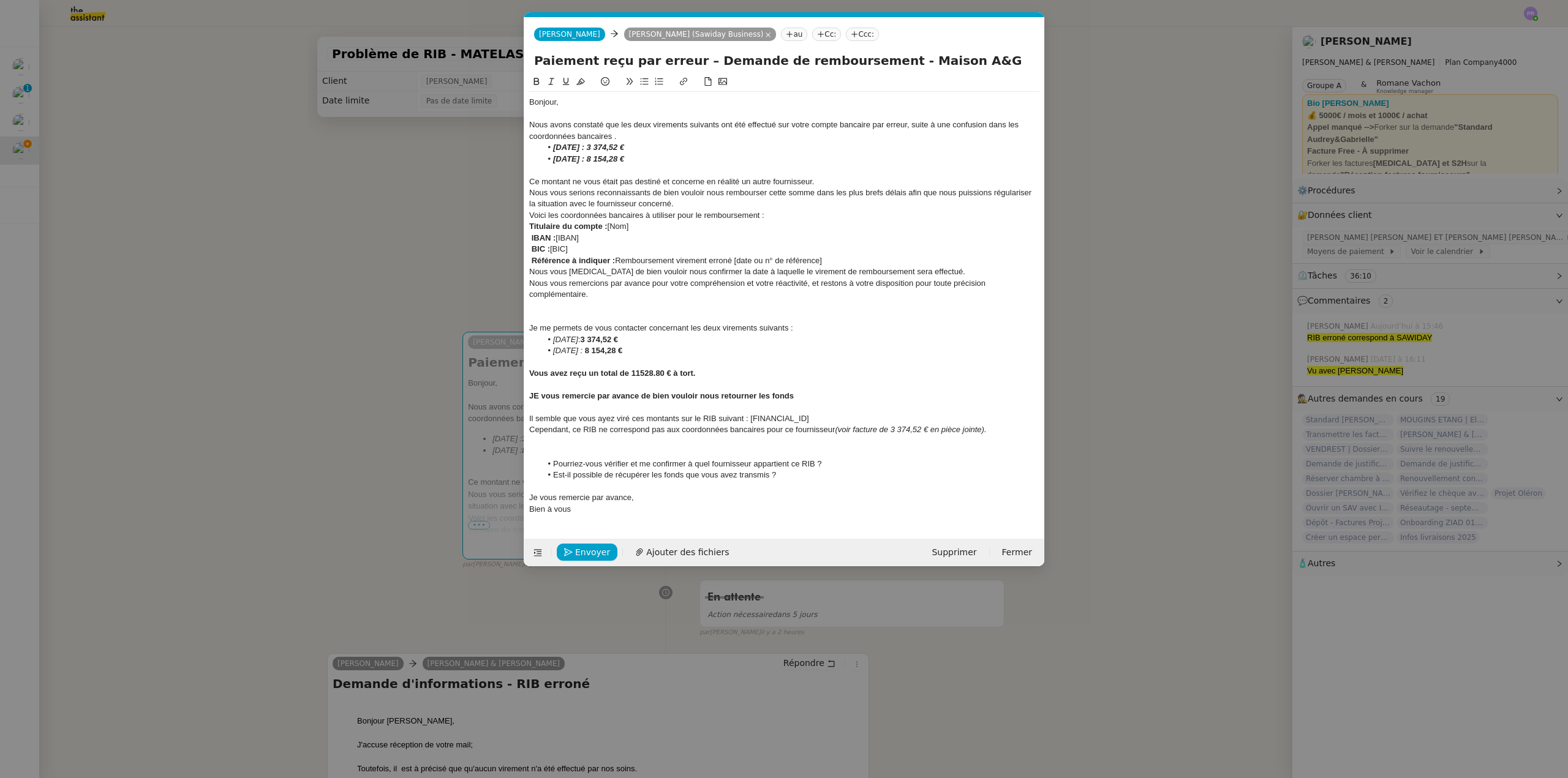
click at [644, 125] on div "Nous avons constaté que les deux virements suivants ont été effectué sur votre …" at bounding box center [784, 130] width 510 height 22
drag, startPoint x: 595, startPoint y: 160, endPoint x: 532, endPoint y: 101, distance: 86.3
click at [539, 151] on ul "29 mai : 3 374,52 € 10 juin 2025 : 8 154,28 €" at bounding box center [784, 153] width 510 height 22
click at [536, 82] on icon at bounding box center [536, 82] width 9 height 9
click at [647, 132] on div "Nous avons constaté que les deux virements suivants ont été effectué sur votre …" at bounding box center [784, 130] width 510 height 22
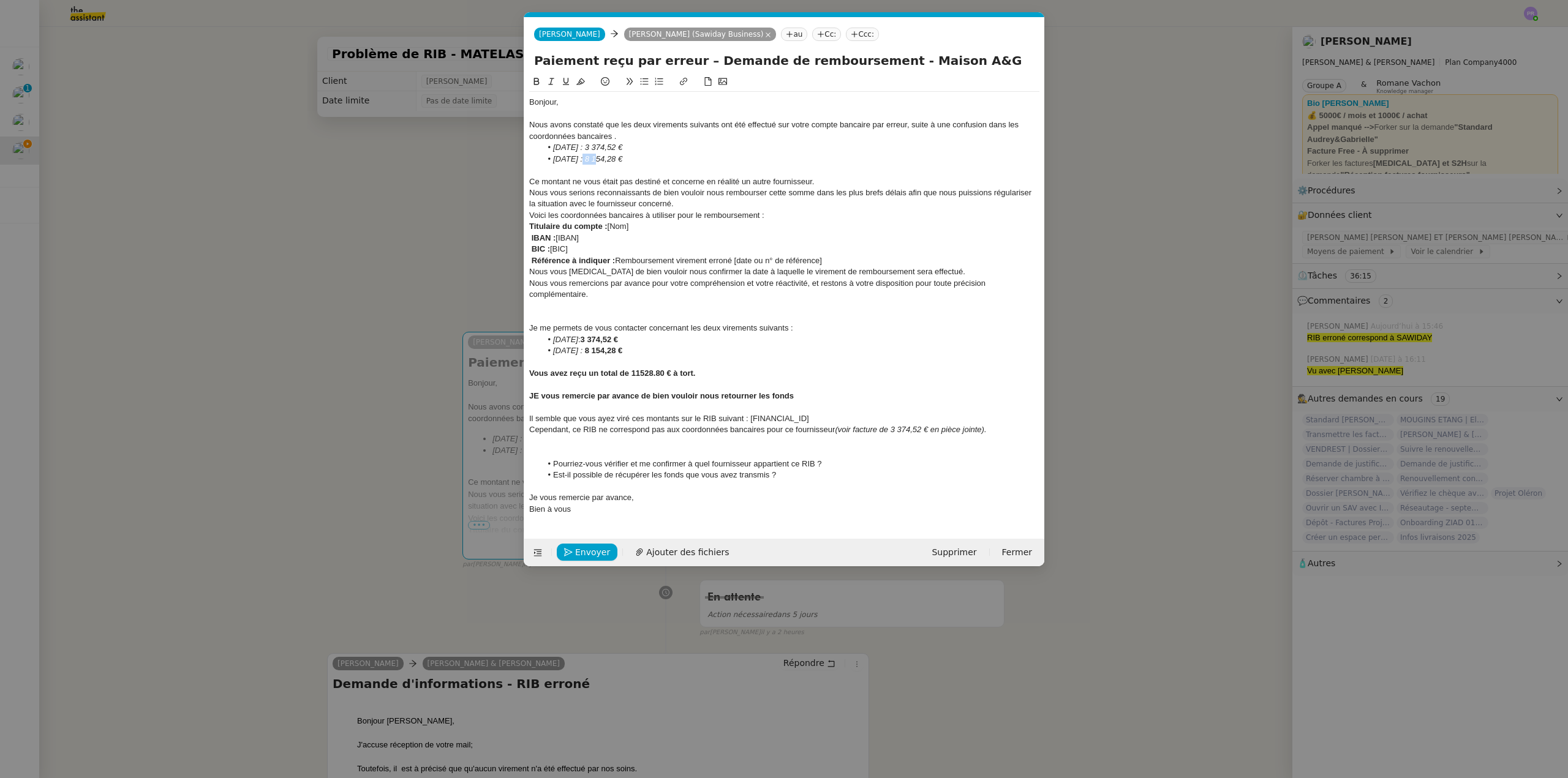
drag, startPoint x: 596, startPoint y: 156, endPoint x: 579, endPoint y: 153, distance: 17.3
click at [579, 154] on li "10 juin 2025 : 8 154,28 €" at bounding box center [790, 159] width 498 height 11
click at [532, 182] on div "Ce montant ne vous était pas destiné et concerne en réalité un autre fournisseu…" at bounding box center [784, 182] width 510 height 11
click at [826, 180] on div "Ce montant ne vous était pas destiné et concerne en réalité un autre fournisseu…" at bounding box center [784, 182] width 510 height 11
click at [705, 204] on div "Nous vous serions reconnaissants de bien vouloir nous rembourser cette somme da…" at bounding box center [784, 198] width 510 height 22
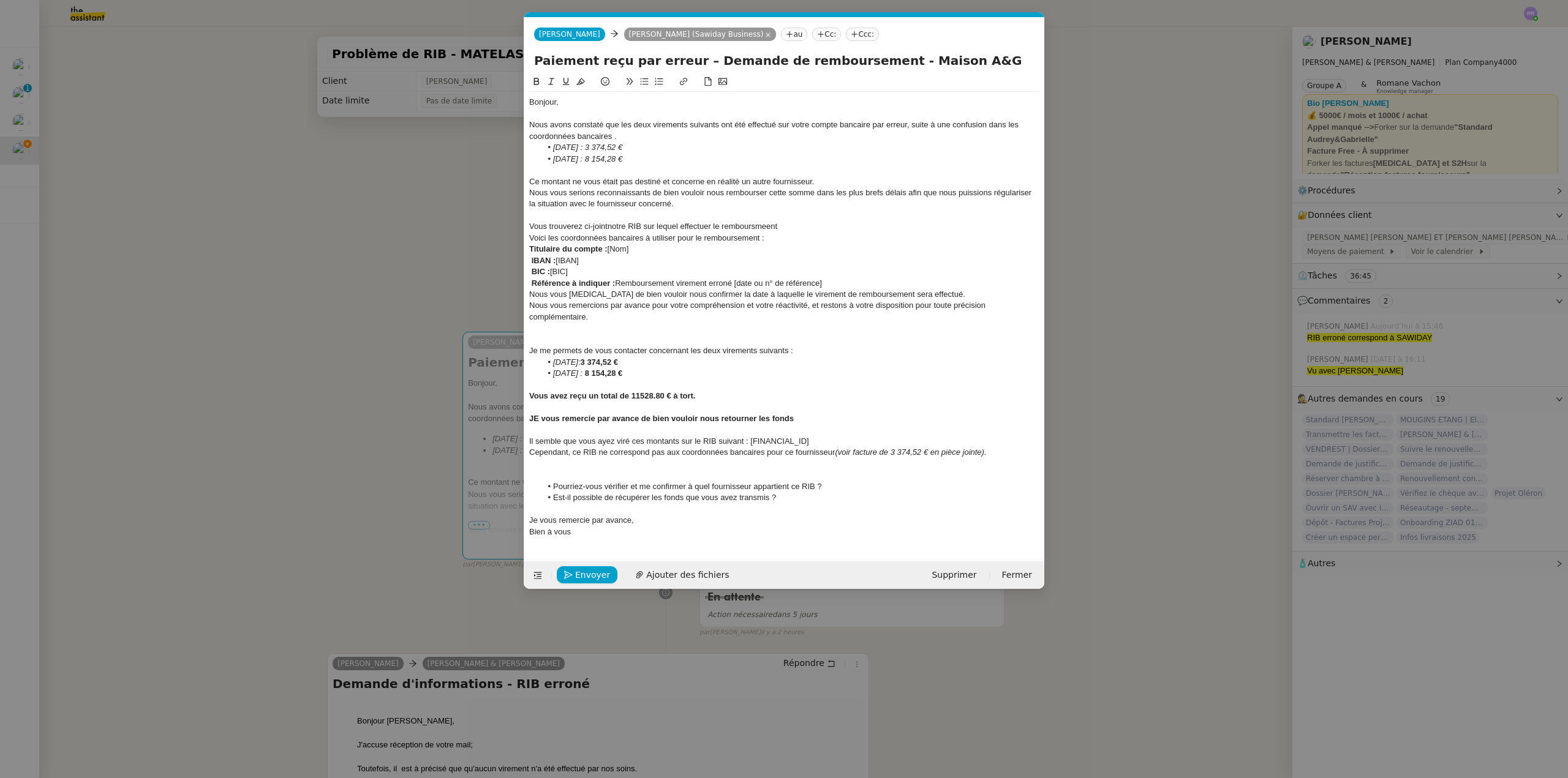
click at [609, 228] on div "Vous trouverez ci-jointnotre RIB sur lequel effectuer le remboursmeent" at bounding box center [784, 226] width 510 height 11
click at [758, 226] on div "Vous trouverez ci-joint notre RIB sur lequel effectuer le remboursmeent" at bounding box center [784, 226] width 510 height 11
click at [0, 0] on lt-strong "em" at bounding box center [0, 0] width 0 height 0
click at [797, 225] on div "Vous trouverez ci-joint notre RIB sur lequel effectuer le remboursement" at bounding box center [784, 226] width 510 height 11
click at [531, 179] on div "Ce montant ne vous était pas destiné et concerne en réalité un autre fournisseu…" at bounding box center [784, 182] width 510 height 11
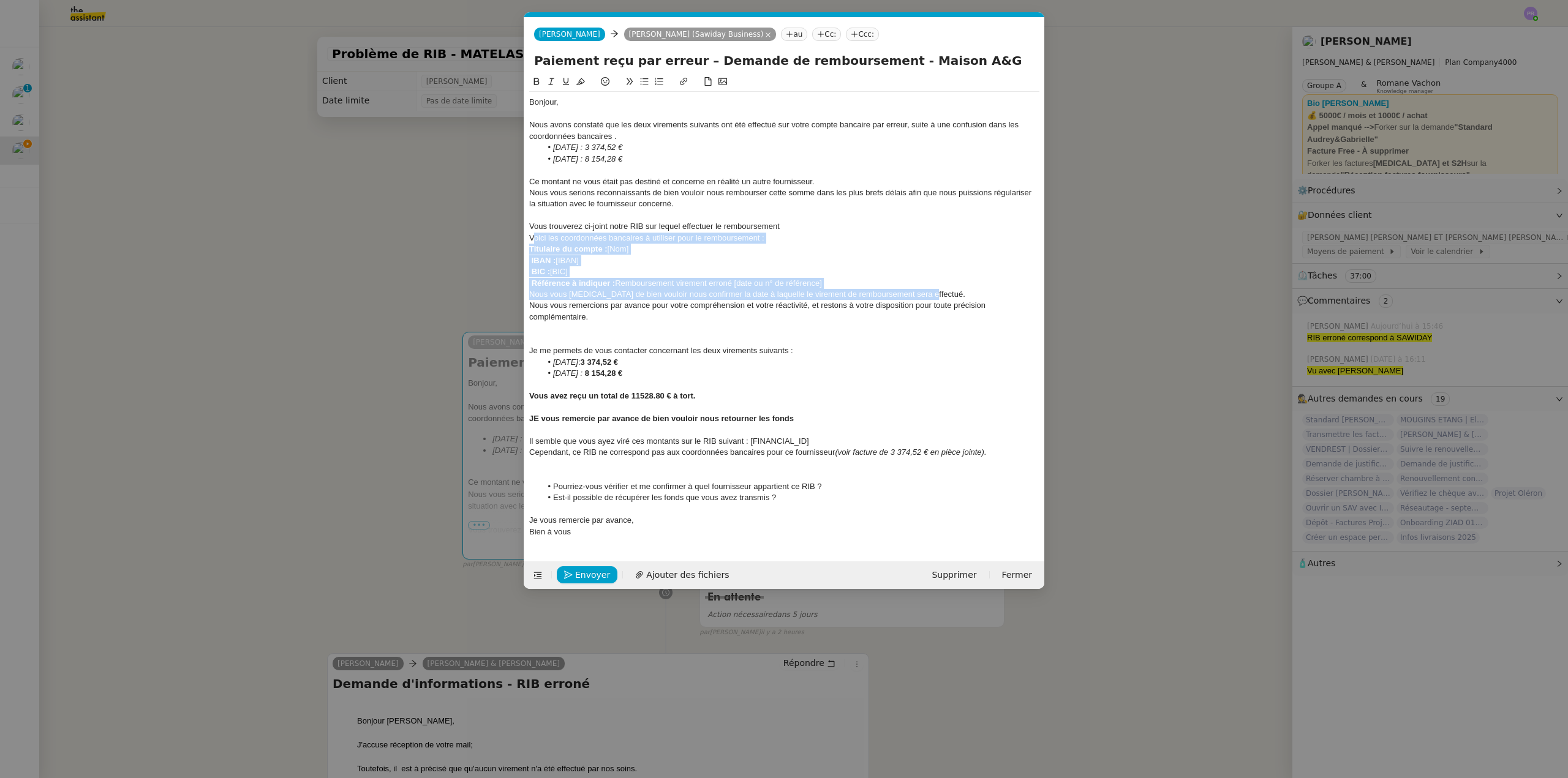
drag, startPoint x: 532, startPoint y: 238, endPoint x: 927, endPoint y: 291, distance: 398.5
click at [927, 291] on div "Bonjour, Nous avons constaté que les deux virements suivants ont été effectué s…" at bounding box center [784, 317] width 510 height 450
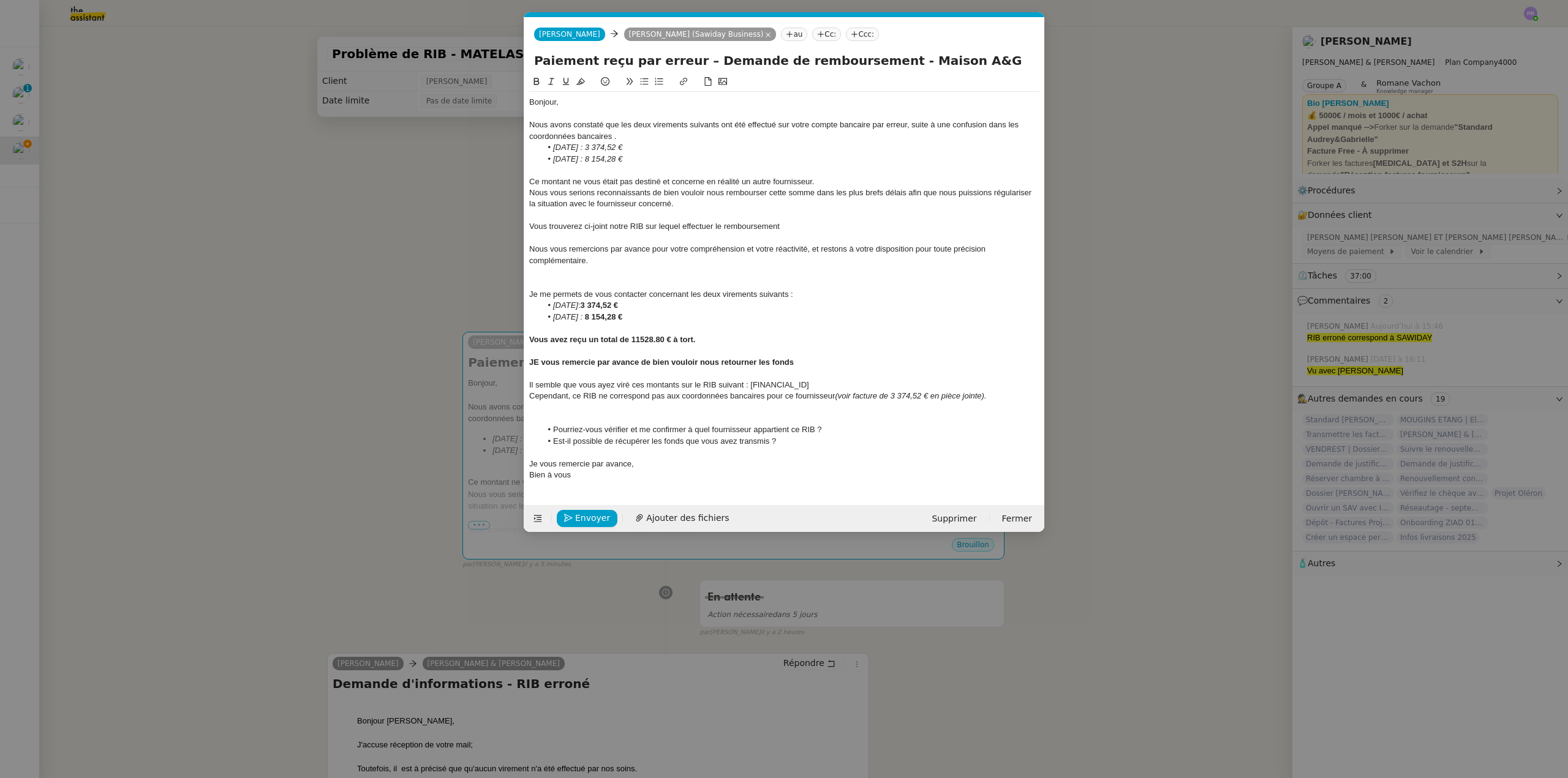
click at [601, 260] on div "Nous vous remercions par avance pour votre compréhension et votre réactivité, e…" at bounding box center [784, 255] width 510 height 22
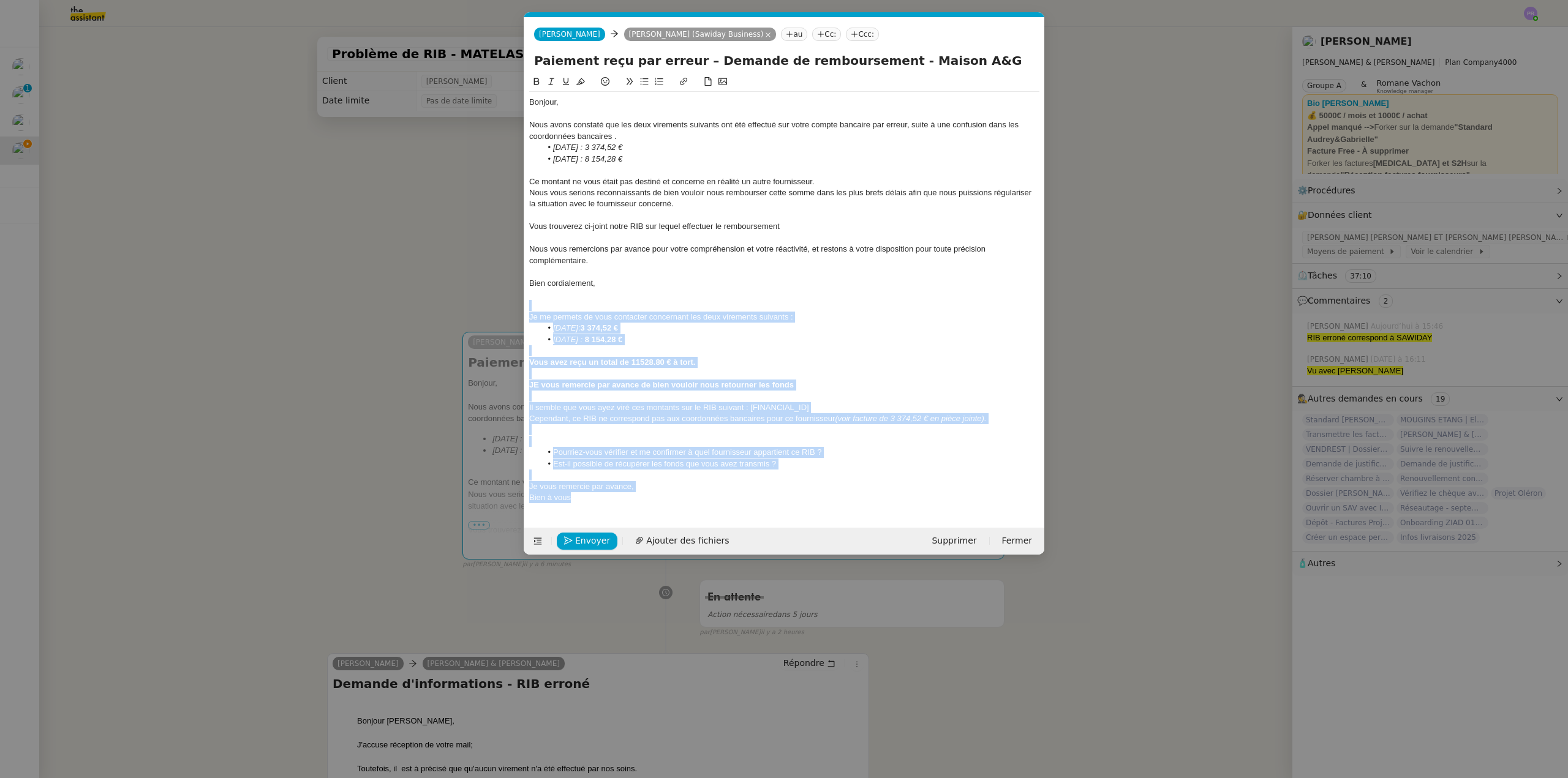
drag, startPoint x: 604, startPoint y: 498, endPoint x: 505, endPoint y: 302, distance: 219.6
click at [505, 302] on nz-modal-container "Service TA - VOYAGE - PROPOSITION GLOBALE A utiliser dans le cadre de propositi…" at bounding box center [784, 389] width 1568 height 778
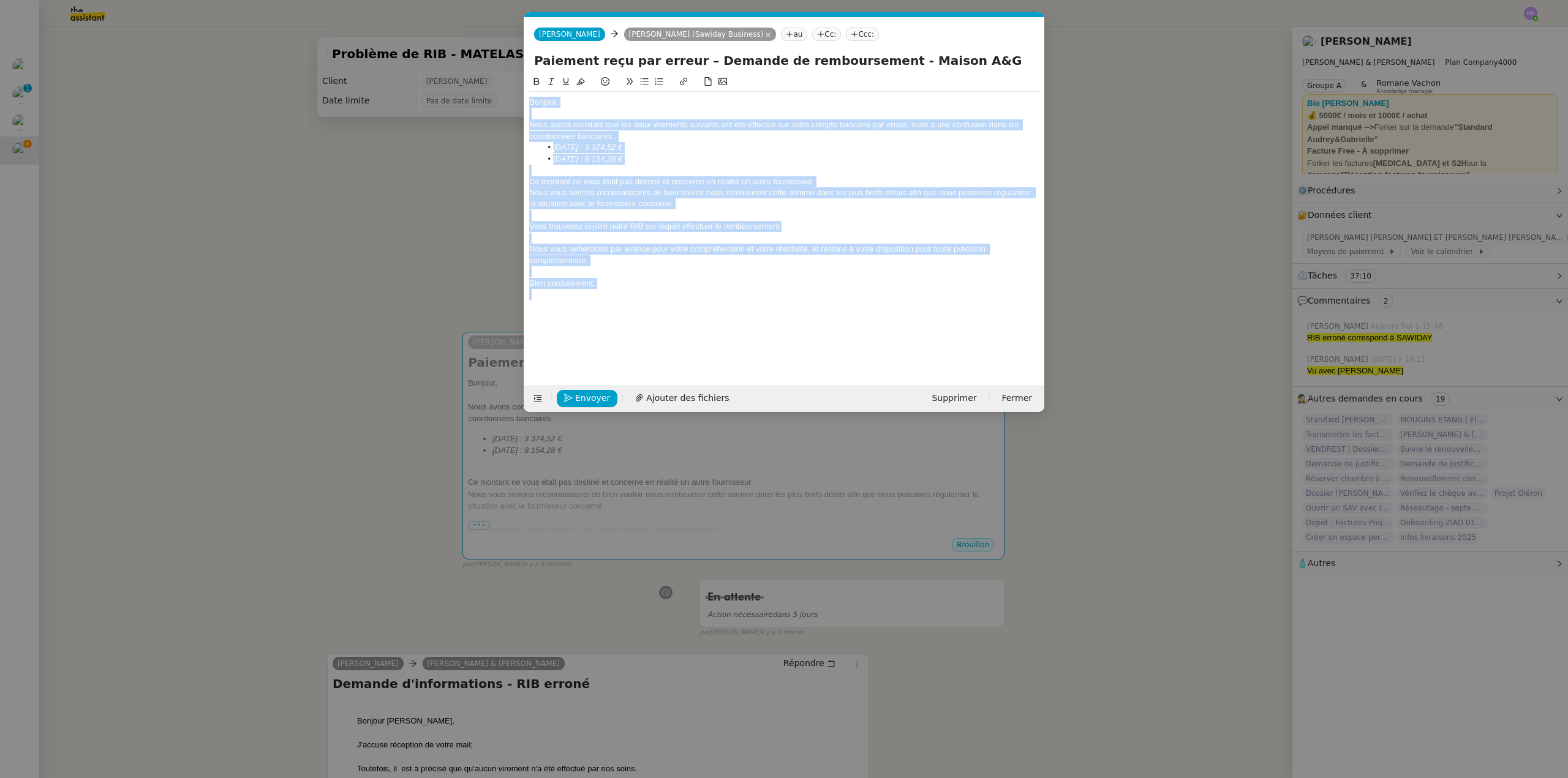
drag, startPoint x: 618, startPoint y: 290, endPoint x: 502, endPoint y: 100, distance: 222.6
click at [498, 102] on nz-modal-container "Service TA - VOYAGE - PROPOSITION GLOBALE A utiliser dans le cadre de propositi…" at bounding box center [784, 389] width 1568 height 778
click at [582, 78] on icon at bounding box center [580, 82] width 9 height 9
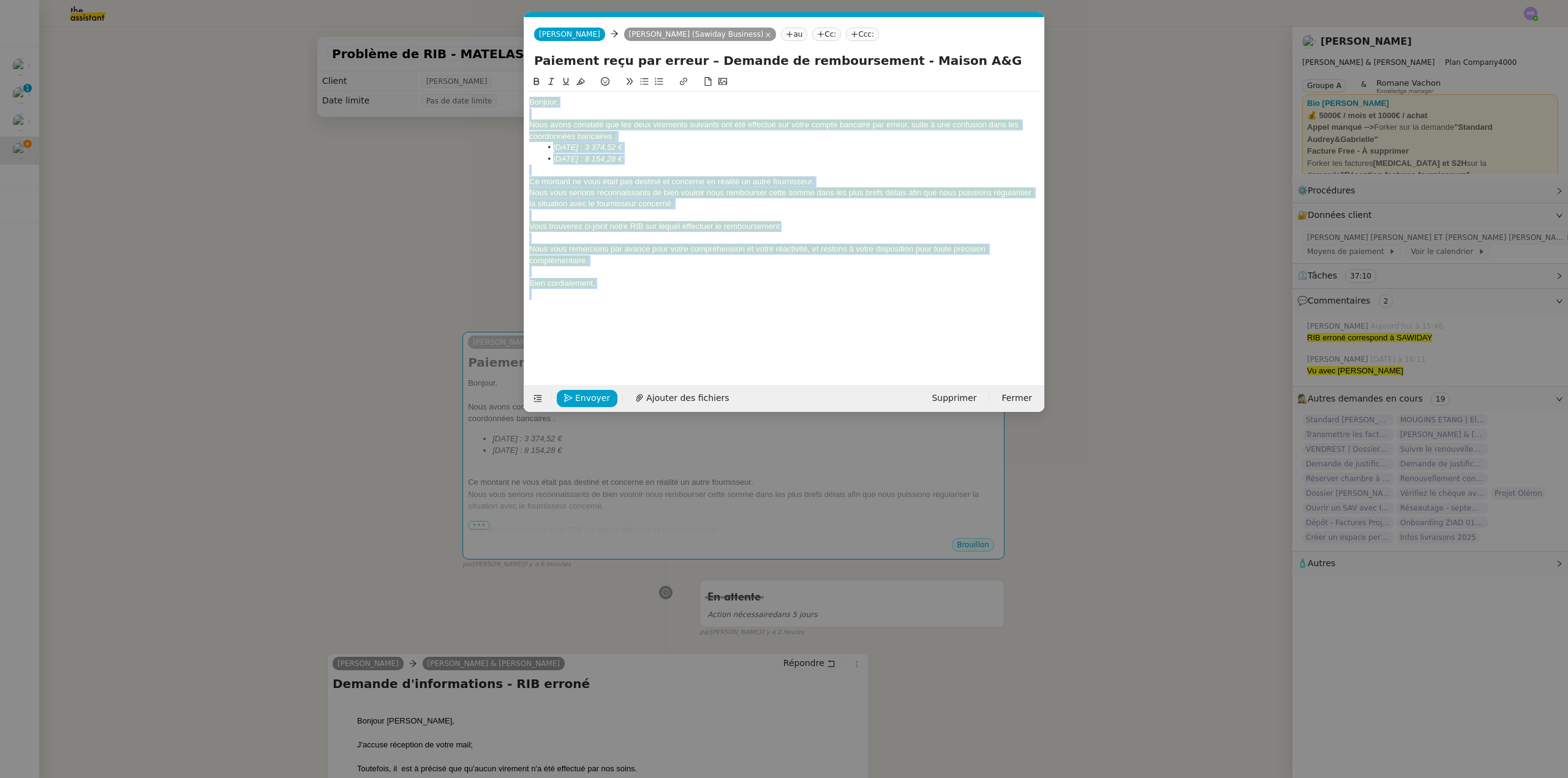
click at [591, 100] on div "Bonjour," at bounding box center [784, 102] width 510 height 11
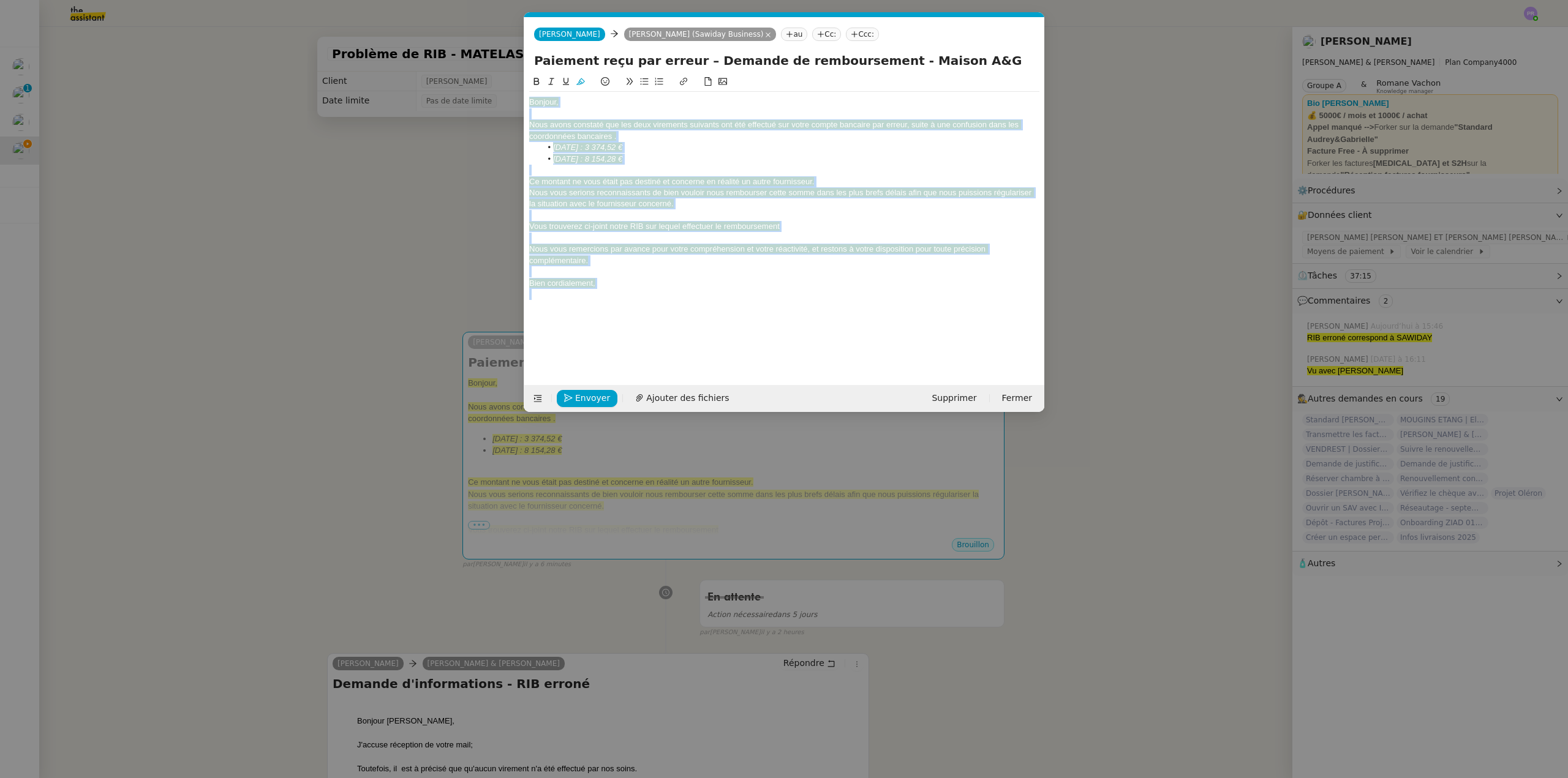
drag, startPoint x: 610, startPoint y: 293, endPoint x: 508, endPoint y: 95, distance: 222.7
click at [508, 95] on nz-modal-container "Service TA - VOYAGE - PROPOSITION GLOBALE A utiliser dans le cadre de propositi…" at bounding box center [784, 389] width 1568 height 778
click at [582, 80] on icon at bounding box center [580, 82] width 9 height 7
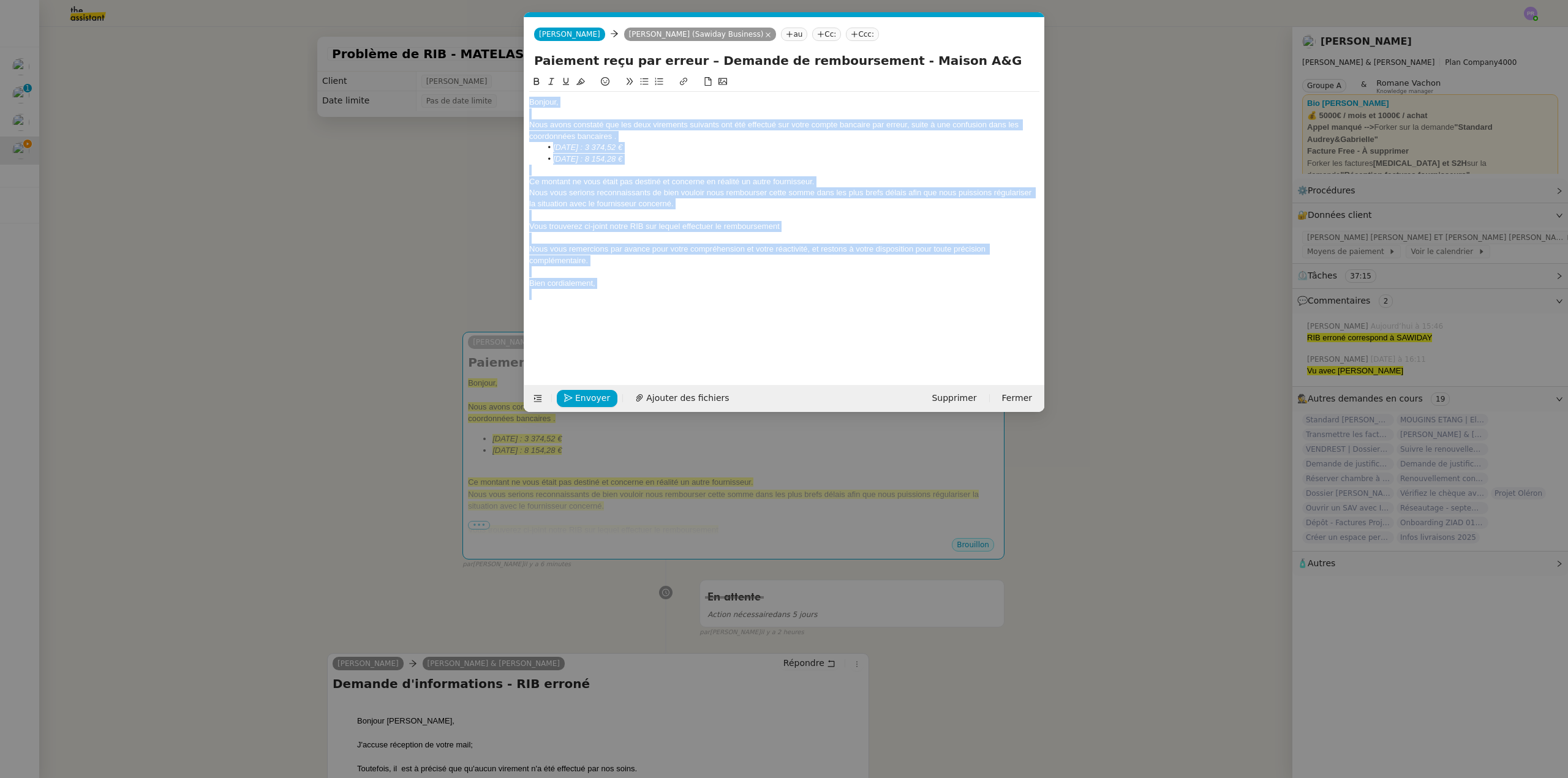
click at [587, 101] on div "Bonjour," at bounding box center [784, 102] width 510 height 11
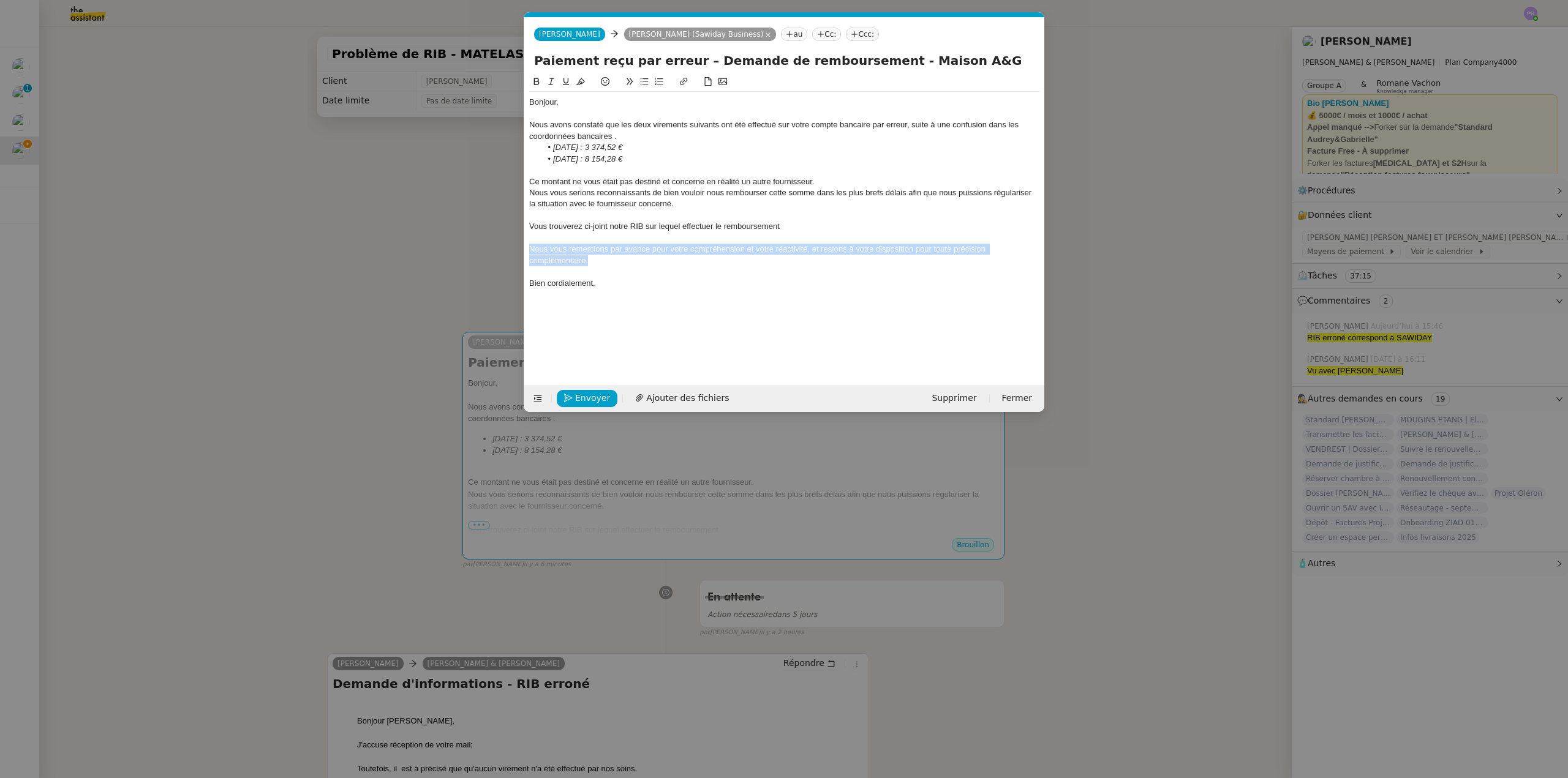
drag, startPoint x: 568, startPoint y: 257, endPoint x: 521, endPoint y: 249, distance: 47.7
click at [521, 249] on nz-modal-container "Service TA - VOYAGE - PROPOSITION GLOBALE A utiliser dans le cadre de propositi…" at bounding box center [784, 389] width 1568 height 778
click at [551, 82] on icon at bounding box center [551, 82] width 9 height 9
drag, startPoint x: 784, startPoint y: 226, endPoint x: 521, endPoint y: 225, distance: 263.0
click at [521, 225] on nz-modal-container "Service TA - VOYAGE - PROPOSITION GLOBALE A utiliser dans le cadre de propositi…" at bounding box center [784, 389] width 1568 height 778
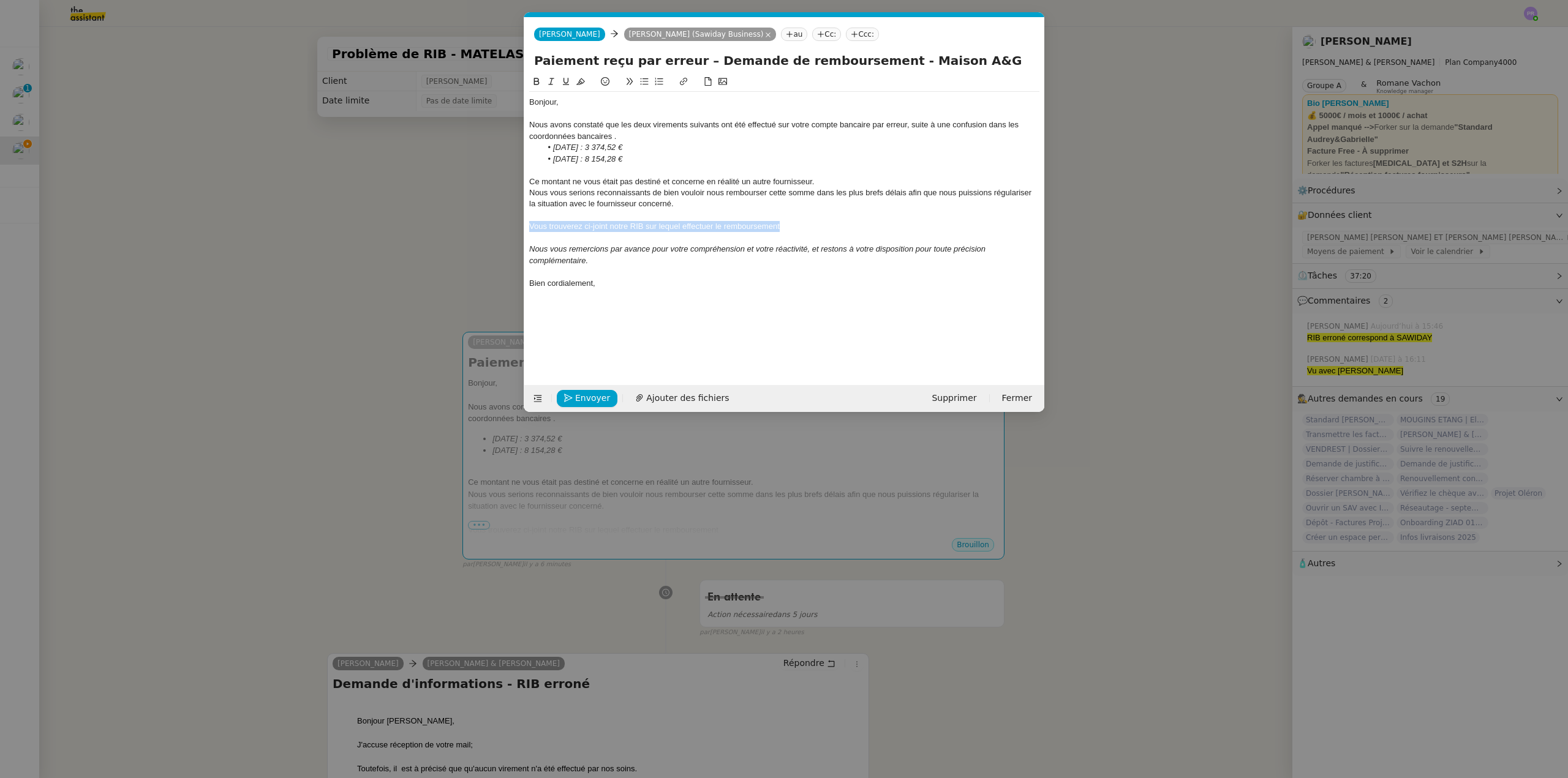
click at [536, 87] on button at bounding box center [537, 82] width 15 height 14
click at [812, 226] on div "Vous trouverez ci-joint notre RIB sur lequel effectuer le remboursement" at bounding box center [784, 226] width 510 height 11
click at [681, 398] on span "Ajouter des fichiers" at bounding box center [719, 398] width 83 height 14
click at [587, 102] on div "Bonjour," at bounding box center [784, 102] width 510 height 11
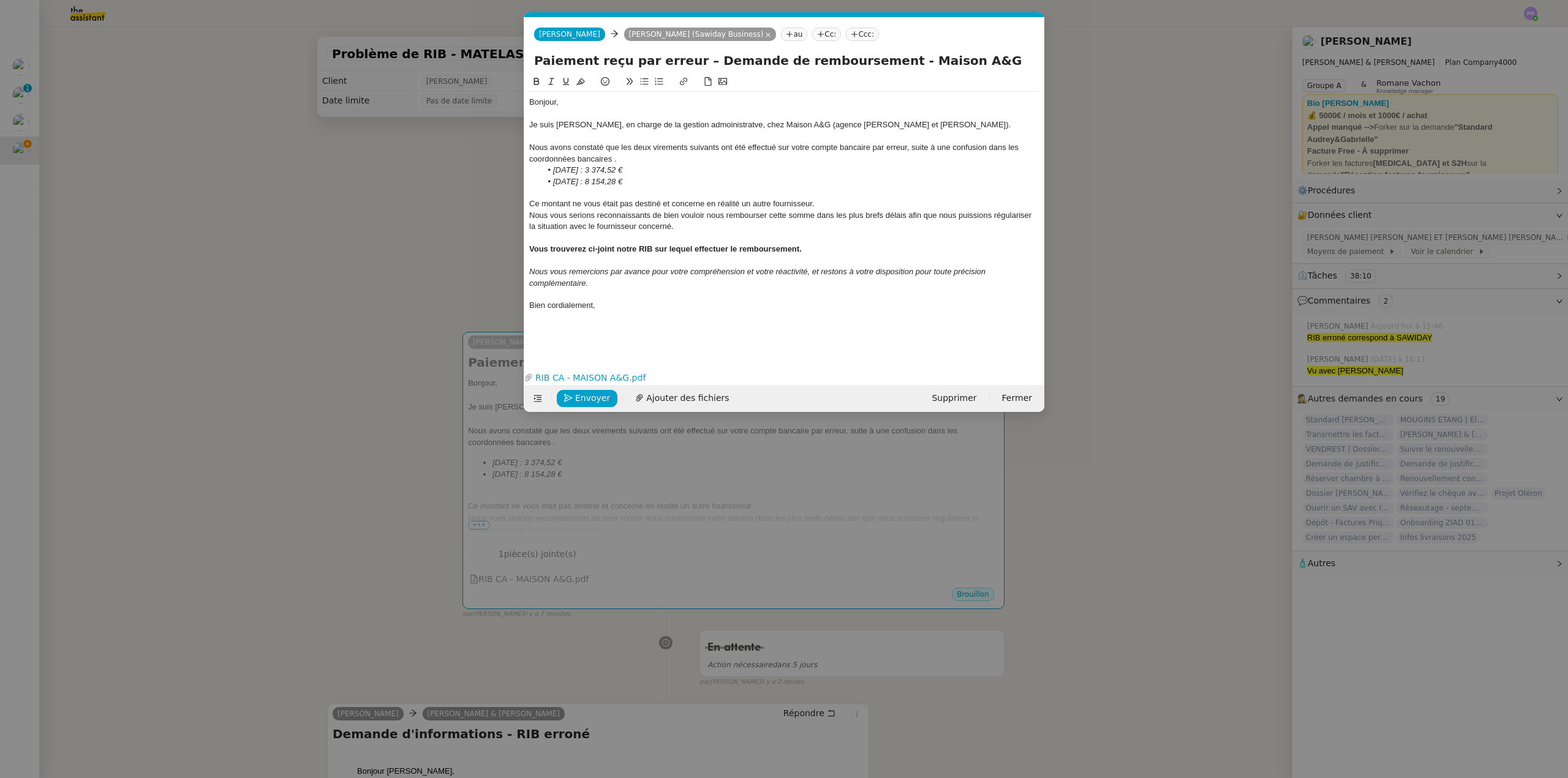
click at [703, 124] on div "Je suis Camille, en charge de la gestion admoinistratve, chez Maison A&G (agenc…" at bounding box center [784, 125] width 510 height 11
click at [0, 0] on lt-strong "inistrative" at bounding box center [0, 0] width 0 height 0
click at [798, 122] on div "Je suis Camille, en charge de la gestion administrative, chez Maison A&G (agenc…" at bounding box center [784, 125] width 510 height 11
click at [826, 123] on div "Je suis Camille, en charge de la gestion administrative, chez Maison A&G (Agenc…" at bounding box center [784, 125] width 510 height 11
click at [765, 145] on div "Nous avons constaté que les deux virements suivants ont été effectué sur votre …" at bounding box center [784, 153] width 510 height 22
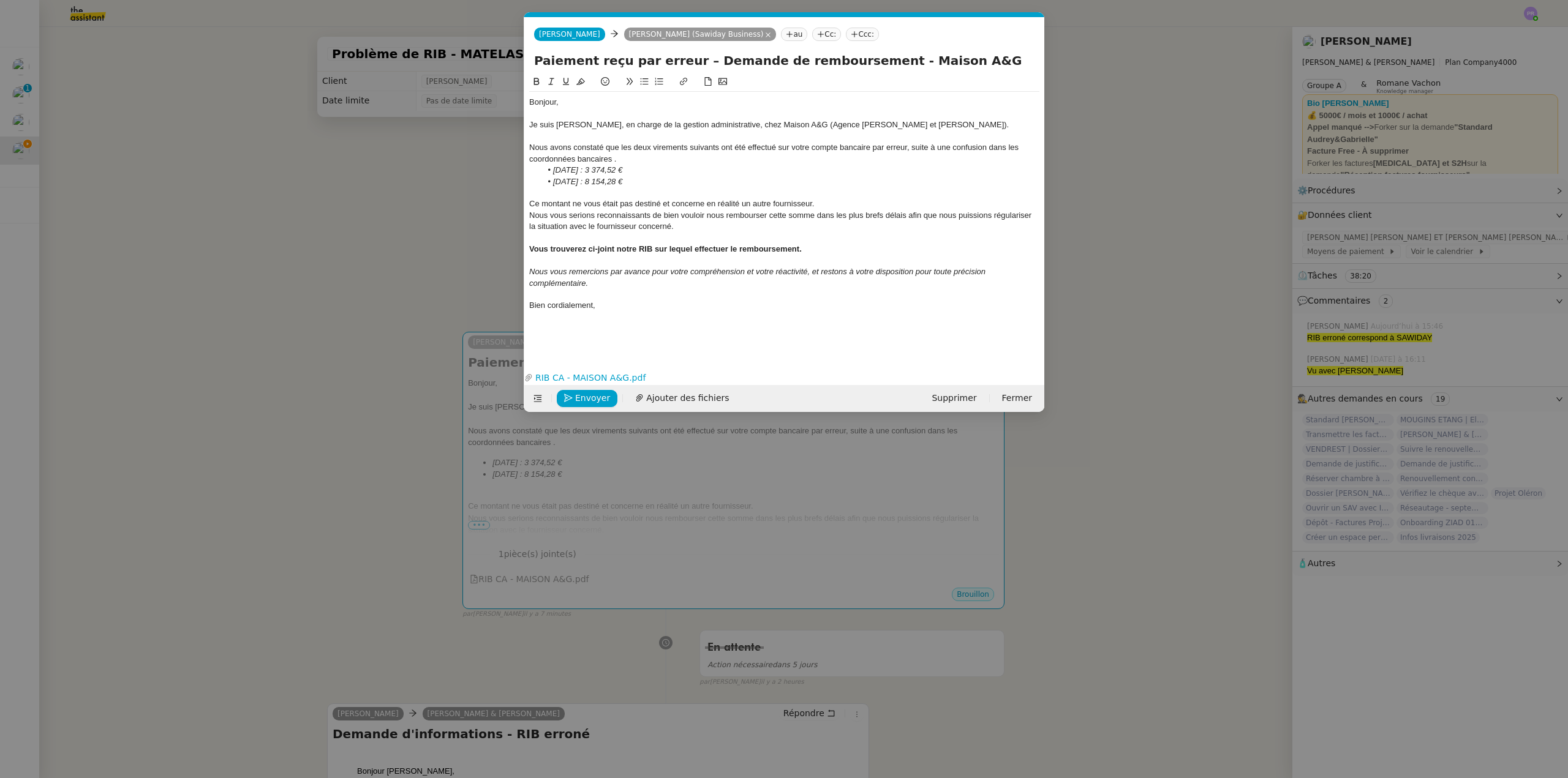
click at [0, 0] on lt-span "effectué s" at bounding box center [0, 0] width 0 height 0
drag, startPoint x: 911, startPoint y: 147, endPoint x: 948, endPoint y: 145, distance: 37.1
click at [948, 145] on div "Nous avons constaté que les deux virements suivants ont été effectués par erreu…" at bounding box center [784, 153] width 510 height 22
click at [943, 145] on div "Nous avons constaté que les deux virements suivants ont été effectués par erreu…" at bounding box center [784, 153] width 510 height 22
click at [614, 160] on div "Nous avons constaté que les deux virements suivants ont été effectués par erreu…" at bounding box center [784, 153] width 510 height 22
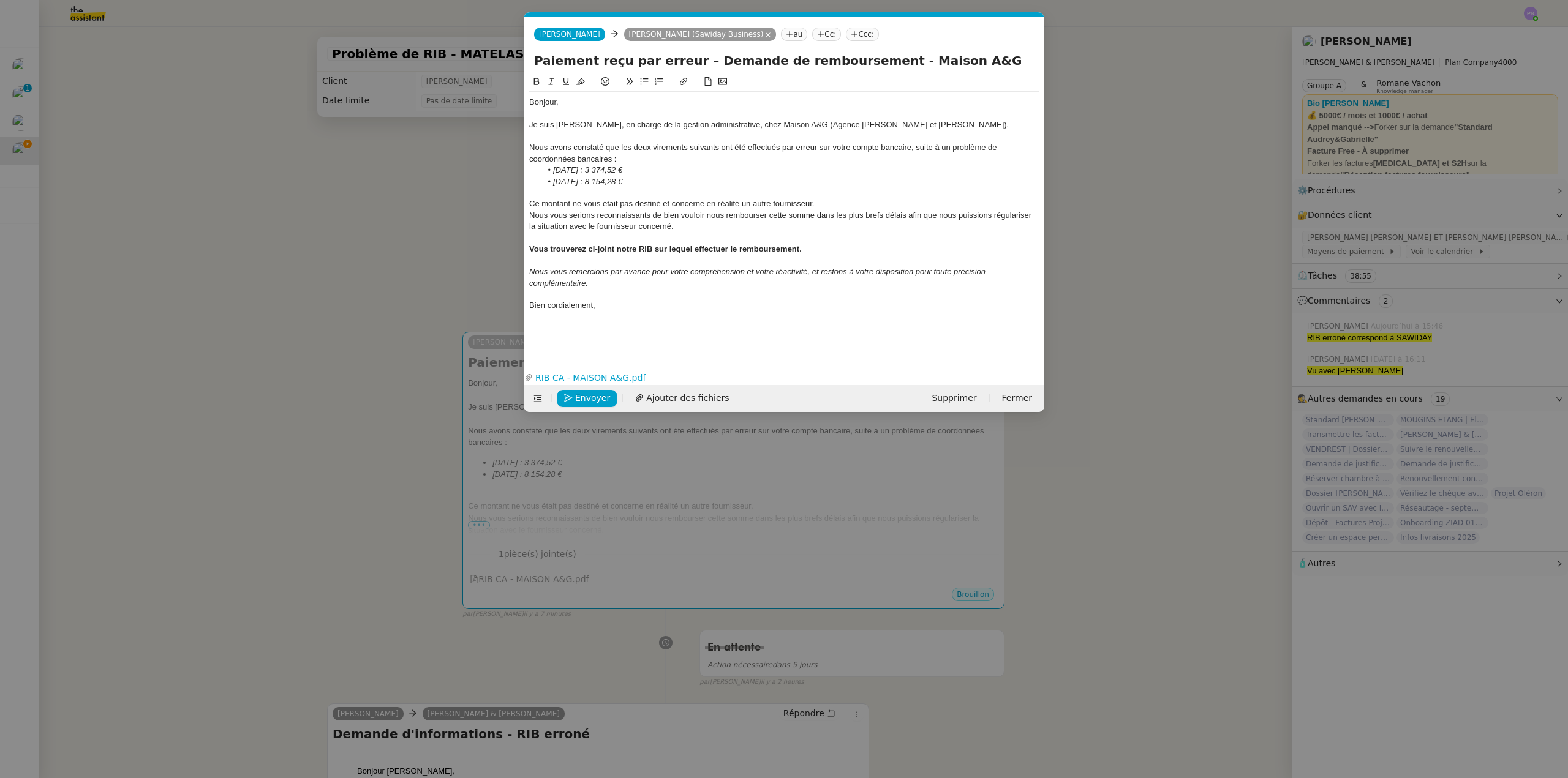
click at [841, 201] on div "Ce montant ne vous était pas destiné et concerne en réalité un autre fournisseu…" at bounding box center [784, 204] width 510 height 11
drag, startPoint x: 822, startPoint y: 201, endPoint x: 503, endPoint y: 203, distance: 319.0
click at [503, 203] on nz-modal-container "Service TA - VOYAGE - PROPOSITION GLOBALE A utiliser dans le cadre de propositi…" at bounding box center [784, 389] width 1568 height 778
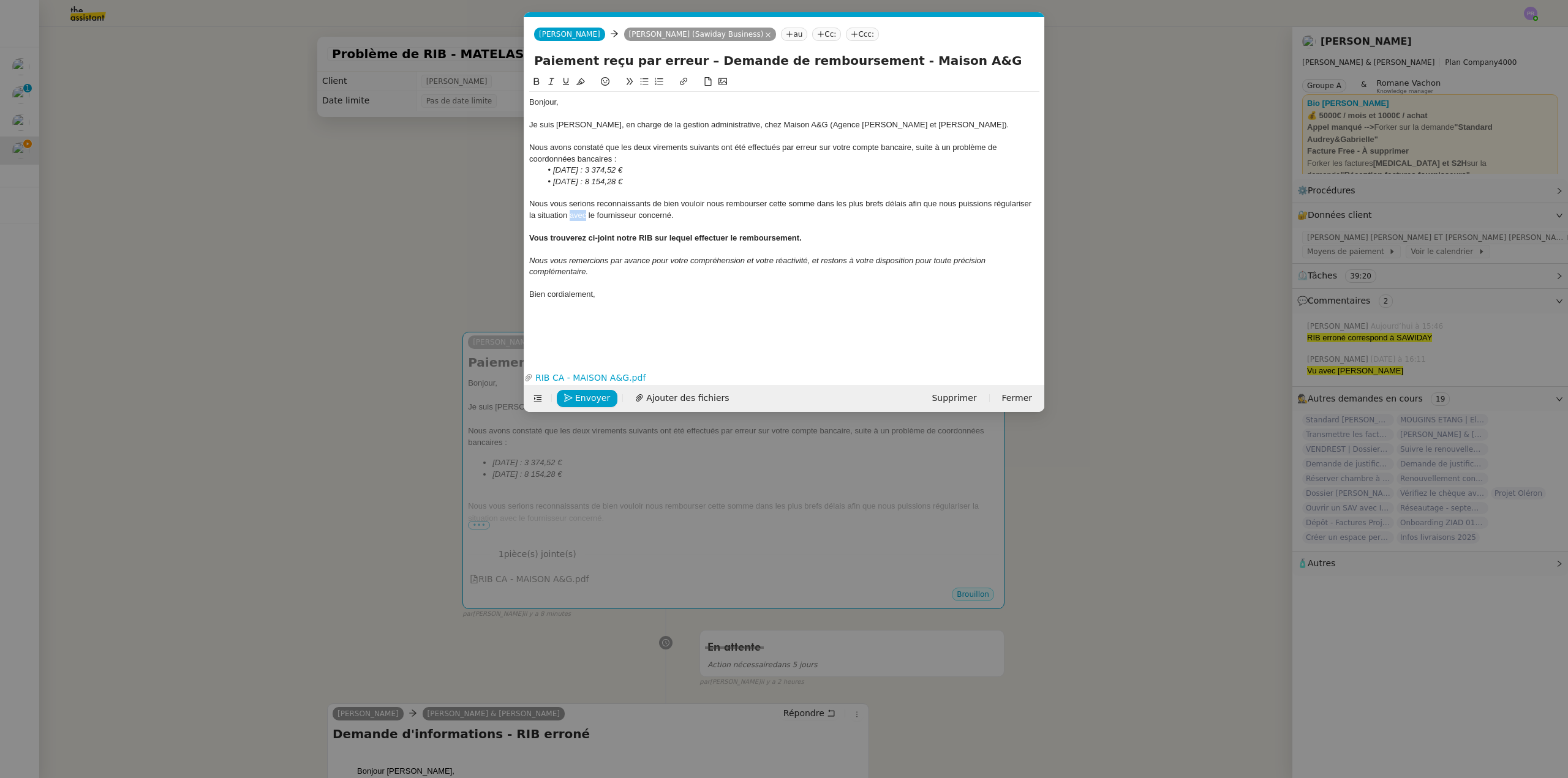
drag, startPoint x: 586, startPoint y: 217, endPoint x: 571, endPoint y: 214, distance: 15.3
click at [571, 214] on div "Nous vous serions reconnaissants de bien vouloir nous rembourser cette somme da…" at bounding box center [784, 209] width 510 height 22
click at [585, 195] on div at bounding box center [784, 193] width 510 height 11
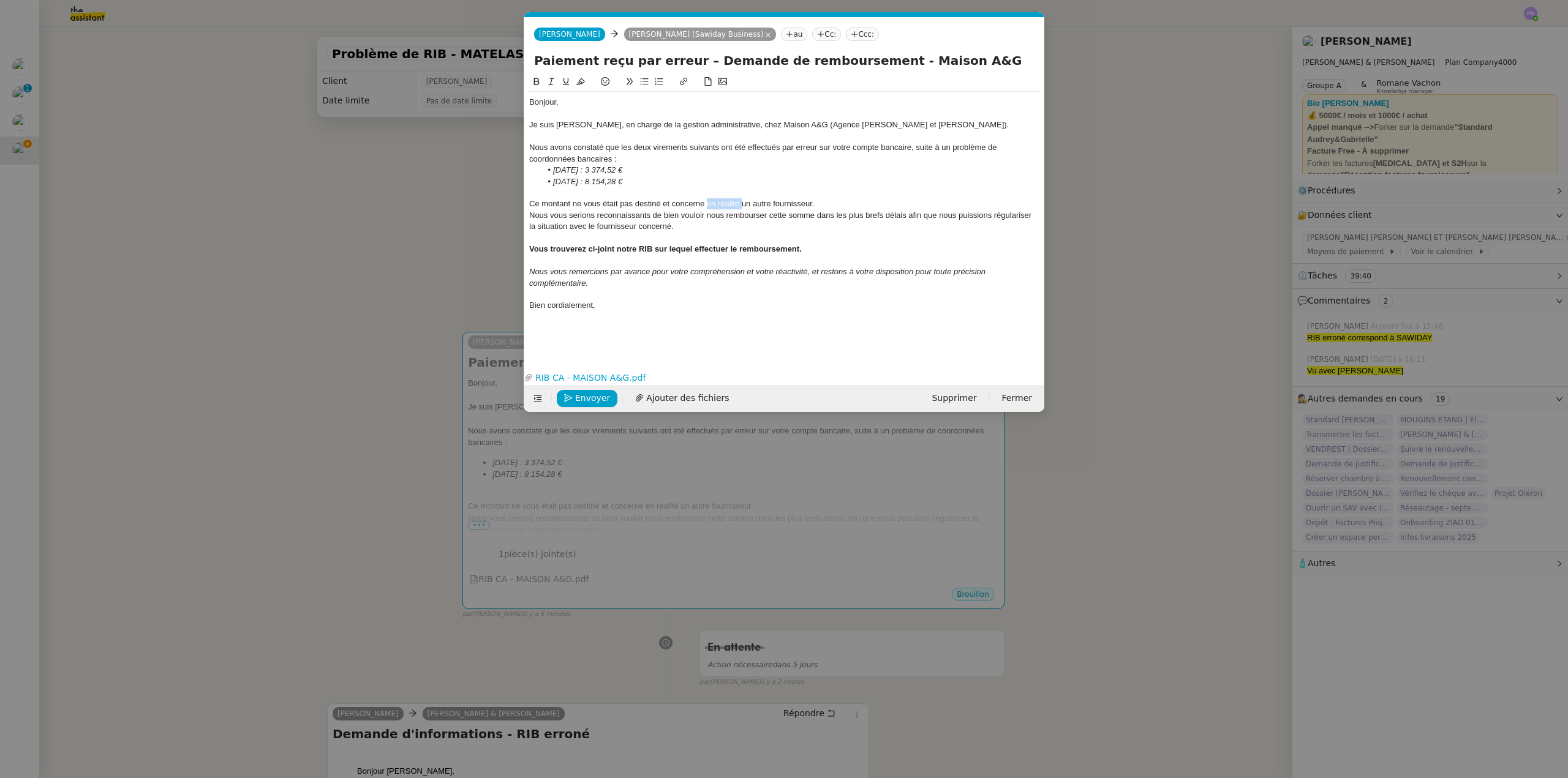
drag, startPoint x: 743, startPoint y: 202, endPoint x: 708, endPoint y: 200, distance: 35.1
click at [708, 200] on div "Ce montant ne vous était pas destiné et concerne en réalité un autre fournisseu…" at bounding box center [784, 204] width 510 height 11
click at [833, 194] on div at bounding box center [784, 193] width 510 height 11
click at [688, 224] on div "Nous vous serions reconnaissants de bien vouloir nous rembourser cette somme da…" at bounding box center [784, 221] width 510 height 22
drag, startPoint x: 818, startPoint y: 215, endPoint x: 908, endPoint y: 217, distance: 90.0
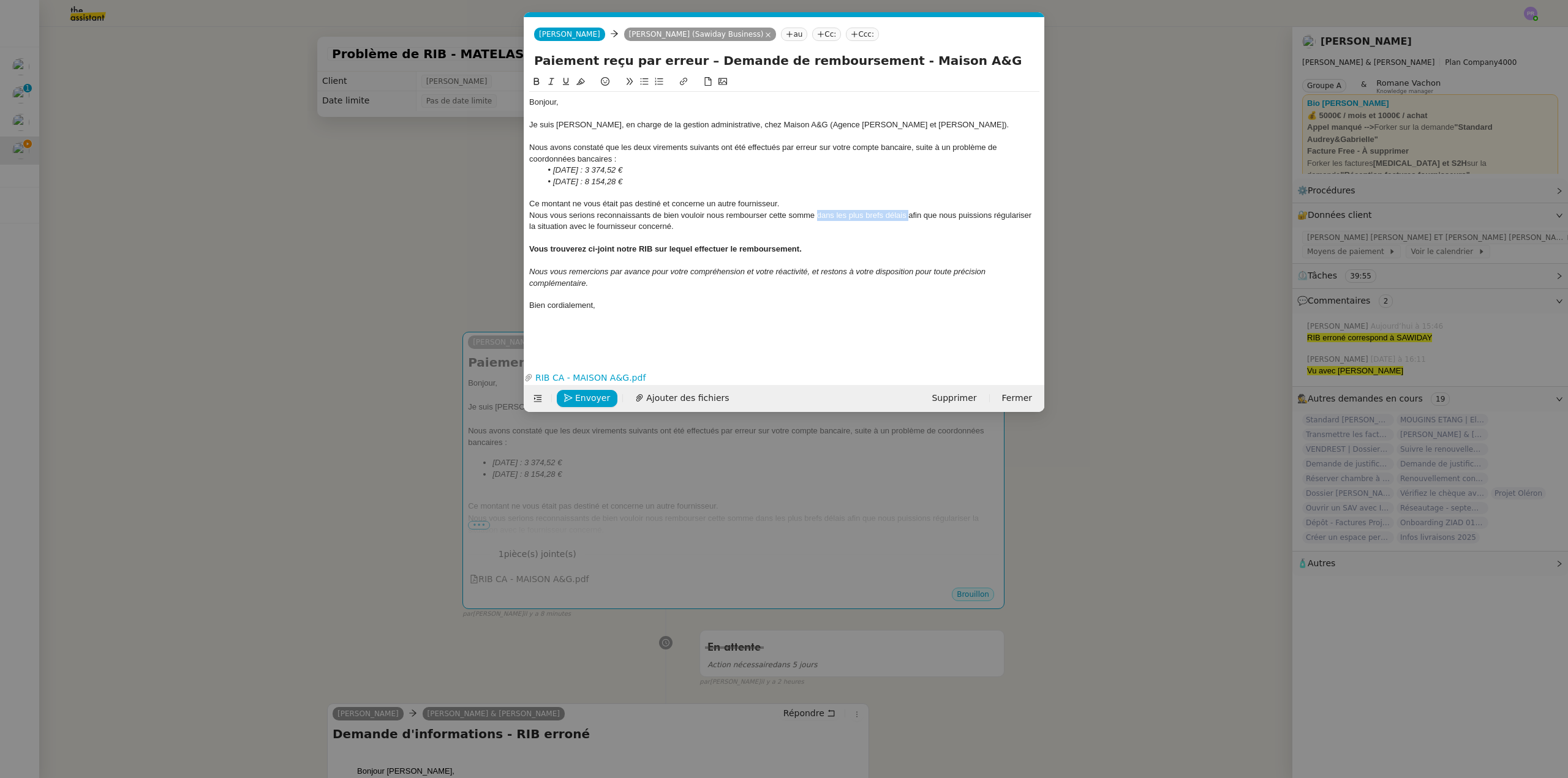
click at [908, 217] on div "Nous vous serions reconnaissants de bien vouloir nous rembourser cette somme da…" at bounding box center [784, 221] width 510 height 22
click at [610, 374] on link "RIB CA - MAISON A&G.pdf" at bounding box center [775, 378] width 485 height 14
drag, startPoint x: 548, startPoint y: 273, endPoint x: 525, endPoint y: 273, distance: 23.0
click at [525, 273] on nz-spin "Bonjour, Je suis Camille, en charge de la gestion administrative, chez Maison A…" at bounding box center [784, 214] width 520 height 279
click at [597, 272] on em "Je vous remercions par avance pour votre compréhension et votre réactivité, et …" at bounding box center [783, 272] width 507 height 10
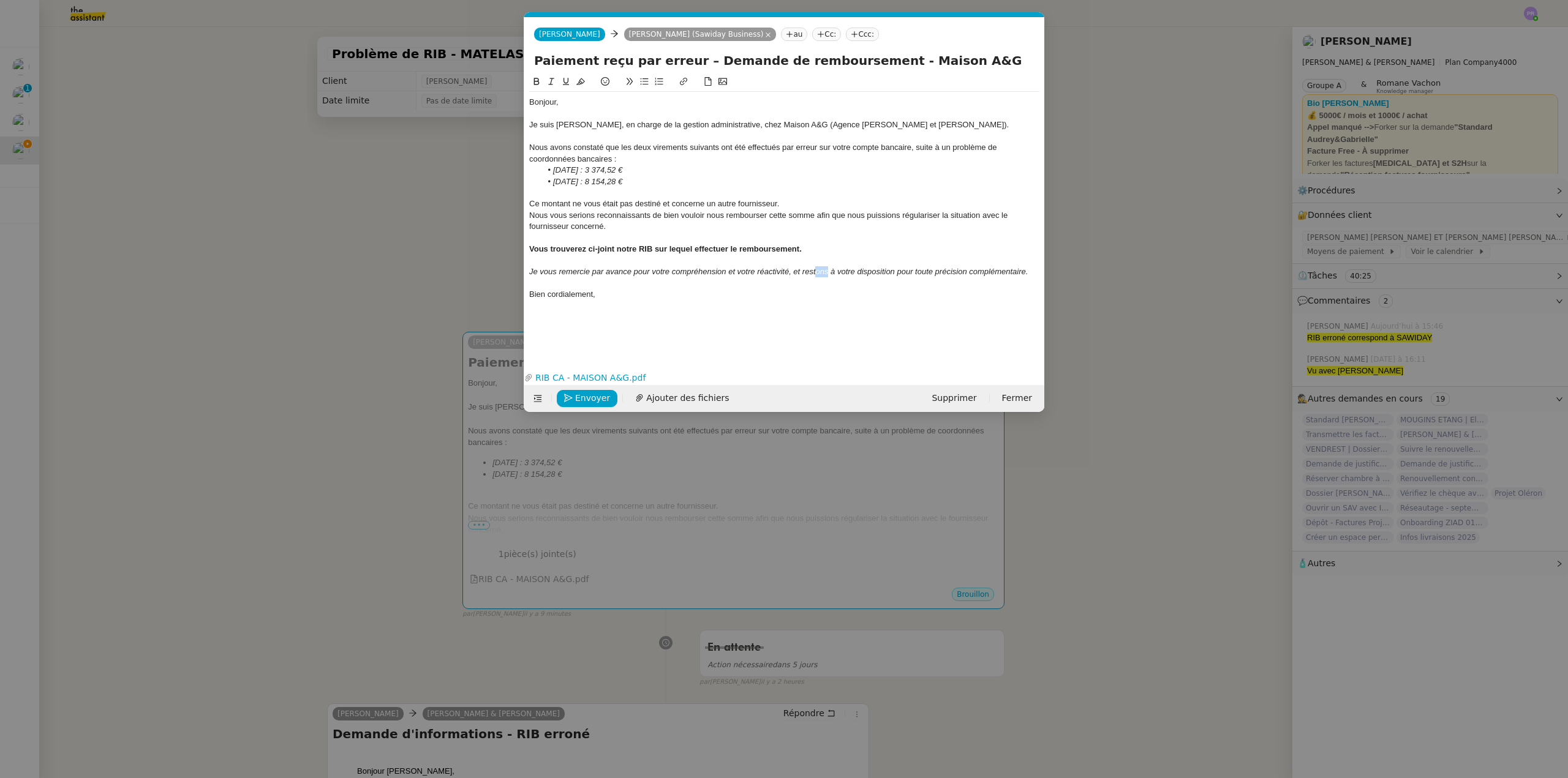
drag, startPoint x: 829, startPoint y: 270, endPoint x: 817, endPoint y: 270, distance: 12.0
click at [817, 270] on em "Je vous remercie par avance pour votre compréhension et votre réactivité, et re…" at bounding box center [778, 272] width 498 height 10
click at [659, 292] on div "Bien cordialement," at bounding box center [784, 294] width 510 height 11
click at [604, 397] on span "Envoyer" at bounding box center [592, 398] width 35 height 14
click at [604, 397] on span "Confirmer l'envoi" at bounding box center [612, 398] width 73 height 14
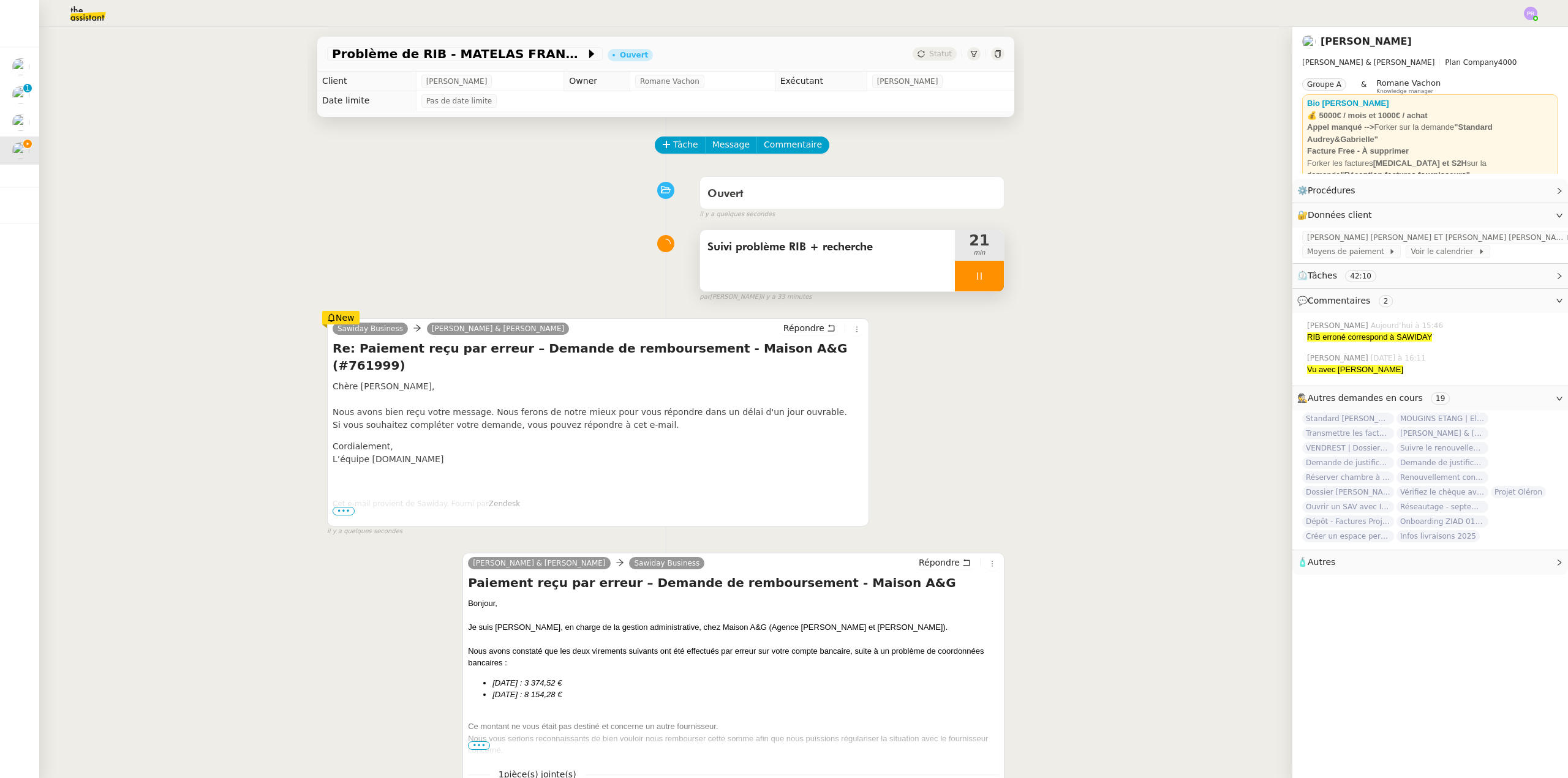
click at [982, 276] on div at bounding box center [979, 276] width 49 height 31
click at [987, 276] on icon at bounding box center [992, 276] width 10 height 10
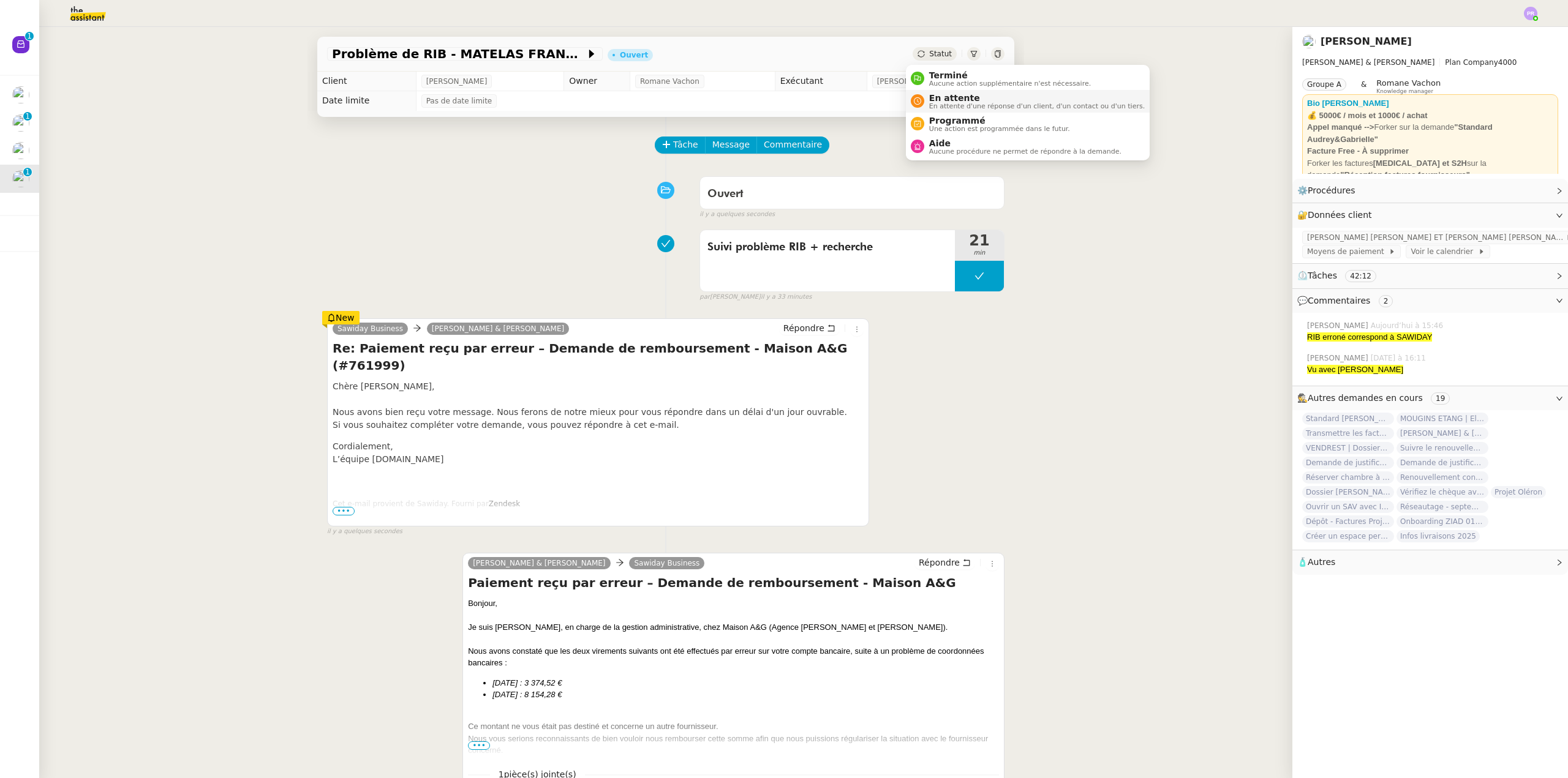
click at [958, 99] on span "En attente" at bounding box center [1036, 98] width 215 height 10
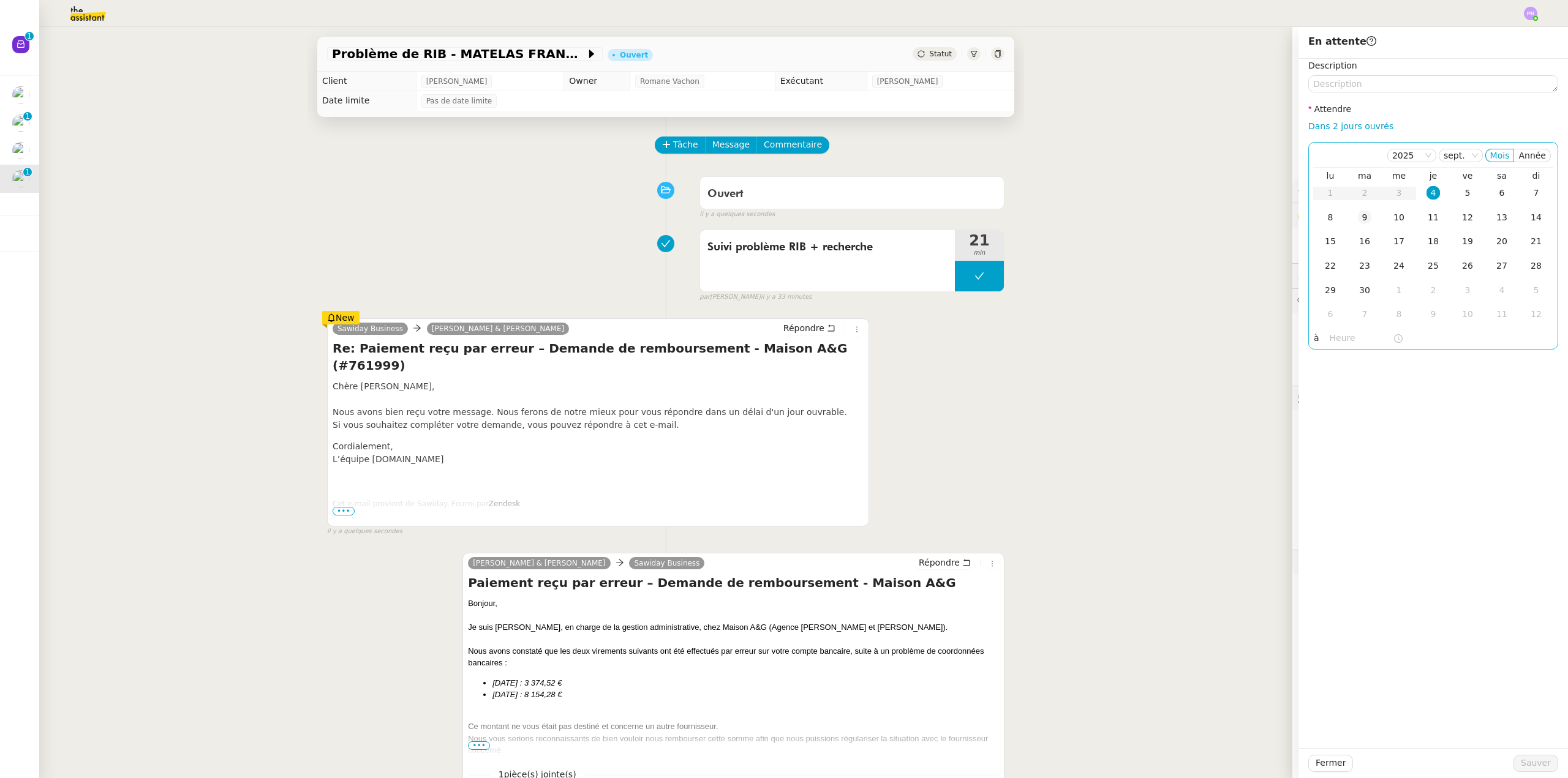
click at [1358, 219] on div "9" at bounding box center [1365, 217] width 14 height 14
click at [1520, 760] on span "Sauver" at bounding box center [1535, 763] width 30 height 14
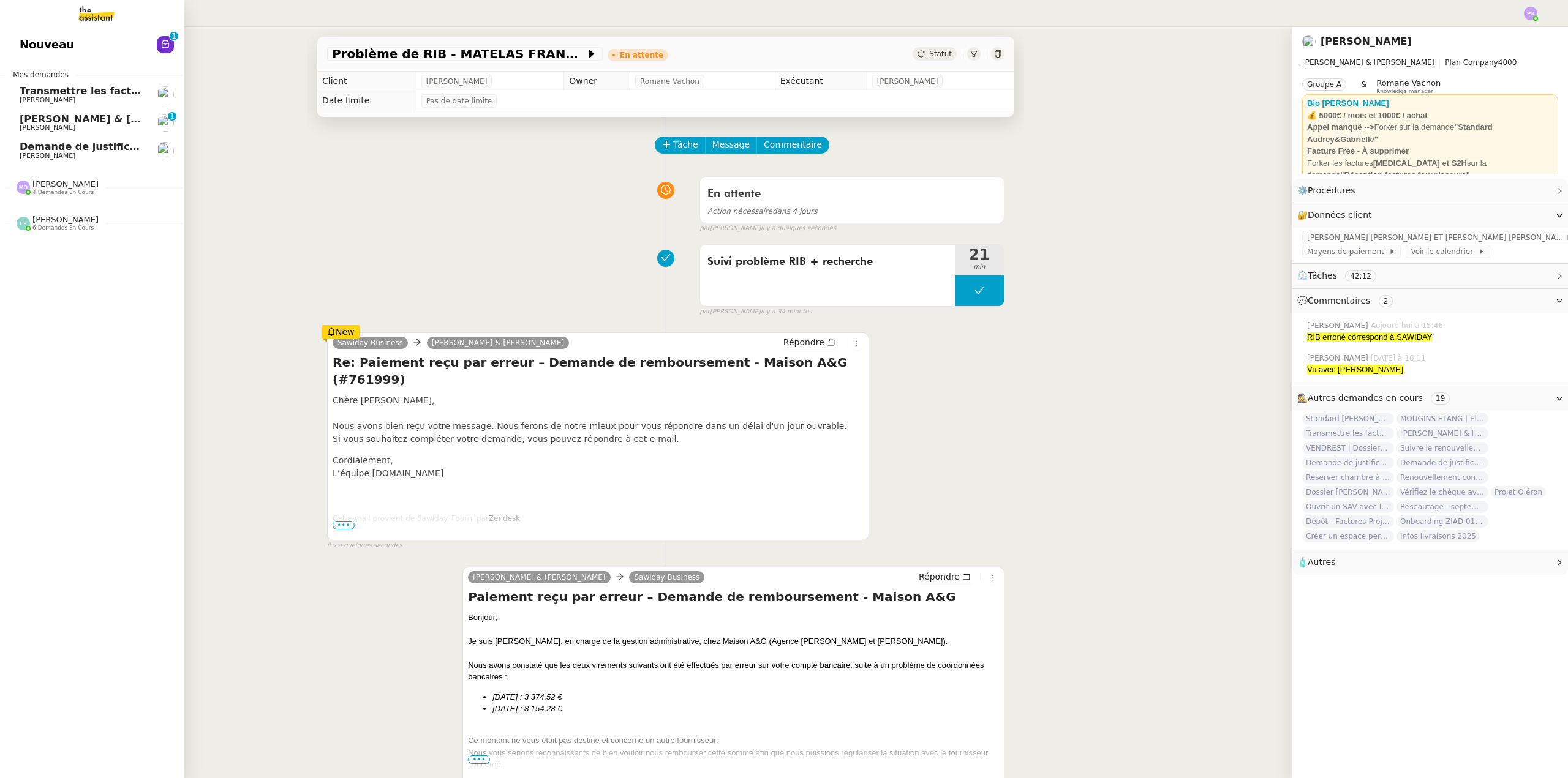
click at [76, 139] on link "Demande de justificatifs Pennylane - août 2025 Gabrielle Tavernier" at bounding box center [92, 150] width 184 height 28
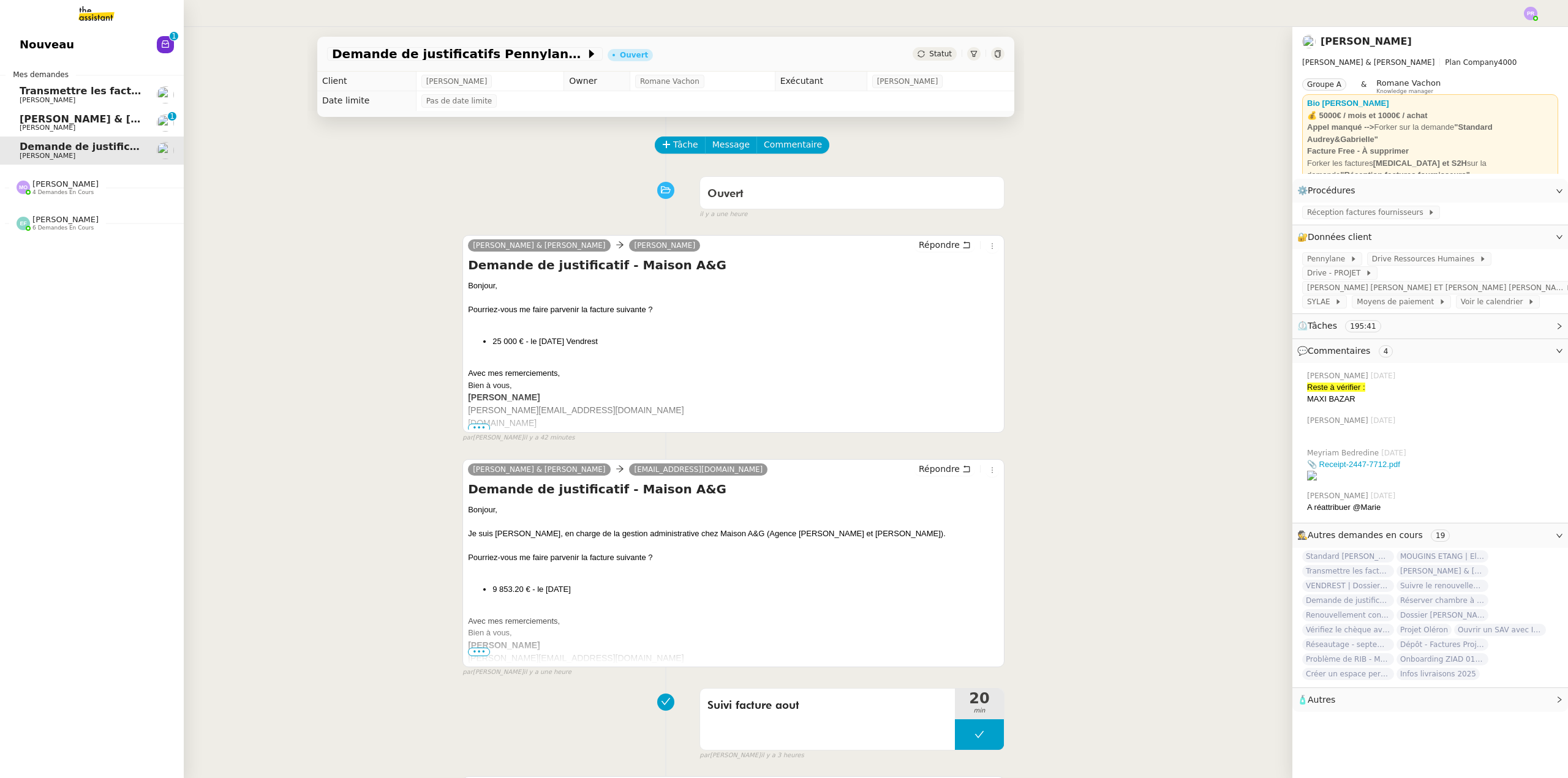
click at [91, 92] on span "Transmettre les factures sur Pennylane" at bounding box center [145, 90] width 251 height 12
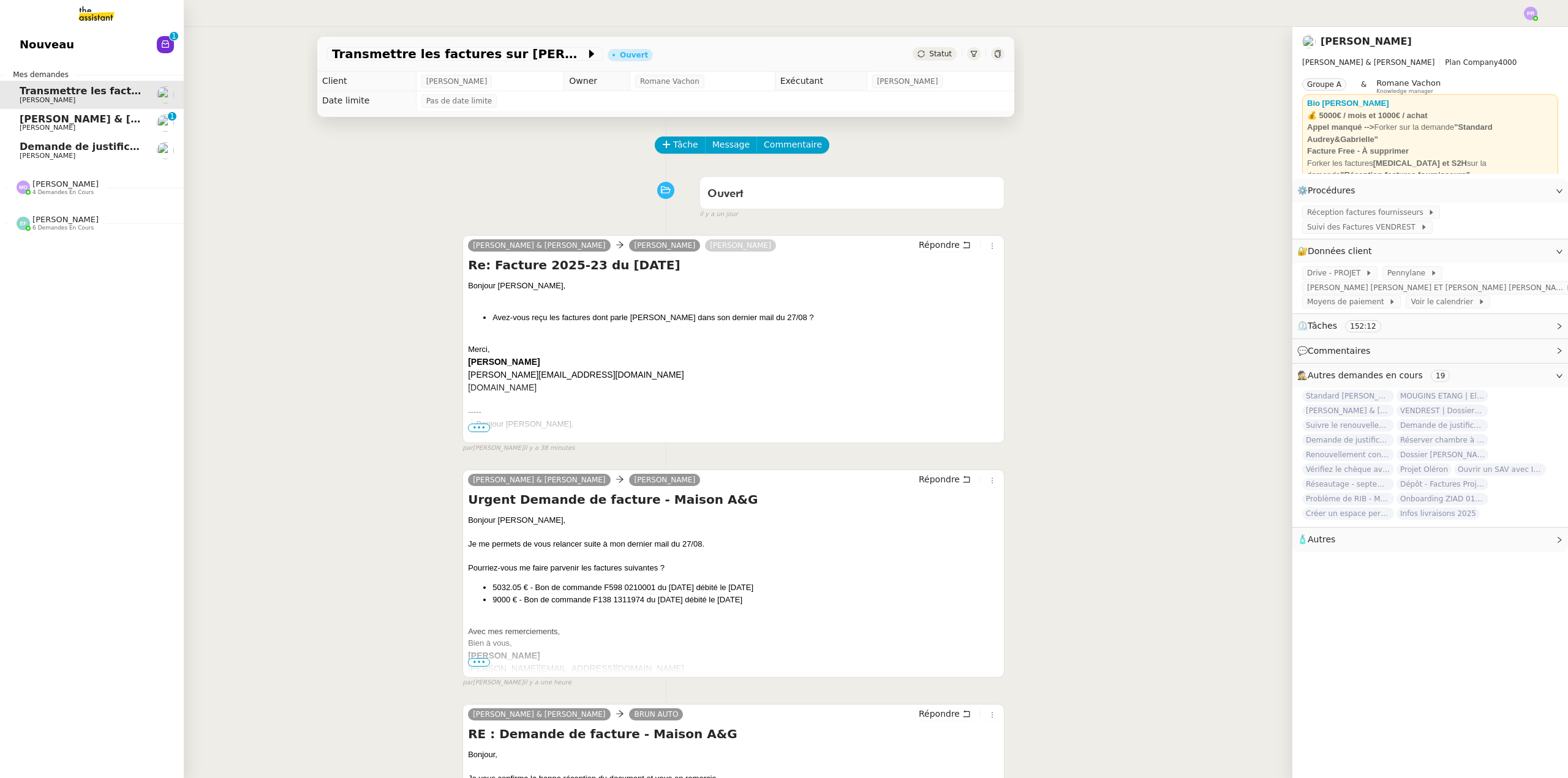
click at [111, 121] on span "[PERSON_NAME] & [PERSON_NAME] : Tenue comptable - Documents et justificatifs à …" at bounding box center [273, 119] width 507 height 12
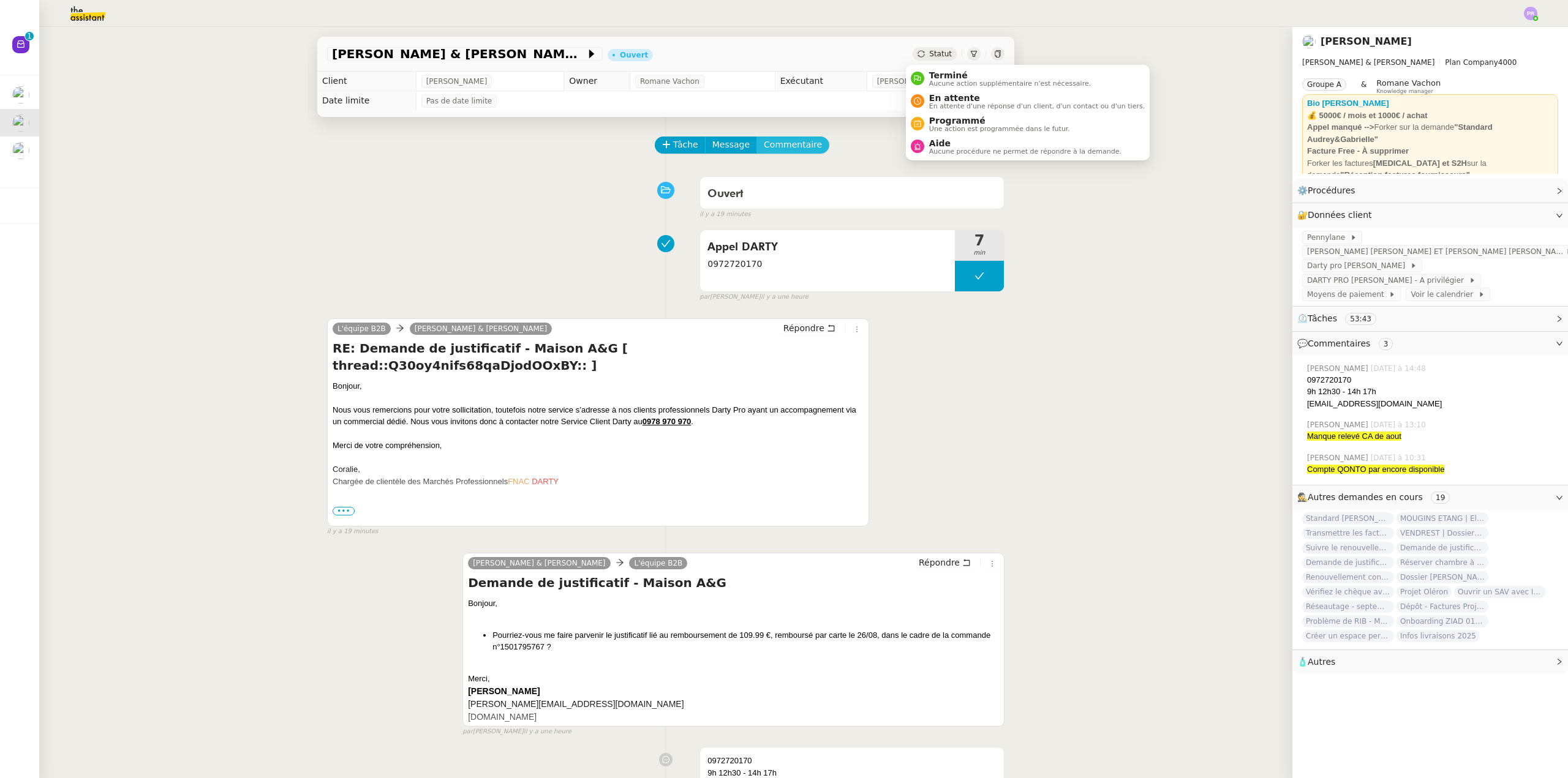
click at [780, 141] on span "Commentaire" at bounding box center [793, 145] width 58 height 14
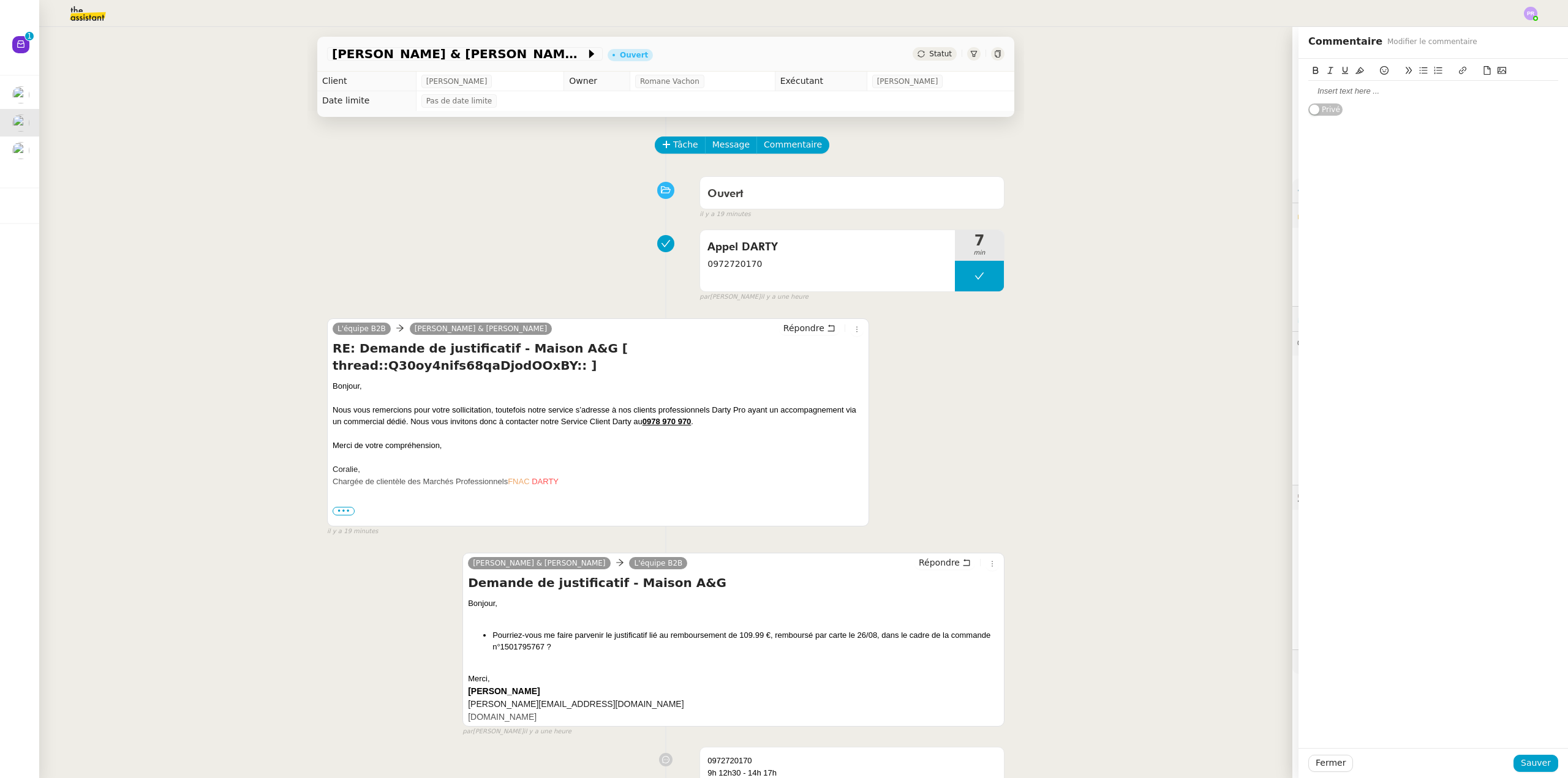
click at [1328, 92] on div at bounding box center [1433, 91] width 250 height 11
drag, startPoint x: 1398, startPoint y: 90, endPoint x: 1311, endPoint y: 91, distance: 87.0
click at [1298, 96] on div "Suite sur ticket de AOUT Privé" at bounding box center [1433, 88] width 269 height 58
click at [1355, 71] on icon at bounding box center [1359, 71] width 9 height 7
click at [1530, 762] on span "Sauver" at bounding box center [1535, 763] width 30 height 14
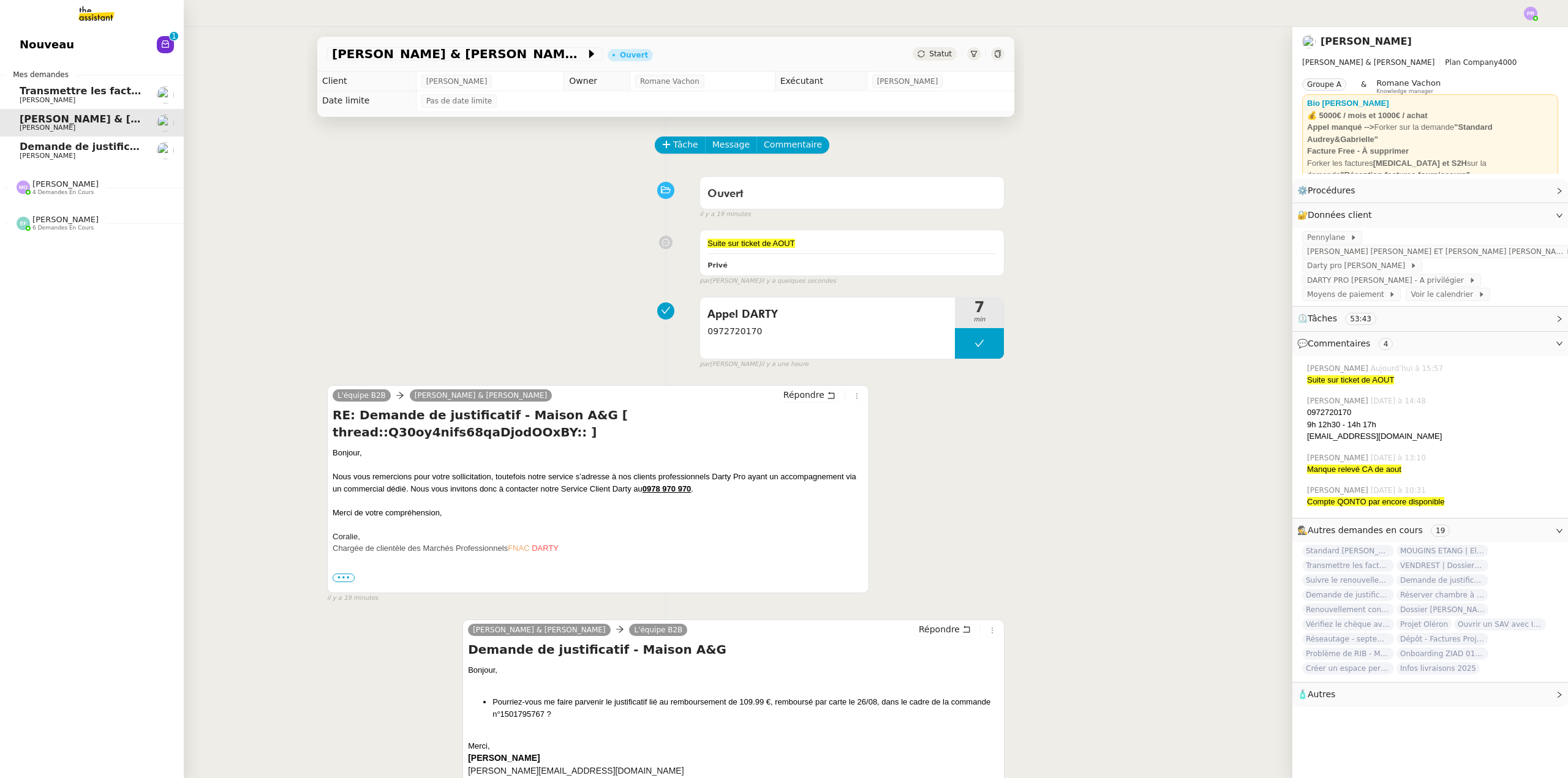
click at [80, 92] on span "Transmettre les factures sur Pennylane" at bounding box center [145, 90] width 251 height 12
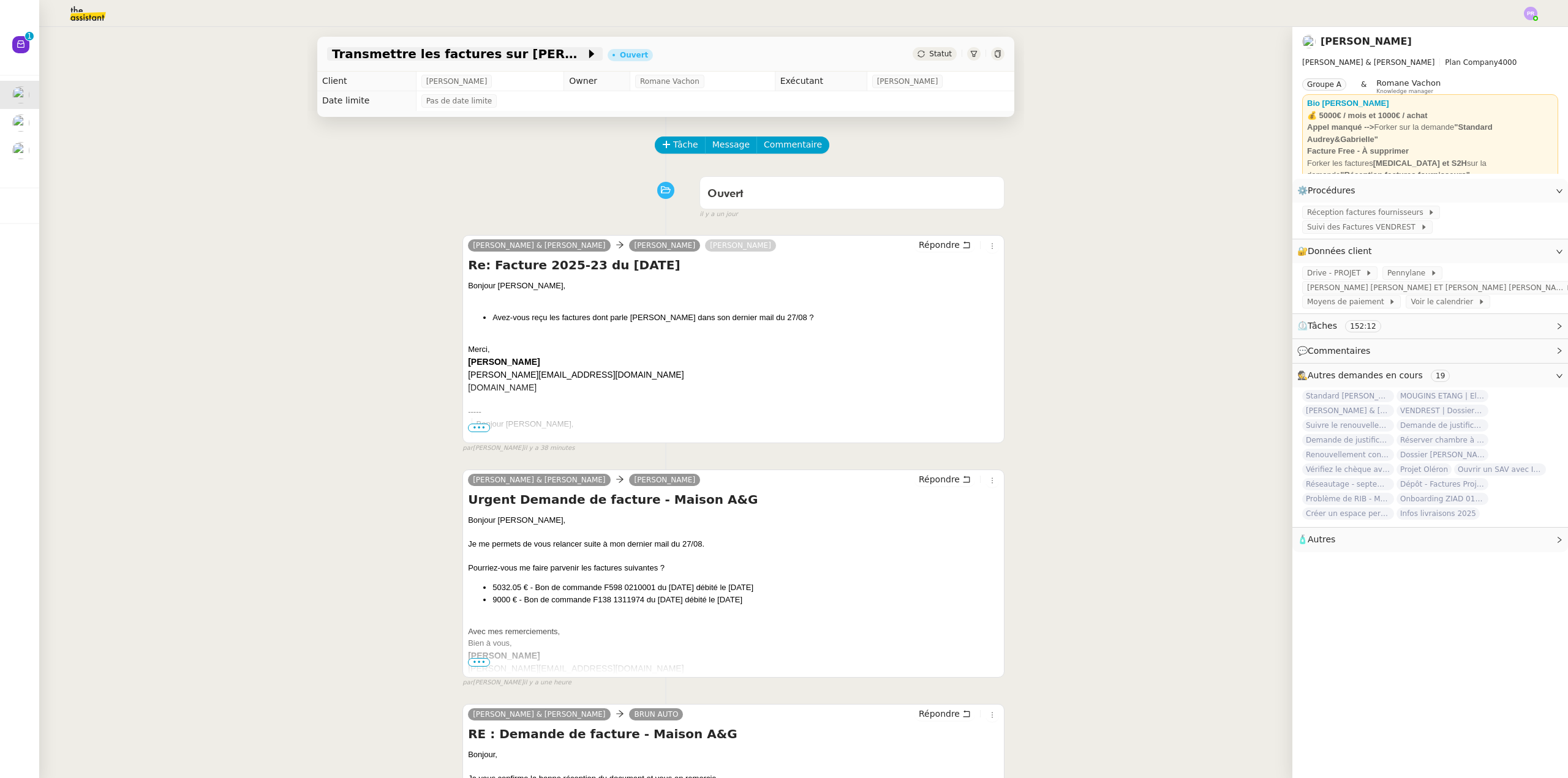
click at [445, 55] on span "Transmettre les factures sur Pennylane" at bounding box center [458, 54] width 254 height 12
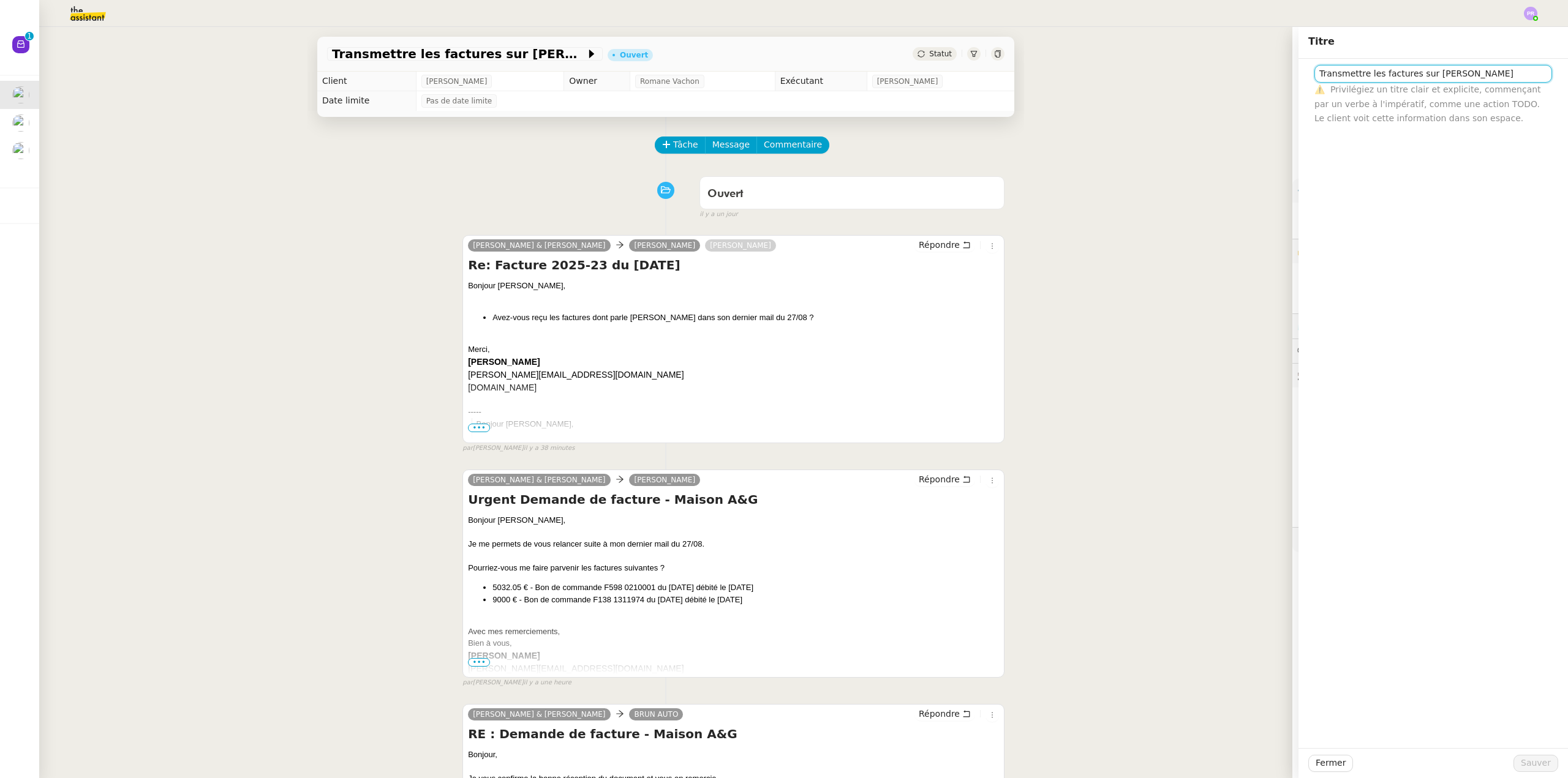
click at [1314, 72] on input "Transmettre les factures sur Pennylane" at bounding box center [1433, 74] width 238 height 18
click at [1464, 71] on input "Demande VALOXY pour Pennylane" at bounding box center [1433, 74] width 238 height 18
type input "Demande VALOXY pour Pennylane - Montants importants sans justificatifs"
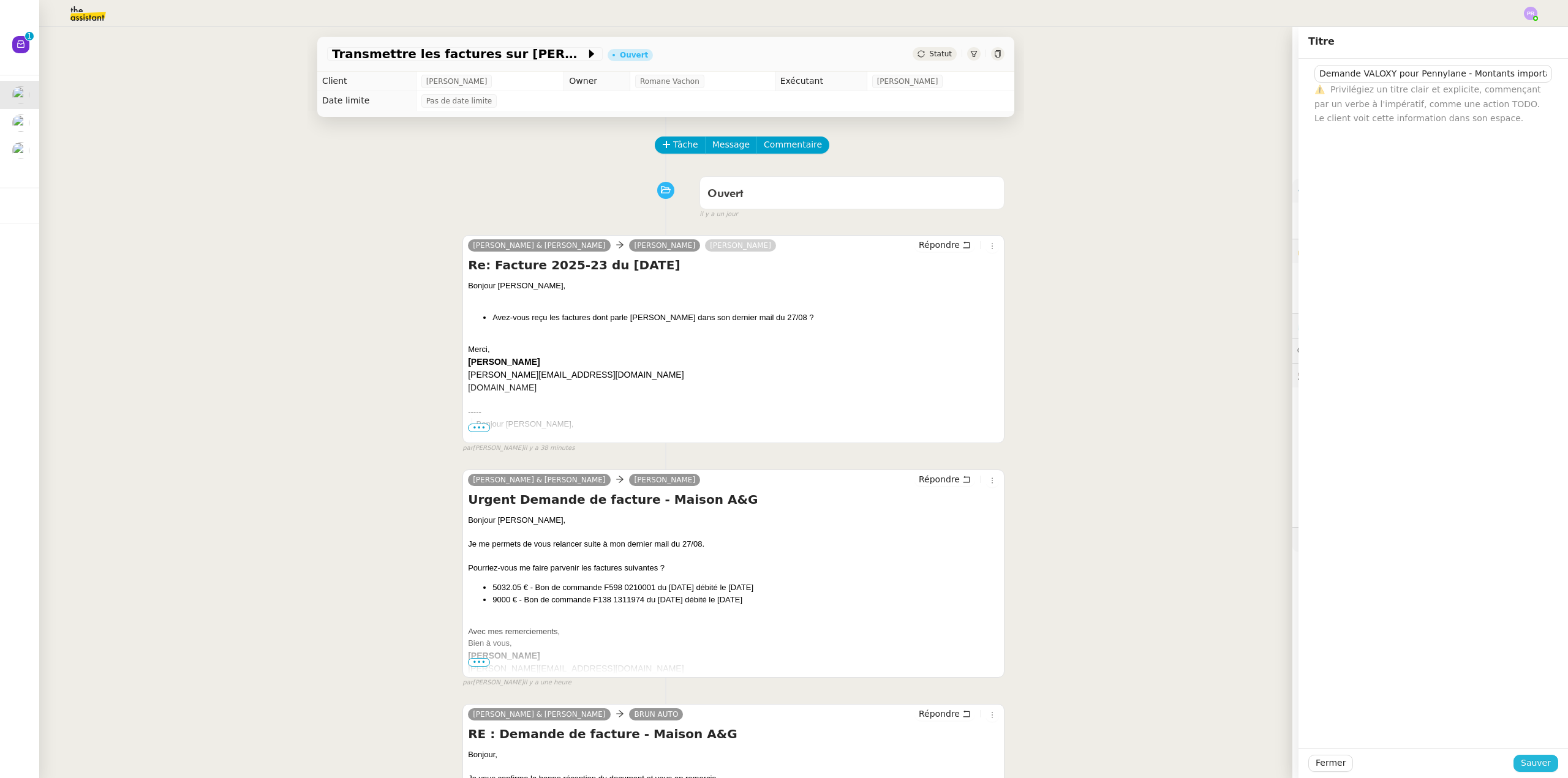
click at [1533, 760] on span "Sauver" at bounding box center [1535, 763] width 30 height 14
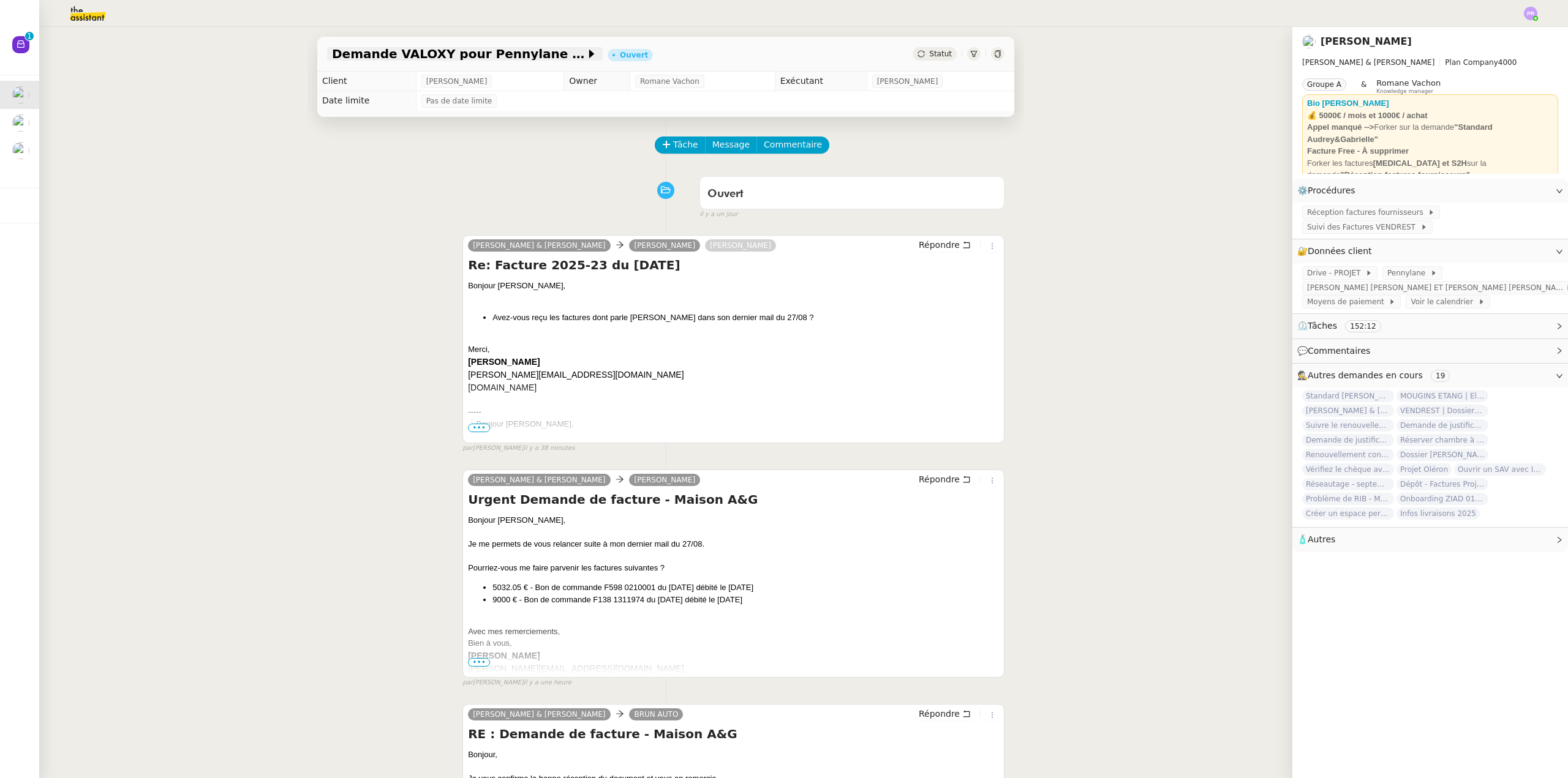
click at [398, 52] on span "Demande VALOXY pour Pennylane - Montants importants sans justificatifs" at bounding box center [458, 54] width 254 height 12
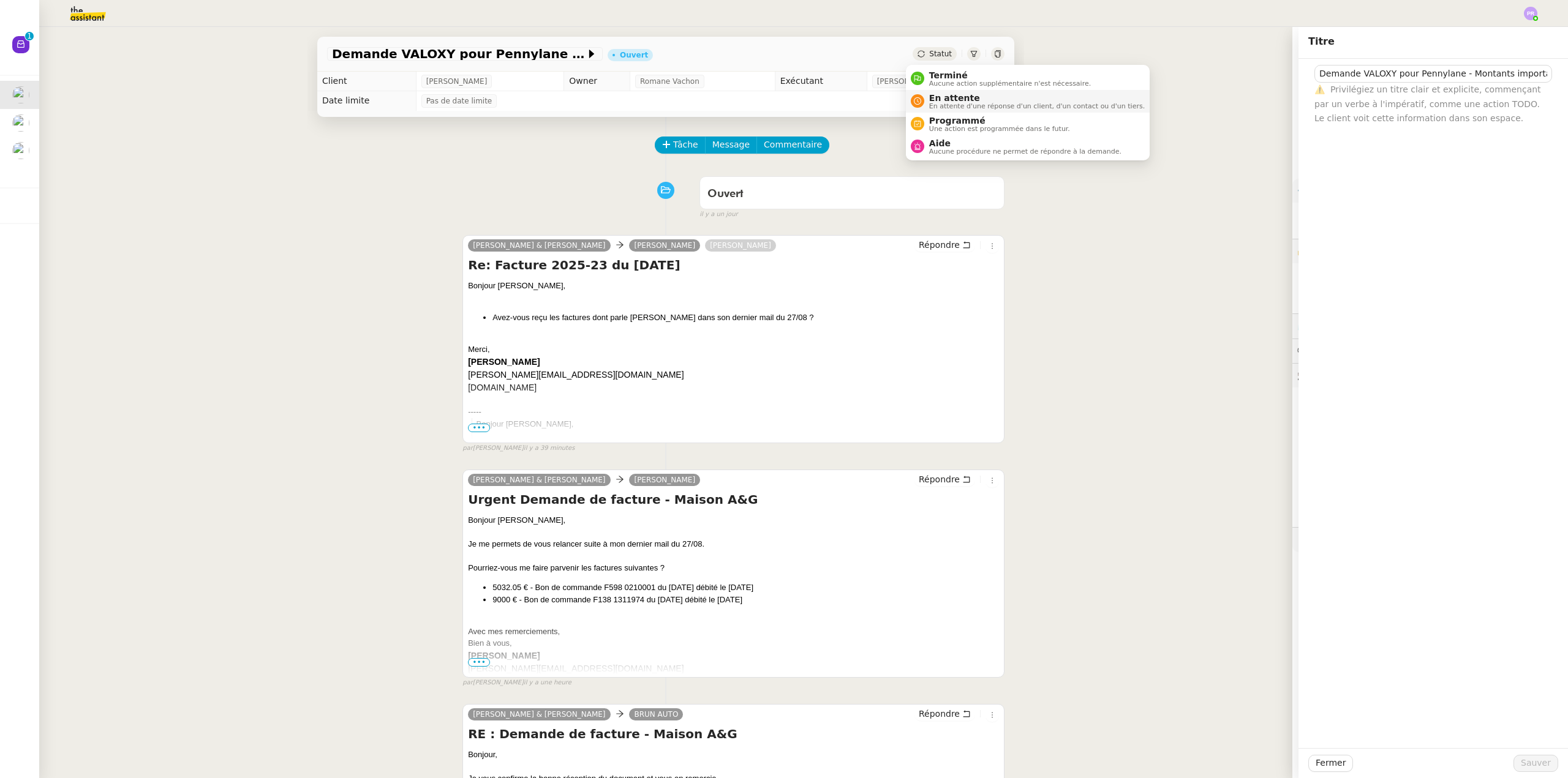
click at [962, 101] on span "En attente" at bounding box center [1036, 98] width 215 height 10
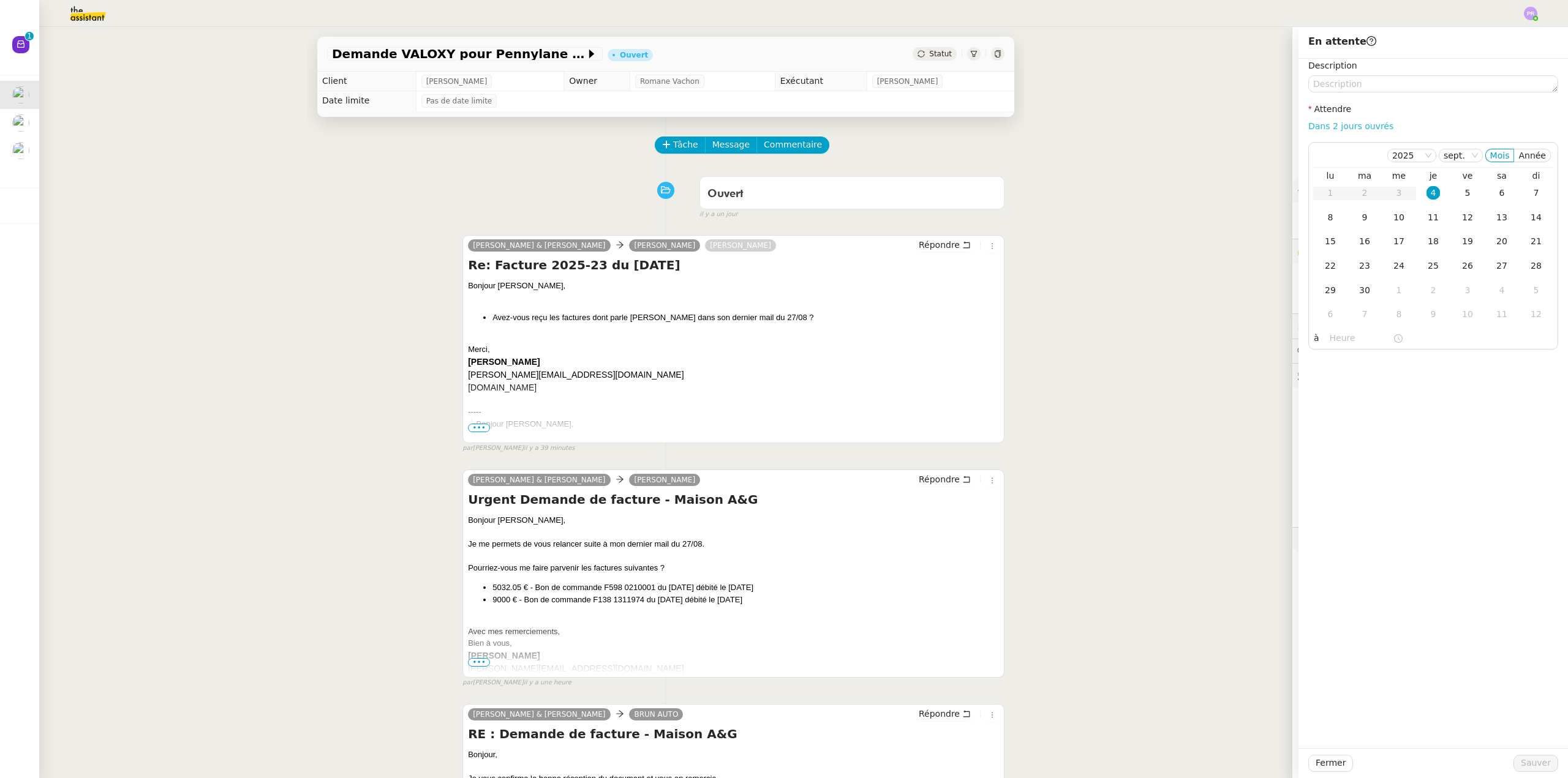
click at [1347, 129] on link "Dans 2 jours ouvrés" at bounding box center [1351, 126] width 85 height 10
type input "07:00"
click at [1358, 219] on div "9" at bounding box center [1365, 217] width 14 height 14
click at [1534, 764] on span "Sauver" at bounding box center [1535, 763] width 30 height 14
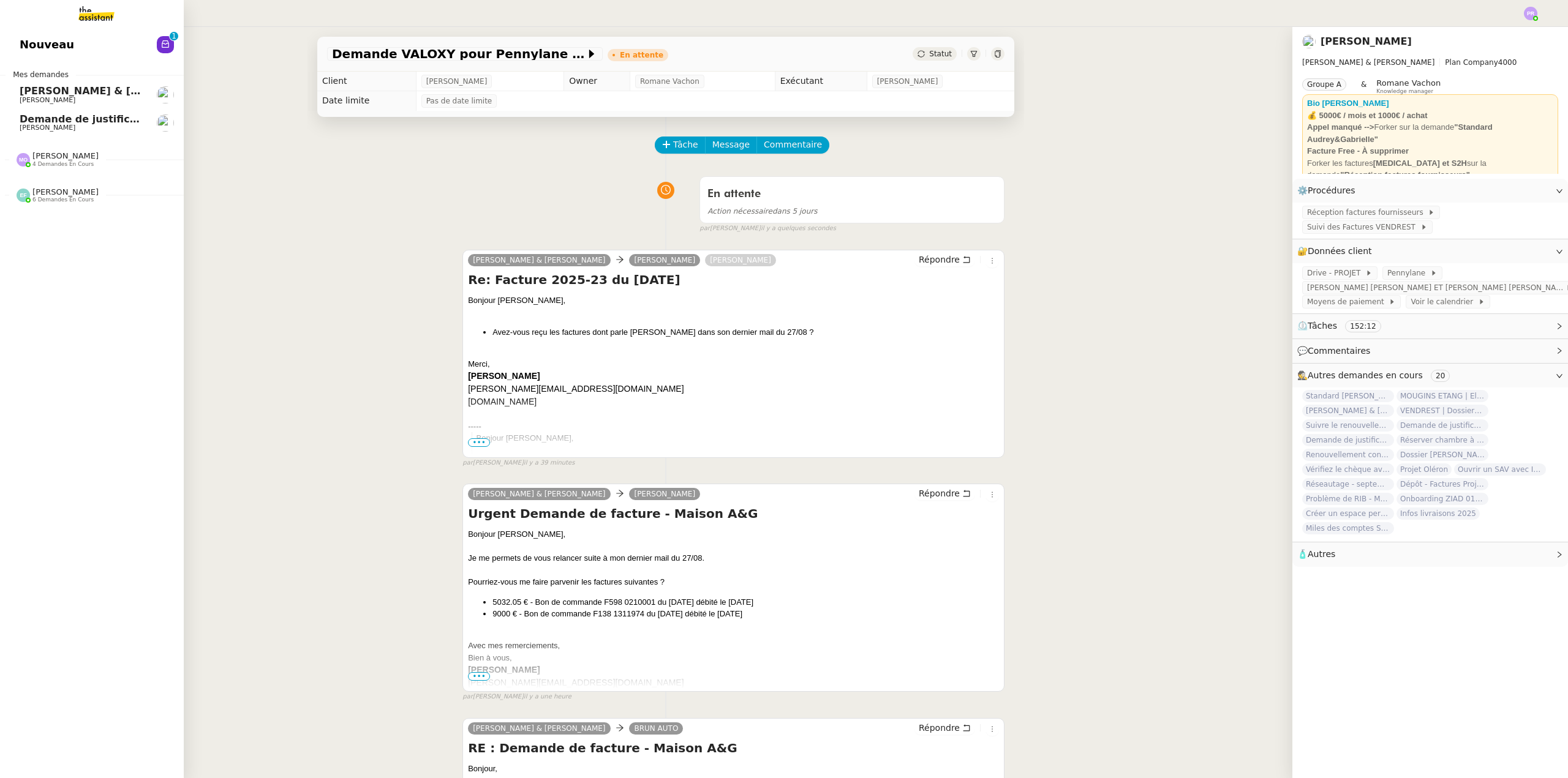
click at [106, 120] on span "Demande de justificatifs Pennylane - août 2025" at bounding box center [151, 119] width 263 height 12
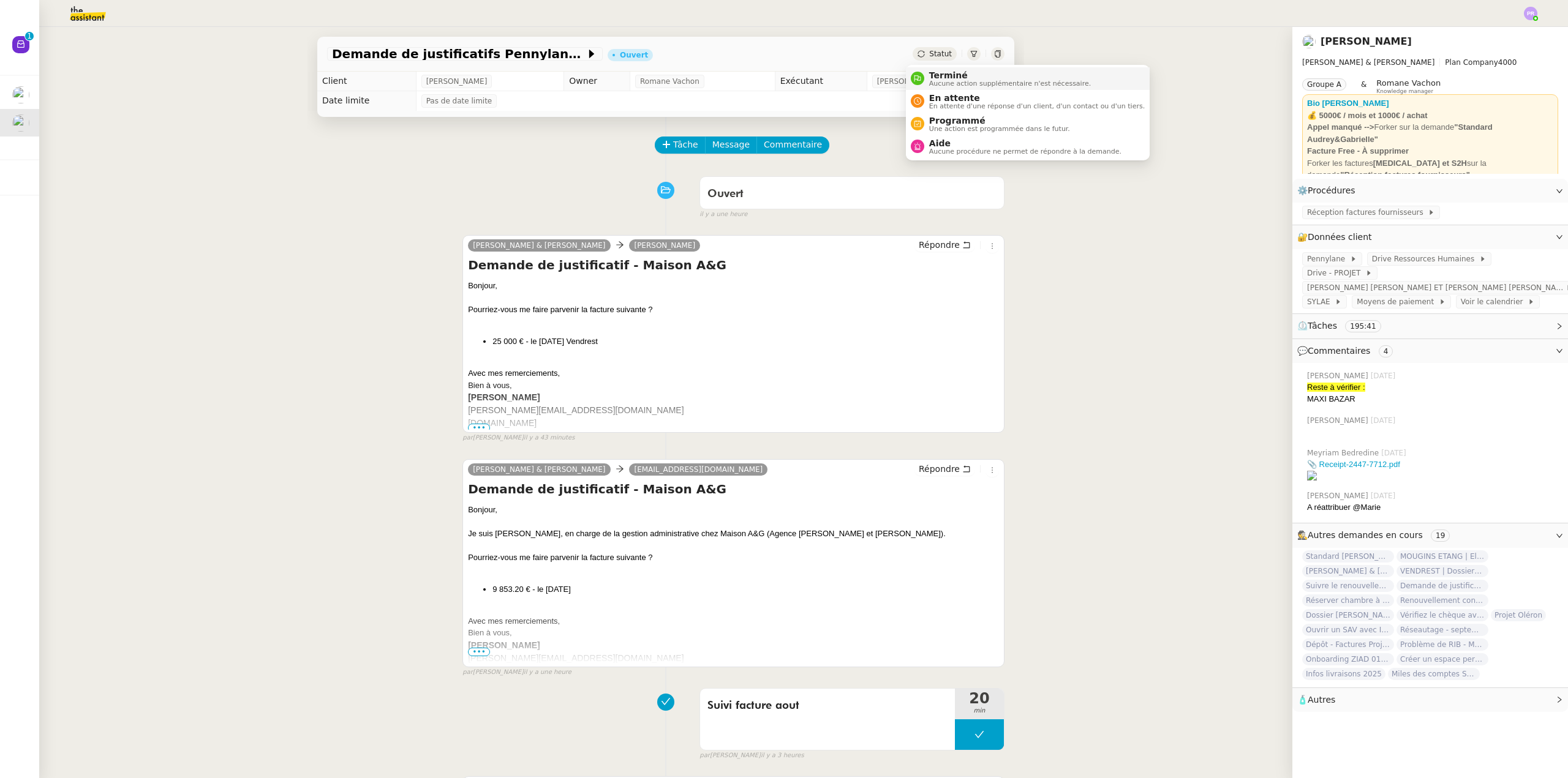
click at [949, 75] on span "Terminé" at bounding box center [1010, 75] width 162 height 10
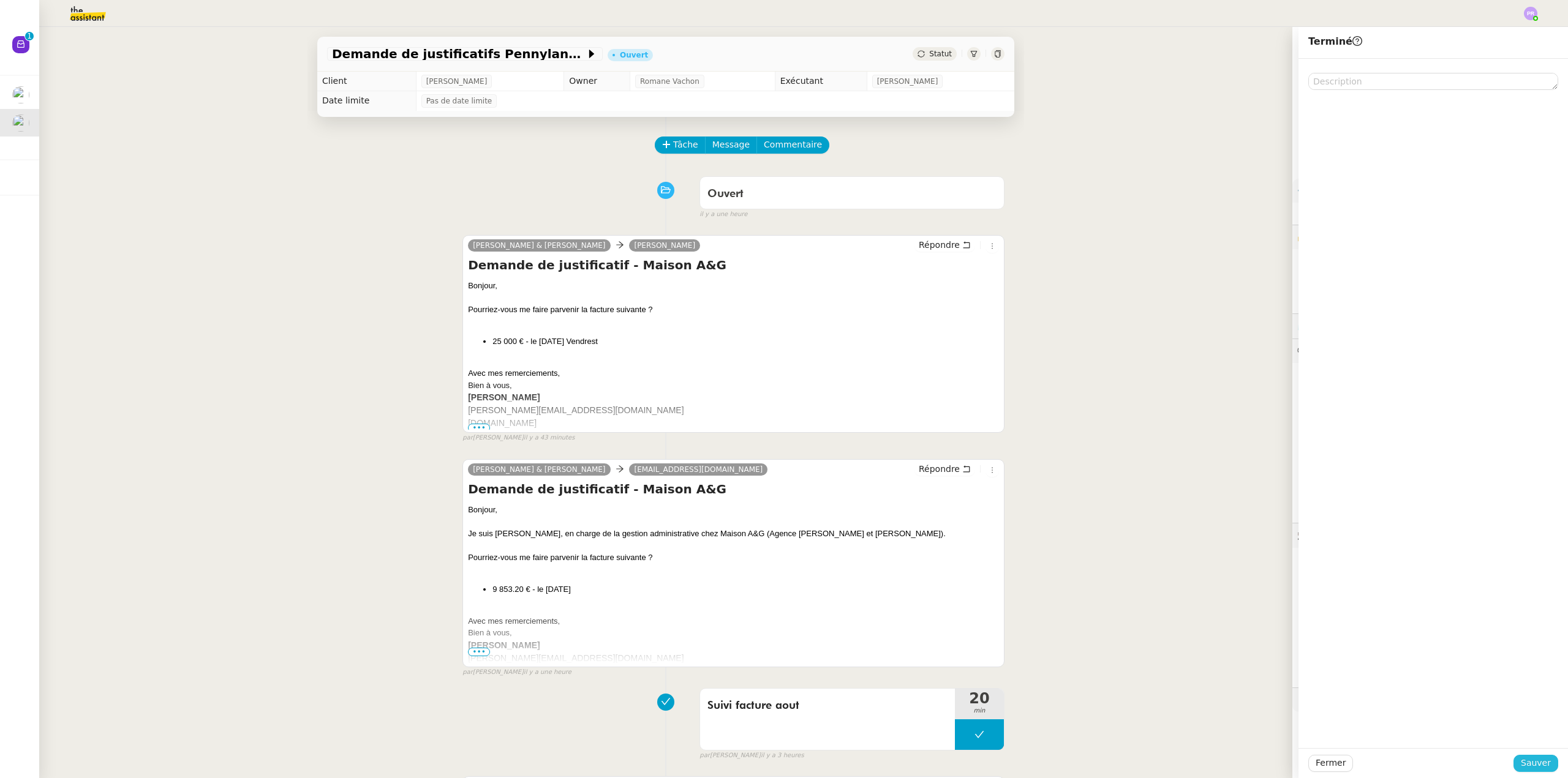
click at [1531, 766] on span "Sauver" at bounding box center [1535, 763] width 30 height 14
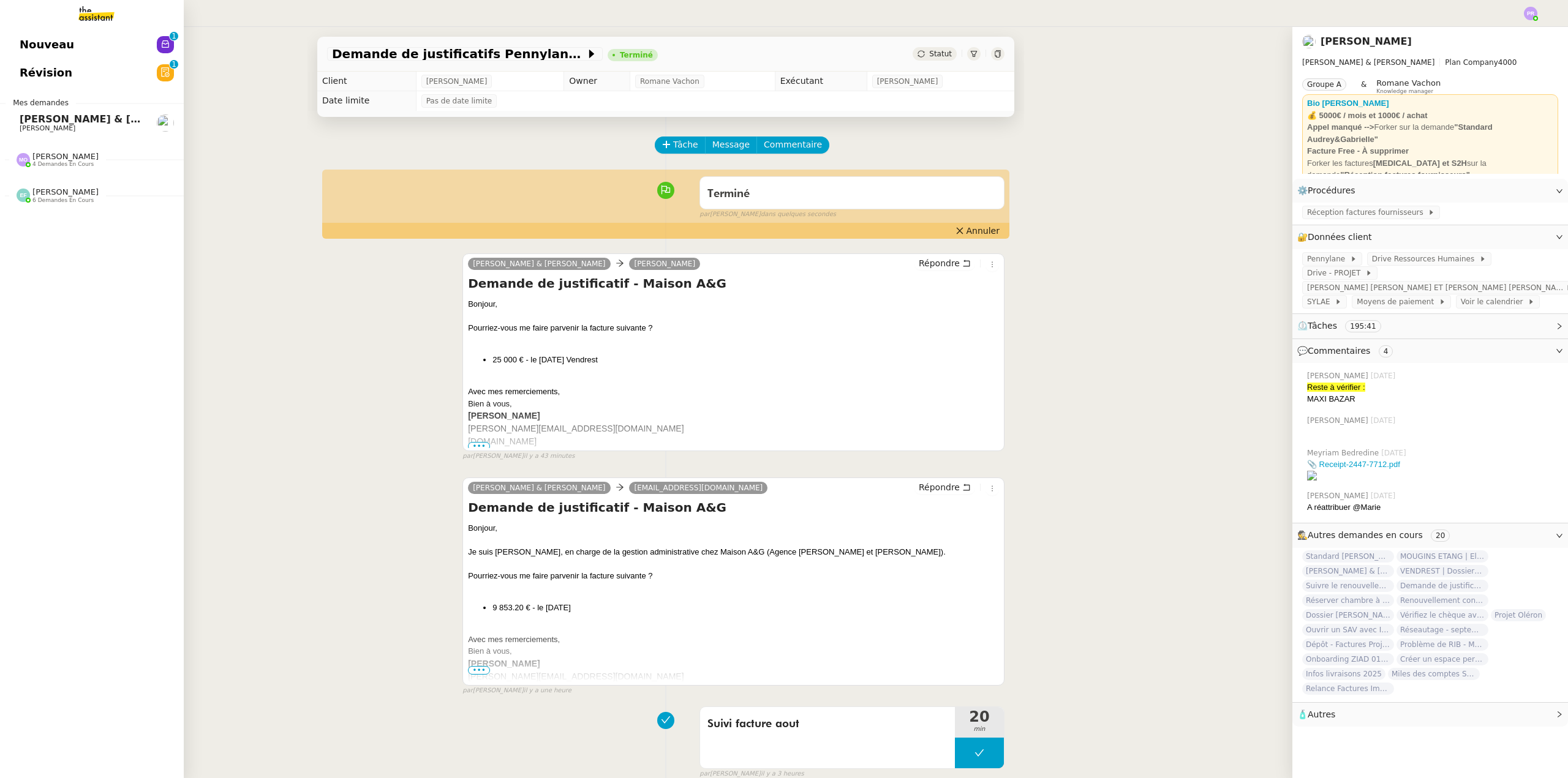
click at [88, 118] on span "[PERSON_NAME] & [PERSON_NAME] : Tenue comptable - Documents et justificatifs à …" at bounding box center [273, 119] width 507 height 12
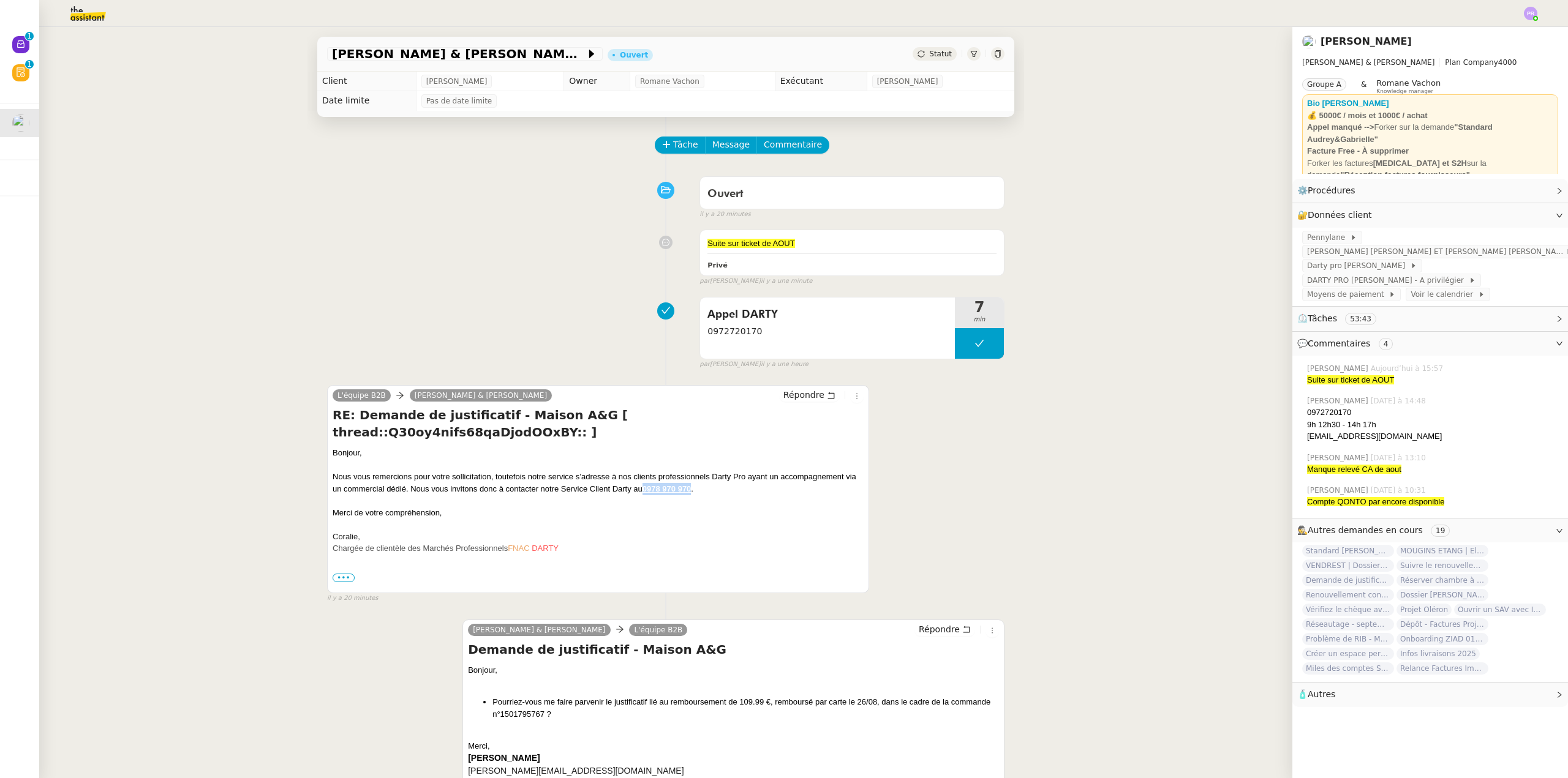
copy strong "0978 970 970"
drag, startPoint x: 693, startPoint y: 473, endPoint x: 640, endPoint y: 472, distance: 53.0
click at [642, 484] on strong "0978 970 970" at bounding box center [667, 489] width 49 height 10
drag, startPoint x: 552, startPoint y: 321, endPoint x: 640, endPoint y: 313, distance: 88.4
click at [555, 320] on div "Appel DARTY 0972720170 7 min false par Pauline R. il y a une heure" at bounding box center [665, 330] width 678 height 78
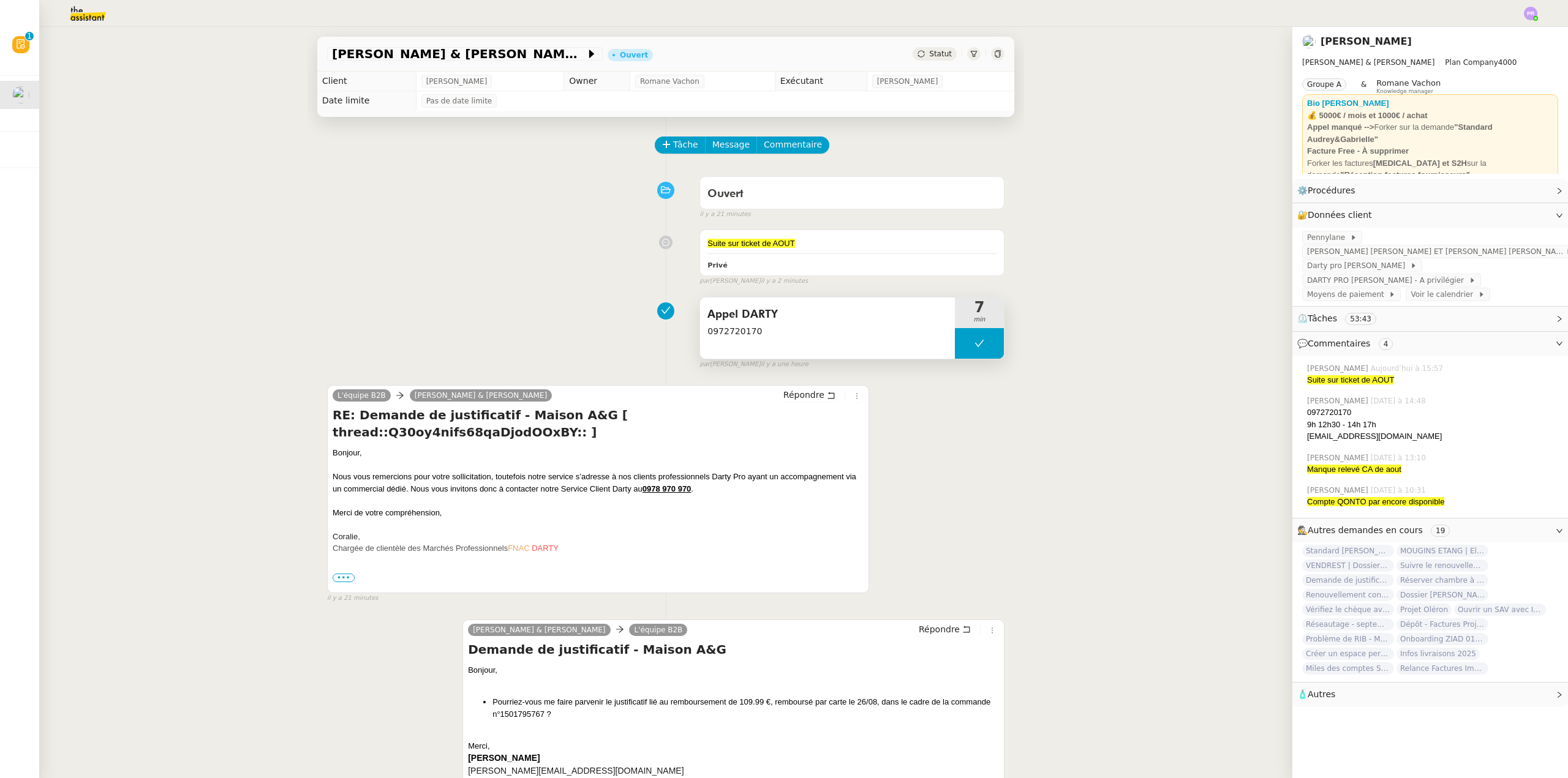
click at [960, 348] on button at bounding box center [979, 343] width 49 height 31
click at [962, 348] on icon at bounding box center [967, 343] width 10 height 10
click at [992, 400] on div "L'équipe B2B Camille Audrey & Gabrielle Répondre RE: Demande de justificatif - …" at bounding box center [665, 489] width 678 height 230
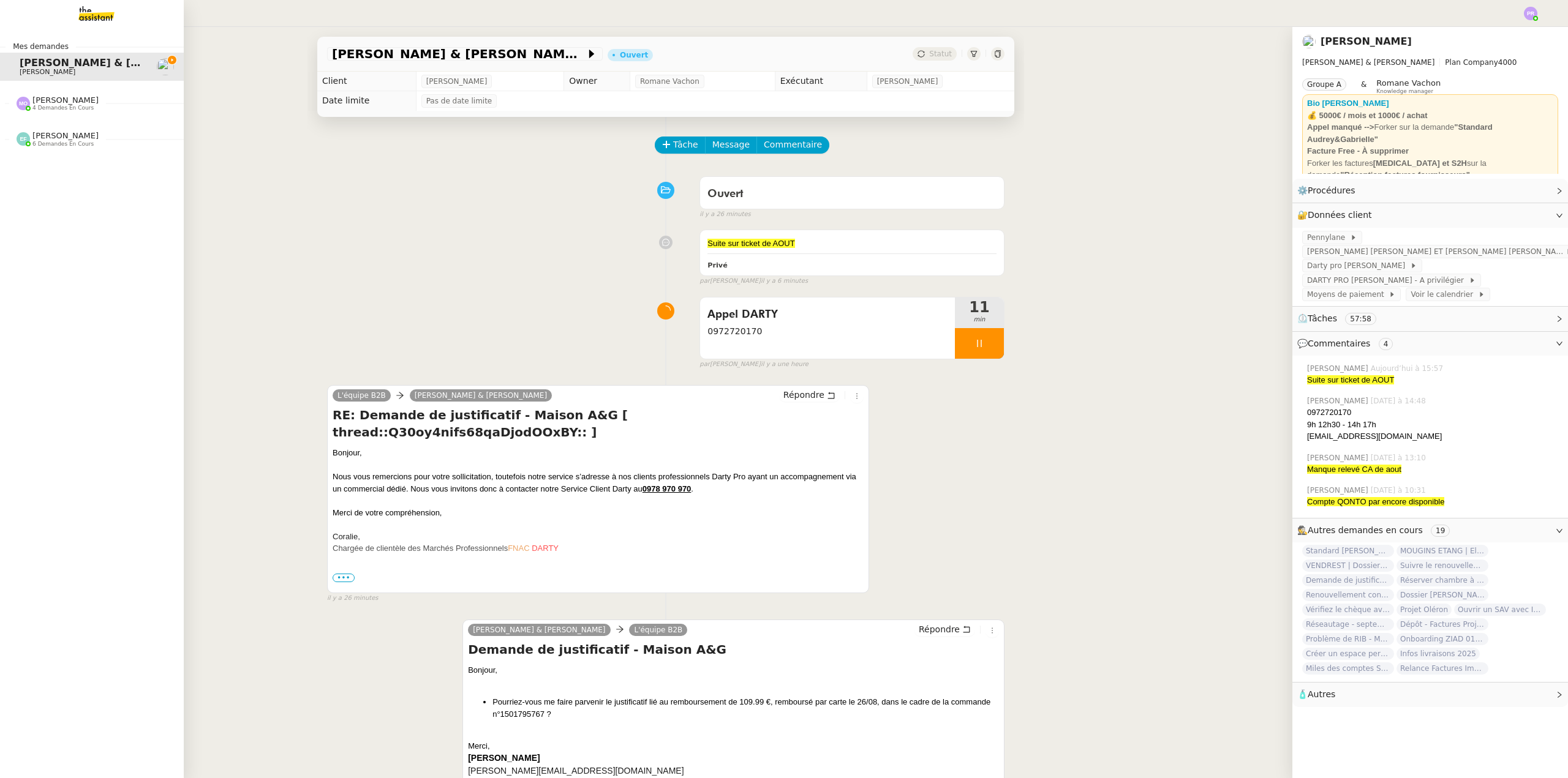
click at [121, 96] on nz-divider "Marie Orsoni 4 demandes en cours" at bounding box center [97, 103] width 184 height 16
click at [112, 131] on span "MOUGINS ETANG | Electroménagers" at bounding box center [118, 126] width 196 height 12
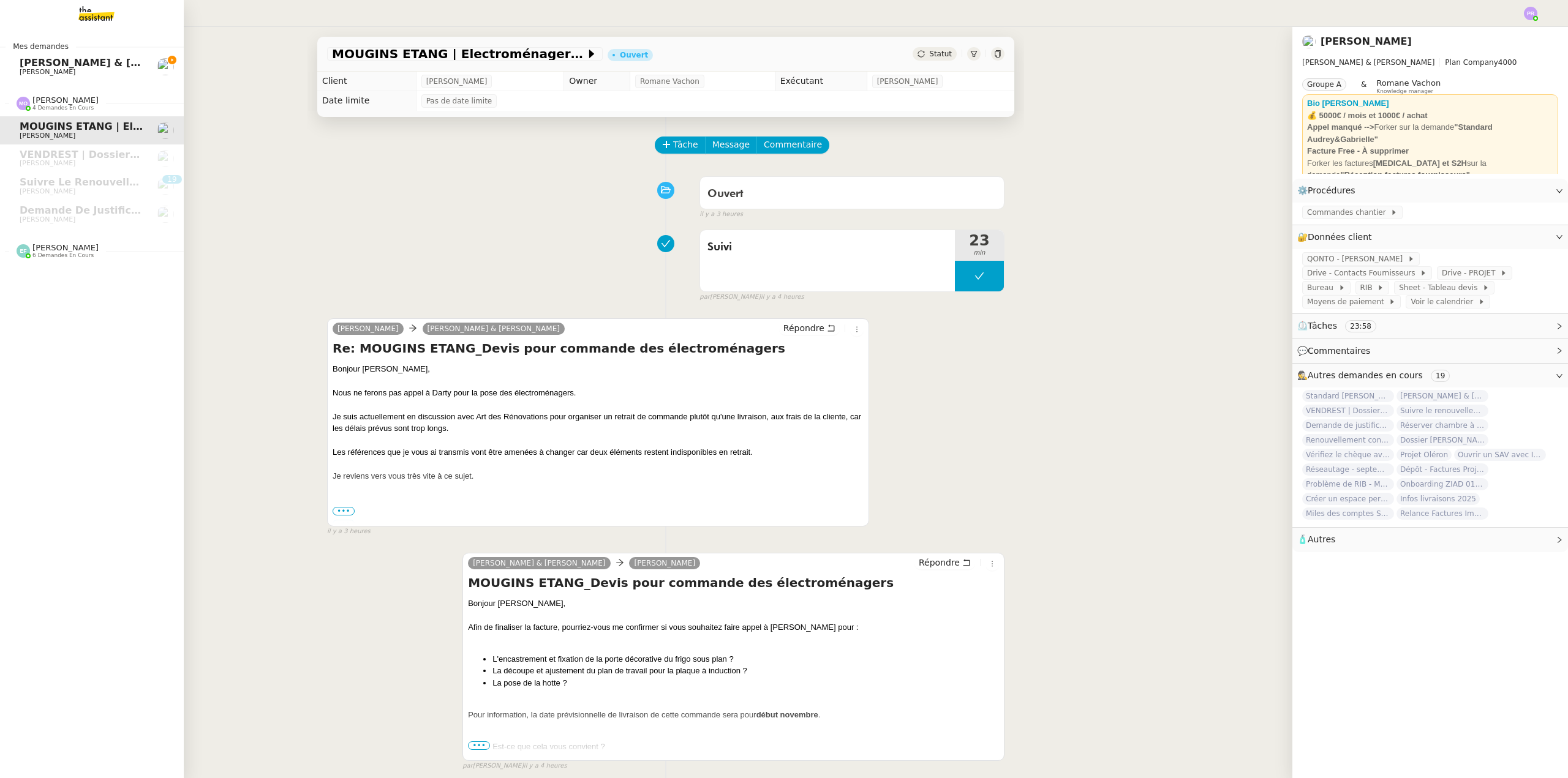
drag, startPoint x: 57, startPoint y: 61, endPoint x: 65, endPoint y: 61, distance: 8.0
click at [57, 61] on span "[PERSON_NAME] & [PERSON_NAME] : Tenue comptable - Documents et justificatifs à …" at bounding box center [273, 63] width 507 height 12
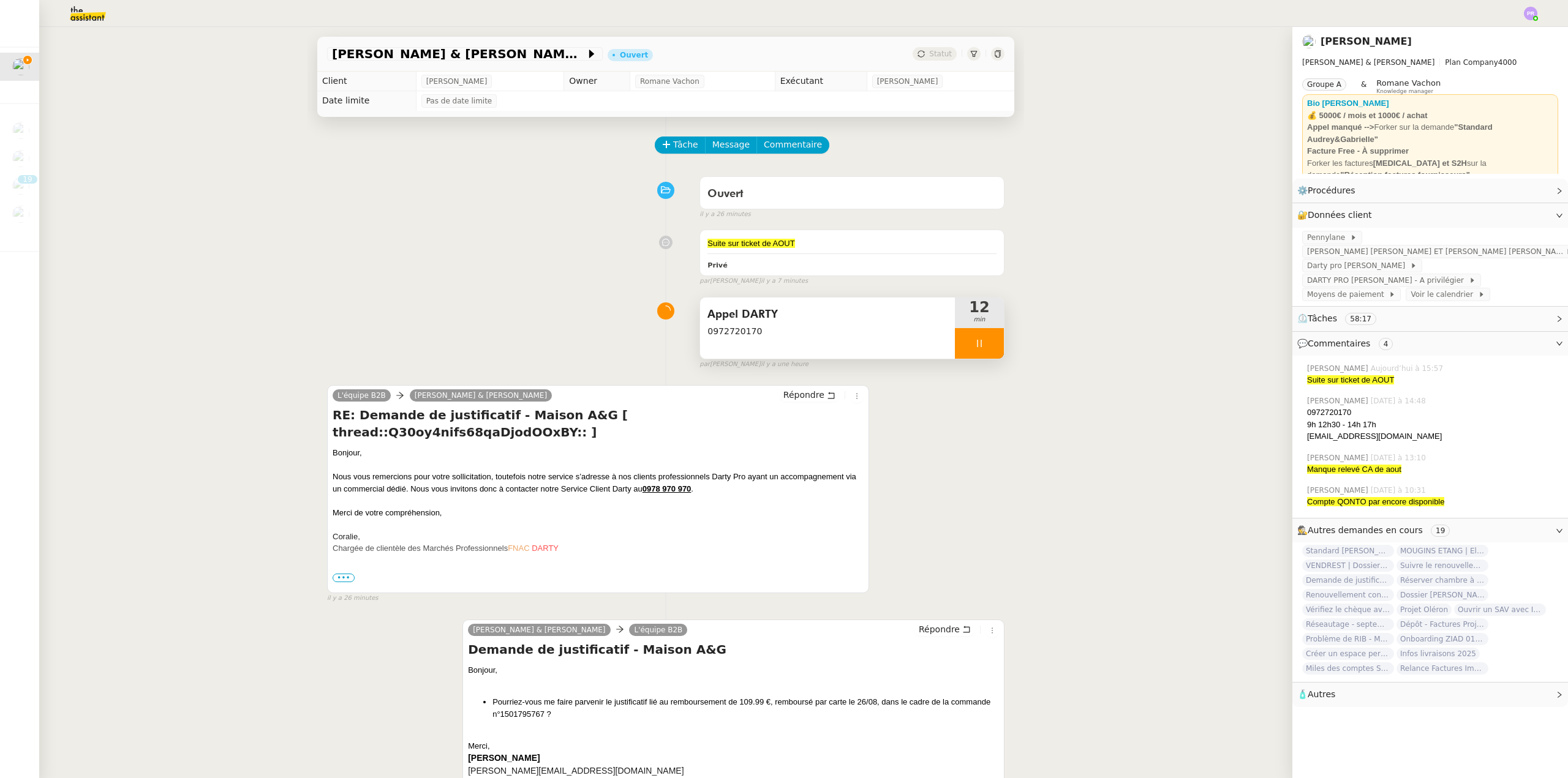
click at [986, 338] on div at bounding box center [979, 343] width 49 height 31
click at [987, 341] on icon at bounding box center [992, 343] width 10 height 10
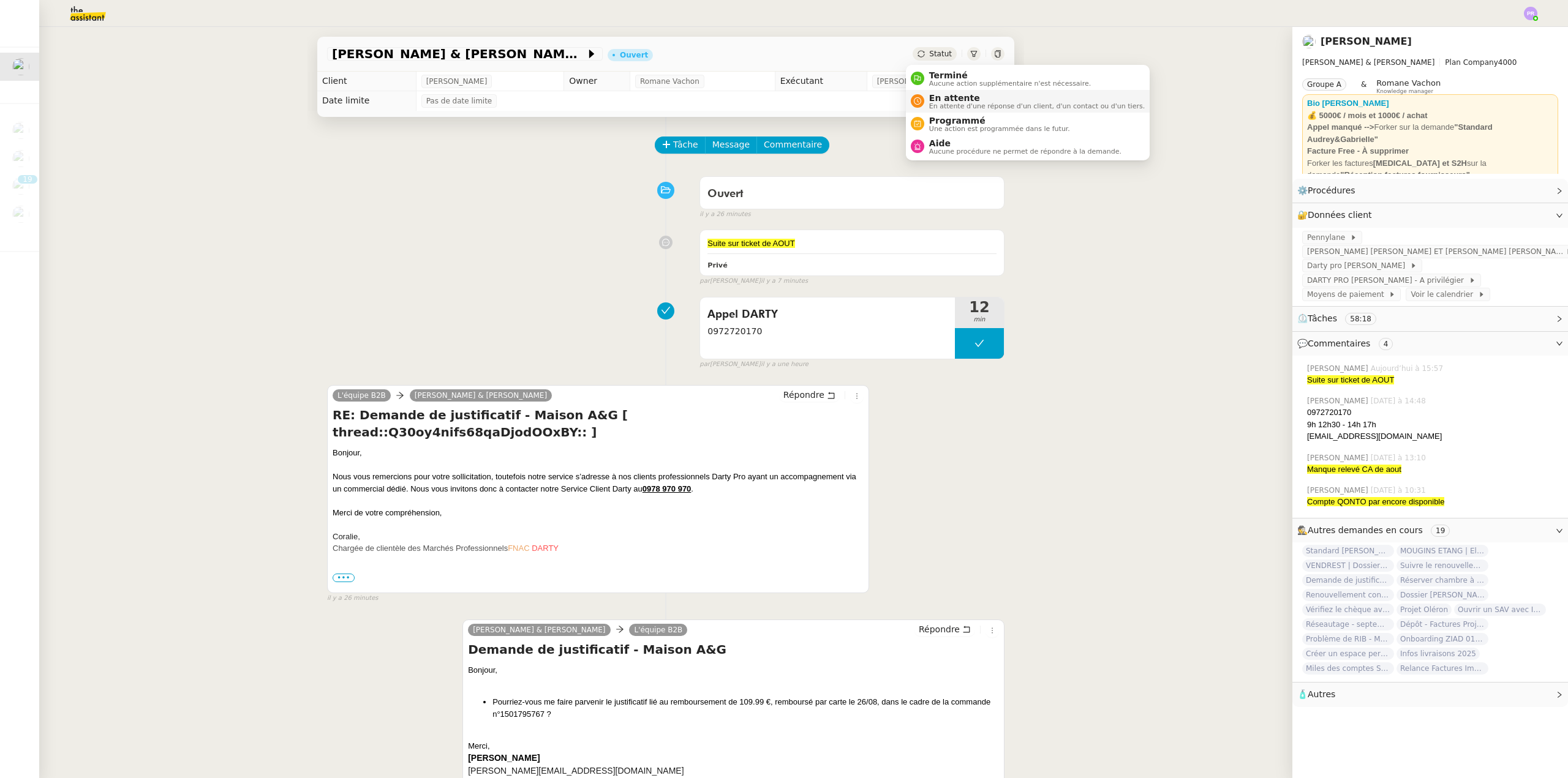
click at [961, 105] on span "En attente d'une réponse d'un client, d'un contact ou d'un tiers." at bounding box center [1036, 106] width 215 height 7
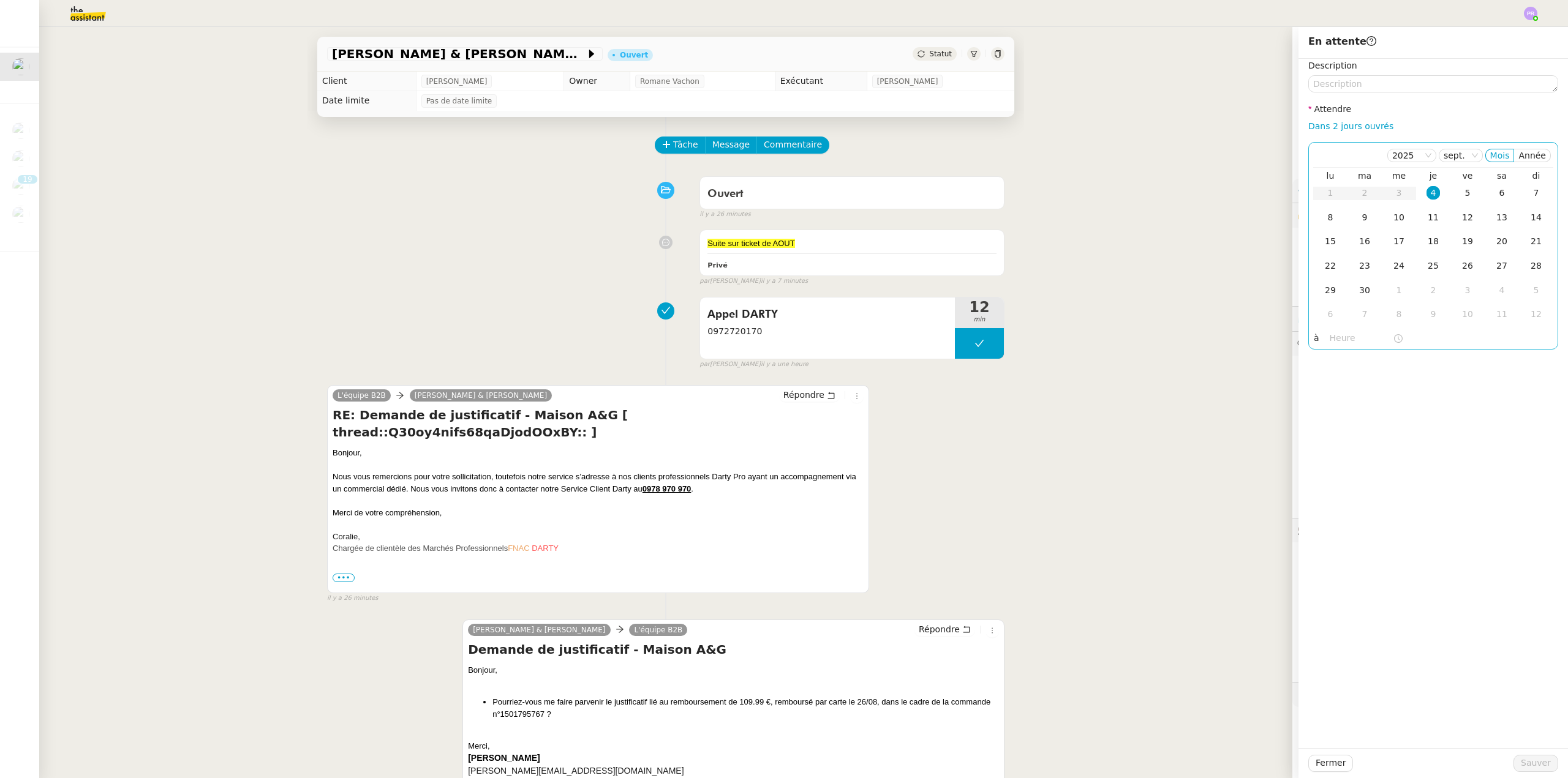
drag, startPoint x: 1355, startPoint y: 126, endPoint x: 1363, endPoint y: 169, distance: 43.7
click at [1355, 126] on link "Dans 2 jours ouvrés" at bounding box center [1351, 126] width 85 height 10
type input "07:00"
click at [1366, 211] on td "9" at bounding box center [1364, 218] width 34 height 24
click at [1532, 775] on div "Fermer Sauver" at bounding box center [1433, 763] width 269 height 30
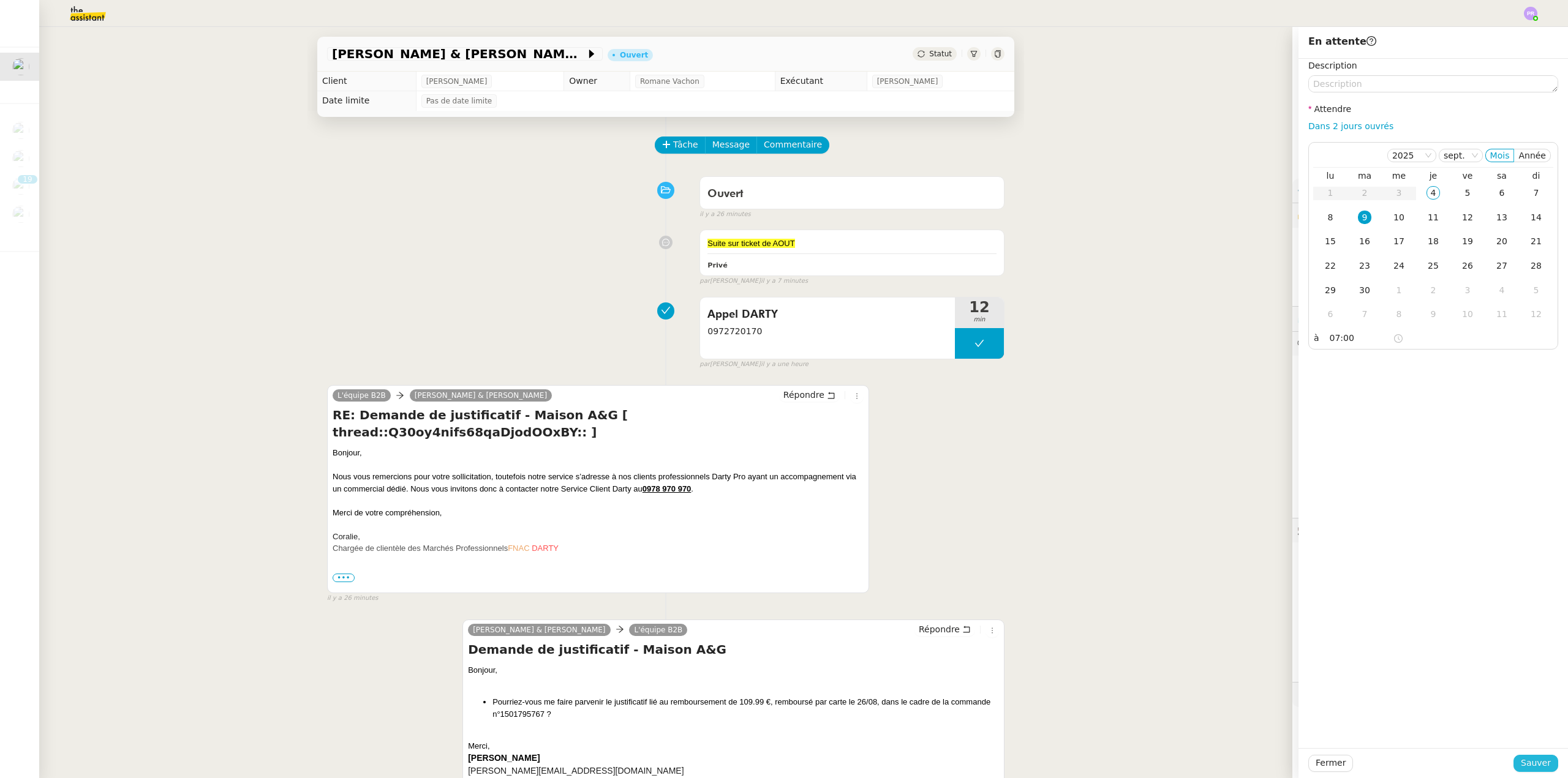
click at [1532, 762] on span "Sauver" at bounding box center [1535, 763] width 30 height 14
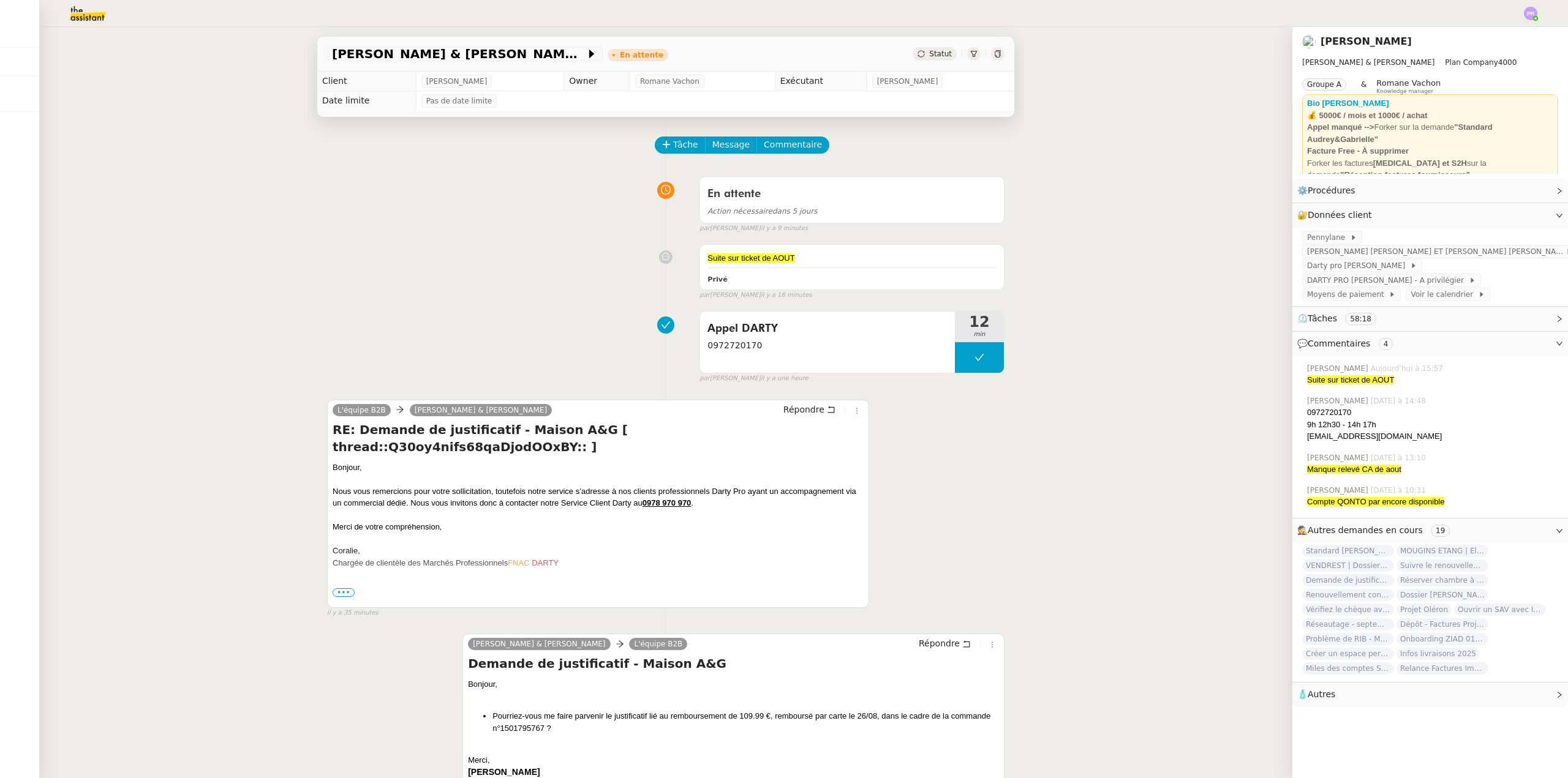
click at [86, 24] on img at bounding box center [78, 14] width 95 height 27
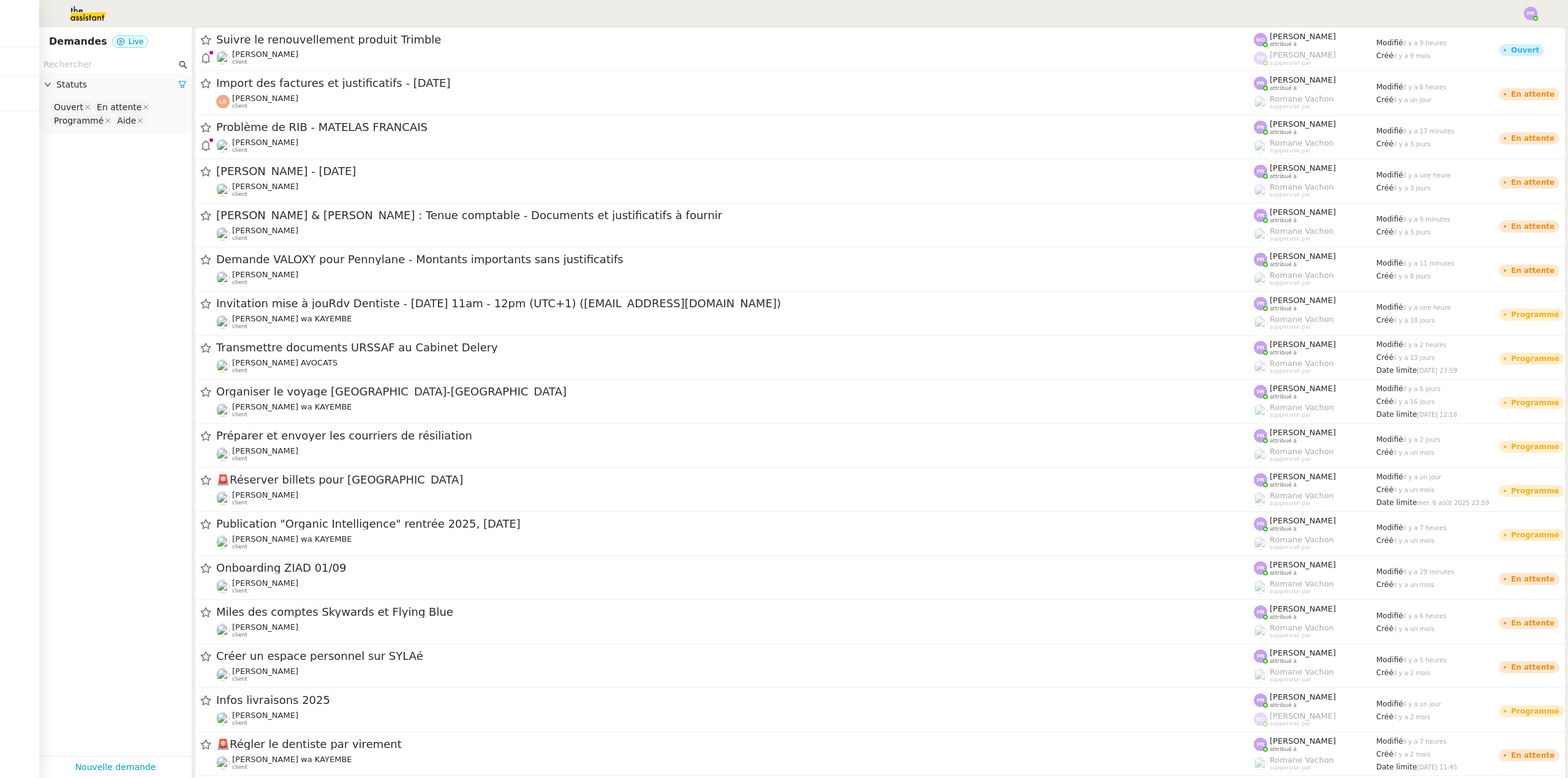
click at [86, 61] on input "text" at bounding box center [110, 65] width 133 height 14
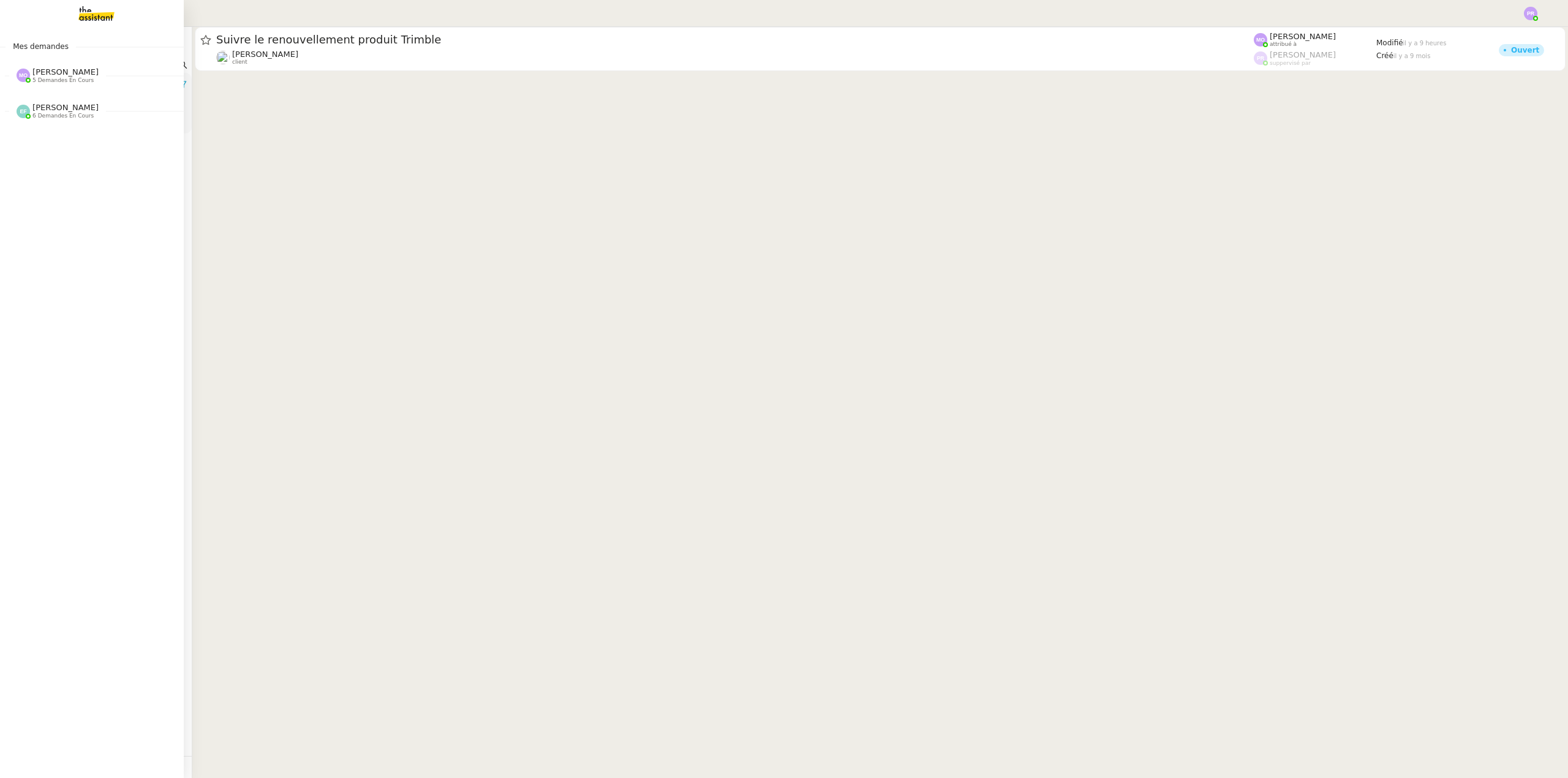
drag, startPoint x: 117, startPoint y: 63, endPoint x: 16, endPoint y: 67, distance: 101.1
click at [16, 67] on nz-layout "Mes demandes Marie Orsoni 5 demandes en cours MOUGINS ETANG | Electroménagers G…" at bounding box center [784, 389] width 1568 height 778
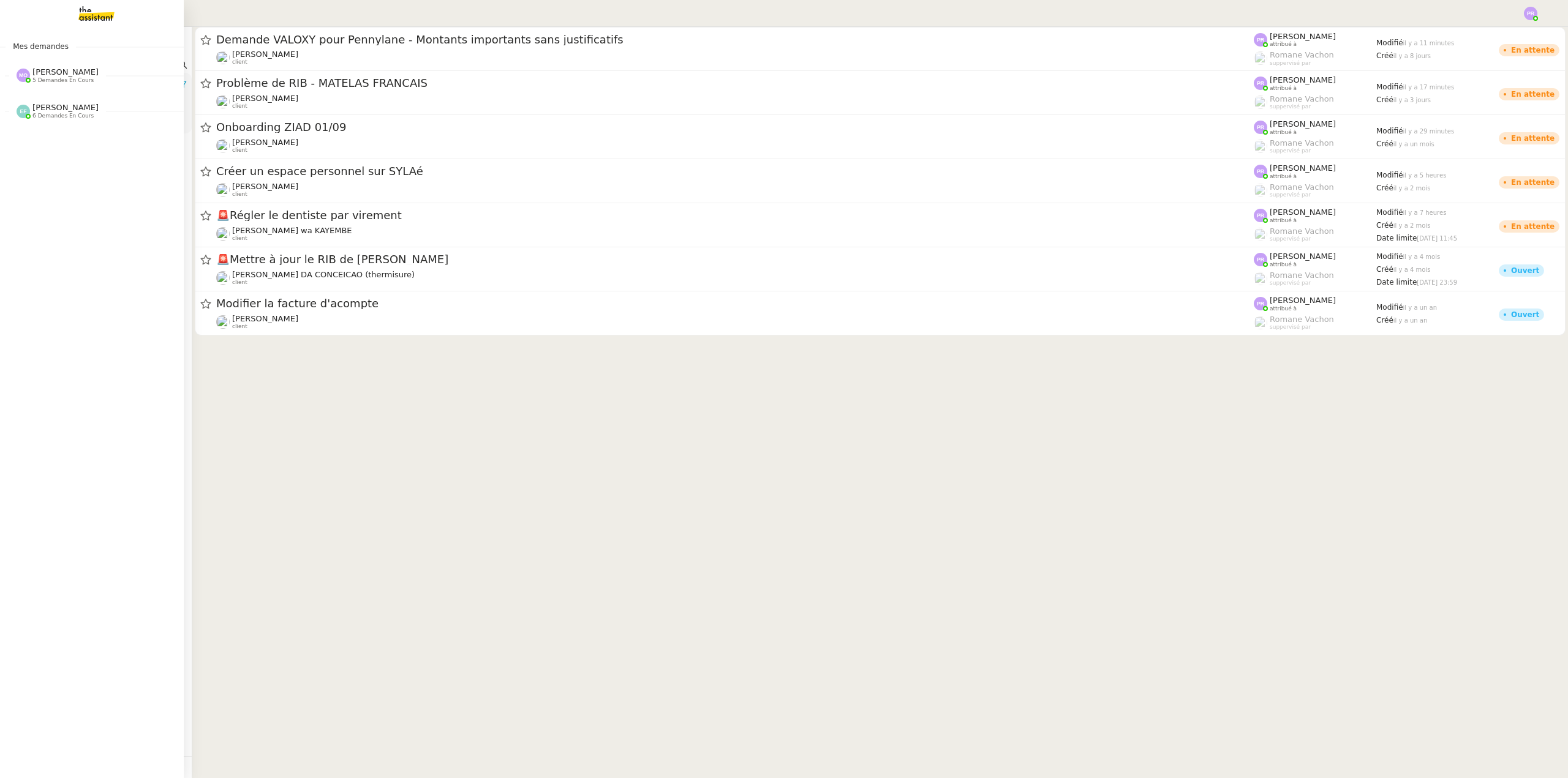
type input "ribas"
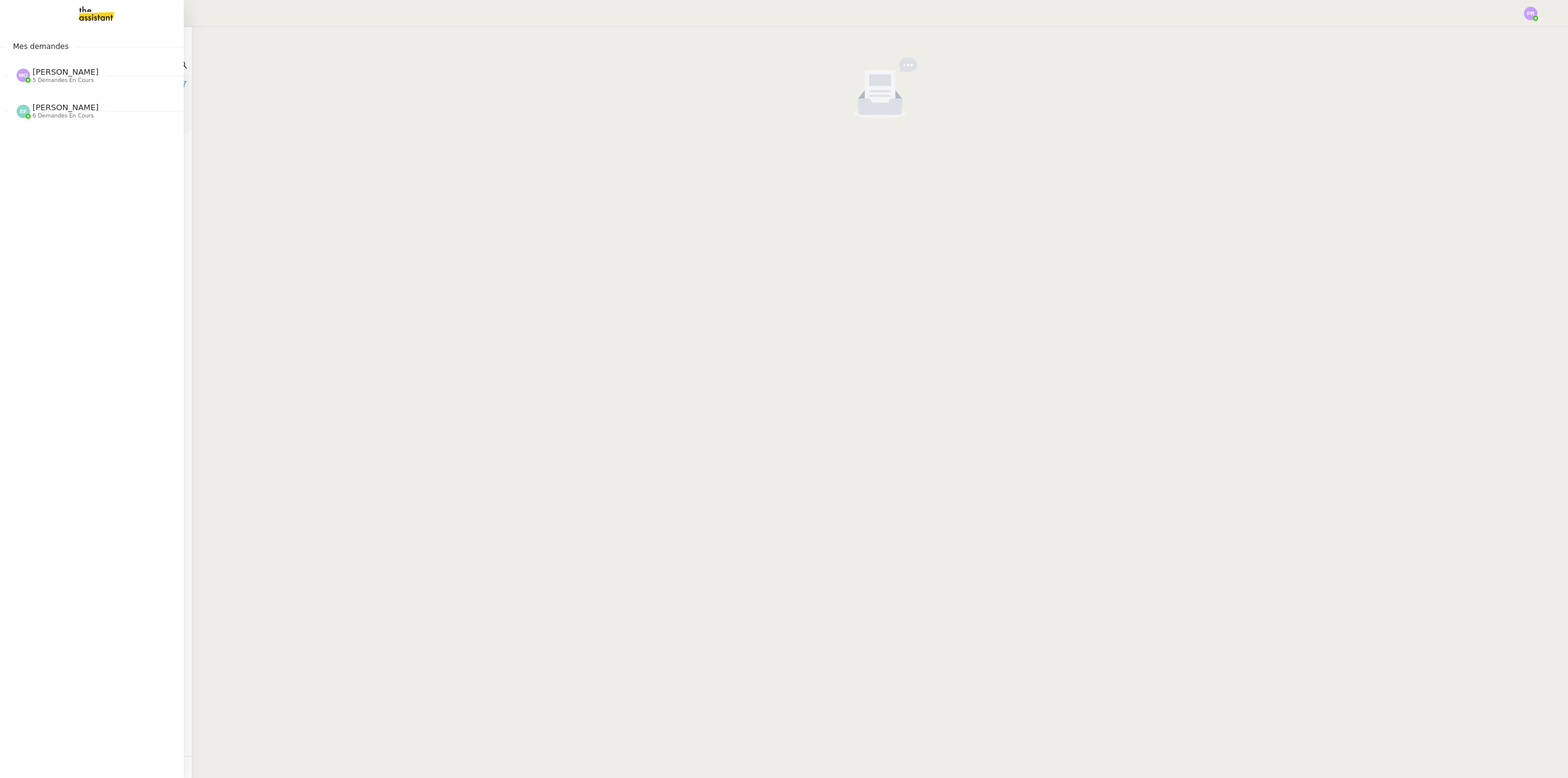
drag, startPoint x: 84, startPoint y: 64, endPoint x: 0, endPoint y: 60, distance: 84.1
click at [0, 63] on nz-layout "Mes demandes Marie Orsoni 5 demandes en cours MOUGINS ETANG | Electroménagers G…" at bounding box center [784, 389] width 1568 height 778
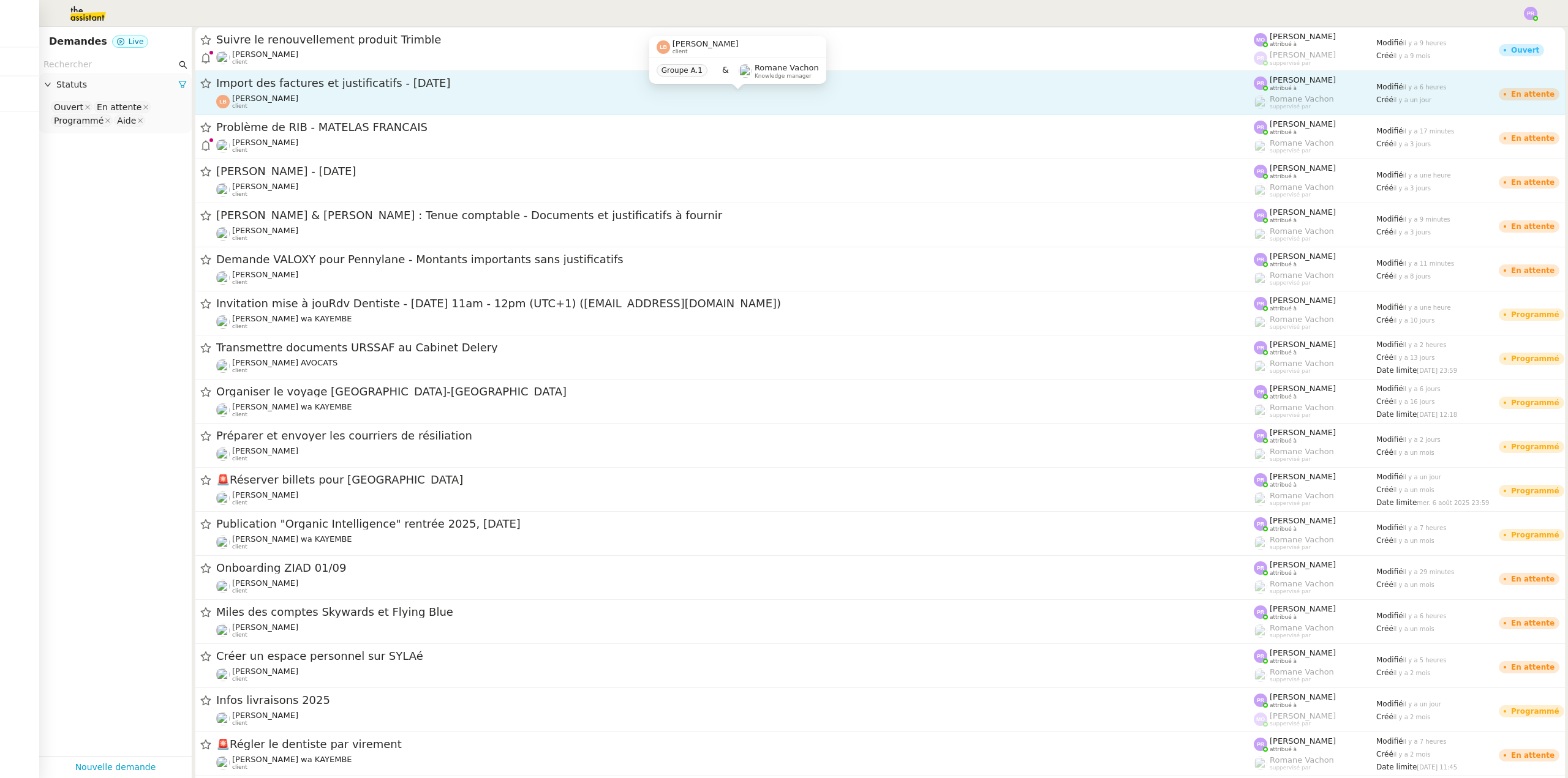
click at [498, 96] on div "Laura Betthaeuser client" at bounding box center [735, 101] width 1037 height 16
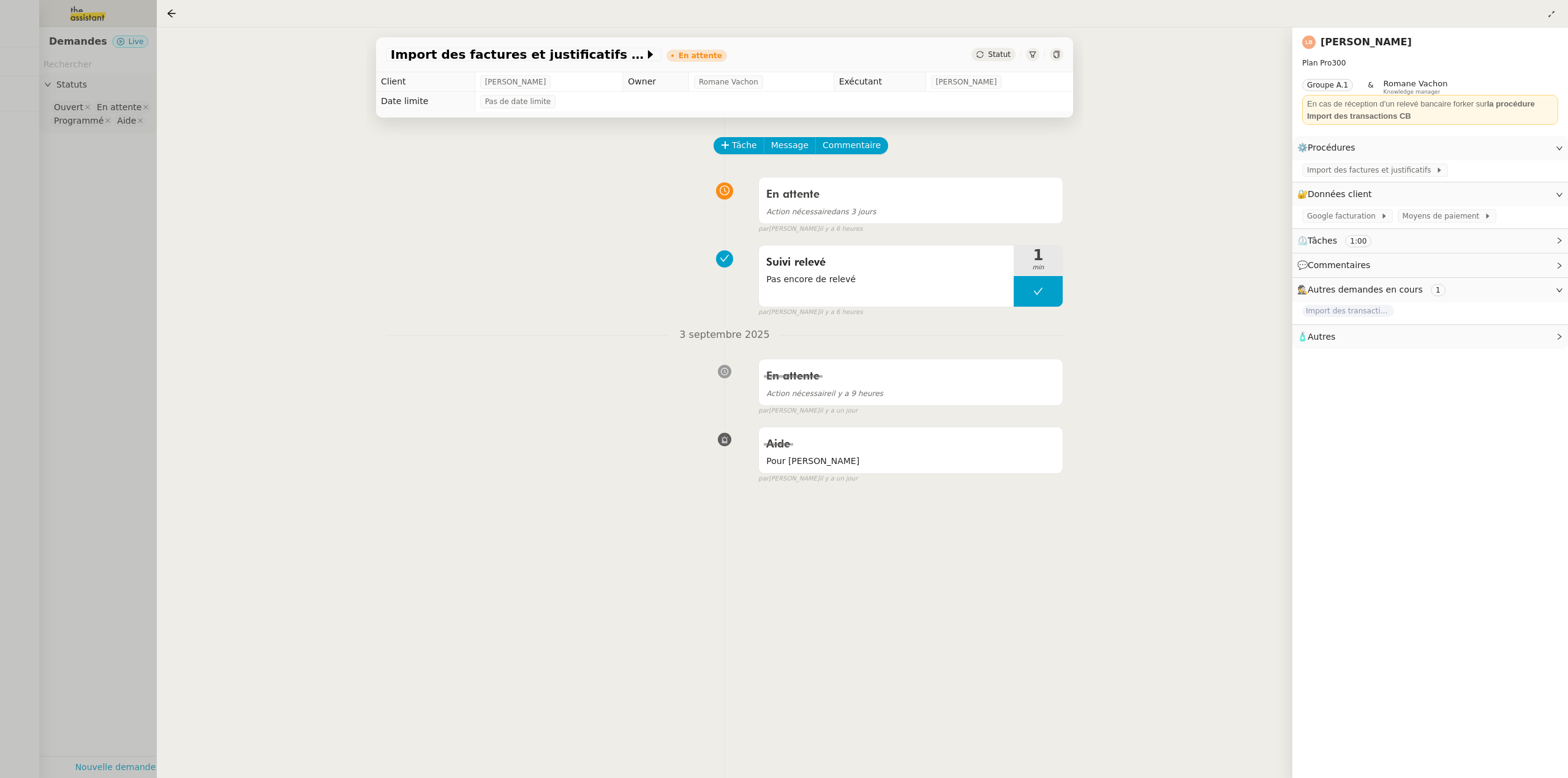
click at [105, 158] on div at bounding box center [784, 389] width 1568 height 778
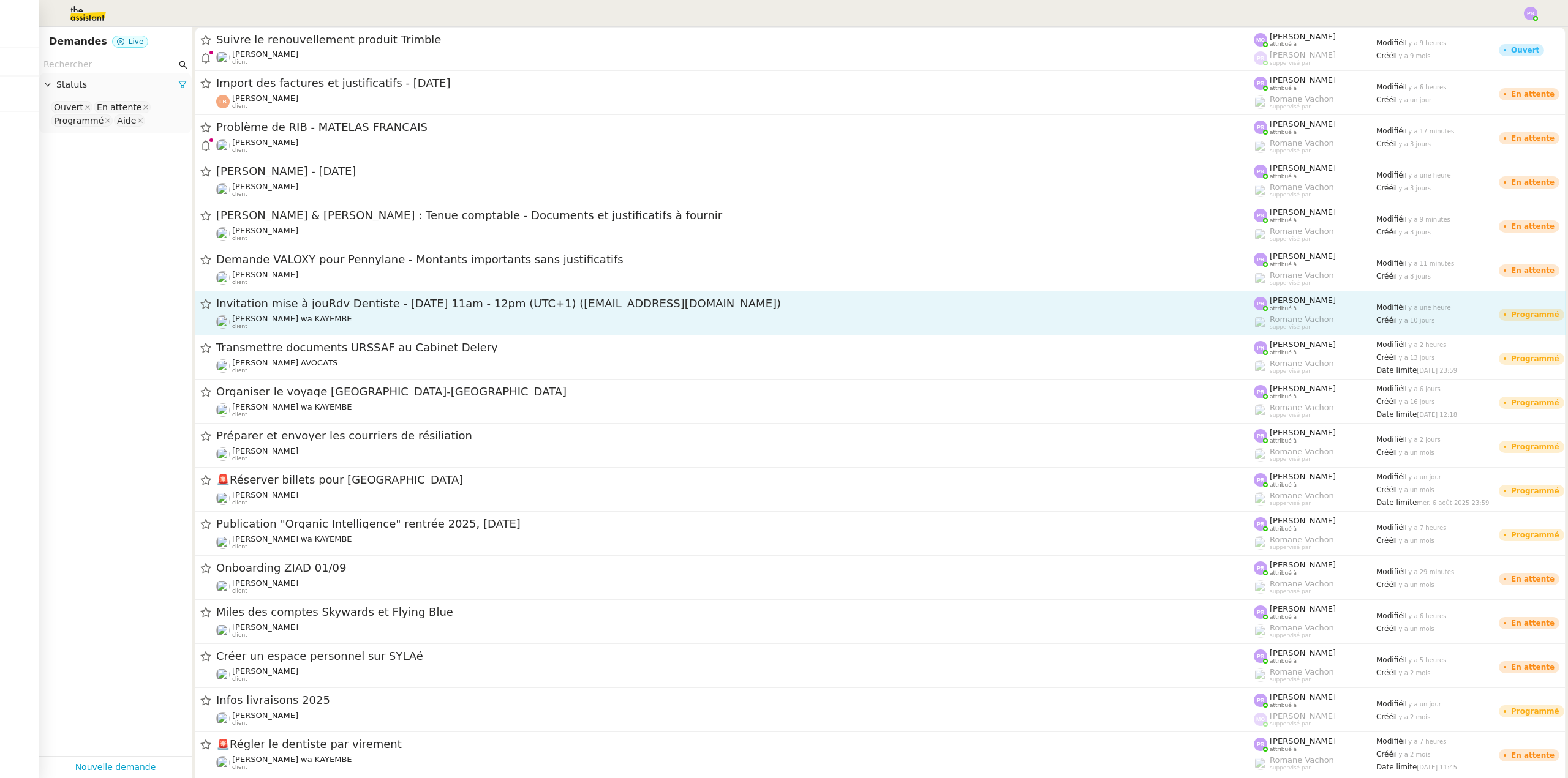
click at [388, 313] on div "Invitation mise à jouRdv Dentiste - mer. 26 nov. 2025 11am - 12pm (UTC+1) (conn…" at bounding box center [735, 313] width 1037 height 34
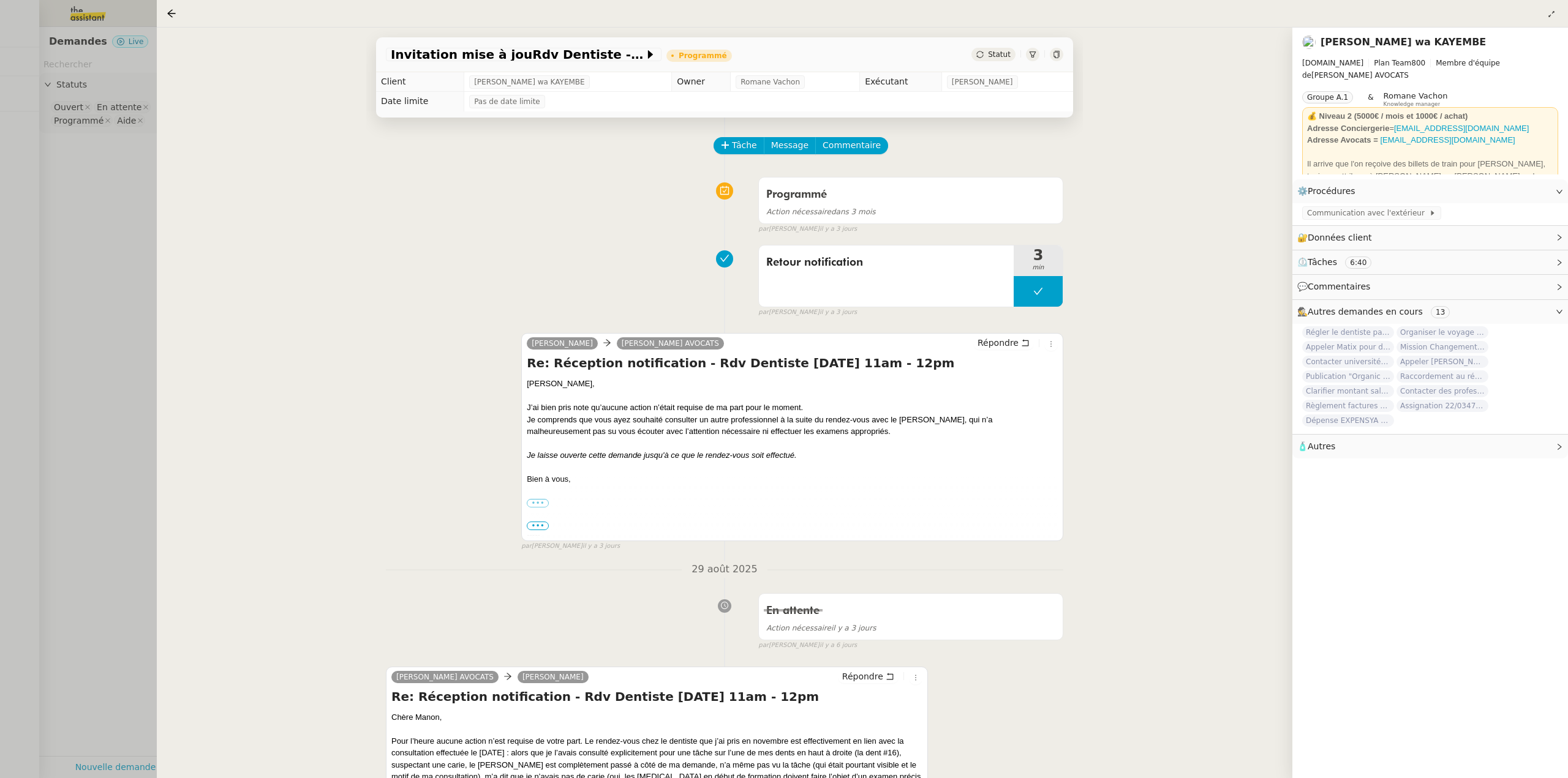
click at [119, 321] on div at bounding box center [784, 389] width 1568 height 778
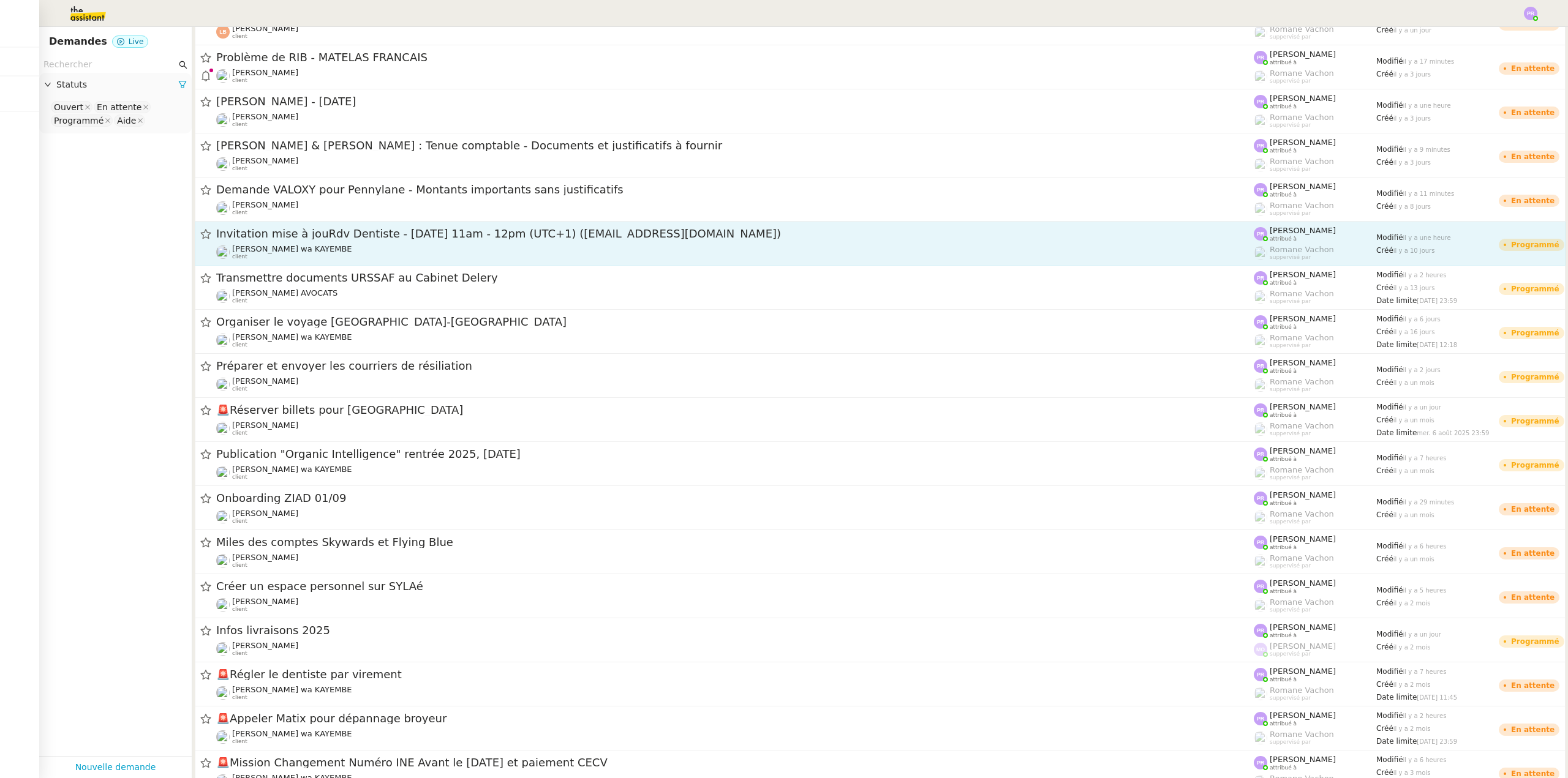
scroll to position [122, 0]
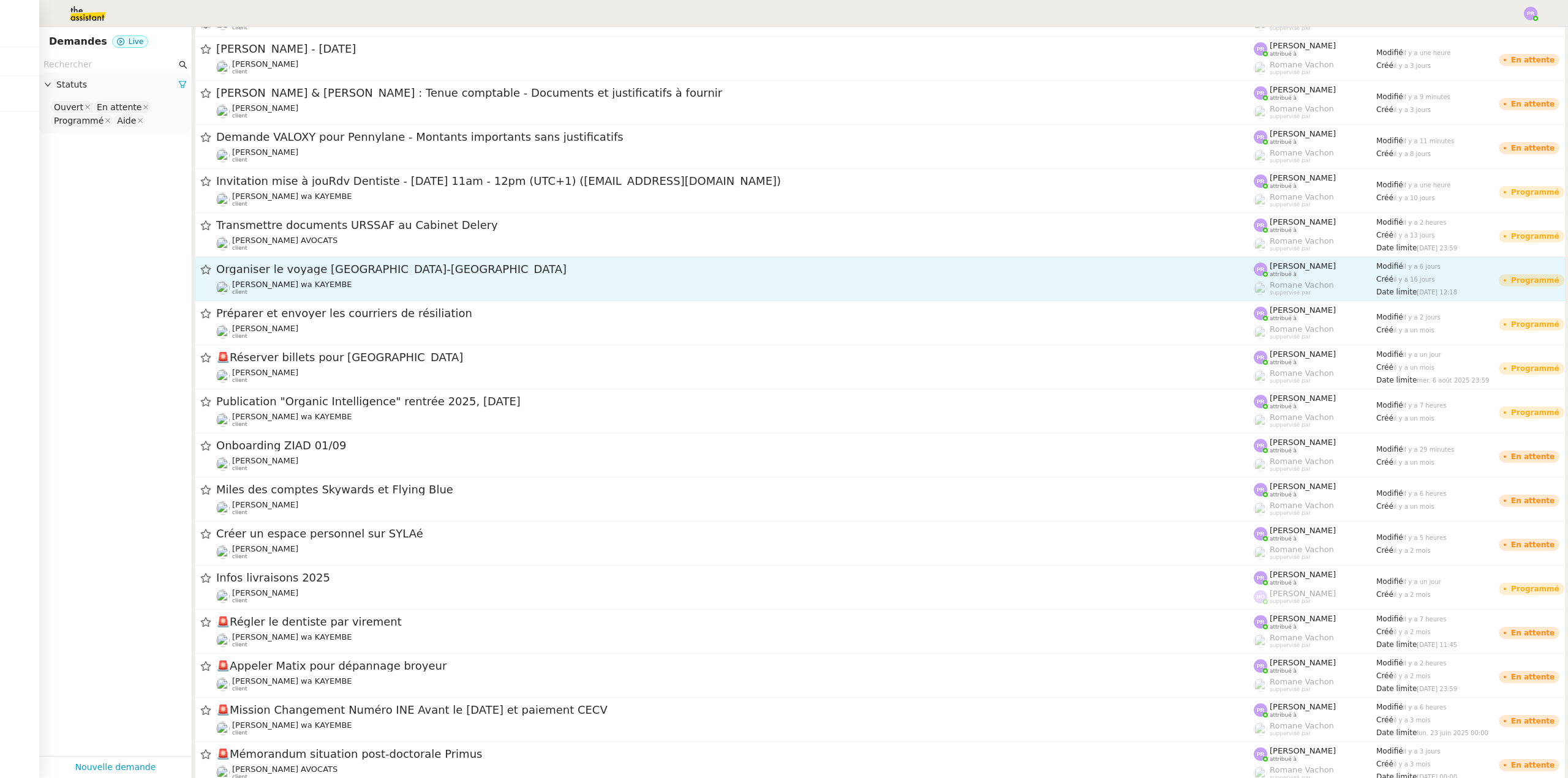
click at [370, 276] on div "Organiser le voyage [GEOGRAPHIC_DATA]-[GEOGRAPHIC_DATA]" at bounding box center [735, 270] width 1037 height 16
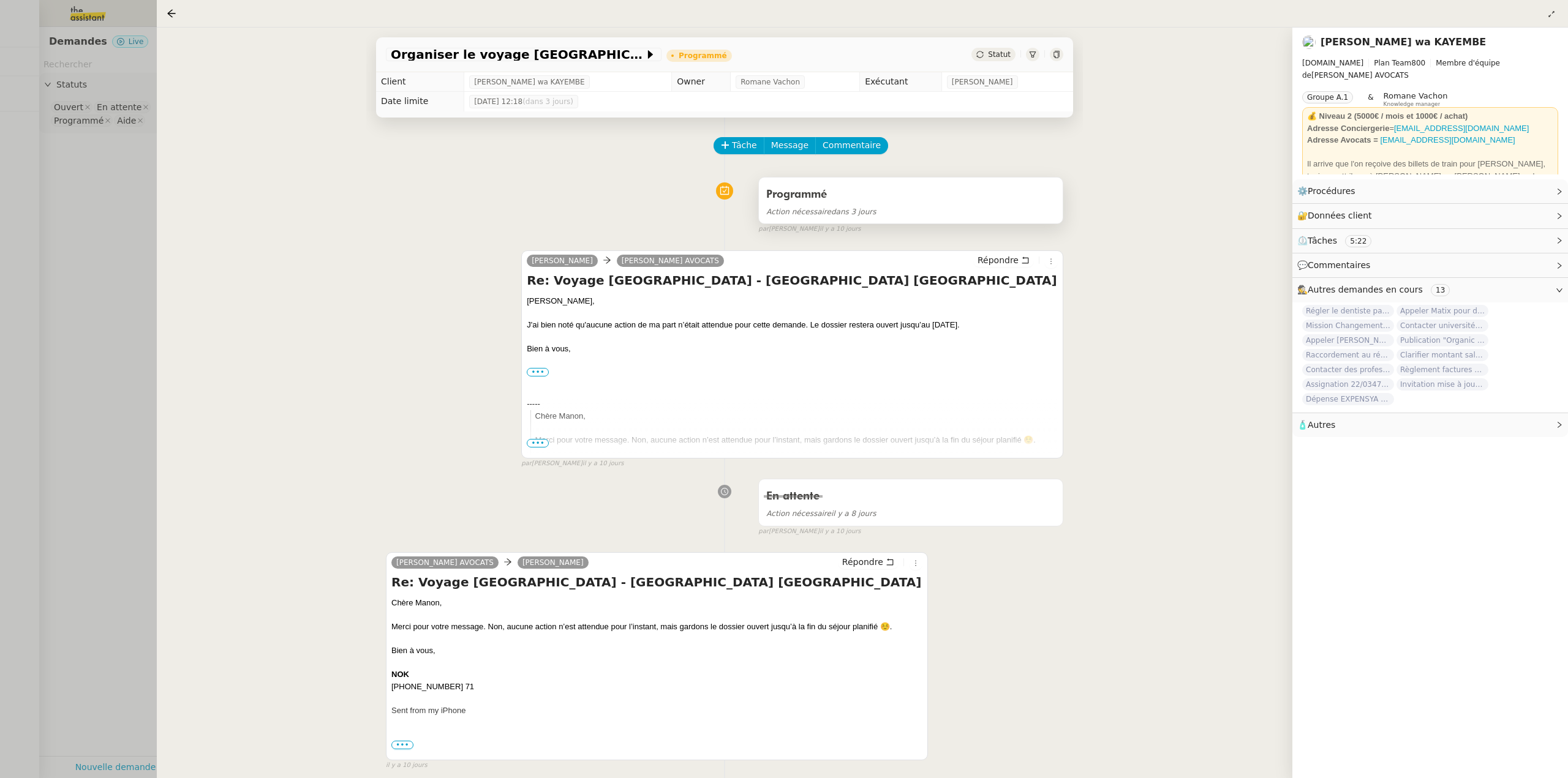
click at [859, 200] on div "Programmé" at bounding box center [910, 194] width 289 height 20
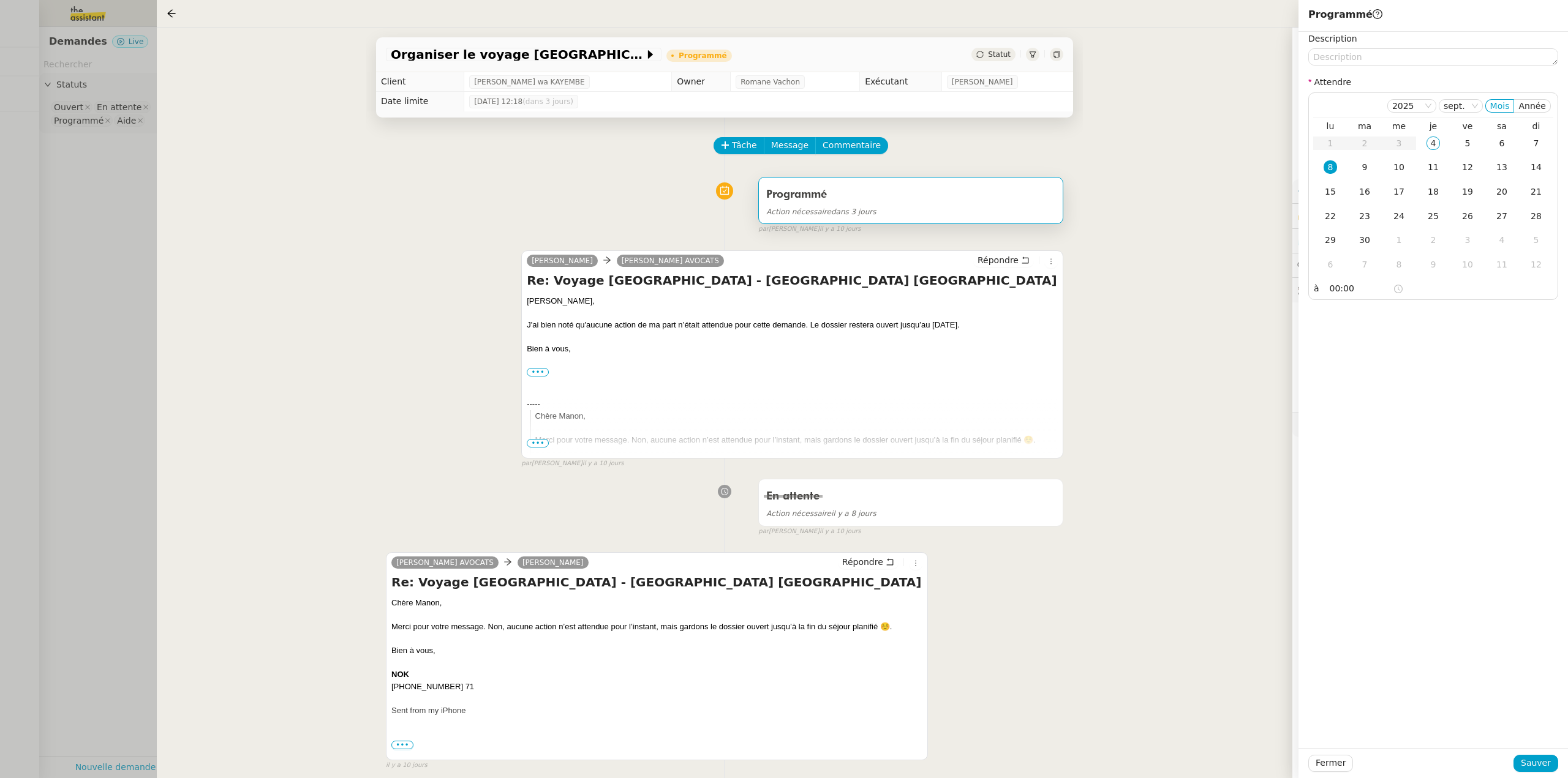
click at [690, 206] on div "Programmé Action nécessaire dans 3 jours false par Pauline R. il y a 10 jours" at bounding box center [725, 202] width 678 height 63
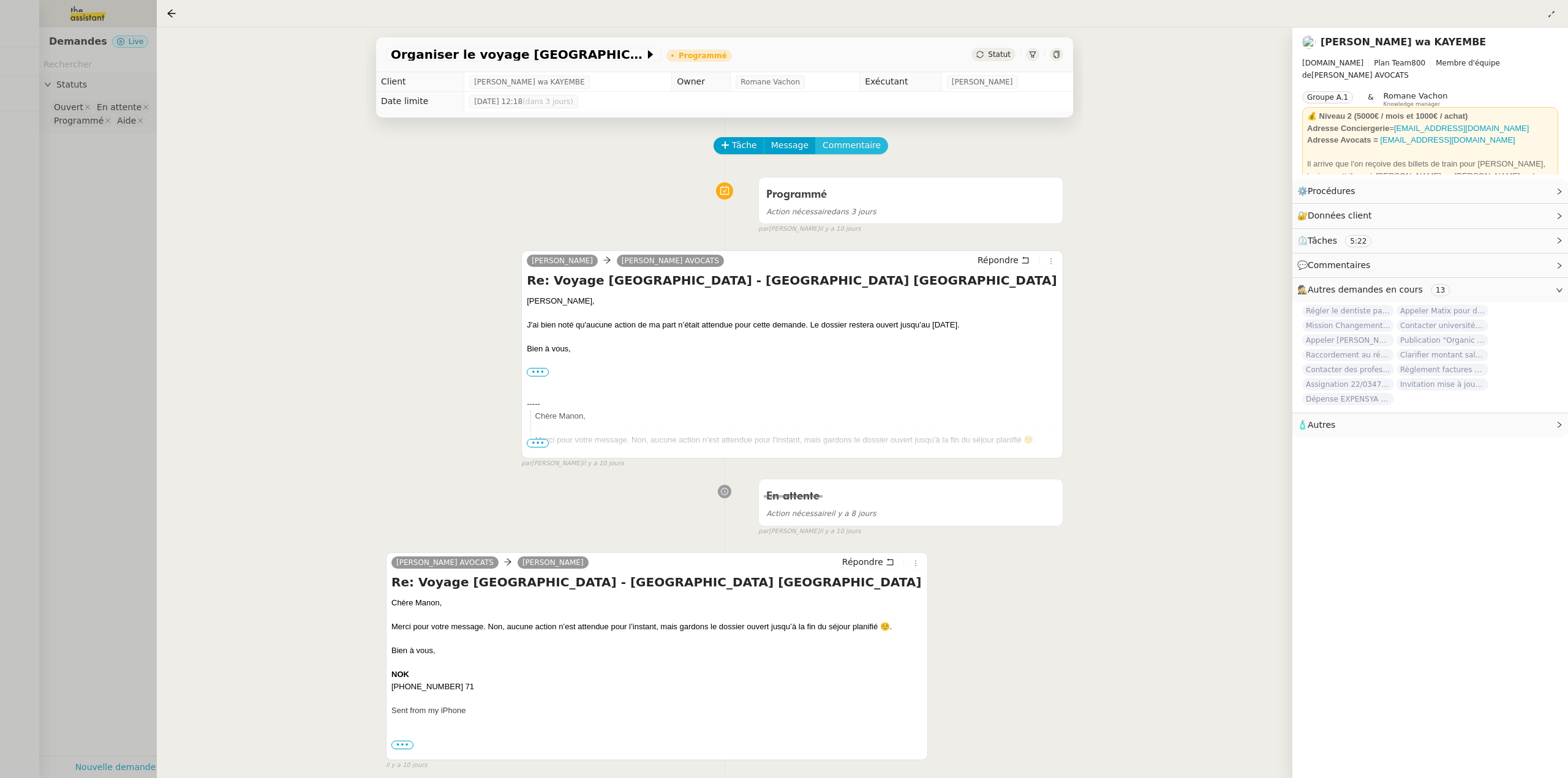
click at [854, 148] on span "Commentaire" at bounding box center [852, 145] width 58 height 14
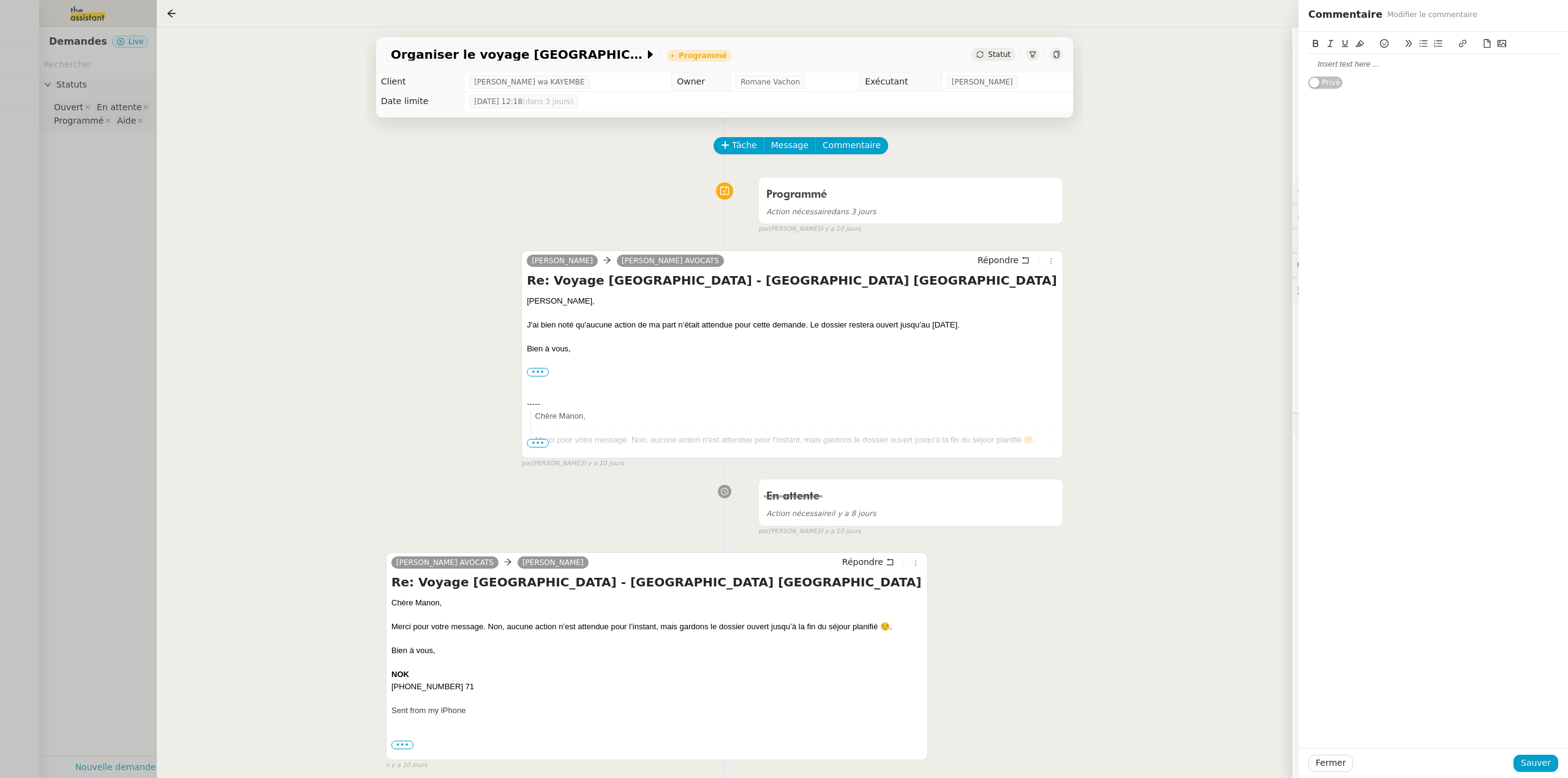
click at [1321, 62] on div at bounding box center [1433, 65] width 250 height 11
drag, startPoint x: 1325, startPoint y: 67, endPoint x: 1303, endPoint y: 61, distance: 22.8
click at [1294, 66] on app-ticket "Organiser le voyage Paris-Genève Programmé Statut Client Naomi OMEONGA wa KAYEM…" at bounding box center [863, 403] width 1411 height 751
drag, startPoint x: 1359, startPoint y: 42, endPoint x: 1342, endPoint y: 79, distance: 40.7
click at [1359, 43] on icon at bounding box center [1359, 43] width 9 height 7
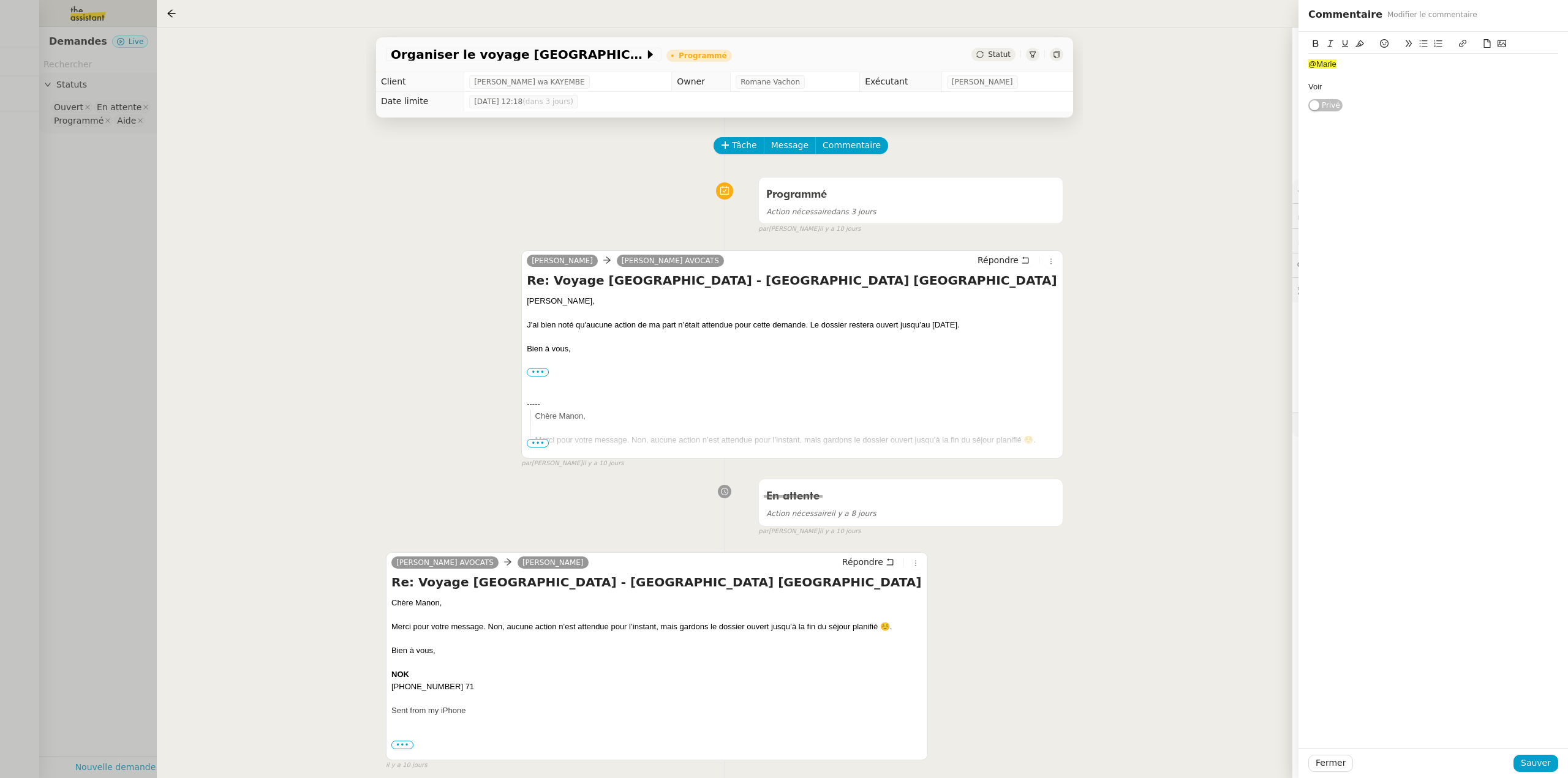
click at [1342, 82] on div "Voir" at bounding box center [1433, 87] width 250 height 11
drag, startPoint x: 1335, startPoint y: 87, endPoint x: 1285, endPoint y: 96, distance: 50.8
click at [1285, 96] on app-ticket "Organiser le voyage Paris-Genève Programmé Statut Client Naomi OMEONGA wa KAYEM…" at bounding box center [863, 403] width 1411 height 751
click at [1421, 87] on div "si rien de particulier, on peut cloturer (fin du voyage le 07)" at bounding box center [1433, 87] width 250 height 11
click at [0, 0] on lt-span "clôturer" at bounding box center [0, 0] width 0 height 0
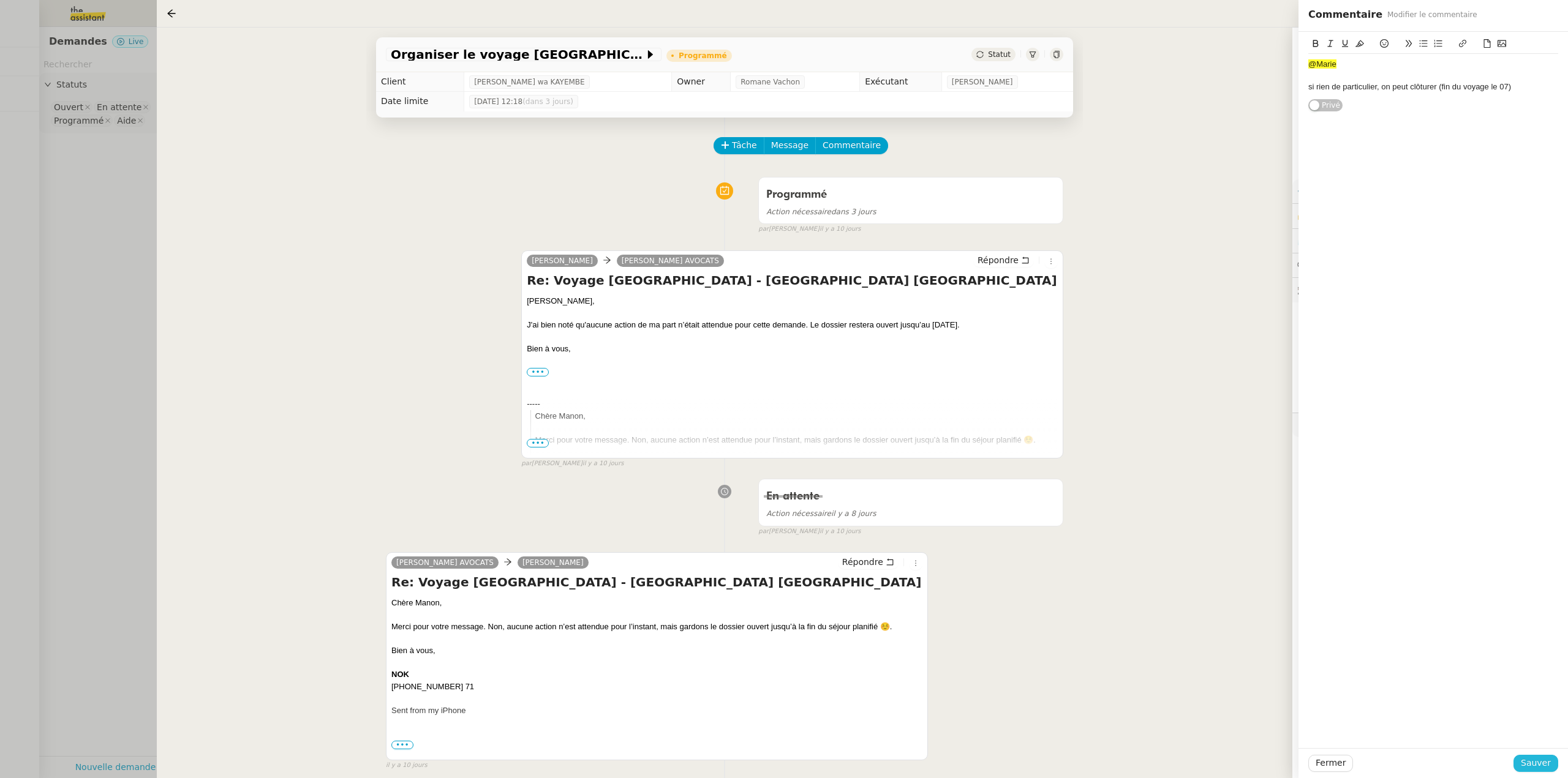
click at [1536, 764] on span "Sauver" at bounding box center [1535, 763] width 30 height 14
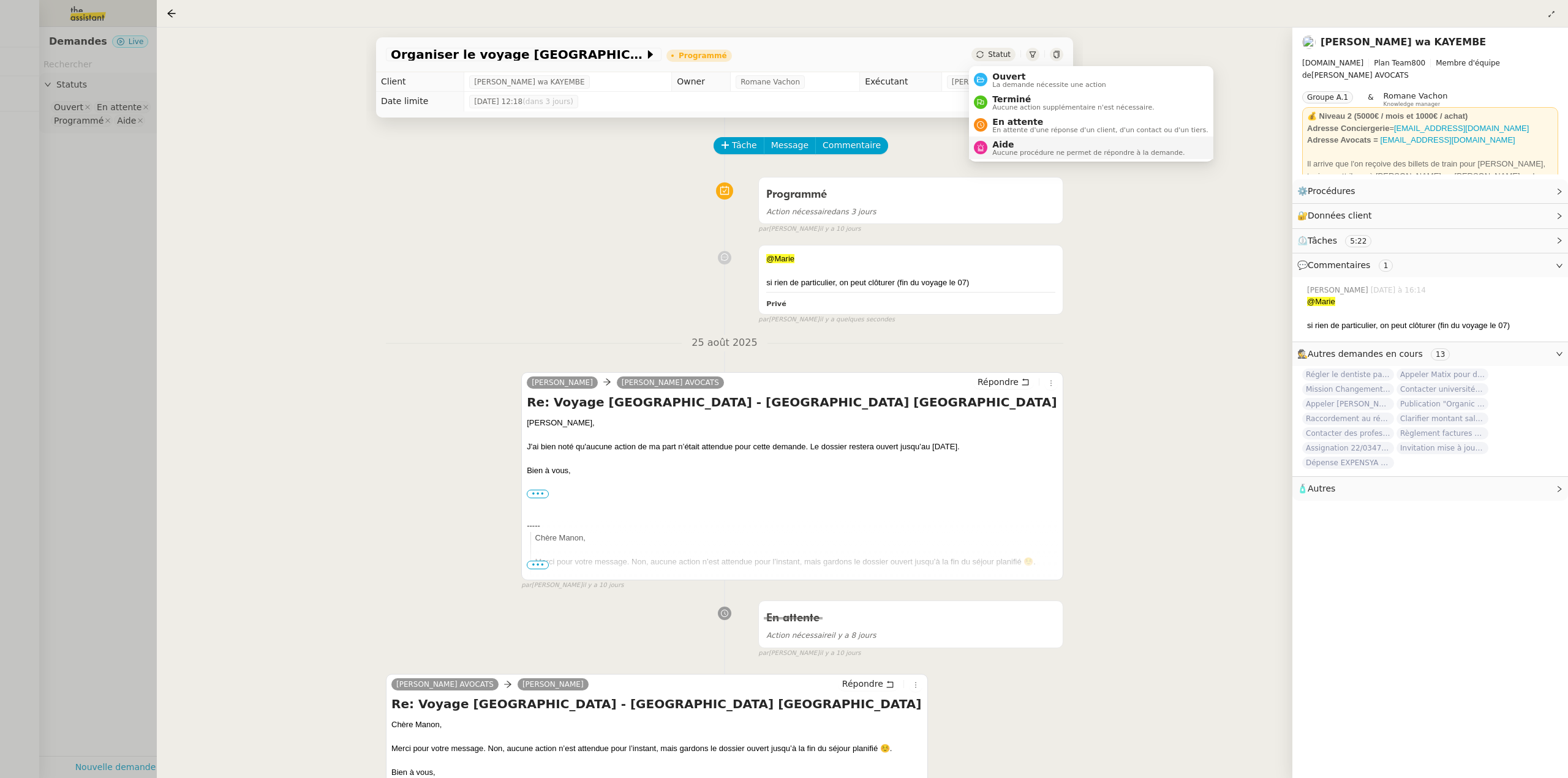
click at [1017, 145] on span "Aide" at bounding box center [1088, 144] width 192 height 10
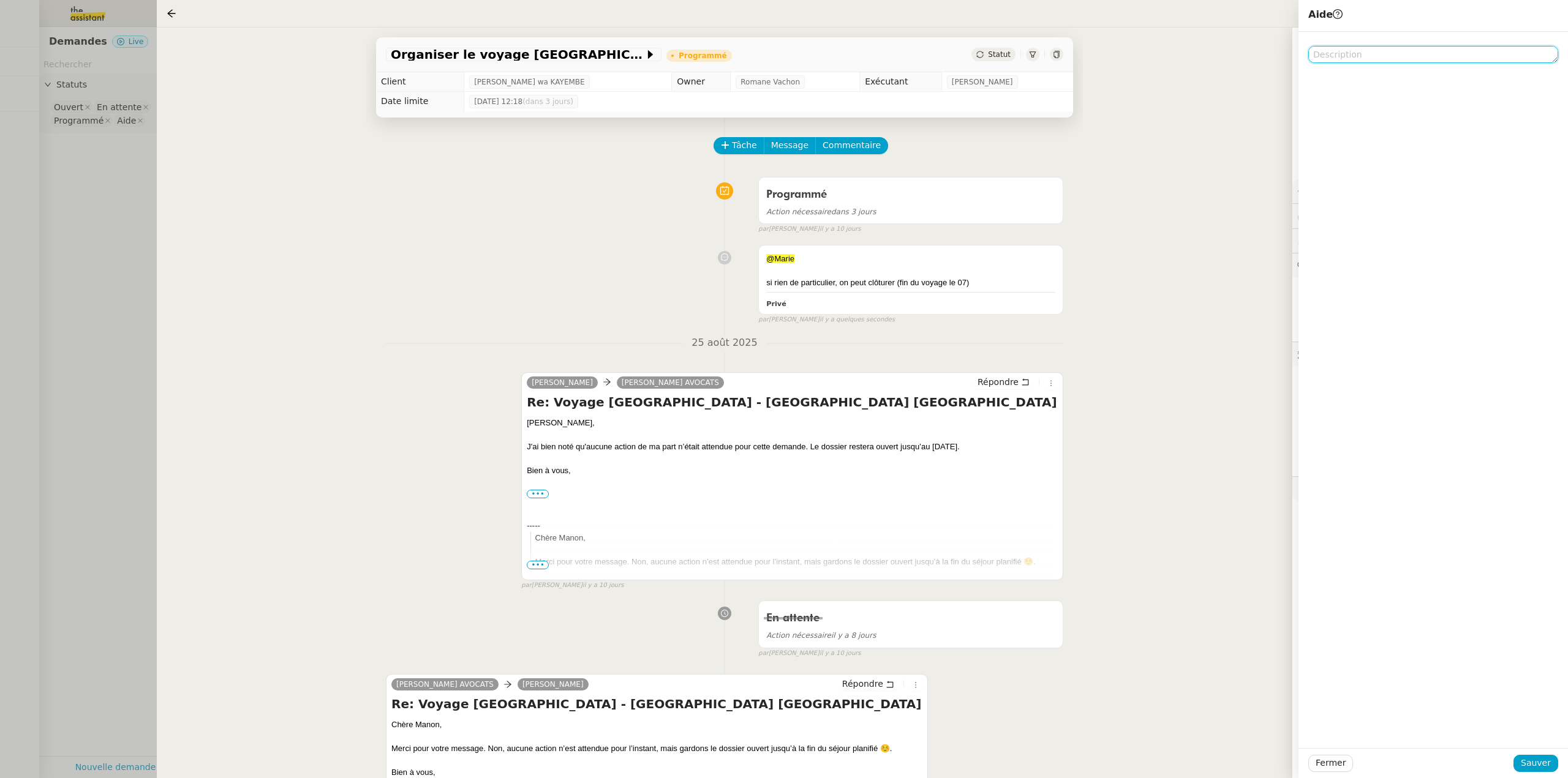
click at [1335, 56] on textarea at bounding box center [1433, 54] width 250 height 17
type textarea "Pour marie merci"
click at [1534, 758] on span "Sauver" at bounding box center [1535, 763] width 30 height 14
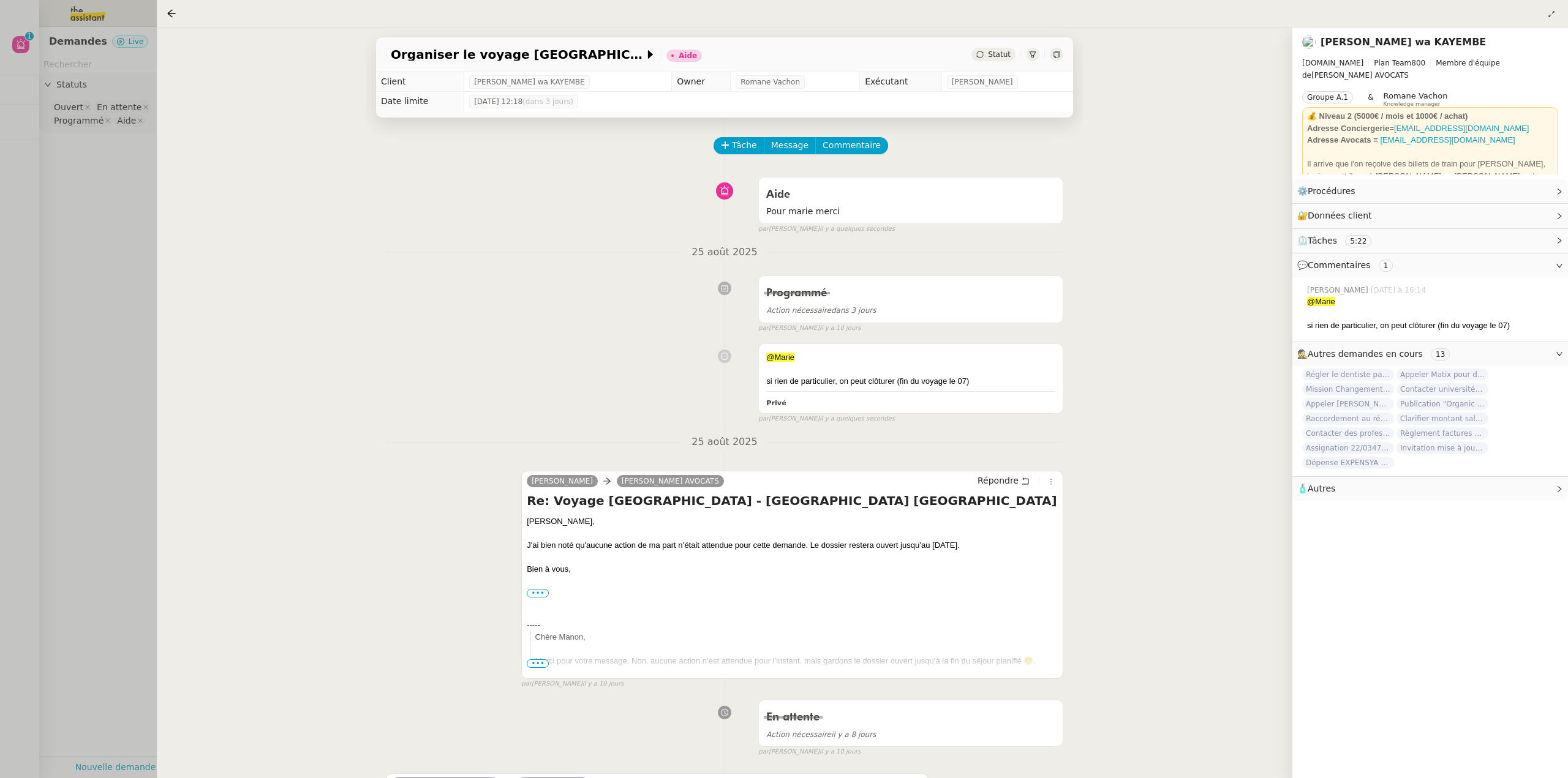
click at [111, 198] on div at bounding box center [784, 389] width 1568 height 778
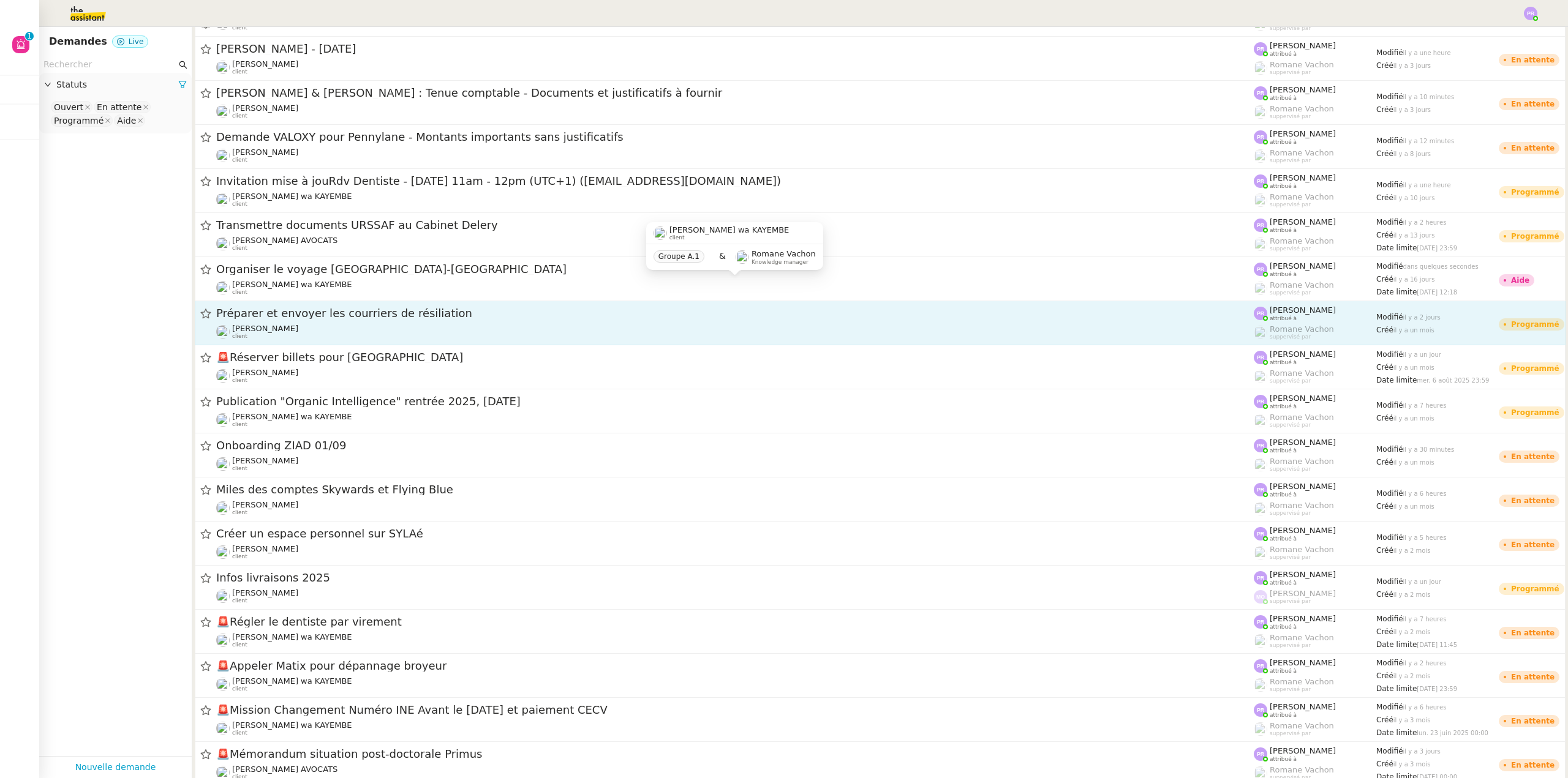
click at [367, 316] on span "Préparer et envoyer les courriers de résiliation" at bounding box center [735, 313] width 1037 height 11
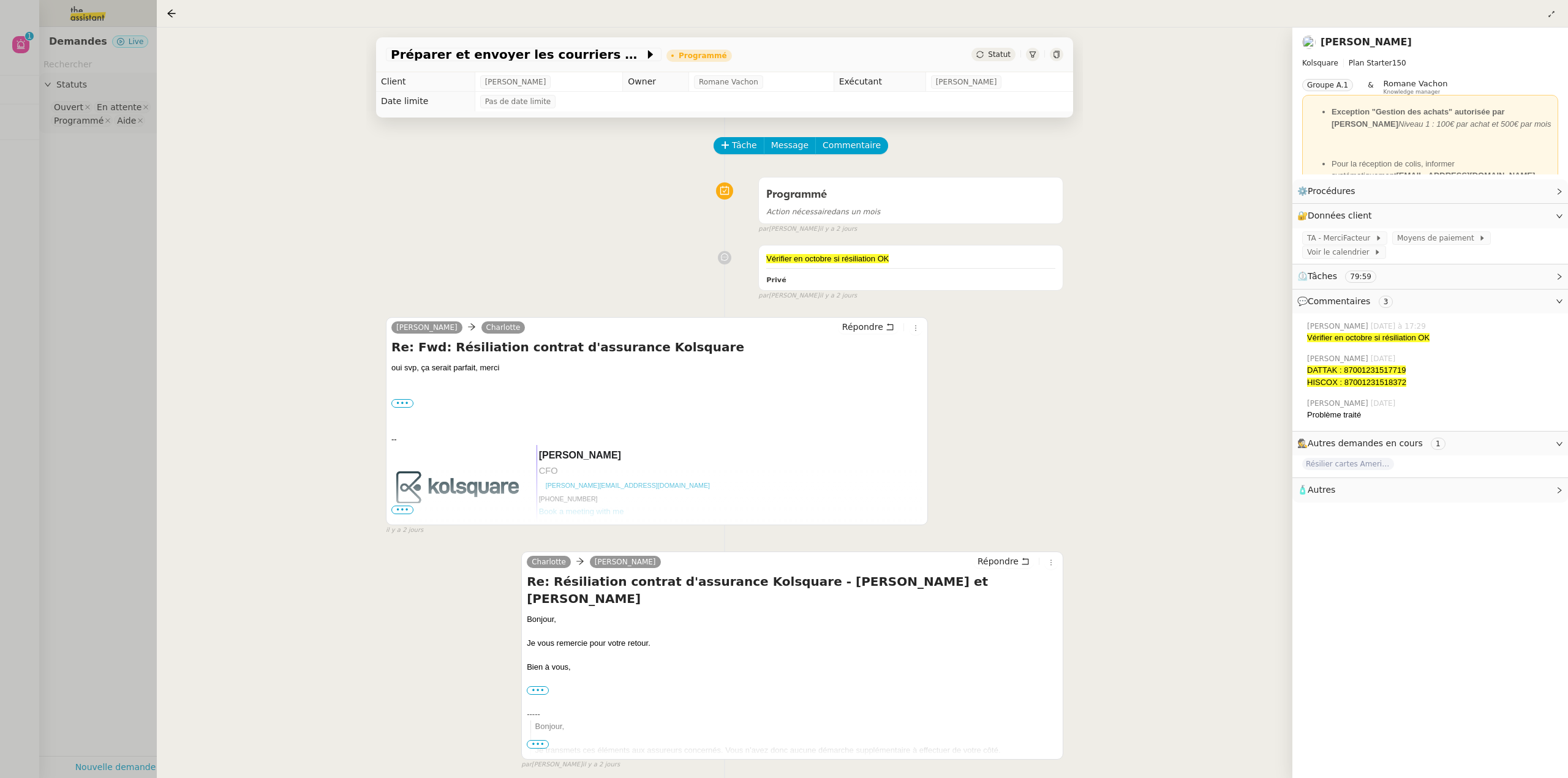
click at [116, 332] on div at bounding box center [784, 389] width 1568 height 778
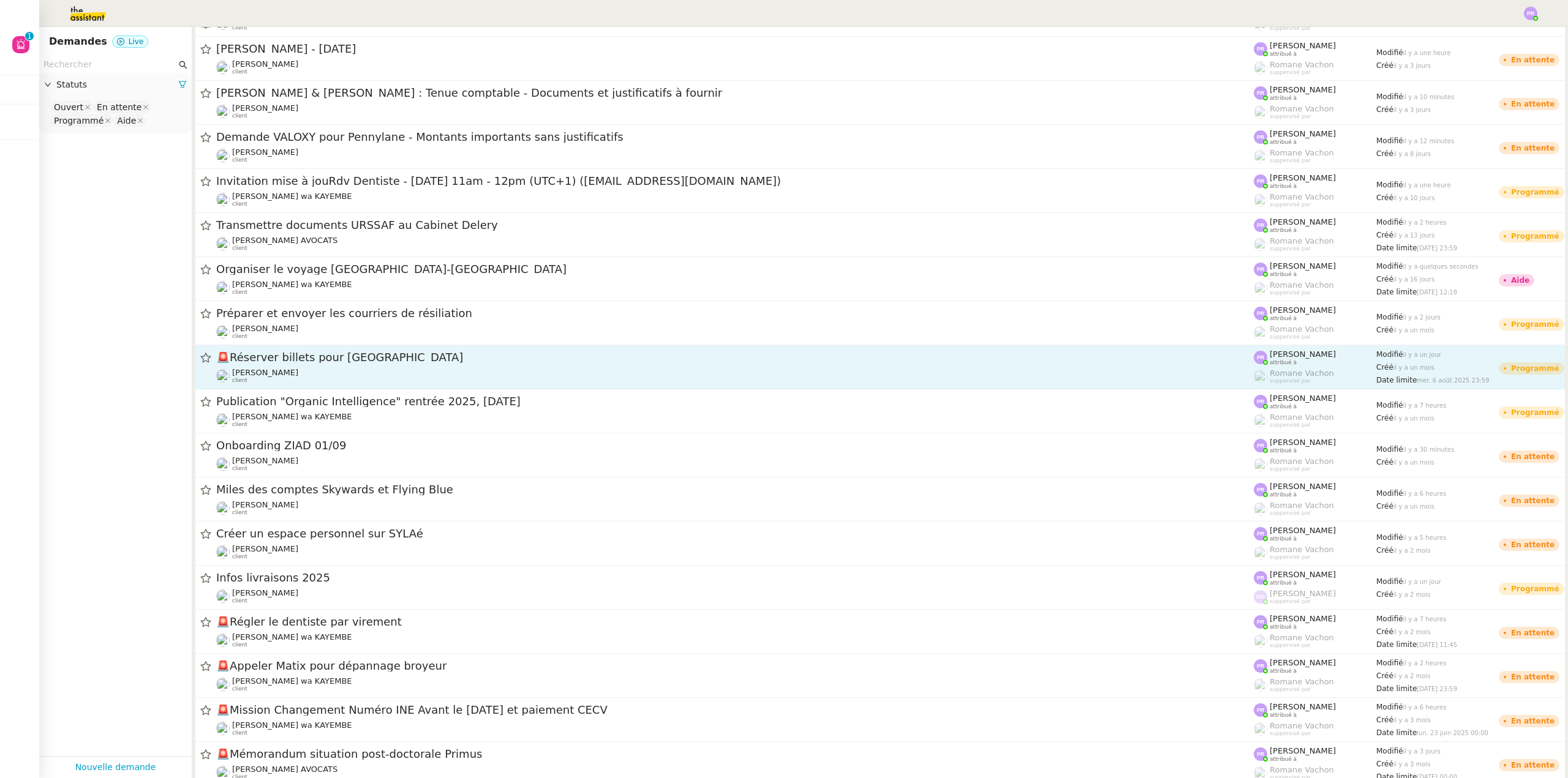
click at [391, 364] on div "🚨 Réserver billets pour Abou Dhabi" at bounding box center [735, 357] width 1037 height 16
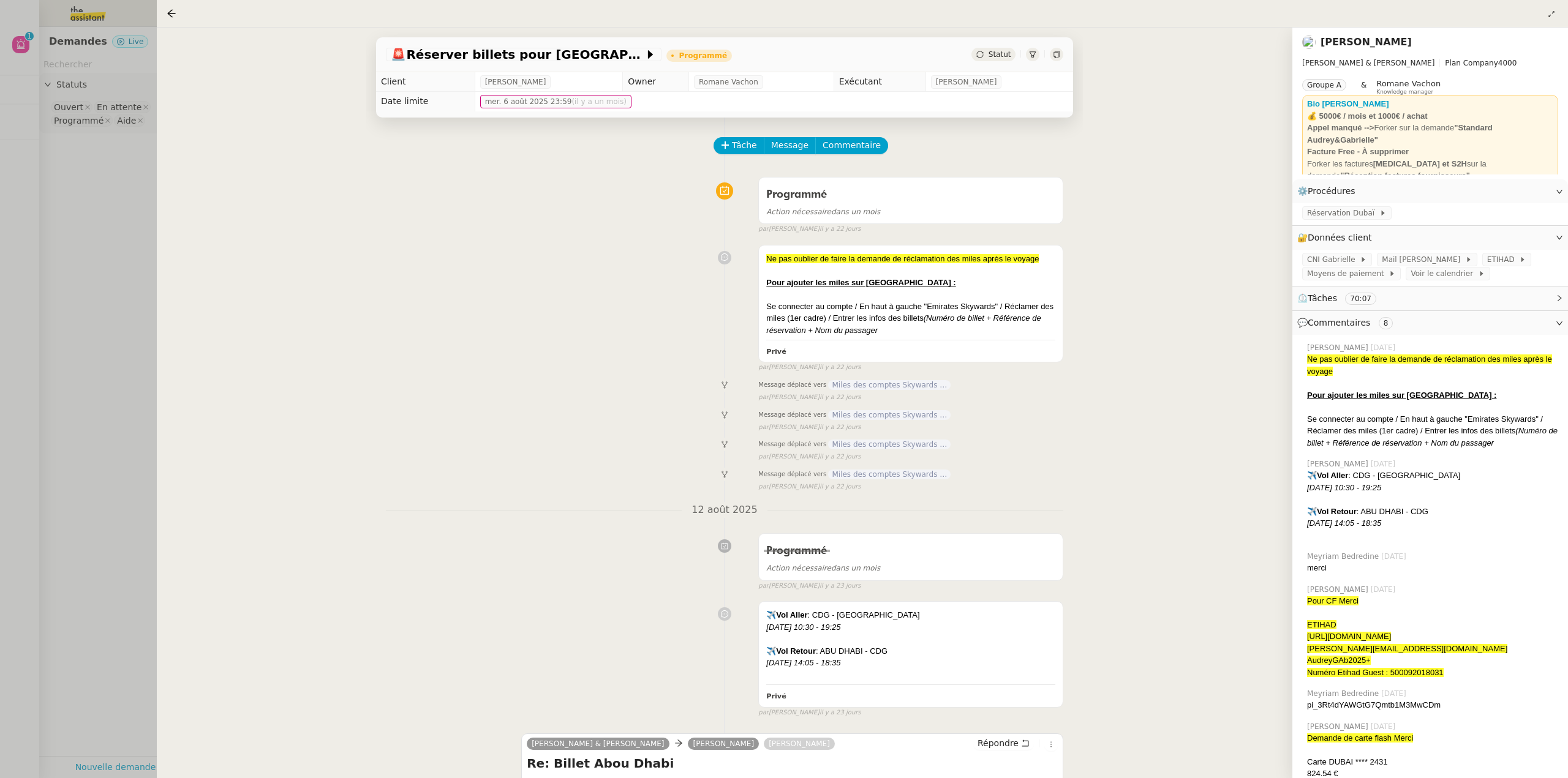
click at [114, 364] on div at bounding box center [784, 389] width 1568 height 778
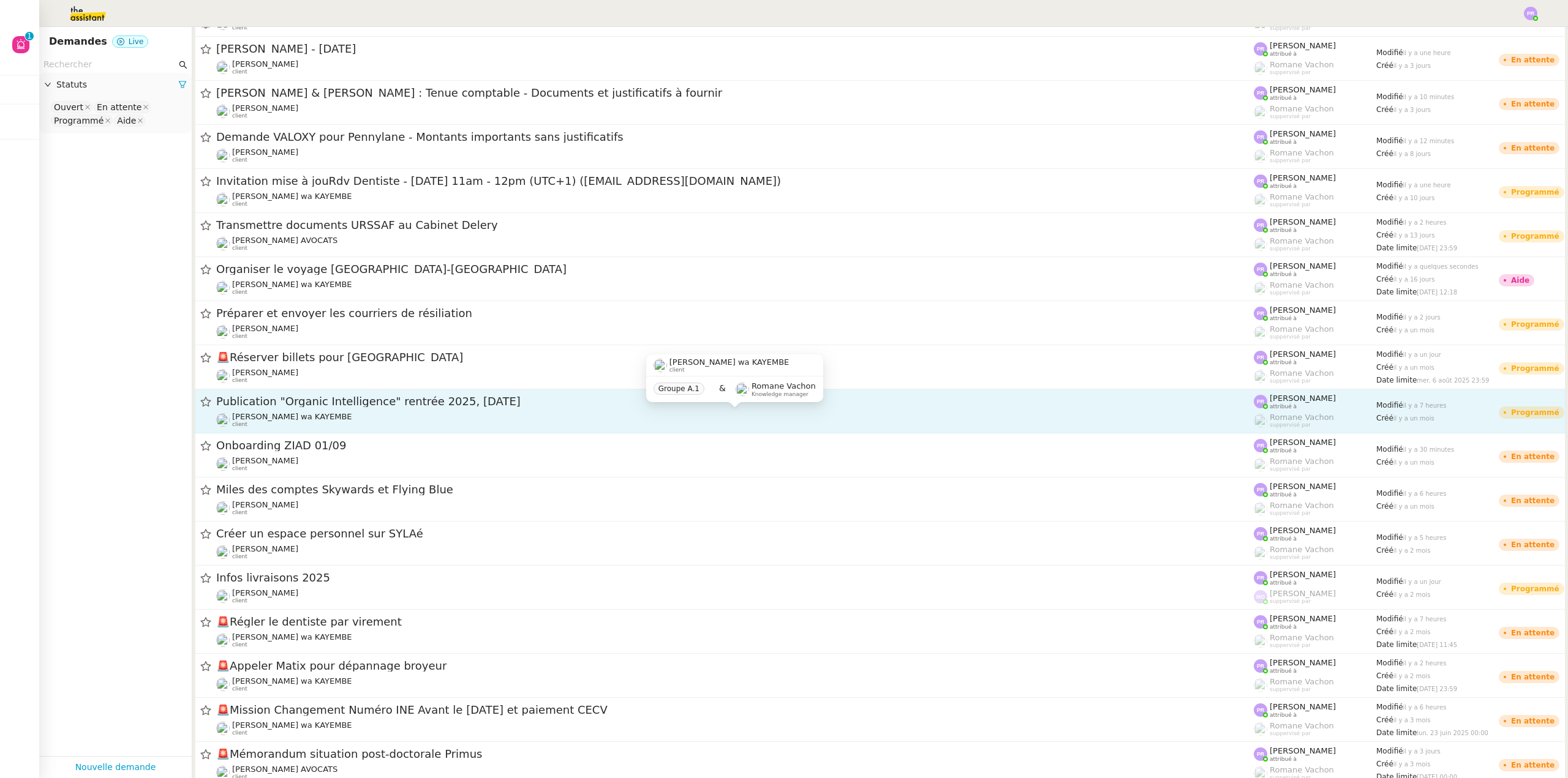
click at [376, 418] on div "[PERSON_NAME] wa KAYEMBE client" at bounding box center [735, 419] width 1037 height 16
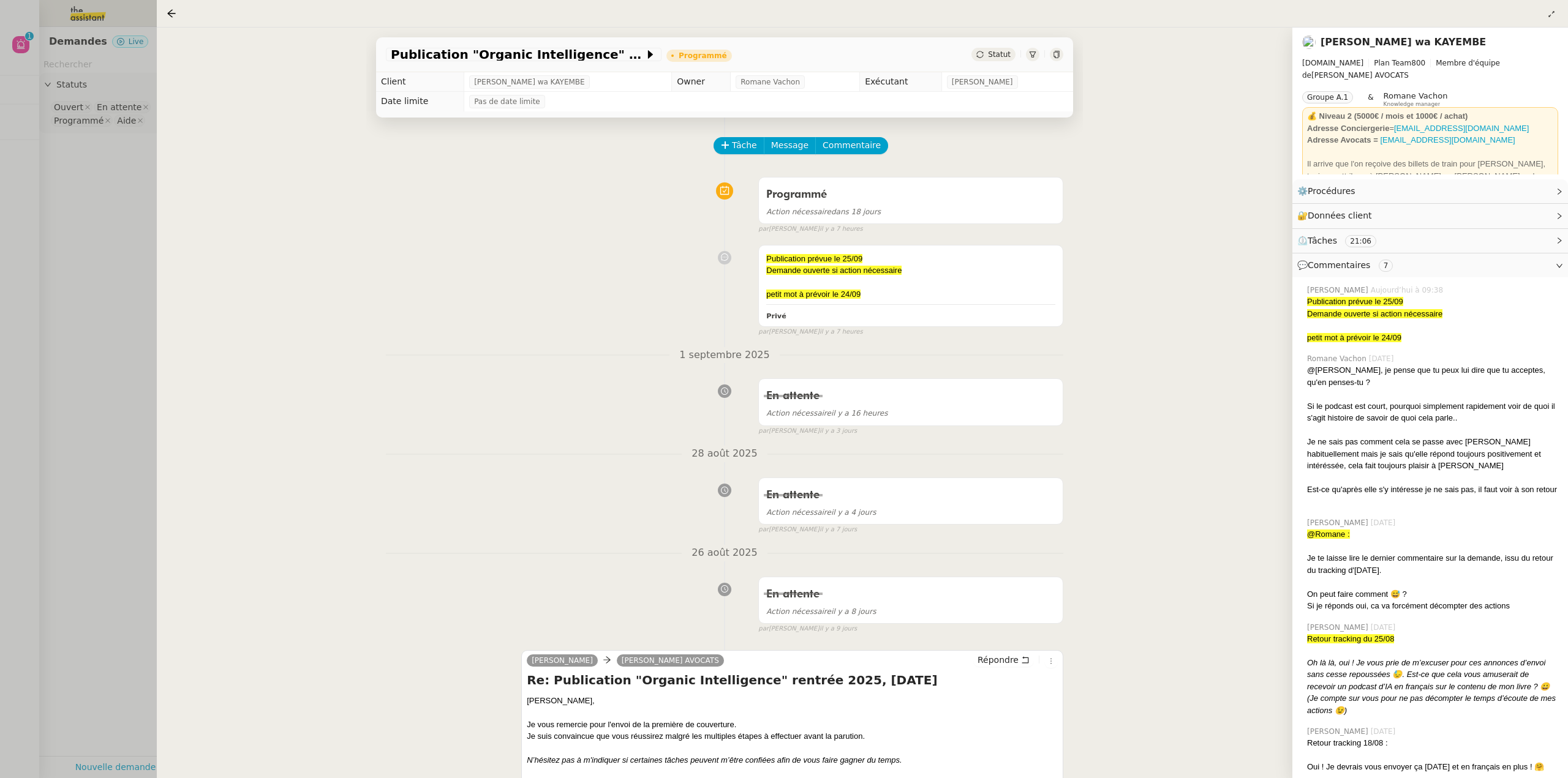
click at [59, 390] on div at bounding box center [784, 389] width 1568 height 778
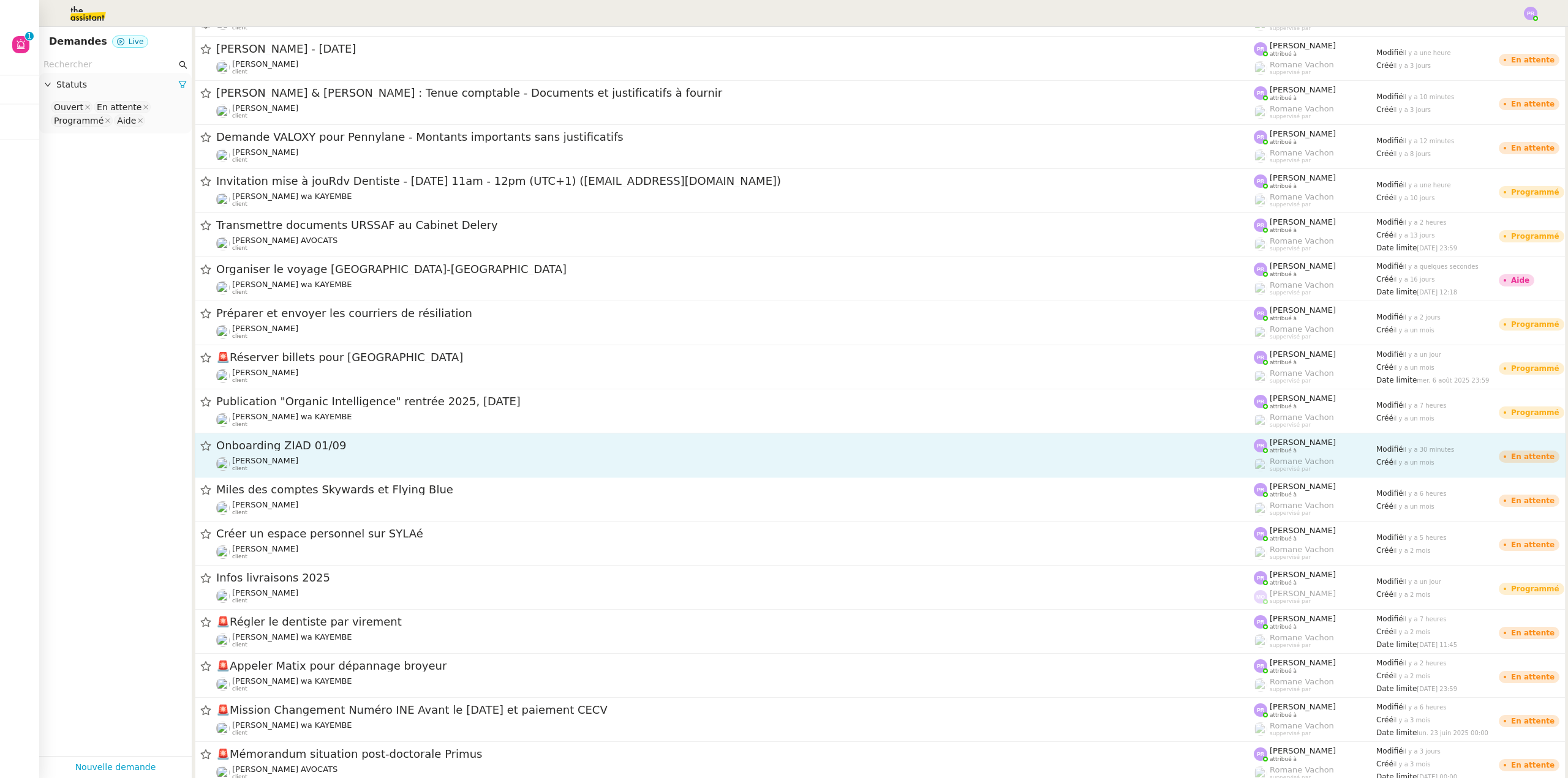
click at [312, 448] on span "Onboarding ZIAD 01/09" at bounding box center [735, 446] width 1037 height 11
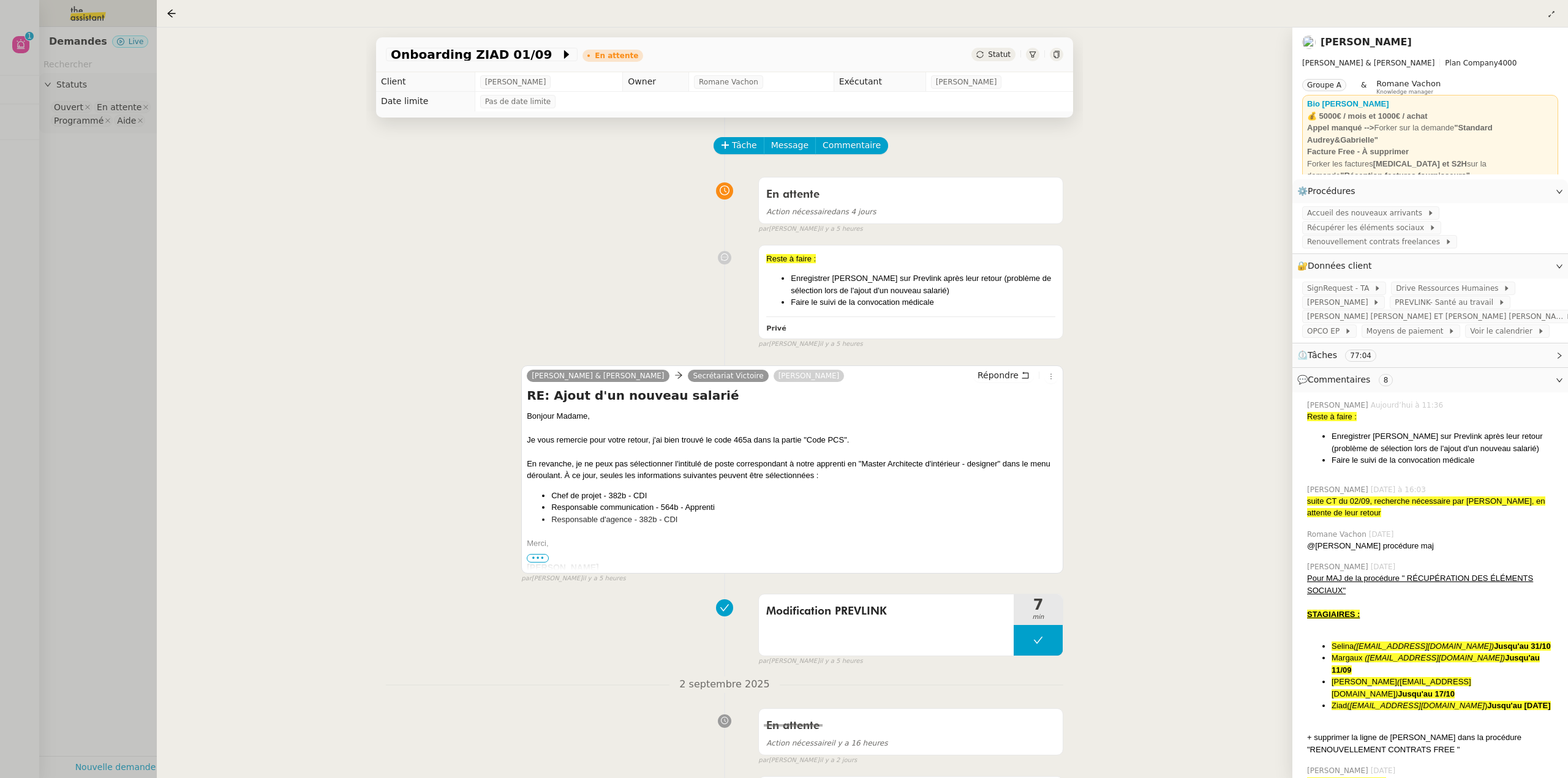
drag, startPoint x: 78, startPoint y: 451, endPoint x: 178, endPoint y: 467, distance: 101.3
click at [80, 451] on div at bounding box center [784, 389] width 1568 height 778
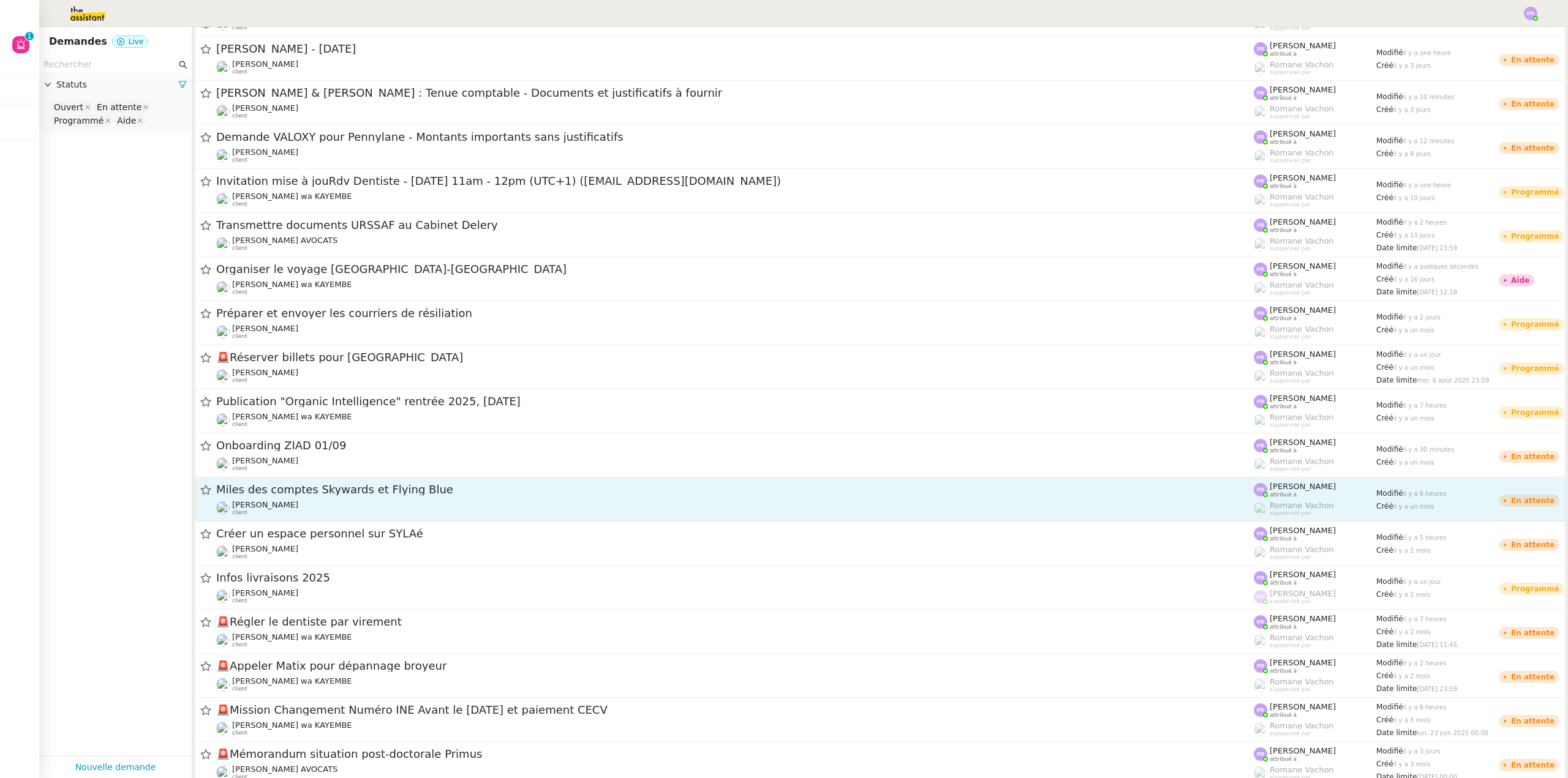
click at [300, 507] on div "[PERSON_NAME] client" at bounding box center [735, 508] width 1037 height 16
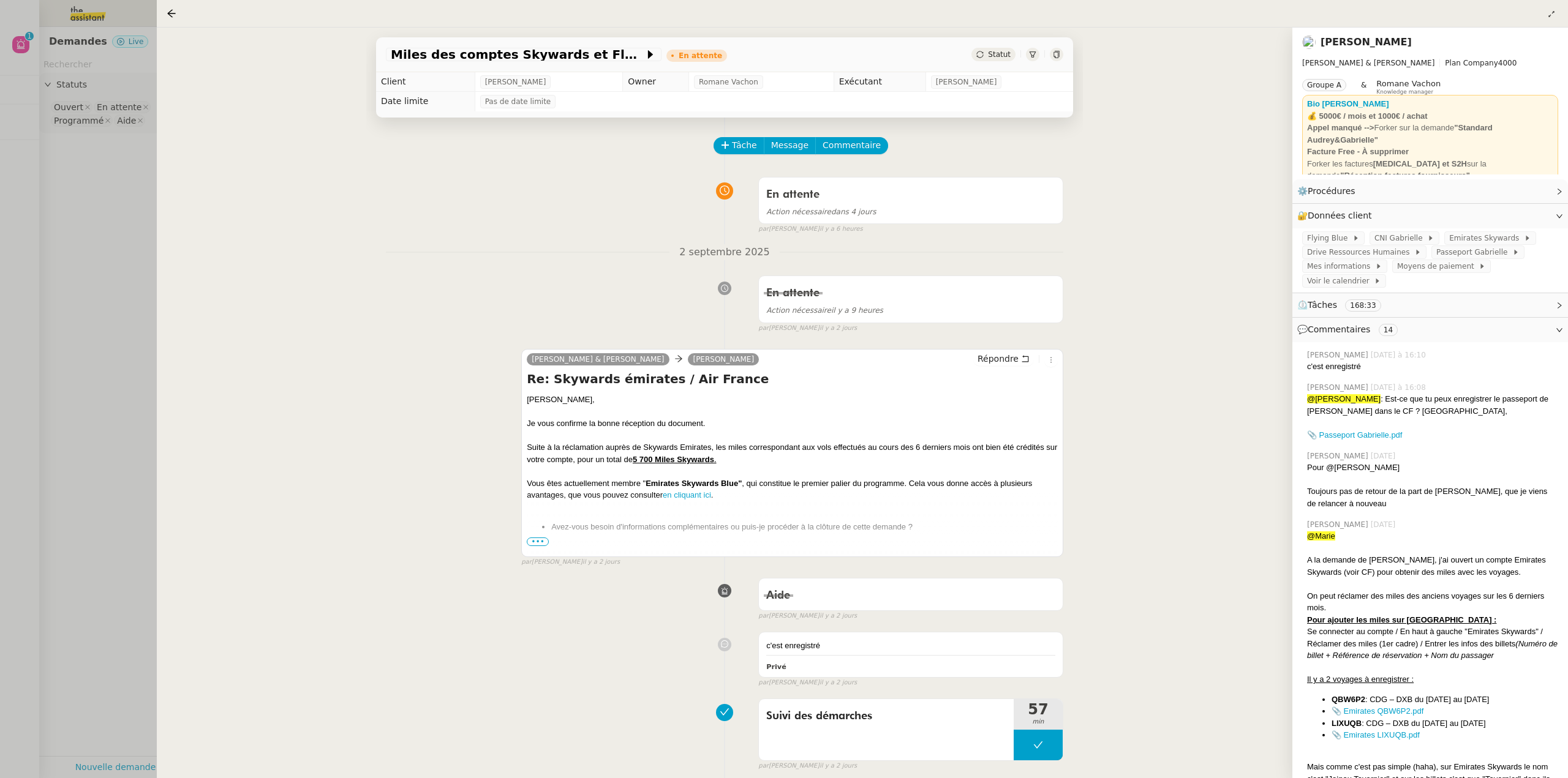
click at [107, 474] on div at bounding box center [784, 389] width 1568 height 778
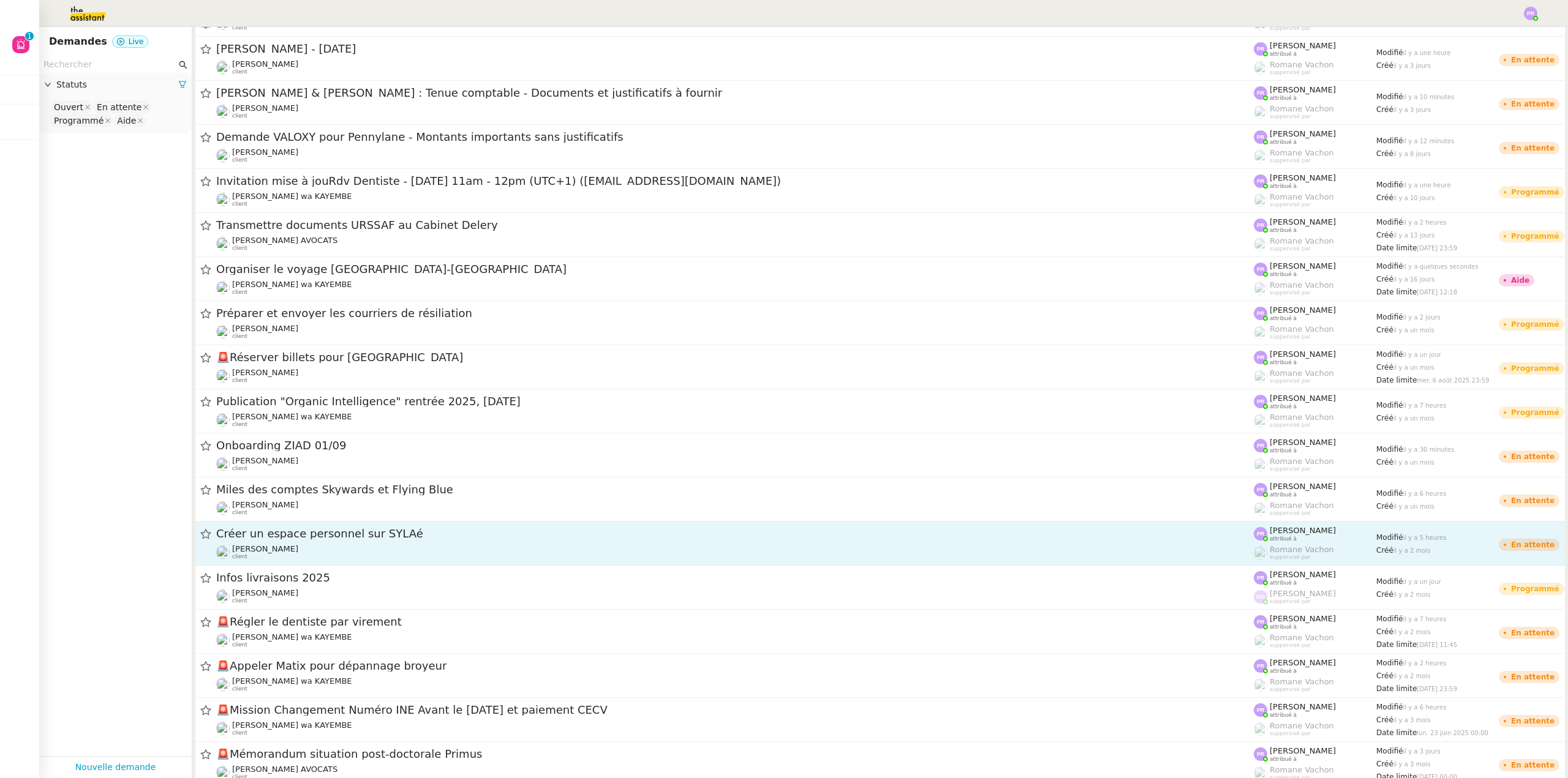
click at [302, 546] on div "[PERSON_NAME] client" at bounding box center [735, 552] width 1037 height 16
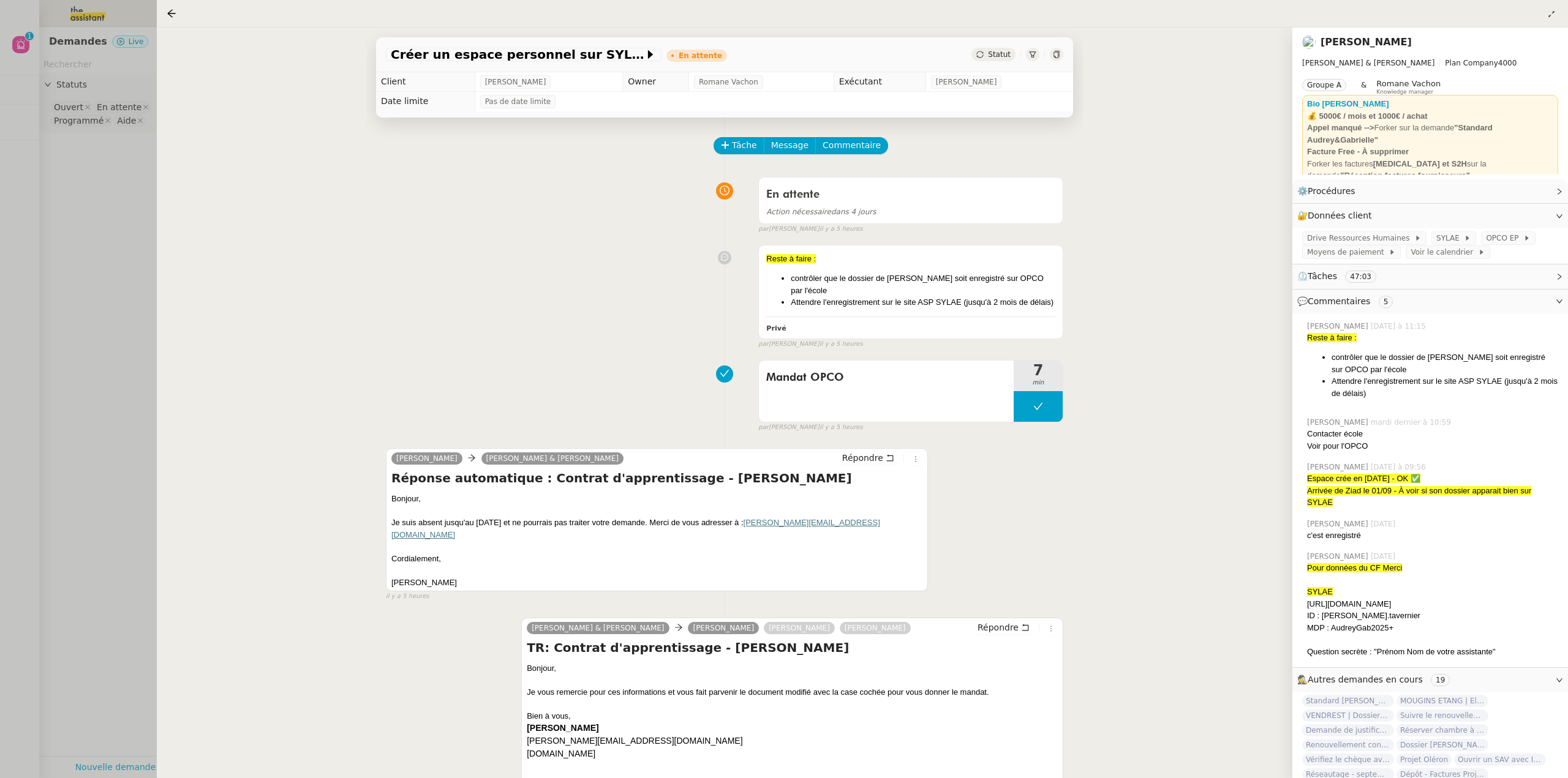
drag, startPoint x: 89, startPoint y: 511, endPoint x: 114, endPoint y: 518, distance: 26.0
click at [90, 512] on div at bounding box center [784, 389] width 1568 height 778
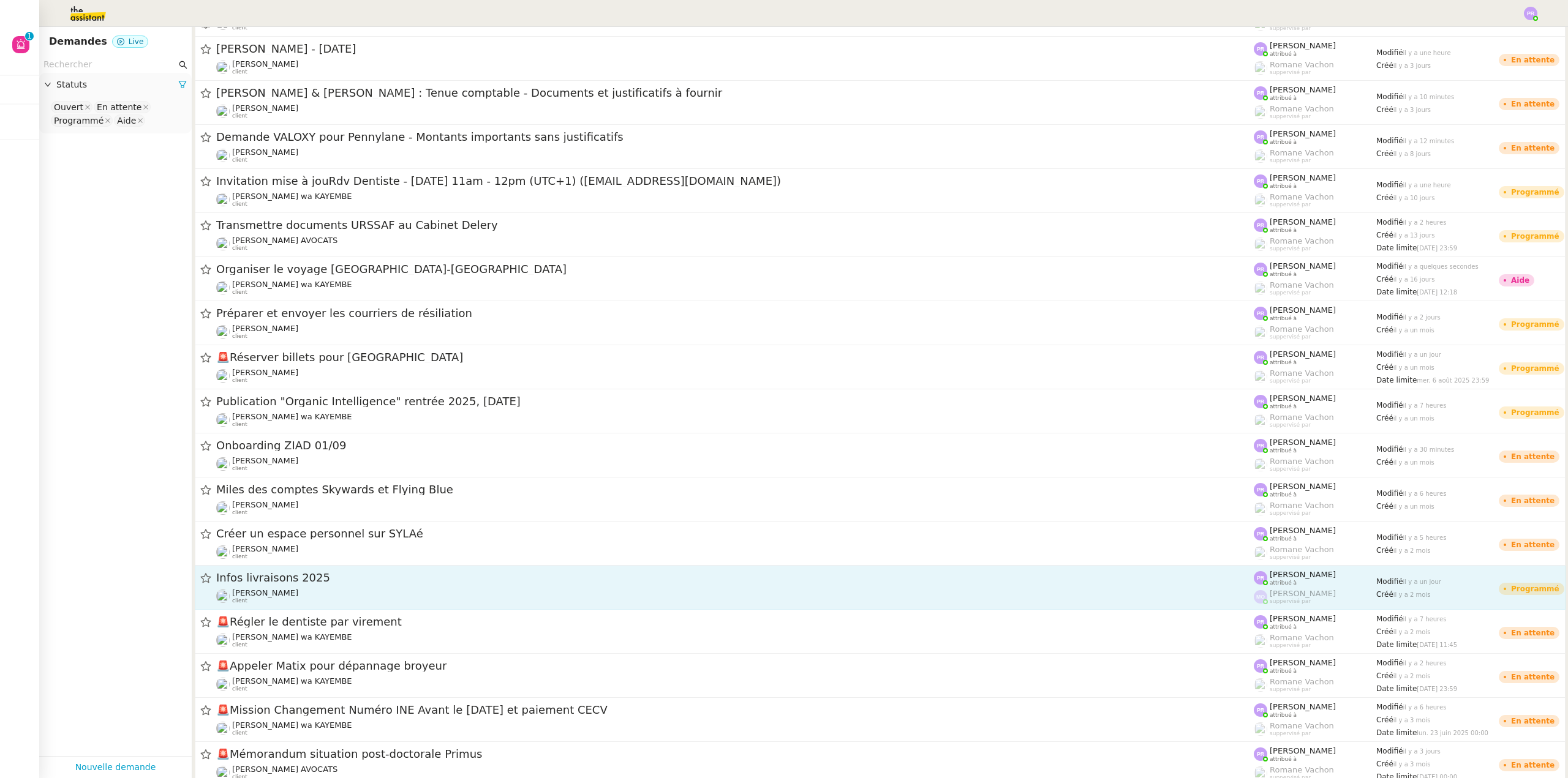
click at [307, 585] on div "Infos livraisons 2025" at bounding box center [735, 578] width 1037 height 16
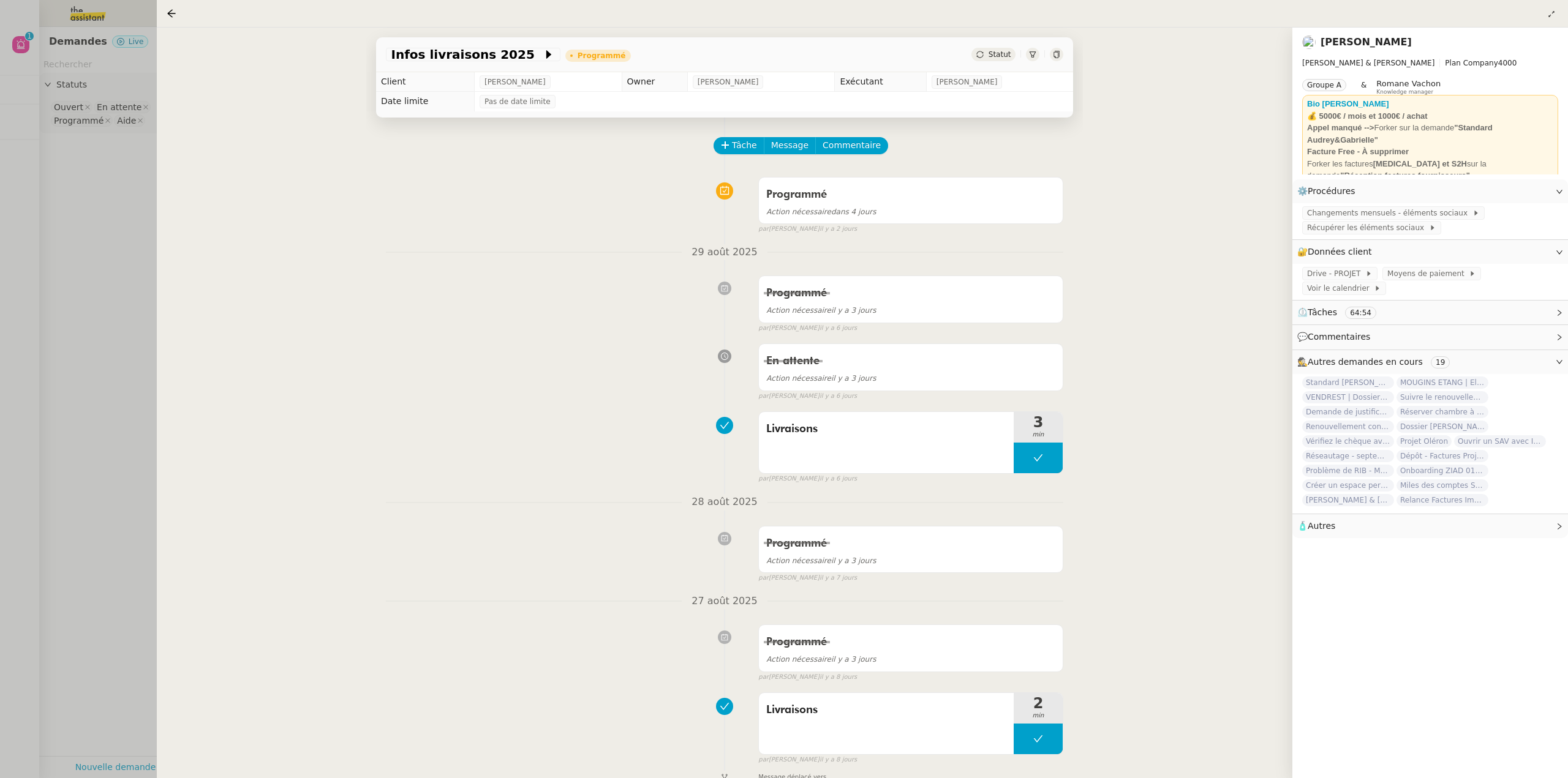
drag, startPoint x: 105, startPoint y: 530, endPoint x: 119, endPoint y: 529, distance: 14.0
click at [105, 529] on div at bounding box center [784, 389] width 1568 height 778
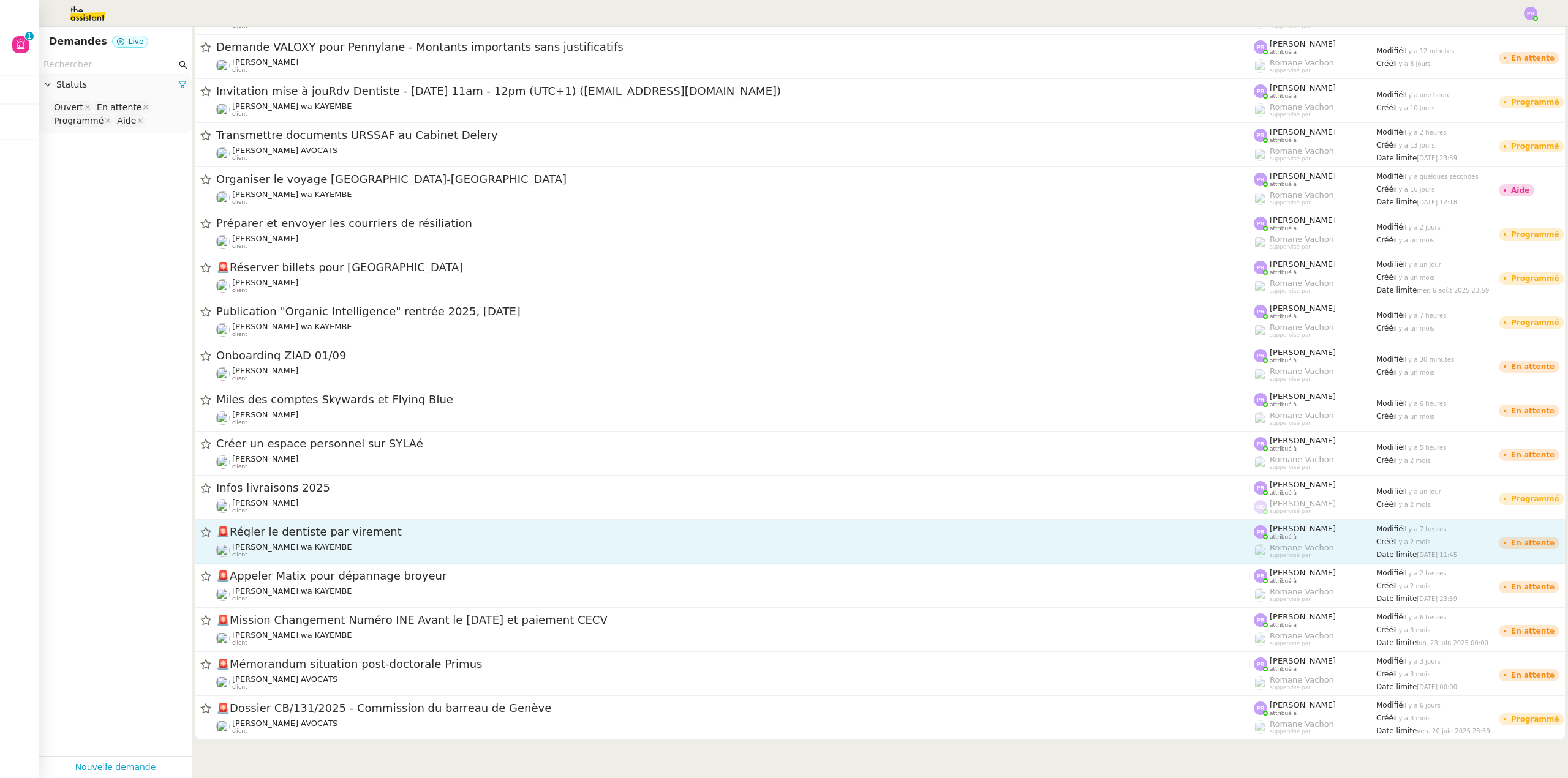
scroll to position [245, 0]
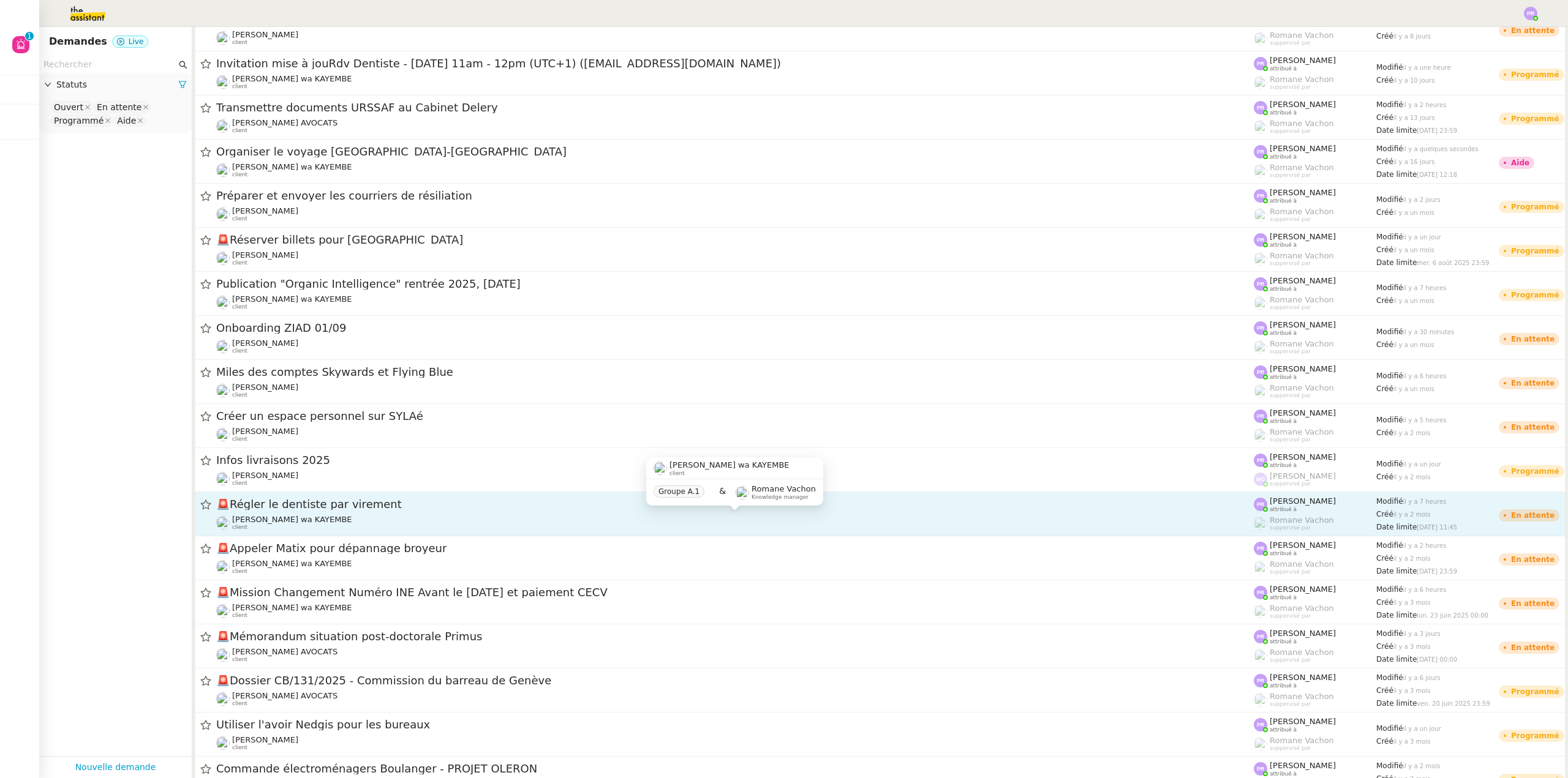
click at [355, 518] on div "[PERSON_NAME] wa KAYEMBE client" at bounding box center [735, 523] width 1037 height 16
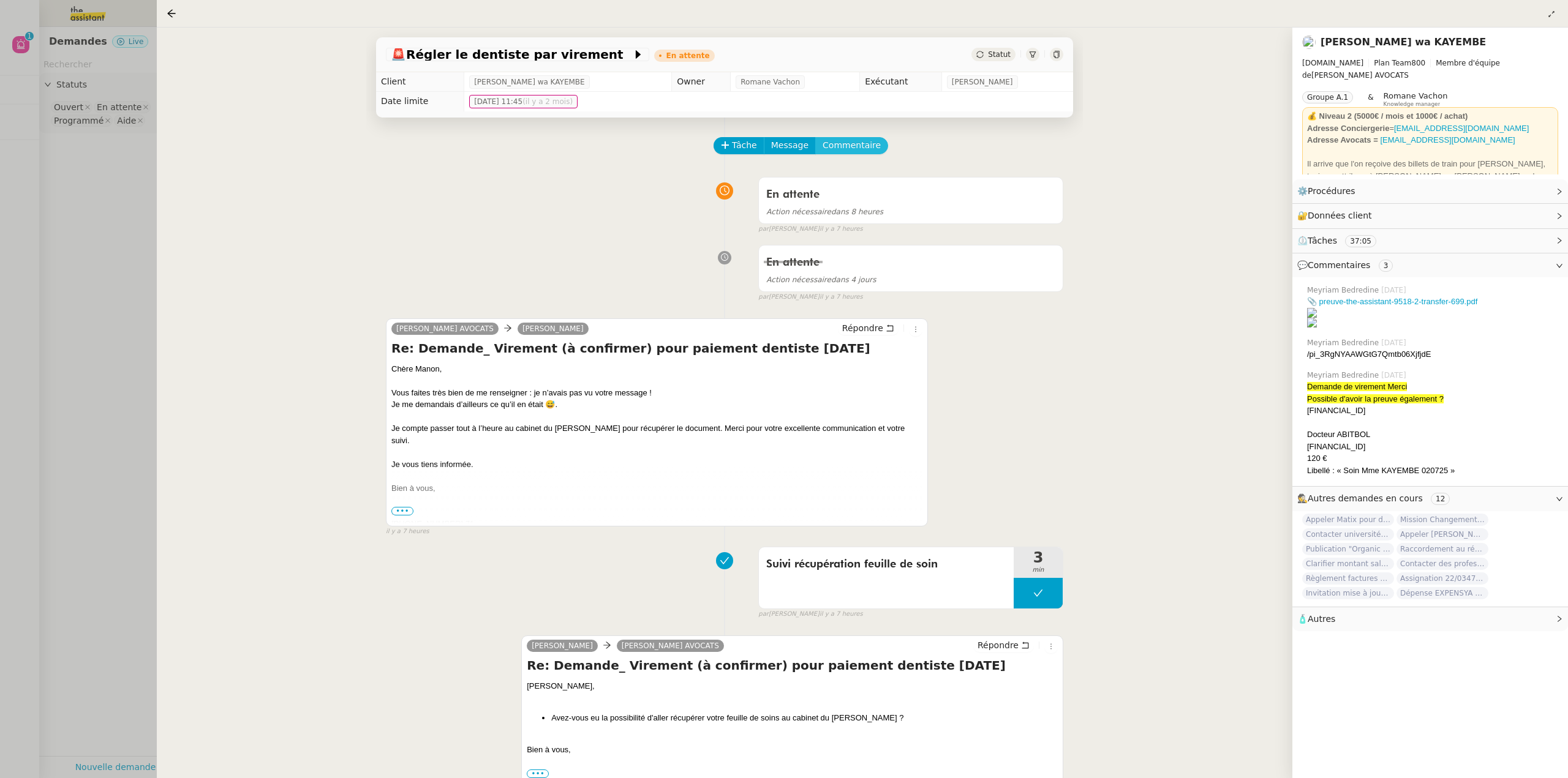
click at [852, 150] on span "Commentaire" at bounding box center [852, 145] width 58 height 14
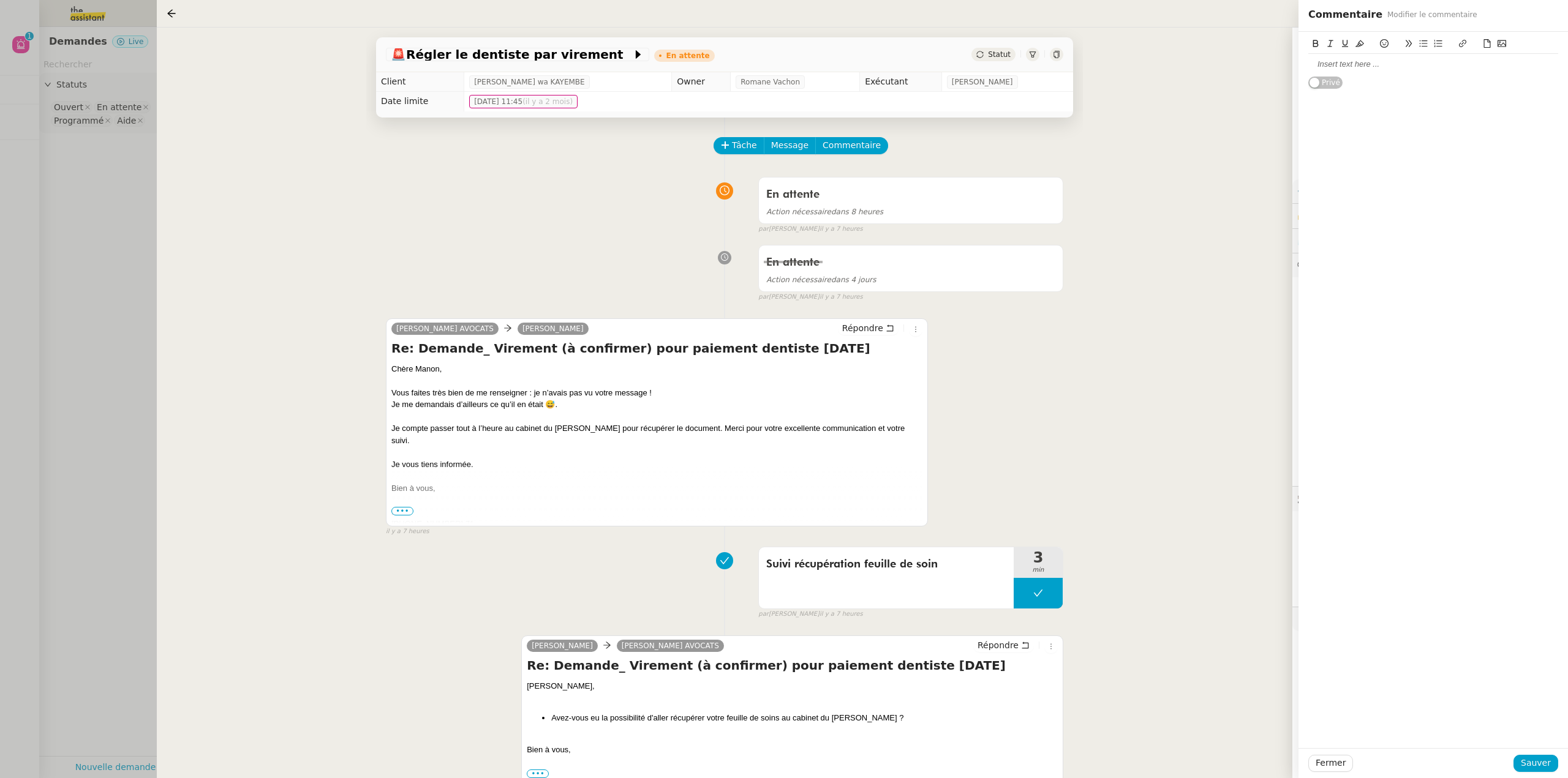
click at [1334, 67] on div at bounding box center [1433, 65] width 250 height 11
drag, startPoint x: 1336, startPoint y: 68, endPoint x: 1308, endPoint y: 67, distance: 28.0
click at [1308, 67] on div "@Marie" at bounding box center [1433, 65] width 250 height 11
drag, startPoint x: 1365, startPoint y: 46, endPoint x: 1435, endPoint y: 70, distance: 74.0
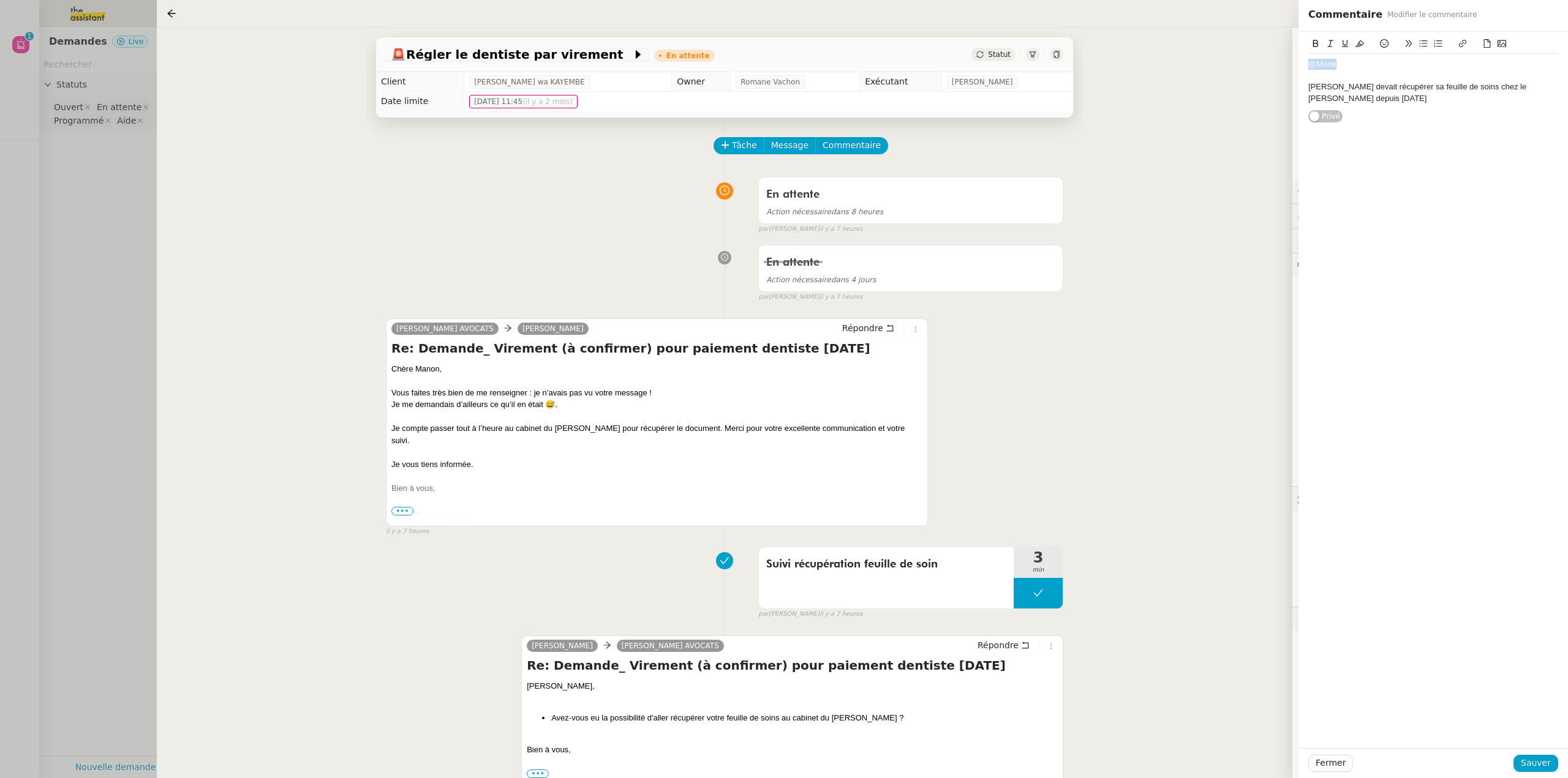
click at [1365, 46] on button at bounding box center [1360, 43] width 15 height 14
click at [1462, 76] on div at bounding box center [1433, 76] width 250 height 11
click at [1491, 88] on div "[PERSON_NAME] devait récupérer sa feuille de soins chez le [PERSON_NAME] depuis…" at bounding box center [1433, 92] width 250 height 22
click at [1401, 101] on div "[PERSON_NAME] devait récupérer sa feuille de soins chez le [PERSON_NAME] depuis…" at bounding box center [1433, 92] width 250 height 22
click at [1406, 101] on div "[PERSON_NAME] devait récupérer sa feuille de soins chez le [PERSON_NAME] depuis…" at bounding box center [1433, 92] width 250 height 22
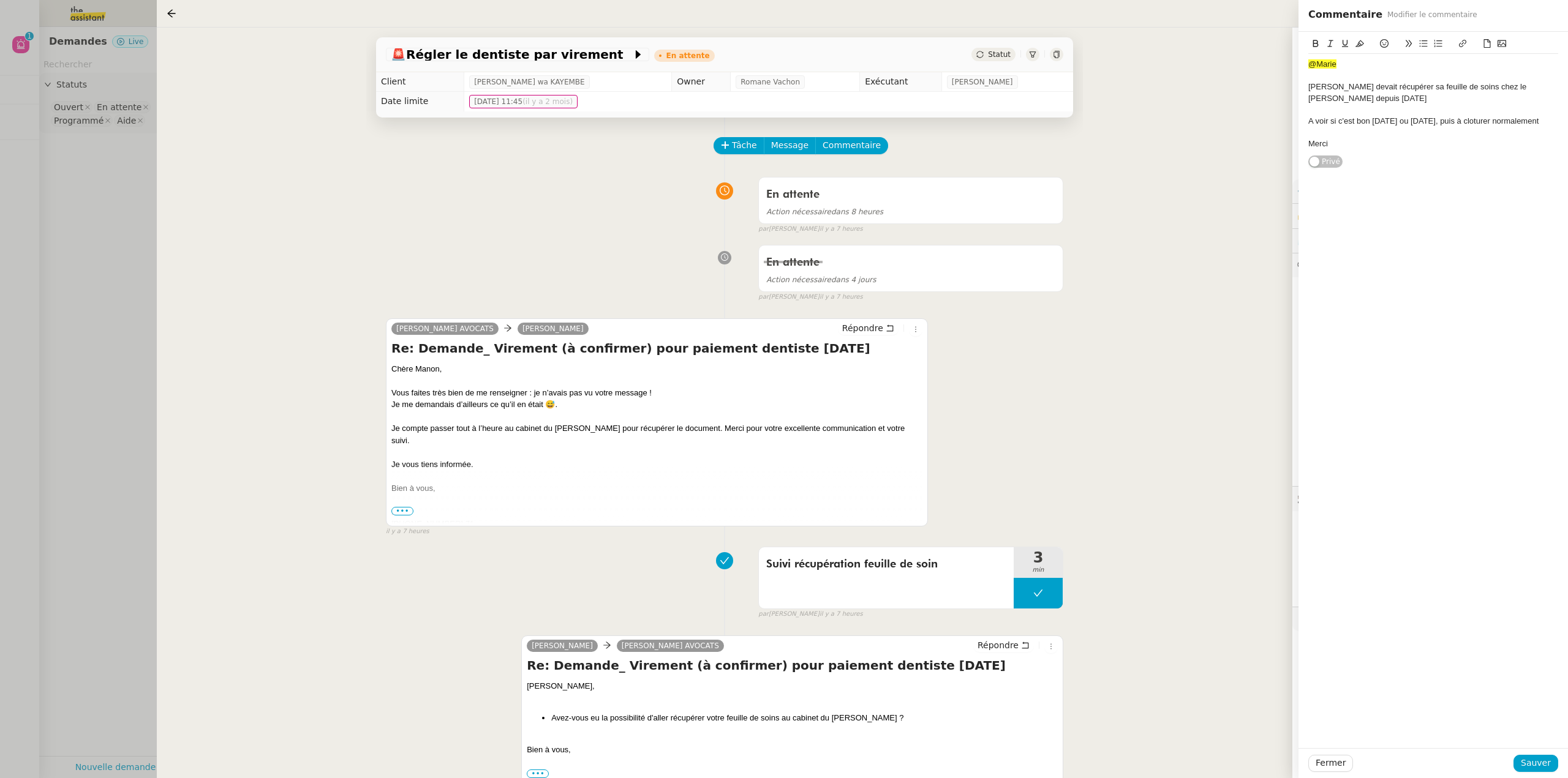
click at [1353, 96] on div "[PERSON_NAME] devait récupérer sa feuille de soins chez le [PERSON_NAME] depuis…" at bounding box center [1433, 92] width 250 height 22
click at [1415, 139] on div "Merci" at bounding box center [1433, 144] width 250 height 11
click at [1541, 764] on span "Sauver" at bounding box center [1535, 763] width 30 height 14
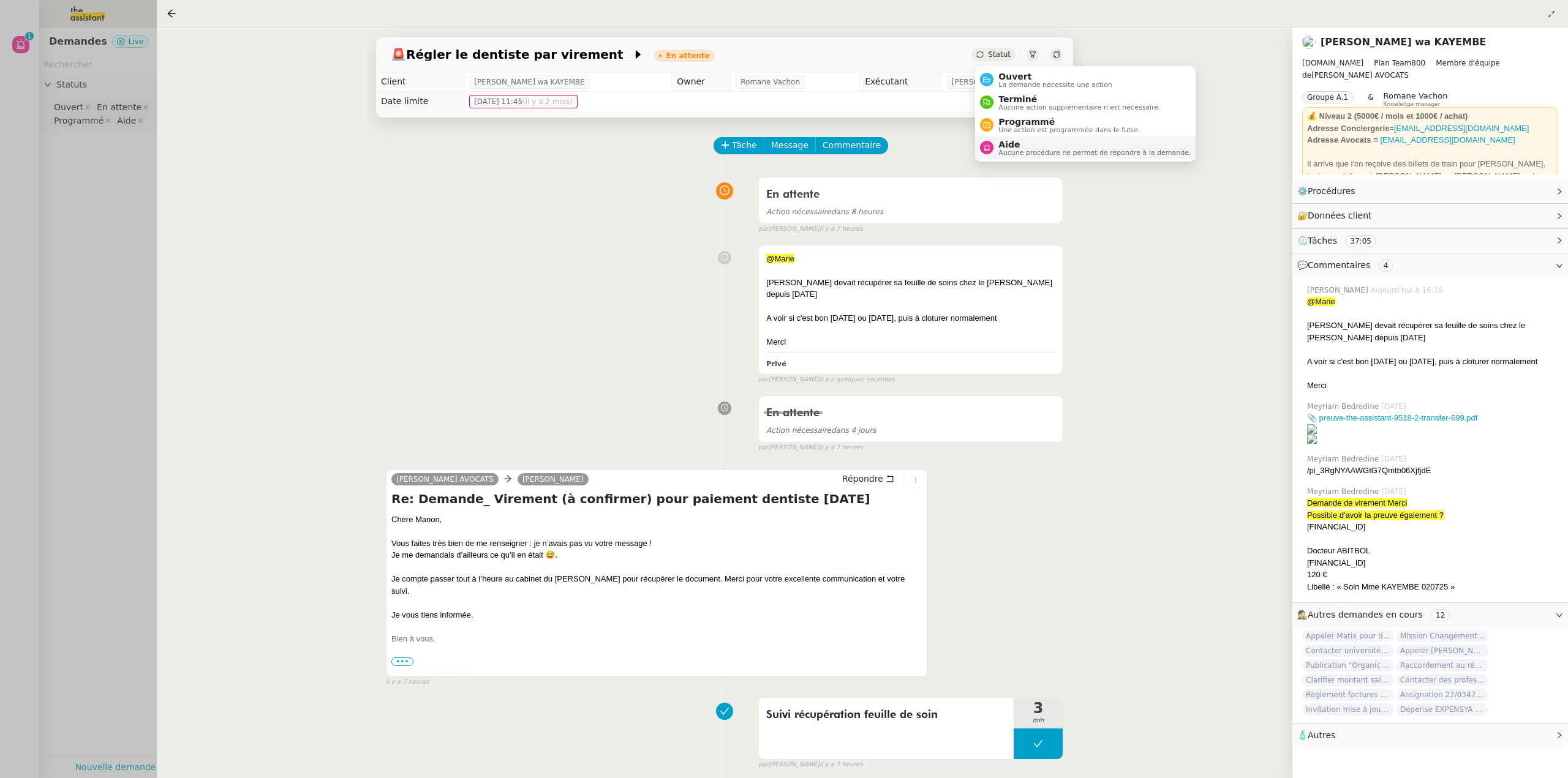
click at [1036, 142] on span "Aide" at bounding box center [1094, 144] width 192 height 10
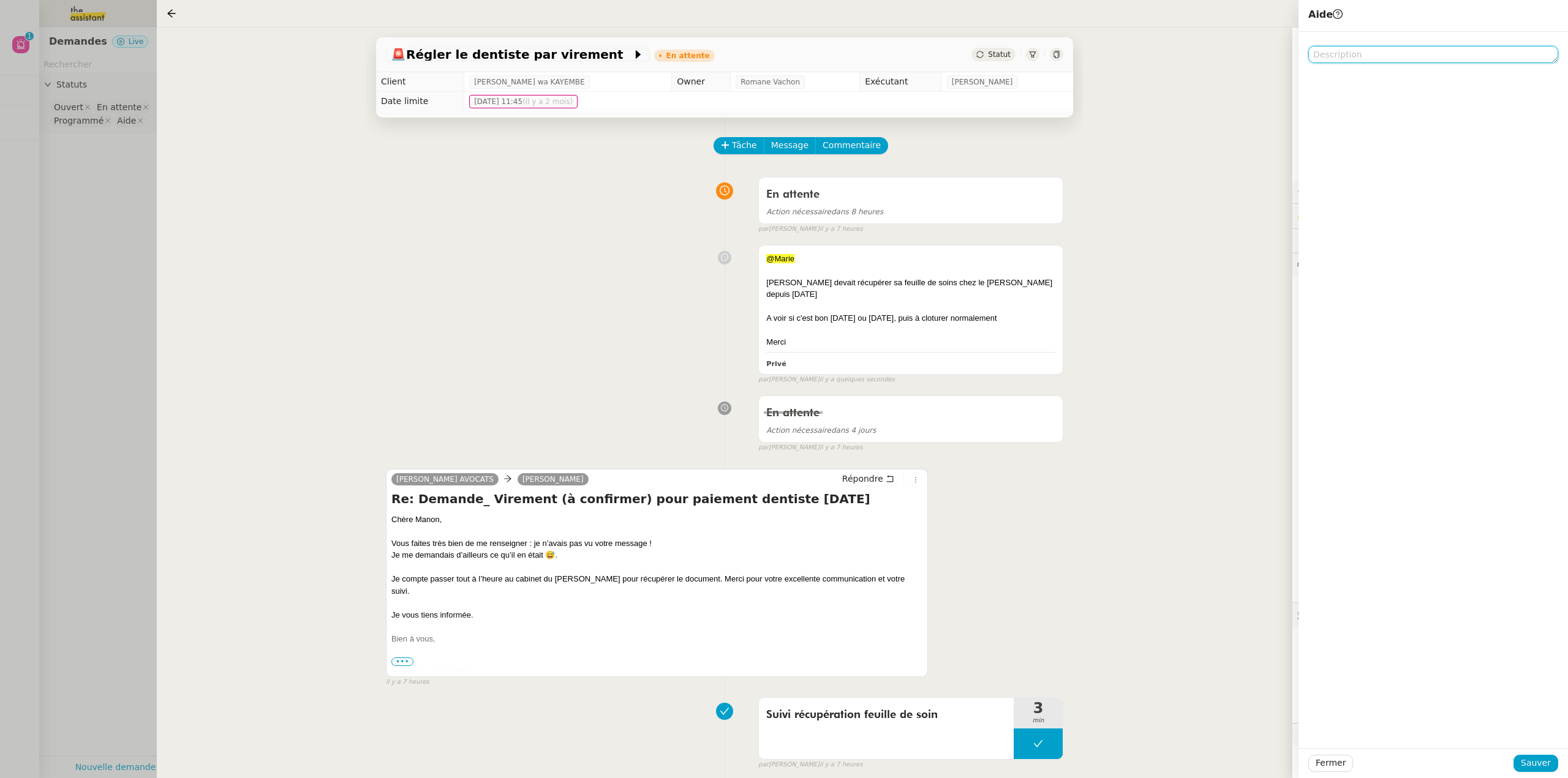
click at [1361, 58] on textarea at bounding box center [1433, 54] width 250 height 17
type textarea "Pour marie merci"
click at [1533, 766] on span "Sauver" at bounding box center [1535, 763] width 30 height 14
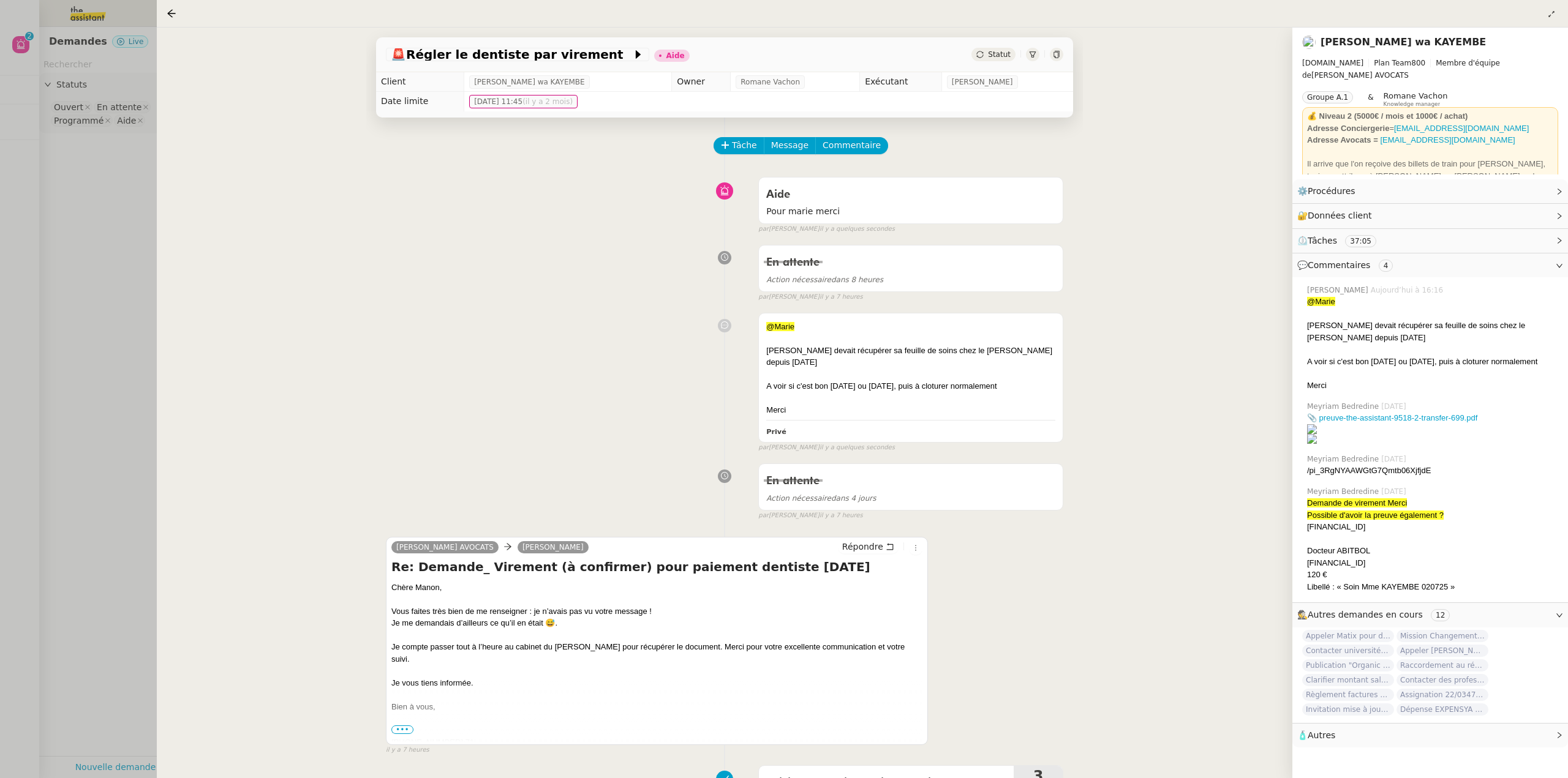
click at [121, 246] on div at bounding box center [784, 389] width 1568 height 778
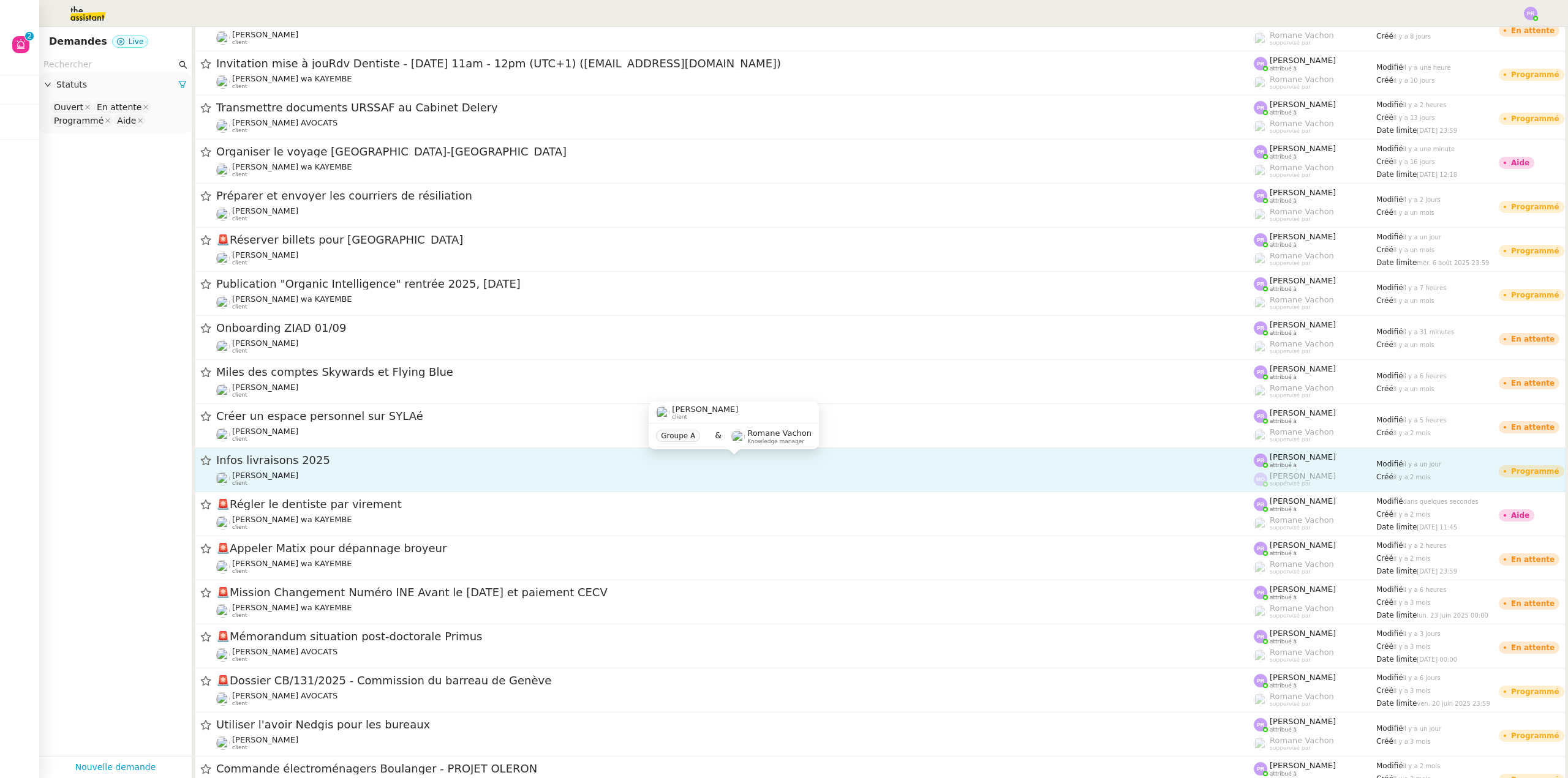
scroll to position [368, 0]
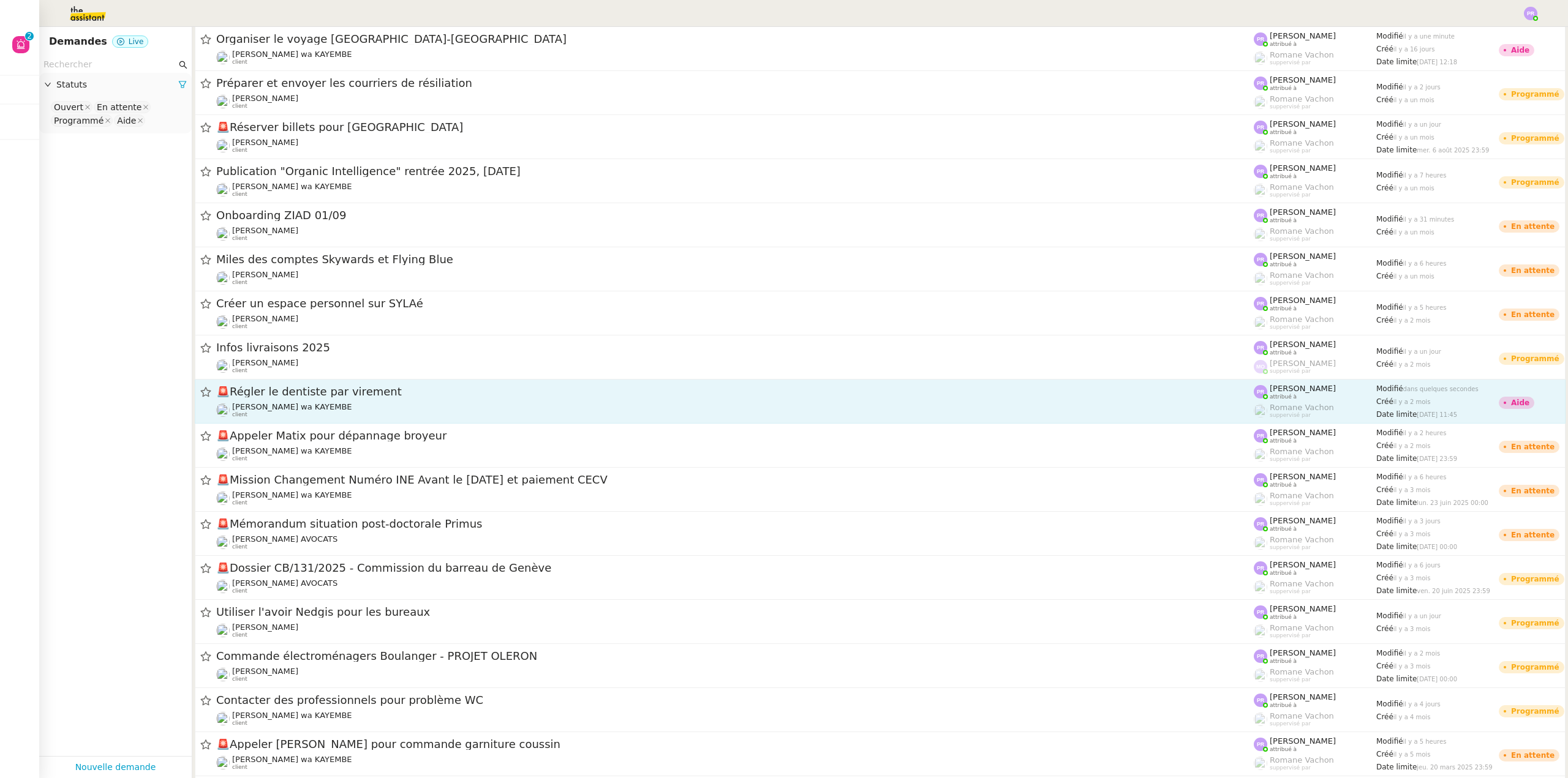
click at [381, 402] on div "[PERSON_NAME] wa KAYEMBE client" at bounding box center [735, 410] width 1037 height 16
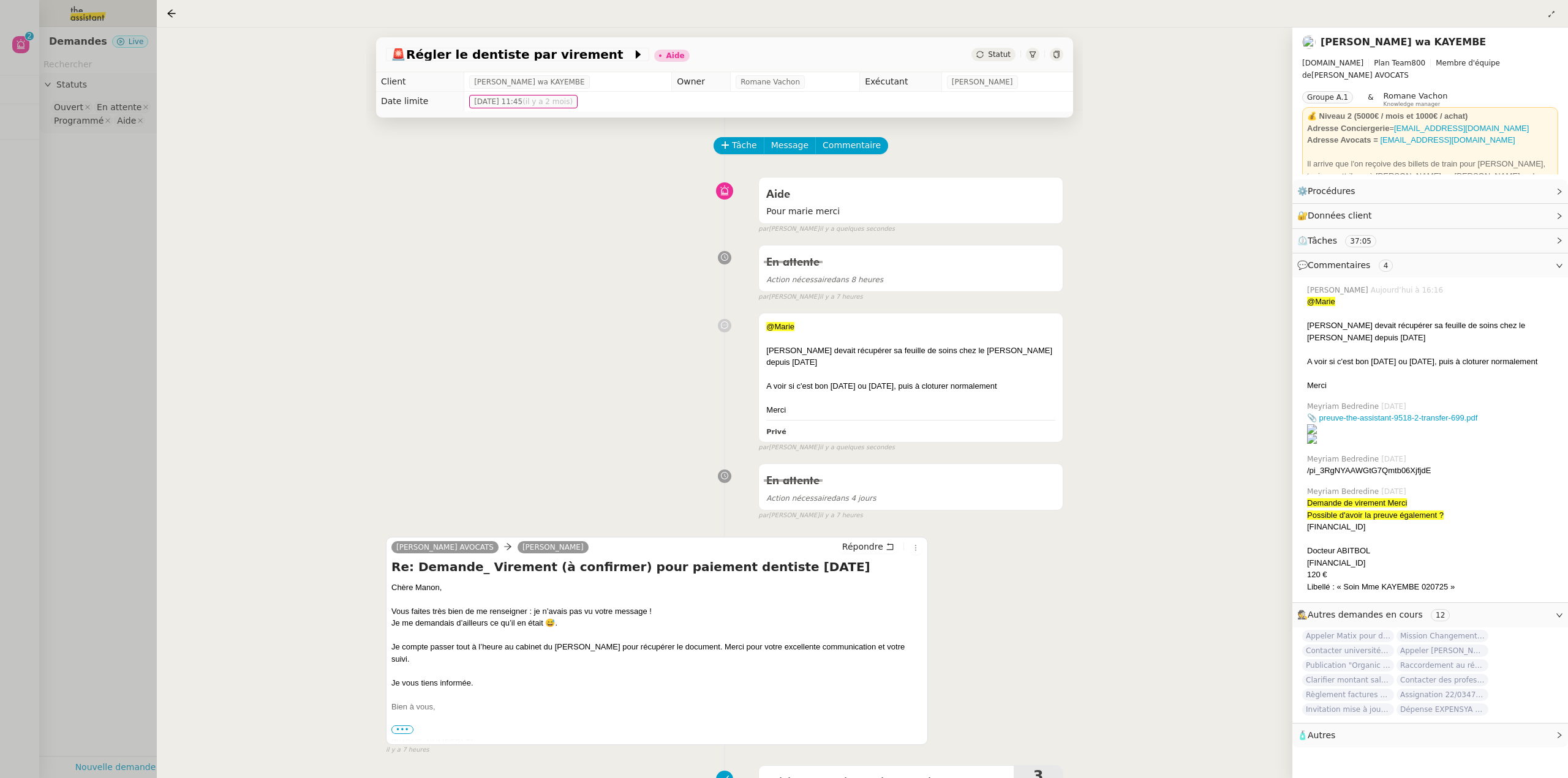
click at [73, 386] on div at bounding box center [784, 389] width 1568 height 778
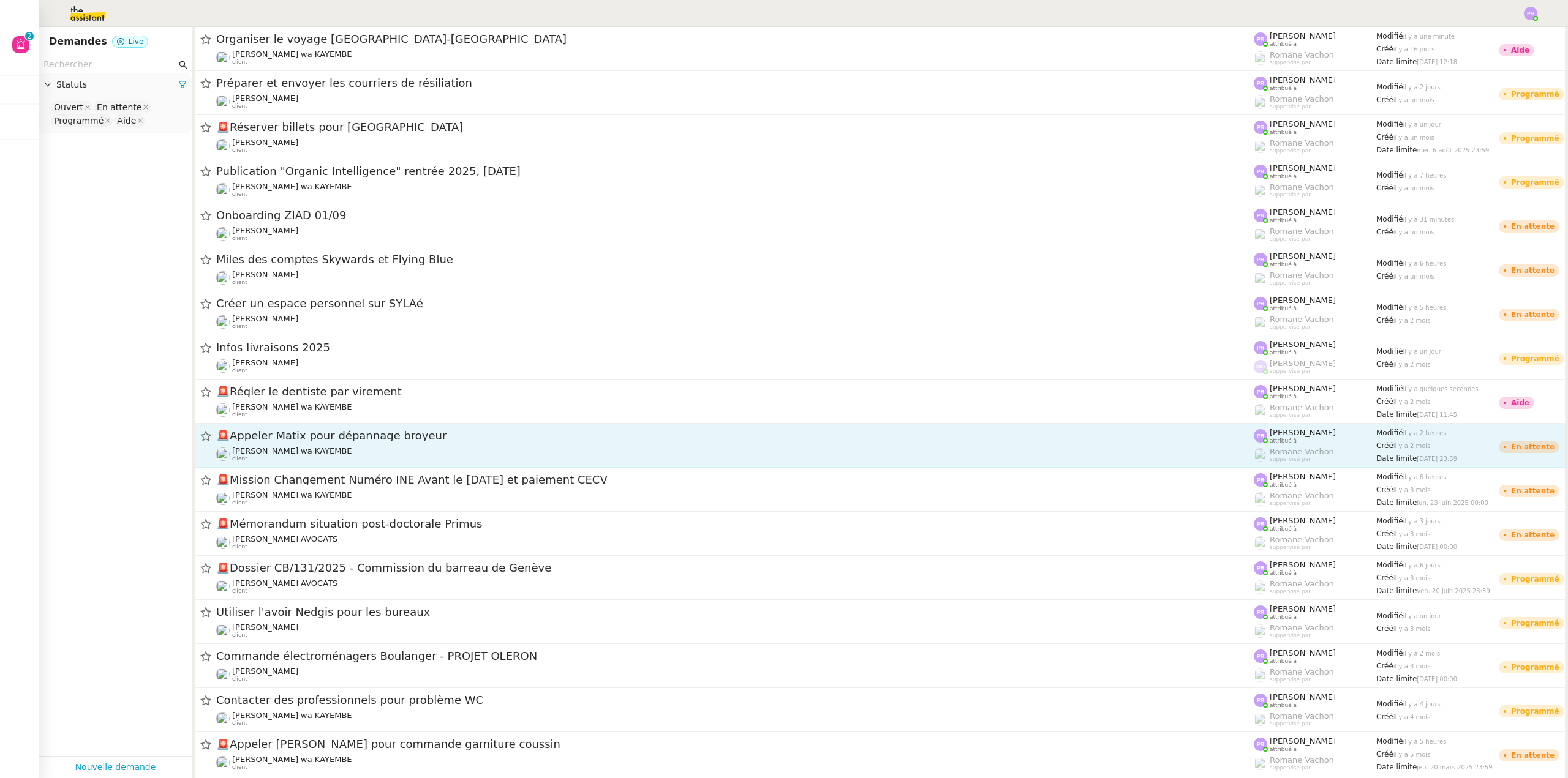
click at [358, 447] on div "[PERSON_NAME] wa KAYEMBE client" at bounding box center [735, 454] width 1037 height 16
